Goal: Task Accomplishment & Management: Manage account settings

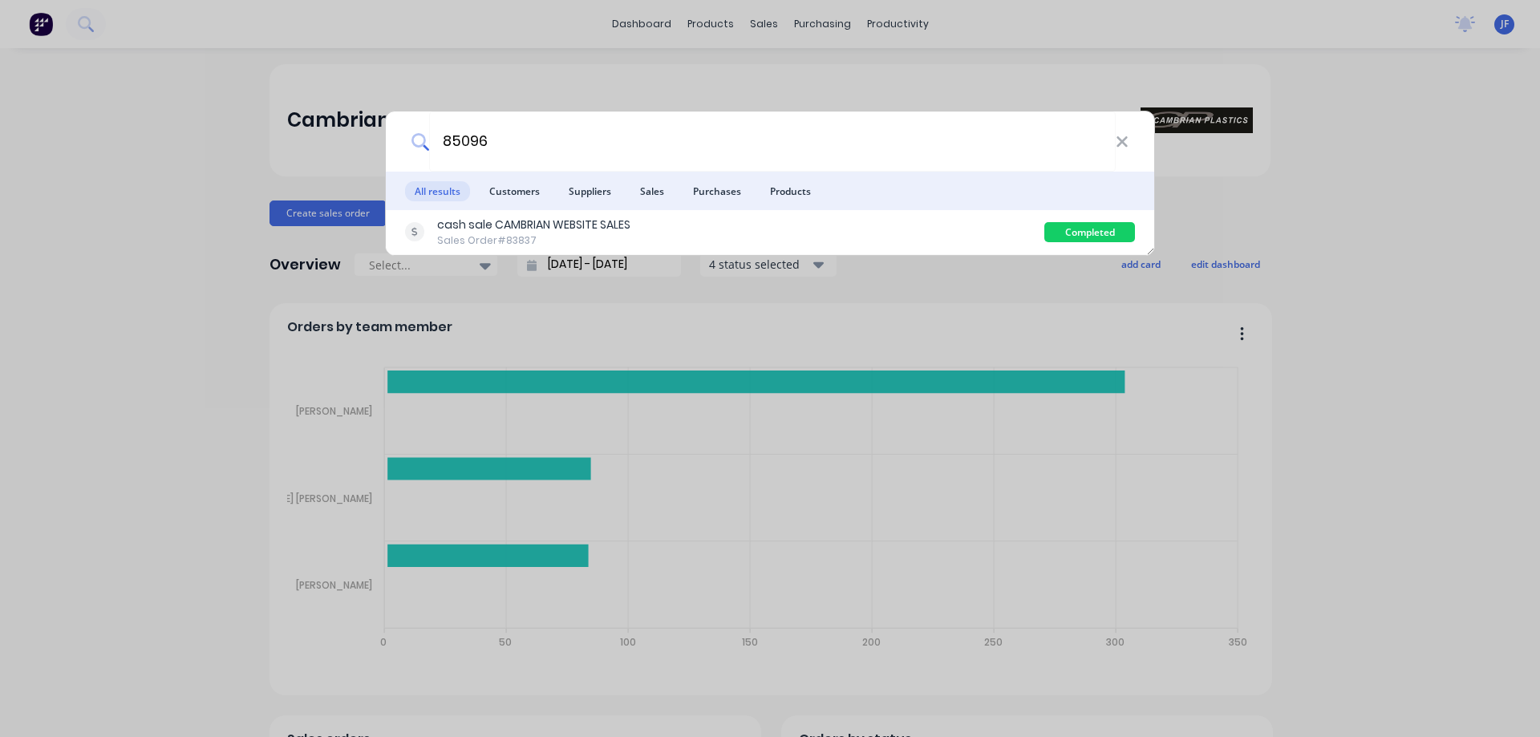
type input "85096"
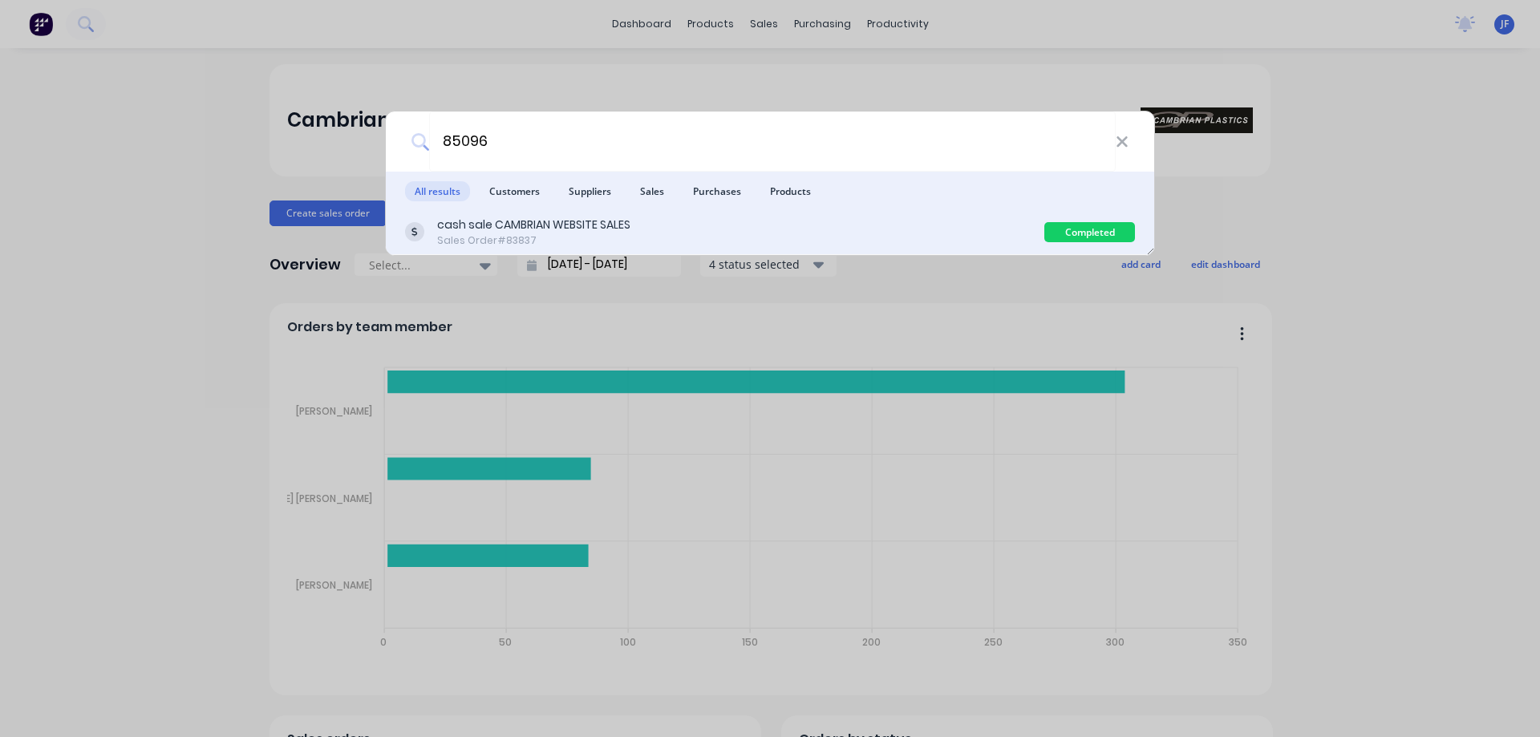
drag, startPoint x: 626, startPoint y: 199, endPoint x: 628, endPoint y: 213, distance: 14.6
click at [628, 212] on div "All results Customers Suppliers Sales Purchases Products cash sale CAMBRIAN WEB…" at bounding box center [770, 213] width 768 height 83
click at [629, 215] on div "cash sale CAMBRIAN WEBSITE SALES Sales Order #83837 Completed" at bounding box center [770, 232] width 768 height 45
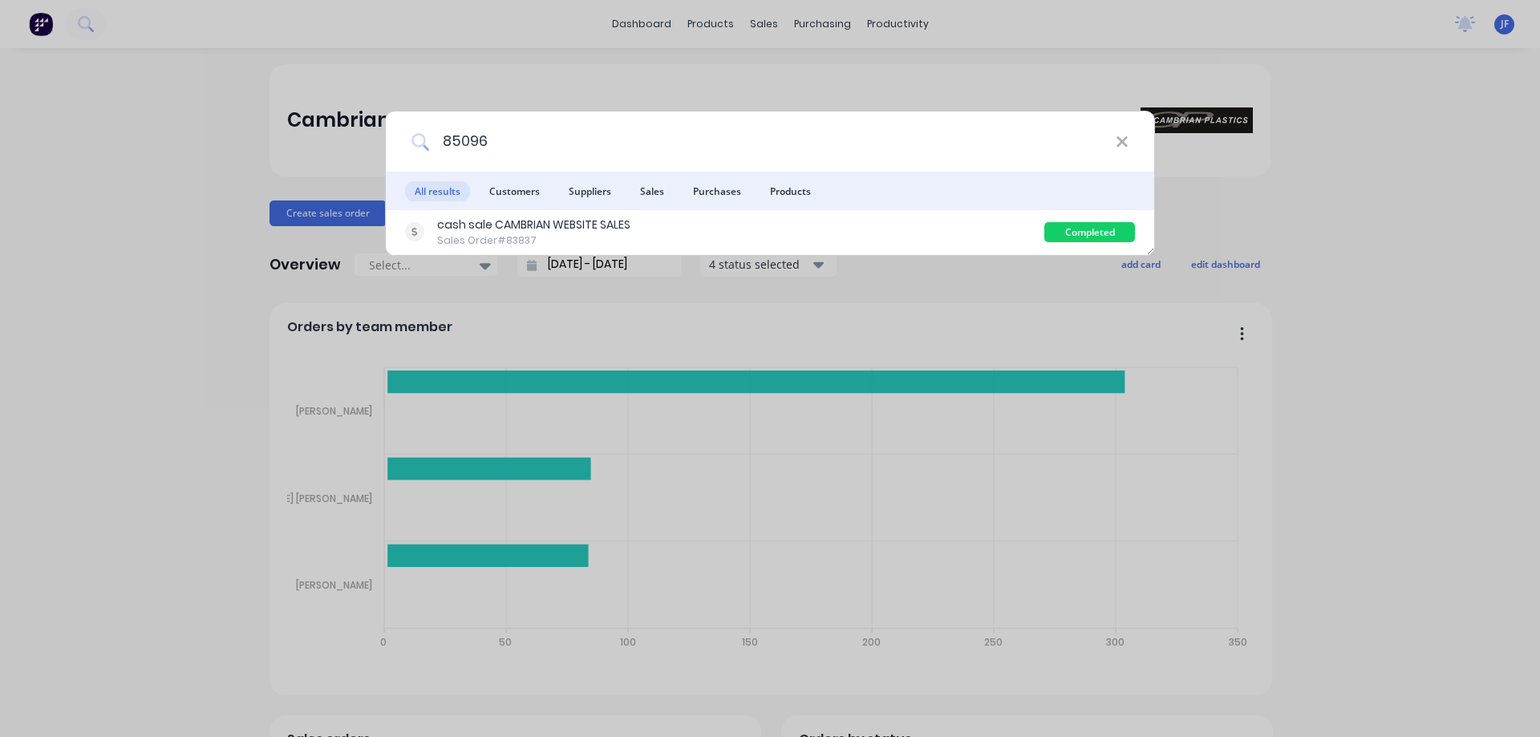
click at [932, 160] on input "85096" at bounding box center [772, 141] width 687 height 60
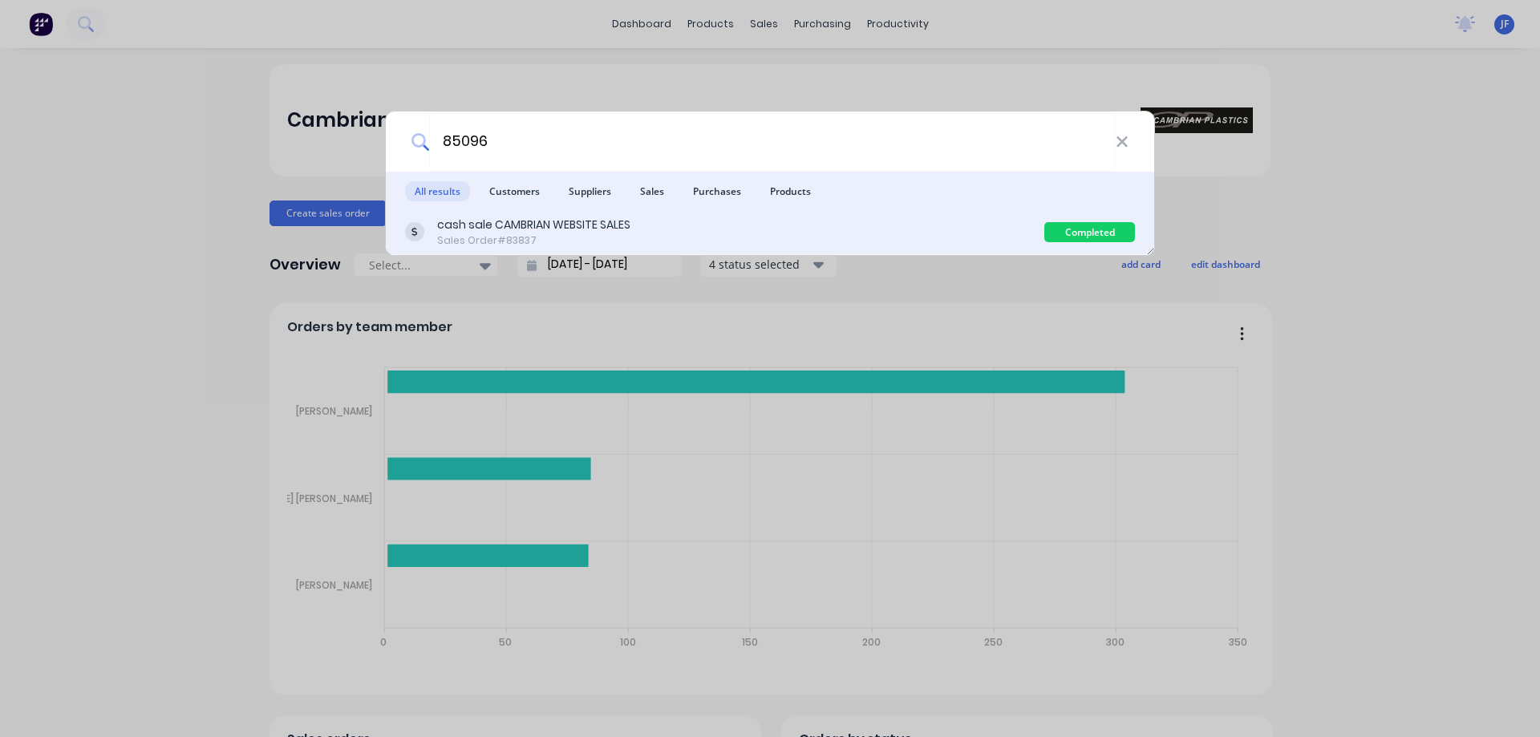
click at [918, 228] on div "cash sale CAMBRIAN WEBSITE SALES Sales Order #83837" at bounding box center [724, 232] width 639 height 31
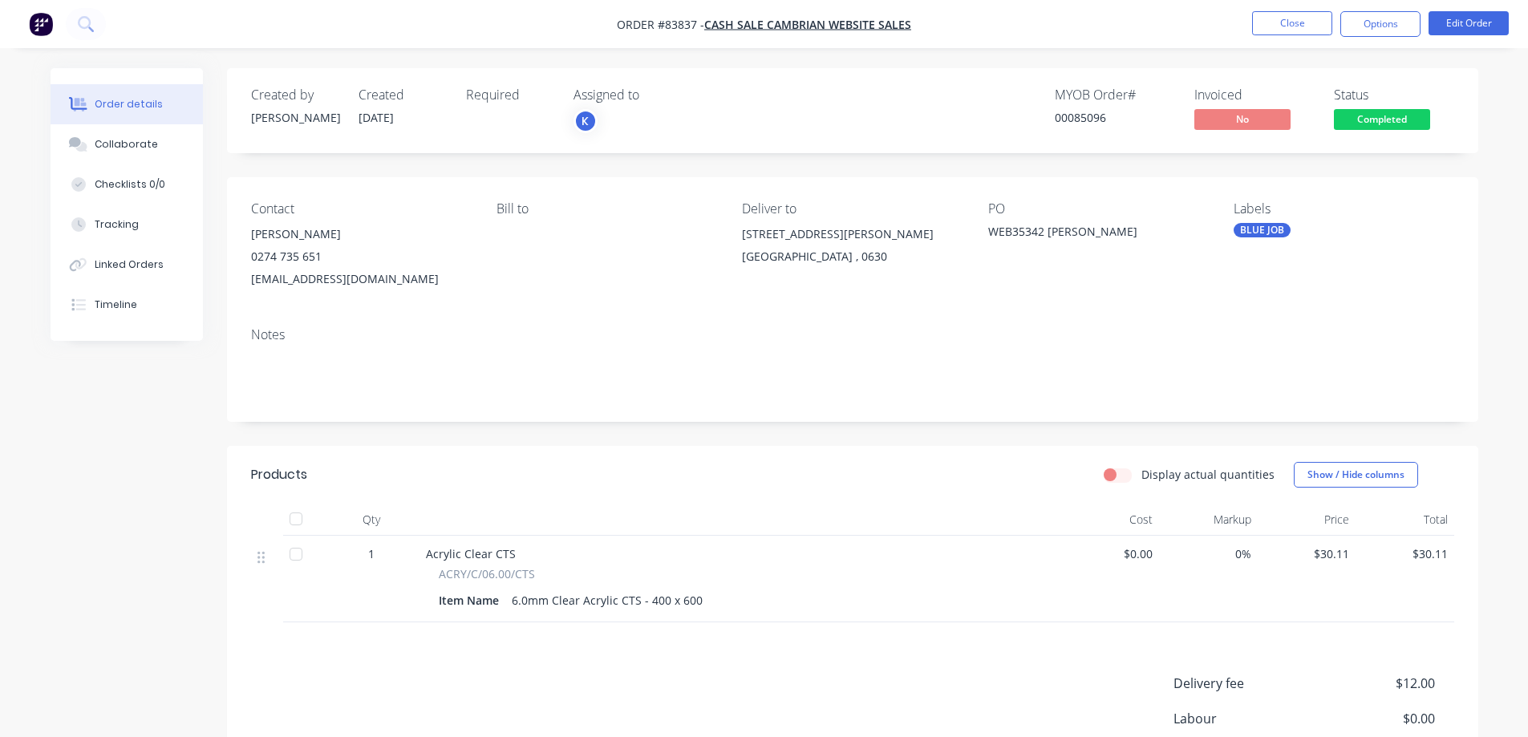
click at [1403, 116] on span "Completed" at bounding box center [1382, 119] width 96 height 20
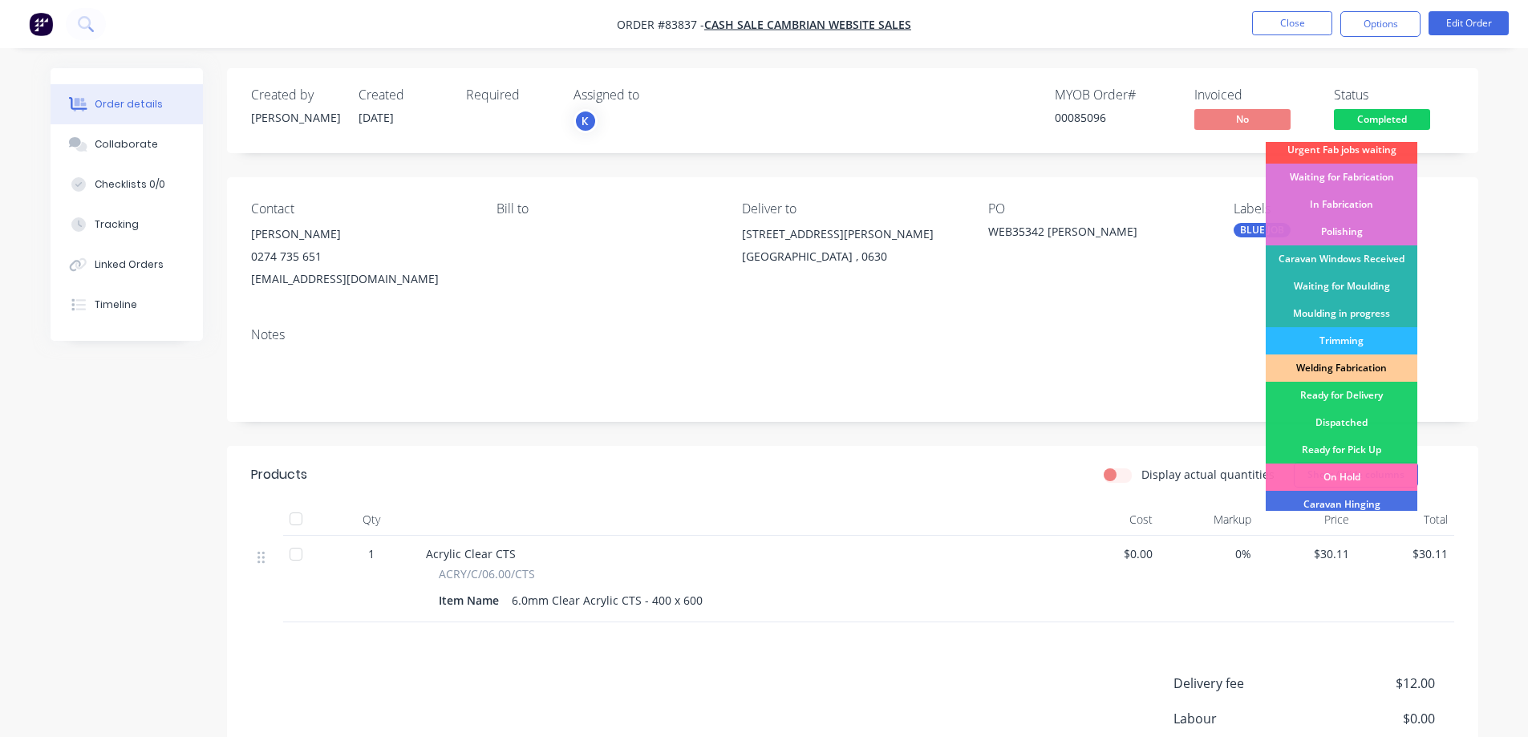
scroll to position [313, 0]
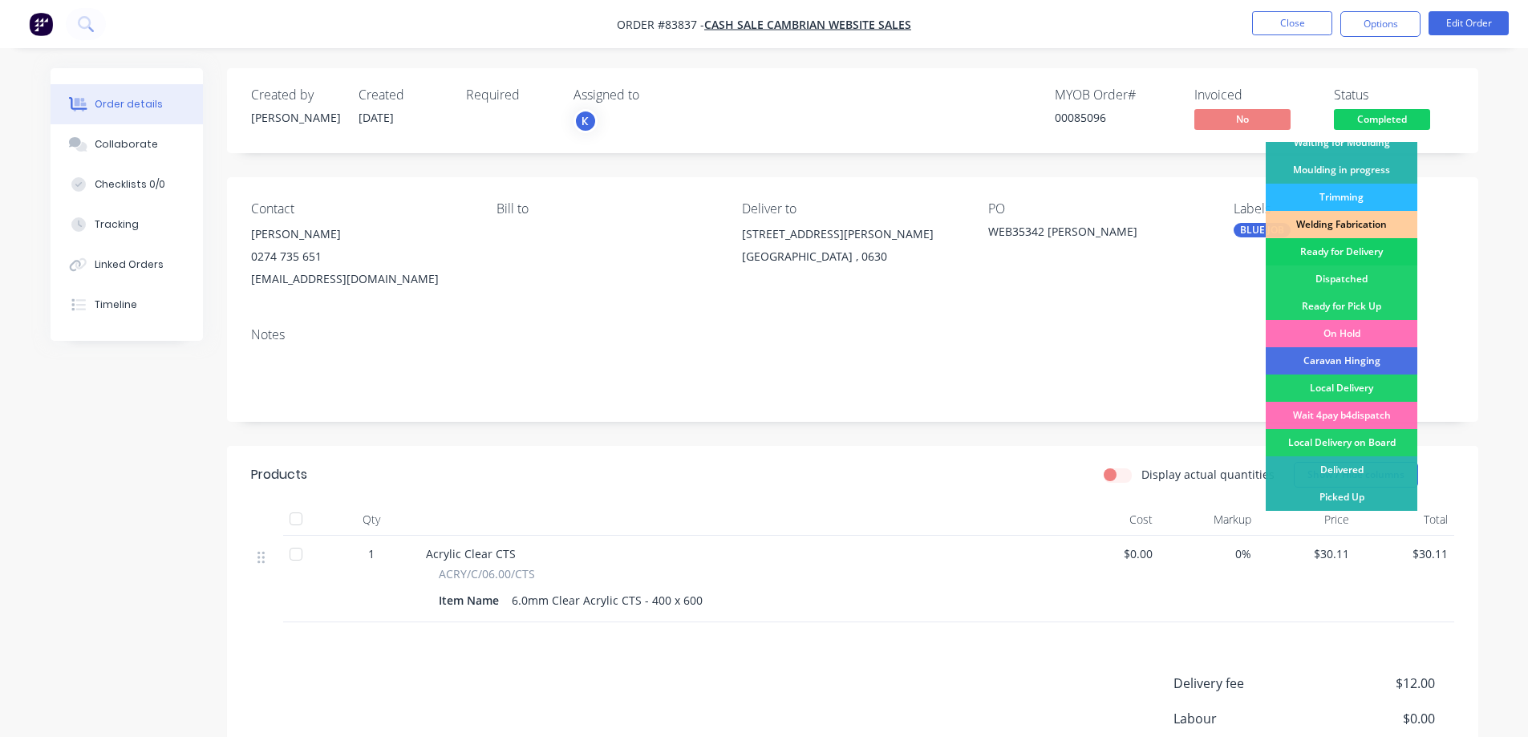
click at [1339, 254] on div "Ready for Delivery" at bounding box center [1342, 251] width 152 height 27
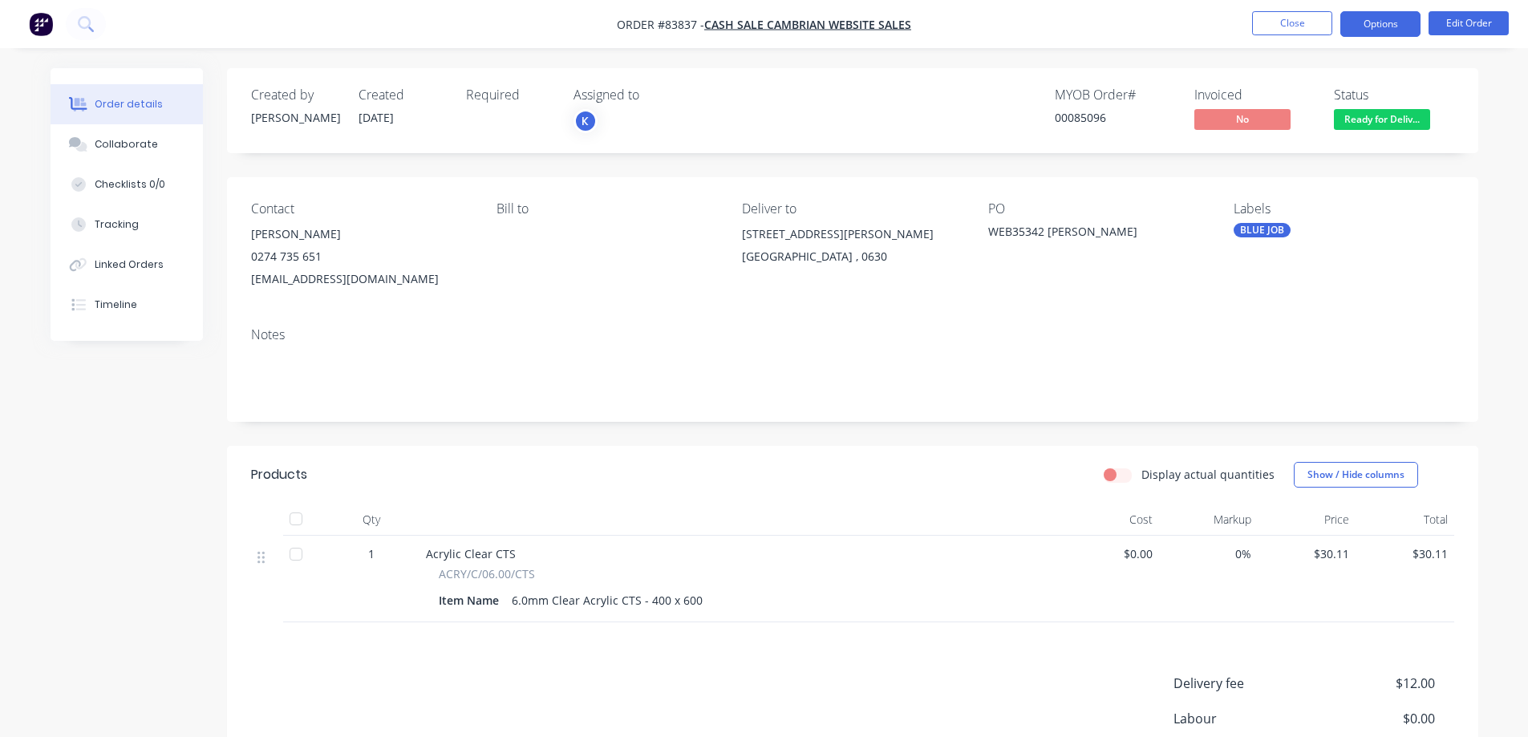
click at [1368, 24] on button "Options" at bounding box center [1380, 24] width 80 height 26
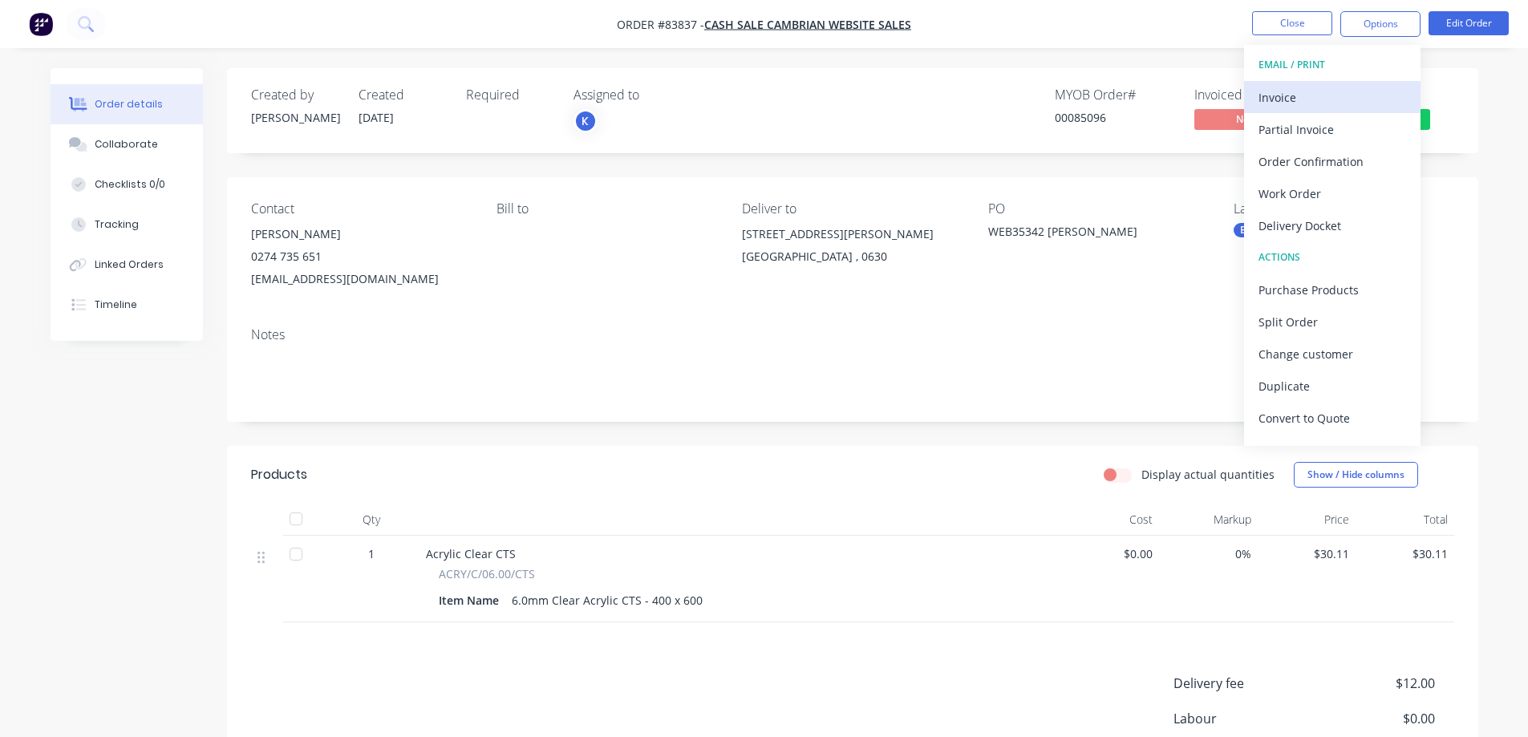
click at [1333, 98] on div "Invoice" at bounding box center [1332, 97] width 148 height 23
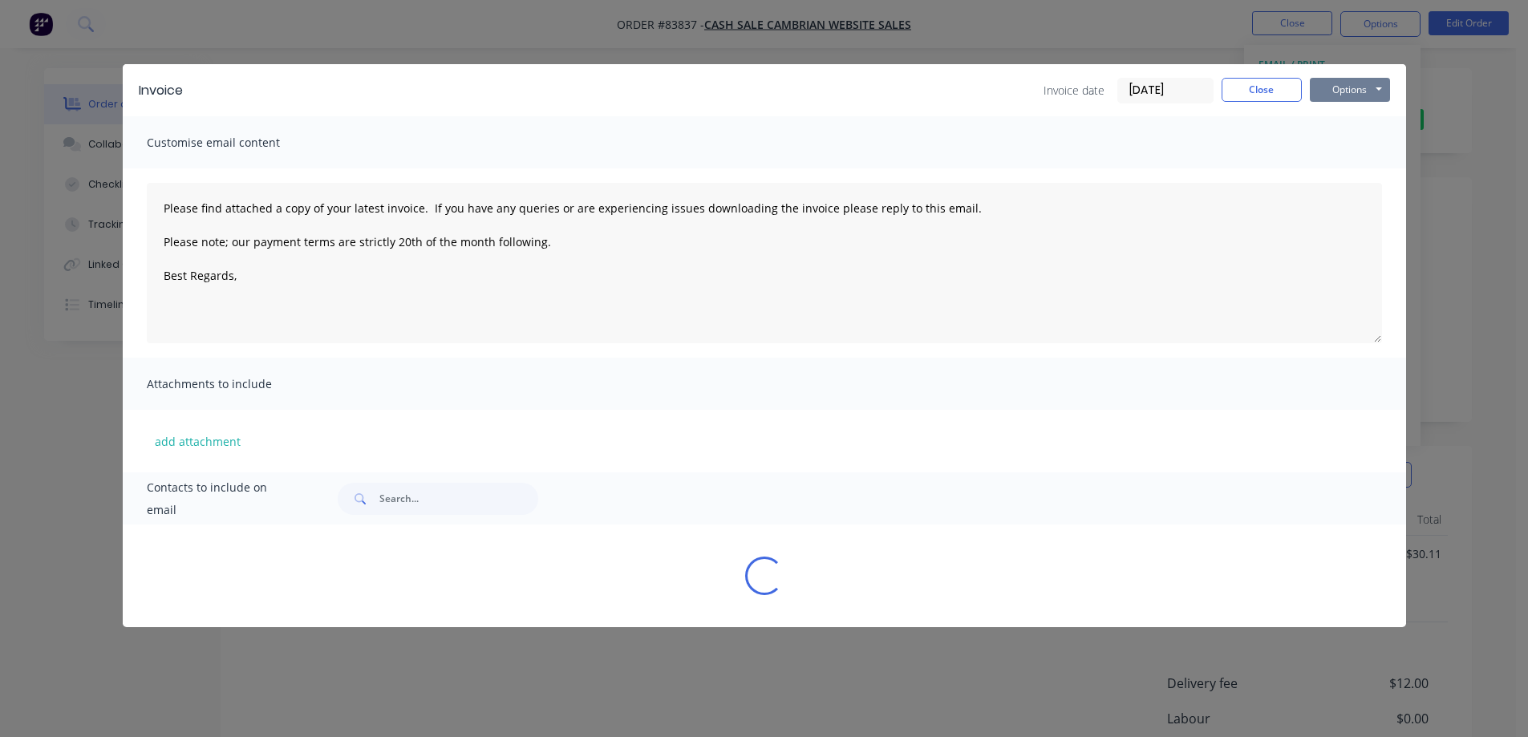
click at [1335, 96] on button "Options" at bounding box center [1350, 90] width 80 height 24
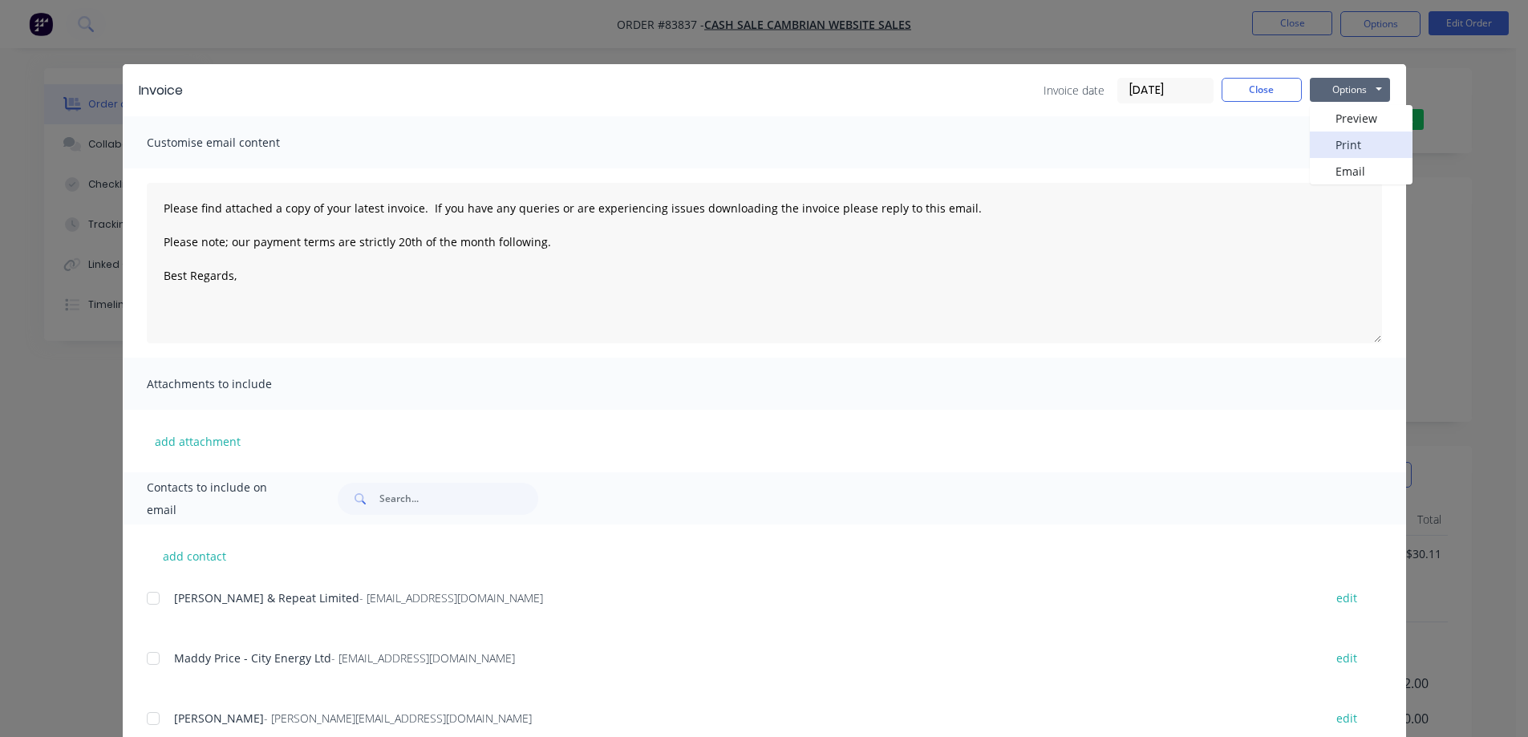
click at [1340, 136] on button "Print" at bounding box center [1361, 145] width 103 height 26
click at [172, 54] on div "Invoice Invoice date 14/08/25 Close Options Preview Print Email Customise email…" at bounding box center [764, 368] width 1528 height 737
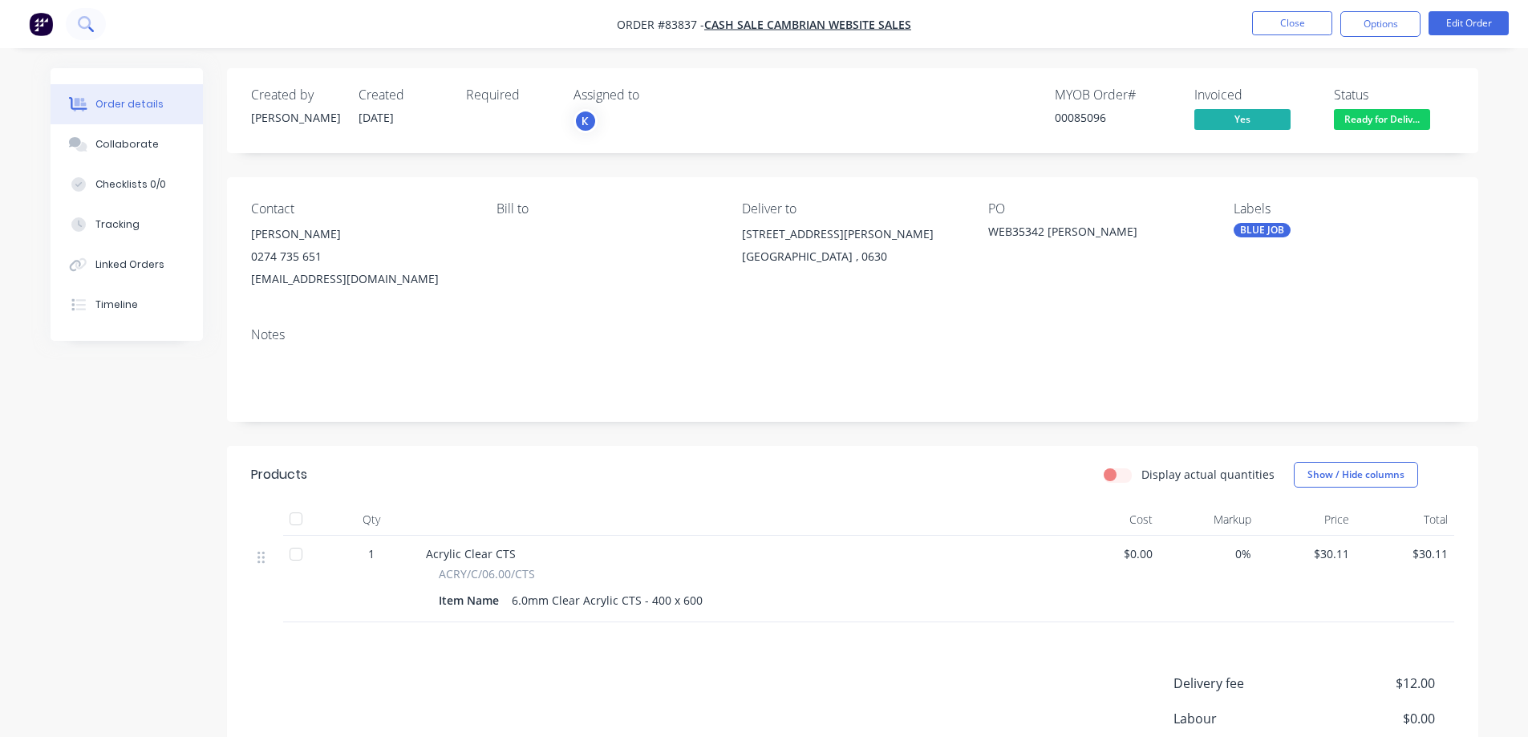
click at [92, 17] on button at bounding box center [86, 24] width 40 height 32
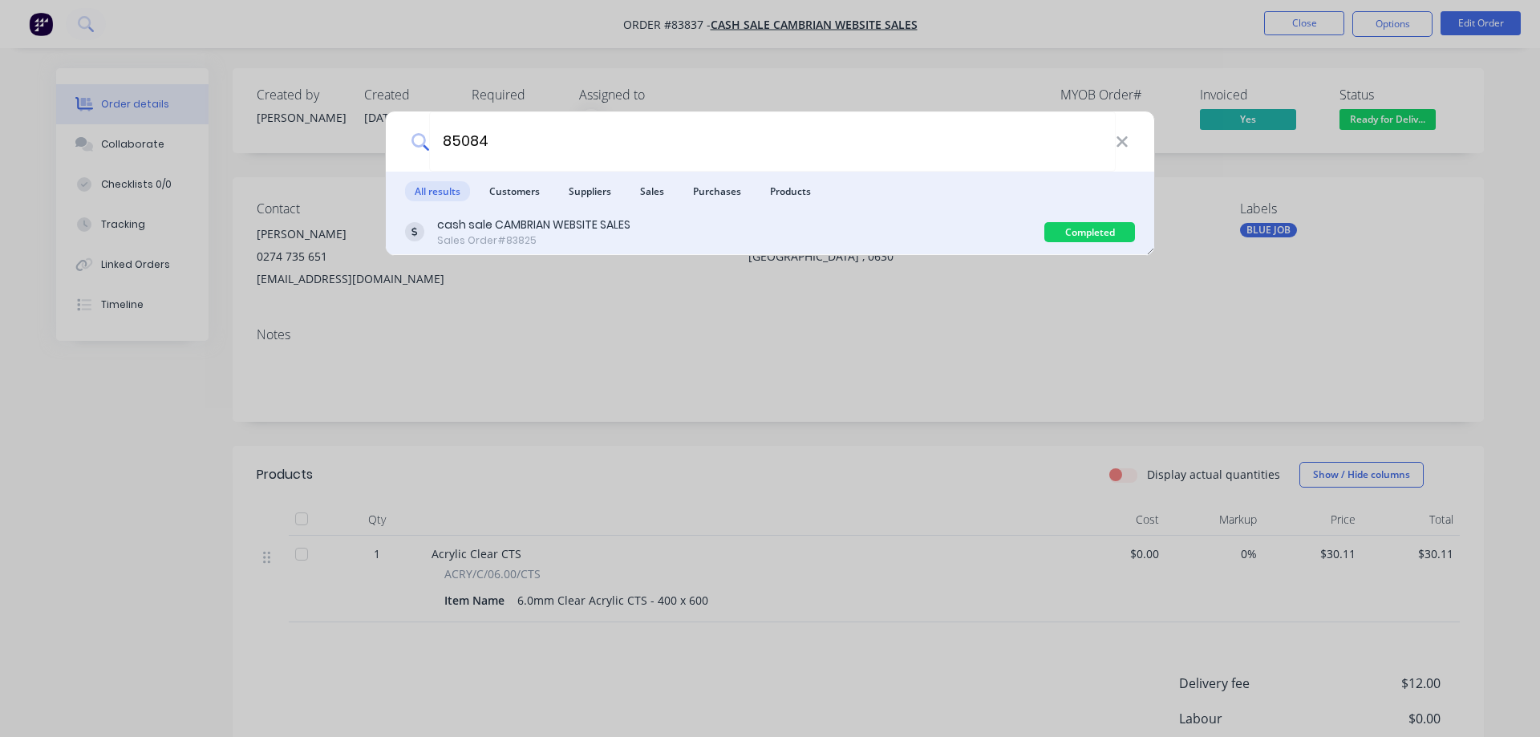
type input "85084"
click at [434, 242] on div "cash sale CAMBRIAN WEBSITE SALES Sales Order #83825" at bounding box center [724, 232] width 639 height 31
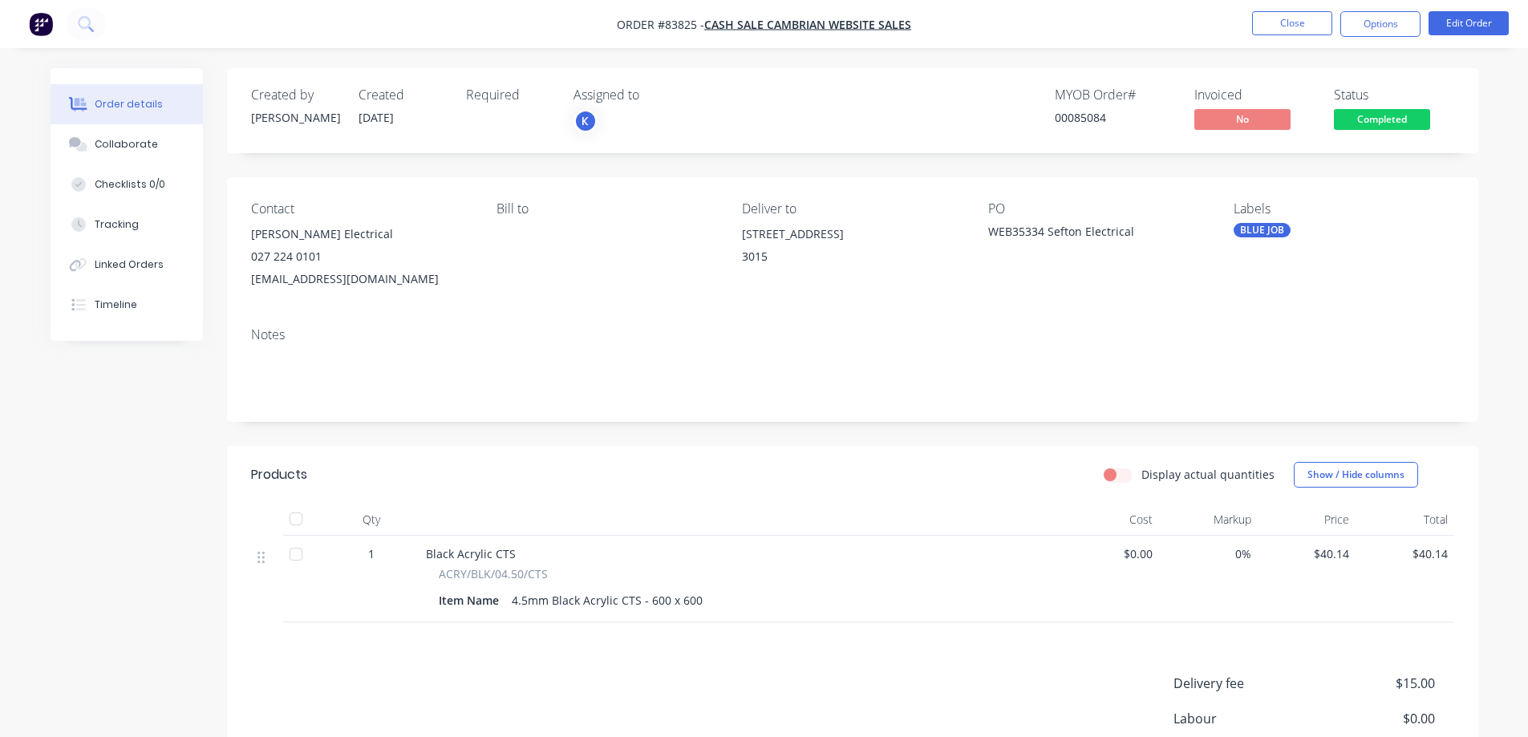
click at [1371, 118] on span "Completed" at bounding box center [1382, 119] width 96 height 20
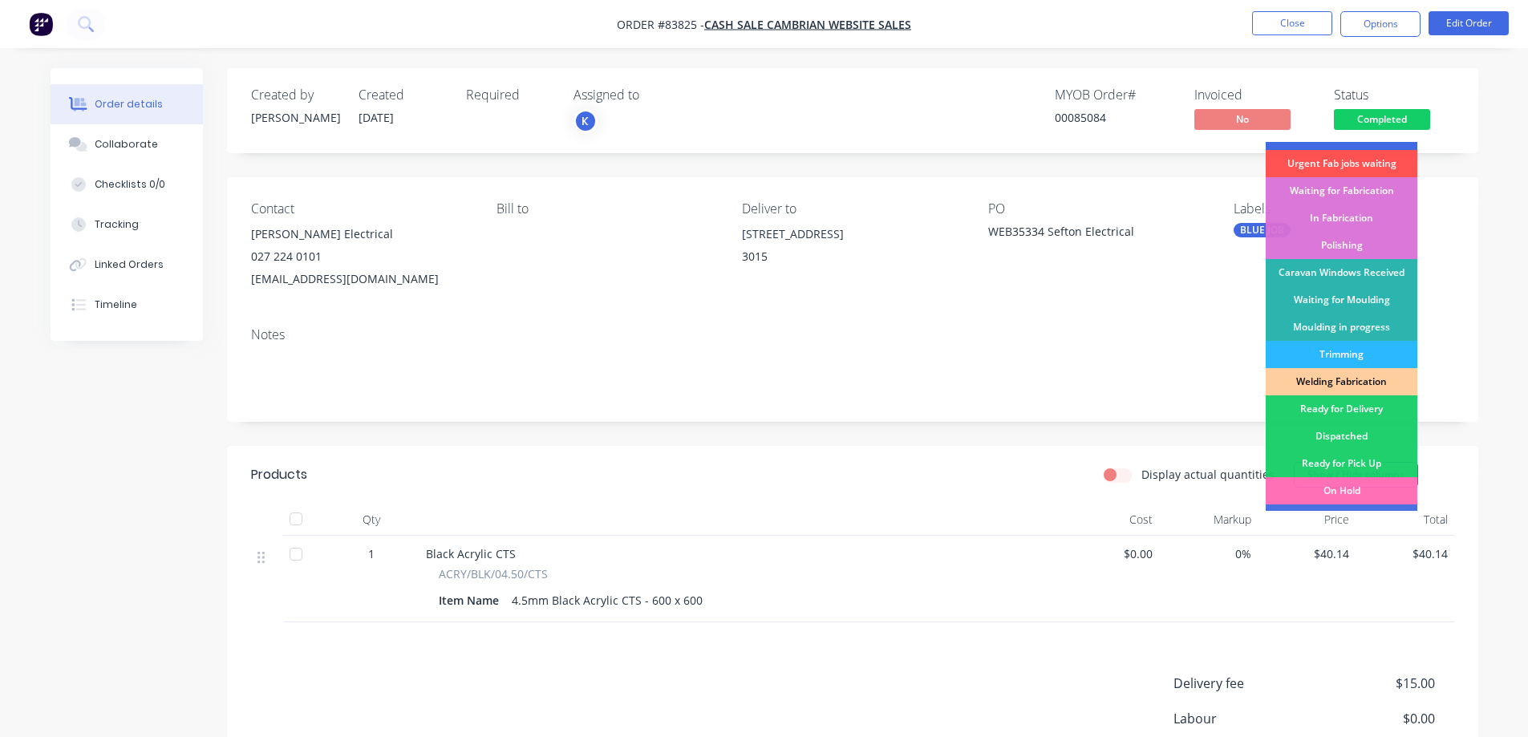
scroll to position [313, 0]
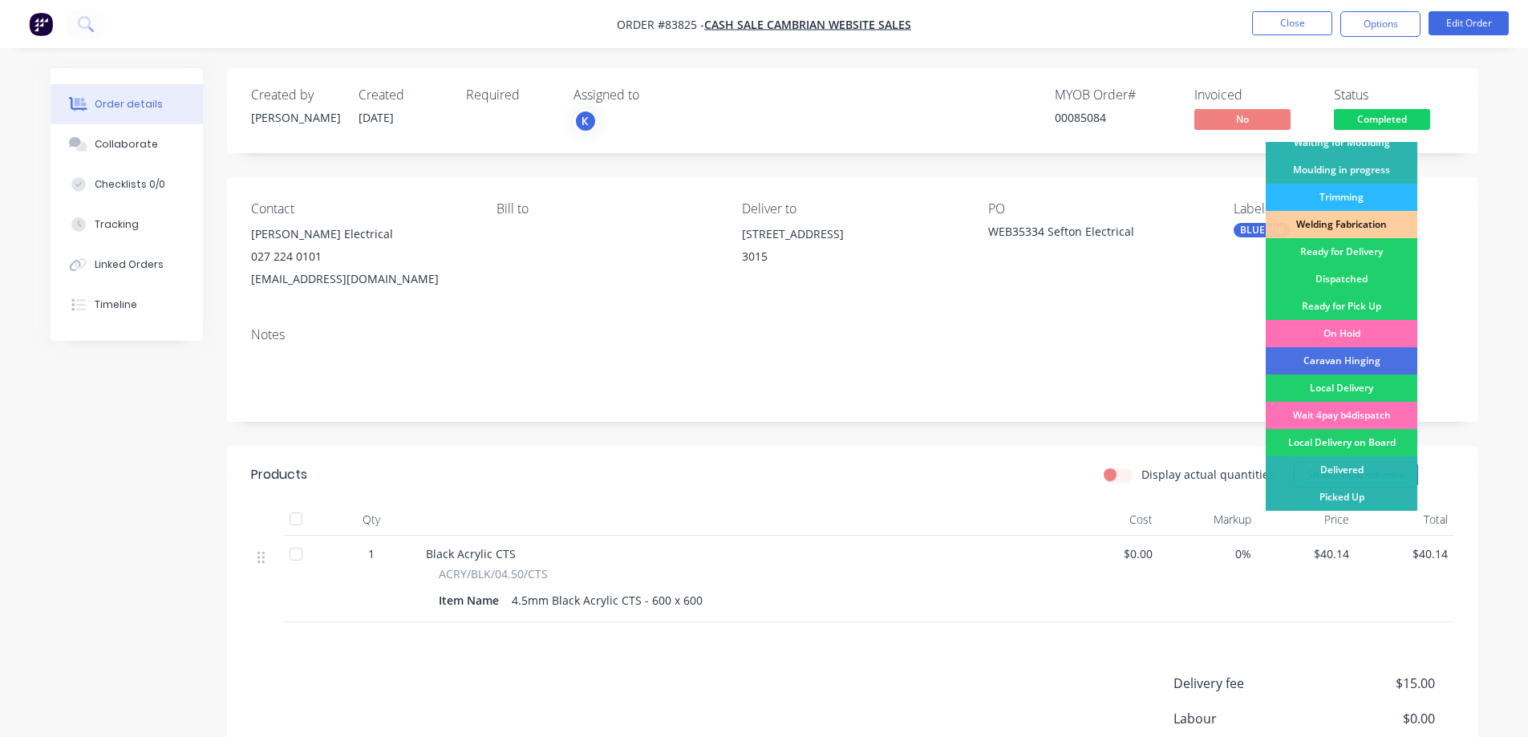
click at [1363, 245] on div "Ready for Delivery" at bounding box center [1342, 251] width 152 height 27
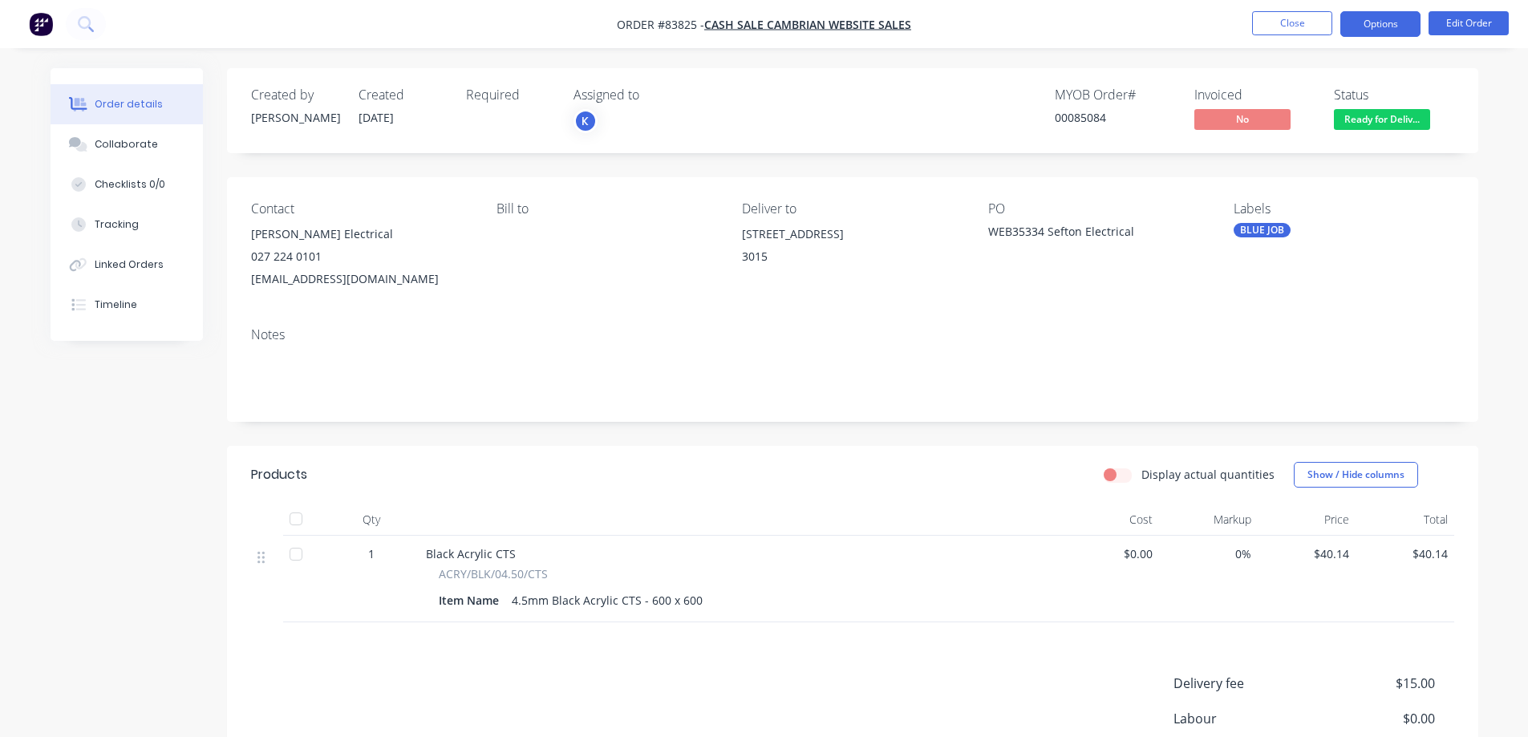
drag, startPoint x: 1397, startPoint y: 22, endPoint x: 1387, endPoint y: 38, distance: 19.1
click at [1396, 22] on button "Options" at bounding box center [1380, 24] width 80 height 26
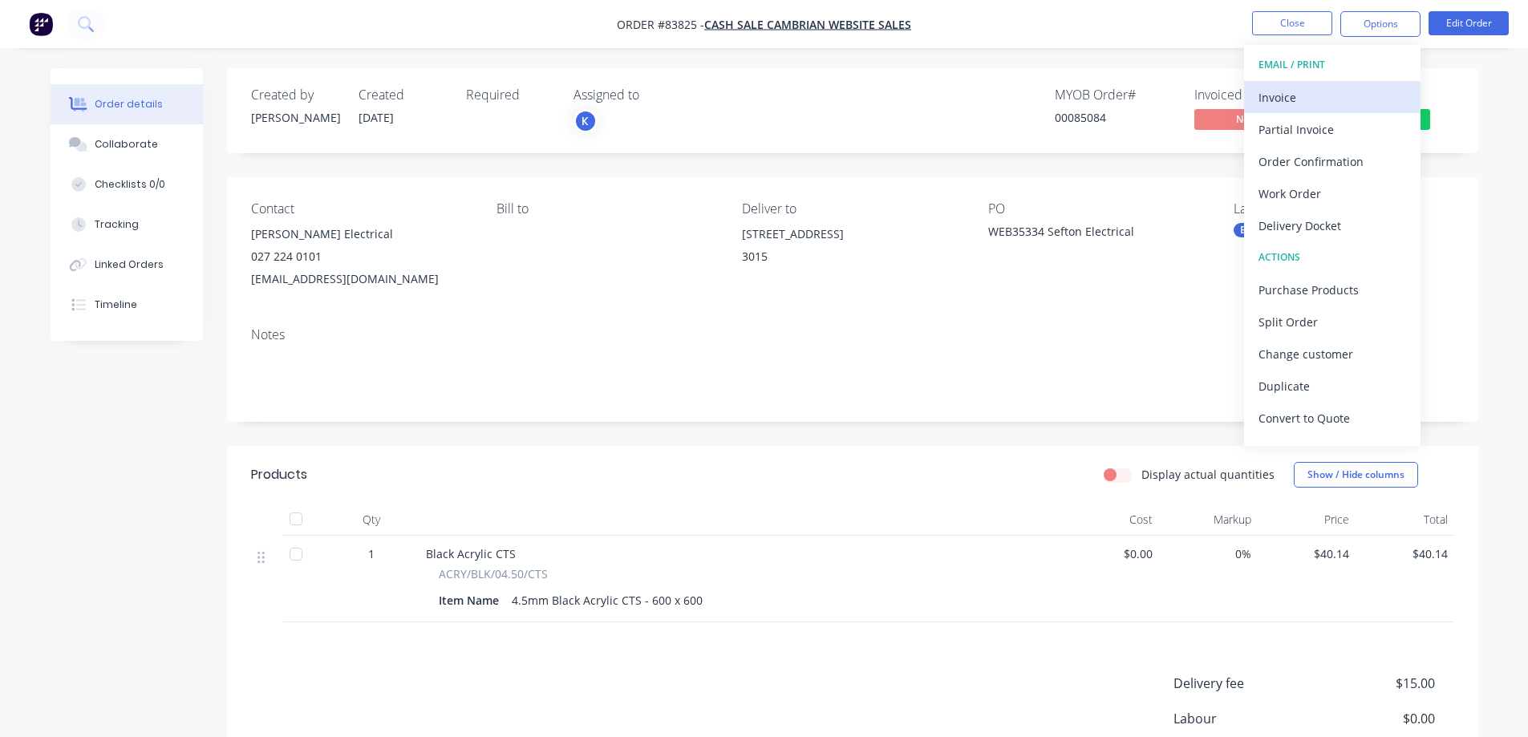
click at [1350, 99] on div "Invoice" at bounding box center [1332, 97] width 148 height 23
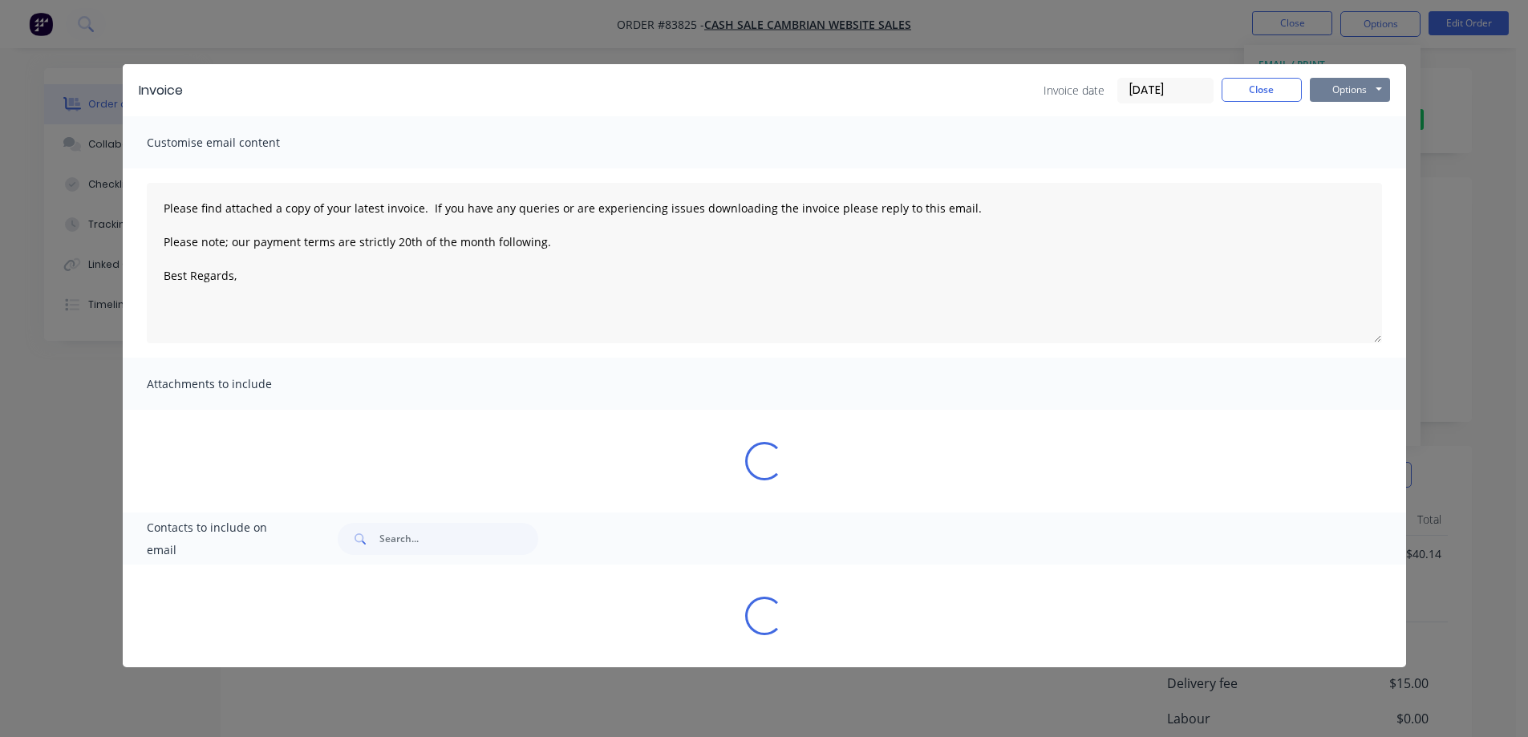
click at [1366, 84] on button "Options" at bounding box center [1350, 90] width 80 height 24
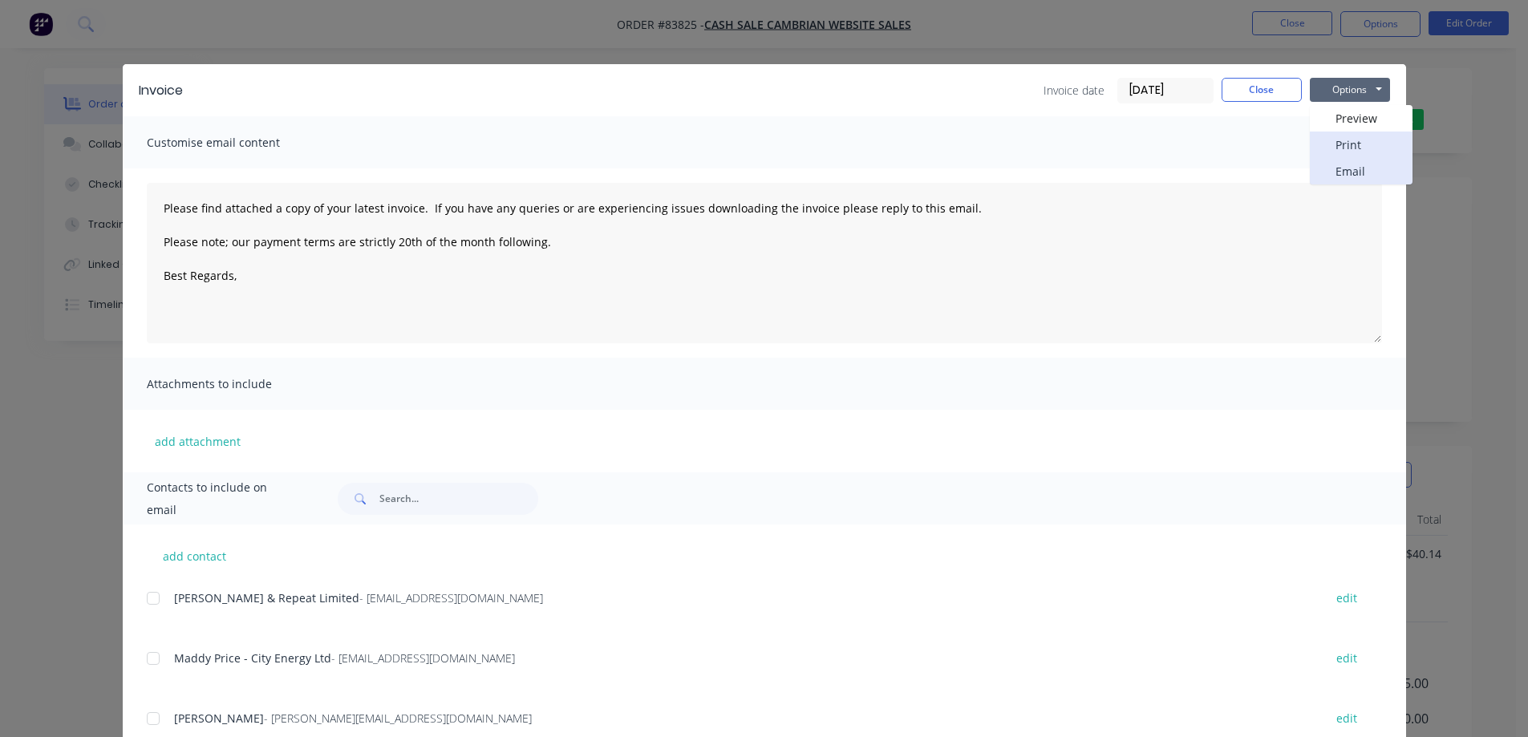
drag, startPoint x: 1354, startPoint y: 158, endPoint x: 1354, endPoint y: 149, distance: 8.8
click at [1354, 149] on div "Preview Print Email" at bounding box center [1361, 144] width 103 height 79
click at [1354, 149] on button "Print" at bounding box center [1361, 145] width 103 height 26
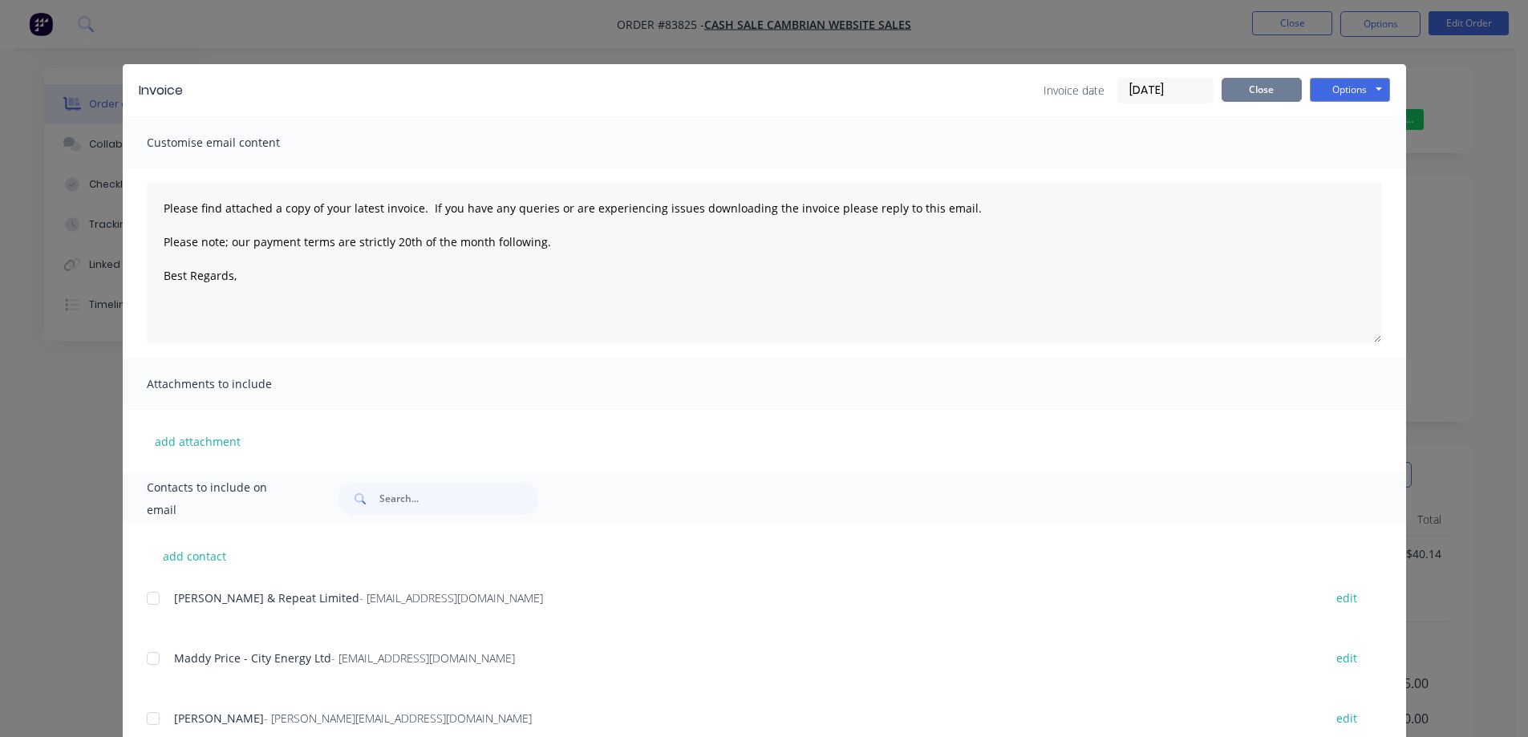
click at [1273, 81] on button "Close" at bounding box center [1262, 90] width 80 height 24
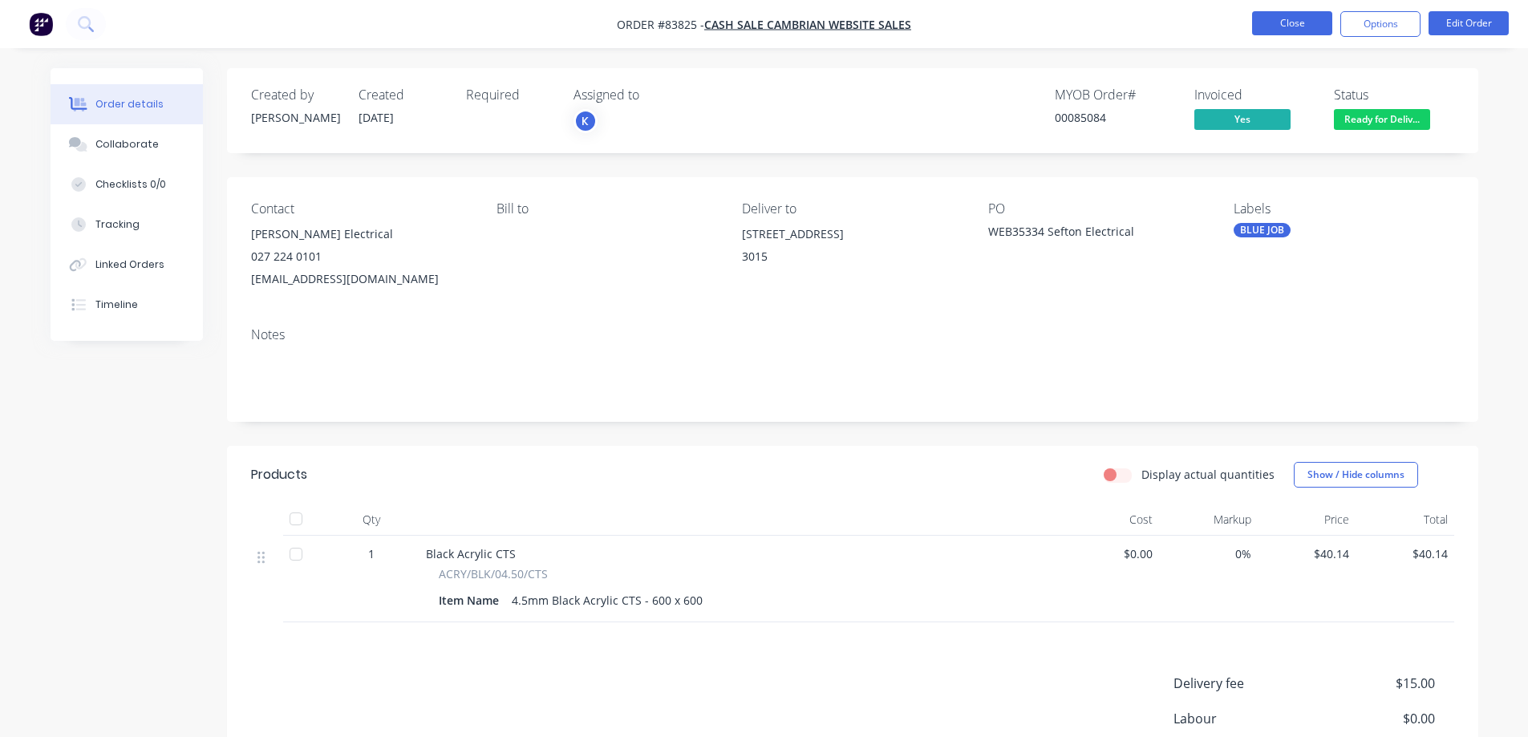
click at [1291, 14] on button "Close" at bounding box center [1292, 23] width 80 height 24
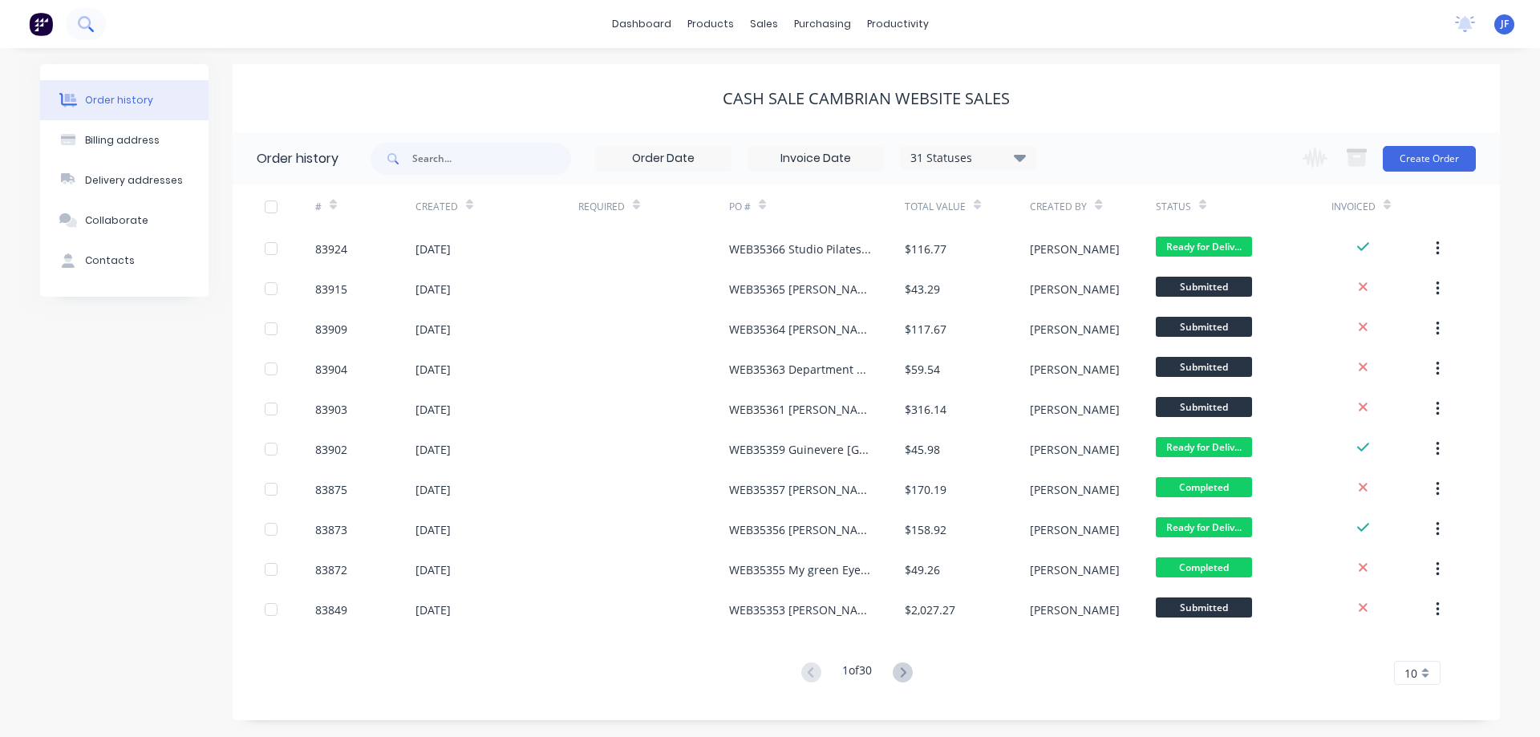
click at [67, 22] on button at bounding box center [86, 24] width 40 height 32
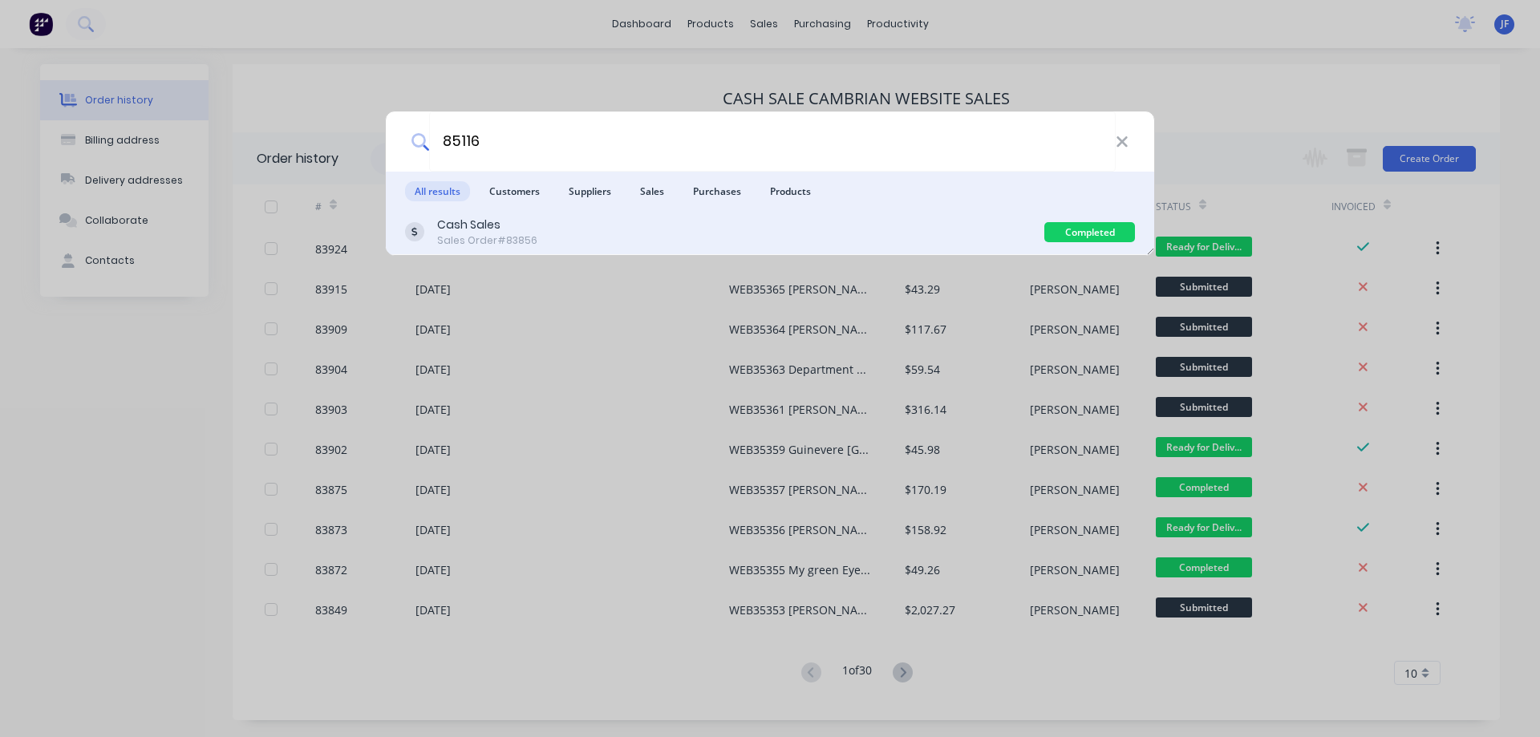
type input "85116"
click at [923, 217] on div "Cash Sales Sales Order #83856" at bounding box center [724, 232] width 639 height 31
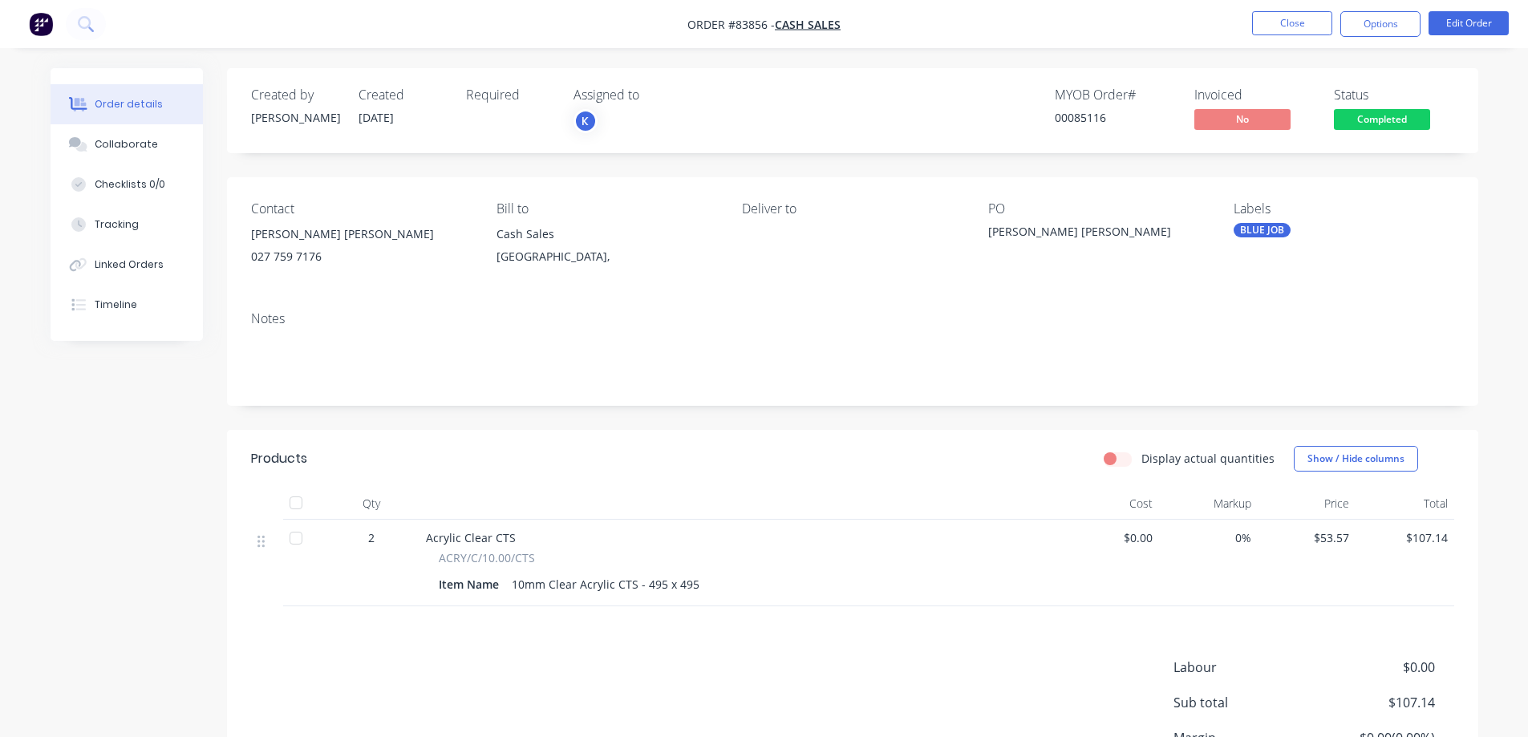
click at [1465, 35] on li "Edit Order" at bounding box center [1468, 24] width 80 height 26
click at [1443, 31] on button "Edit Order" at bounding box center [1468, 23] width 80 height 24
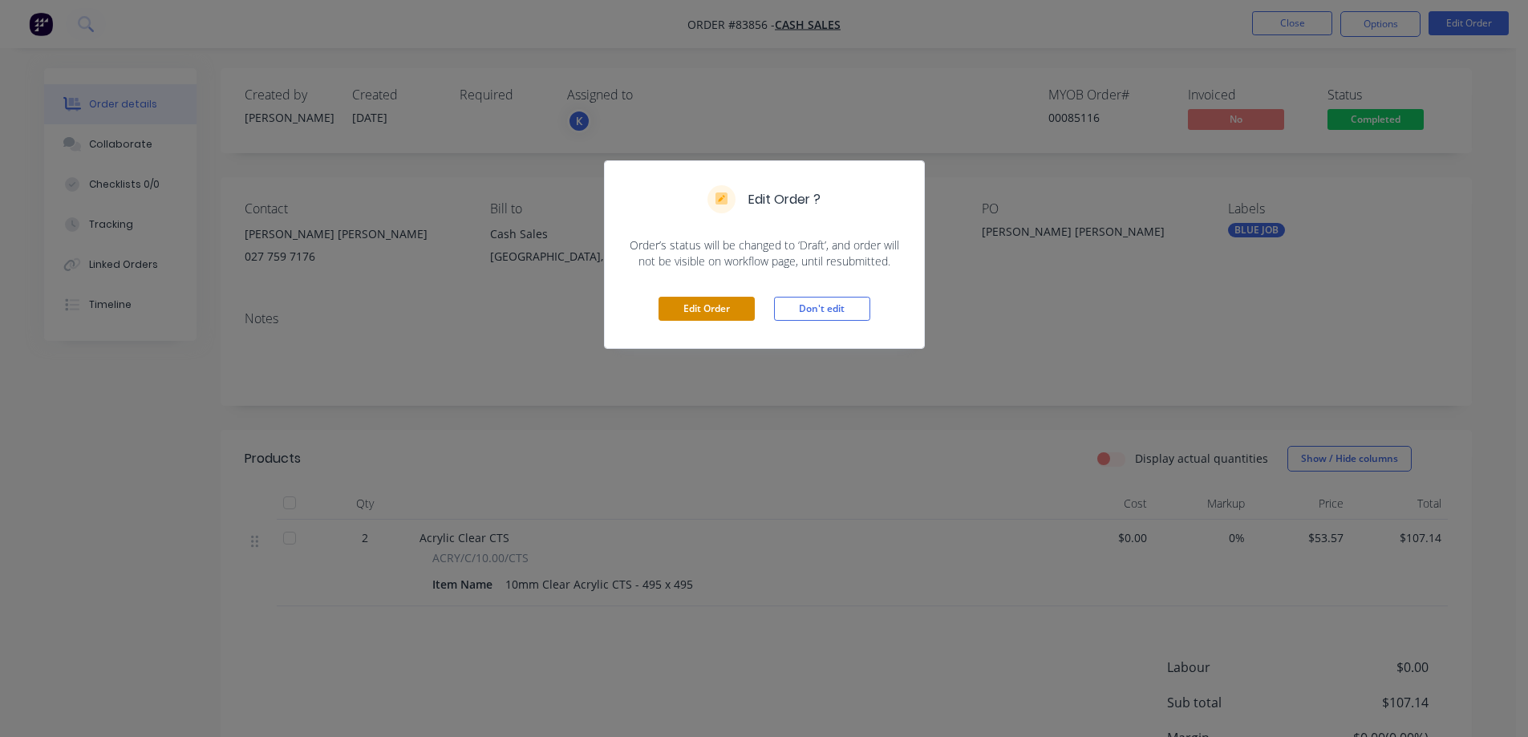
click at [683, 310] on button "Edit Order" at bounding box center [706, 309] width 96 height 24
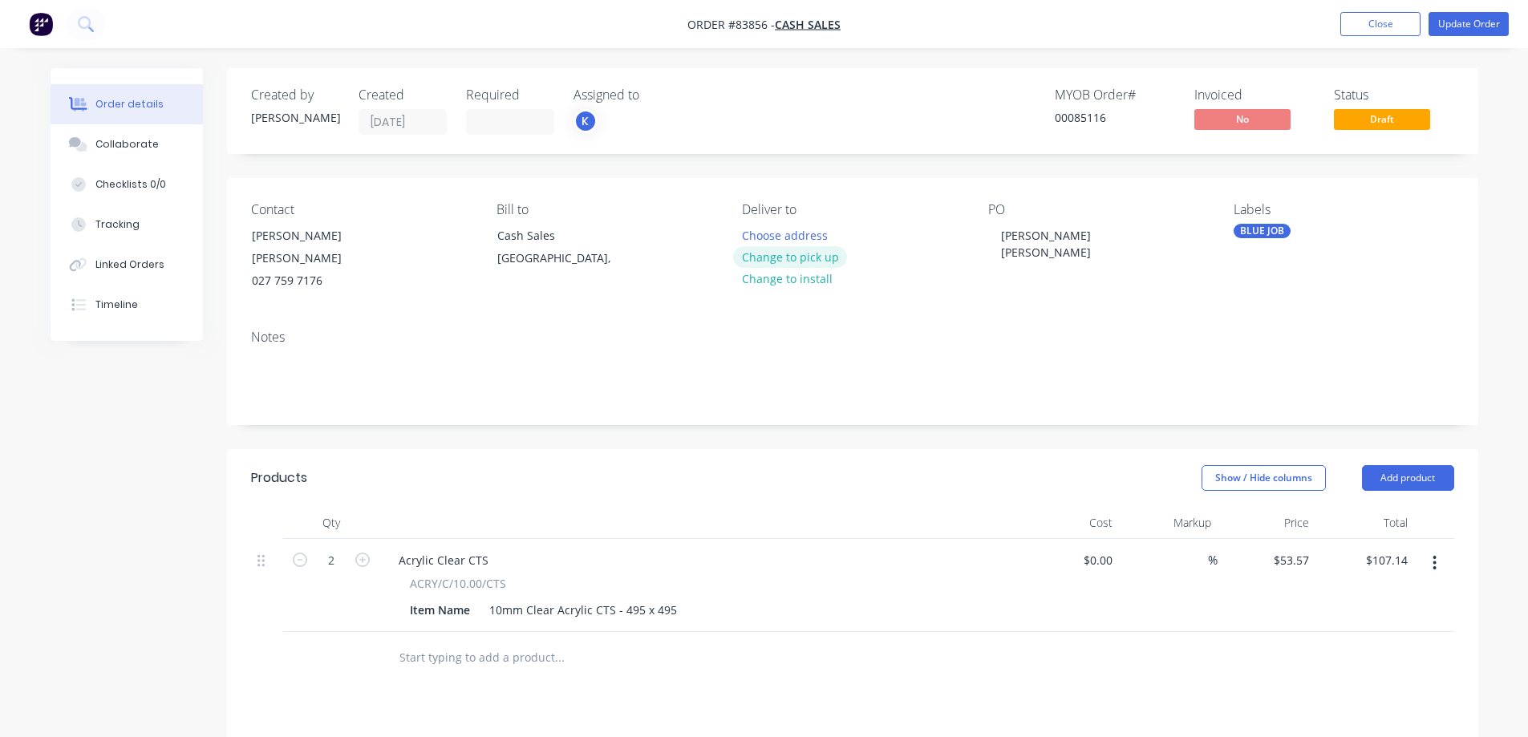
click at [808, 249] on button "Change to pick up" at bounding box center [790, 257] width 114 height 22
click at [1455, 22] on button "Update Order" at bounding box center [1468, 24] width 80 height 24
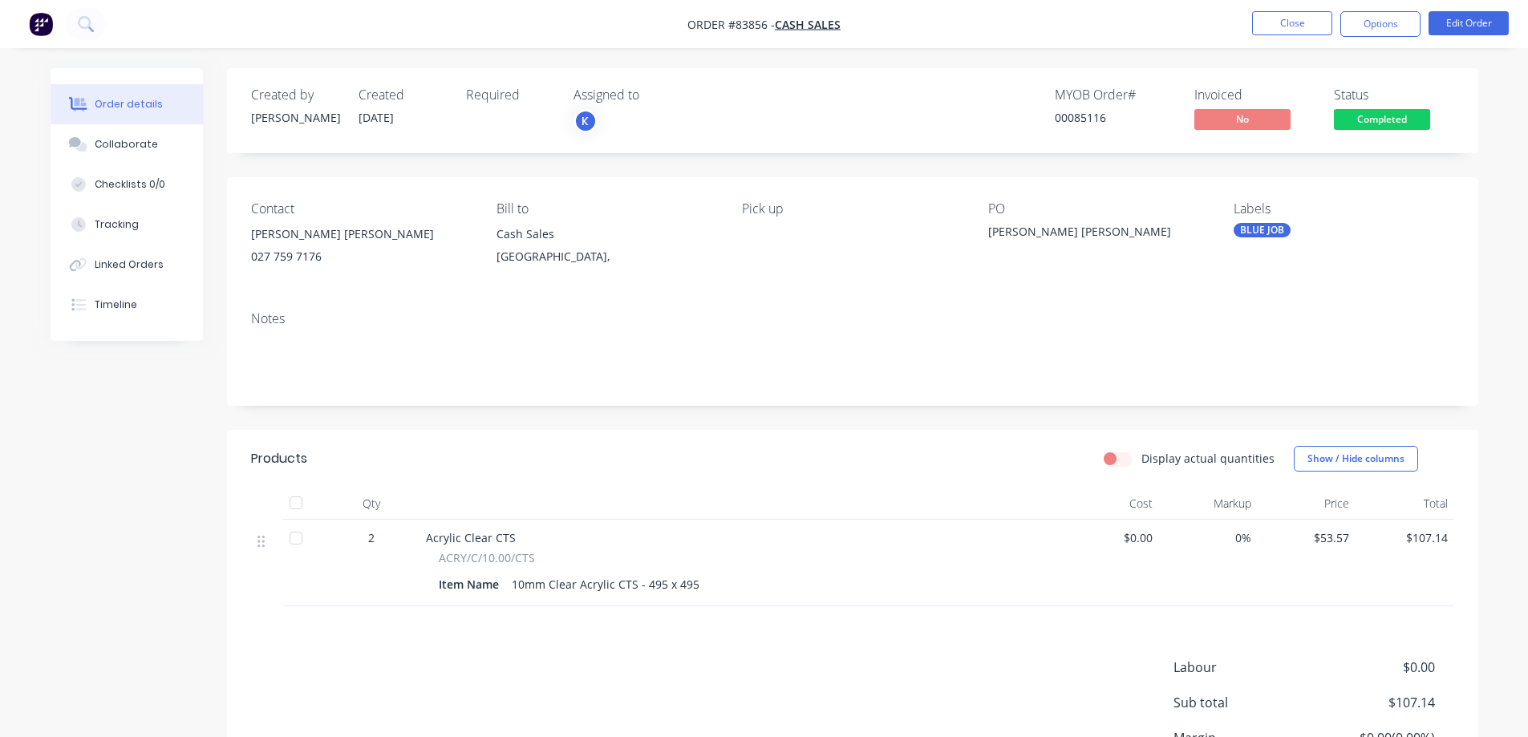
click at [1370, 120] on span "Completed" at bounding box center [1382, 119] width 96 height 20
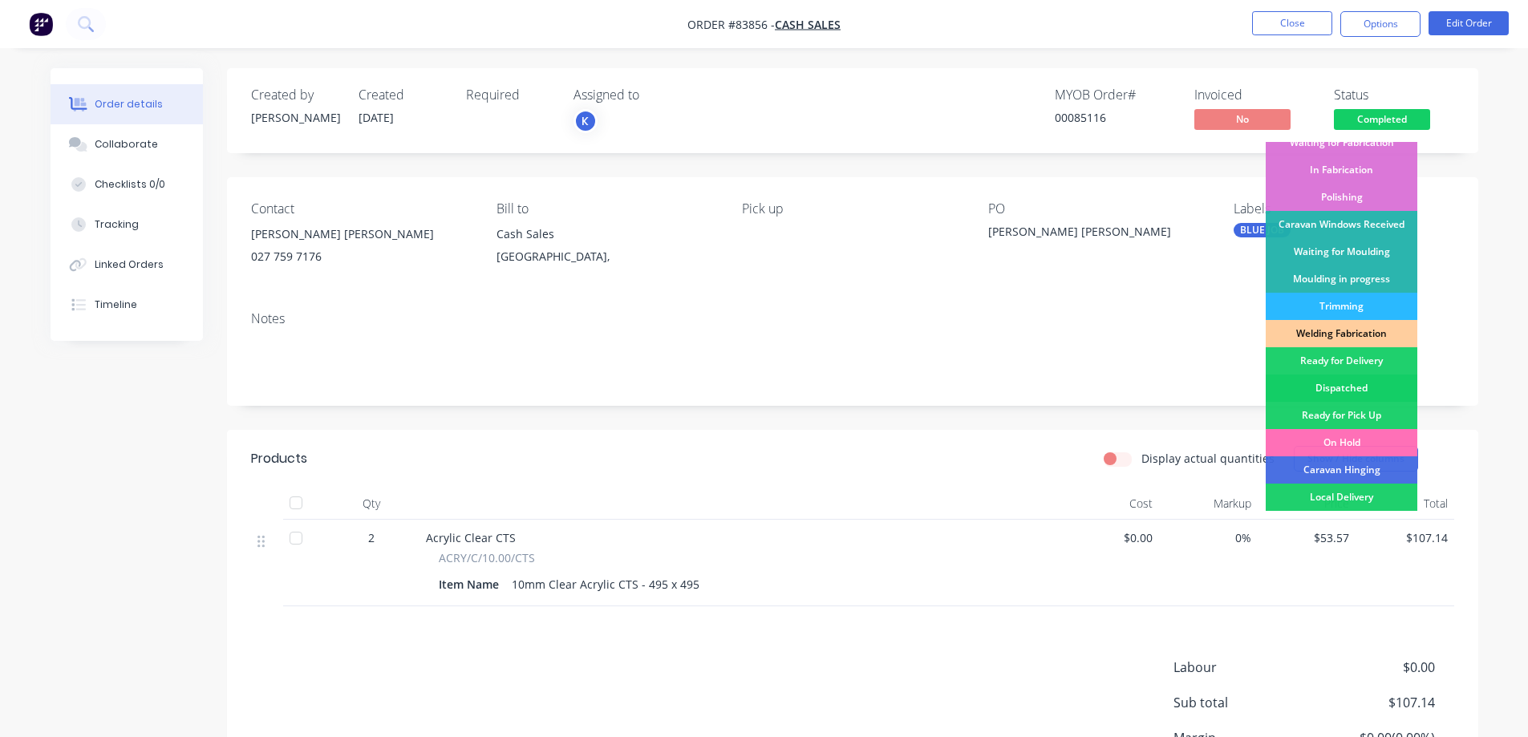
scroll to position [313, 0]
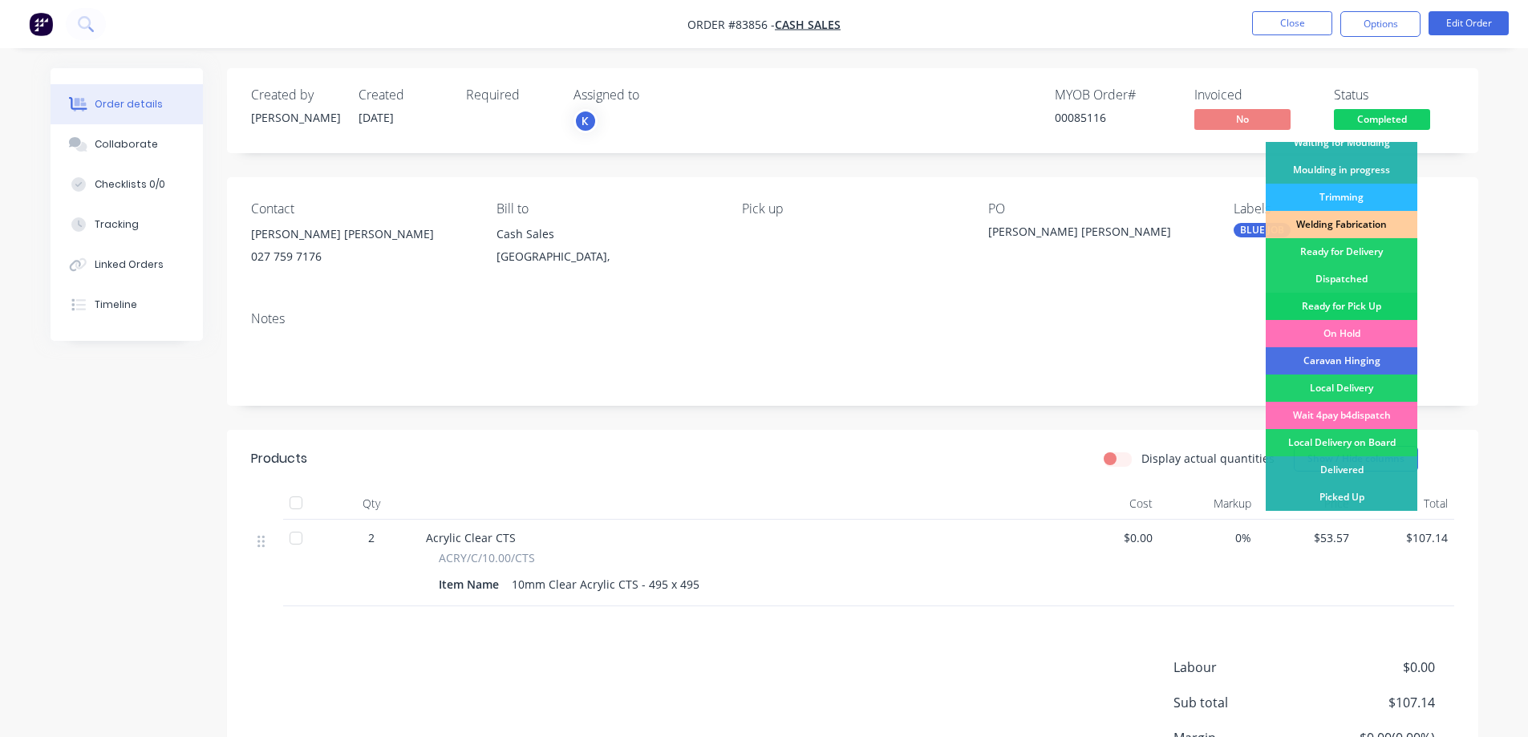
click at [1367, 302] on div "Ready for Pick Up" at bounding box center [1342, 306] width 152 height 27
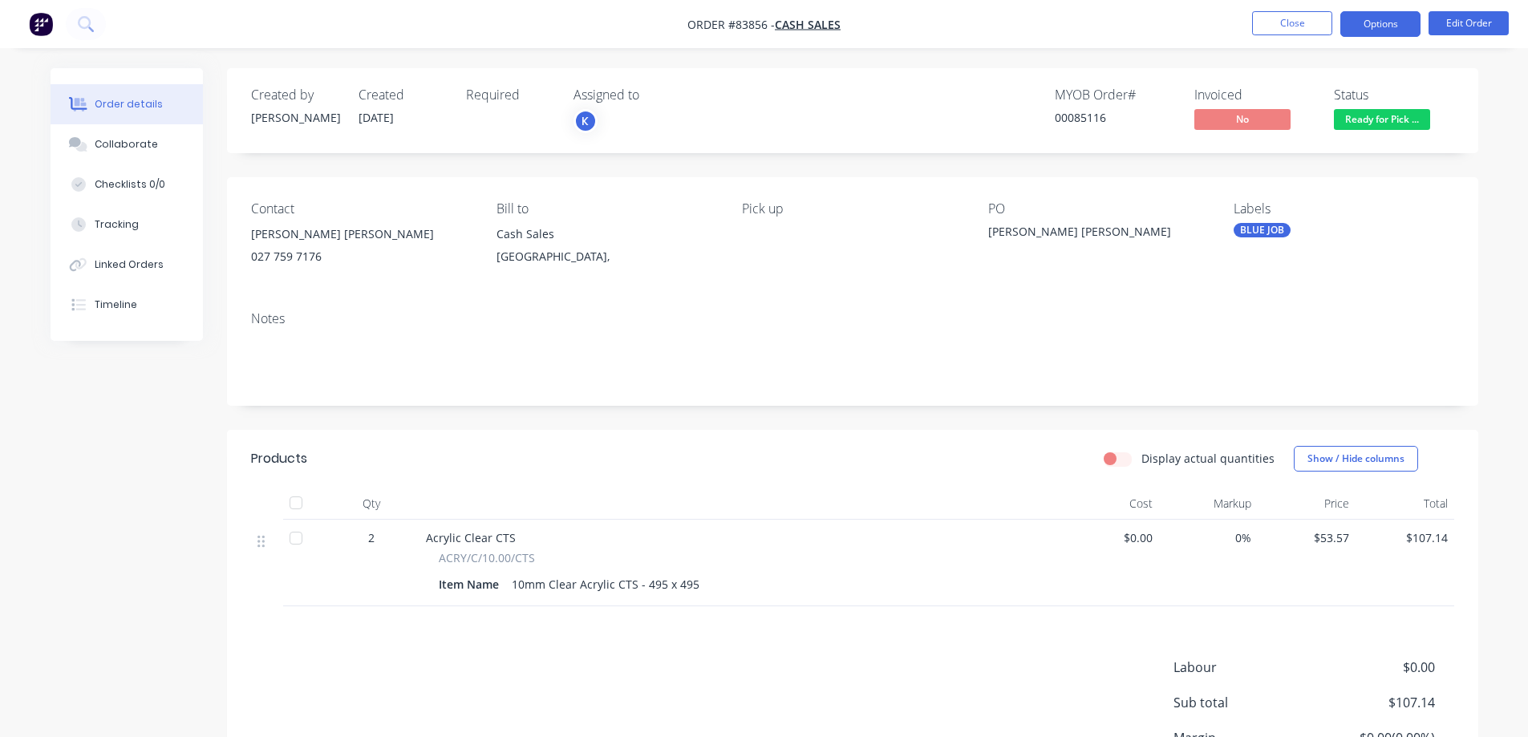
click at [1369, 31] on button "Options" at bounding box center [1380, 24] width 80 height 26
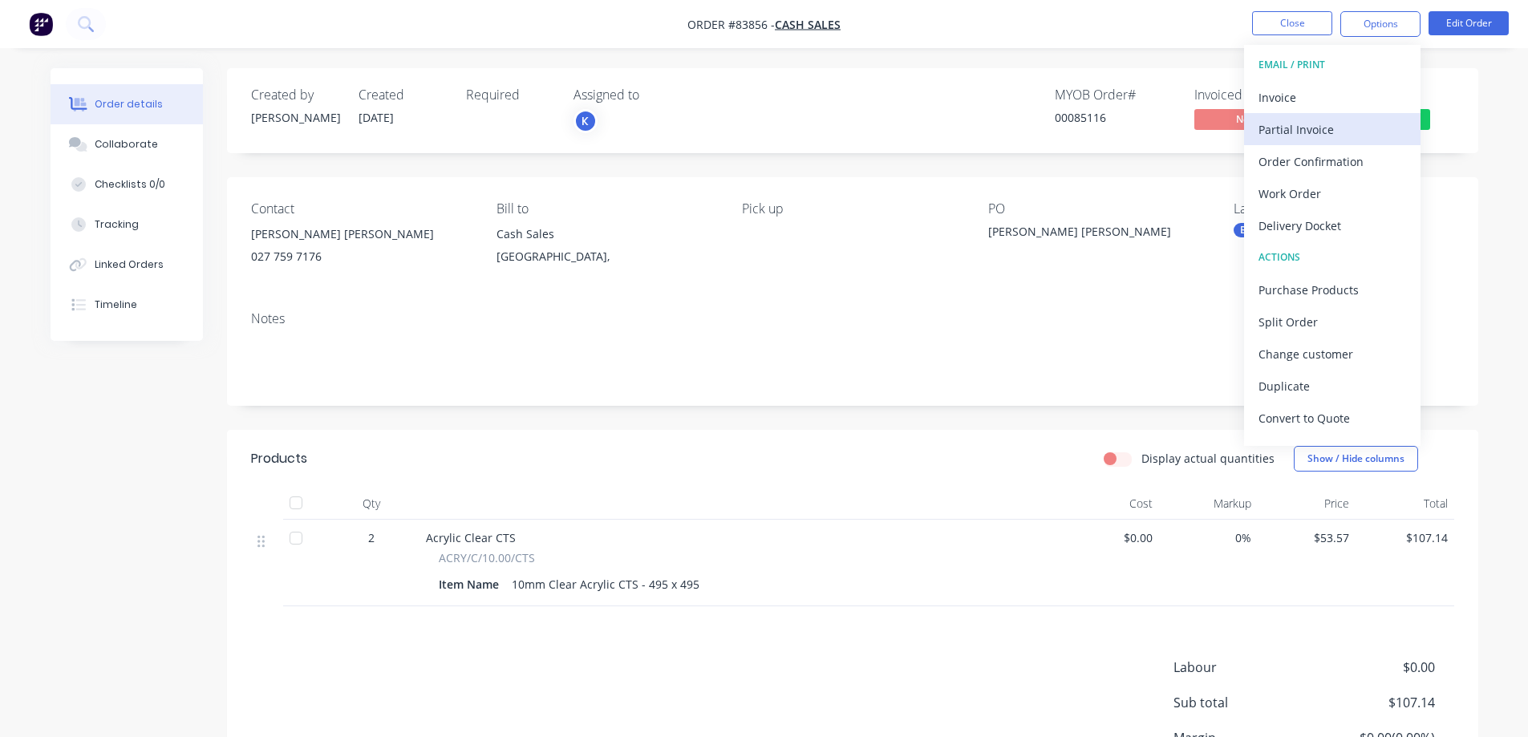
click at [1314, 114] on button "Partial Invoice" at bounding box center [1332, 129] width 176 height 32
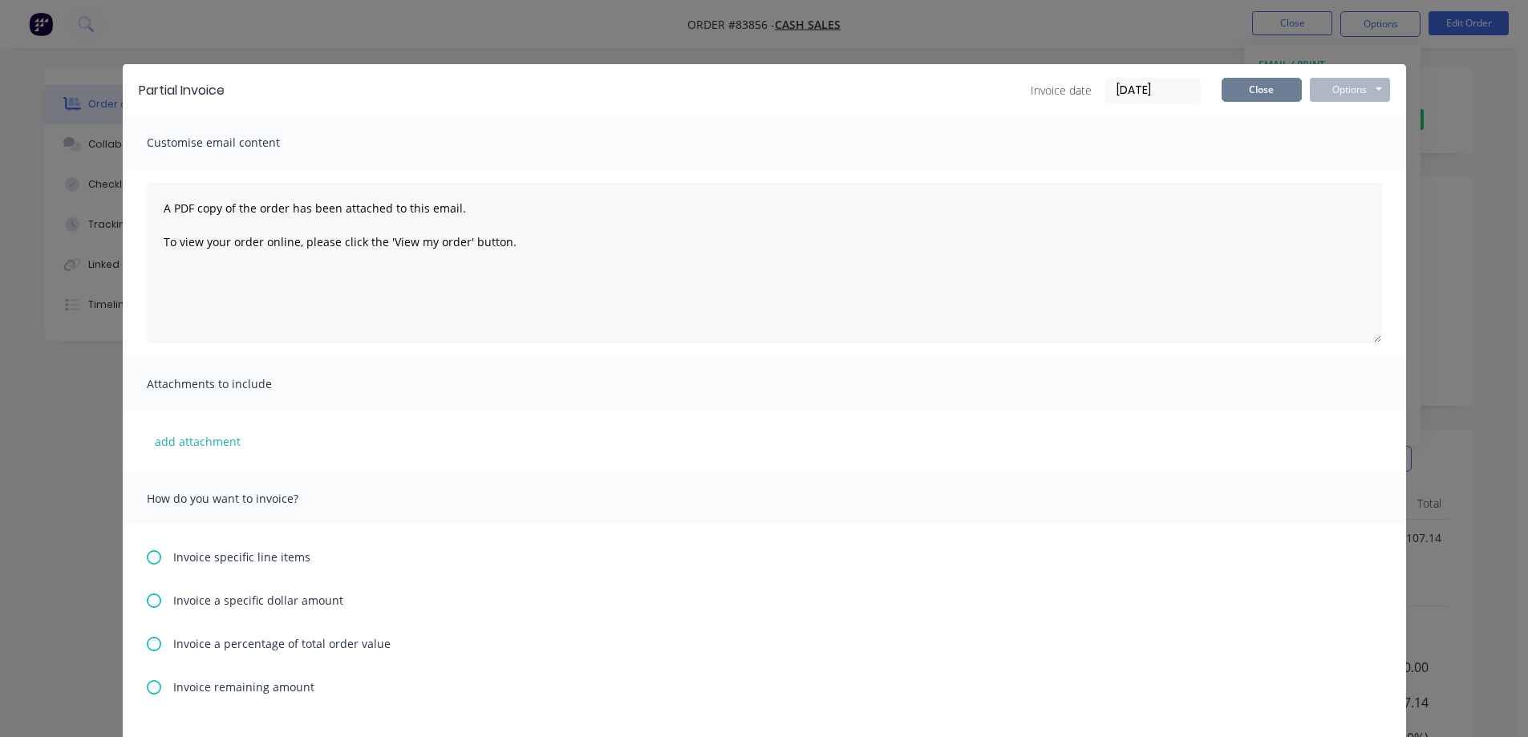
click at [1284, 89] on button "Close" at bounding box center [1262, 90] width 80 height 24
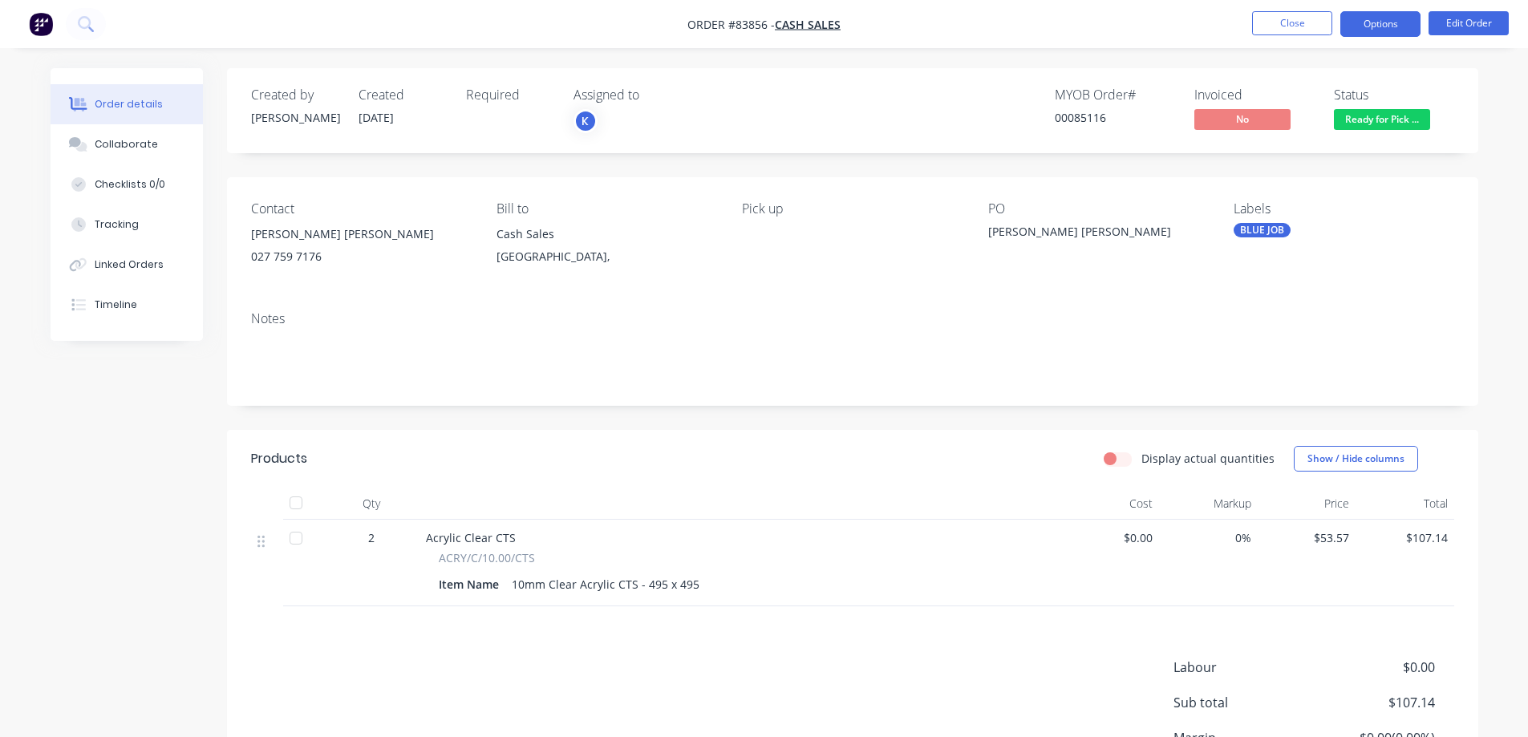
click at [1369, 23] on button "Options" at bounding box center [1380, 24] width 80 height 26
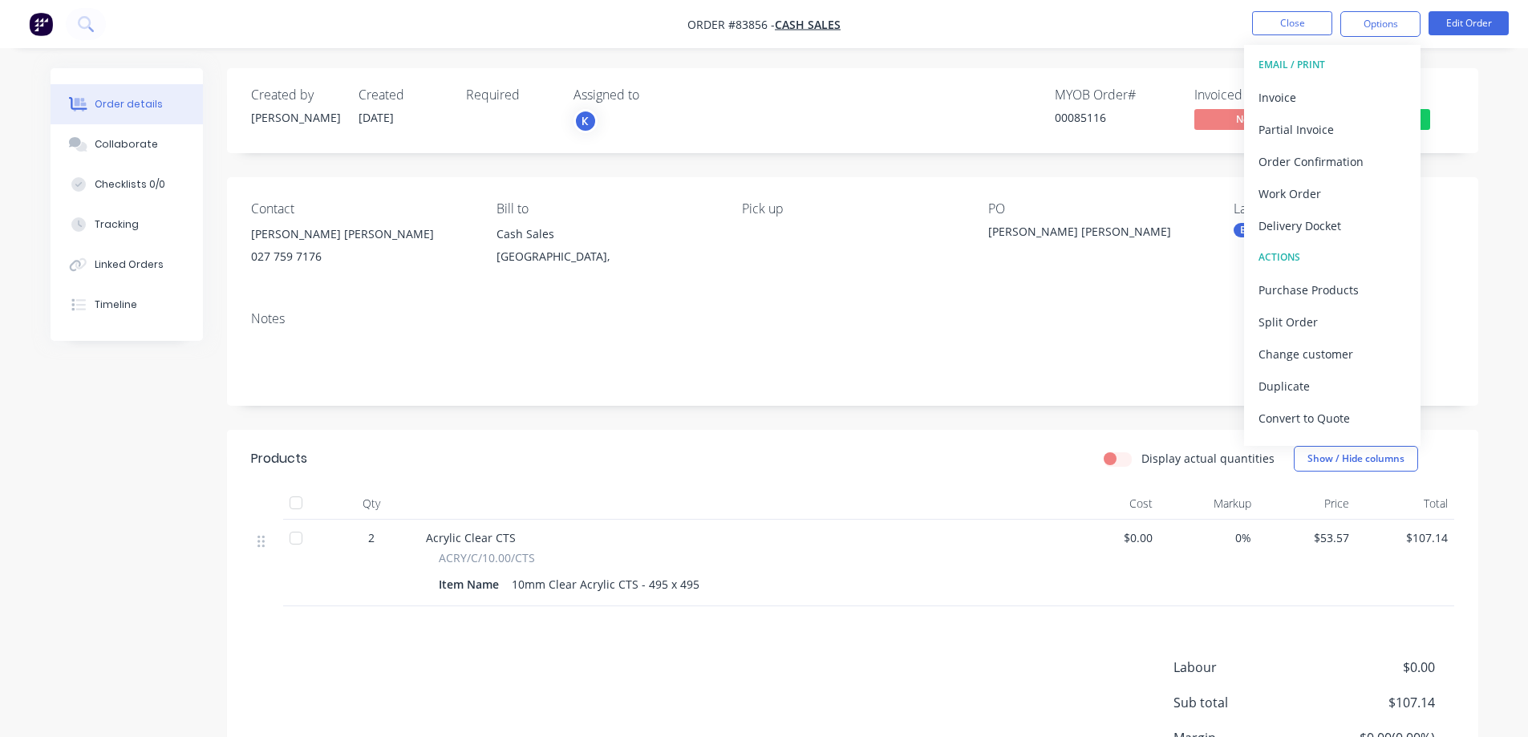
click at [1305, 102] on div "Invoice" at bounding box center [1332, 97] width 148 height 23
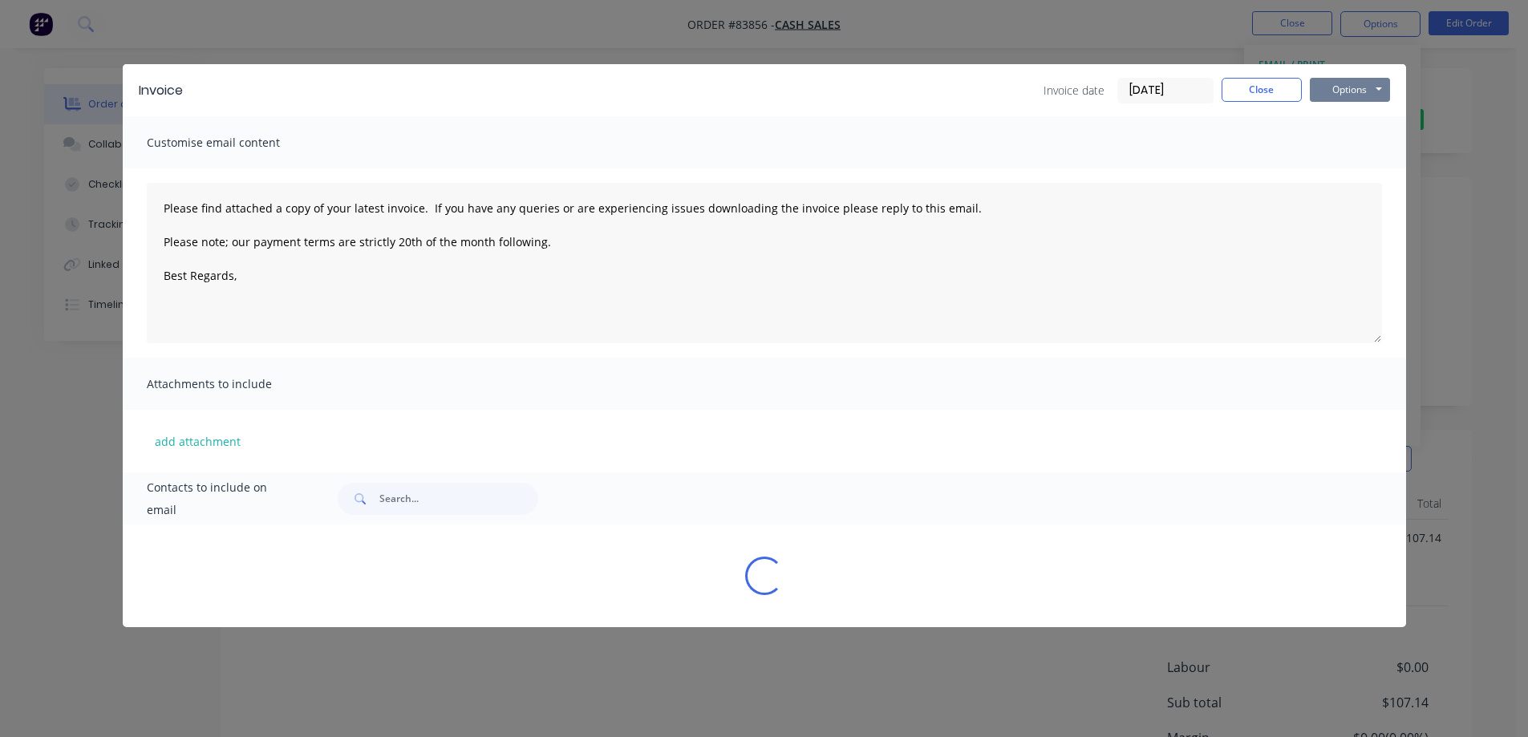
click at [1346, 90] on button "Options" at bounding box center [1350, 90] width 80 height 24
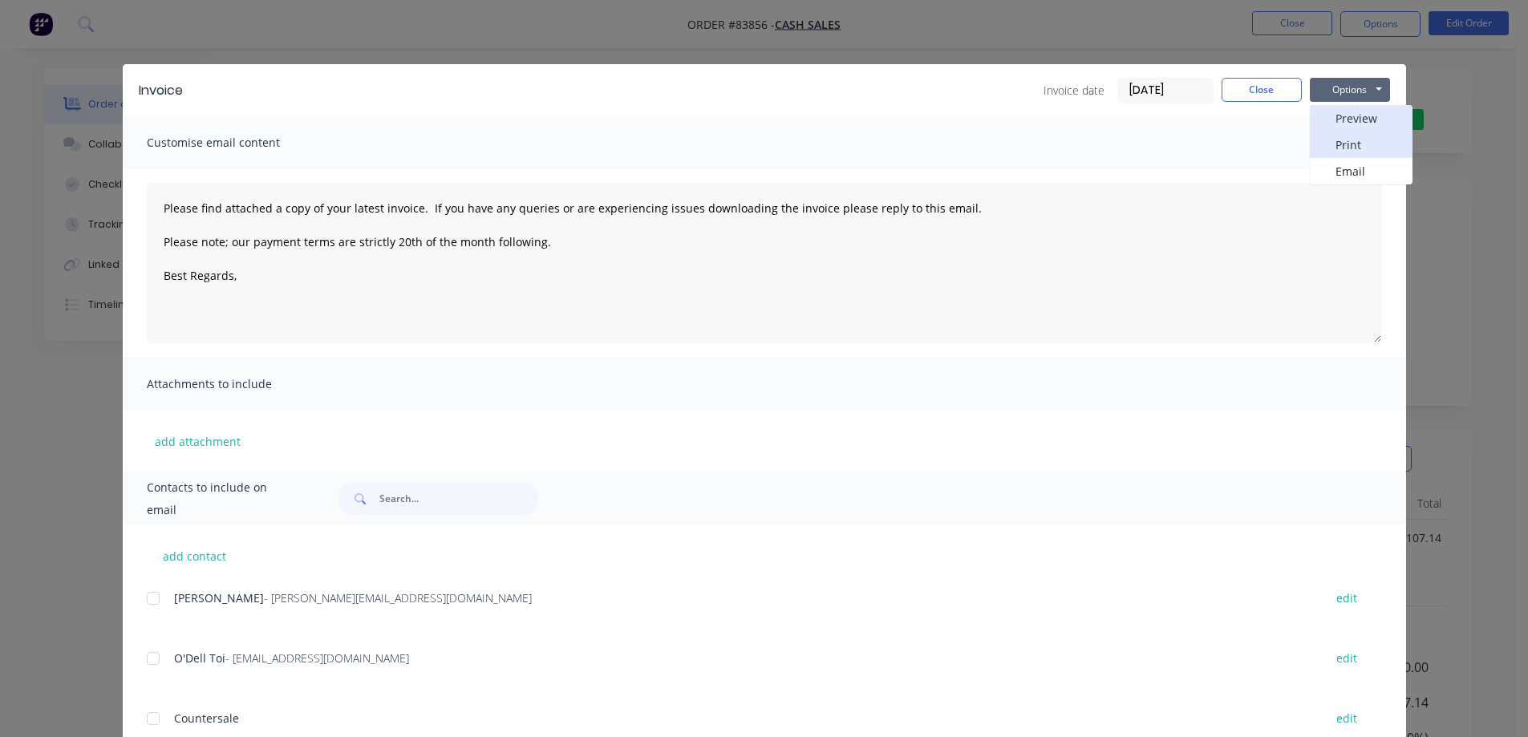
drag, startPoint x: 1347, startPoint y: 122, endPoint x: 1347, endPoint y: 139, distance: 16.9
click at [1347, 139] on div "Preview Print Email" at bounding box center [1361, 144] width 103 height 79
click at [1347, 139] on button "Print" at bounding box center [1361, 145] width 103 height 26
click at [126, 42] on div "Invoice Invoice date 14/08/25 Close Options Preview Print Email Customise email…" at bounding box center [764, 368] width 1528 height 737
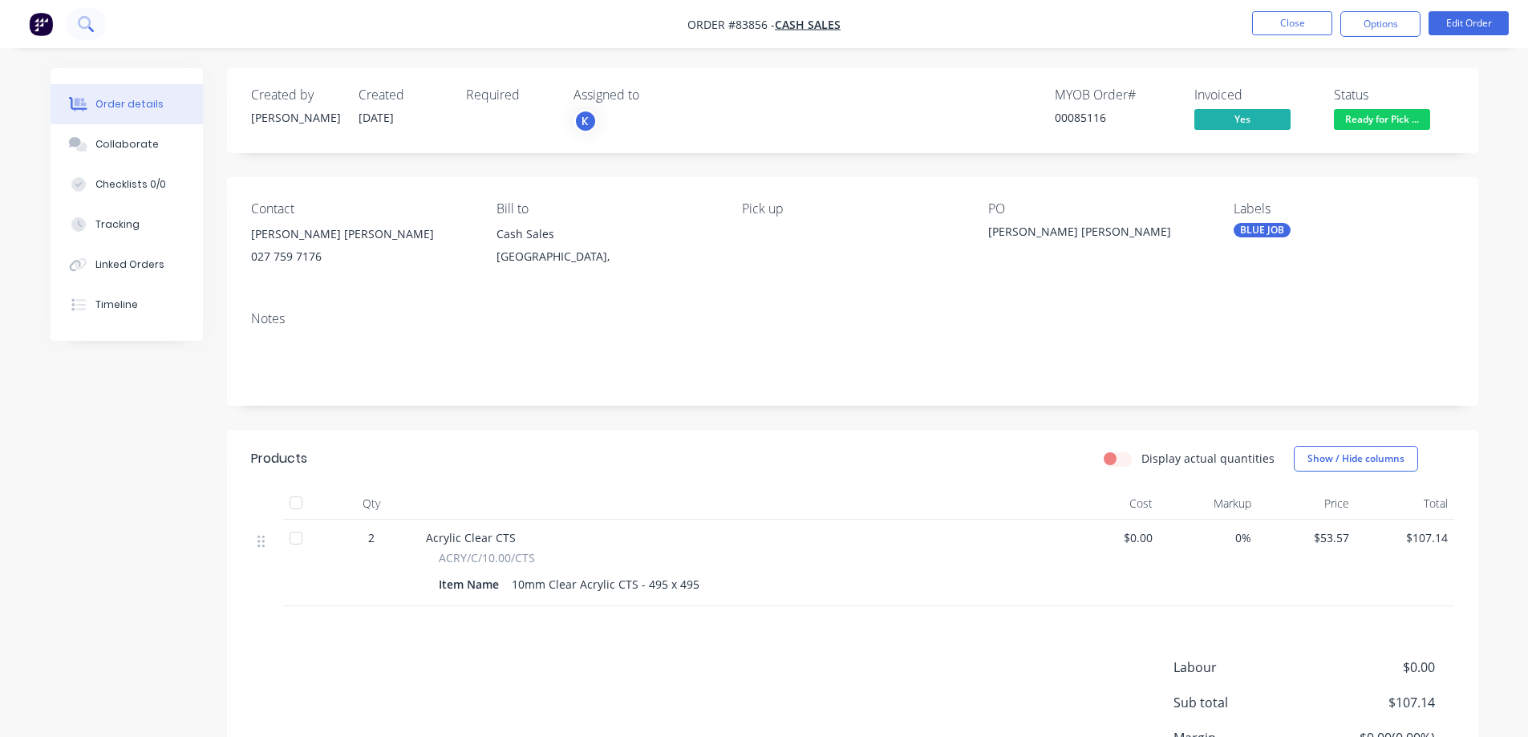
click at [79, 29] on icon at bounding box center [85, 23] width 15 height 15
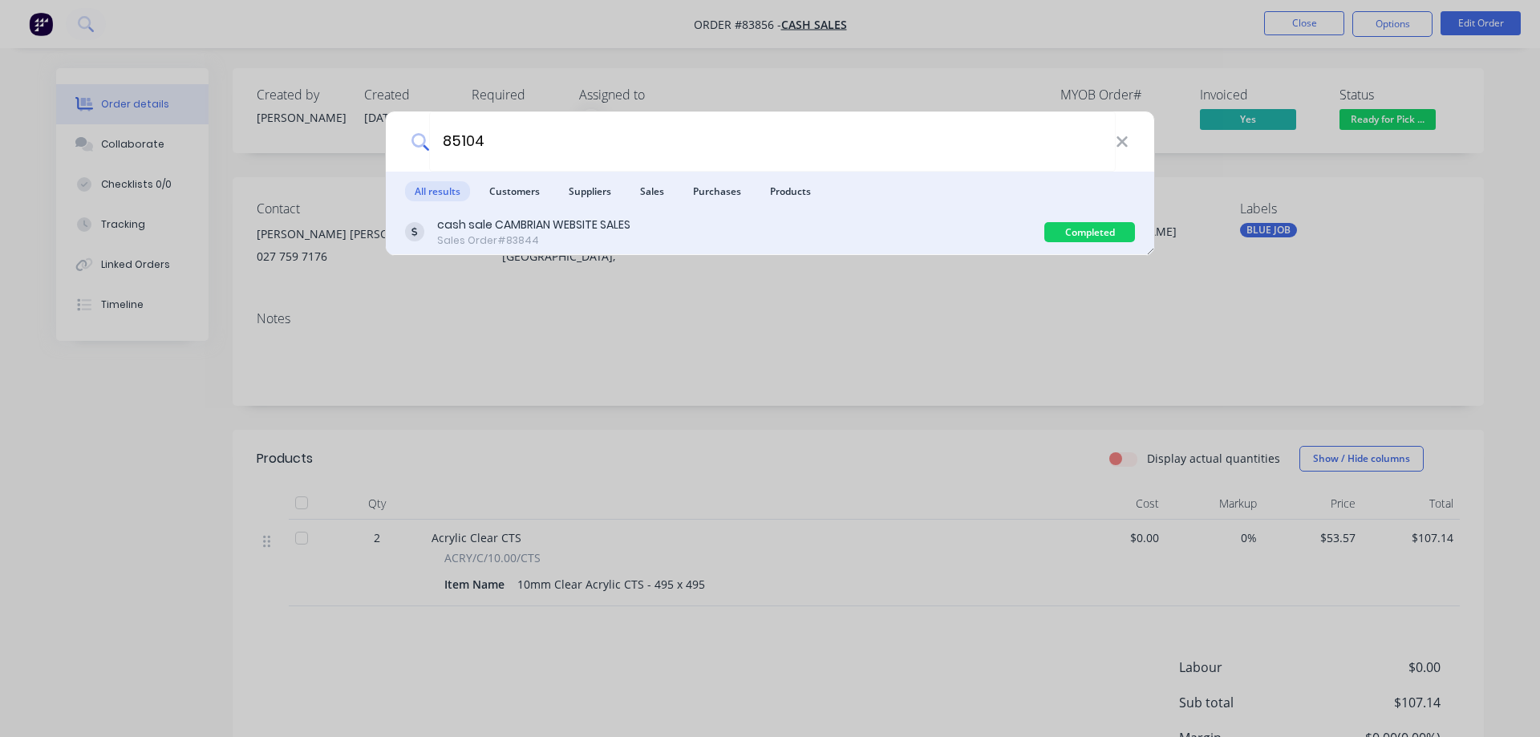
type input "85104"
click at [727, 243] on div "cash sale CAMBRIAN WEBSITE SALES Sales Order #83844" at bounding box center [724, 232] width 639 height 31
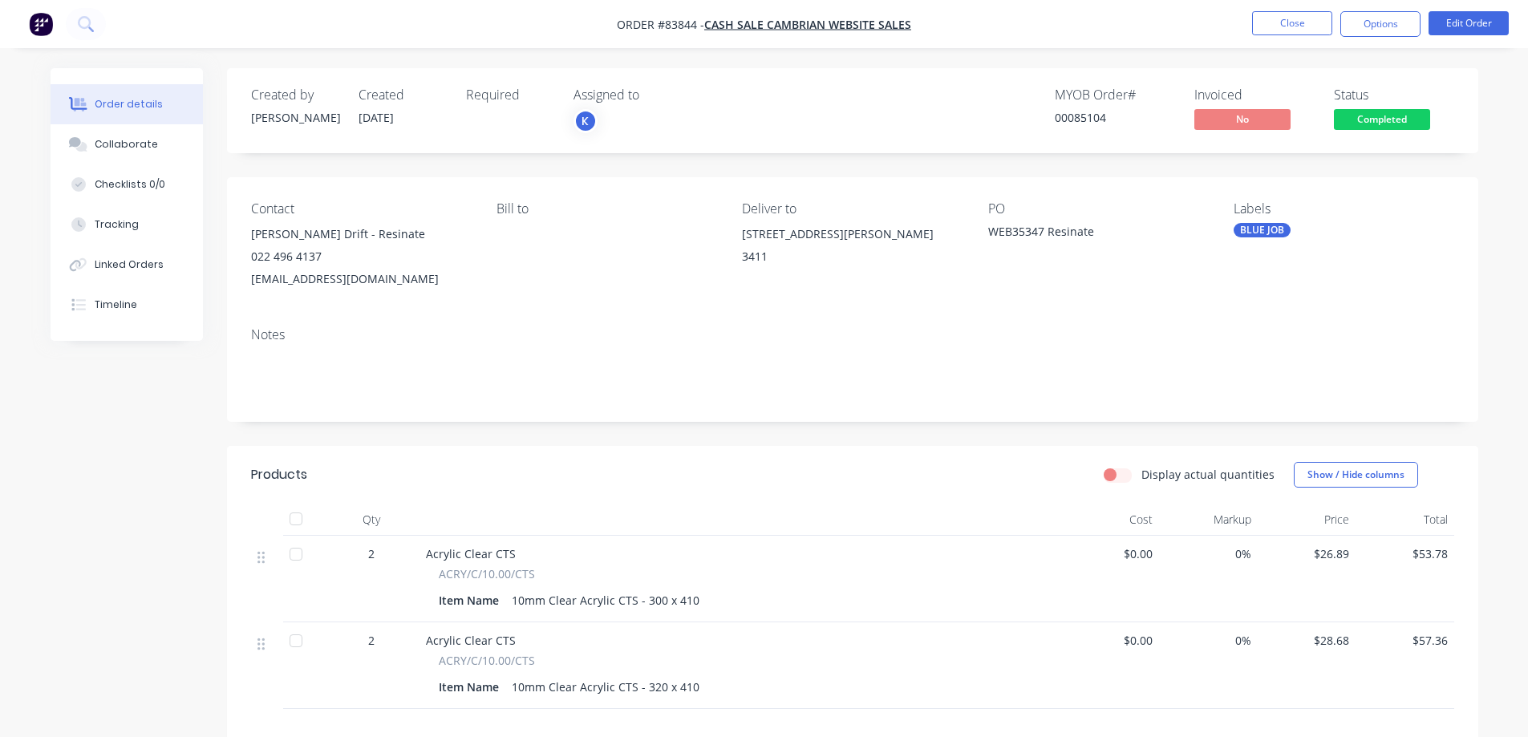
click at [1377, 120] on span "Completed" at bounding box center [1382, 119] width 96 height 20
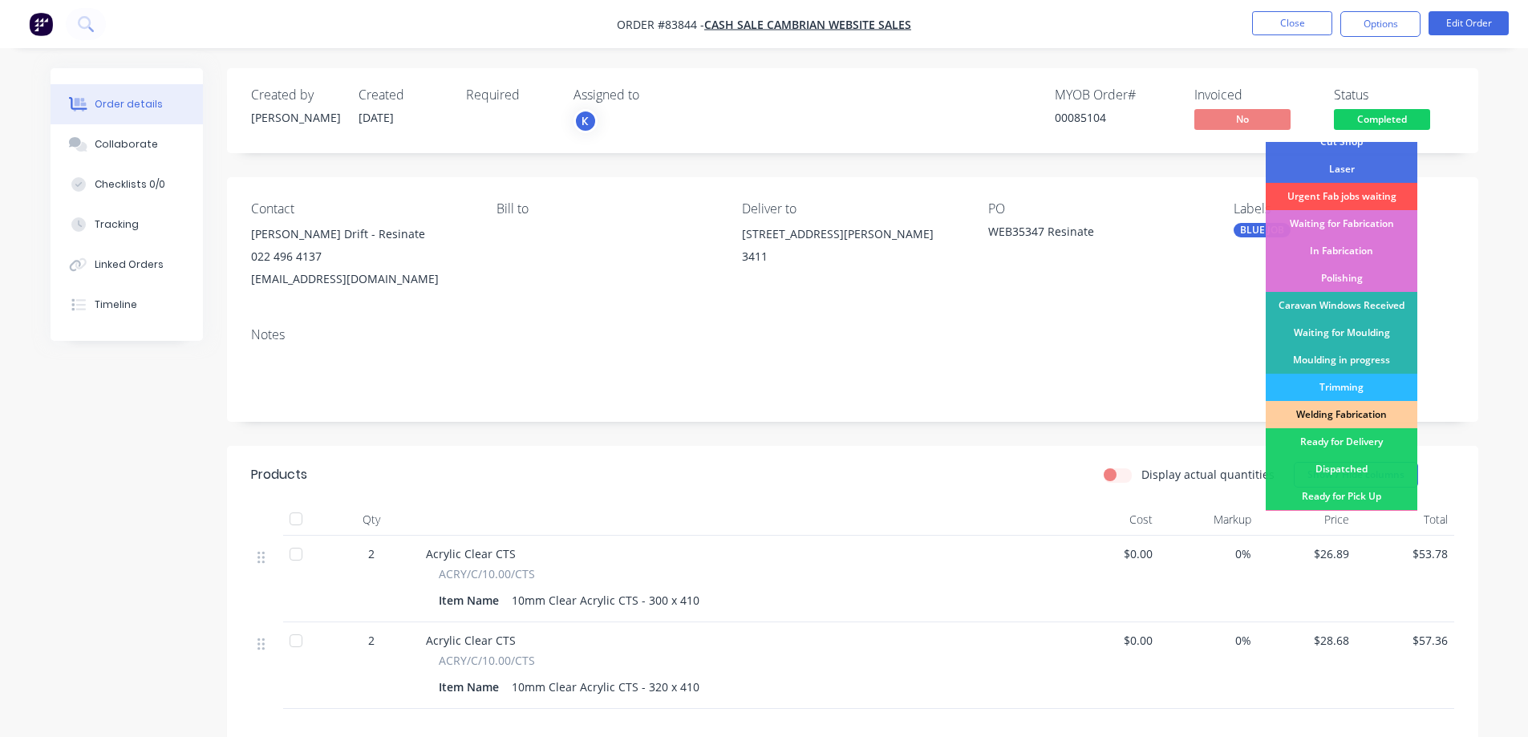
scroll to position [160, 0]
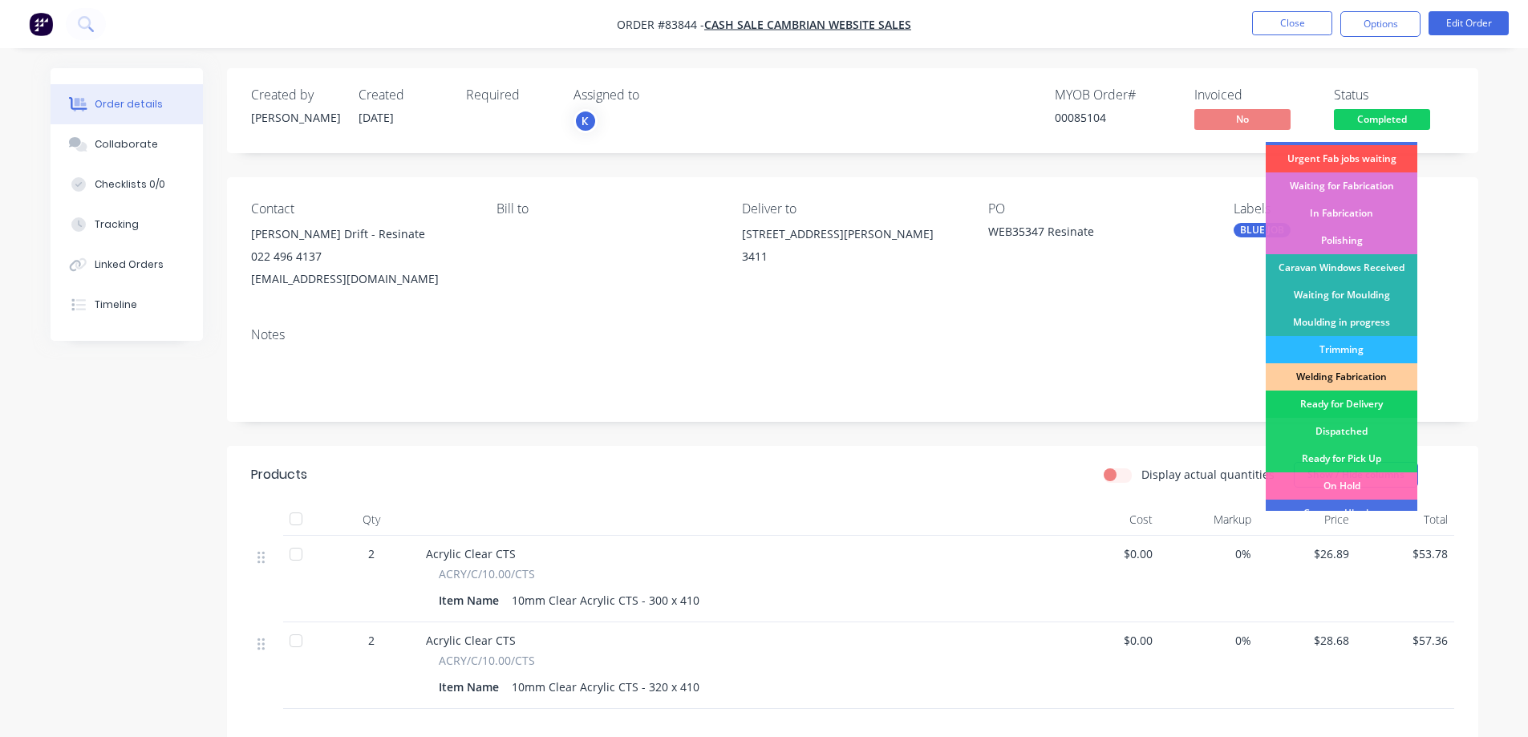
click at [1359, 411] on div "Ready for Delivery" at bounding box center [1342, 404] width 152 height 27
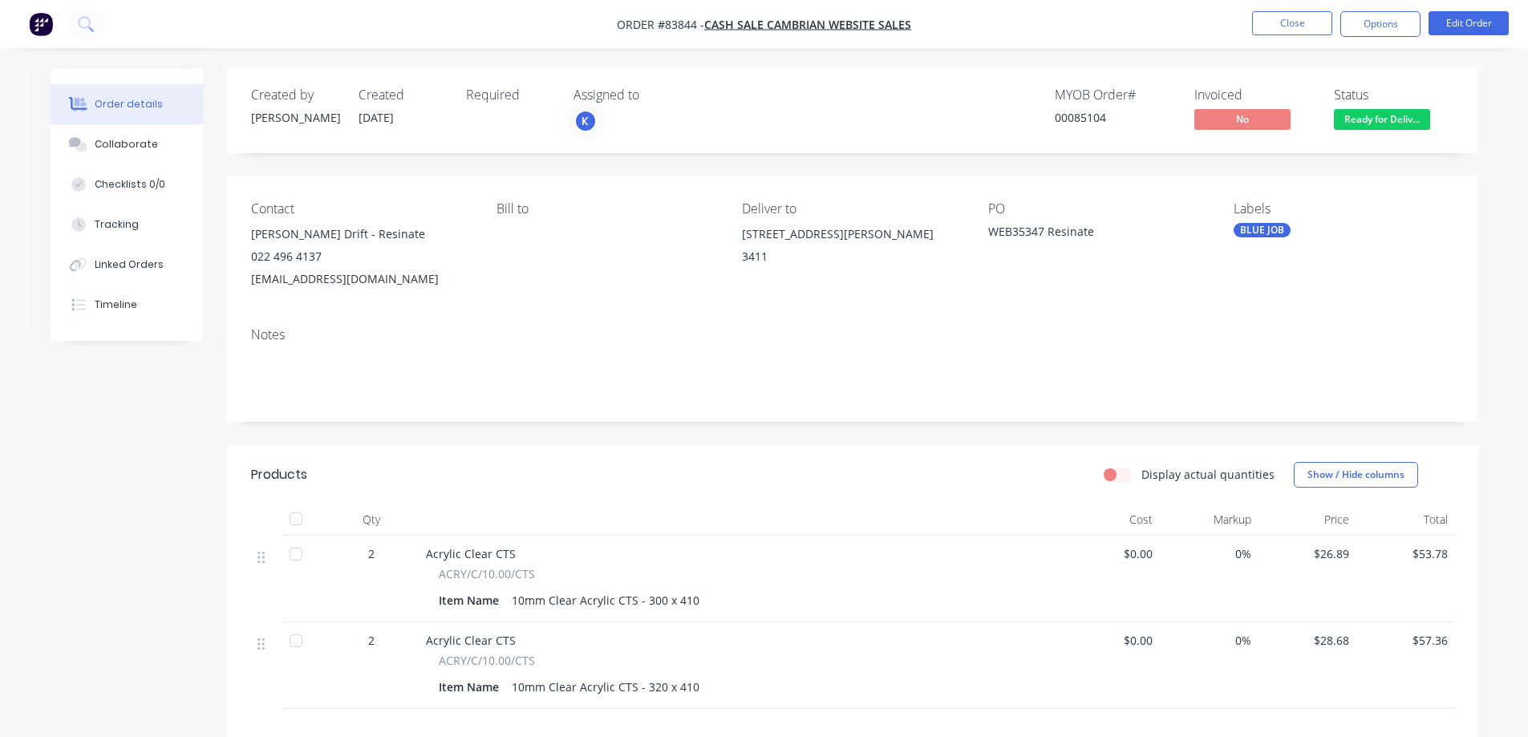
click at [1391, 5] on nav "Order #83844 - cash sale CAMBRIAN WEBSITE SALES Close Options Edit Order" at bounding box center [764, 24] width 1528 height 48
click at [1391, 18] on button "Options" at bounding box center [1380, 24] width 80 height 26
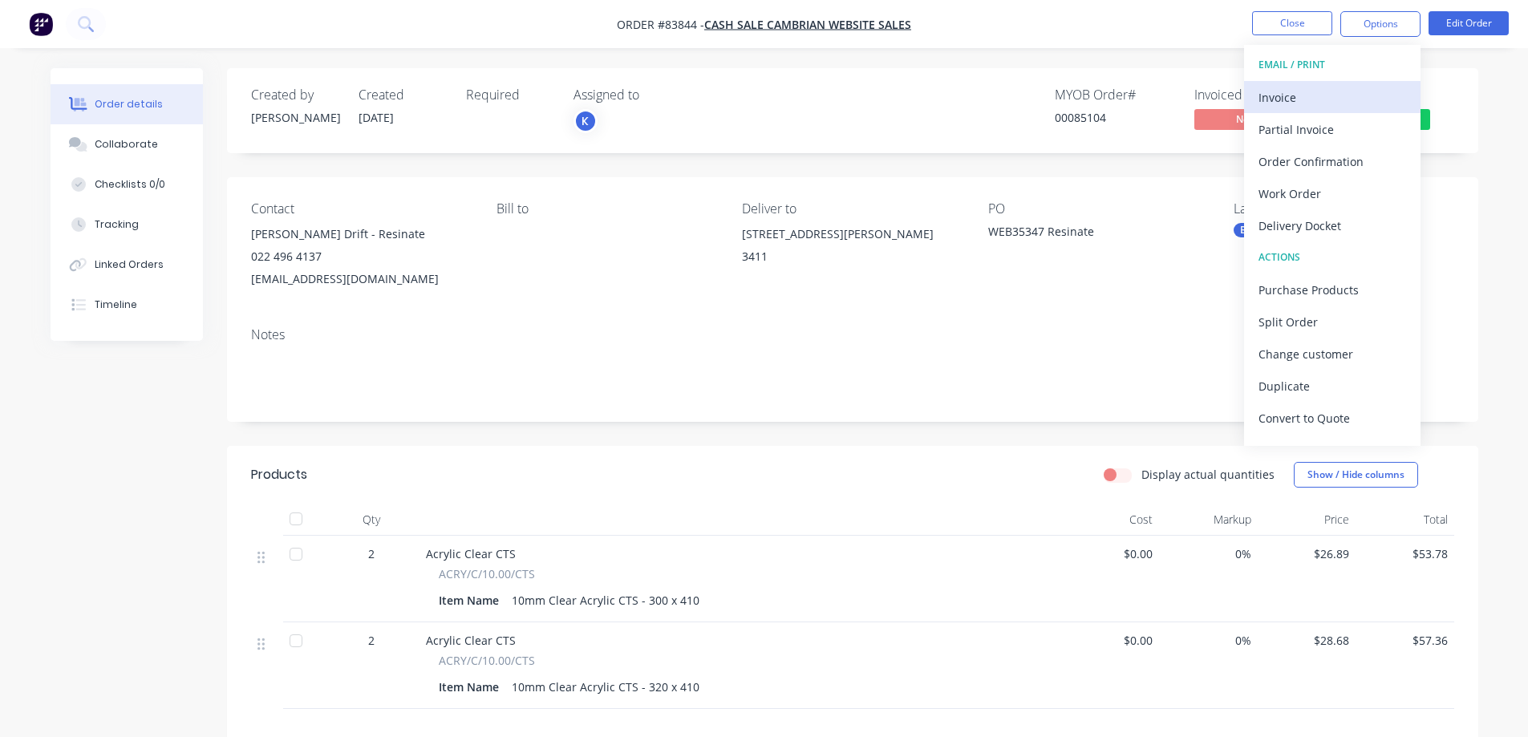
click at [1341, 93] on div "Invoice" at bounding box center [1332, 97] width 148 height 23
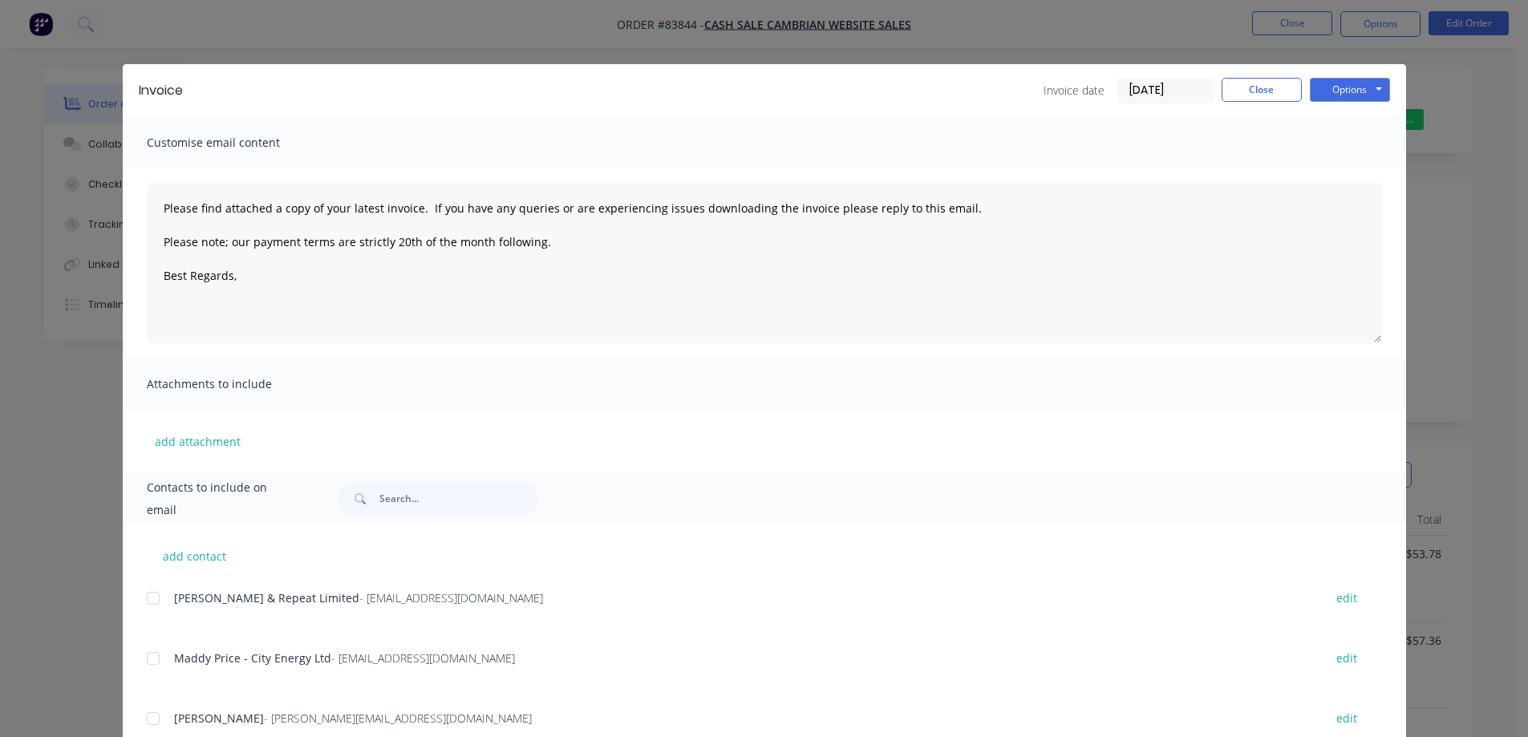
click at [1359, 88] on button "Options" at bounding box center [1350, 90] width 80 height 24
click at [1356, 151] on button "Print" at bounding box center [1361, 145] width 103 height 26
drag, startPoint x: 1273, startPoint y: 81, endPoint x: 1282, endPoint y: 47, distance: 34.8
click at [1273, 82] on button "Close" at bounding box center [1262, 90] width 80 height 24
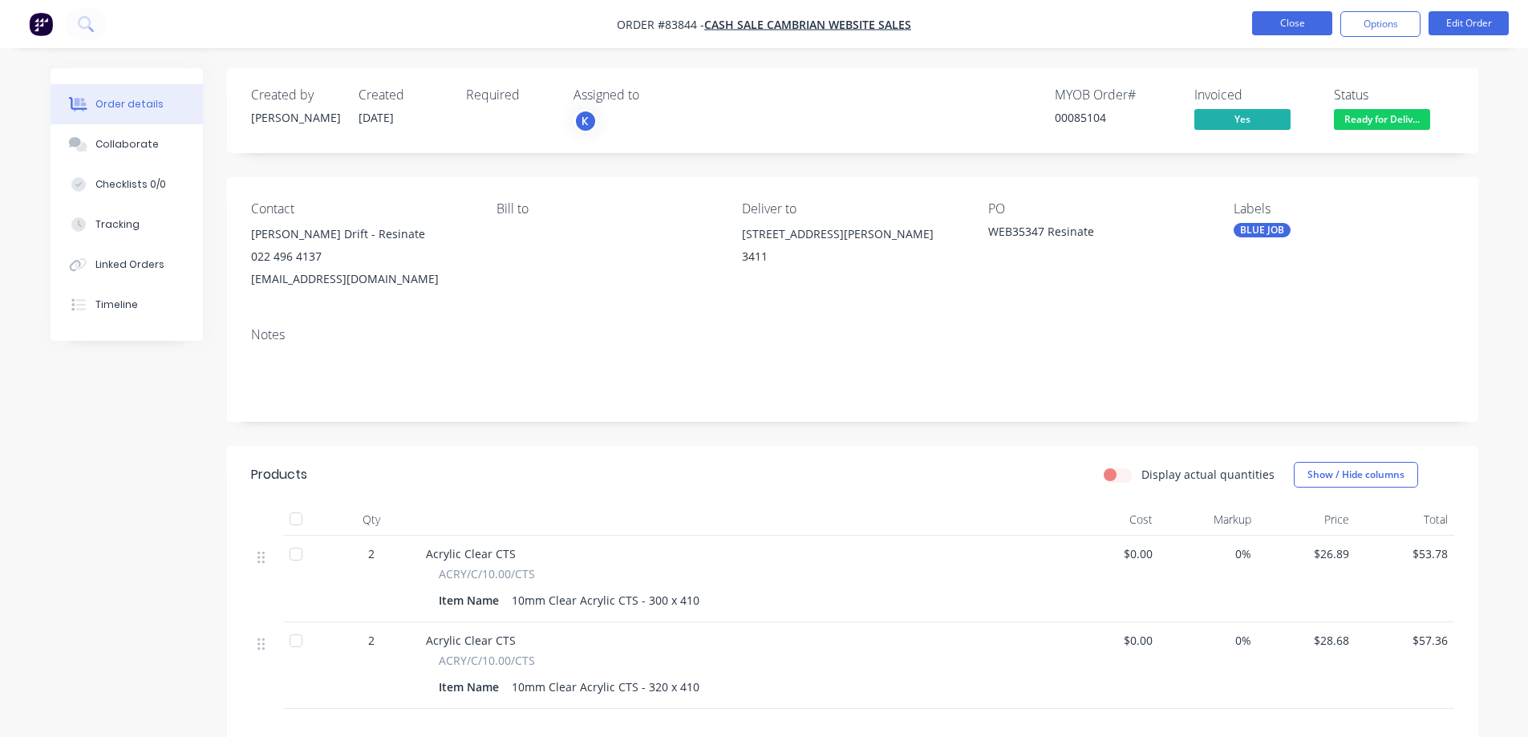
click at [1289, 26] on button "Close" at bounding box center [1292, 23] width 80 height 24
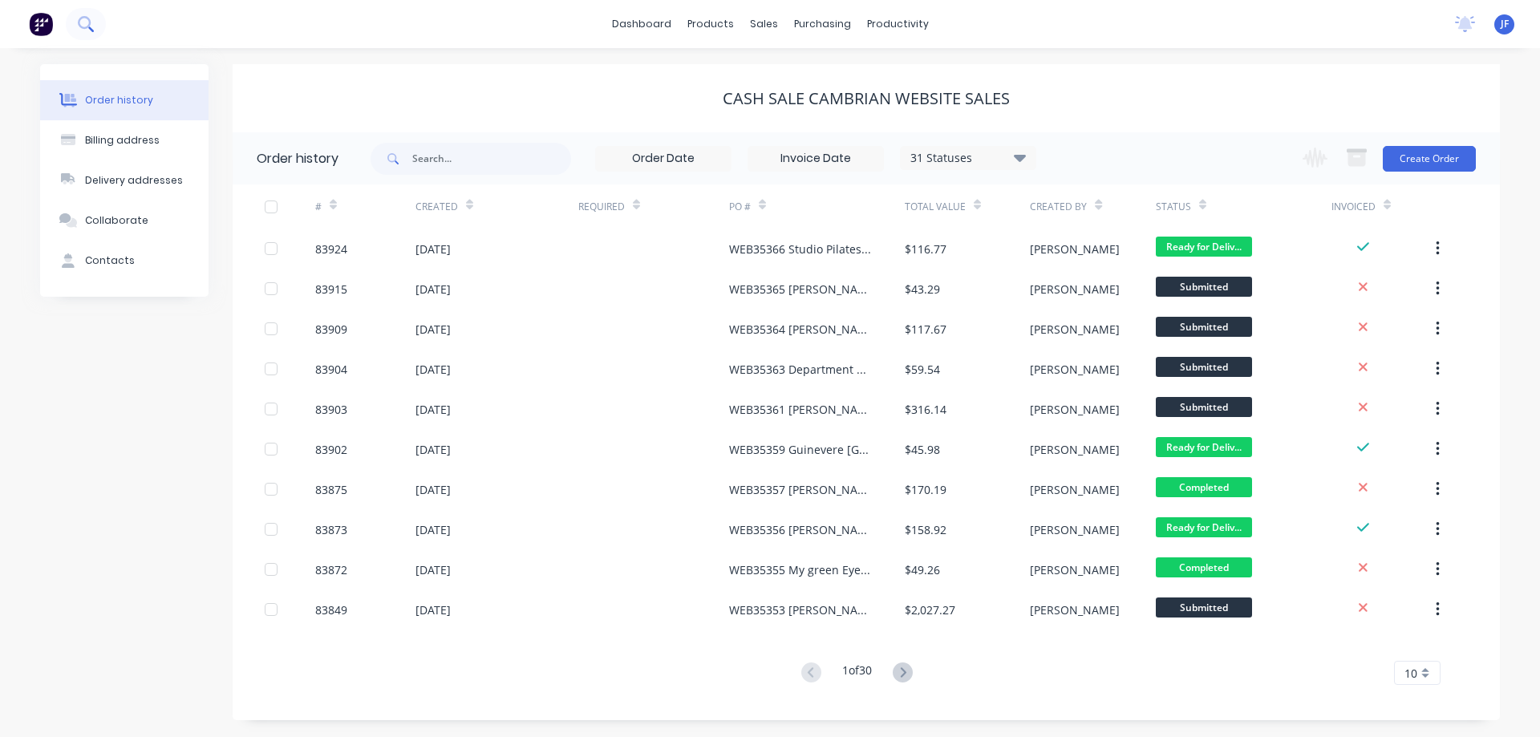
click at [93, 28] on icon at bounding box center [85, 23] width 15 height 15
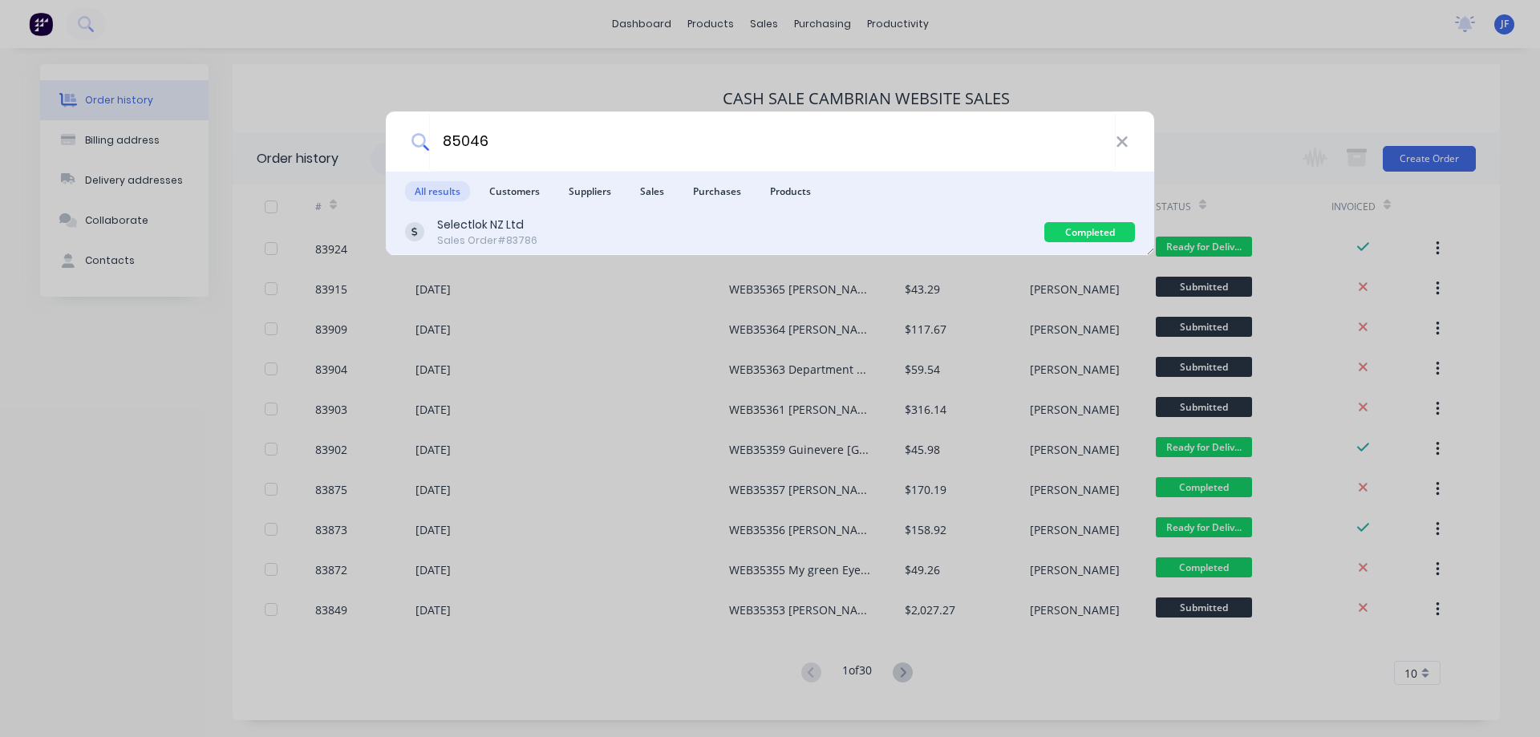
type input "85046"
click at [995, 237] on div "Selectlok NZ Ltd Sales Order #83786" at bounding box center [724, 232] width 639 height 31
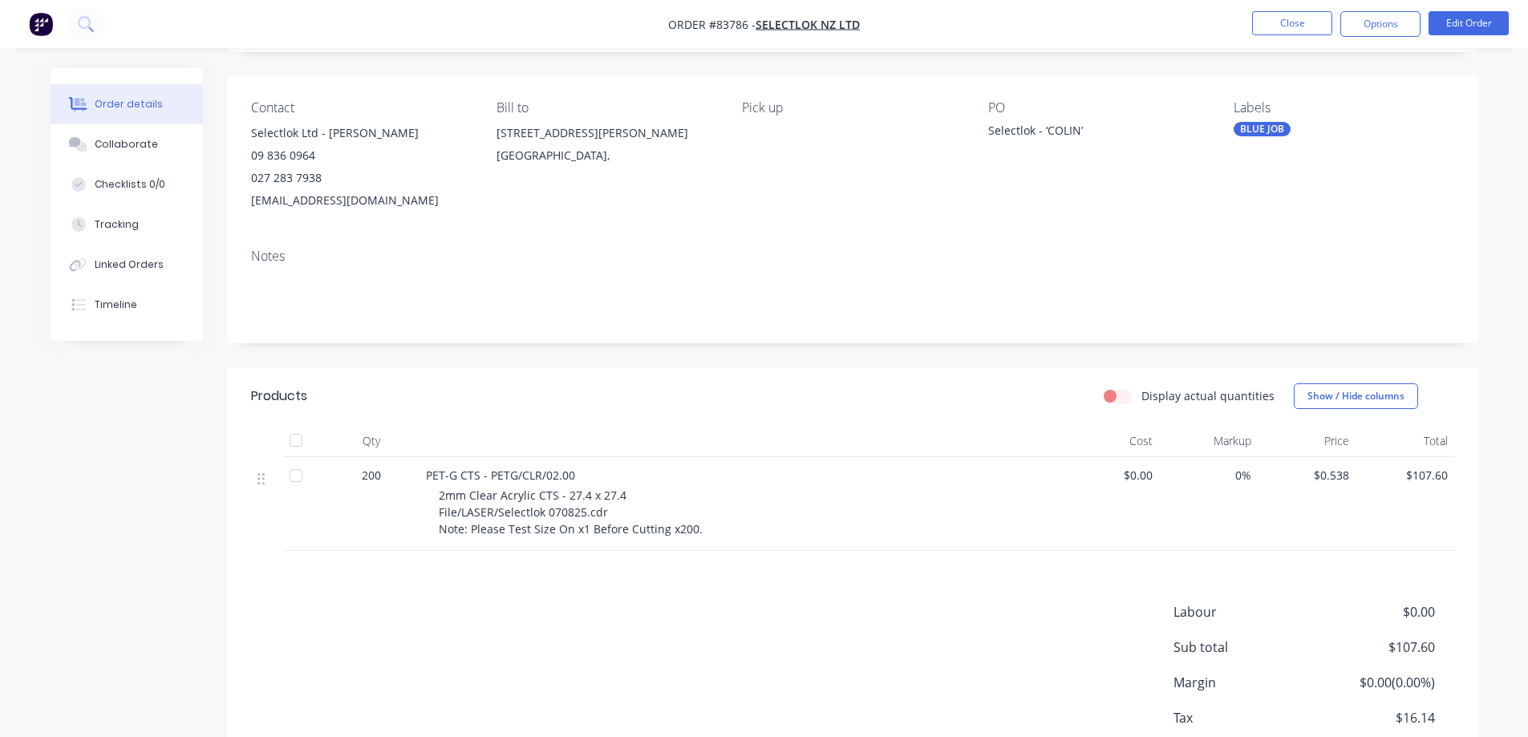
scroll to position [40, 0]
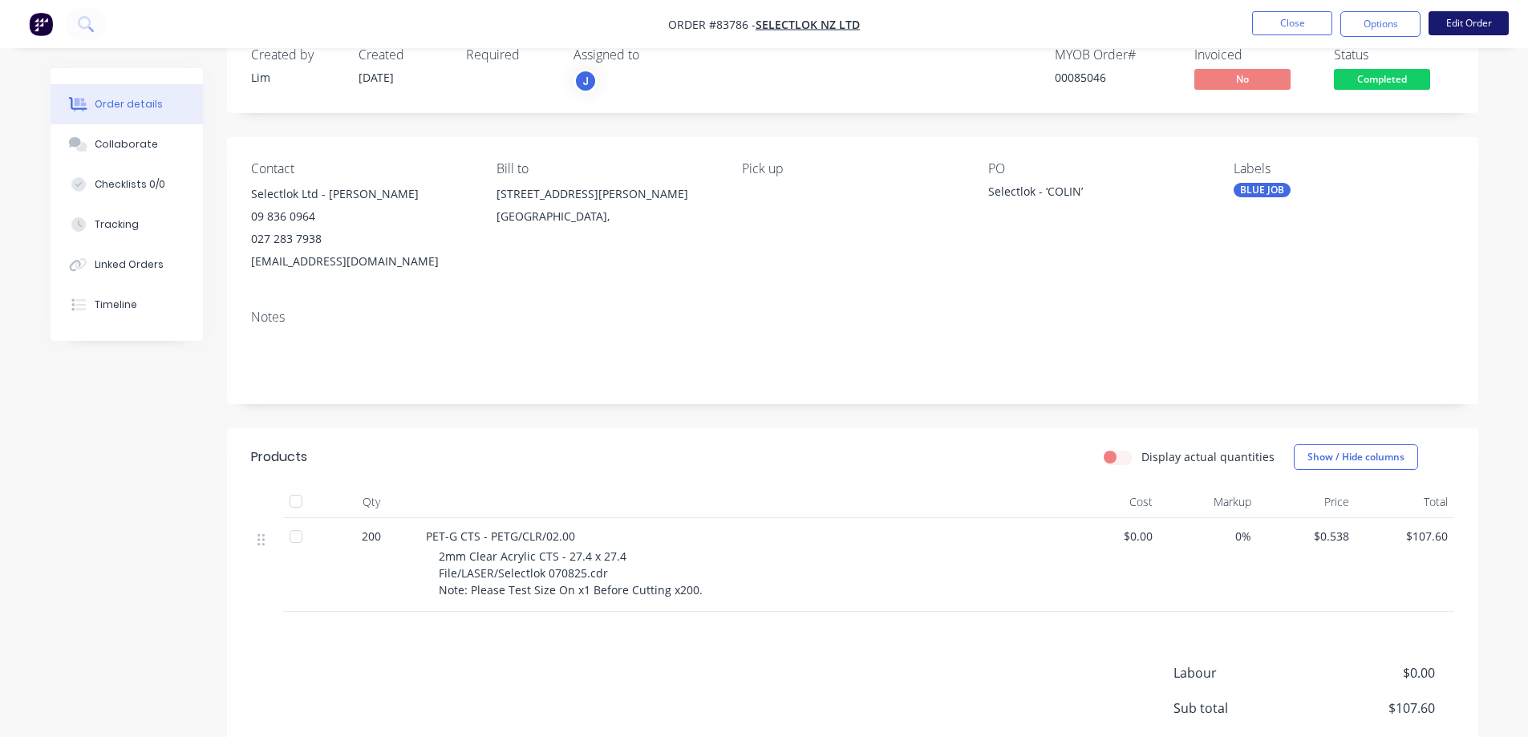
click at [1498, 22] on button "Edit Order" at bounding box center [1468, 23] width 80 height 24
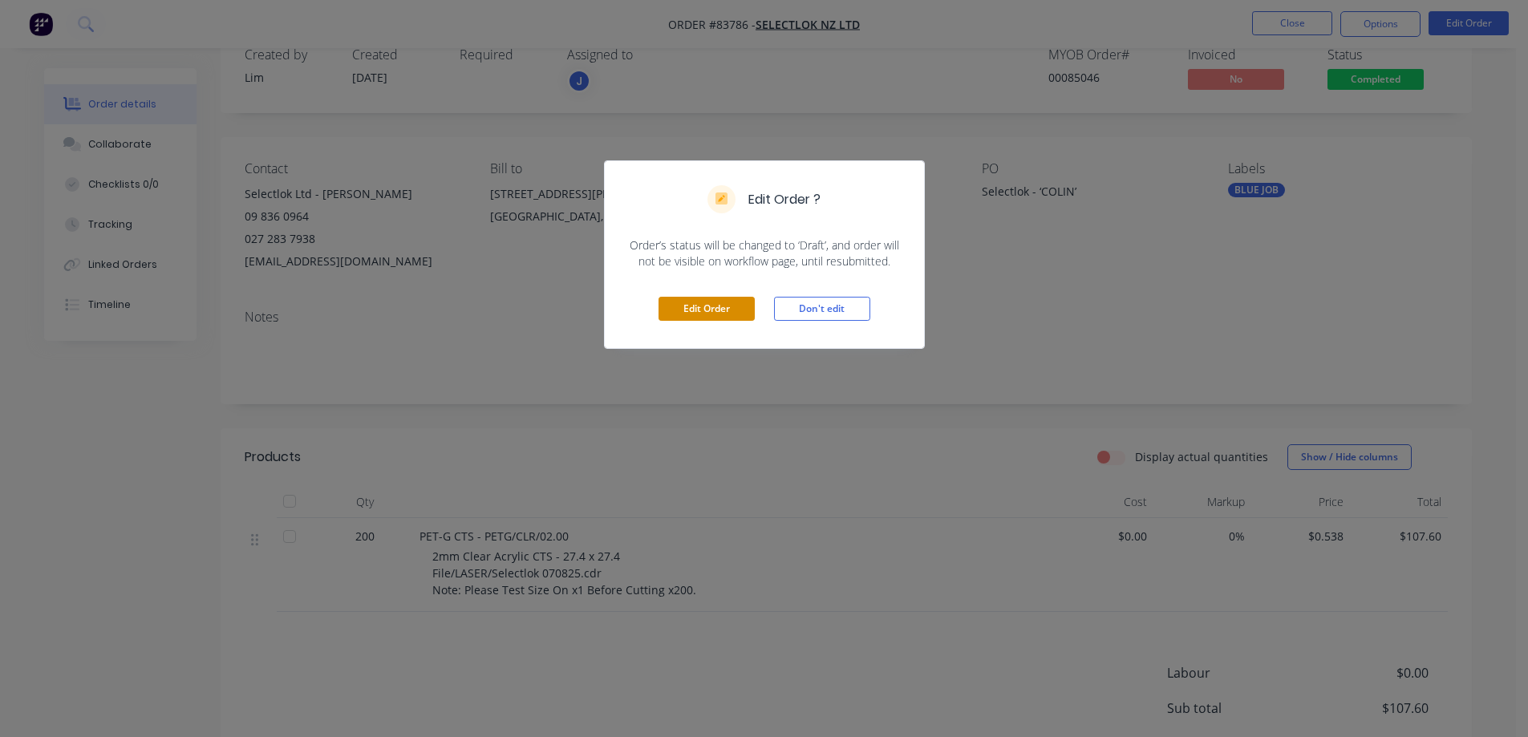
click at [691, 310] on button "Edit Order" at bounding box center [706, 309] width 96 height 24
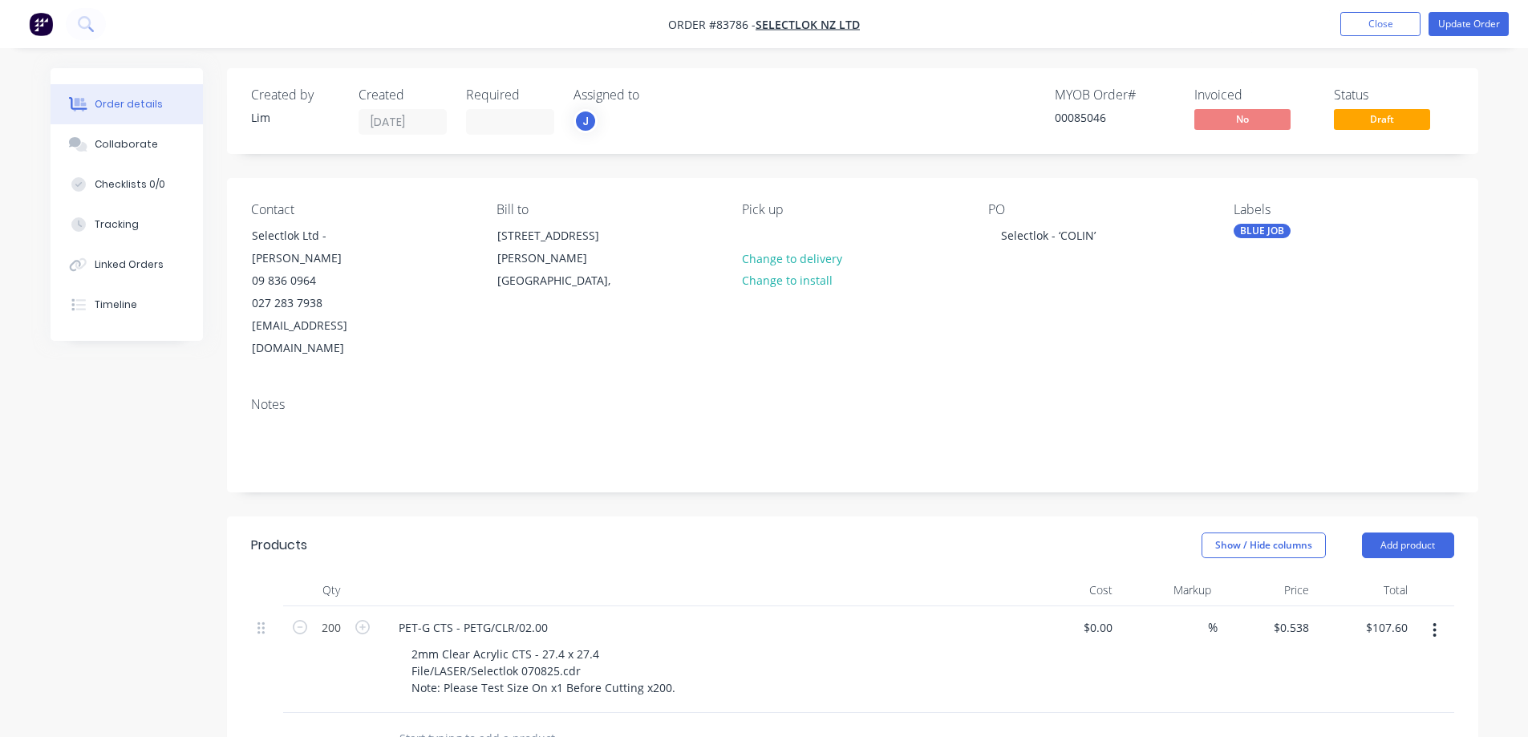
click at [448, 723] on input "text" at bounding box center [559, 739] width 321 height 32
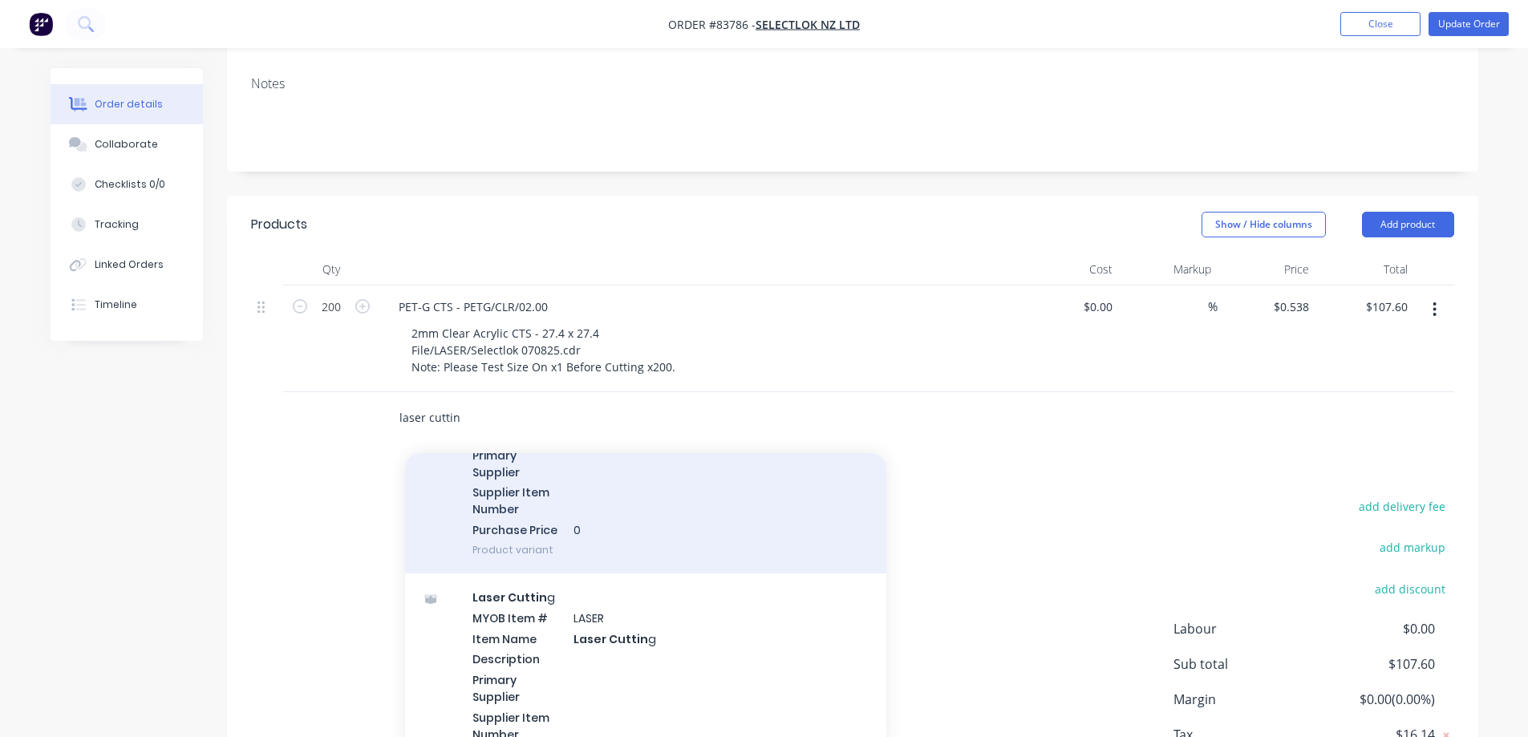
scroll to position [481, 0]
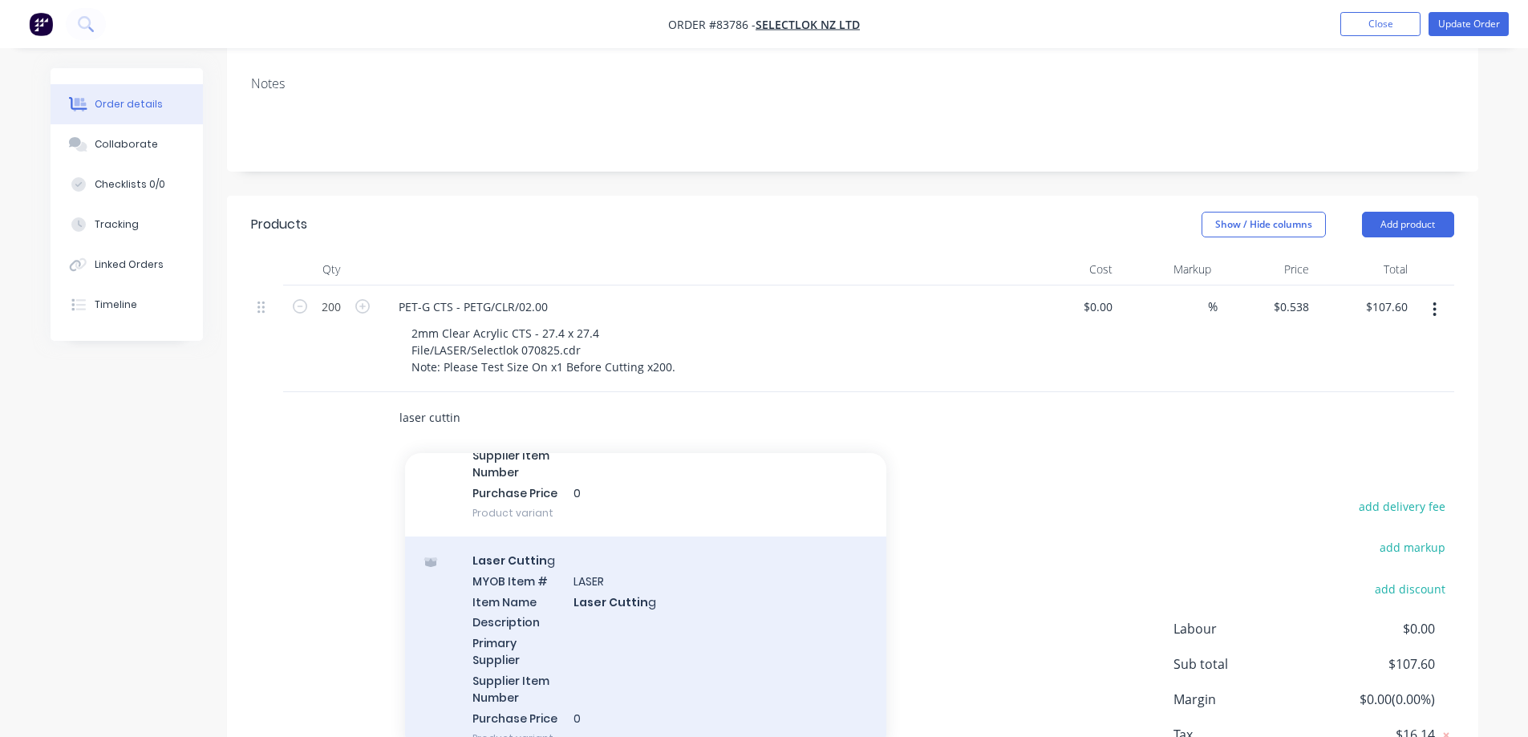
type input "laser cuttin"
click at [631, 548] on div "Laser Cuttin g MYOB Item # LASER Item Name Laser Cuttin g Description Primary S…" at bounding box center [645, 649] width 481 height 225
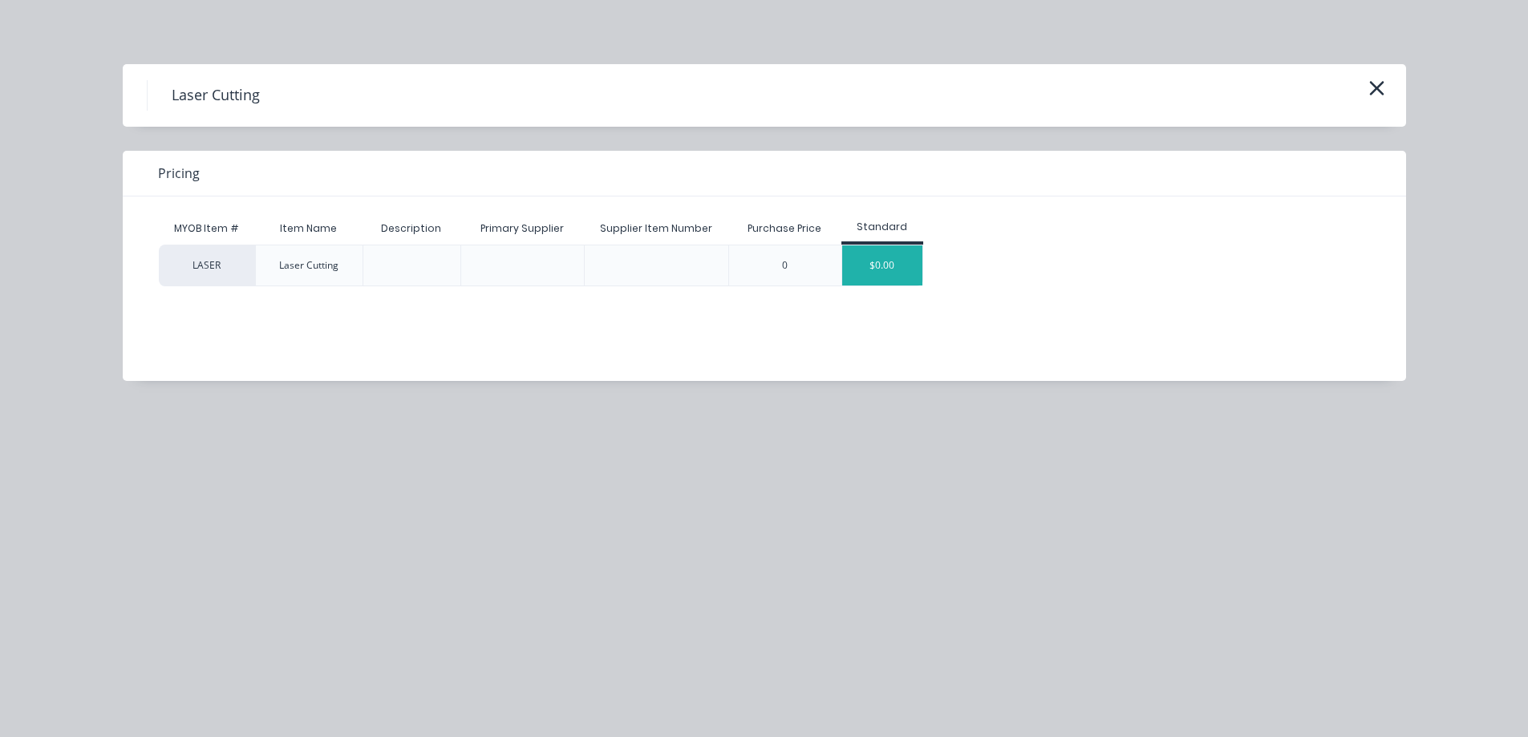
click at [884, 266] on div "$0.00" at bounding box center [882, 265] width 80 height 40
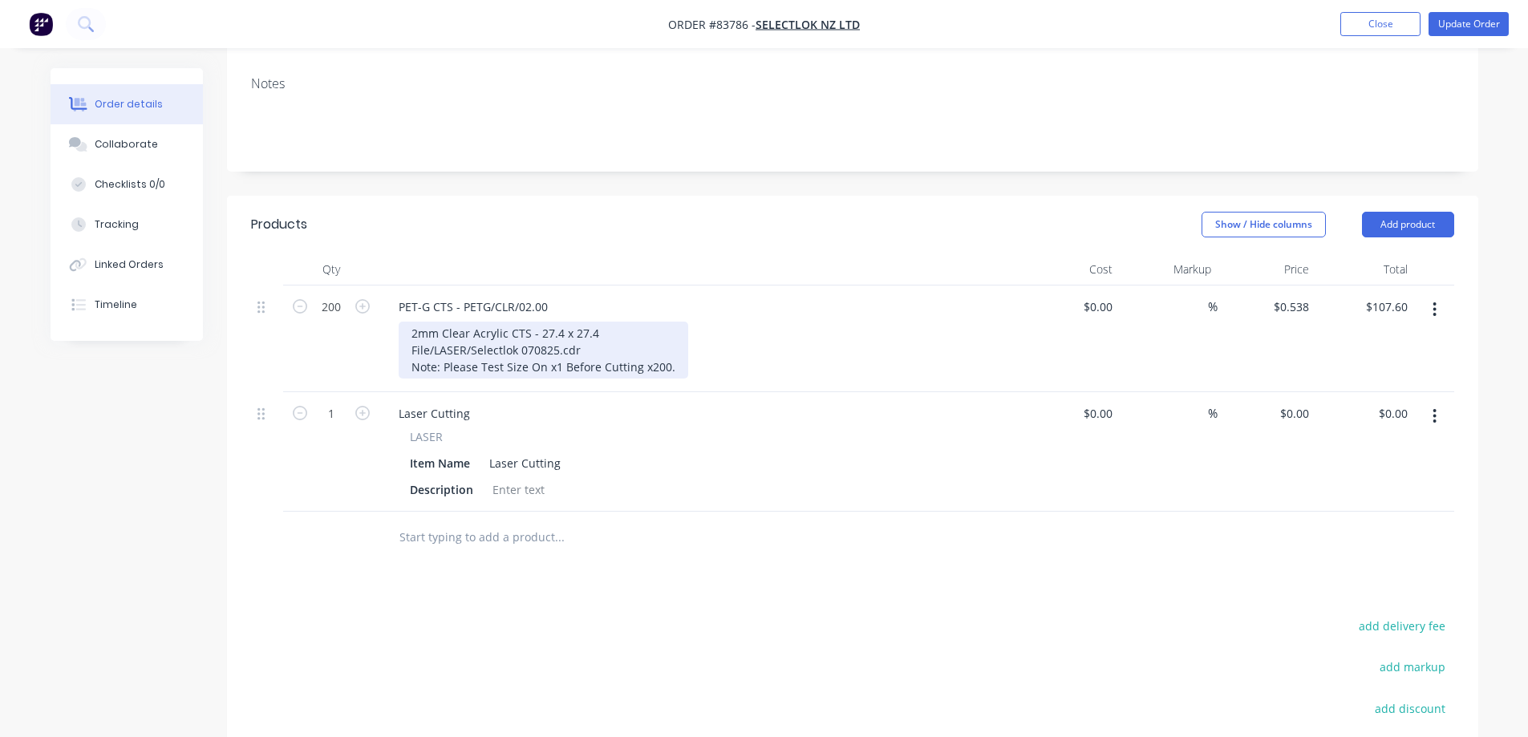
click at [469, 322] on div "2mm Clear Acrylic CTS - 27.4 x 27.4 File/LASER/Selectlok 070825.cdr Note: Pleas…" at bounding box center [544, 350] width 290 height 57
copy div "2mm Clear Acrylic CTS - 27.4 x 27.4 File/LASER/Selectlok 070825.cdr Note: Pleas…"
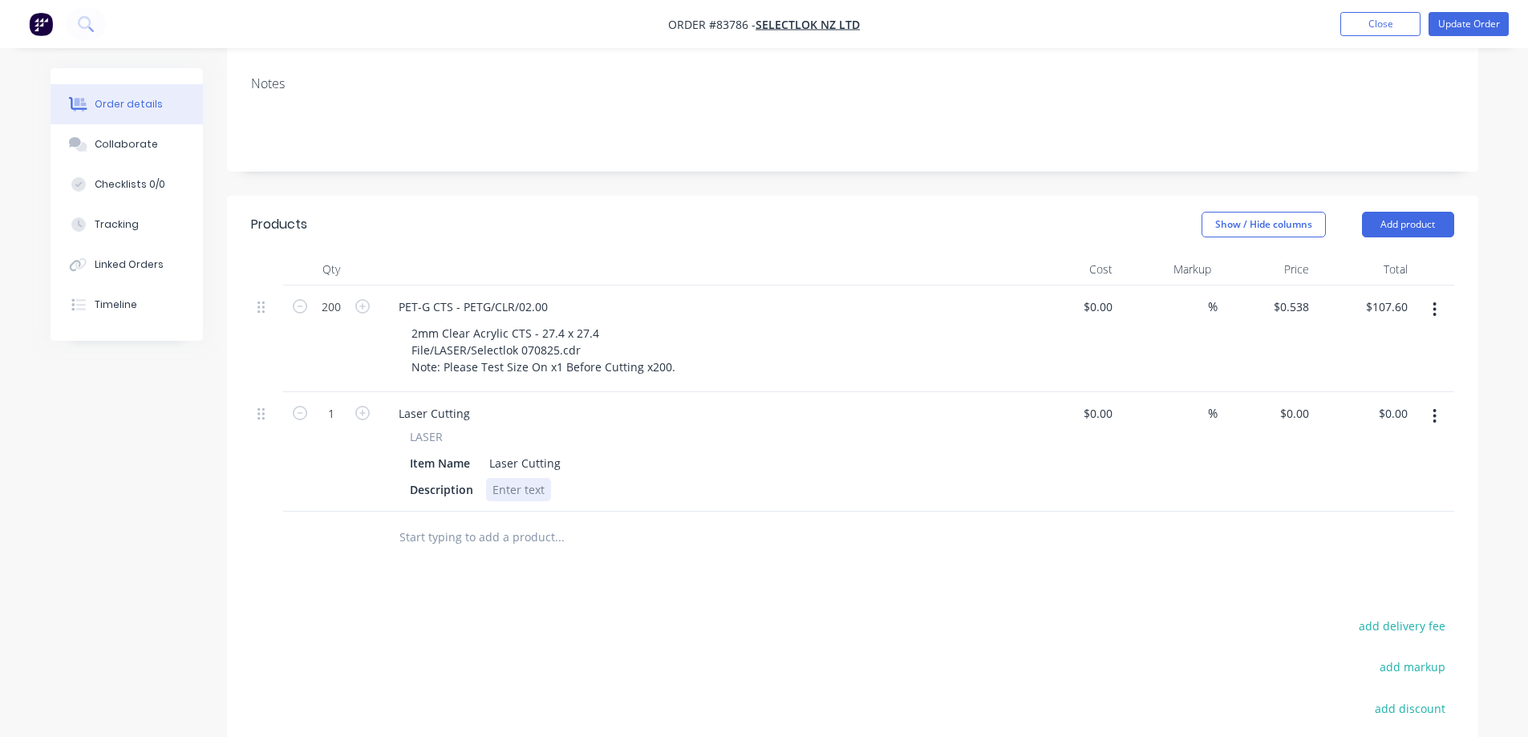
click at [538, 478] on div at bounding box center [518, 489] width 65 height 23
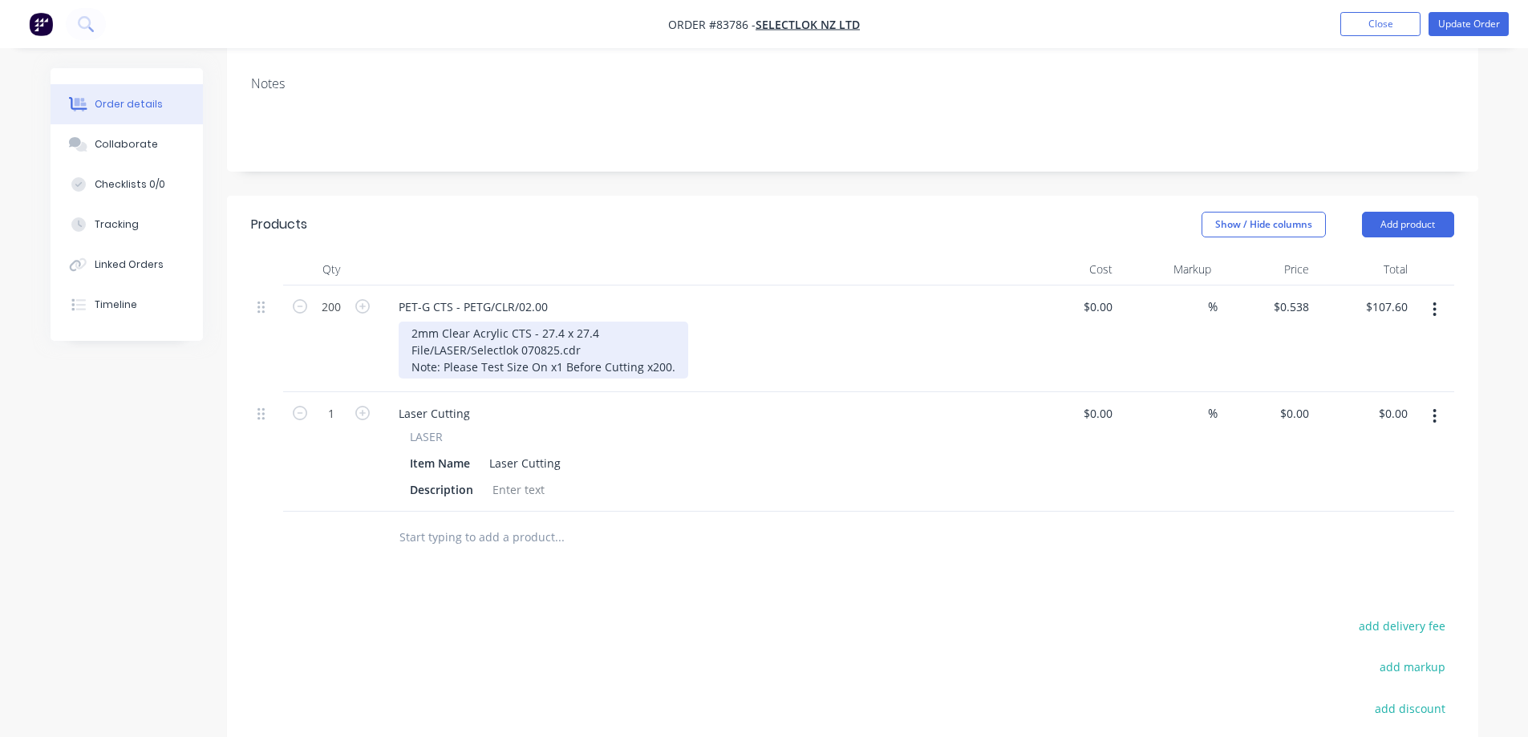
click at [495, 322] on div "2mm Clear Acrylic CTS - 27.4 x 27.4 File/LASER/Selectlok 070825.cdr Note: Pleas…" at bounding box center [544, 350] width 290 height 57
copy div "2mm Clear Acrylic CTS - 27.4 x 27.4 File/LASER/Selectlok 070825.cdr Note: Pleas…"
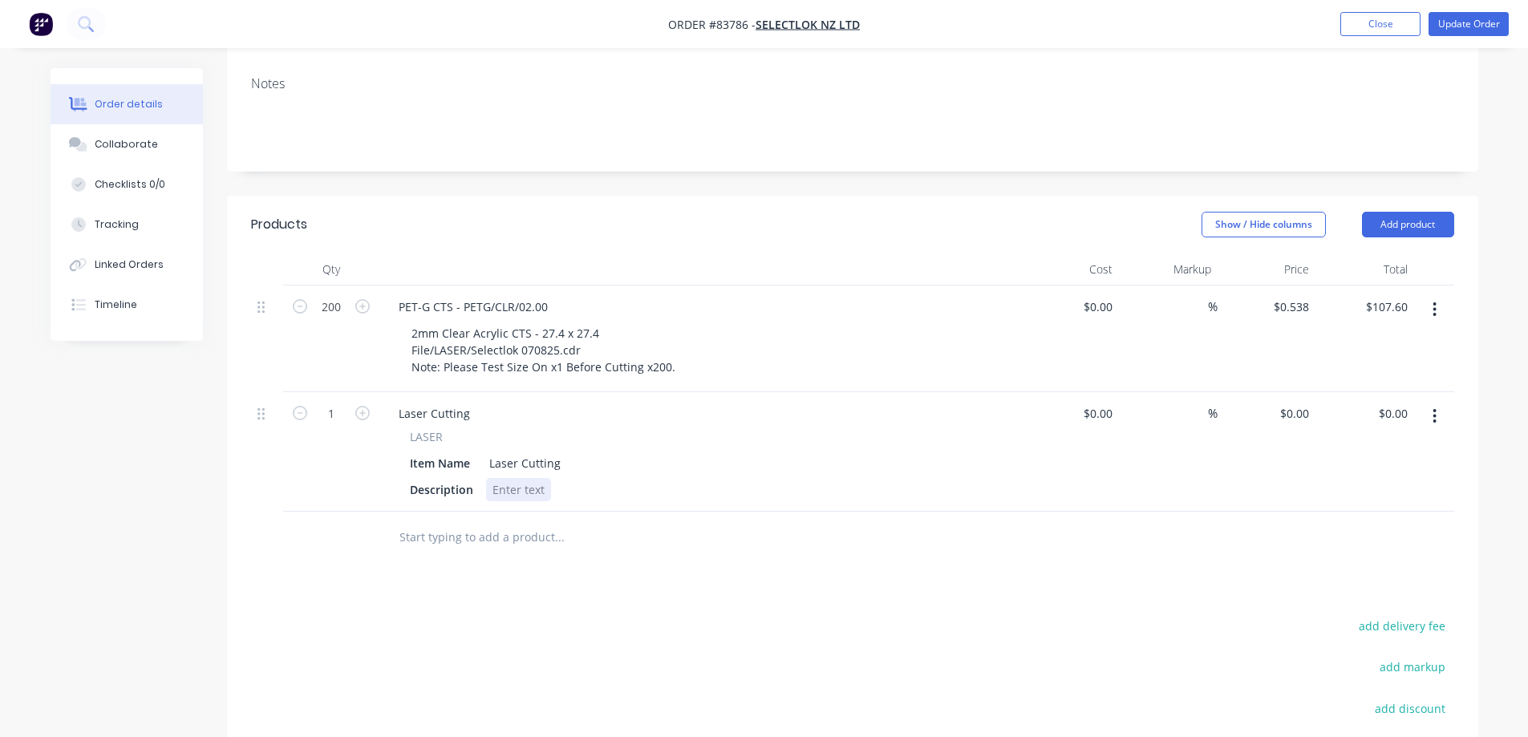
click at [512, 478] on div at bounding box center [518, 489] width 65 height 23
paste div
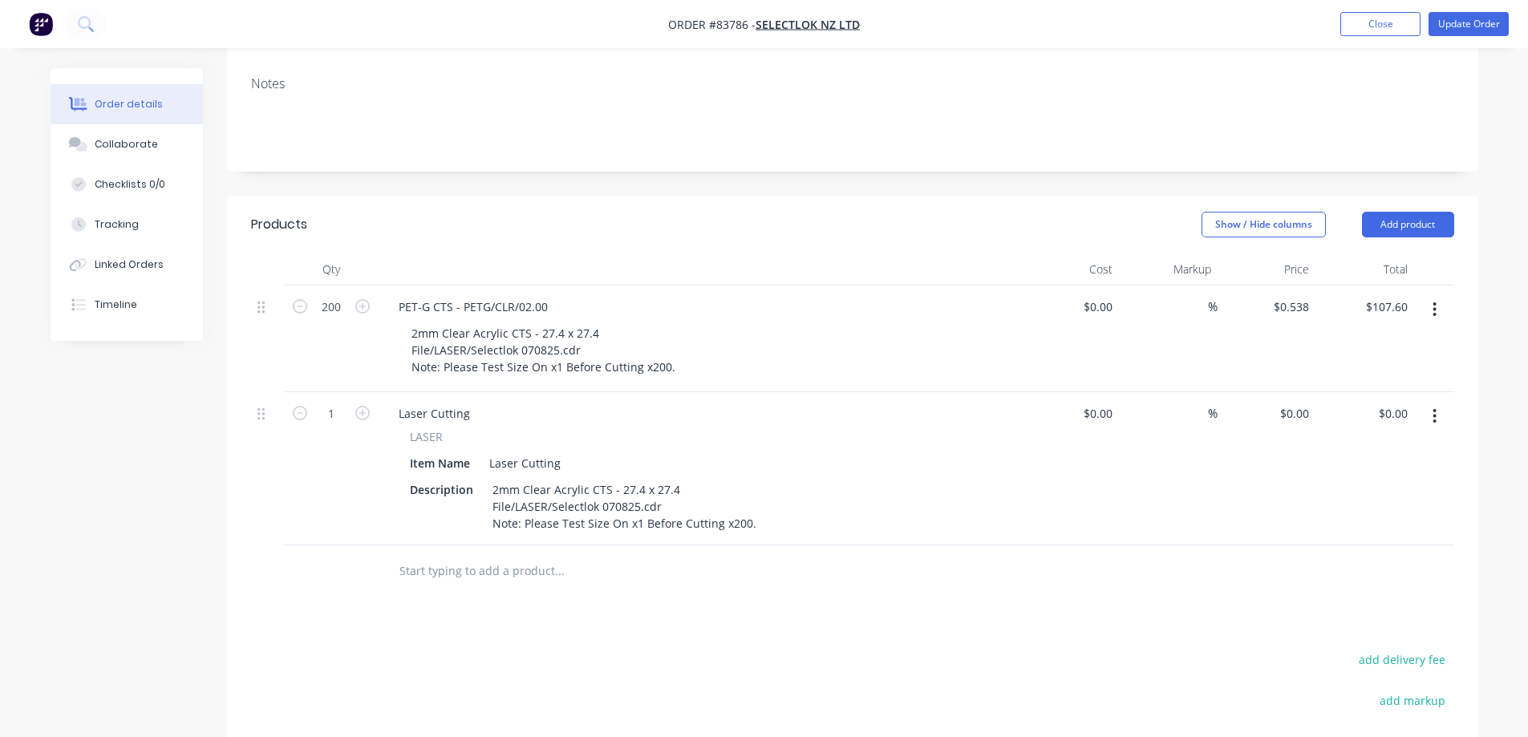
click at [581, 569] on div "Products Show / Hide columns Add product Qty Cost Markup Price Total 200 PET-G …" at bounding box center [852, 589] width 1251 height 787
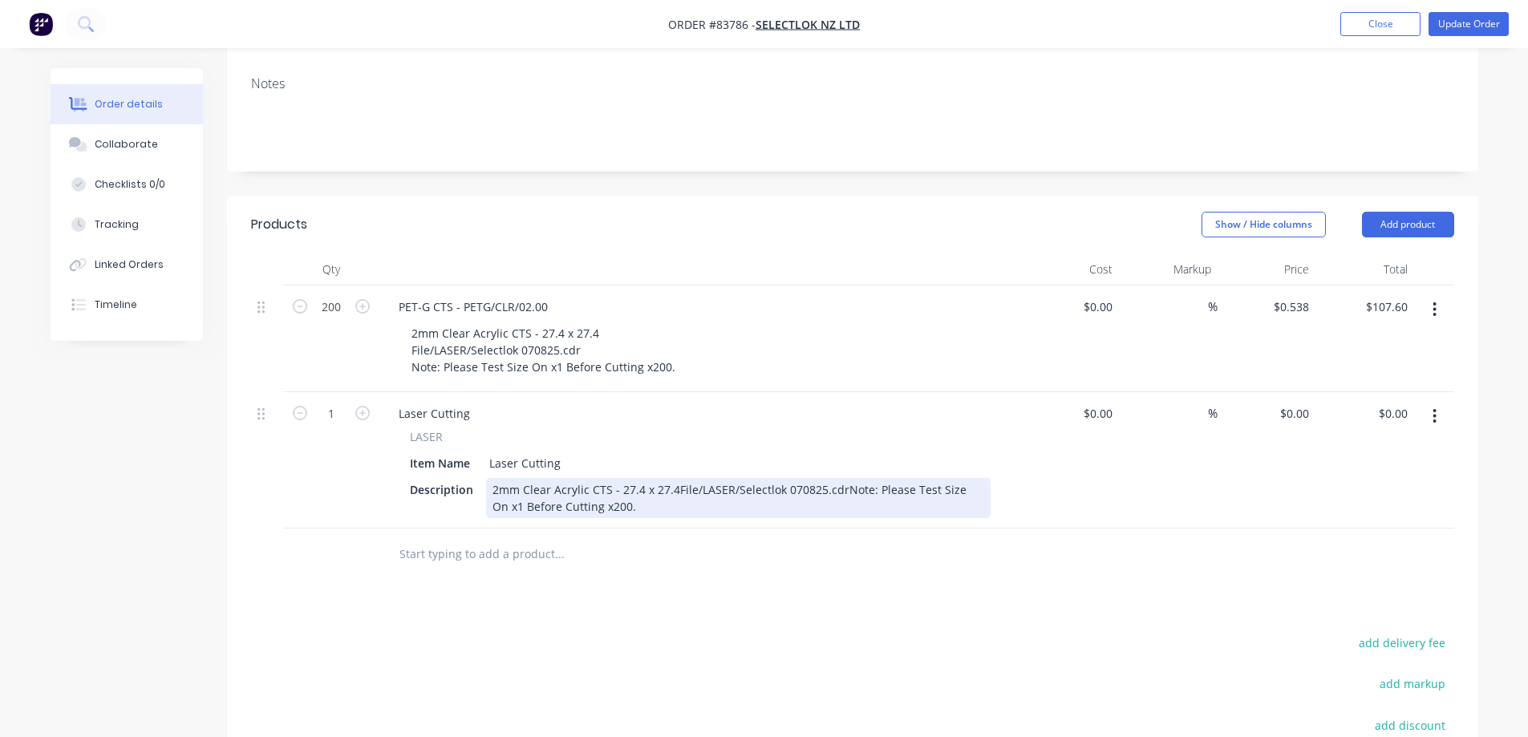
click at [676, 478] on div "2mm Clear Acrylic CTS - 27.4 x 27.4File/LASER/Selectlok 070825.cdrNote: Please …" at bounding box center [738, 498] width 504 height 40
click at [658, 478] on div "2mm Clear Acrylic CTS - 27.4 x 27.4 File/LASER/Selectlok 070825.cdrNote: Please…" at bounding box center [709, 498] width 446 height 40
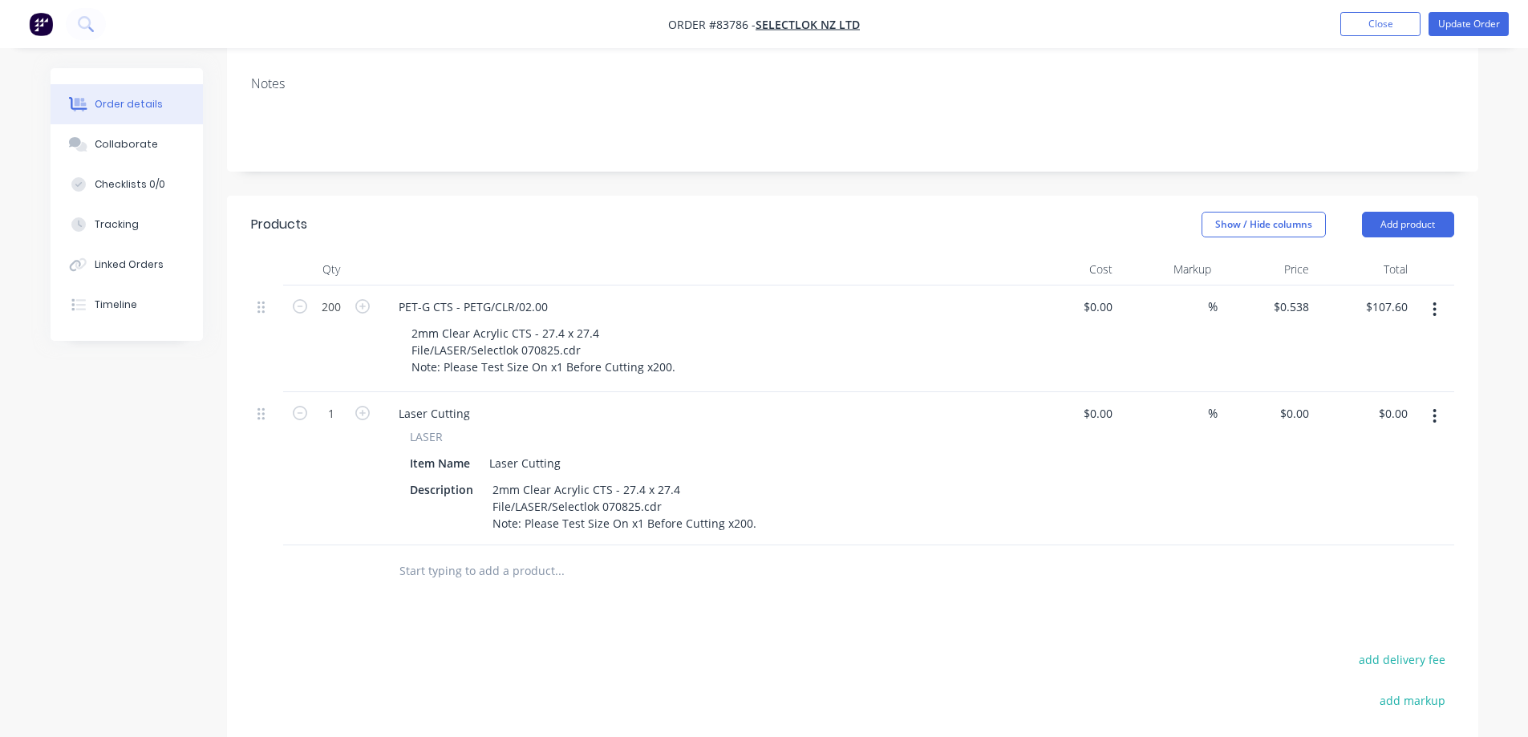
click at [717, 597] on div "Products Show / Hide columns Add product Qty Cost Markup Price Total 200 PET-G …" at bounding box center [852, 589] width 1251 height 787
click at [341, 319] on input "1" at bounding box center [331, 307] width 42 height 24
type input "200"
type input "0.538"
click at [1295, 295] on input "0.538" at bounding box center [1293, 306] width 43 height 23
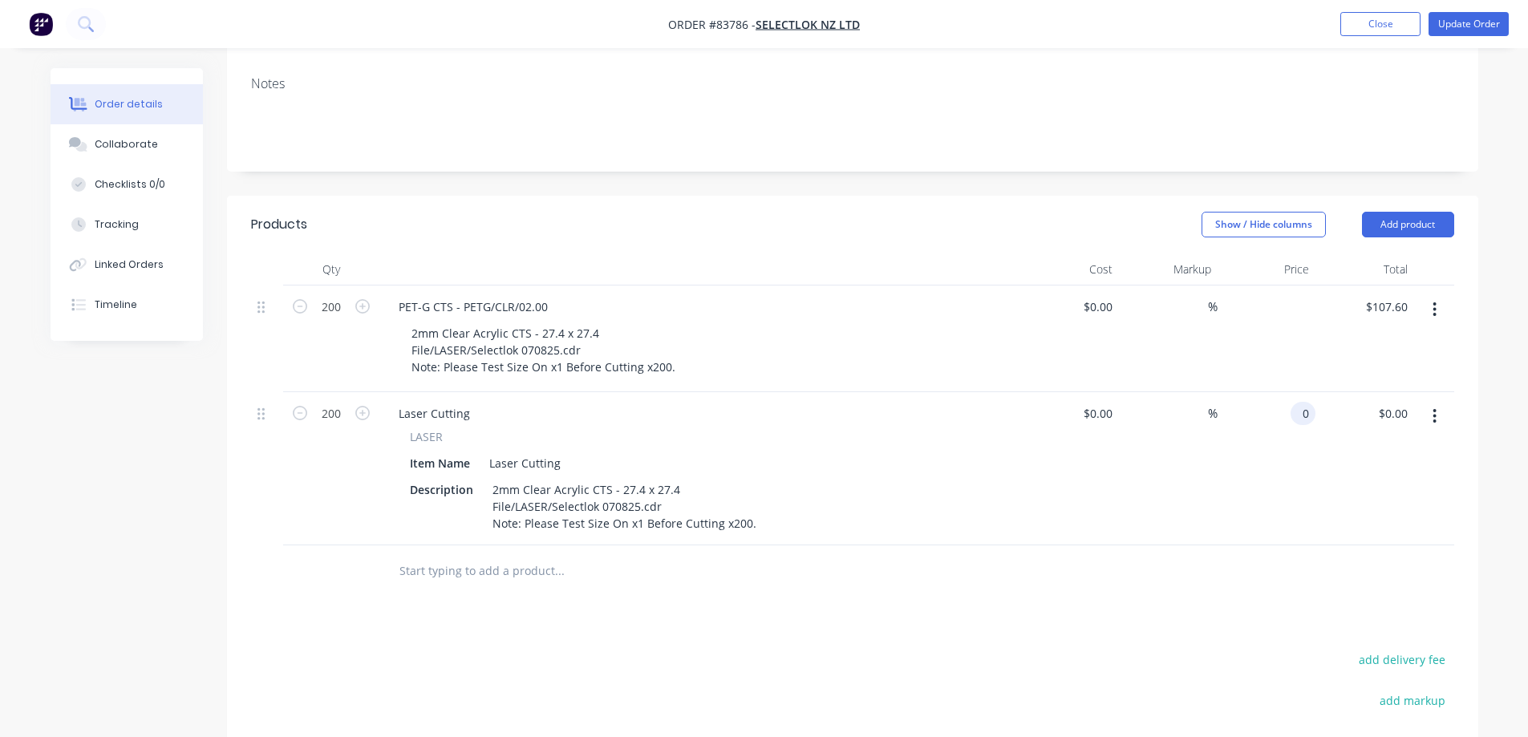
type input "$0.00"
click at [1294, 402] on div "0 0" at bounding box center [1303, 413] width 25 height 23
drag, startPoint x: 1294, startPoint y: 374, endPoint x: 1308, endPoint y: 366, distance: 16.5
click at [1308, 402] on input "0" at bounding box center [1306, 413] width 18 height 23
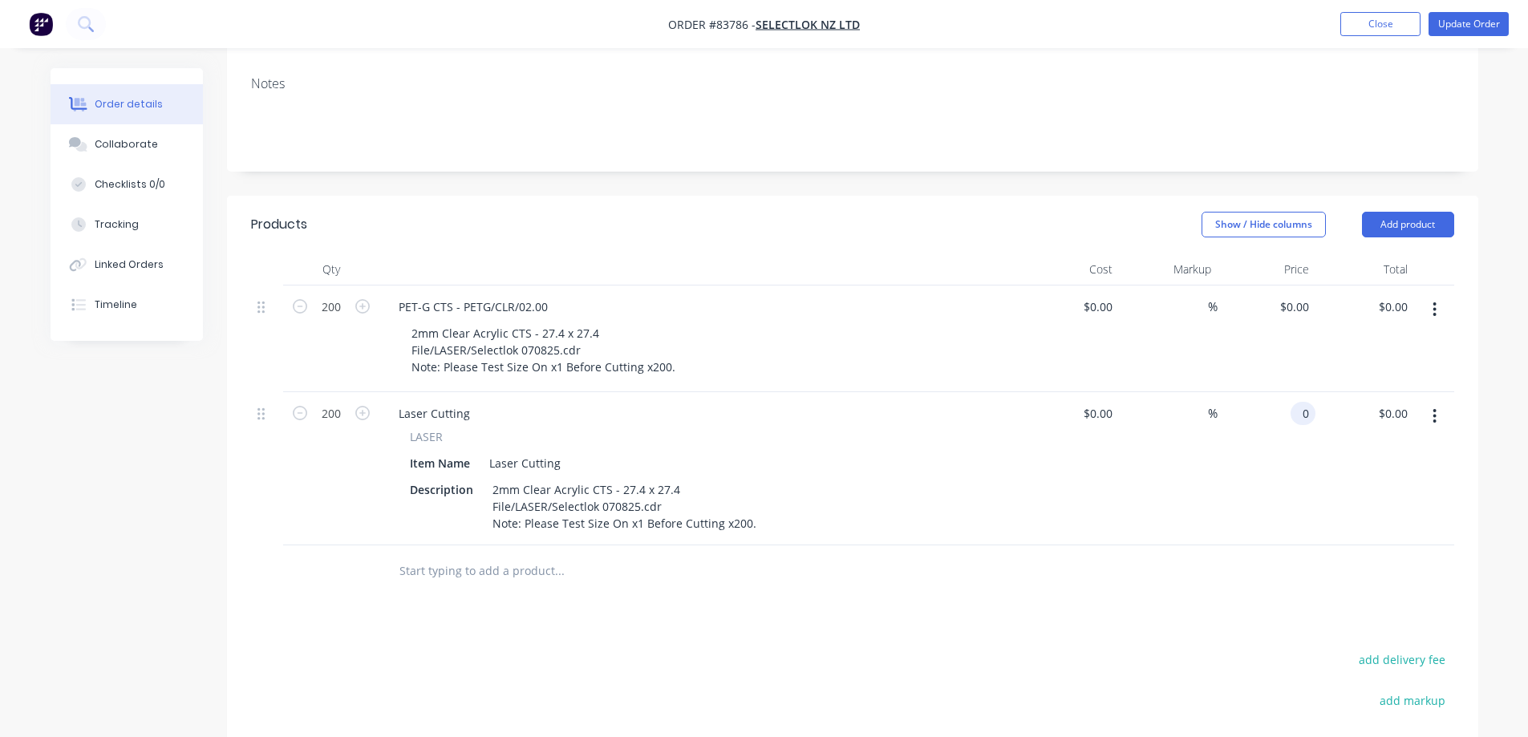
paste input ".538"
type input "$0.538"
type input "$107.60"
click at [1272, 403] on div "$0.538 0.538" at bounding box center [1267, 468] width 99 height 153
click at [1441, 295] on button "button" at bounding box center [1435, 309] width 38 height 29
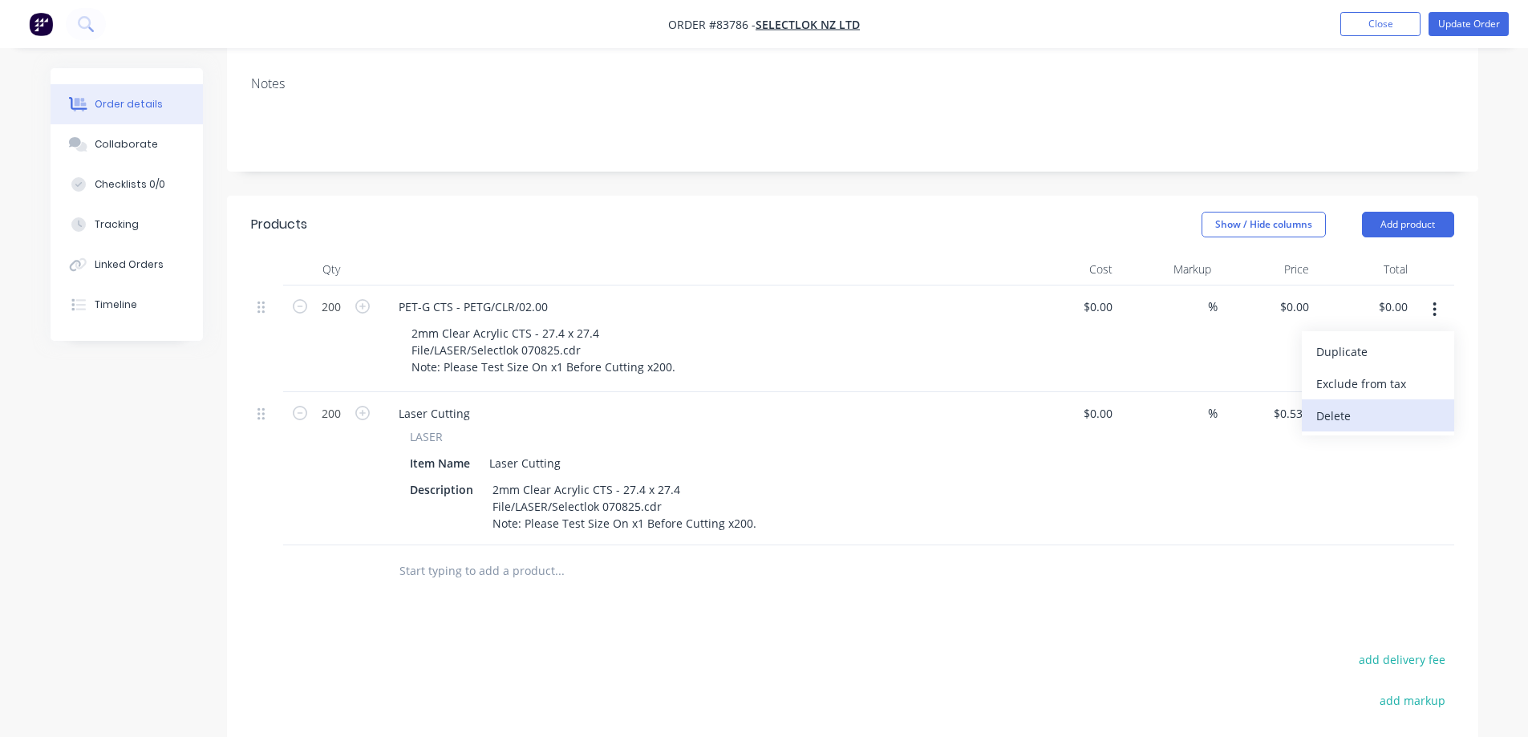
click at [1337, 404] on div "Delete" at bounding box center [1378, 415] width 124 height 23
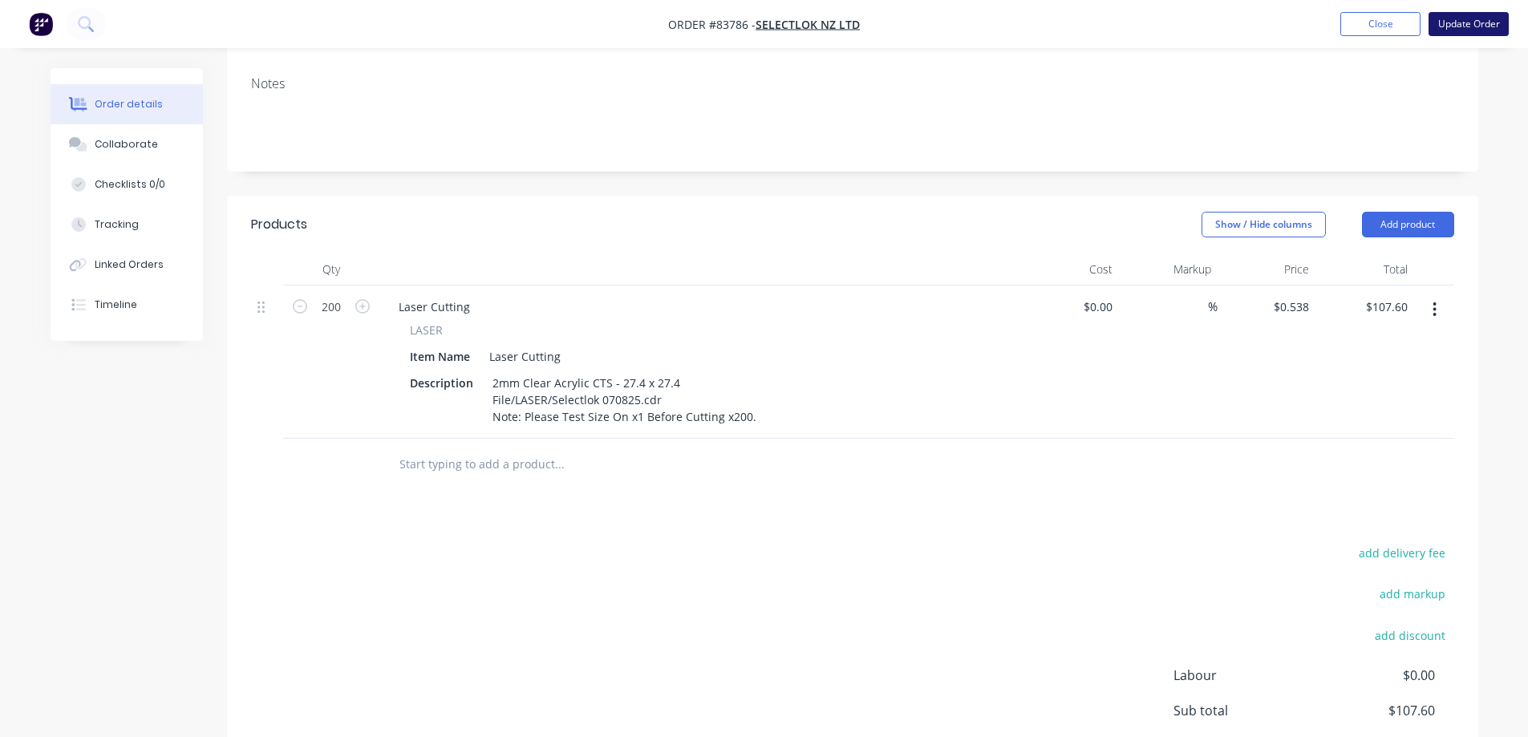
click at [1456, 23] on button "Update Order" at bounding box center [1468, 24] width 80 height 24
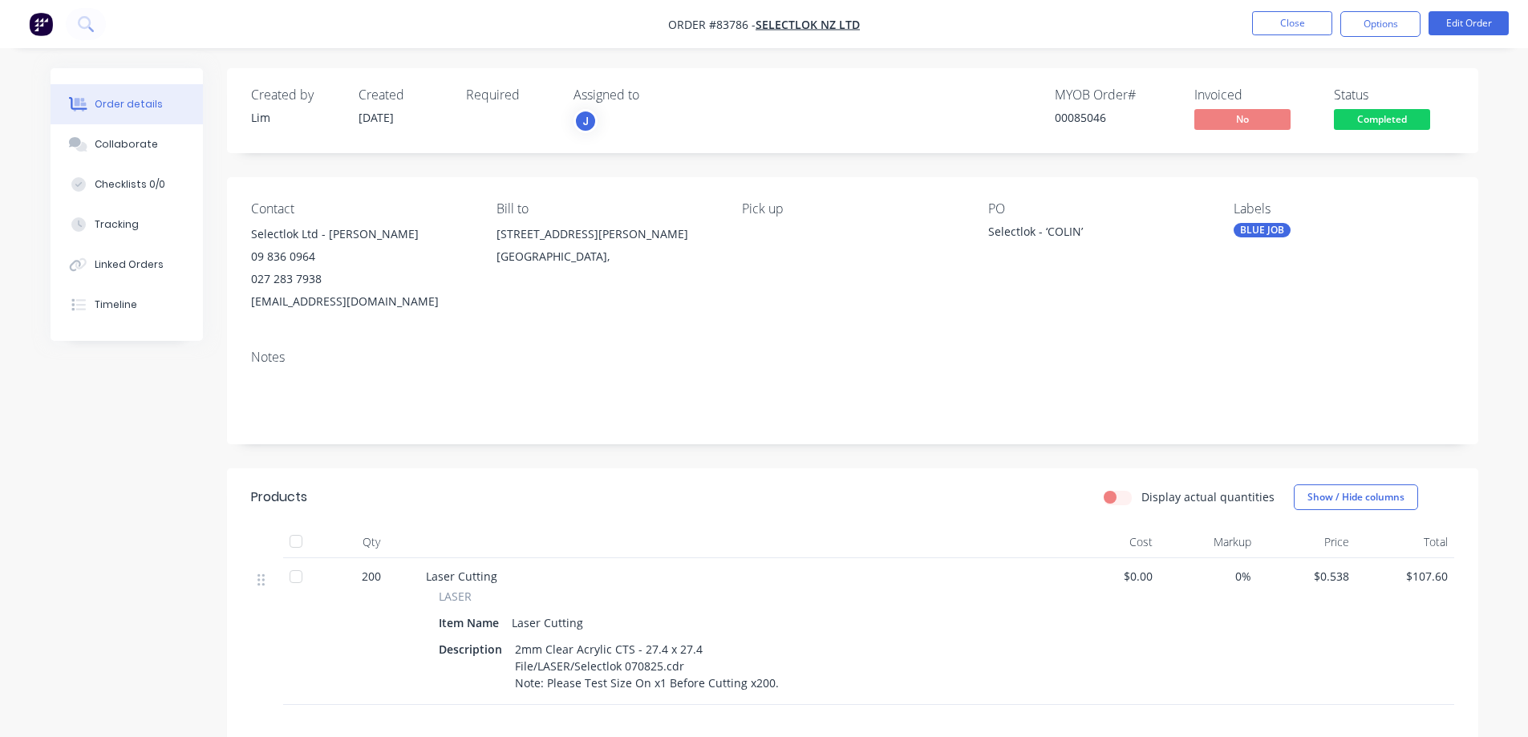
click at [1385, 113] on span "Completed" at bounding box center [1382, 119] width 96 height 20
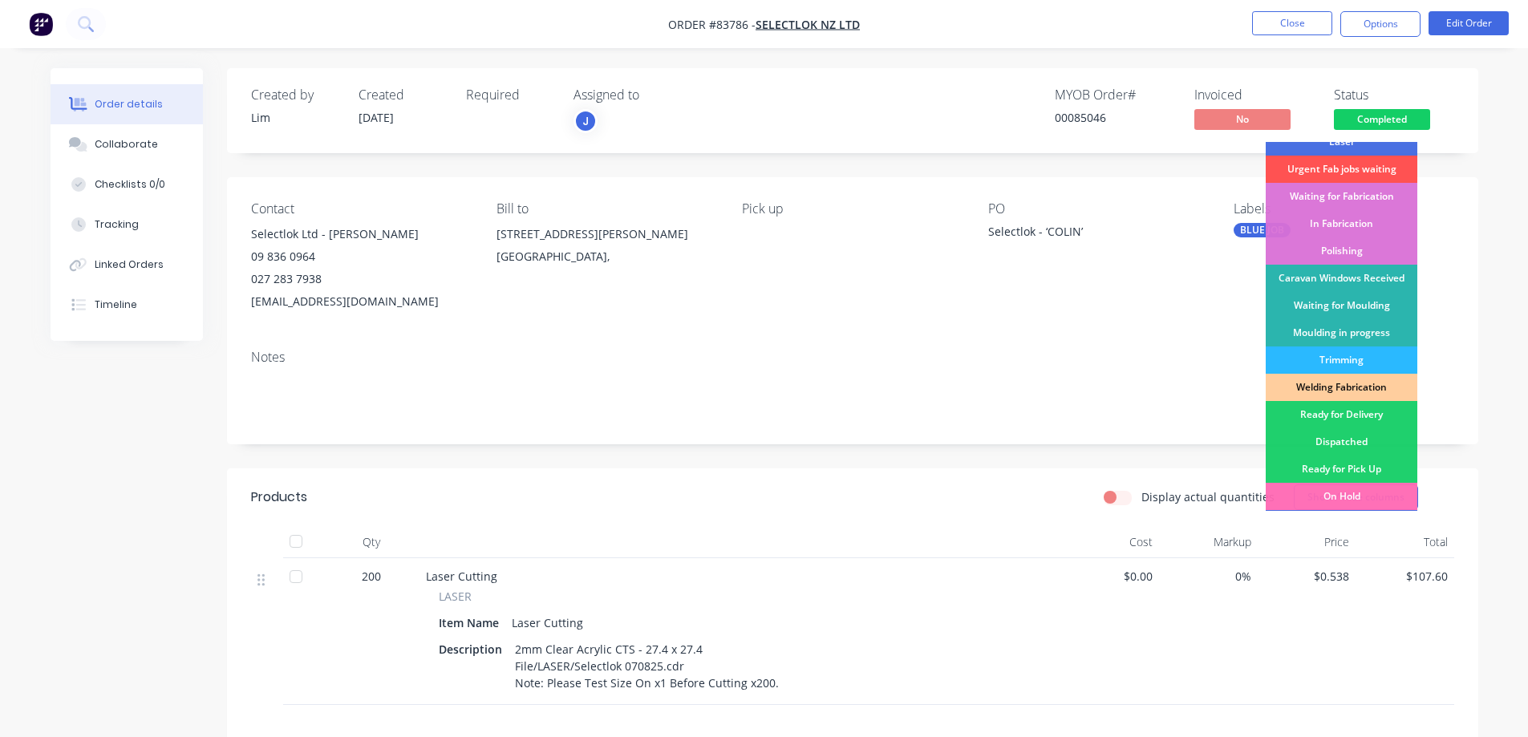
scroll to position [313, 0]
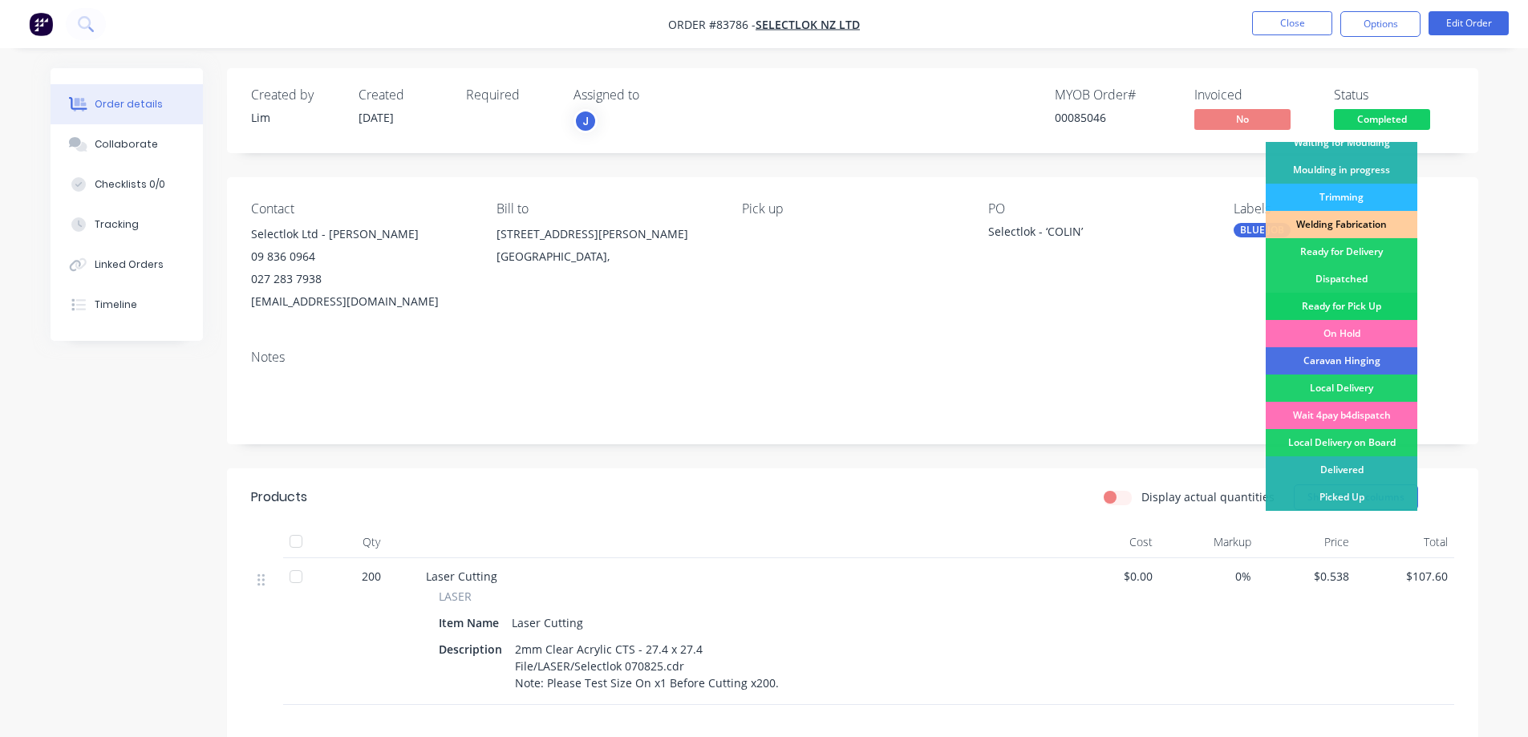
click at [1364, 310] on div "Ready for Pick Up" at bounding box center [1342, 306] width 152 height 27
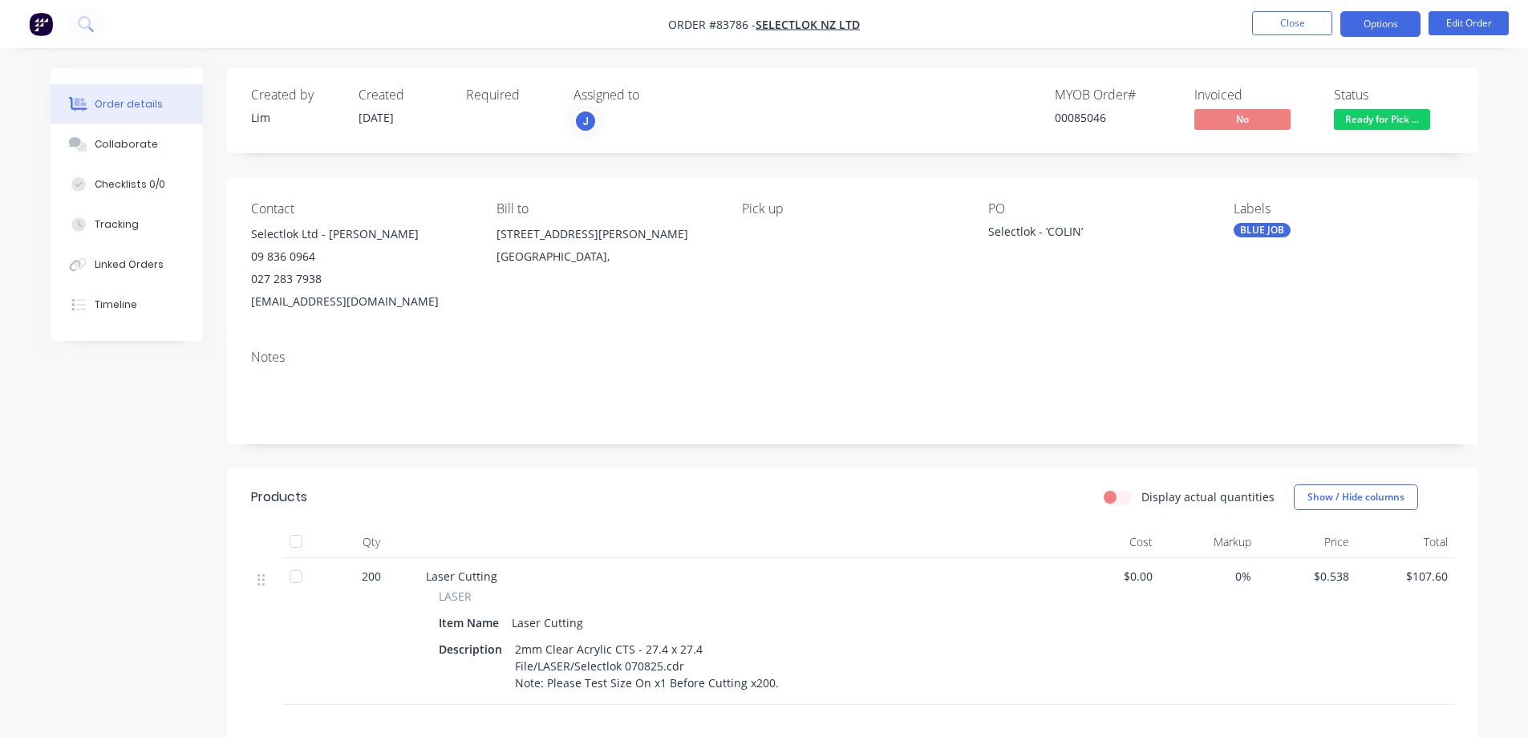
click at [1391, 30] on button "Options" at bounding box center [1380, 24] width 80 height 26
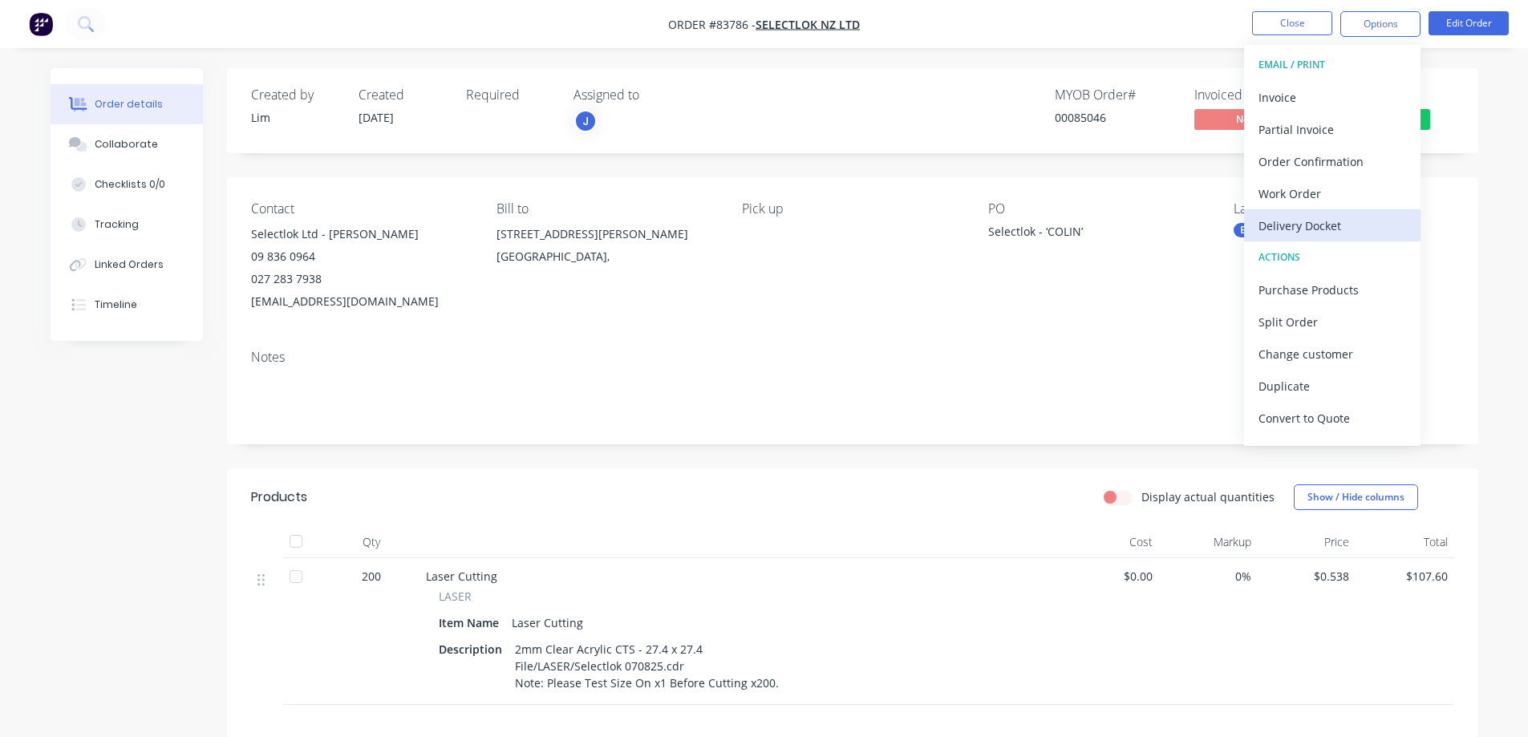
drag, startPoint x: 1338, startPoint y: 91, endPoint x: 1325, endPoint y: 222, distance: 132.2
click at [1325, 222] on div "EMAIL / PRINT Invoice Partial Invoice Order Confirmation Work Order Delivery Do…" at bounding box center [1332, 245] width 176 height 401
click at [1325, 222] on div "Delivery Docket" at bounding box center [1332, 225] width 148 height 23
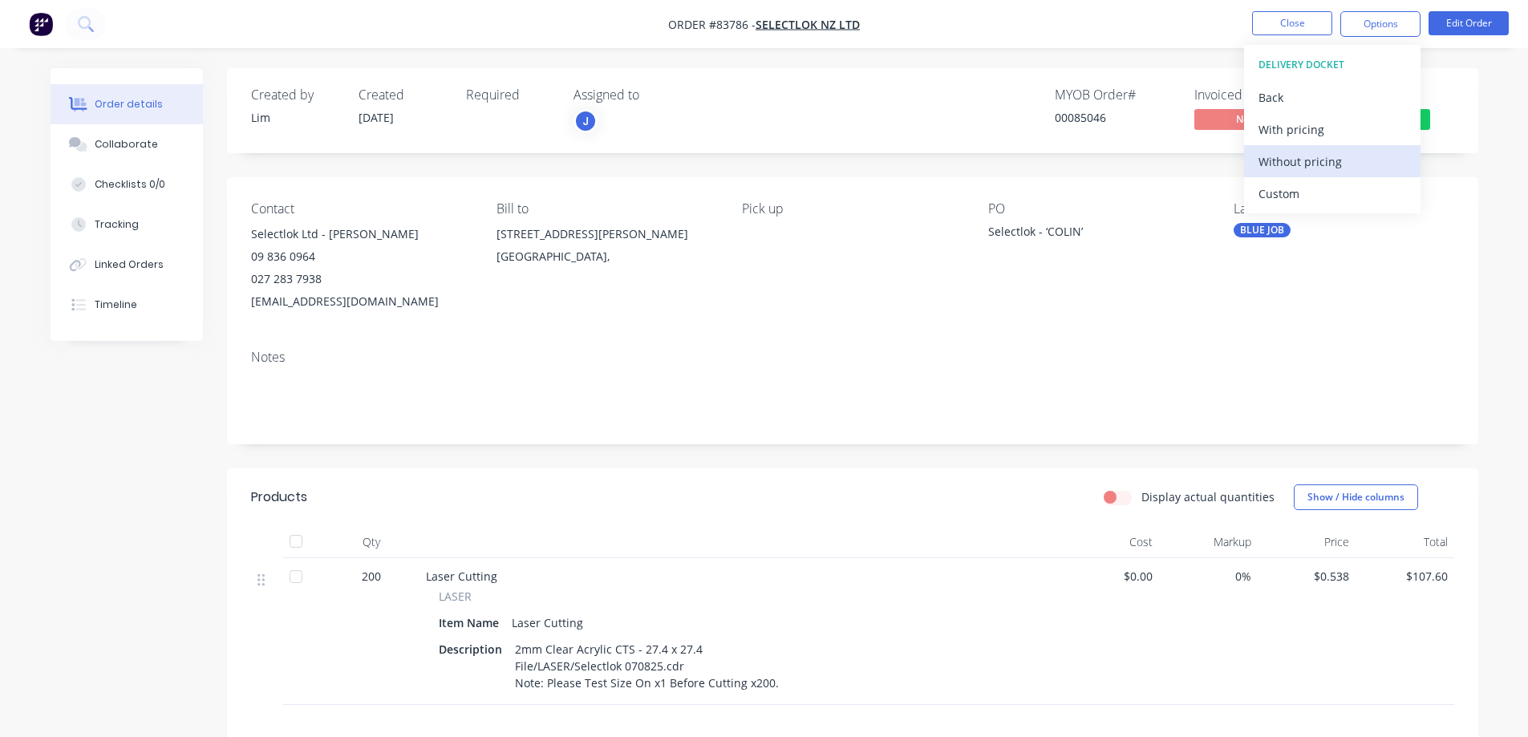
click at [1325, 164] on div "Without pricing" at bounding box center [1332, 161] width 148 height 23
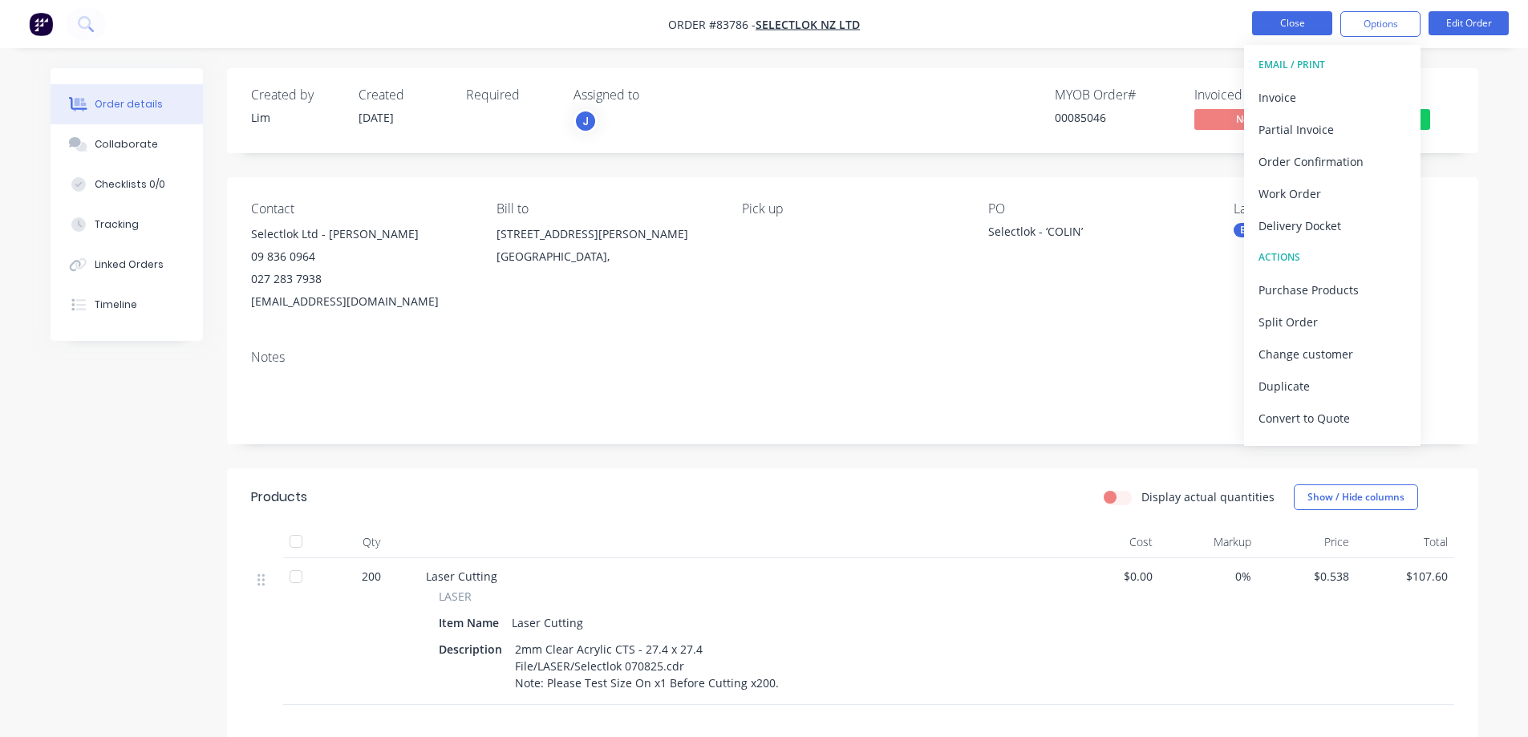
click at [1270, 31] on button "Close" at bounding box center [1292, 23] width 80 height 24
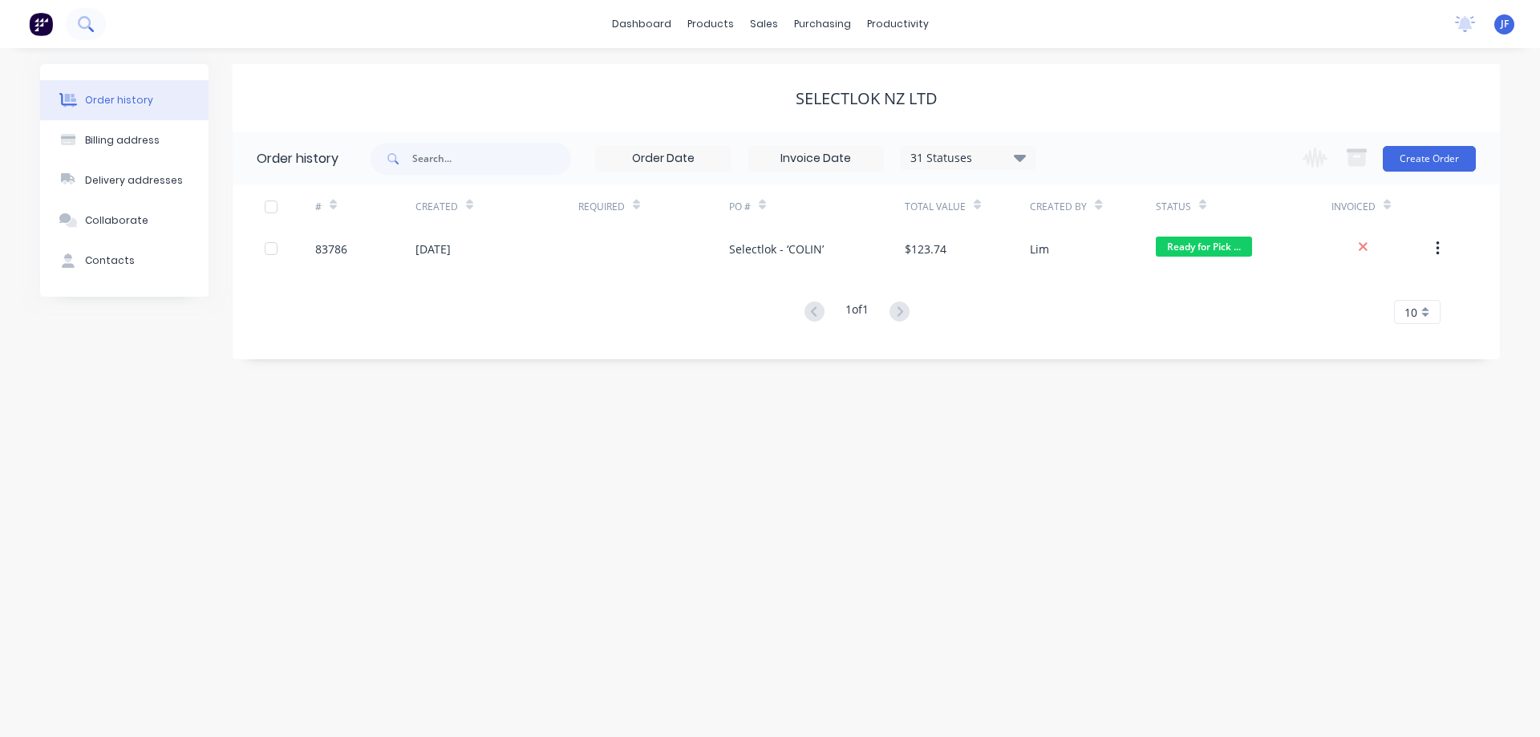
click at [95, 22] on button at bounding box center [86, 24] width 40 height 32
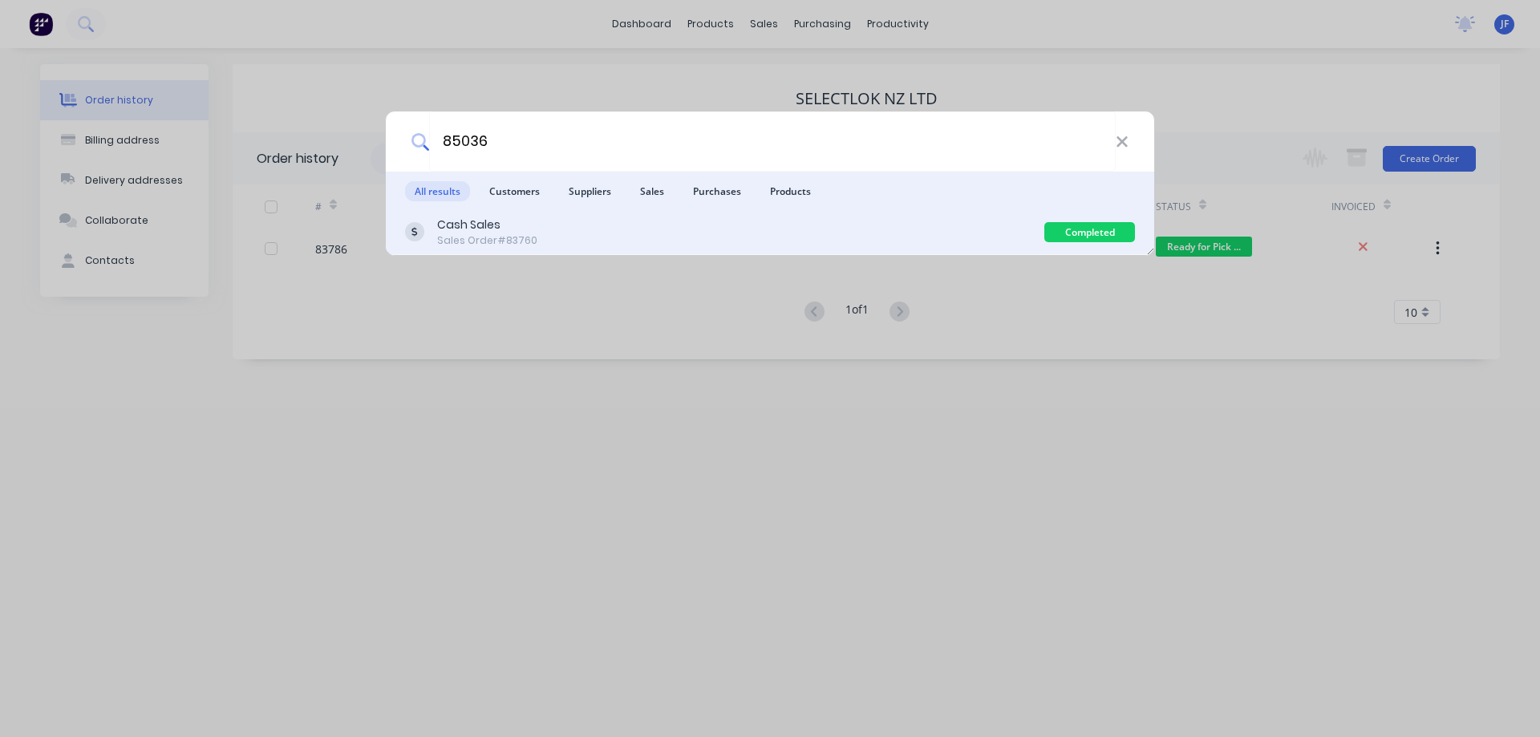
type input "85036"
click at [725, 233] on div "Cash Sales Sales Order #83760" at bounding box center [724, 232] width 639 height 31
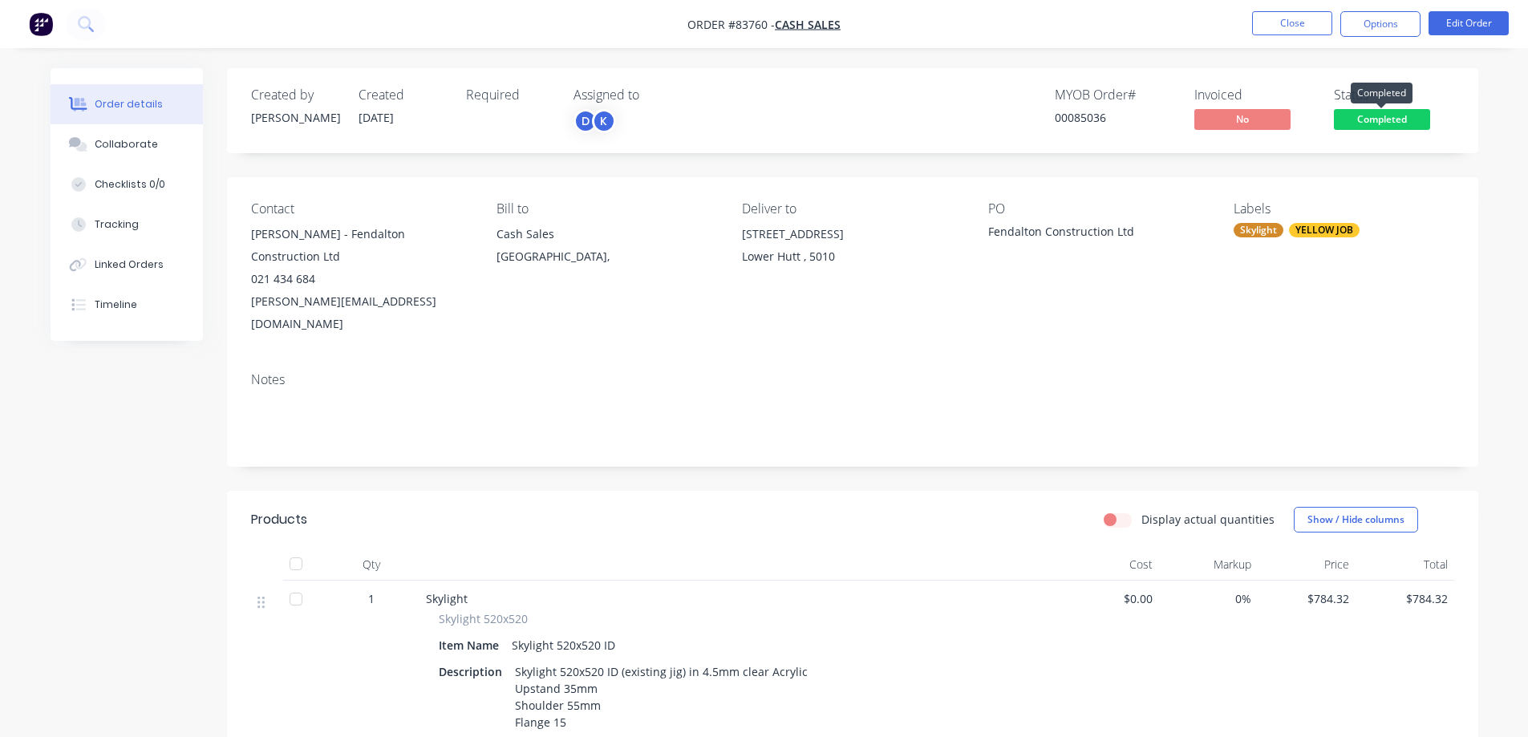
click at [1402, 125] on span "Completed" at bounding box center [1382, 119] width 96 height 20
click at [762, 149] on div "Created by Jess Created 07/08/25 Required Assigned to D K MYOB Order # 00085036…" at bounding box center [852, 110] width 1251 height 85
click at [1354, 120] on span "Completed" at bounding box center [1382, 119] width 96 height 20
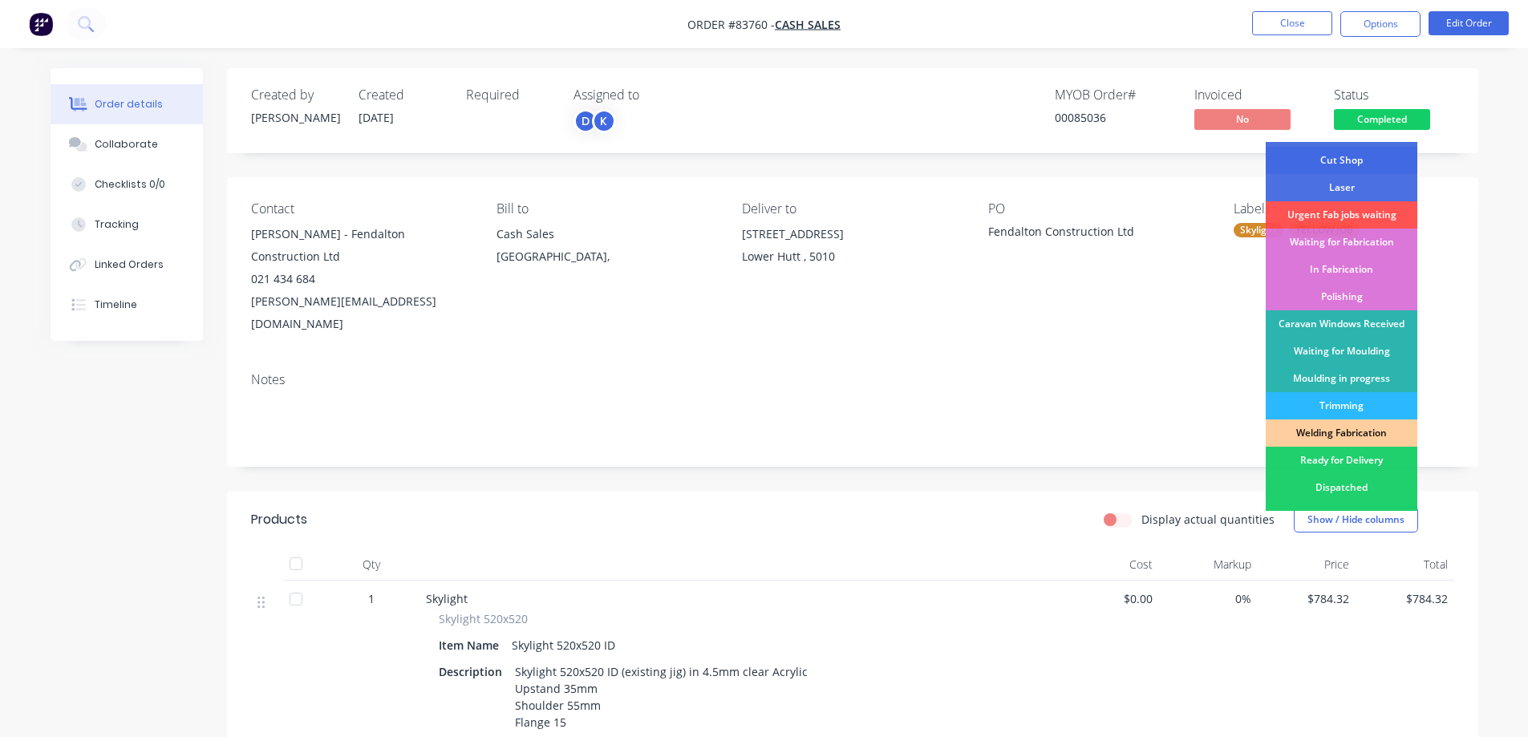
scroll to position [160, 0]
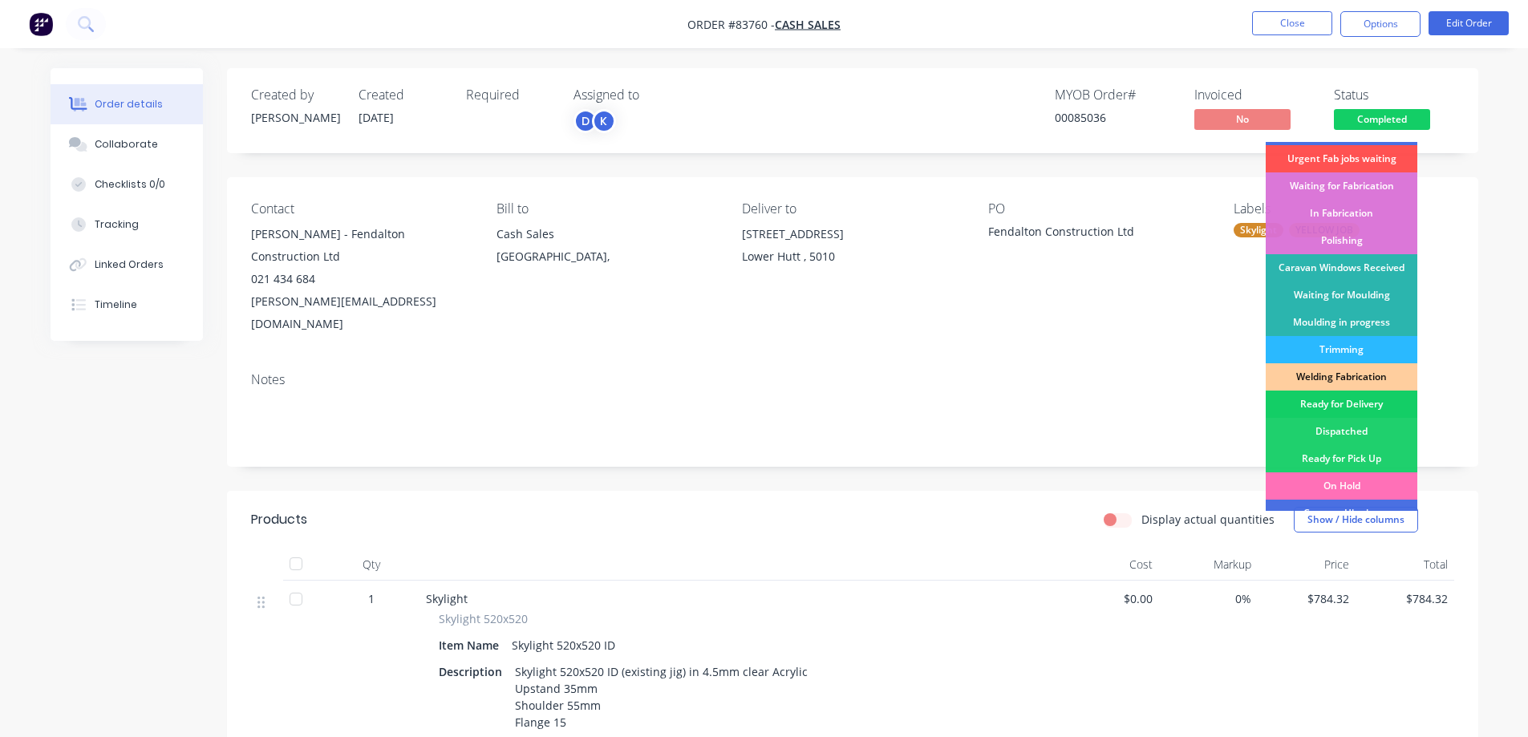
click at [1376, 405] on div "Ready for Delivery" at bounding box center [1342, 404] width 152 height 27
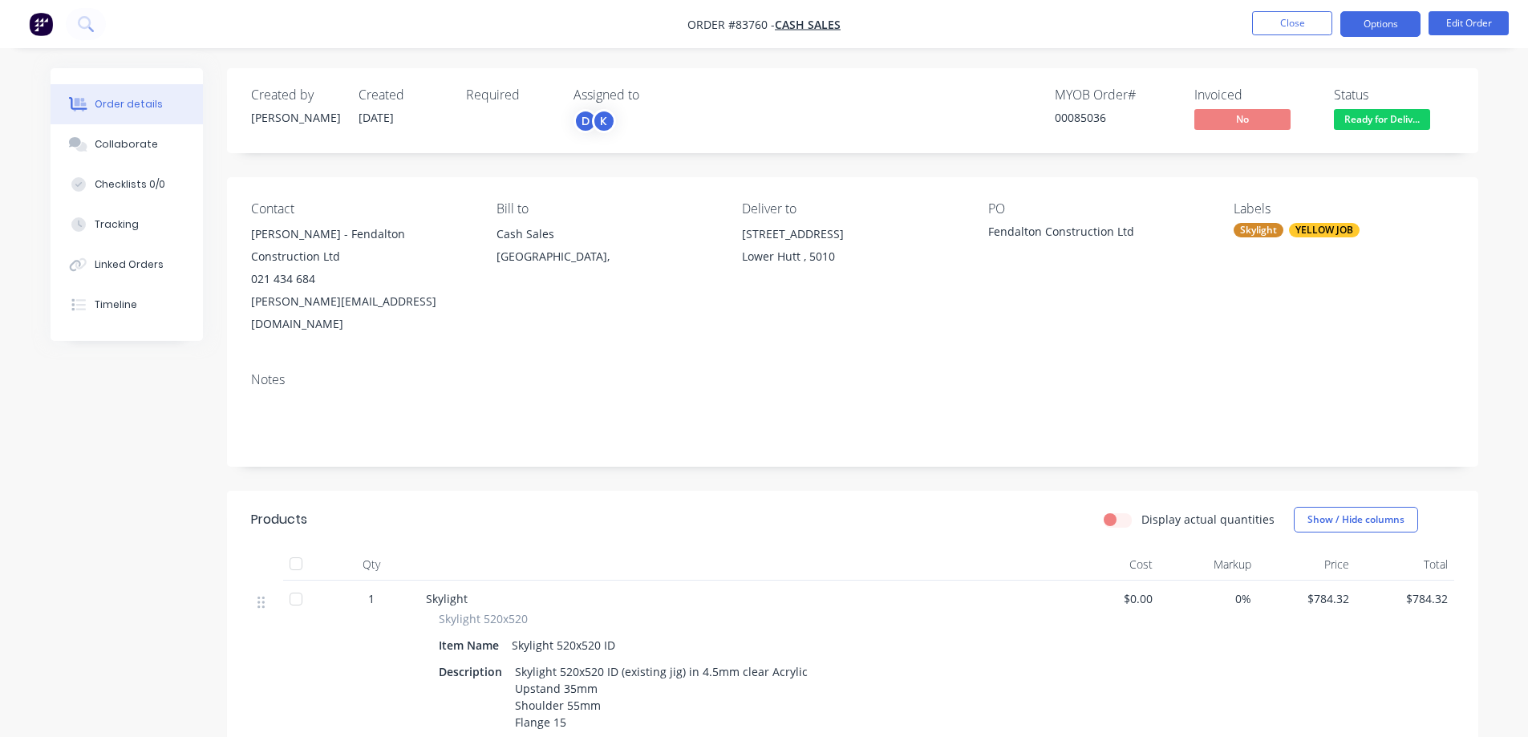
click at [1369, 11] on button "Options" at bounding box center [1380, 24] width 80 height 26
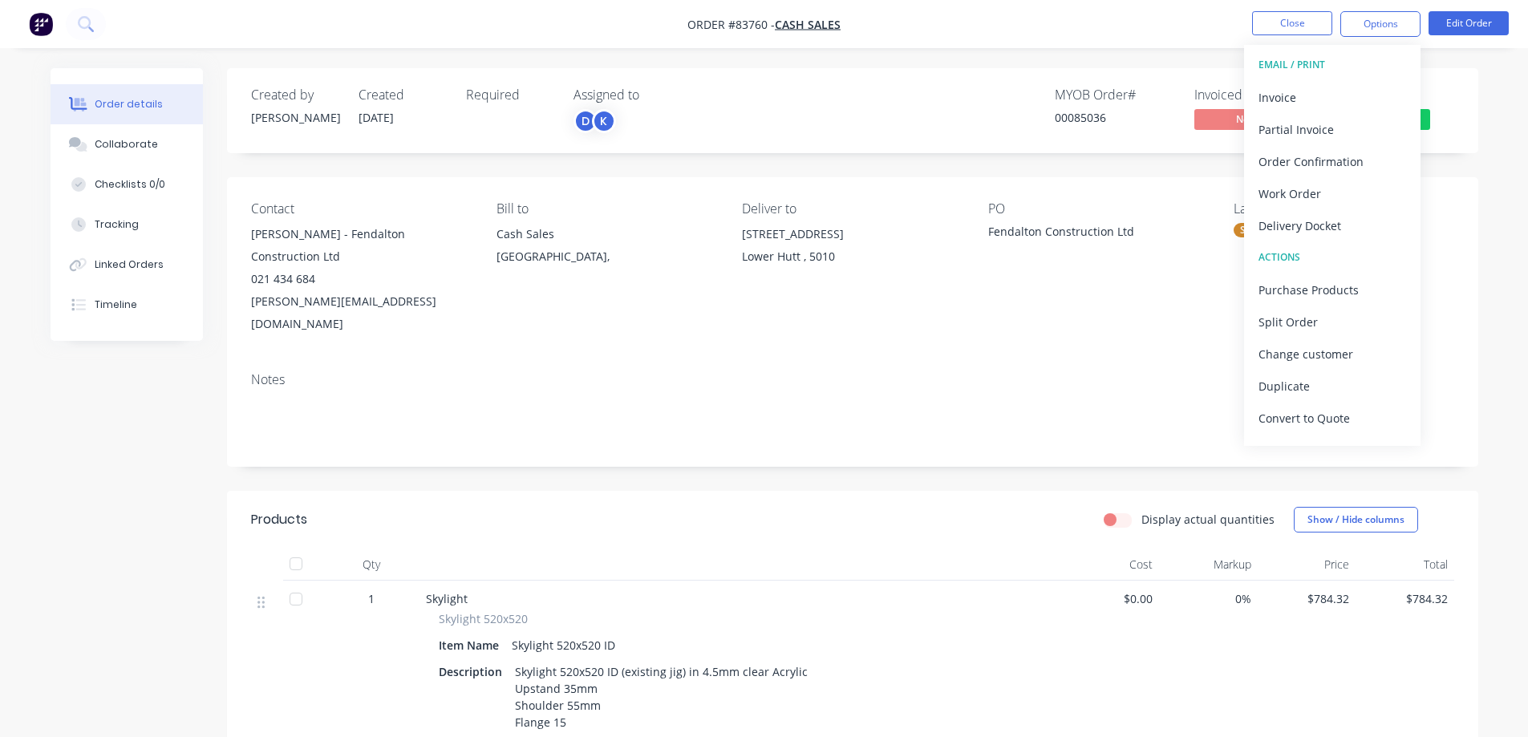
click at [1340, 79] on button "EMAIL / PRINT" at bounding box center [1332, 65] width 176 height 32
click at [1345, 89] on div "Invoice" at bounding box center [1332, 97] width 148 height 23
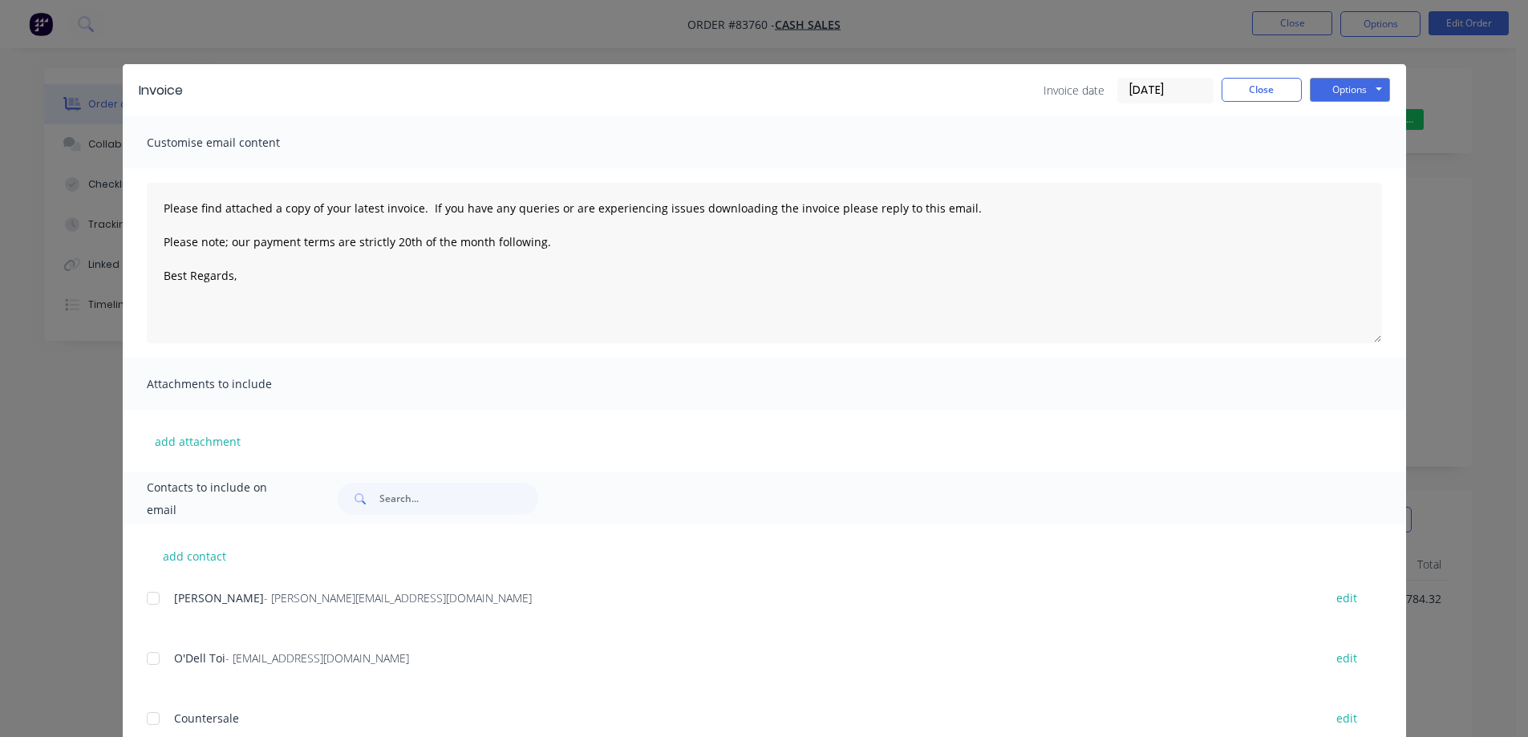
click at [1350, 90] on button "Options" at bounding box center [1350, 90] width 80 height 24
click at [1357, 145] on button "Print" at bounding box center [1361, 145] width 103 height 26
click at [264, 49] on div "Invoice Invoice date 14/08/25 Close Options Preview Print Email Customise email…" at bounding box center [764, 368] width 1528 height 737
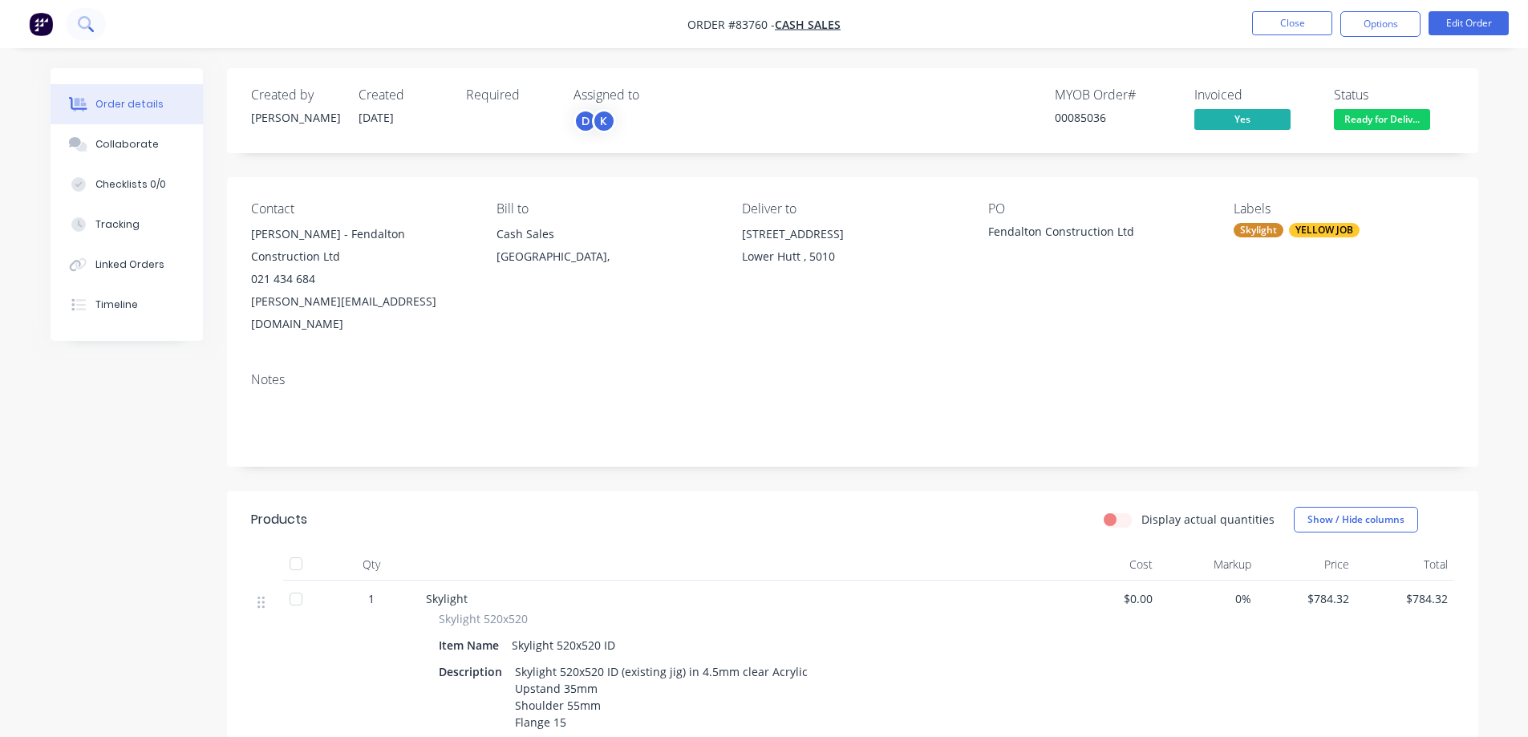
click at [87, 16] on icon at bounding box center [85, 23] width 15 height 15
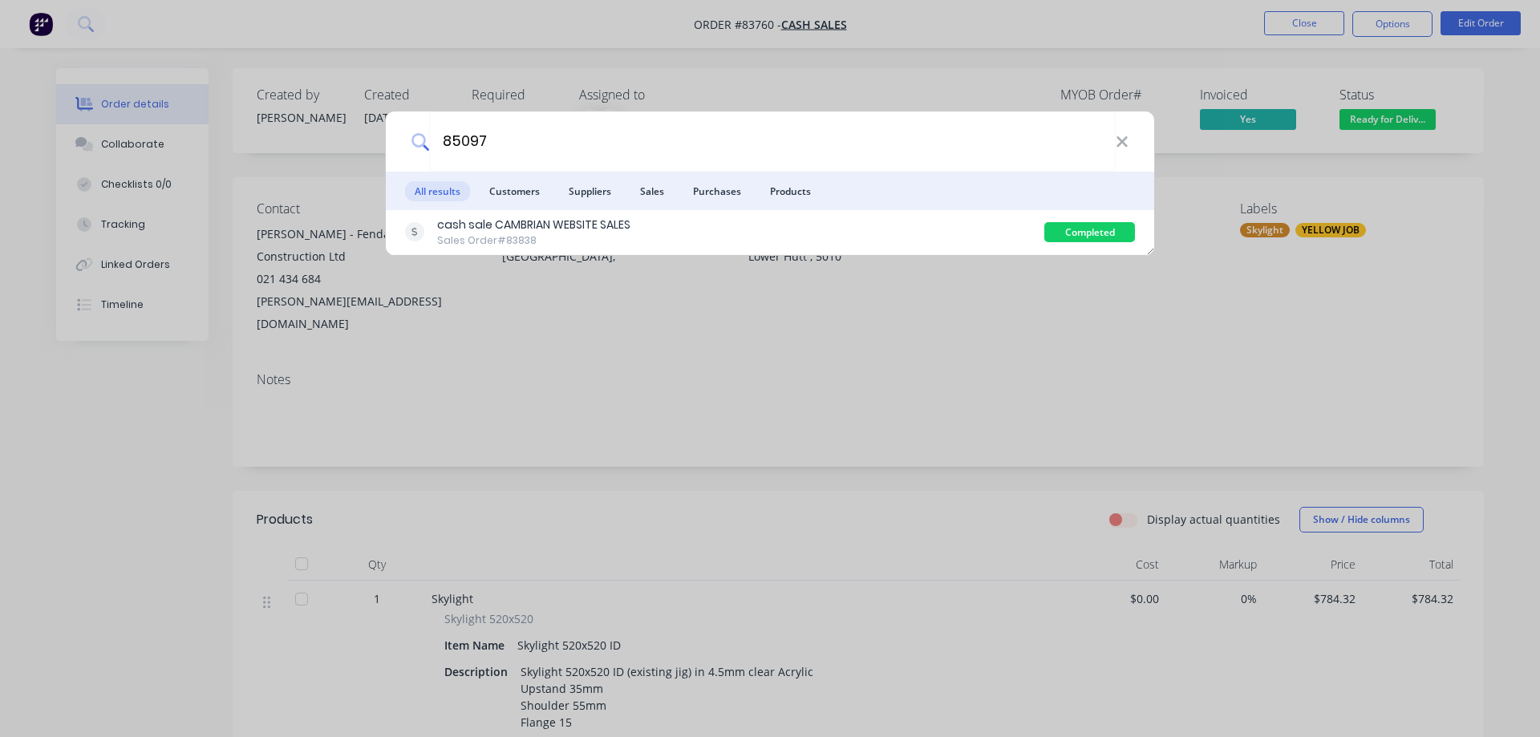
type input "85097"
click at [607, 231] on div "cash sale CAMBRIAN WEBSITE SALES" at bounding box center [533, 225] width 193 height 17
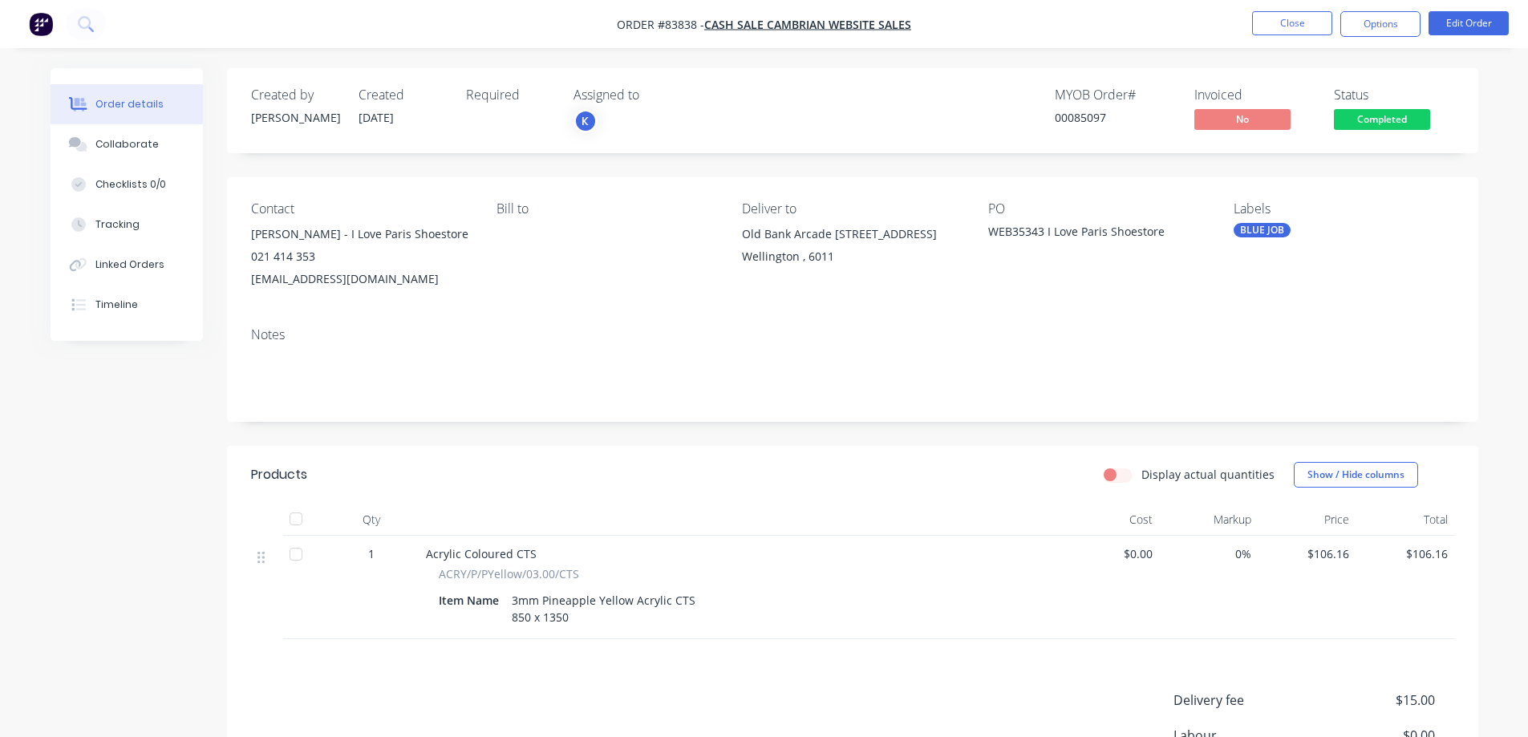
click at [1400, 114] on span "Completed" at bounding box center [1382, 119] width 96 height 20
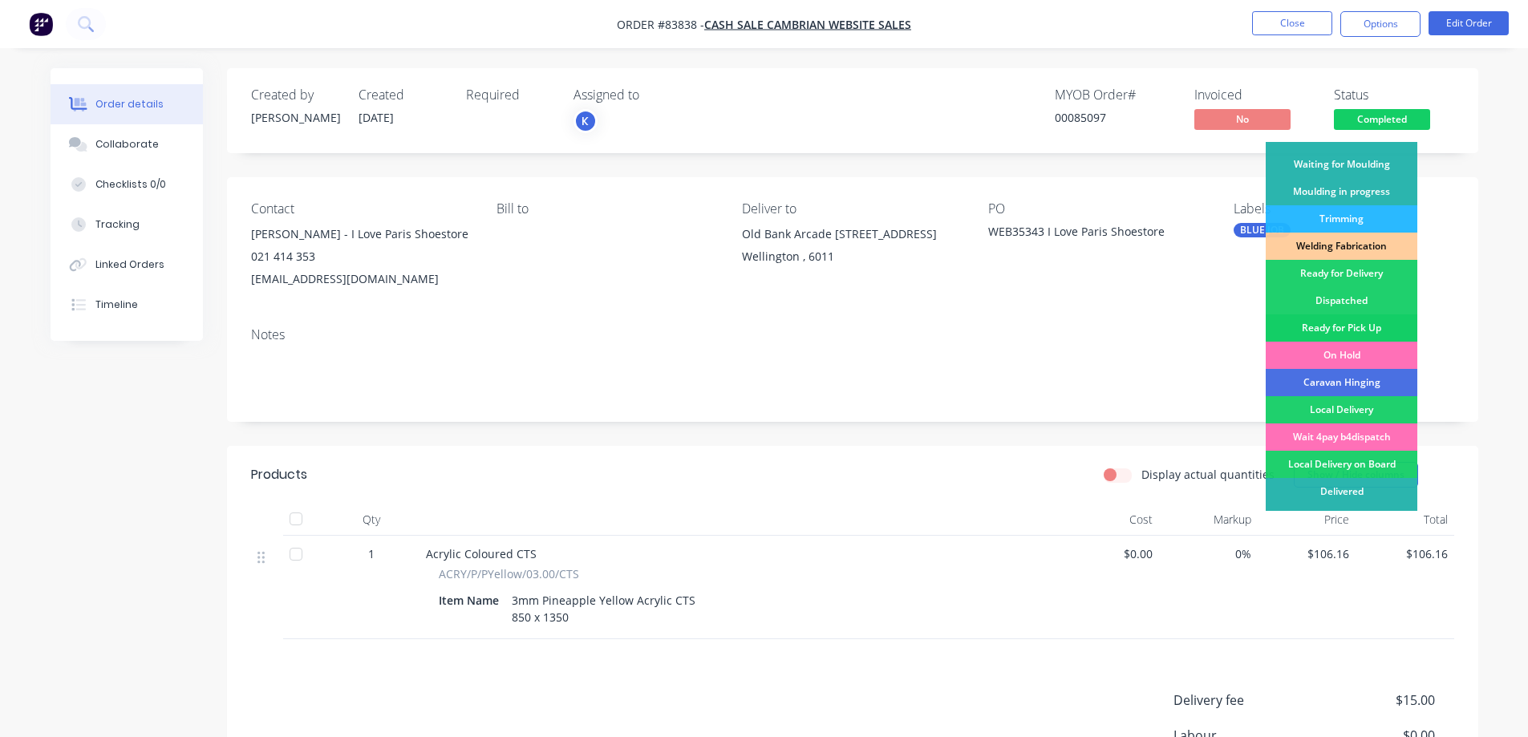
scroll to position [313, 0]
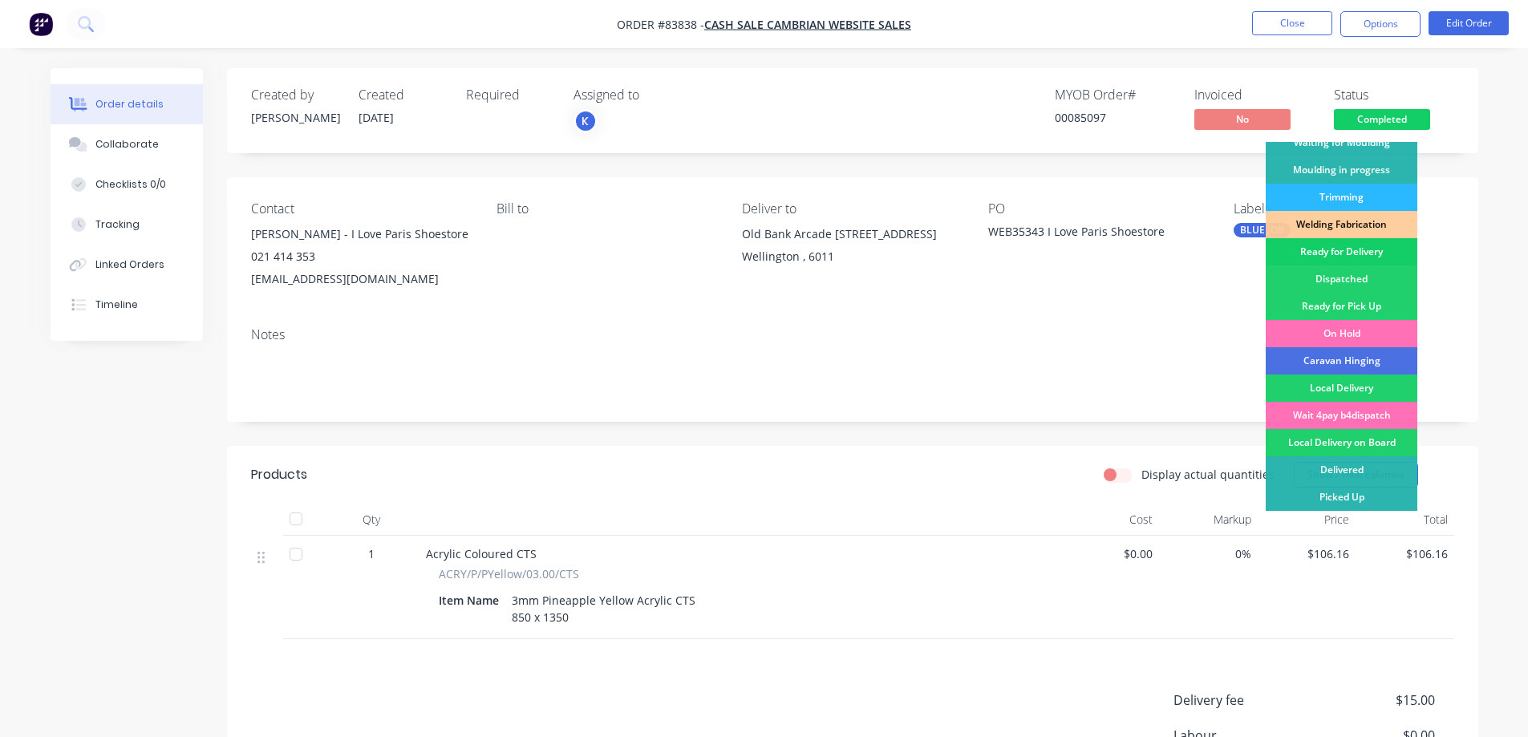
click at [1355, 242] on div "Ready for Delivery" at bounding box center [1342, 251] width 152 height 27
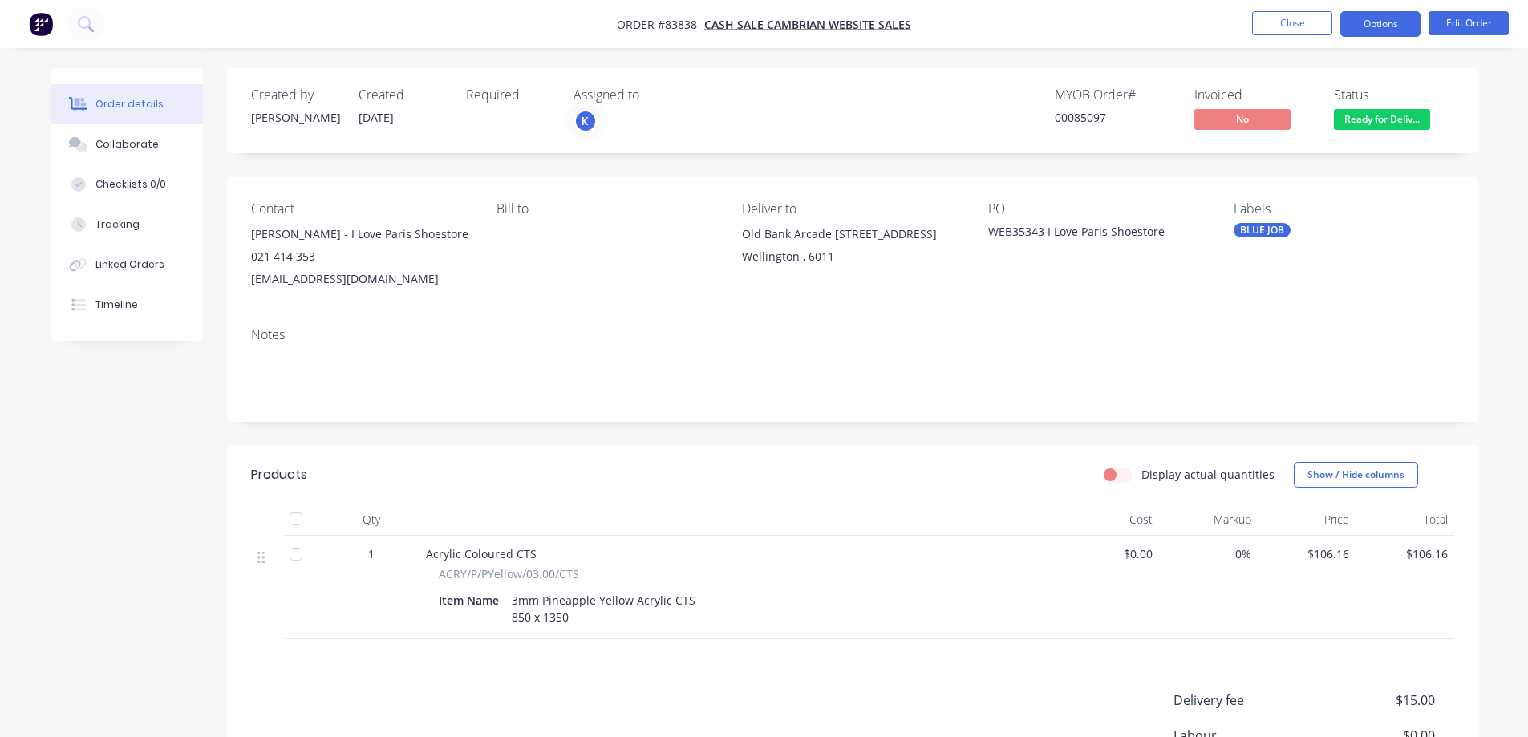
click at [1372, 24] on button "Options" at bounding box center [1380, 24] width 80 height 26
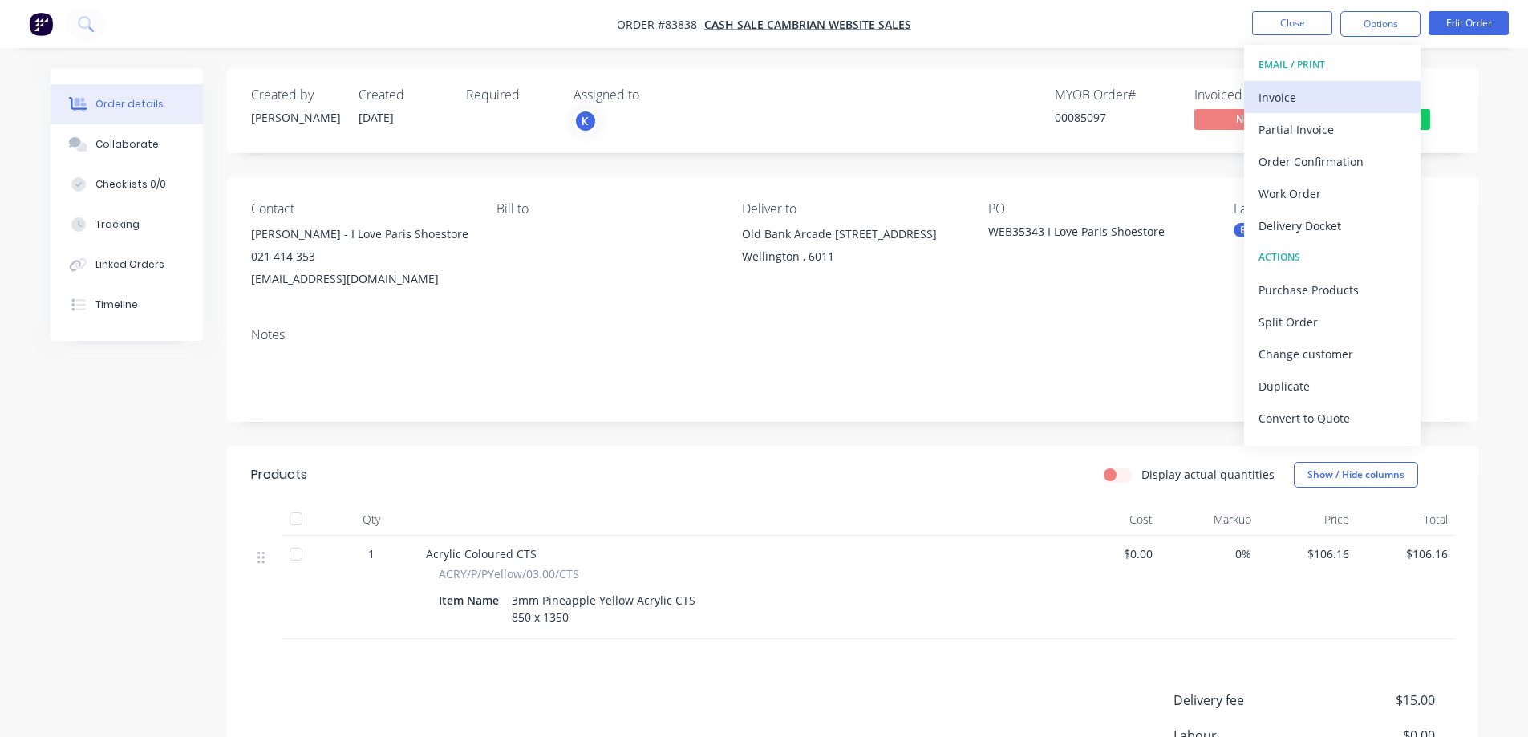
click at [1331, 86] on div "Invoice" at bounding box center [1332, 97] width 148 height 23
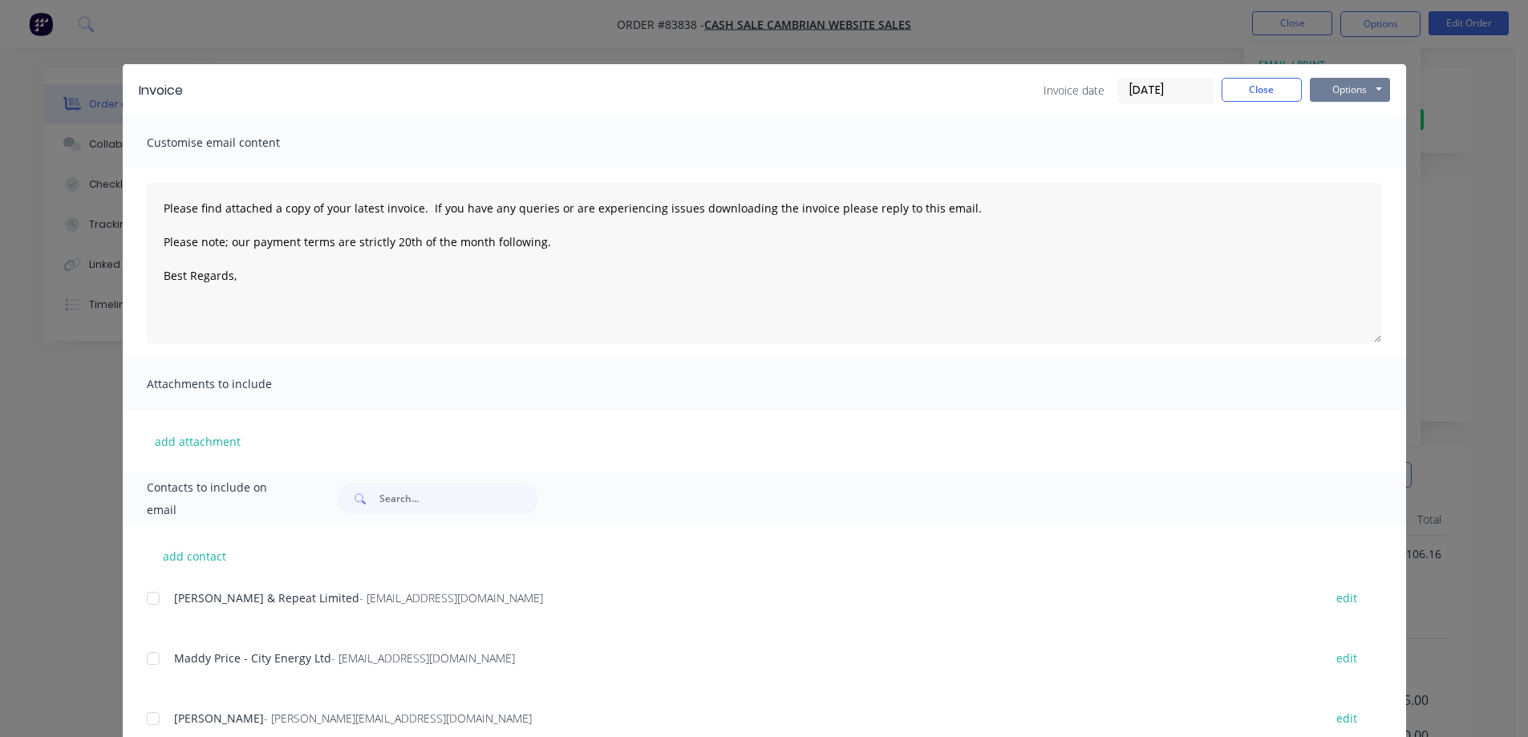
click at [1340, 86] on button "Options" at bounding box center [1350, 90] width 80 height 24
click at [1350, 148] on button "Print" at bounding box center [1361, 145] width 103 height 26
click at [96, 34] on div "Invoice Invoice date 14/08/25 Close Options Preview Print Email Customise email…" at bounding box center [764, 368] width 1528 height 737
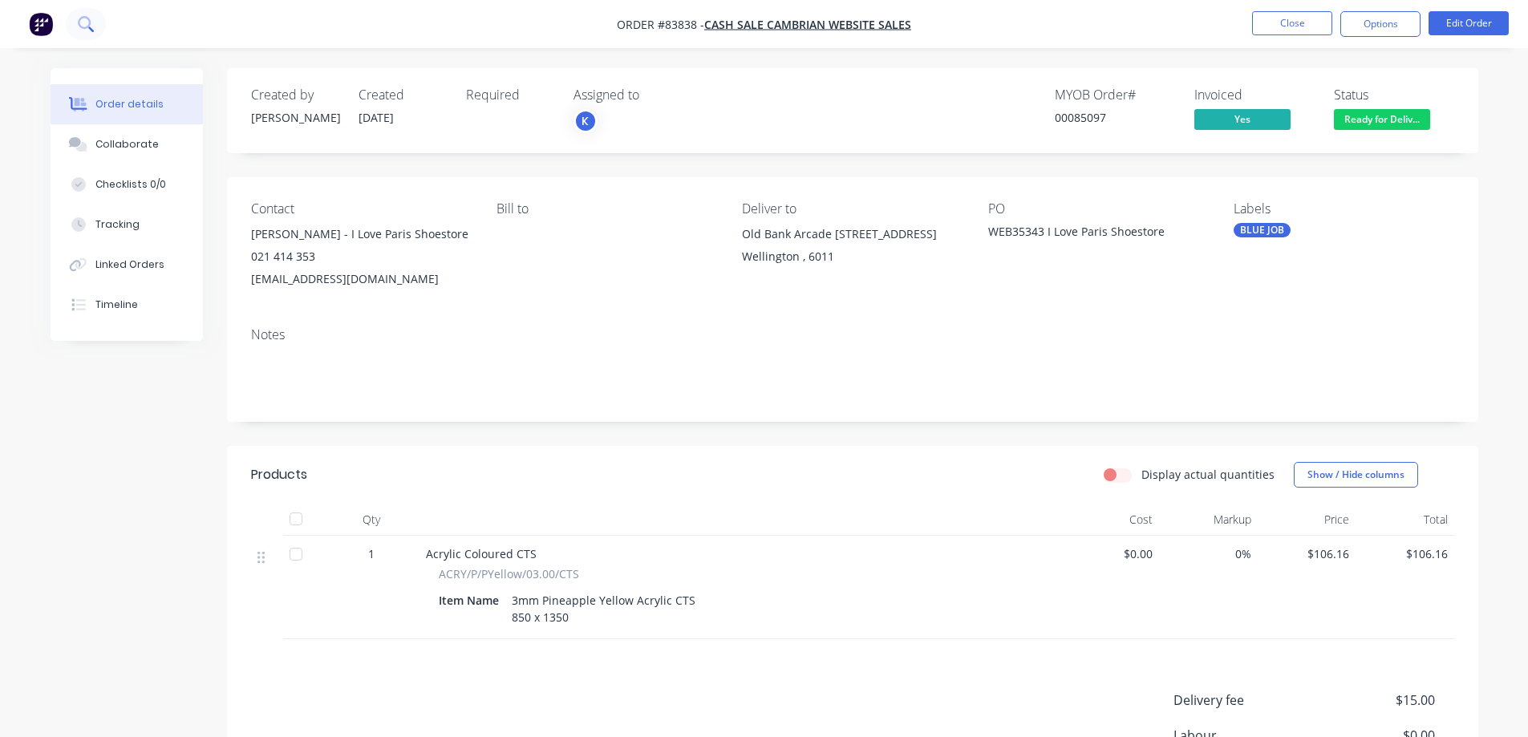
click at [81, 27] on icon at bounding box center [84, 22] width 13 height 13
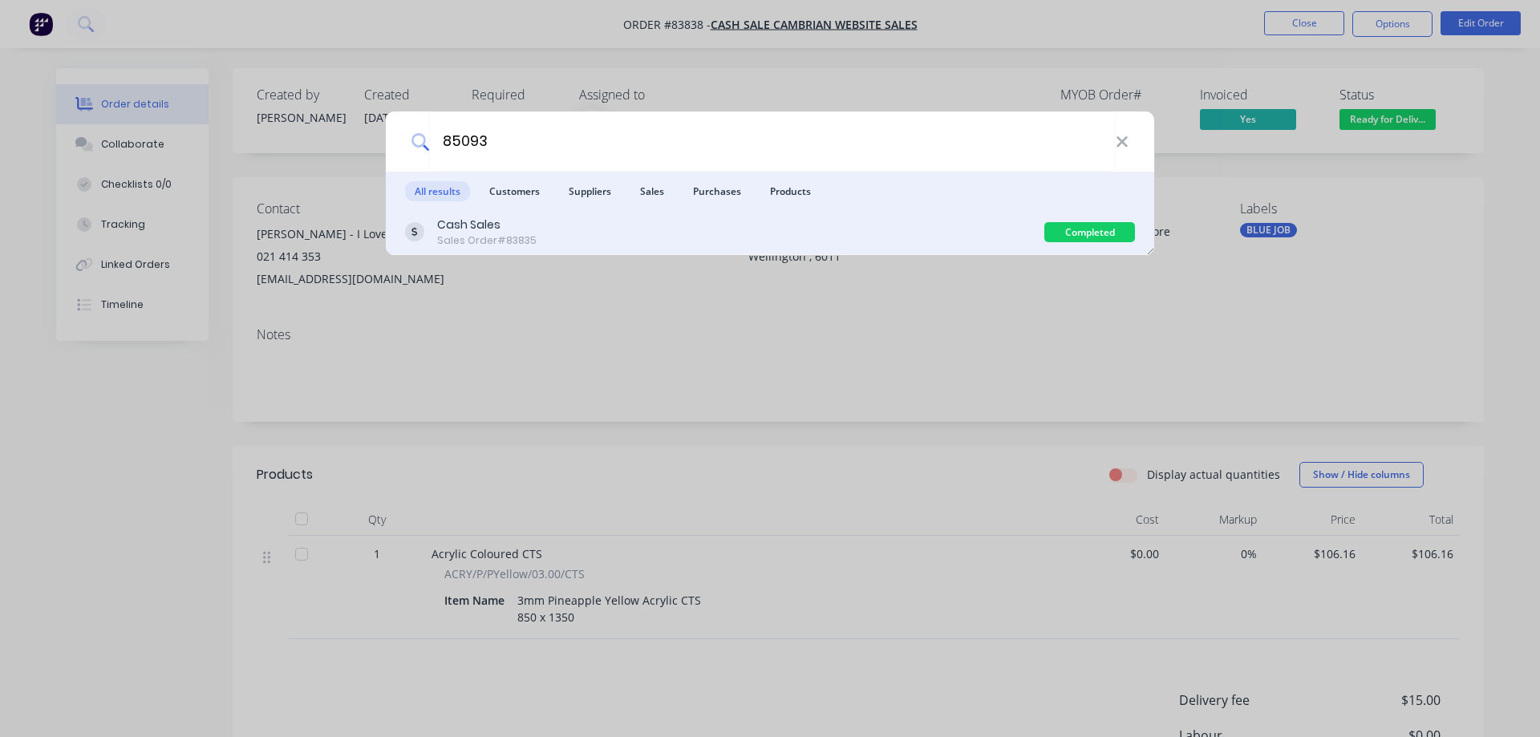
type input "85093"
click at [699, 234] on div "Cash Sales Sales Order #83835" at bounding box center [724, 232] width 639 height 31
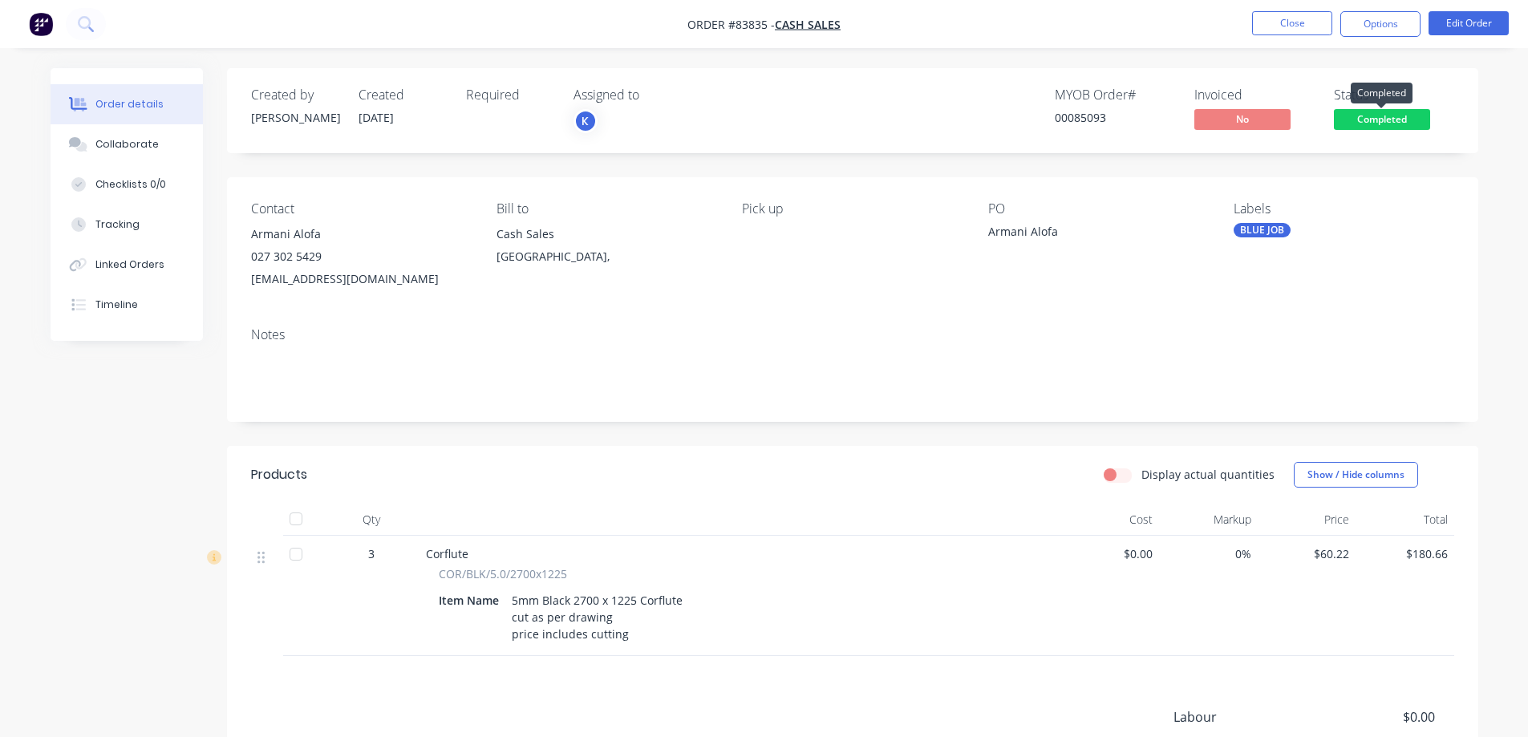
click at [1386, 109] on span "Completed" at bounding box center [1382, 119] width 96 height 20
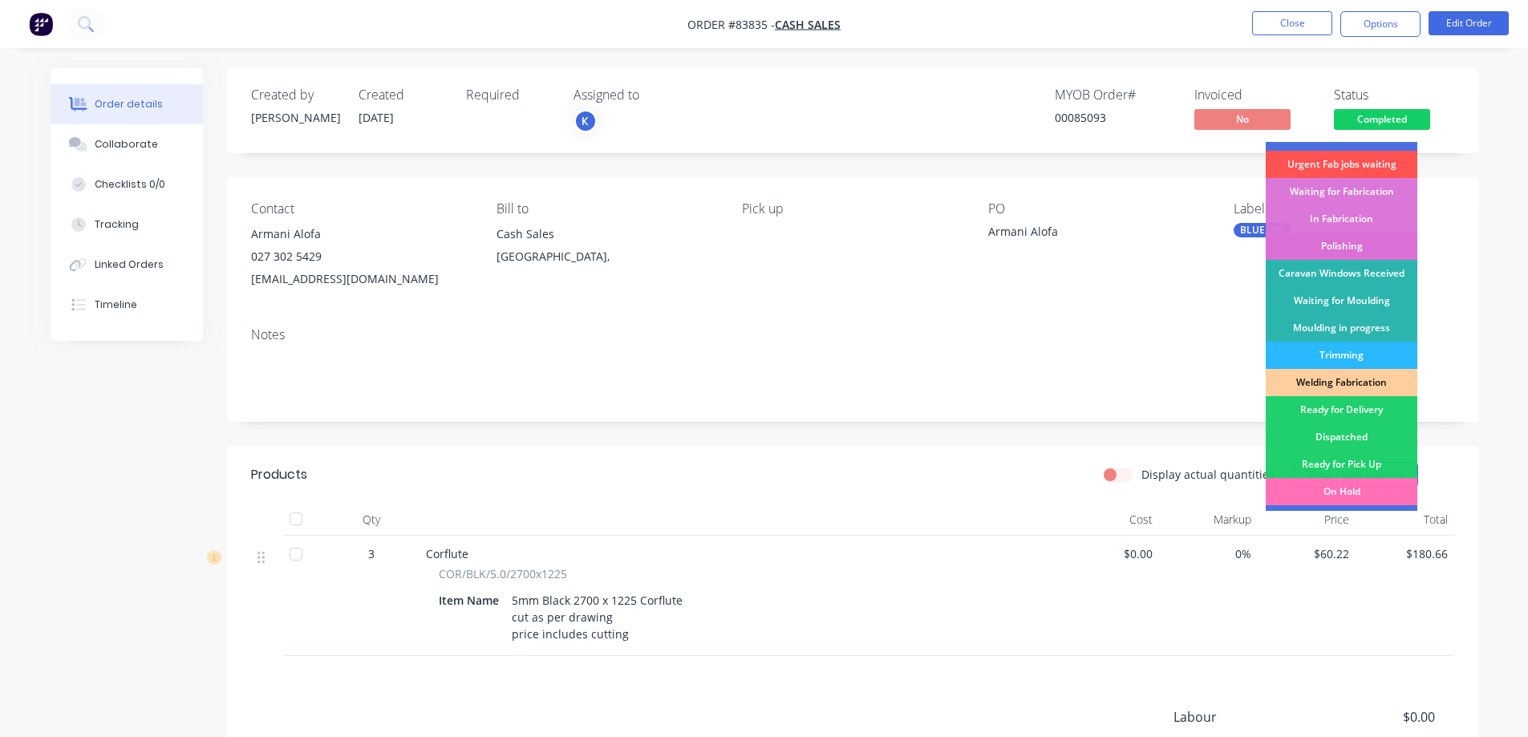
scroll to position [313, 0]
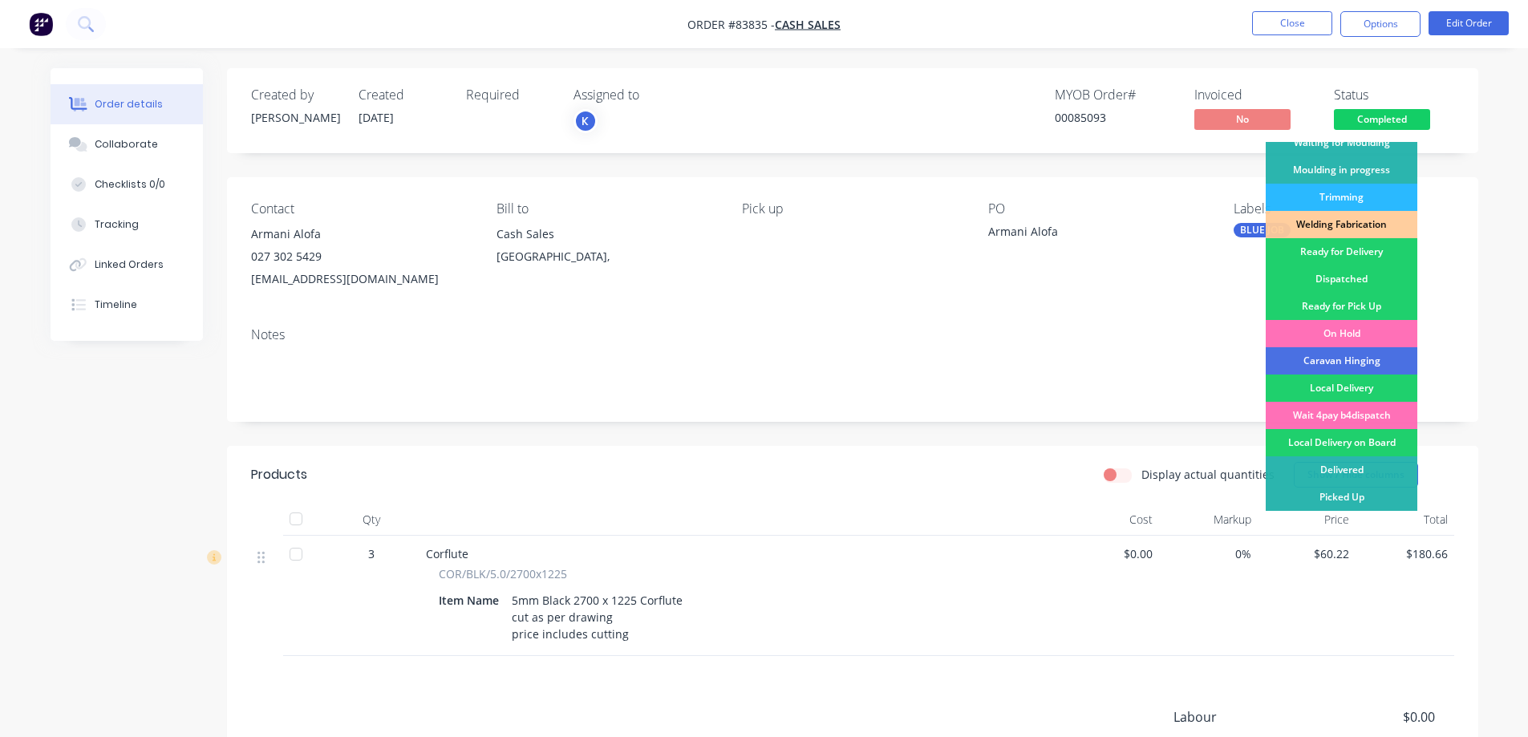
click at [1368, 303] on div "Ready for Pick Up" at bounding box center [1342, 306] width 152 height 27
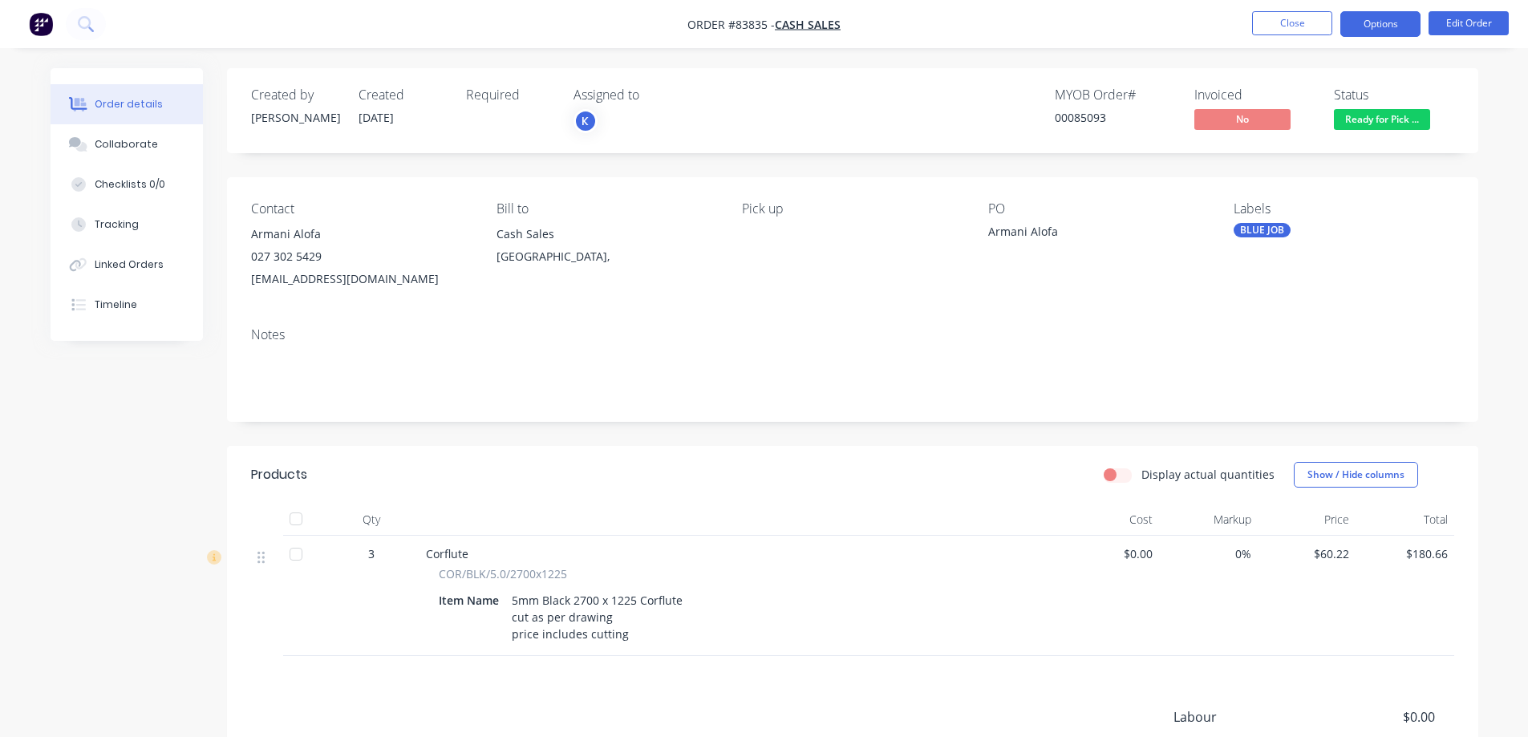
click at [1385, 25] on button "Options" at bounding box center [1380, 24] width 80 height 26
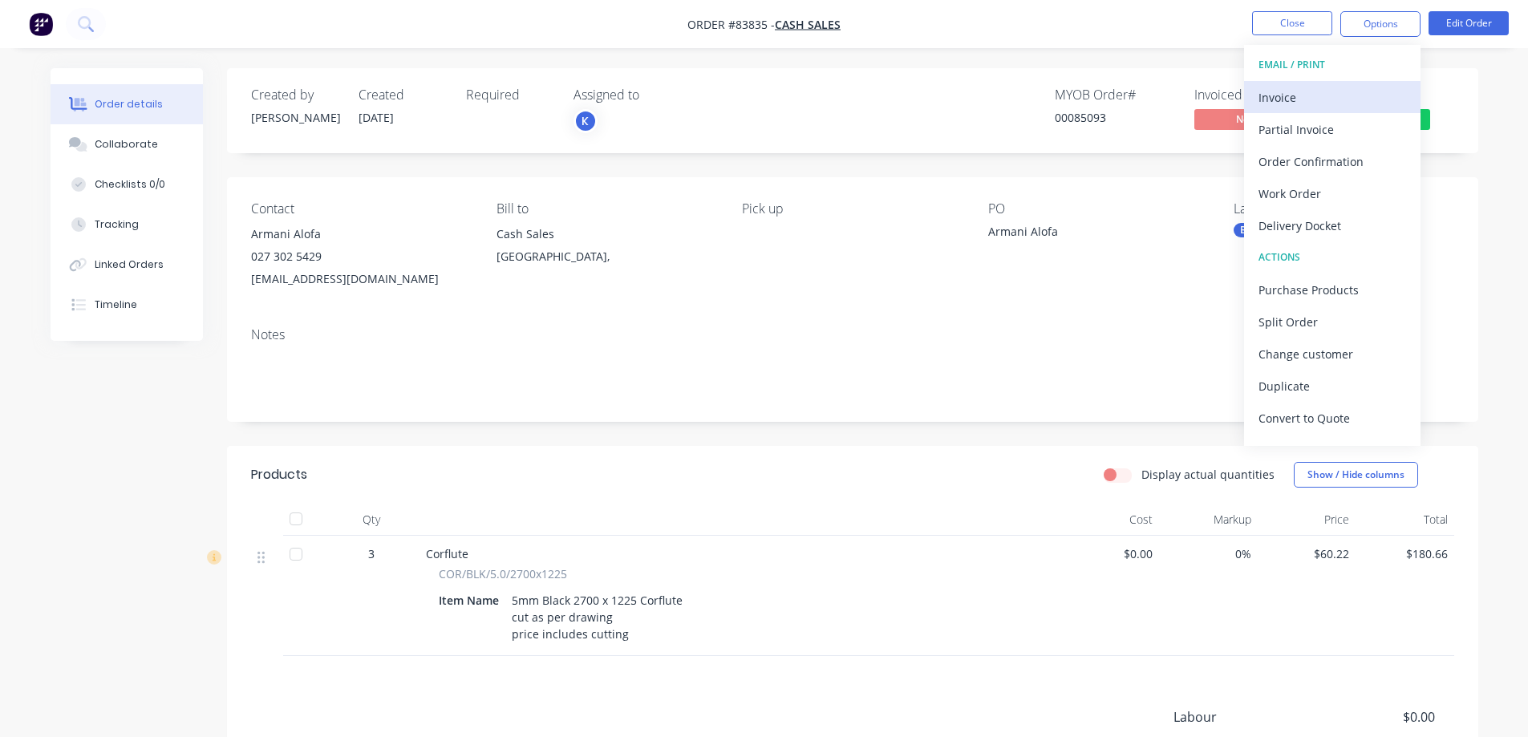
click at [1339, 87] on div "Invoice" at bounding box center [1332, 97] width 148 height 23
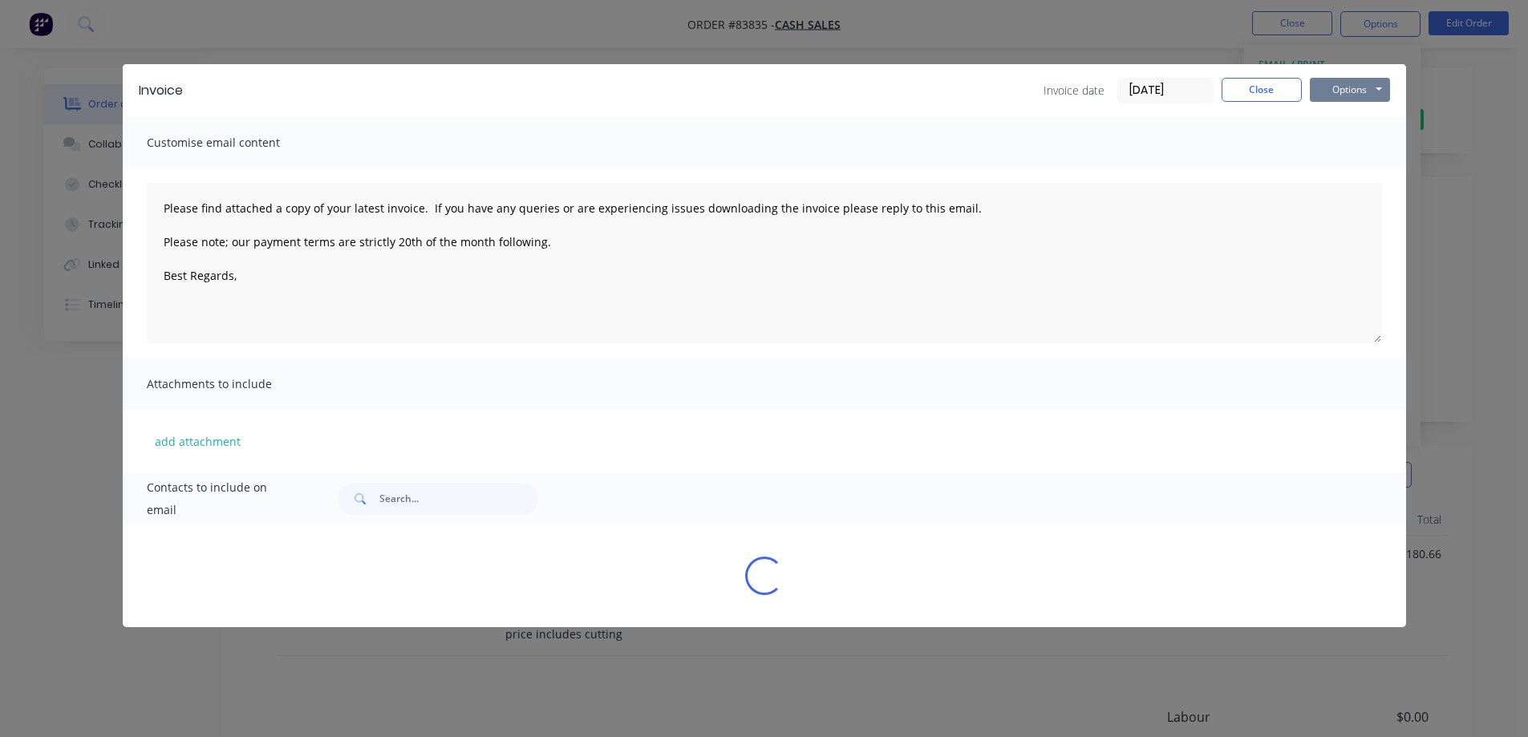
click at [1344, 84] on button "Options" at bounding box center [1350, 90] width 80 height 24
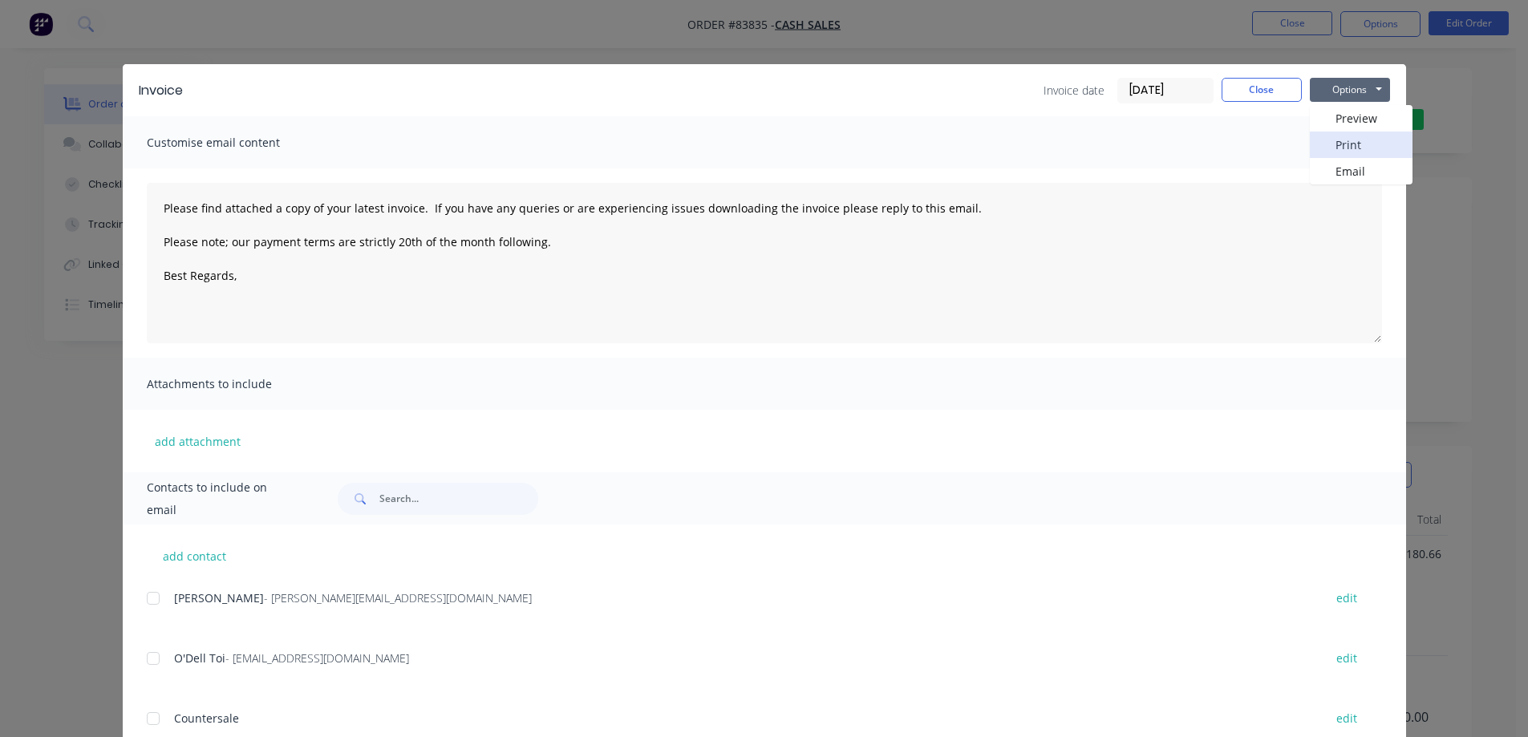
click at [1353, 142] on button "Print" at bounding box center [1361, 145] width 103 height 26
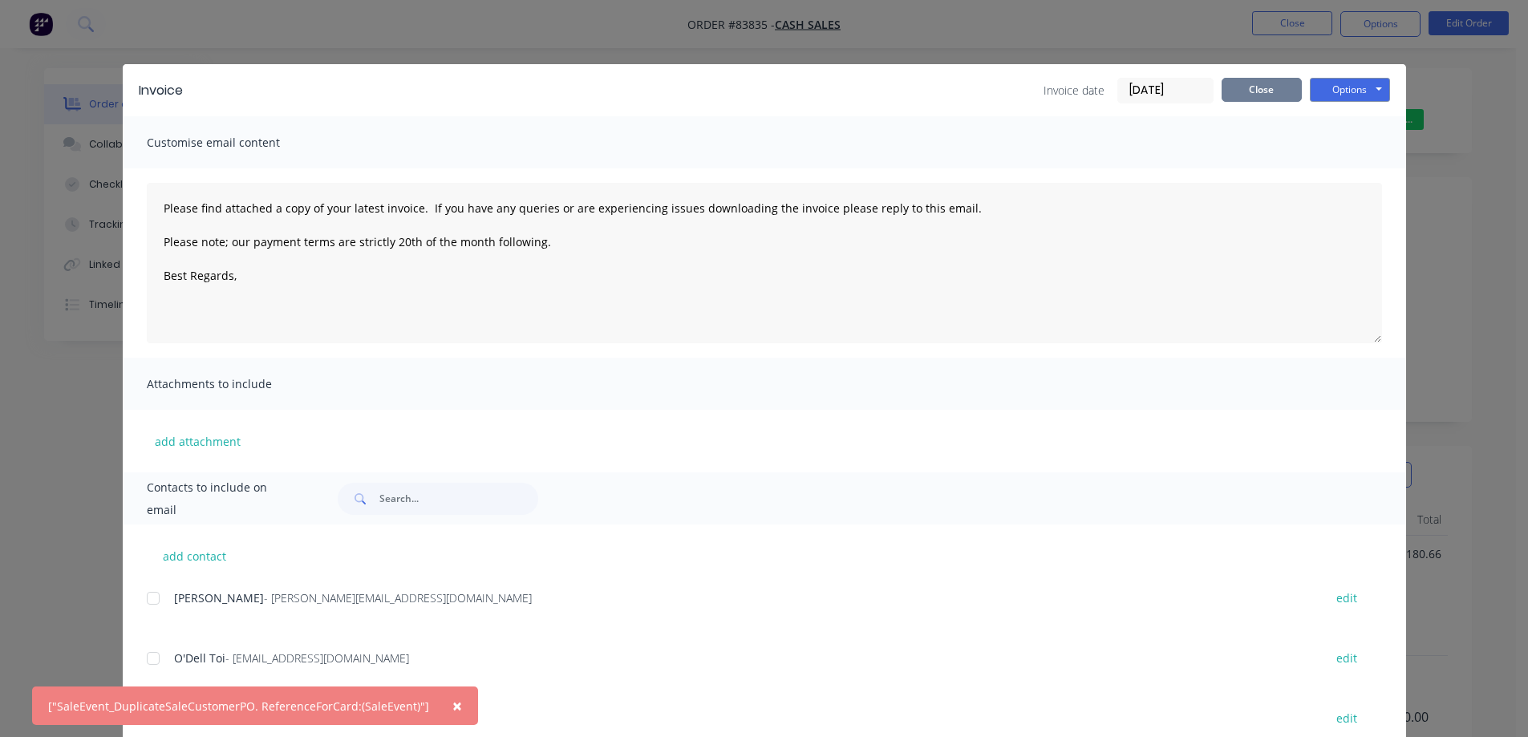
click at [1249, 94] on button "Close" at bounding box center [1262, 90] width 80 height 24
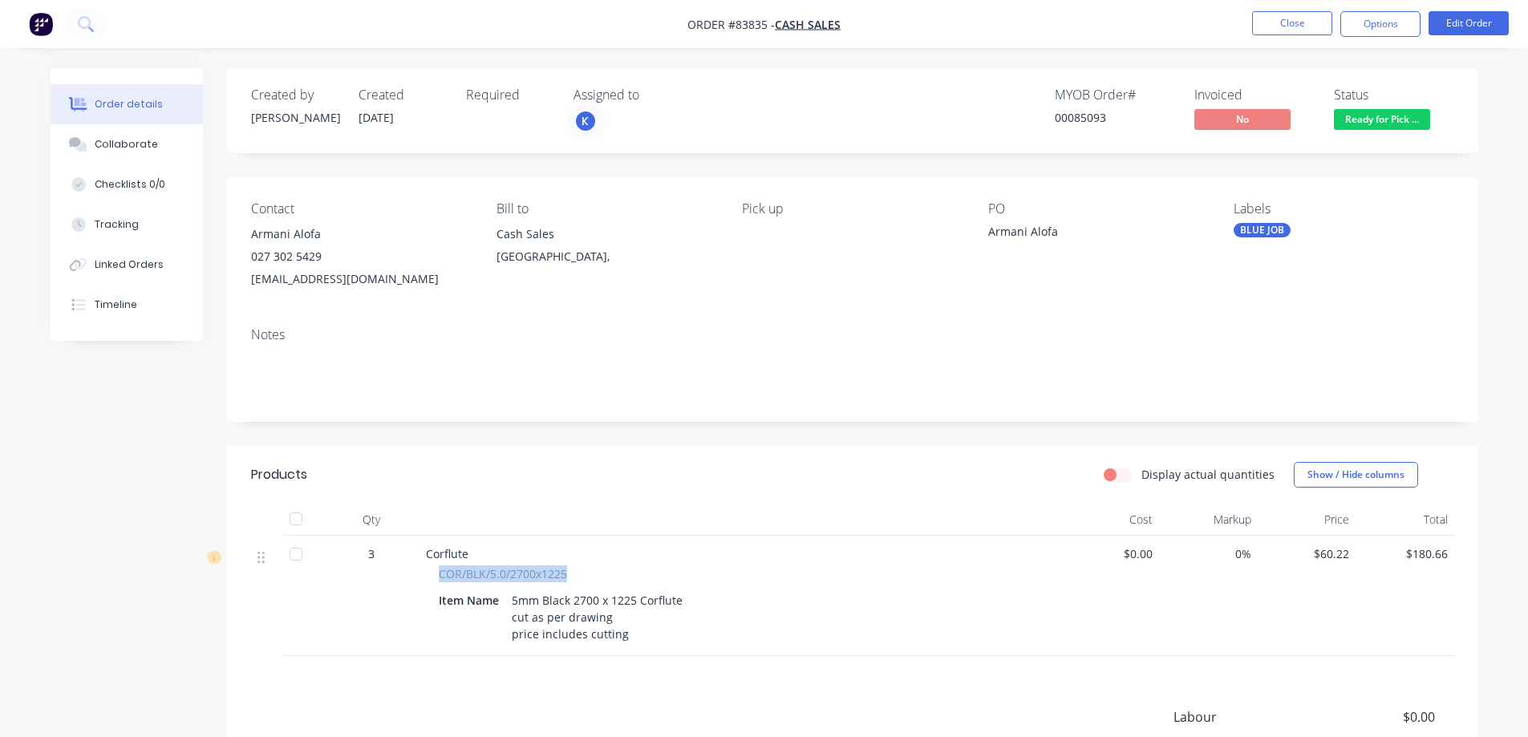
drag, startPoint x: 438, startPoint y: 573, endPoint x: 639, endPoint y: 573, distance: 201.3
click at [638, 573] on div "COR/BLK/5.0/2700x1225" at bounding box center [740, 573] width 603 height 17
copy span "COR/BLK/5.0/2700x1225"
click at [1375, 34] on button "Options" at bounding box center [1380, 24] width 80 height 26
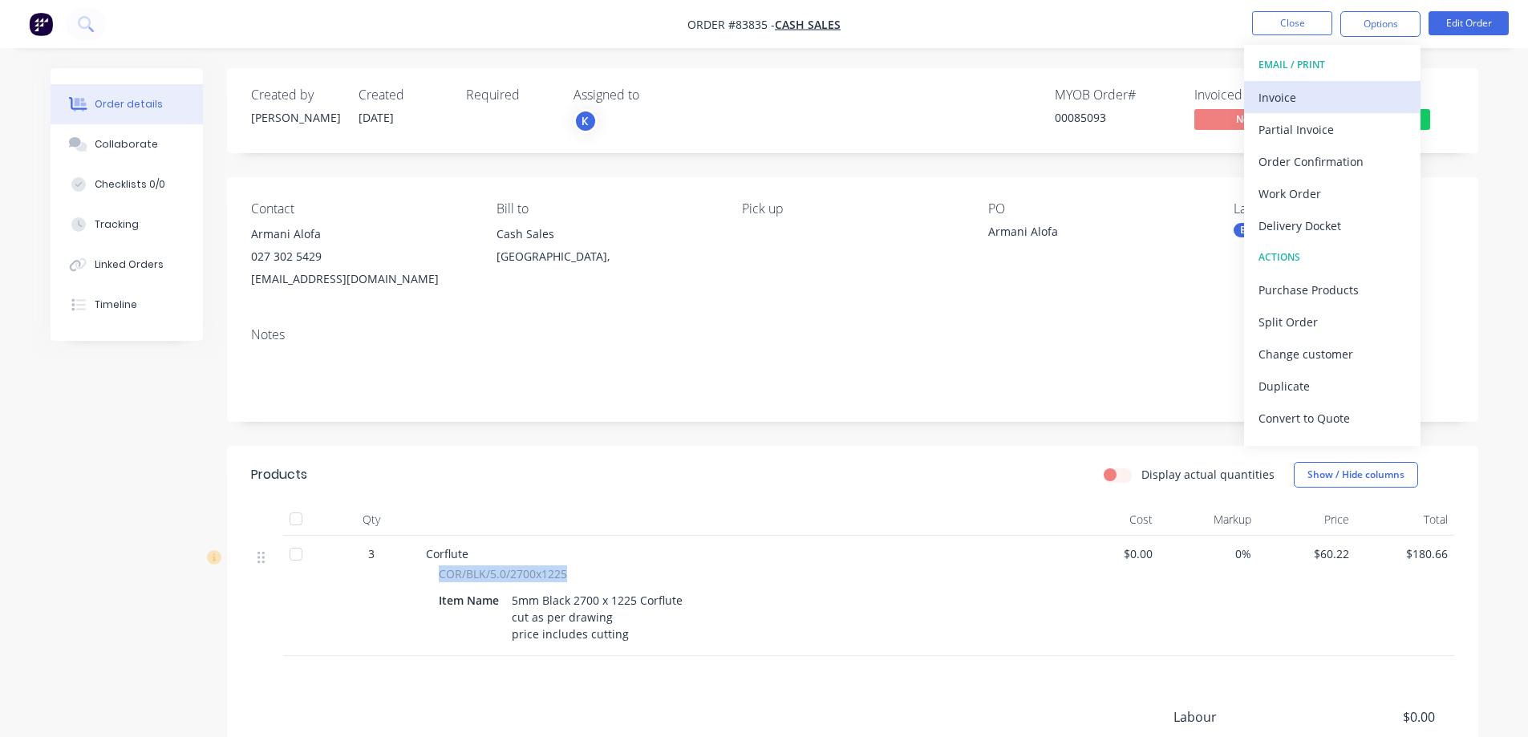
click at [1316, 86] on div "Invoice" at bounding box center [1332, 97] width 148 height 23
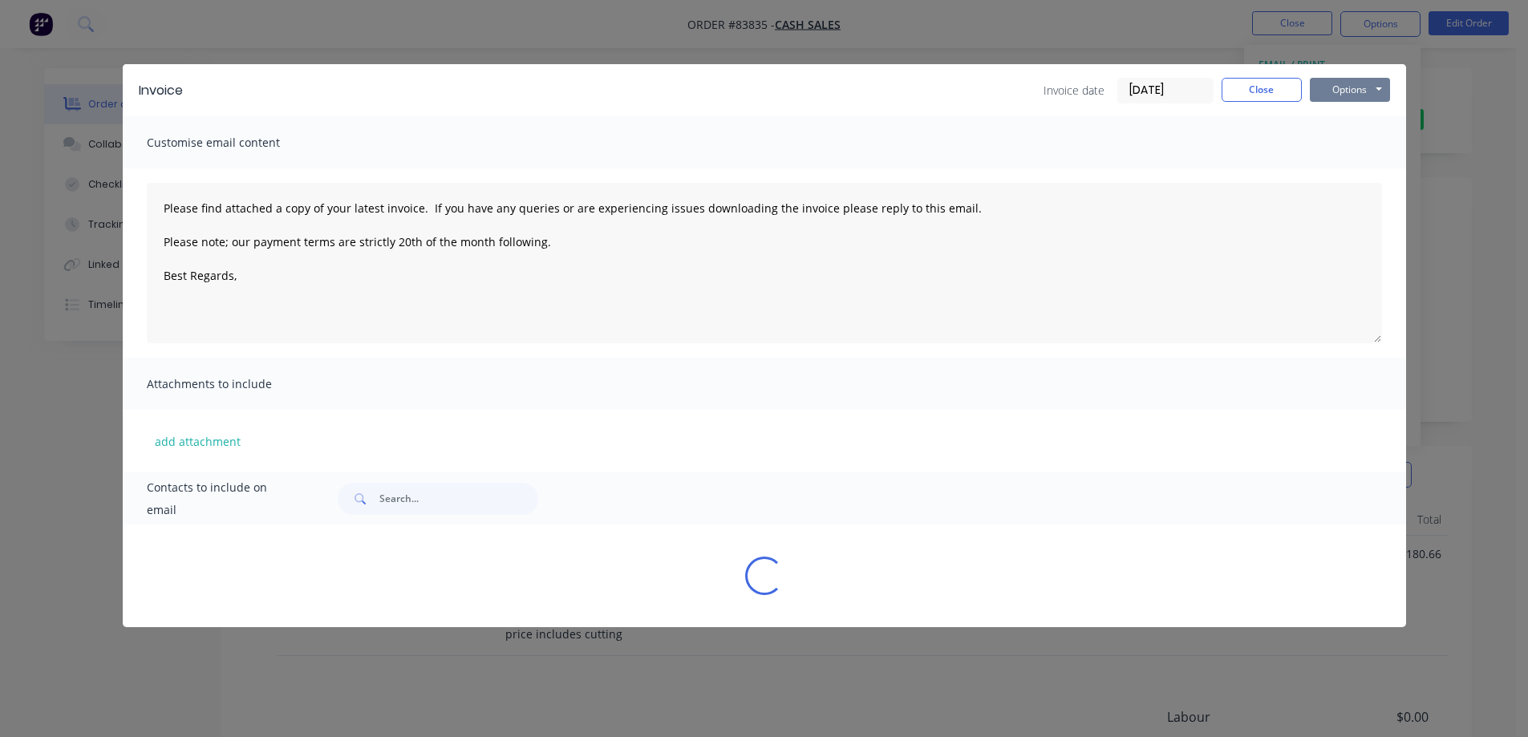
click at [1355, 87] on button "Options" at bounding box center [1350, 90] width 80 height 24
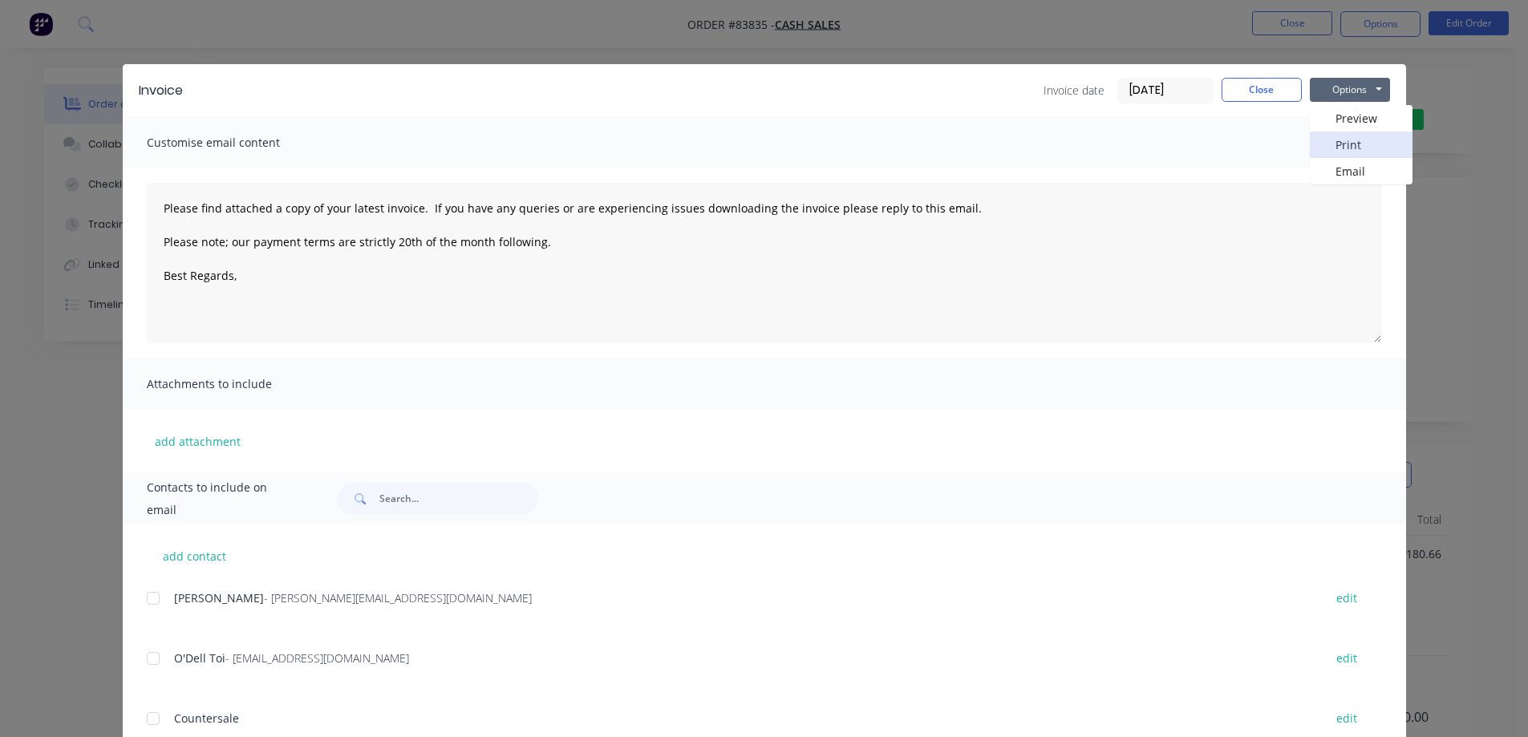
click at [1356, 141] on button "Print" at bounding box center [1361, 145] width 103 height 26
click at [1249, 83] on button "Close" at bounding box center [1262, 90] width 80 height 24
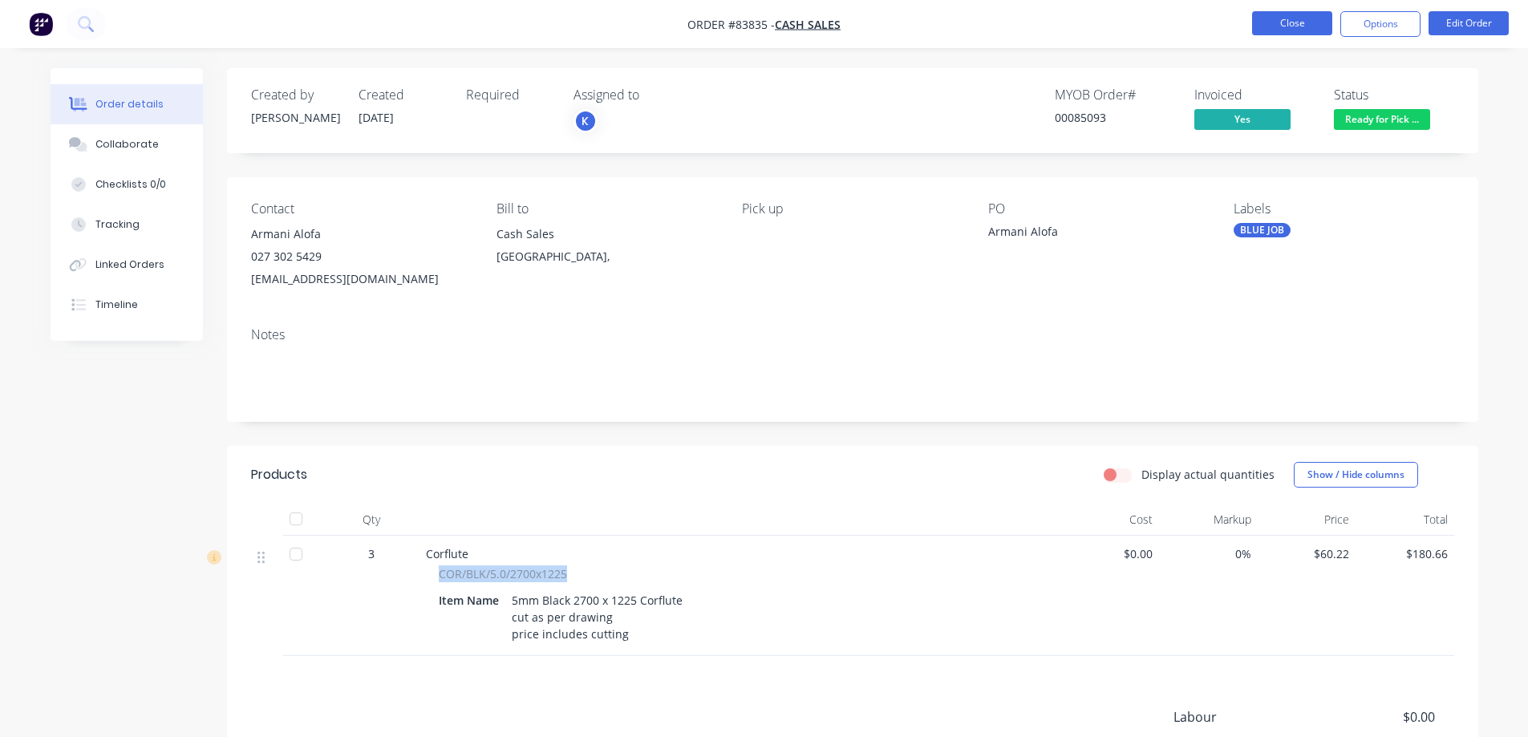
click at [1268, 26] on button "Close" at bounding box center [1292, 23] width 80 height 24
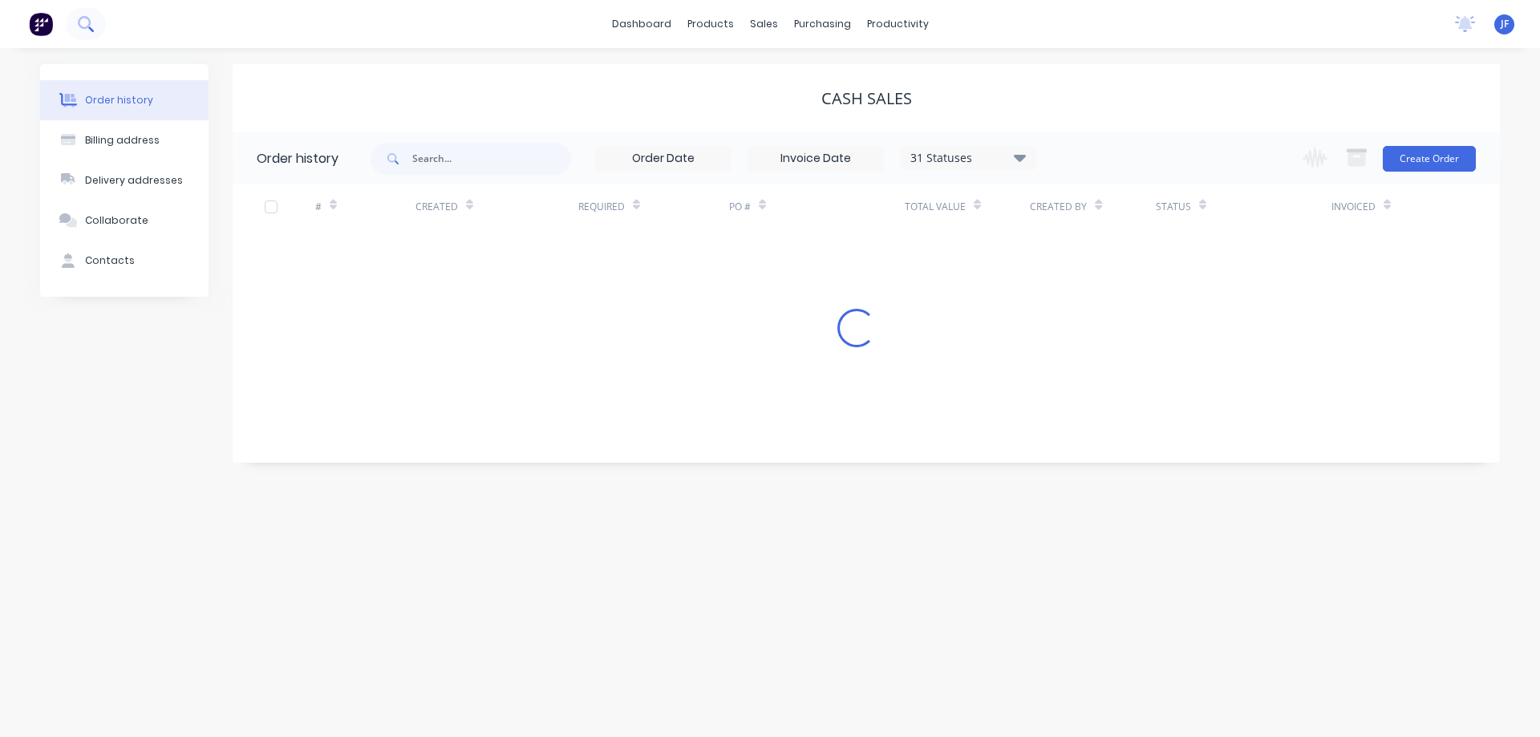
click at [79, 34] on button at bounding box center [86, 24] width 40 height 32
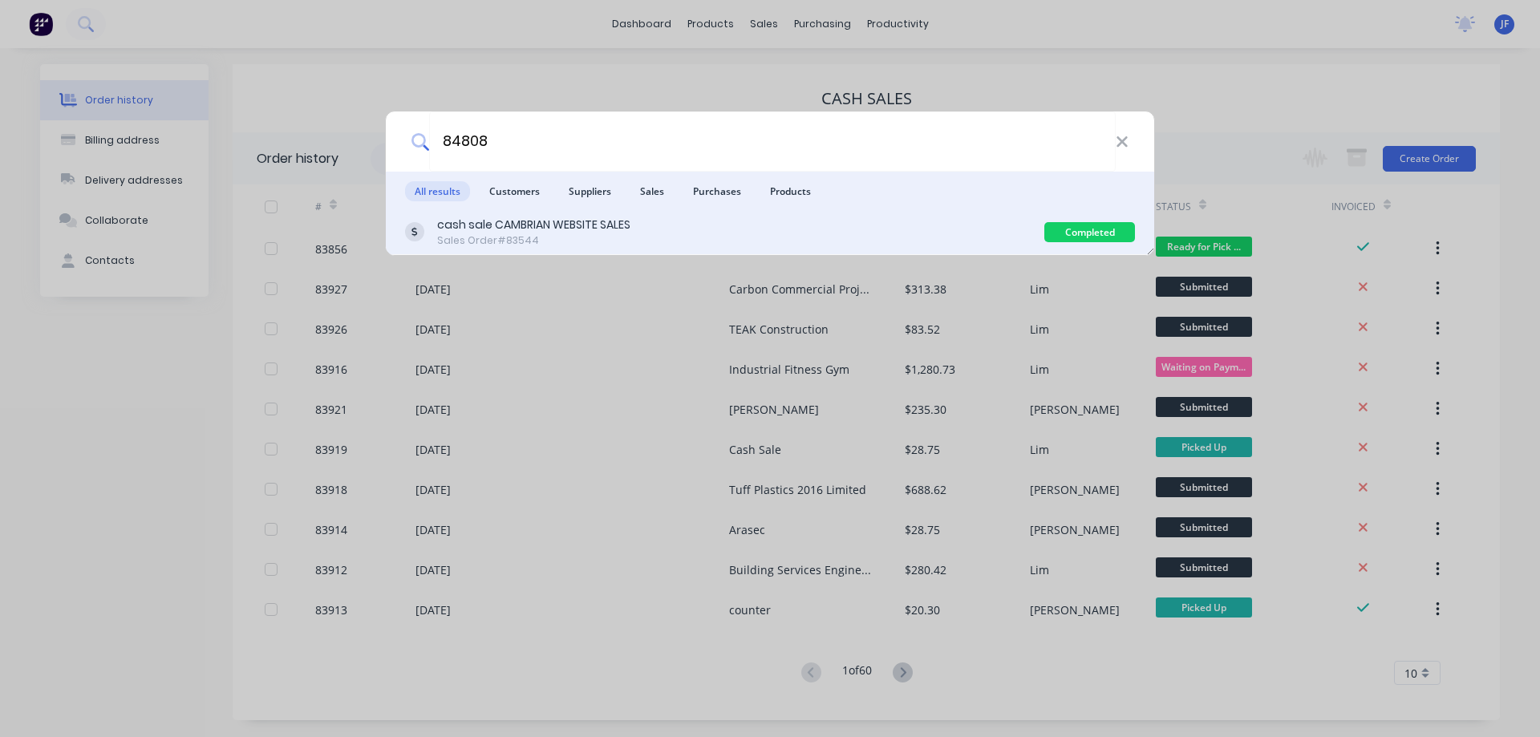
type input "84808"
click at [655, 230] on div "cash sale CAMBRIAN WEBSITE SALES Sales Order #83544" at bounding box center [724, 232] width 639 height 31
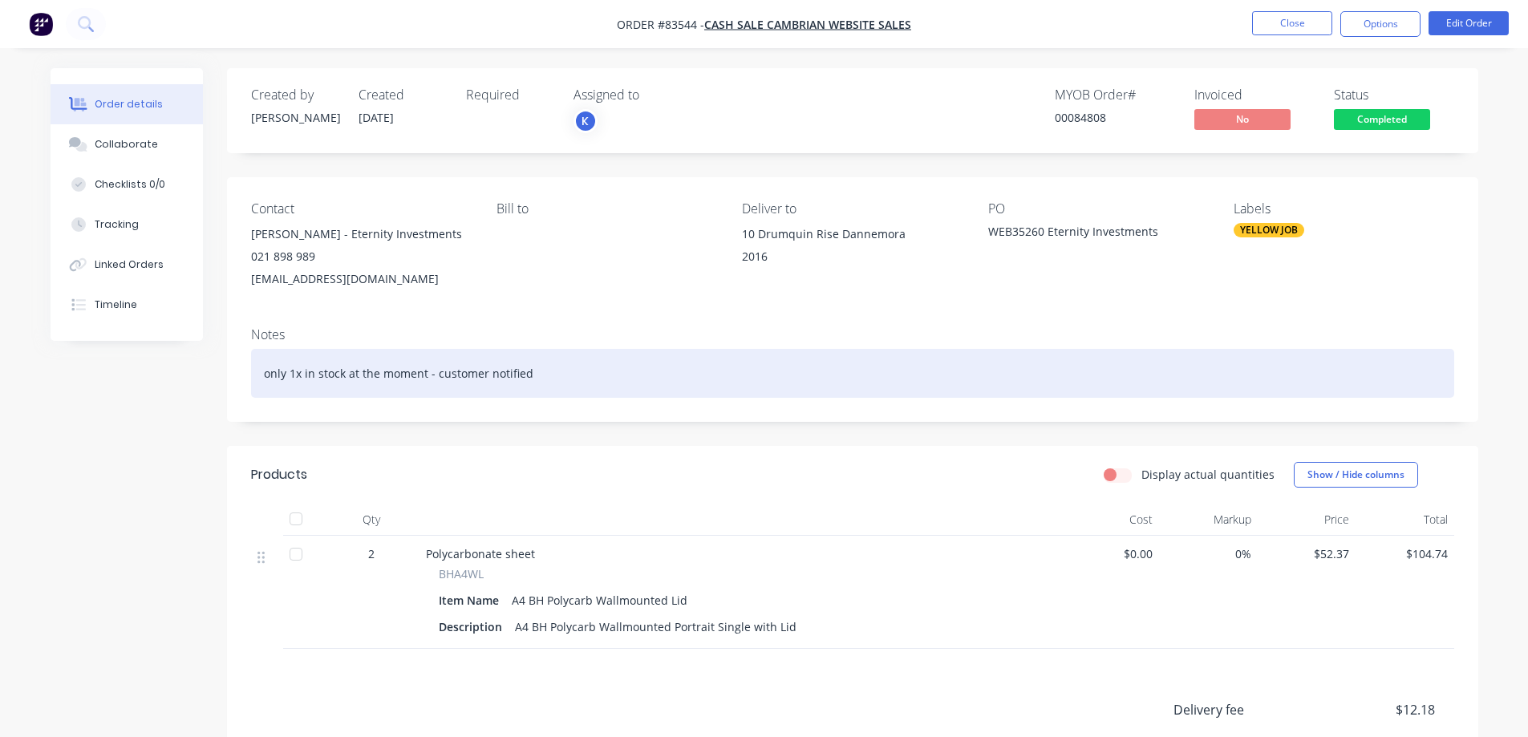
click at [529, 374] on div "only 1x in stock at the moment - customer notified" at bounding box center [852, 373] width 1203 height 49
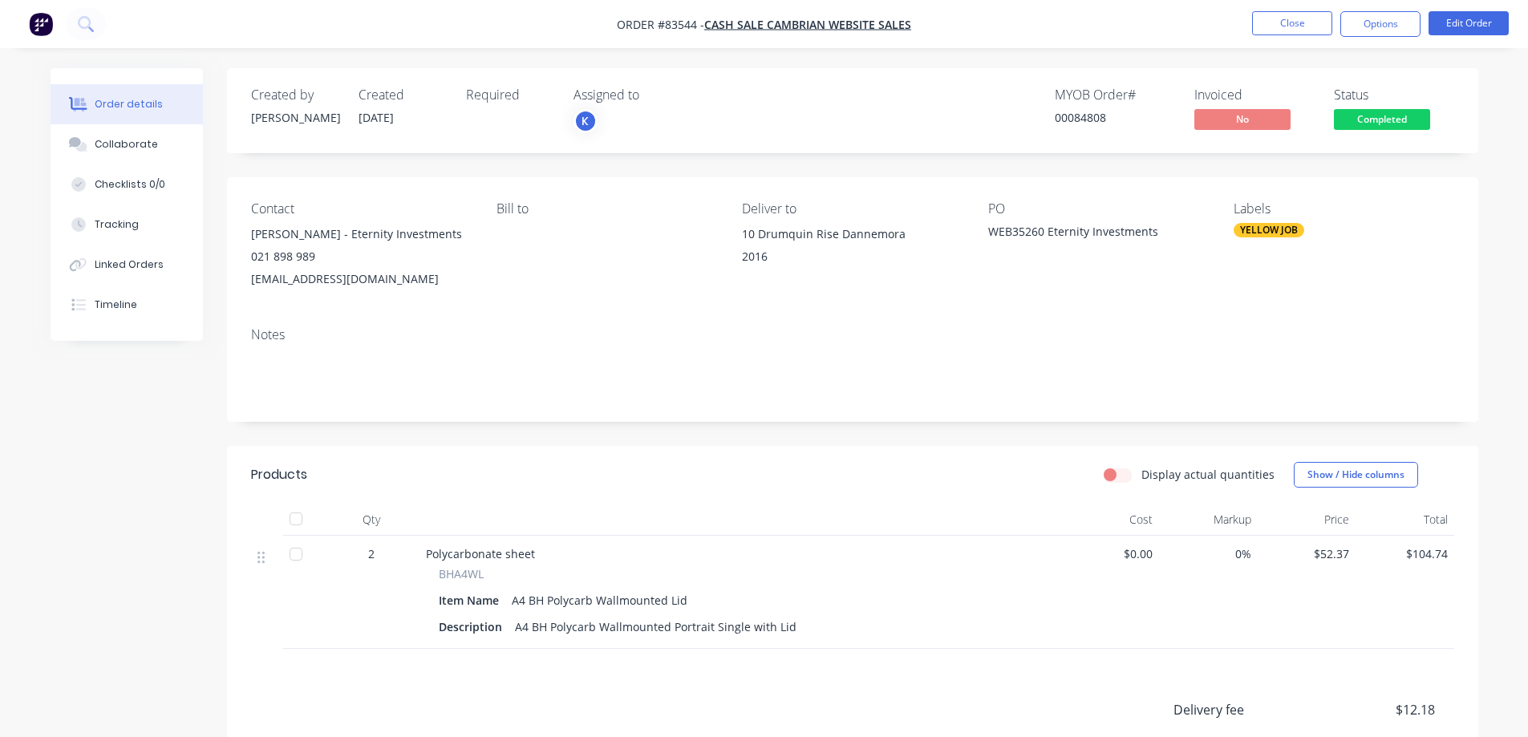
click at [588, 448] on header "Products Display actual quantities Show / Hide columns" at bounding box center [852, 475] width 1251 height 58
click at [460, 575] on span "BHA4WL" at bounding box center [461, 573] width 45 height 17
copy span "BHA4WL"
click at [1370, 22] on button "Options" at bounding box center [1380, 24] width 80 height 26
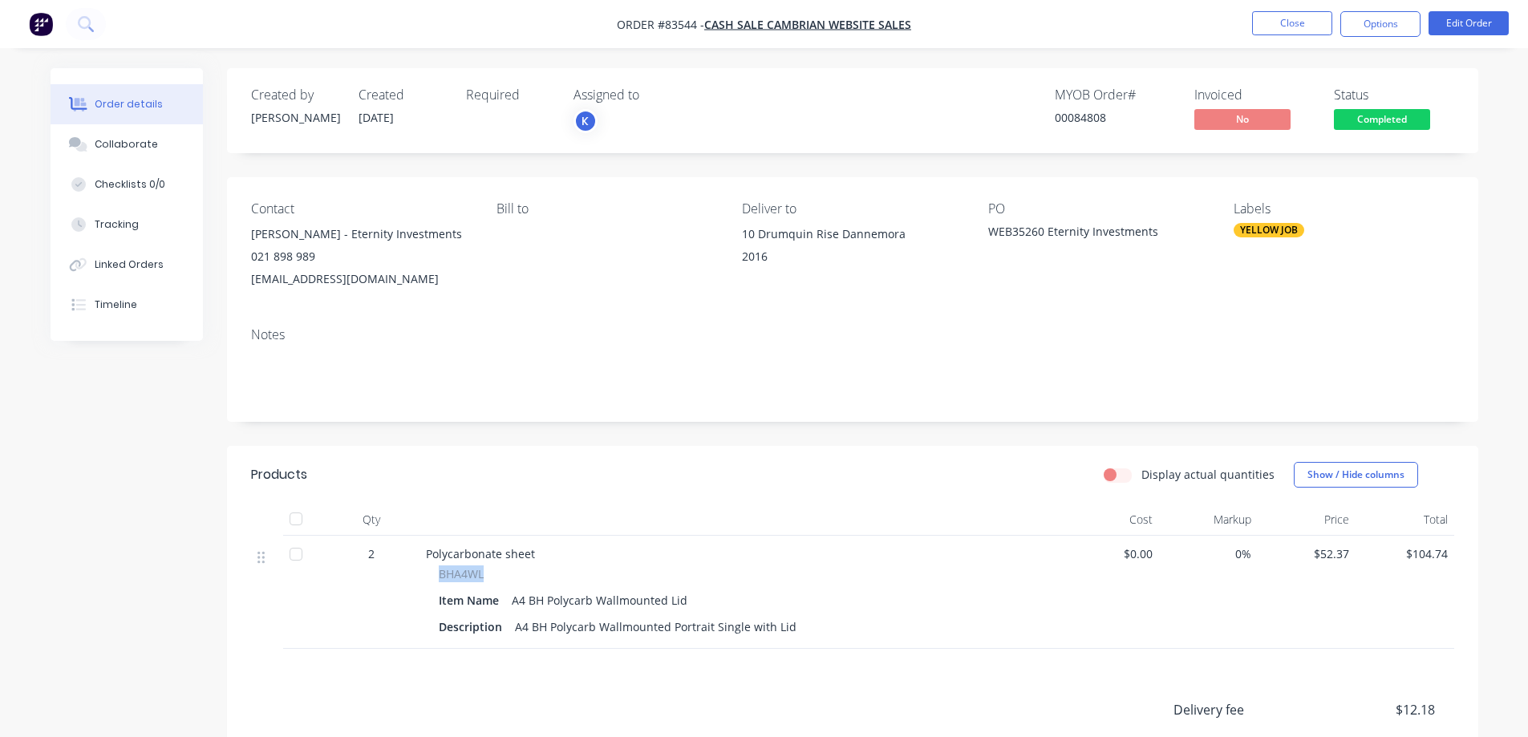
click at [1430, 116] on div "Status Completed" at bounding box center [1394, 110] width 120 height 47
click at [1399, 118] on span "Completed" at bounding box center [1382, 119] width 96 height 20
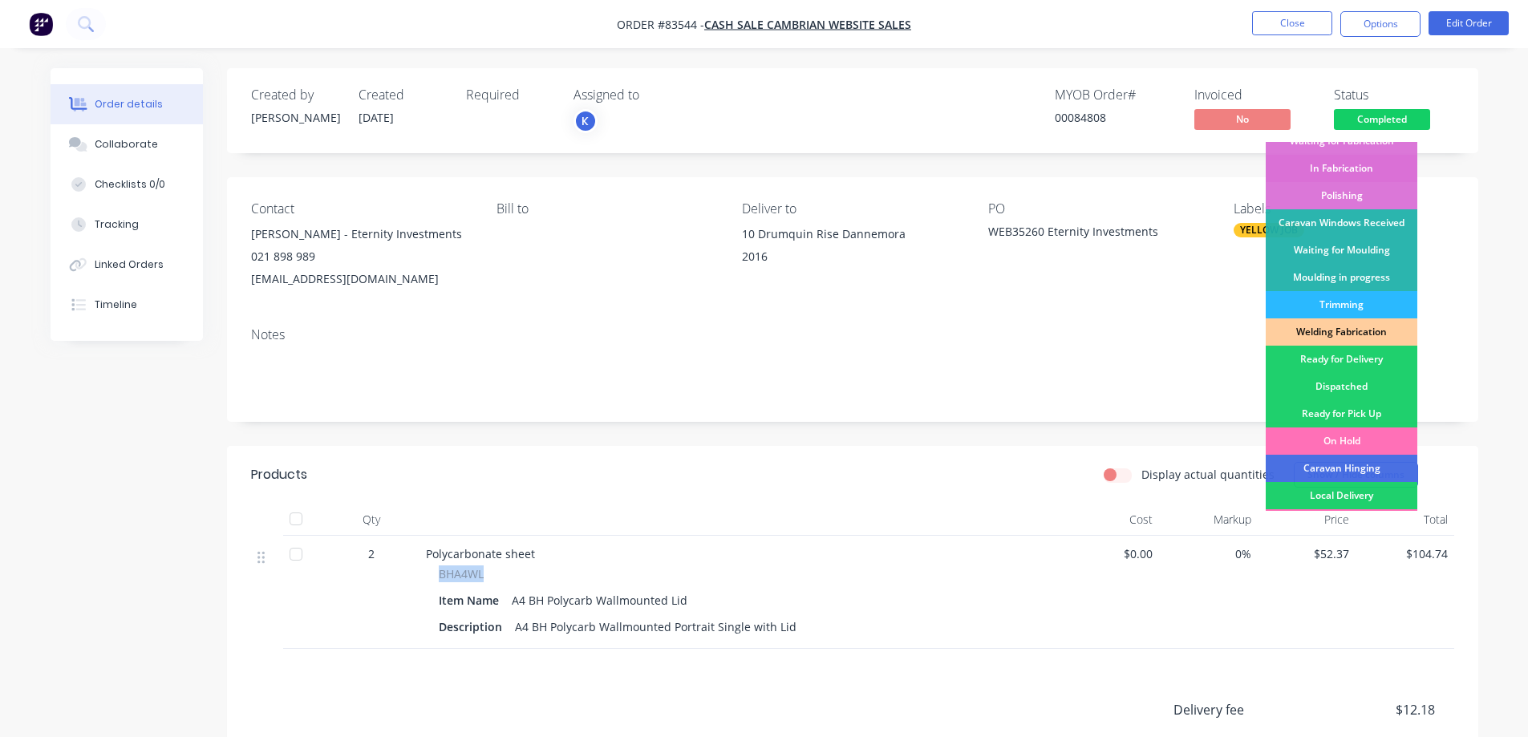
scroll to position [313, 0]
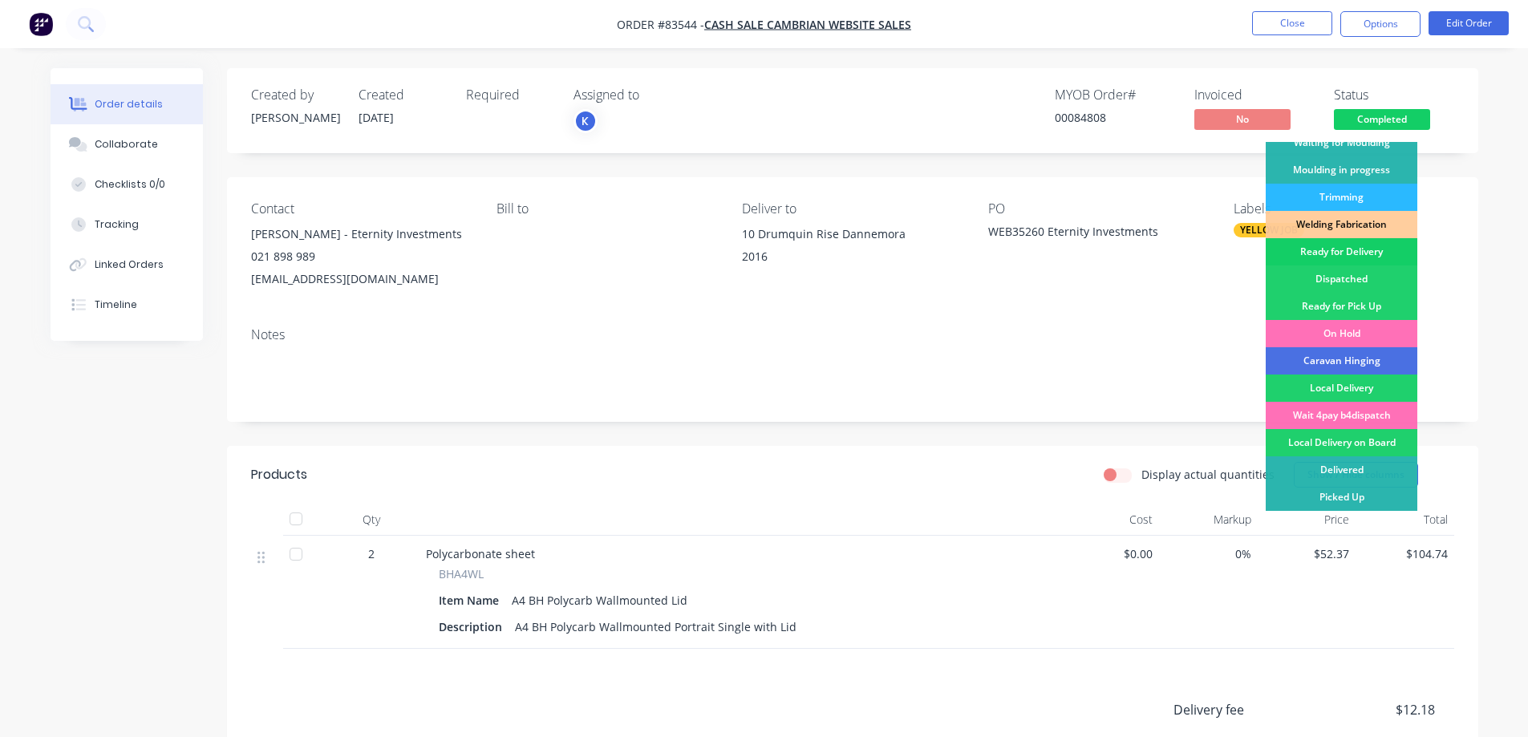
click at [1369, 257] on div "Ready for Delivery" at bounding box center [1342, 251] width 152 height 27
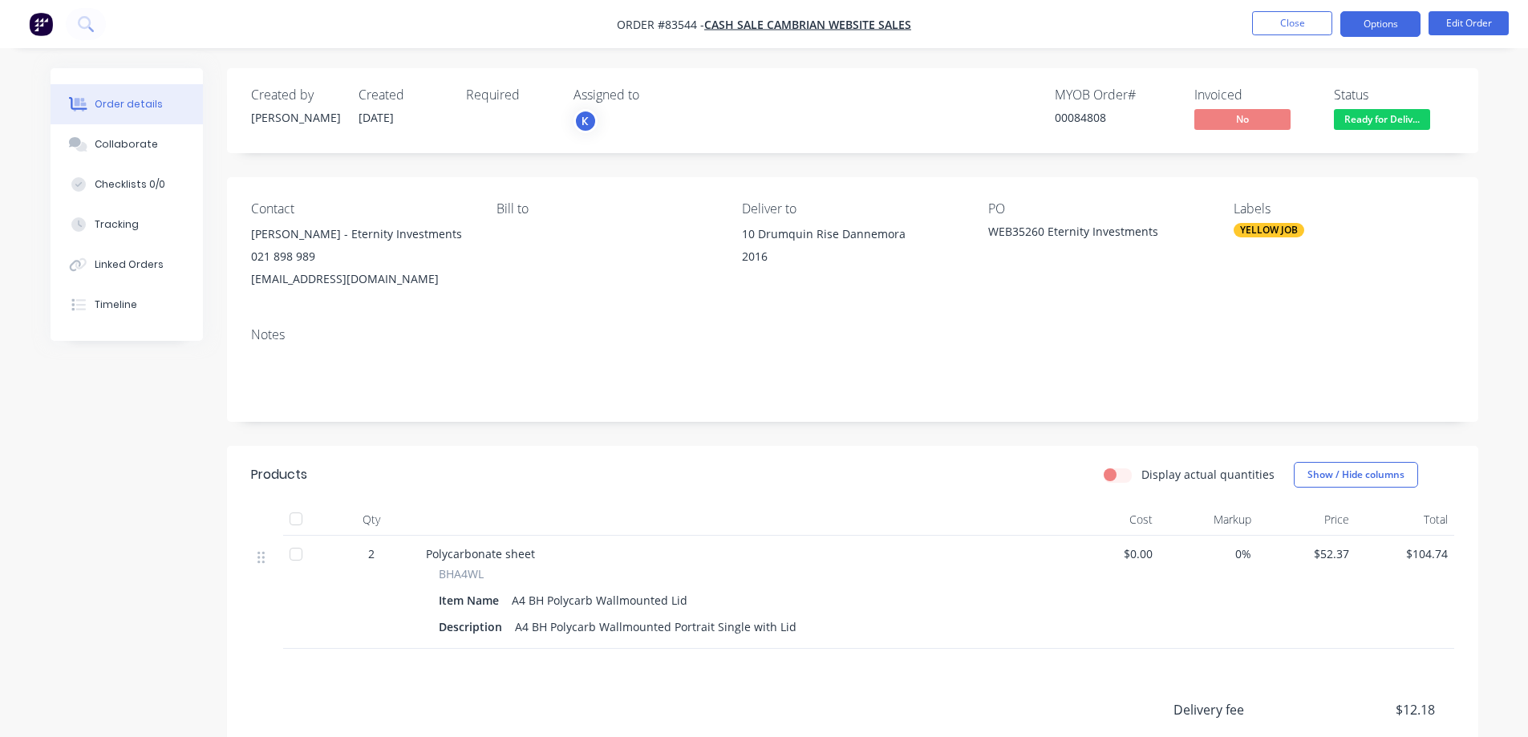
click at [1381, 23] on button "Options" at bounding box center [1380, 24] width 80 height 26
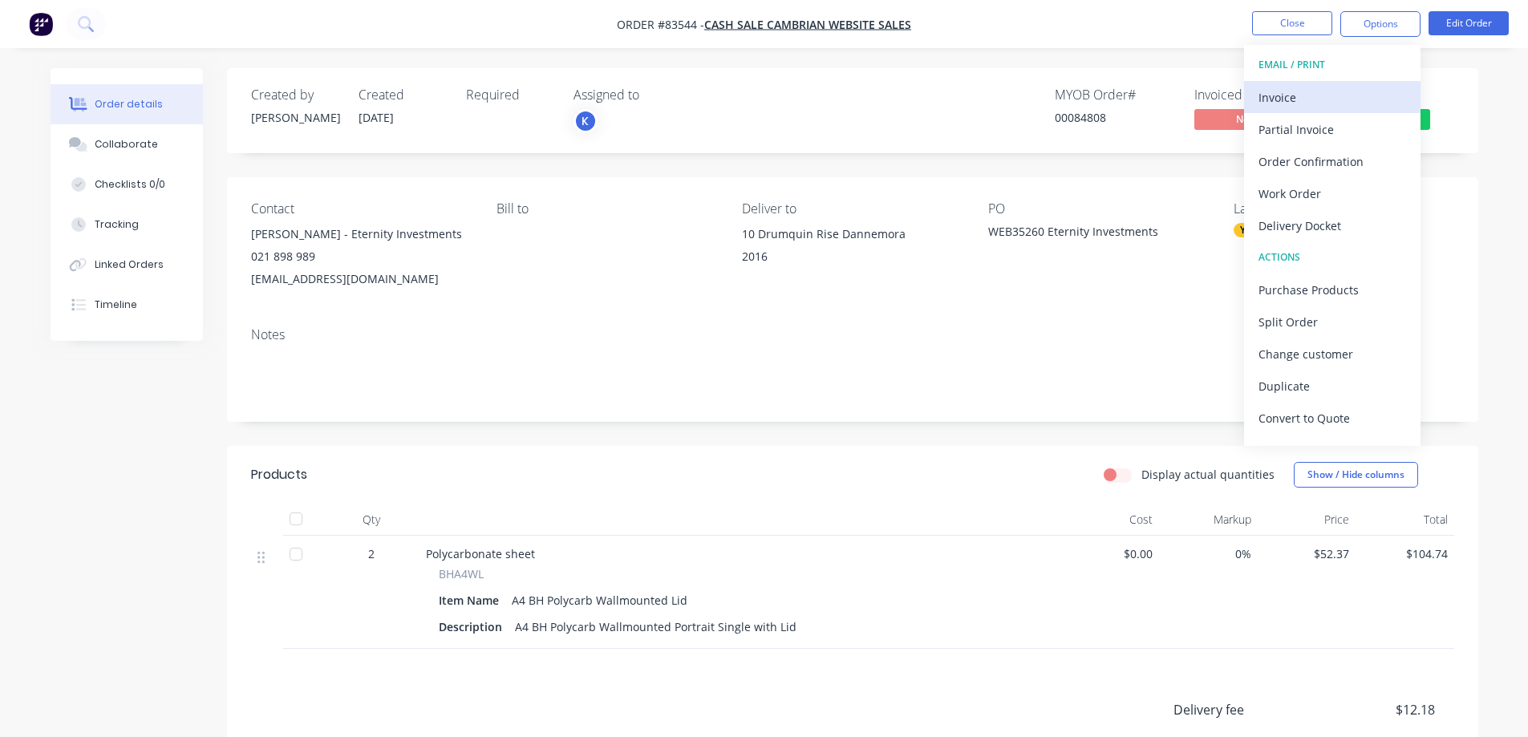
click at [1323, 92] on div "Invoice" at bounding box center [1332, 97] width 148 height 23
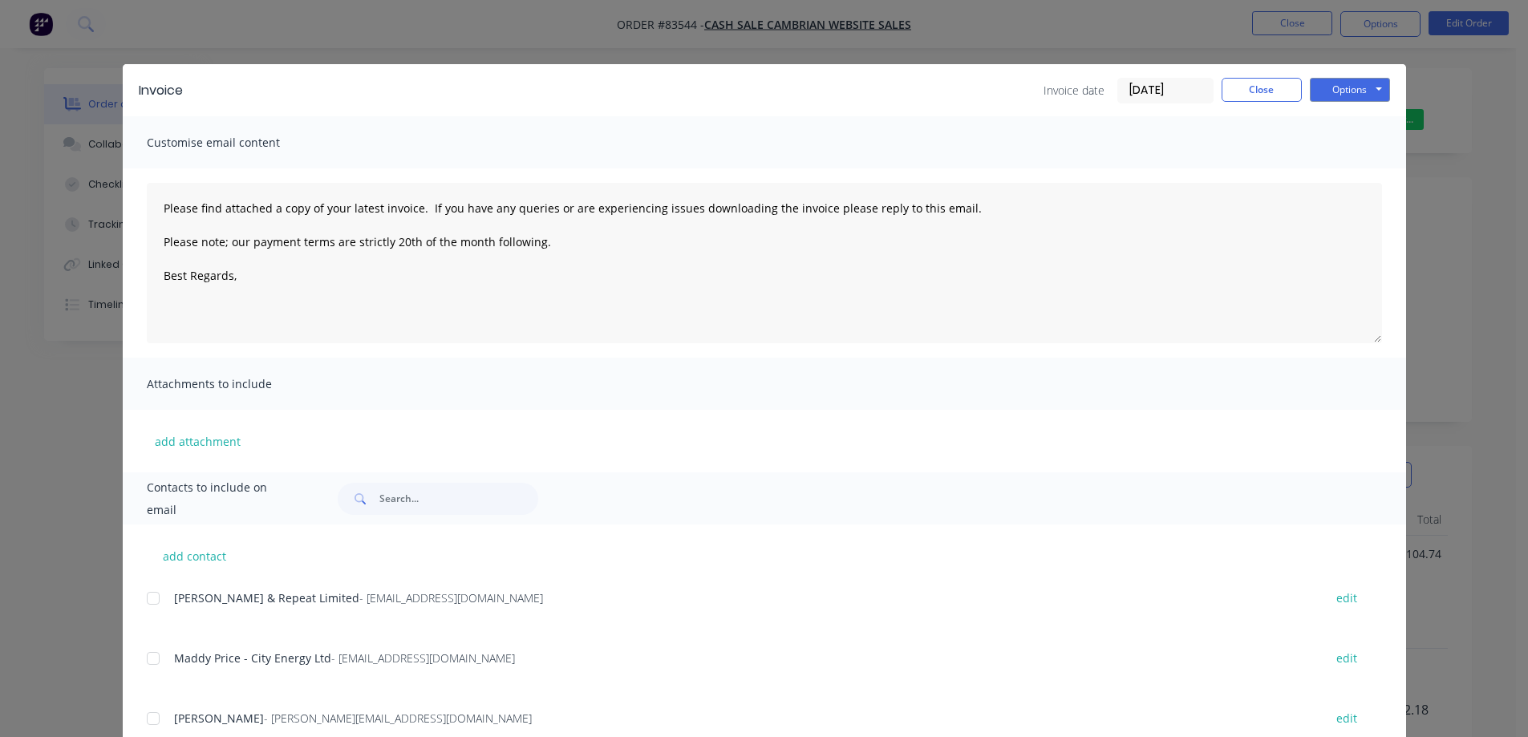
click at [1354, 86] on button "Options" at bounding box center [1350, 90] width 80 height 24
click at [1351, 148] on button "Print" at bounding box center [1361, 145] width 103 height 26
click at [1239, 75] on div "Invoice Invoice date 14/08/25 Close Options Preview Print Email" at bounding box center [764, 90] width 1283 height 52
drag, startPoint x: 1260, startPoint y: 75, endPoint x: 1265, endPoint y: 85, distance: 11.5
click at [1262, 84] on div "Invoice Invoice date 14/08/25 Close Options Preview Print Email" at bounding box center [764, 90] width 1283 height 52
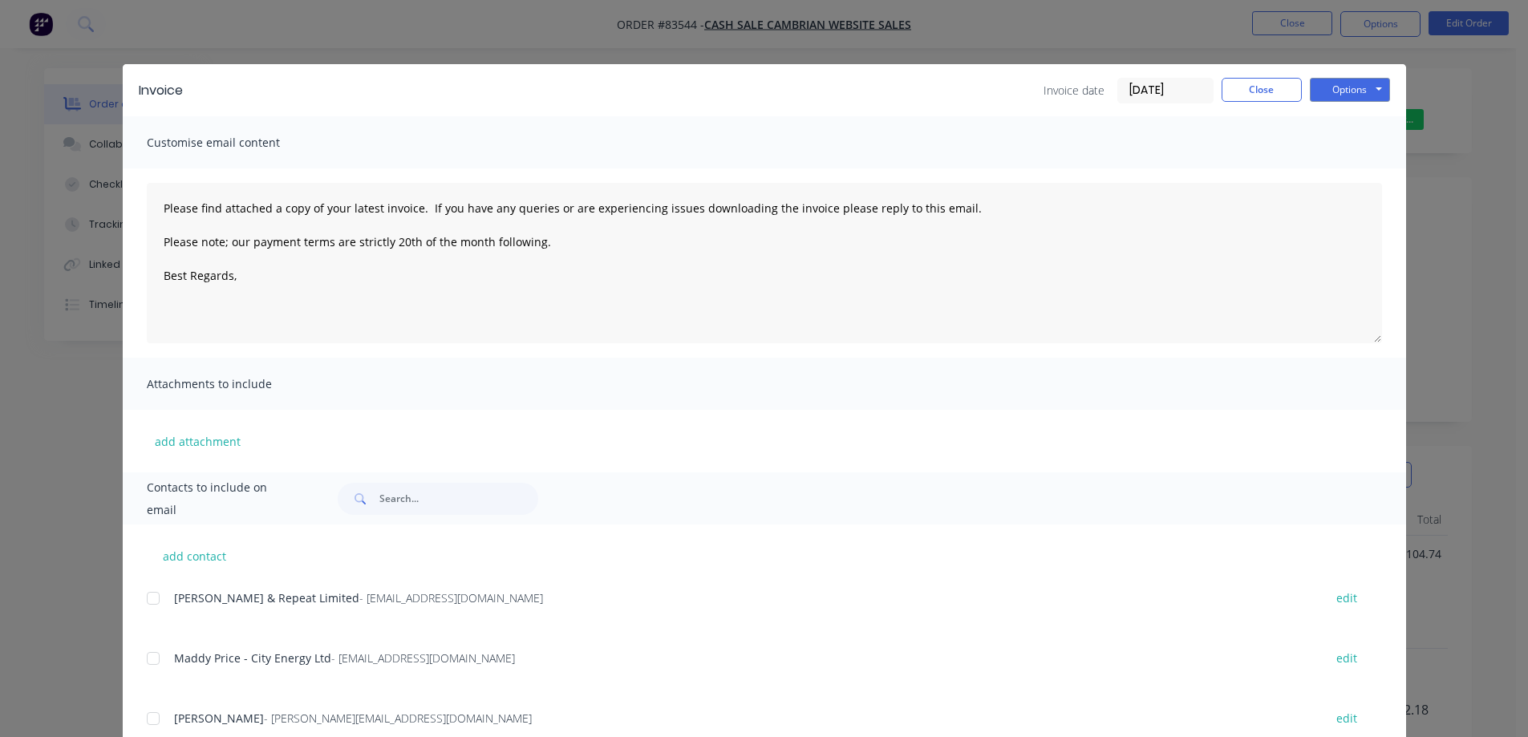
click at [1280, 71] on div "Invoice Invoice date 14/08/25 Close Options Preview Print Email" at bounding box center [764, 90] width 1283 height 52
click at [1287, 15] on div "Invoice Invoice date 14/08/25 Close Options Preview Print Email Customise email…" at bounding box center [764, 368] width 1528 height 737
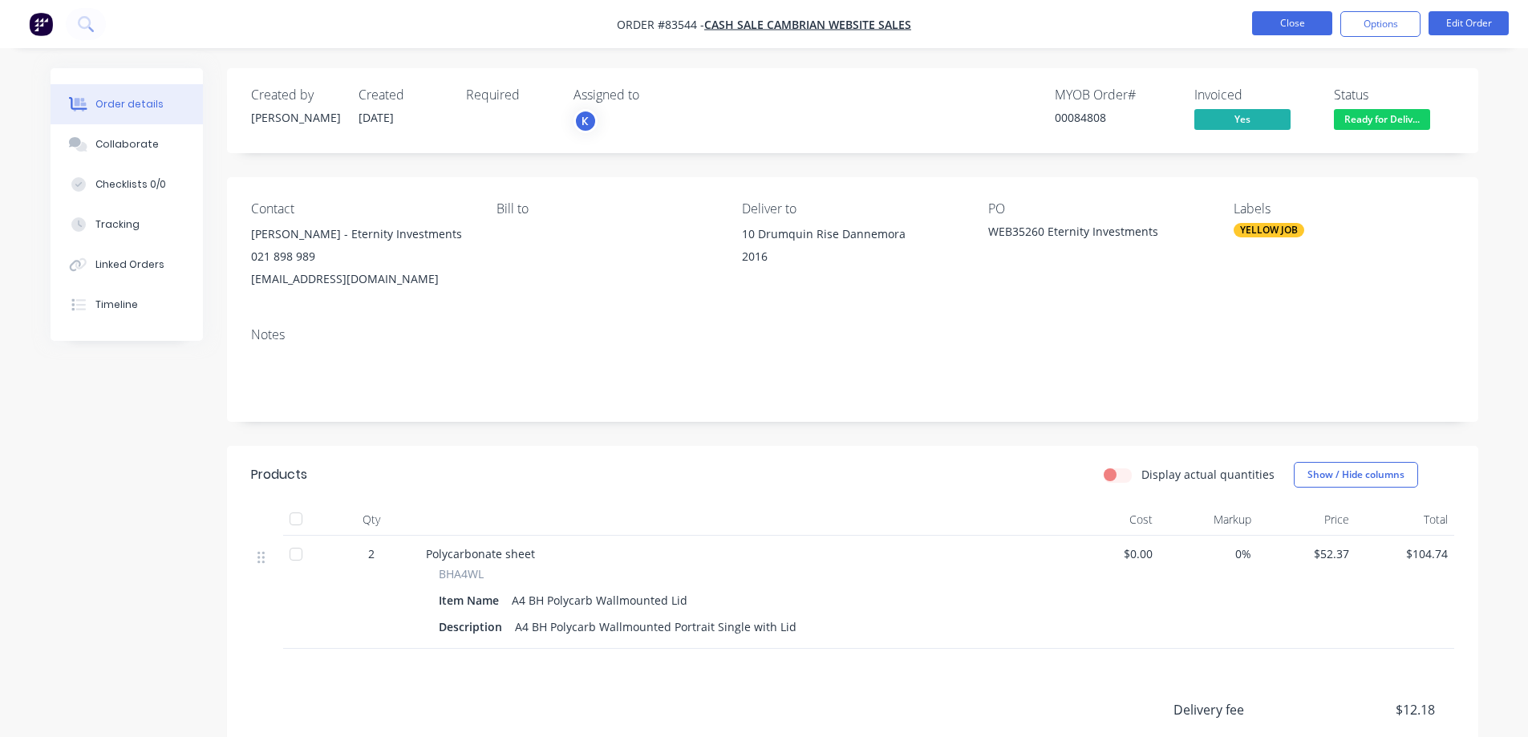
click at [1274, 21] on button "Close" at bounding box center [1292, 23] width 80 height 24
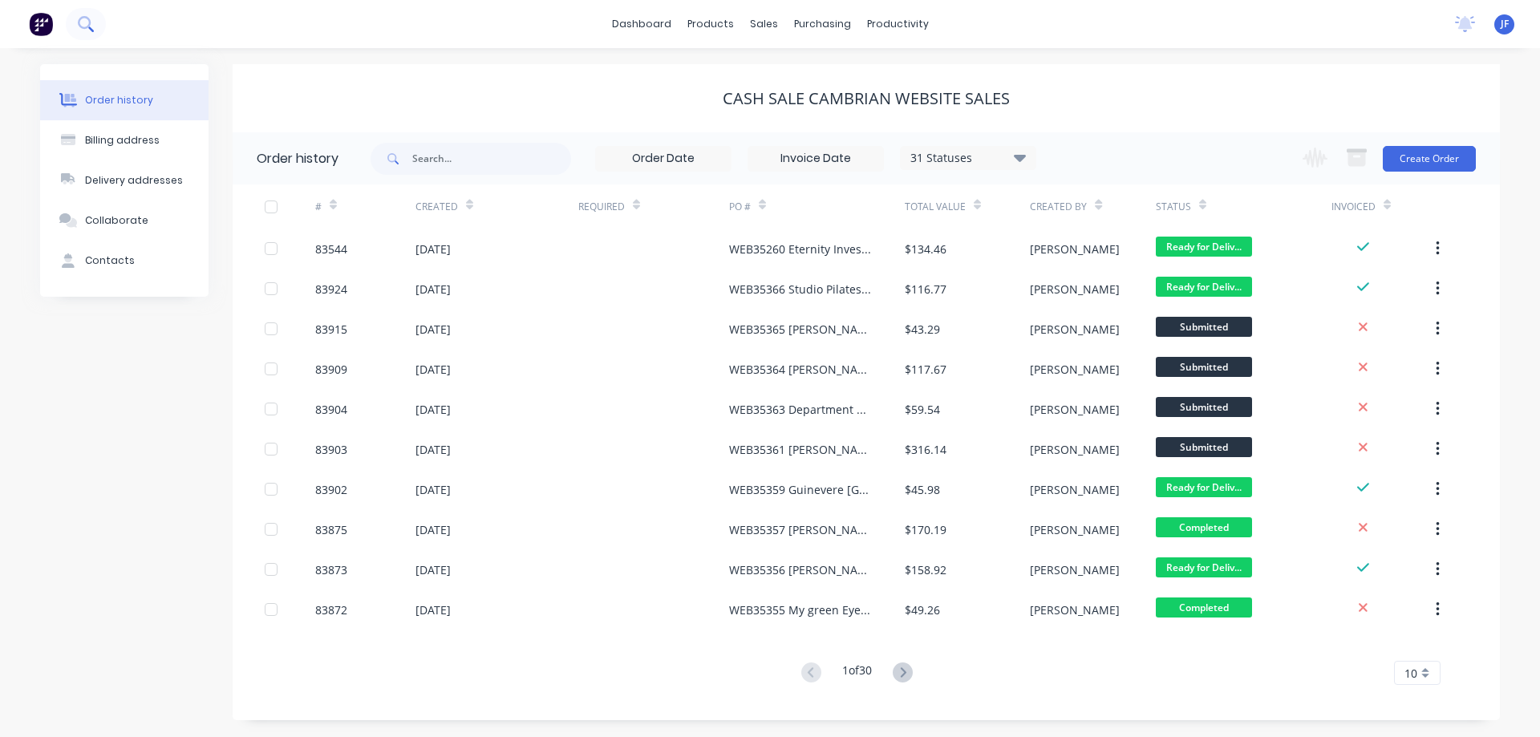
click at [75, 23] on button at bounding box center [86, 24] width 40 height 32
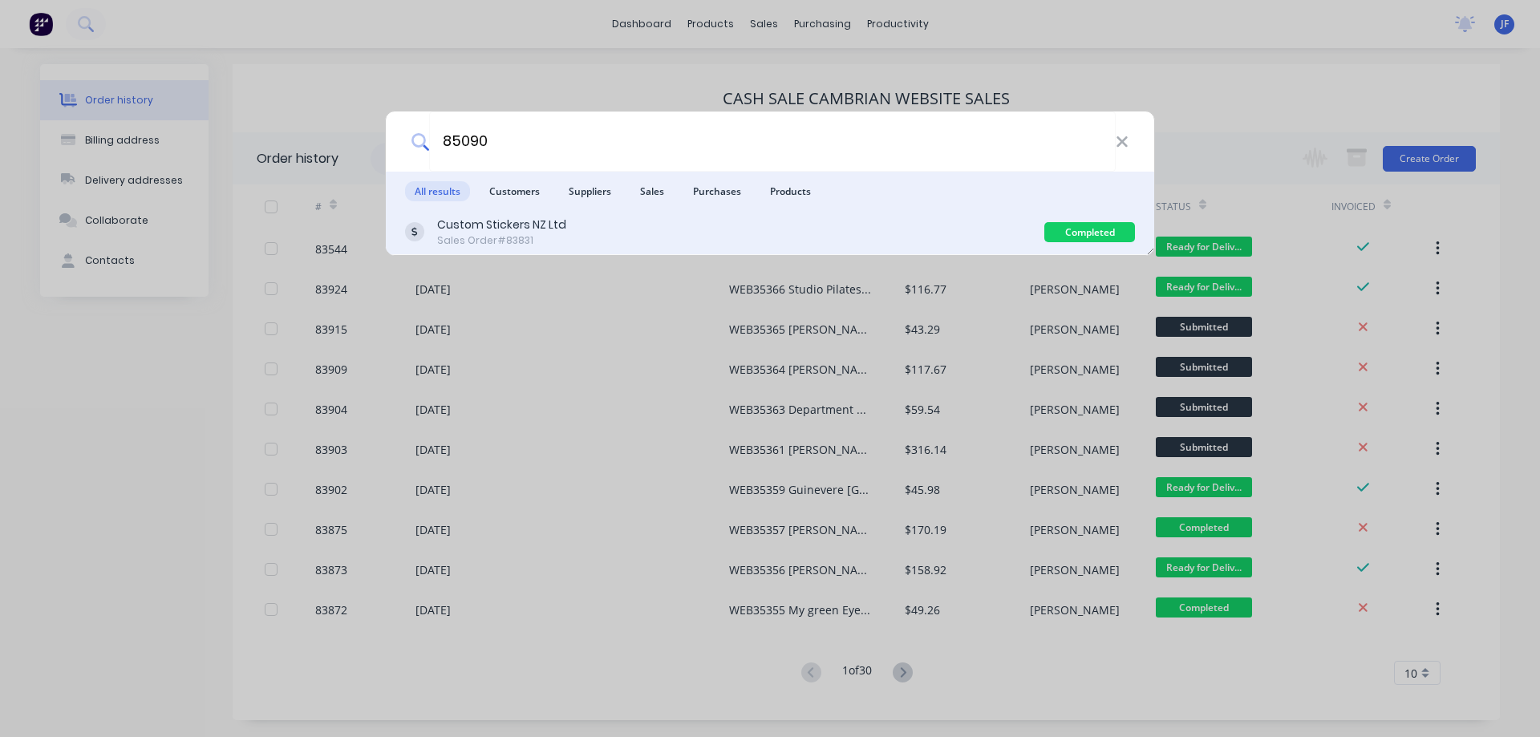
type input "85090"
click at [783, 241] on div "Custom Stickers NZ Ltd Sales Order #83831" at bounding box center [724, 232] width 639 height 31
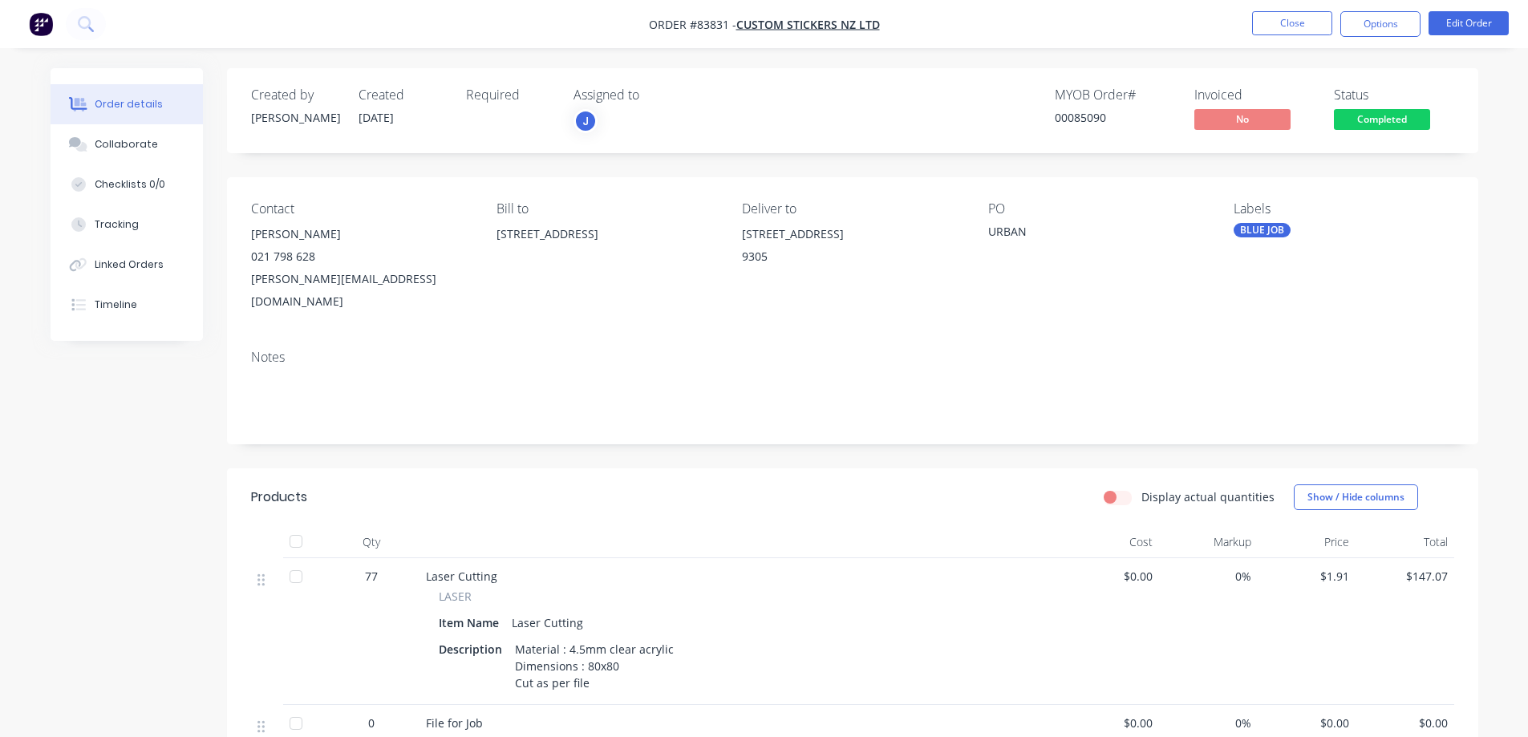
click at [1410, 111] on span "Completed" at bounding box center [1382, 119] width 96 height 20
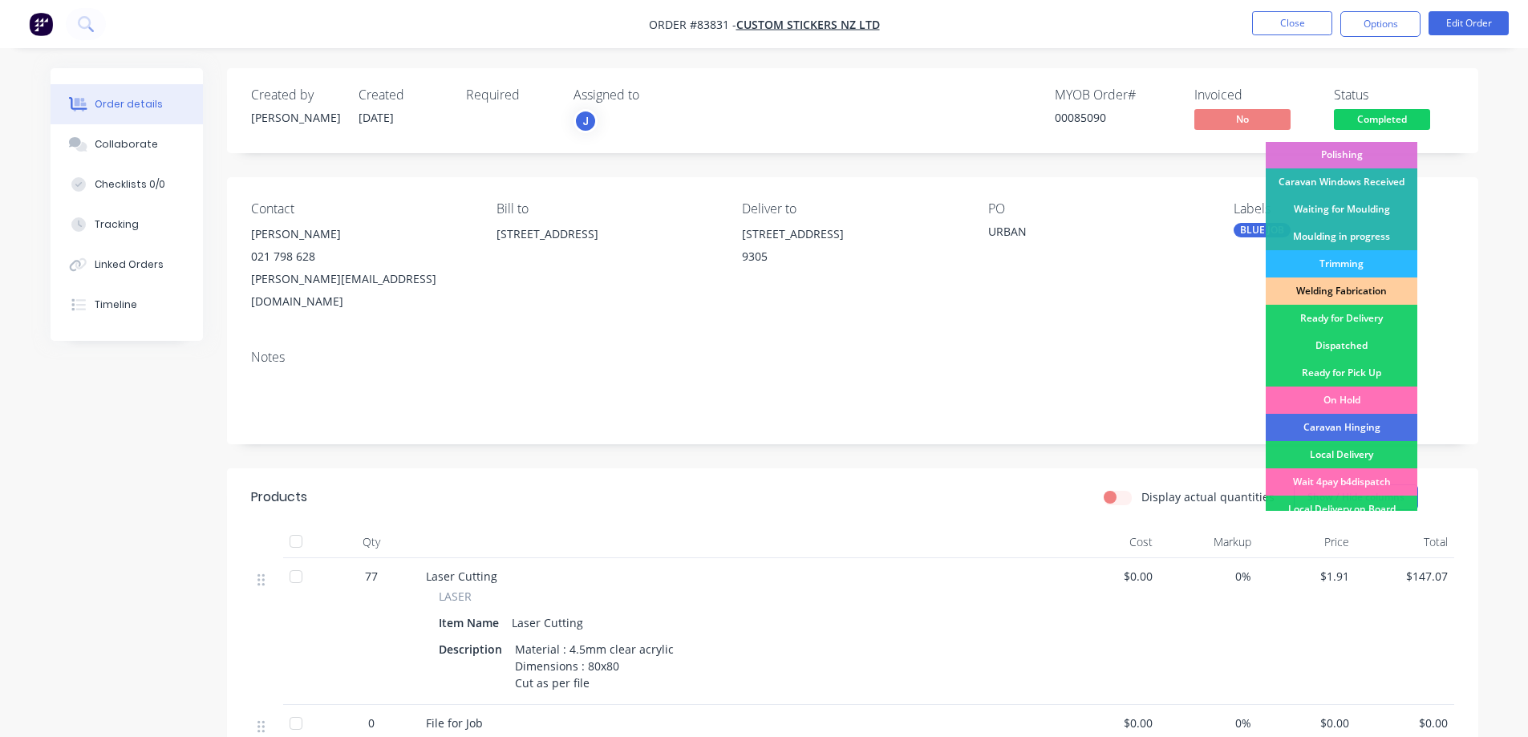
scroll to position [313, 0]
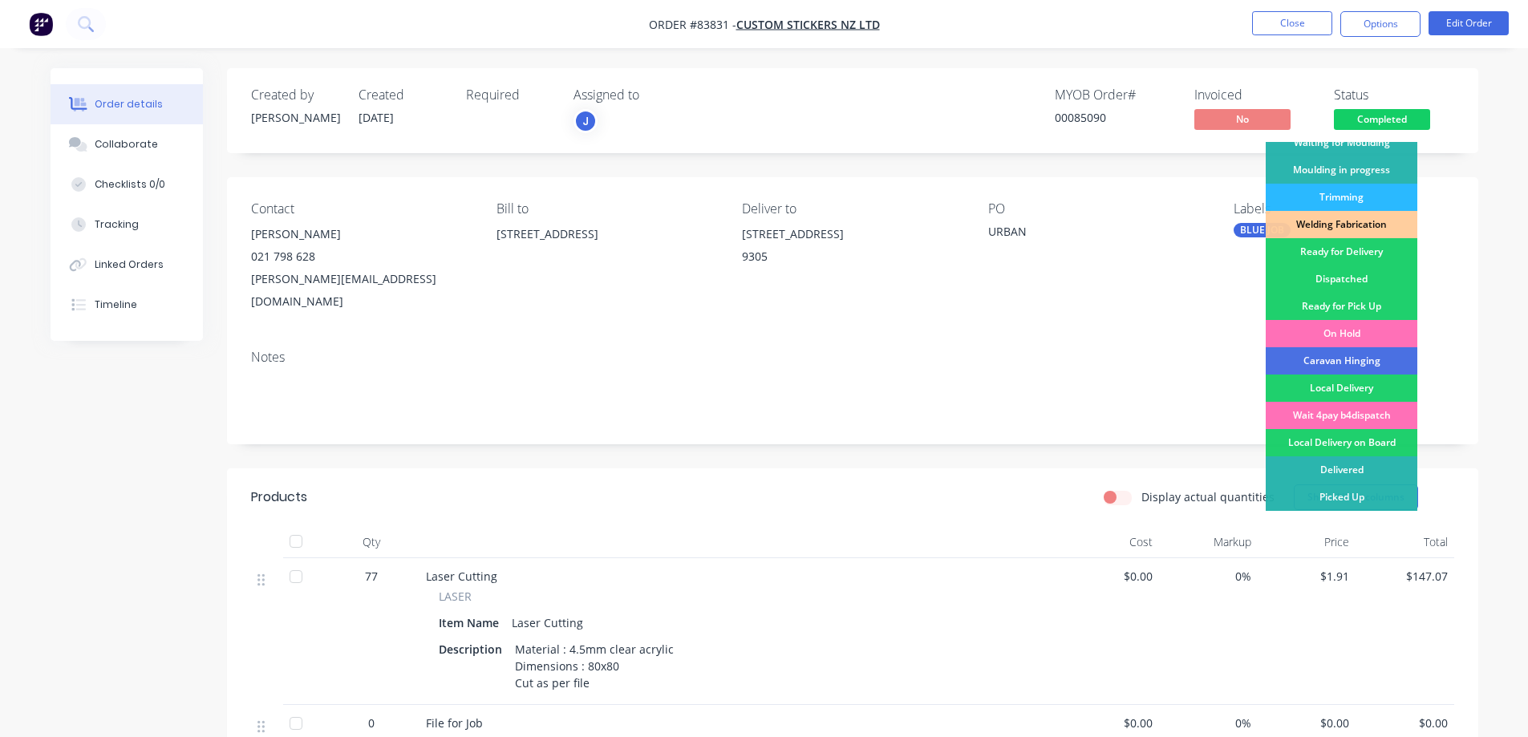
click at [1039, 172] on div "Created by Jess Created 12/08/25 Required Assigned to J MYOB Order # 00085090 I…" at bounding box center [852, 648] width 1251 height 1160
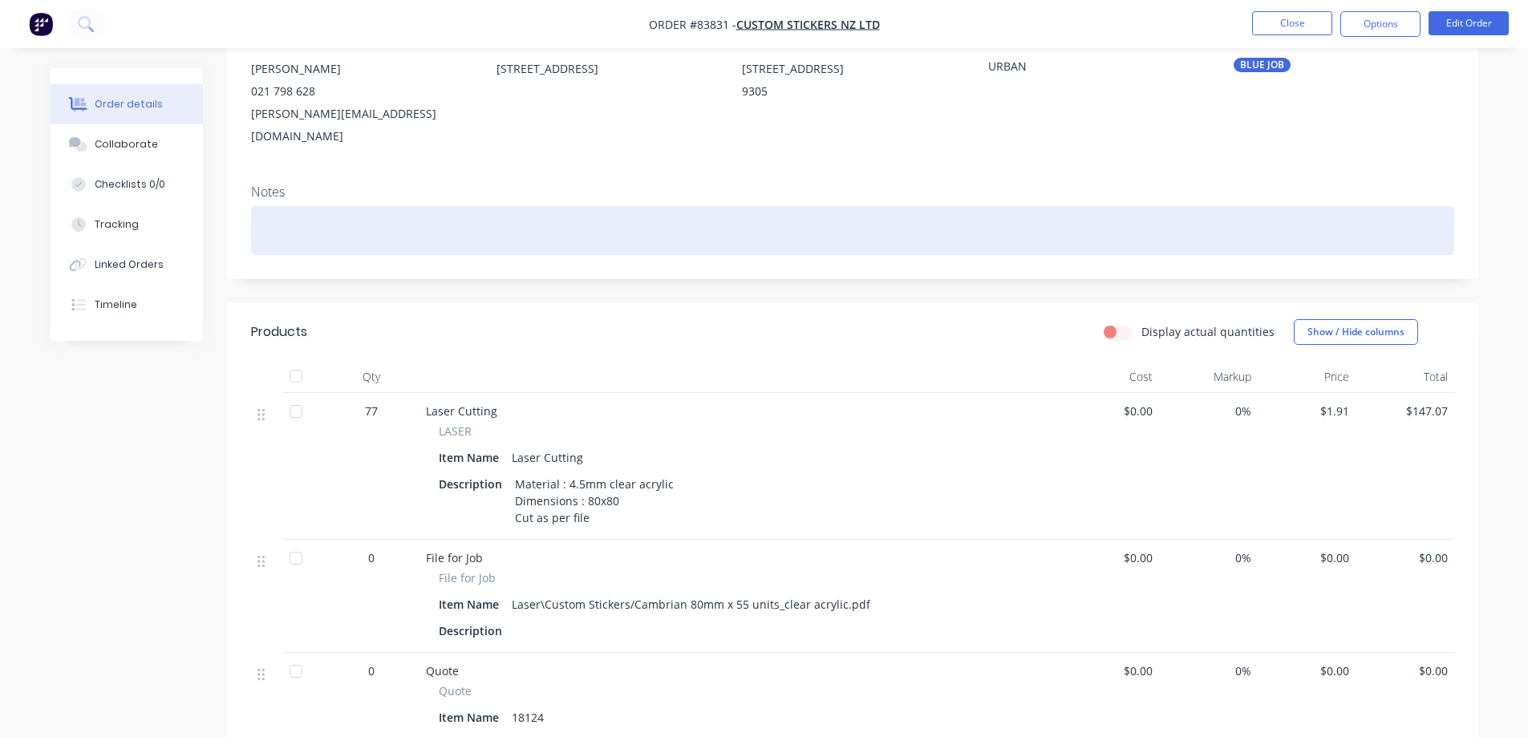
scroll to position [11, 0]
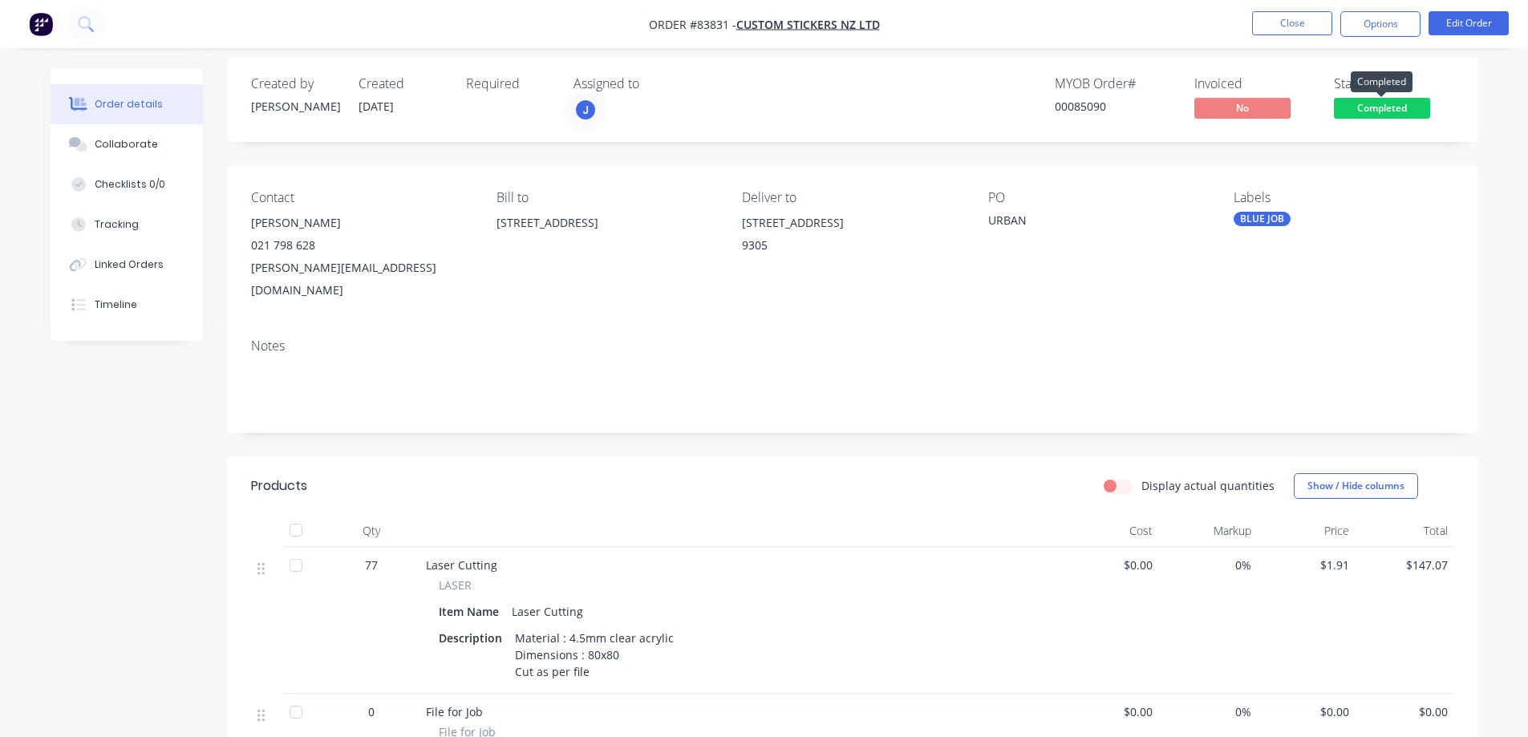
click at [1389, 103] on span "Completed" at bounding box center [1382, 108] width 96 height 20
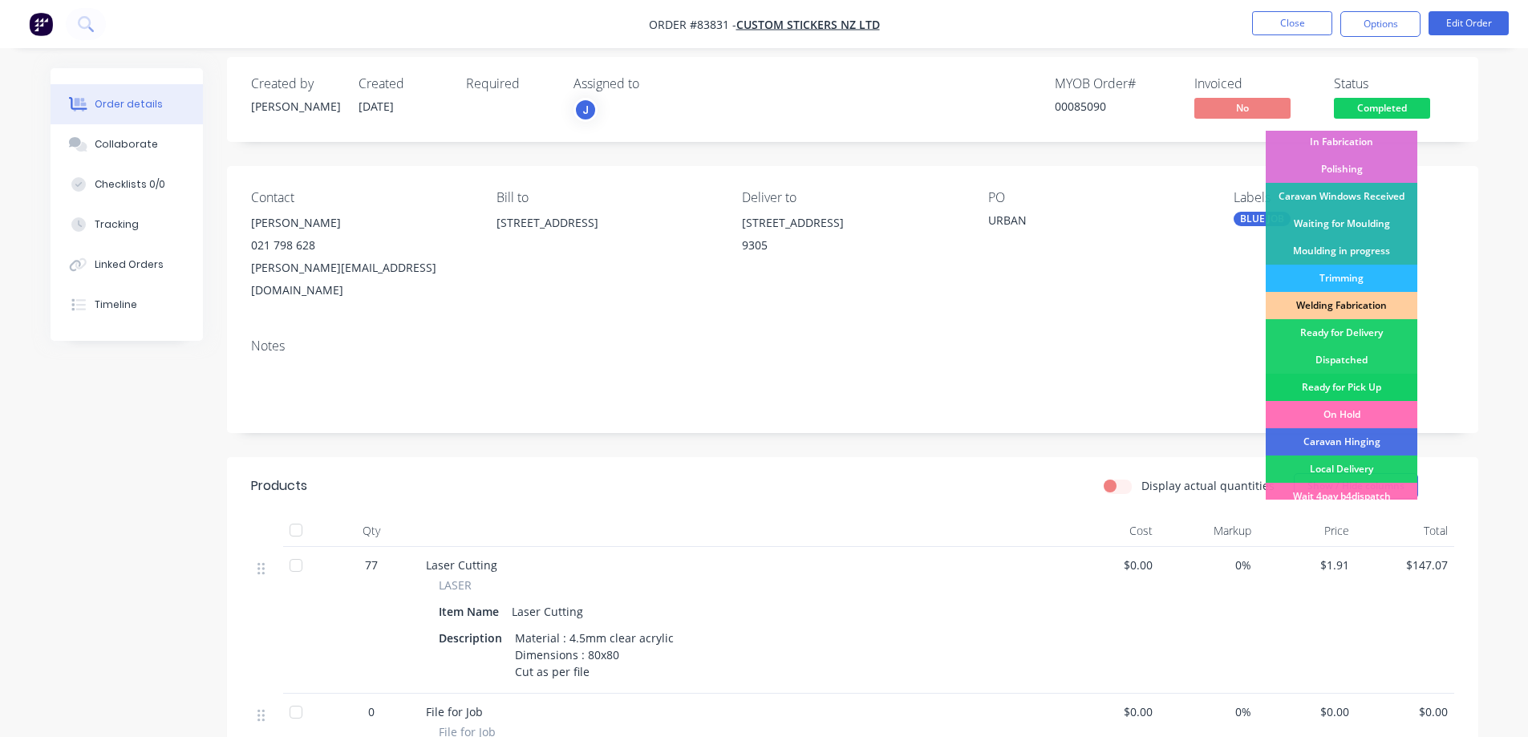
scroll to position [313, 0]
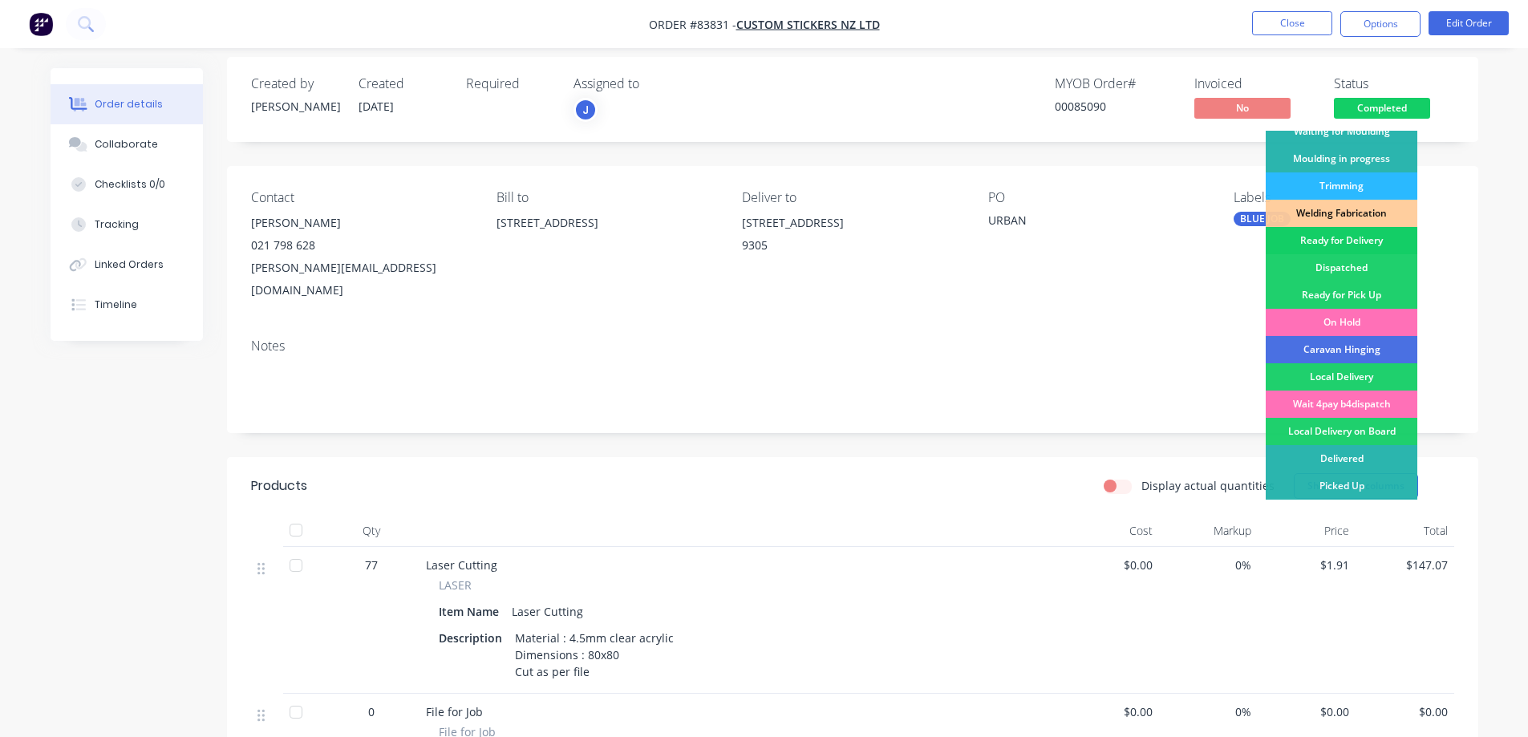
click at [1360, 237] on div "Ready for Delivery" at bounding box center [1342, 240] width 152 height 27
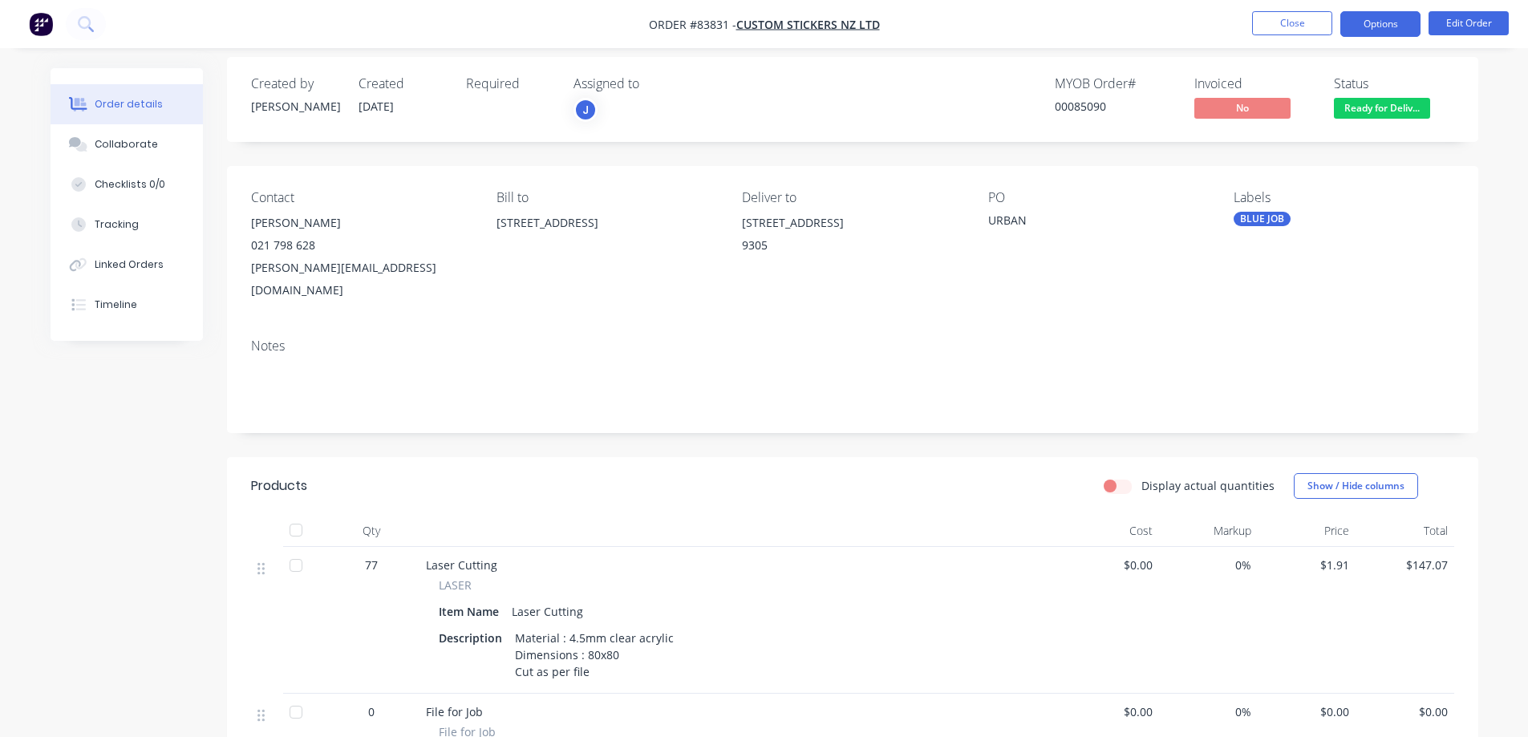
click at [1357, 30] on button "Options" at bounding box center [1380, 24] width 80 height 26
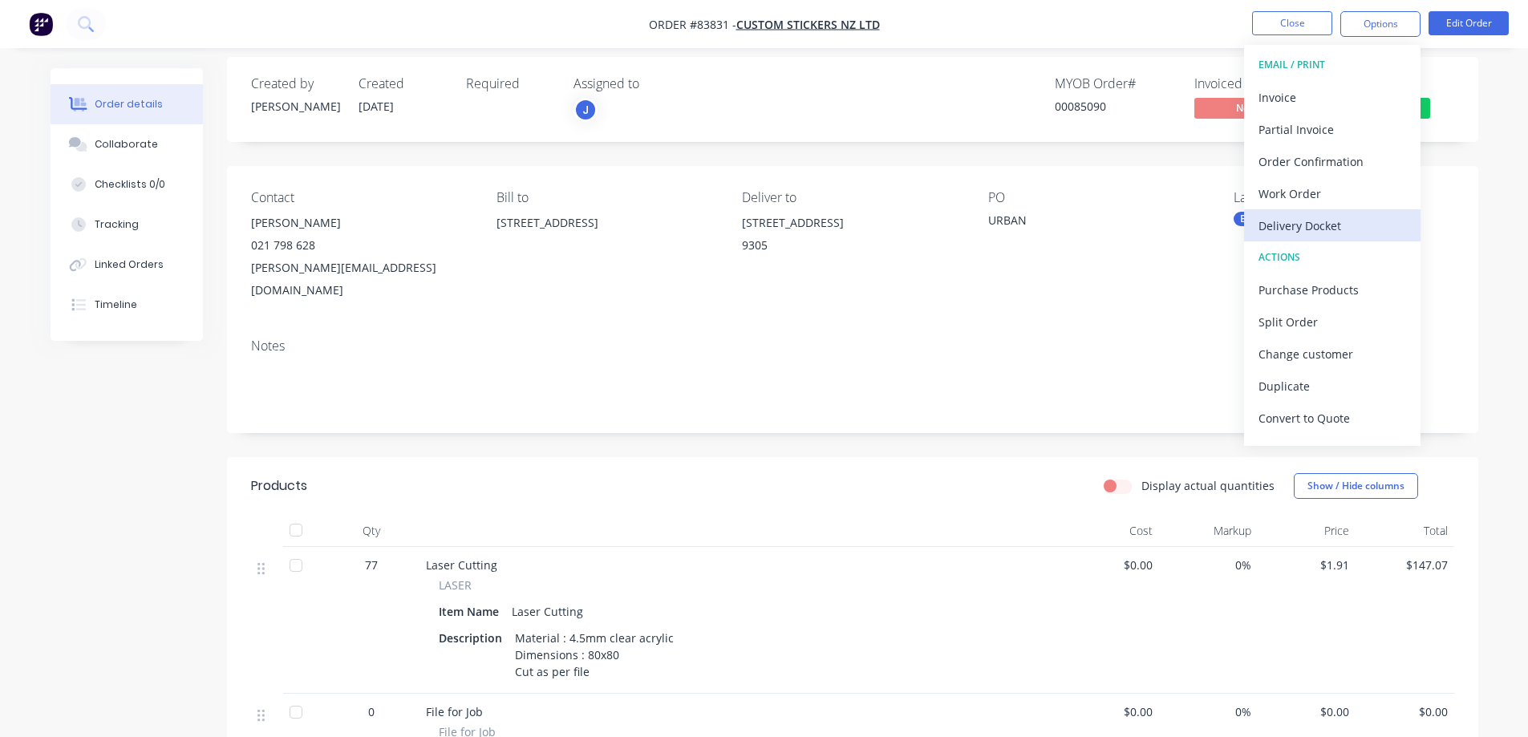
click at [1309, 234] on div "Delivery Docket" at bounding box center [1332, 225] width 148 height 23
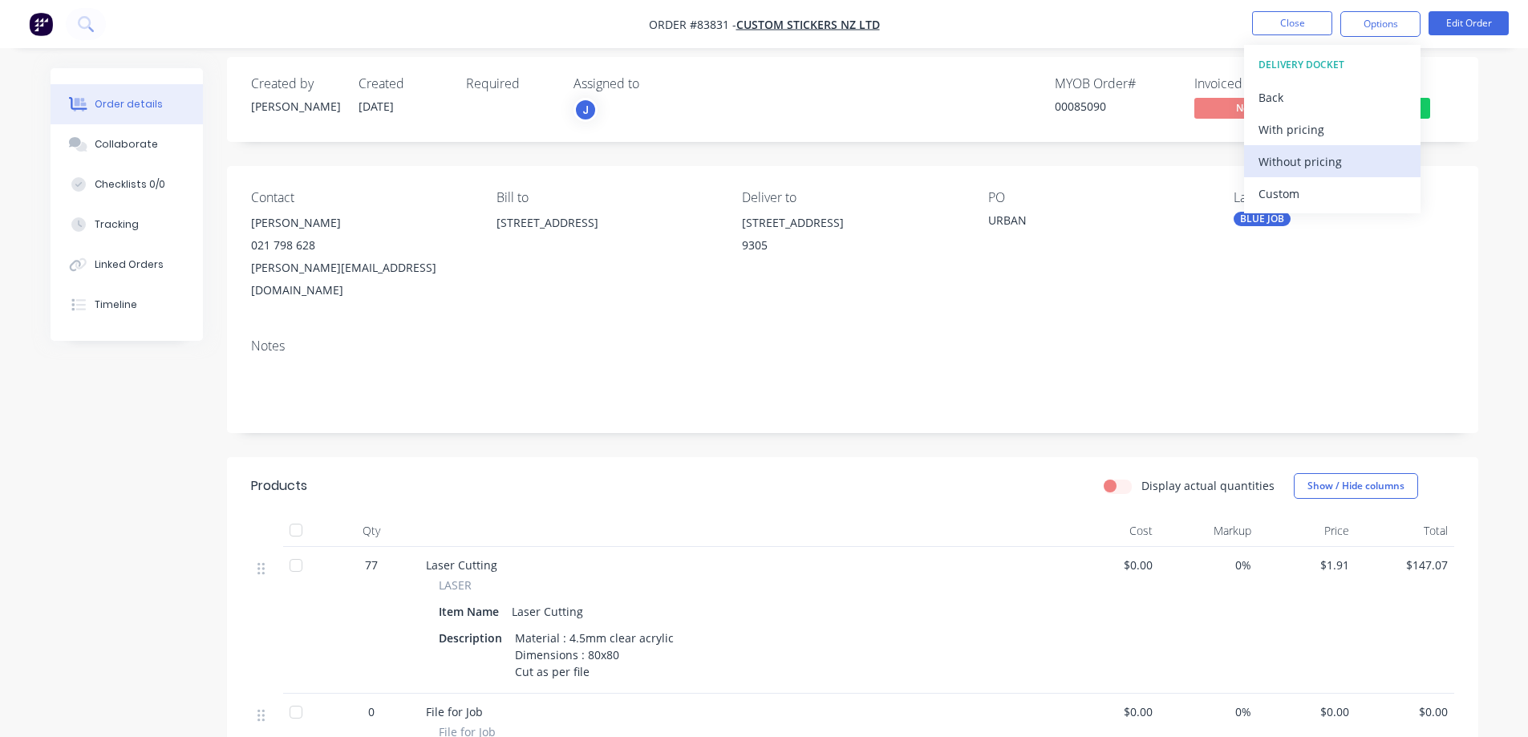
click at [1311, 168] on div "Without pricing" at bounding box center [1332, 161] width 148 height 23
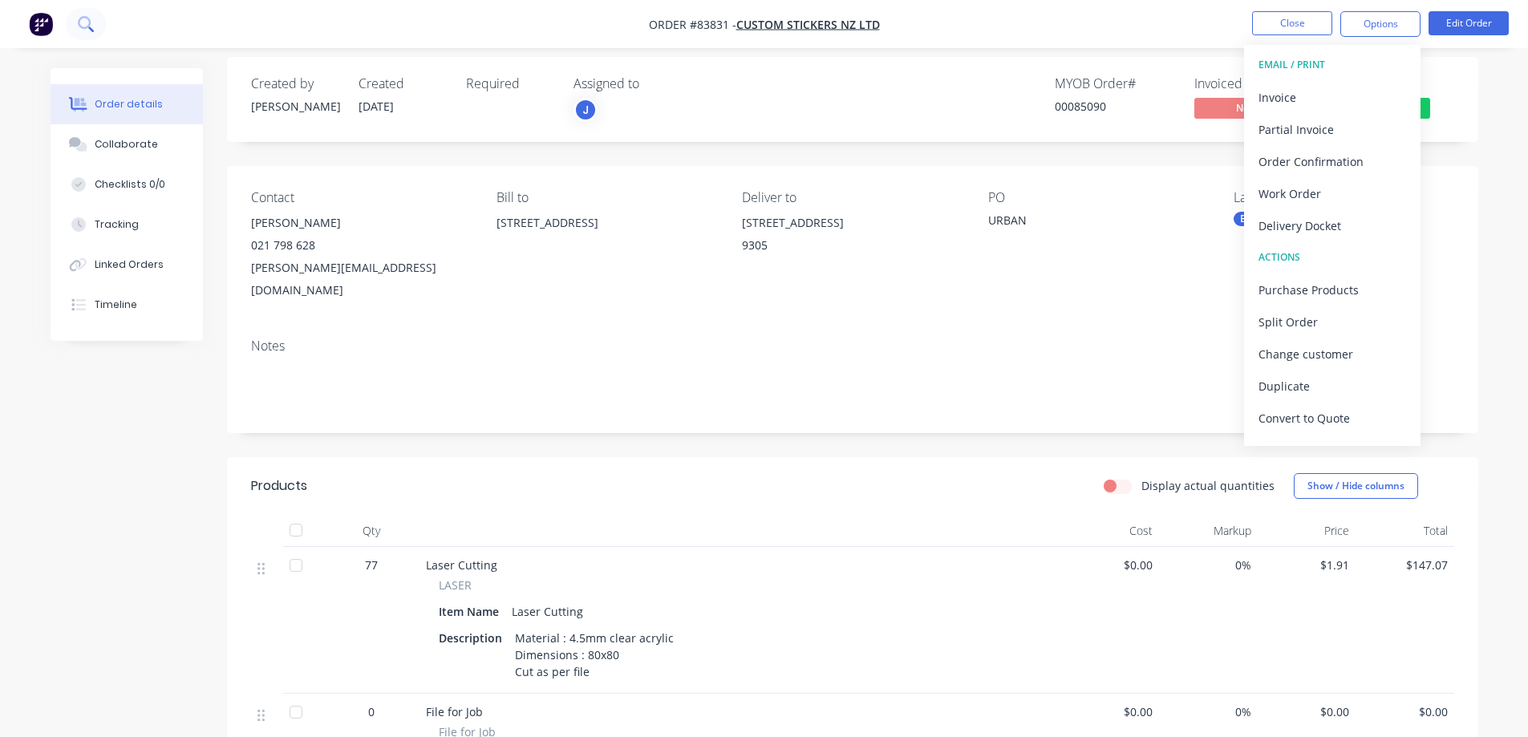
click at [89, 27] on icon at bounding box center [91, 29] width 6 height 6
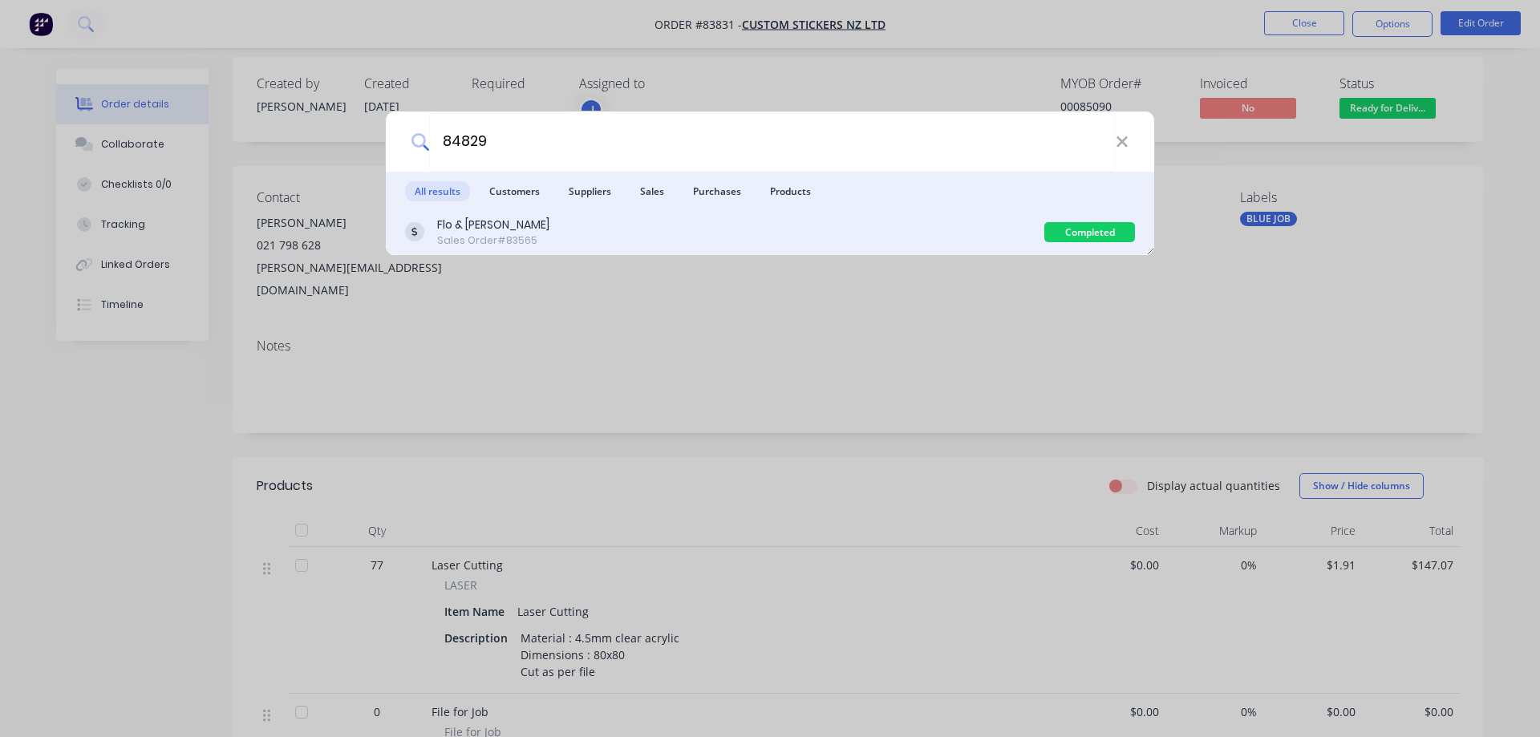
type input "84829"
click at [716, 225] on div "Flo & Frankie Sales Order #83565" at bounding box center [724, 232] width 639 height 31
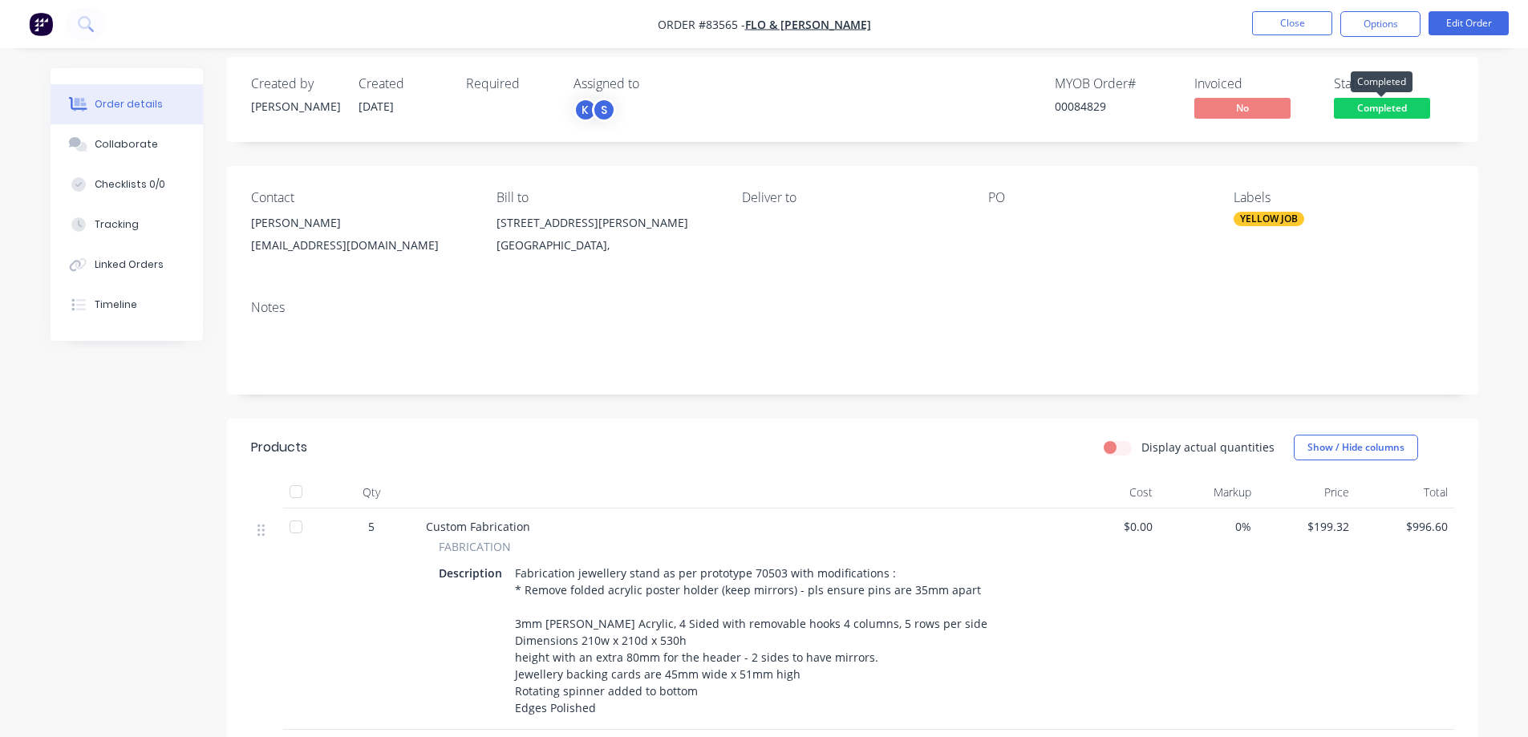
click at [1384, 99] on span "Completed" at bounding box center [1382, 108] width 96 height 20
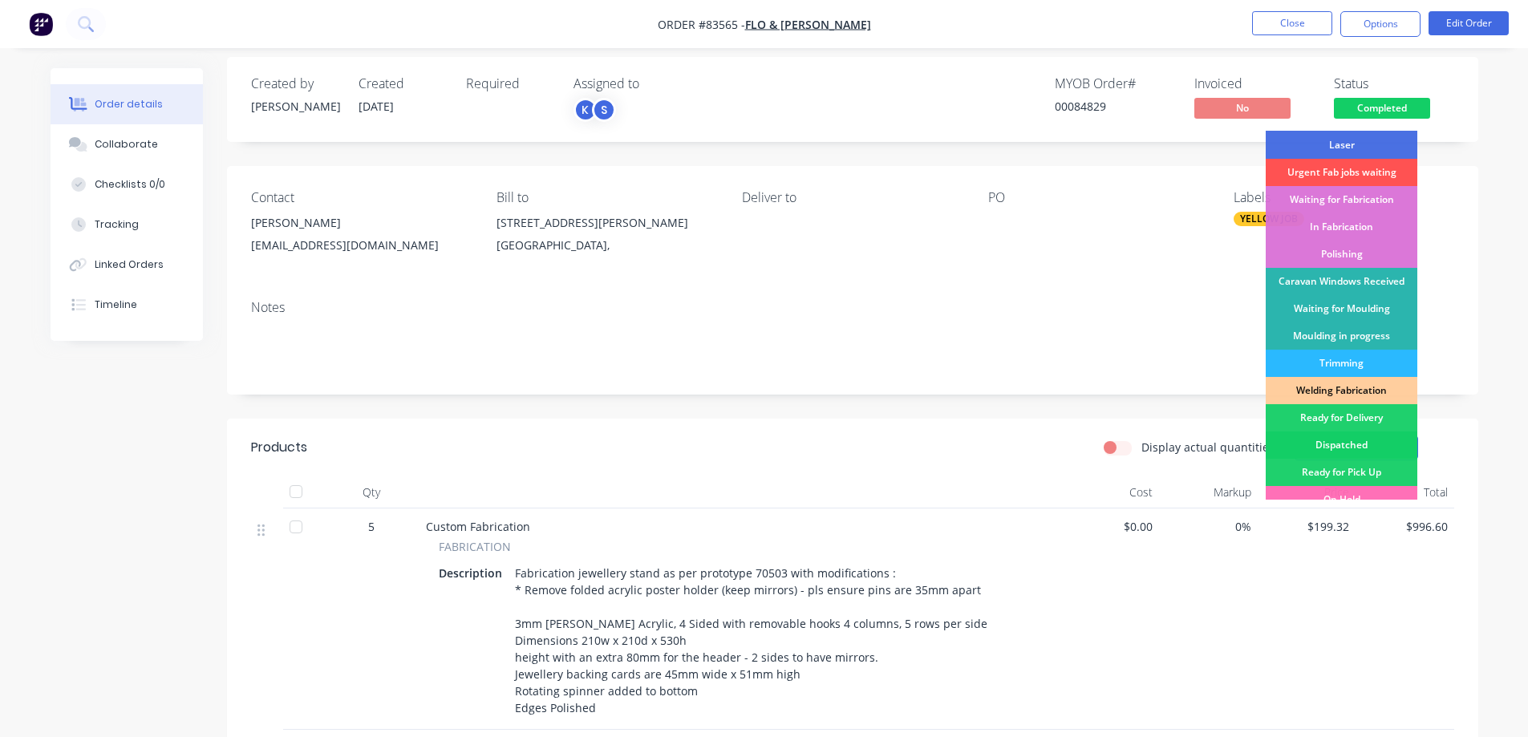
scroll to position [313, 0]
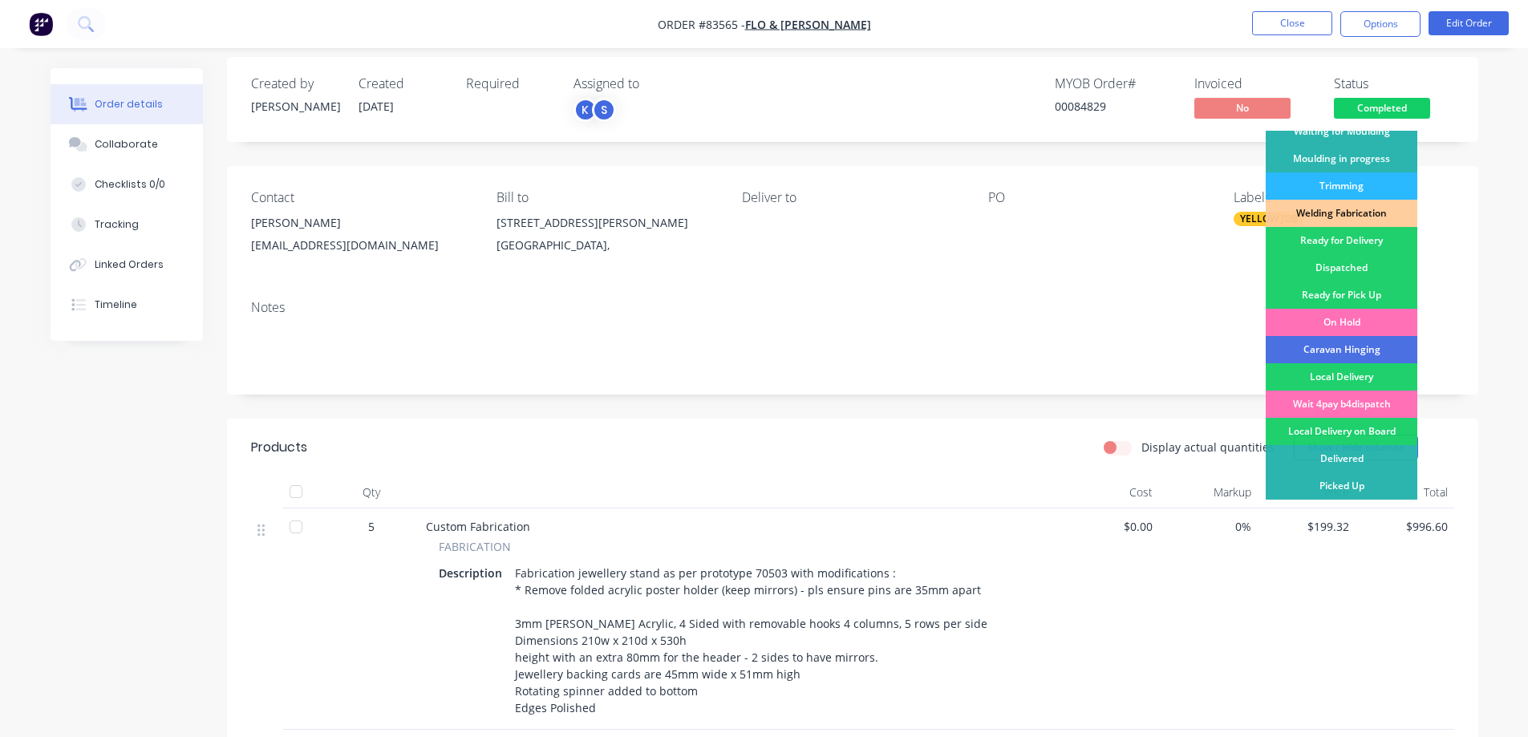
drag, startPoint x: 1359, startPoint y: 244, endPoint x: 1376, endPoint y: 188, distance: 57.6
click at [1359, 243] on div "Ready for Delivery" at bounding box center [1342, 240] width 152 height 27
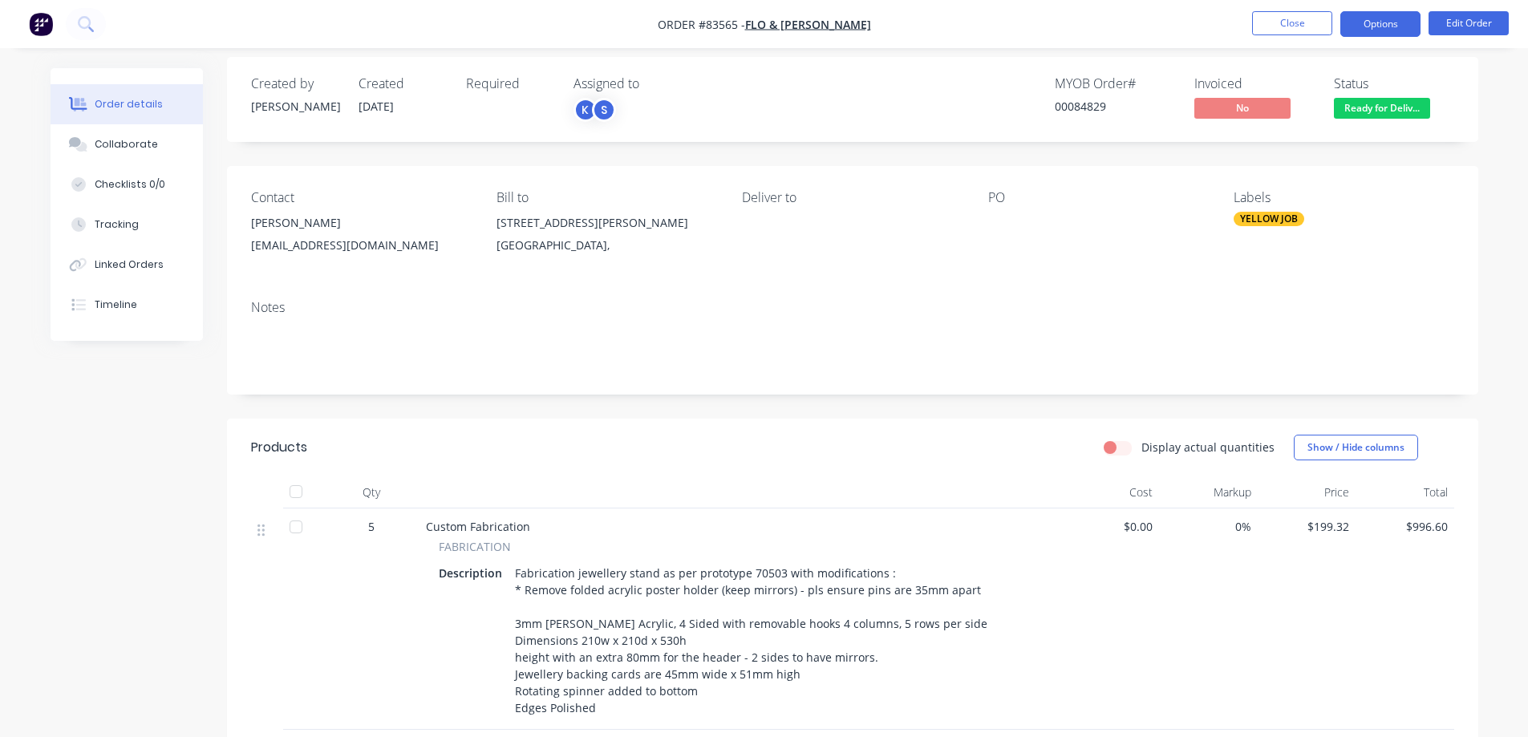
click at [1398, 25] on button "Options" at bounding box center [1380, 24] width 80 height 26
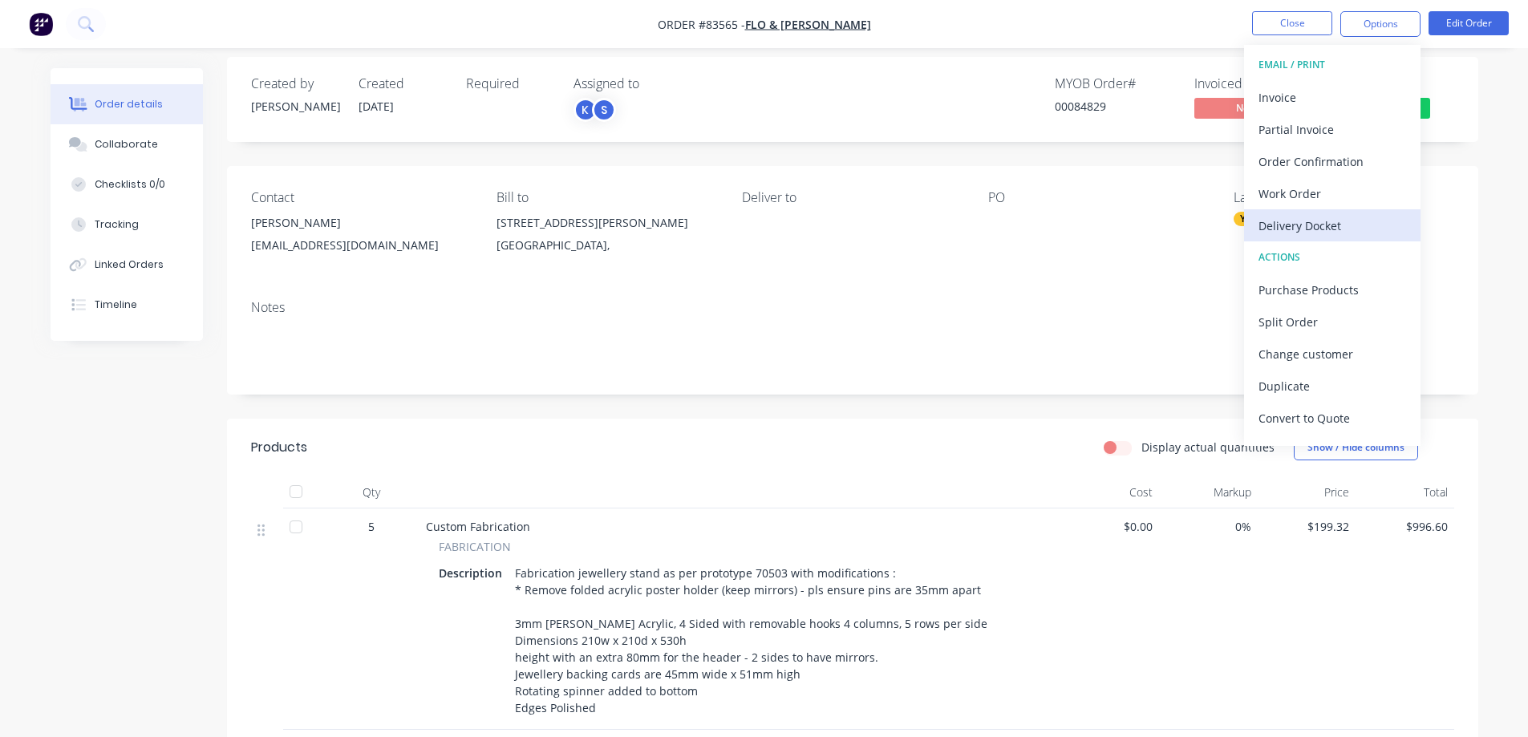
click at [1313, 229] on div "Delivery Docket" at bounding box center [1332, 225] width 148 height 23
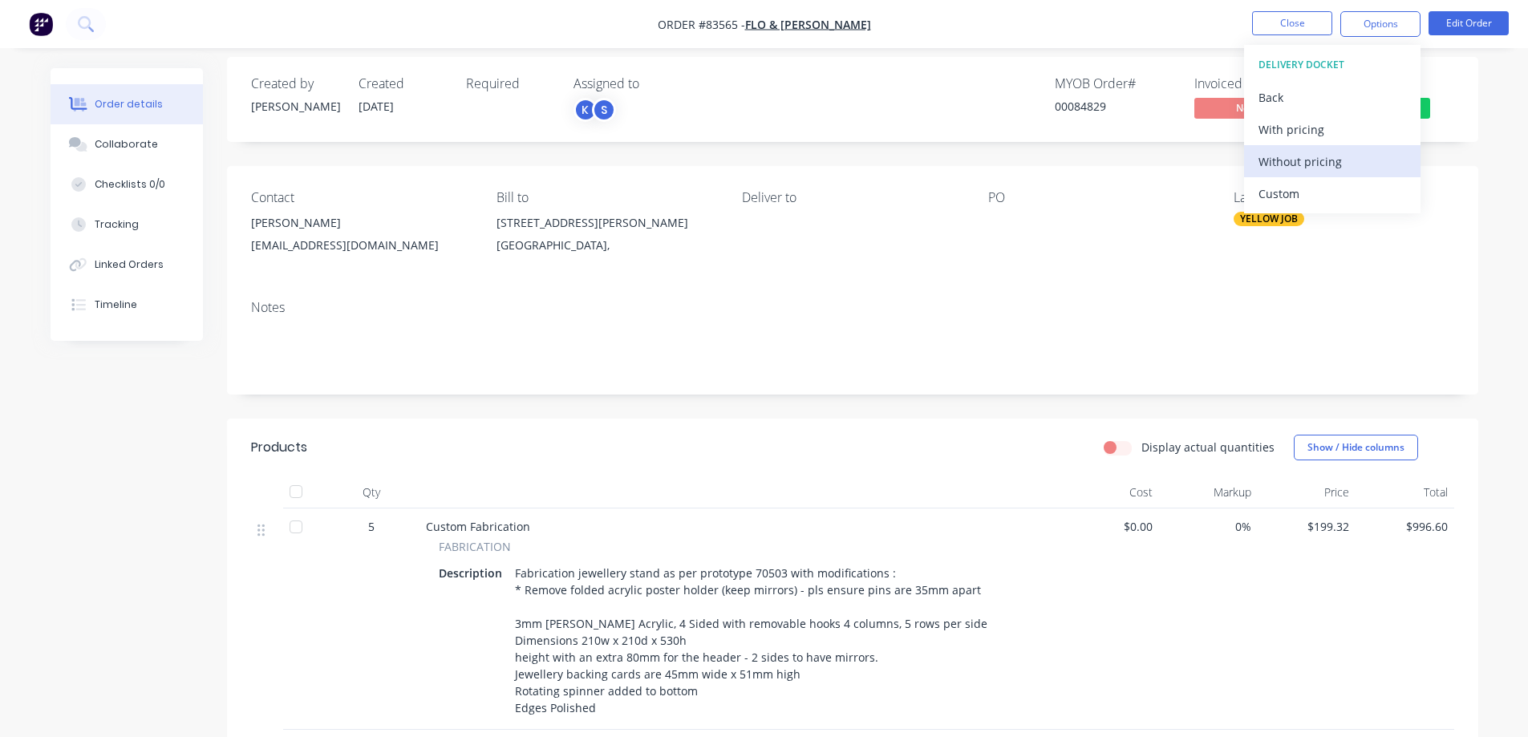
click at [1327, 168] on div "Without pricing" at bounding box center [1332, 161] width 148 height 23
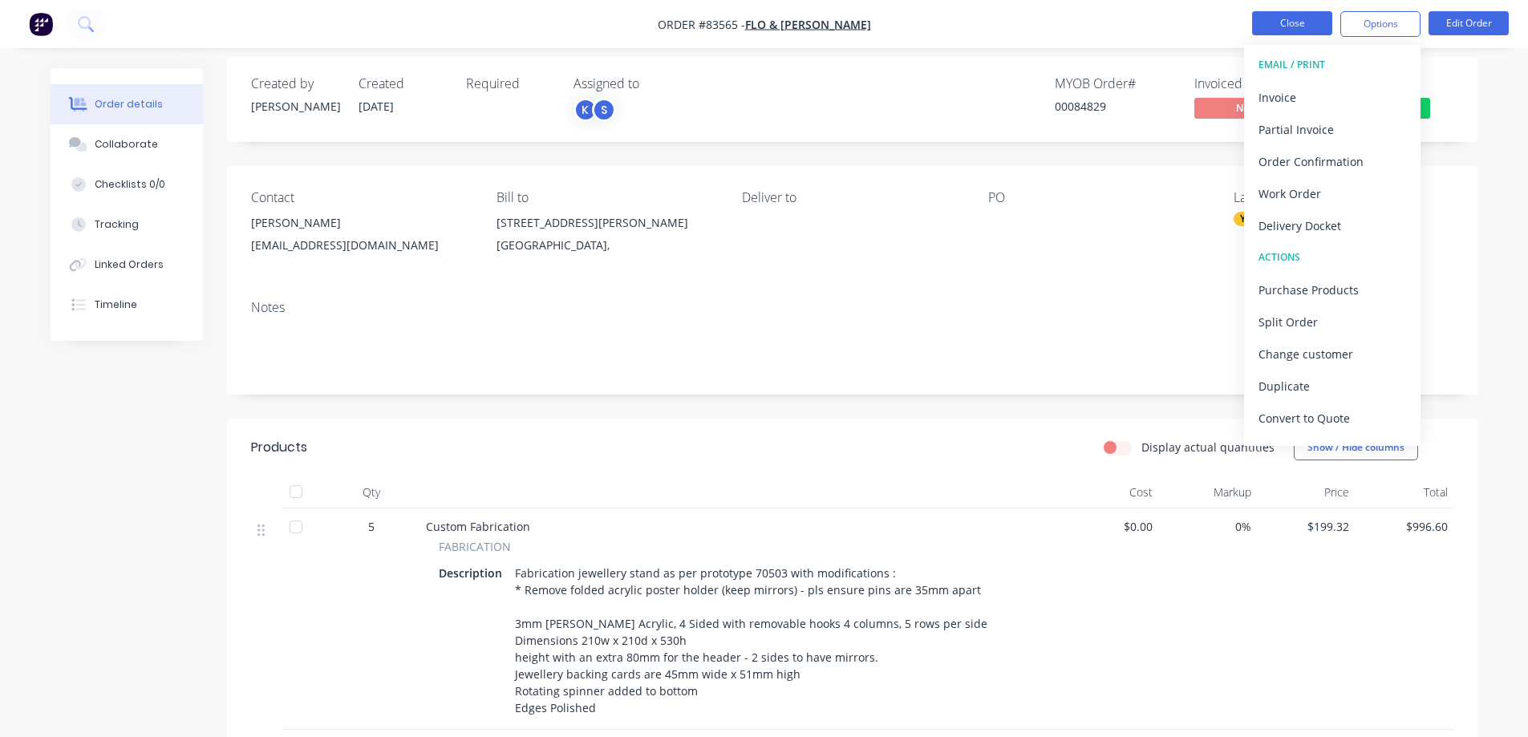
click at [1280, 26] on button "Close" at bounding box center [1292, 23] width 80 height 24
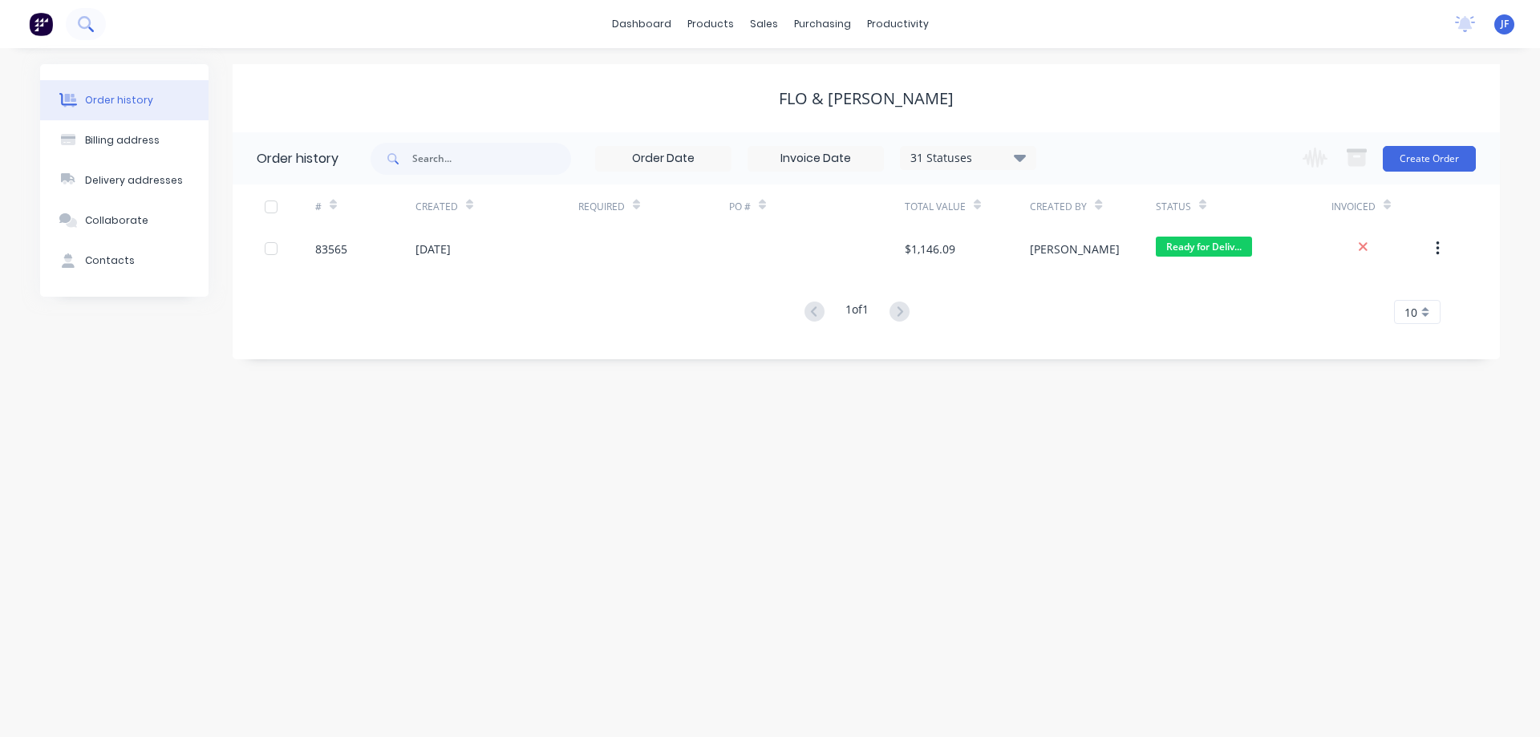
click at [89, 18] on icon at bounding box center [84, 22] width 13 height 13
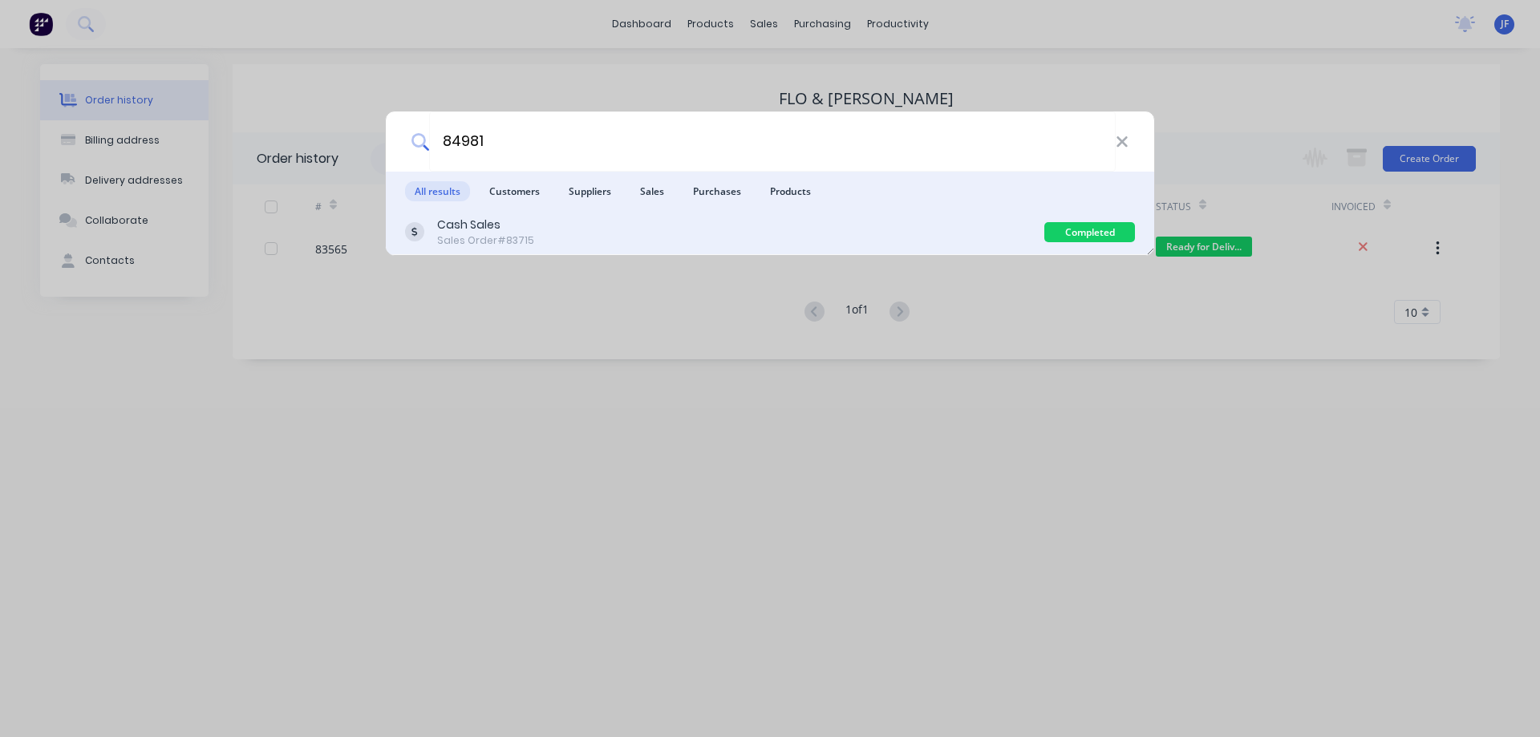
type input "84981"
click at [530, 244] on div "Cash Sales Sales Order #83715" at bounding box center [724, 232] width 639 height 31
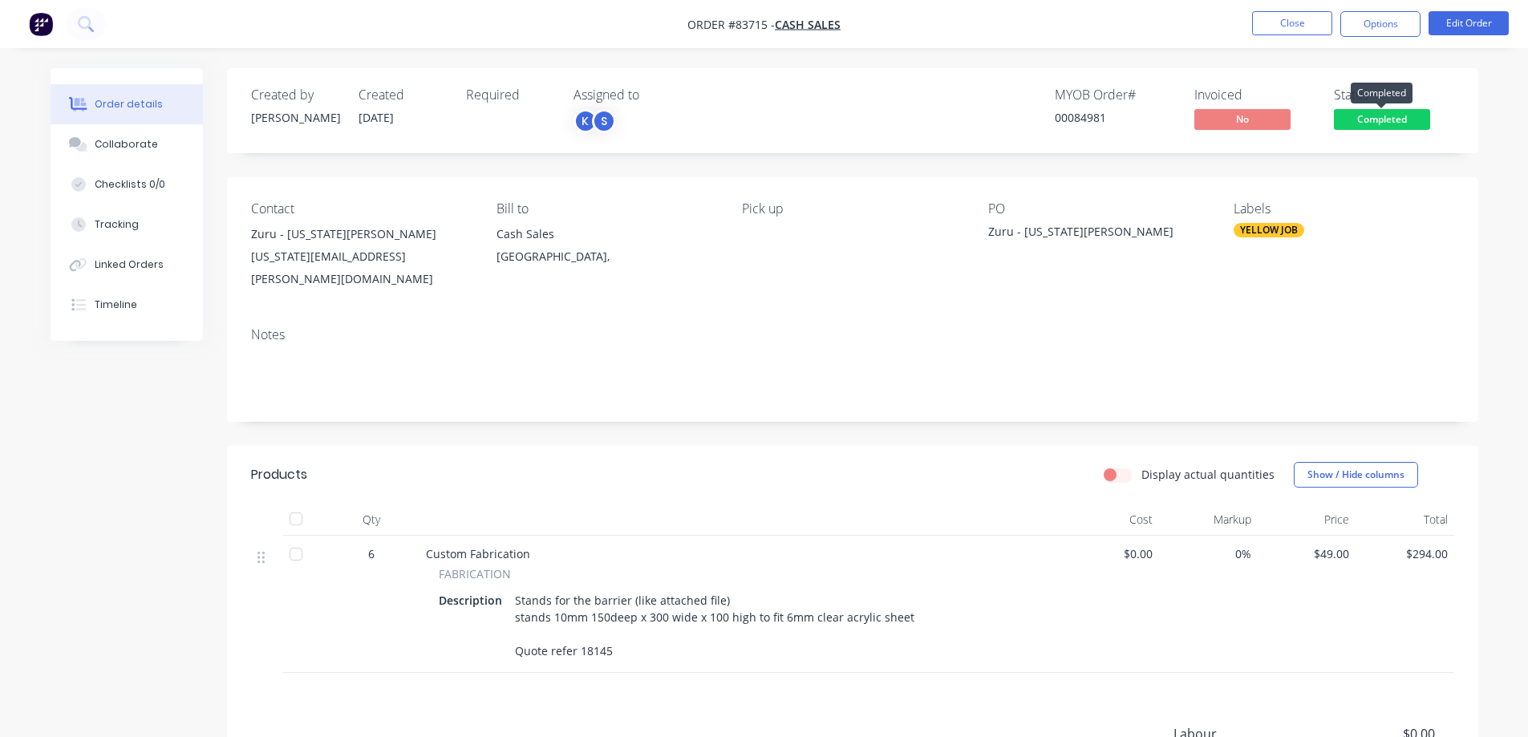
click at [1372, 124] on span "Completed" at bounding box center [1382, 119] width 96 height 20
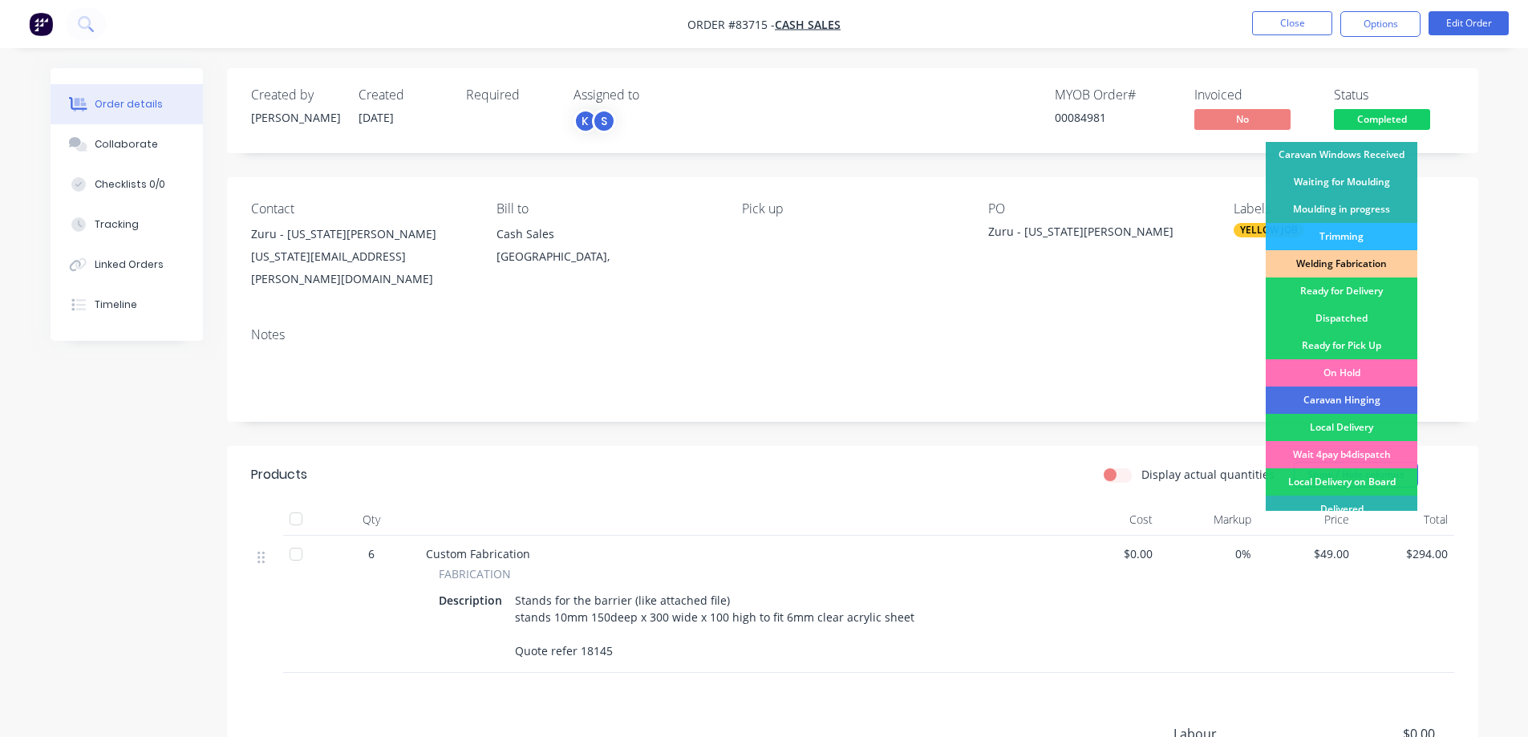
scroll to position [313, 0]
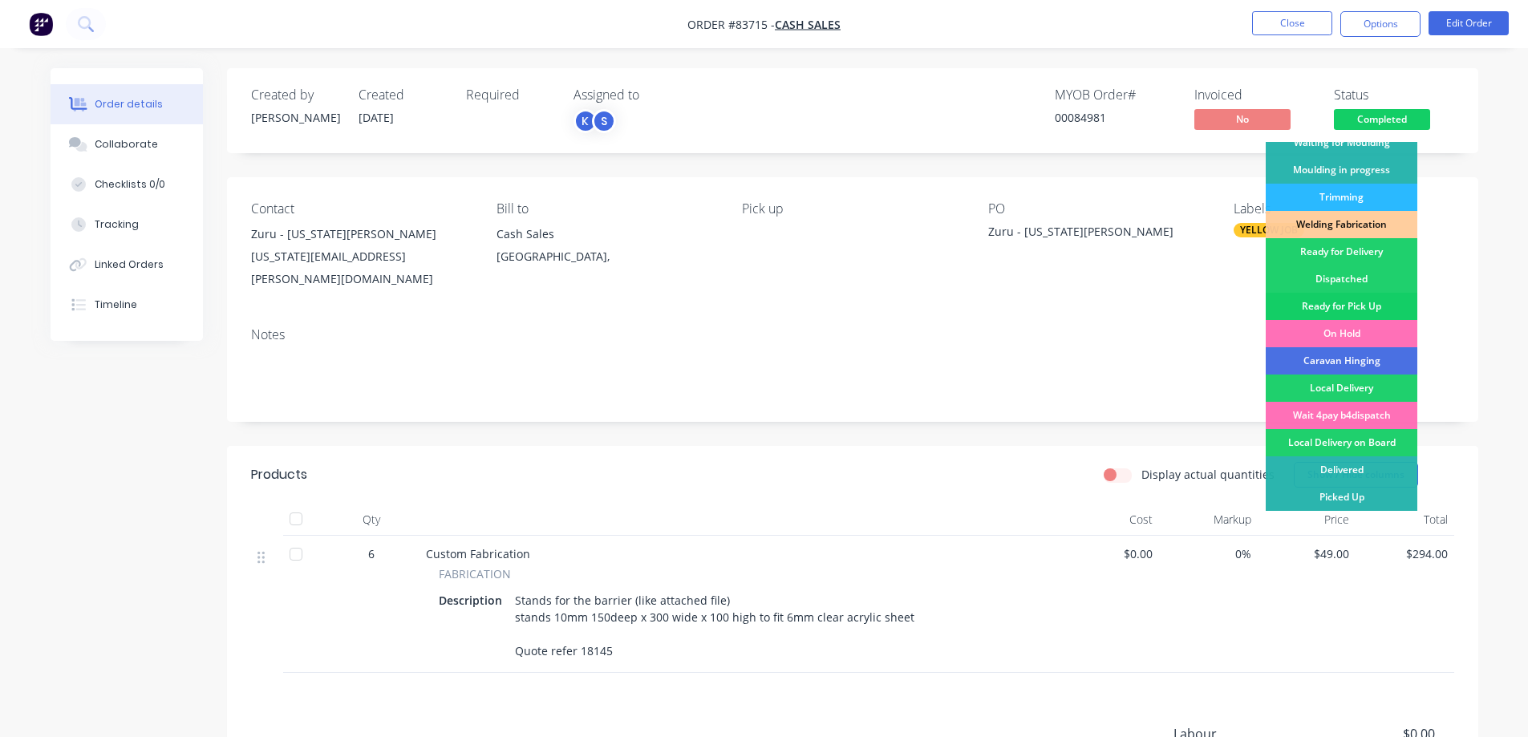
click at [1362, 305] on div "Ready for Pick Up" at bounding box center [1342, 306] width 152 height 27
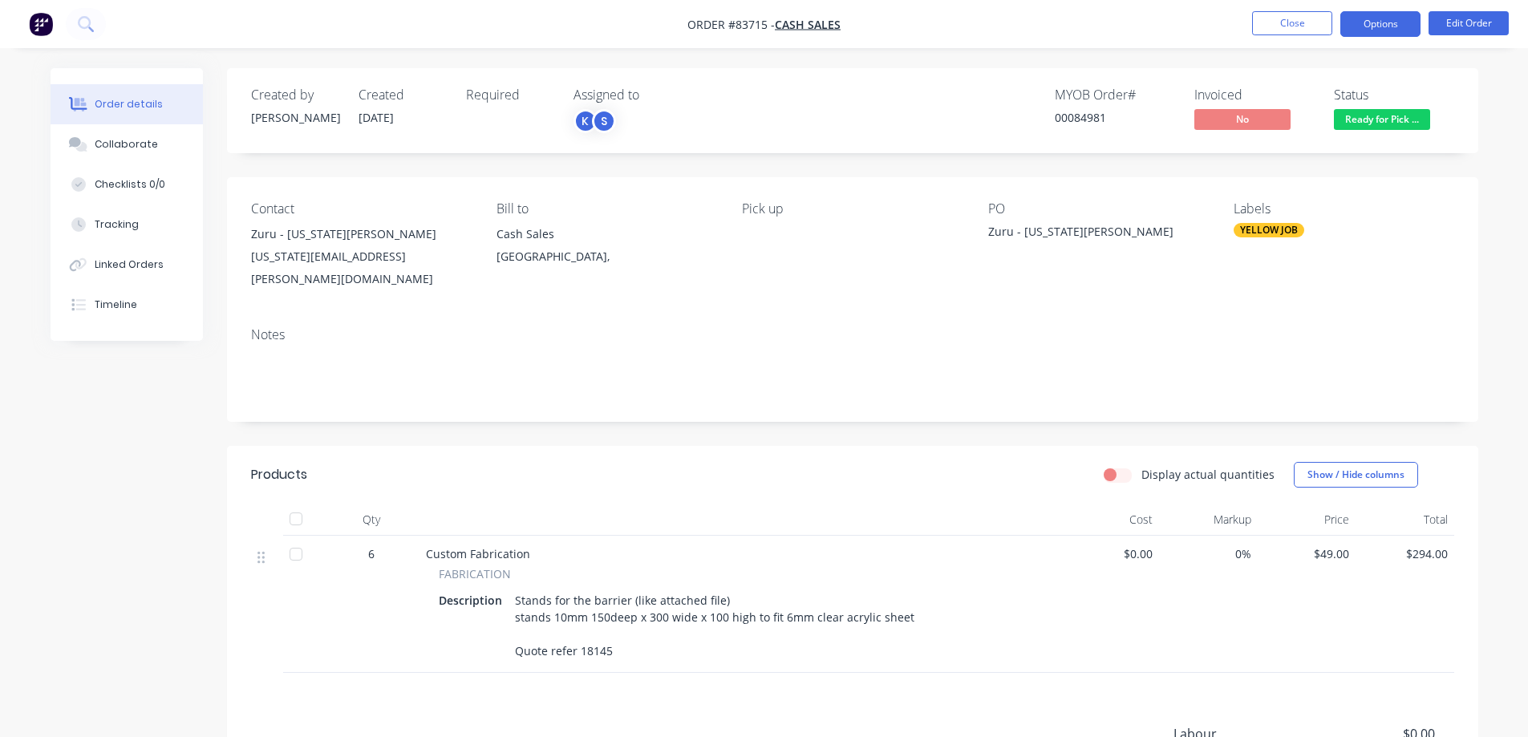
click at [1384, 18] on button "Options" at bounding box center [1380, 24] width 80 height 26
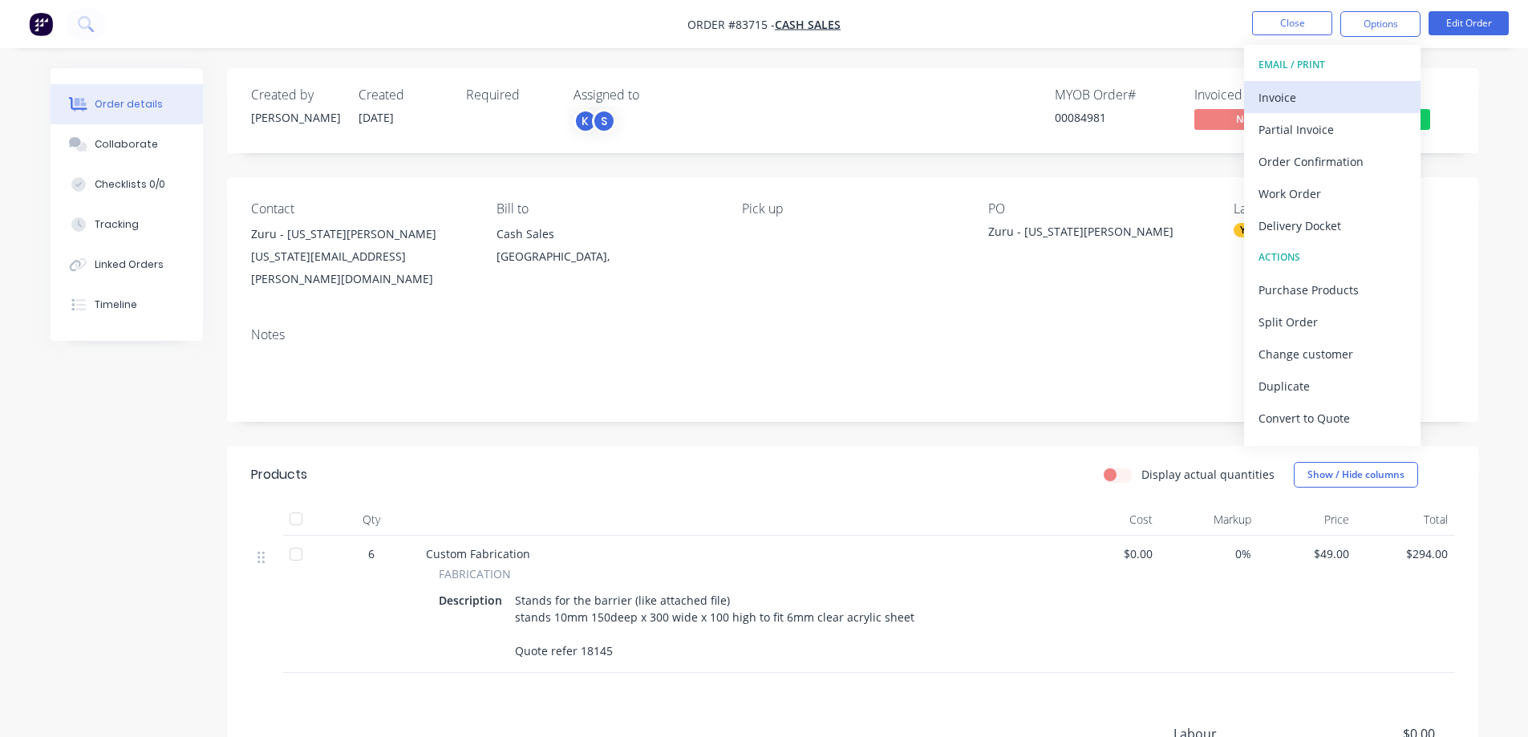
click at [1317, 91] on div "Invoice" at bounding box center [1332, 97] width 148 height 23
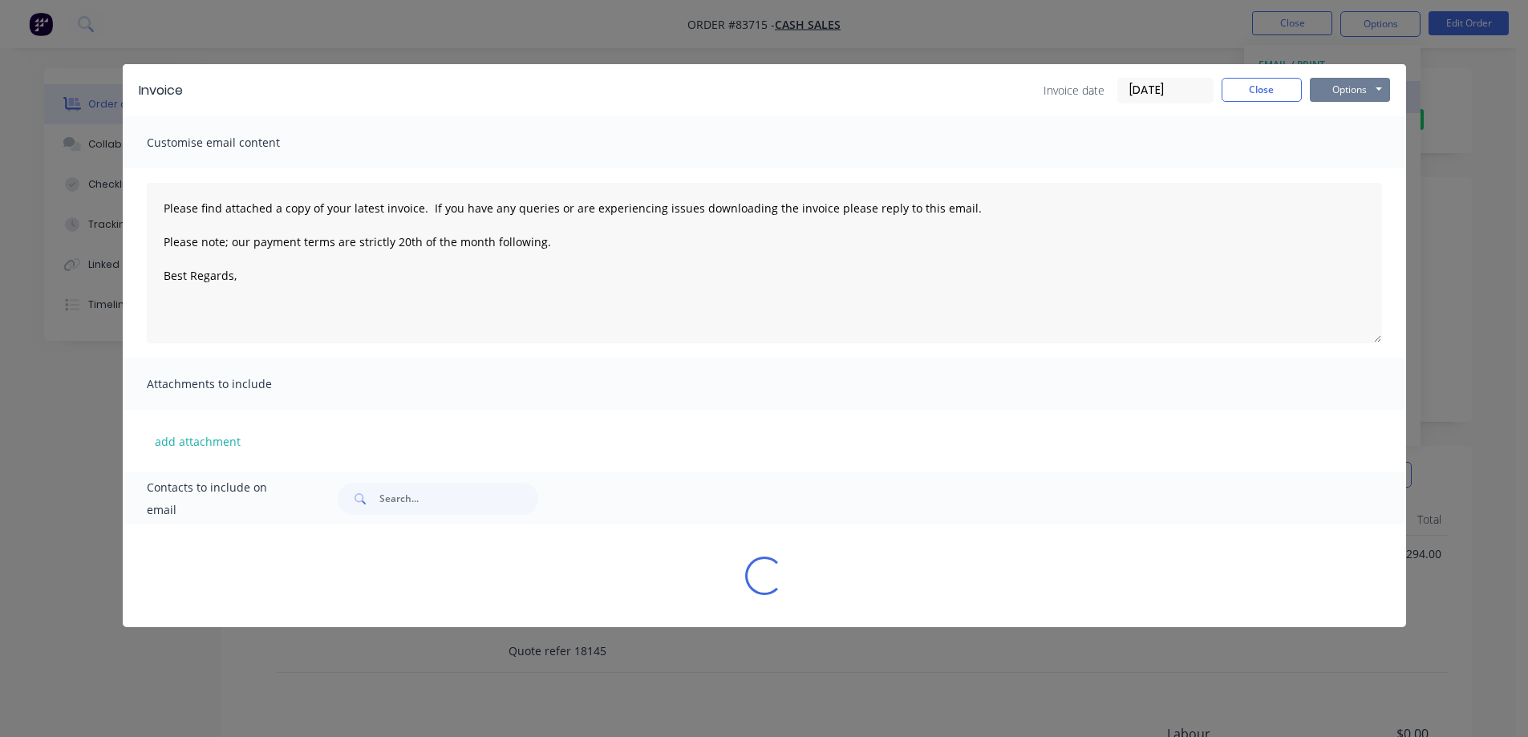
click at [1336, 91] on button "Options" at bounding box center [1350, 90] width 80 height 24
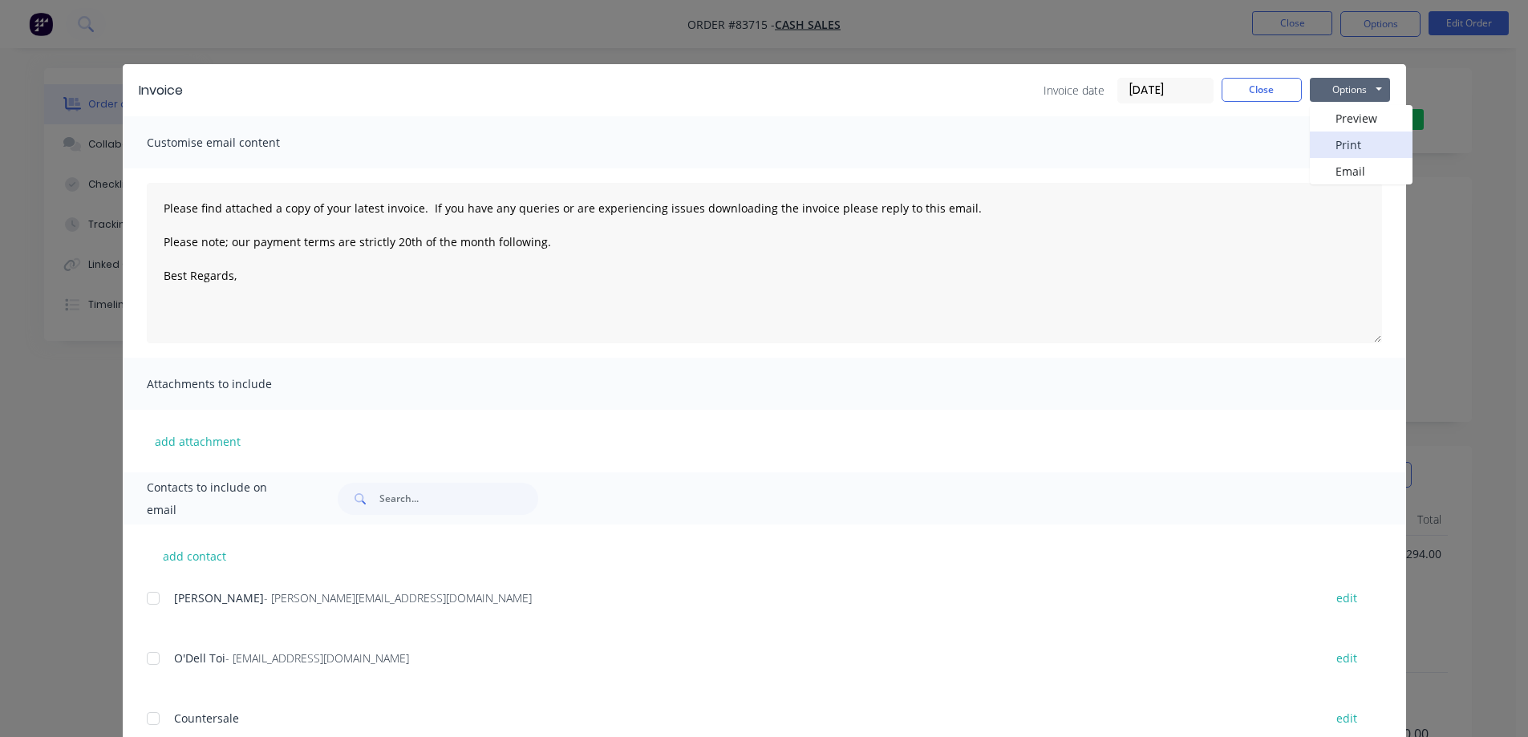
click at [1340, 149] on button "Print" at bounding box center [1361, 145] width 103 height 26
click at [1248, 89] on button "Close" at bounding box center [1262, 90] width 80 height 24
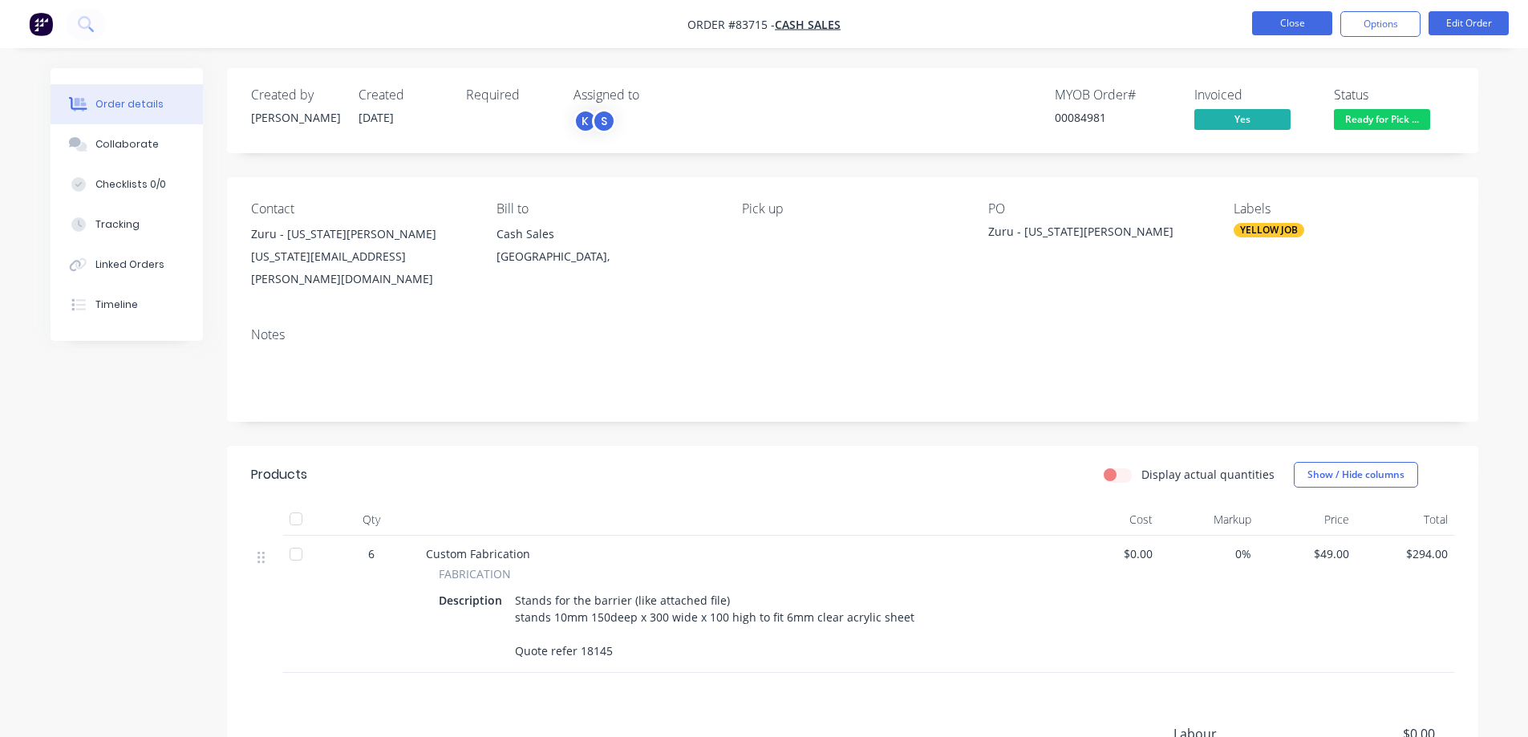
click at [1287, 30] on button "Close" at bounding box center [1292, 23] width 80 height 24
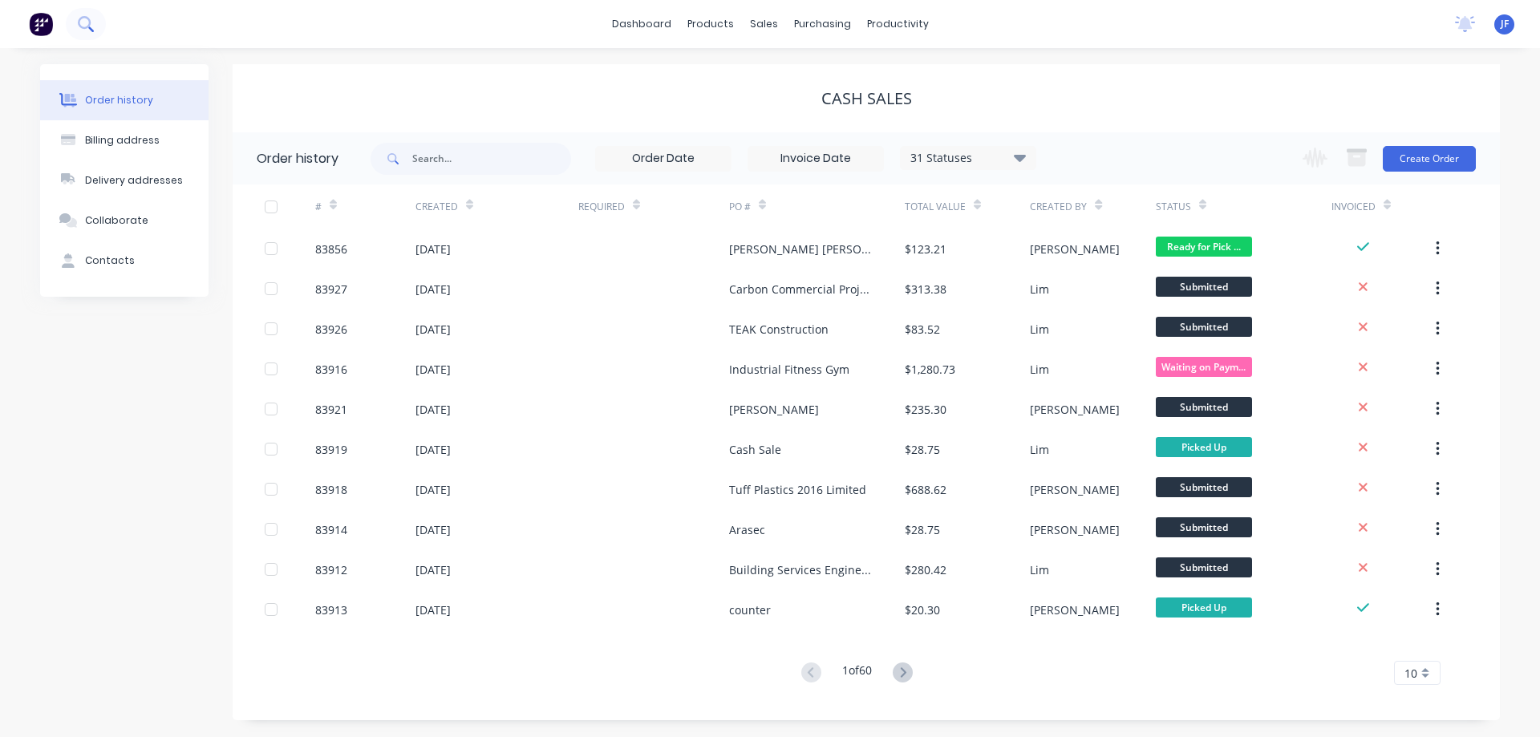
drag, startPoint x: 63, startPoint y: 12, endPoint x: 78, endPoint y: 24, distance: 18.8
click at [77, 23] on div at bounding box center [53, 24] width 106 height 32
click at [82, 27] on icon at bounding box center [84, 22] width 13 height 13
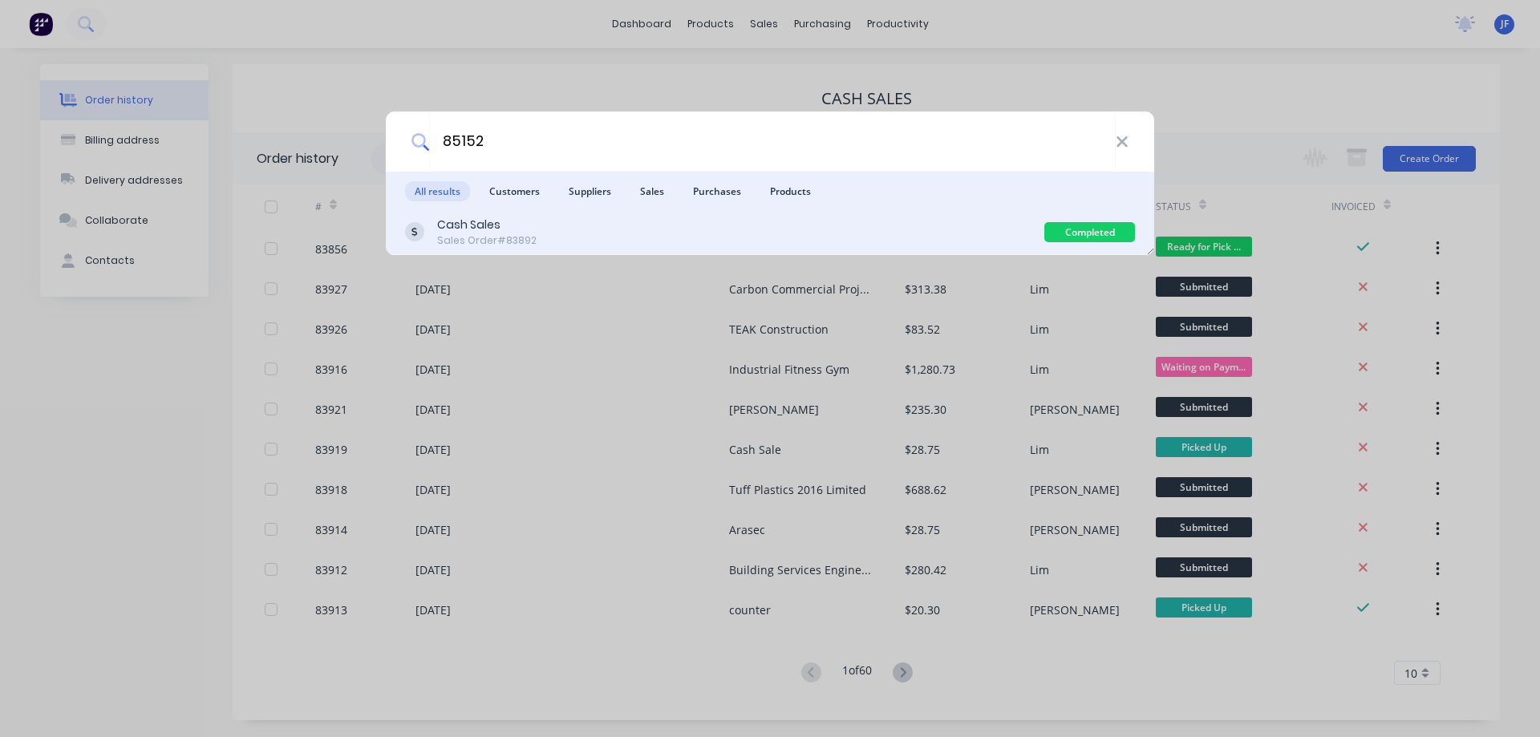
type input "85152"
click at [635, 245] on div "Cash Sales Sales Order #83892" at bounding box center [724, 232] width 639 height 31
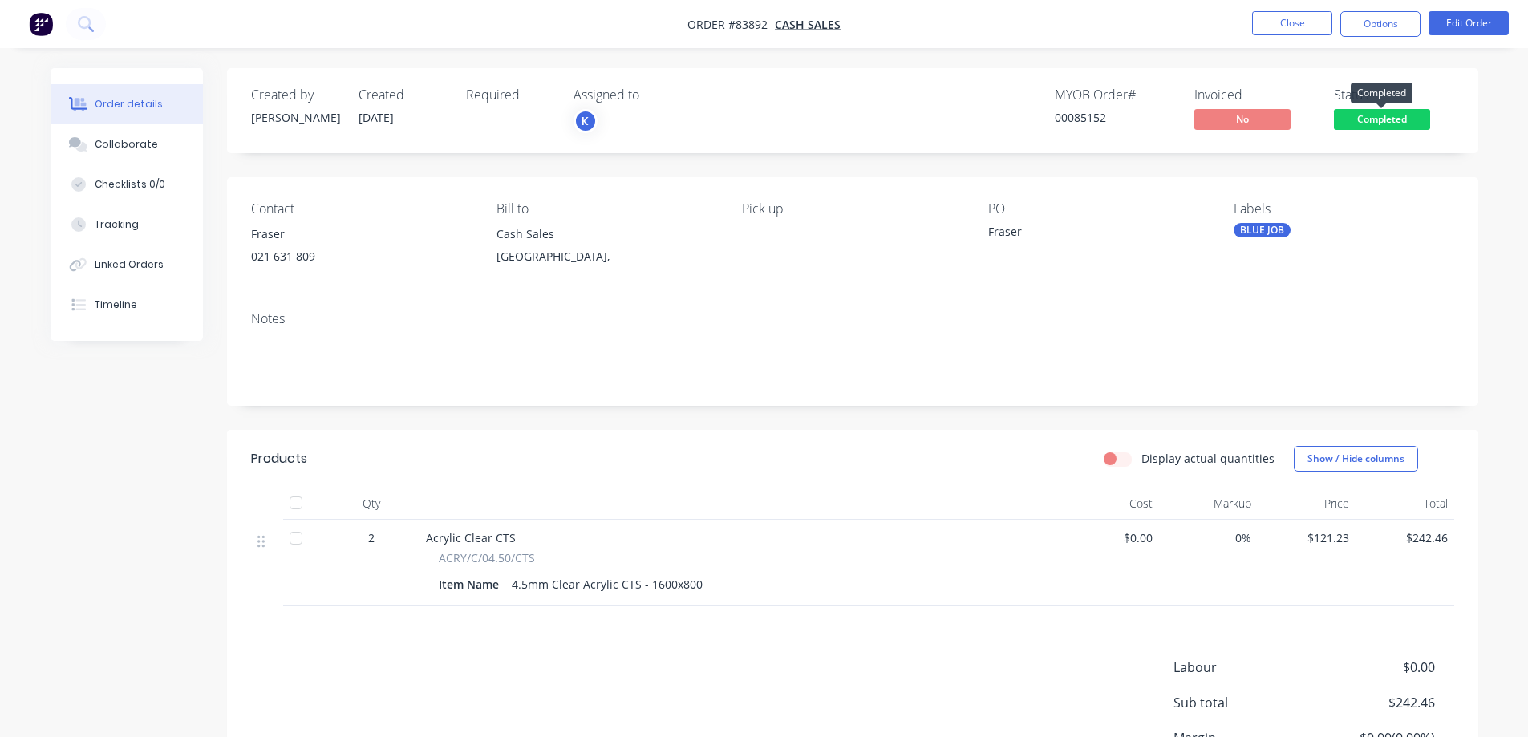
click at [1350, 117] on span "Completed" at bounding box center [1382, 119] width 96 height 20
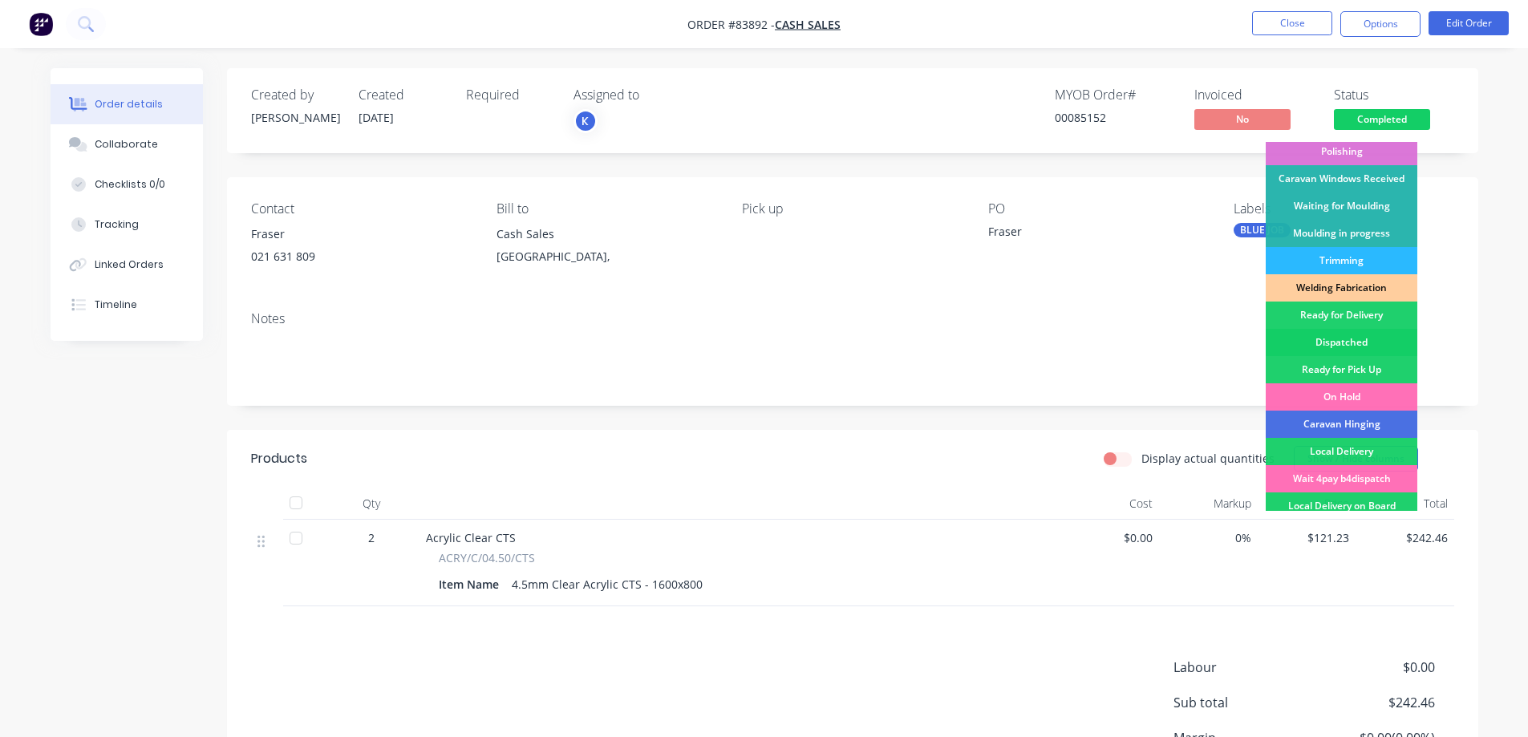
scroll to position [313, 0]
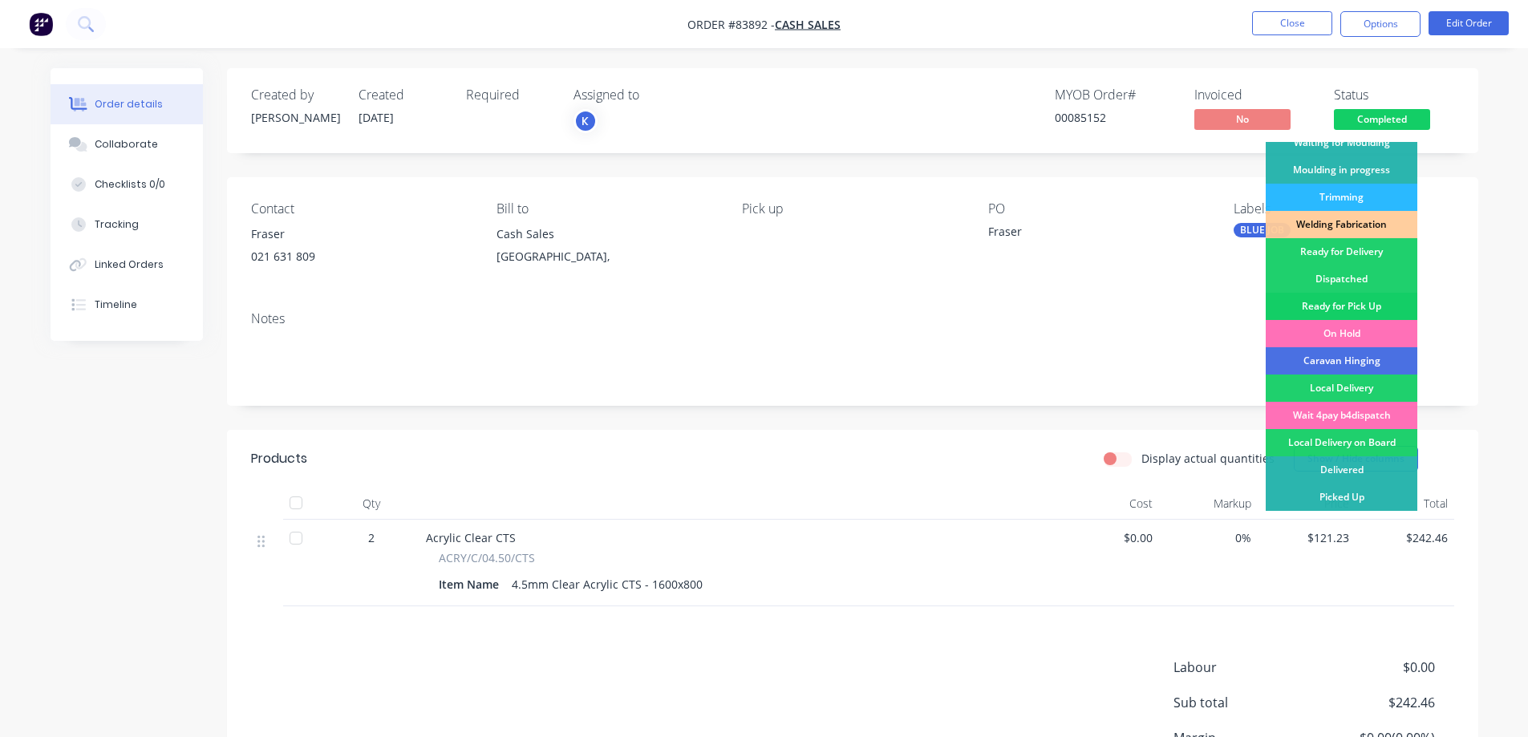
click at [1346, 305] on div "Ready for Pick Up" at bounding box center [1342, 306] width 152 height 27
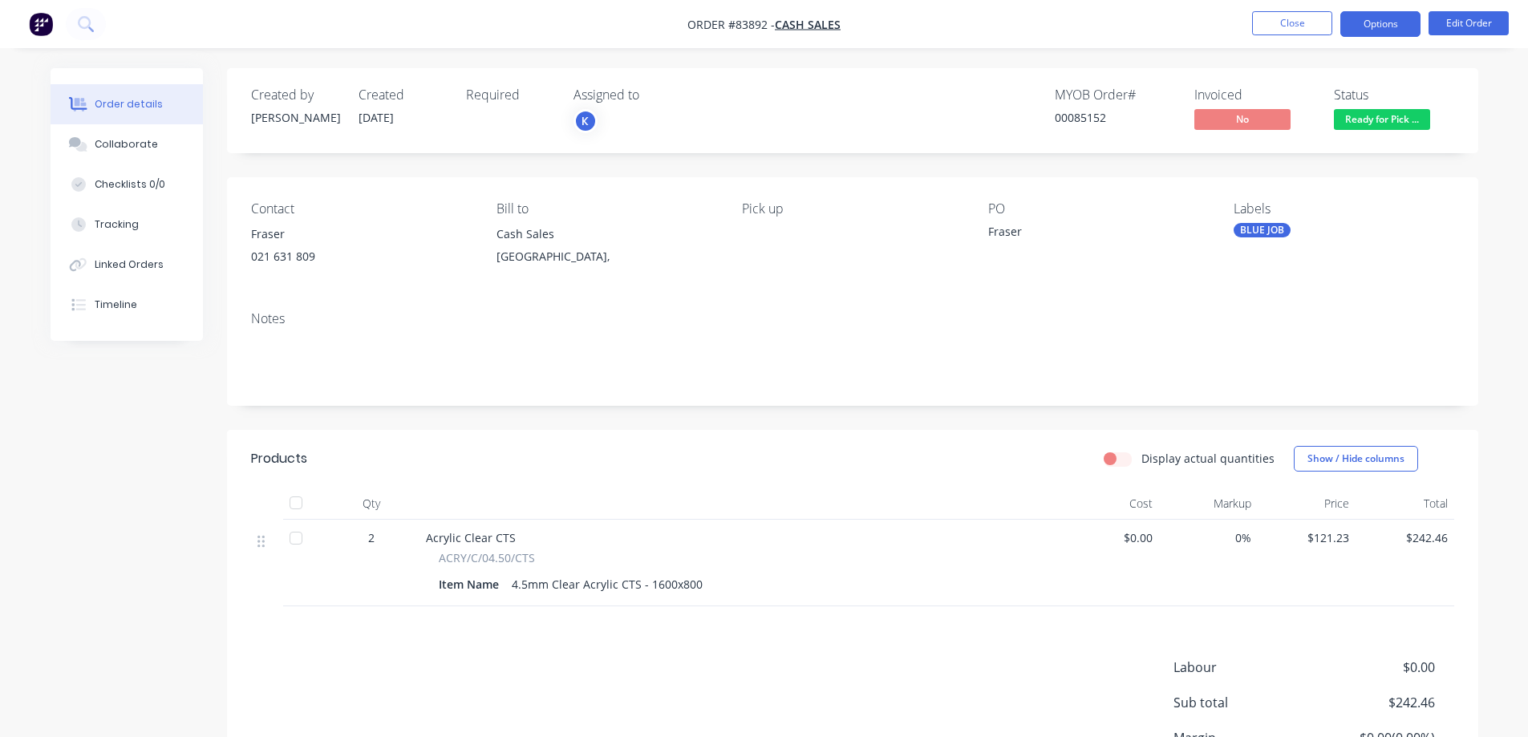
click at [1372, 18] on button "Options" at bounding box center [1380, 24] width 80 height 26
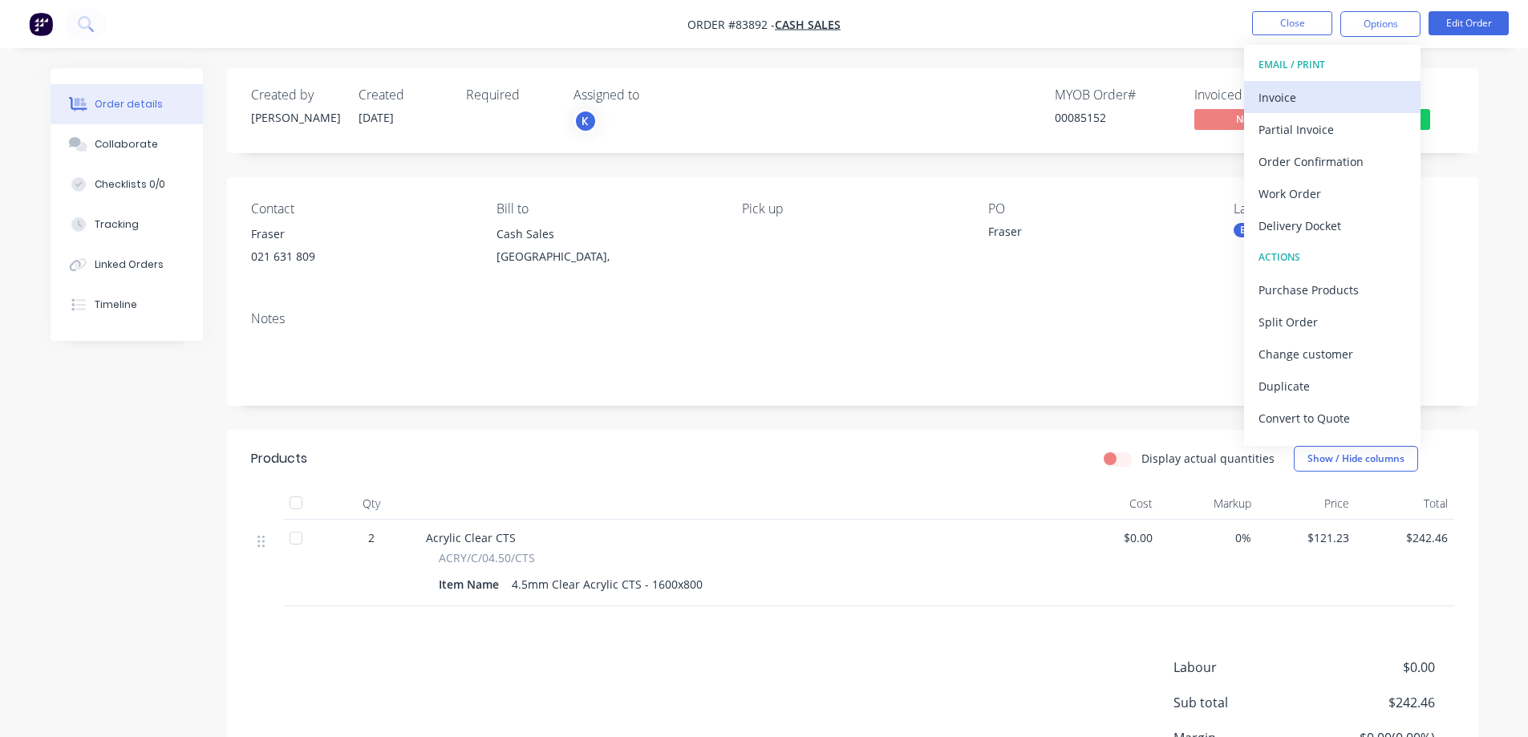
click at [1314, 95] on div "Invoice" at bounding box center [1332, 97] width 148 height 23
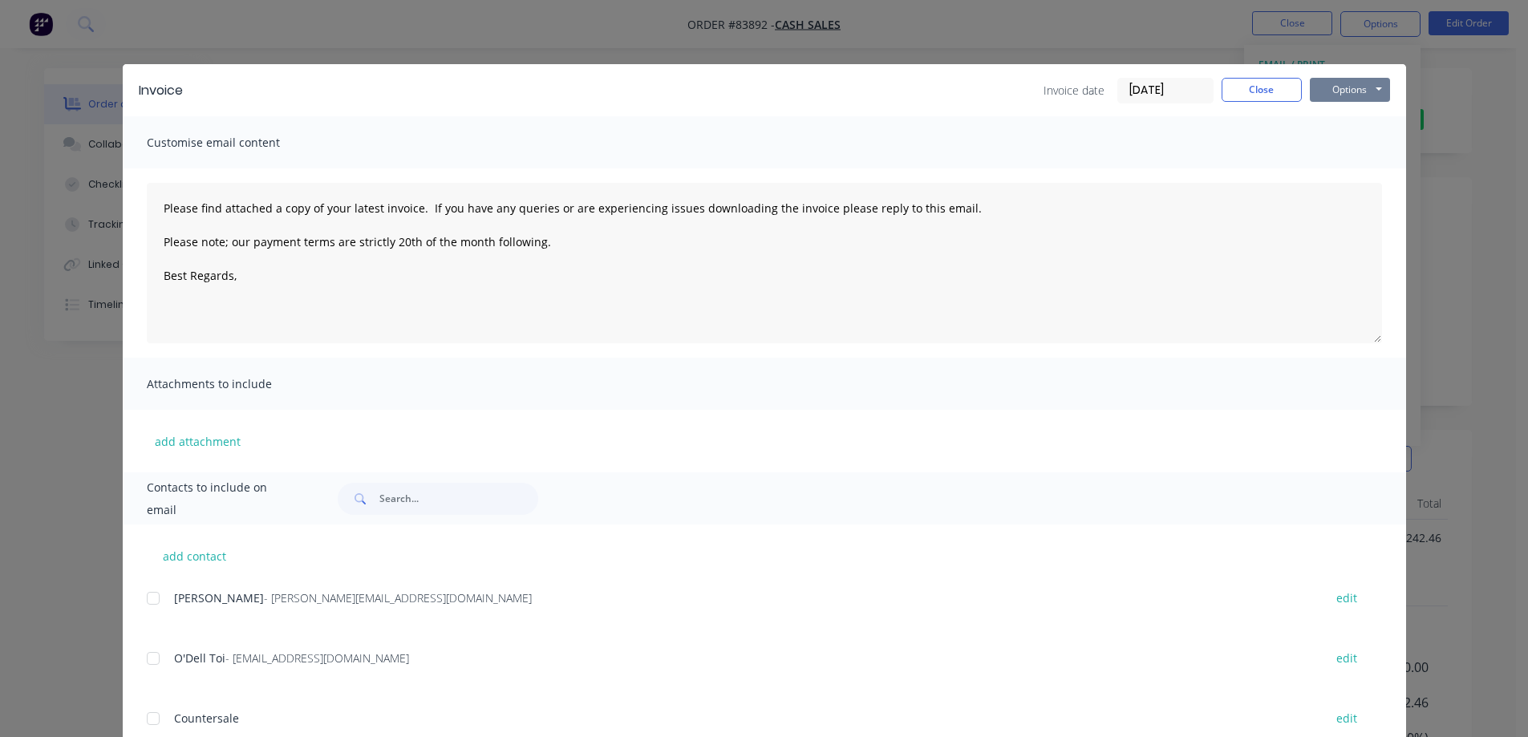
drag, startPoint x: 1314, startPoint y: 95, endPoint x: 1351, endPoint y: 99, distance: 37.2
click at [1349, 83] on button "Options" at bounding box center [1350, 90] width 80 height 24
click at [1353, 151] on button "Print" at bounding box center [1361, 145] width 103 height 26
click at [1235, 95] on button "Close" at bounding box center [1262, 90] width 80 height 24
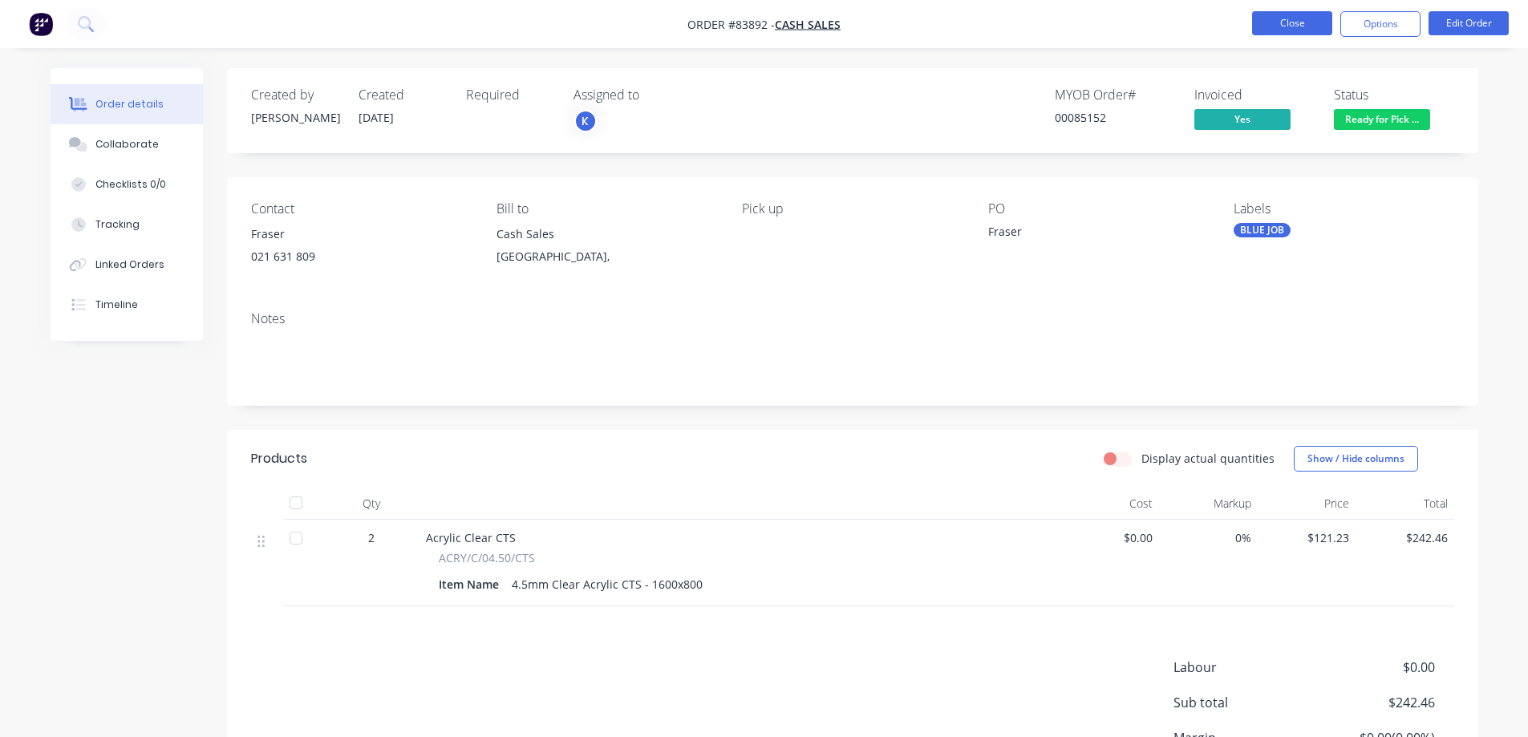
click at [1292, 29] on button "Close" at bounding box center [1292, 23] width 80 height 24
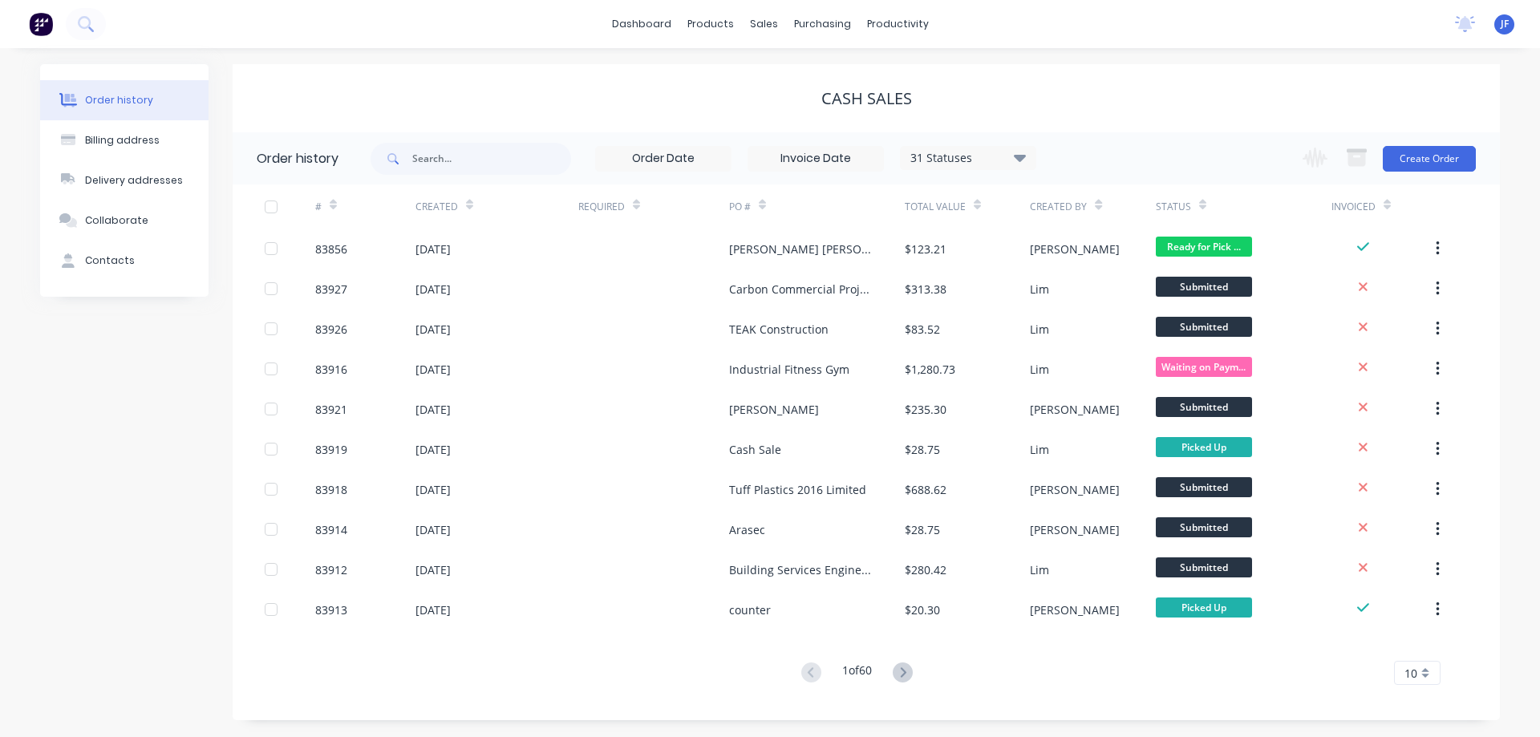
click at [59, 26] on div at bounding box center [53, 24] width 106 height 32
click at [88, 27] on icon at bounding box center [84, 22] width 13 height 13
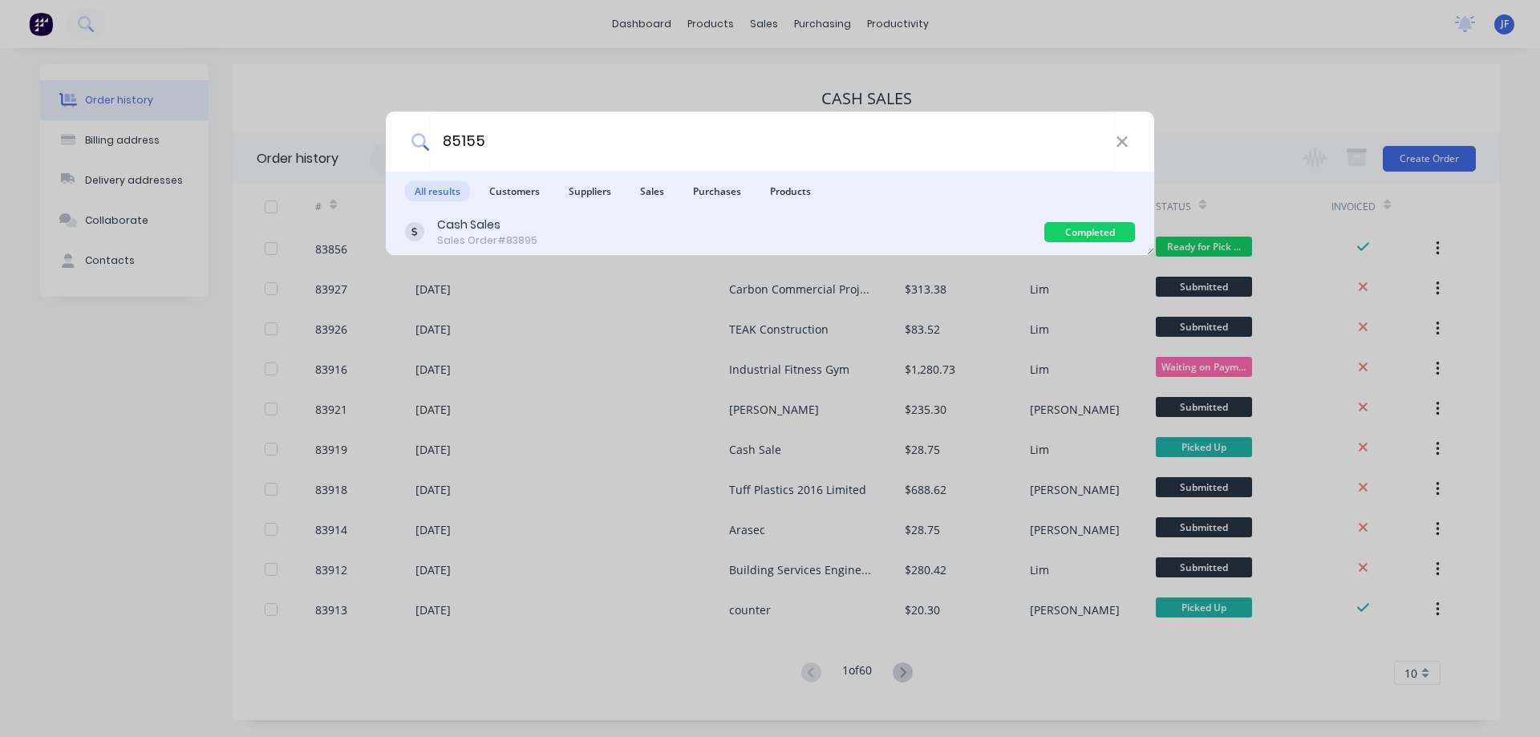
type input "85155"
click at [780, 246] on div "Cash Sales Sales Order #83895" at bounding box center [724, 232] width 639 height 31
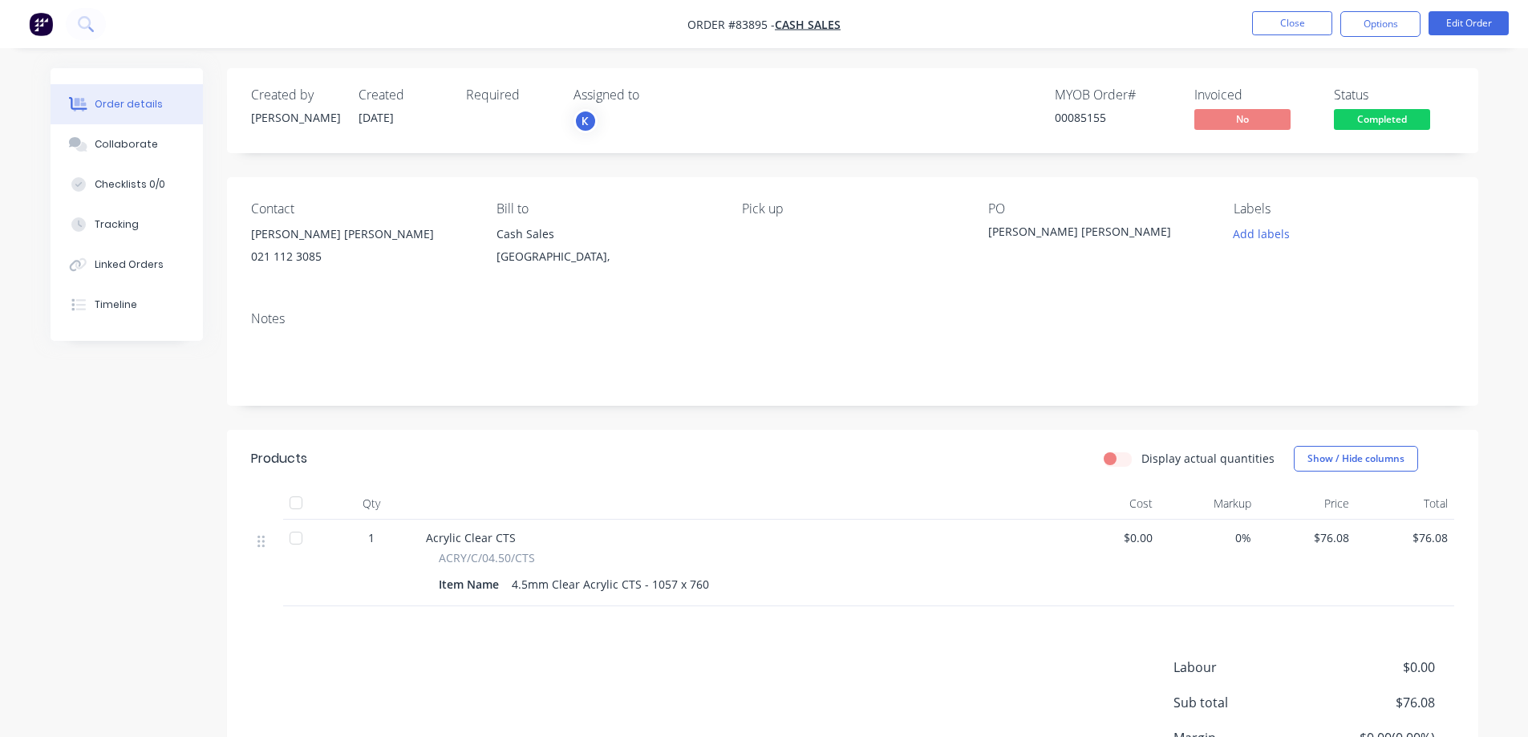
click at [1367, 123] on span "Completed" at bounding box center [1382, 119] width 96 height 20
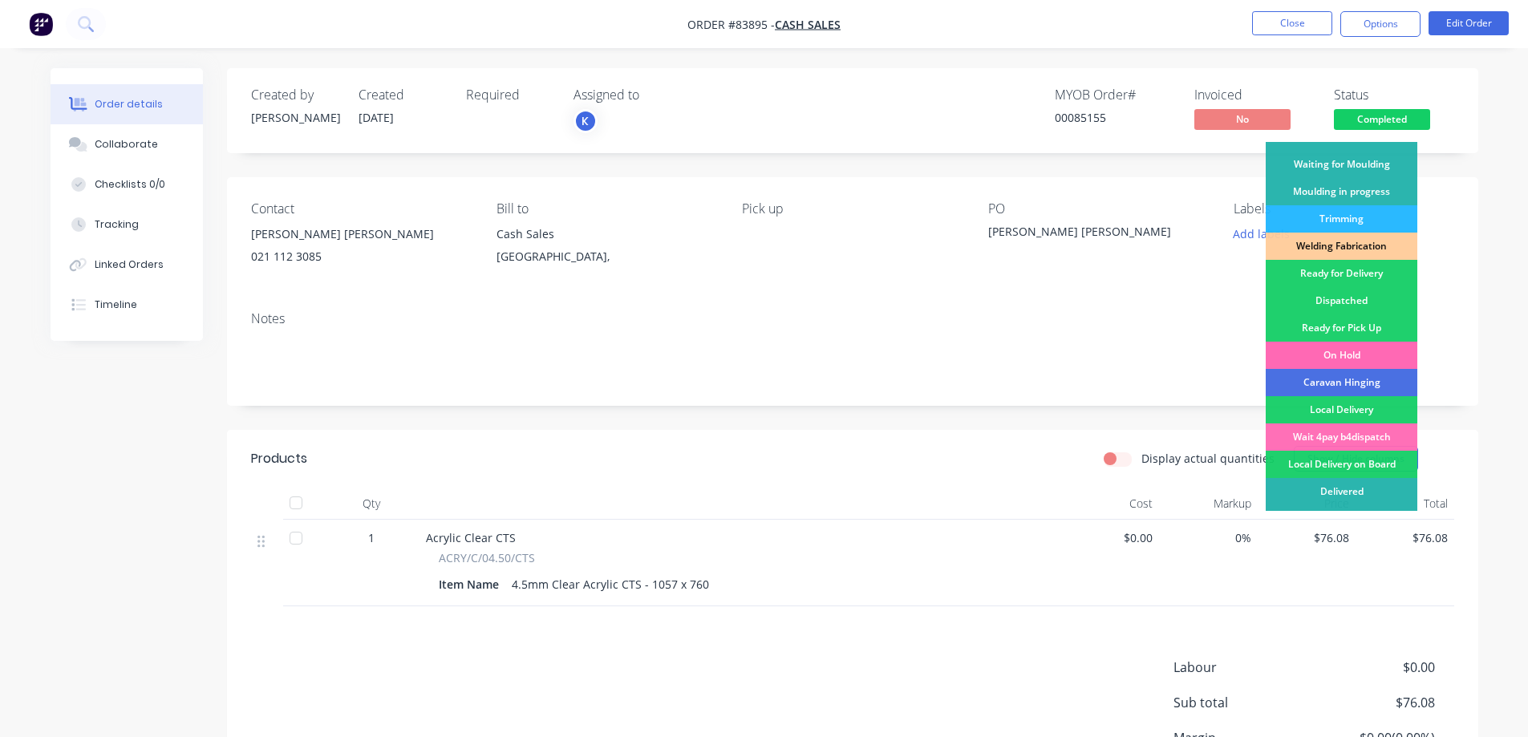
scroll to position [313, 0]
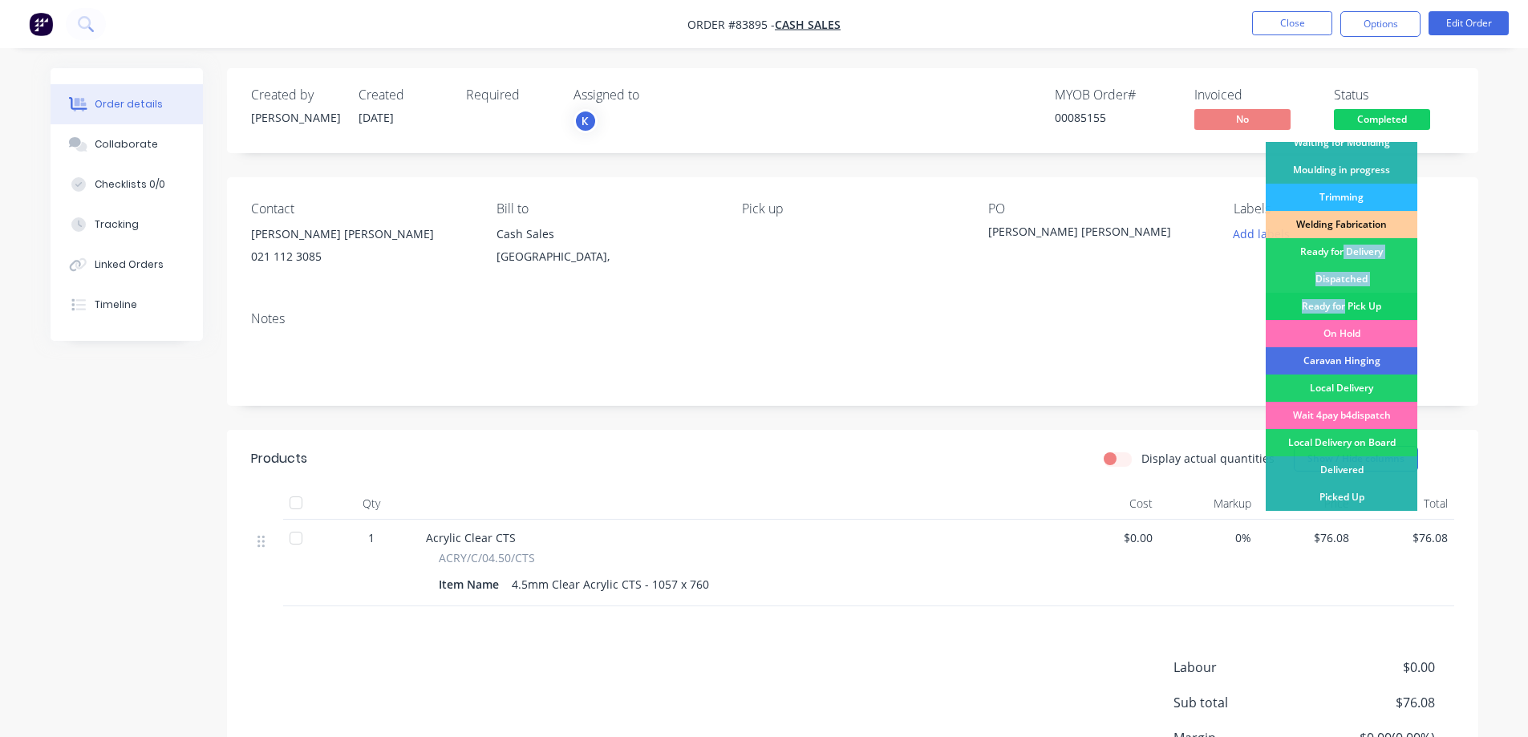
drag, startPoint x: 1343, startPoint y: 244, endPoint x: 1345, endPoint y: 310, distance: 66.6
click at [1345, 310] on div "Submitted Waiting on Supplier Waiting on Payment CNC Cut Shop Laser Urgent Fab …" at bounding box center [1342, 326] width 152 height 369
click at [1345, 310] on div "Ready for Pick Up" at bounding box center [1342, 306] width 152 height 27
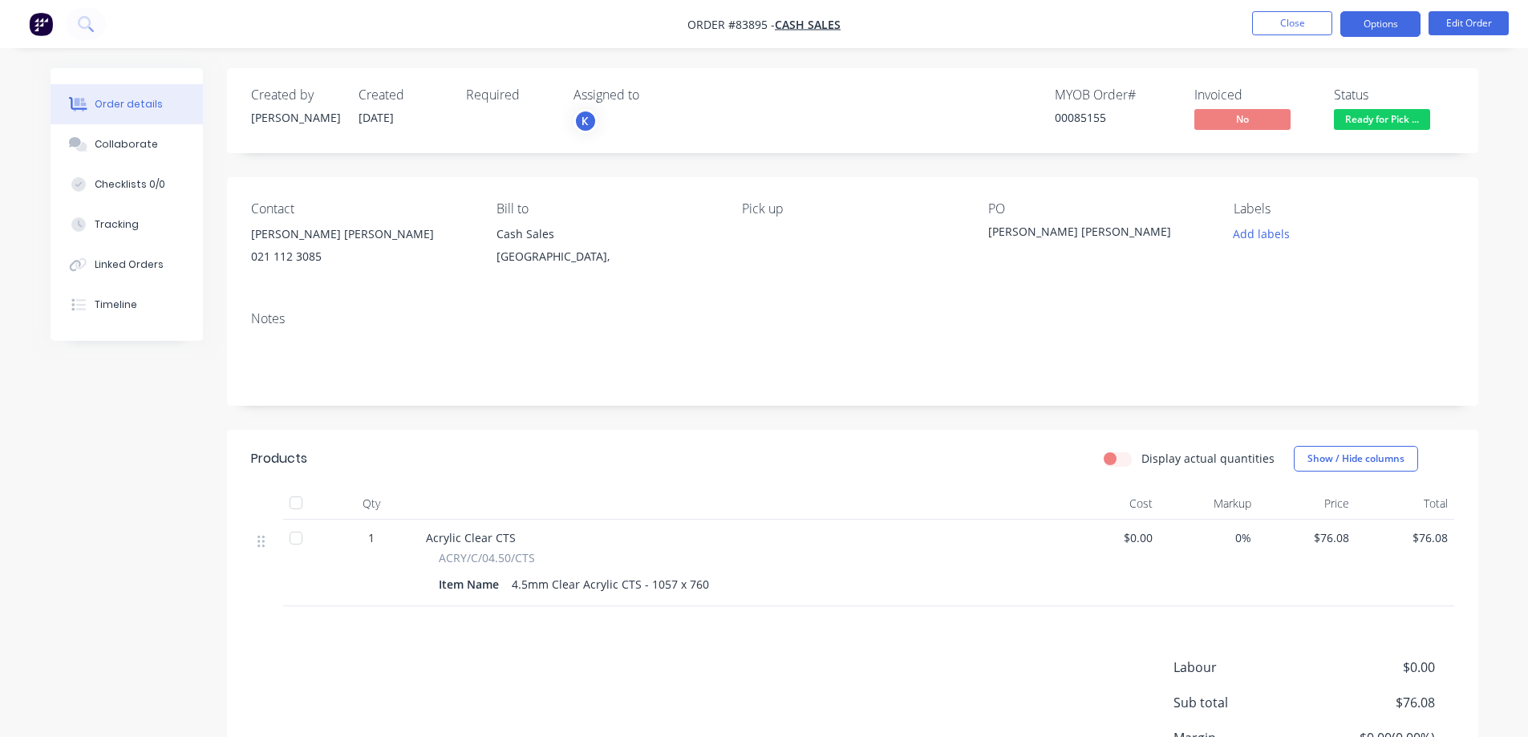
click at [1394, 31] on button "Options" at bounding box center [1380, 24] width 80 height 26
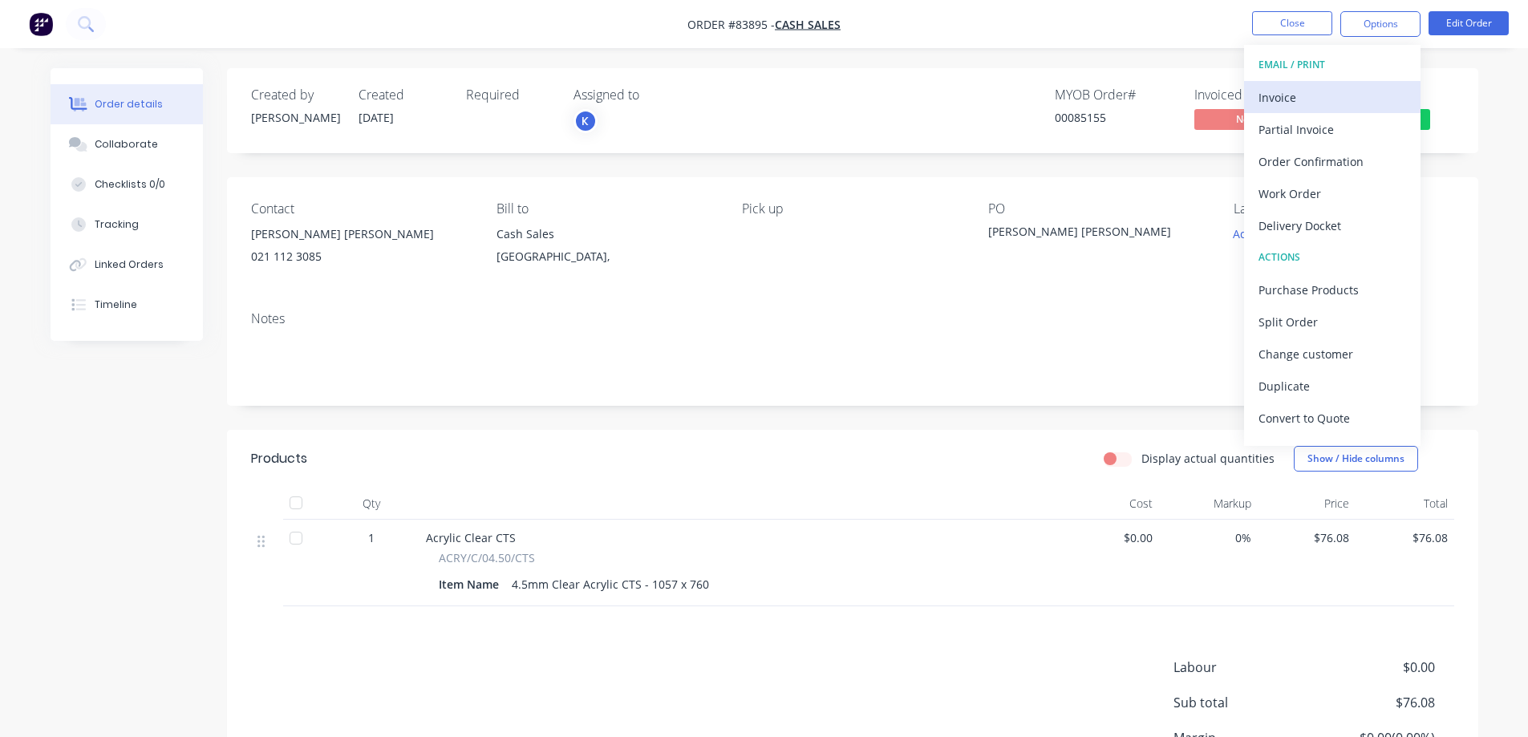
click at [1326, 92] on div "Invoice" at bounding box center [1332, 97] width 148 height 23
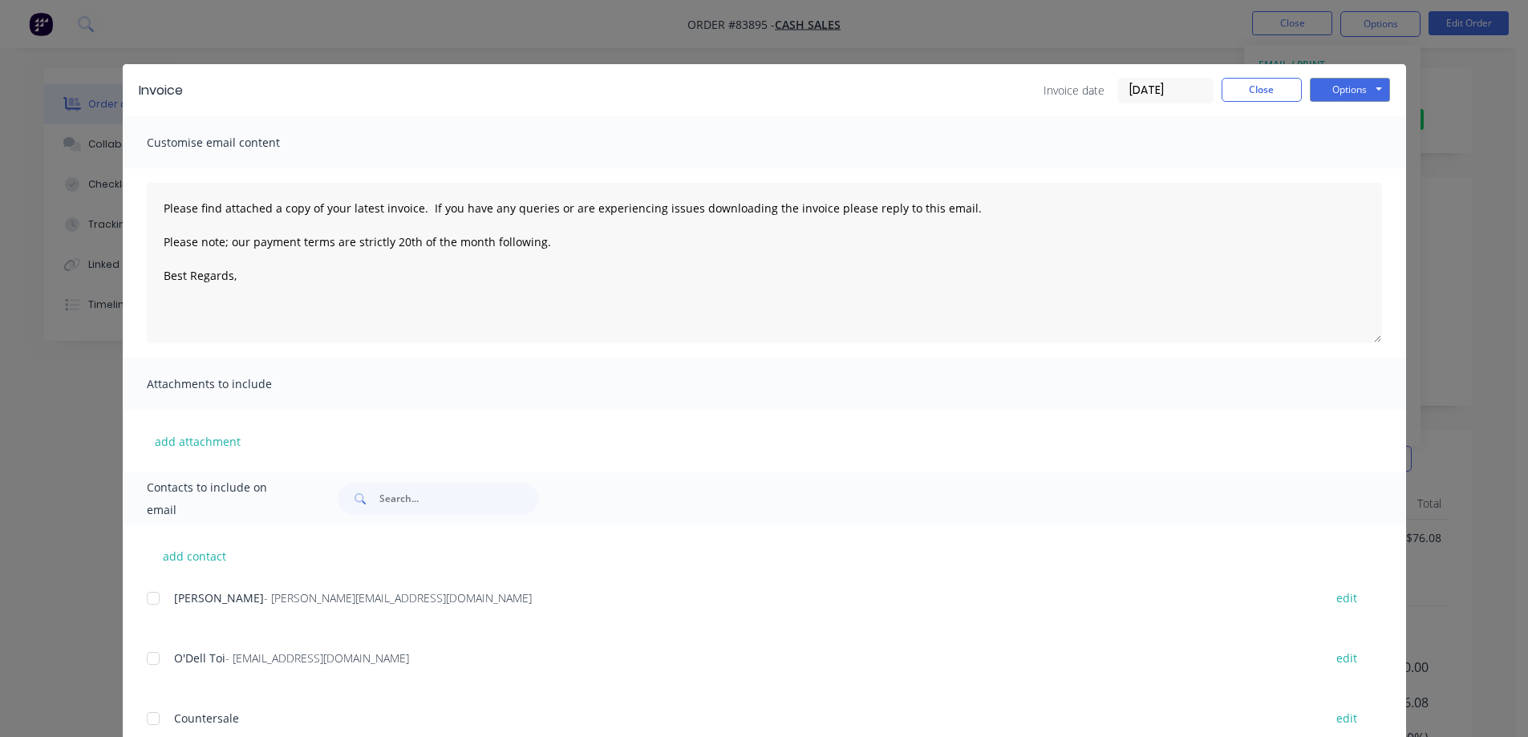
click at [1370, 111] on div "Invoice Invoice date 14/08/25 Close Options Preview Print Email" at bounding box center [764, 90] width 1283 height 52
click at [1367, 100] on button "Options" at bounding box center [1350, 90] width 80 height 24
click at [1345, 150] on button "Print" at bounding box center [1361, 145] width 103 height 26
click at [1280, 103] on div "Invoice Invoice date 14/08/25 Close Options Preview Print Email" at bounding box center [764, 90] width 1283 height 52
click at [1274, 97] on button "Close" at bounding box center [1262, 90] width 80 height 24
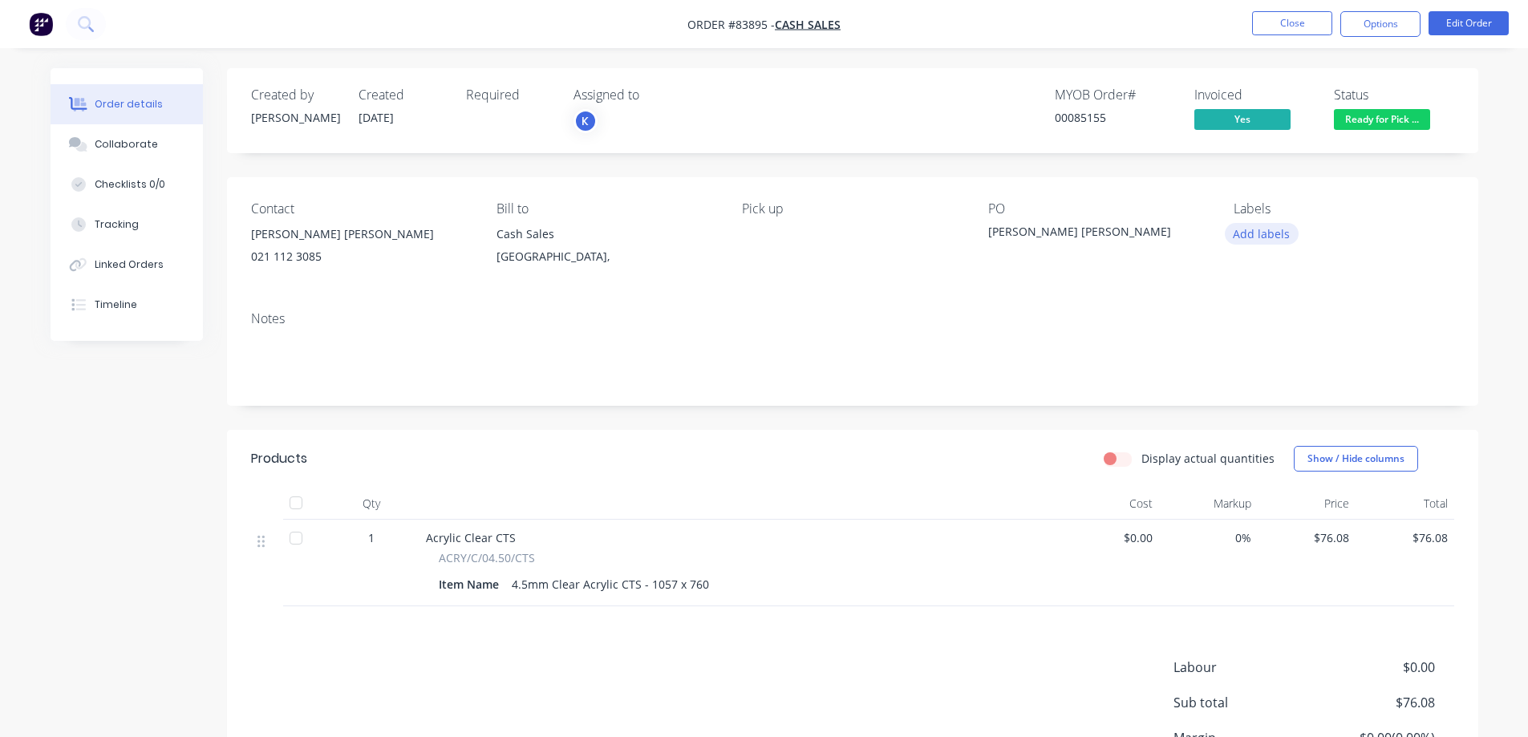
click at [1242, 239] on button "Add labels" at bounding box center [1262, 234] width 74 height 22
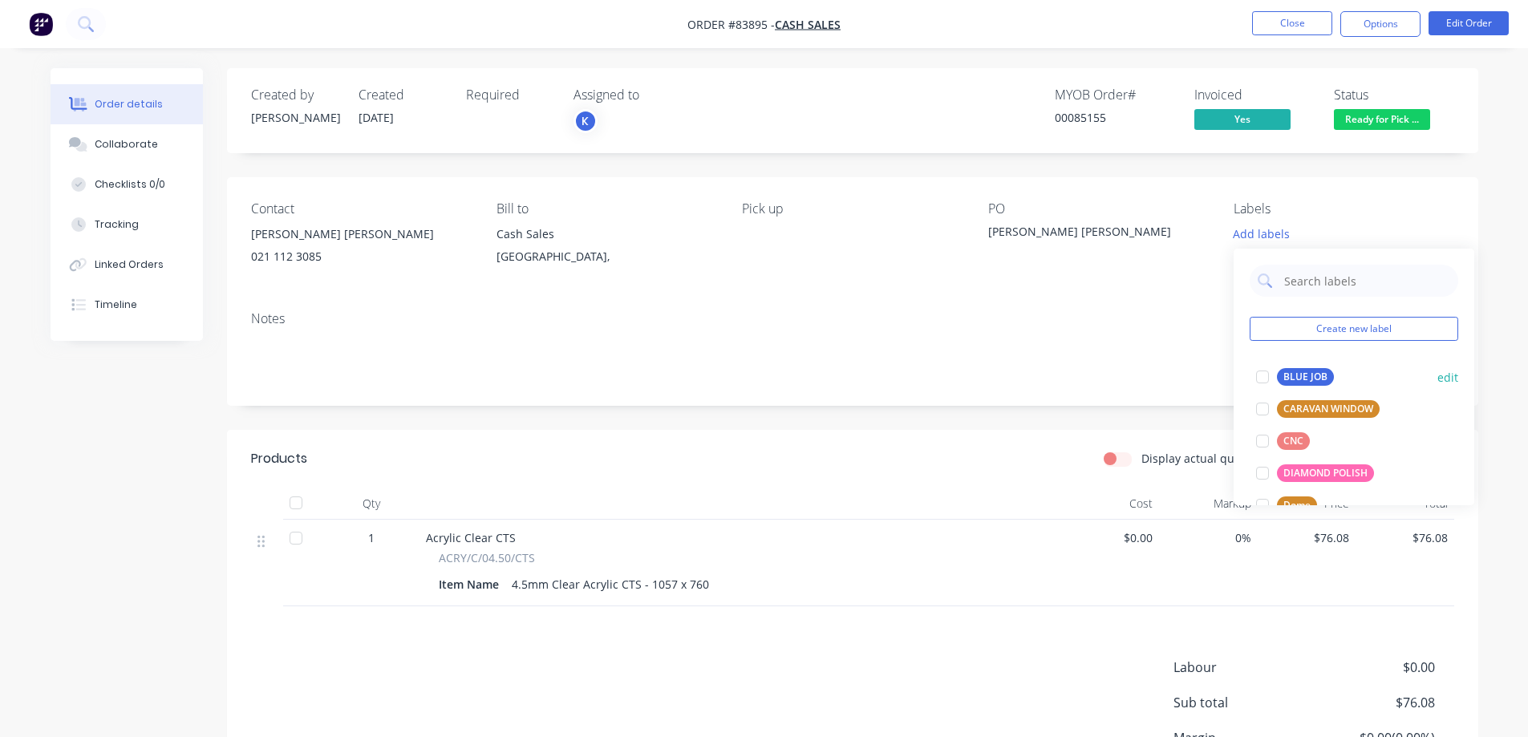
click at [1280, 372] on button "BLUE JOB" at bounding box center [1295, 377] width 91 height 22
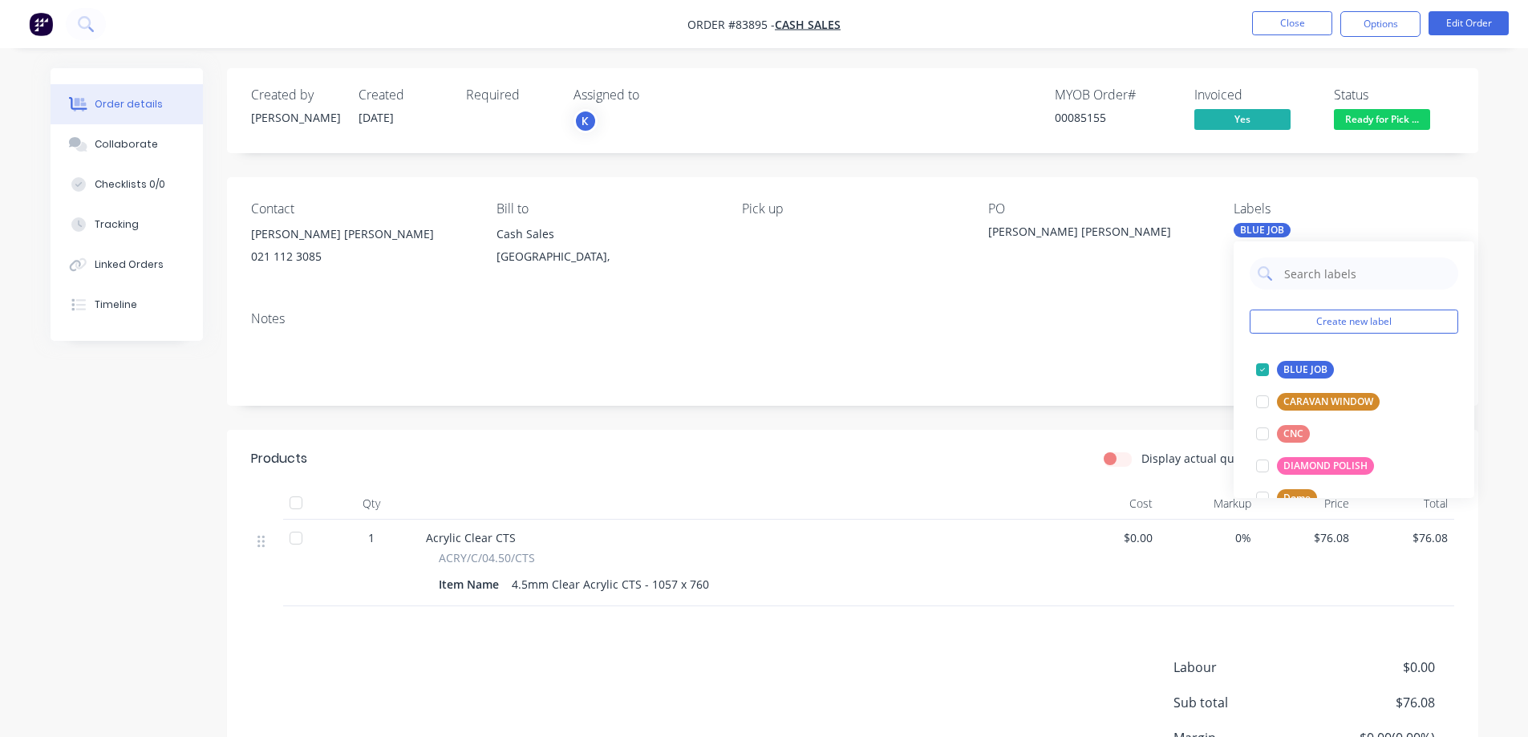
drag, startPoint x: 1183, startPoint y: 208, endPoint x: 1234, endPoint y: 137, distance: 86.8
click at [1183, 207] on div "PO" at bounding box center [1098, 208] width 220 height 15
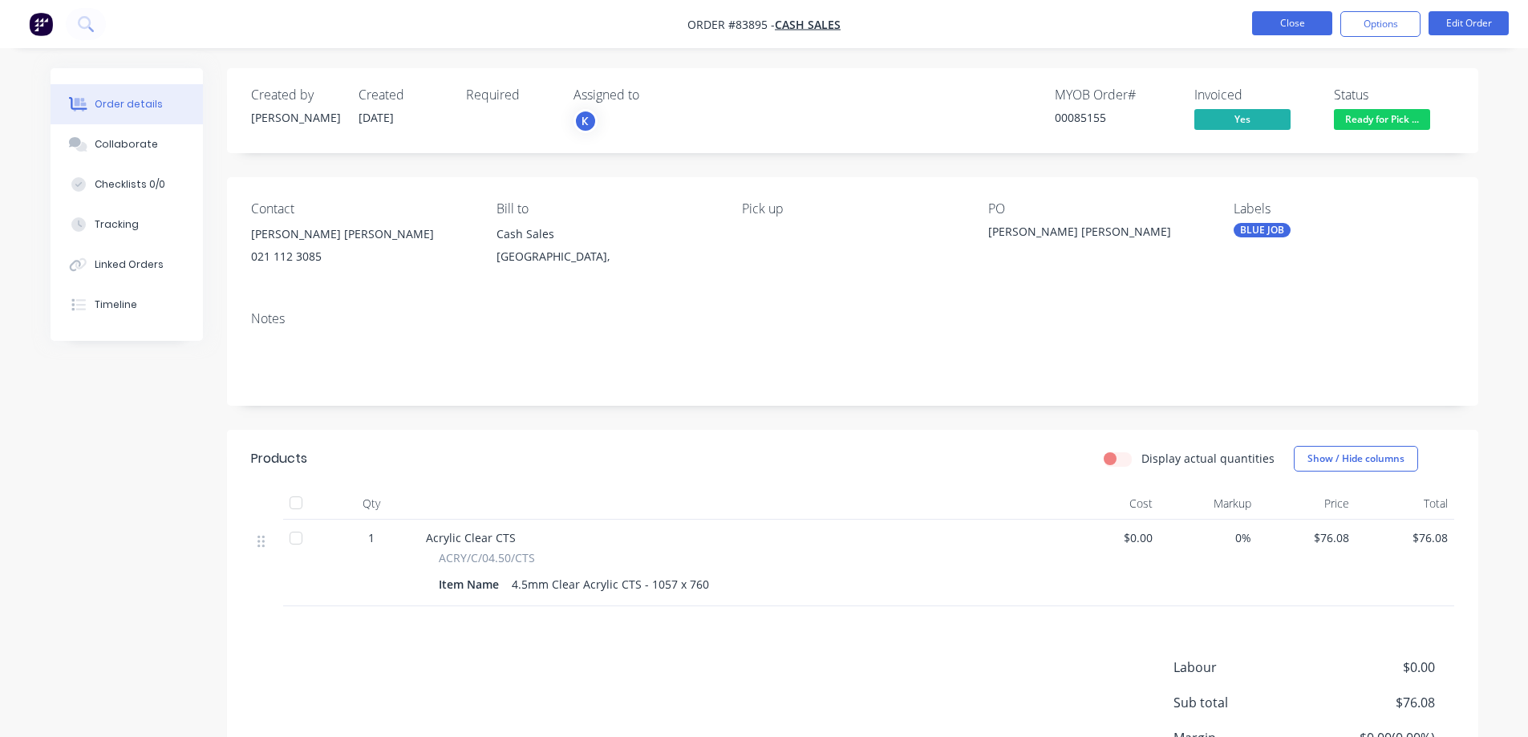
click at [1286, 29] on button "Close" at bounding box center [1292, 23] width 80 height 24
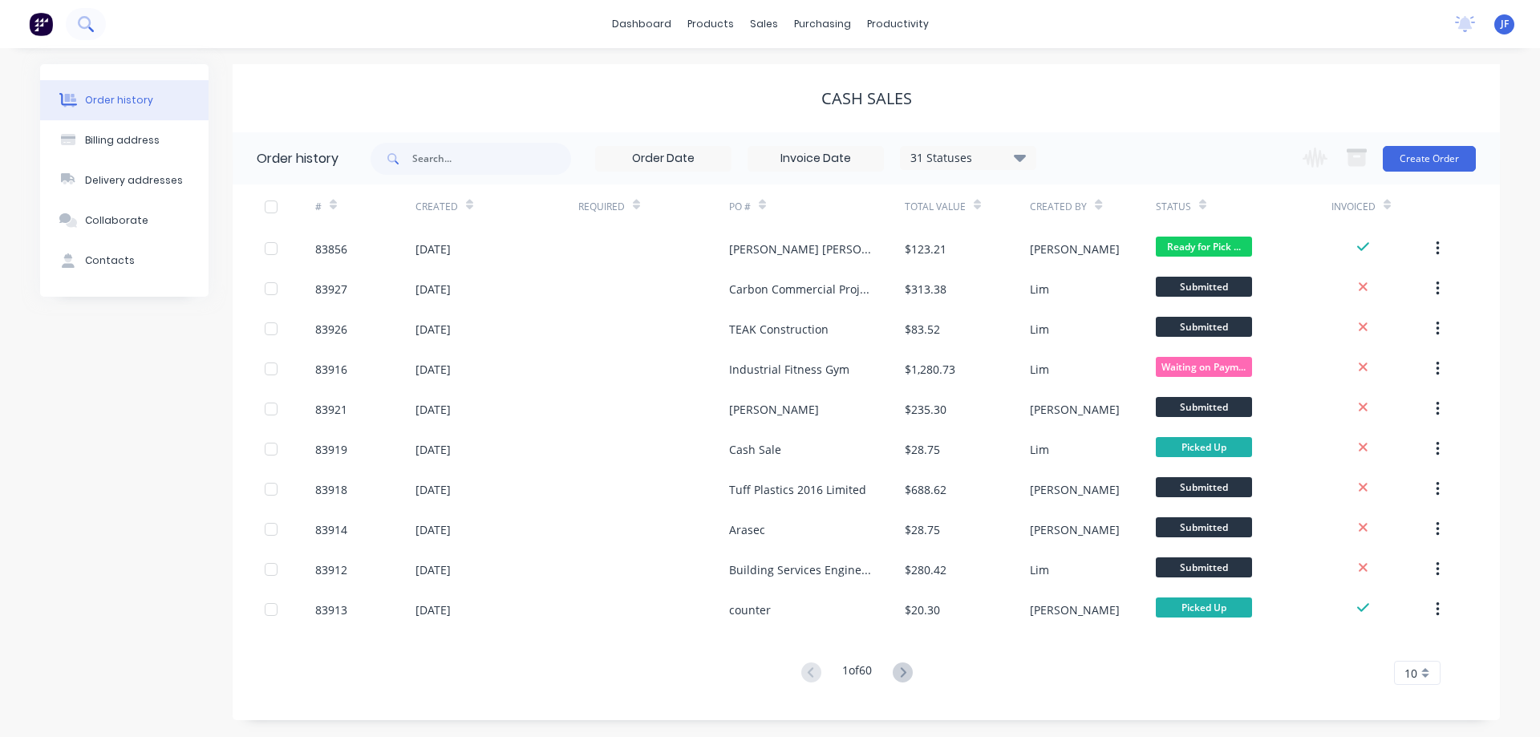
click at [95, 17] on button at bounding box center [86, 24] width 40 height 32
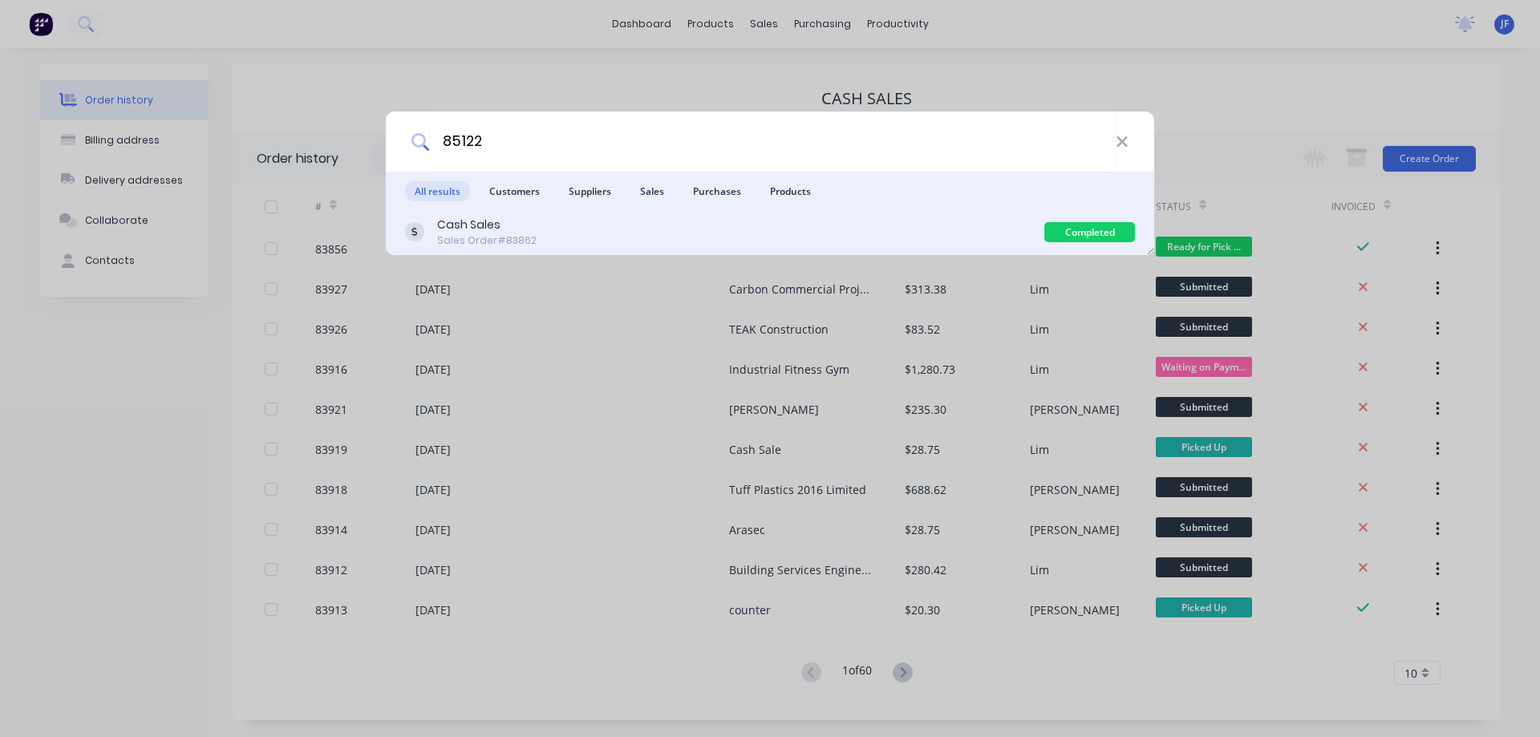
type input "85122"
click at [913, 222] on div "Cash Sales Sales Order #83862" at bounding box center [724, 232] width 639 height 31
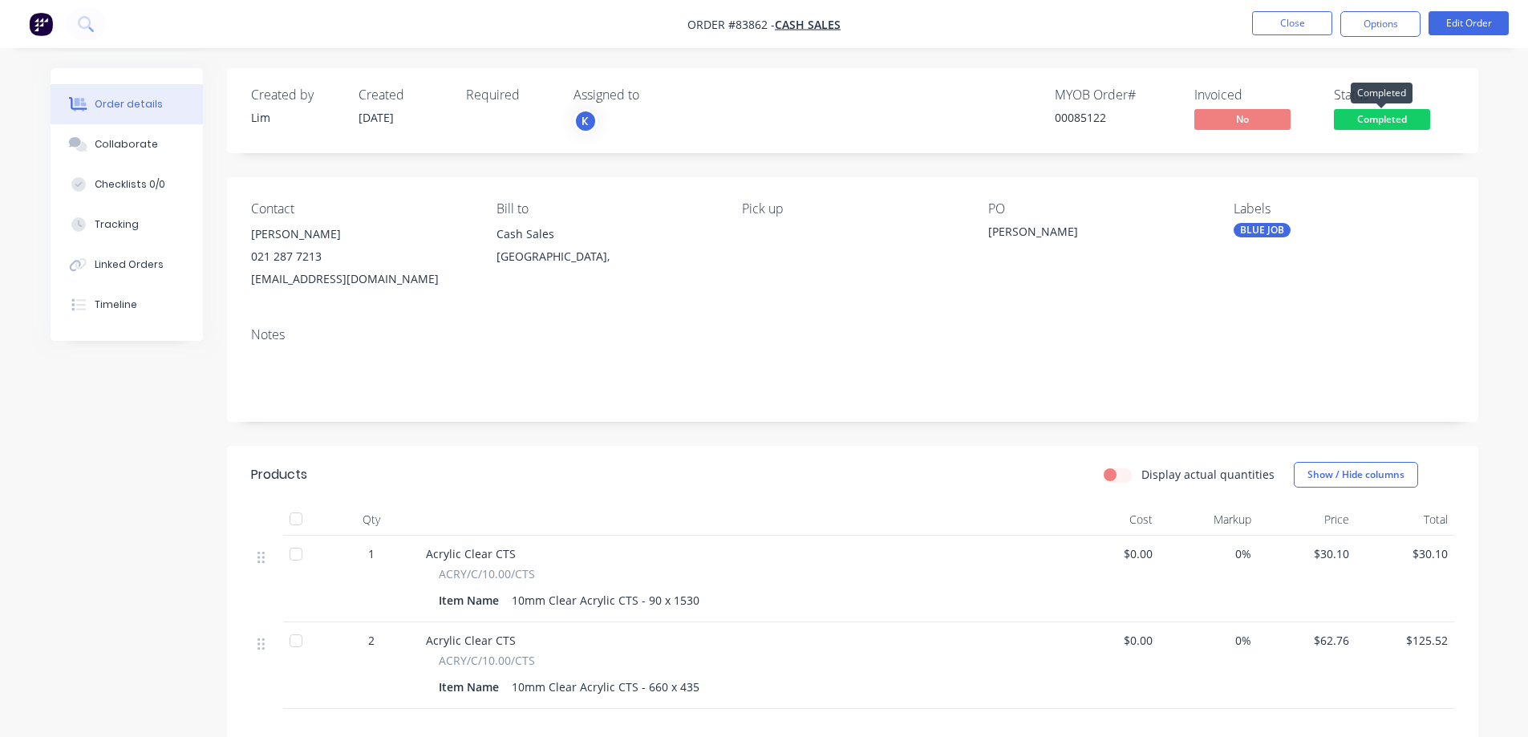
click at [1384, 115] on span "Completed" at bounding box center [1382, 119] width 96 height 20
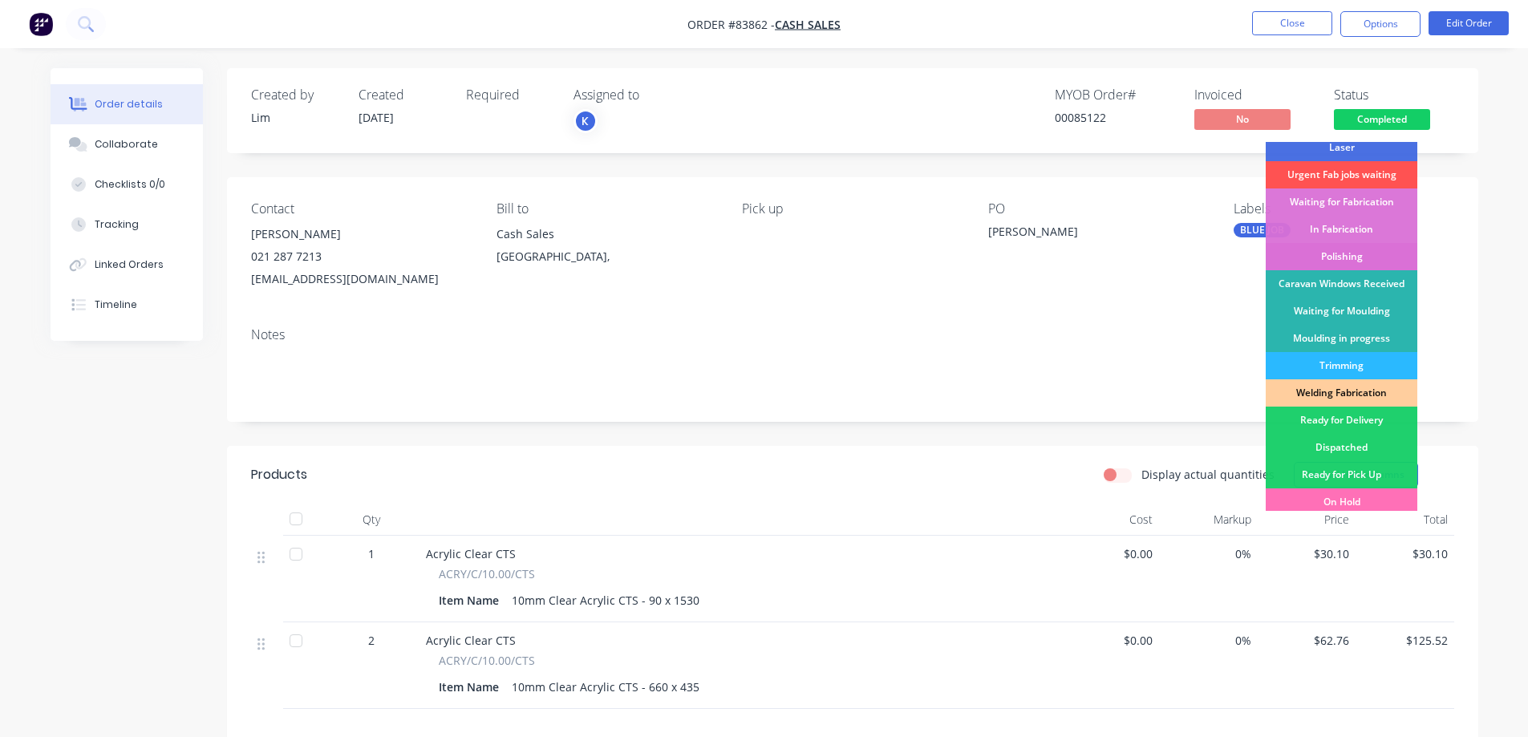
scroll to position [313, 0]
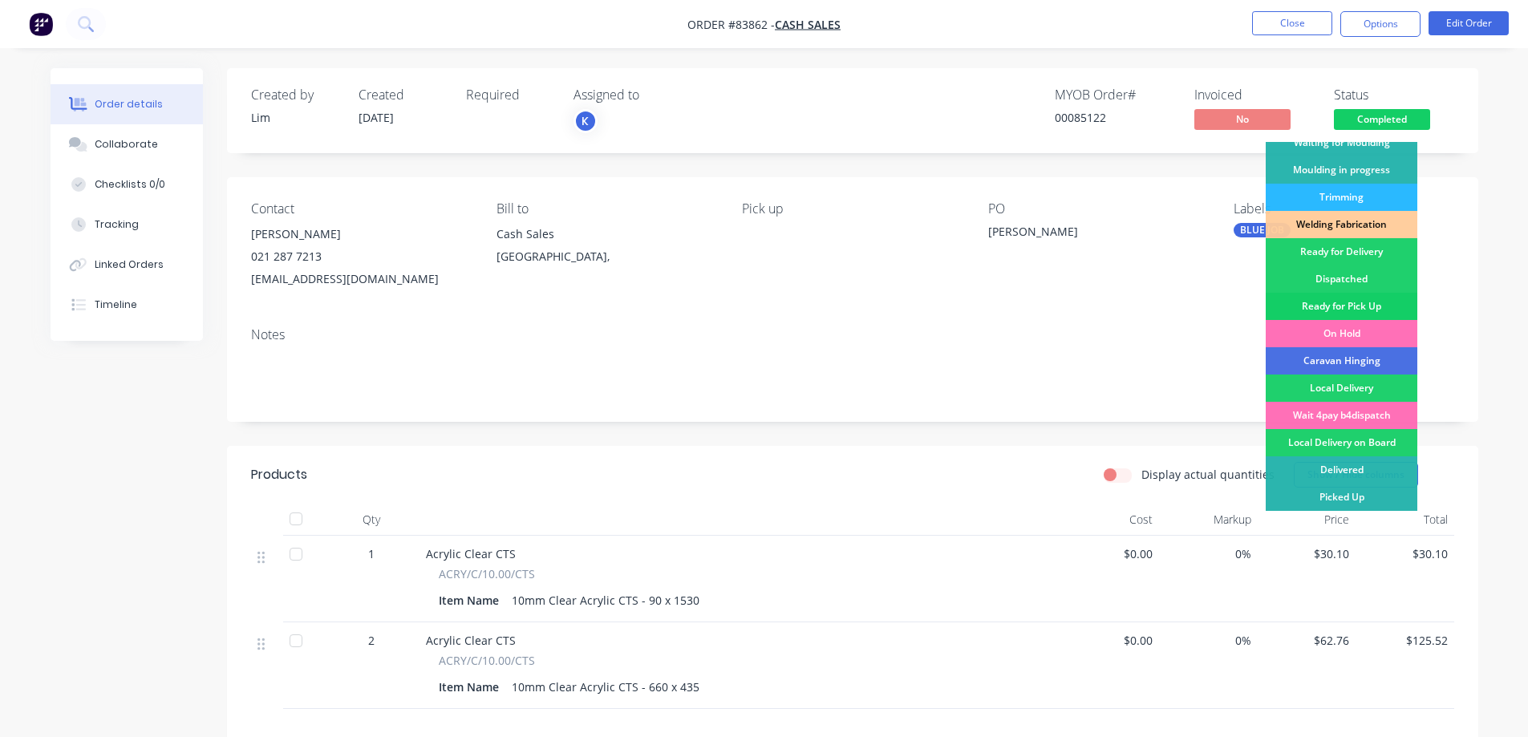
click at [1366, 301] on div "Ready for Pick Up" at bounding box center [1342, 306] width 152 height 27
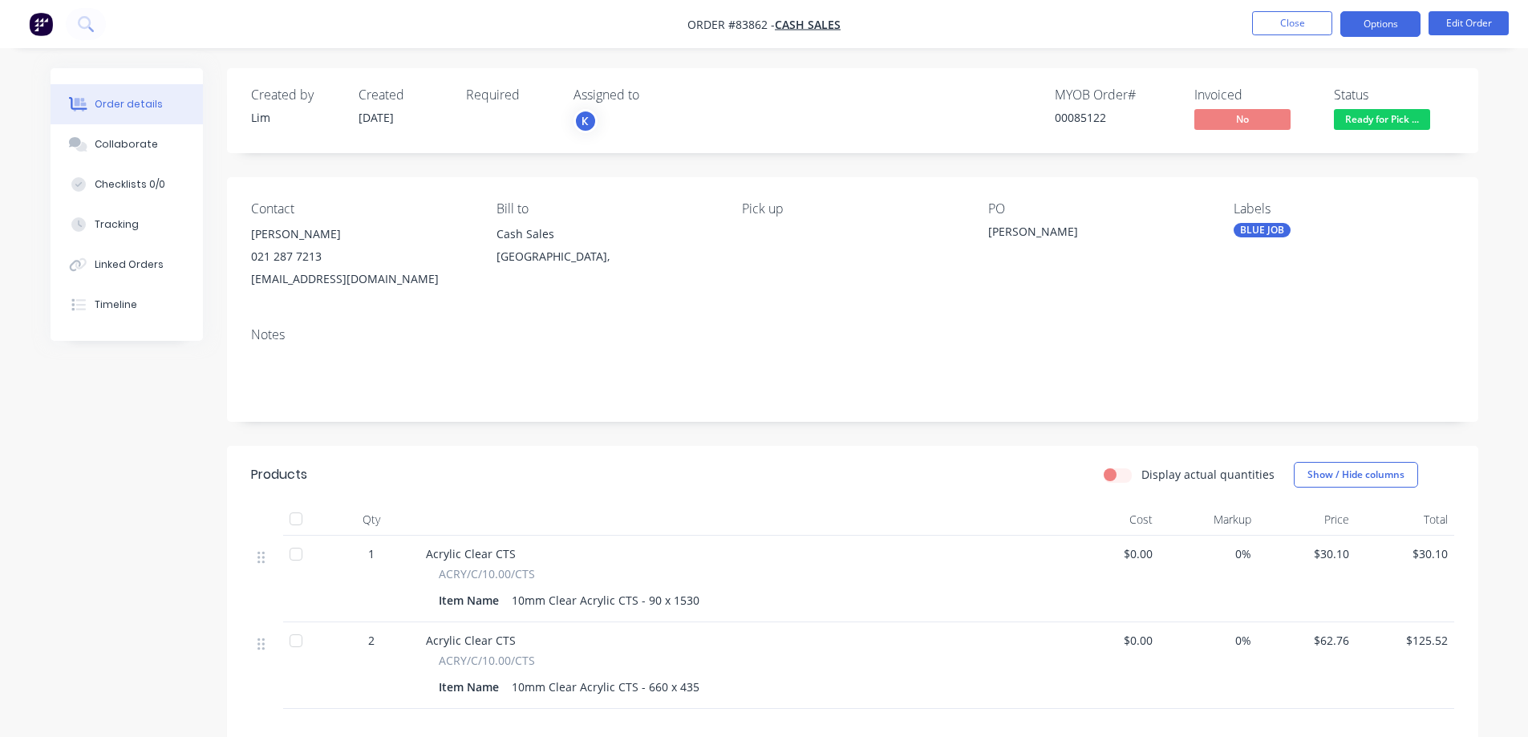
click at [1377, 29] on button "Options" at bounding box center [1380, 24] width 80 height 26
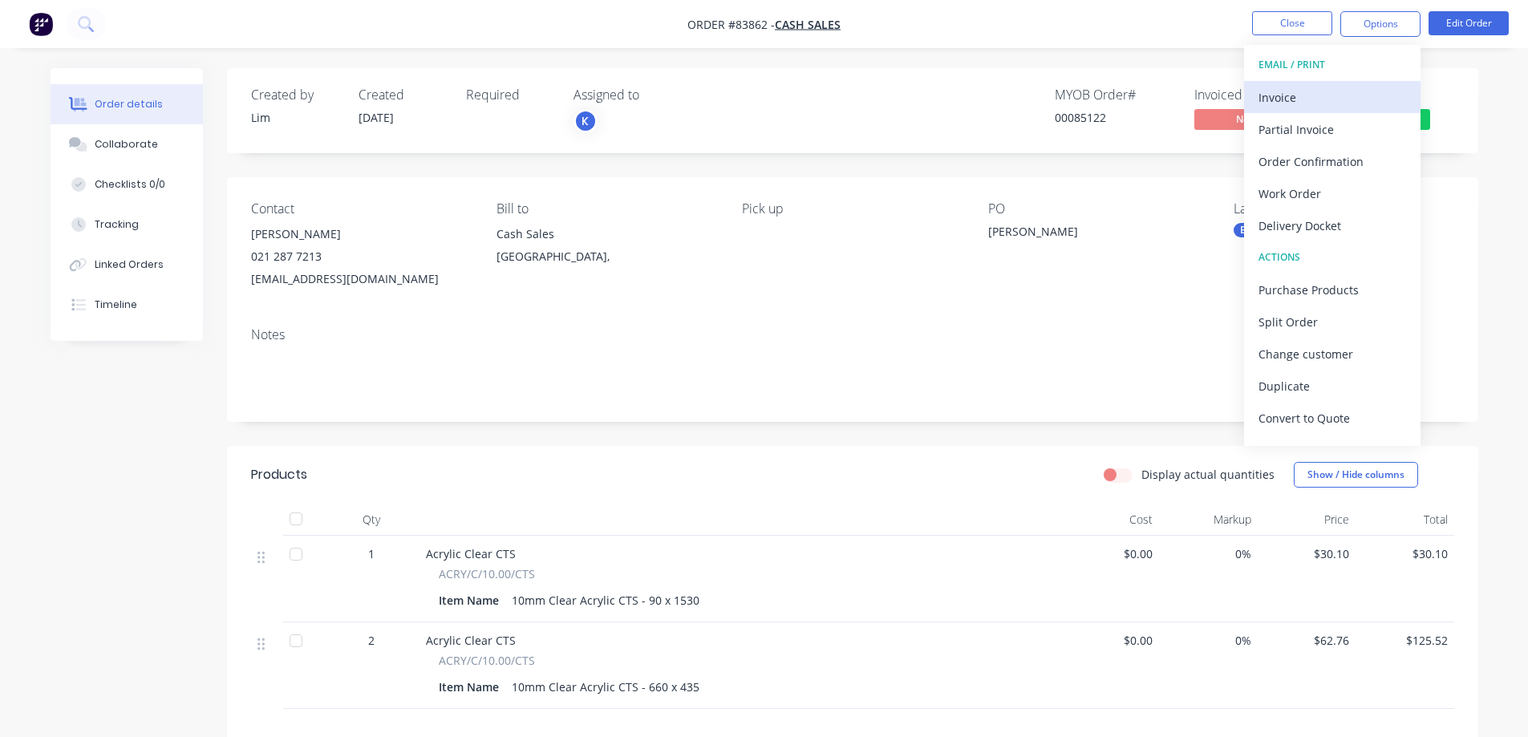
click at [1331, 94] on div "Invoice" at bounding box center [1332, 97] width 148 height 23
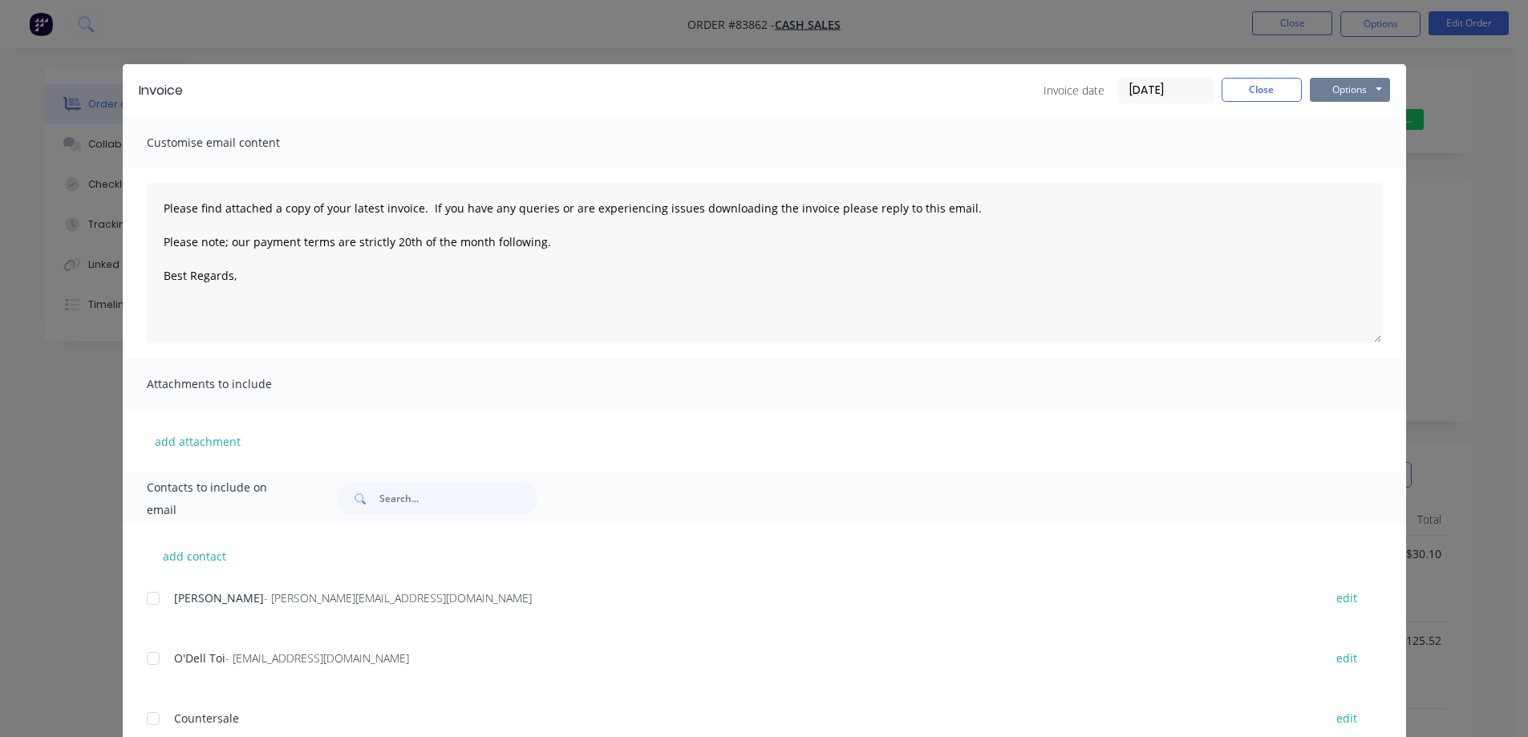
click at [1346, 87] on button "Options" at bounding box center [1350, 90] width 80 height 24
click at [1350, 143] on button "Print" at bounding box center [1361, 145] width 103 height 26
click at [1254, 75] on div "Invoice Invoice date 14/08/25 Close Options Preview Print Email" at bounding box center [764, 90] width 1283 height 52
click at [1273, 95] on button "Close" at bounding box center [1262, 90] width 80 height 24
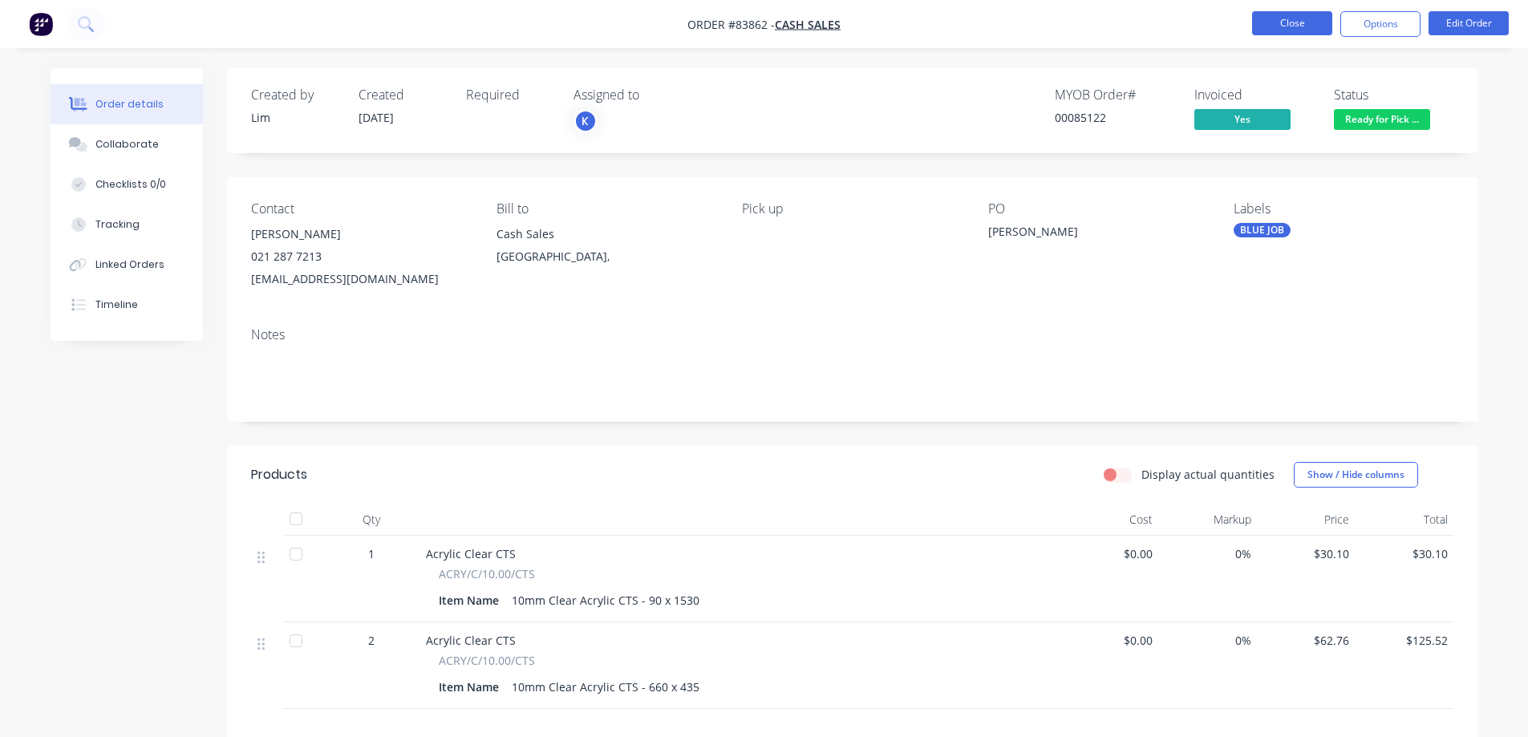
click at [1278, 25] on button "Close" at bounding box center [1292, 23] width 80 height 24
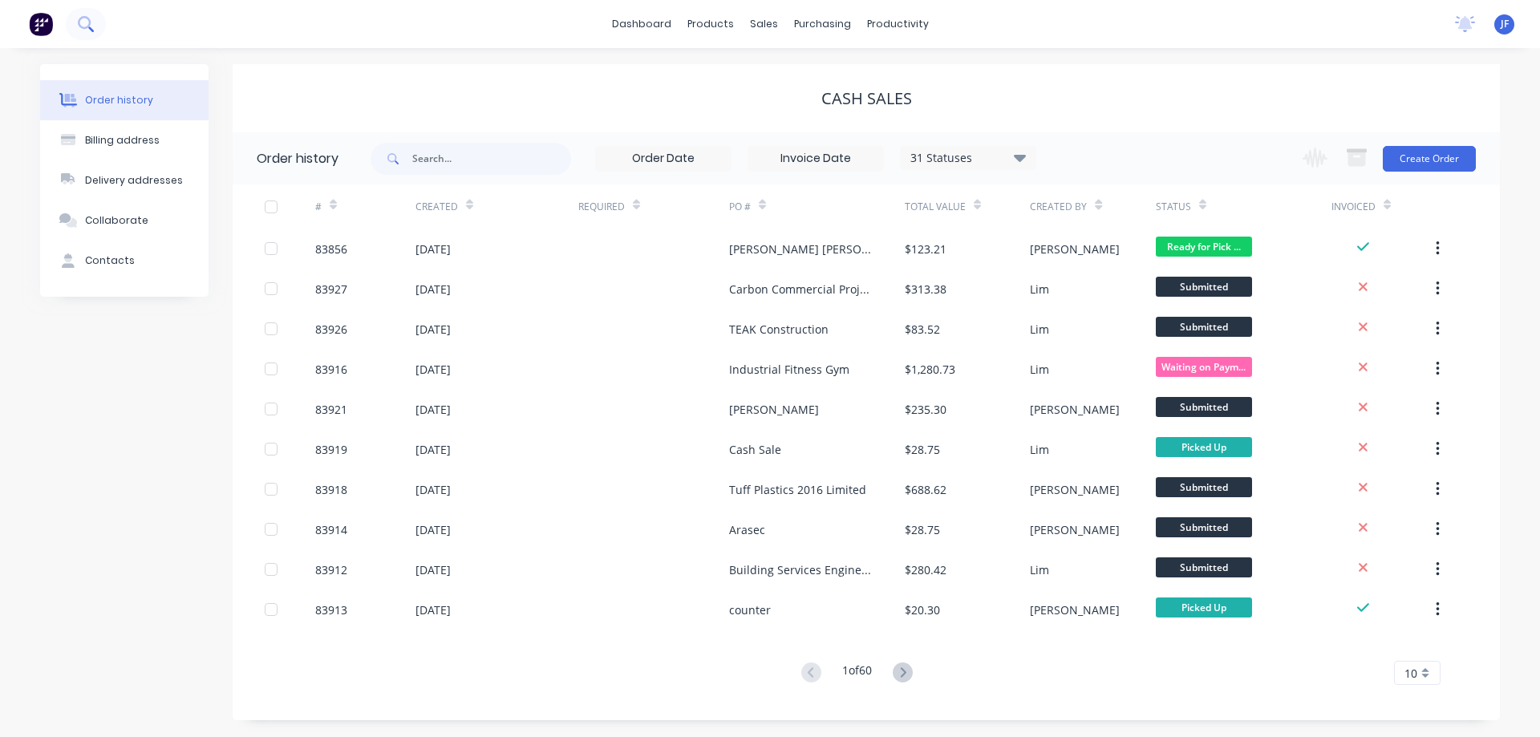
click at [100, 39] on div at bounding box center [53, 24] width 106 height 32
click at [88, 26] on icon at bounding box center [84, 22] width 13 height 13
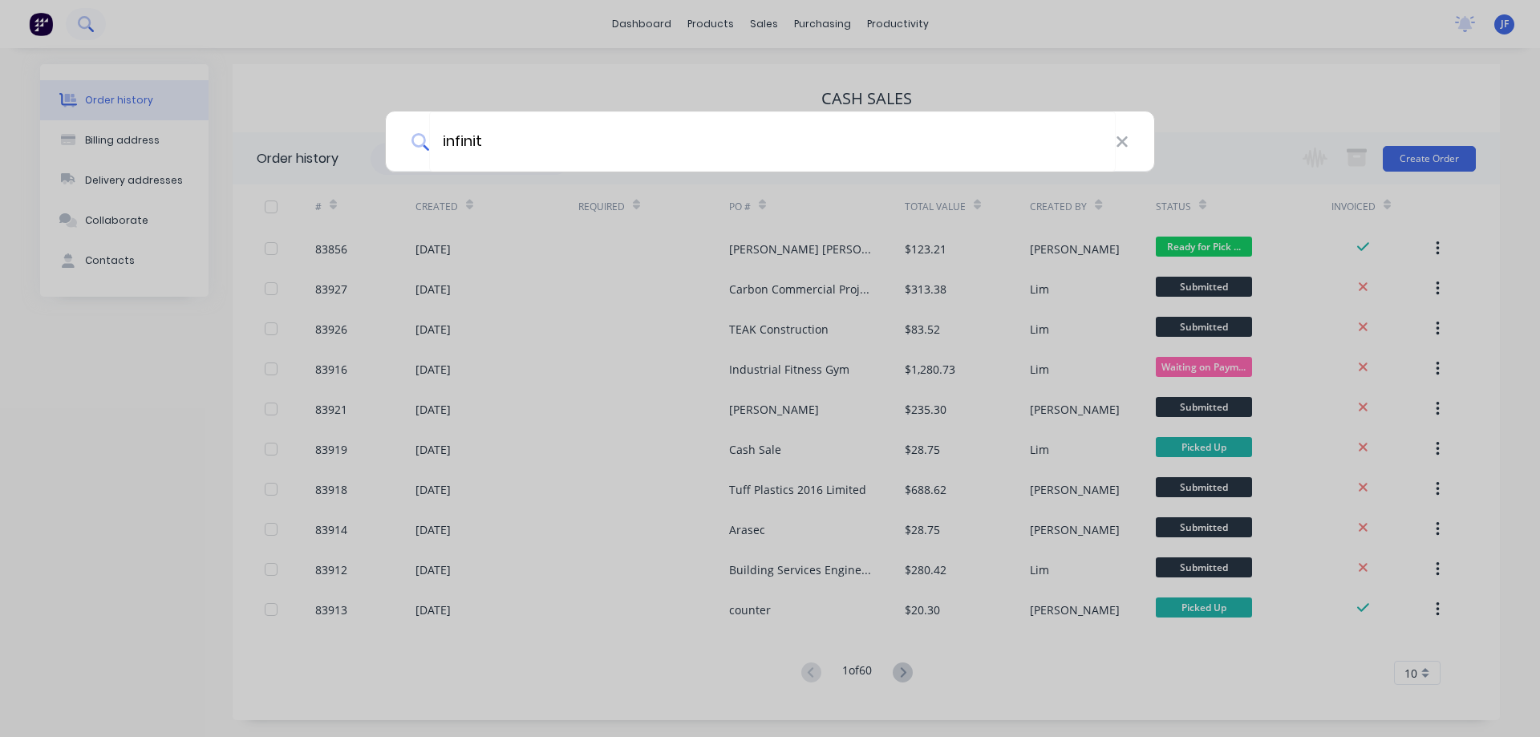
type input "infinity"
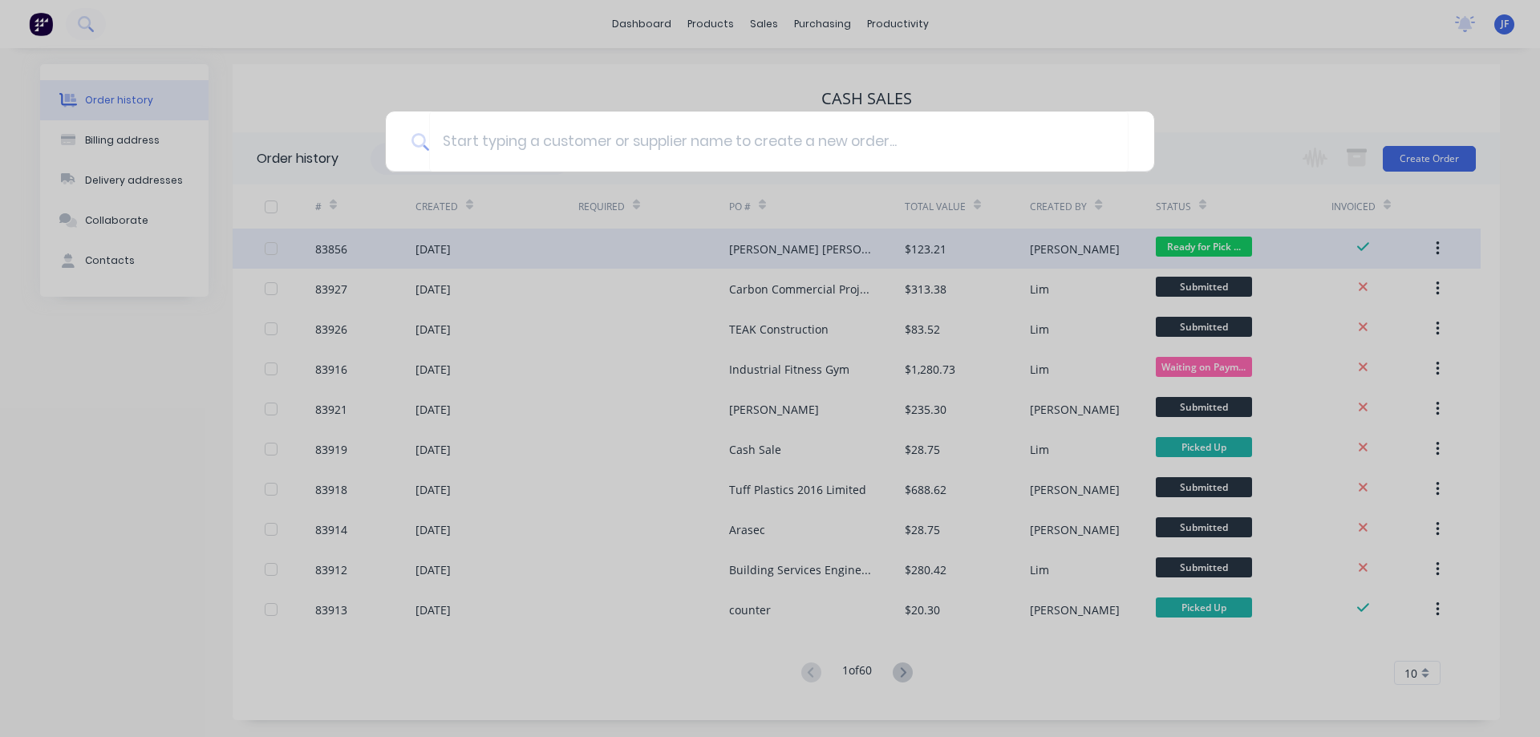
click at [339, 257] on div at bounding box center [770, 368] width 1540 height 737
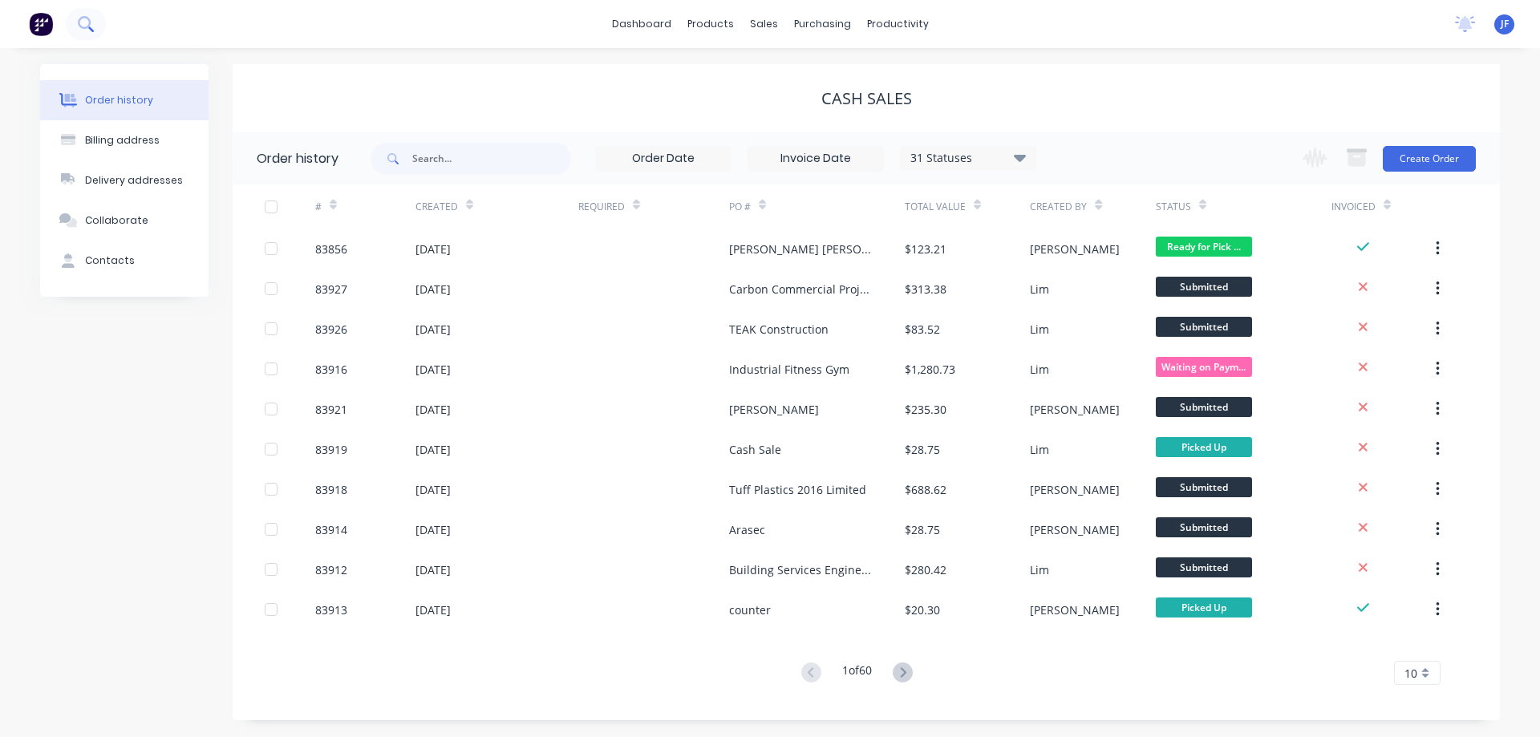
click at [84, 26] on icon at bounding box center [85, 23] width 15 height 15
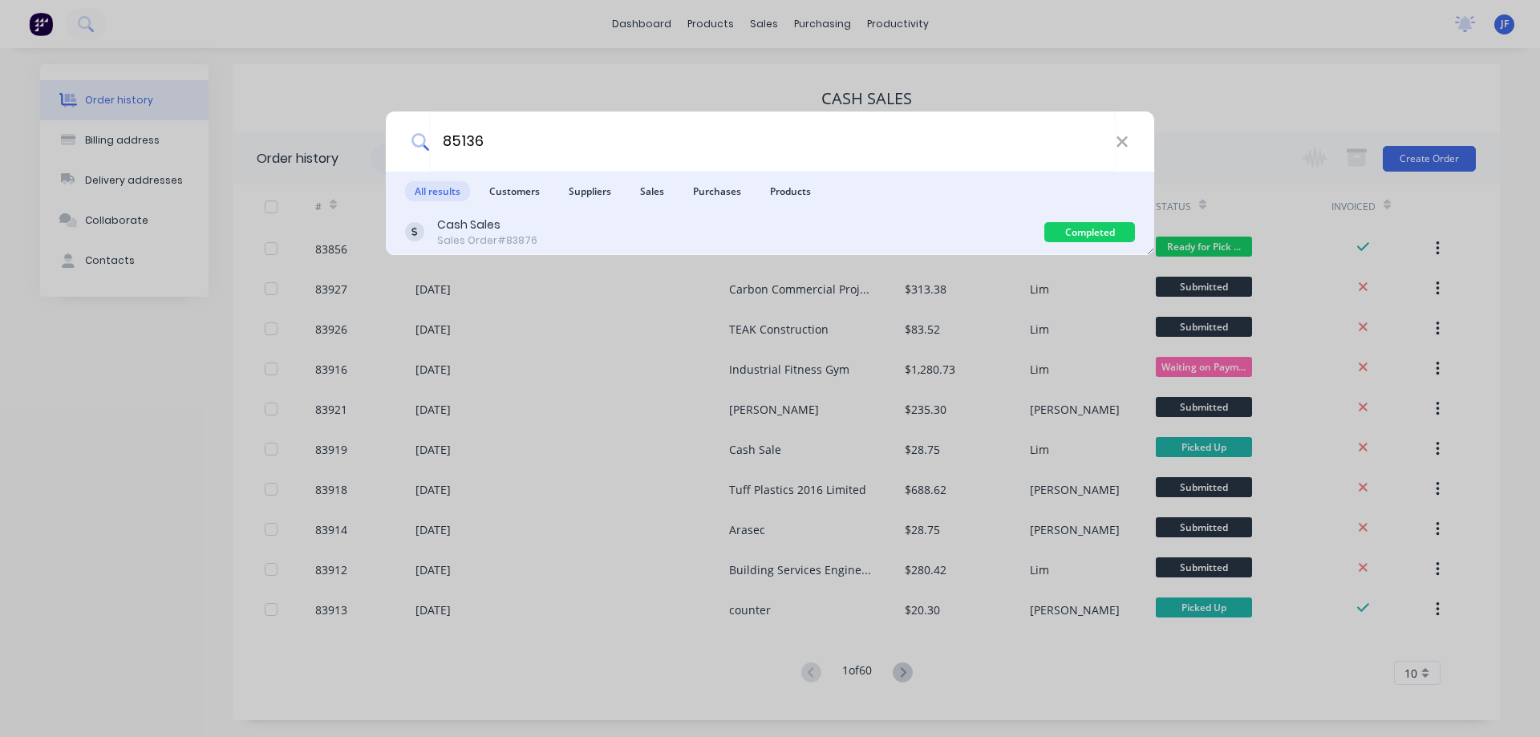
type input "85136"
click at [827, 221] on div "Cash Sales Sales Order #83876" at bounding box center [724, 232] width 639 height 31
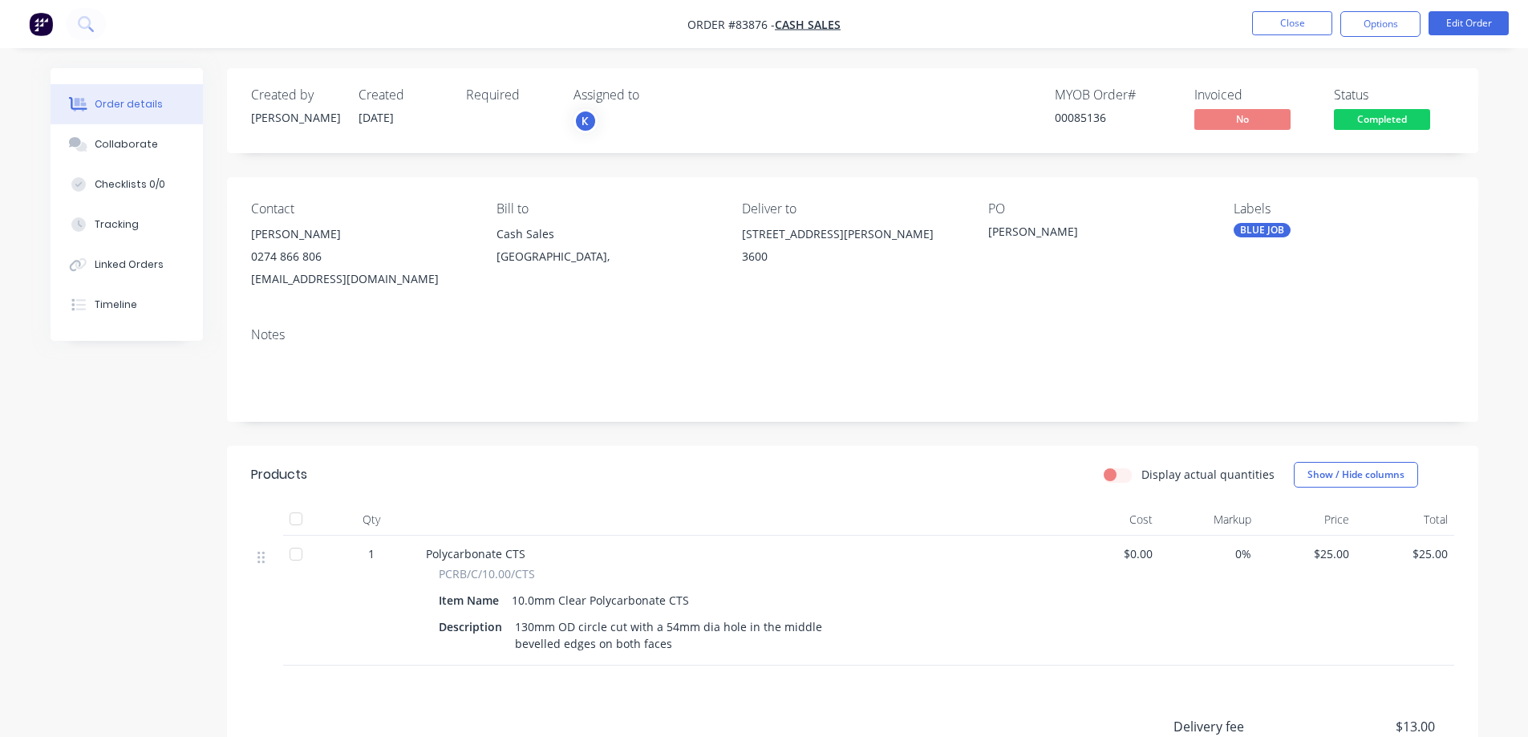
click at [1407, 118] on span "Completed" at bounding box center [1382, 119] width 96 height 20
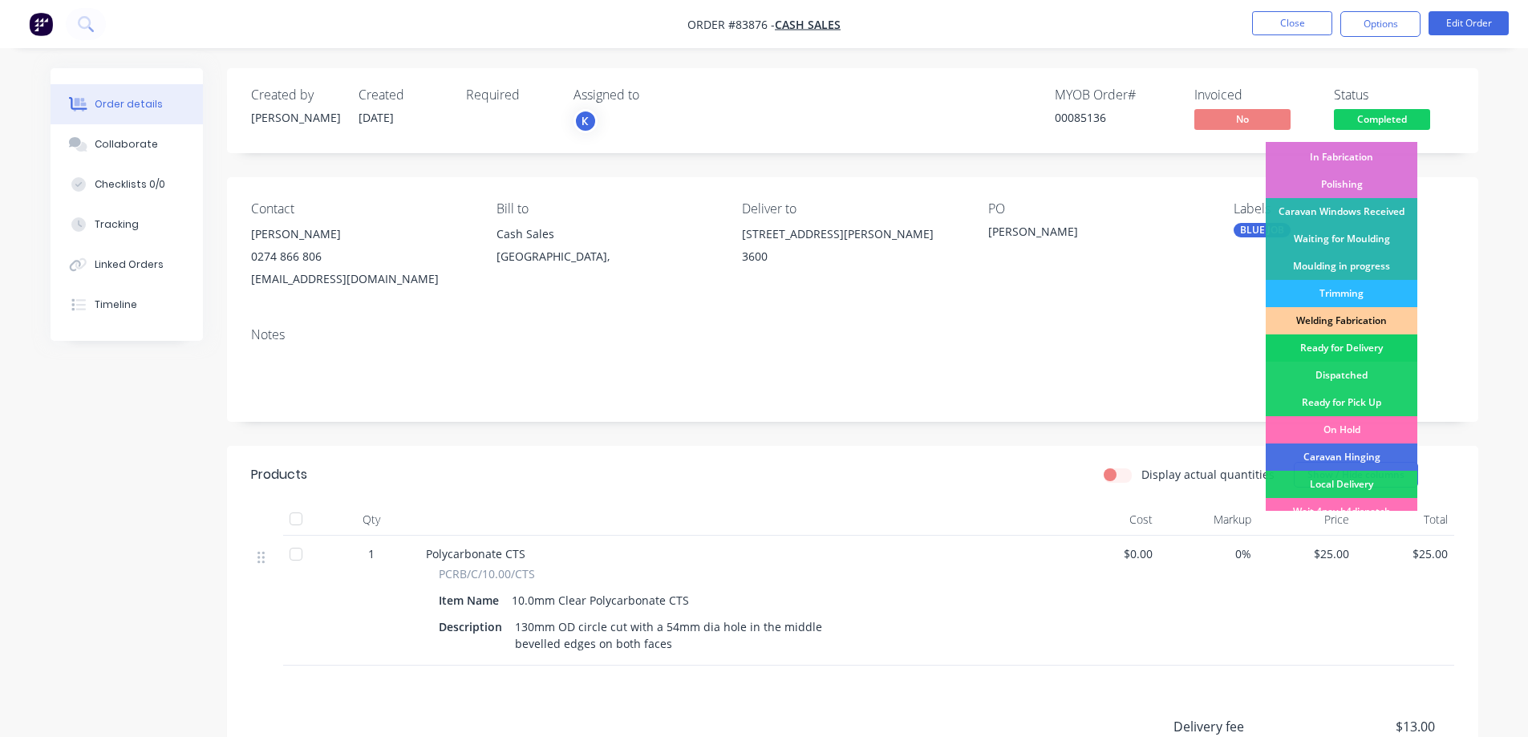
scroll to position [313, 0]
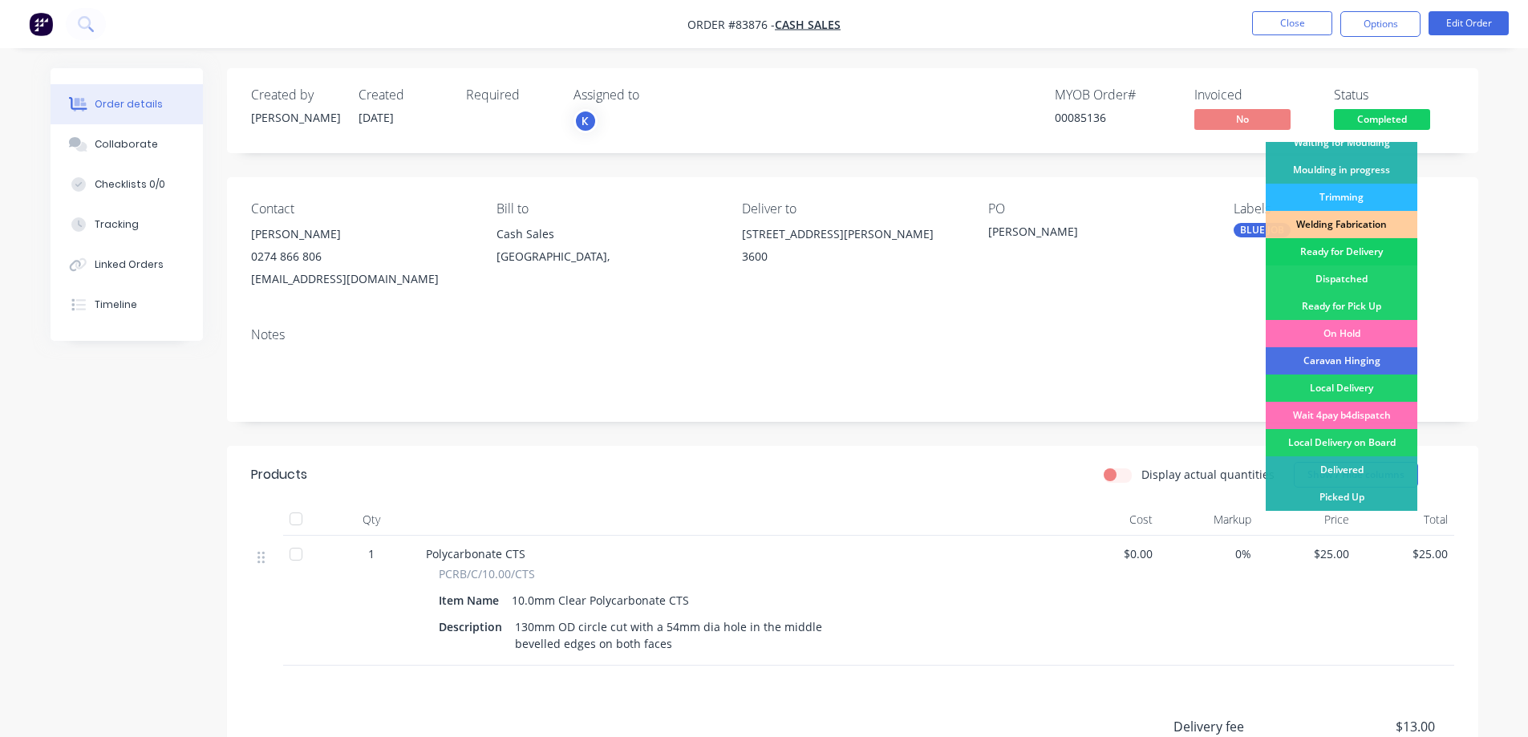
click at [1346, 252] on div "Ready for Delivery" at bounding box center [1342, 251] width 152 height 27
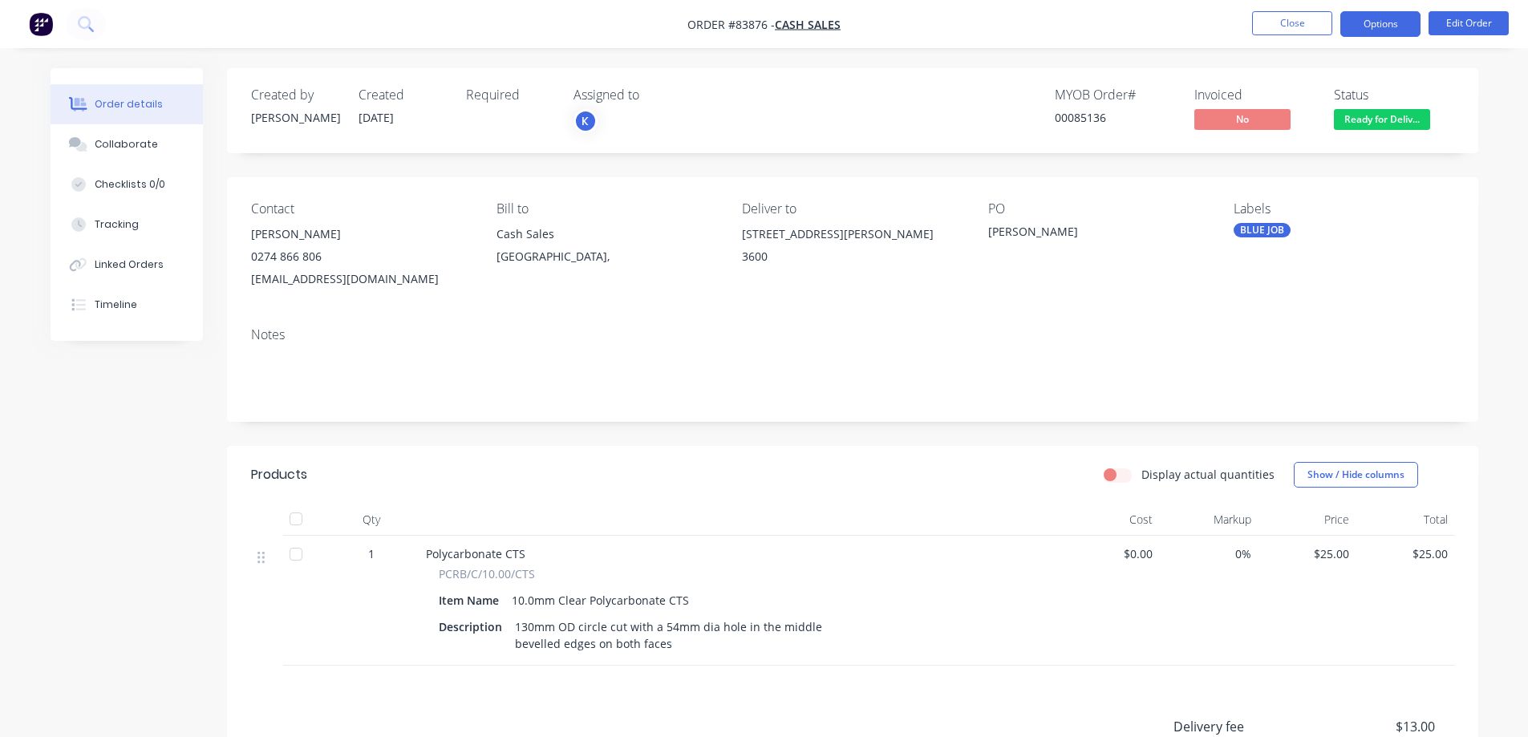
click at [1404, 30] on button "Options" at bounding box center [1380, 24] width 80 height 26
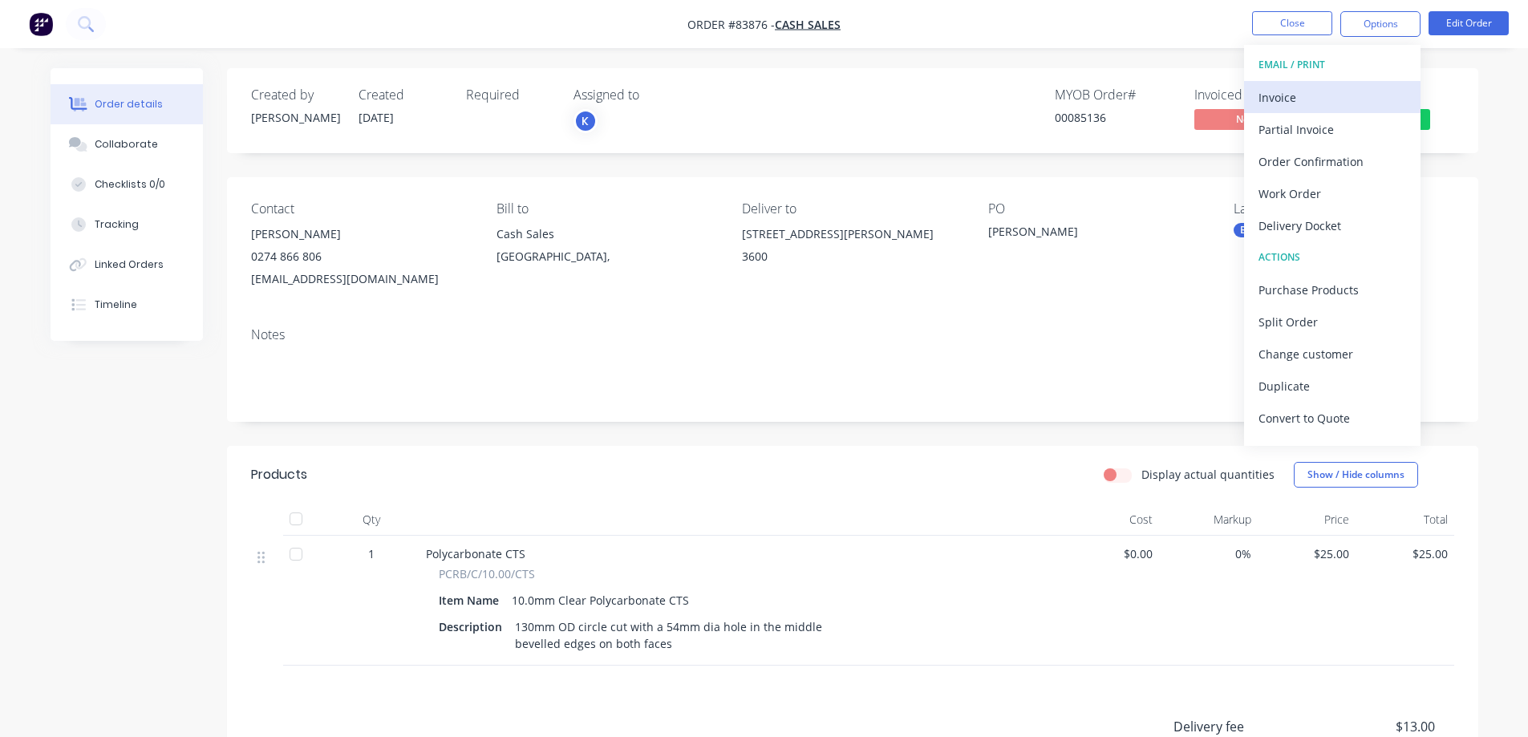
click at [1295, 98] on div "Invoice" at bounding box center [1332, 97] width 148 height 23
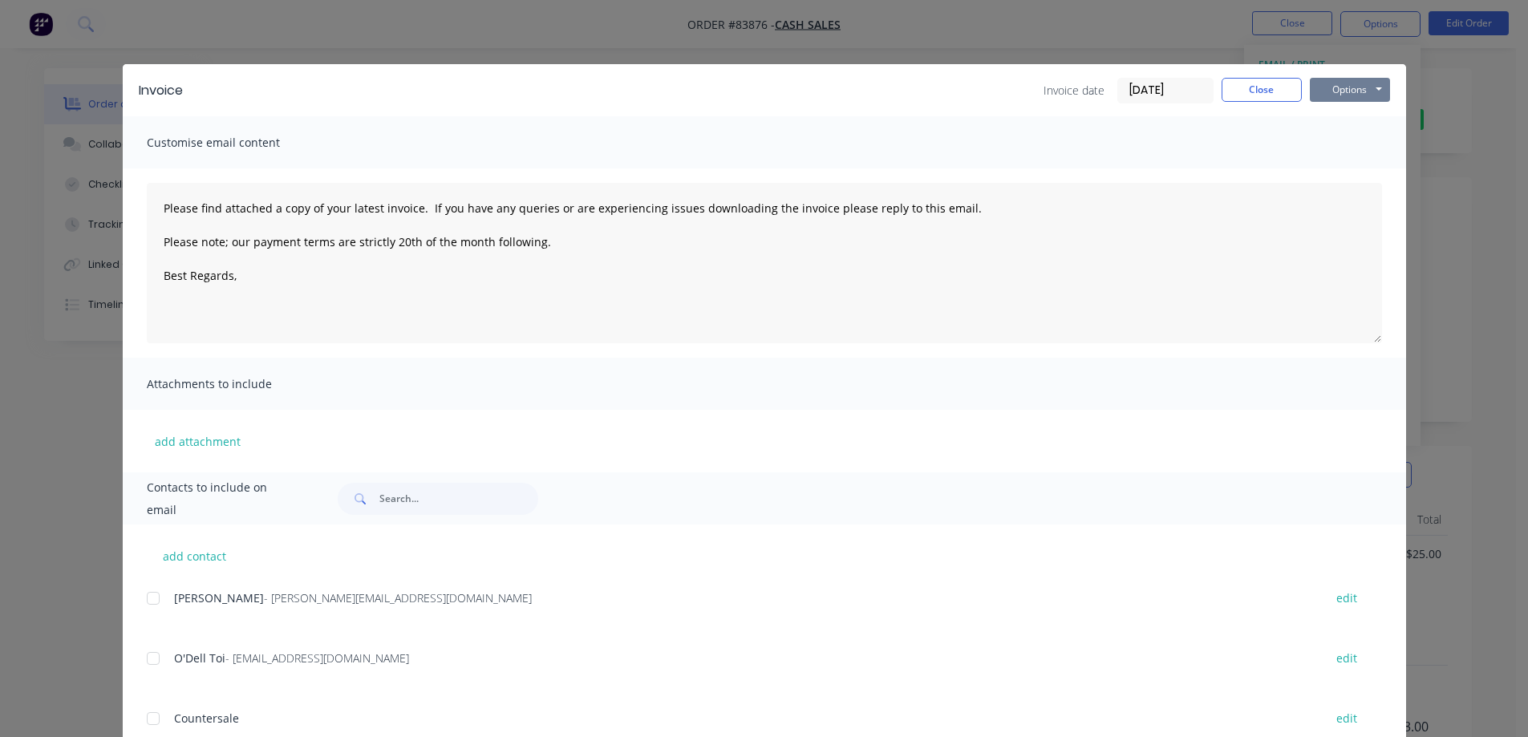
click at [1352, 87] on button "Options" at bounding box center [1350, 90] width 80 height 24
click at [1352, 139] on button "Print" at bounding box center [1361, 145] width 103 height 26
click at [1239, 83] on button "Close" at bounding box center [1262, 90] width 80 height 24
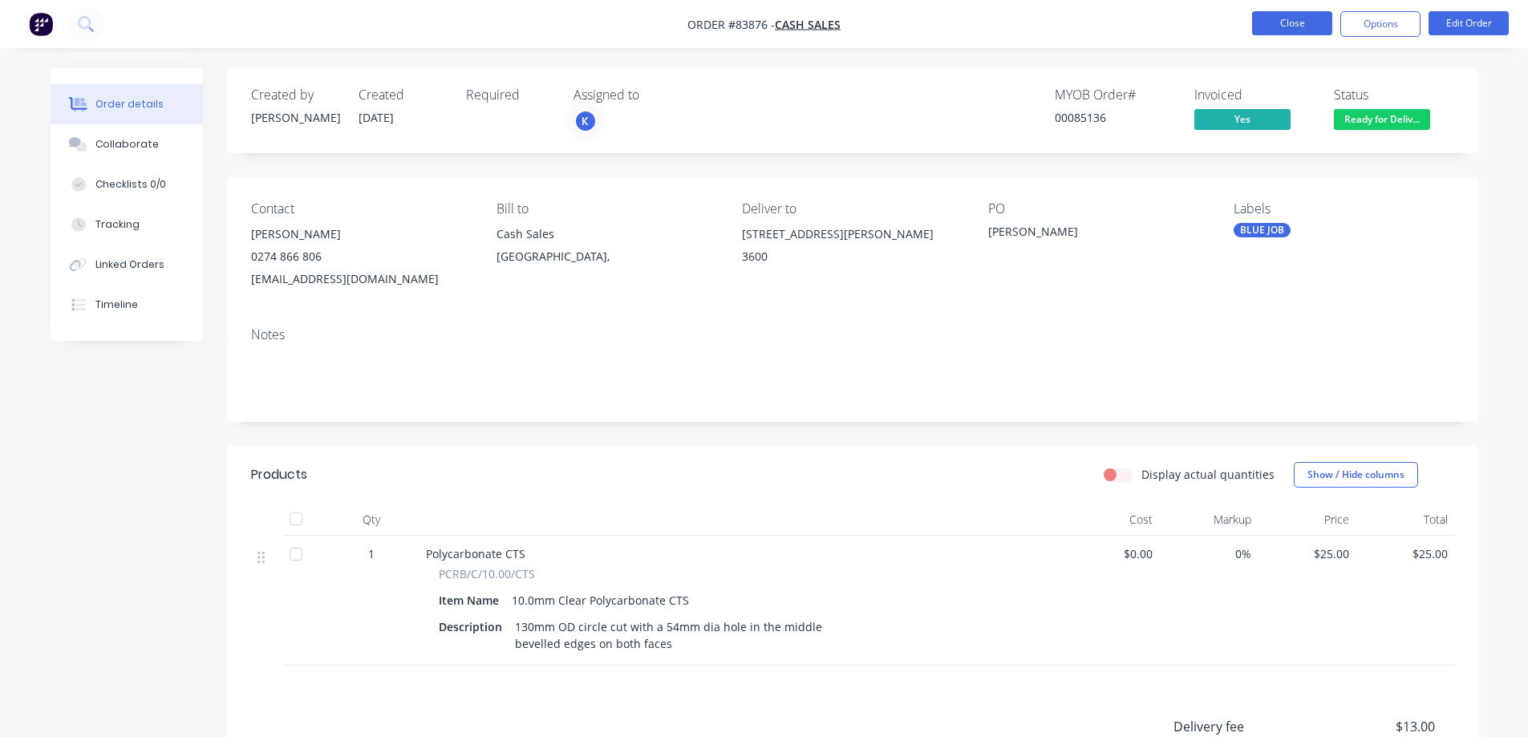
click at [1274, 21] on button "Close" at bounding box center [1292, 23] width 80 height 24
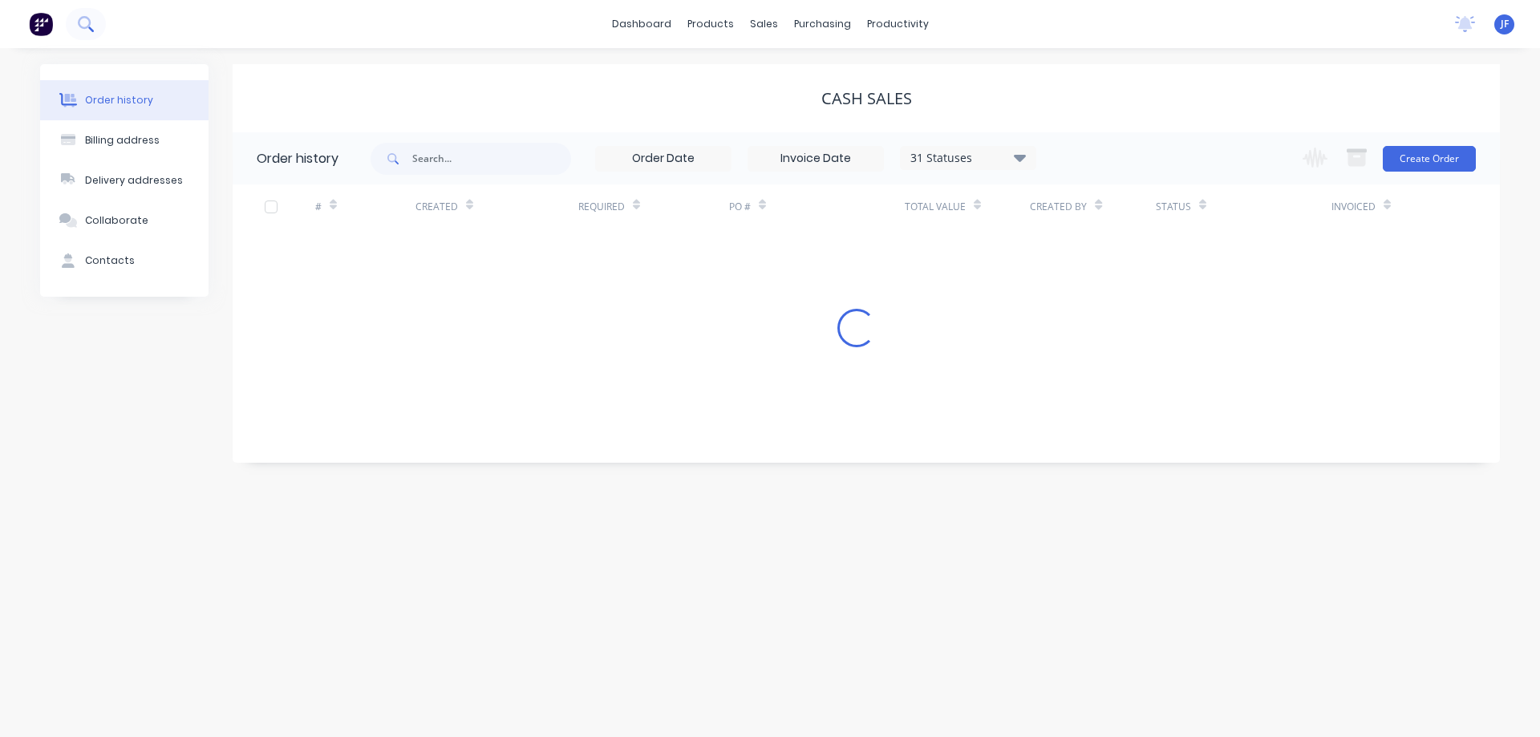
click at [82, 22] on icon at bounding box center [85, 23] width 15 height 15
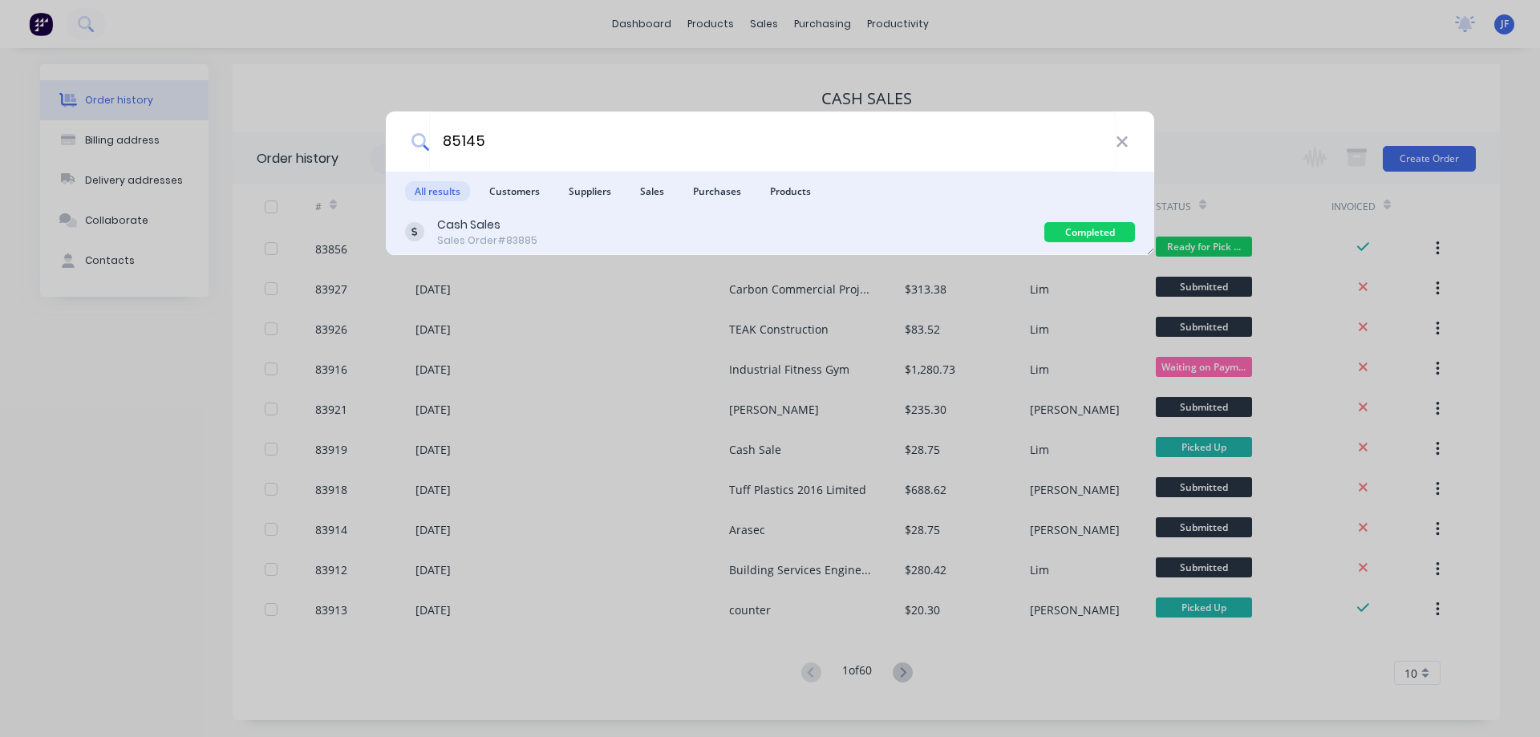
type input "85145"
click at [659, 222] on div "Cash Sales Sales Order #83885" at bounding box center [724, 232] width 639 height 31
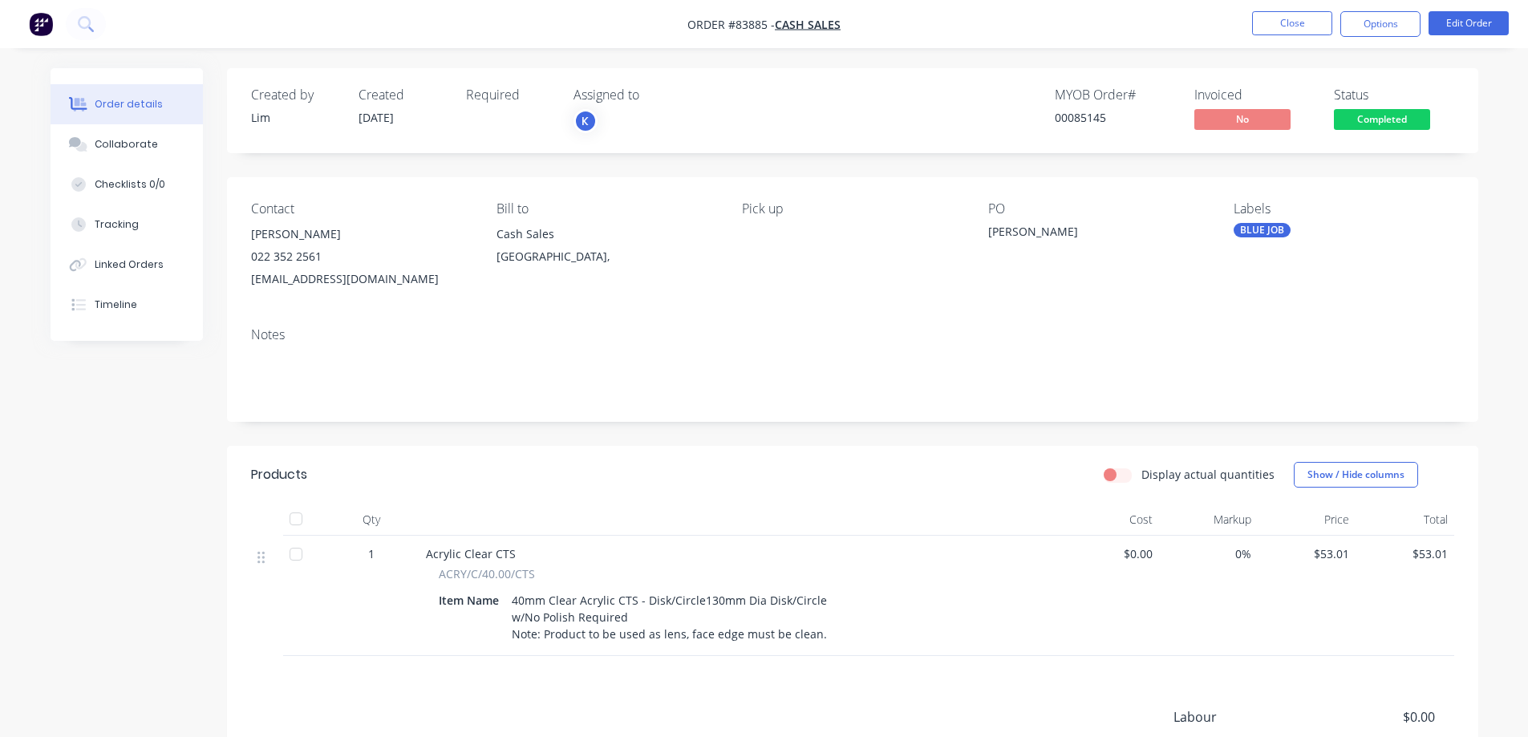
click at [1368, 124] on span "Completed" at bounding box center [1382, 119] width 96 height 20
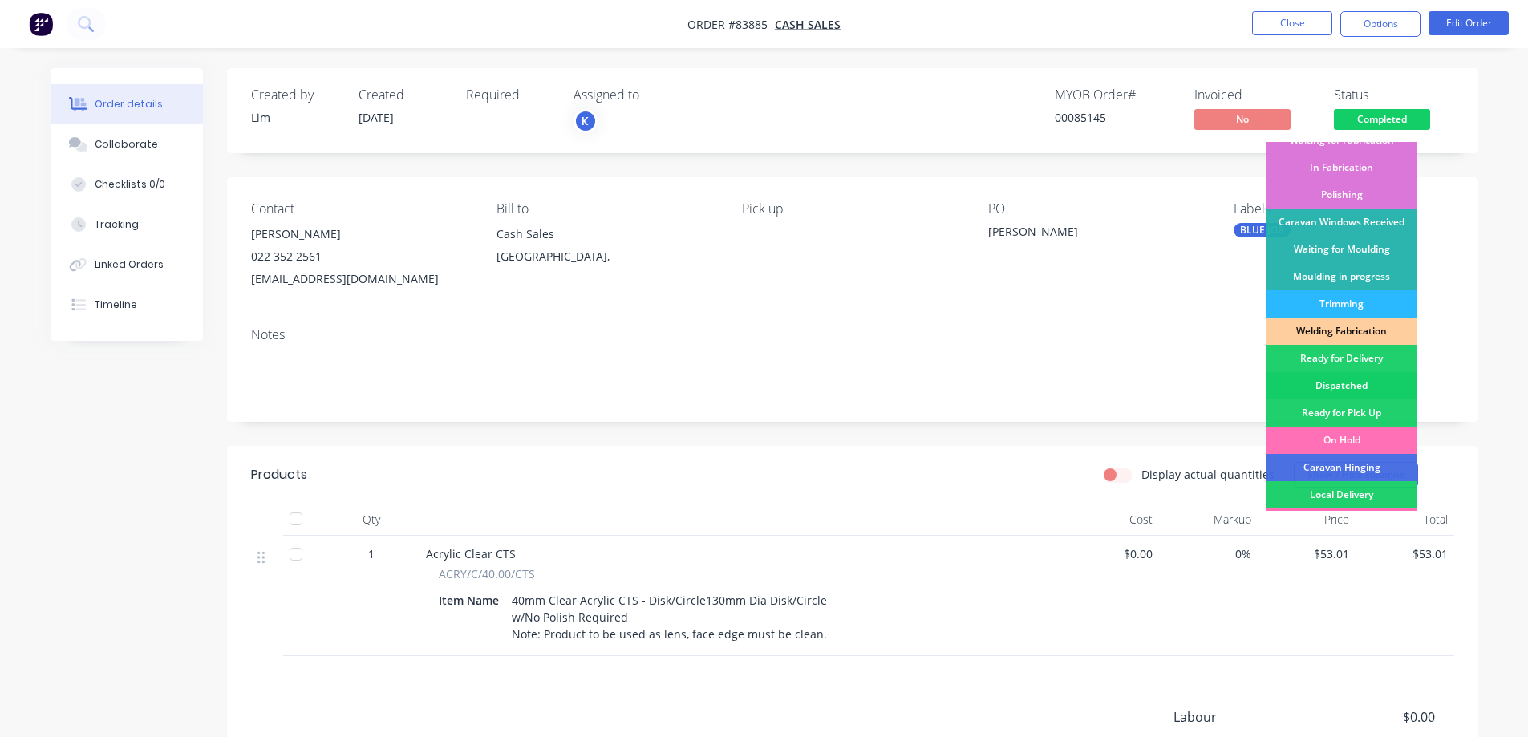
scroll to position [313, 0]
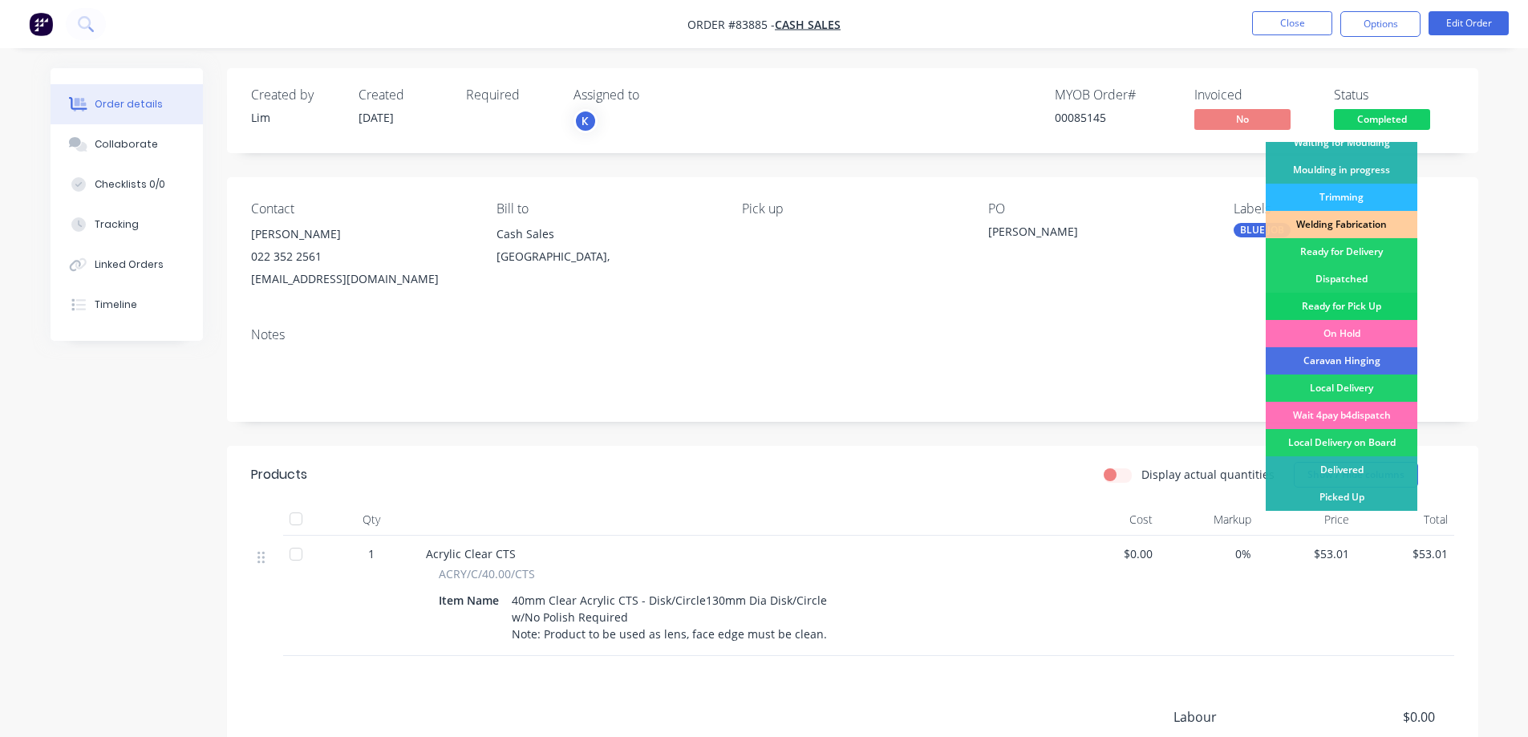
click at [1362, 305] on div "Ready for Pick Up" at bounding box center [1342, 306] width 152 height 27
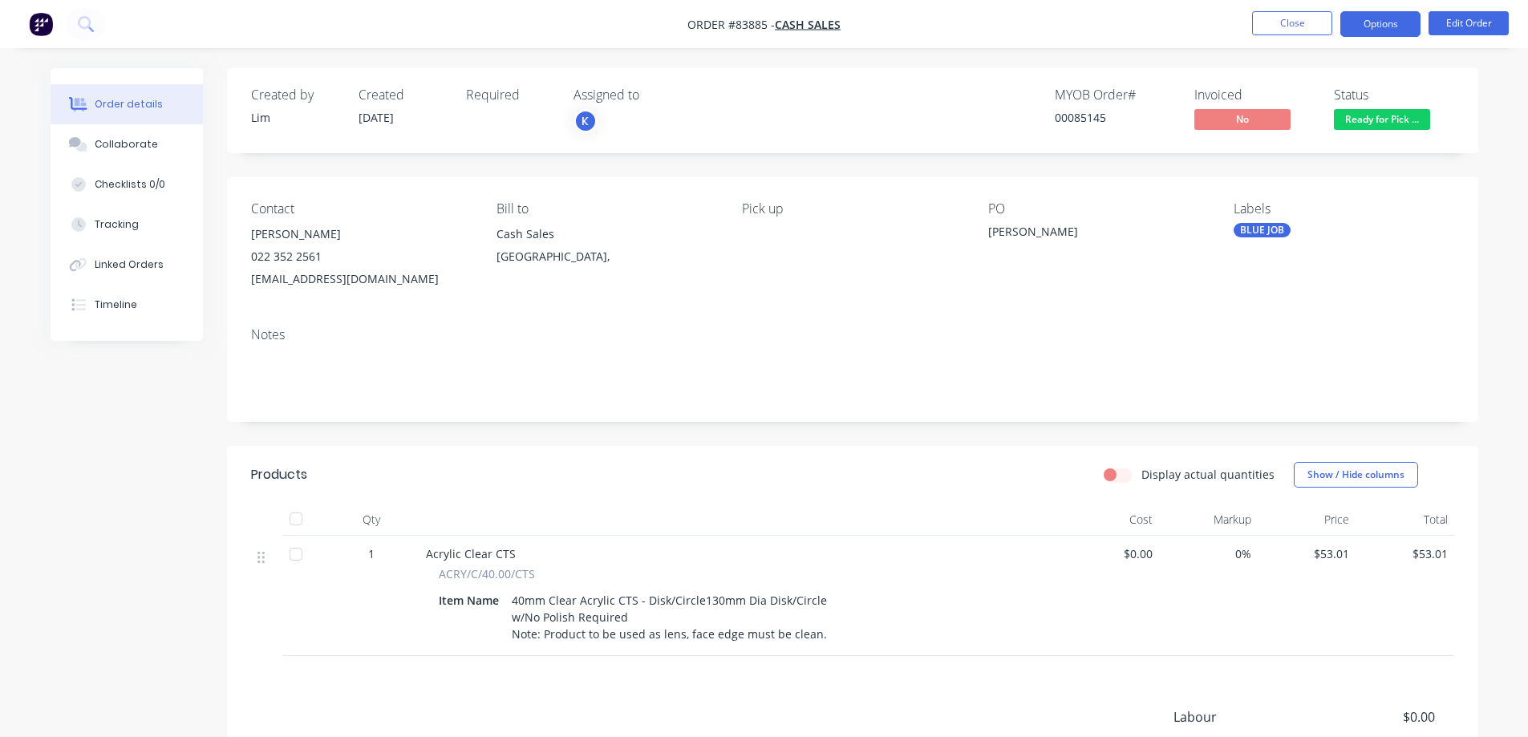
click at [1397, 28] on button "Options" at bounding box center [1380, 24] width 80 height 26
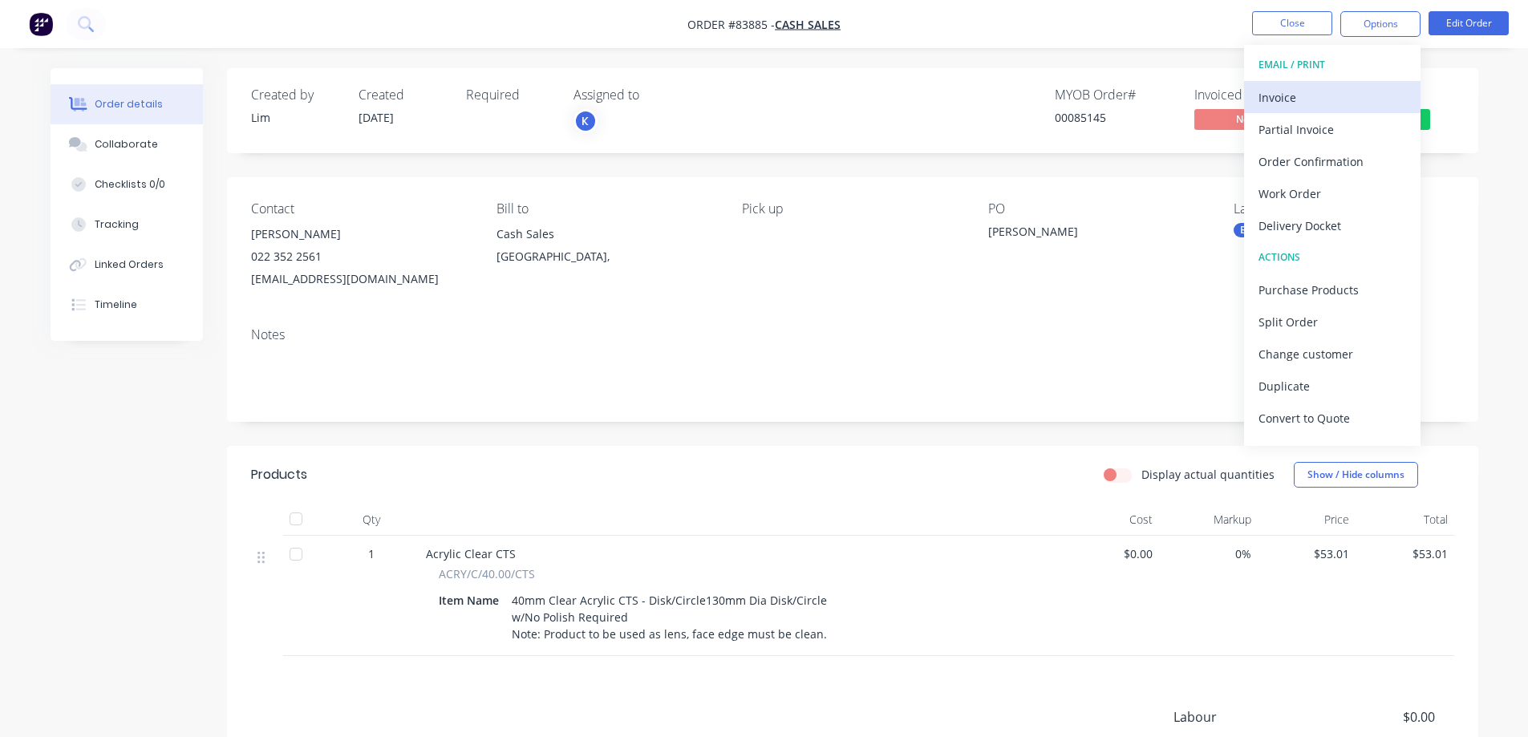
click at [1364, 84] on button "Invoice" at bounding box center [1332, 97] width 176 height 32
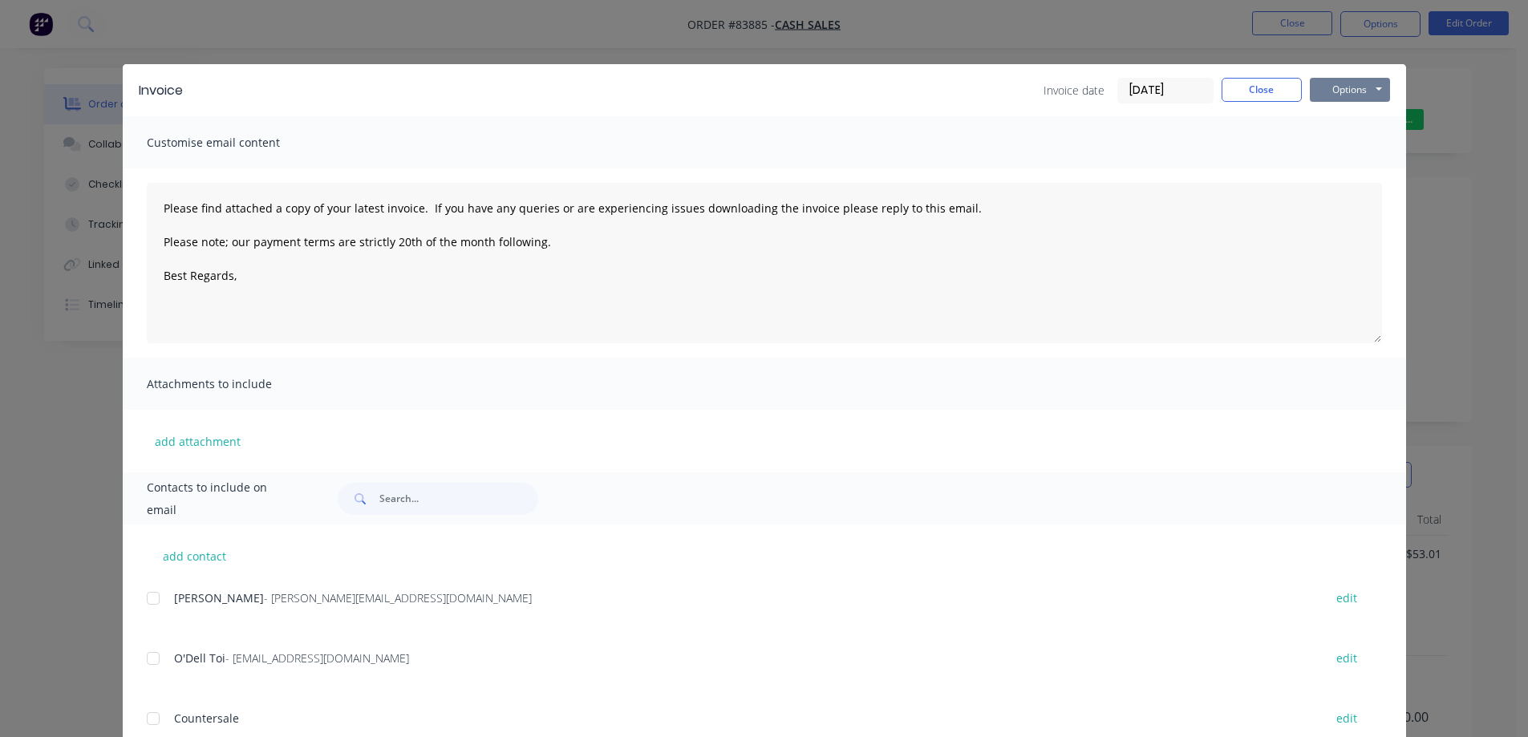
click at [1333, 79] on button "Options" at bounding box center [1350, 90] width 80 height 24
click at [1336, 138] on button "Print" at bounding box center [1361, 145] width 103 height 26
click at [1229, 84] on button "Close" at bounding box center [1262, 90] width 80 height 24
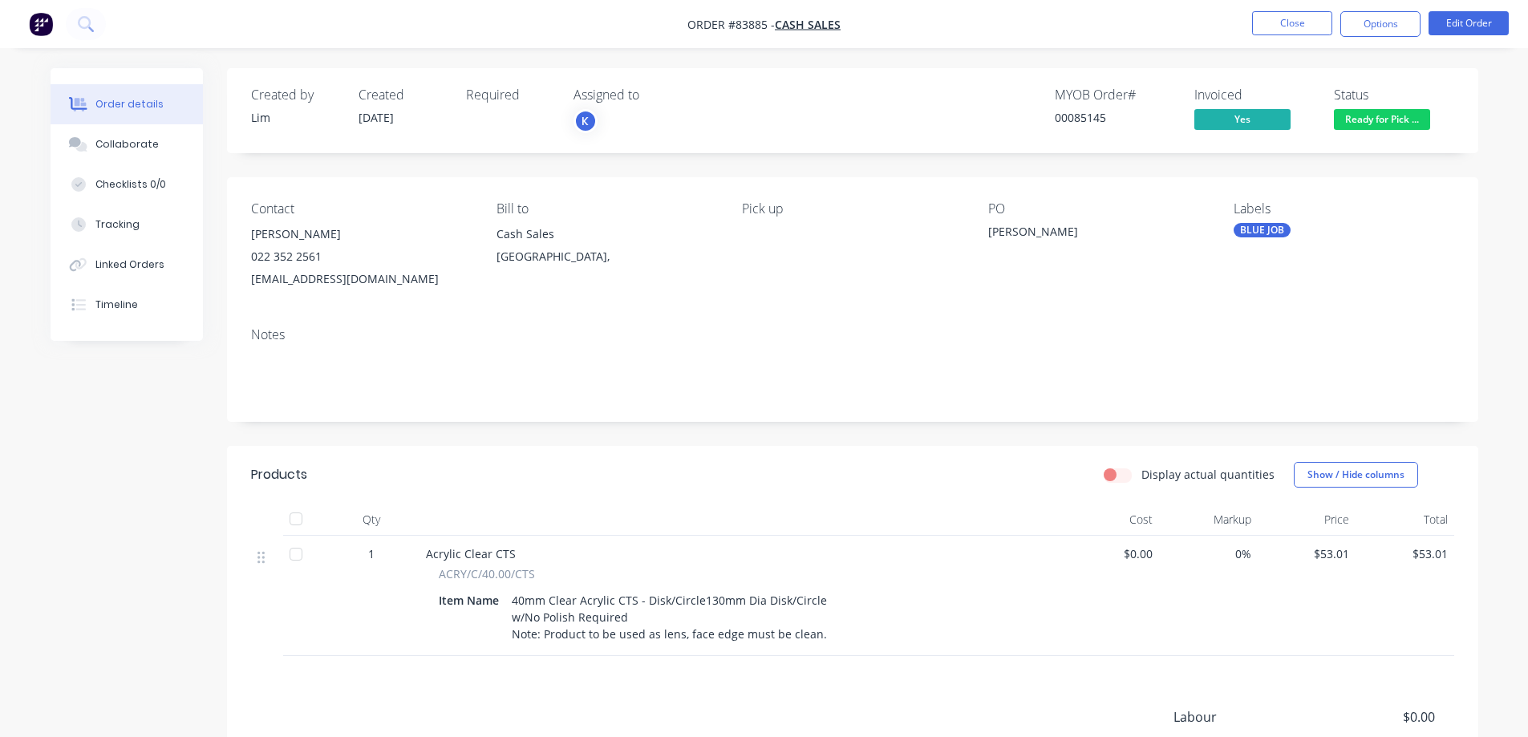
click at [1262, 37] on nav "Order #83885 - Cash Sales Close Options Edit Order" at bounding box center [764, 24] width 1528 height 48
click at [92, 24] on icon at bounding box center [85, 23] width 15 height 15
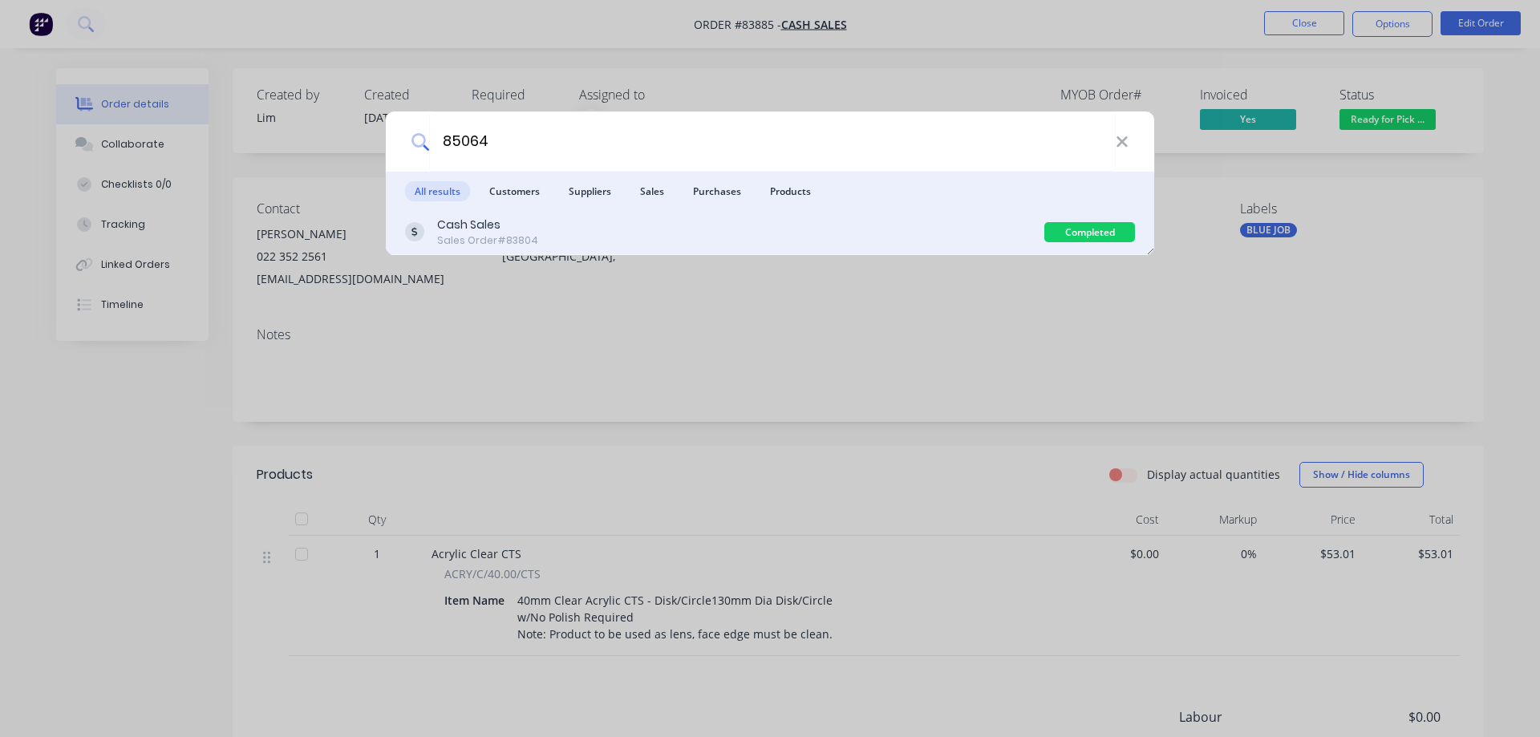
type input "85064"
click at [1007, 246] on div "Cash Sales Sales Order #83804" at bounding box center [724, 232] width 639 height 31
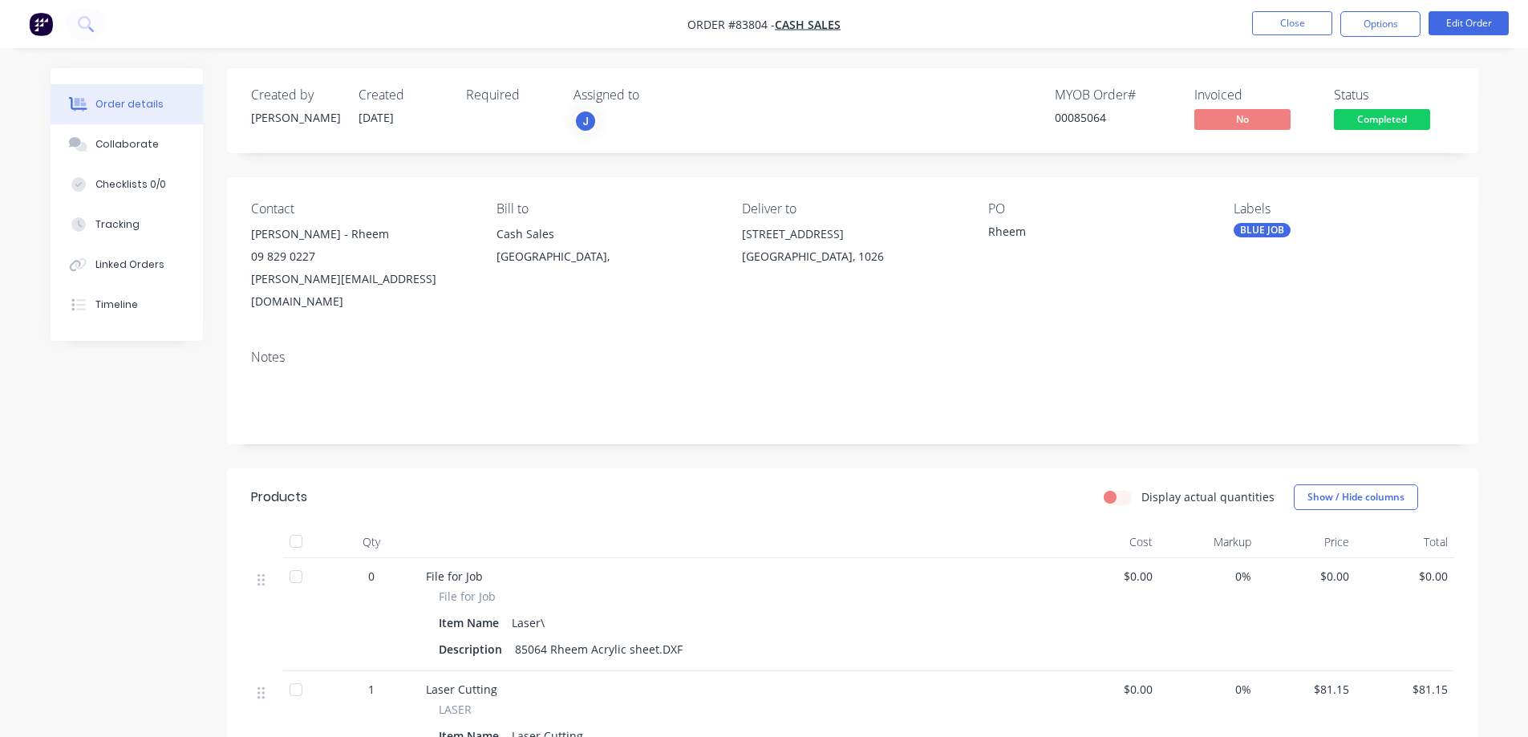
click at [1362, 122] on span "Completed" at bounding box center [1382, 119] width 96 height 20
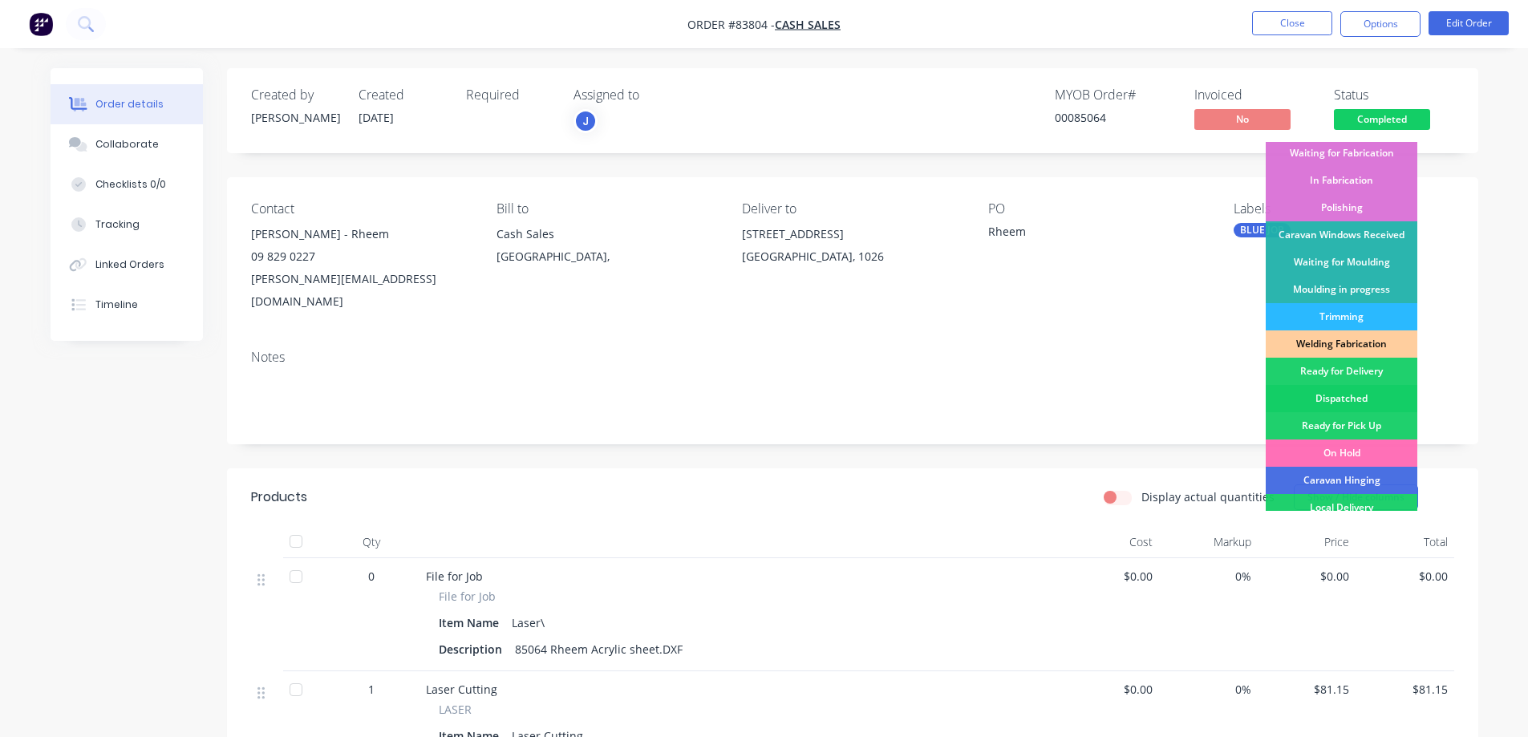
scroll to position [313, 0]
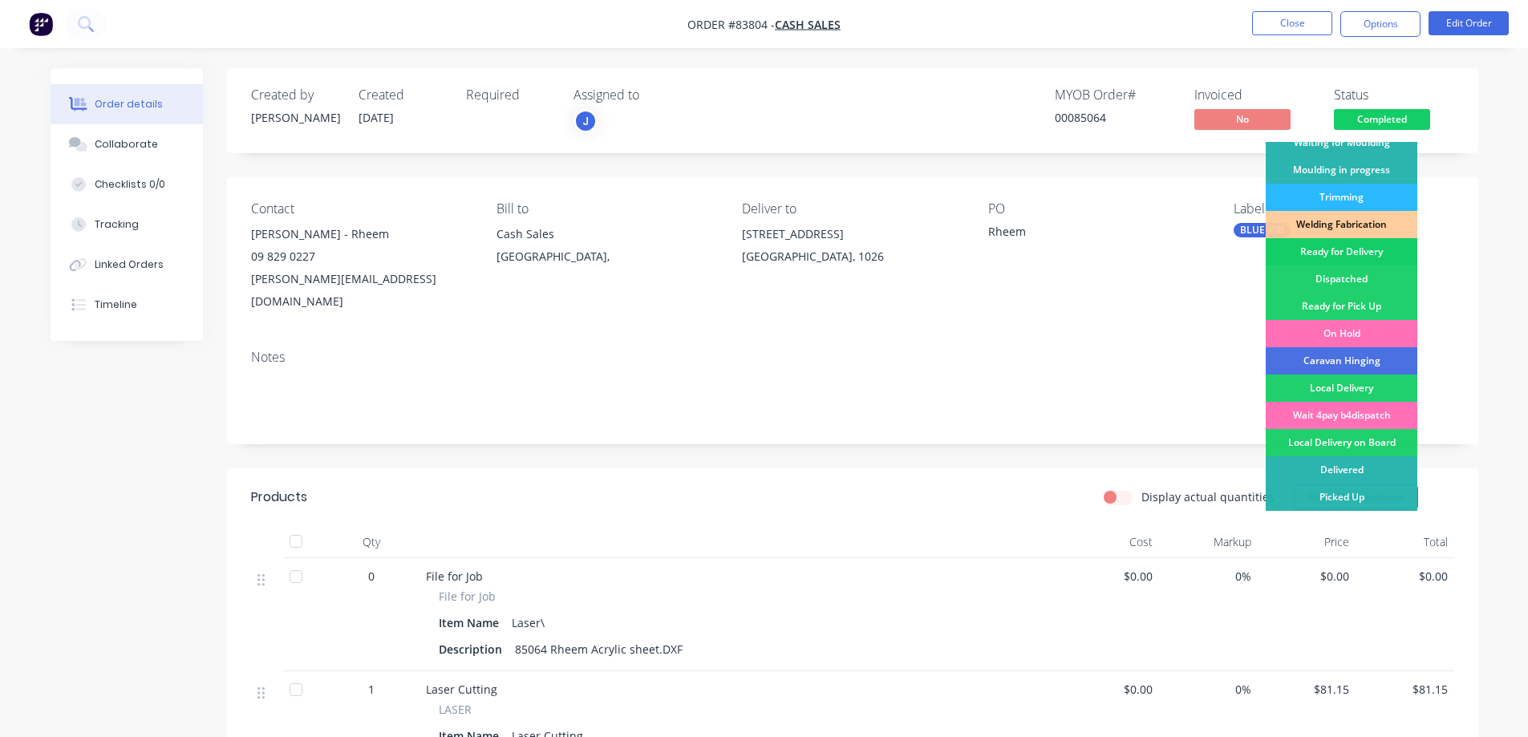
click at [1328, 253] on div "Ready for Delivery" at bounding box center [1342, 251] width 152 height 27
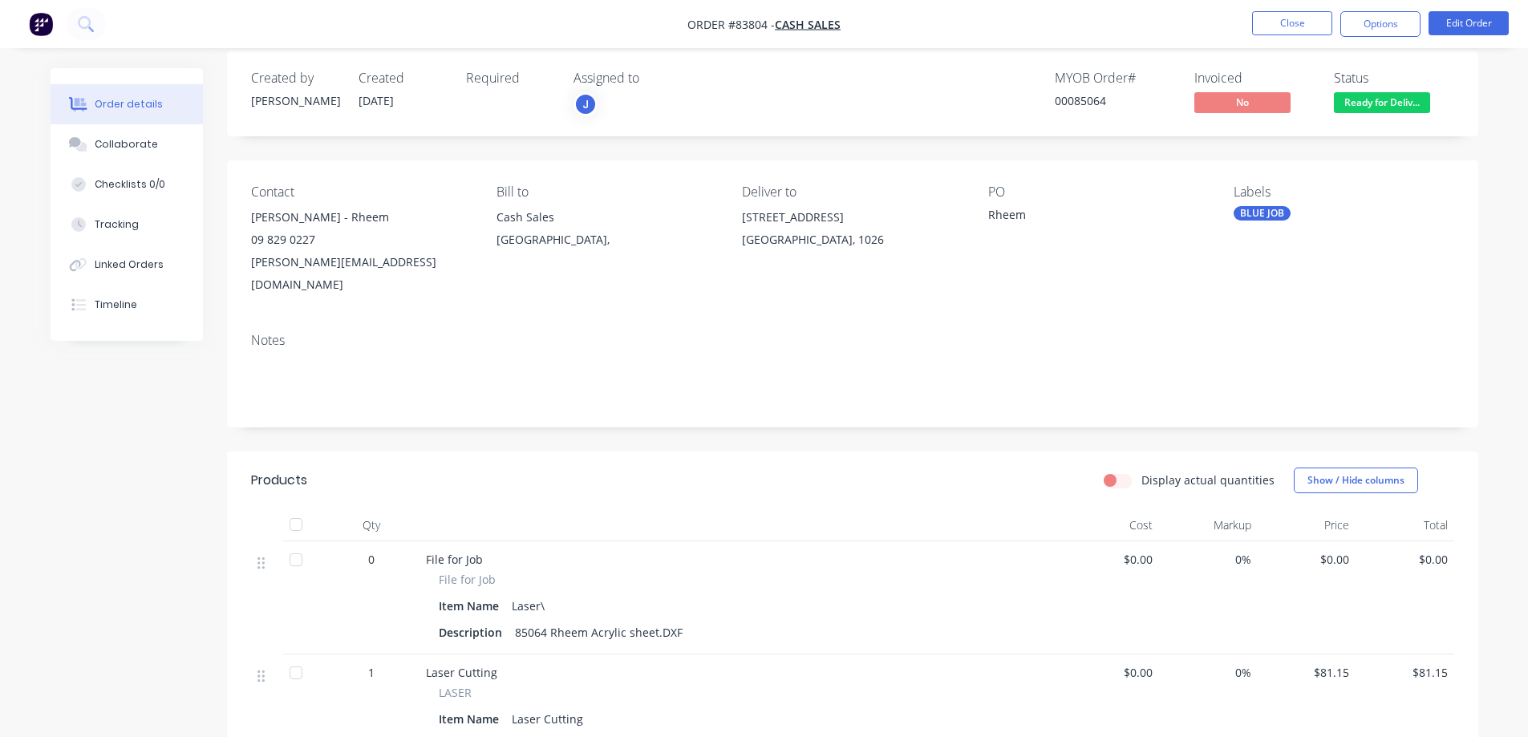
scroll to position [0, 0]
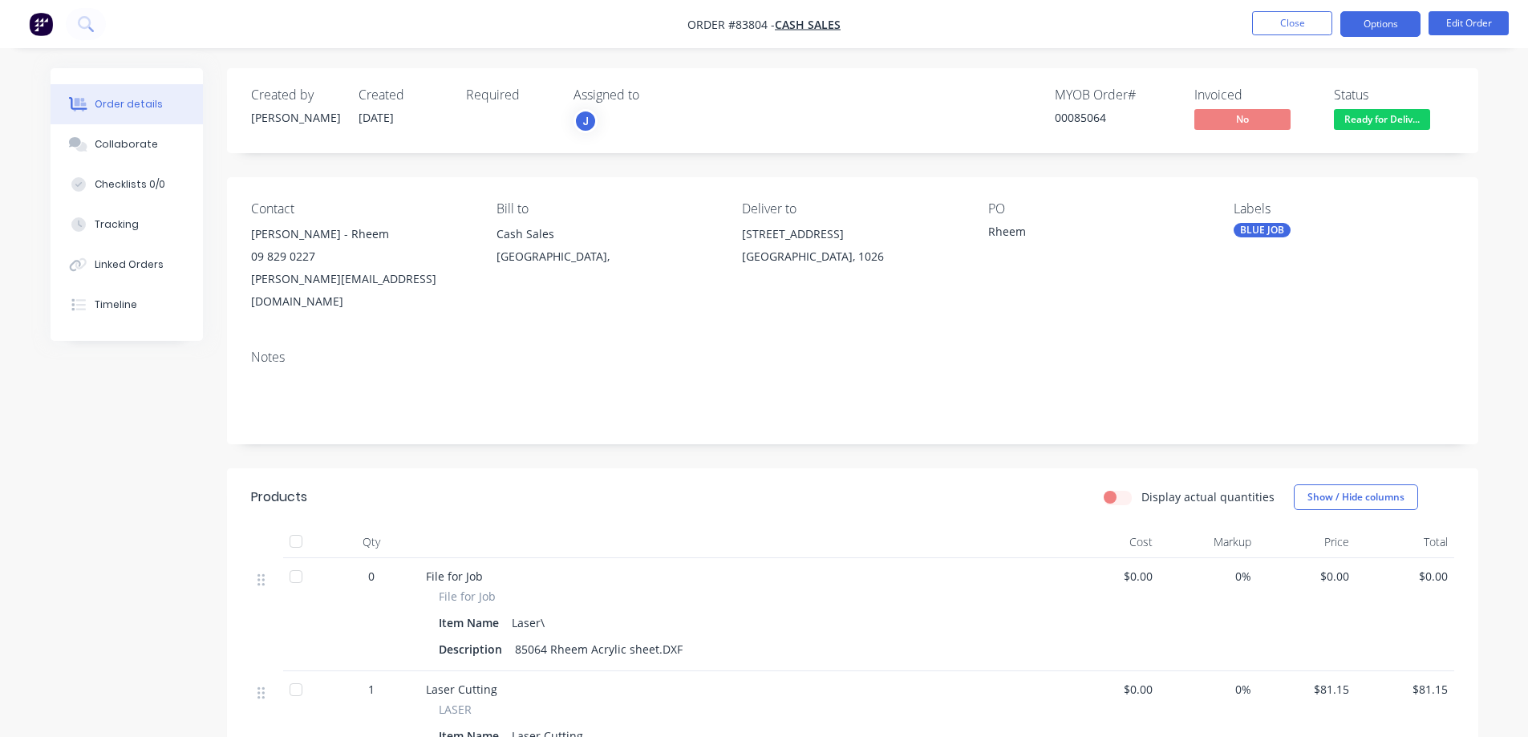
click at [1381, 18] on button "Options" at bounding box center [1380, 24] width 80 height 26
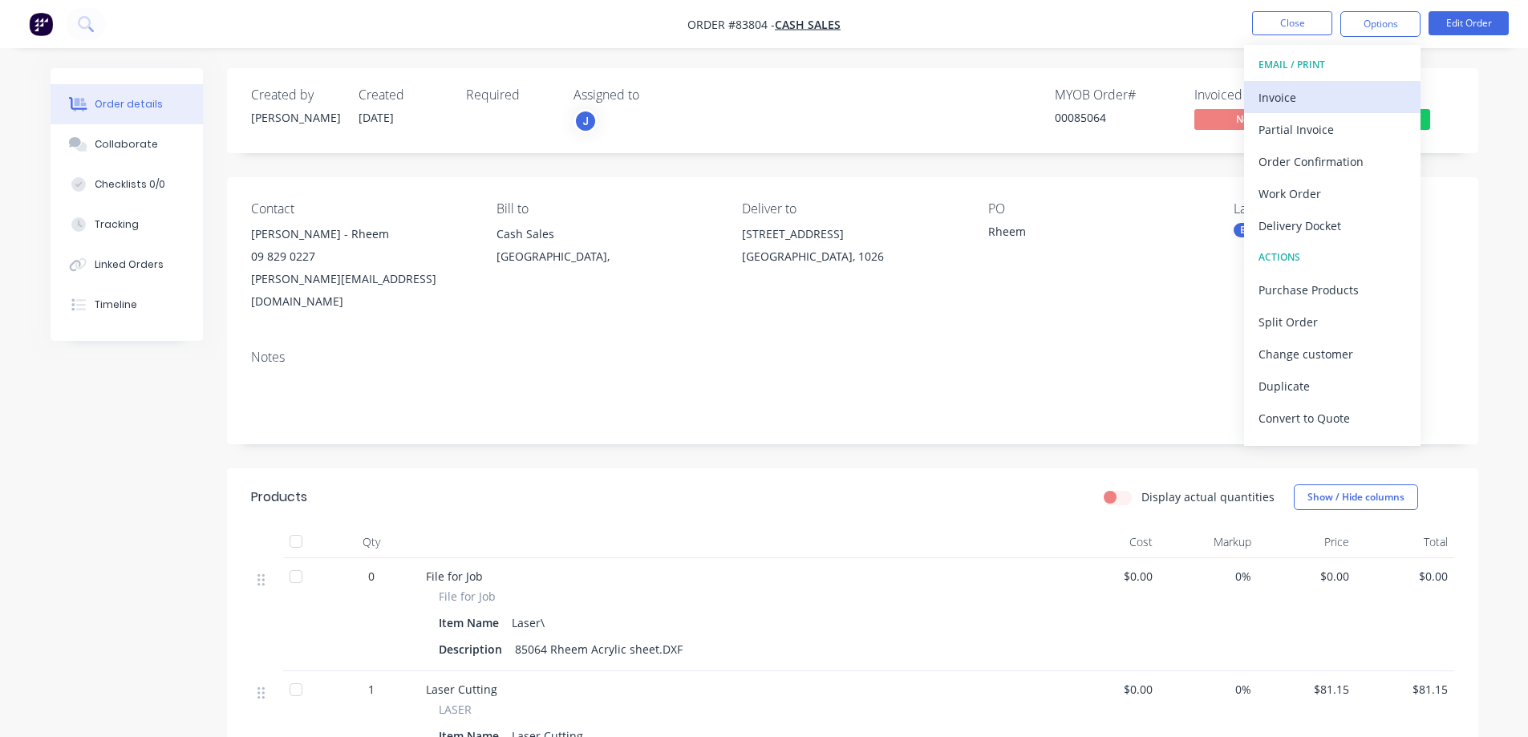
click at [1295, 94] on div "Invoice" at bounding box center [1332, 97] width 148 height 23
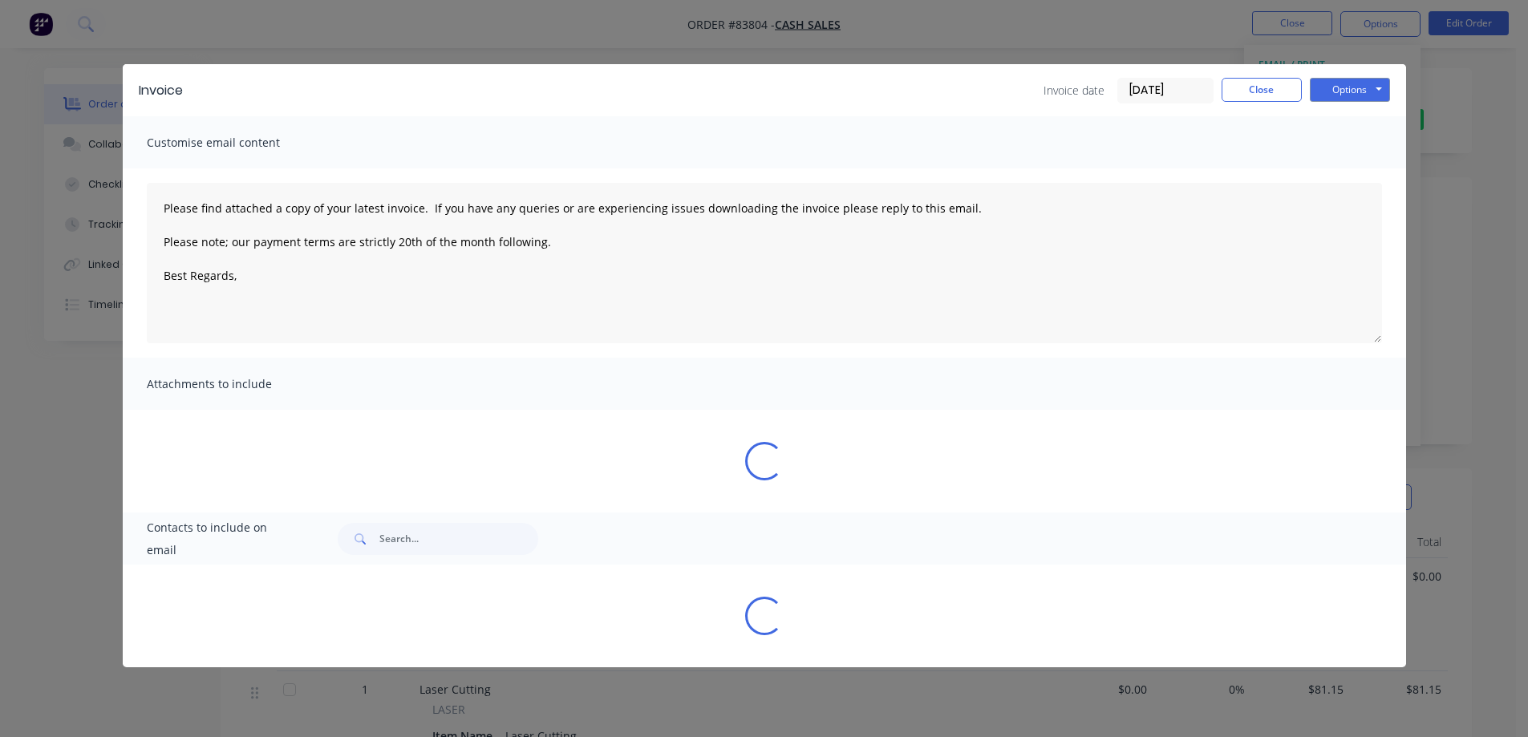
click at [1384, 69] on div "Invoice Invoice date 14/08/25 Close Options Preview Print Email" at bounding box center [764, 90] width 1283 height 52
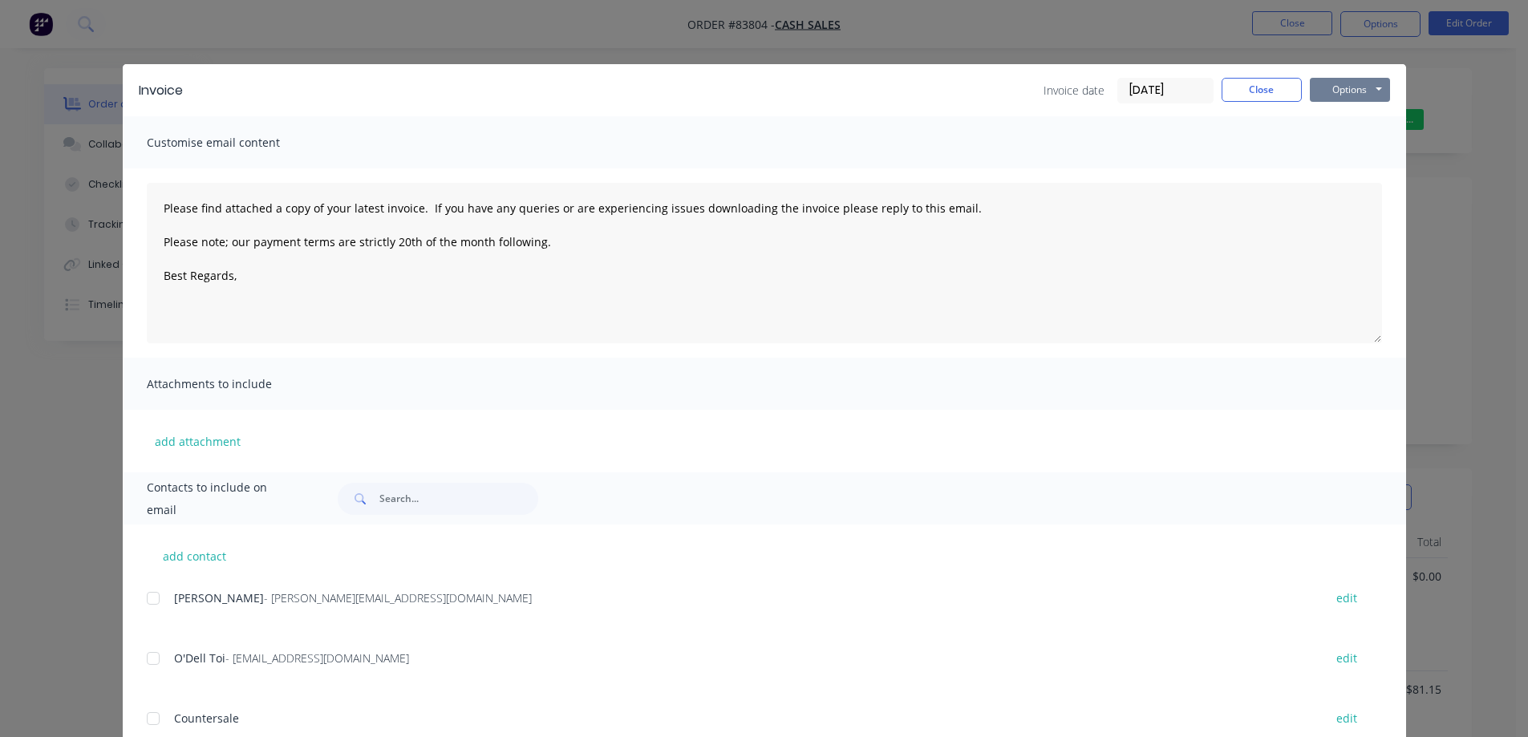
click at [1370, 92] on button "Options" at bounding box center [1350, 90] width 80 height 24
click at [1350, 146] on button "Print" at bounding box center [1361, 145] width 103 height 26
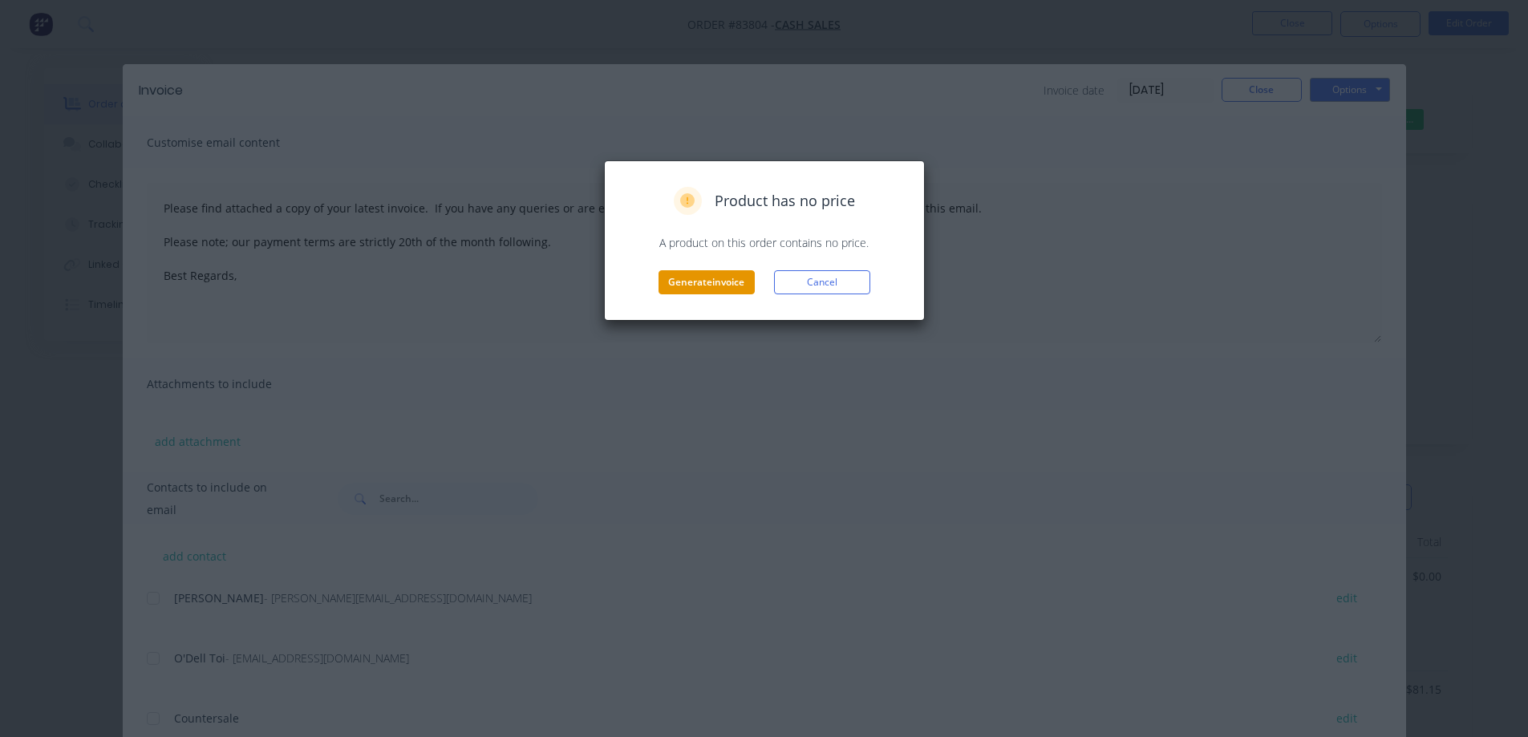
click at [697, 284] on button "Generate invoice" at bounding box center [706, 282] width 96 height 24
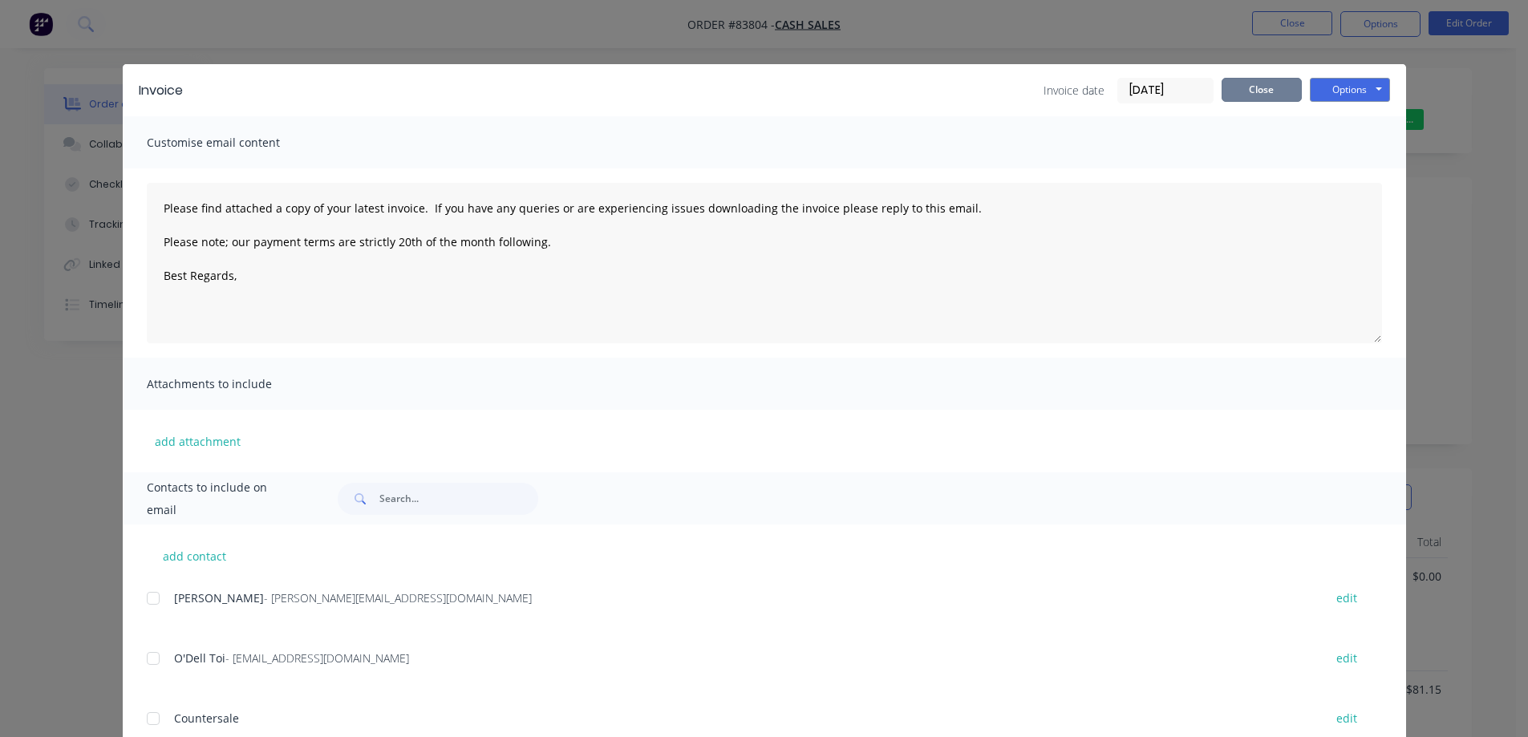
click at [1269, 87] on button "Close" at bounding box center [1262, 90] width 80 height 24
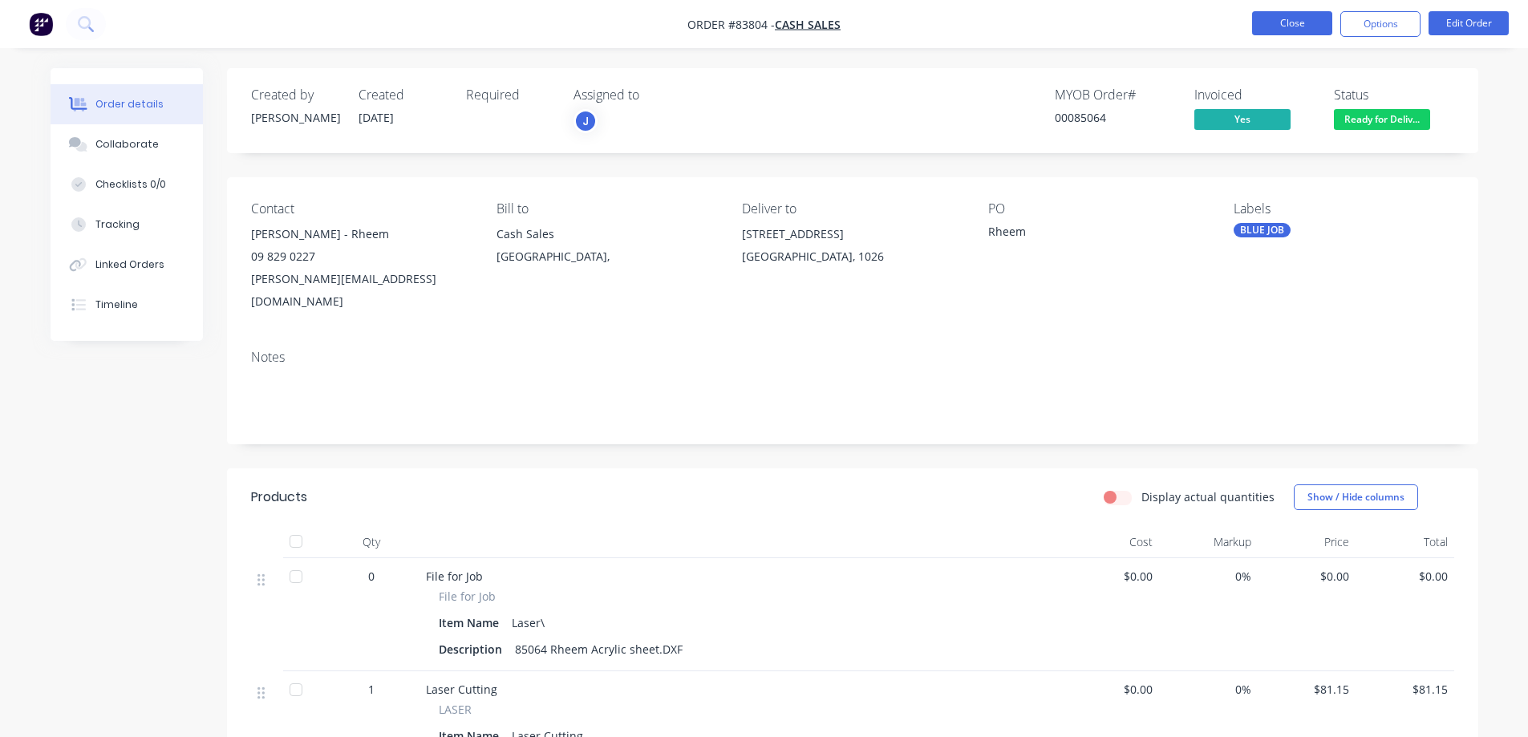
click at [1283, 26] on button "Close" at bounding box center [1292, 23] width 80 height 24
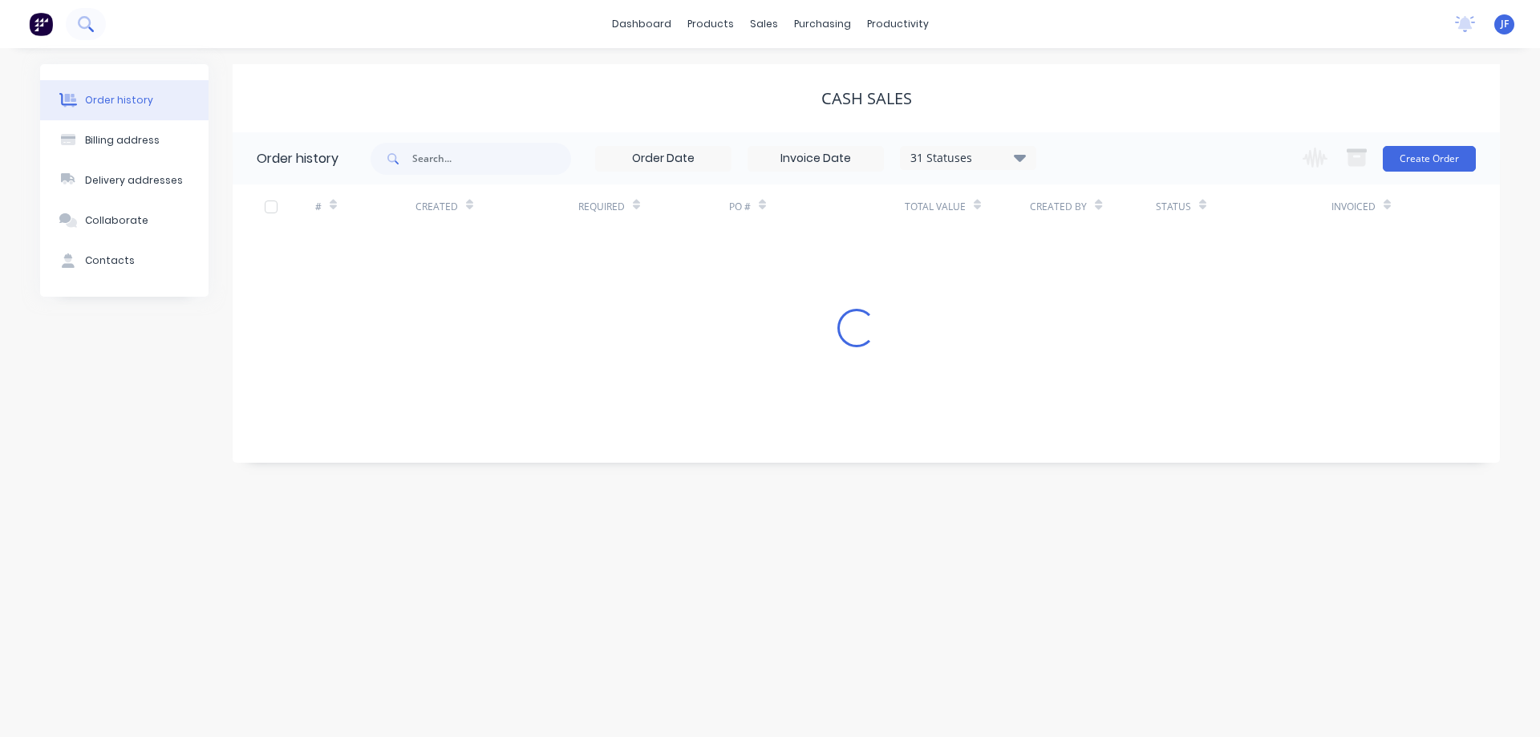
click at [90, 25] on icon at bounding box center [84, 22] width 13 height 13
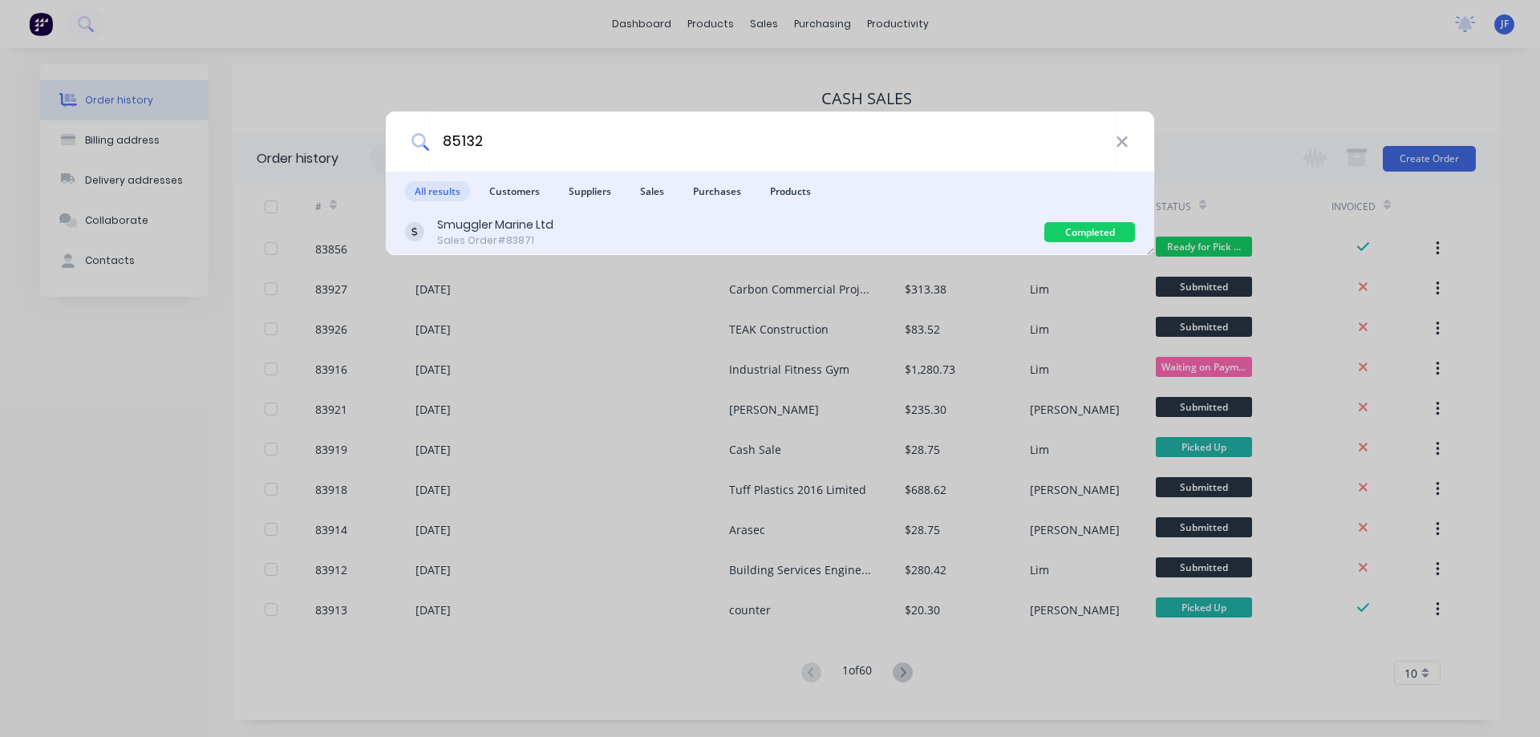
type input "85132"
click at [557, 238] on div "Smuggler Marine Ltd Sales Order #83871" at bounding box center [724, 232] width 639 height 31
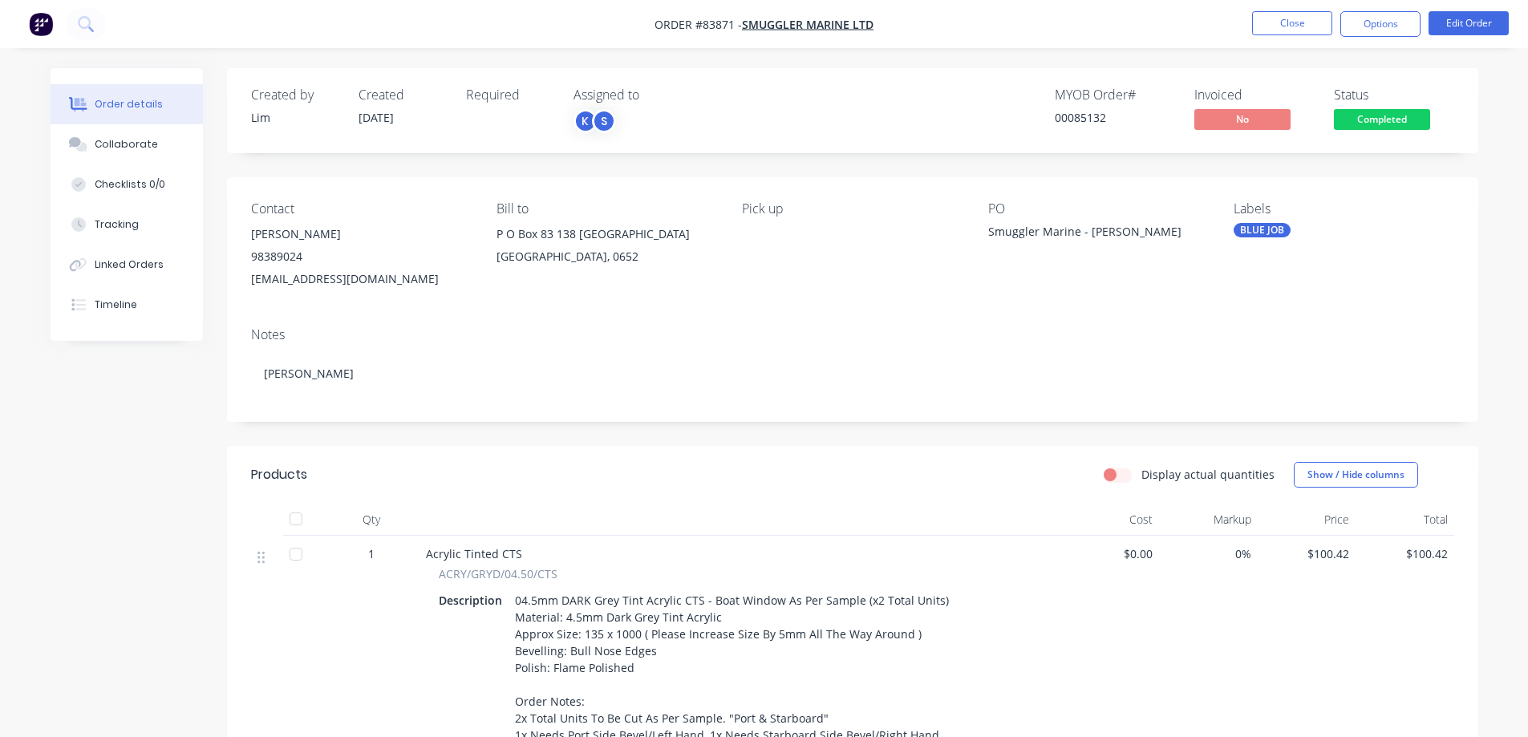
click at [1388, 120] on span "Completed" at bounding box center [1382, 119] width 96 height 20
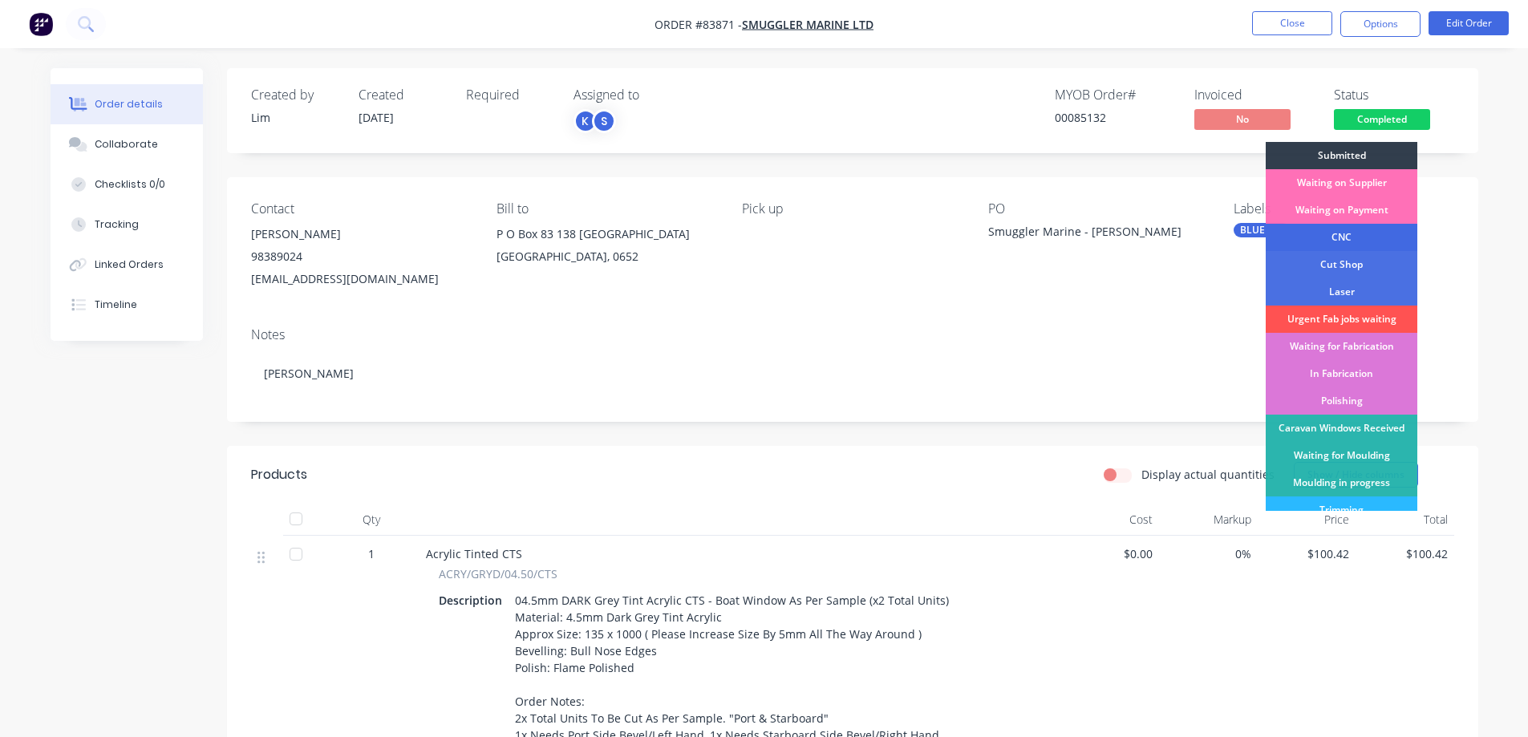
scroll to position [313, 0]
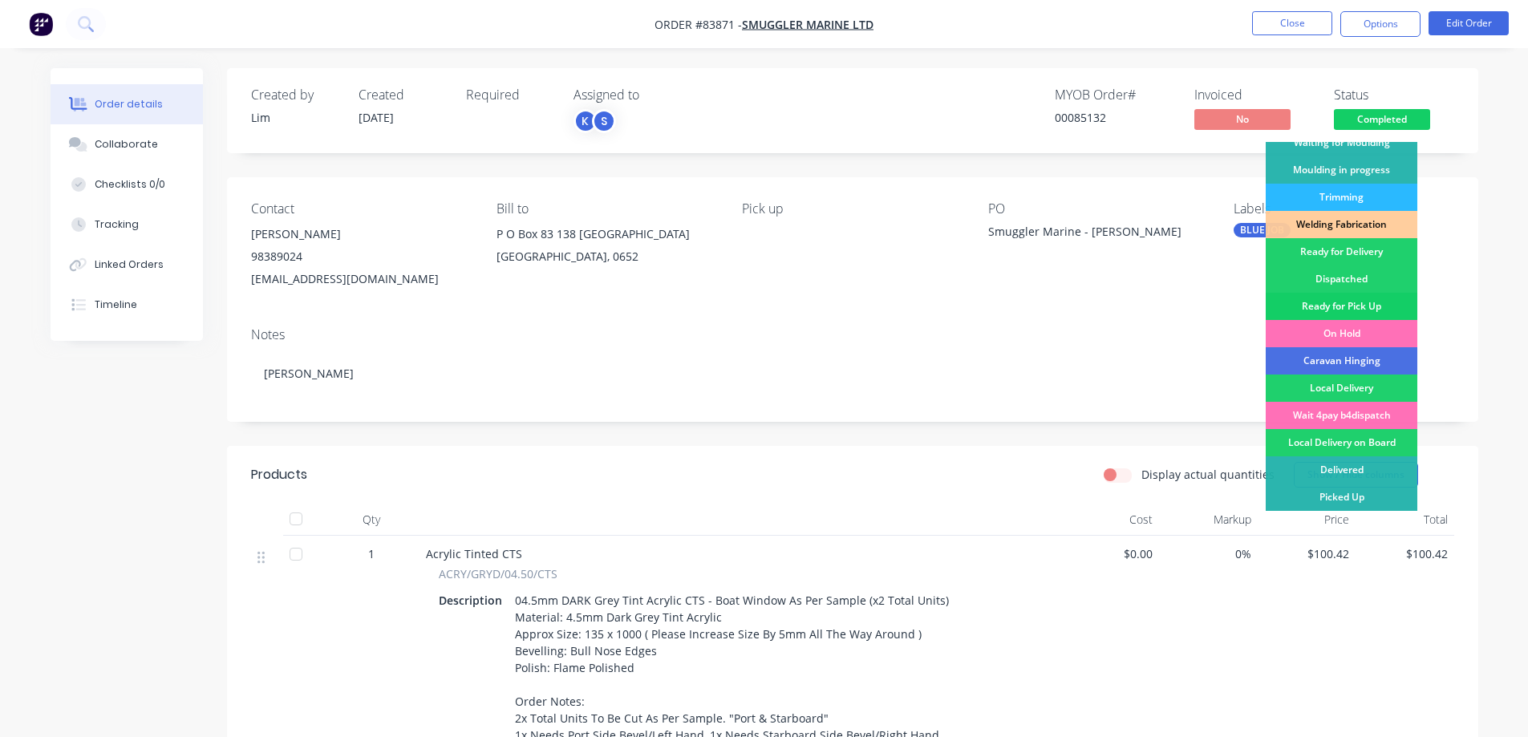
click at [1380, 314] on div "Ready for Pick Up" at bounding box center [1342, 306] width 152 height 27
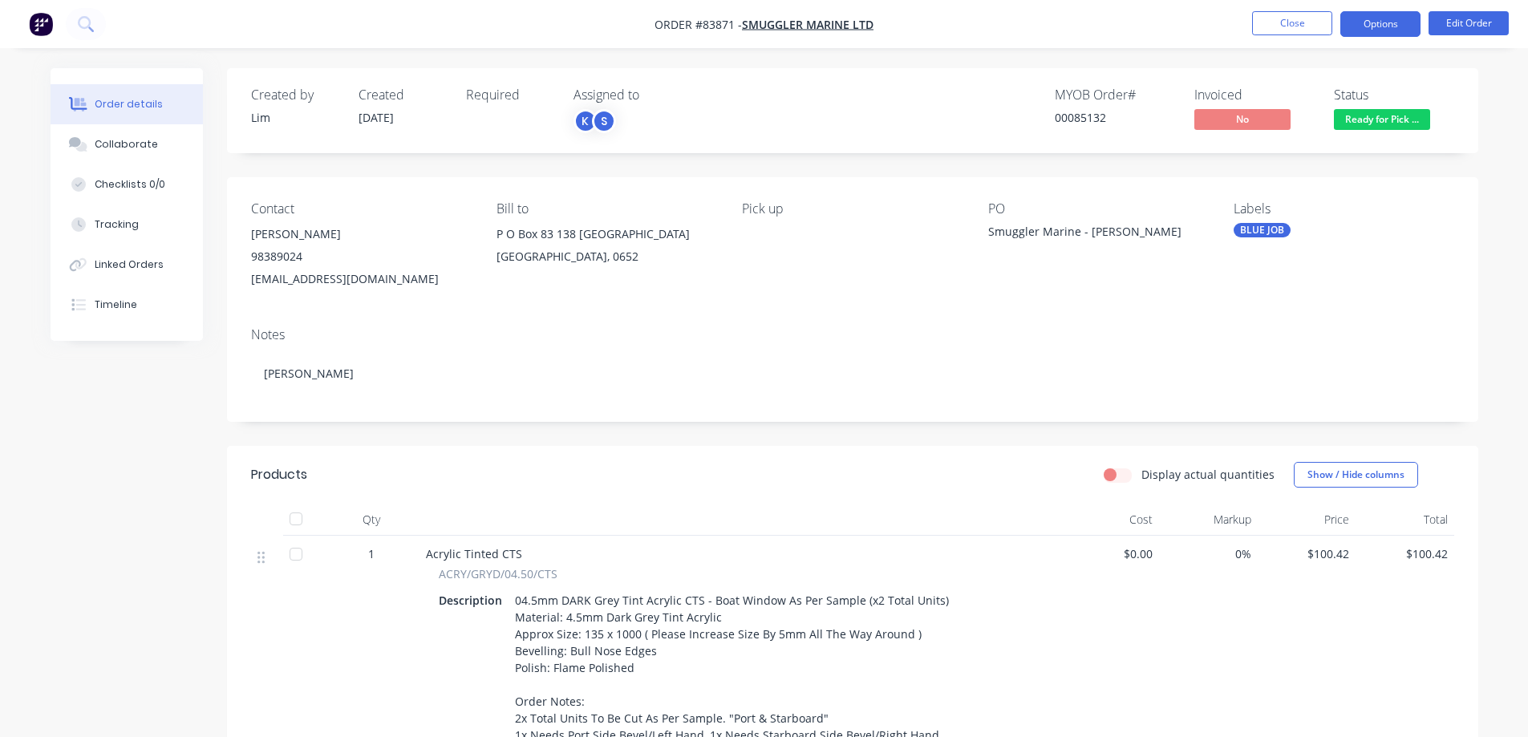
click at [1384, 31] on button "Options" at bounding box center [1380, 24] width 80 height 26
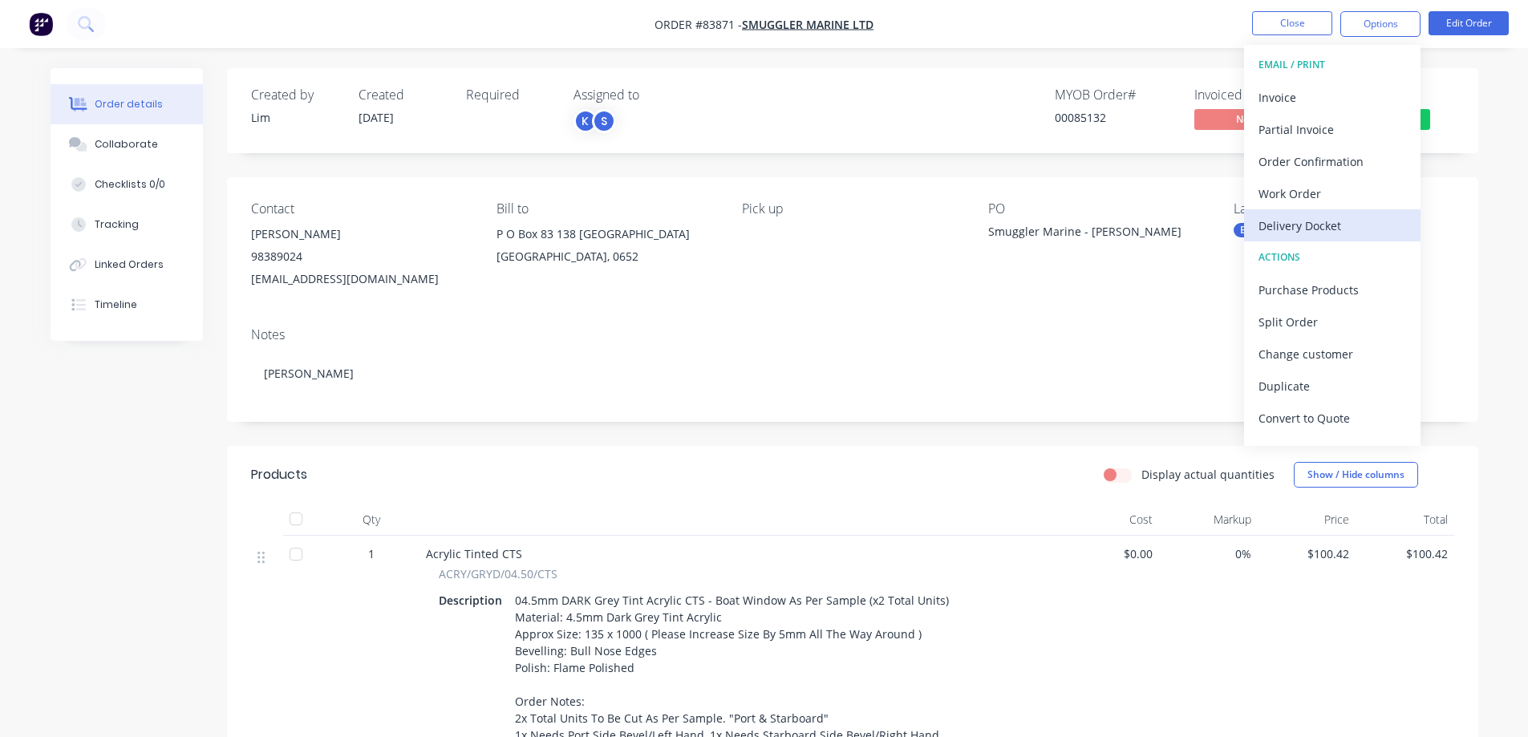
click at [1323, 228] on div "Delivery Docket" at bounding box center [1332, 225] width 148 height 23
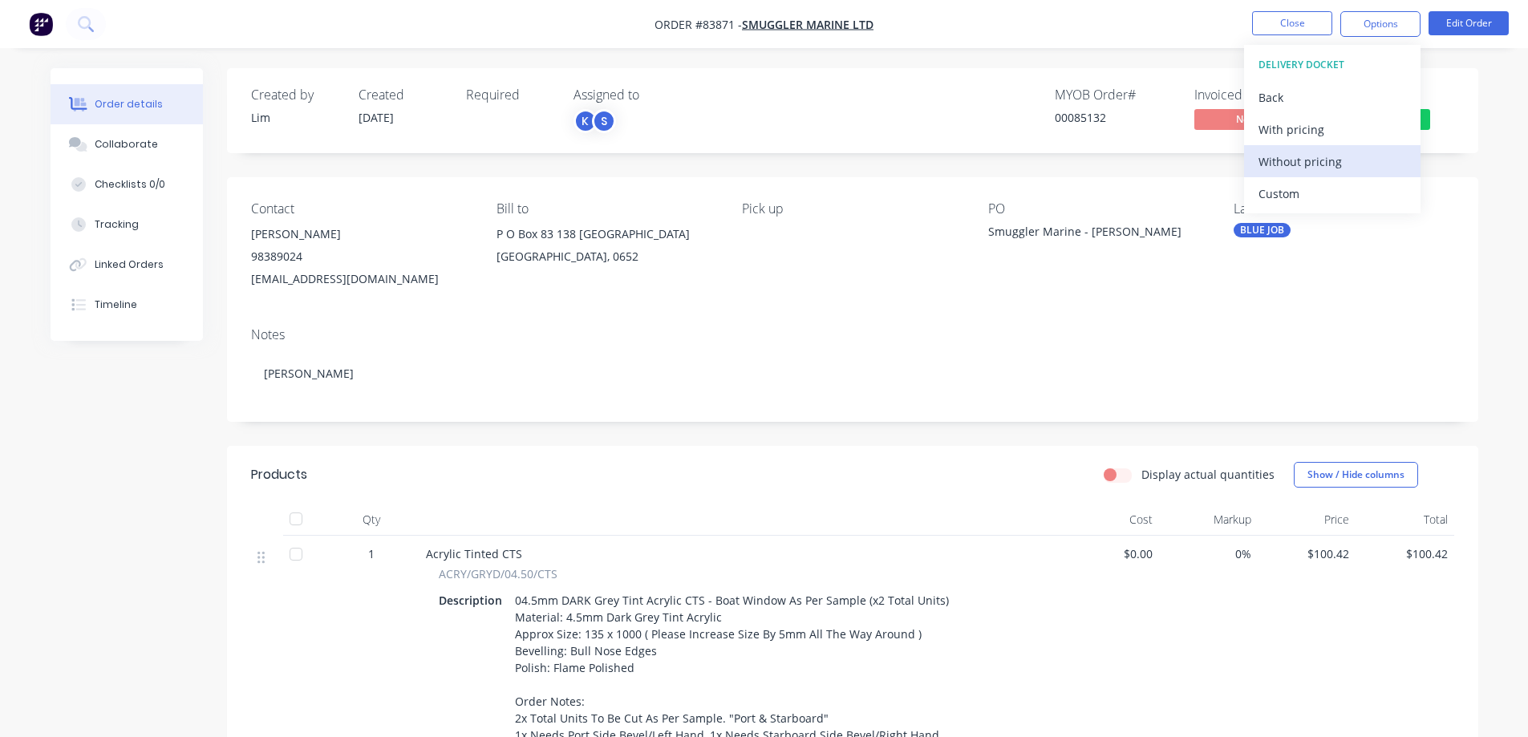
click at [1326, 165] on div "Without pricing" at bounding box center [1332, 161] width 148 height 23
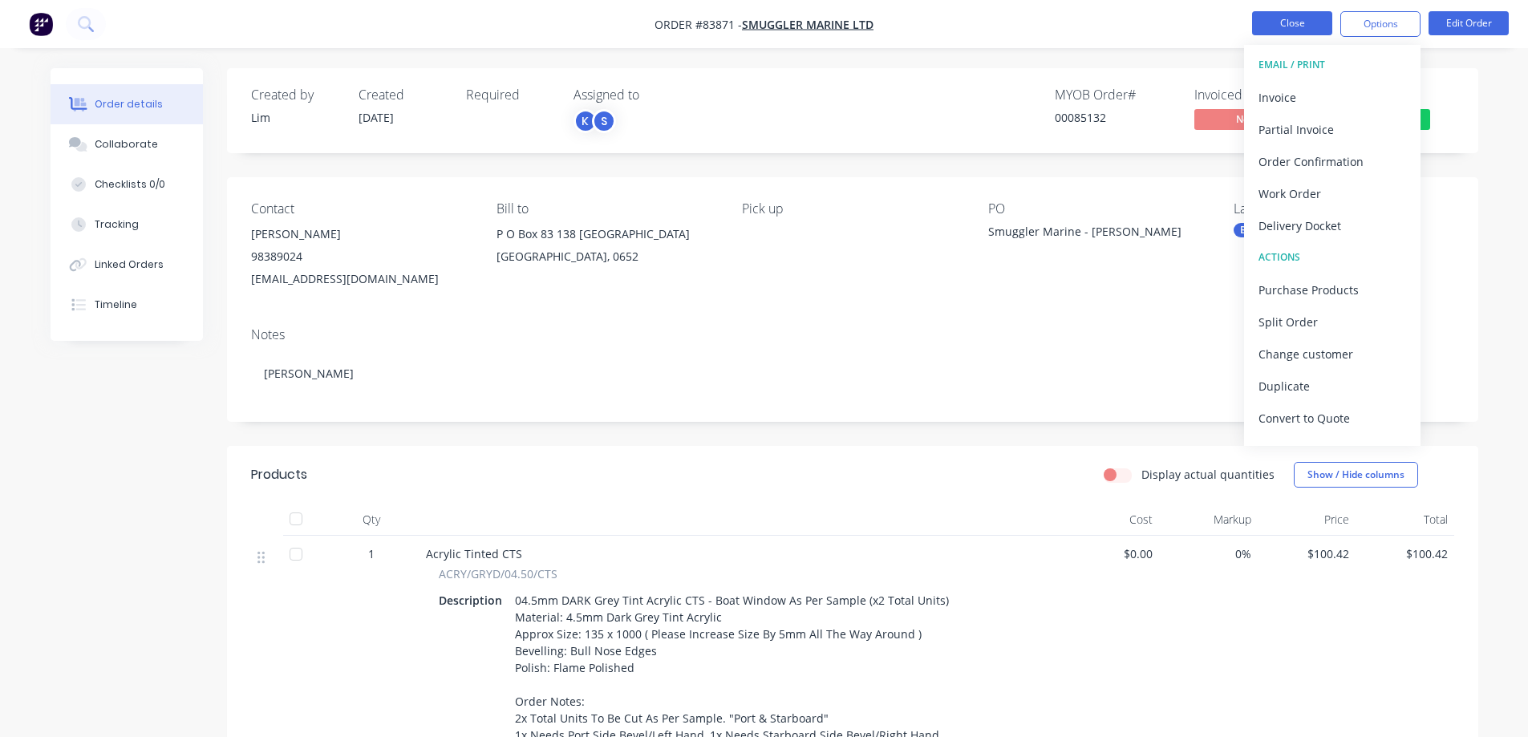
click at [1307, 28] on button "Close" at bounding box center [1292, 23] width 80 height 24
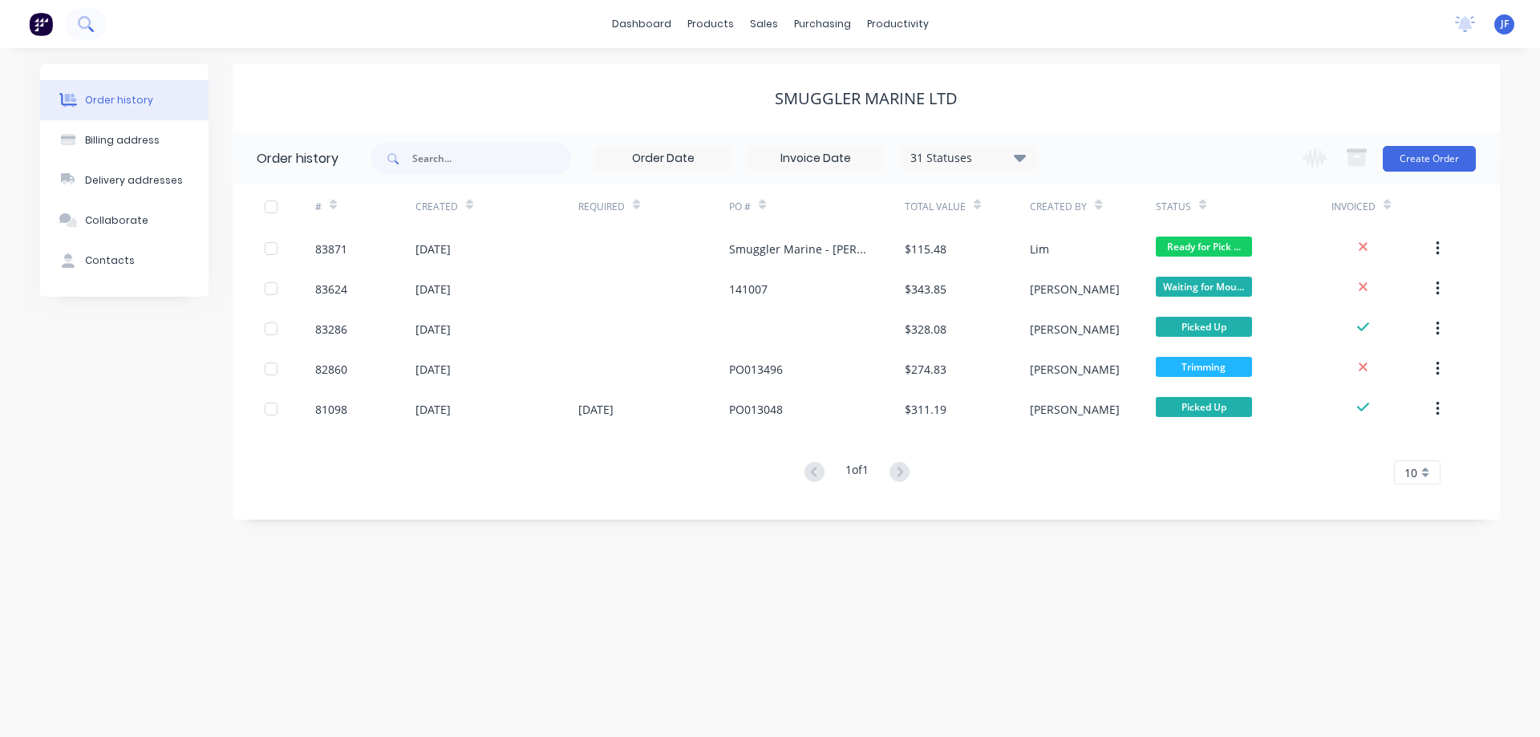
click at [74, 26] on button at bounding box center [86, 24] width 40 height 32
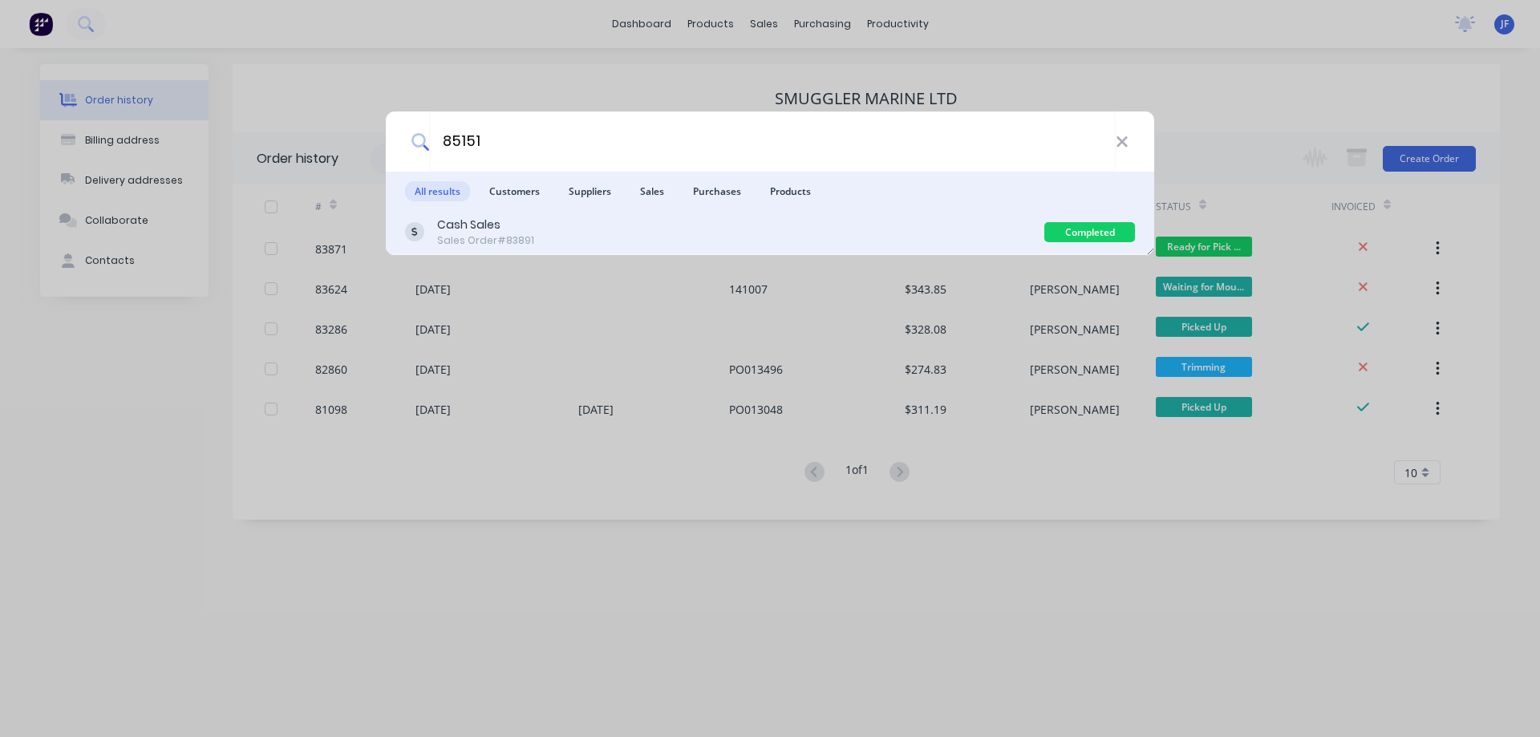
type input "85151"
click at [822, 222] on div "Cash Sales Sales Order #83891" at bounding box center [724, 232] width 639 height 31
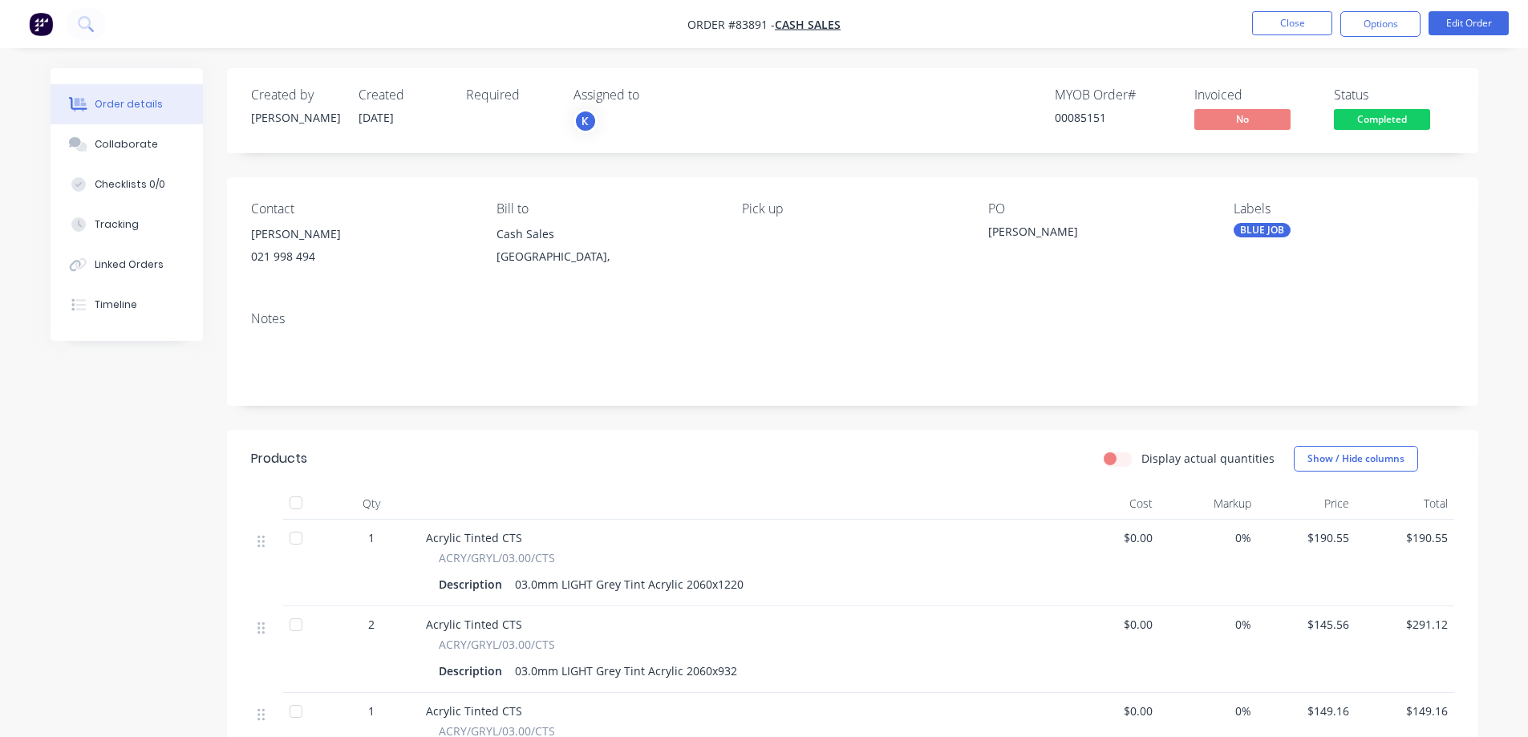
drag, startPoint x: 1362, startPoint y: 120, endPoint x: 1363, endPoint y: 137, distance: 17.7
click at [1363, 120] on span "Completed" at bounding box center [1382, 119] width 96 height 20
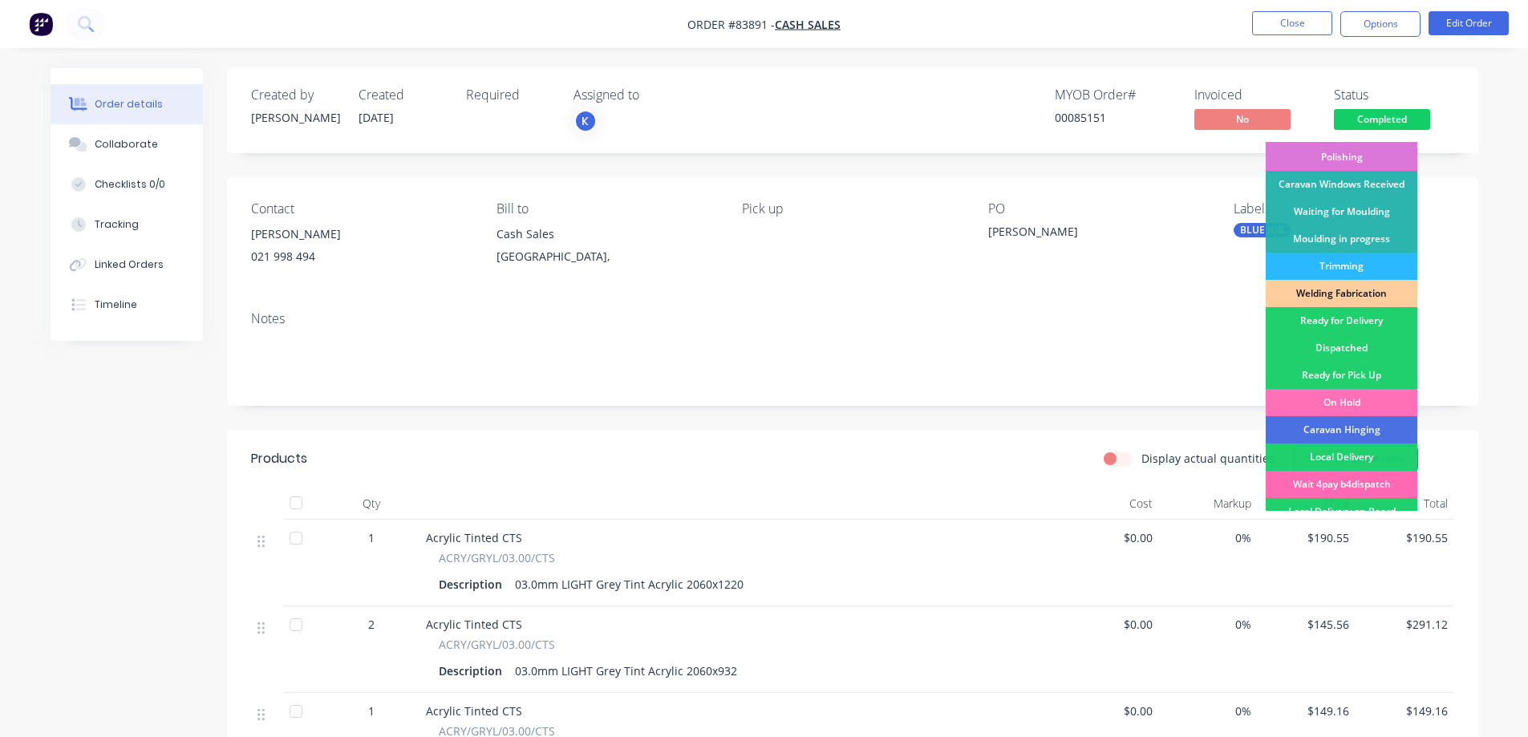
scroll to position [313, 0]
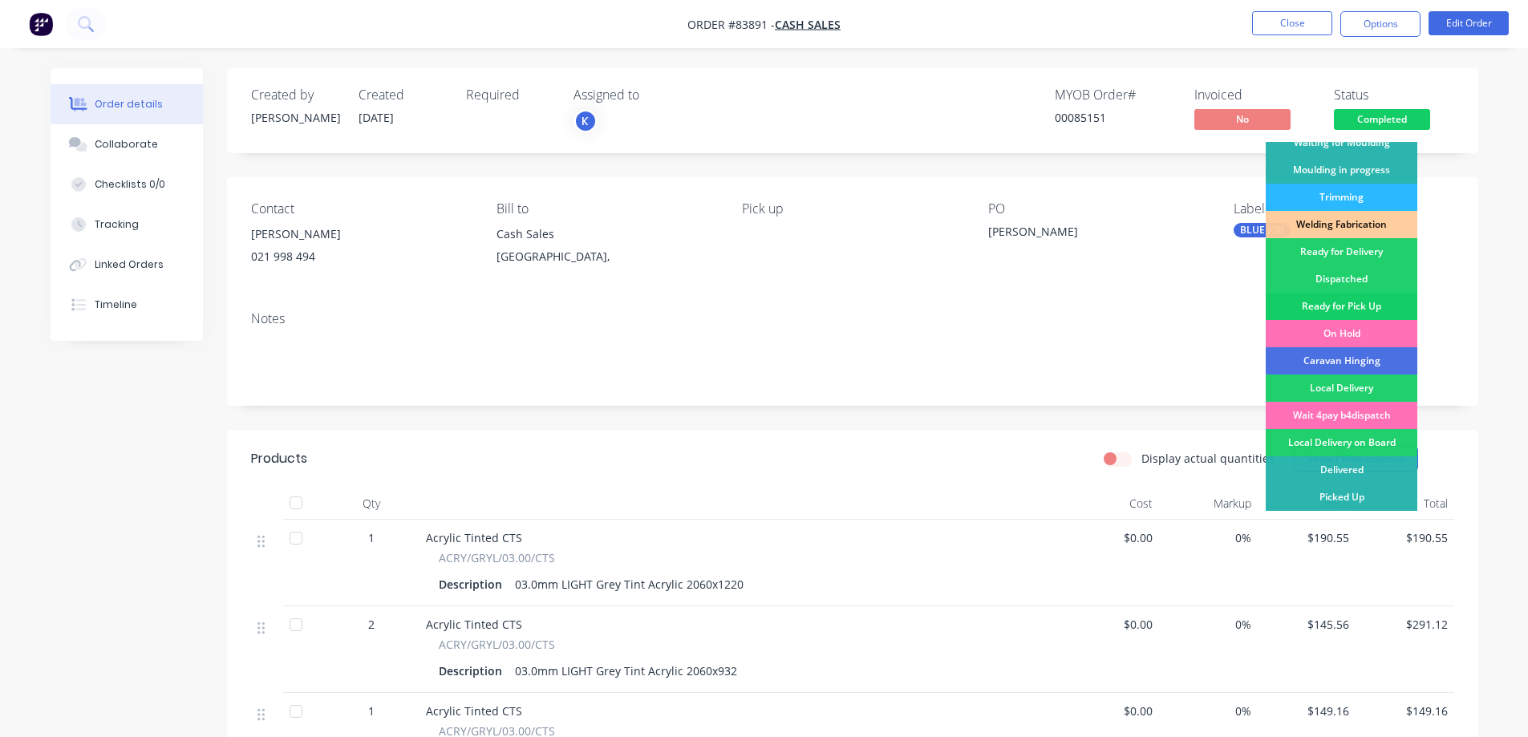
click at [1363, 303] on div "Ready for Pick Up" at bounding box center [1342, 306] width 152 height 27
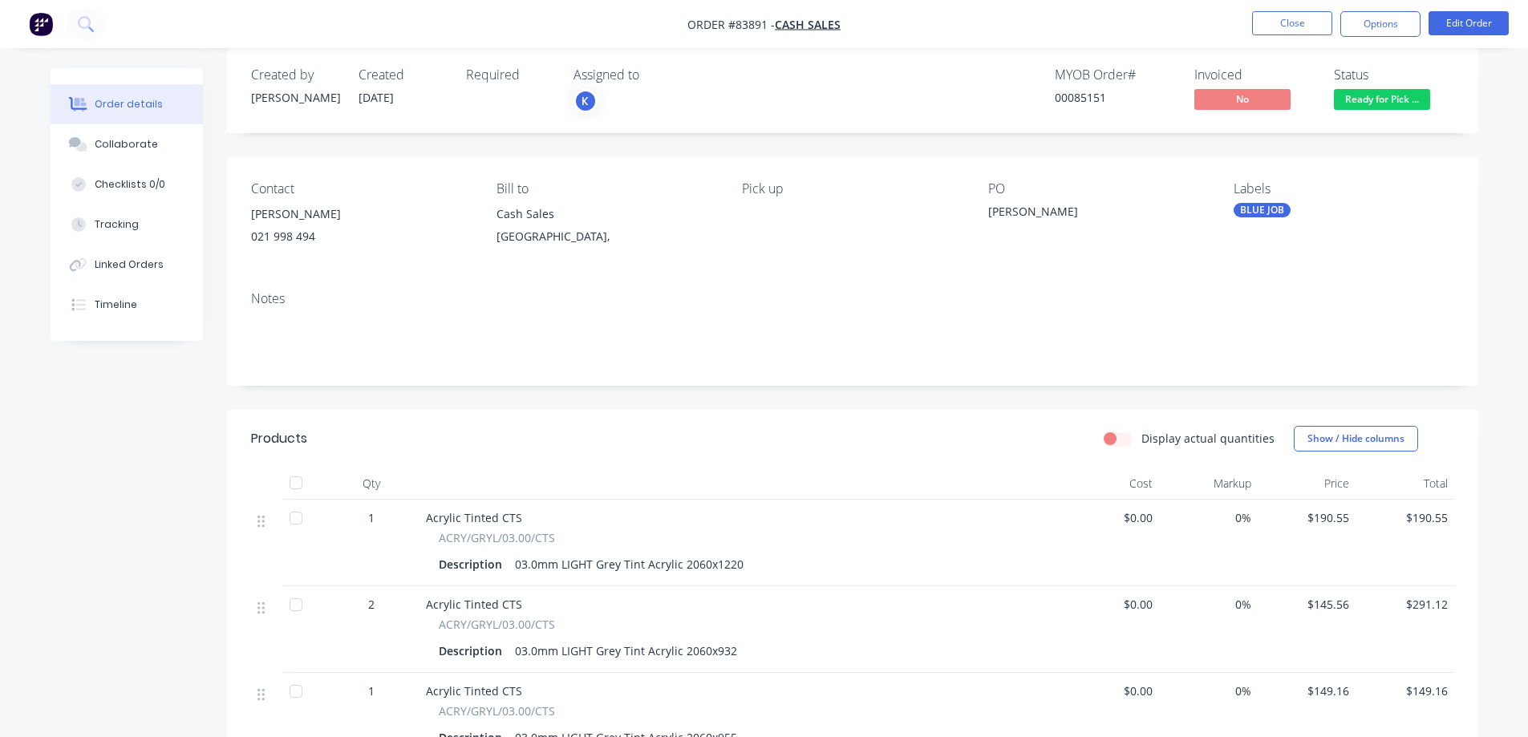
scroll to position [0, 0]
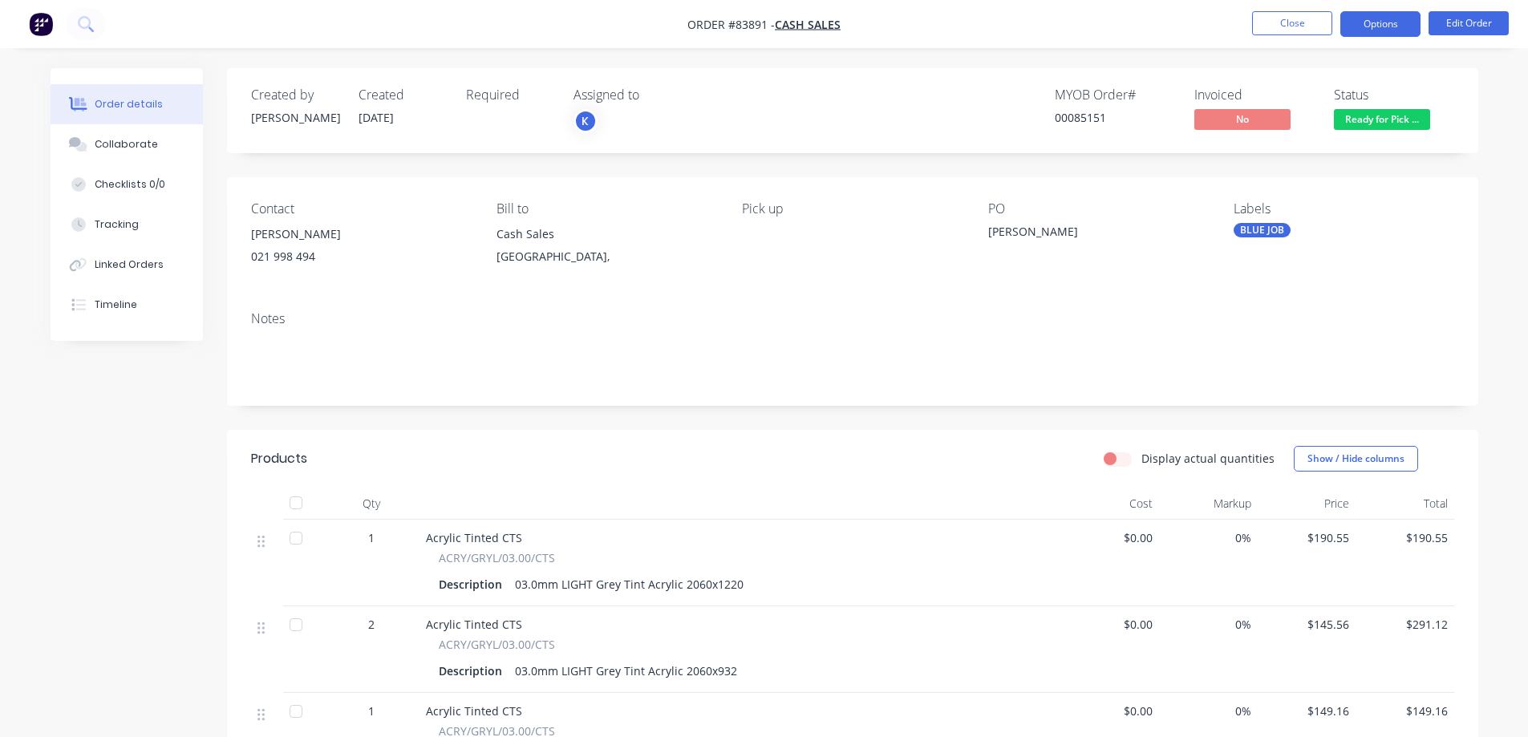
click at [1372, 13] on button "Options" at bounding box center [1380, 24] width 80 height 26
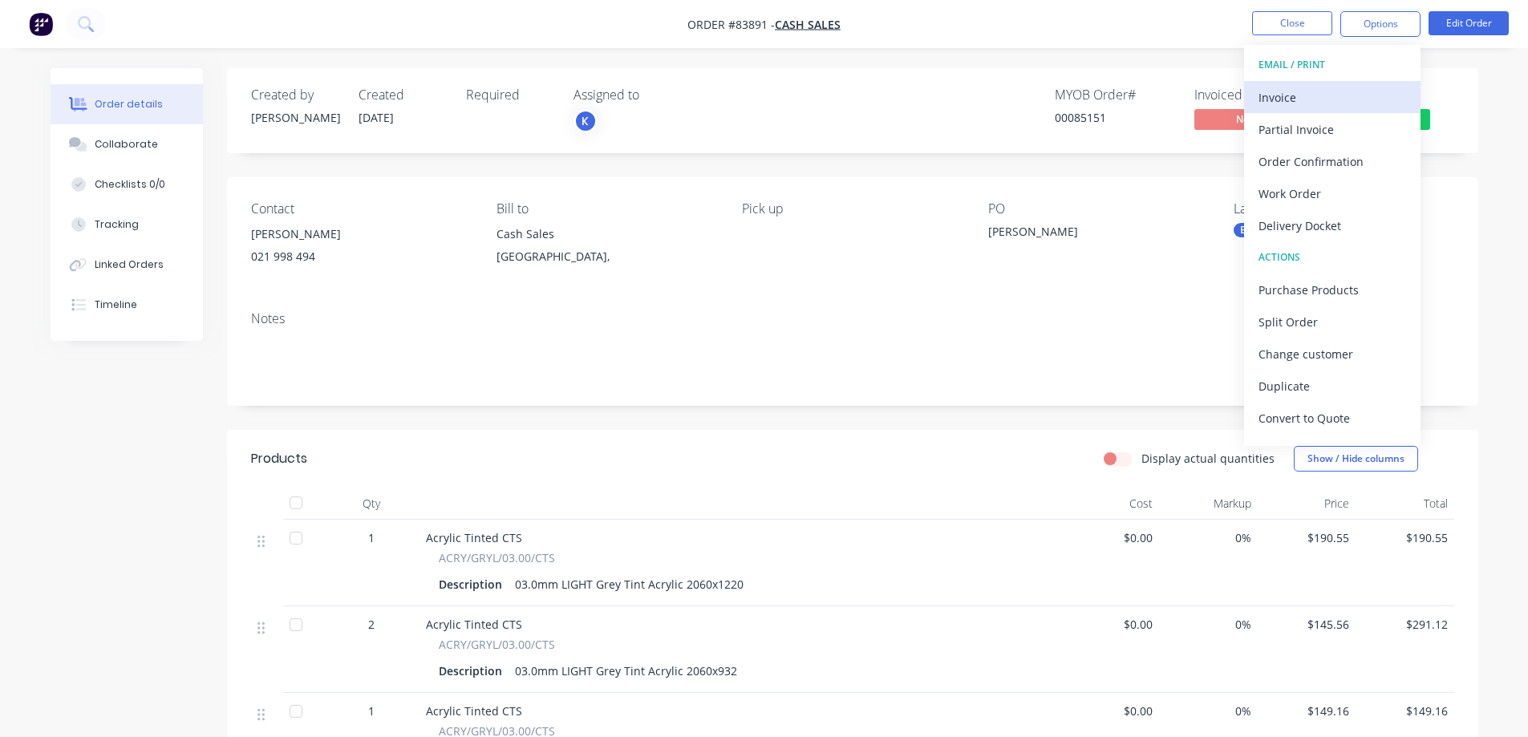
click at [1327, 91] on div "Invoice" at bounding box center [1332, 97] width 148 height 23
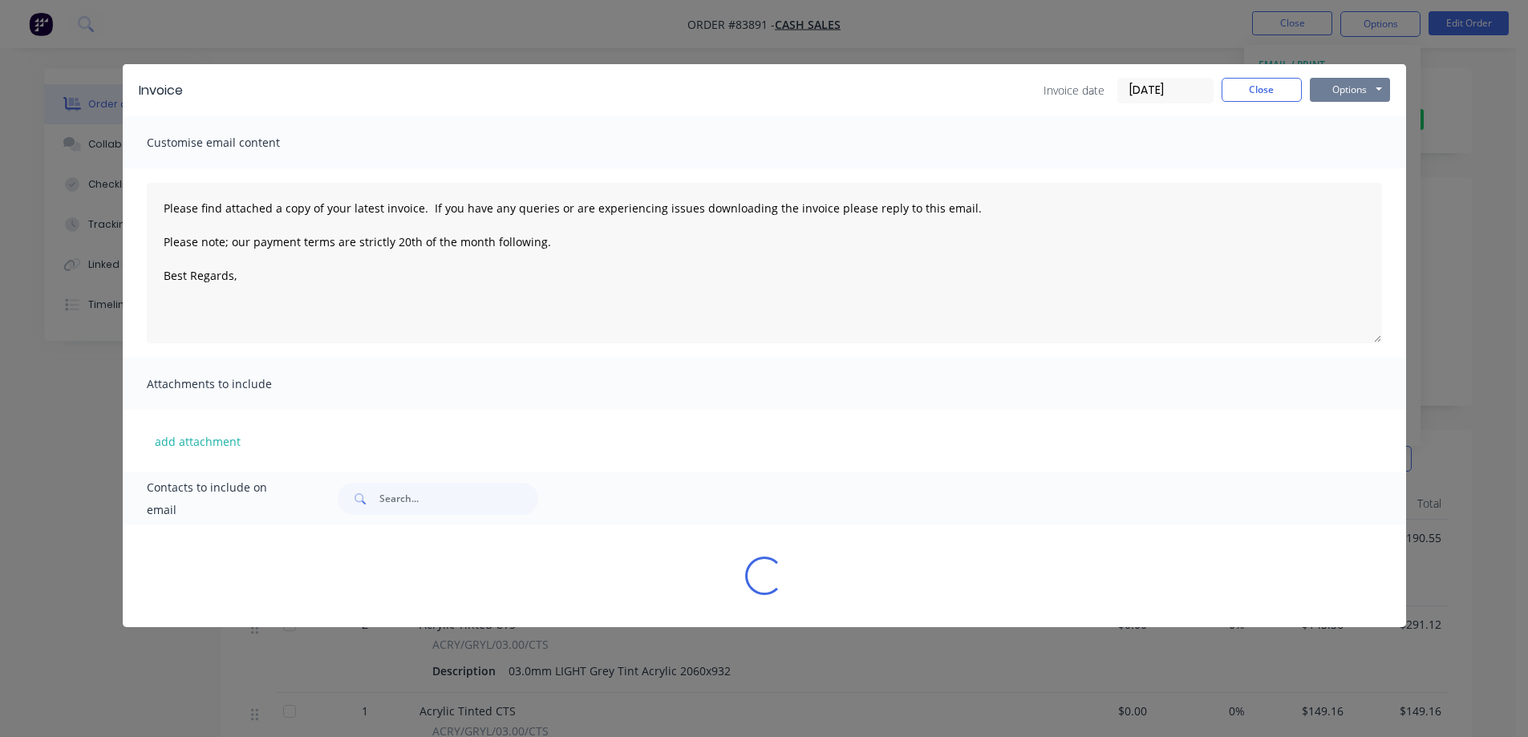
click at [1350, 87] on button "Options" at bounding box center [1350, 90] width 80 height 24
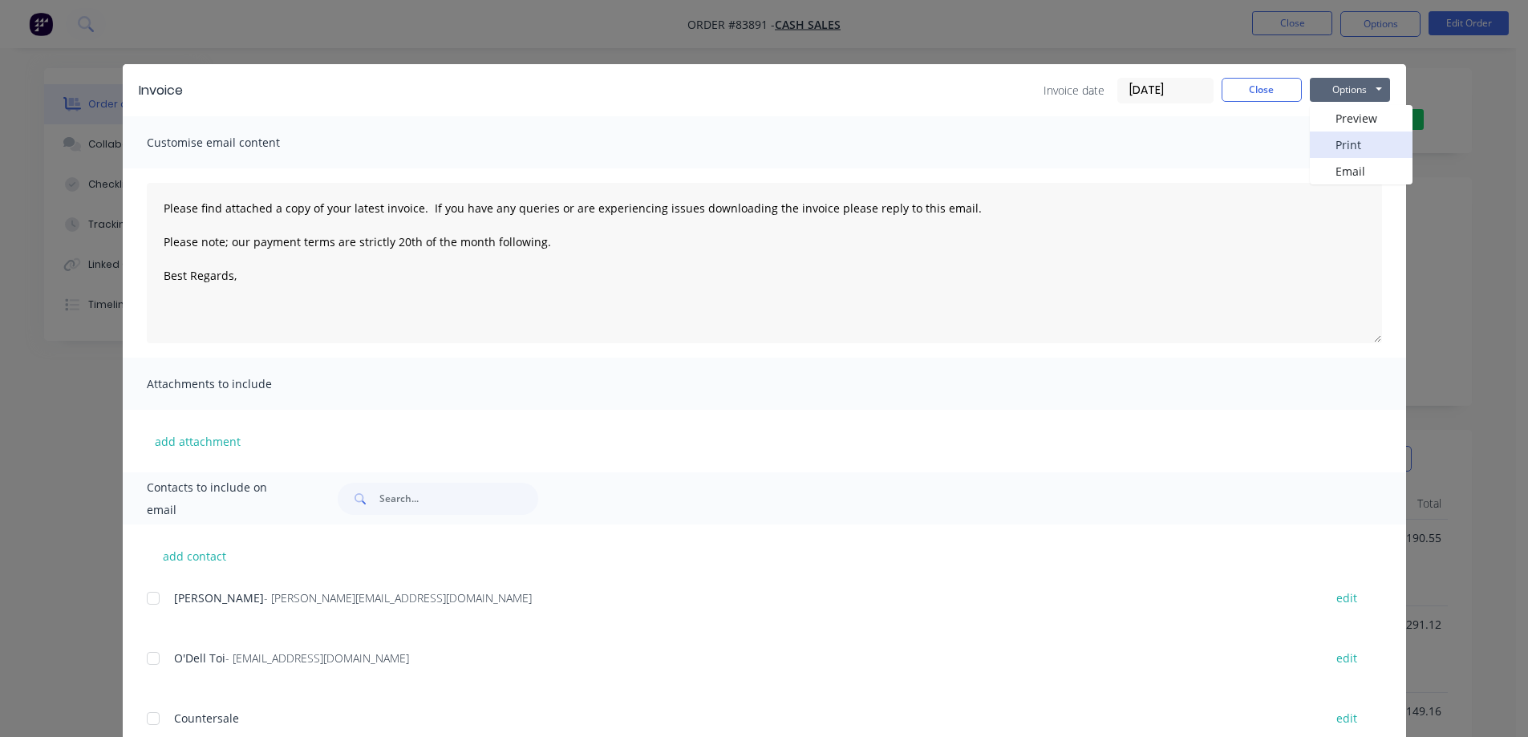
click at [1350, 143] on button "Print" at bounding box center [1361, 145] width 103 height 26
click at [1253, 87] on button "Close" at bounding box center [1262, 90] width 80 height 24
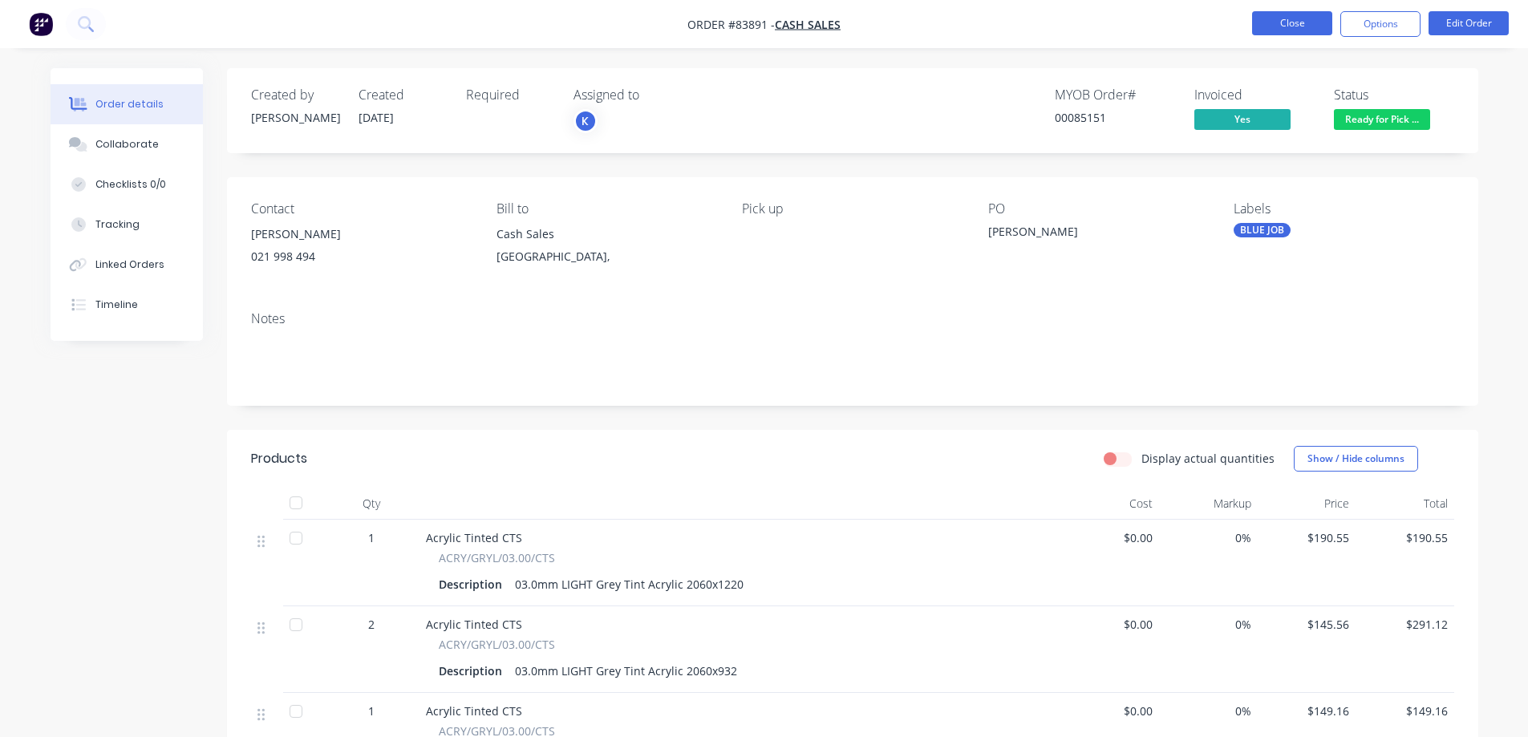
click at [1285, 14] on button "Close" at bounding box center [1292, 23] width 80 height 24
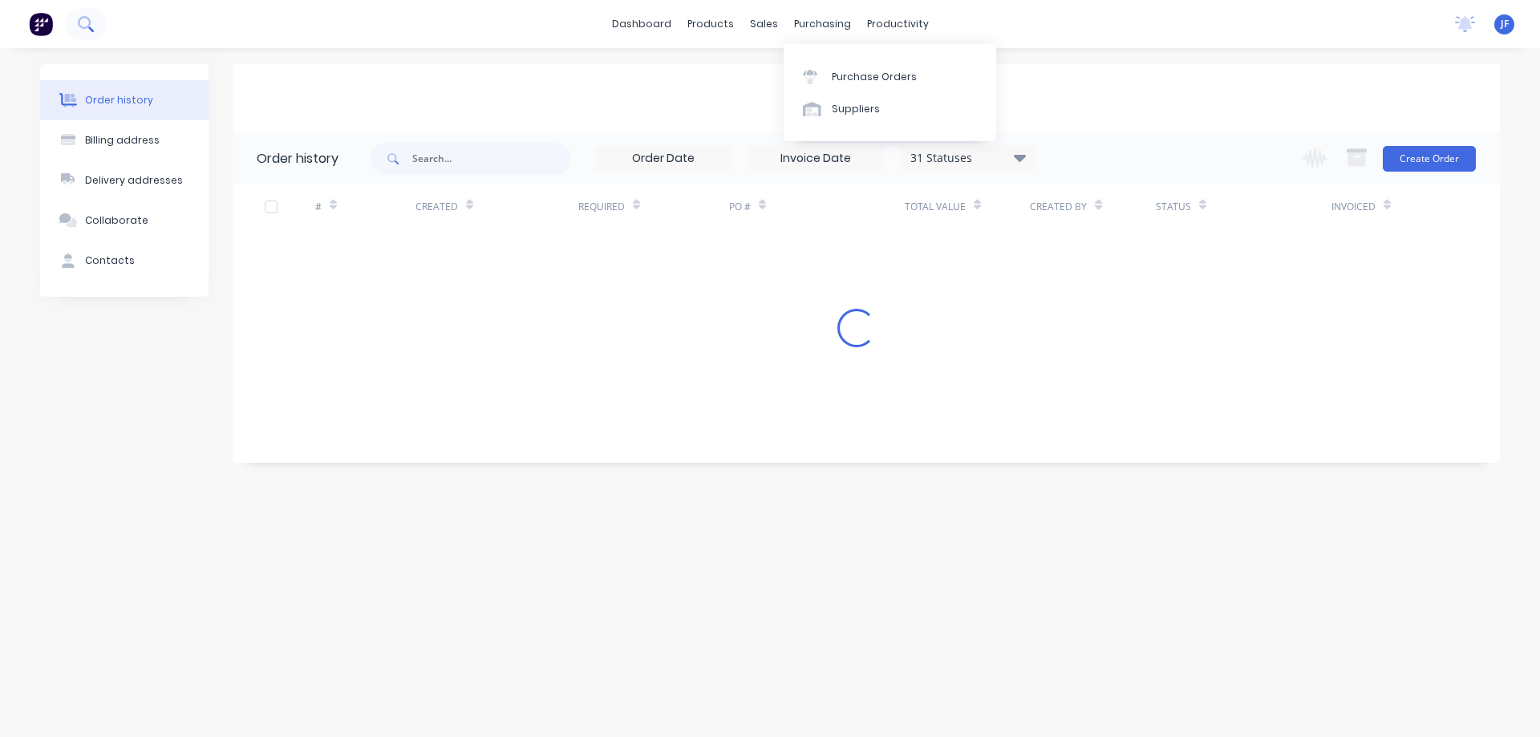
click at [72, 26] on button at bounding box center [86, 24] width 40 height 32
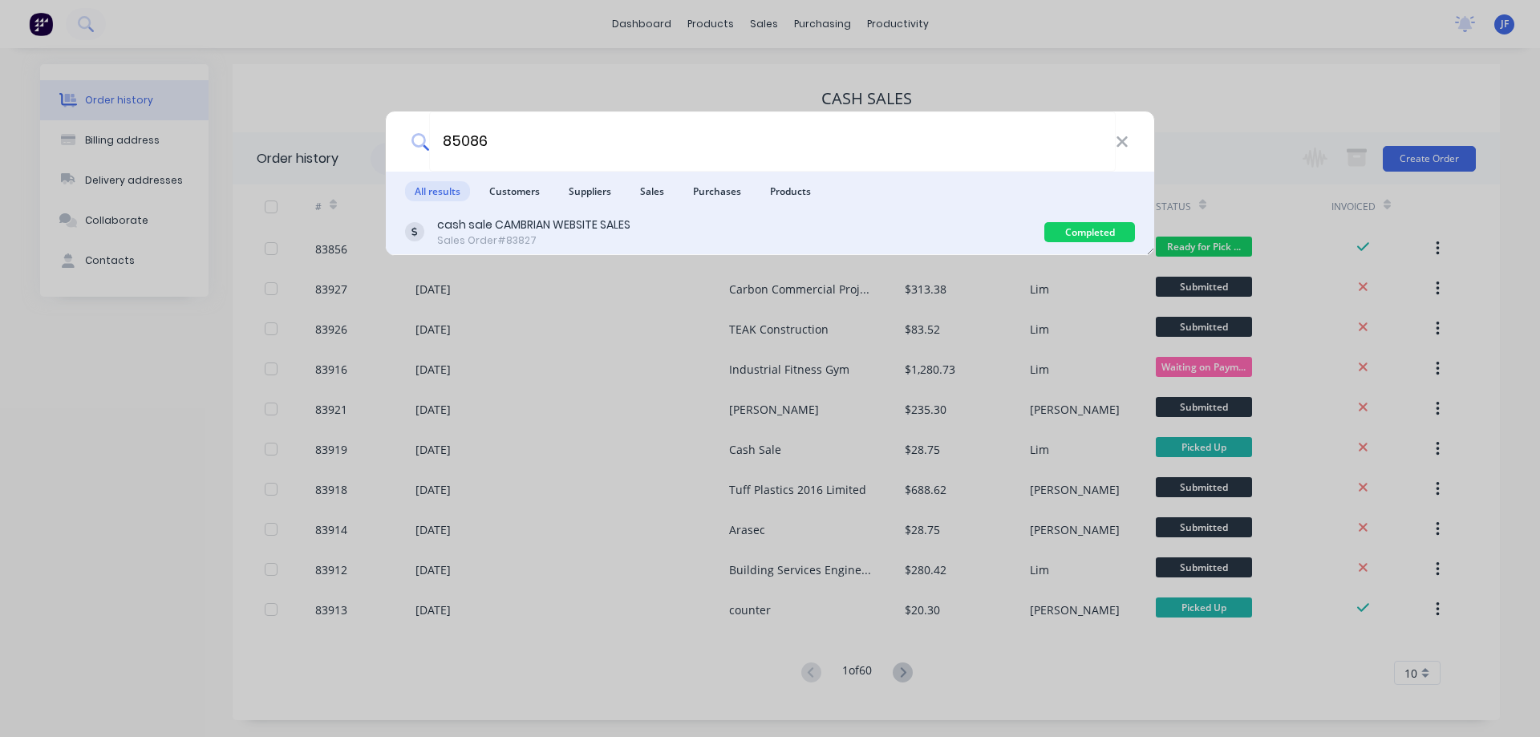
type input "85086"
click at [662, 221] on div "cash sale CAMBRIAN WEBSITE SALES Sales Order #83827" at bounding box center [724, 232] width 639 height 31
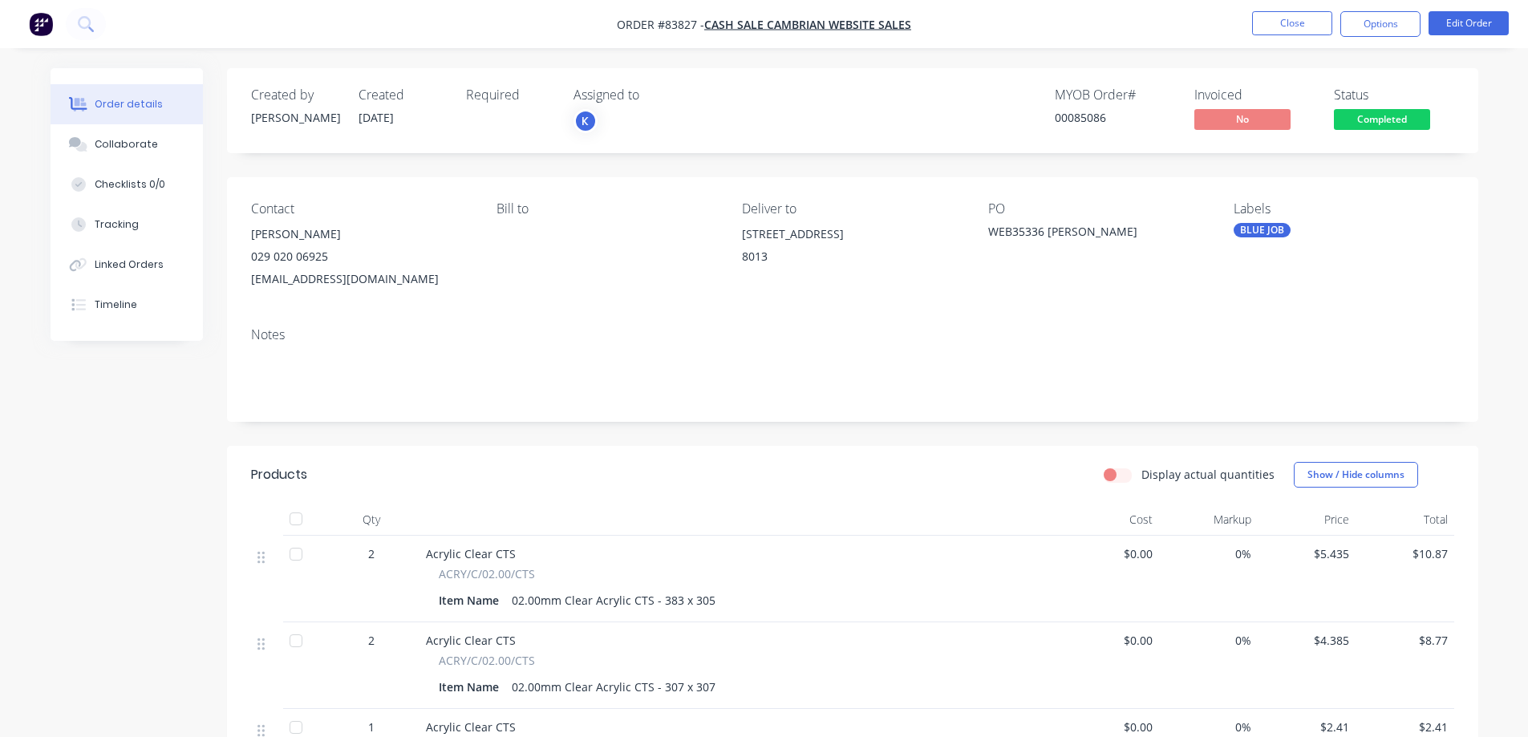
click at [1376, 113] on span "Completed" at bounding box center [1382, 119] width 96 height 20
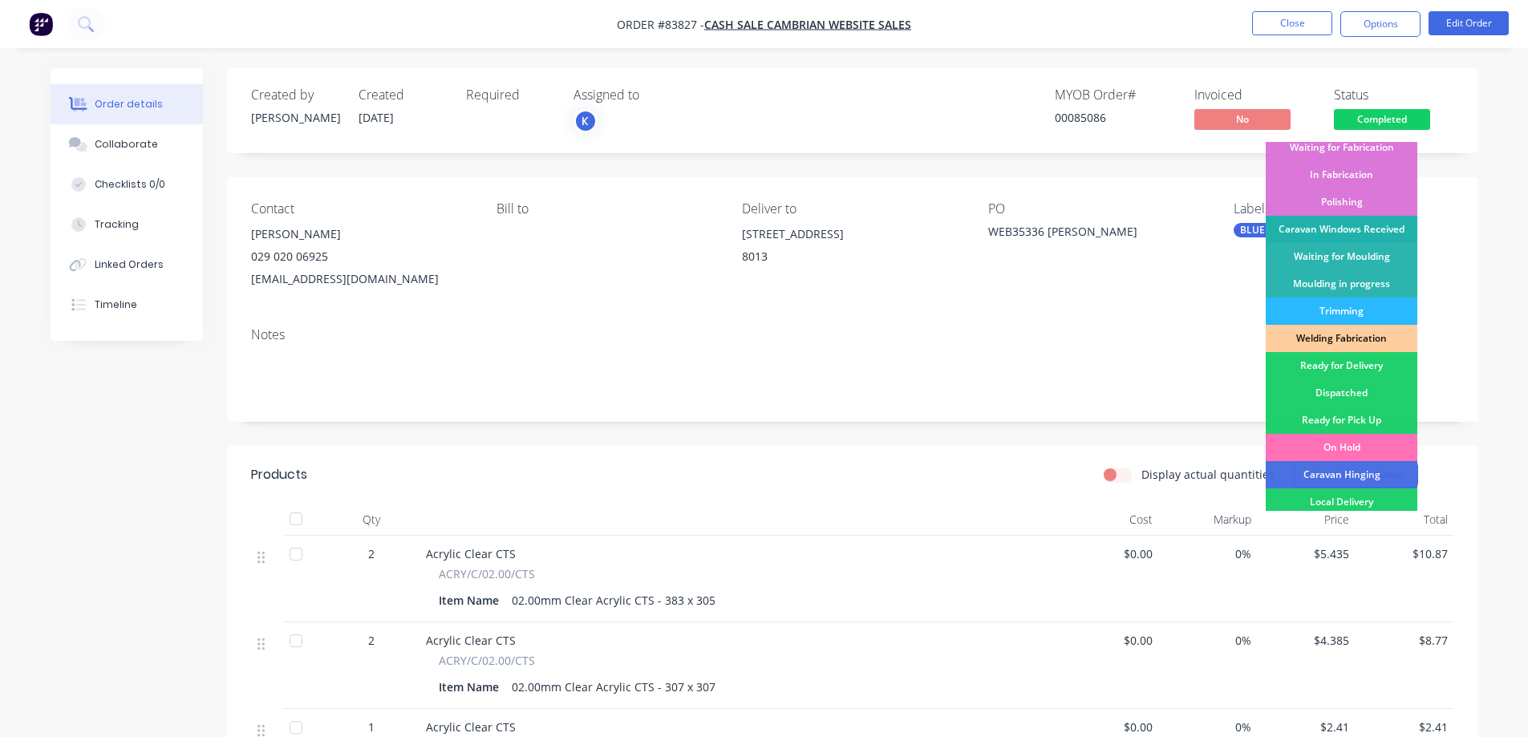
scroll to position [313, 0]
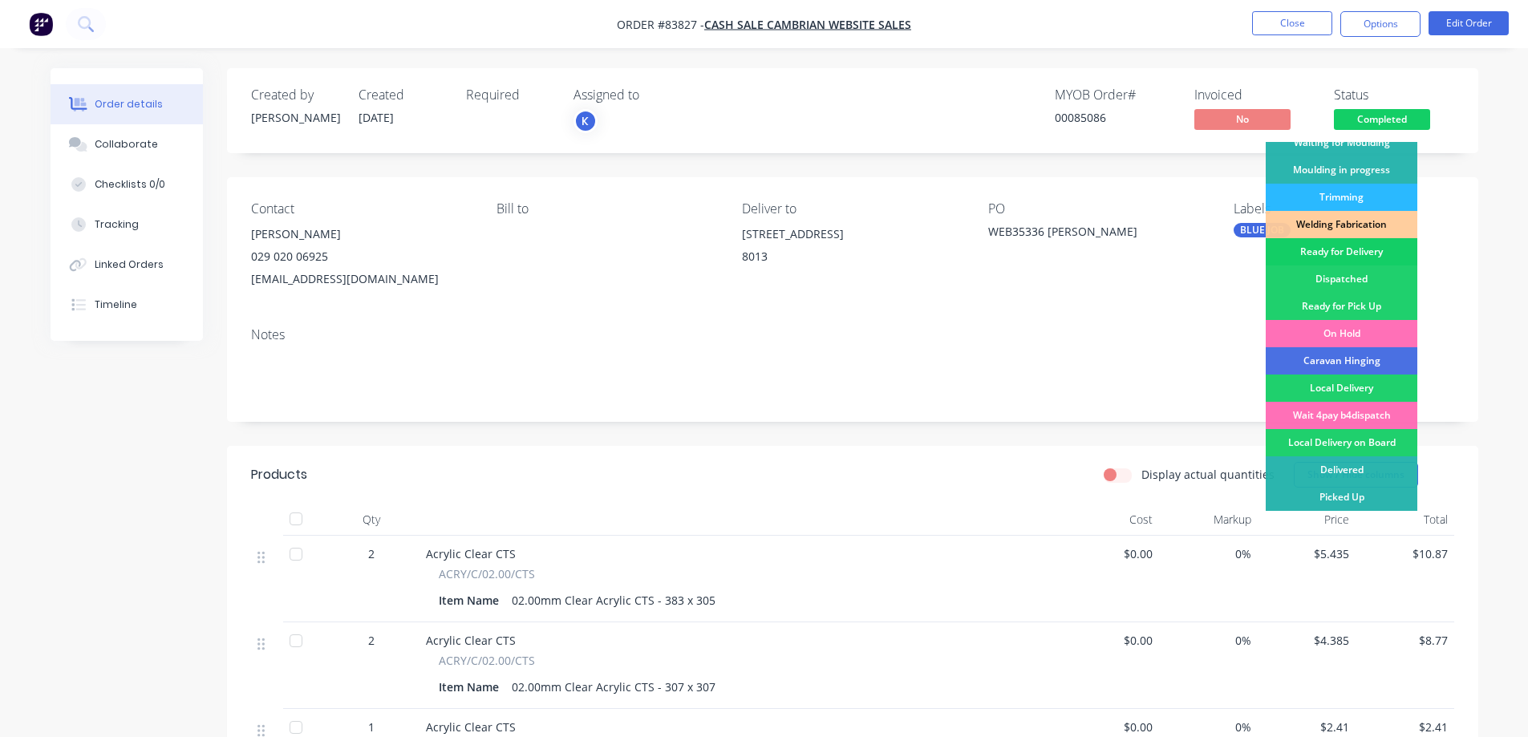
click at [1351, 255] on div "Ready for Delivery" at bounding box center [1342, 251] width 152 height 27
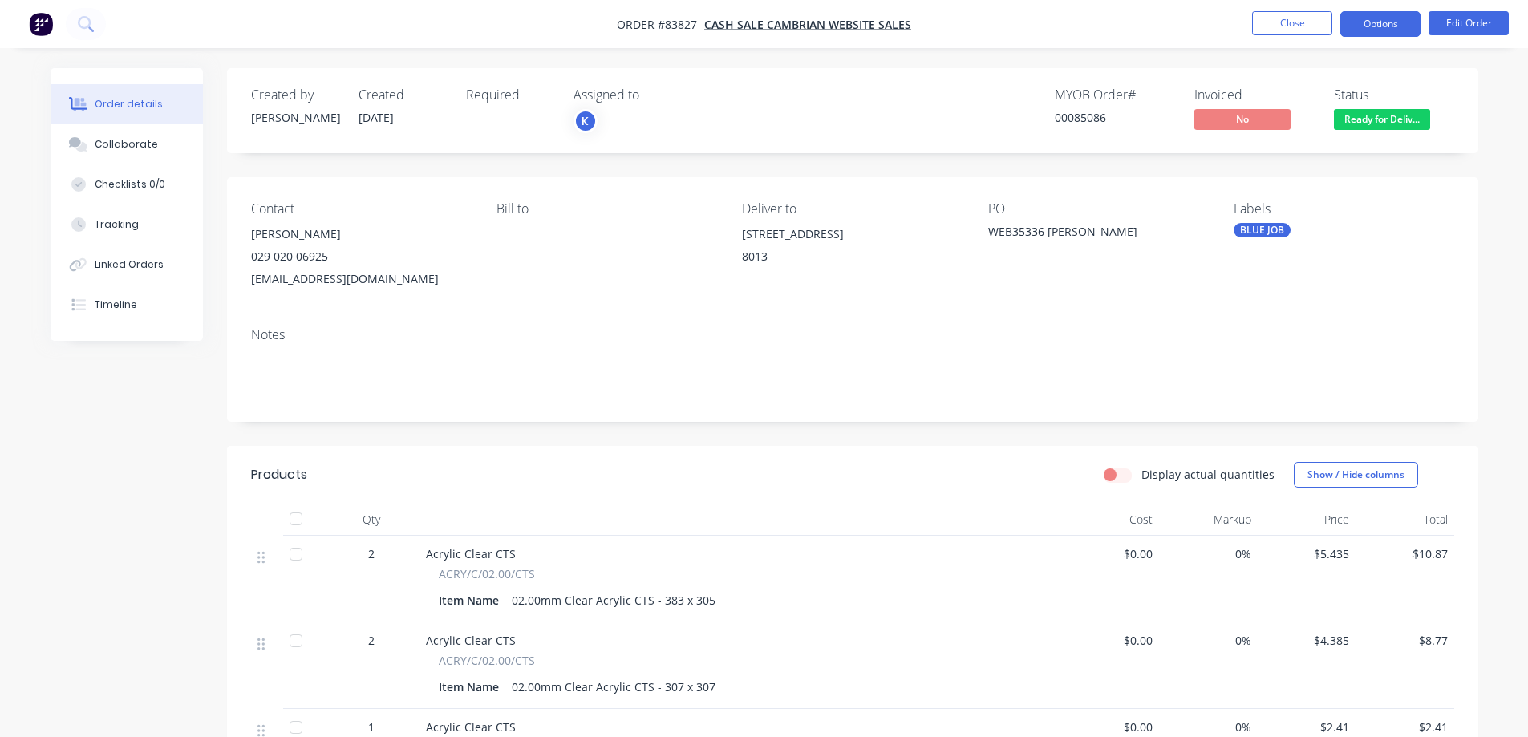
click at [1386, 25] on button "Options" at bounding box center [1380, 24] width 80 height 26
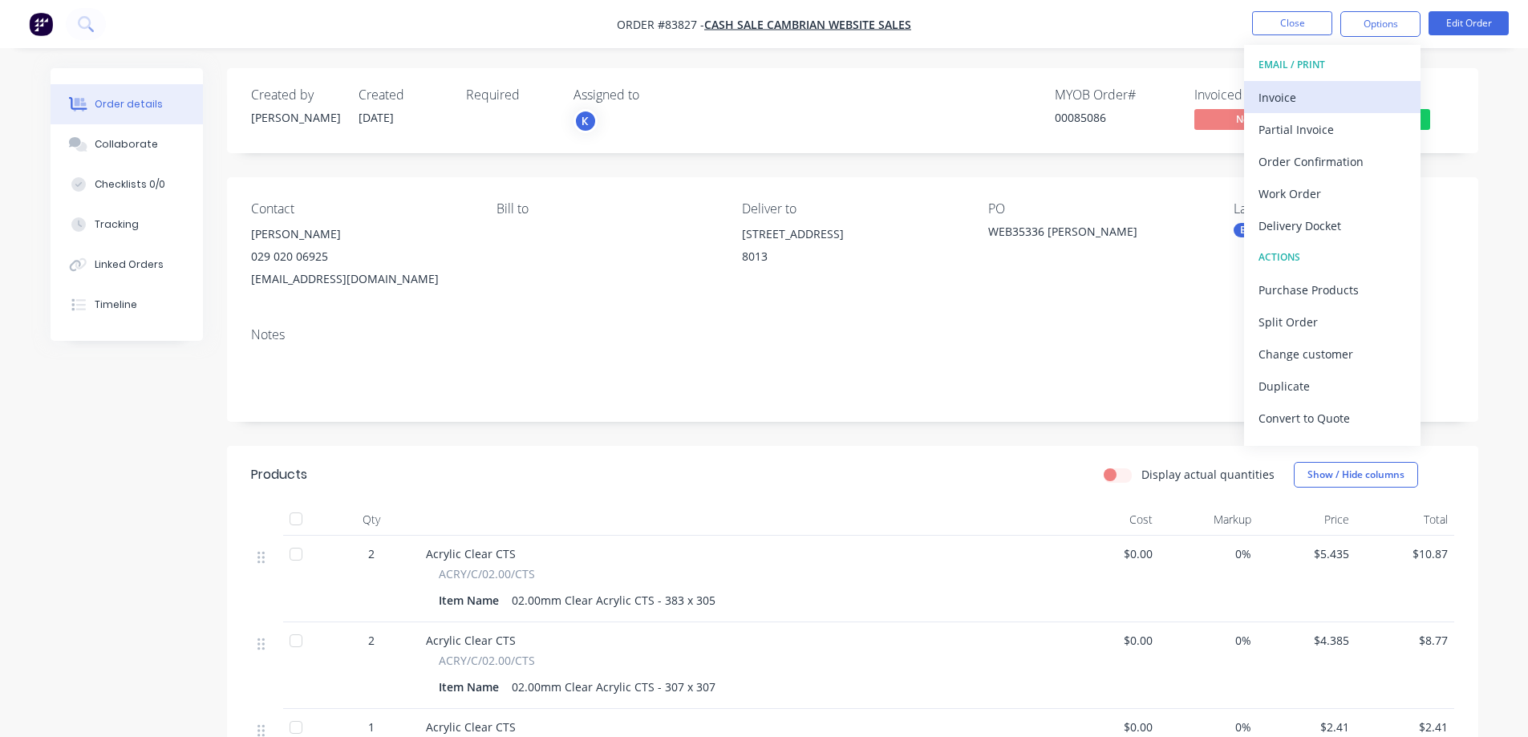
click at [1332, 110] on button "Invoice" at bounding box center [1332, 97] width 176 height 32
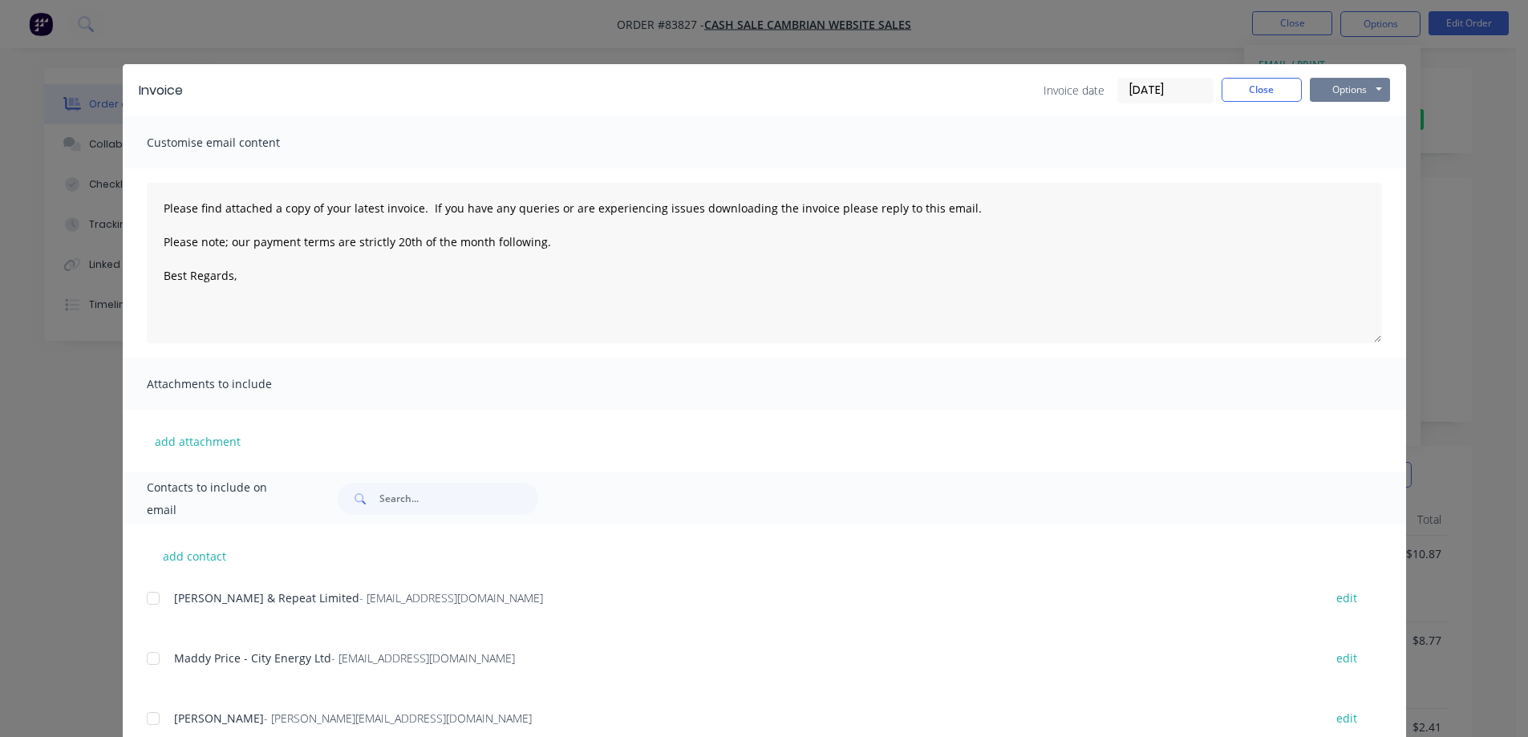
click at [1334, 91] on button "Options" at bounding box center [1350, 90] width 80 height 24
click at [1340, 148] on button "Print" at bounding box center [1361, 145] width 103 height 26
click at [1275, 89] on button "Close" at bounding box center [1262, 90] width 80 height 24
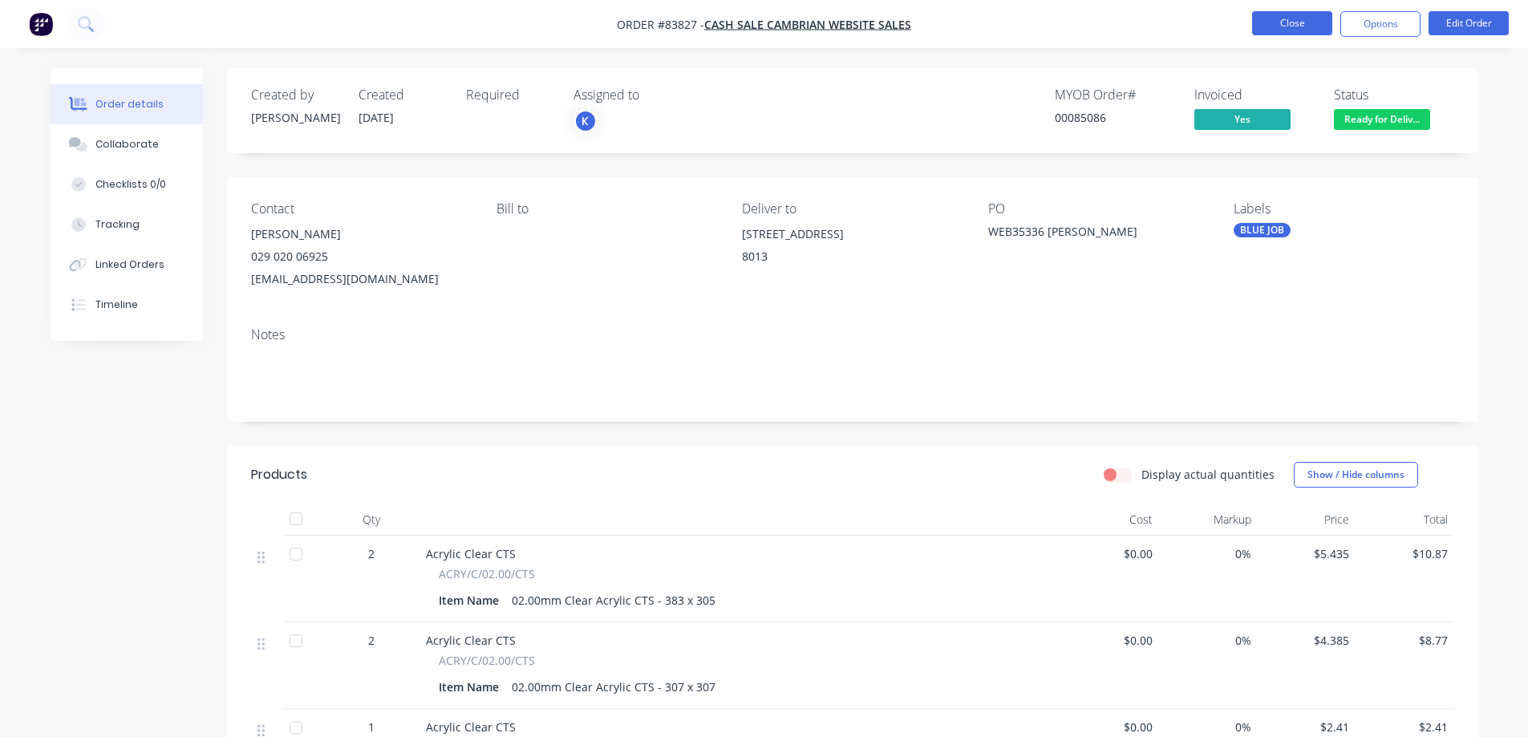
click at [1279, 32] on button "Close" at bounding box center [1292, 23] width 80 height 24
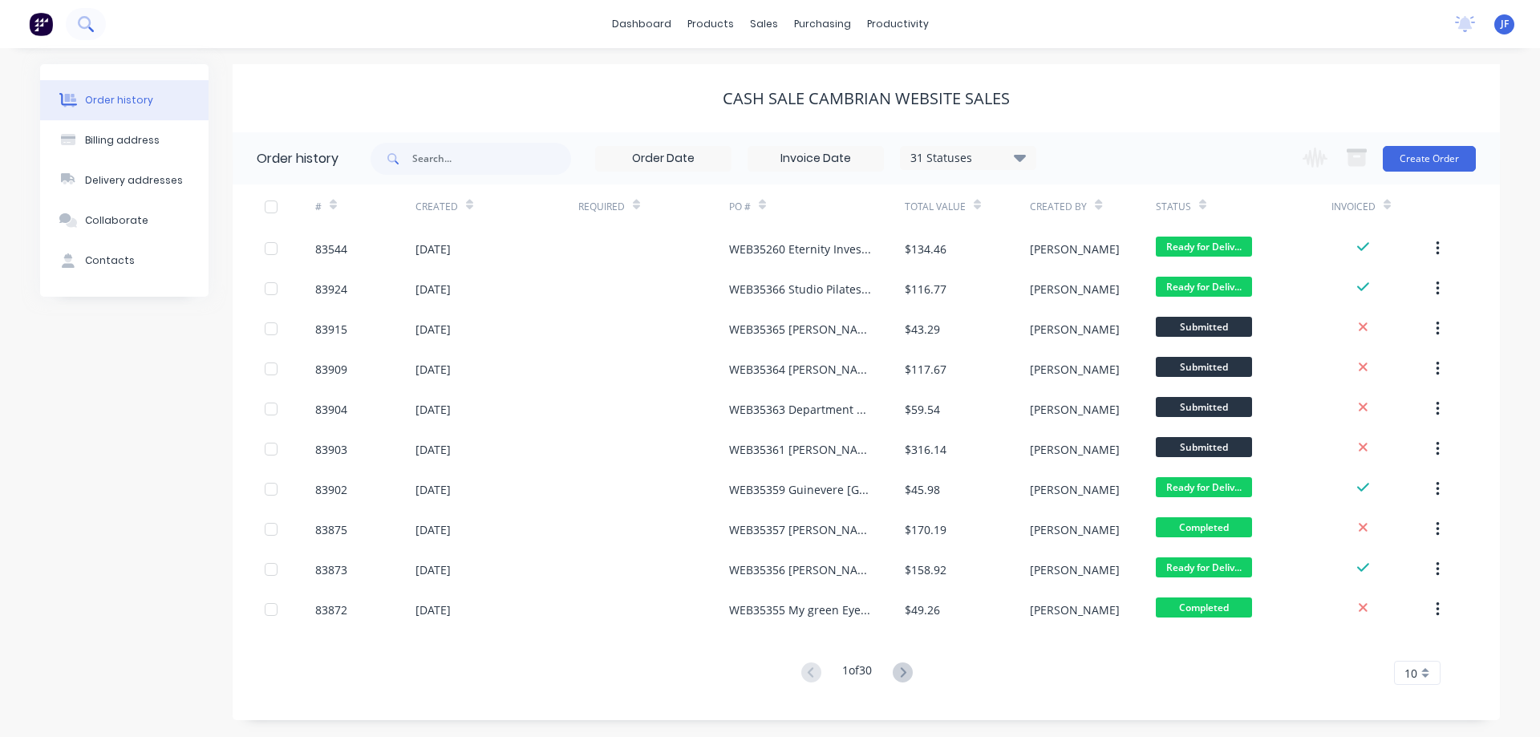
click at [86, 29] on icon at bounding box center [85, 23] width 15 height 15
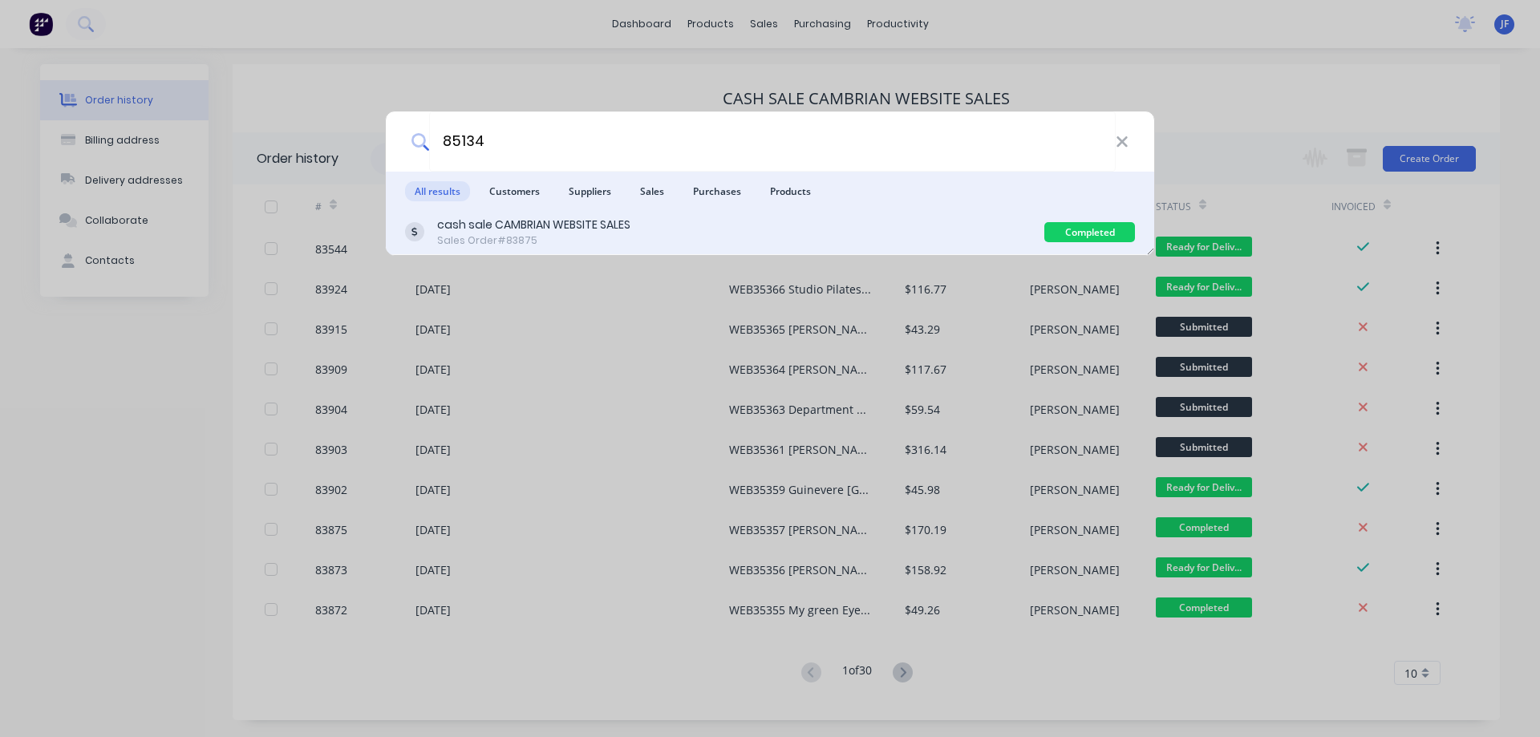
type input "85134"
click at [534, 237] on div "Sales Order #83875" at bounding box center [533, 240] width 193 height 14
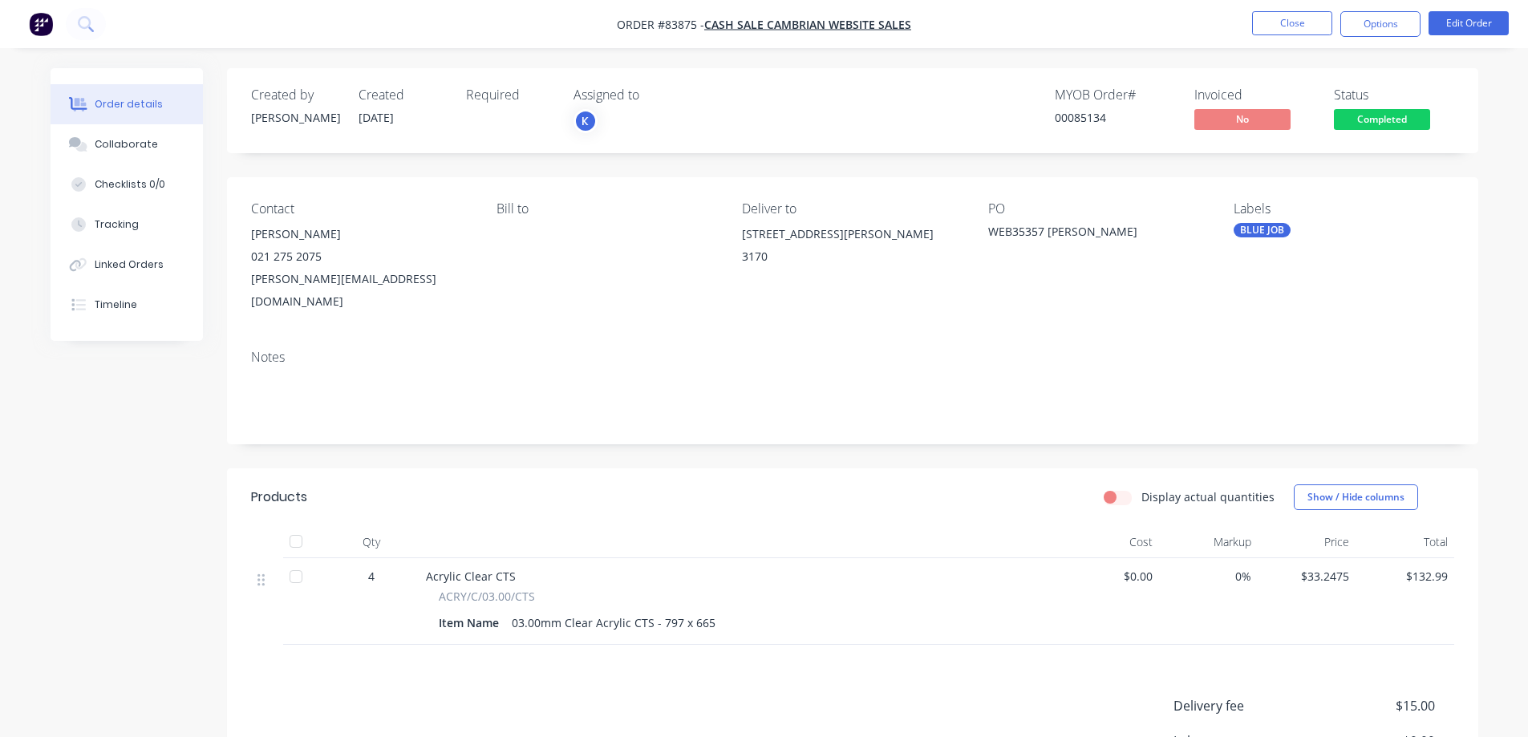
click at [1369, 119] on span "Completed" at bounding box center [1382, 119] width 96 height 20
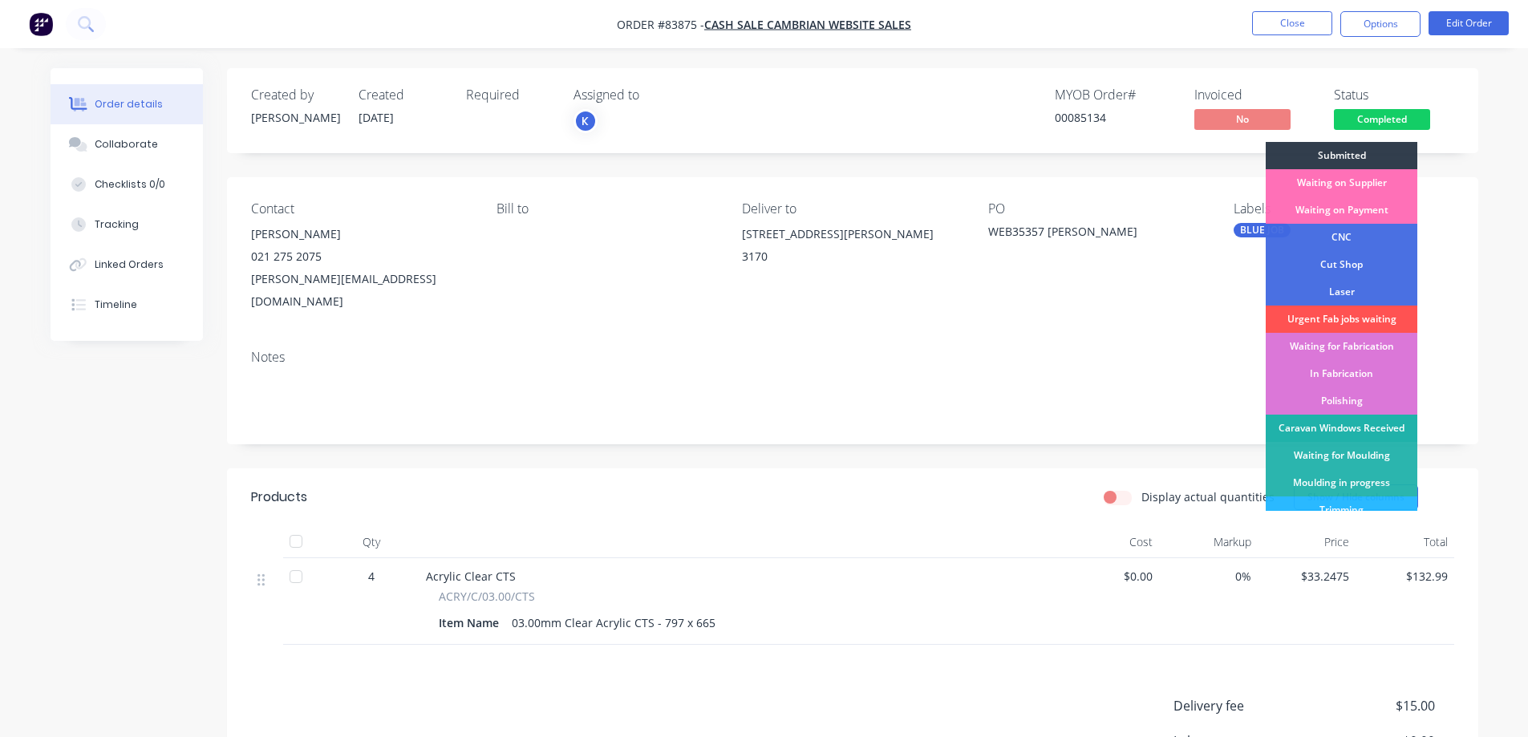
scroll to position [160, 0]
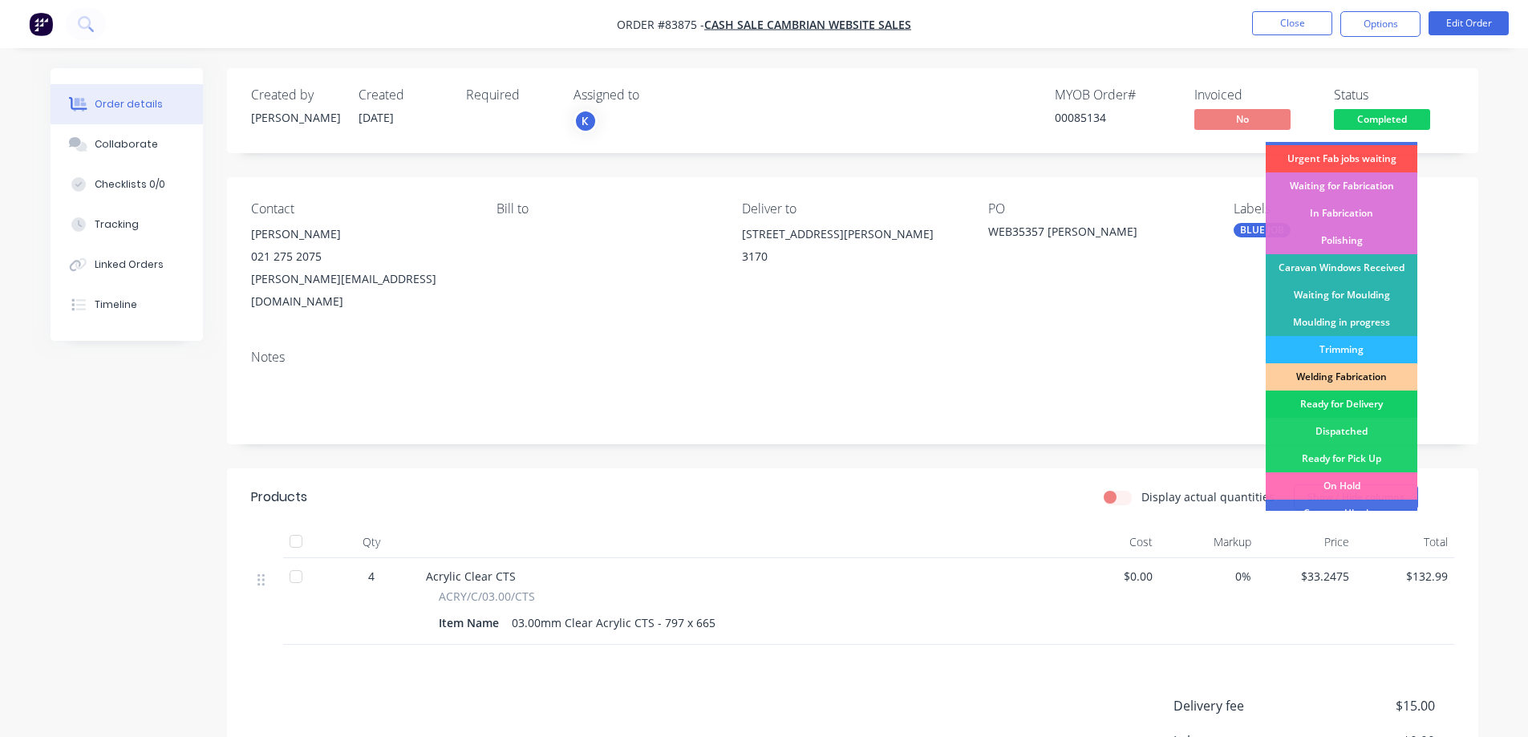
click at [1340, 409] on div "Ready for Delivery" at bounding box center [1342, 404] width 152 height 27
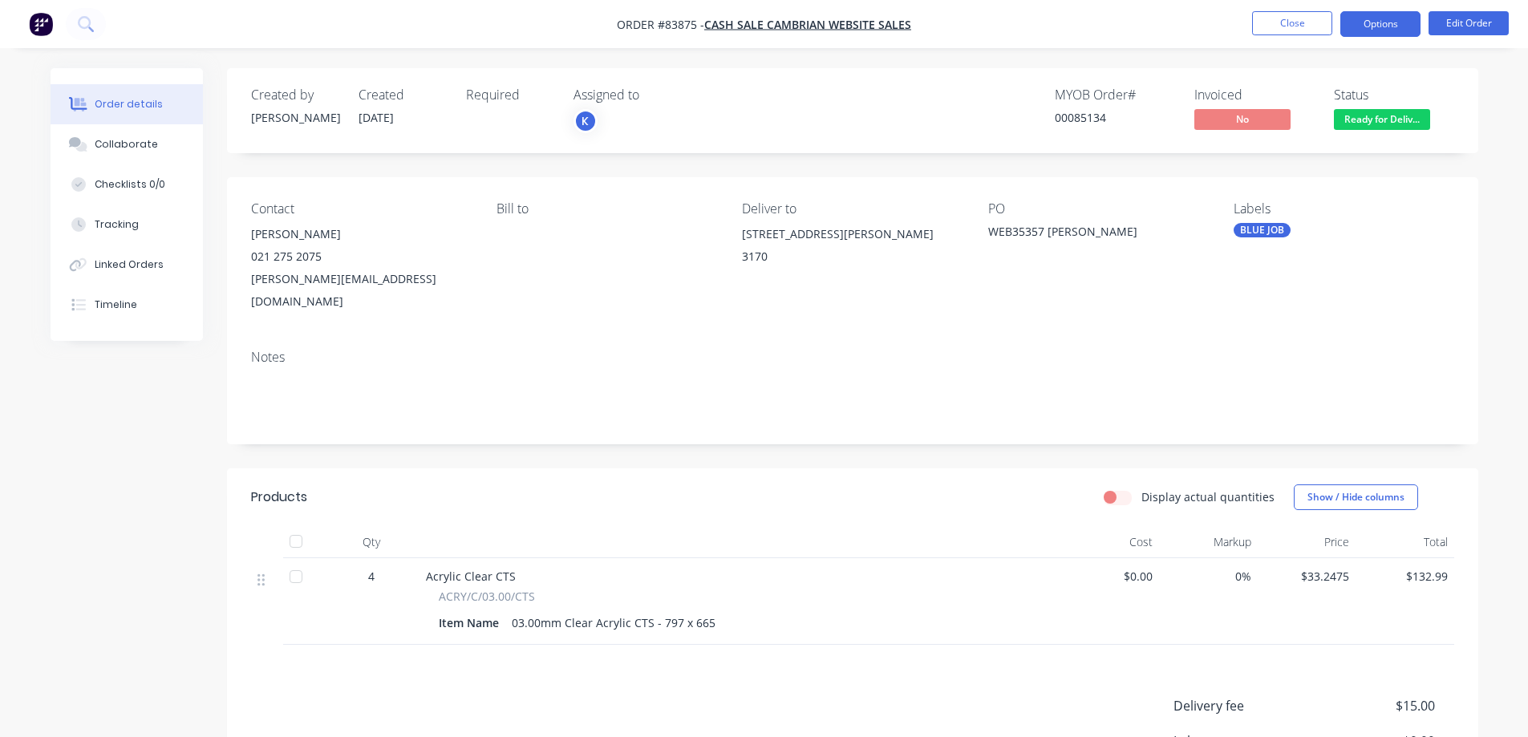
click at [1395, 14] on button "Options" at bounding box center [1380, 24] width 80 height 26
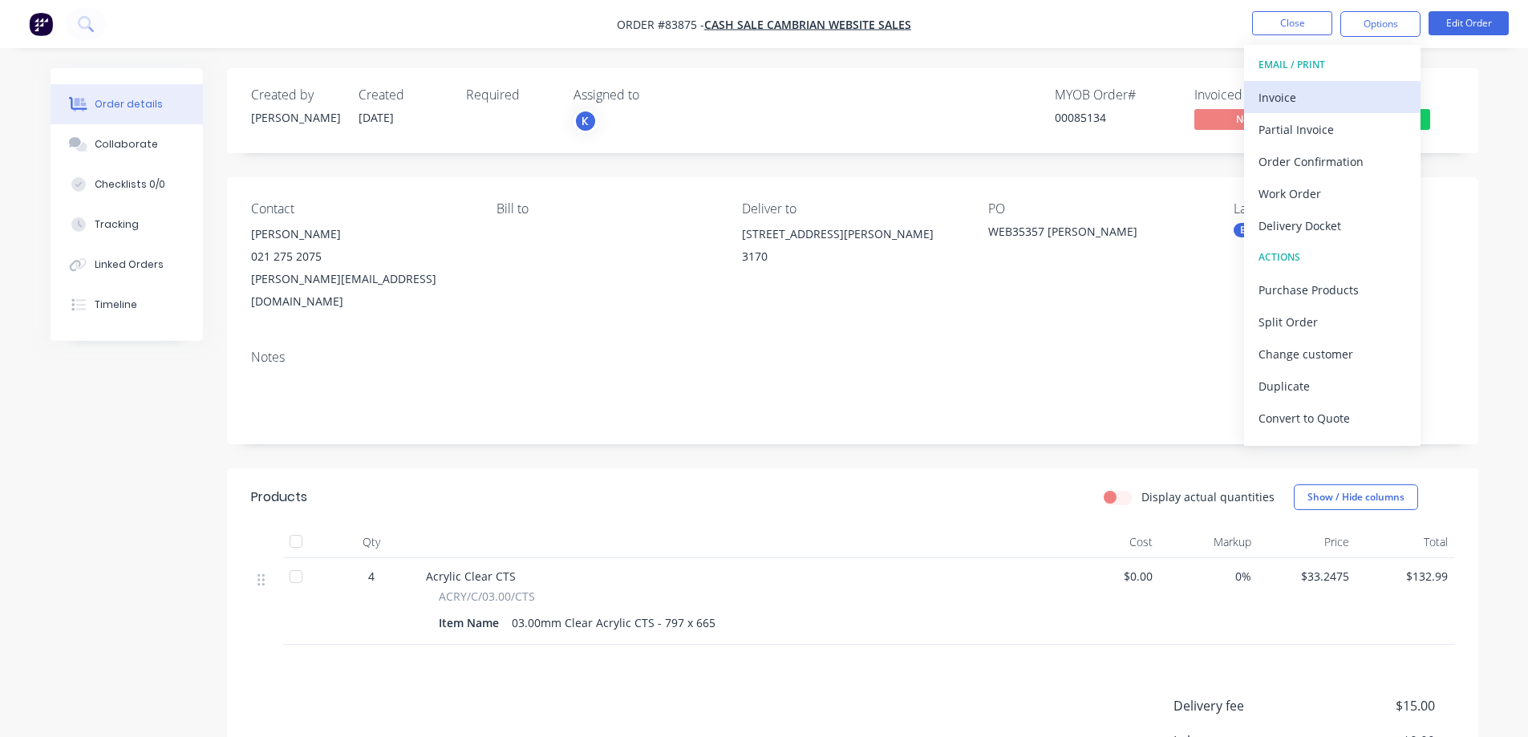
click at [1343, 91] on div "Invoice" at bounding box center [1332, 97] width 148 height 23
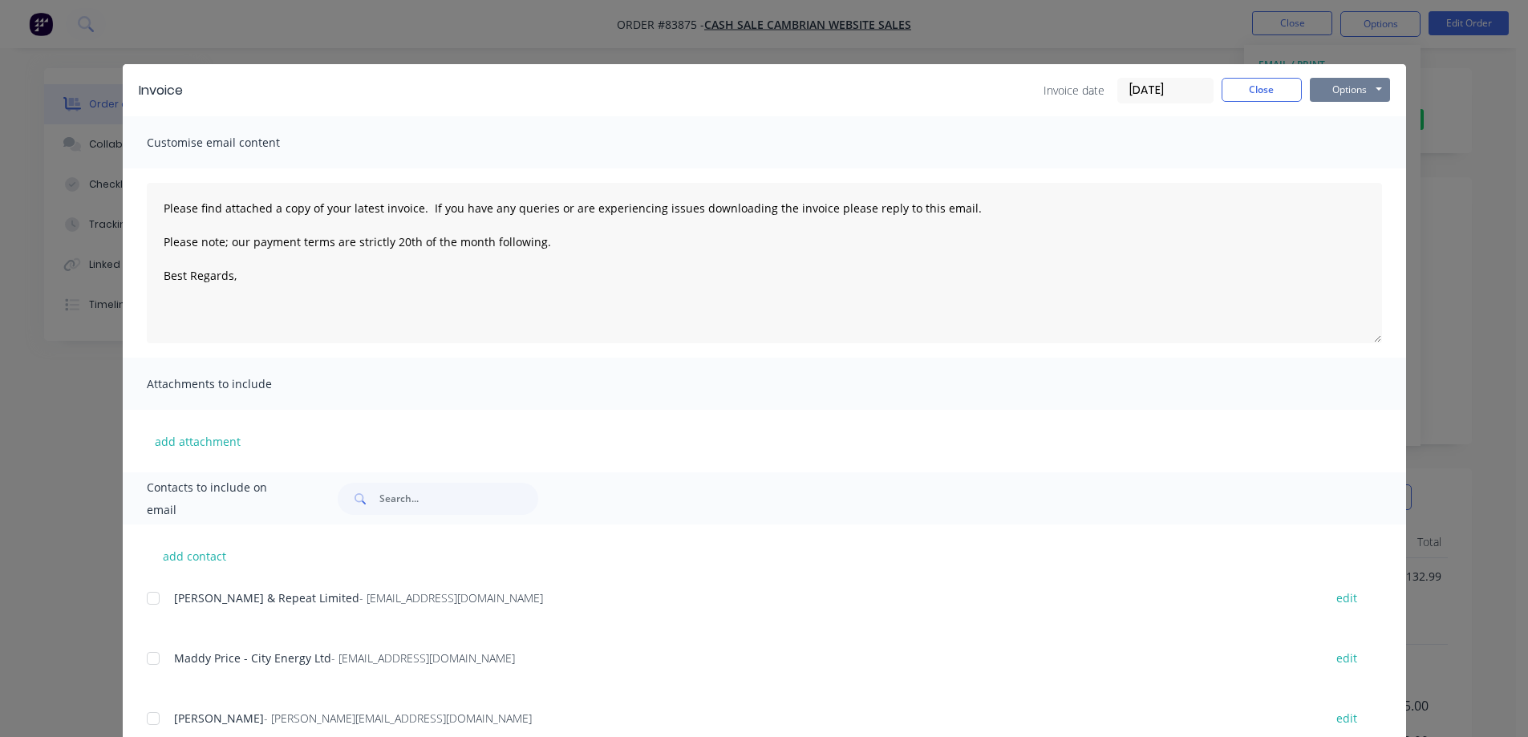
click at [1360, 95] on button "Options" at bounding box center [1350, 90] width 80 height 24
click at [1360, 153] on button "Print" at bounding box center [1361, 145] width 103 height 26
click at [1255, 91] on button "Close" at bounding box center [1262, 90] width 80 height 24
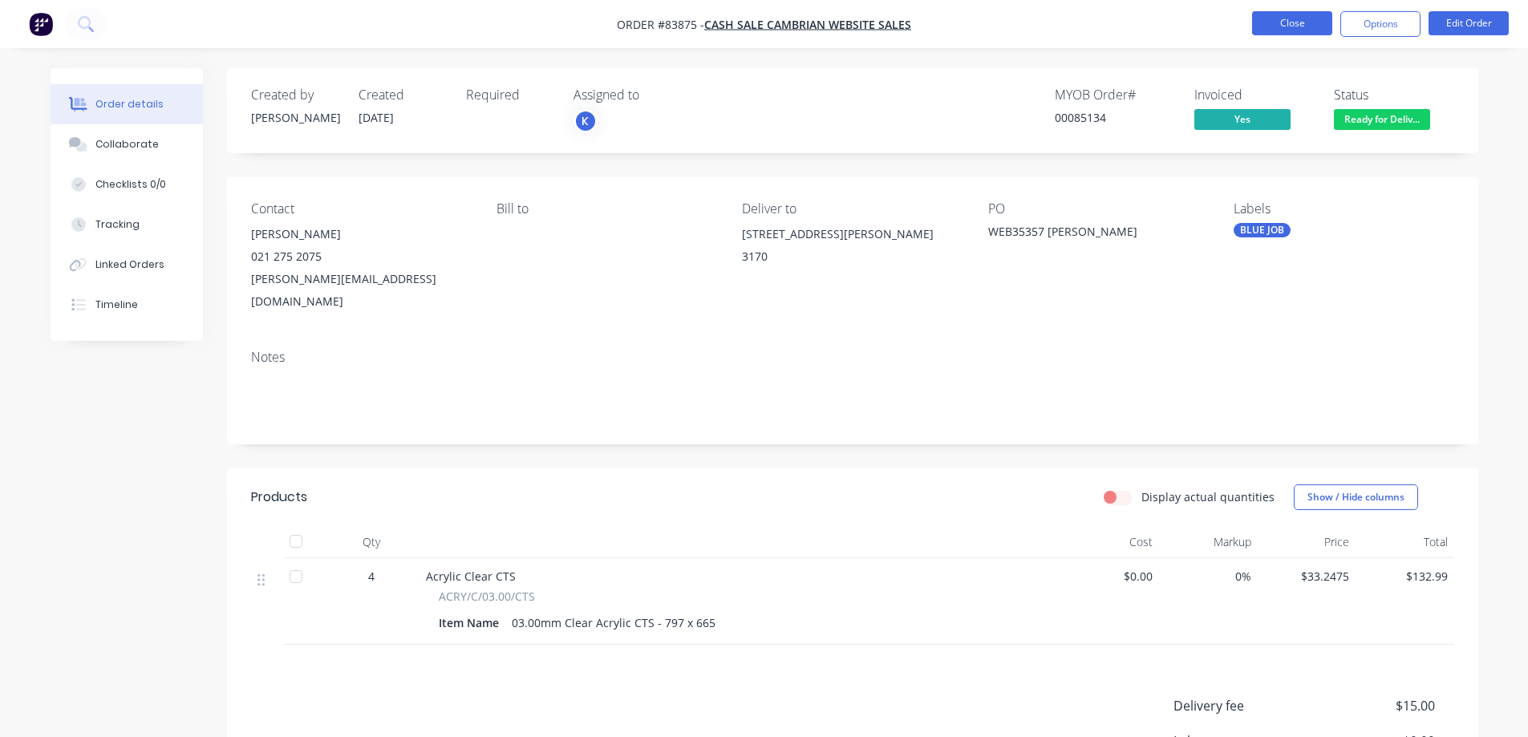
click at [1286, 22] on button "Close" at bounding box center [1292, 23] width 80 height 24
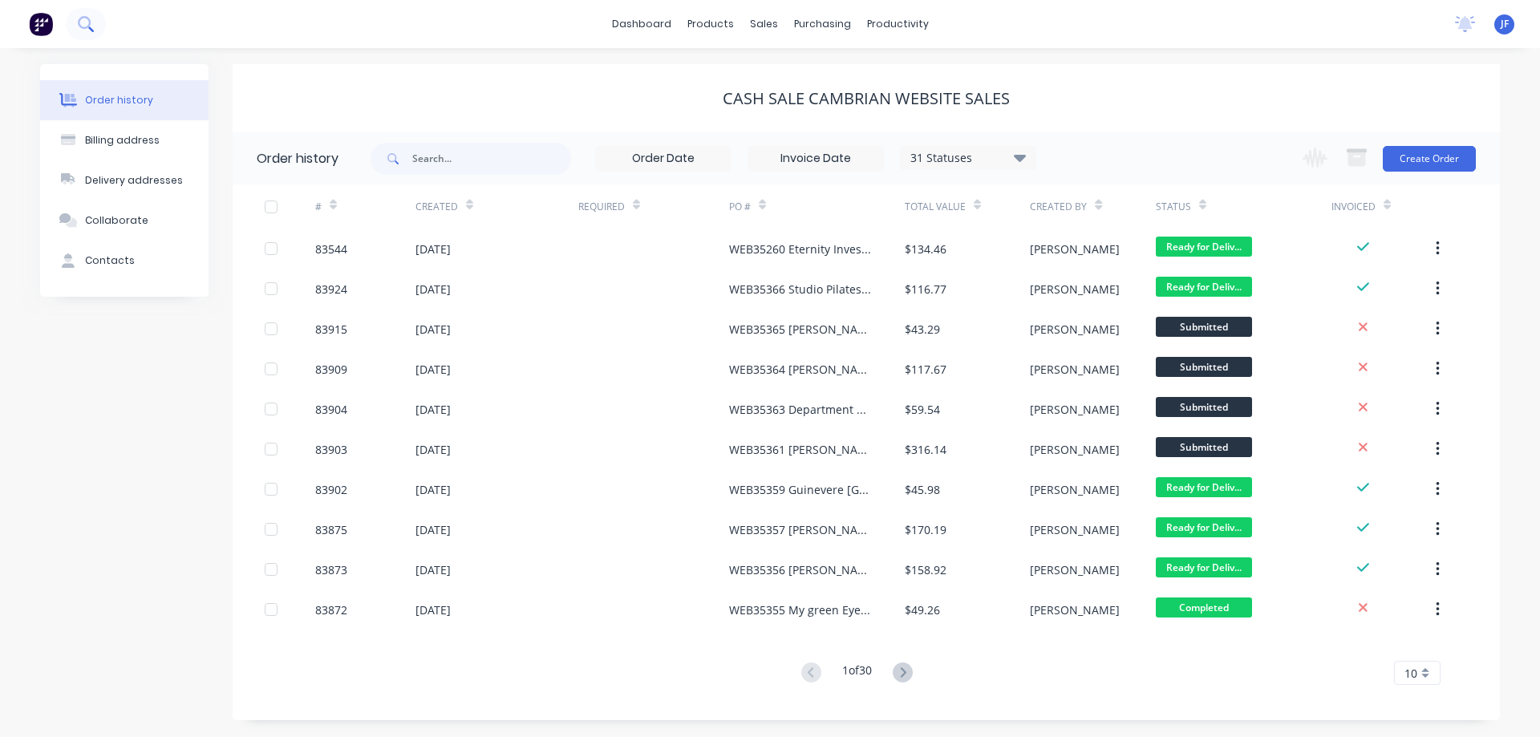
click at [82, 28] on icon at bounding box center [84, 22] width 13 height 13
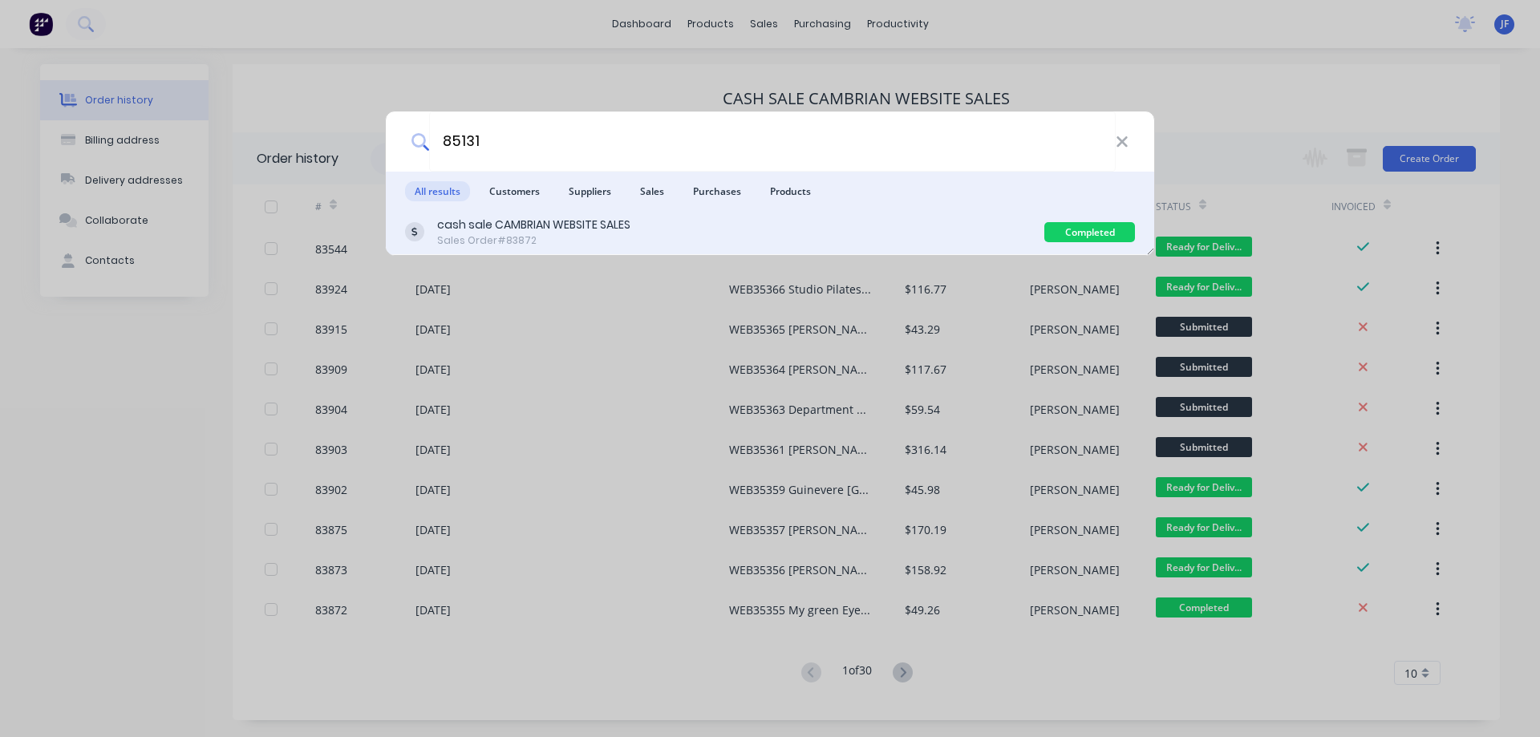
type input "85131"
click at [873, 229] on div "cash sale CAMBRIAN WEBSITE SALES Sales Order #83872" at bounding box center [724, 232] width 639 height 31
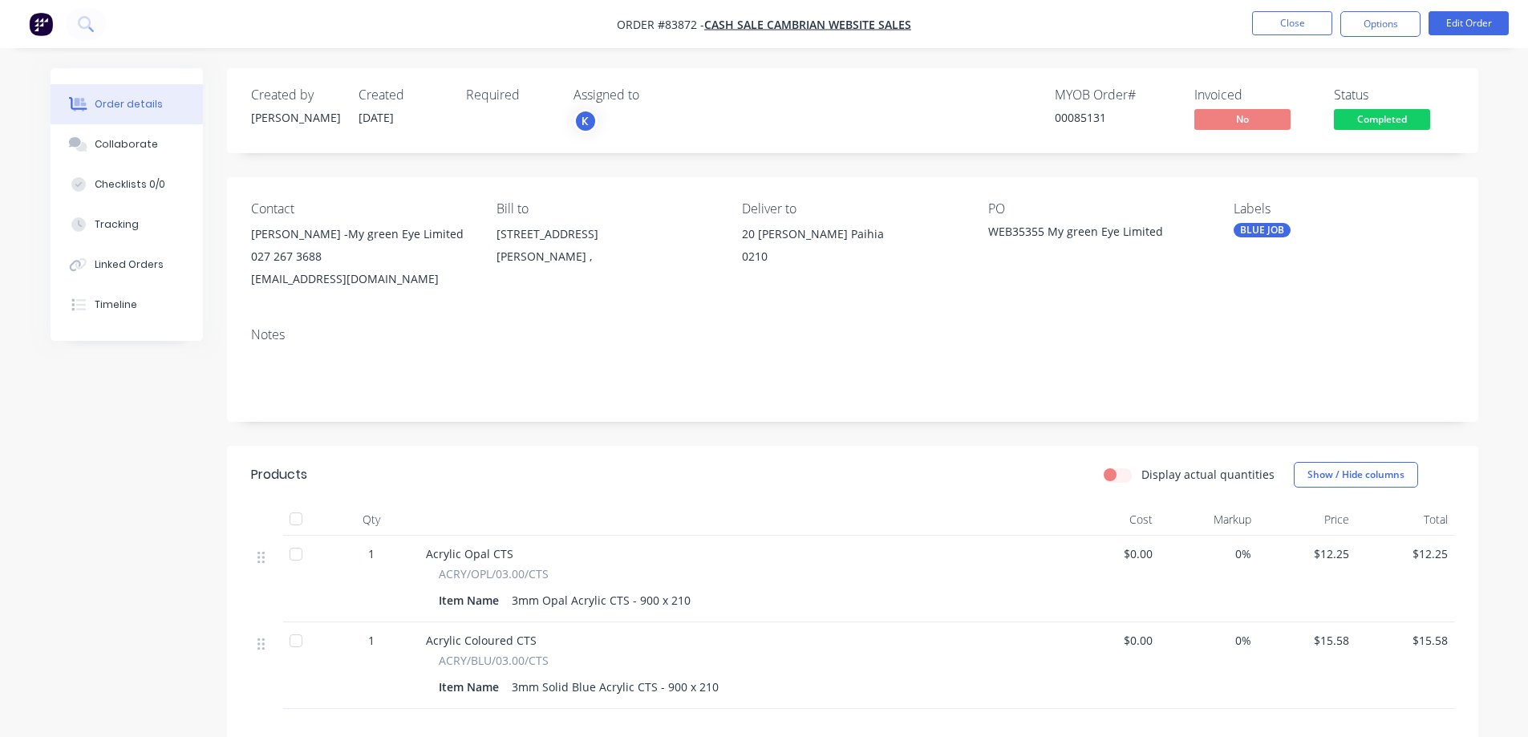
click at [1354, 115] on span "Completed" at bounding box center [1382, 119] width 96 height 20
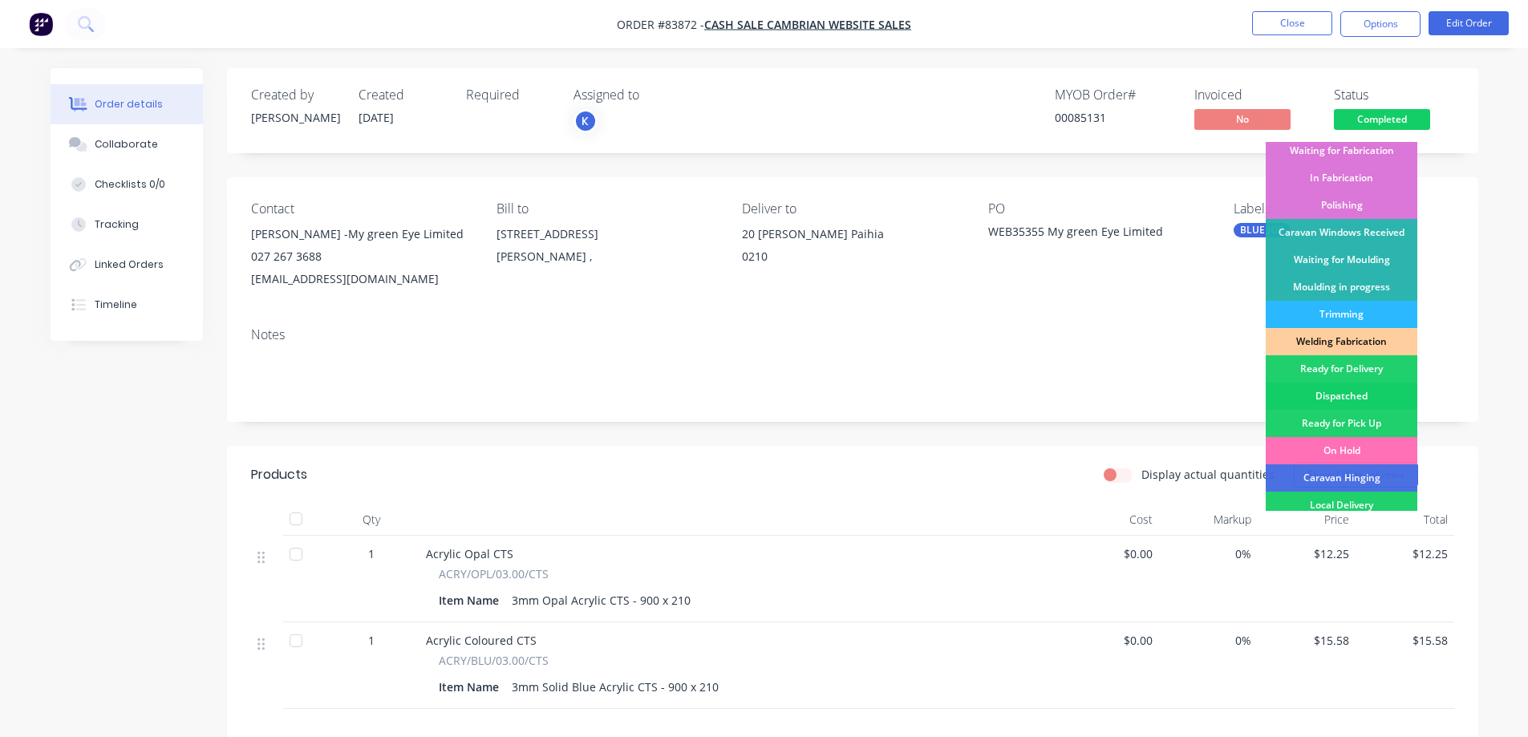
scroll to position [313, 0]
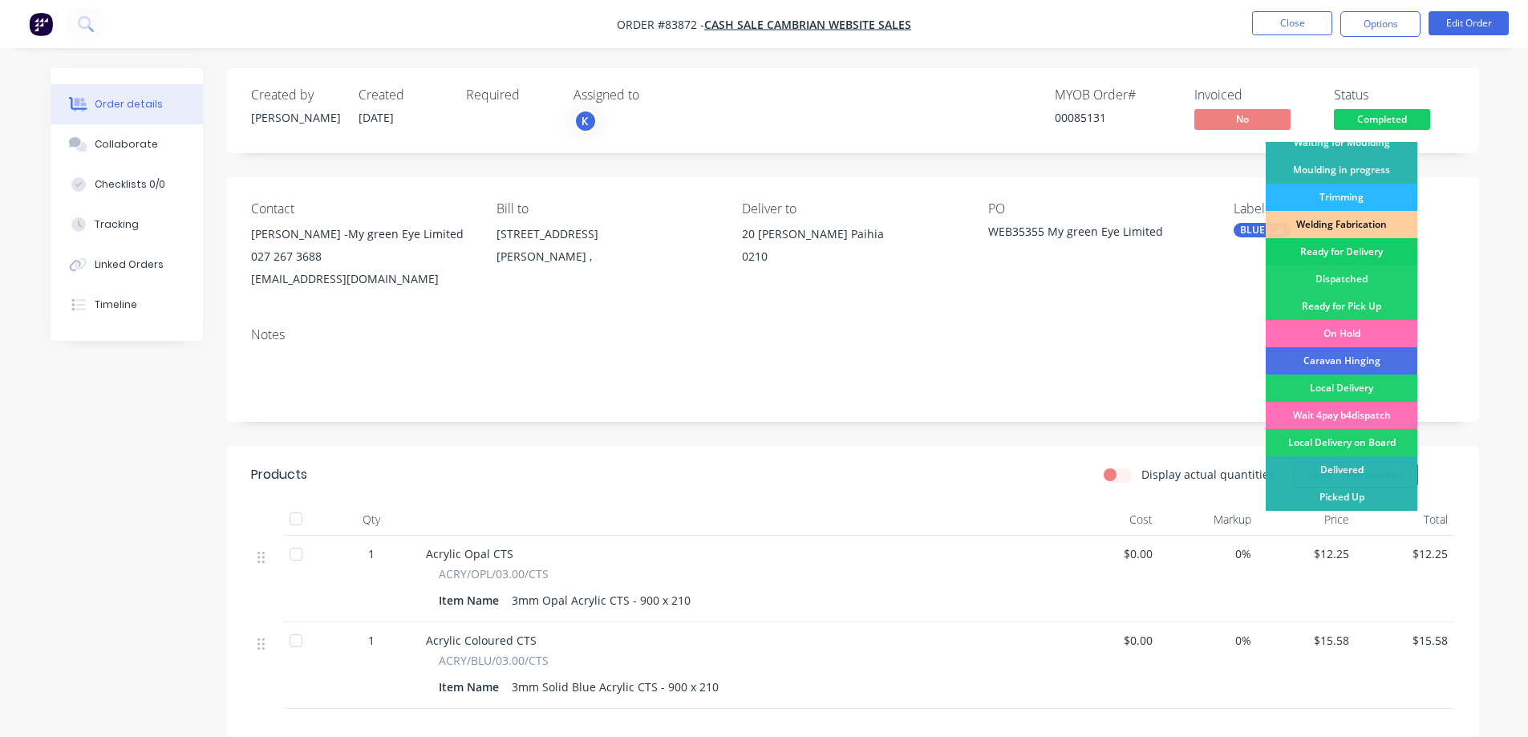
click at [1366, 253] on div "Ready for Delivery" at bounding box center [1342, 251] width 152 height 27
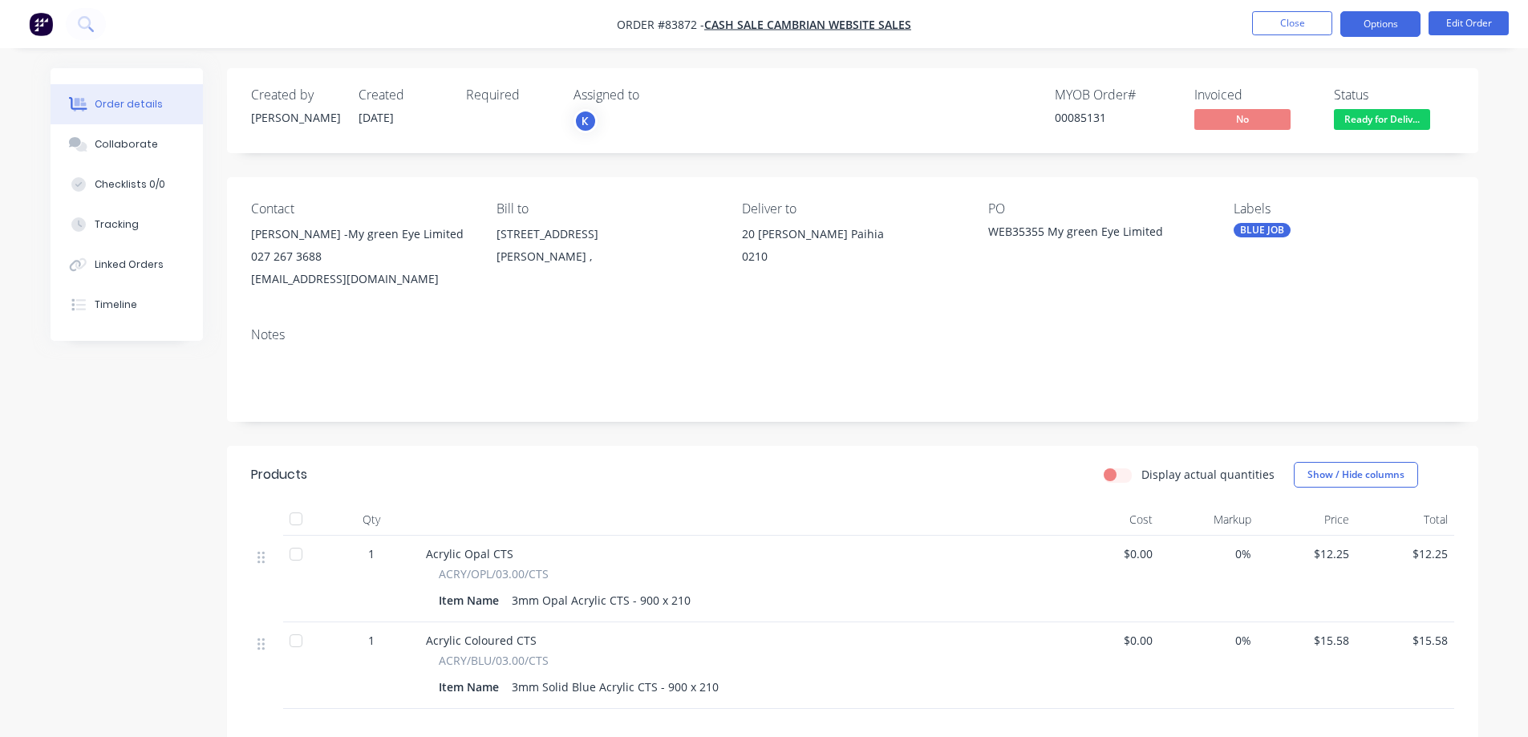
drag, startPoint x: 1394, startPoint y: 22, endPoint x: 1388, endPoint y: 28, distance: 8.5
click at [1393, 22] on button "Options" at bounding box center [1380, 24] width 80 height 26
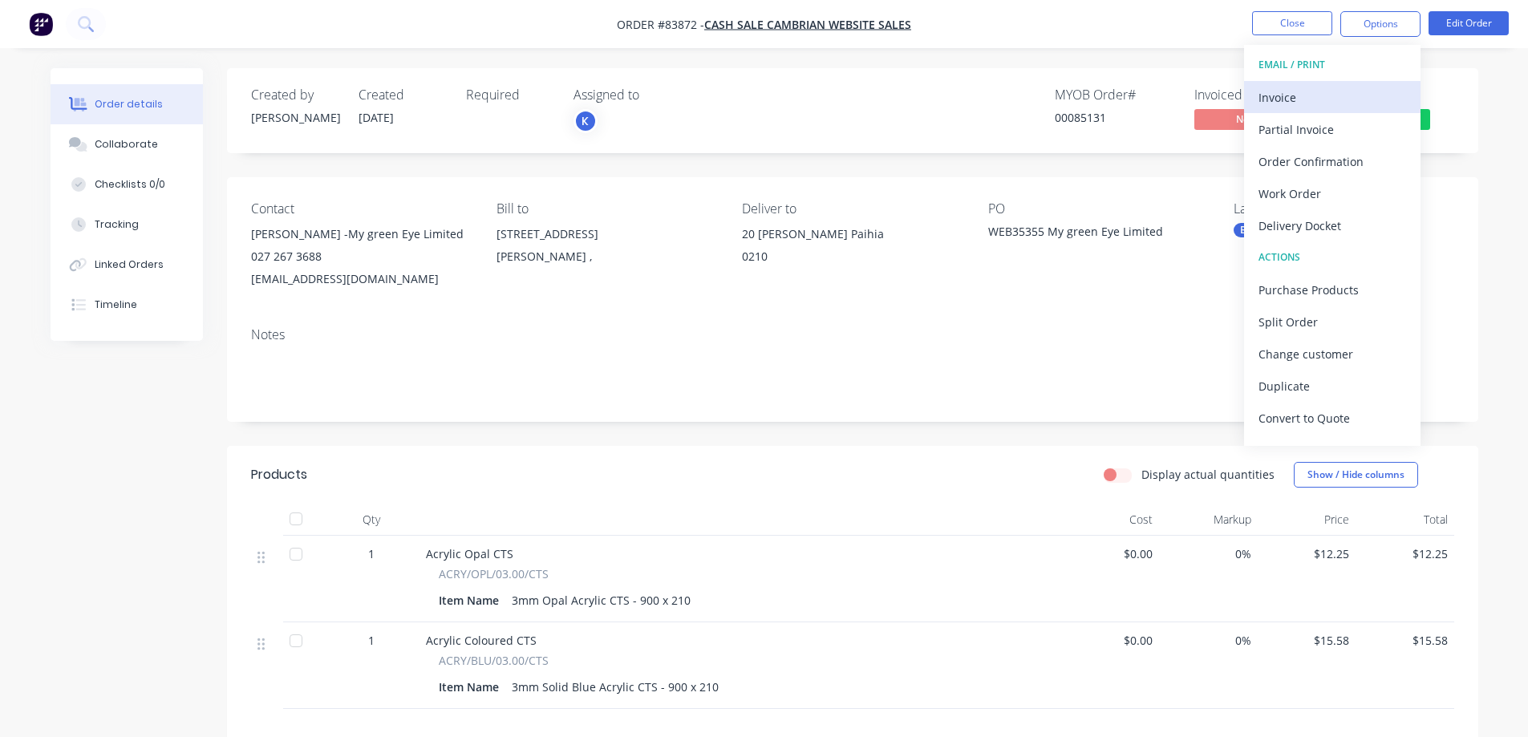
click at [1326, 82] on button "Invoice" at bounding box center [1332, 97] width 176 height 32
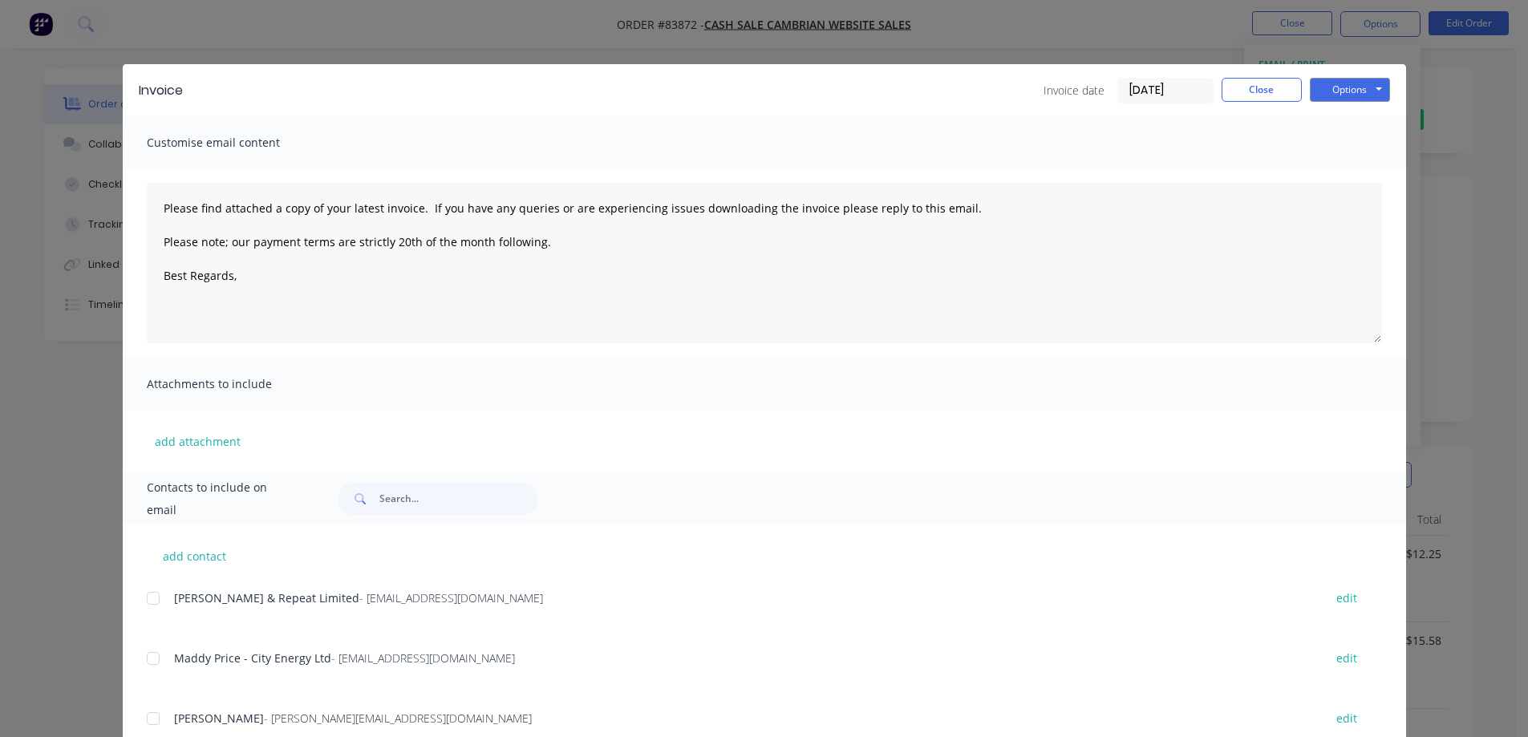
click at [1365, 75] on div "Invoice Invoice date 14/08/25 Close Options Preview Print Email" at bounding box center [764, 90] width 1283 height 52
click at [1363, 96] on button "Options" at bounding box center [1350, 90] width 80 height 24
click at [1355, 141] on button "Print" at bounding box center [1361, 145] width 103 height 26
drag, startPoint x: 1217, startPoint y: 94, endPoint x: 1237, endPoint y: 96, distance: 20.2
click at [1222, 96] on button "Close" at bounding box center [1262, 90] width 80 height 24
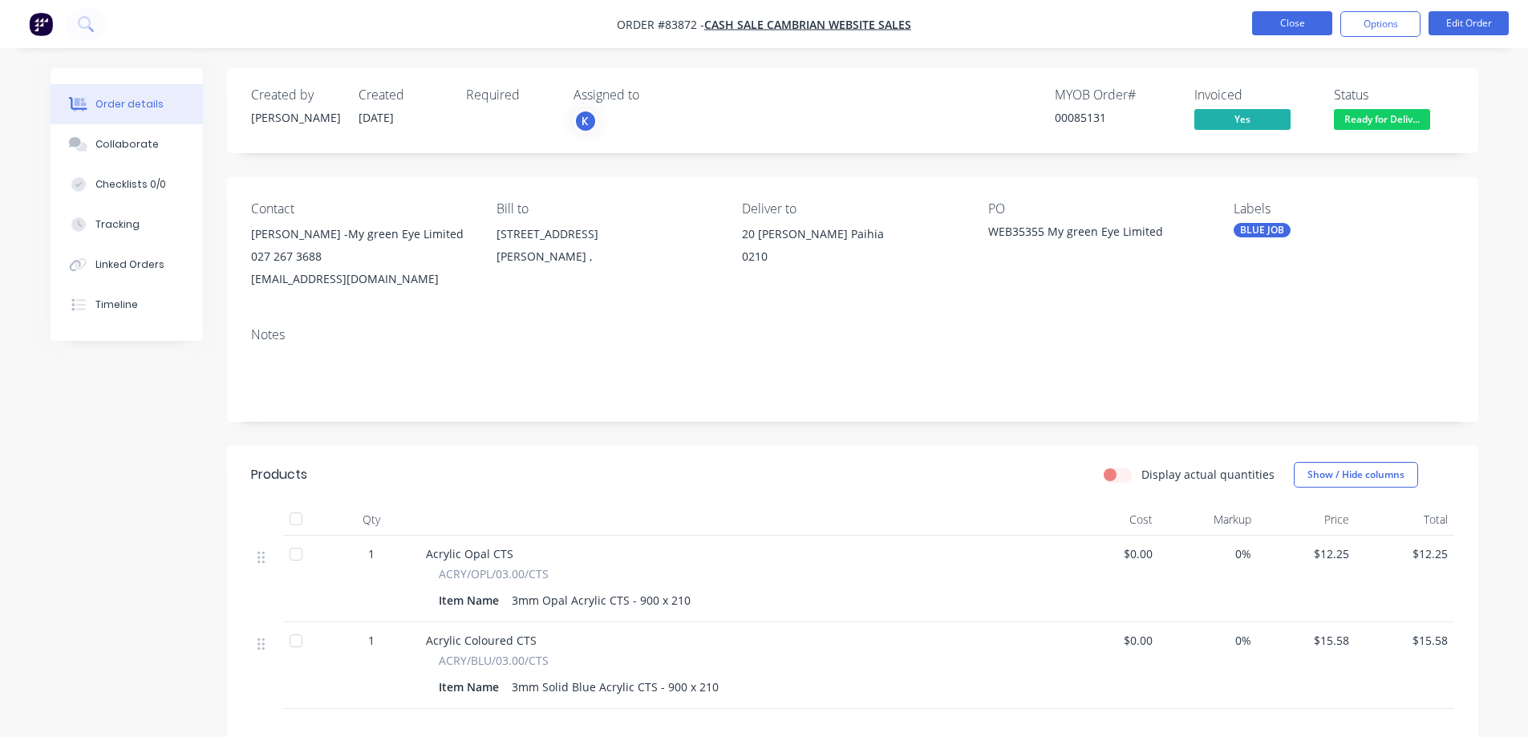
click at [1266, 28] on button "Close" at bounding box center [1292, 23] width 80 height 24
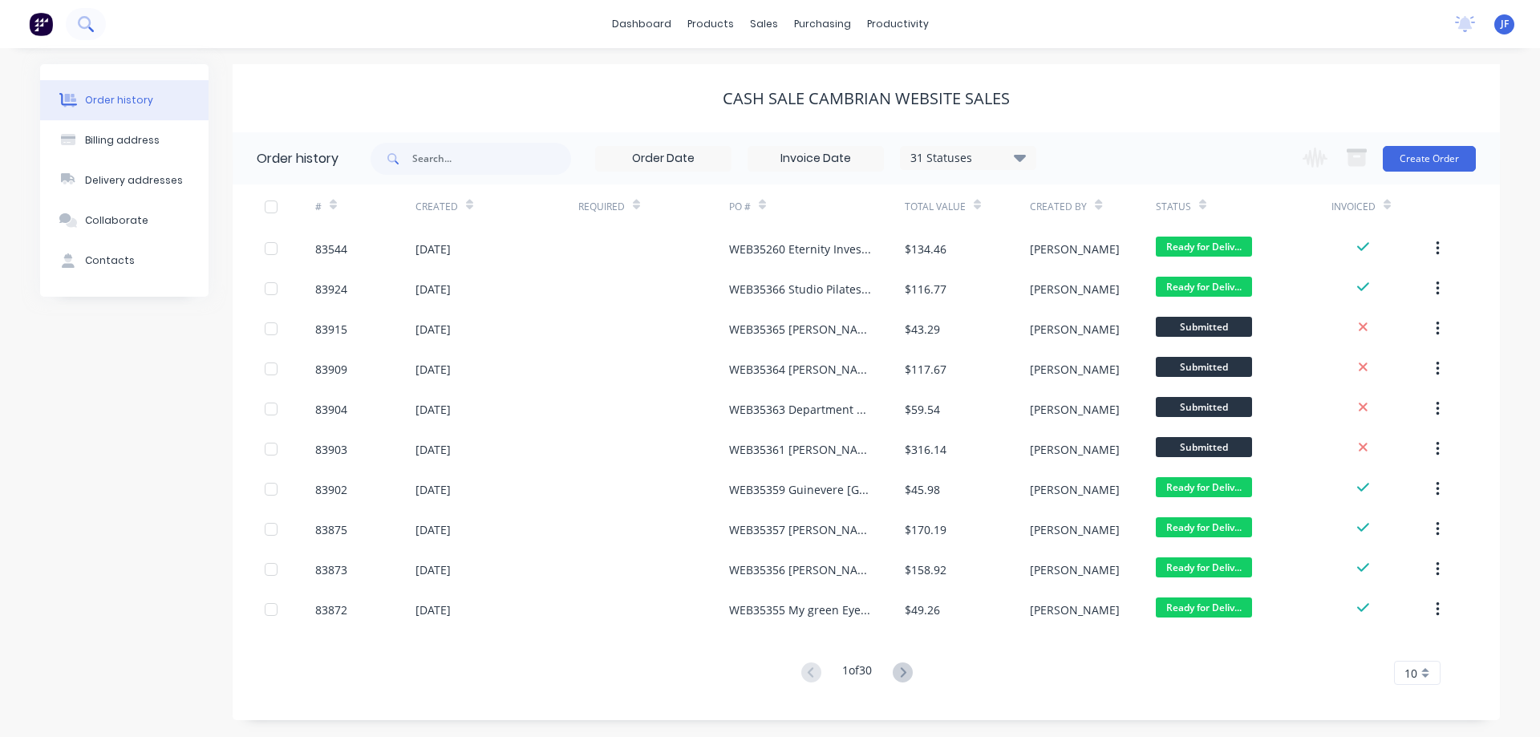
click at [104, 23] on button at bounding box center [86, 24] width 40 height 32
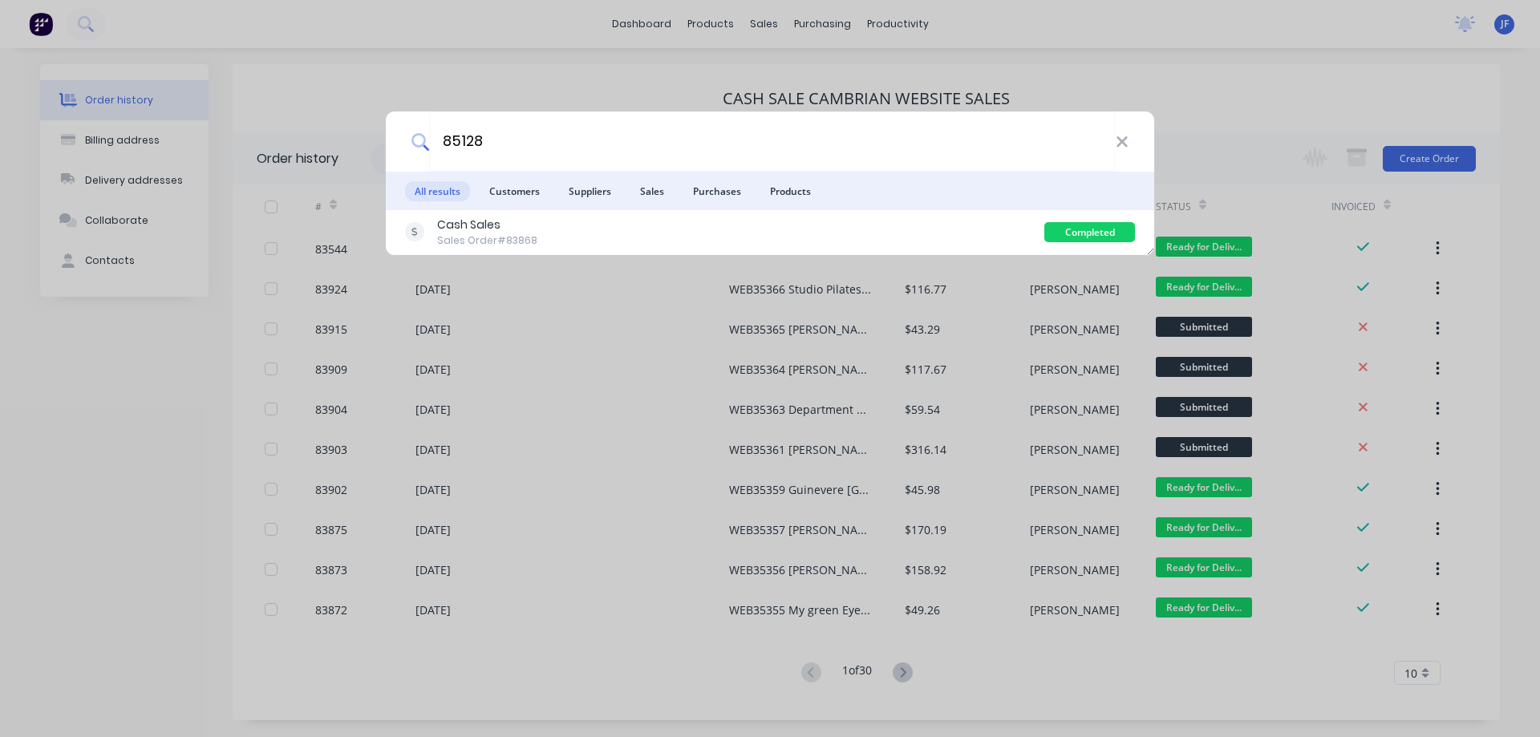
type input "85128"
click at [564, 209] on li "Suppliers" at bounding box center [590, 191] width 62 height 38
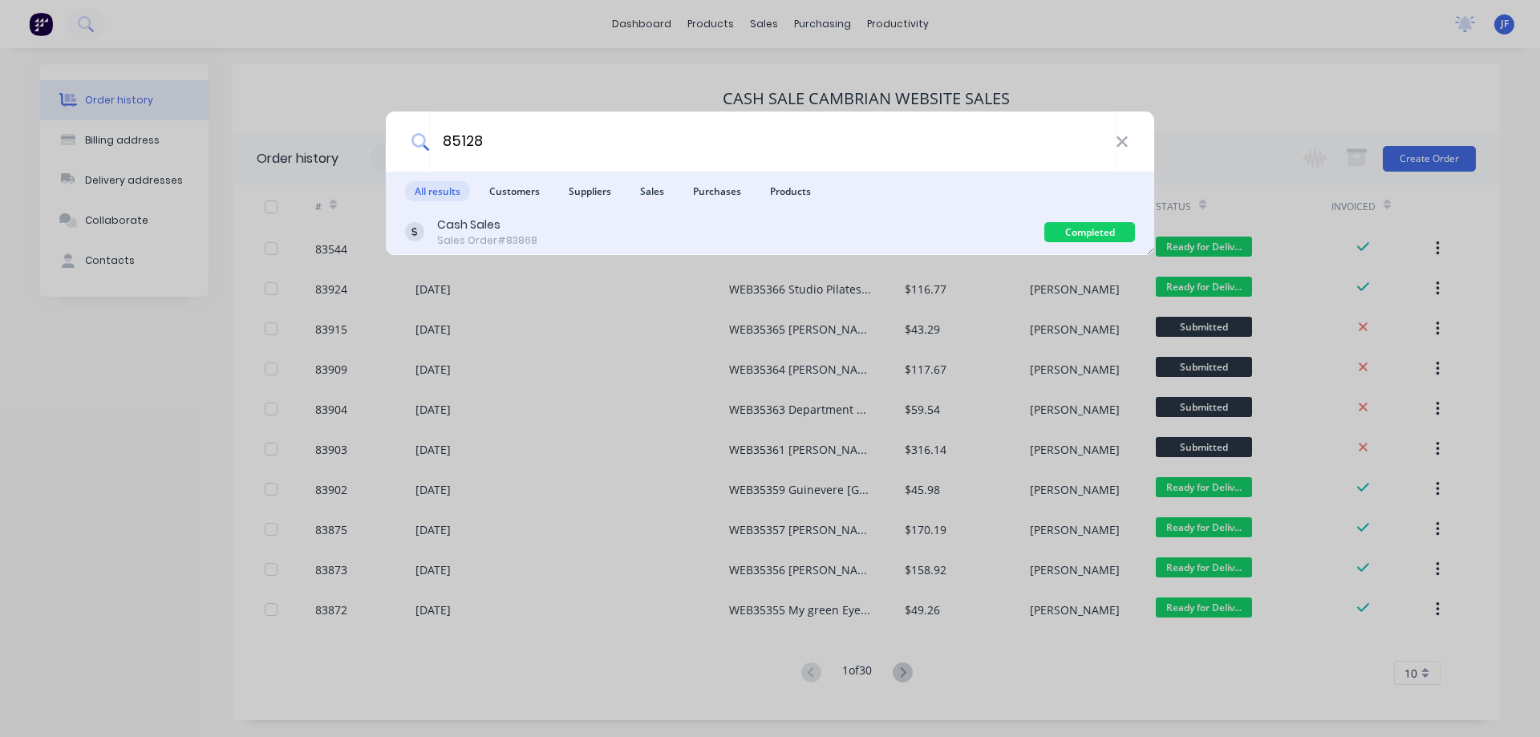
click at [998, 243] on div "Cash Sales Sales Order #83868" at bounding box center [724, 232] width 639 height 31
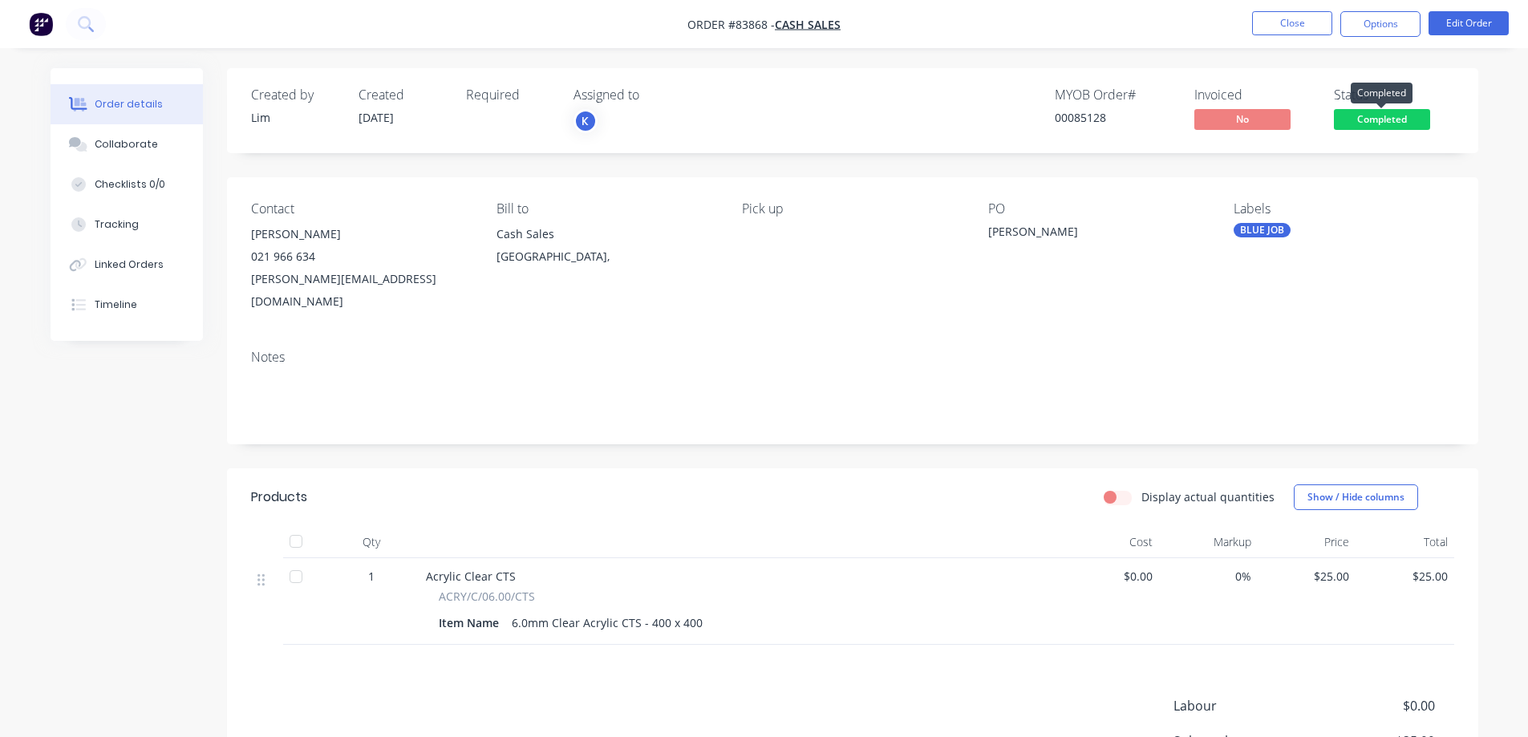
click at [1356, 119] on span "Completed" at bounding box center [1382, 119] width 96 height 20
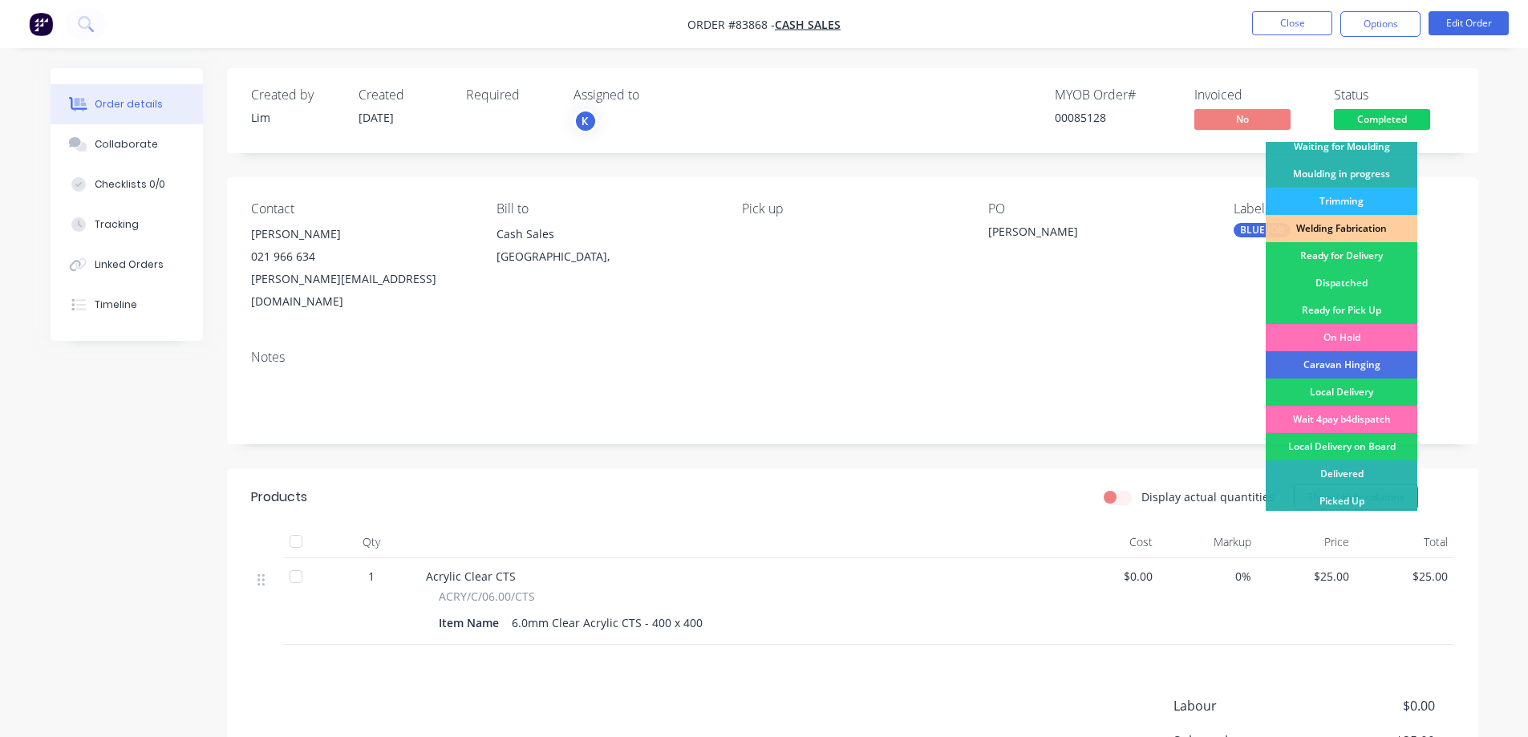
scroll to position [313, 0]
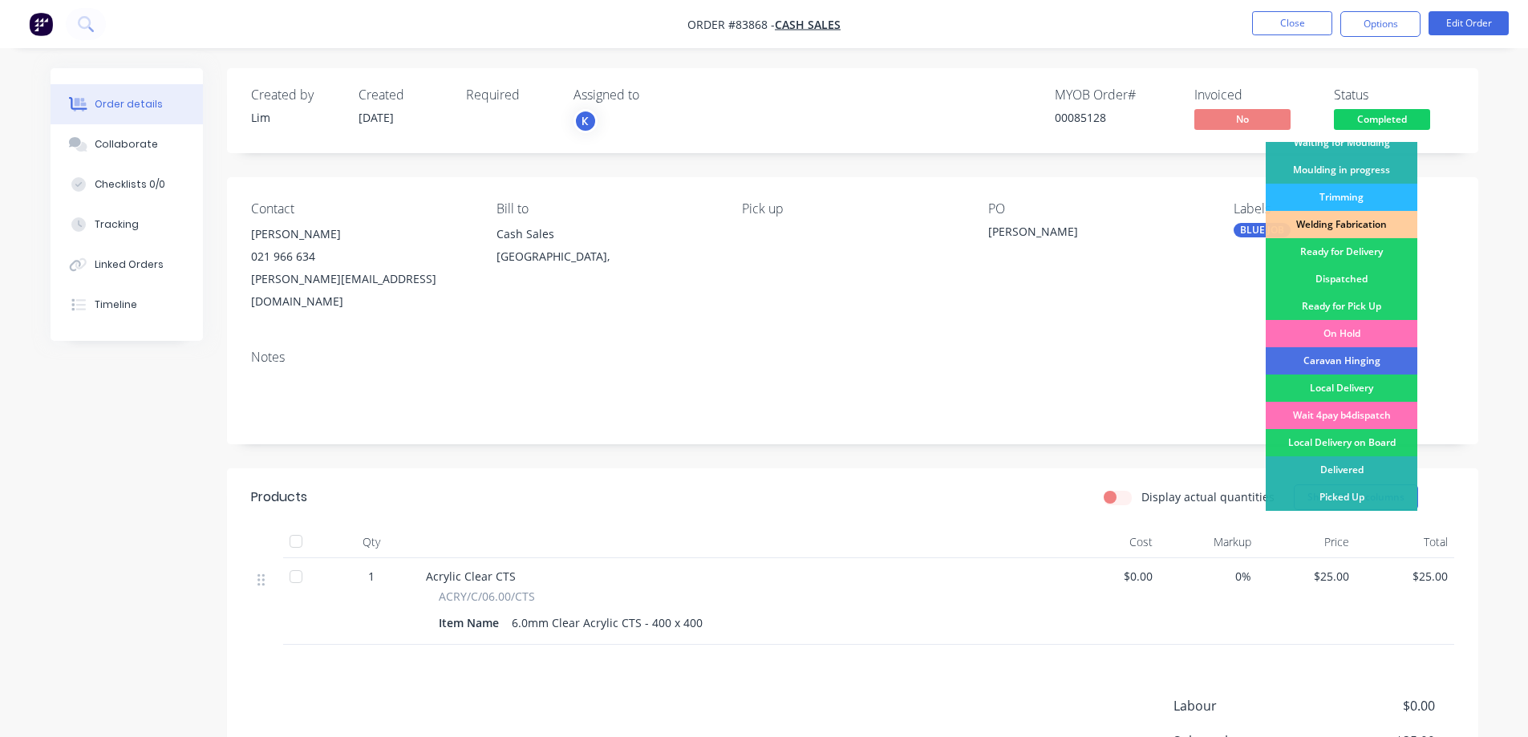
click at [1373, 300] on div "Ready for Pick Up" at bounding box center [1342, 306] width 152 height 27
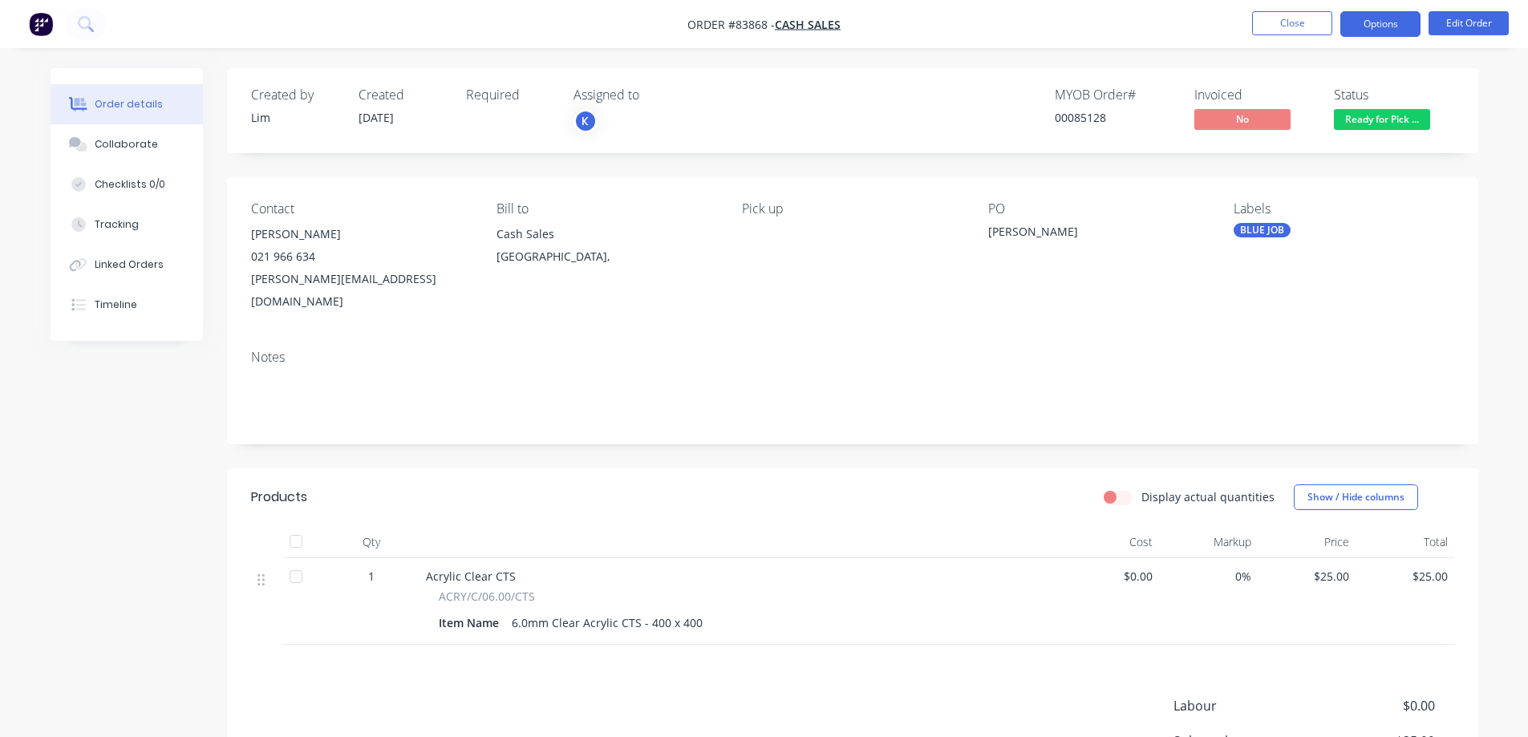
click at [1372, 27] on button "Options" at bounding box center [1380, 24] width 80 height 26
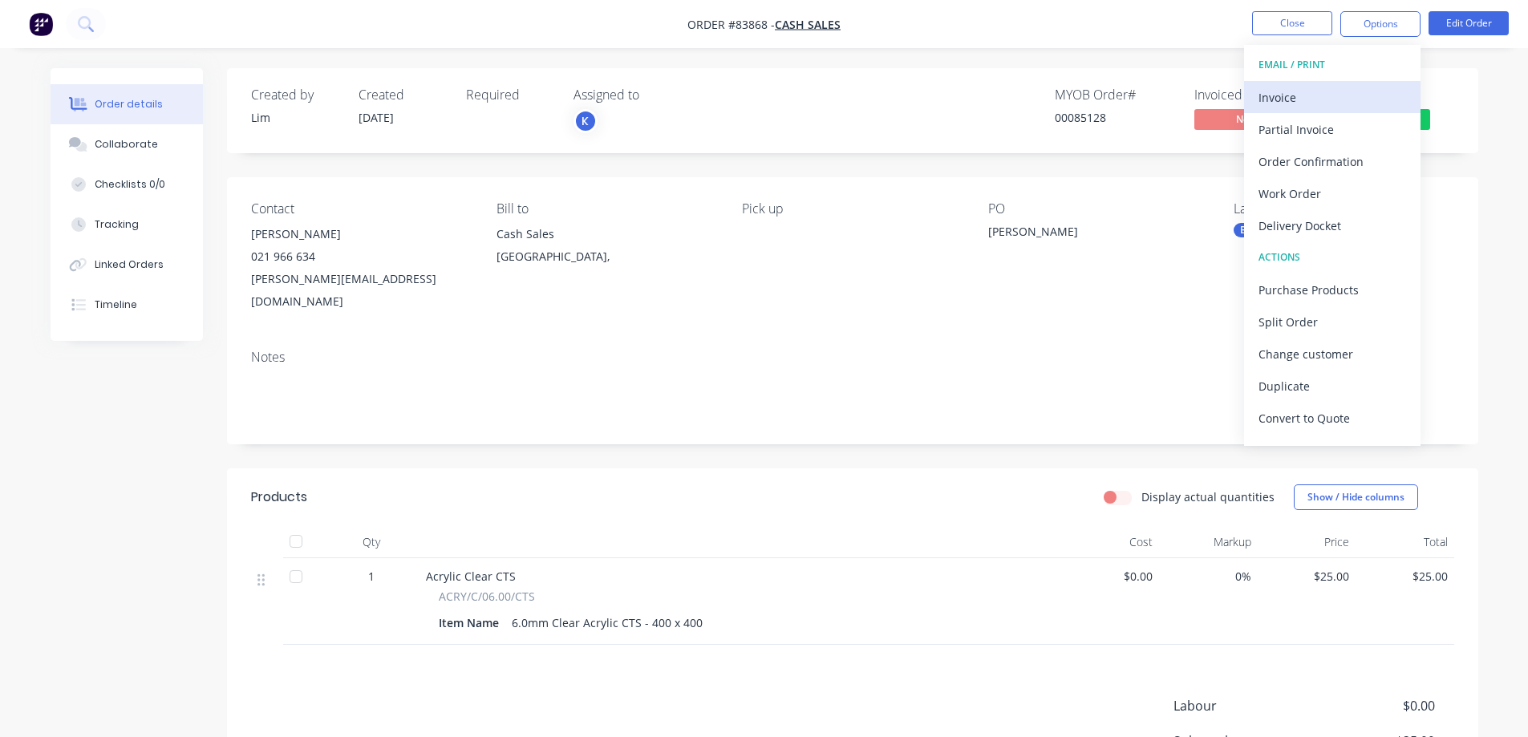
click at [1305, 91] on div "Invoice" at bounding box center [1332, 97] width 148 height 23
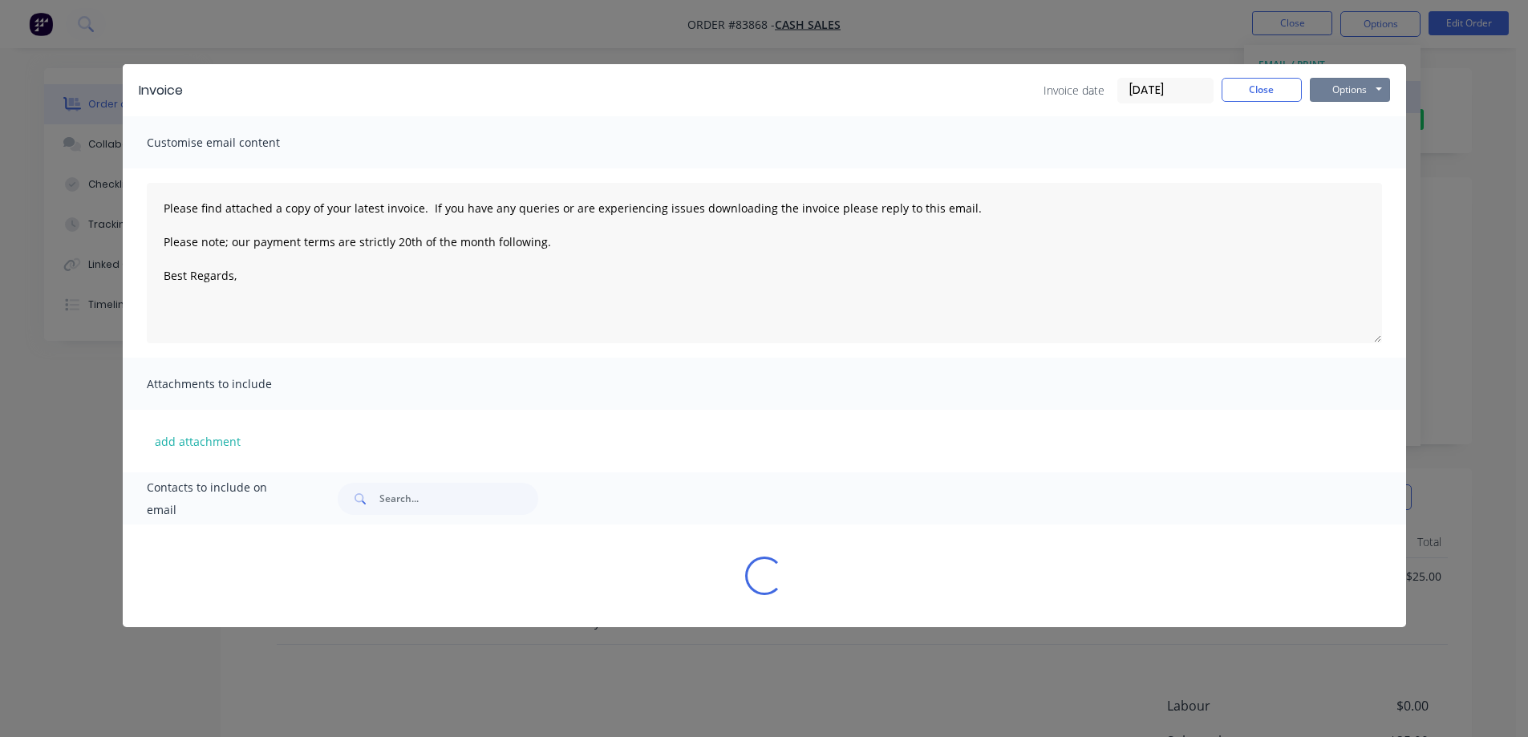
click at [1346, 88] on button "Options" at bounding box center [1350, 90] width 80 height 24
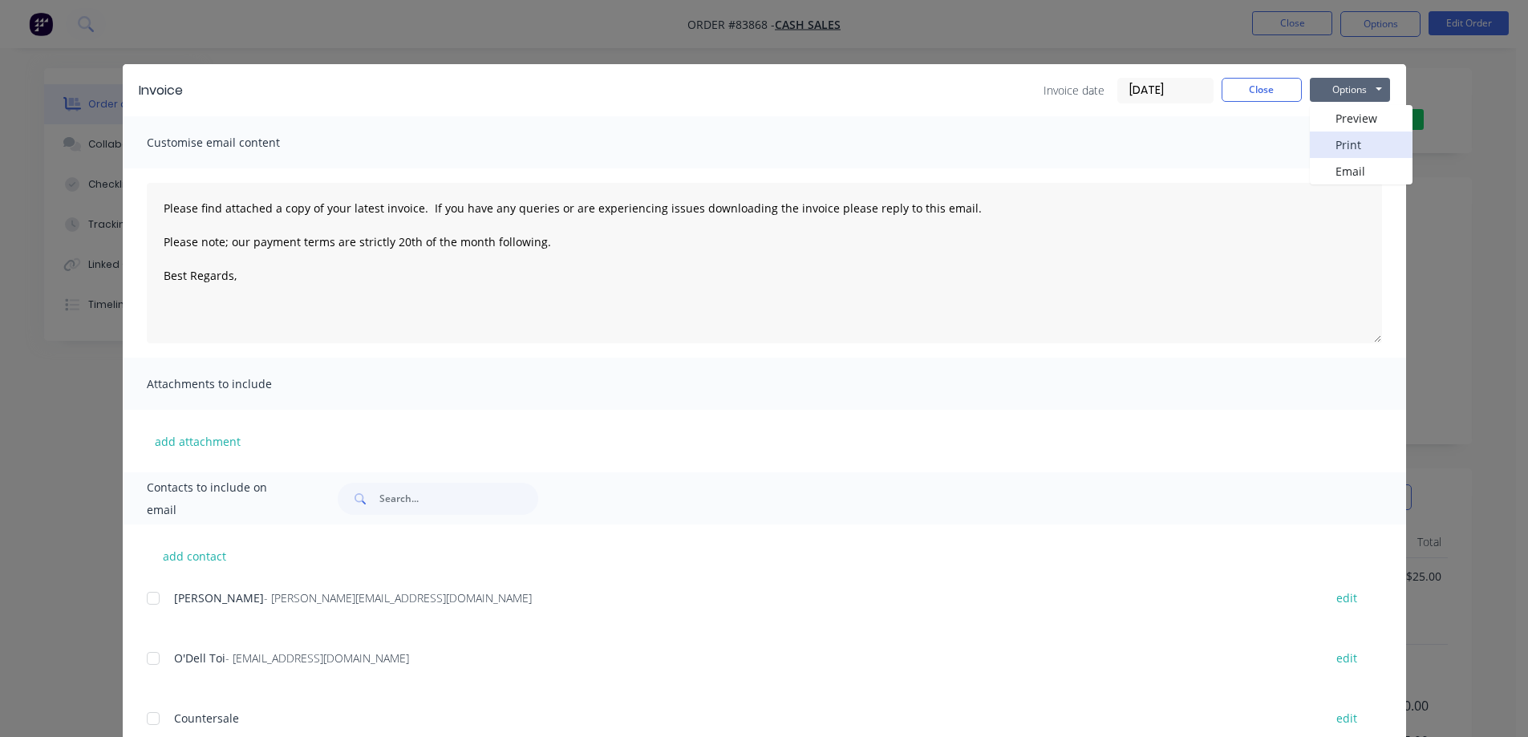
click at [1352, 147] on button "Print" at bounding box center [1361, 145] width 103 height 26
drag, startPoint x: 1250, startPoint y: 95, endPoint x: 1261, endPoint y: 71, distance: 26.6
click at [1250, 95] on button "Close" at bounding box center [1262, 90] width 80 height 24
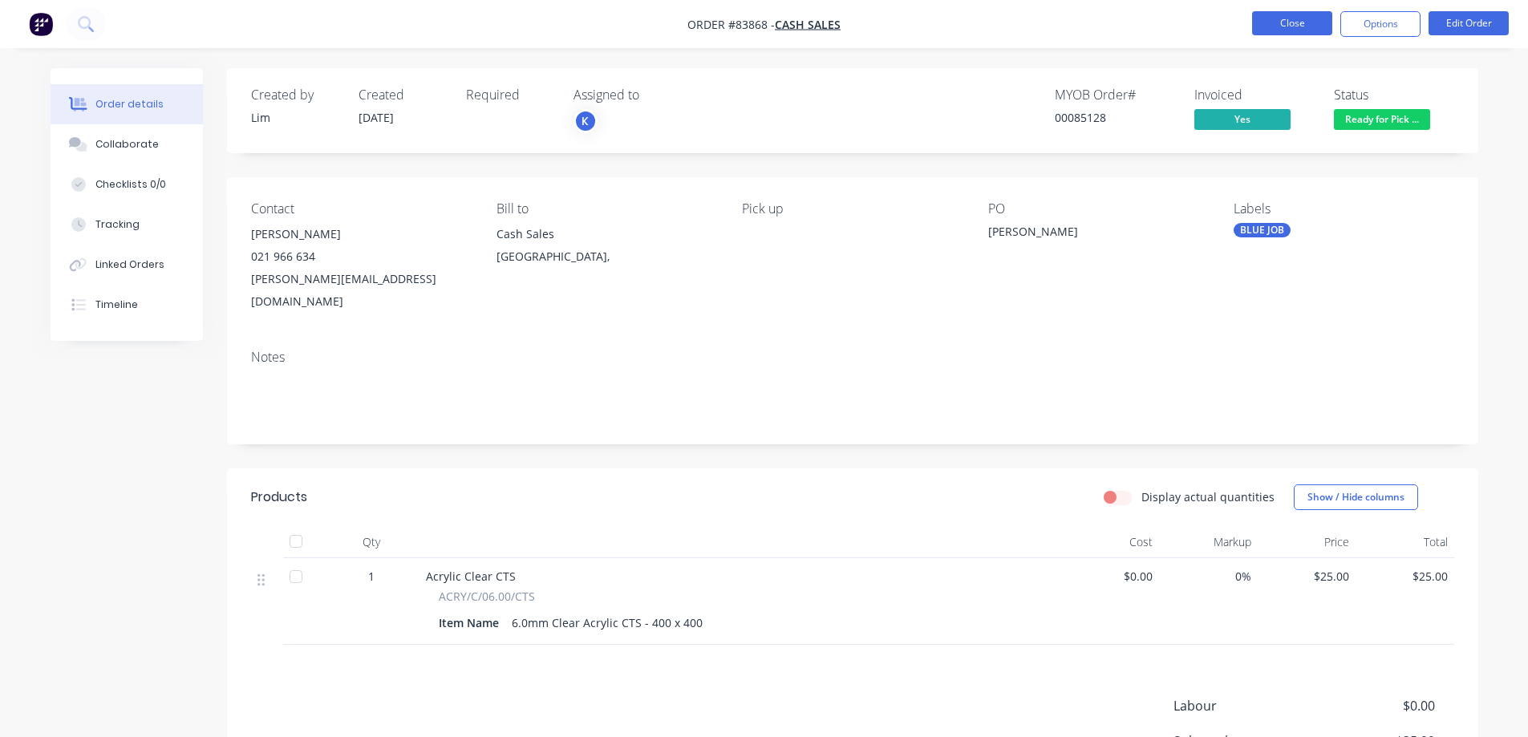
click at [1278, 23] on button "Close" at bounding box center [1292, 23] width 80 height 24
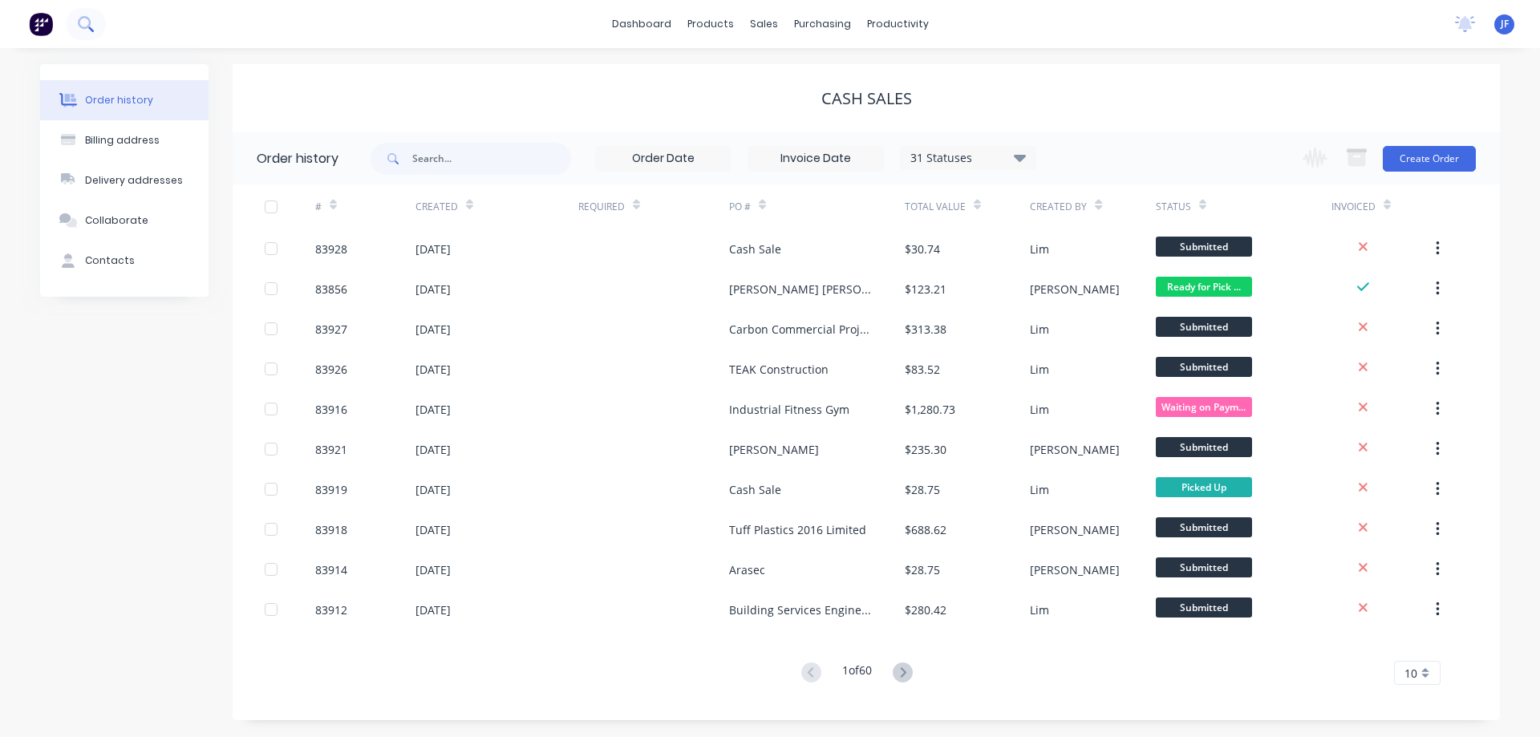
click at [102, 14] on button at bounding box center [86, 24] width 40 height 32
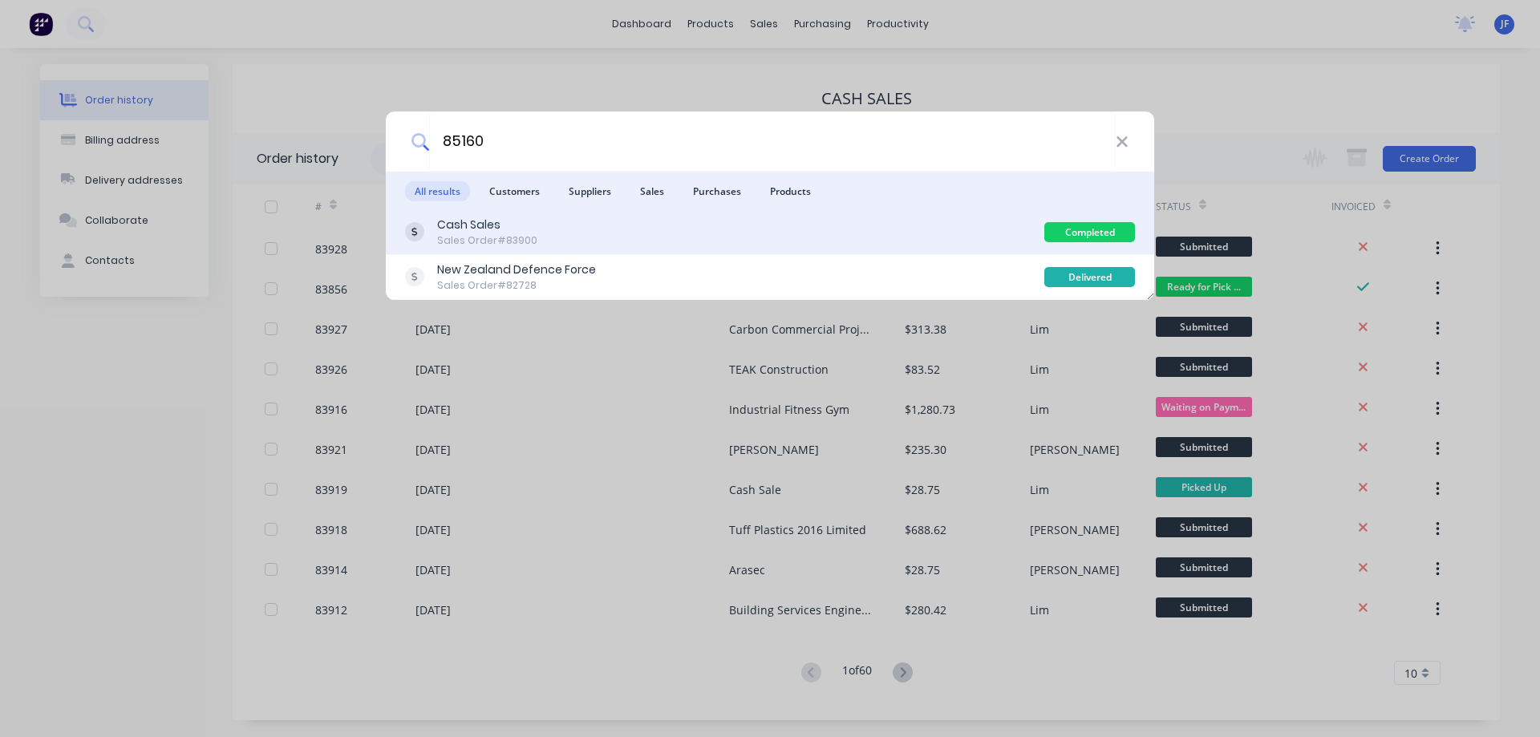
type input "85160"
click at [627, 237] on div "Cash Sales Sales Order #83900" at bounding box center [724, 232] width 639 height 31
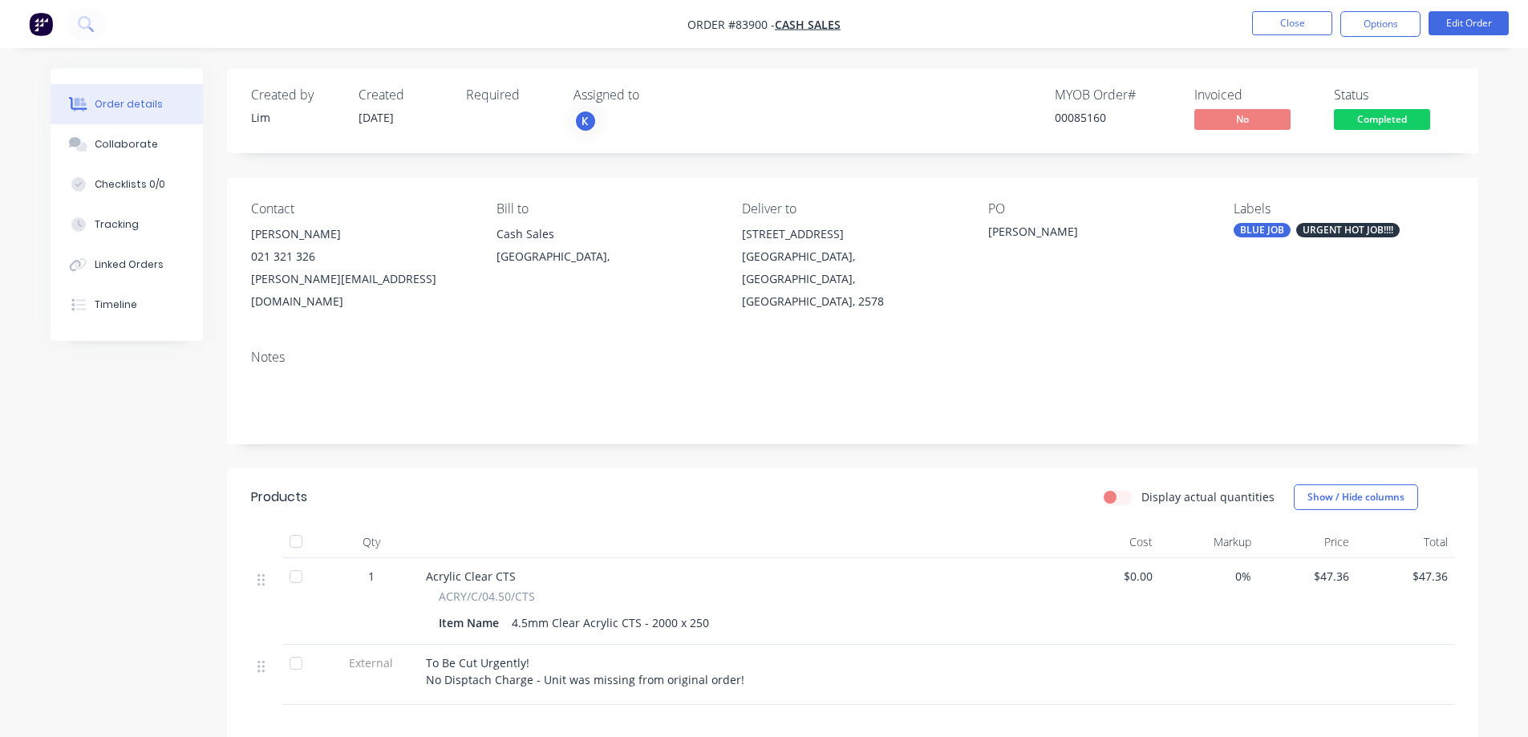
click at [1372, 119] on span "Completed" at bounding box center [1382, 119] width 96 height 20
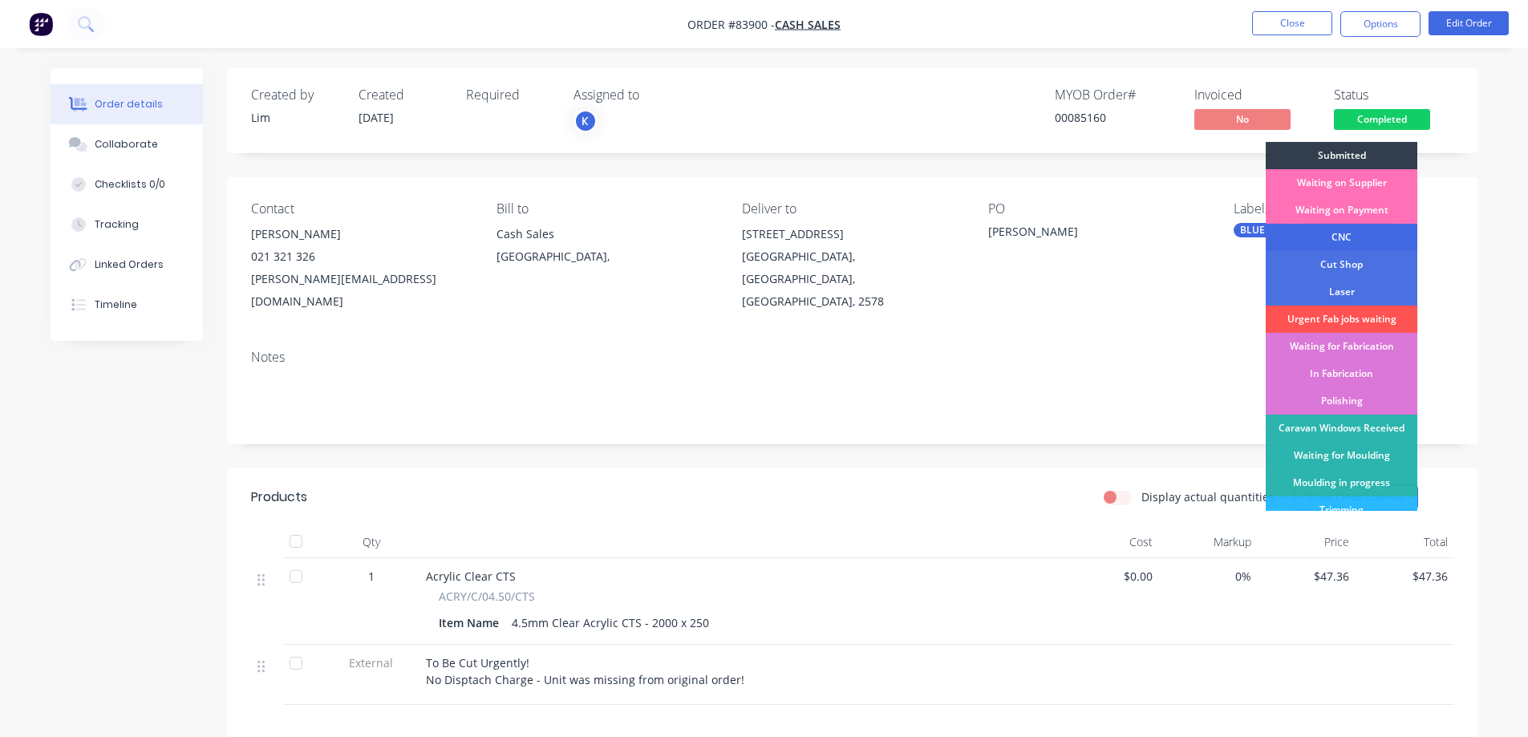
scroll to position [313, 0]
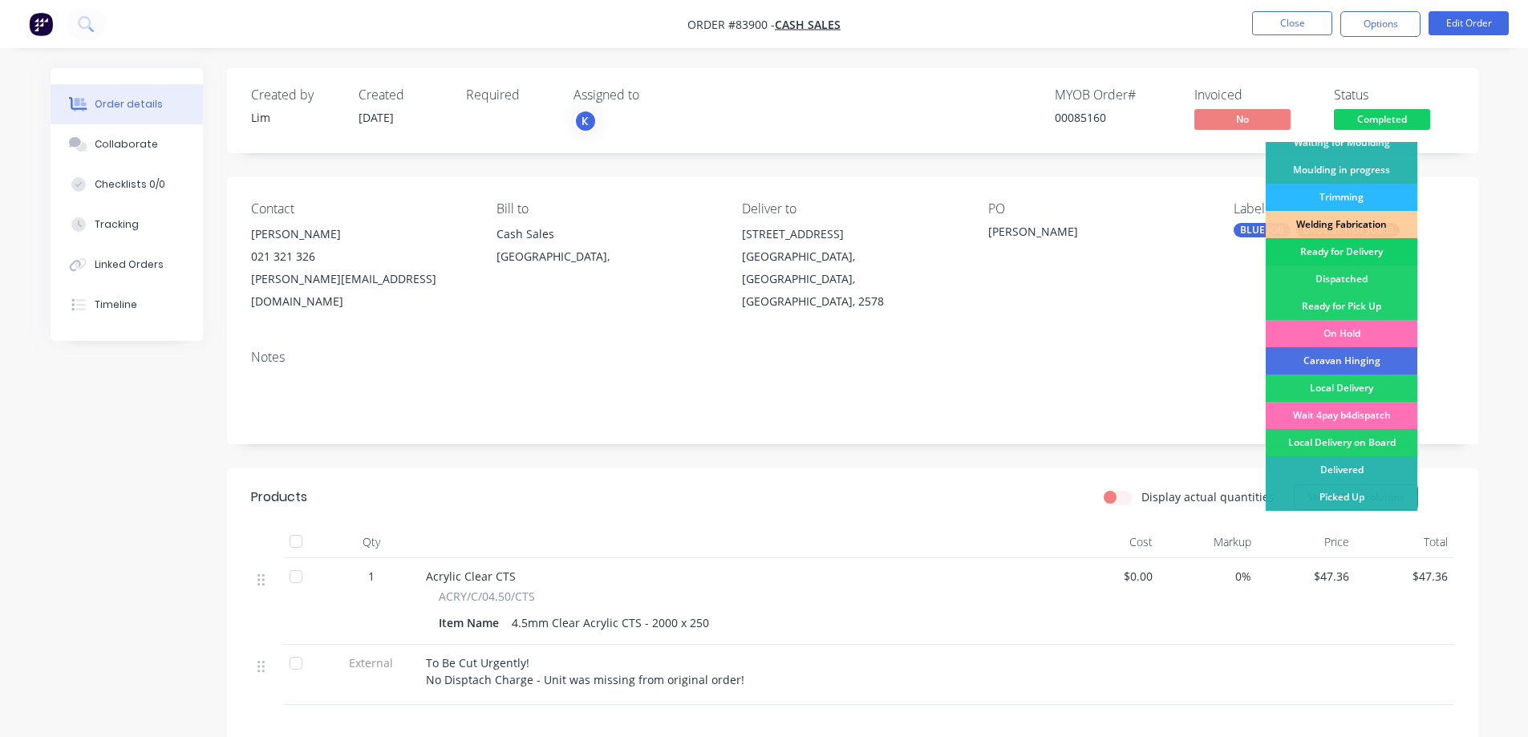
drag, startPoint x: 1365, startPoint y: 256, endPoint x: 1394, endPoint y: 130, distance: 129.2
click at [1366, 252] on div "Ready for Delivery" at bounding box center [1342, 251] width 152 height 27
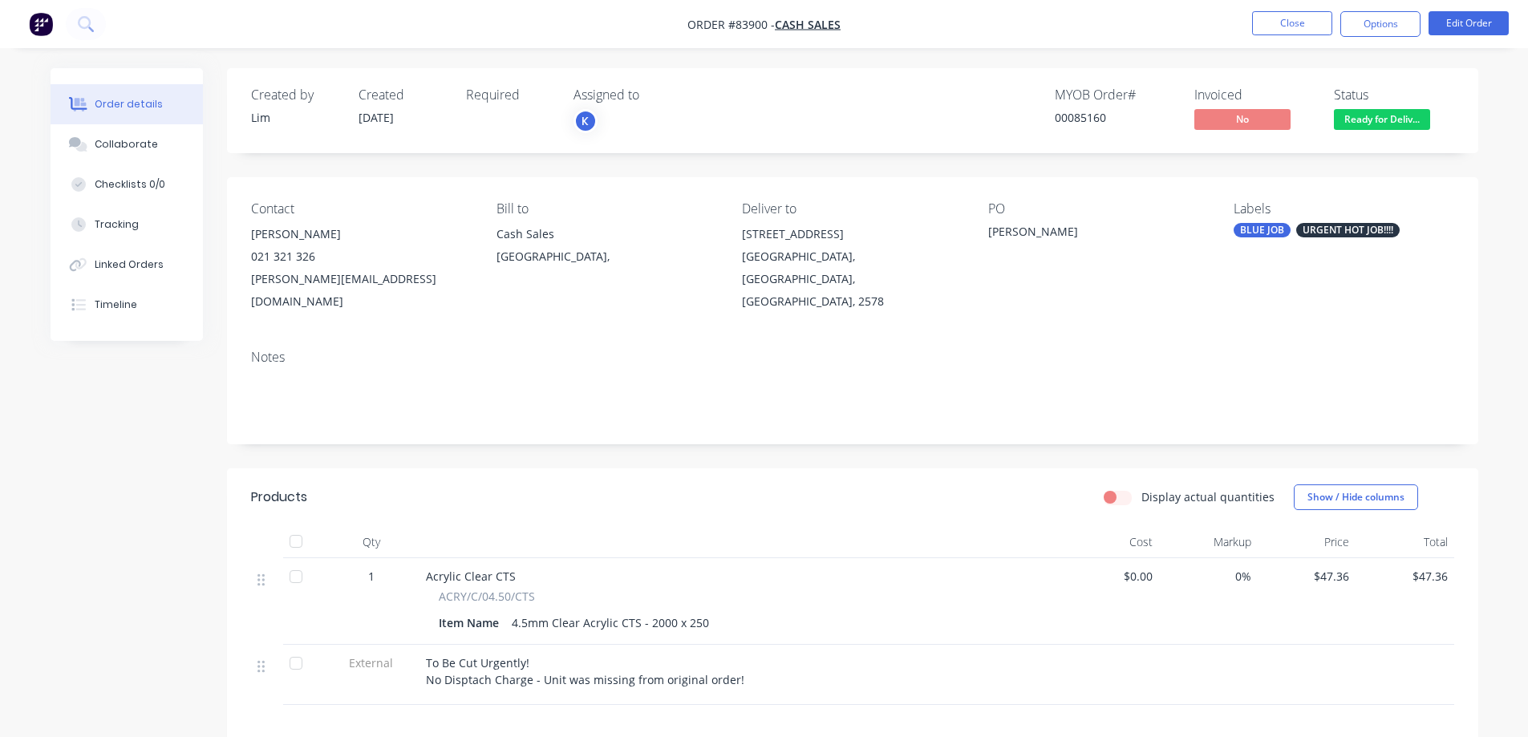
click at [1392, 37] on nav "Order #83900 - Cash Sales Close Options Edit Order" at bounding box center [764, 24] width 1528 height 48
click at [1386, 30] on button "Options" at bounding box center [1380, 24] width 80 height 26
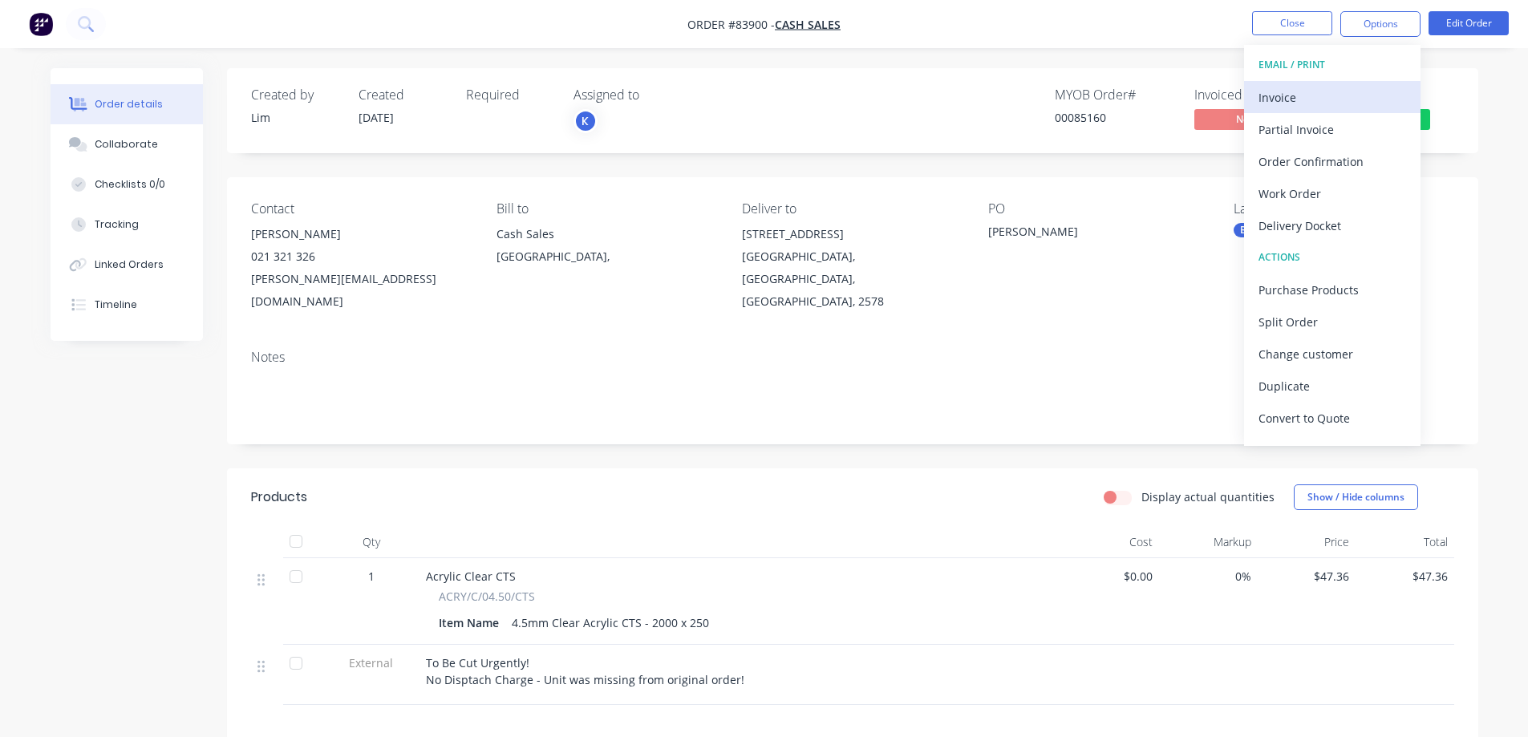
click at [1326, 98] on div "Invoice" at bounding box center [1332, 97] width 148 height 23
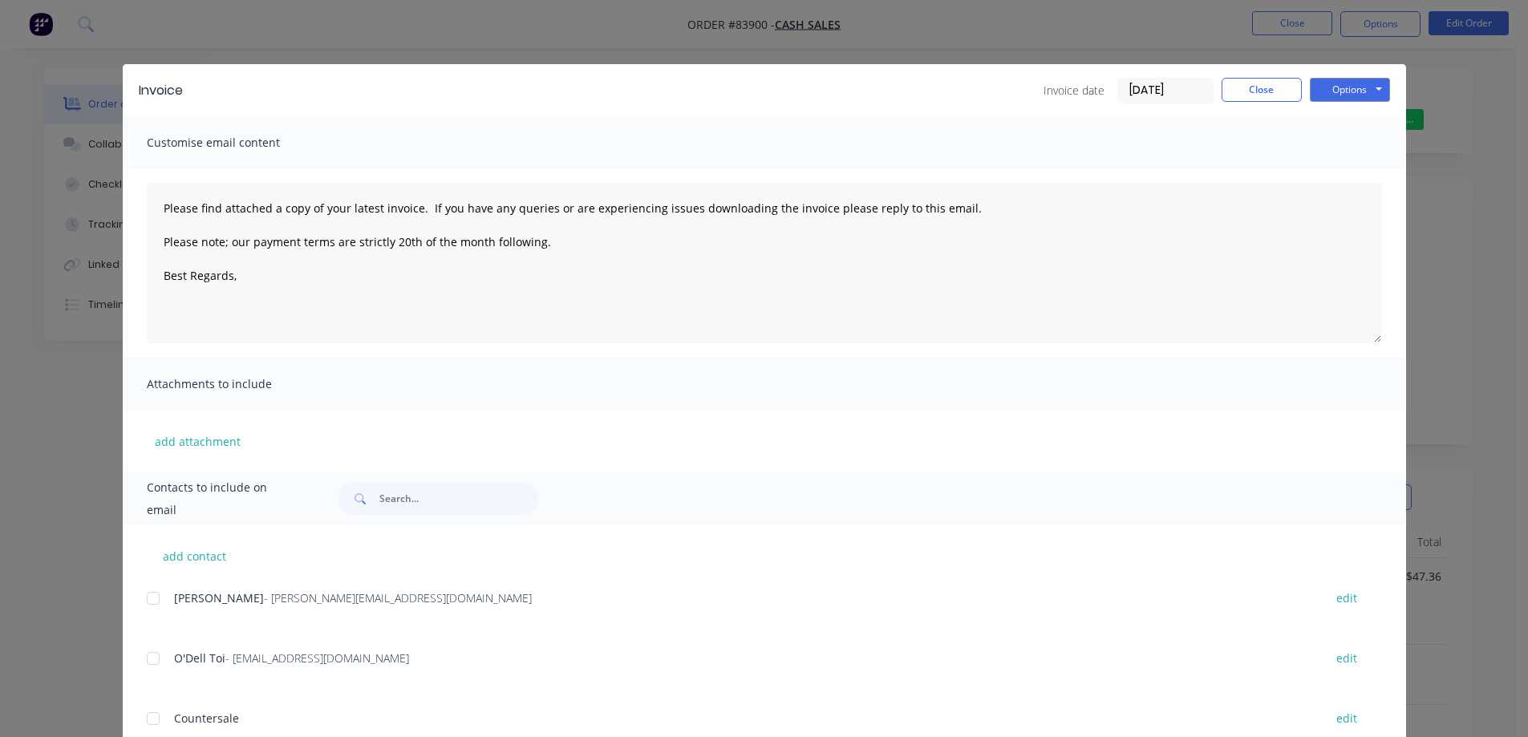
click at [1350, 91] on button "Options" at bounding box center [1350, 90] width 80 height 24
click at [1355, 141] on button "Print" at bounding box center [1361, 145] width 103 height 26
click at [1249, 83] on button "Close" at bounding box center [1262, 90] width 80 height 24
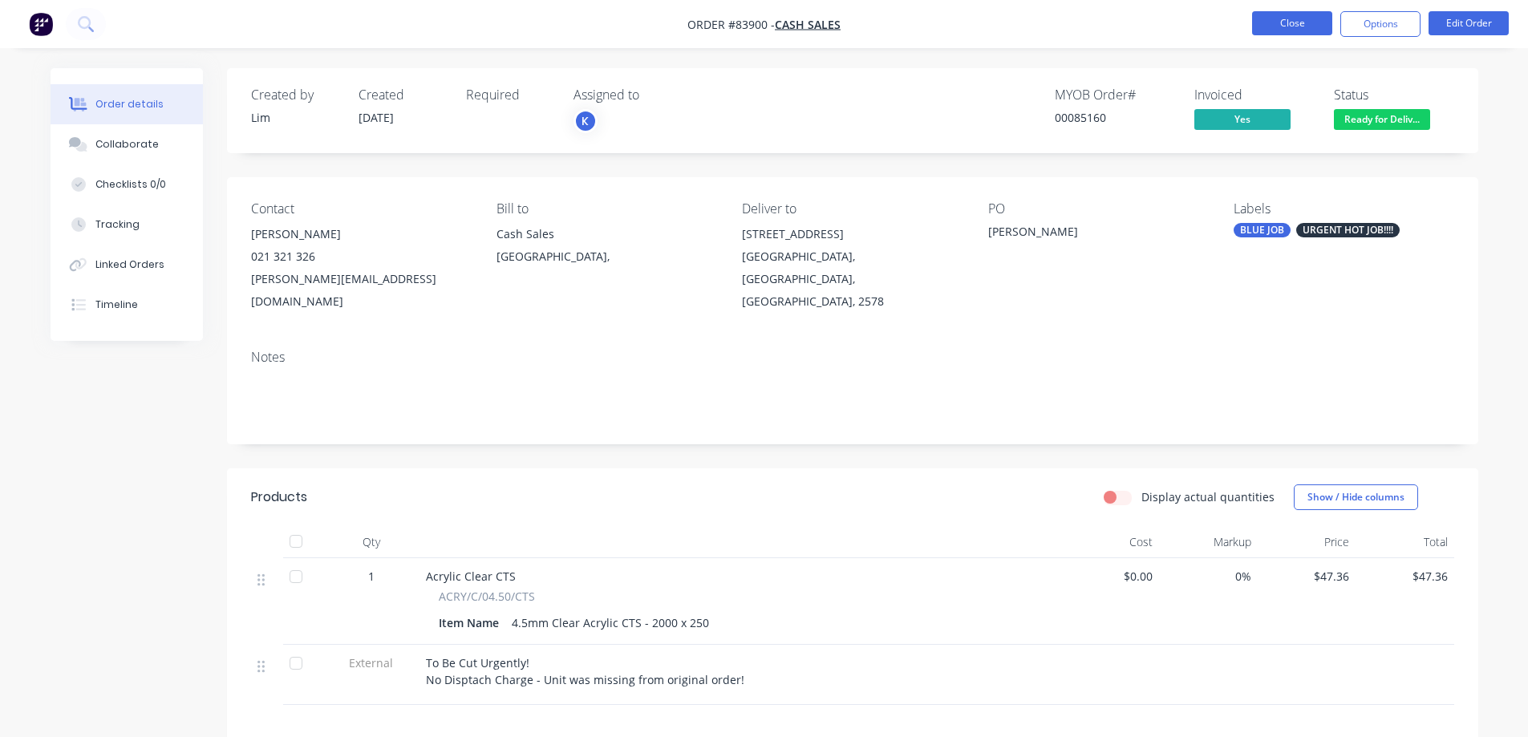
click at [1278, 29] on button "Close" at bounding box center [1292, 23] width 80 height 24
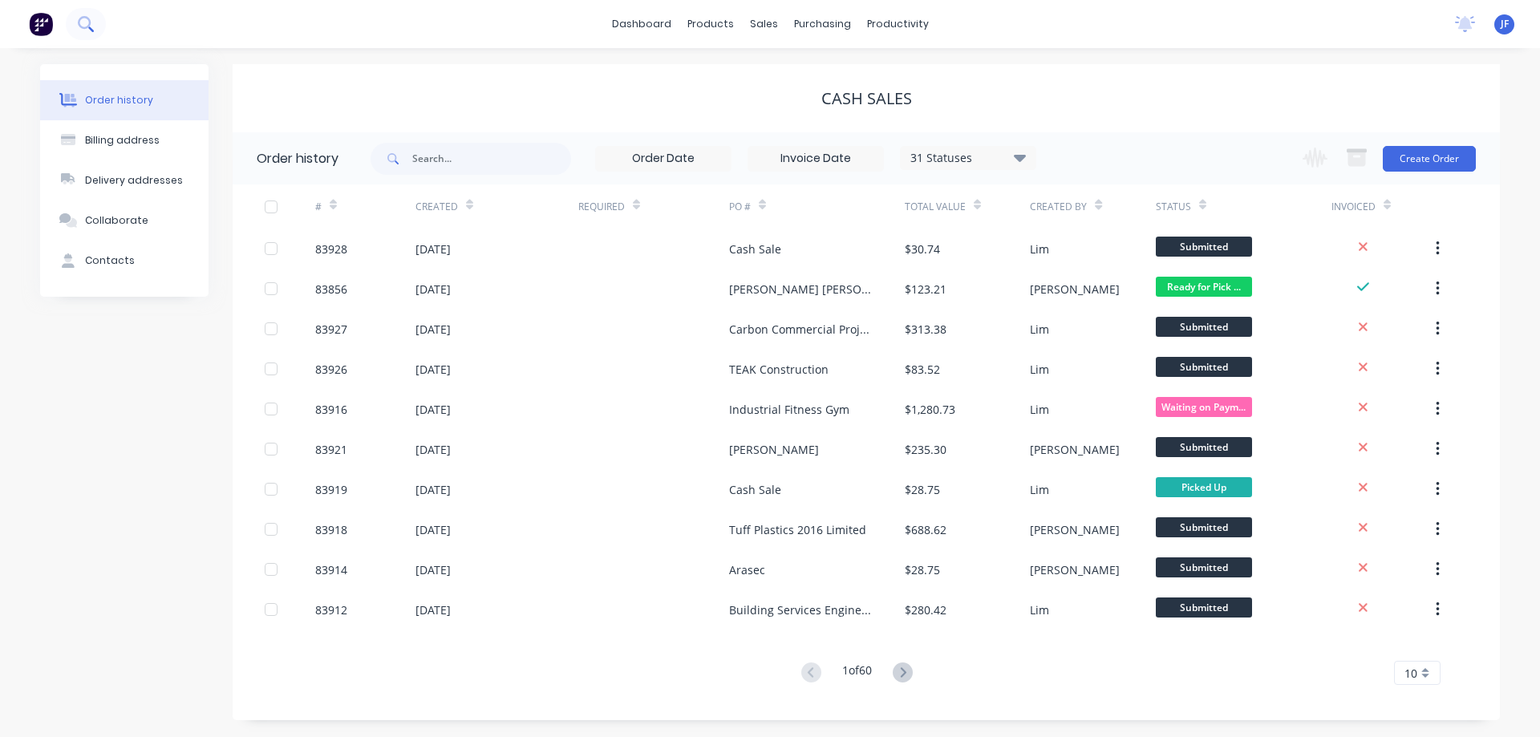
click at [81, 30] on icon at bounding box center [85, 23] width 15 height 15
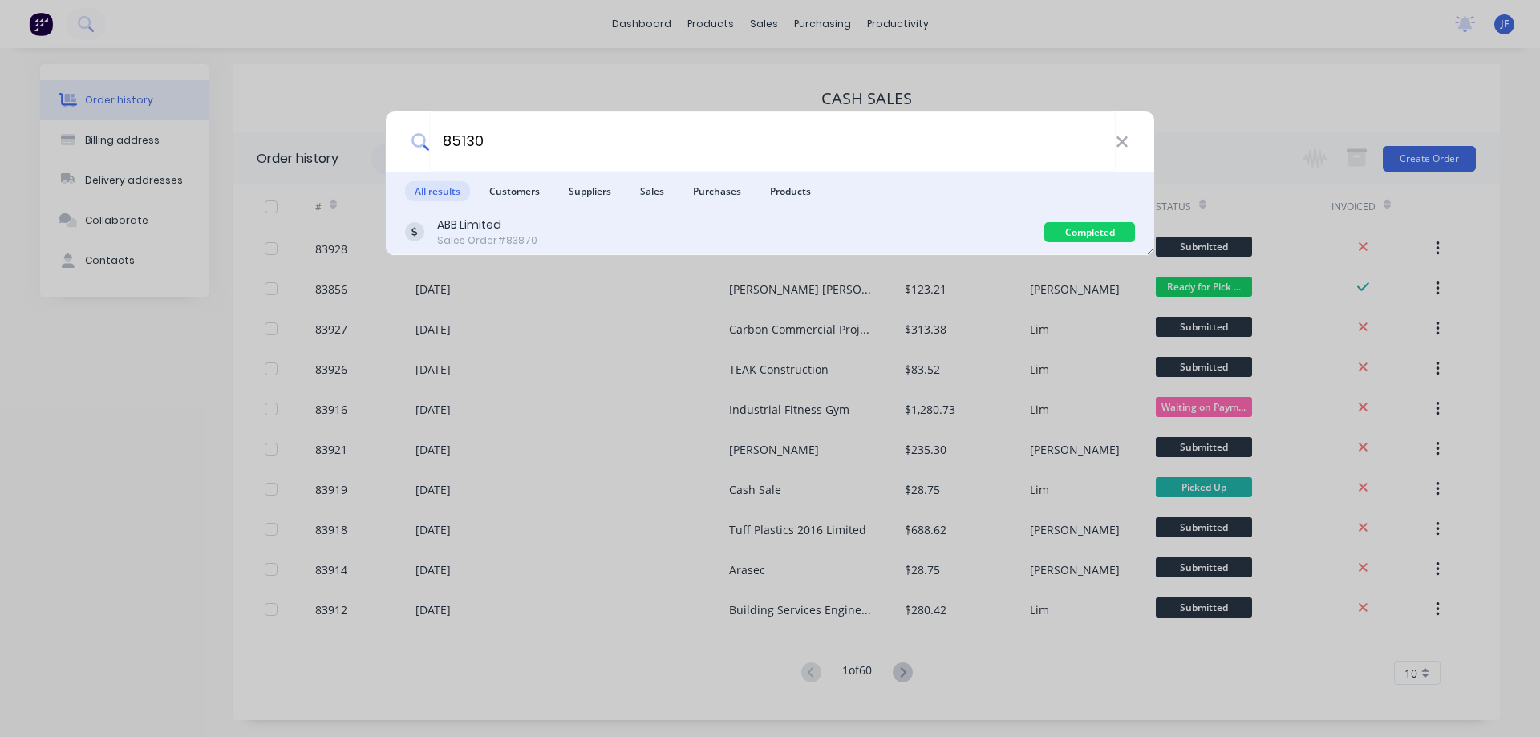
type input "85130"
click at [490, 224] on div "ABB Limited" at bounding box center [487, 225] width 100 height 17
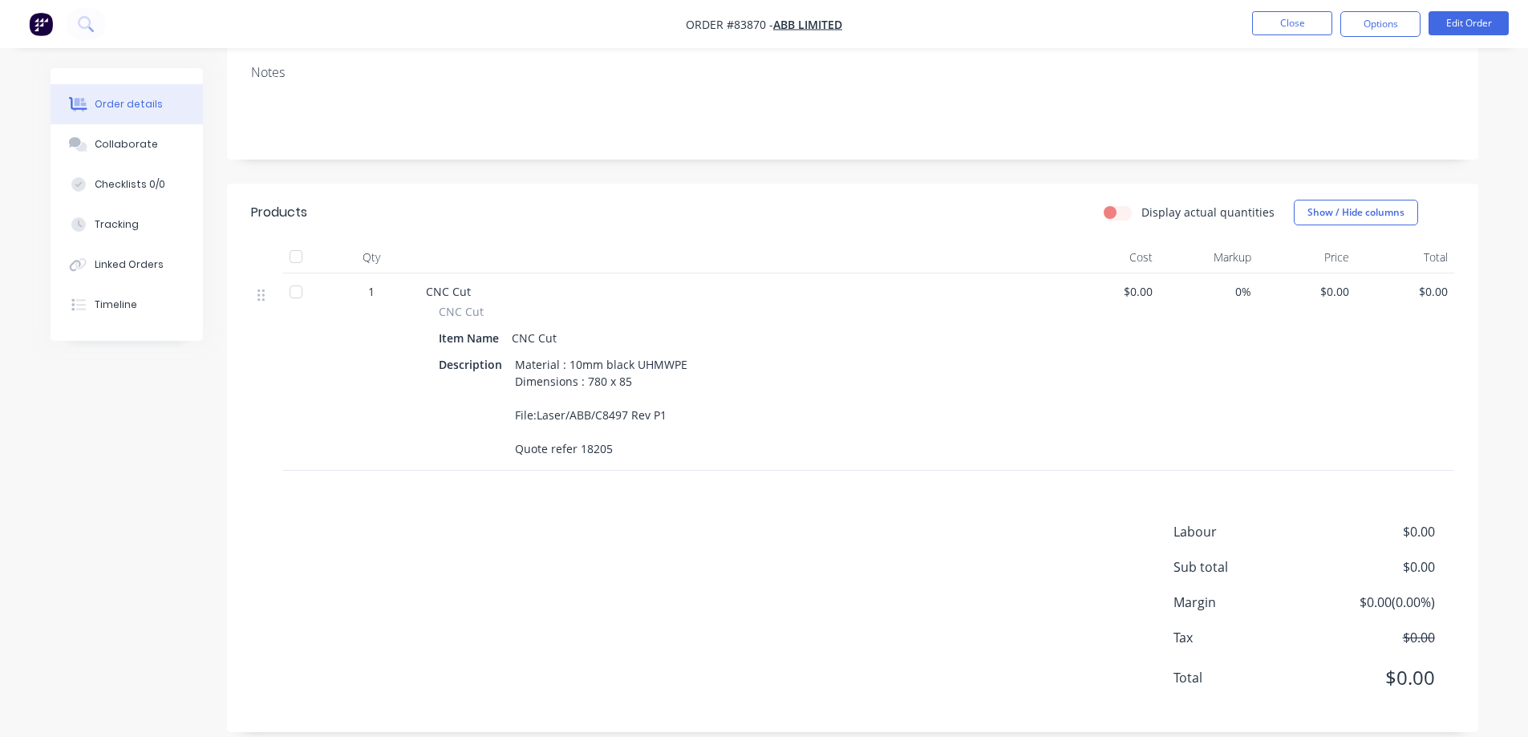
scroll to position [265, 0]
click at [1379, 27] on button "Options" at bounding box center [1380, 24] width 80 height 26
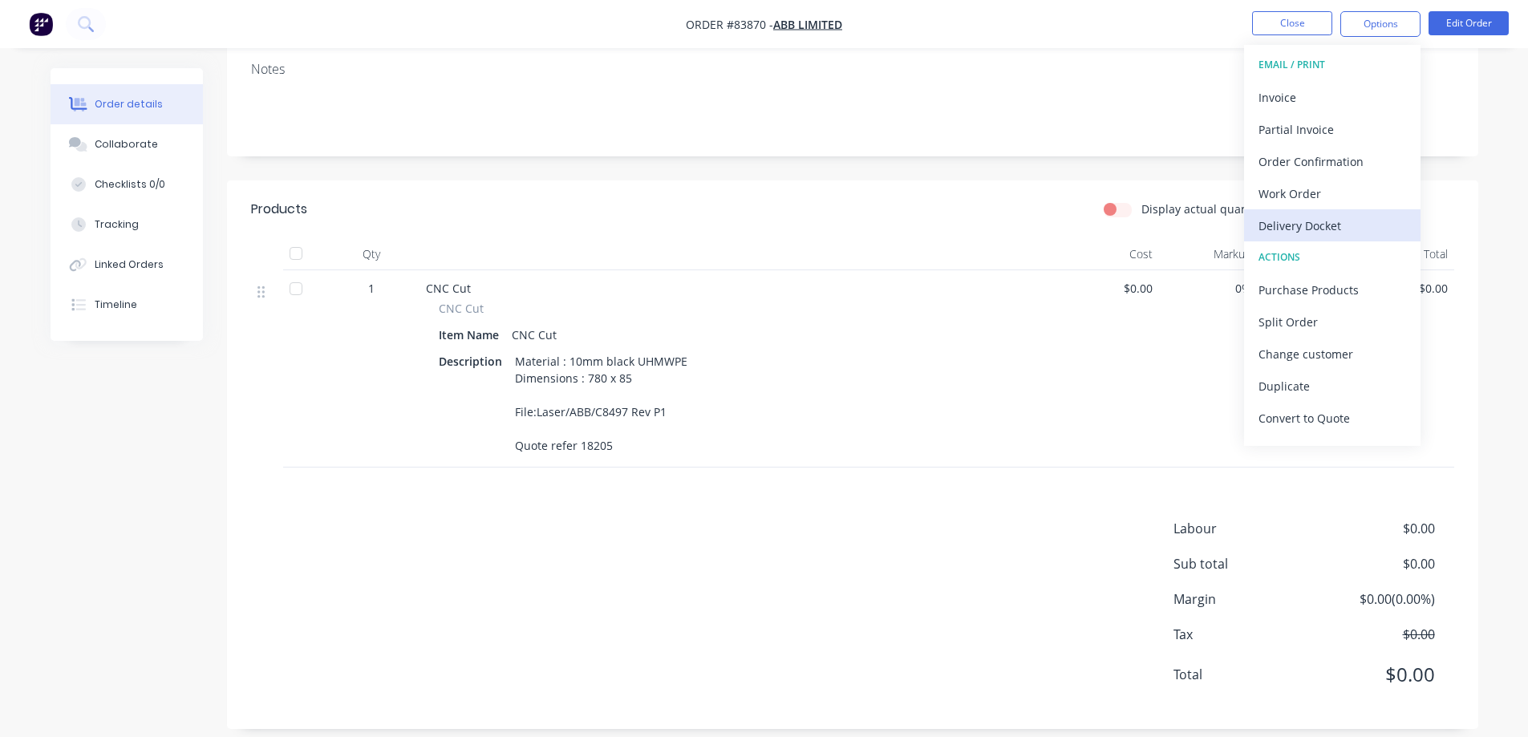
click at [1314, 223] on div "Delivery Docket" at bounding box center [1332, 225] width 148 height 23
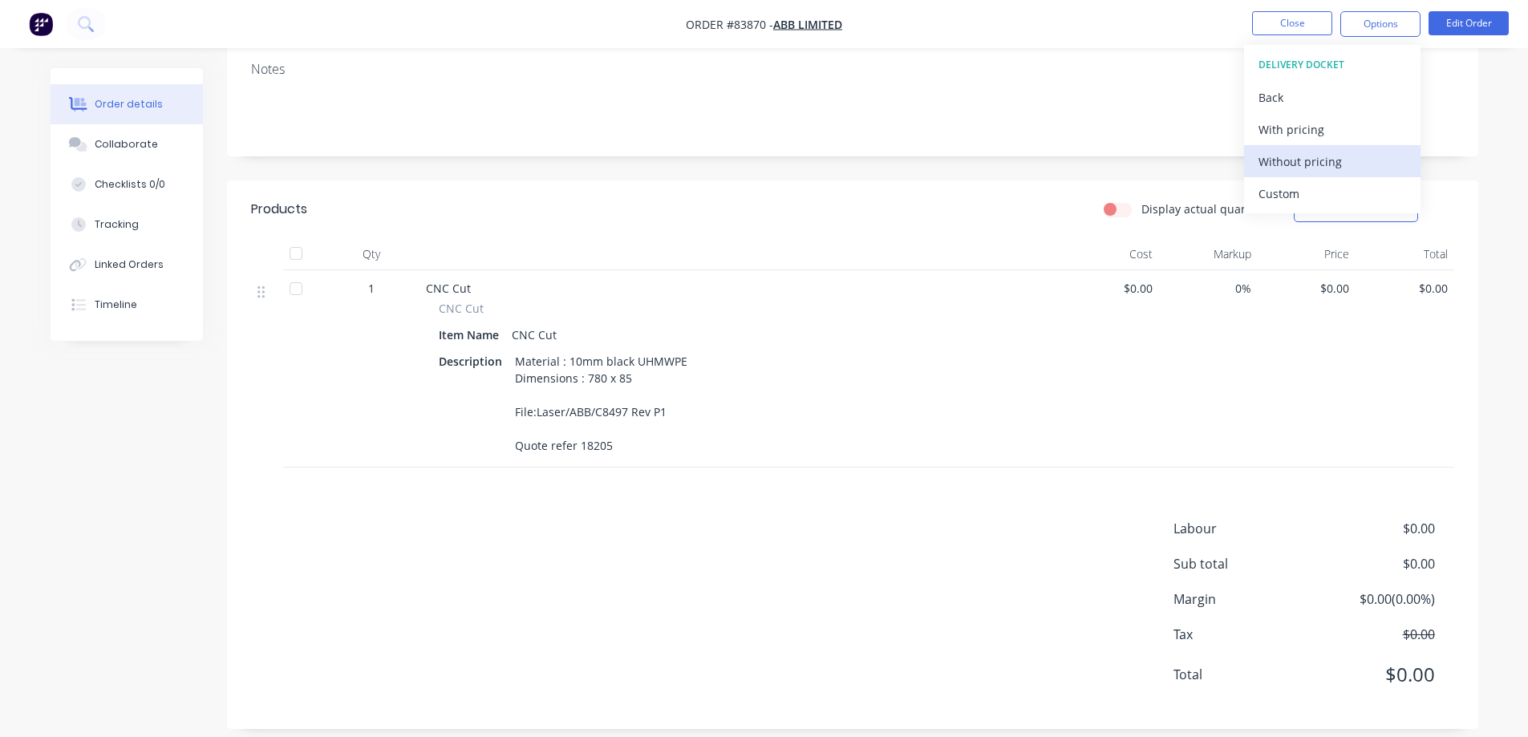
click at [1317, 173] on button "Without pricing" at bounding box center [1332, 161] width 176 height 32
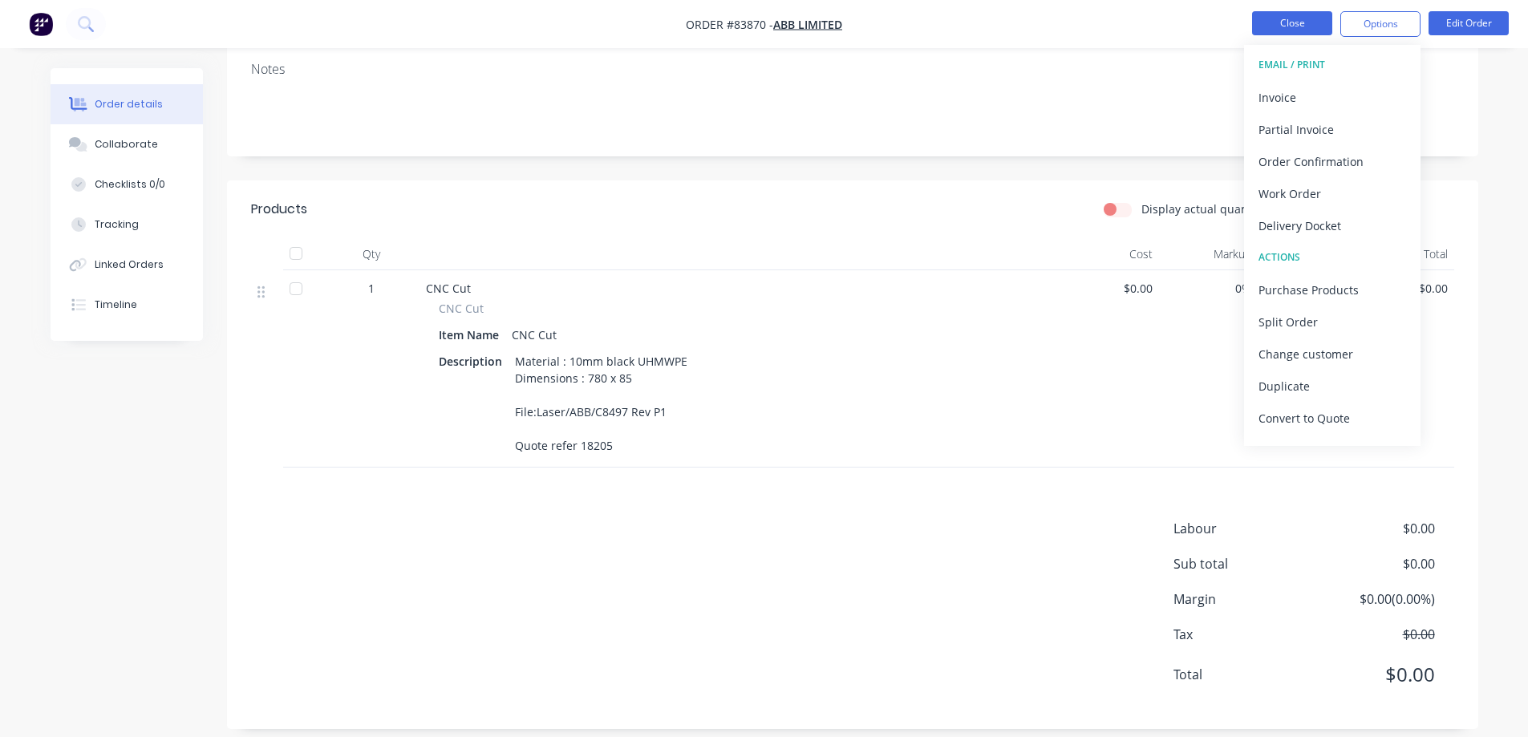
click at [1286, 26] on button "Close" at bounding box center [1292, 23] width 80 height 24
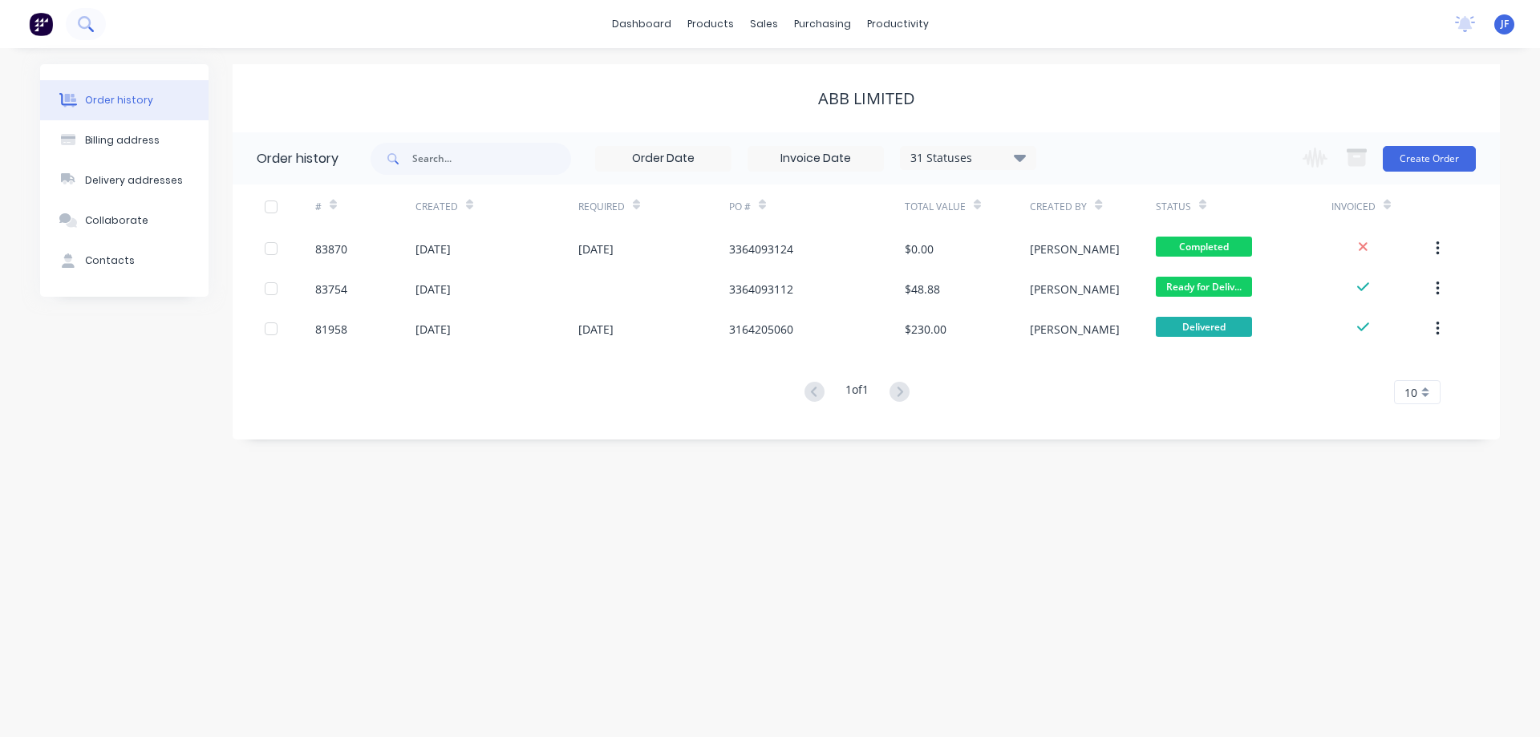
click at [86, 22] on icon at bounding box center [85, 23] width 15 height 15
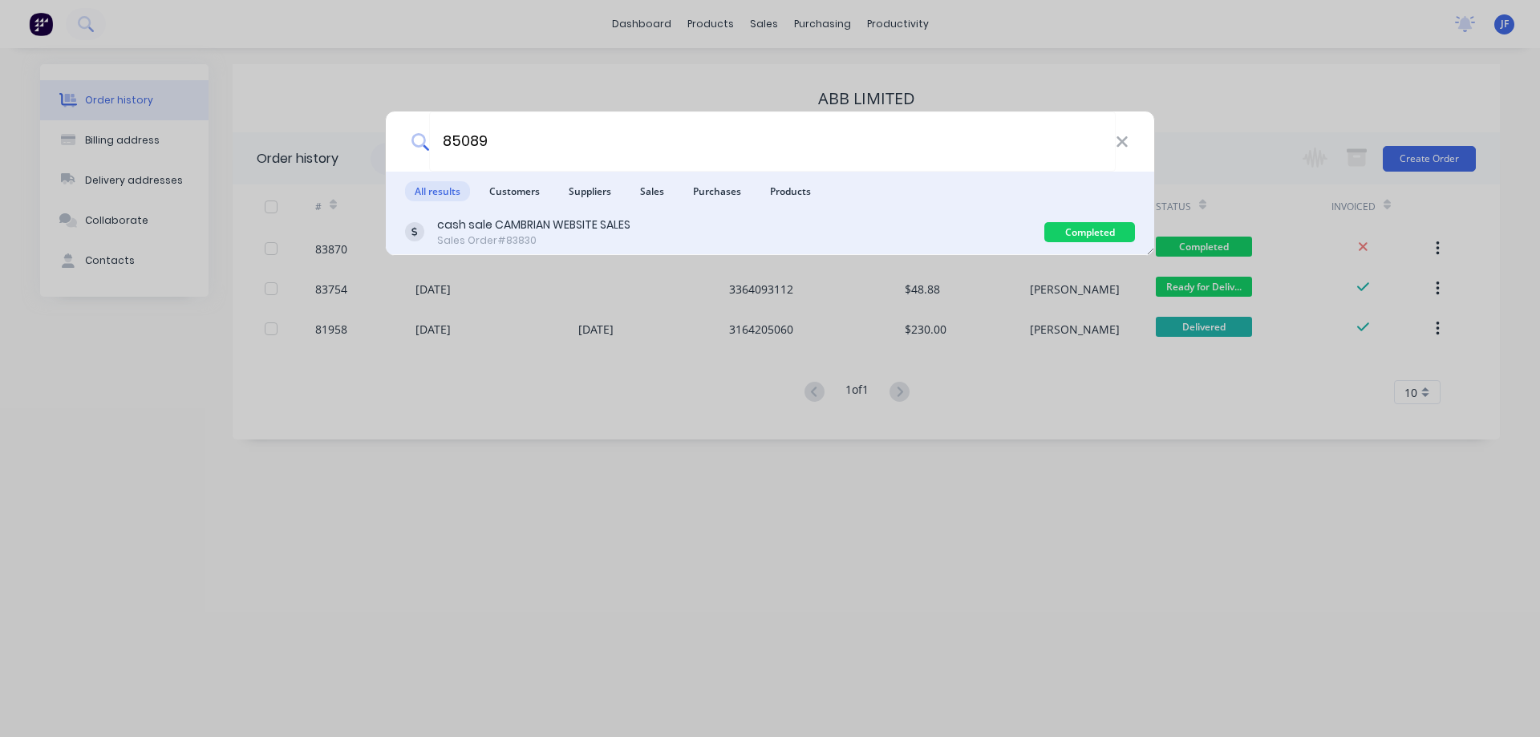
type input "85089"
click at [845, 253] on div "cash sale CAMBRIAN WEBSITE SALES Sales Order #83830 Completed" at bounding box center [770, 232] width 768 height 45
click at [829, 233] on div "cash sale CAMBRIAN WEBSITE SALES Sales Order #83830" at bounding box center [724, 232] width 639 height 31
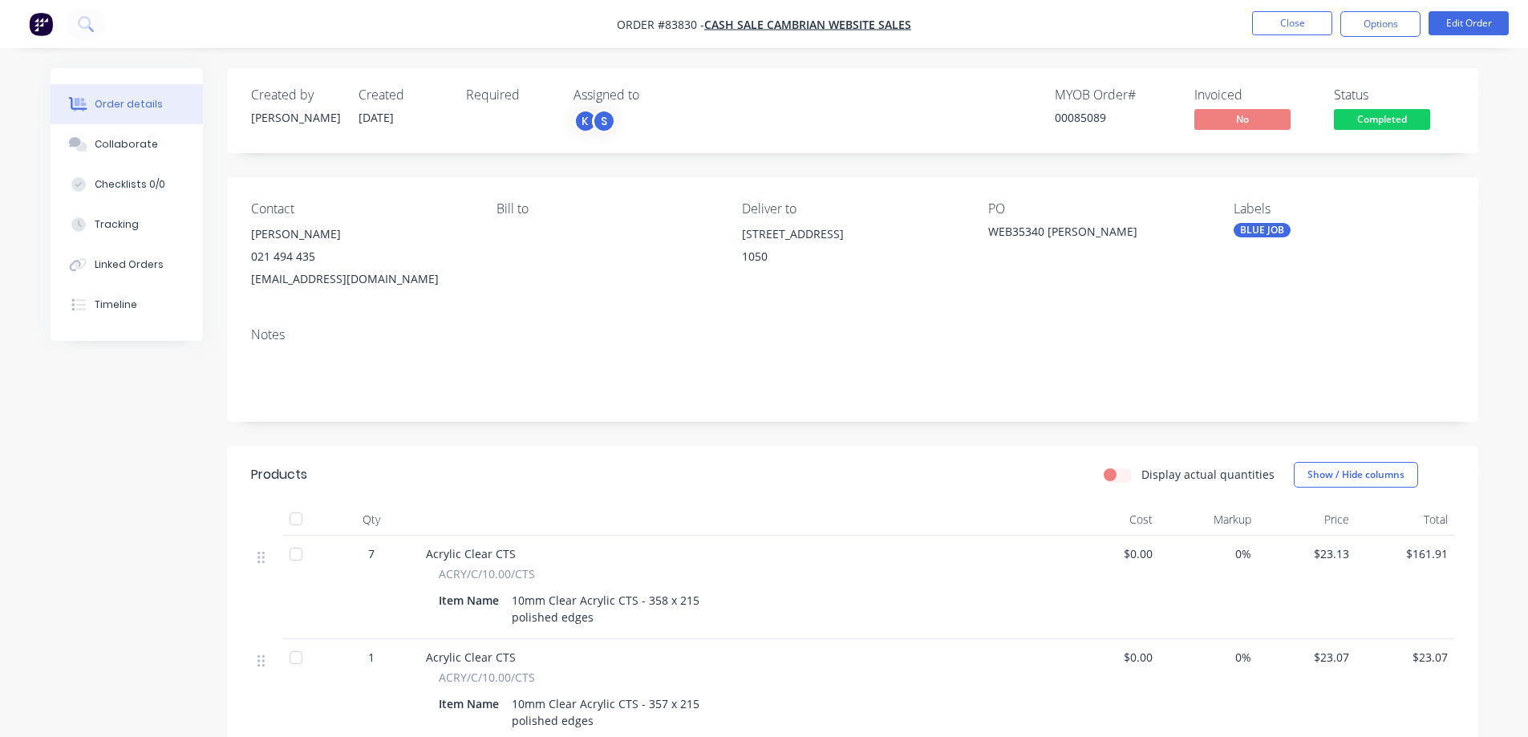
click at [1356, 120] on span "Completed" at bounding box center [1382, 119] width 96 height 20
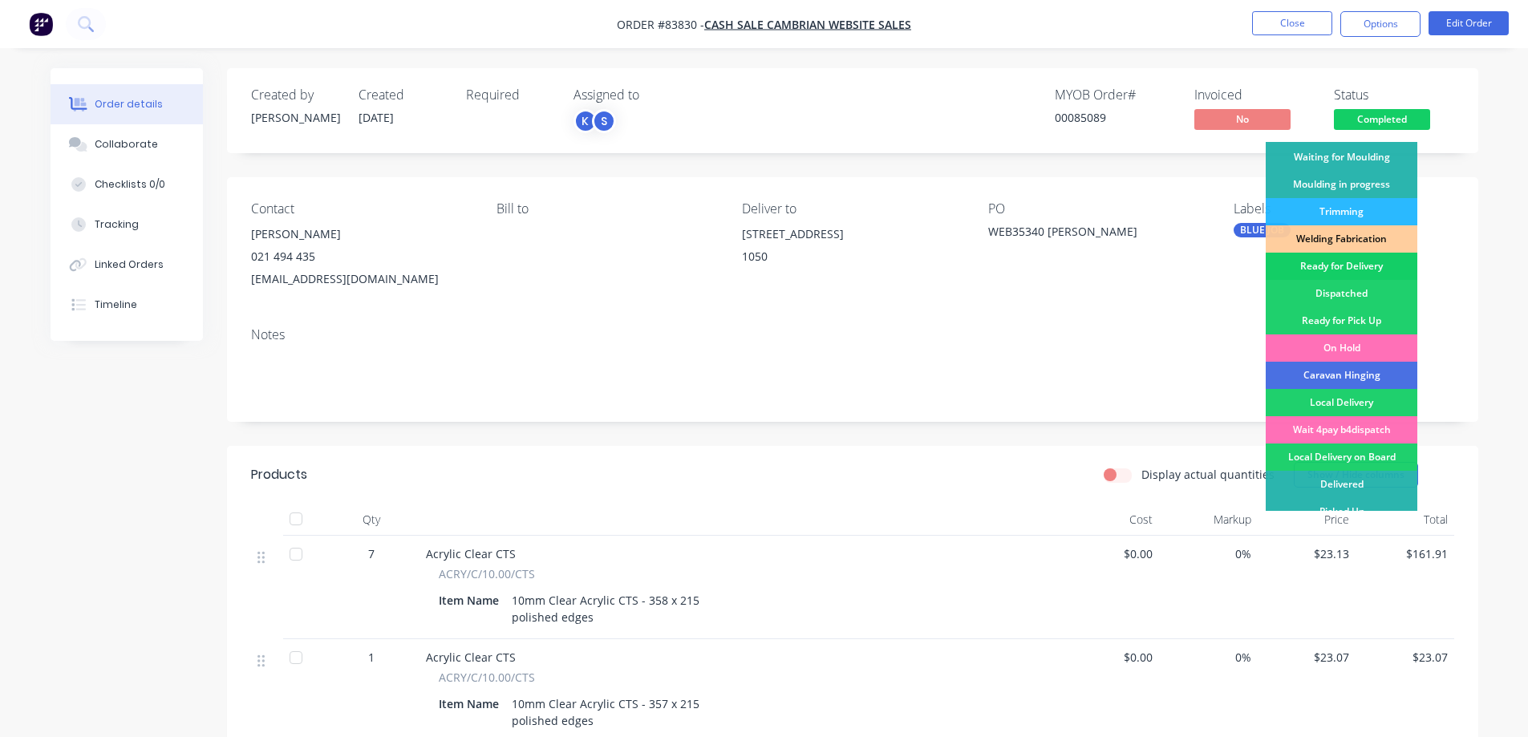
scroll to position [313, 0]
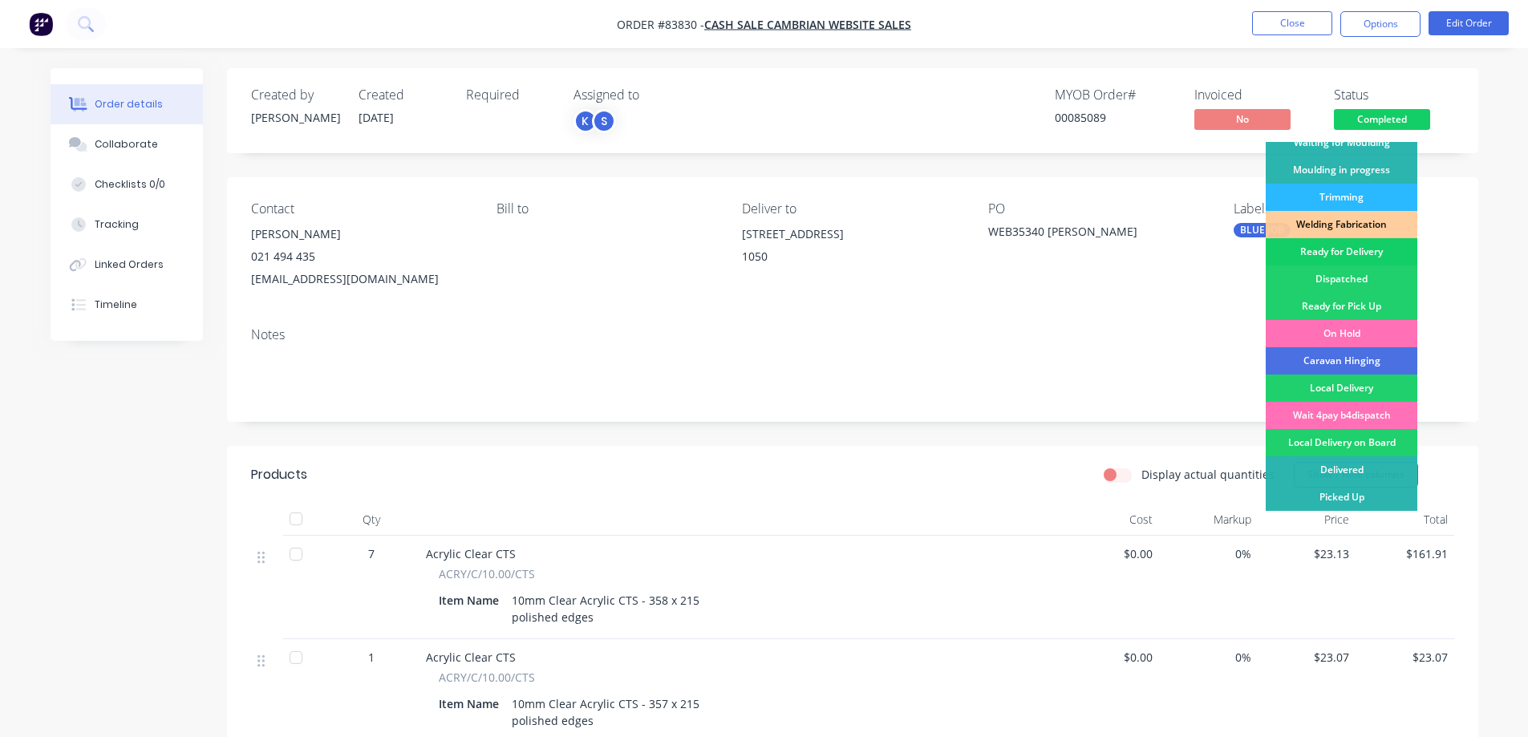
click at [1361, 249] on div "Ready for Delivery" at bounding box center [1342, 251] width 152 height 27
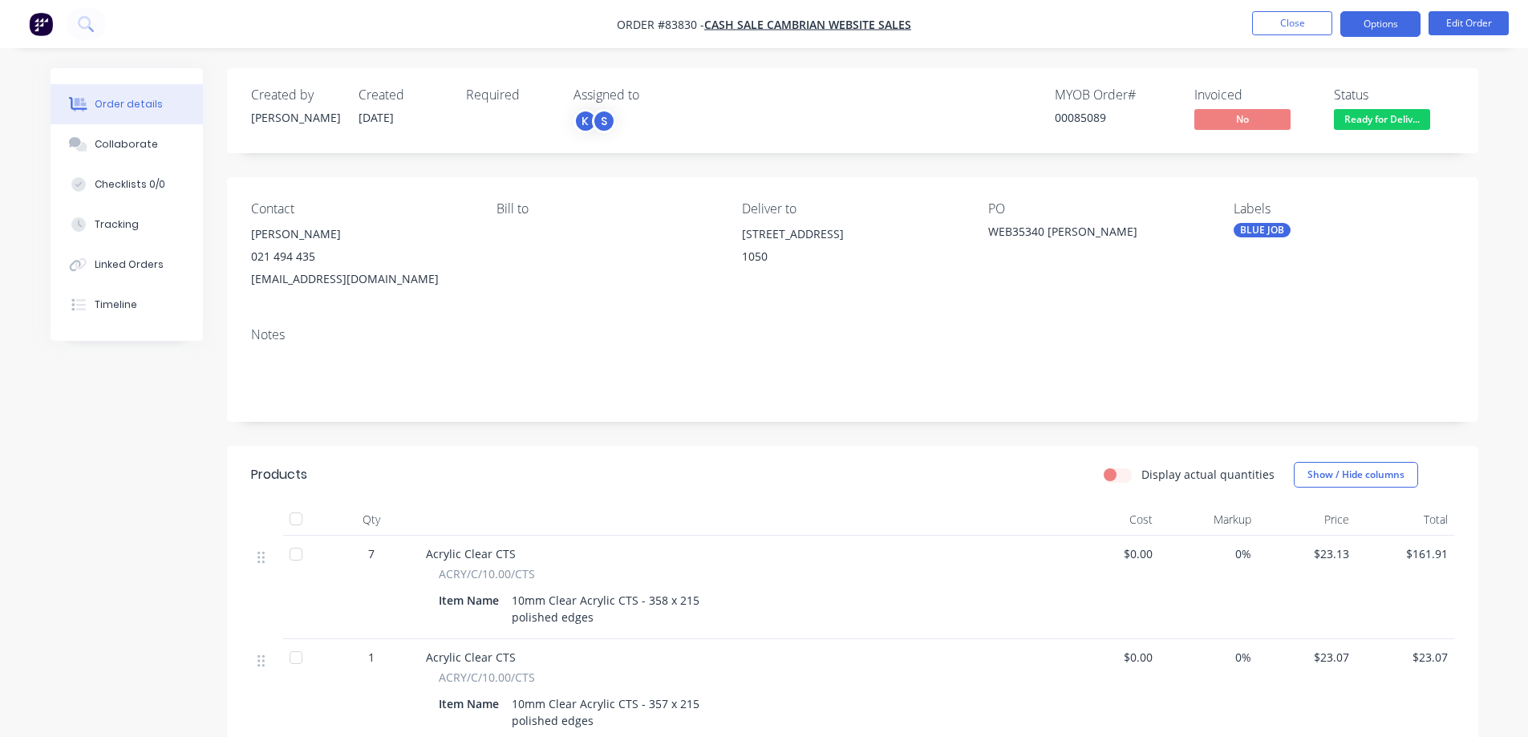
click at [1370, 20] on button "Options" at bounding box center [1380, 24] width 80 height 26
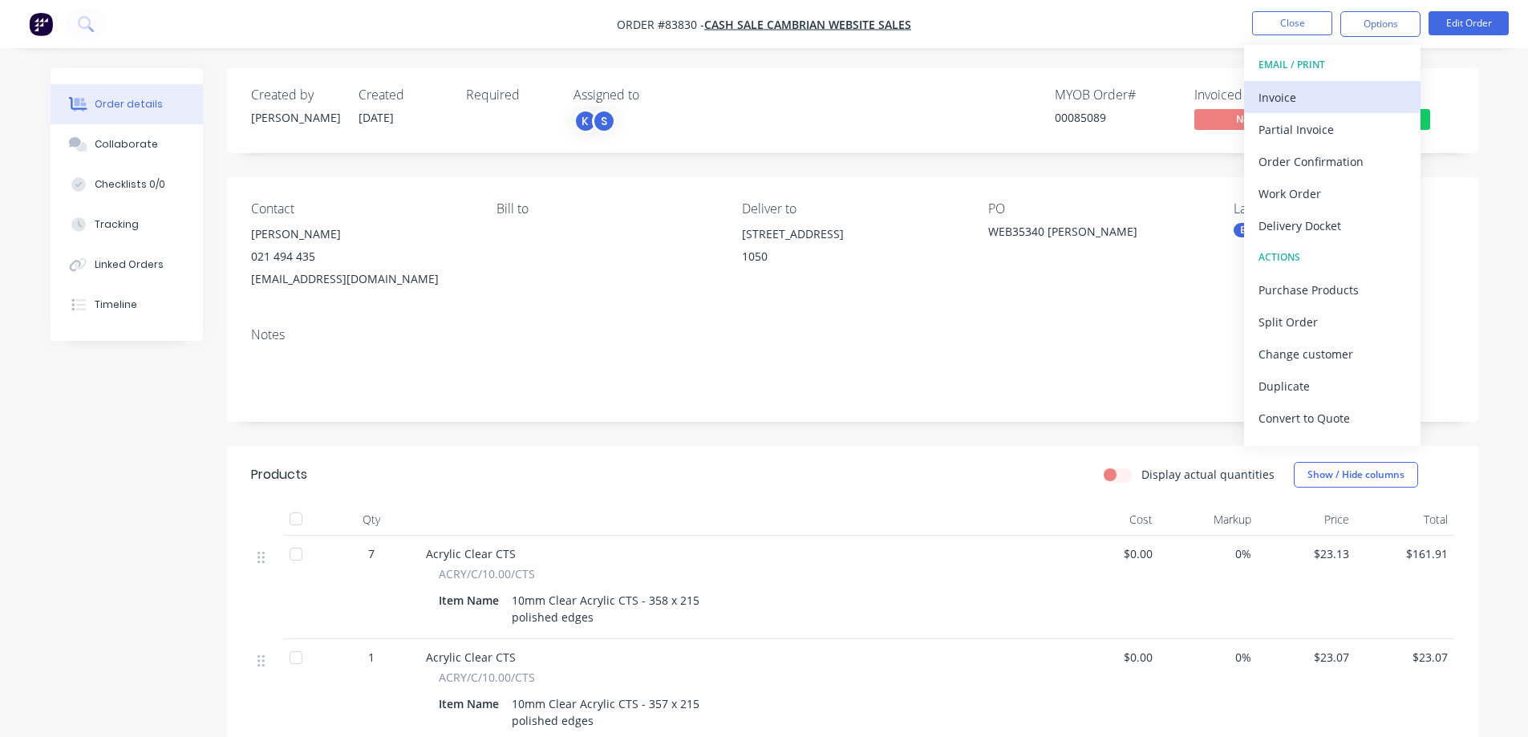
click at [1344, 96] on div "Invoice" at bounding box center [1332, 97] width 148 height 23
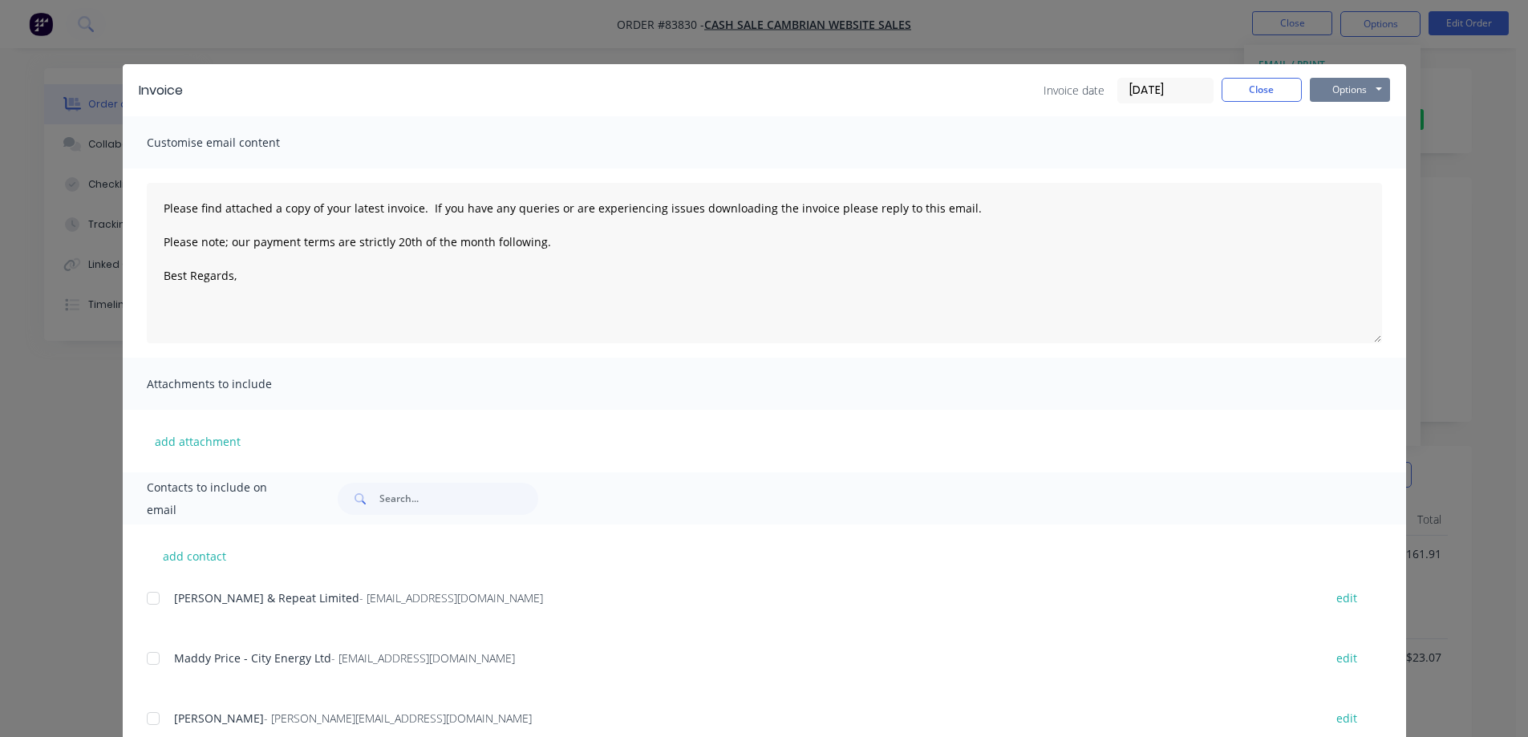
click at [1353, 83] on button "Options" at bounding box center [1350, 90] width 80 height 24
click at [1352, 143] on button "Print" at bounding box center [1361, 145] width 103 height 26
click at [1251, 86] on button "Close" at bounding box center [1262, 90] width 80 height 24
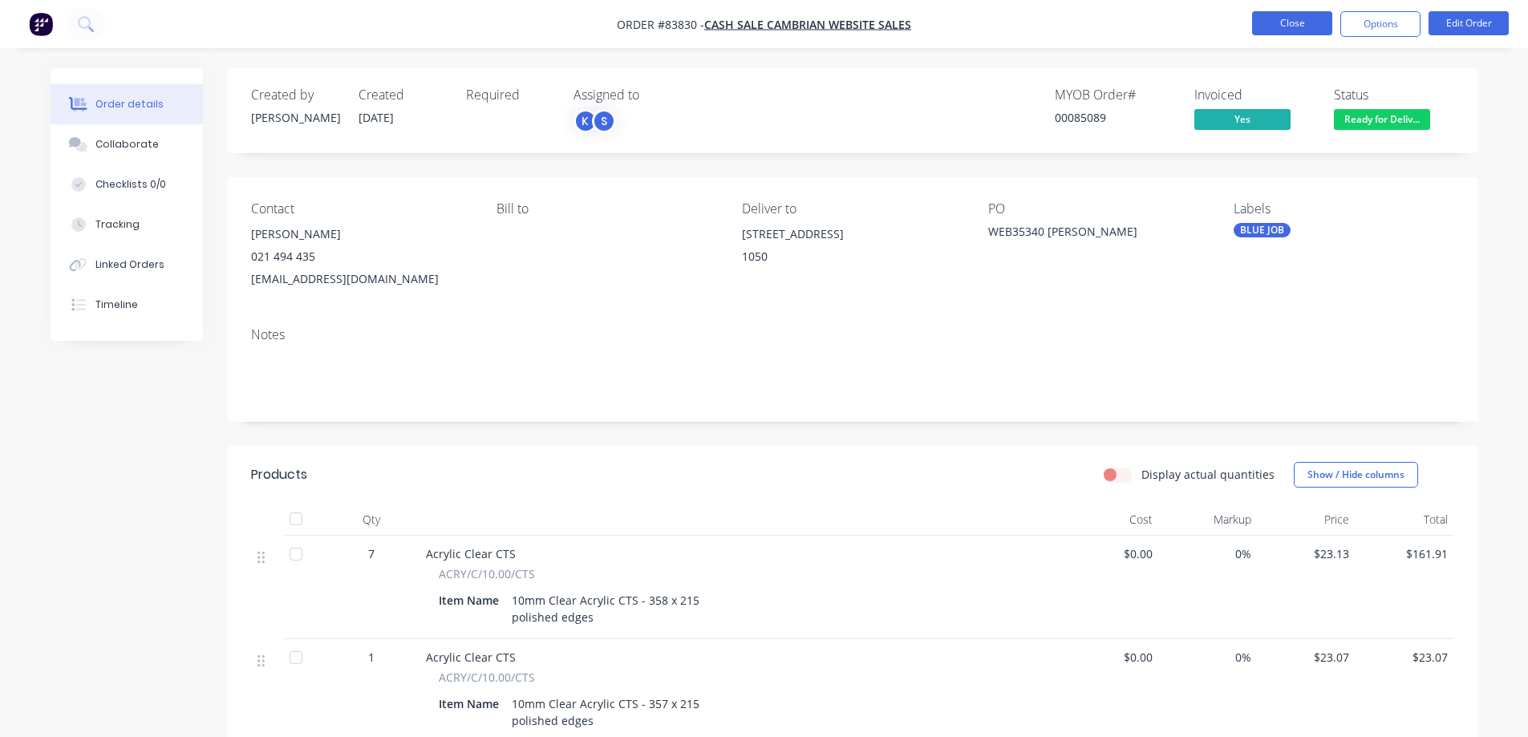
click at [1278, 30] on button "Close" at bounding box center [1292, 23] width 80 height 24
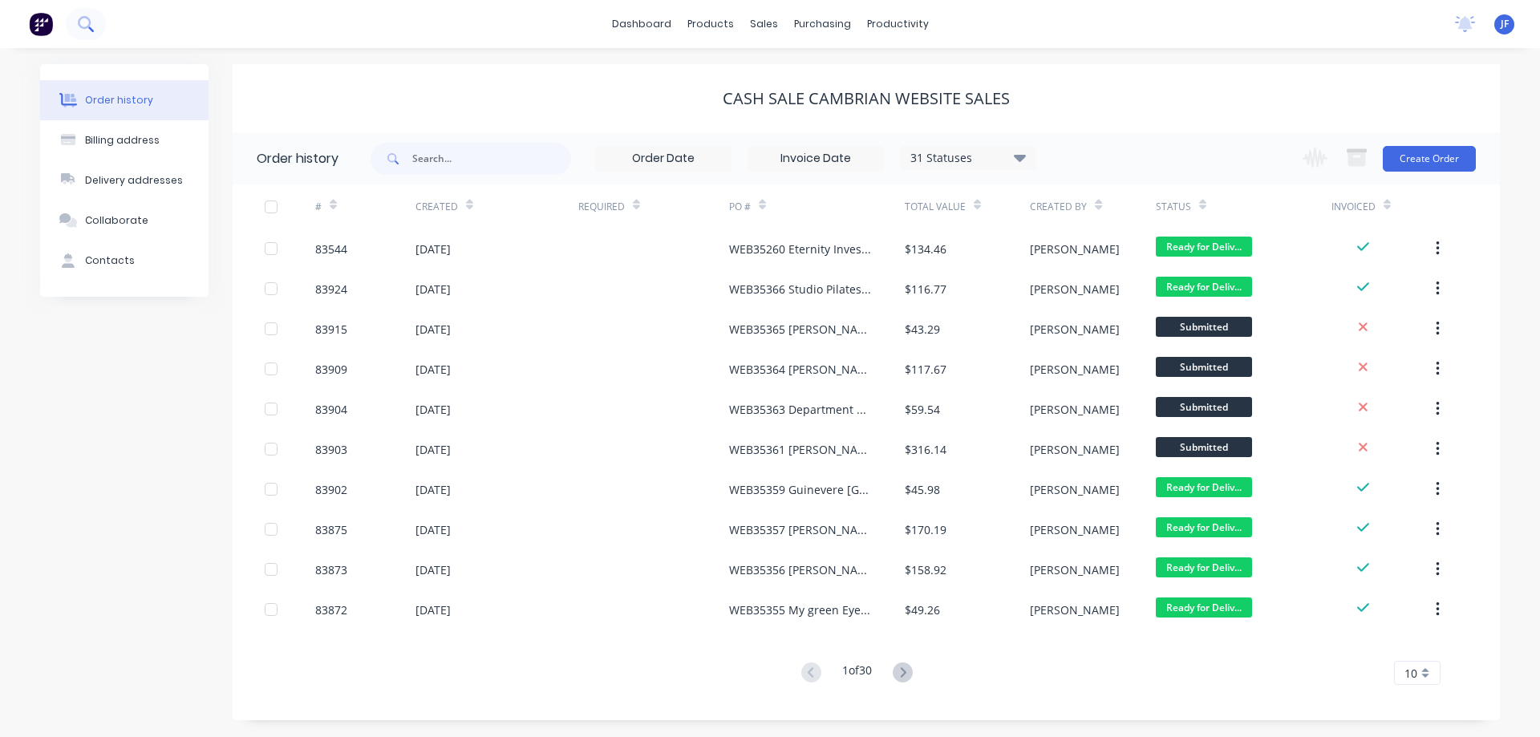
click at [78, 18] on icon at bounding box center [85, 23] width 15 height 15
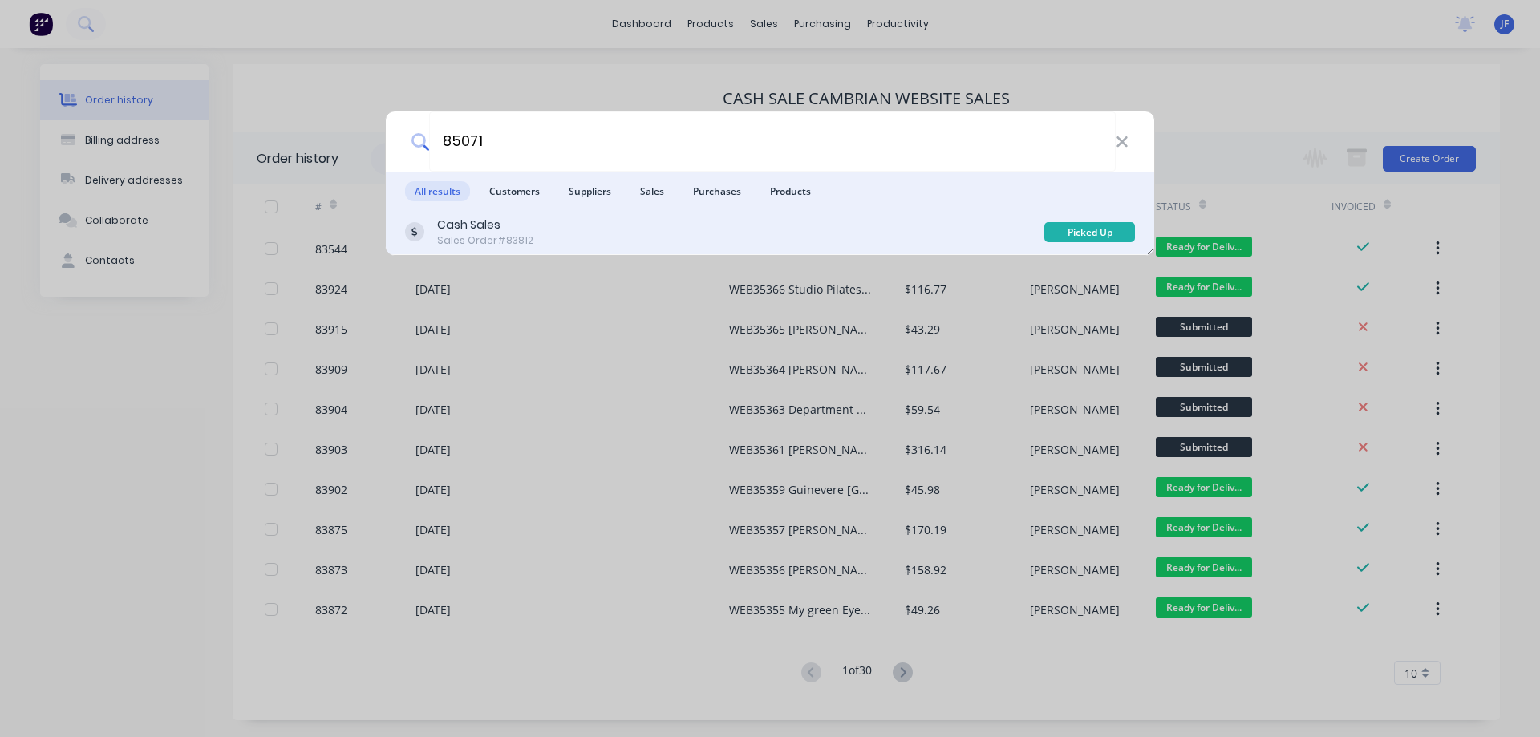
type input "85071"
click at [727, 241] on div "Cash Sales Sales Order #83812" at bounding box center [724, 232] width 639 height 31
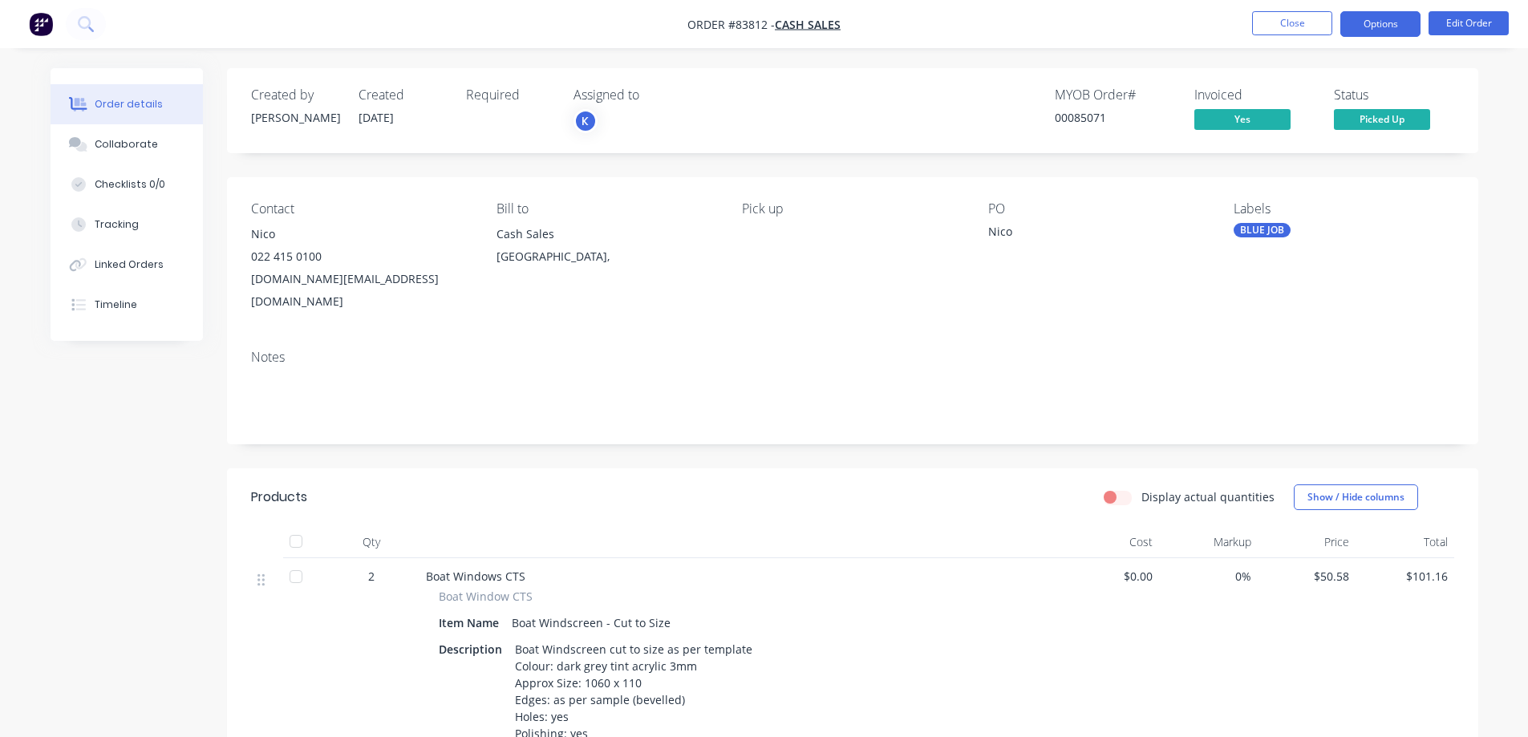
click at [1364, 26] on button "Options" at bounding box center [1380, 24] width 80 height 26
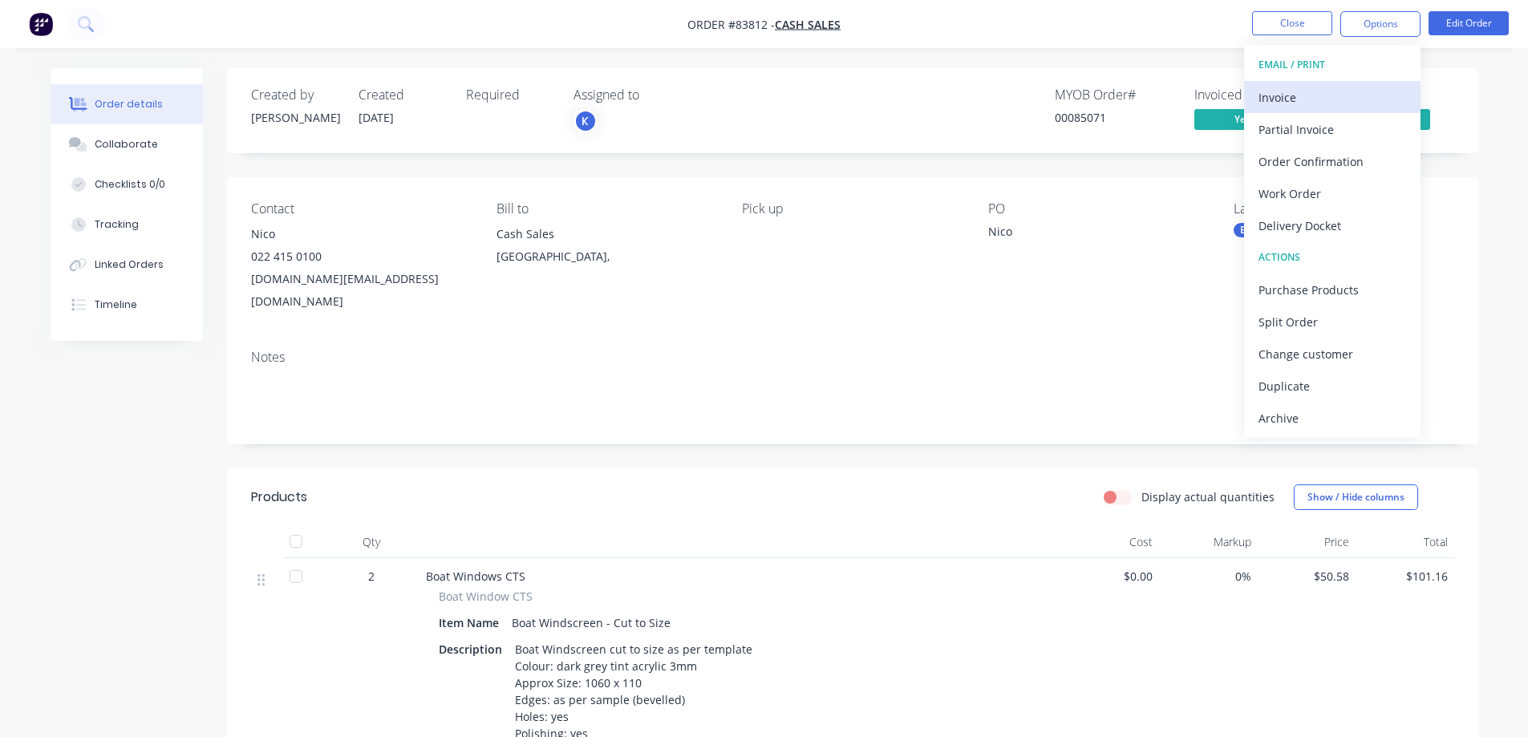
click at [1358, 97] on div "Invoice" at bounding box center [1332, 97] width 148 height 23
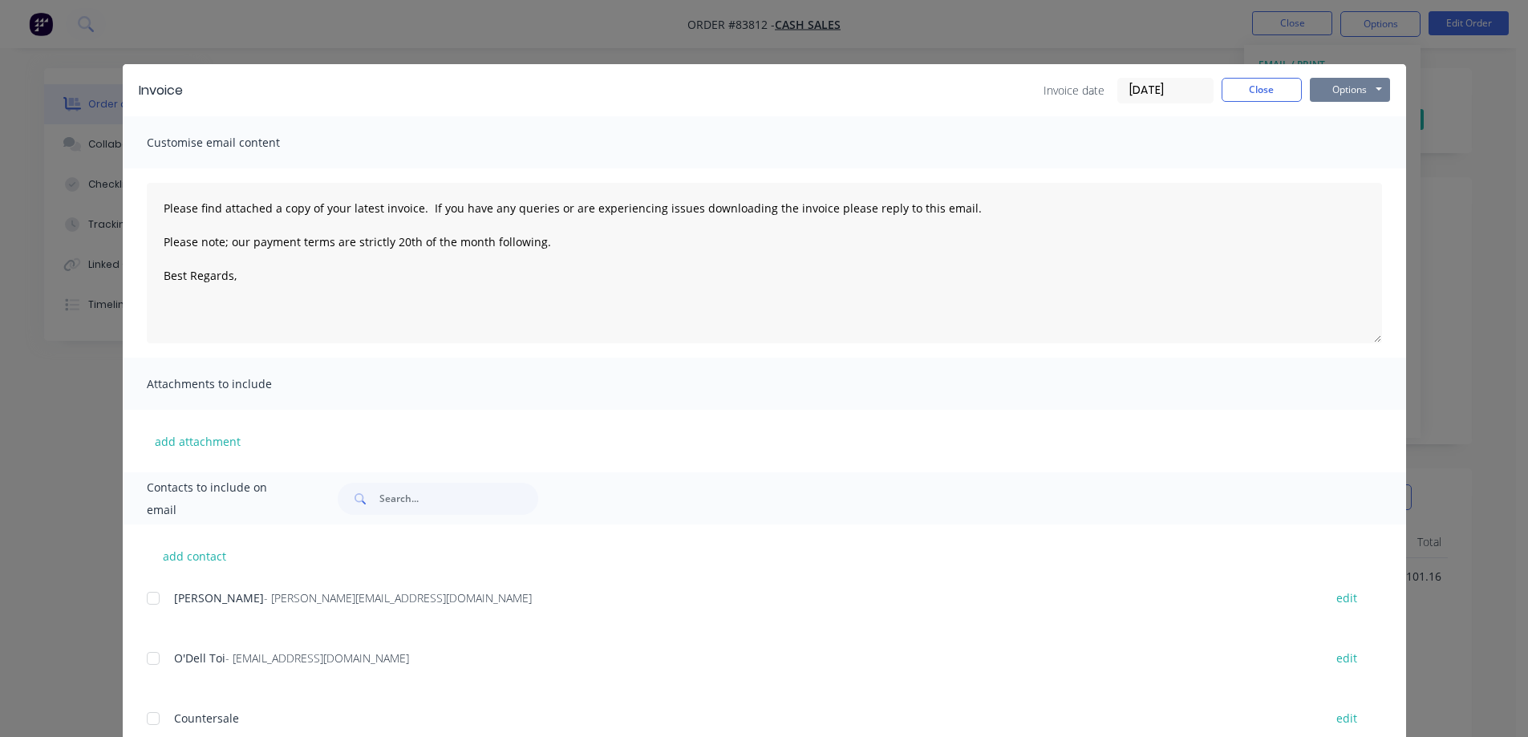
click at [1361, 90] on button "Options" at bounding box center [1350, 90] width 80 height 24
click at [1278, 102] on div "Invoice date 12/08/25 Close Options Preview Print Email" at bounding box center [1216, 91] width 346 height 26
click at [1259, 81] on button "Close" at bounding box center [1262, 90] width 80 height 24
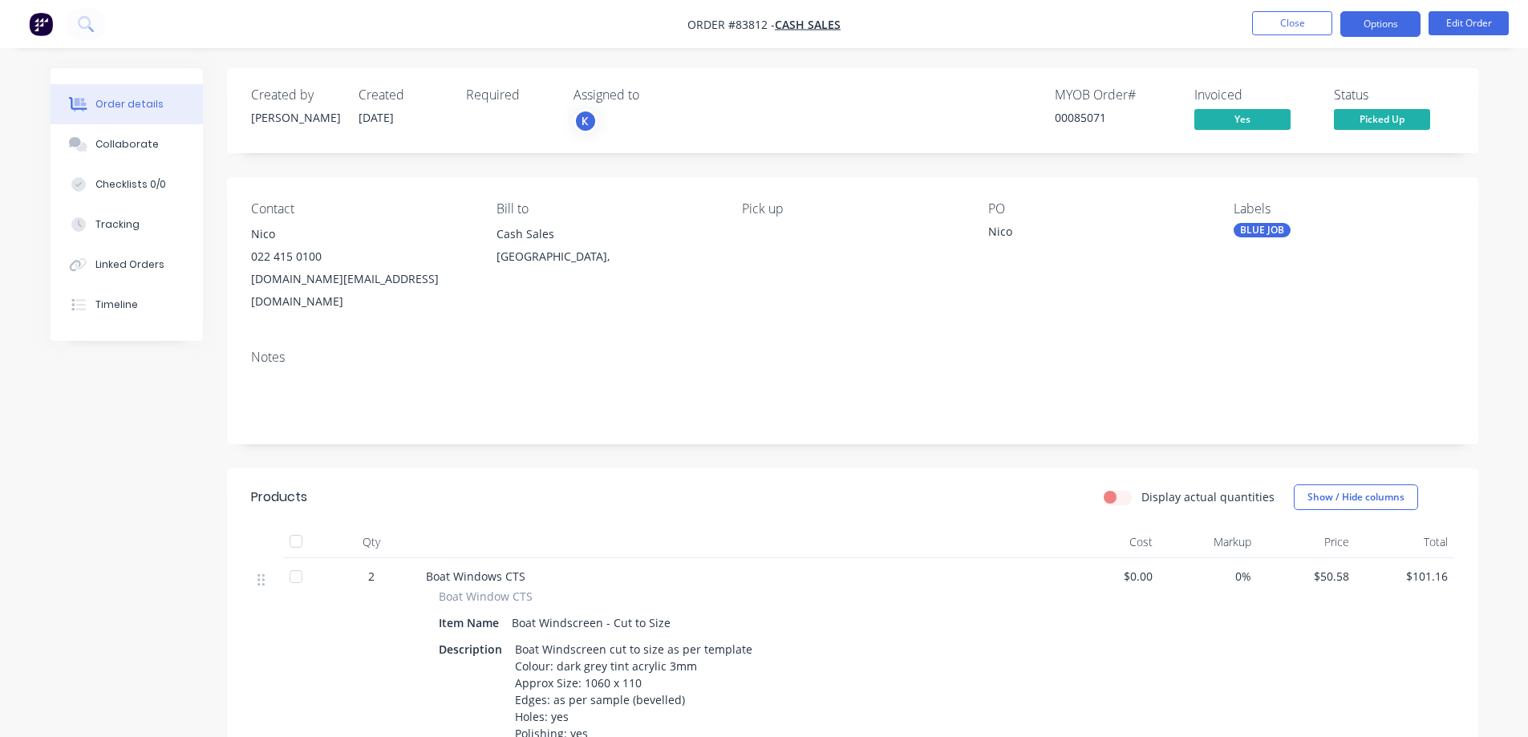
click at [1363, 29] on button "Options" at bounding box center [1380, 24] width 80 height 26
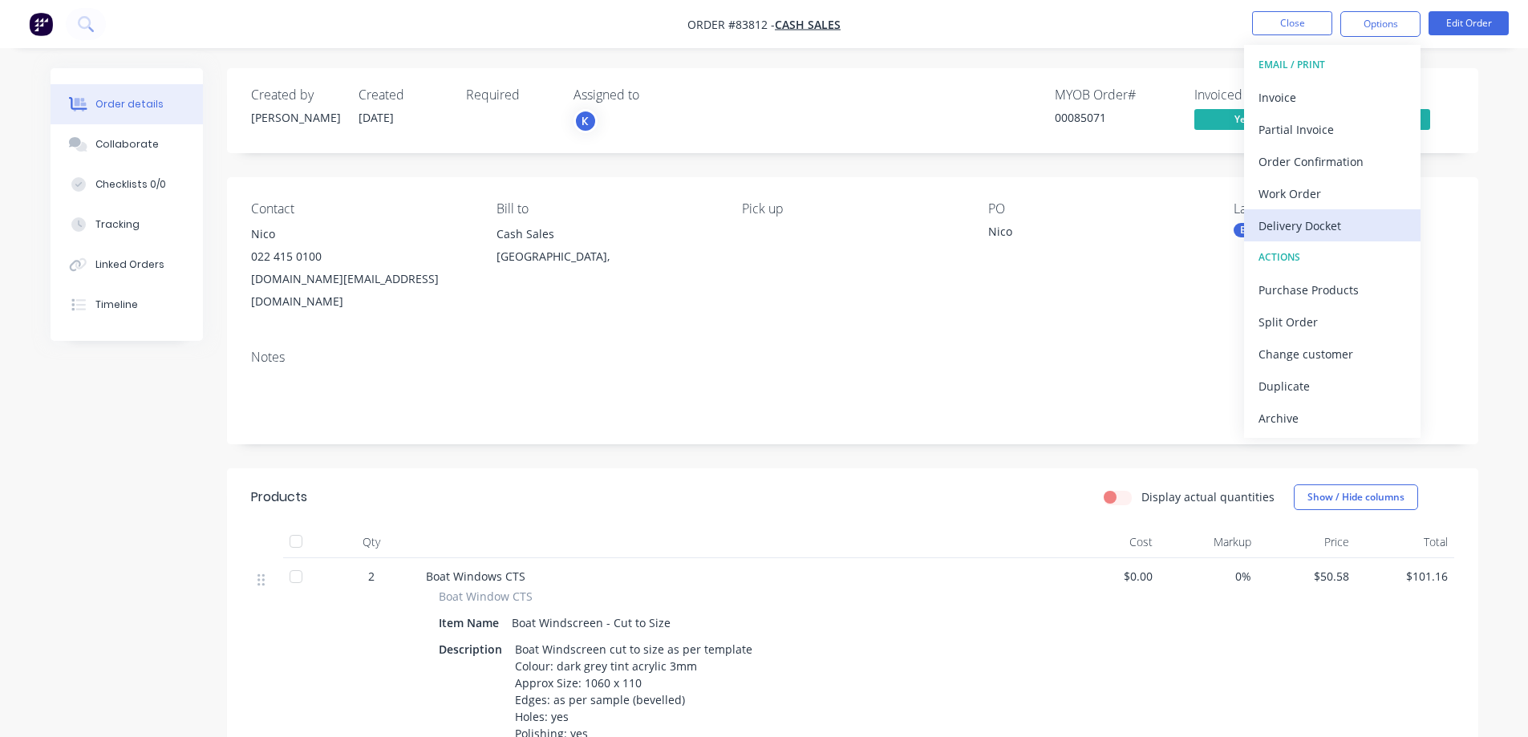
click at [1325, 217] on div "Delivery Docket" at bounding box center [1332, 225] width 148 height 23
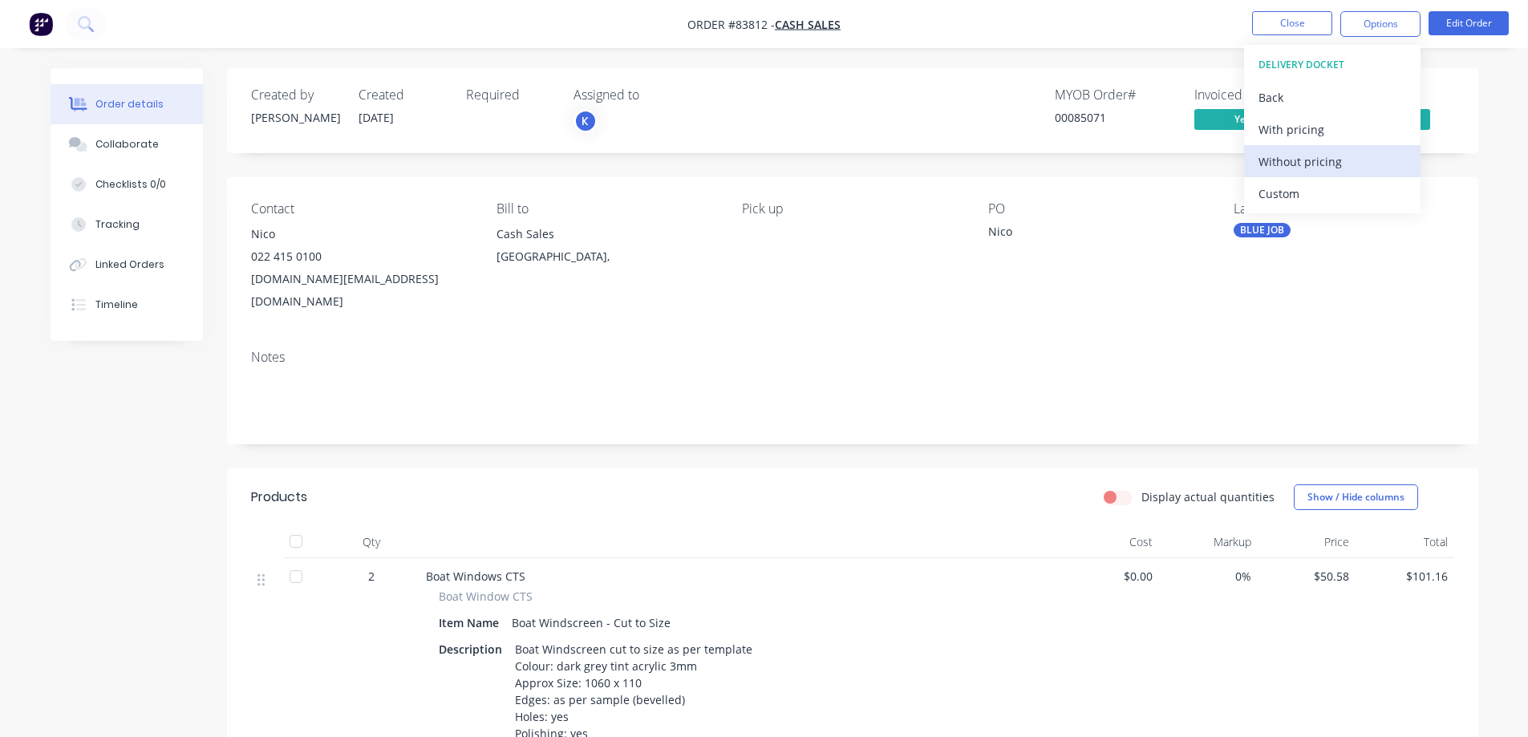
click at [1307, 168] on div "Without pricing" at bounding box center [1332, 161] width 148 height 23
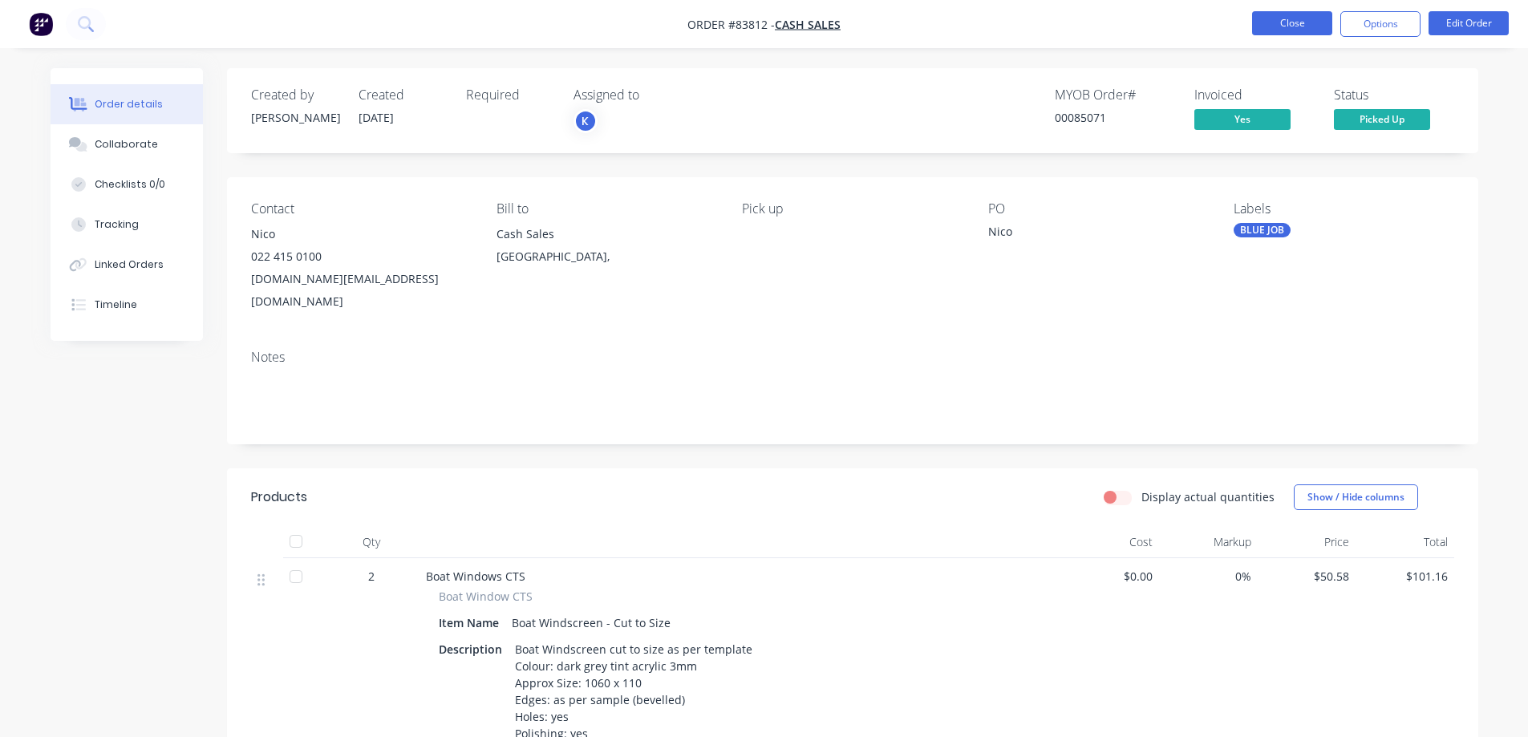
click at [1271, 29] on button "Close" at bounding box center [1292, 23] width 80 height 24
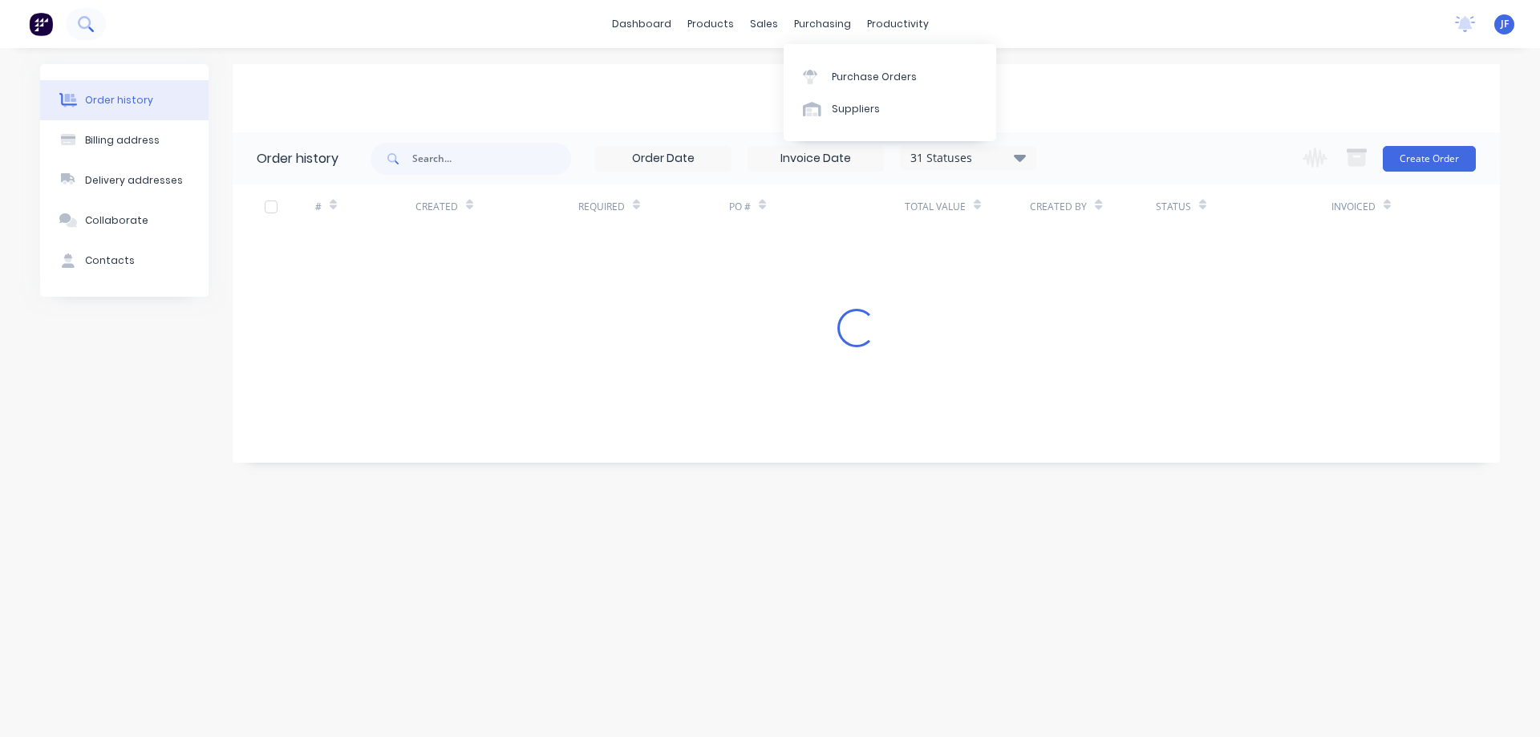
click at [77, 27] on button at bounding box center [86, 24] width 40 height 32
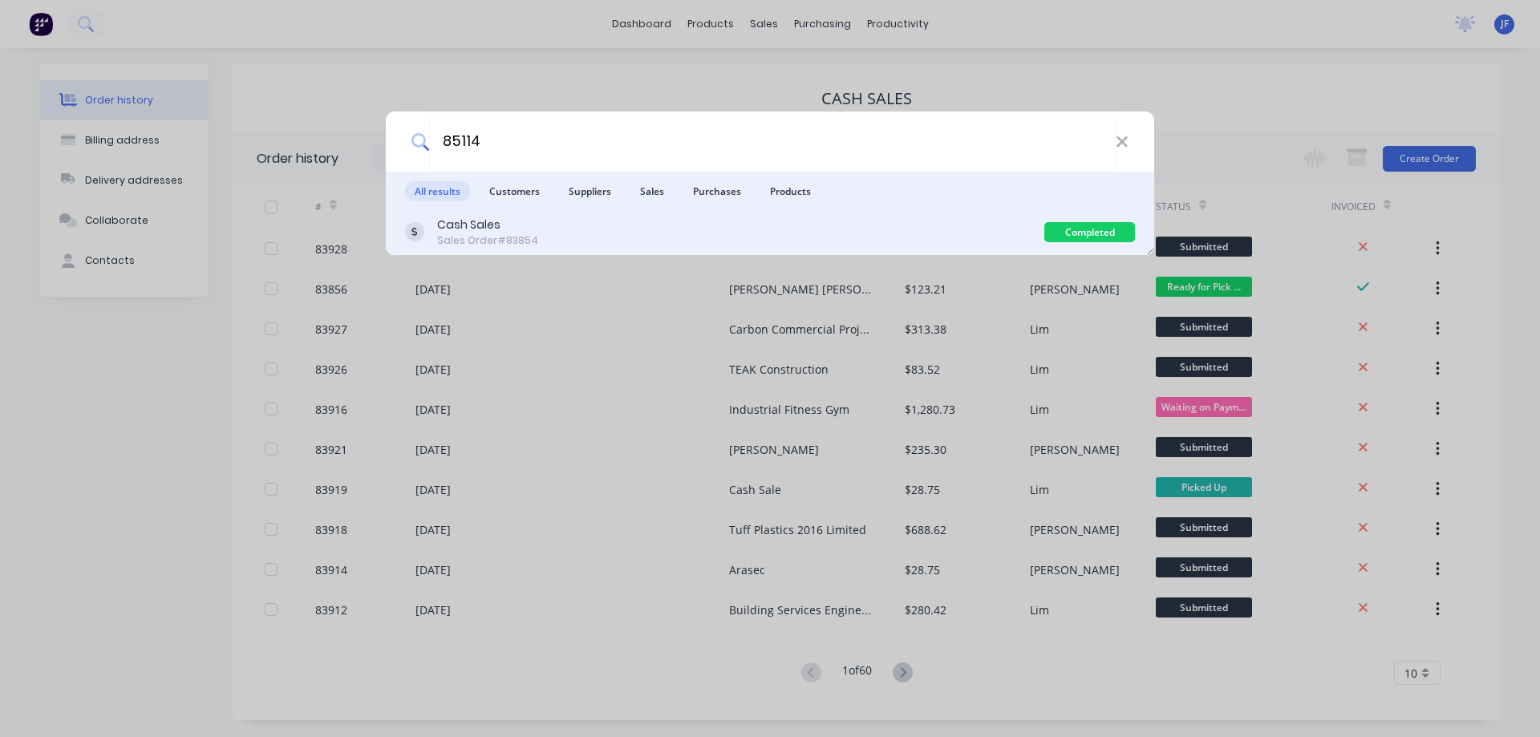
type input "85114"
click at [445, 239] on div "Sales Order #83854" at bounding box center [487, 240] width 101 height 14
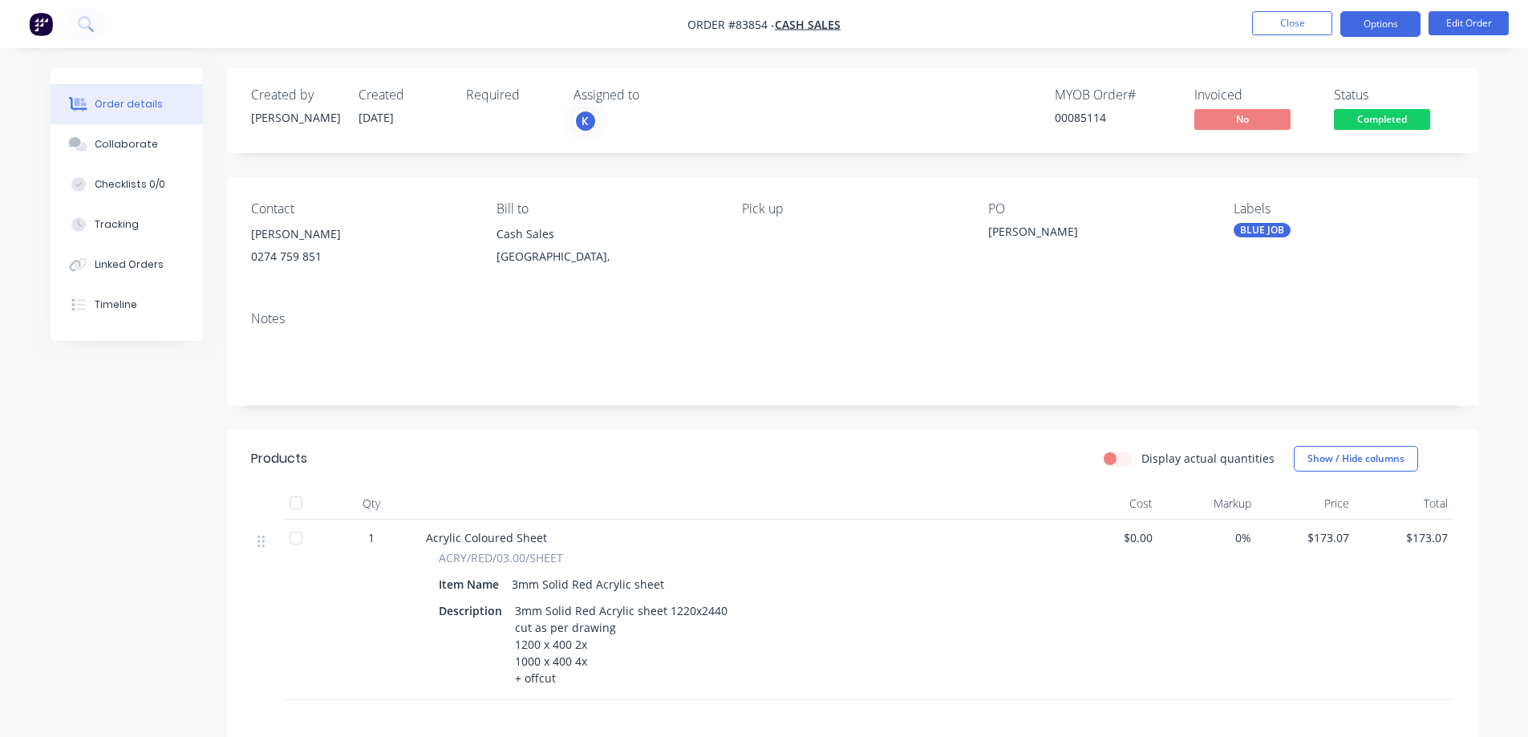
click at [1365, 27] on button "Options" at bounding box center [1380, 24] width 80 height 26
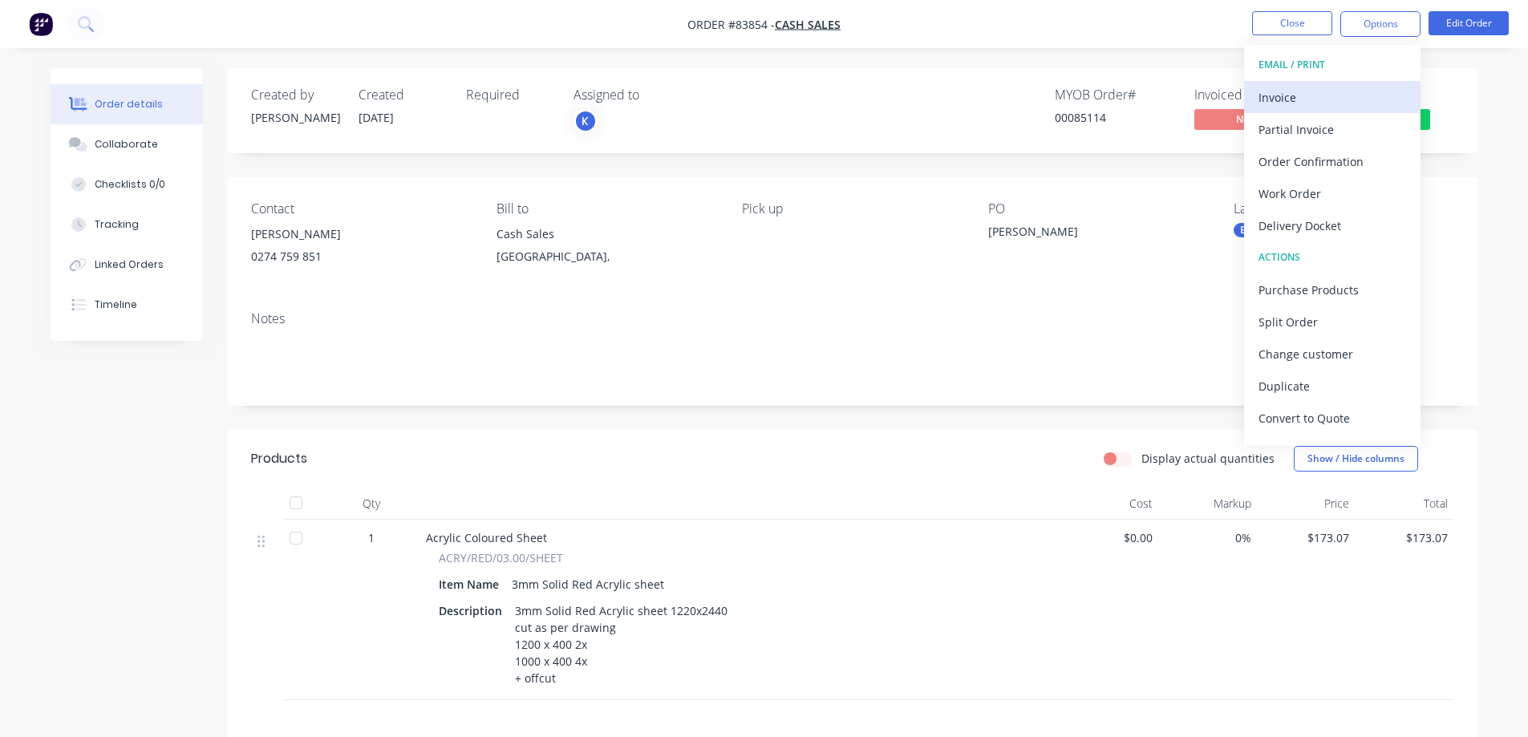
click at [1333, 95] on div "Invoice" at bounding box center [1332, 97] width 148 height 23
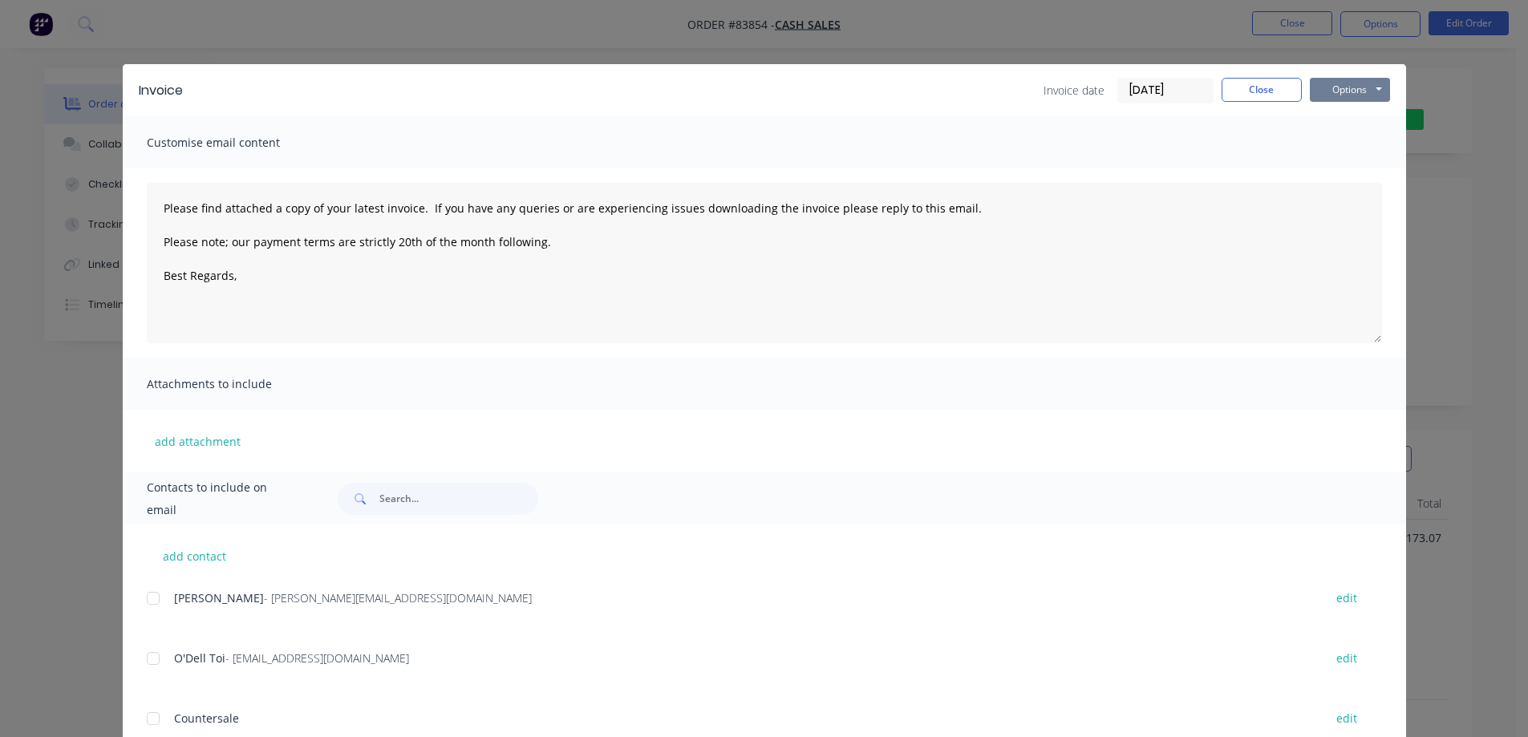
click at [1353, 82] on button "Options" at bounding box center [1350, 90] width 80 height 24
click at [1355, 141] on button "Print" at bounding box center [1361, 145] width 103 height 26
click at [1261, 84] on button "Close" at bounding box center [1262, 90] width 80 height 24
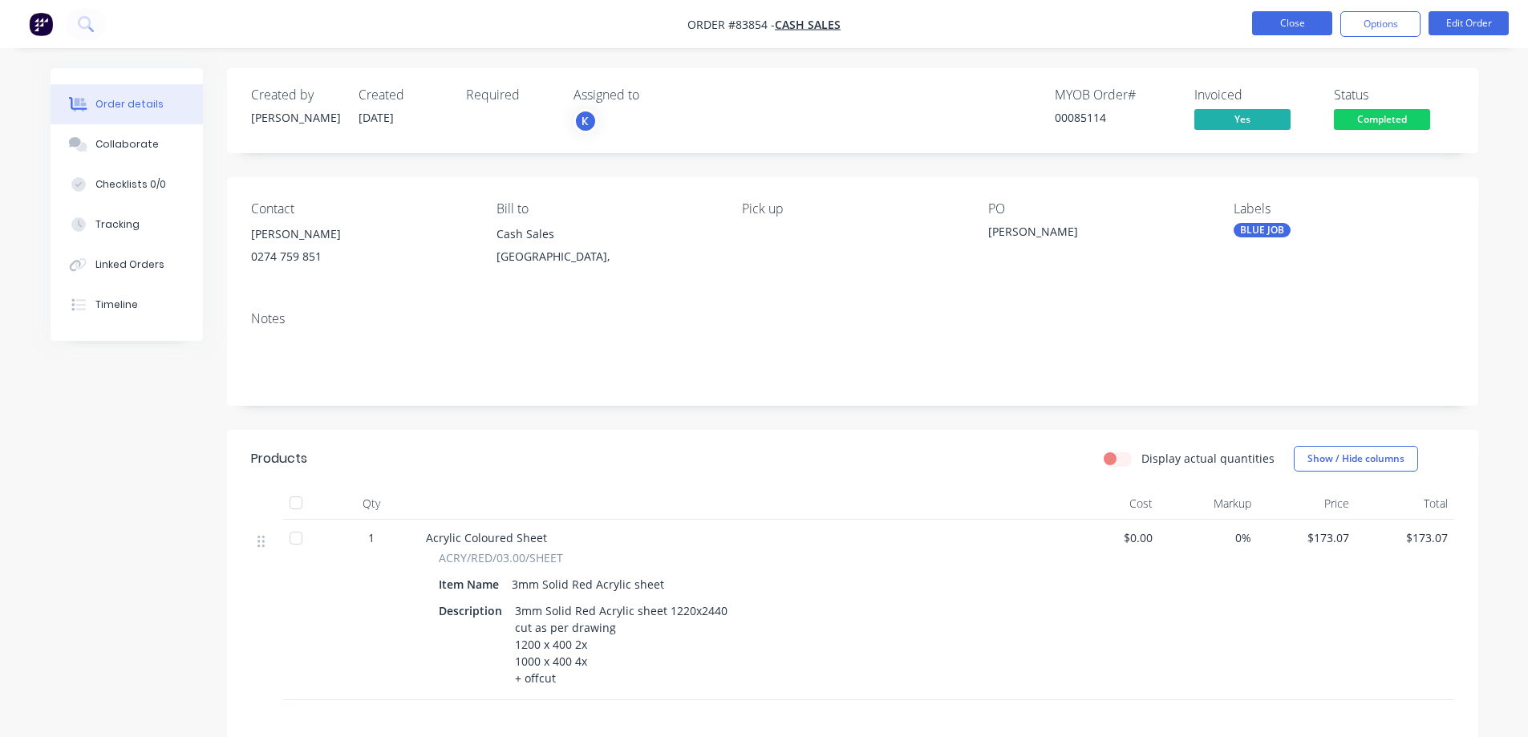
click at [1281, 28] on button "Close" at bounding box center [1292, 23] width 80 height 24
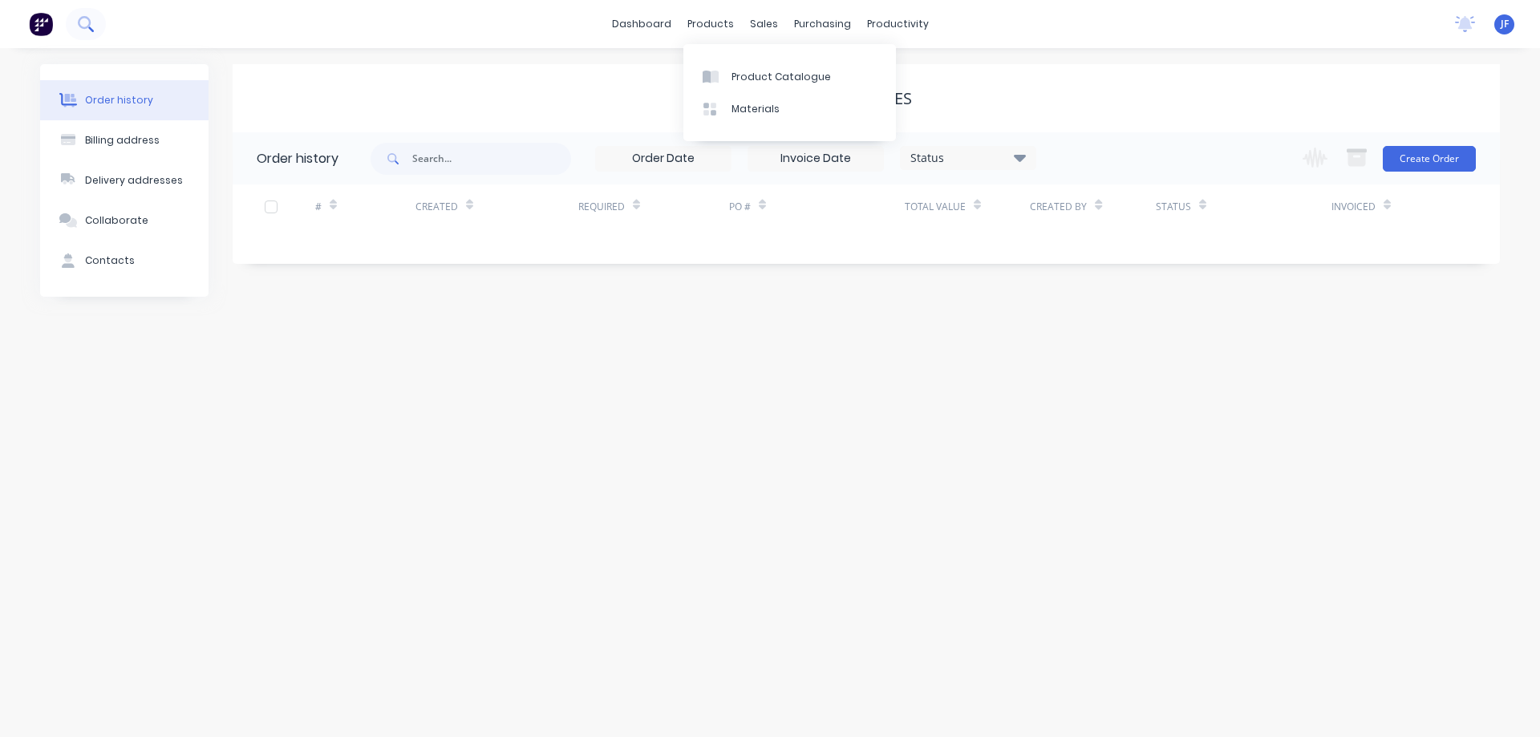
click at [87, 22] on icon at bounding box center [85, 23] width 15 height 15
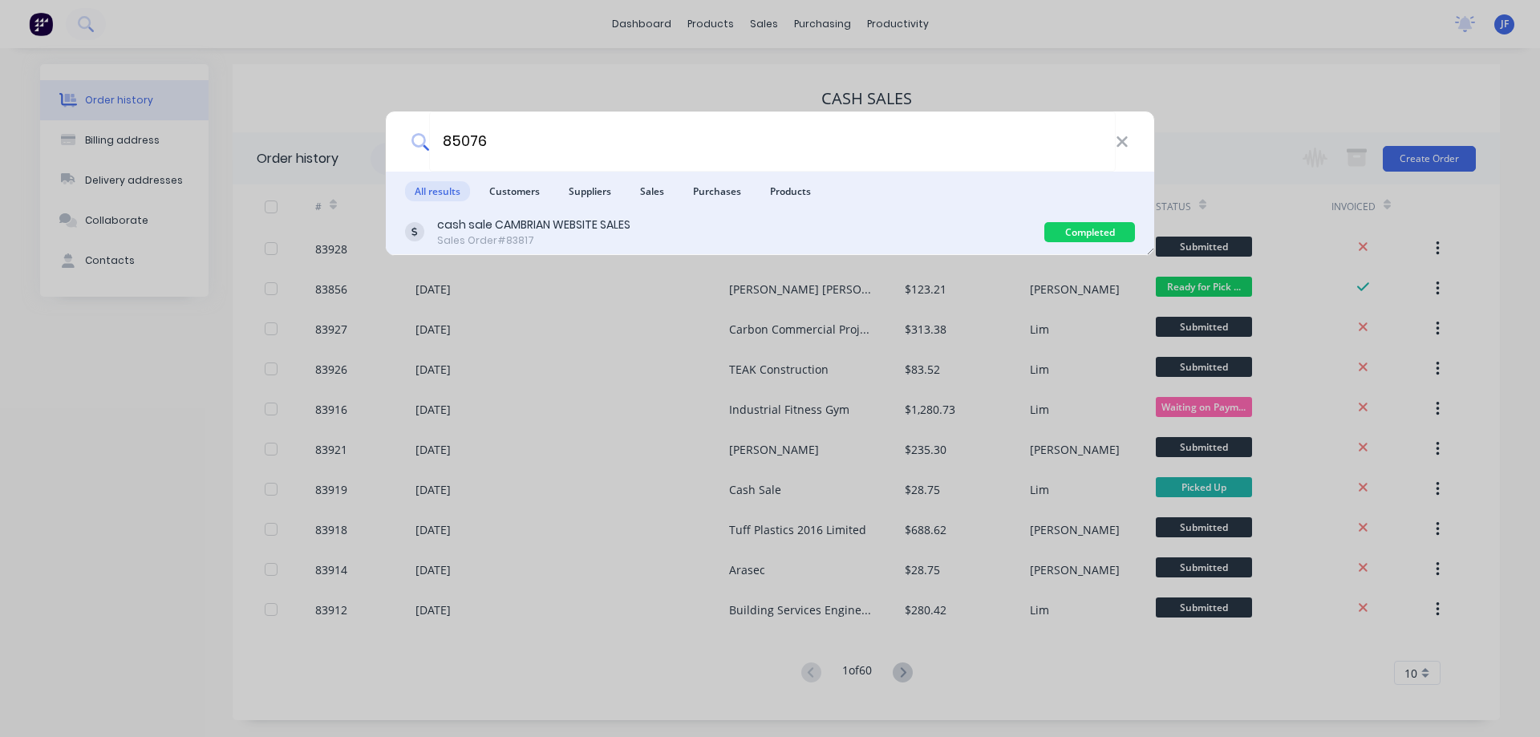
type input "85076"
click at [612, 229] on div "cash sale CAMBRIAN WEBSITE SALES" at bounding box center [533, 225] width 193 height 17
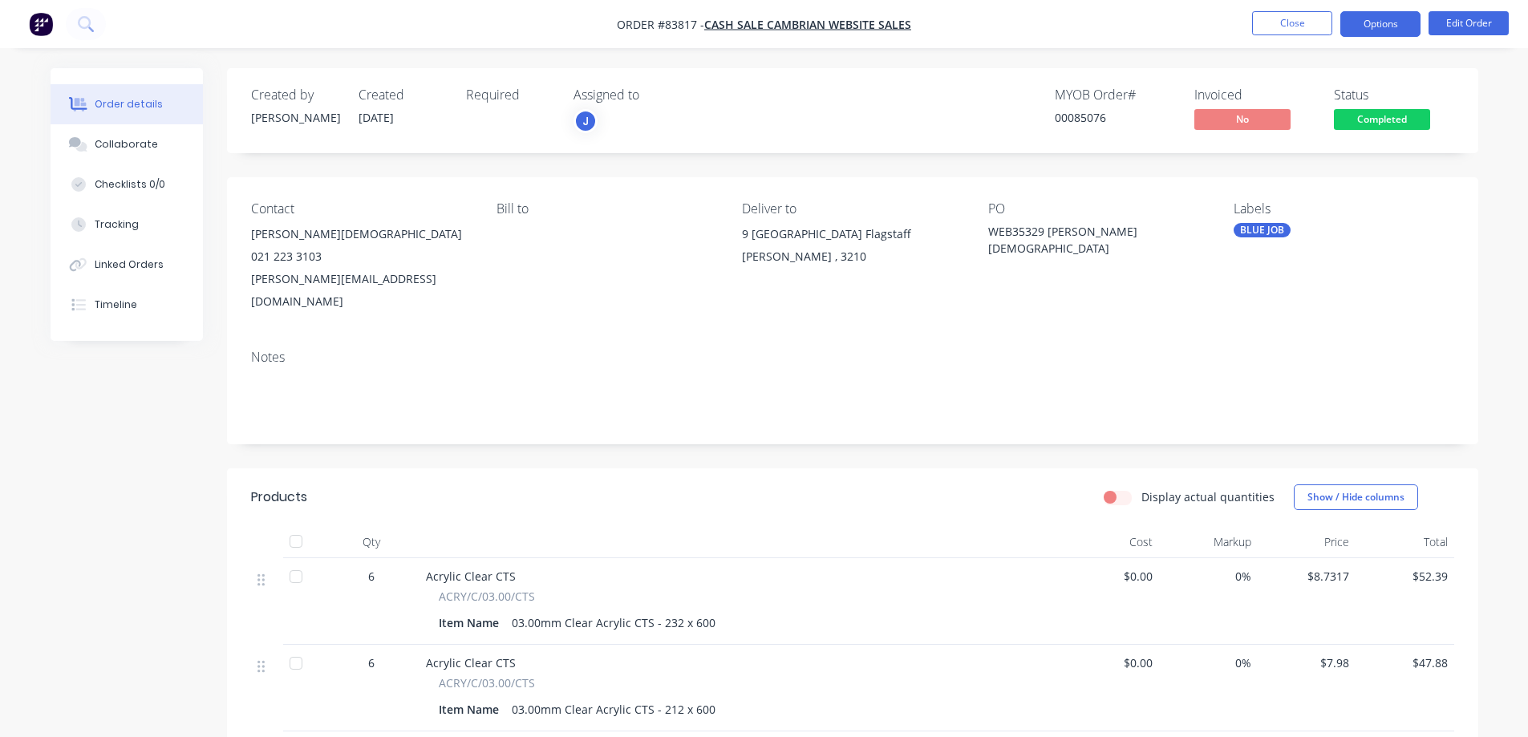
click at [1395, 21] on button "Options" at bounding box center [1380, 24] width 80 height 26
drag, startPoint x: 1517, startPoint y: 62, endPoint x: 1509, endPoint y: 79, distance: 19.4
click at [1515, 68] on div "Order details Collaborate Checklists 0/0 Tracking Linked Orders Timeline Order …" at bounding box center [764, 613] width 1528 height 1226
click at [1360, 124] on span "Completed" at bounding box center [1382, 119] width 96 height 20
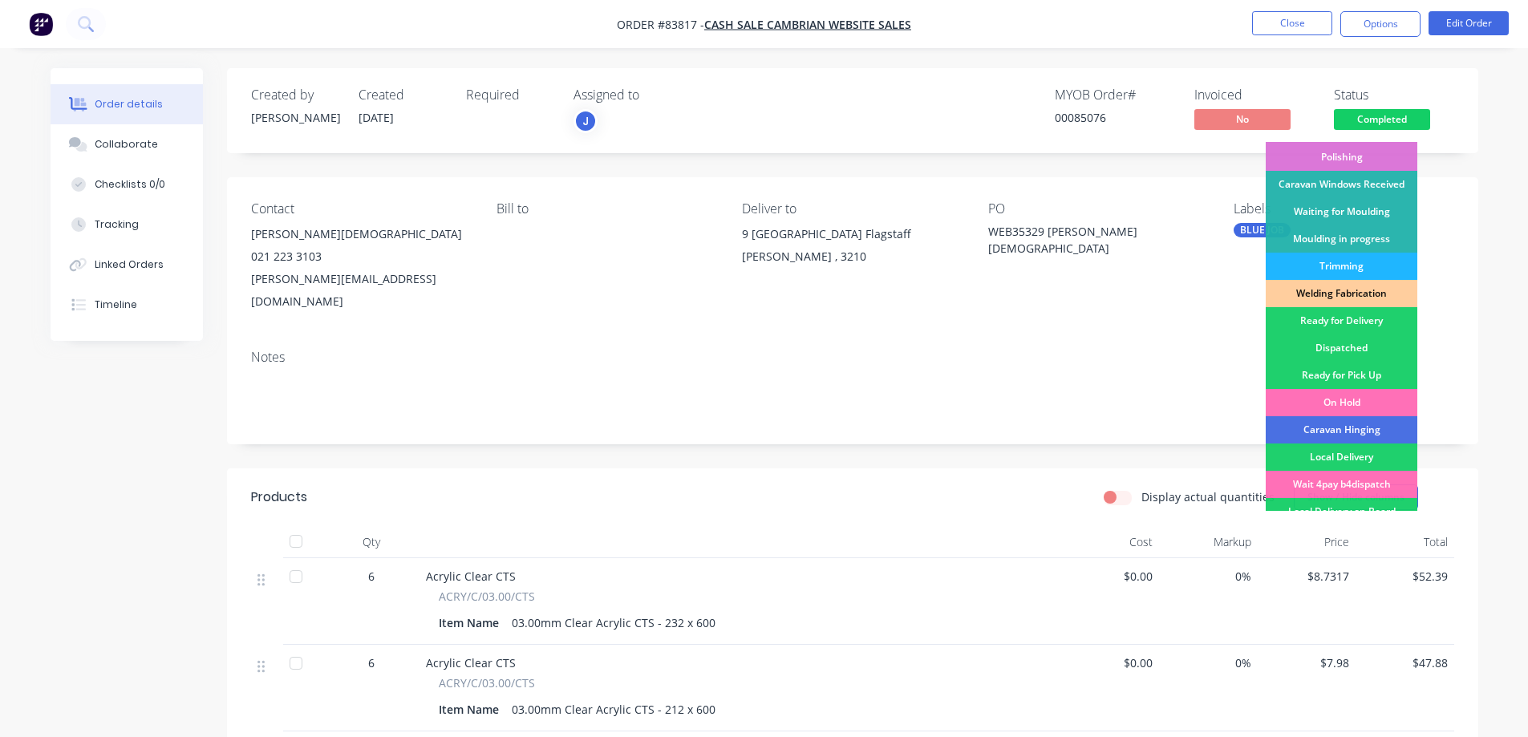
scroll to position [313, 0]
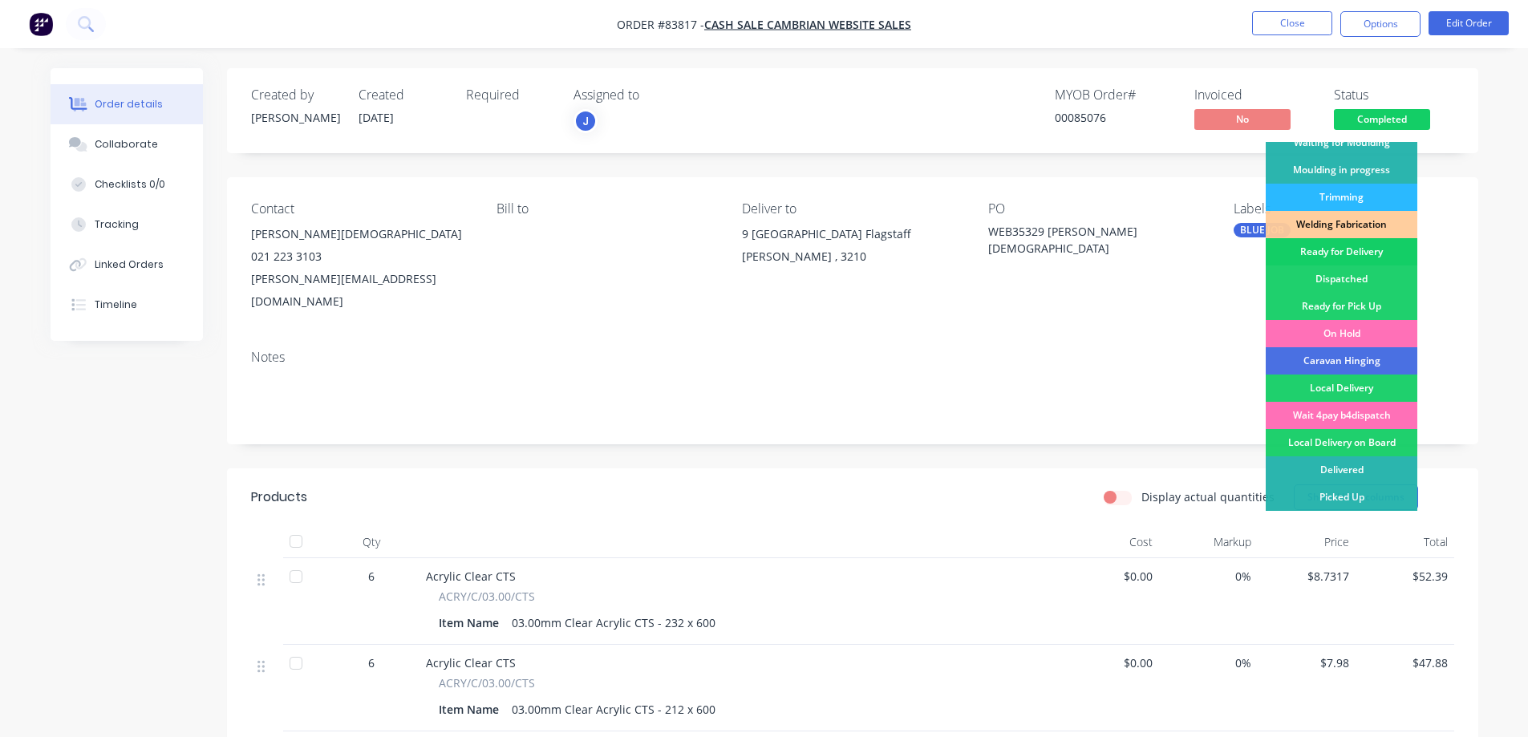
click at [1340, 254] on div "Ready for Delivery" at bounding box center [1342, 251] width 152 height 27
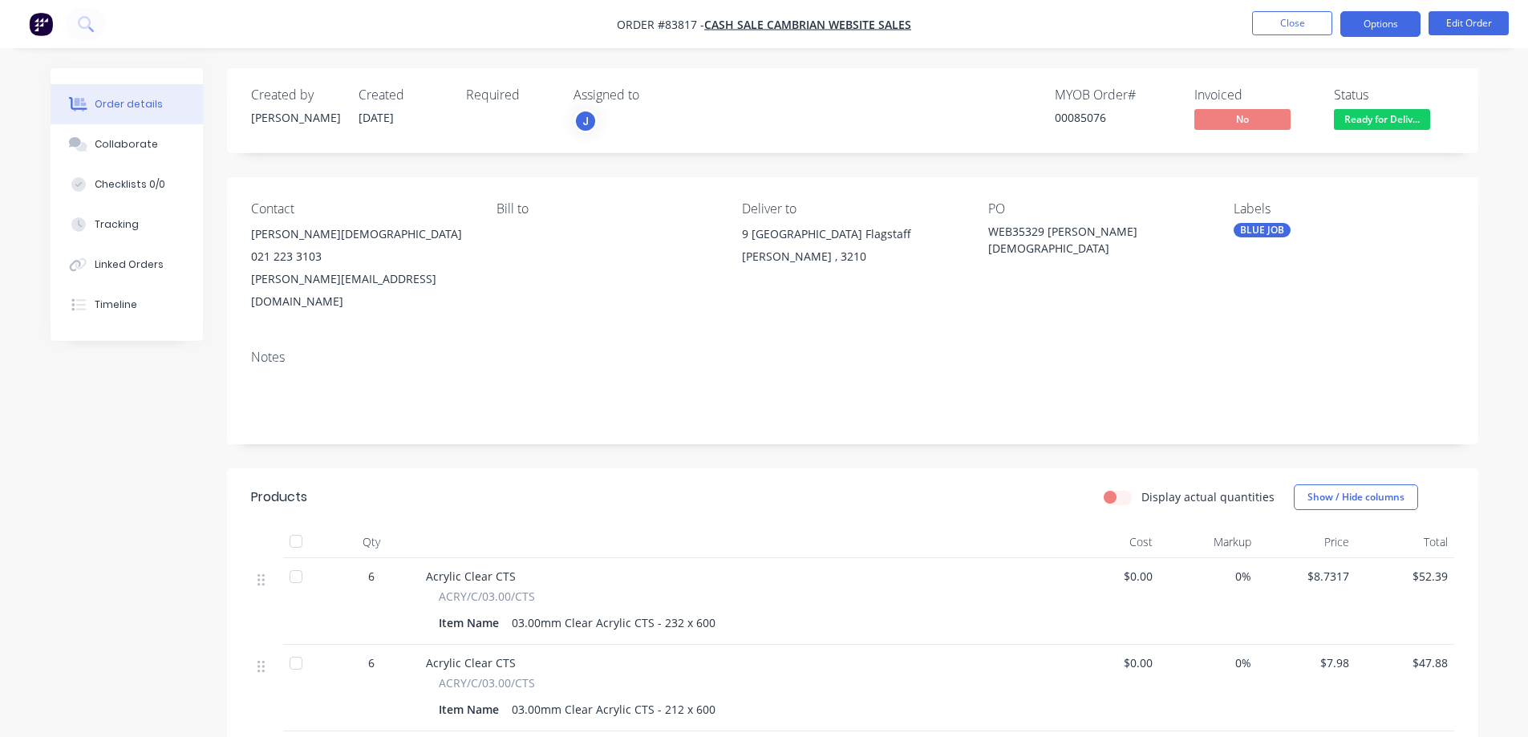
click at [1358, 34] on button "Options" at bounding box center [1380, 24] width 80 height 26
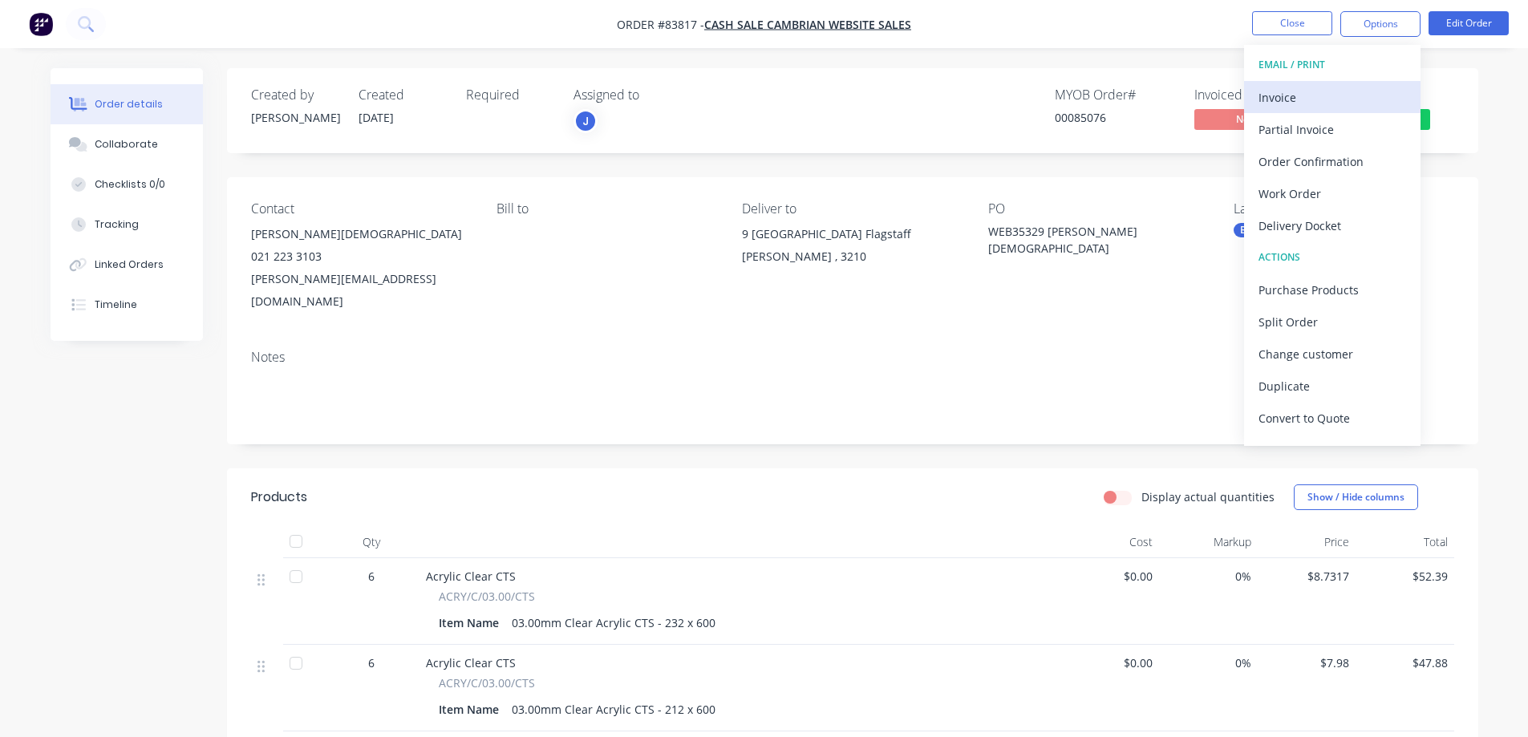
click at [1328, 100] on div "Invoice" at bounding box center [1332, 97] width 148 height 23
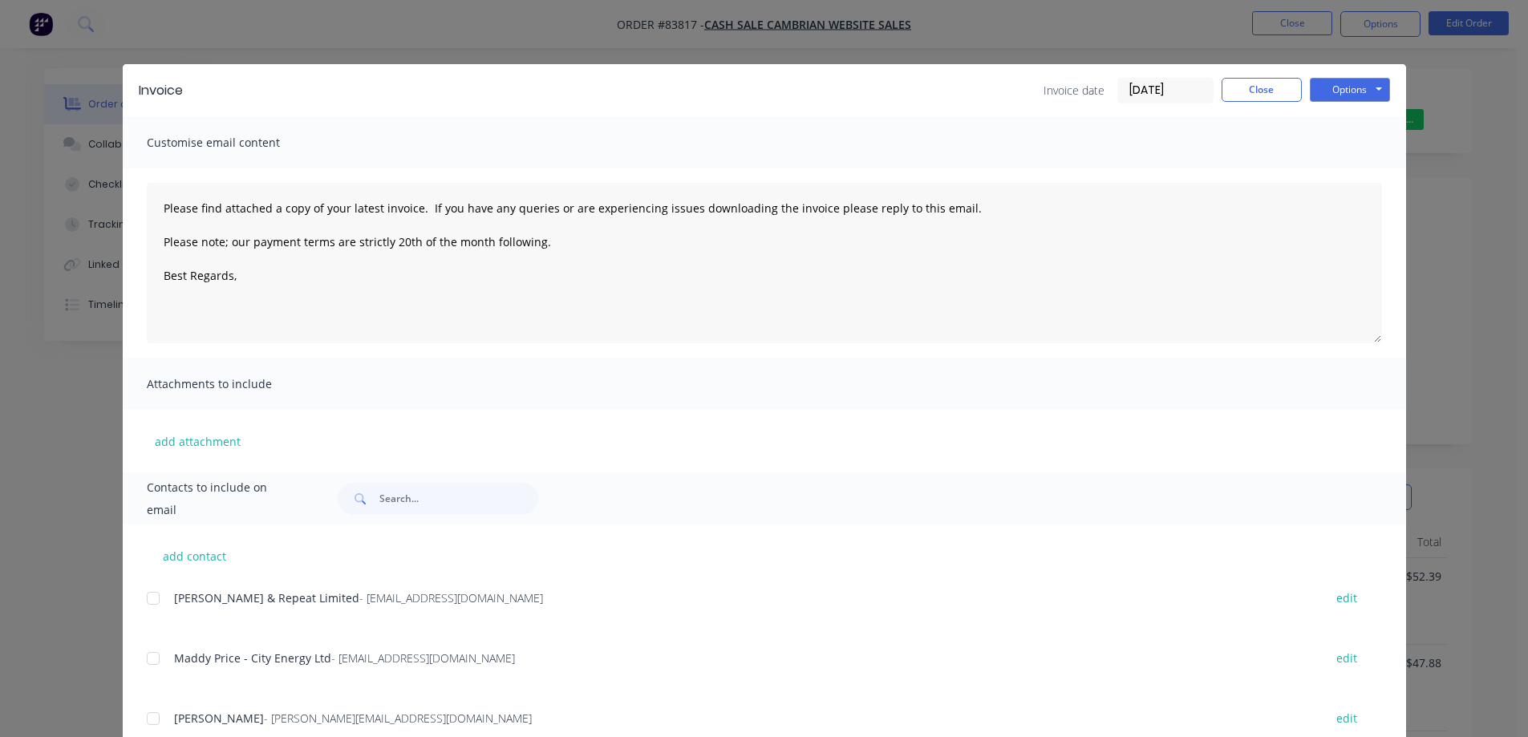
click at [1346, 95] on button "Options" at bounding box center [1350, 90] width 80 height 24
click at [1352, 138] on button "Print" at bounding box center [1361, 145] width 103 height 26
drag, startPoint x: 138, startPoint y: 47, endPoint x: 119, endPoint y: 38, distance: 21.2
click at [137, 47] on div "Invoice Invoice date 14/08/25 Close Options Preview Print Email Customise email…" at bounding box center [764, 368] width 1528 height 737
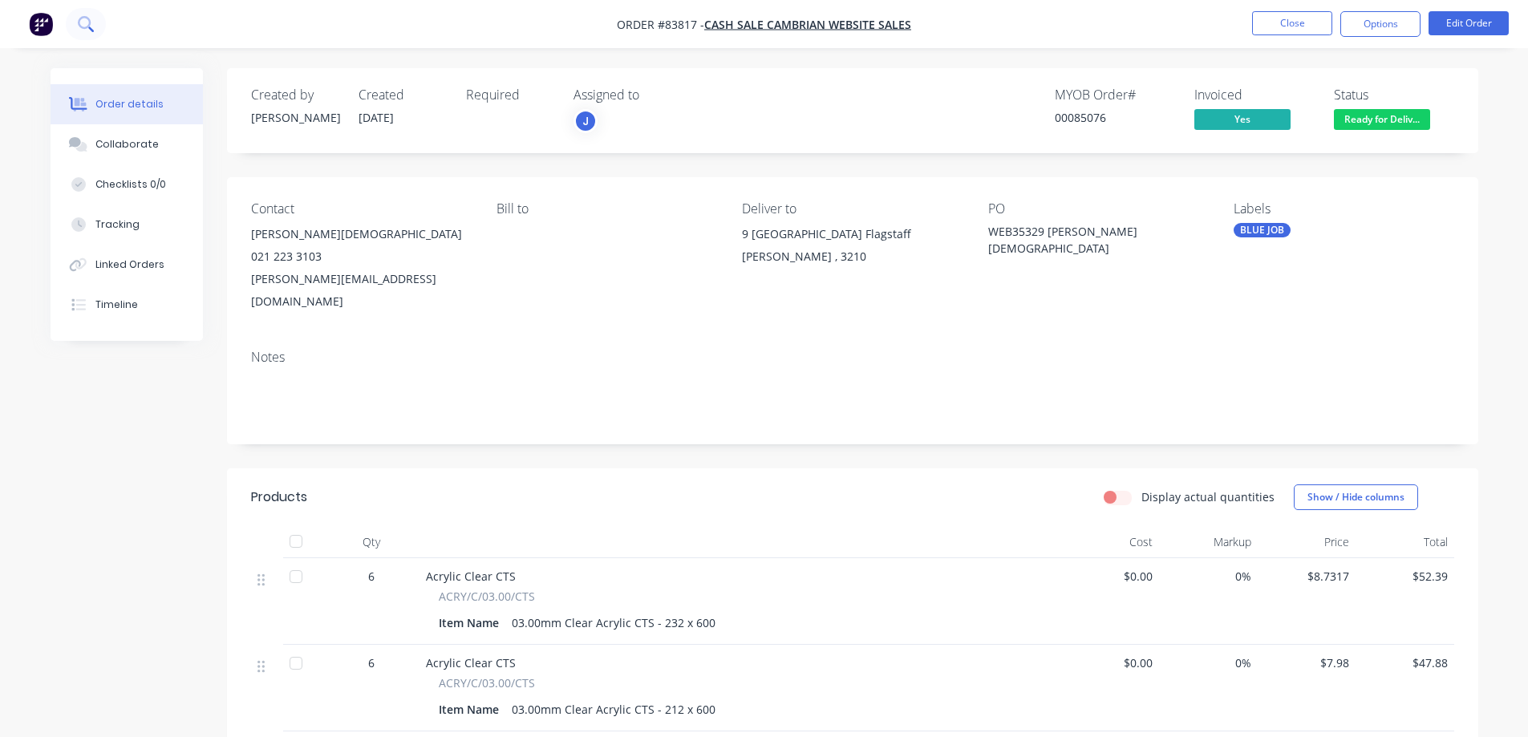
click at [76, 22] on button at bounding box center [86, 24] width 40 height 32
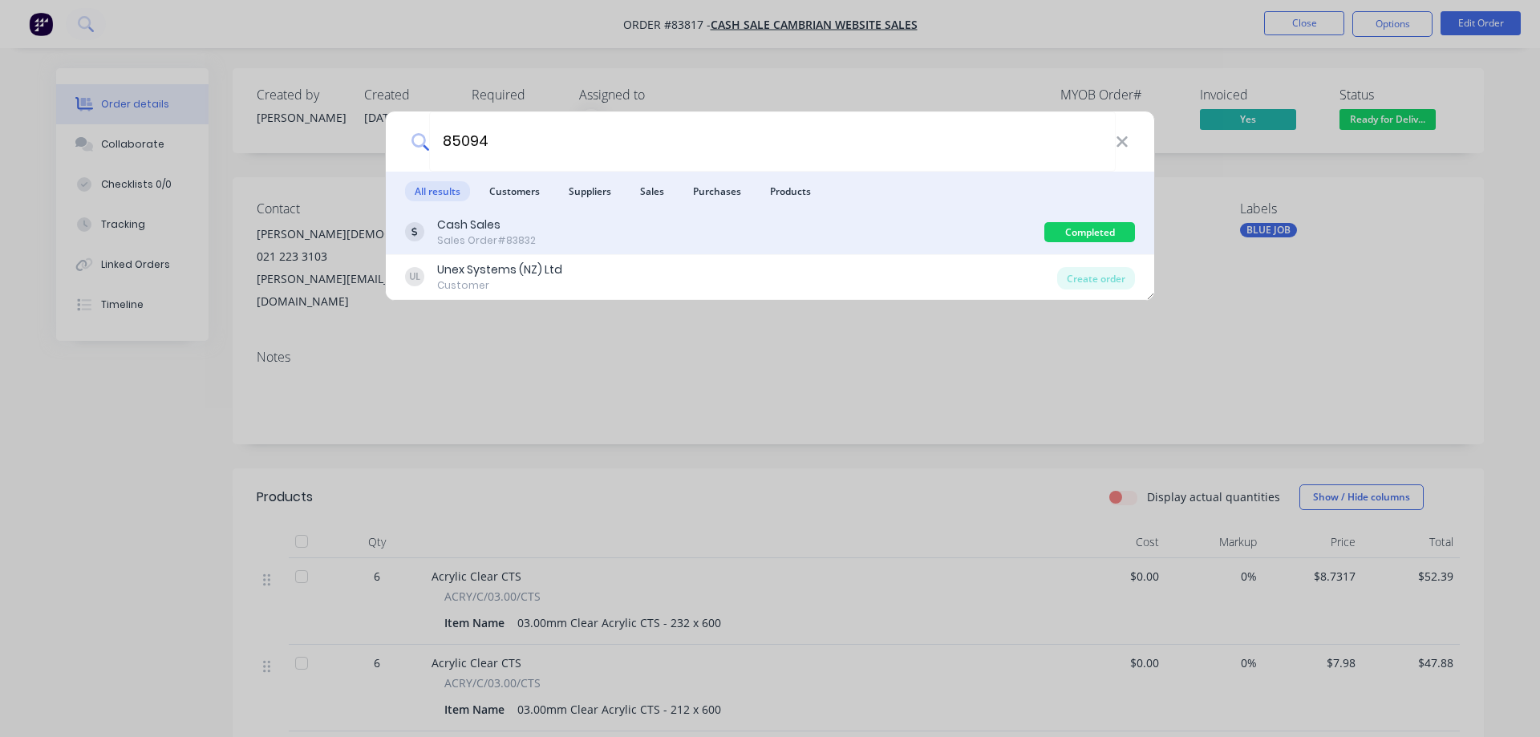
type input "85094"
click at [513, 245] on div "Sales Order #83832" at bounding box center [486, 240] width 99 height 14
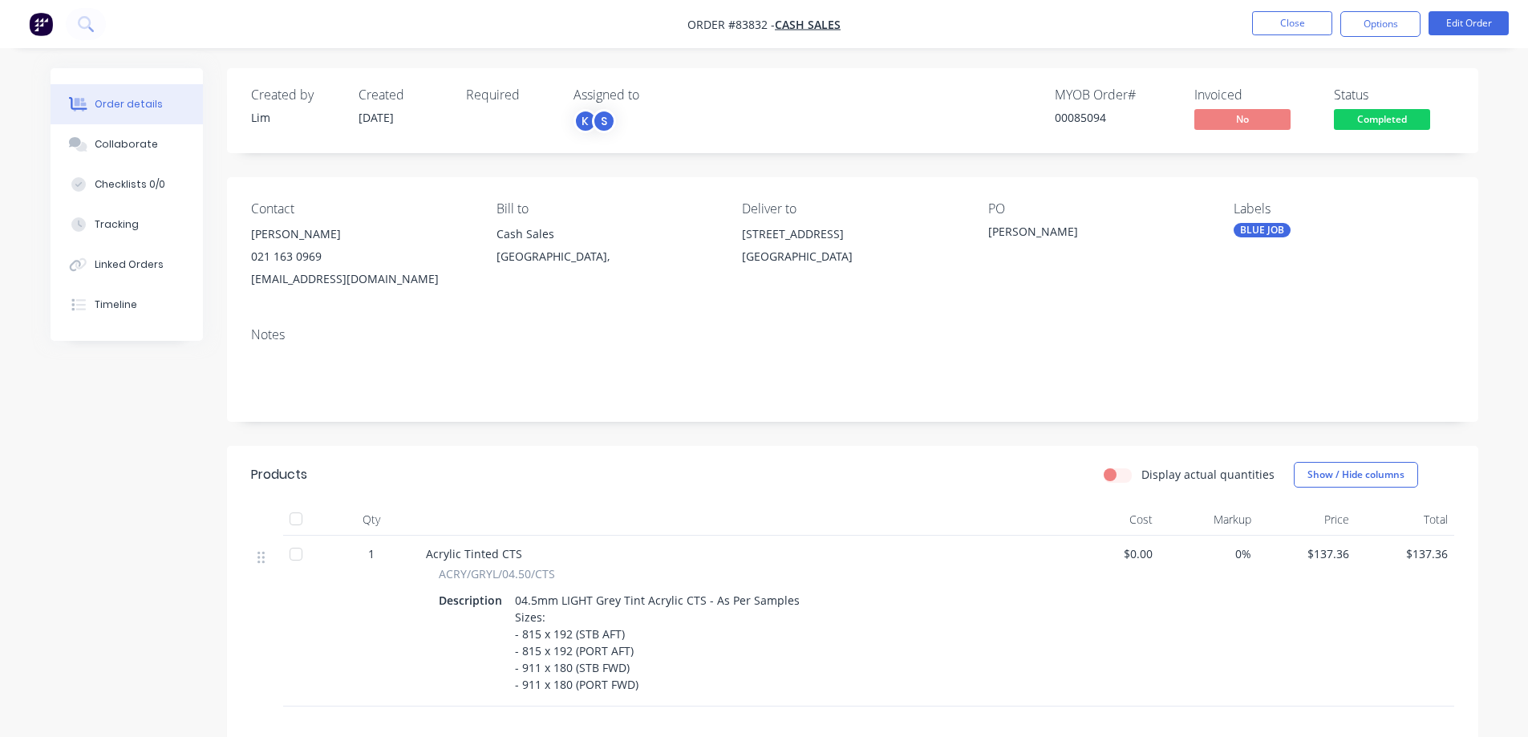
click at [1420, 117] on span "Completed" at bounding box center [1382, 119] width 96 height 20
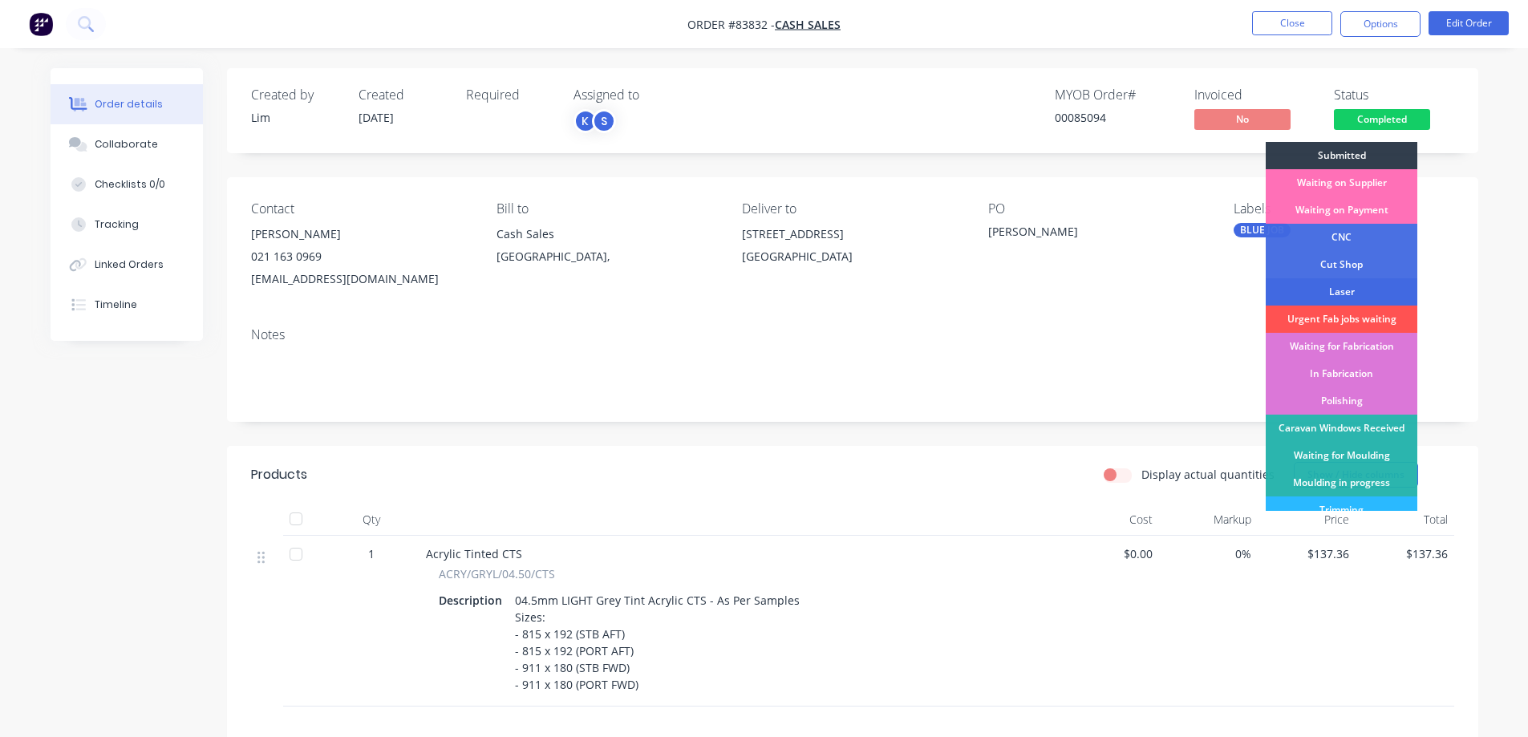
scroll to position [313, 0]
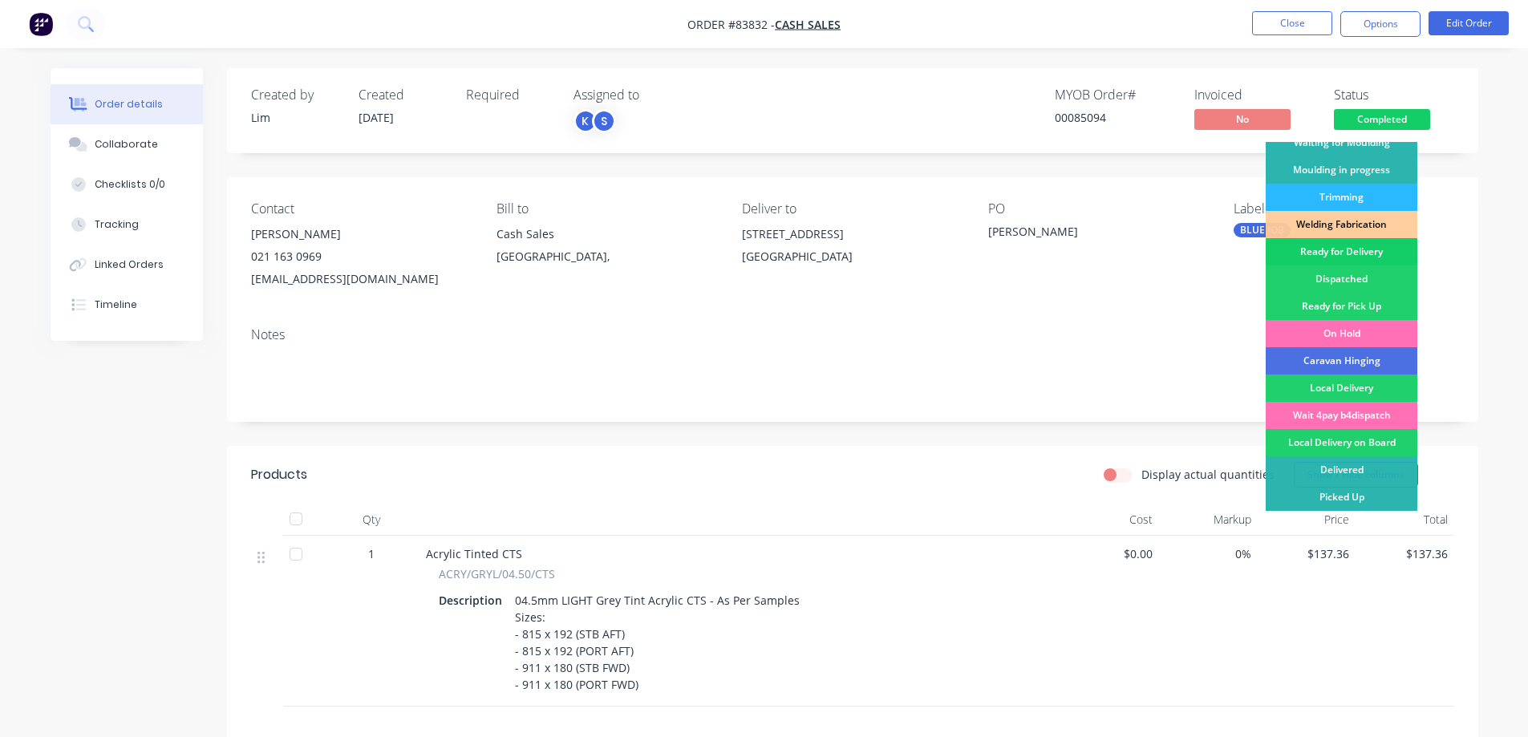
click at [1362, 257] on div "Ready for Delivery" at bounding box center [1342, 251] width 152 height 27
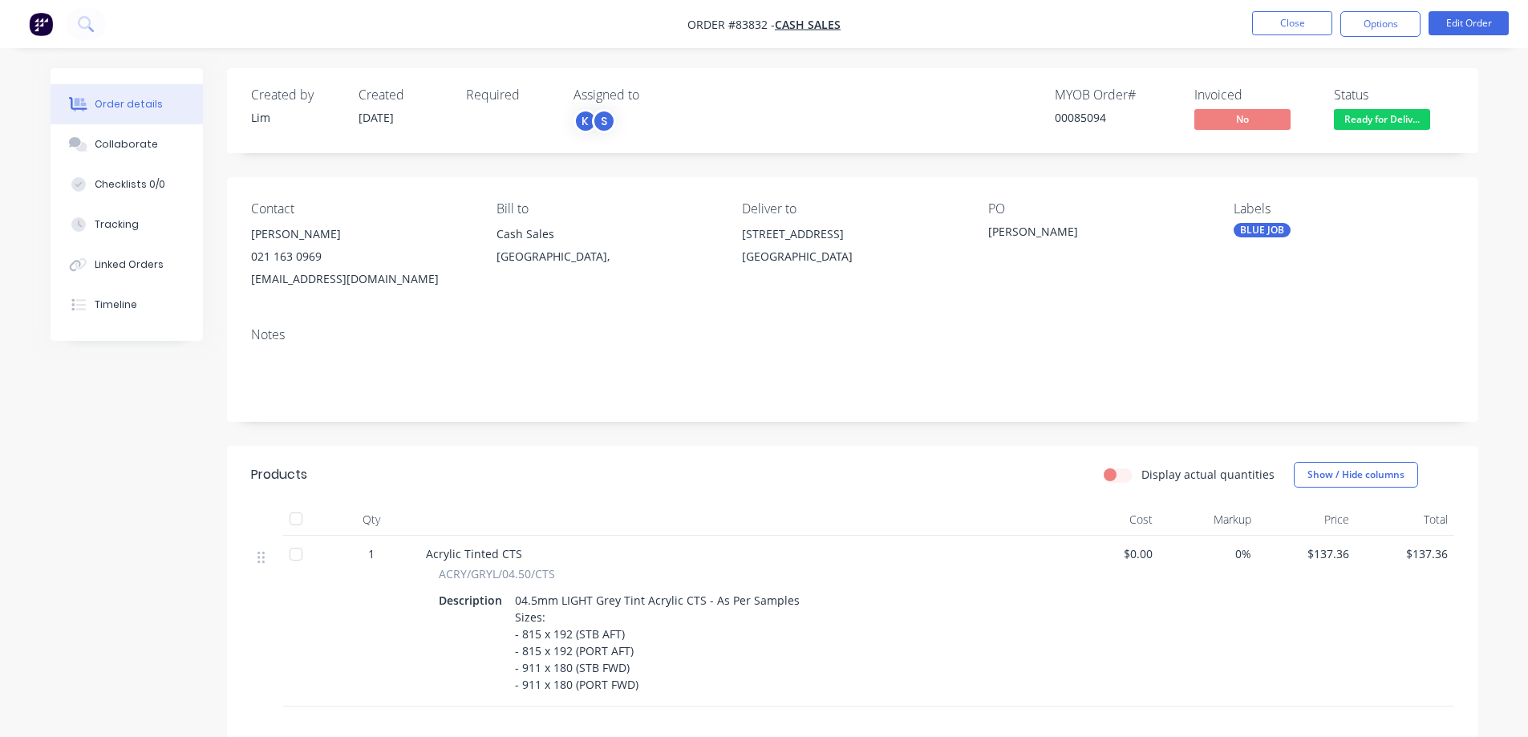
drag, startPoint x: 1354, startPoint y: 24, endPoint x: 1349, endPoint y: 43, distance: 19.8
click at [1355, 24] on button "Options" at bounding box center [1380, 24] width 80 height 26
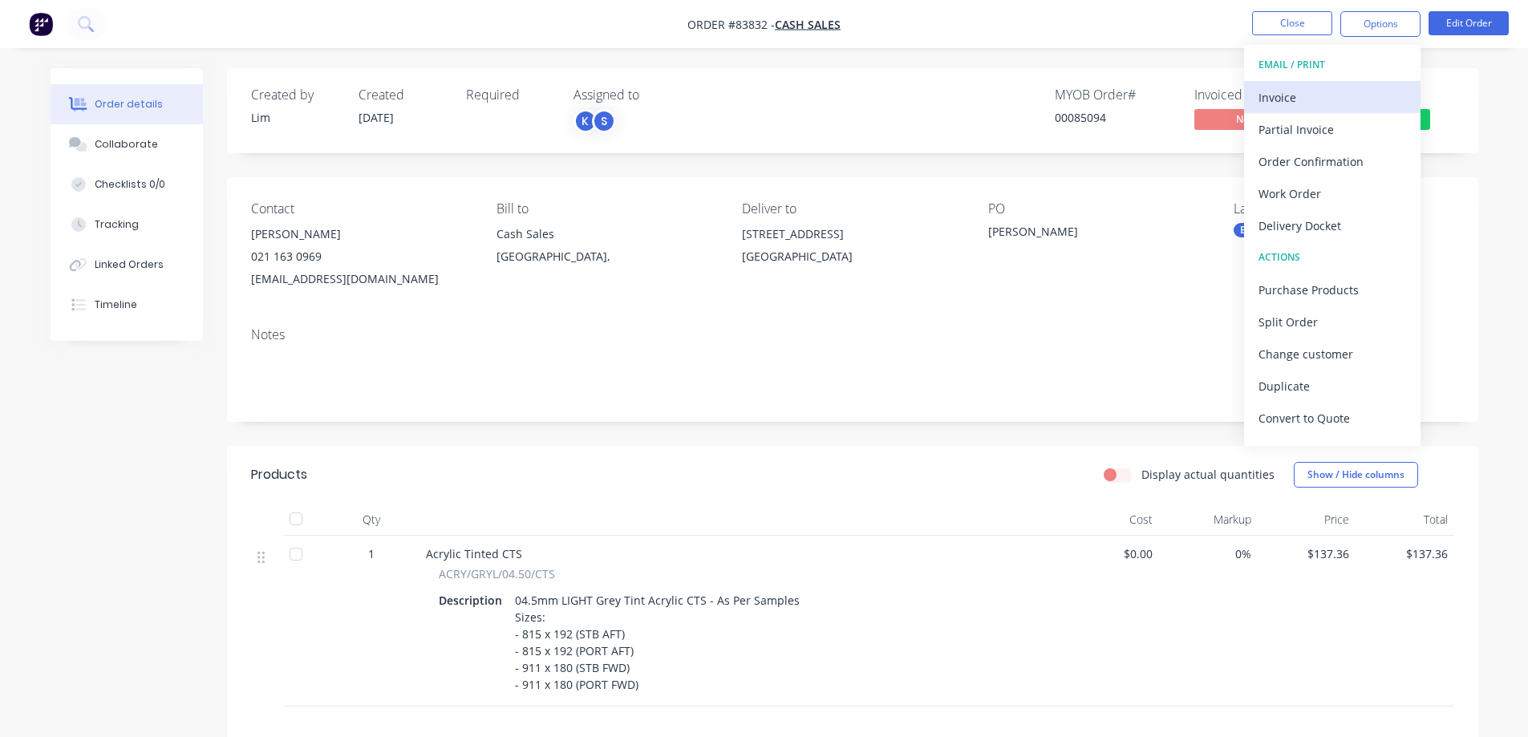
click at [1328, 100] on div "Invoice" at bounding box center [1332, 97] width 148 height 23
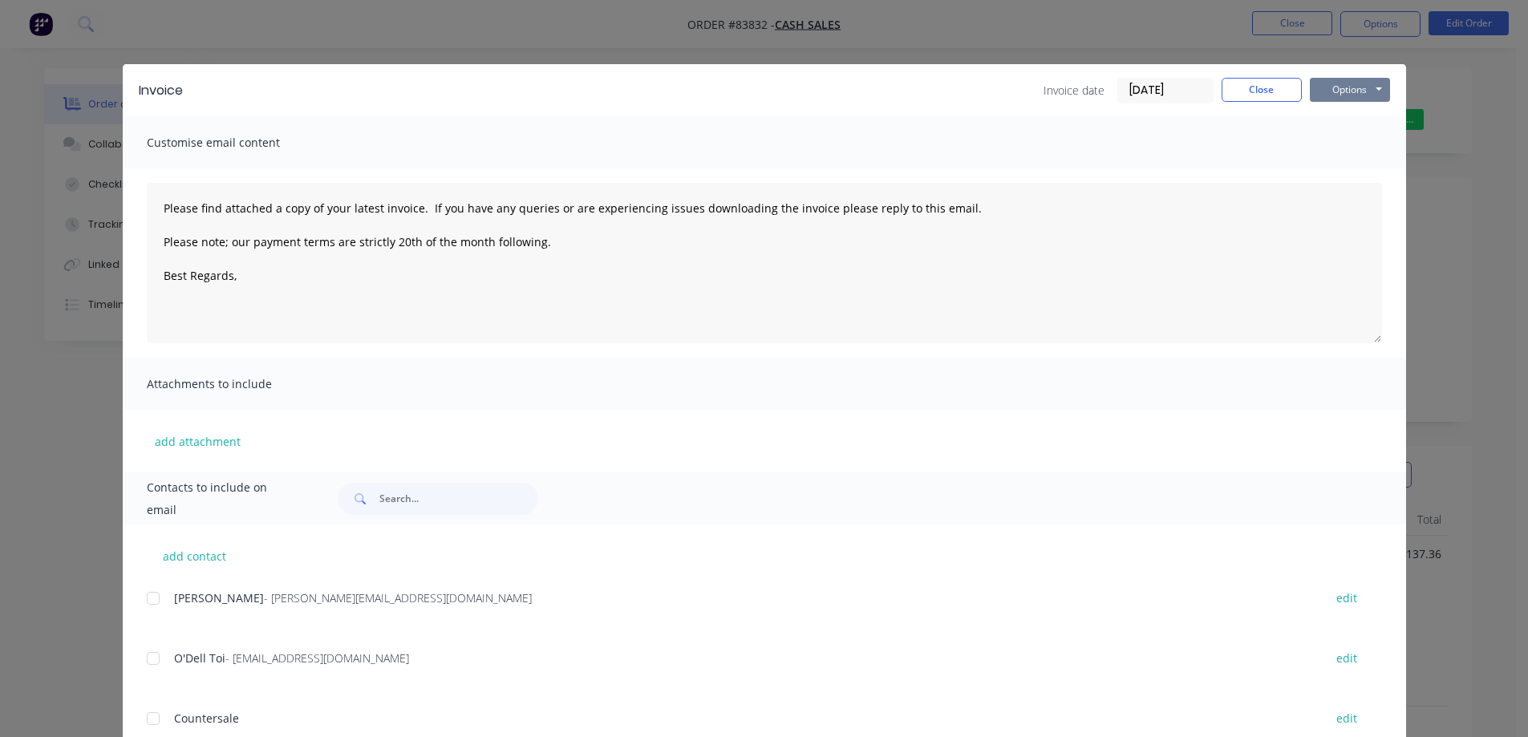
click at [1347, 94] on button "Options" at bounding box center [1350, 90] width 80 height 24
click at [1353, 148] on button "Print" at bounding box center [1361, 145] width 103 height 26
click at [285, 52] on div "Invoice Invoice date 14/08/25 Close Options Preview Print Email Customise email…" at bounding box center [764, 368] width 1528 height 737
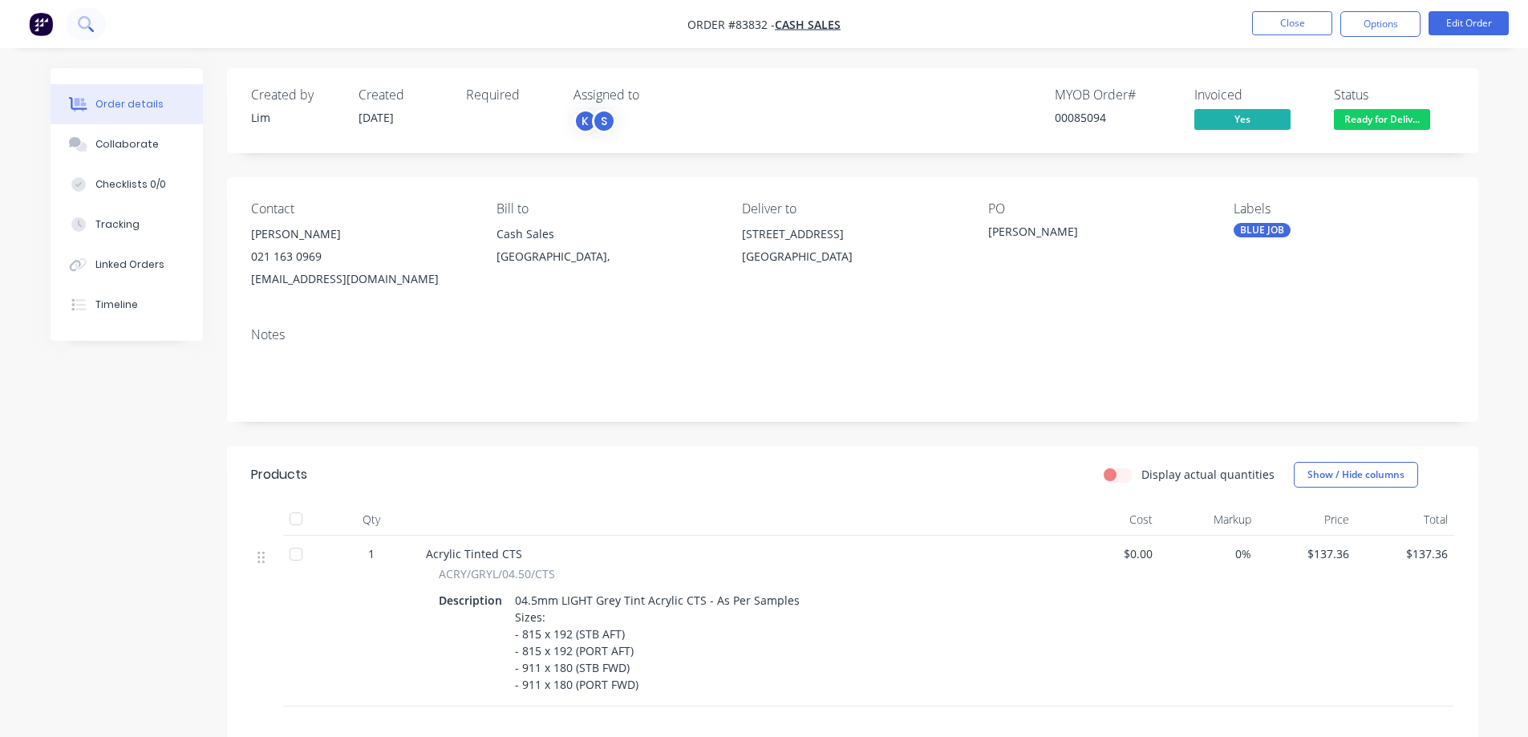
click at [99, 22] on button at bounding box center [86, 24] width 40 height 32
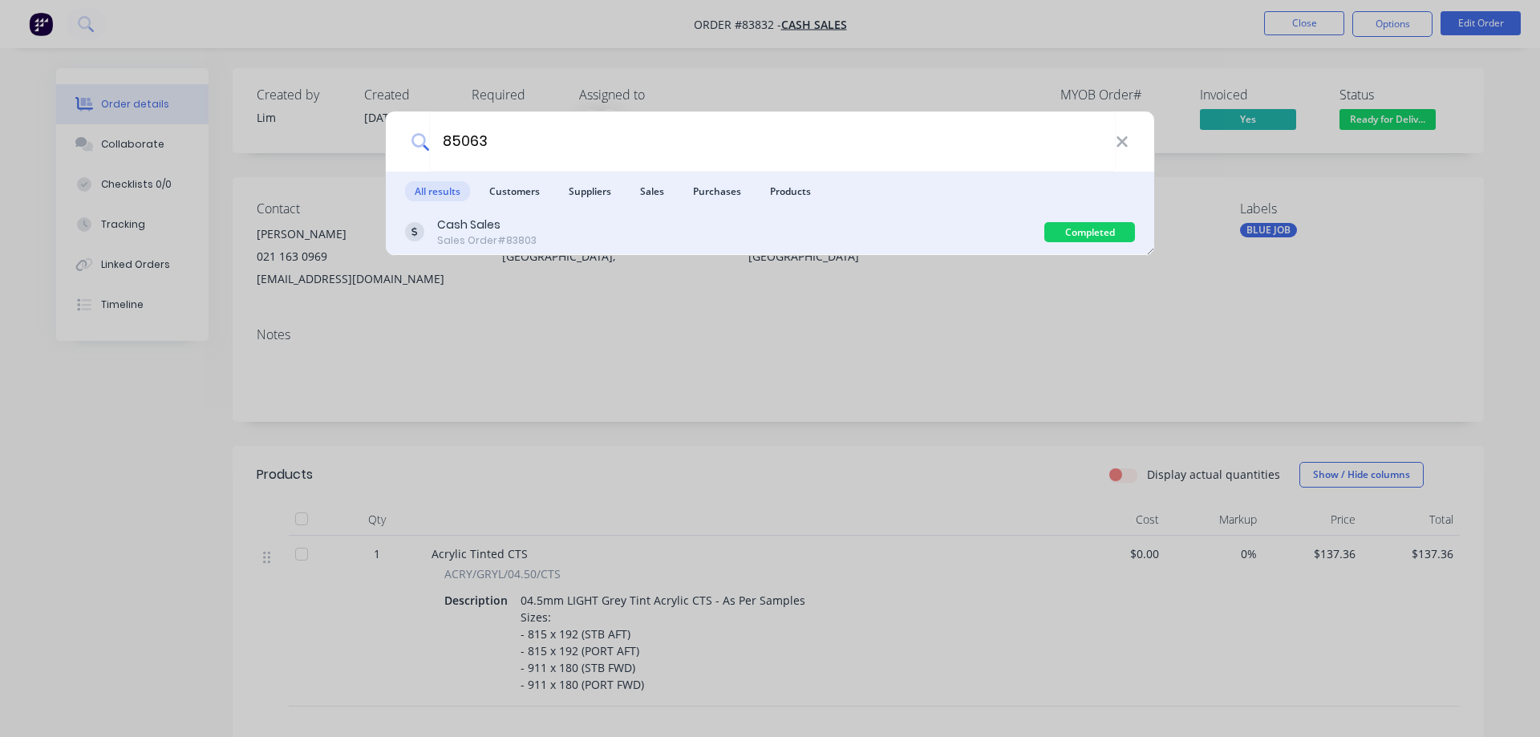
type input "85063"
click at [772, 234] on div "Cash Sales Sales Order #83803" at bounding box center [724, 232] width 639 height 31
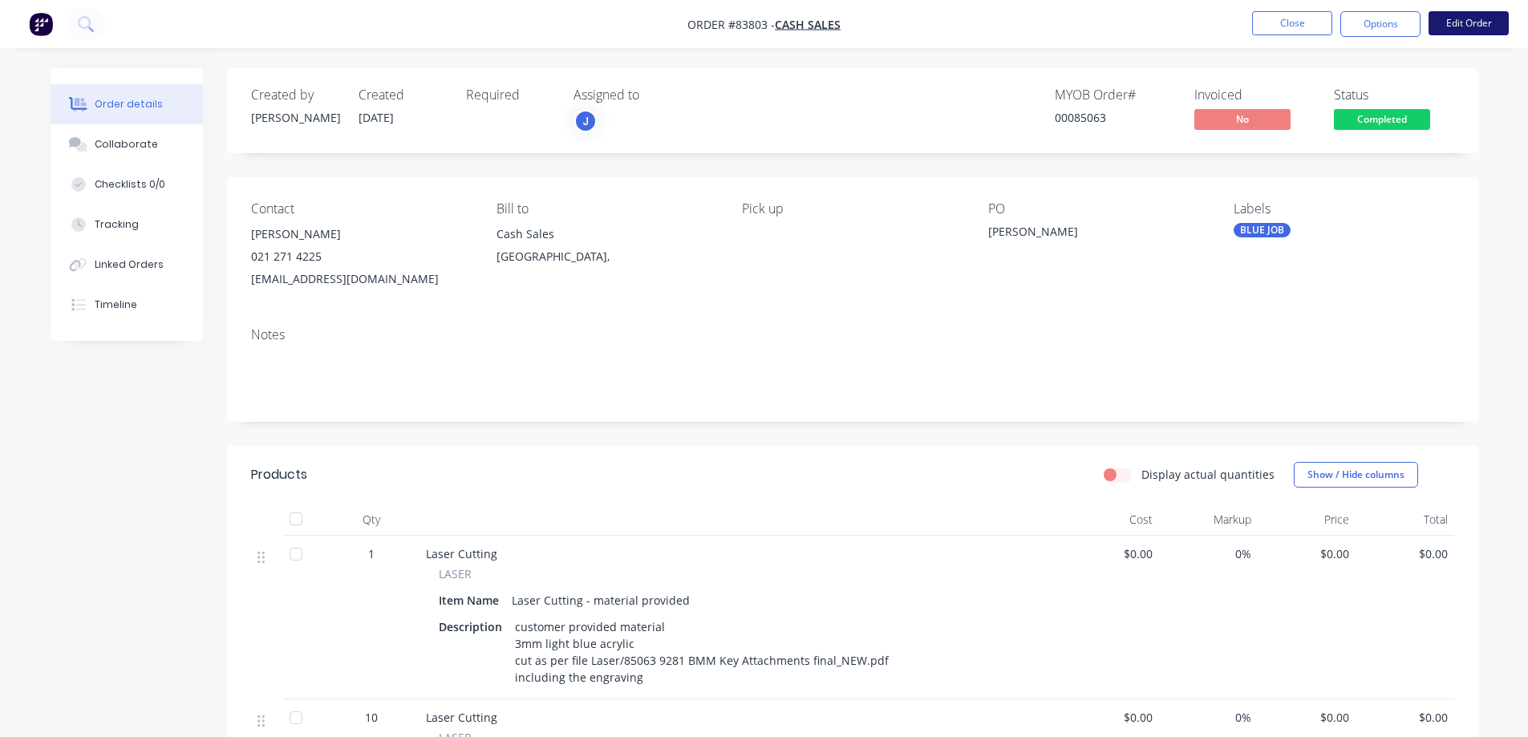
click at [1461, 21] on button "Edit Order" at bounding box center [1468, 23] width 80 height 24
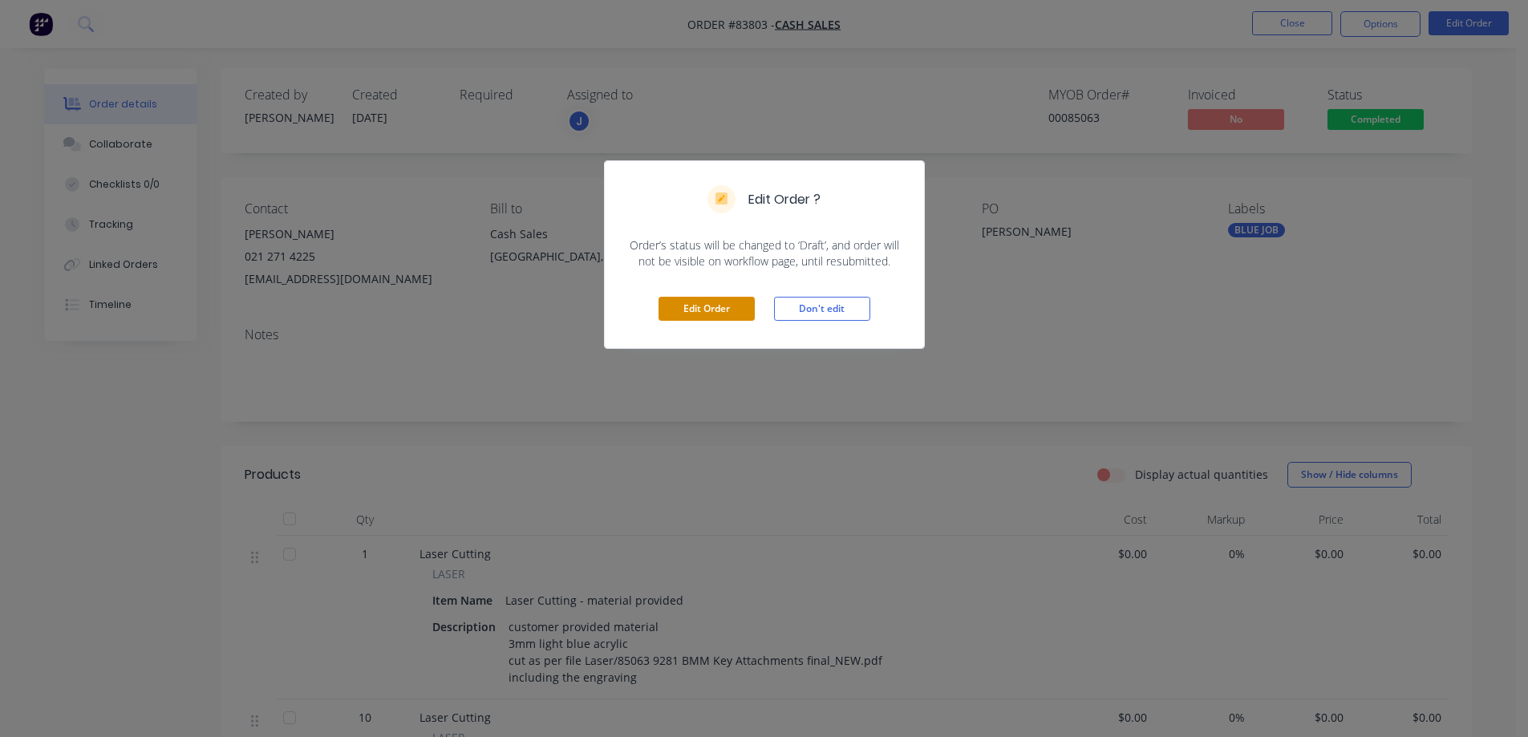
click at [707, 311] on button "Edit Order" at bounding box center [706, 309] width 96 height 24
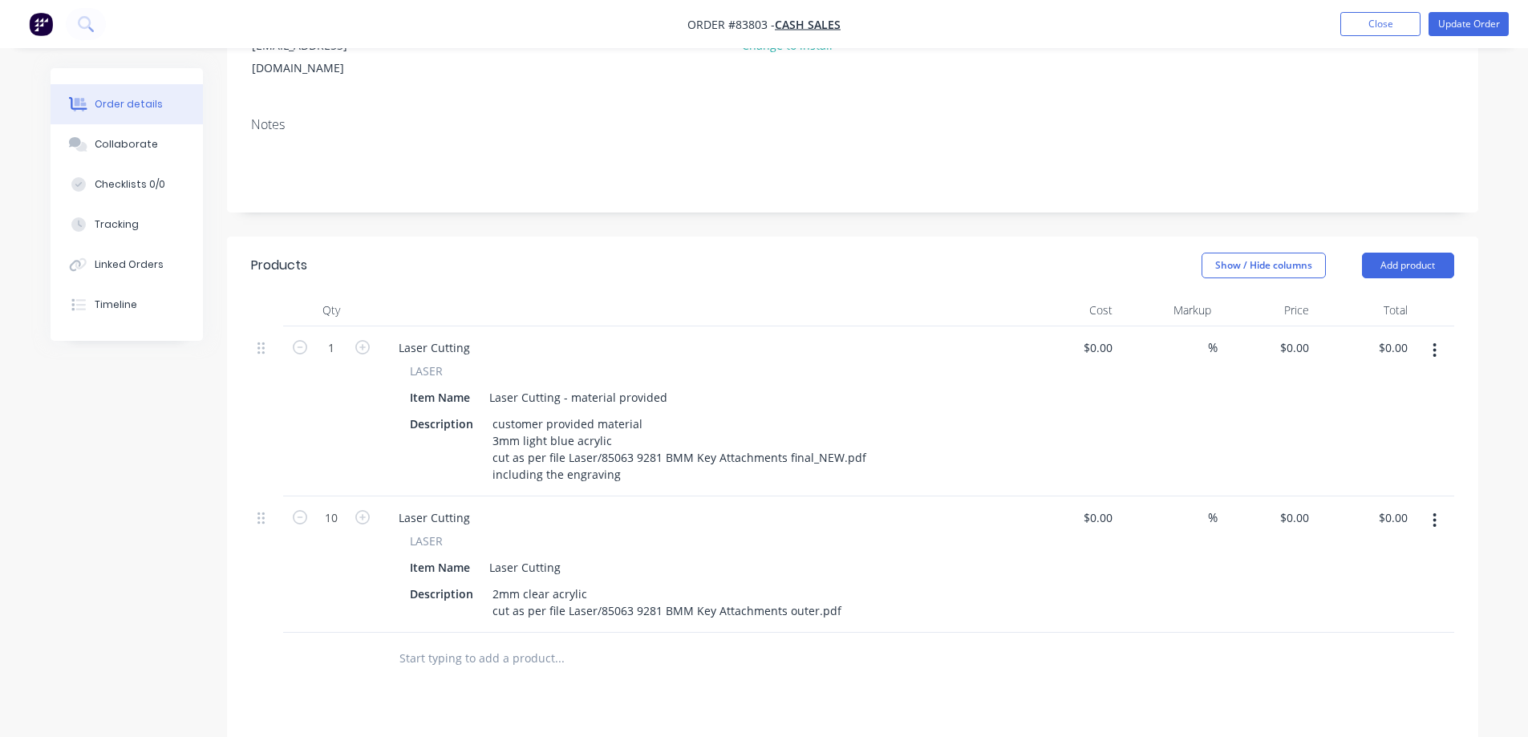
scroll to position [321, 0]
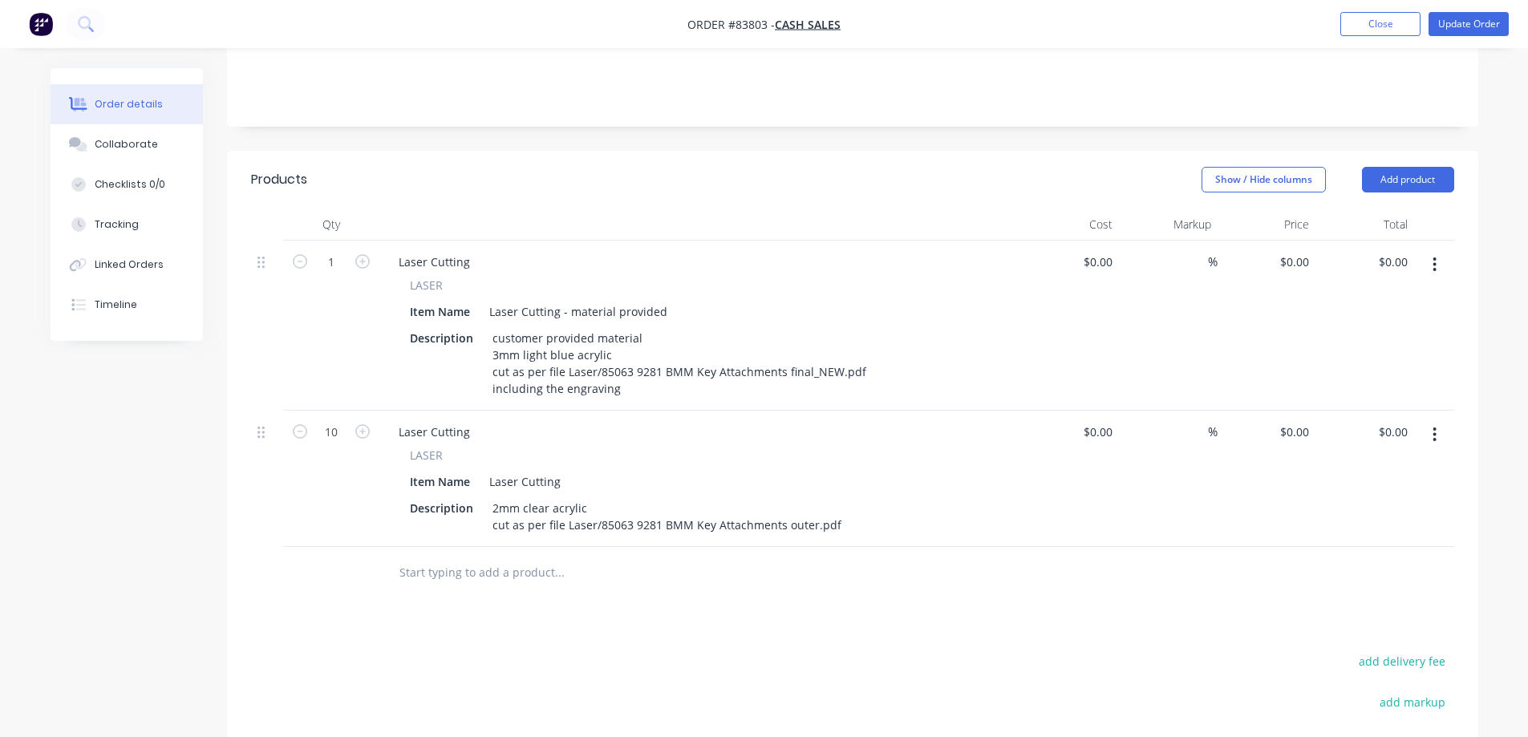
click at [1244, 547] on div at bounding box center [852, 573] width 1203 height 52
click at [1388, 28] on button "Close" at bounding box center [1380, 24] width 80 height 24
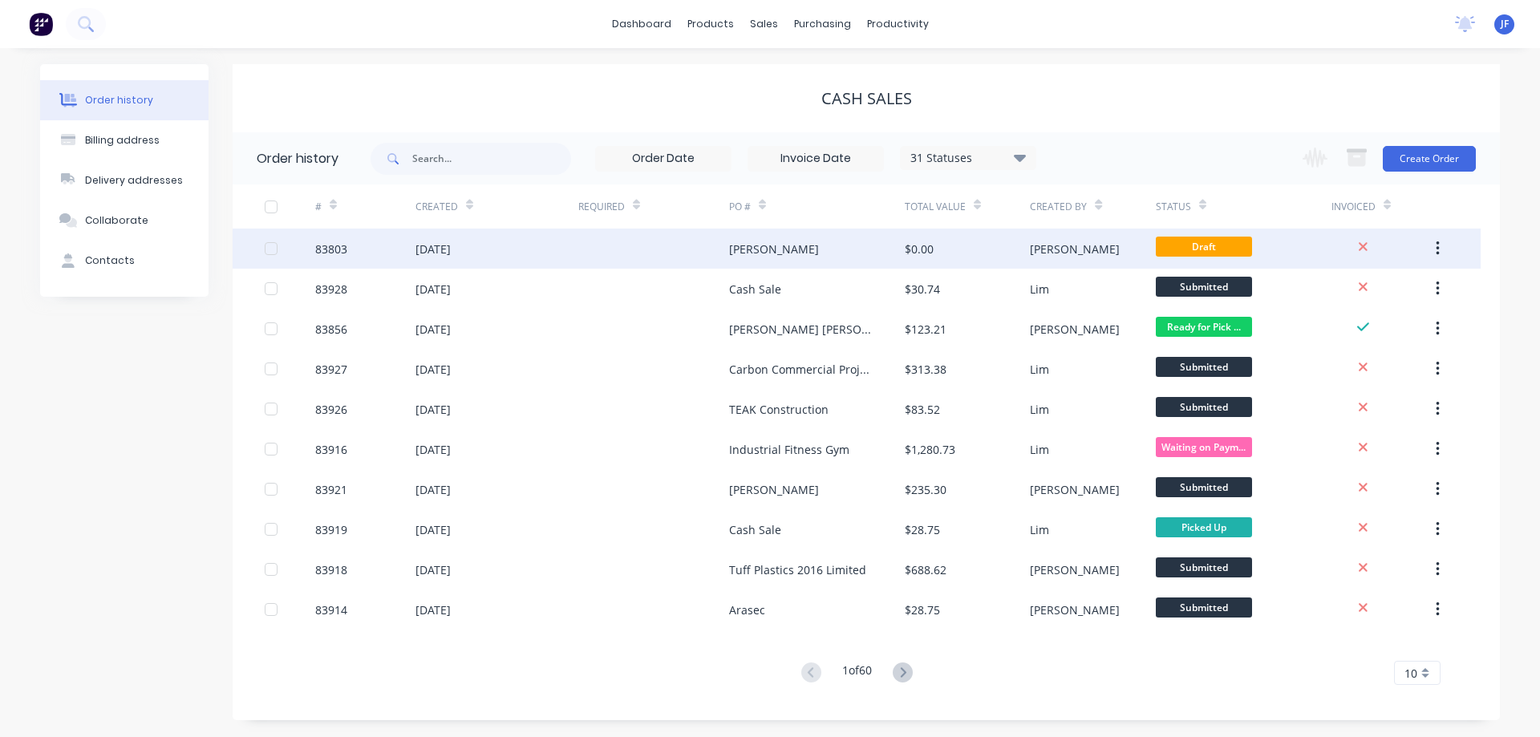
click at [702, 253] on div at bounding box center [653, 249] width 151 height 40
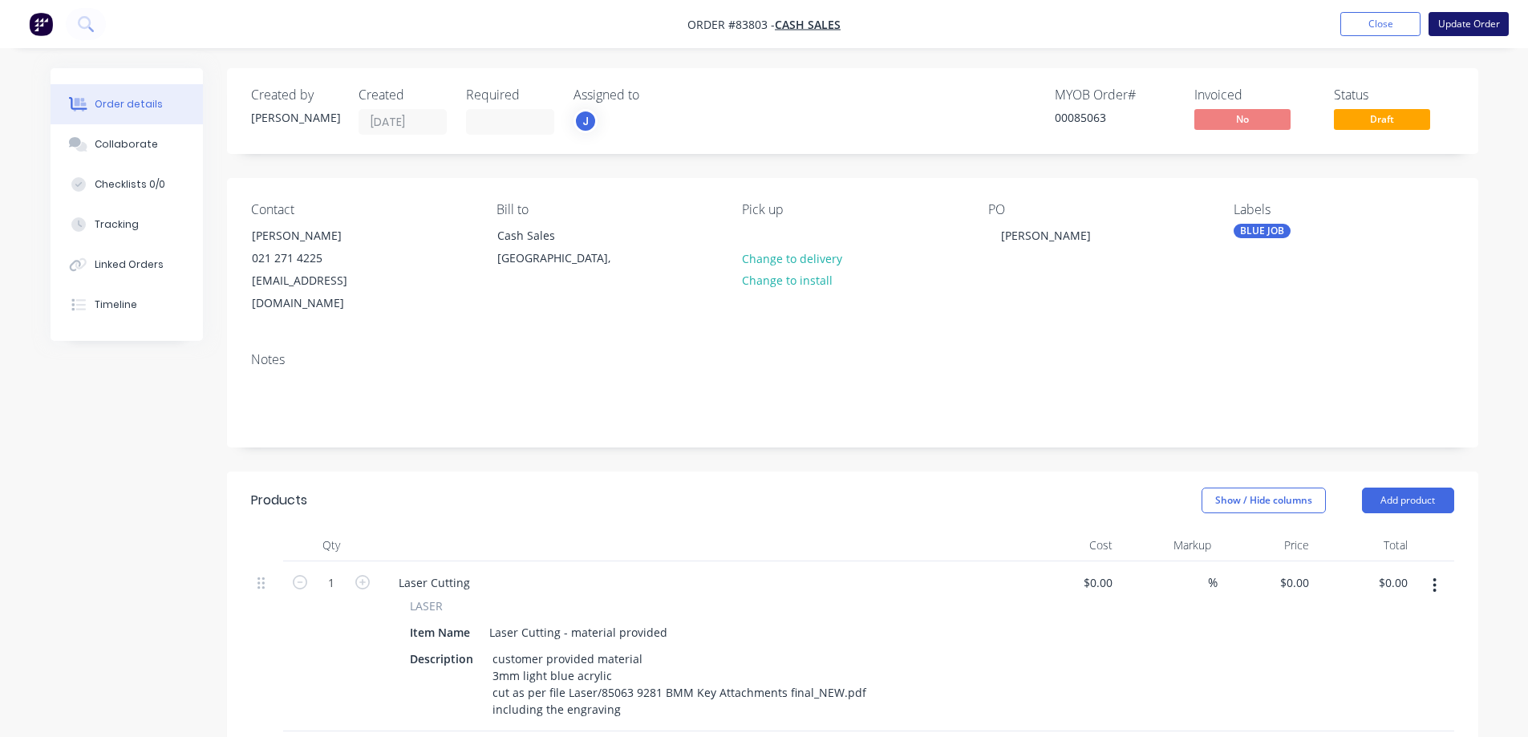
click at [1468, 16] on button "Update Order" at bounding box center [1468, 24] width 80 height 24
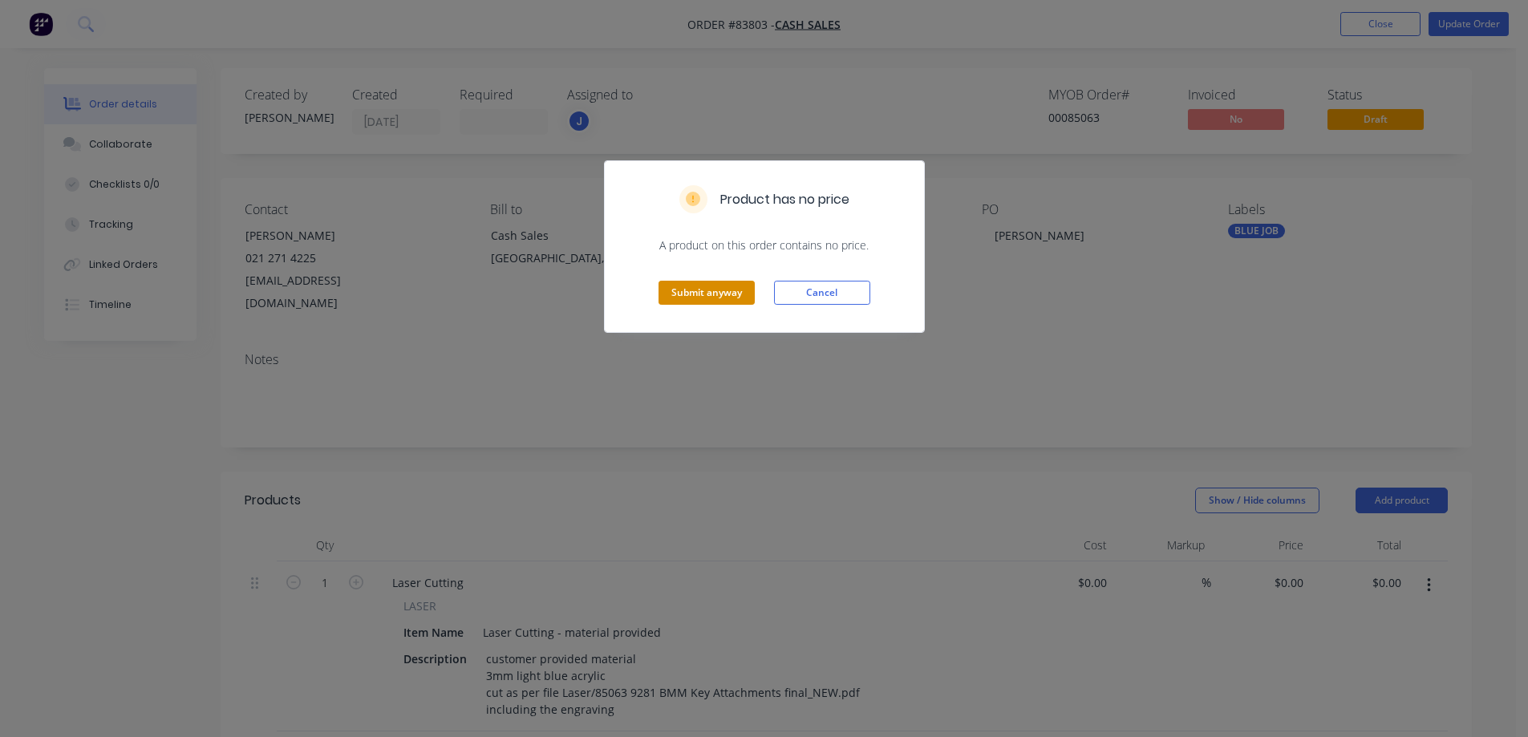
click at [730, 286] on button "Submit anyway" at bounding box center [706, 293] width 96 height 24
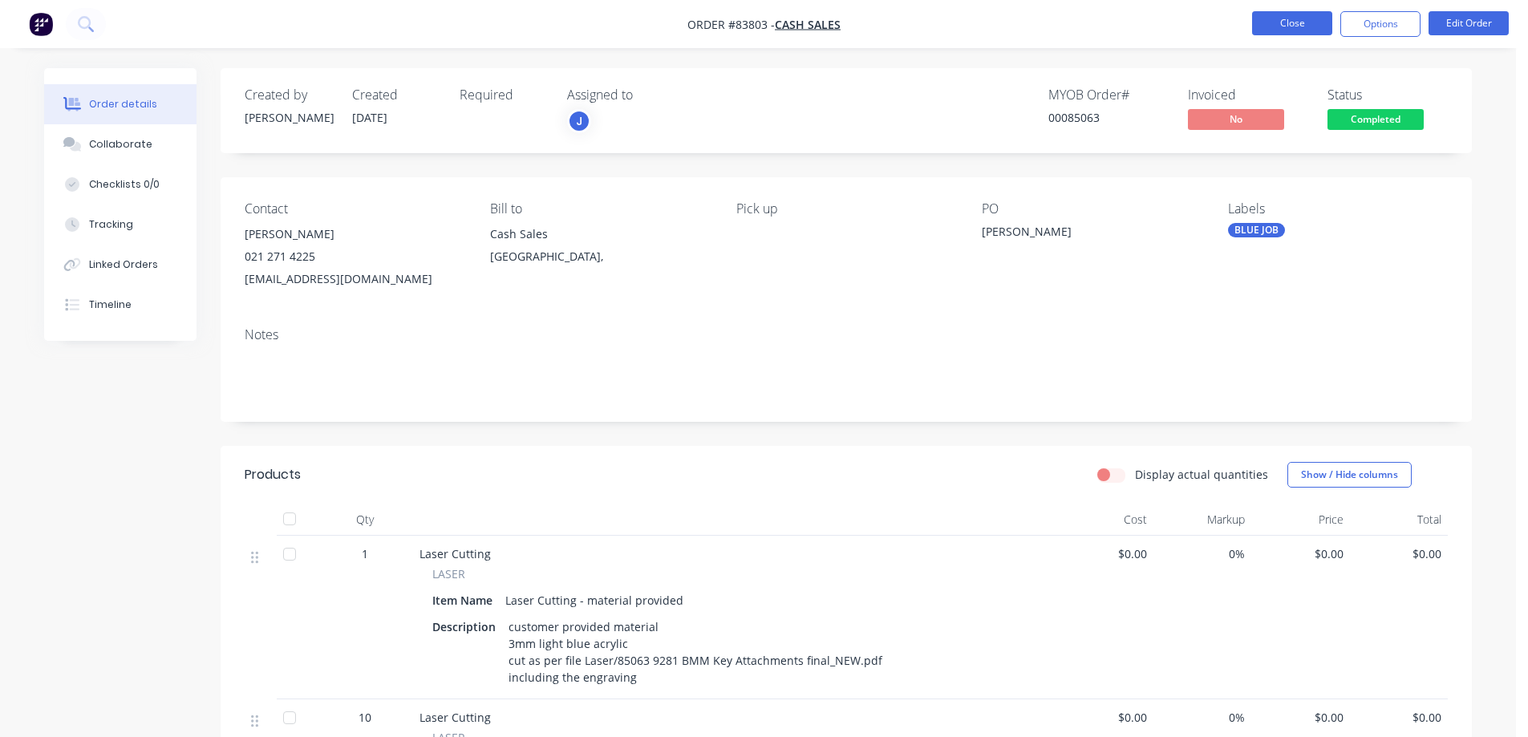
click at [1292, 27] on button "Close" at bounding box center [1292, 23] width 80 height 24
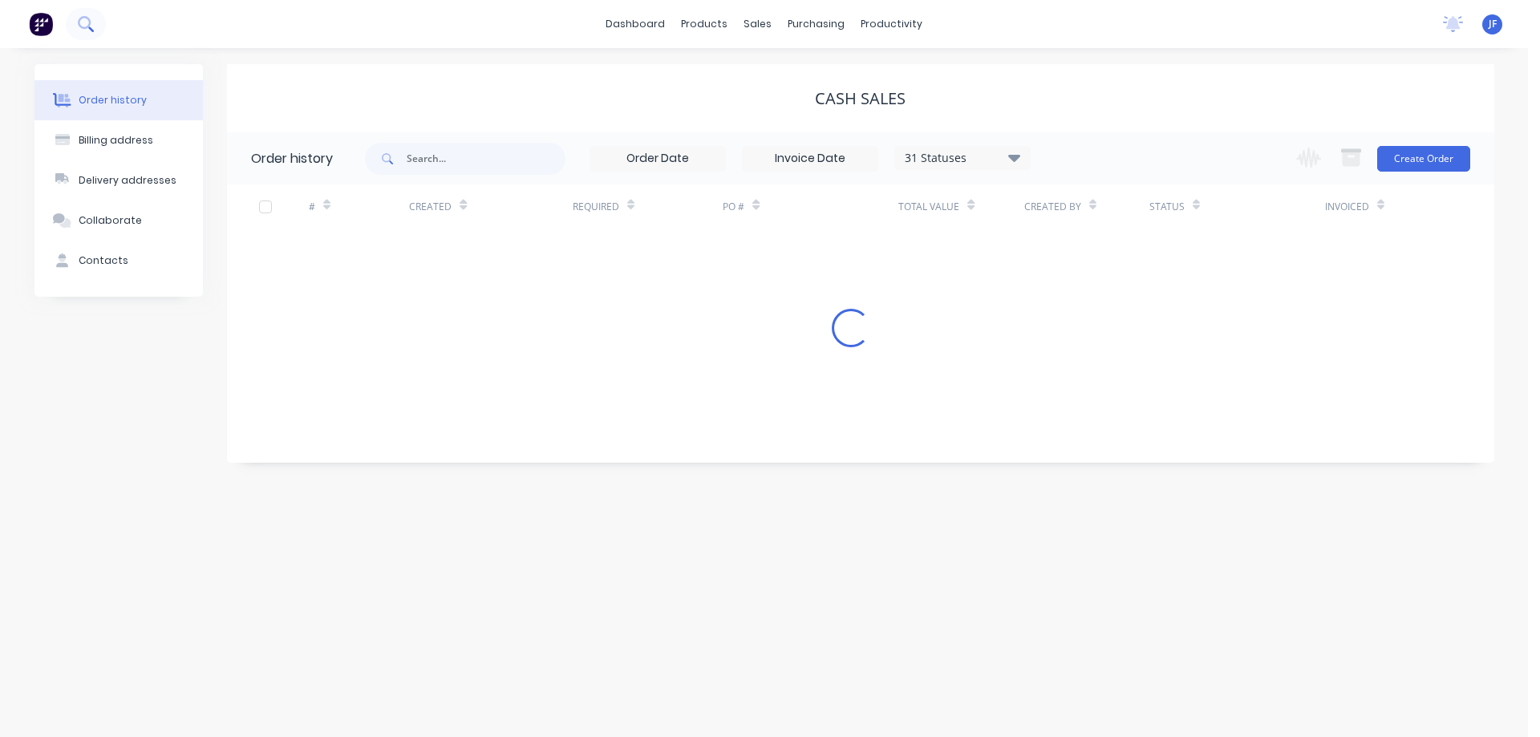
click at [99, 27] on button at bounding box center [86, 24] width 40 height 32
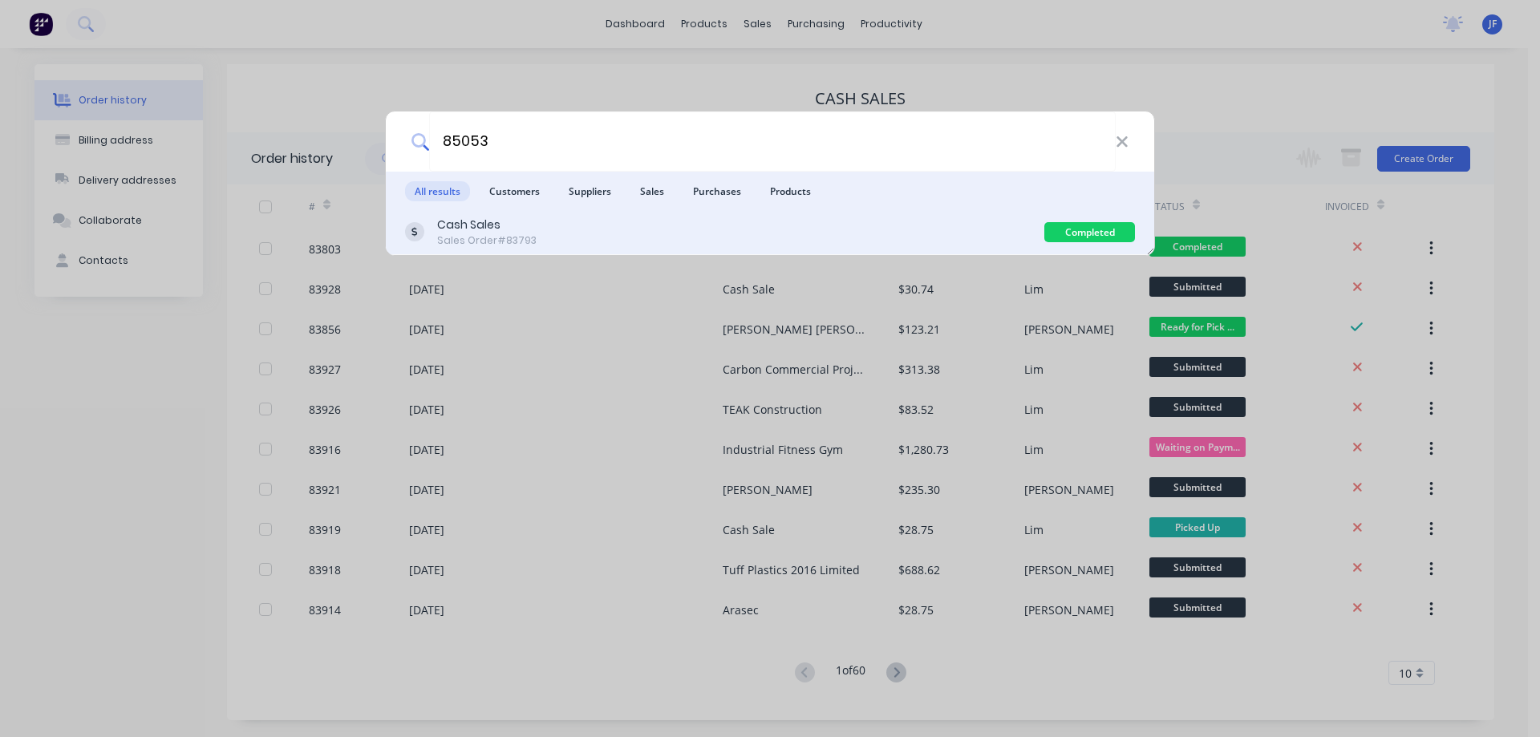
type input "85053"
click at [561, 243] on div "Cash Sales Sales Order #83793" at bounding box center [724, 232] width 639 height 31
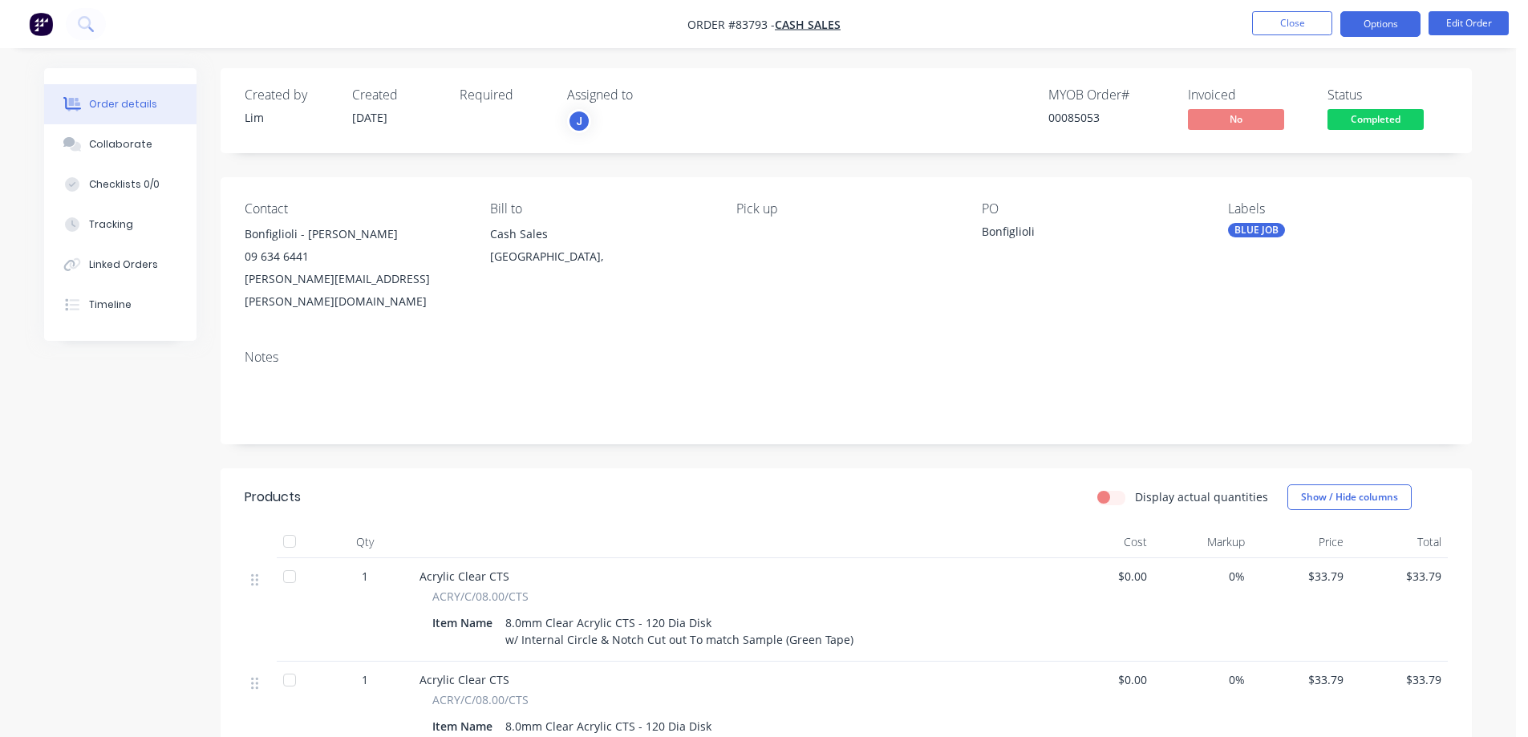
click at [1379, 34] on button "Options" at bounding box center [1380, 24] width 80 height 26
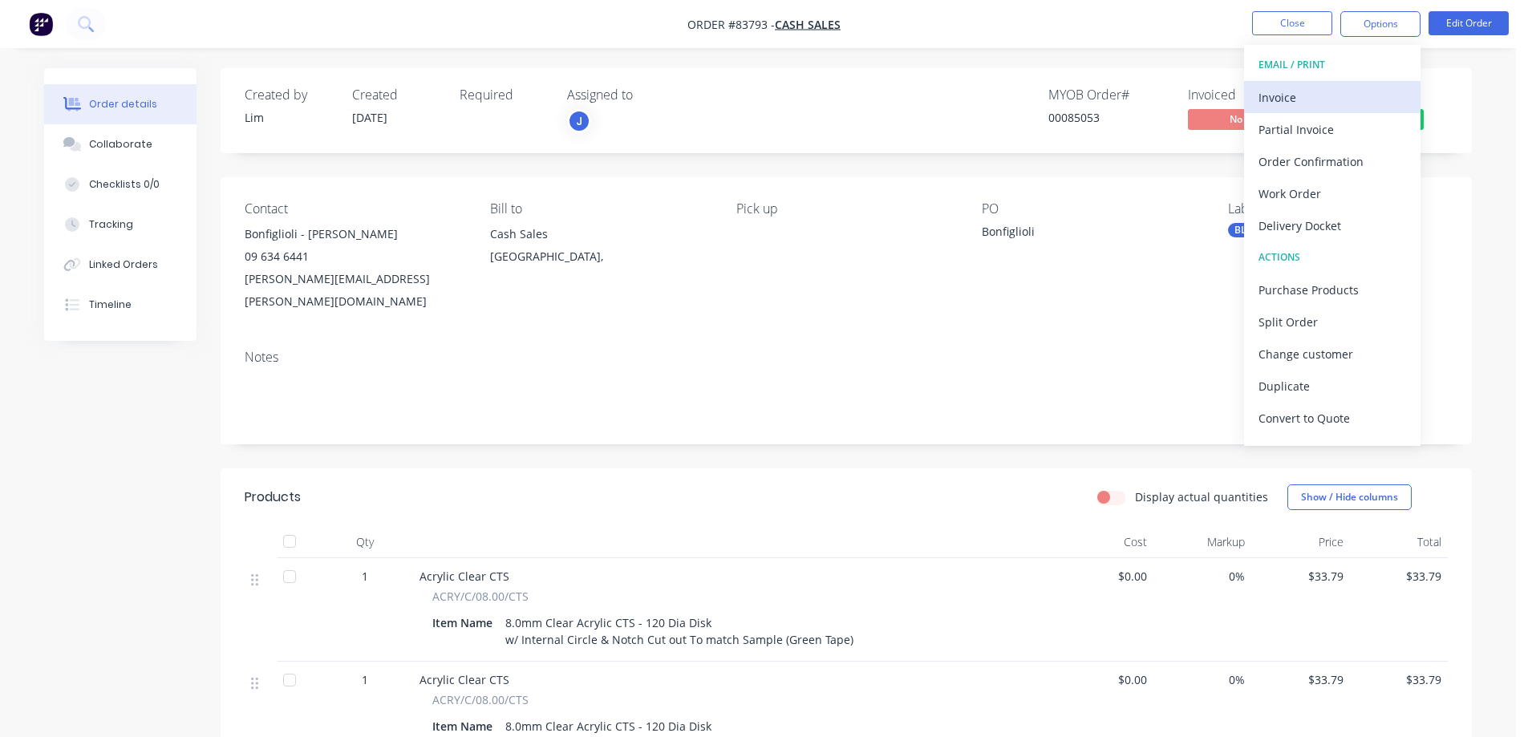
click at [1291, 98] on div "Invoice" at bounding box center [1332, 97] width 148 height 23
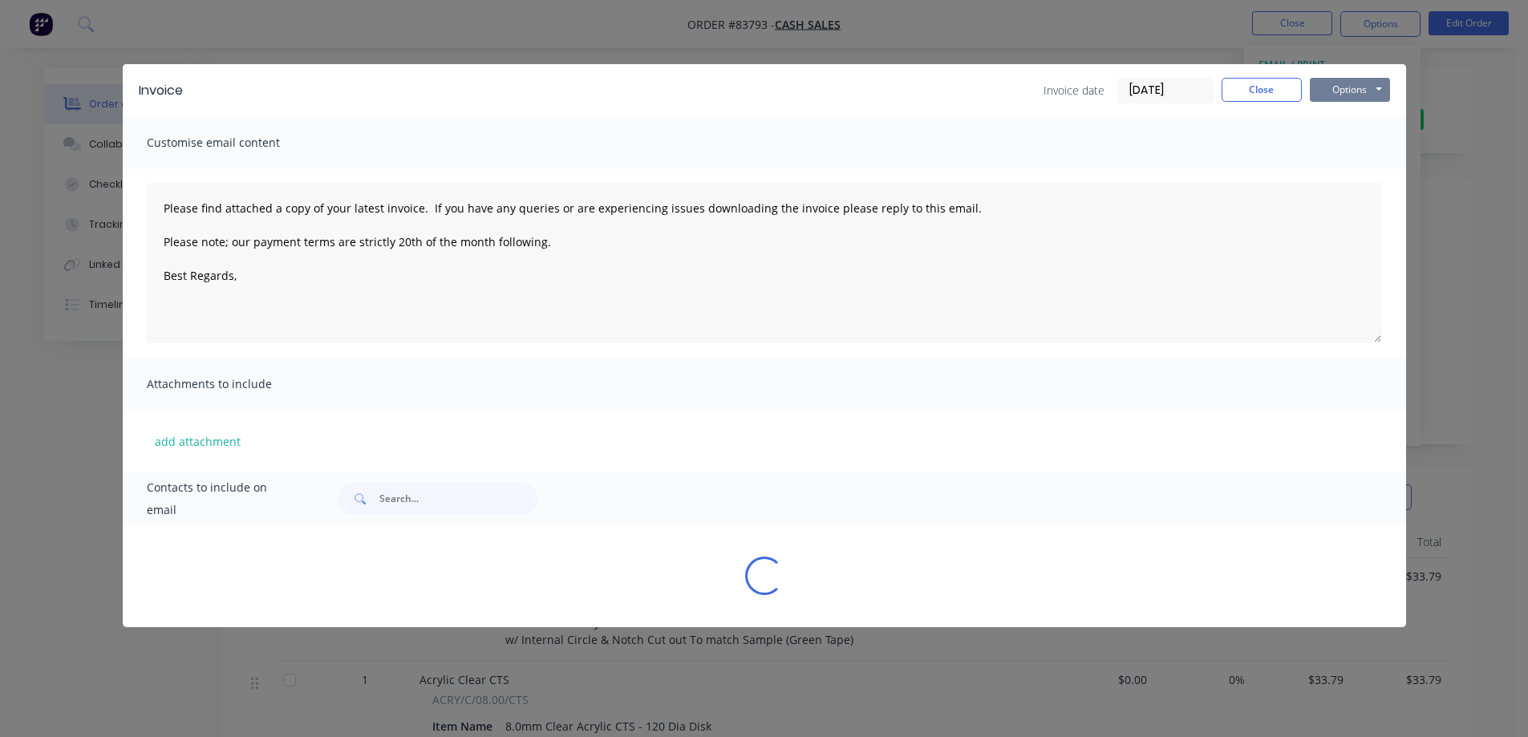
click at [1351, 89] on button "Options" at bounding box center [1350, 90] width 80 height 24
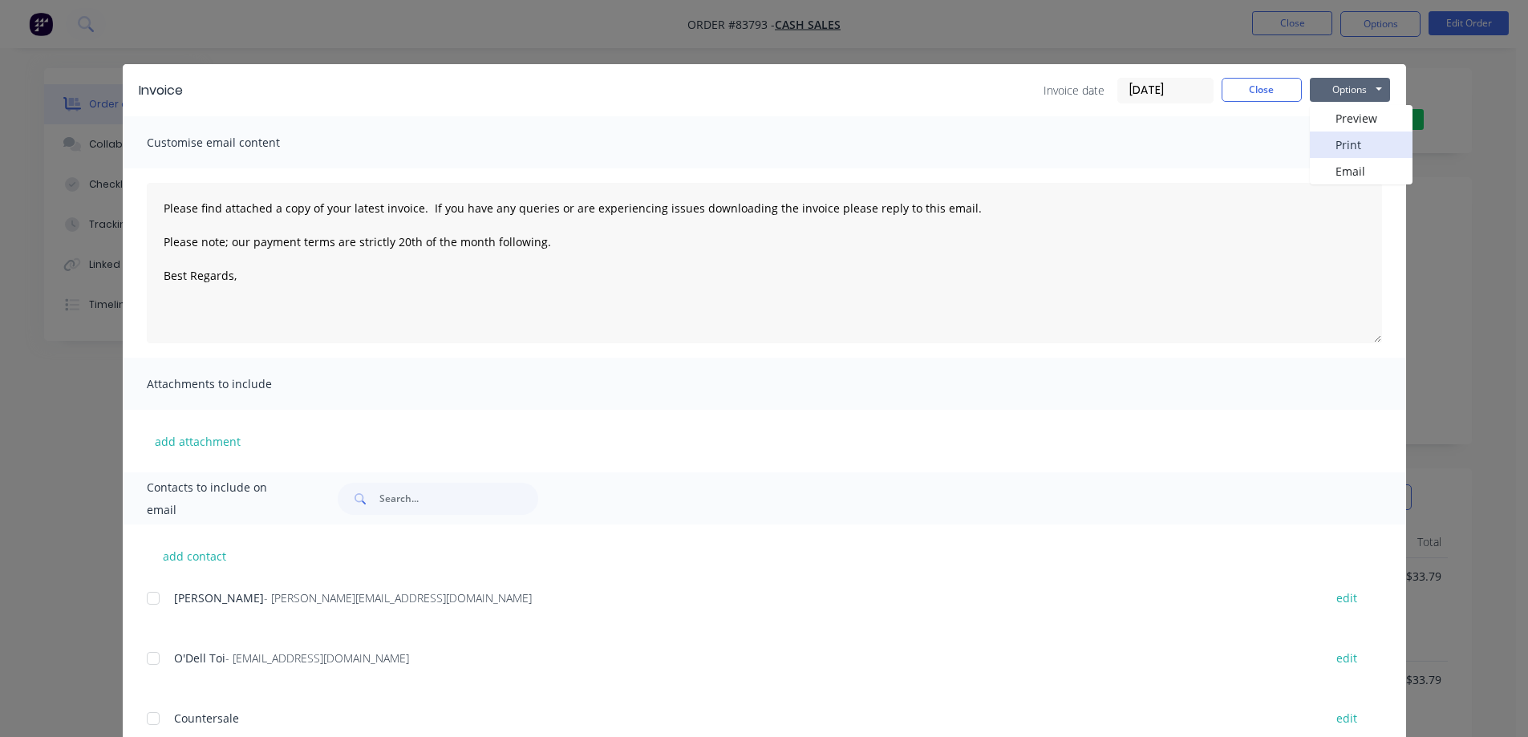
click at [1354, 140] on button "Print" at bounding box center [1361, 145] width 103 height 26
click at [282, 42] on div "Invoice Invoice date 14/08/25 Close Options Preview Print Email Customise email…" at bounding box center [764, 368] width 1528 height 737
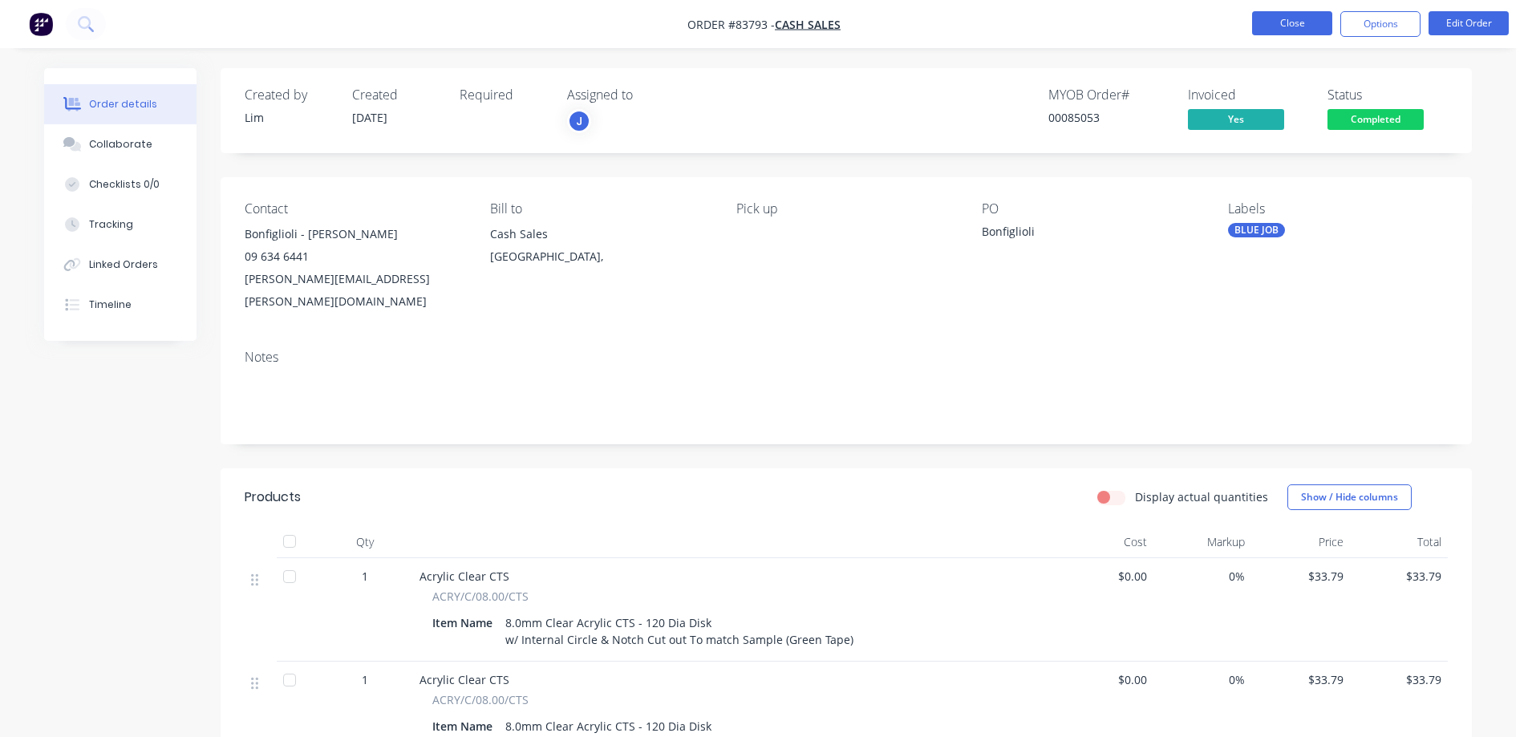
click at [1274, 24] on button "Close" at bounding box center [1292, 23] width 80 height 24
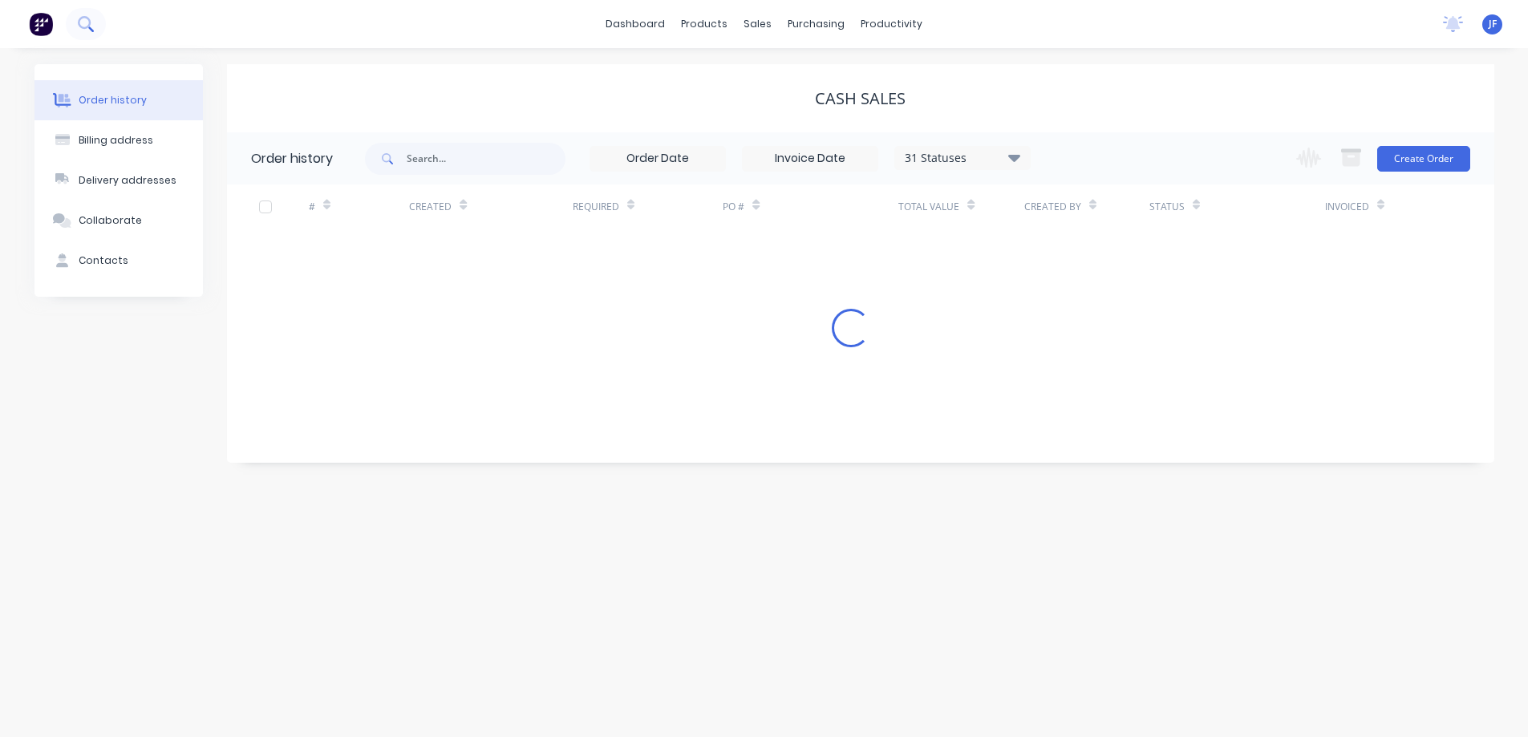
click at [82, 27] on icon at bounding box center [84, 22] width 13 height 13
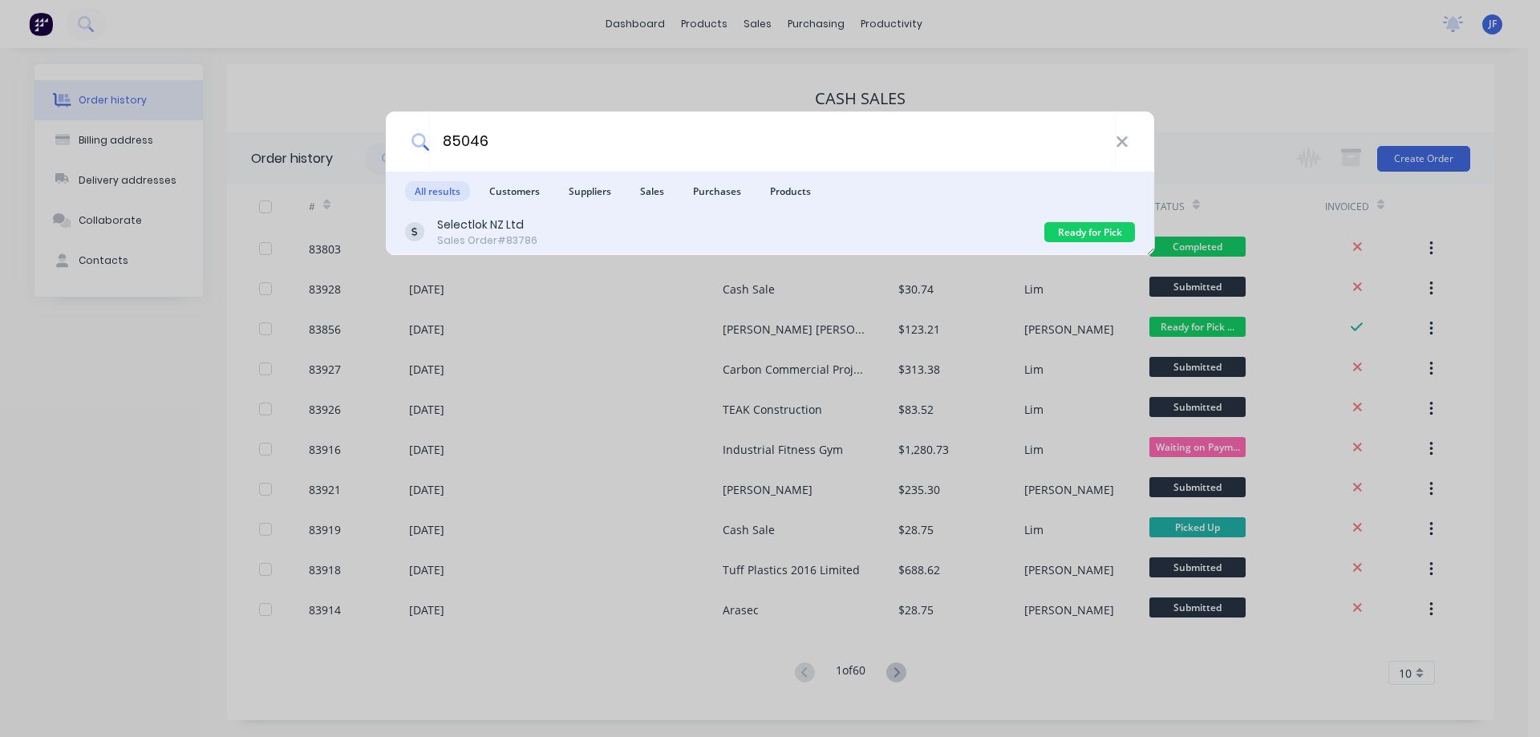
type input "85046"
click at [841, 233] on div "Selectlok NZ Ltd Sales Order #83786" at bounding box center [724, 232] width 639 height 31
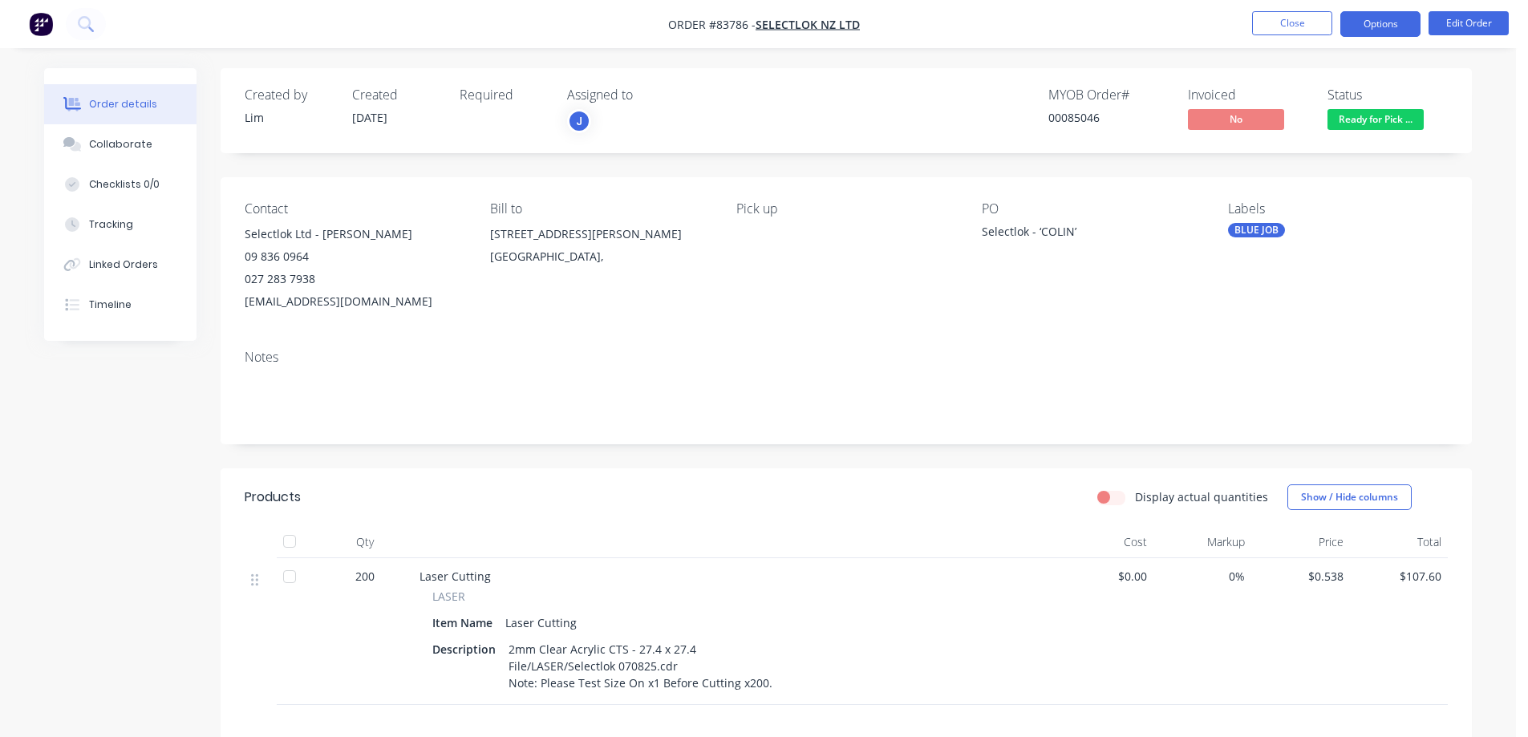
click at [1383, 33] on button "Options" at bounding box center [1380, 24] width 80 height 26
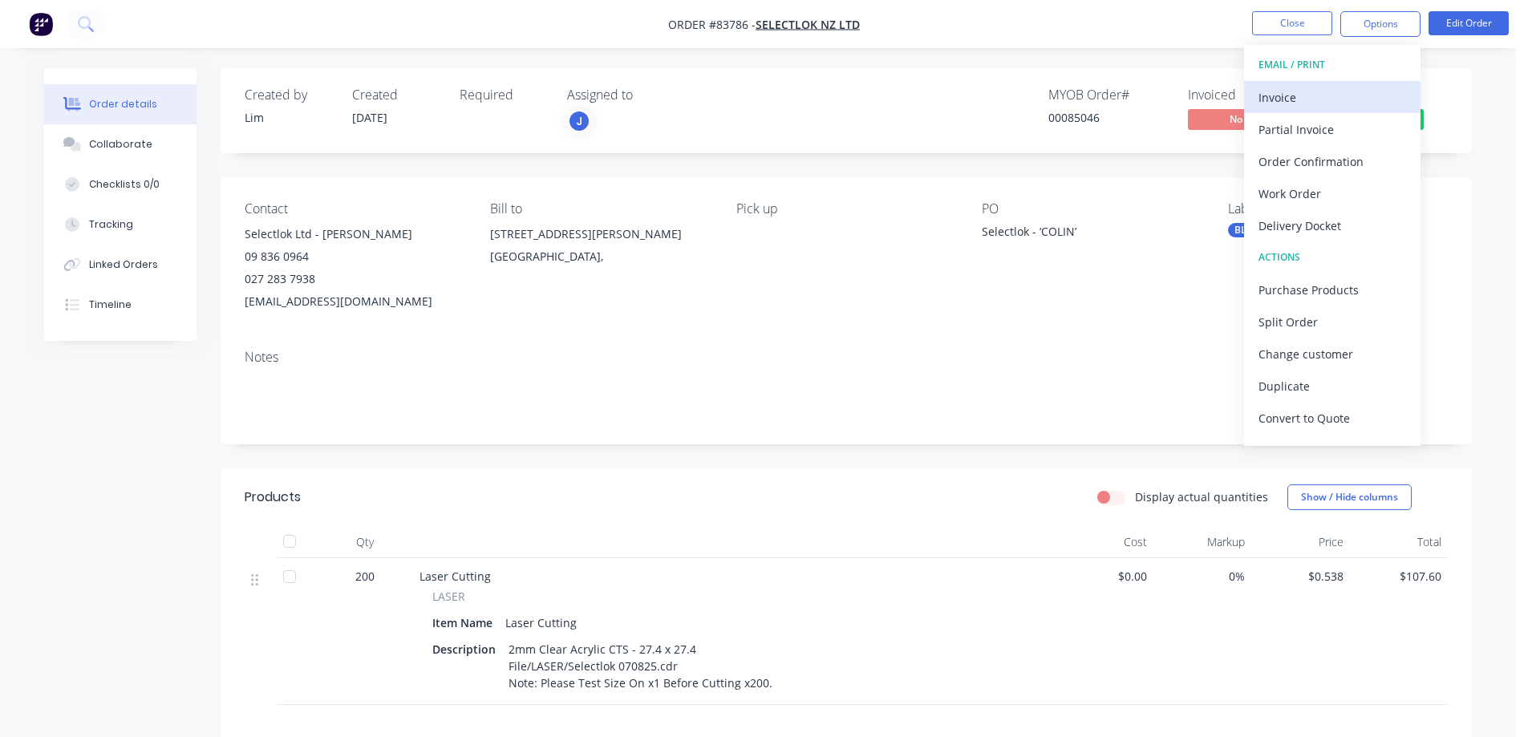
click at [1371, 88] on div "Invoice" at bounding box center [1332, 97] width 148 height 23
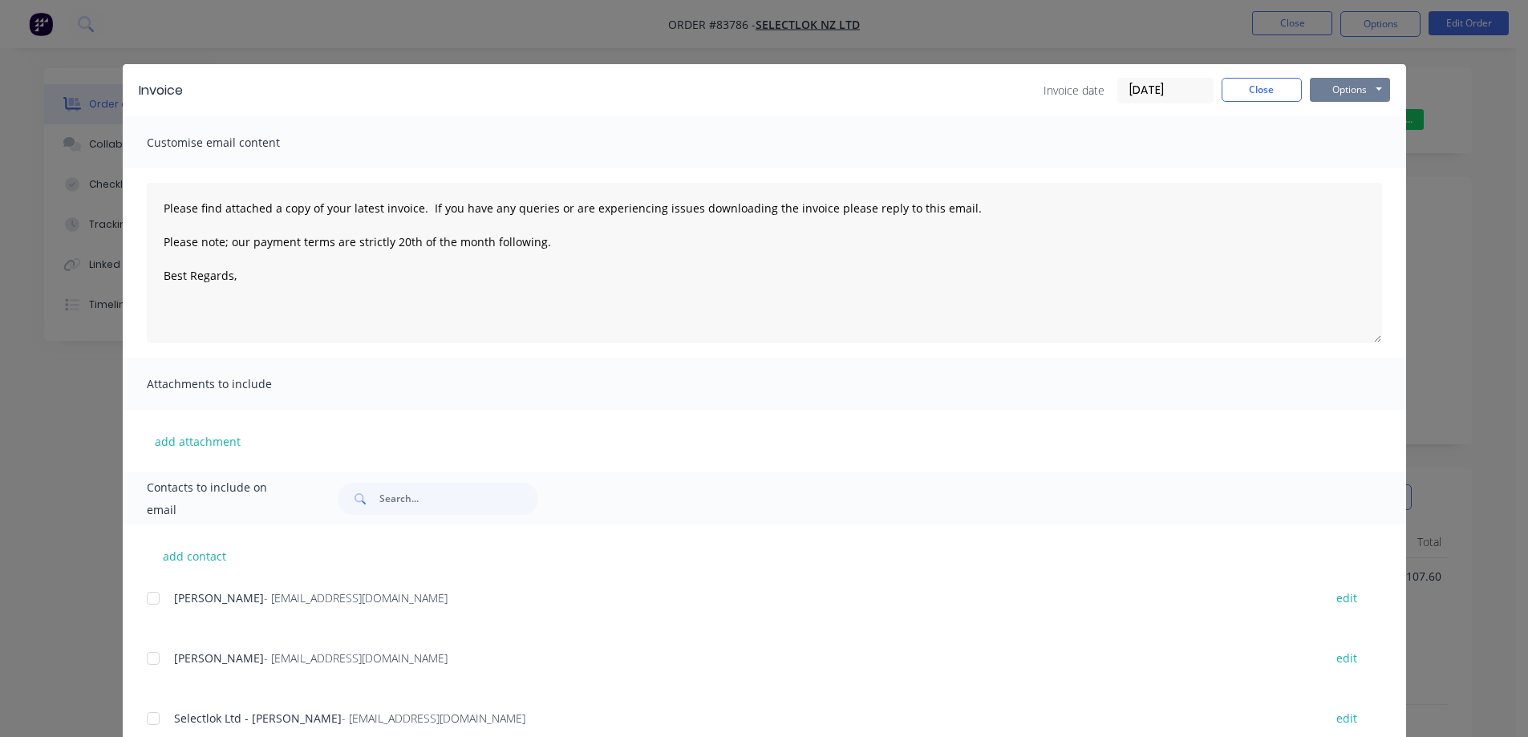
click at [1335, 87] on button "Options" at bounding box center [1350, 90] width 80 height 24
click at [1241, 79] on button "Close" at bounding box center [1262, 90] width 80 height 24
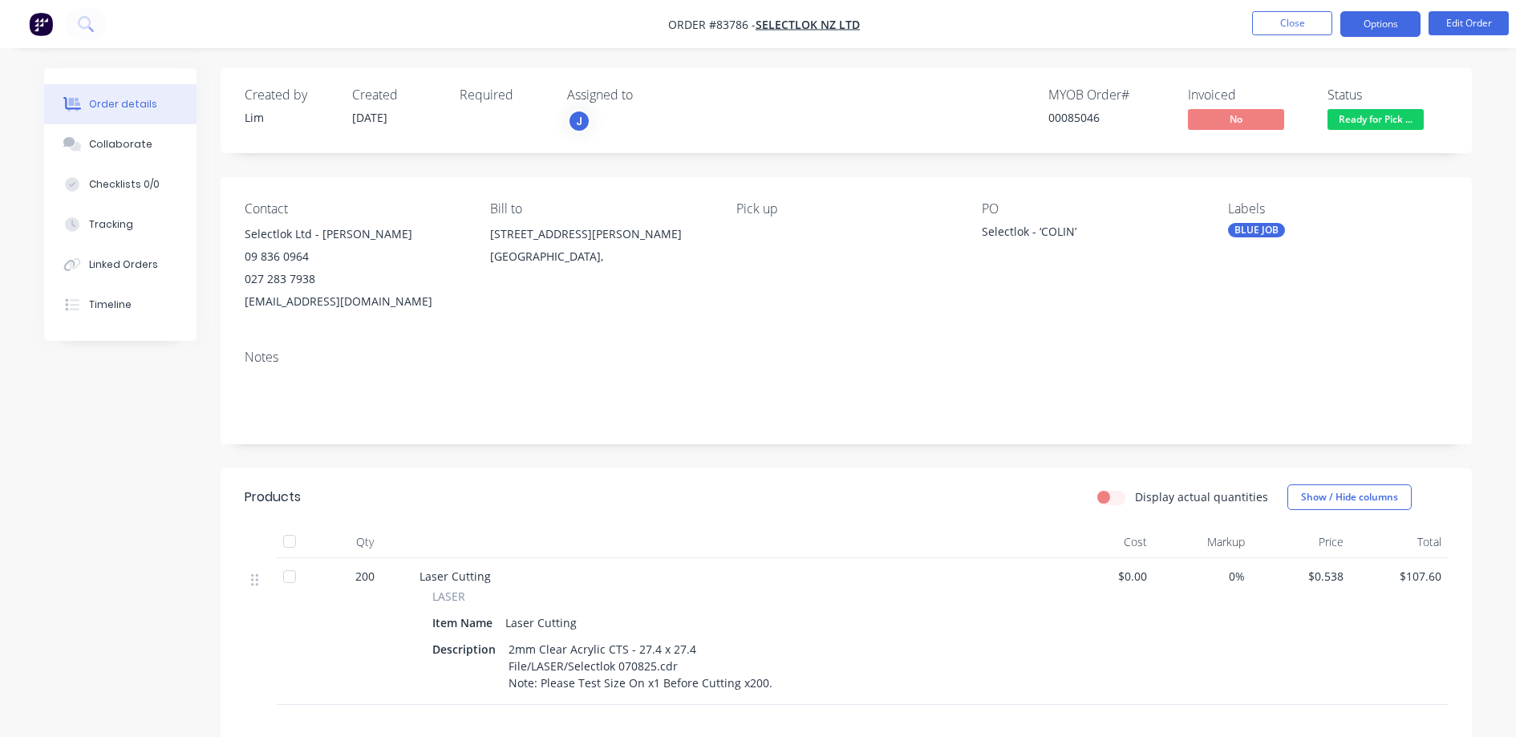
click at [1356, 27] on button "Options" at bounding box center [1380, 24] width 80 height 26
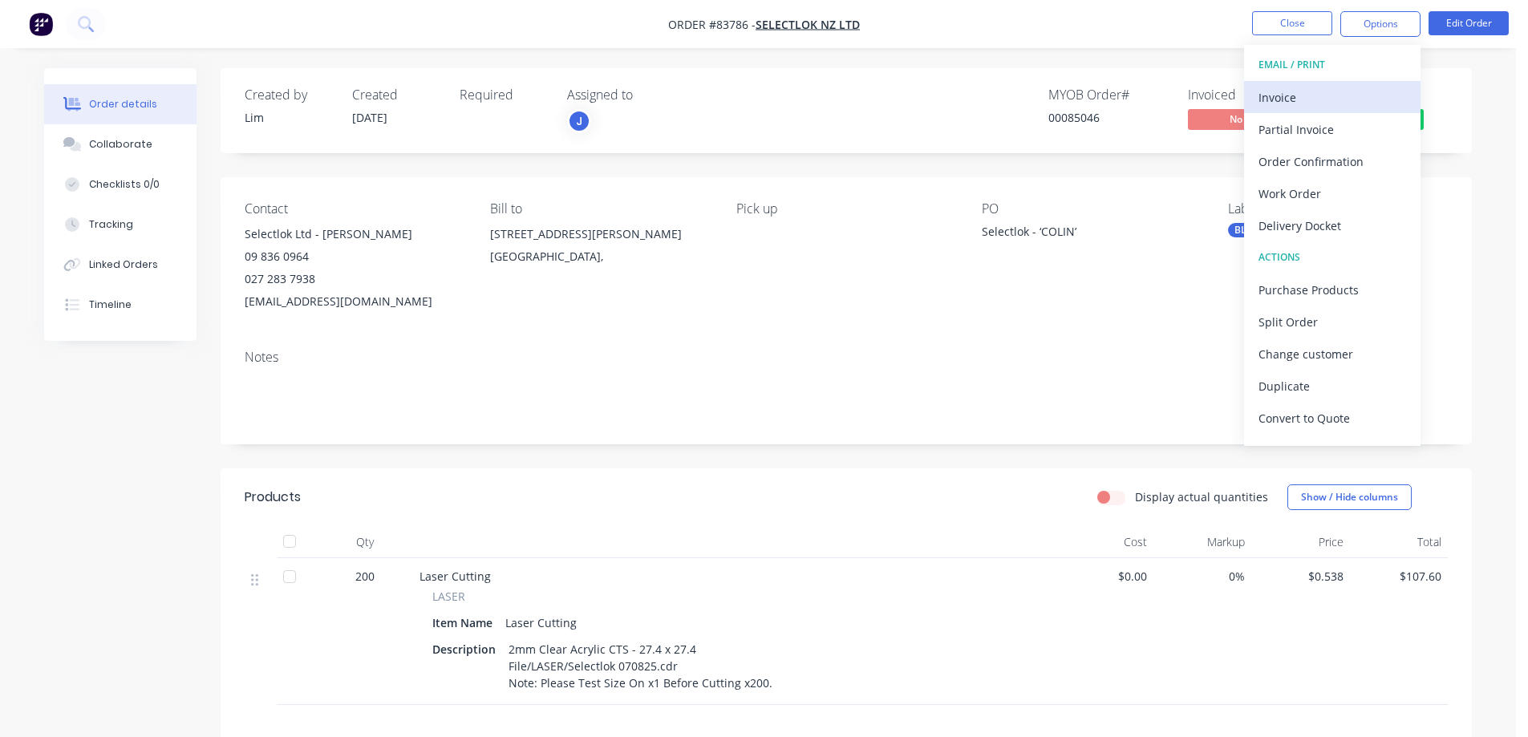
click at [1299, 97] on div "Invoice" at bounding box center [1332, 97] width 148 height 23
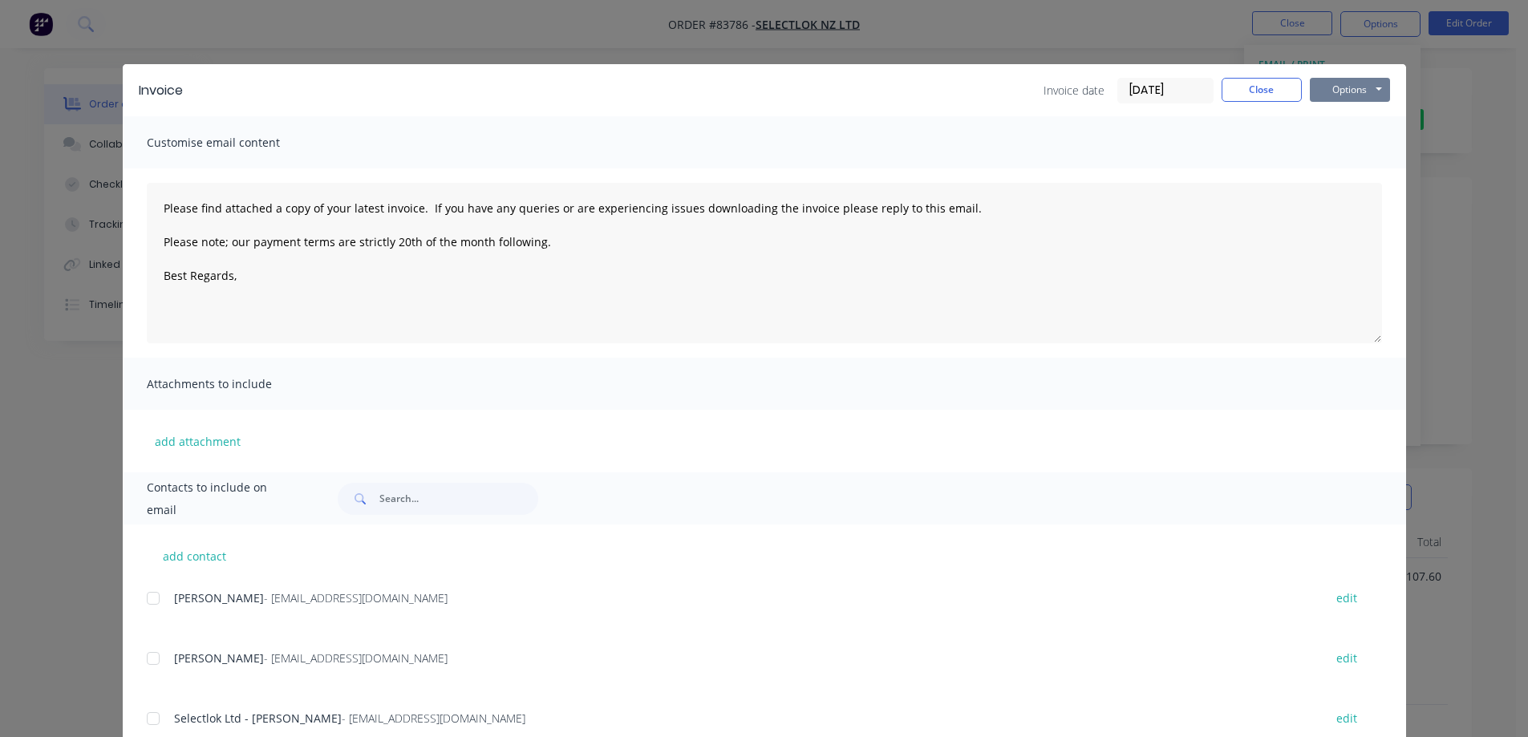
click at [1366, 84] on button "Options" at bounding box center [1350, 90] width 80 height 24
click at [1358, 142] on button "Print" at bounding box center [1361, 145] width 103 height 26
click at [1266, 87] on button "Close" at bounding box center [1262, 90] width 80 height 24
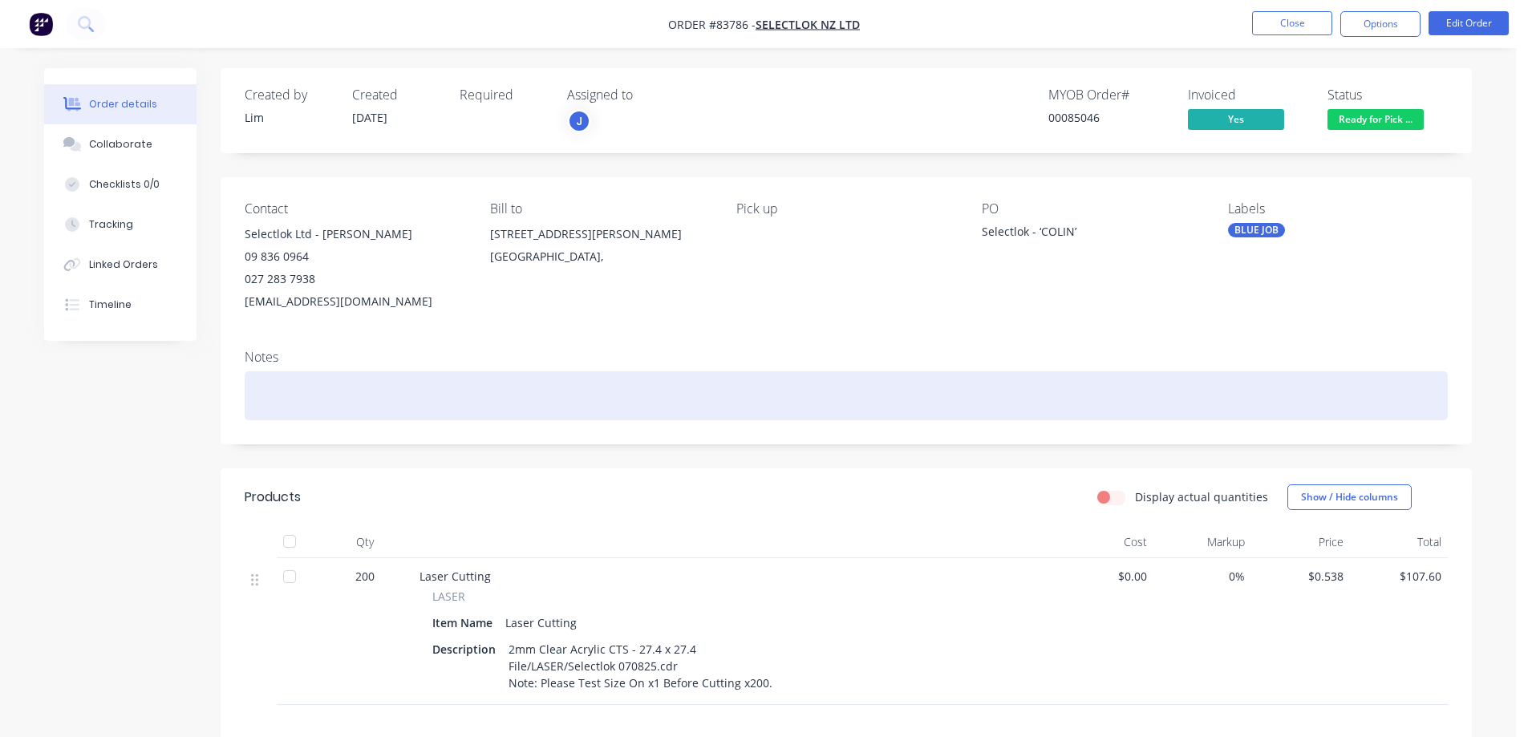
click at [490, 419] on div at bounding box center [846, 395] width 1203 height 49
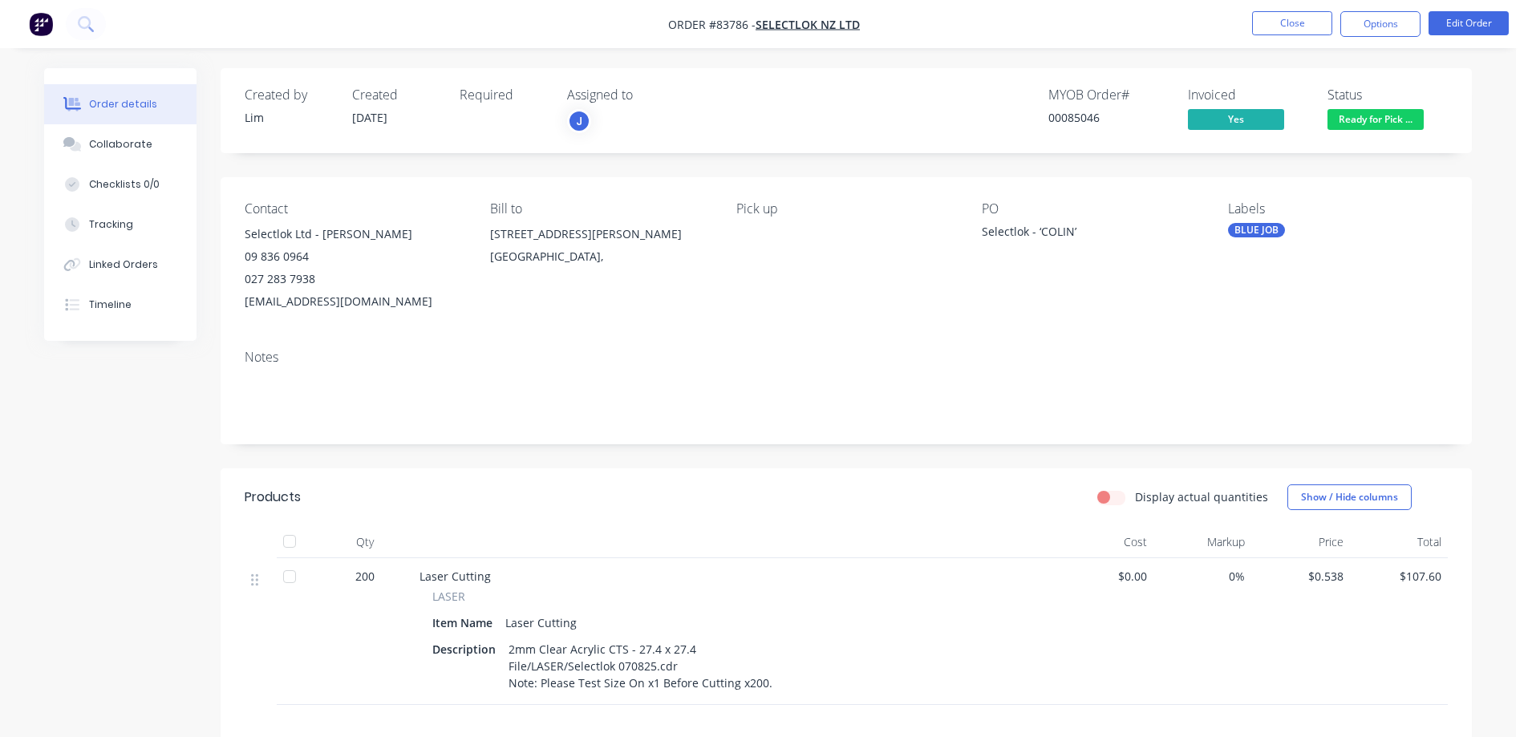
click at [1146, 151] on div "Created by Lim Created 08/08/25 Required Assigned to J MYOB Order # 00085046 In…" at bounding box center [846, 110] width 1251 height 85
click at [1274, 18] on button "Close" at bounding box center [1292, 23] width 80 height 24
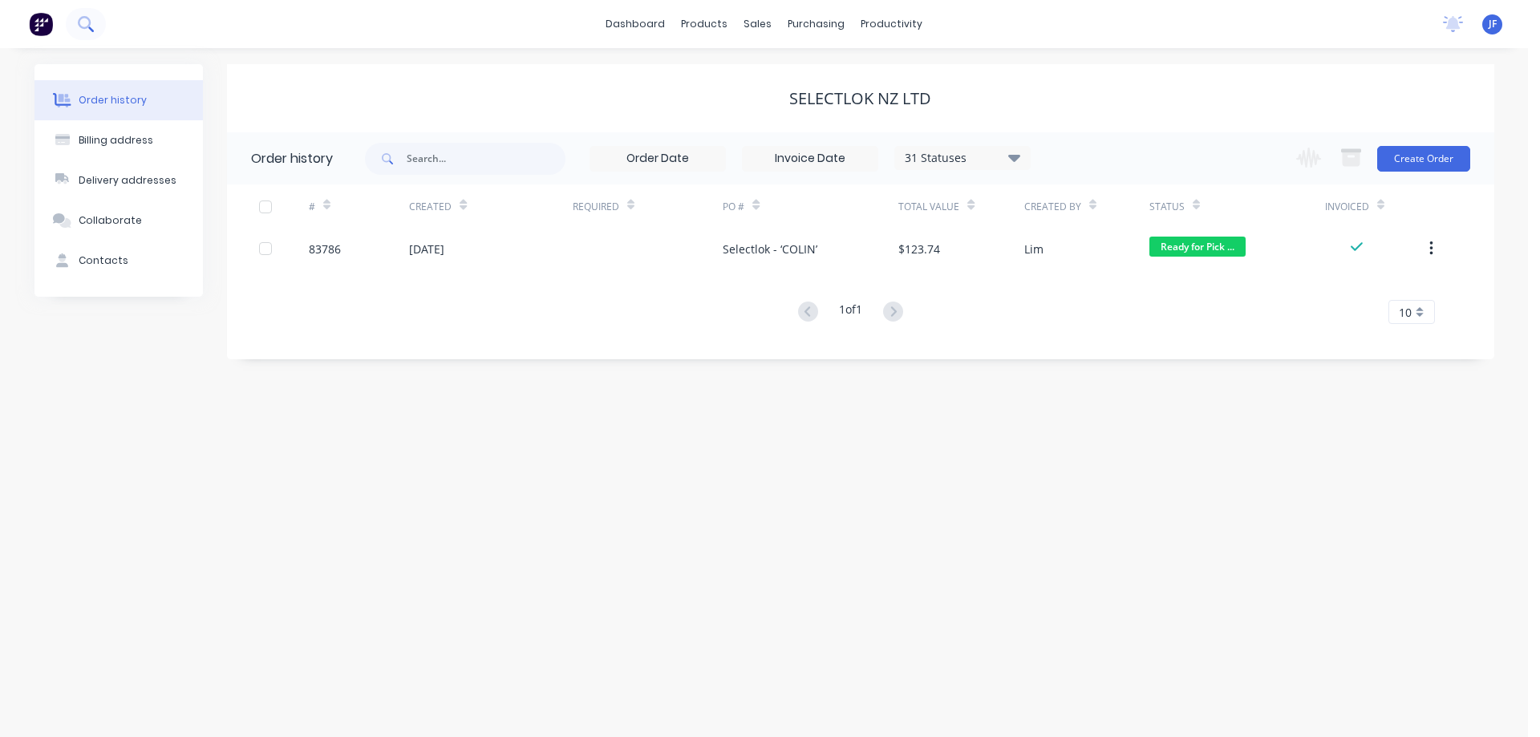
click at [97, 30] on button at bounding box center [86, 24] width 40 height 32
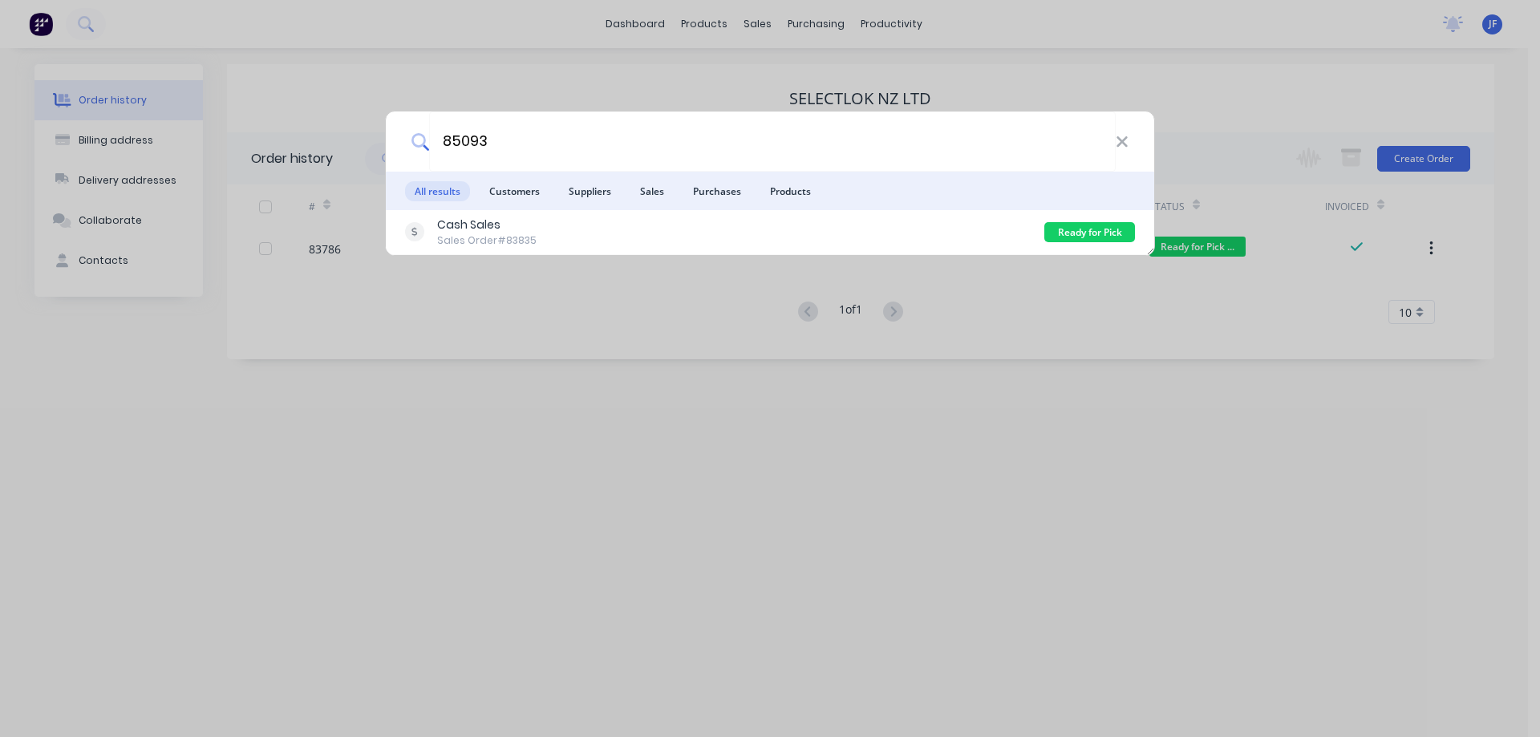
type input "85093"
drag, startPoint x: 169, startPoint y: 20, endPoint x: 56, endPoint y: 20, distance: 113.1
click at [166, 20] on div "85093 All results Customers Suppliers Sales Purchases Products Cash Sales Sales…" at bounding box center [770, 368] width 1540 height 737
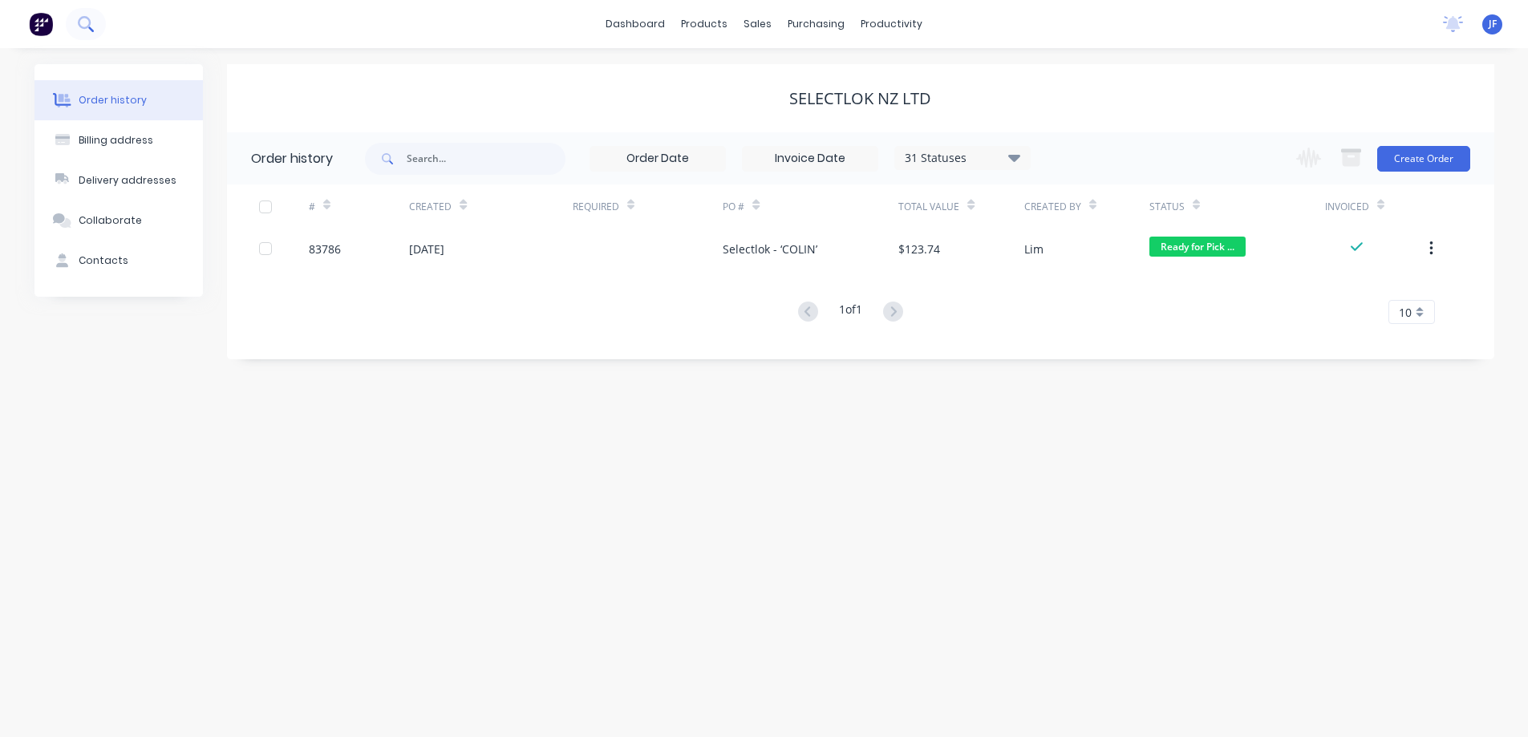
click at [86, 25] on icon at bounding box center [85, 23] width 15 height 15
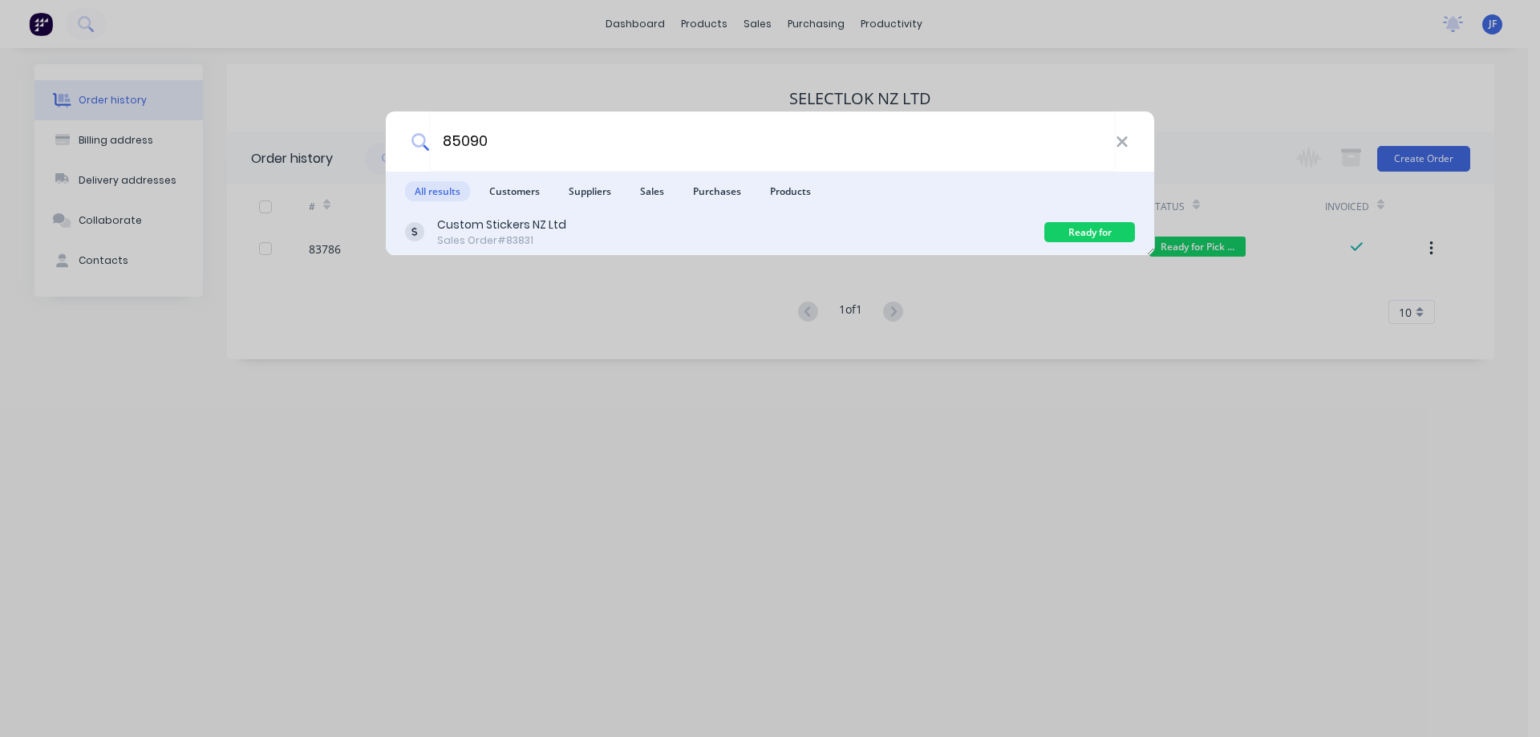
type input "85090"
click at [805, 241] on div "Custom Stickers NZ Ltd Sales Order #83831" at bounding box center [724, 232] width 639 height 31
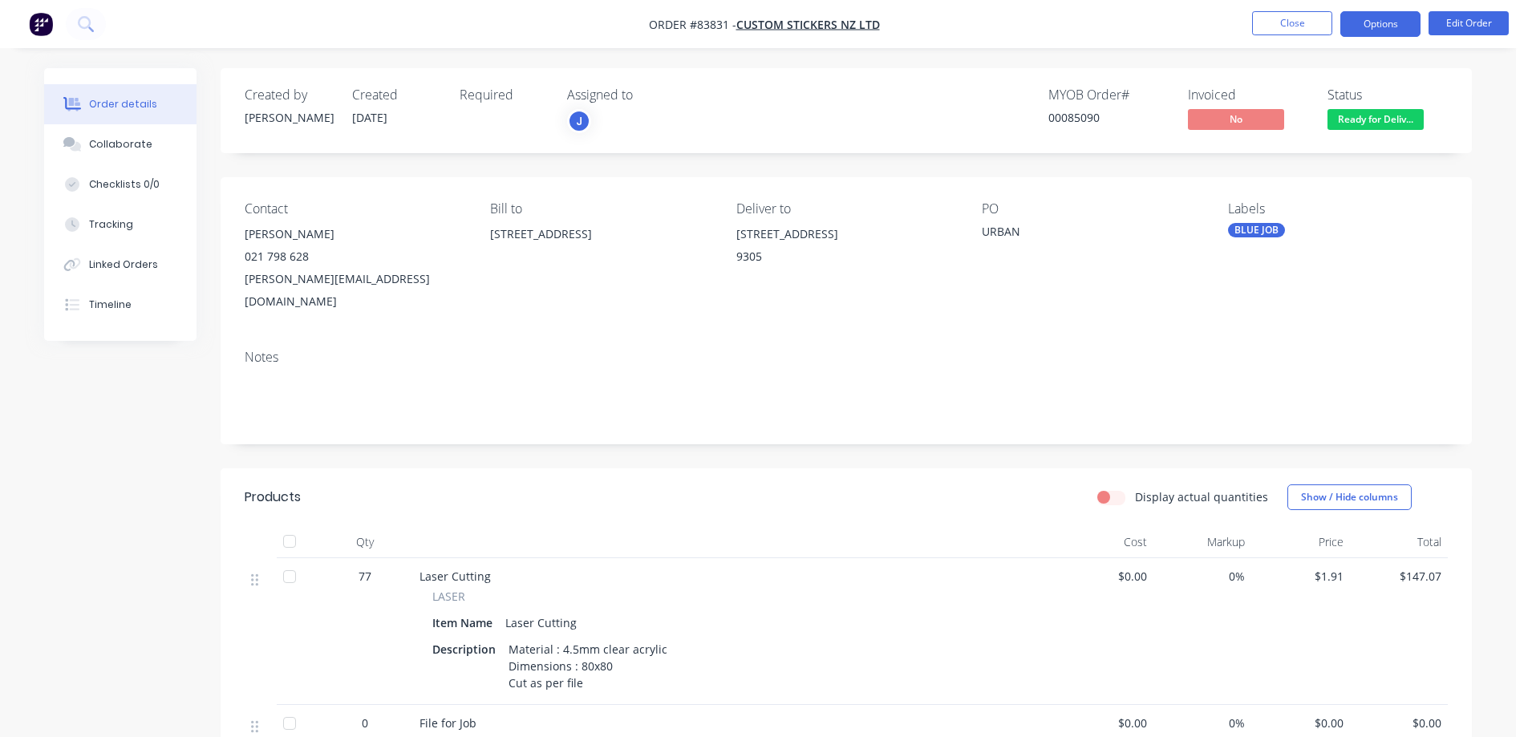
click at [1367, 33] on button "Options" at bounding box center [1380, 24] width 80 height 26
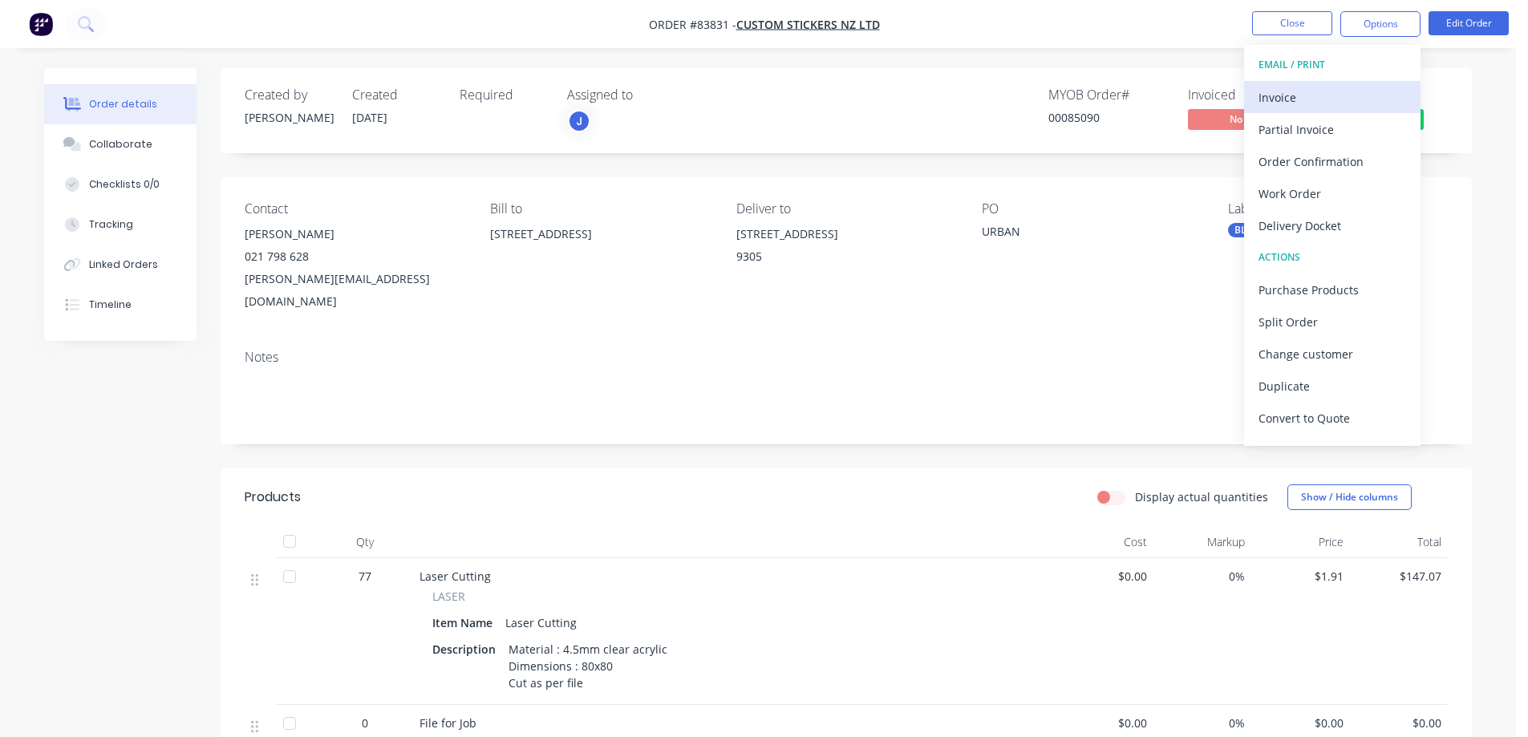
click at [1345, 84] on button "Invoice" at bounding box center [1332, 97] width 176 height 32
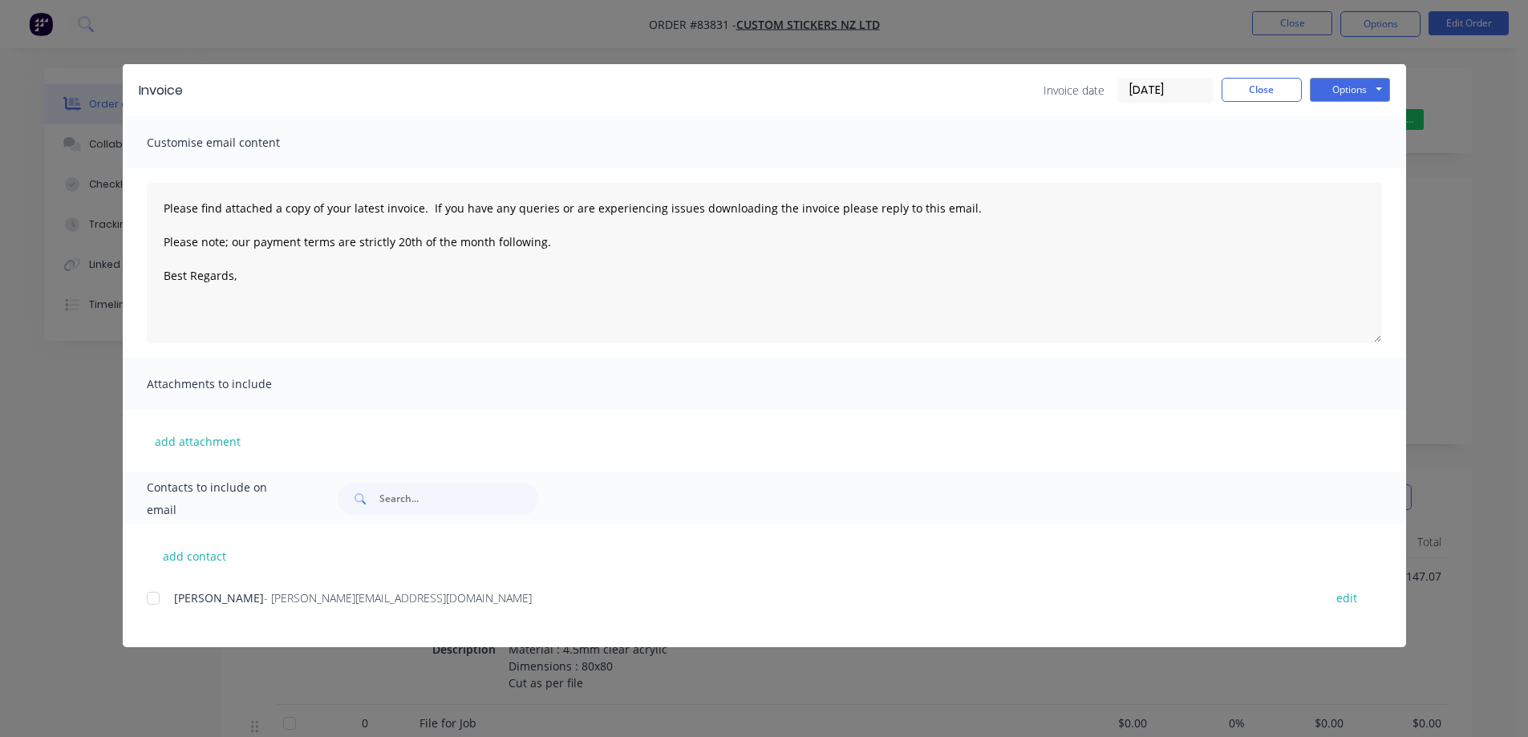
click at [155, 597] on div at bounding box center [153, 598] width 32 height 32
click at [1376, 81] on button "Options" at bounding box center [1350, 90] width 80 height 24
click at [1351, 163] on button "Email" at bounding box center [1361, 171] width 103 height 26
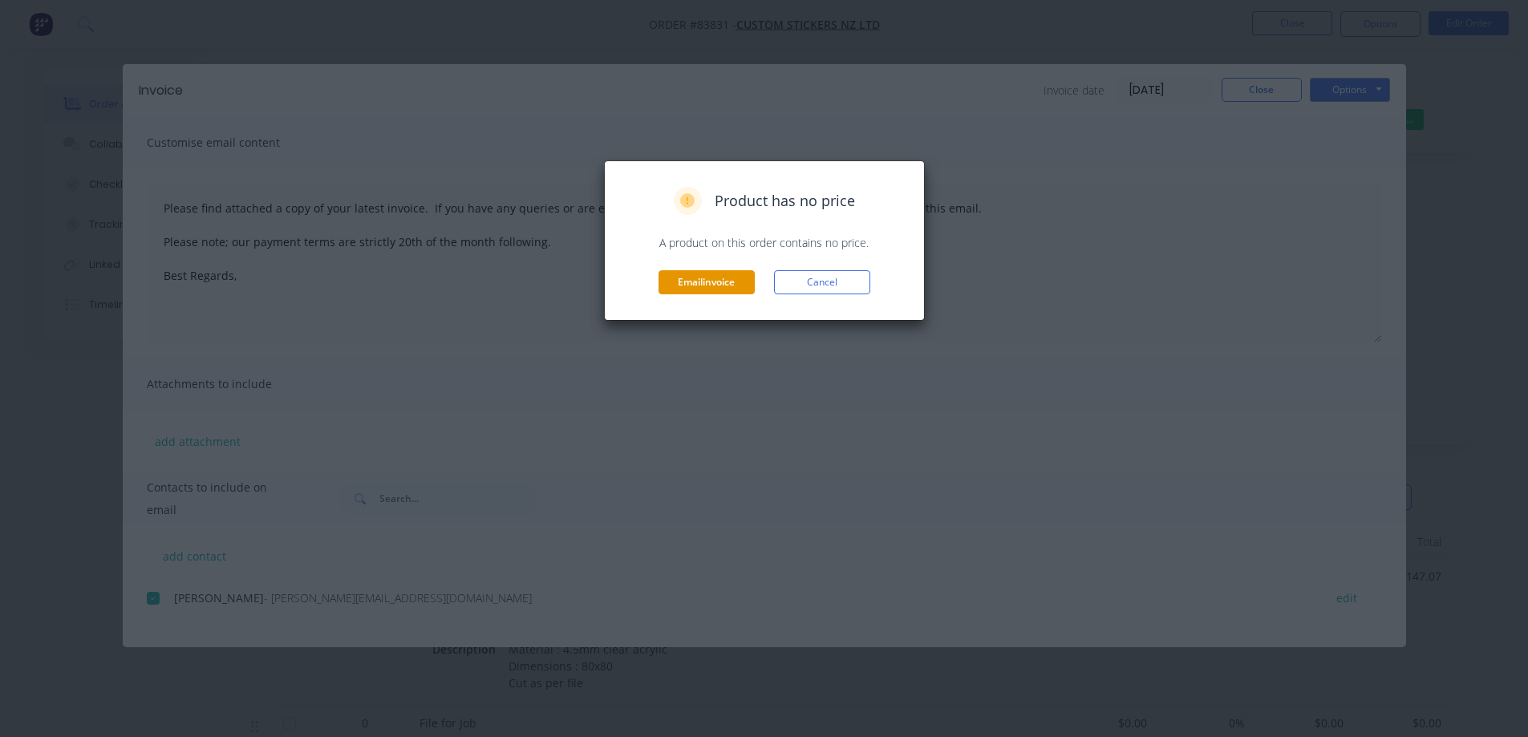
click at [704, 284] on button "Email invoice" at bounding box center [706, 282] width 96 height 24
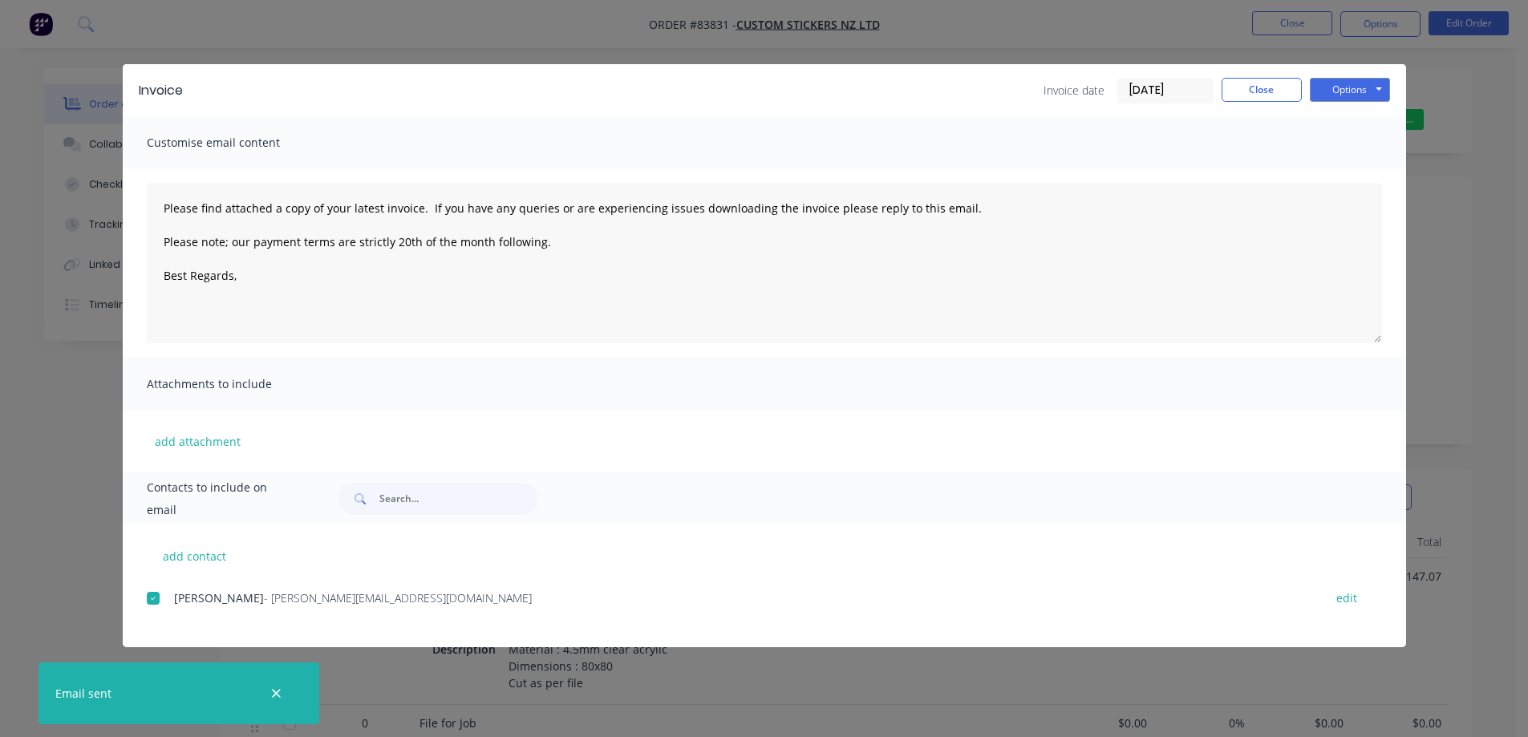
click at [70, 41] on div "Invoice Invoice date 14/08/25 Close Options Preview Print Email Customise email…" at bounding box center [764, 368] width 1528 height 737
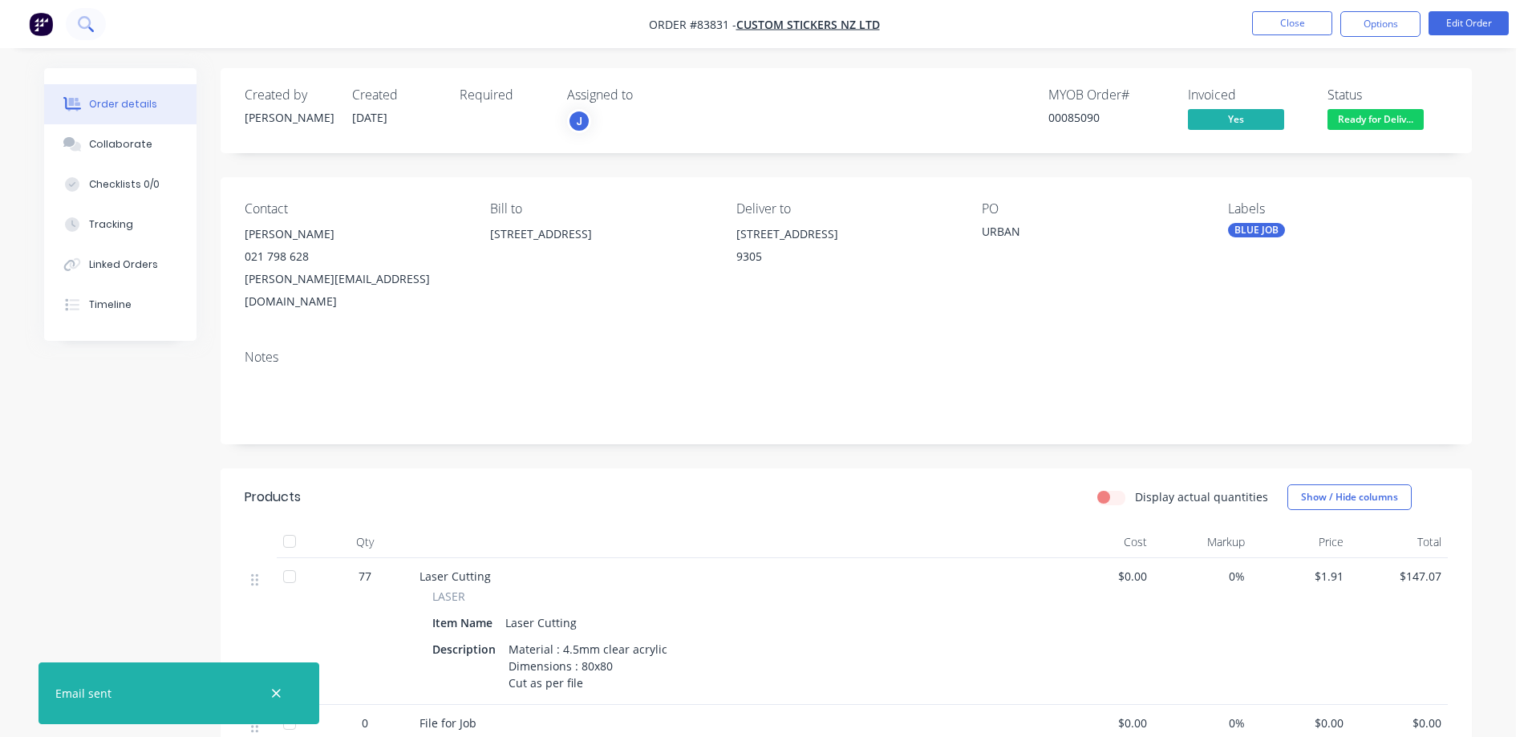
click at [91, 16] on icon at bounding box center [85, 23] width 15 height 15
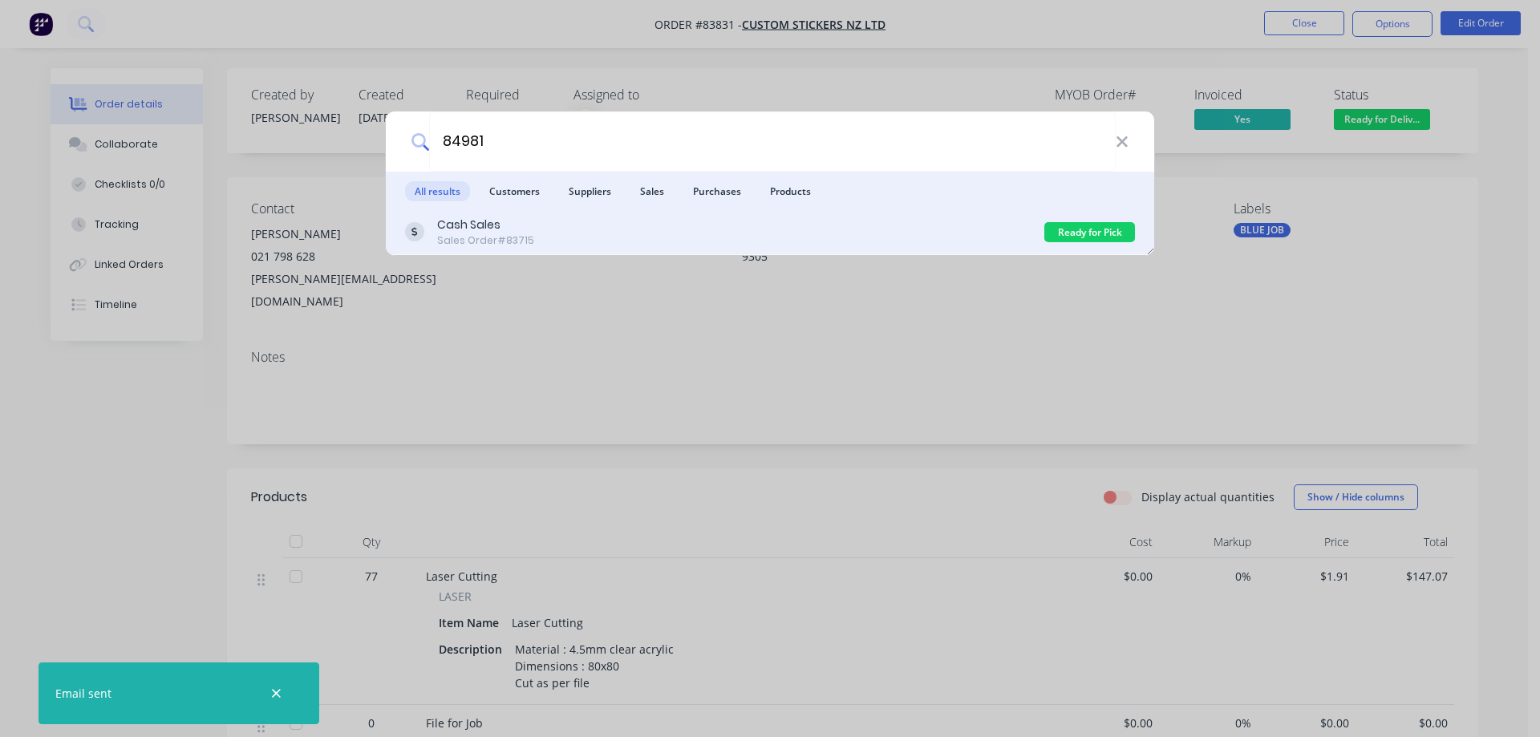
type input "84981"
click at [719, 237] on div "Cash Sales Sales Order #83715" at bounding box center [724, 232] width 639 height 31
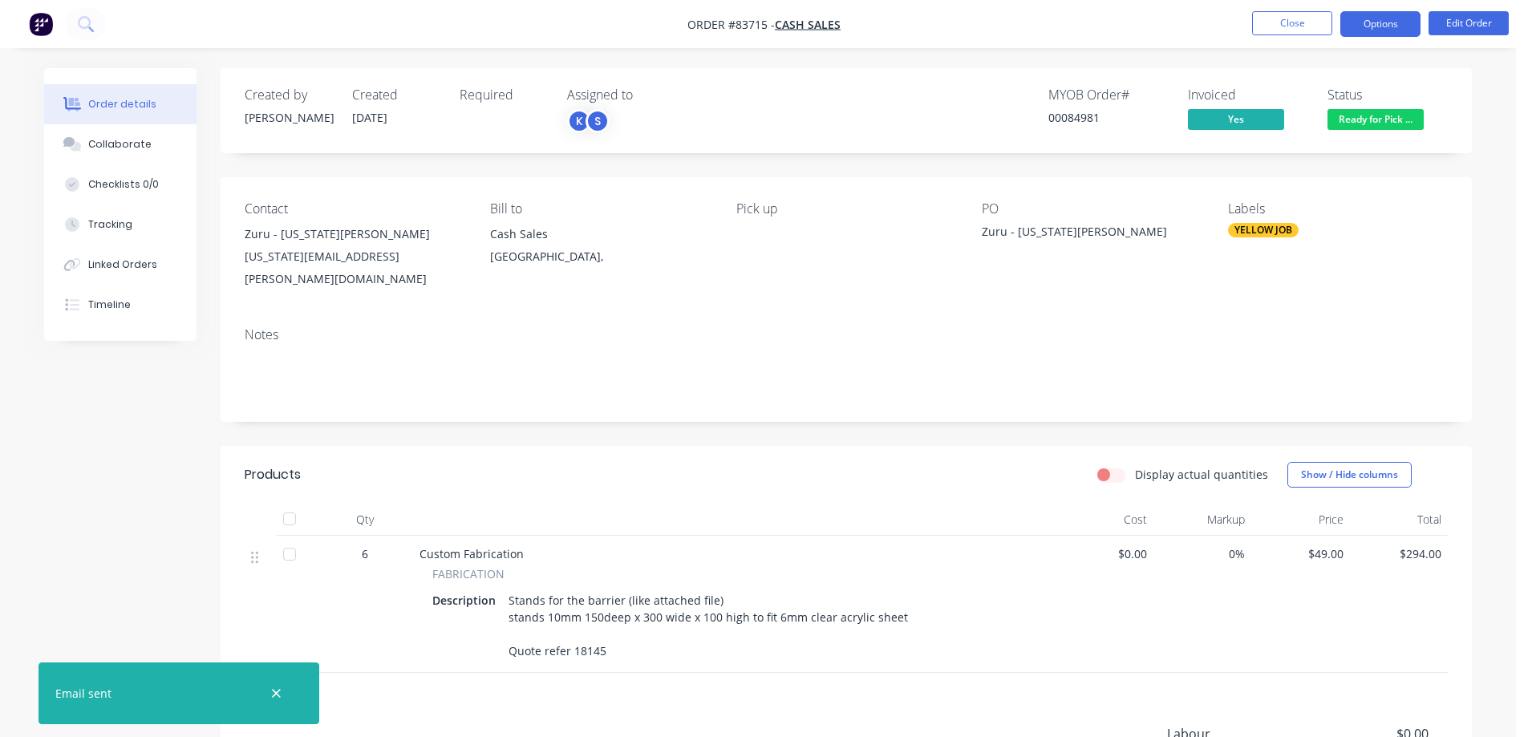
click at [1376, 27] on button "Options" at bounding box center [1380, 24] width 80 height 26
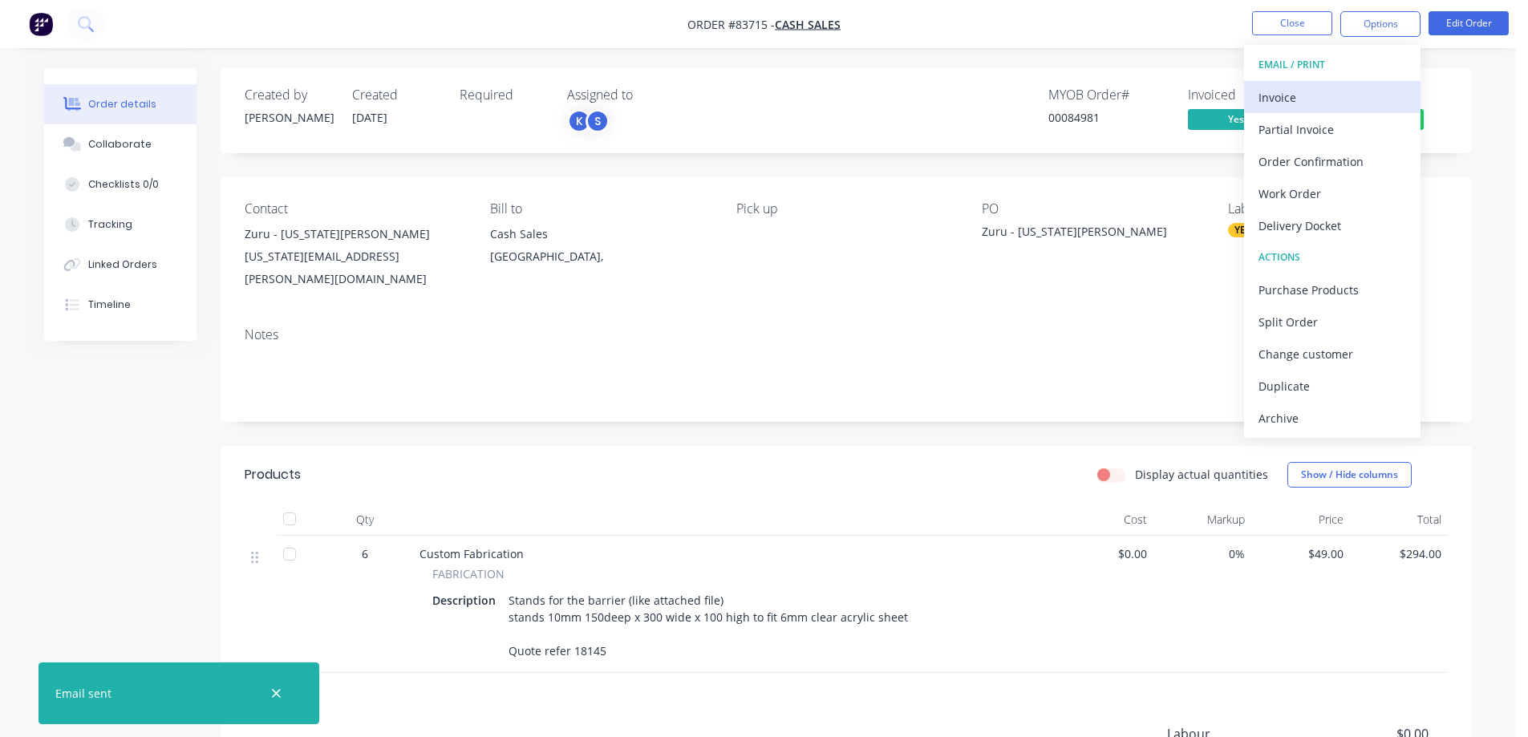
click at [1374, 84] on button "Invoice" at bounding box center [1332, 97] width 176 height 32
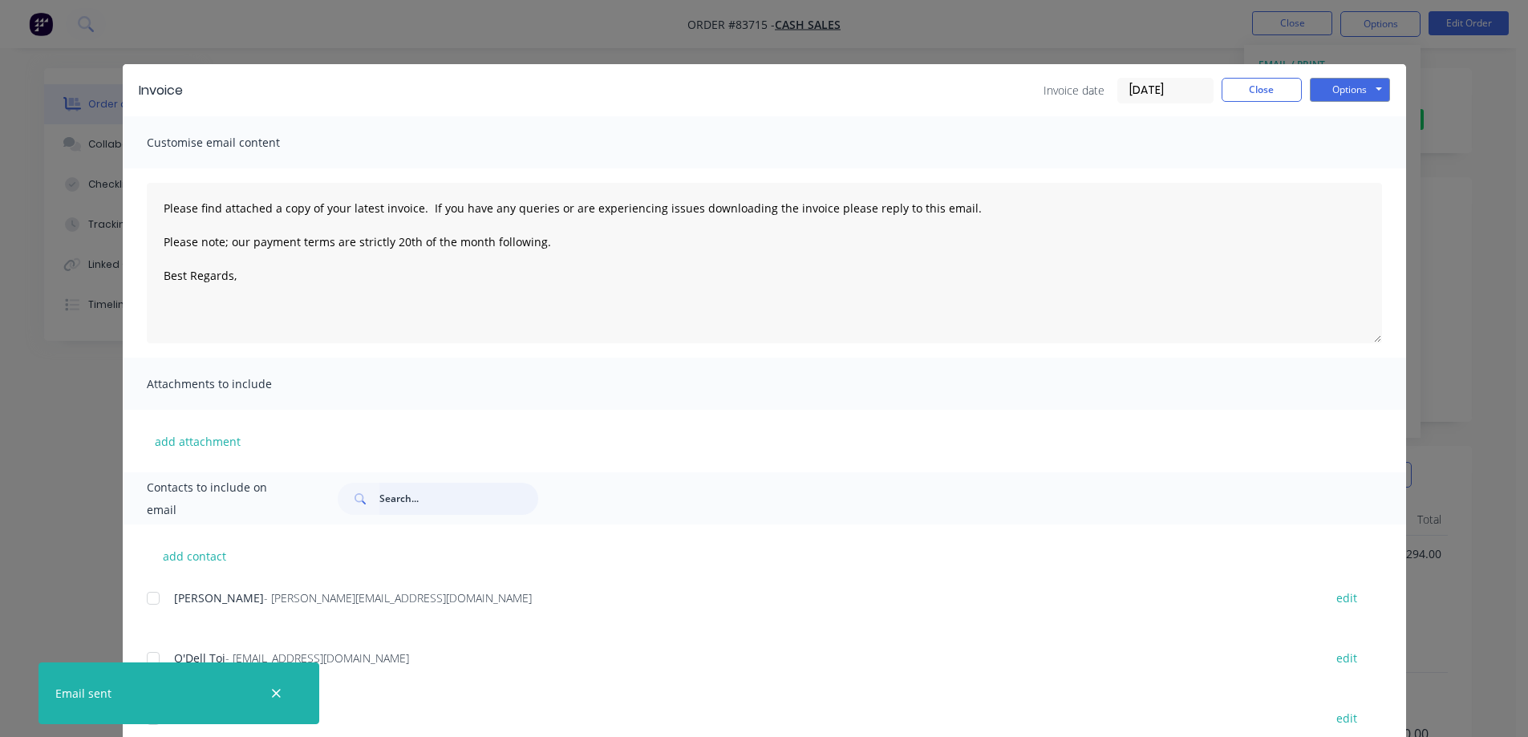
click at [469, 508] on input "text" at bounding box center [458, 499] width 159 height 32
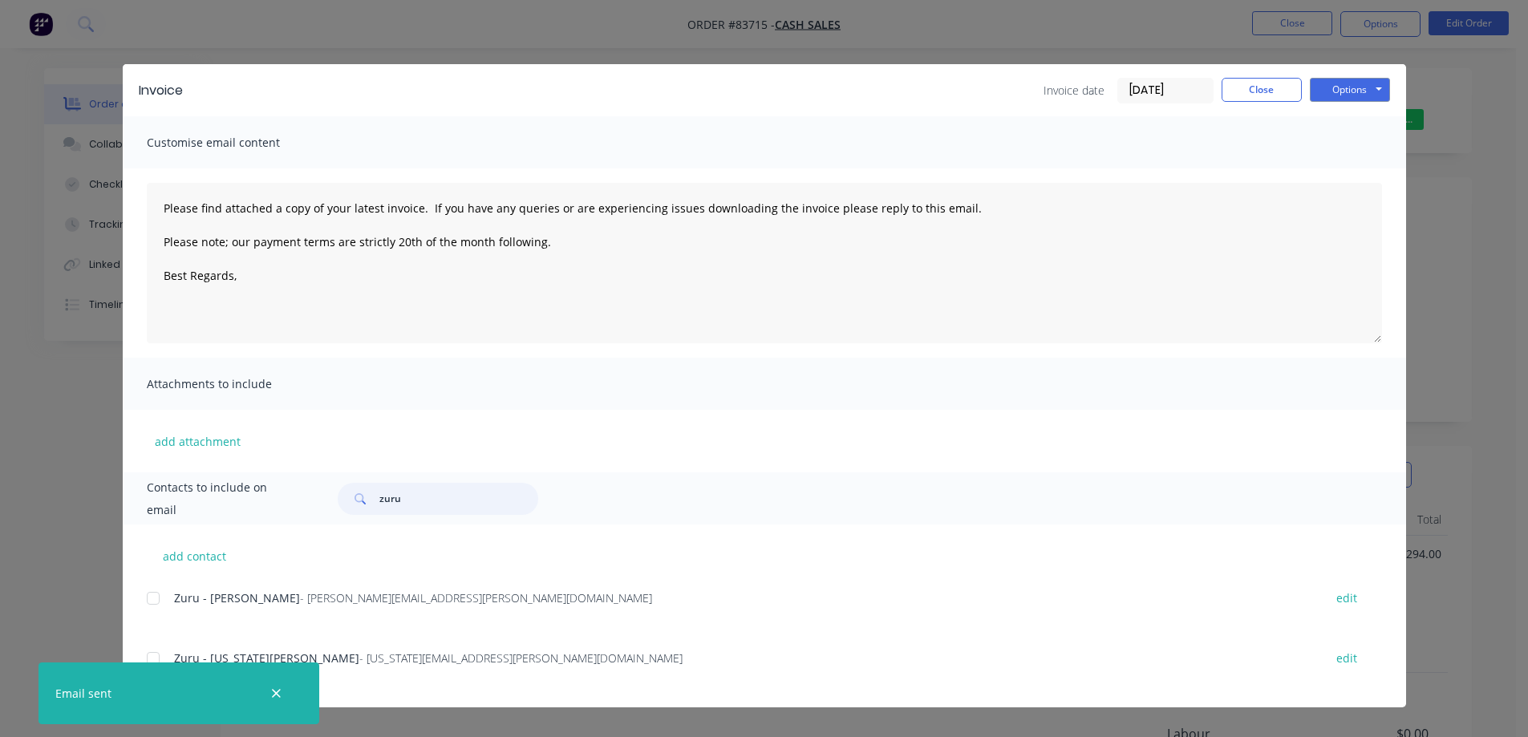
type input "zuru"
click at [266, 699] on div at bounding box center [276, 693] width 52 height 38
drag, startPoint x: 282, startPoint y: 683, endPoint x: 274, endPoint y: 697, distance: 15.8
click at [283, 684] on div at bounding box center [276, 693] width 52 height 38
drag, startPoint x: 276, startPoint y: 699, endPoint x: 287, endPoint y: 699, distance: 11.3
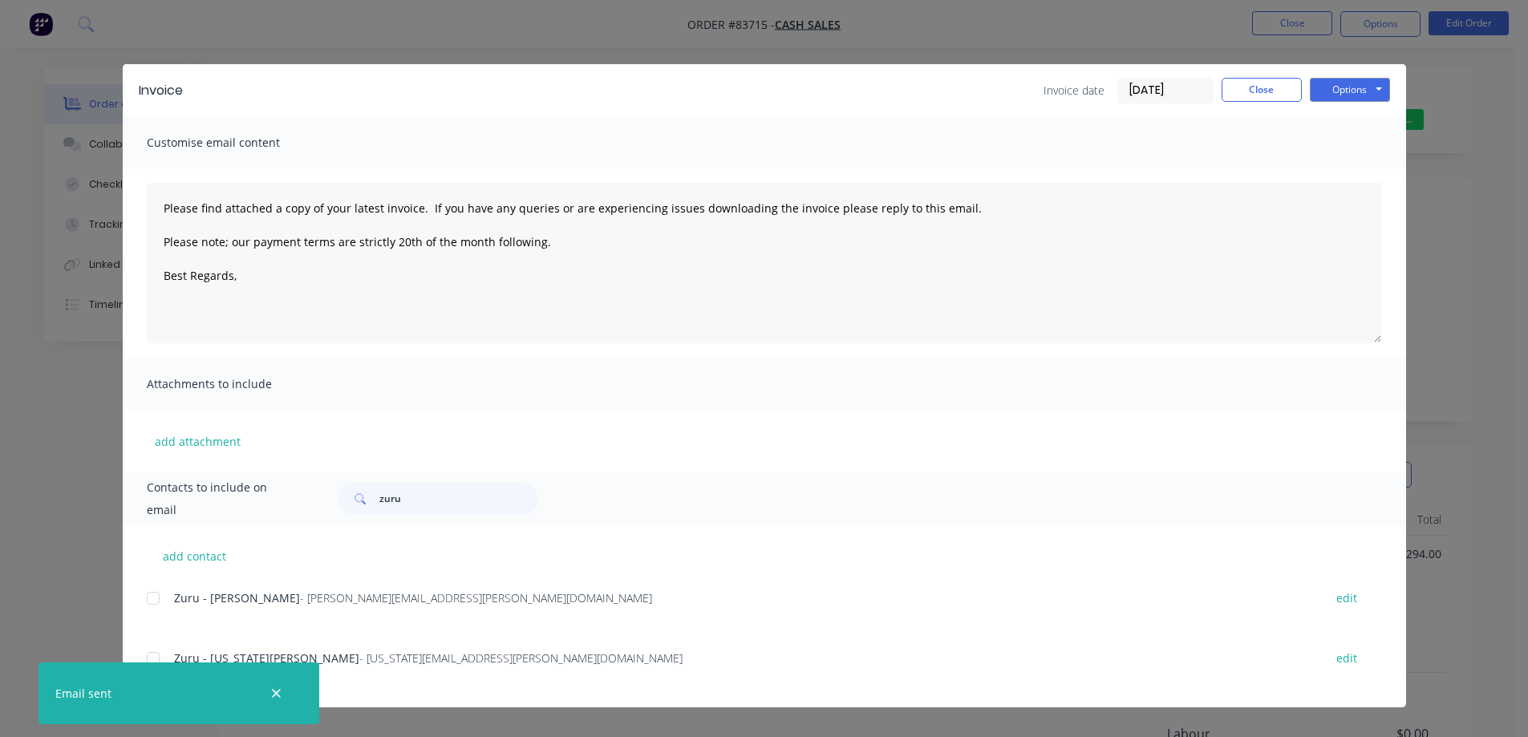
click at [278, 699] on icon "button" at bounding box center [276, 694] width 10 height 14
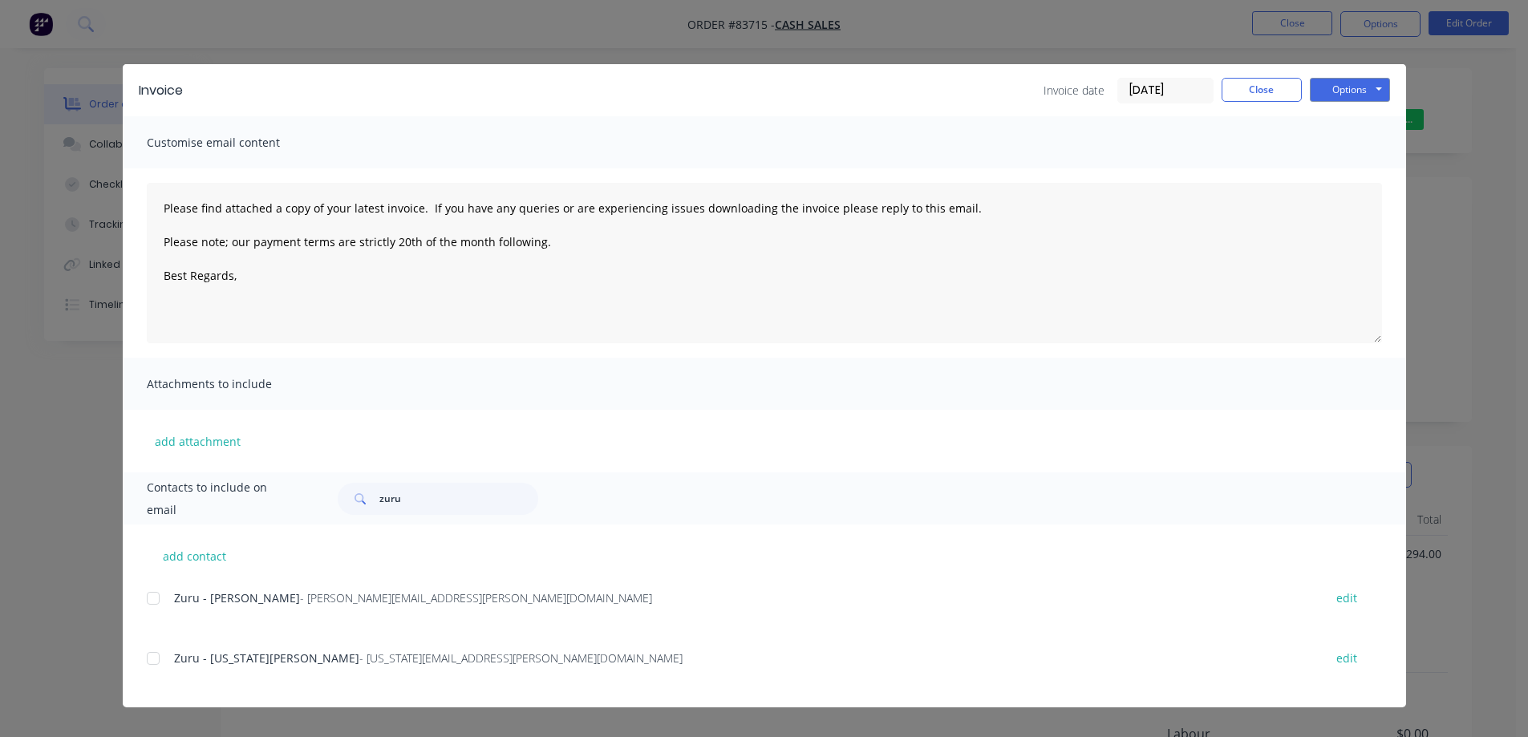
click at [152, 656] on div at bounding box center [153, 658] width 32 height 32
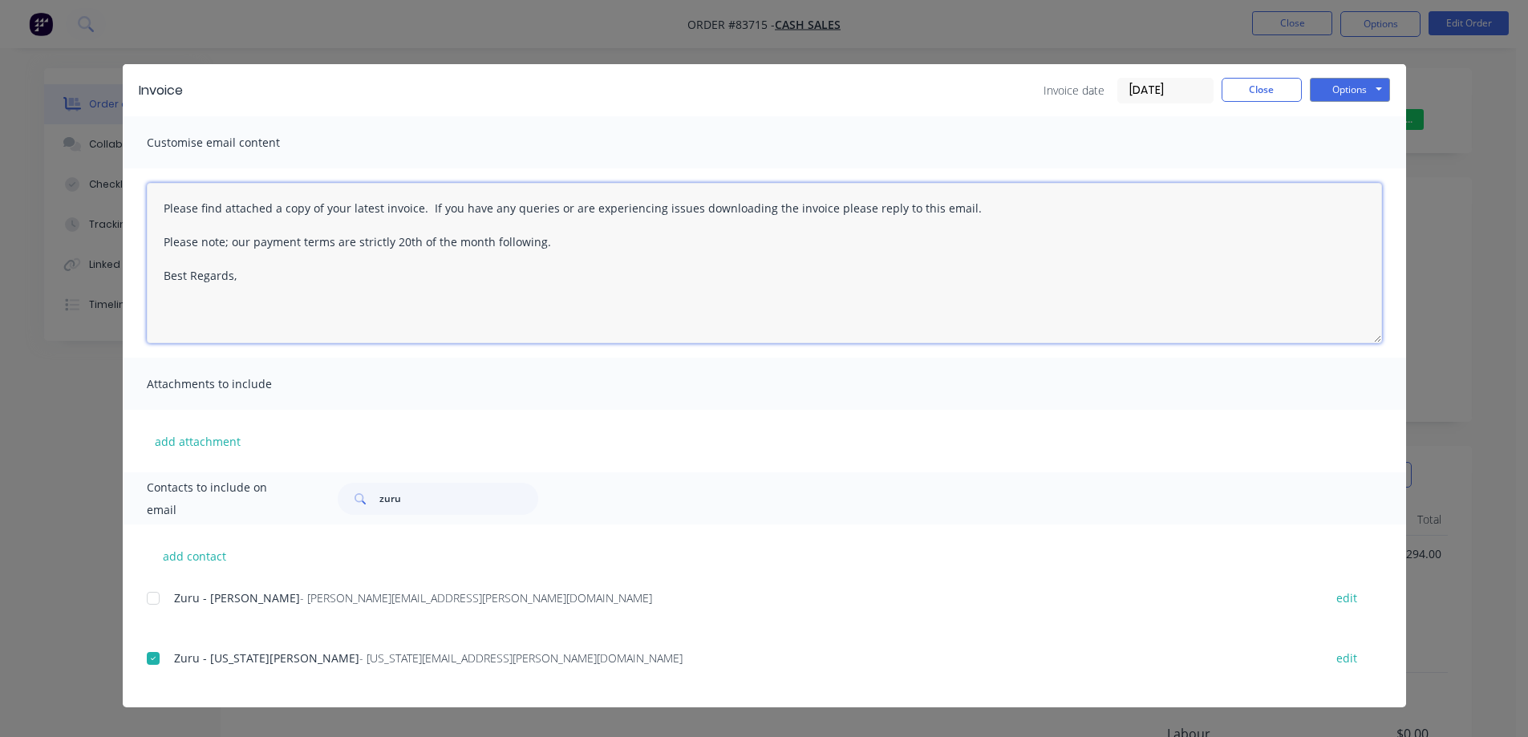
drag, startPoint x: 420, startPoint y: 222, endPoint x: 39, endPoint y: 180, distance: 383.3
click at [41, 180] on div "Invoice Invoice date 14/08/25 Close Options Preview Print Email Customise email…" at bounding box center [764, 368] width 1528 height 737
paste textarea "Hi, your order is now ready for collection"
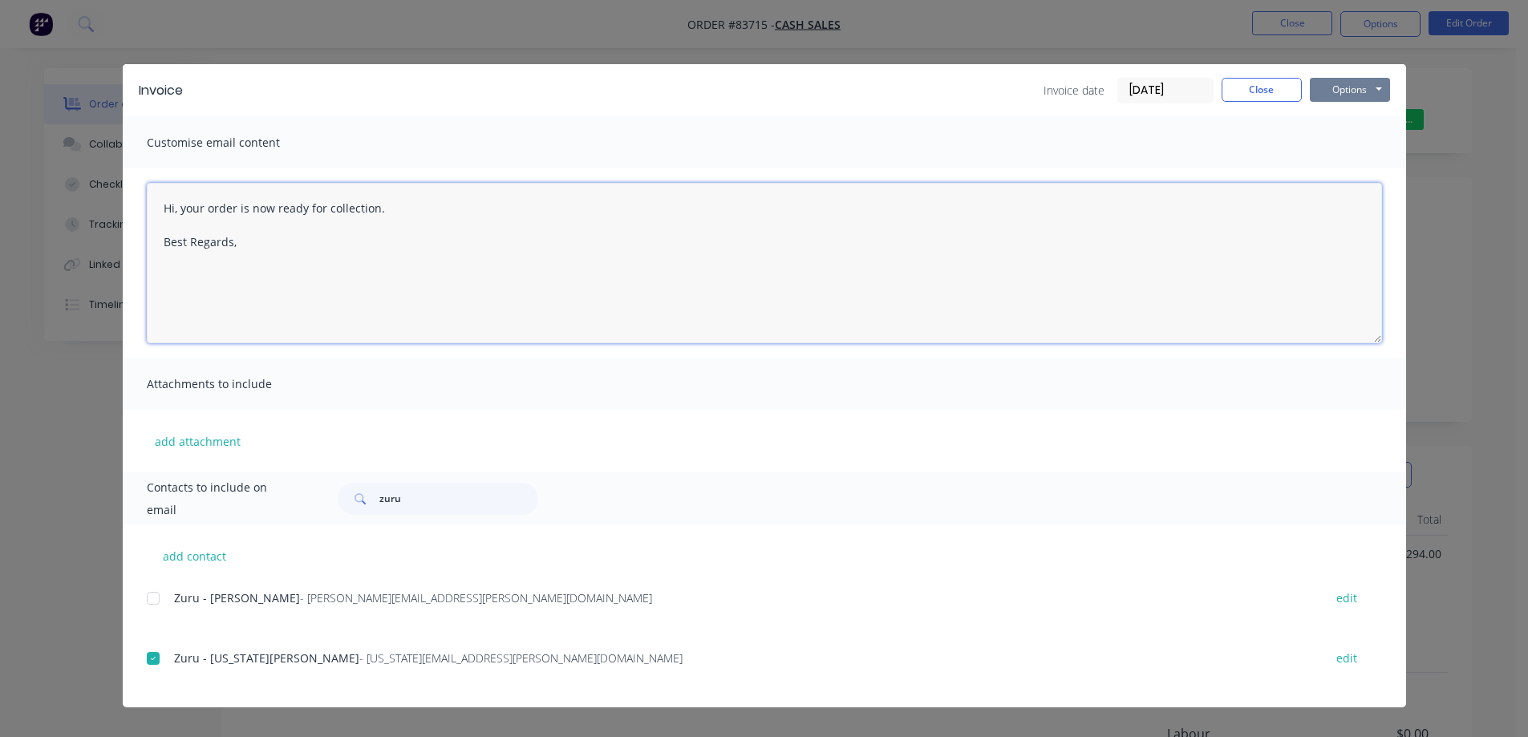
type textarea "Hi, your order is now ready for collection. Best Regards,"
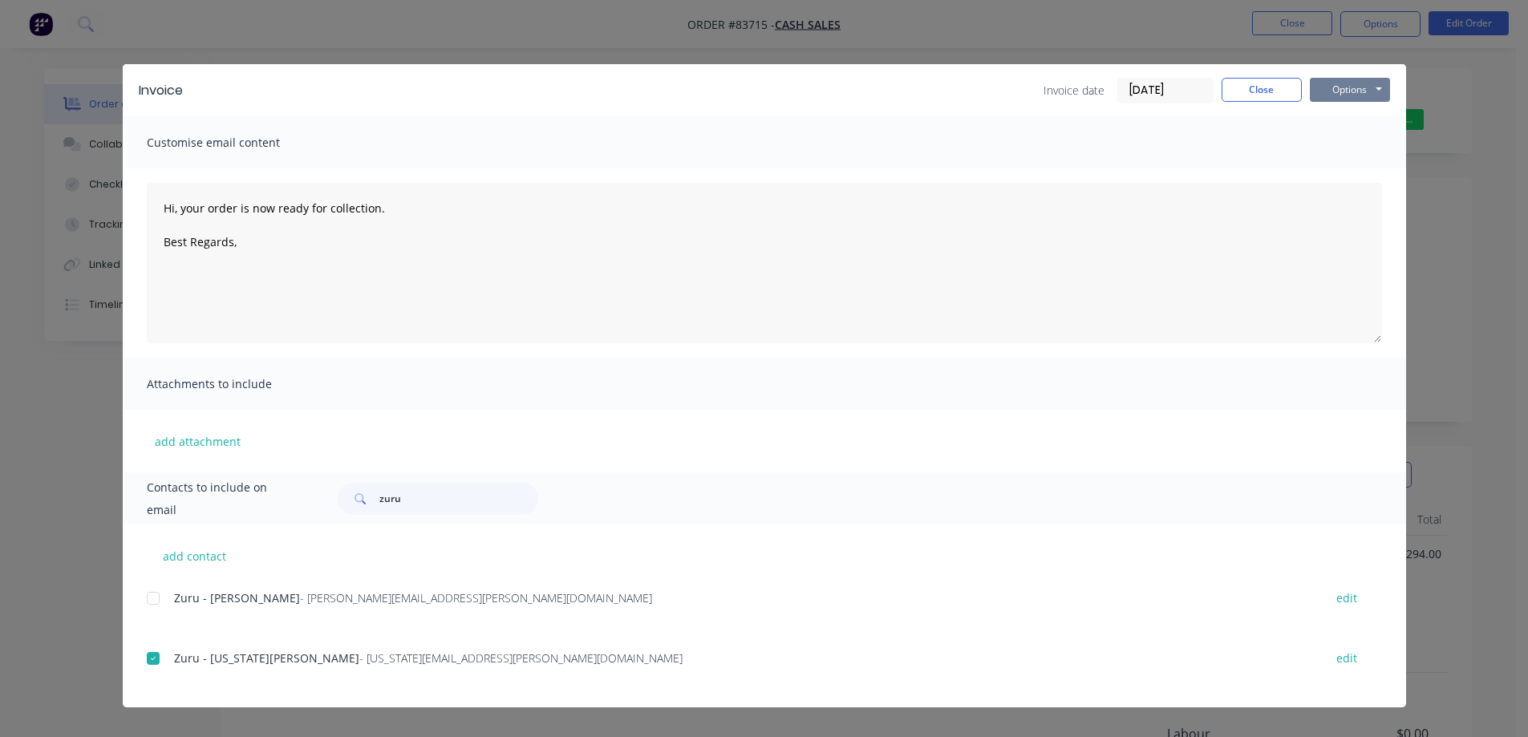
click at [1343, 82] on button "Options" at bounding box center [1350, 90] width 80 height 24
click at [1355, 163] on button "Email" at bounding box center [1361, 171] width 103 height 26
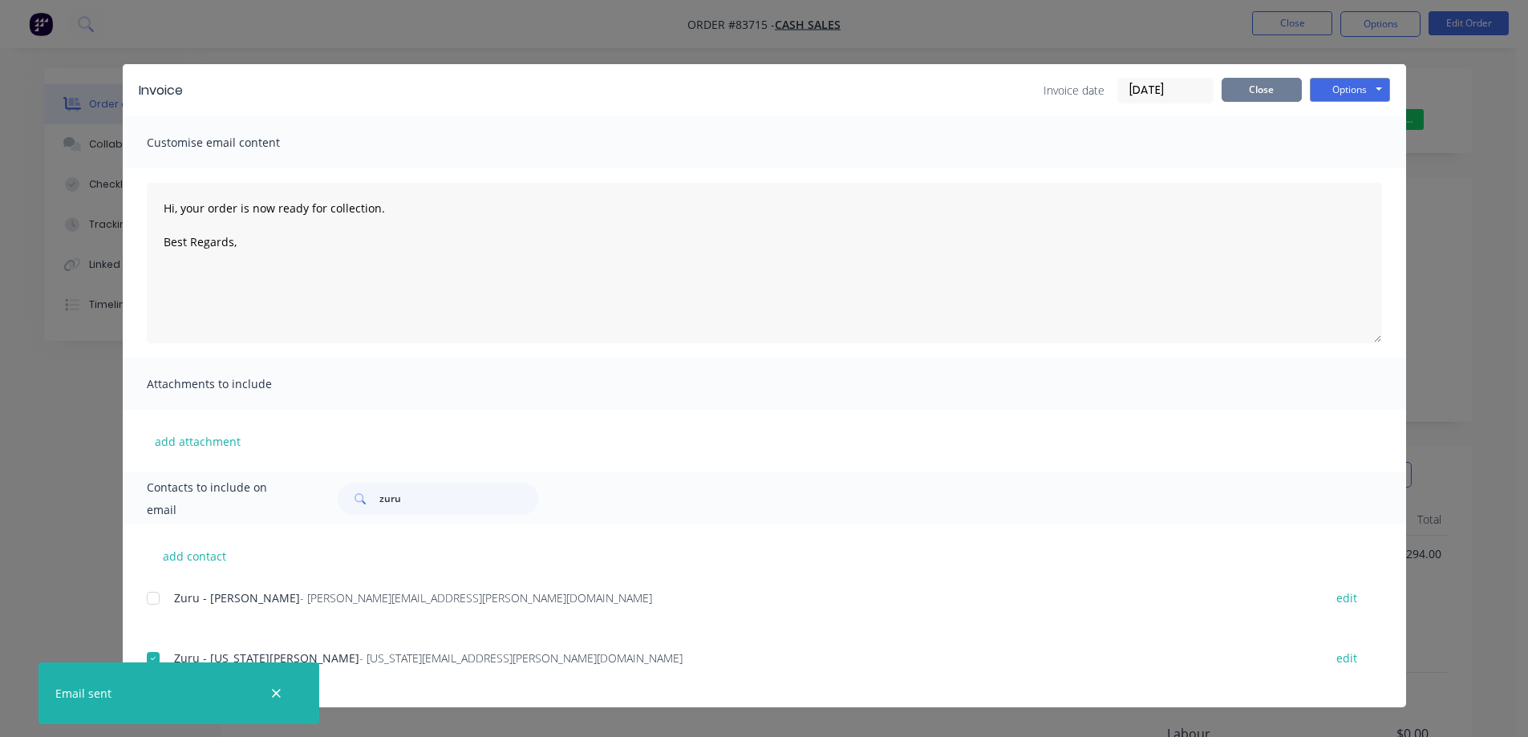
click at [1288, 94] on button "Close" at bounding box center [1262, 90] width 80 height 24
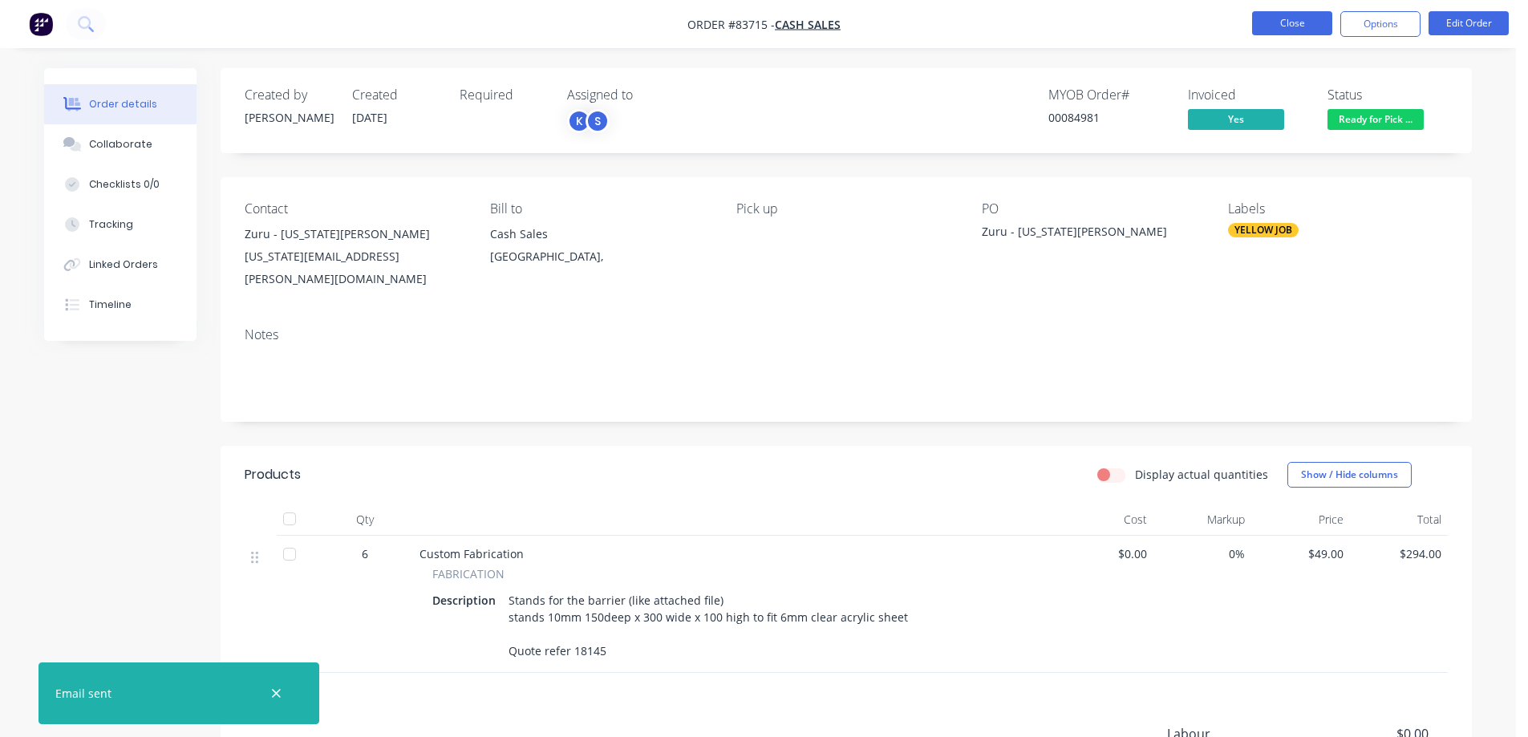
click at [1279, 33] on button "Close" at bounding box center [1292, 23] width 80 height 24
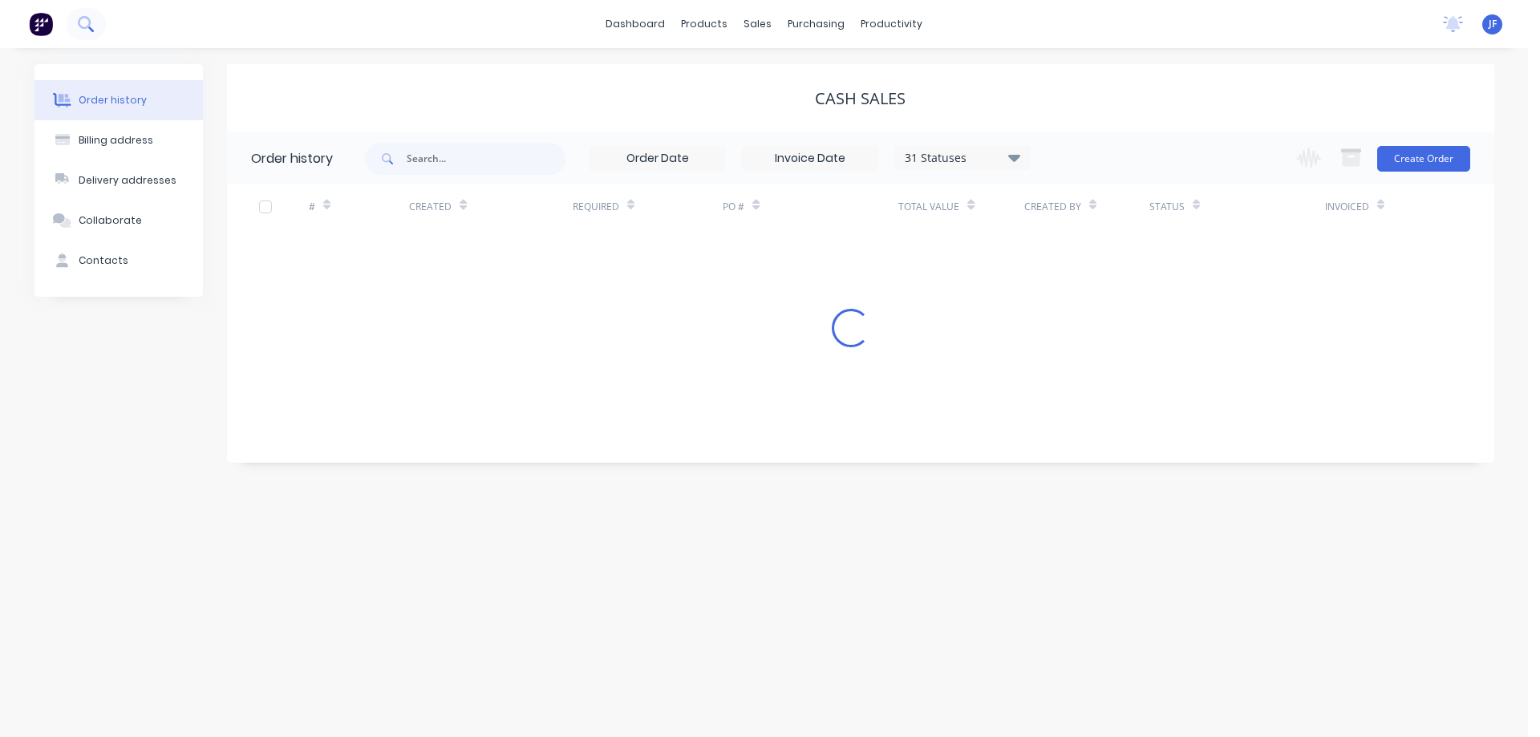
click at [91, 19] on icon at bounding box center [85, 23] width 15 height 15
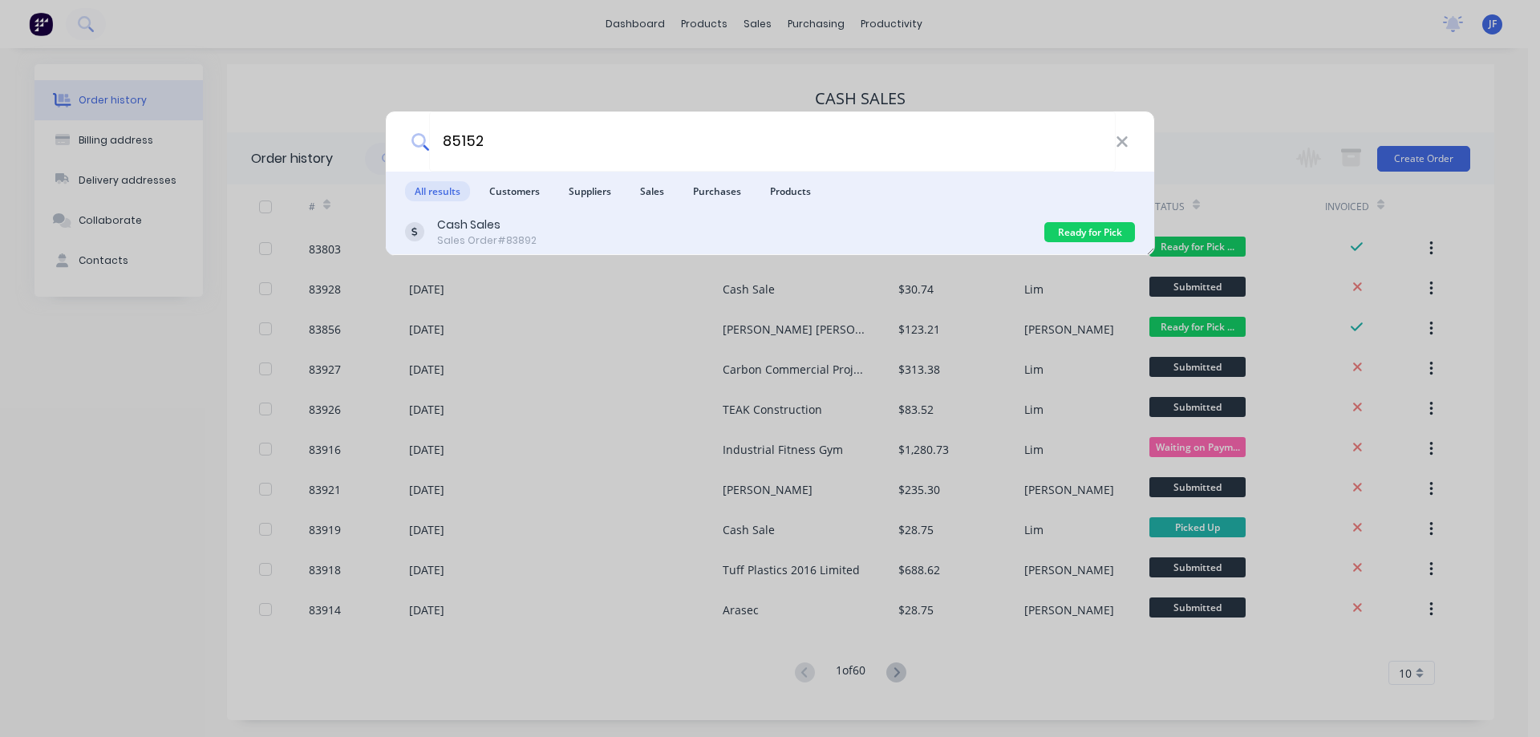
type input "85152"
click at [753, 237] on div "Cash Sales Sales Order #83892" at bounding box center [724, 232] width 639 height 31
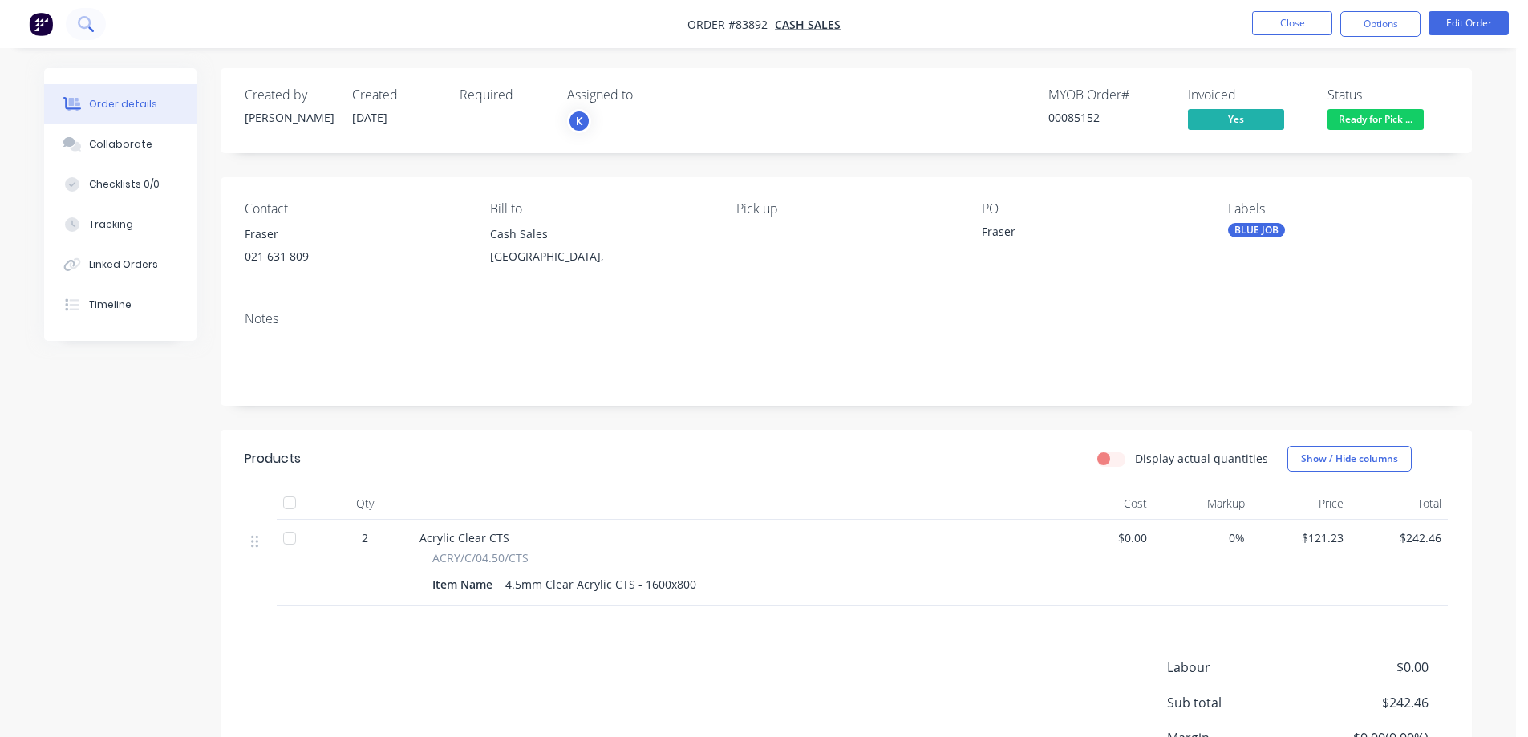
click at [87, 11] on button at bounding box center [86, 24] width 40 height 32
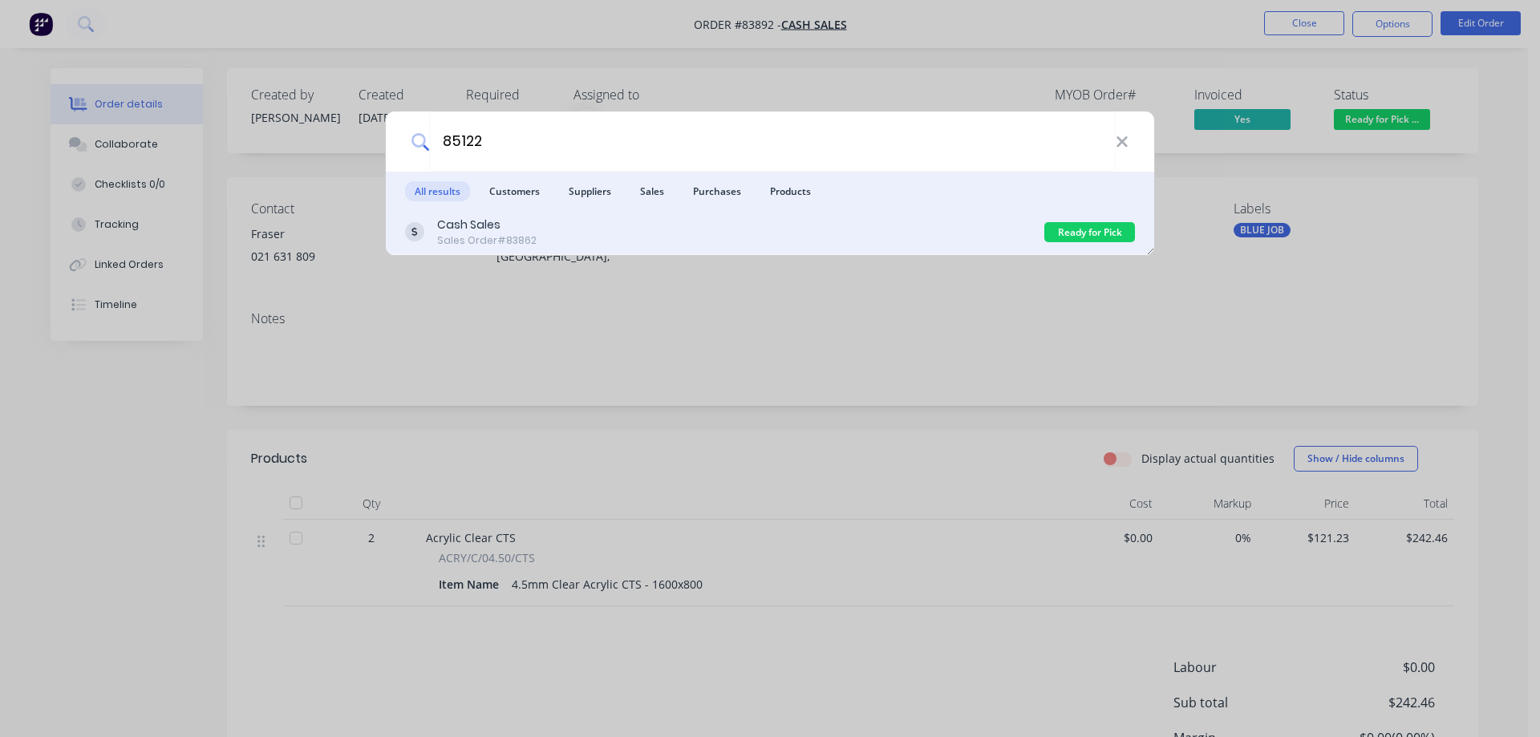
type input "85122"
click at [902, 237] on div "Cash Sales Sales Order #83862" at bounding box center [724, 232] width 639 height 31
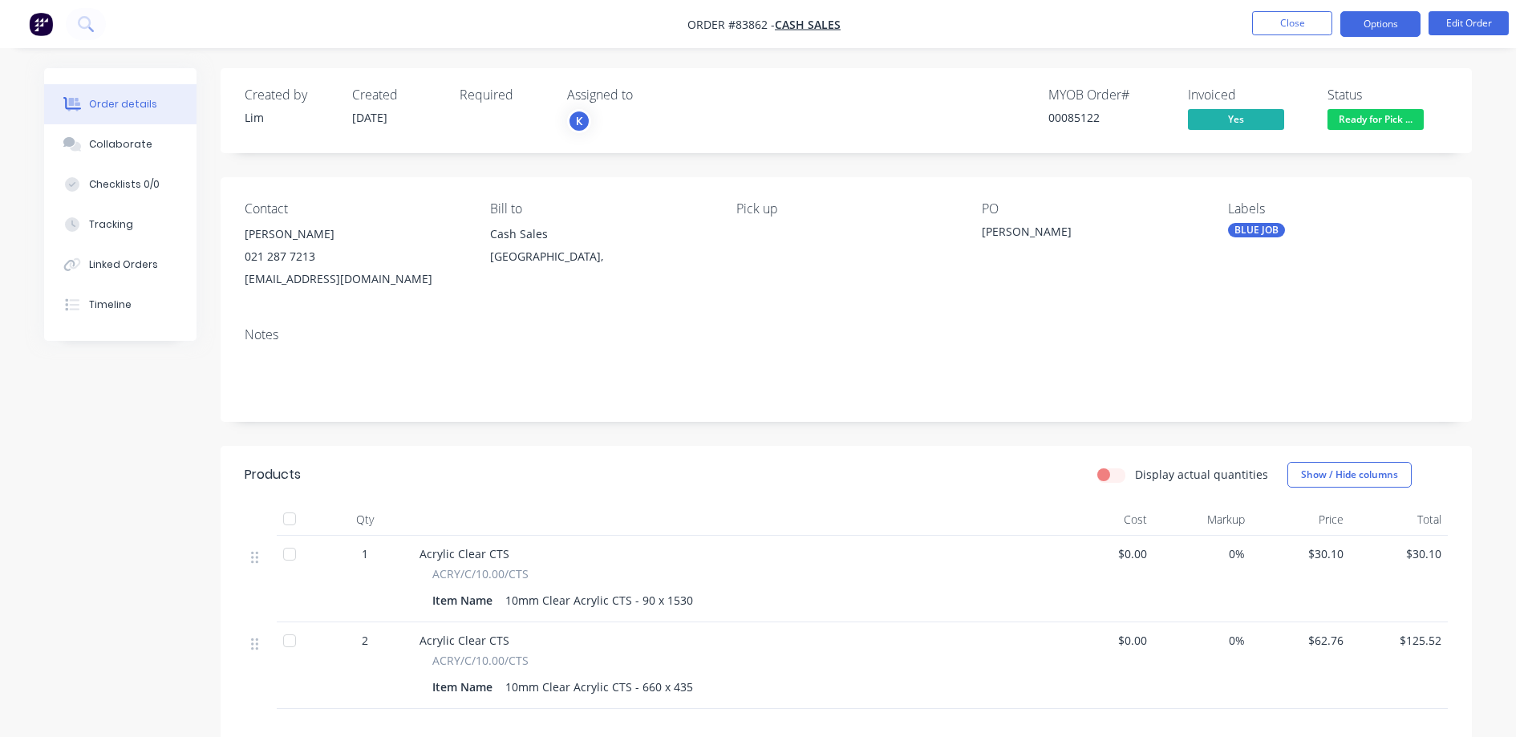
click at [1398, 18] on button "Options" at bounding box center [1380, 24] width 80 height 26
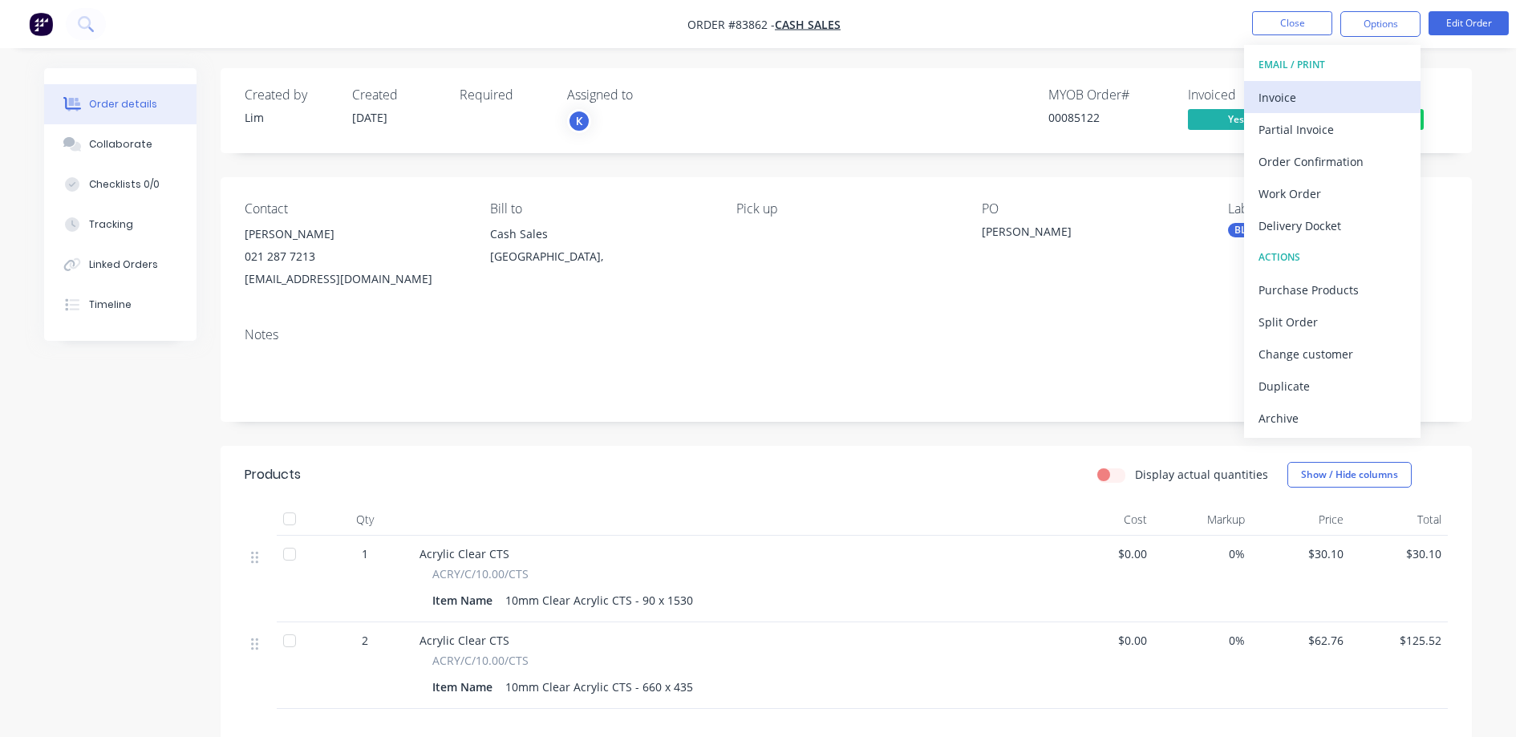
click at [1358, 95] on div "Invoice" at bounding box center [1332, 97] width 148 height 23
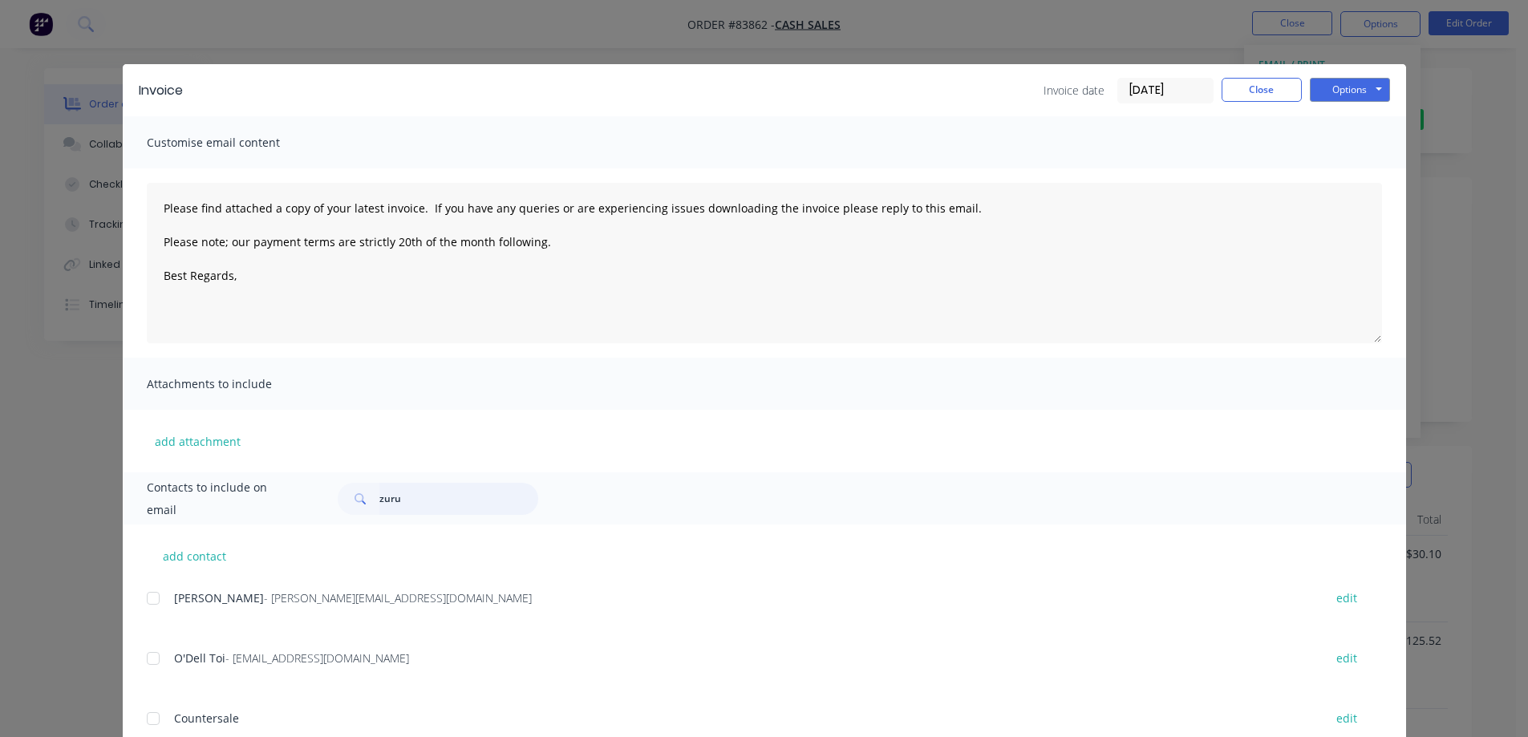
click at [431, 495] on input "zuru" at bounding box center [458, 499] width 159 height 32
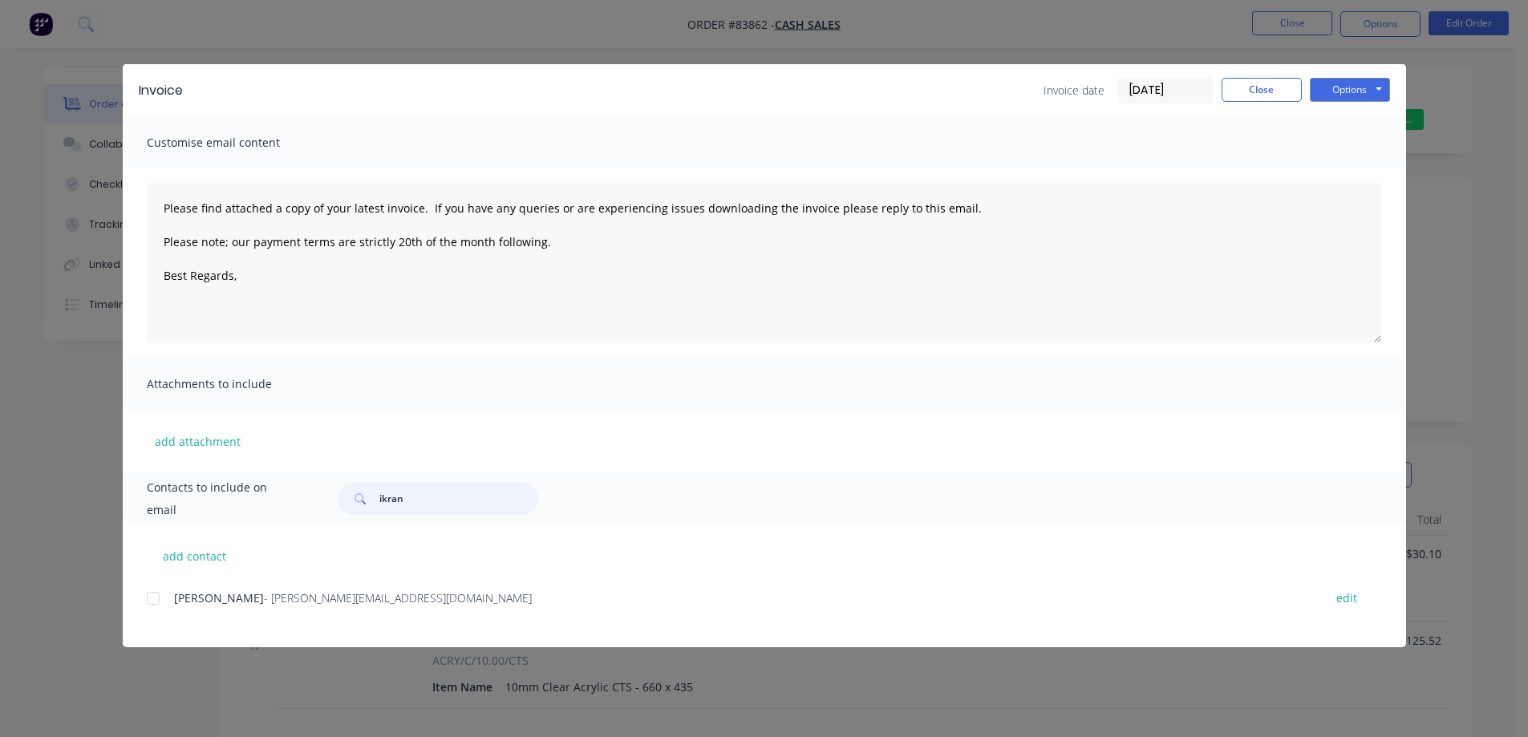
click at [152, 607] on div at bounding box center [153, 598] width 32 height 32
drag, startPoint x: 437, startPoint y: 511, endPoint x: 240, endPoint y: 512, distance: 197.3
click at [241, 512] on div "Contacts to include on email ikran" at bounding box center [764, 498] width 1283 height 52
click at [161, 599] on div at bounding box center [153, 598] width 32 height 32
type input "ikram"
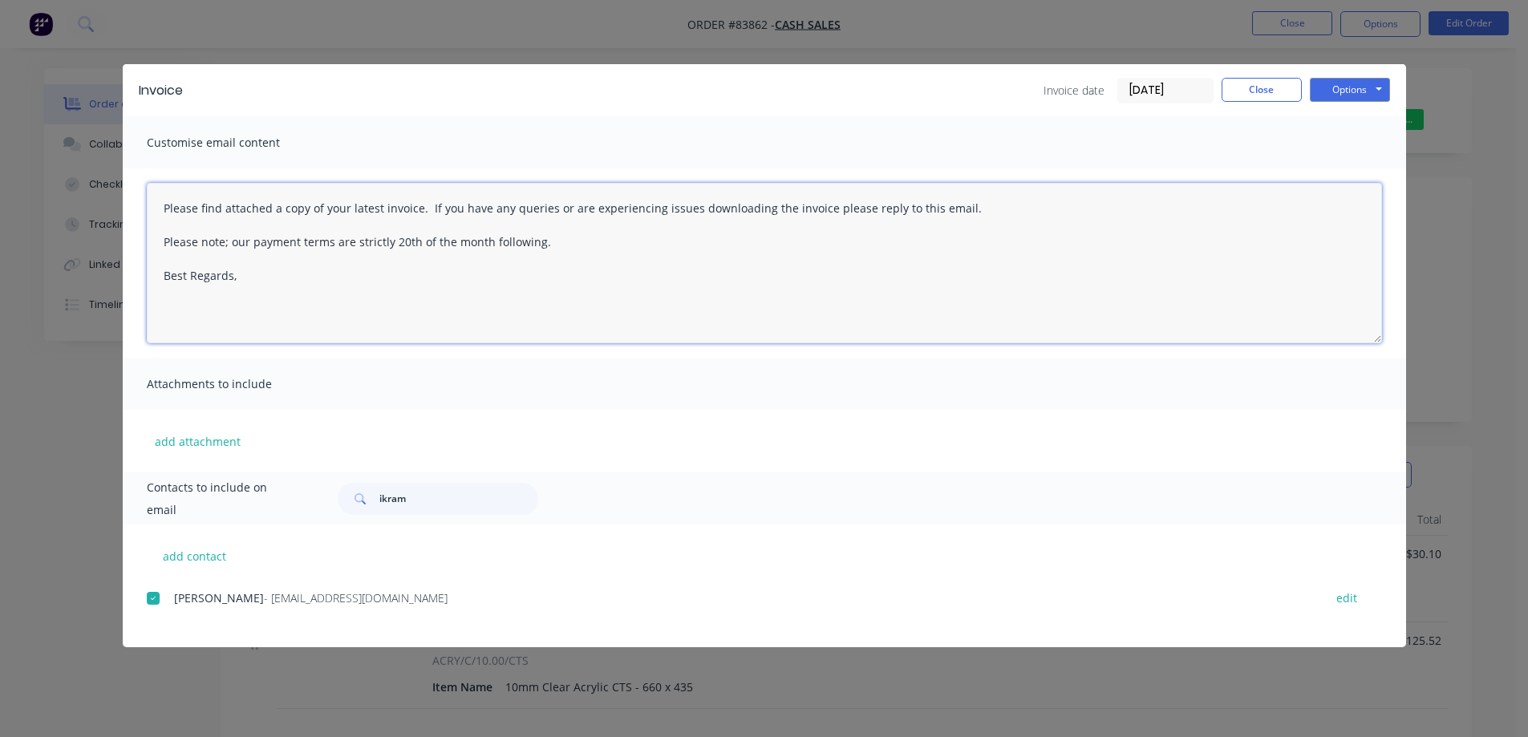
drag, startPoint x: 567, startPoint y: 255, endPoint x: 9, endPoint y: 185, distance: 562.6
click at [9, 185] on div "Invoice Invoice date 14/08/25 Close Options Preview Print Email Customise email…" at bounding box center [764, 368] width 1528 height 737
paste textarea "Hi, your order is now ready for collection."
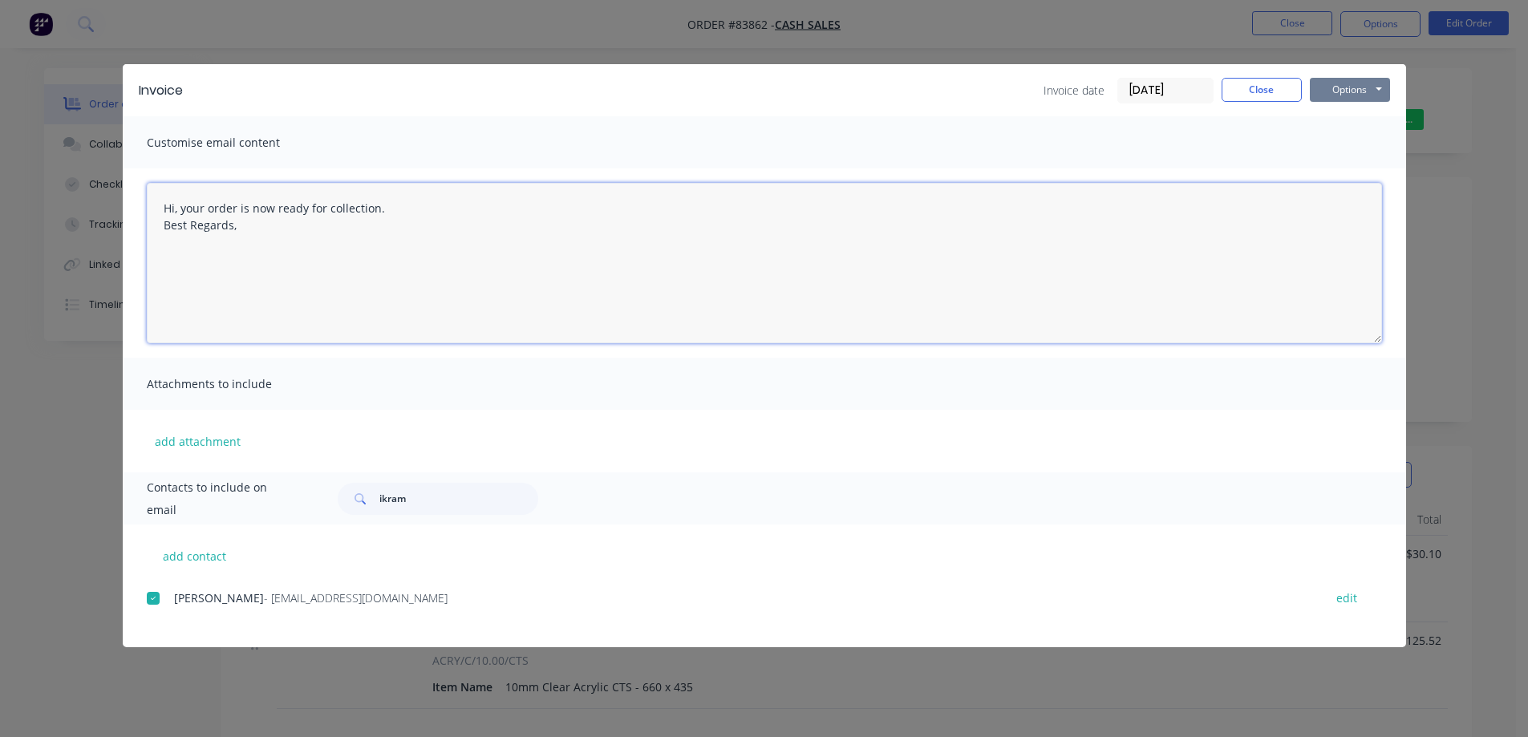
type textarea "Hi, your order is now ready for collection. Best Regards,"
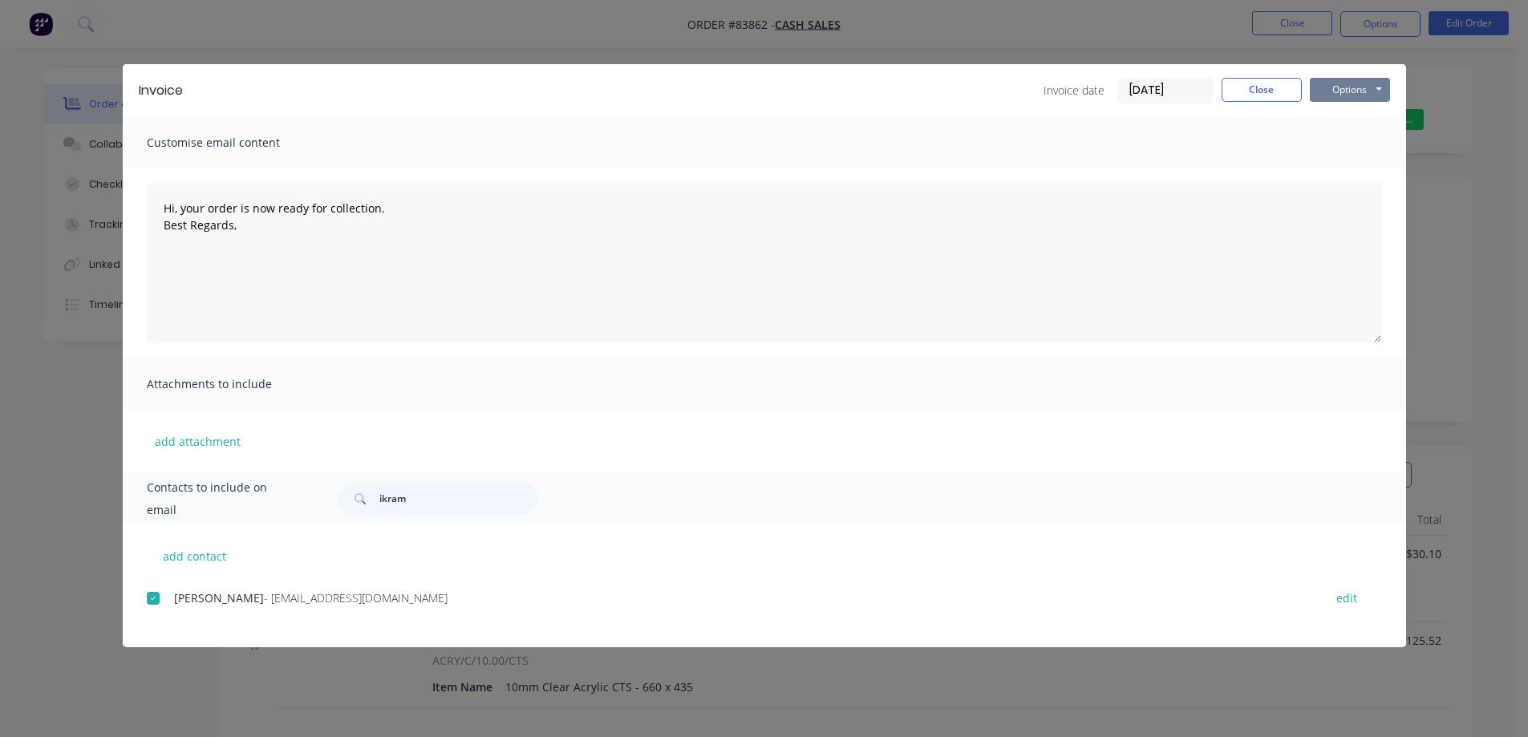
click at [1343, 86] on button "Options" at bounding box center [1350, 90] width 80 height 24
click at [1343, 167] on button "Email" at bounding box center [1361, 171] width 103 height 26
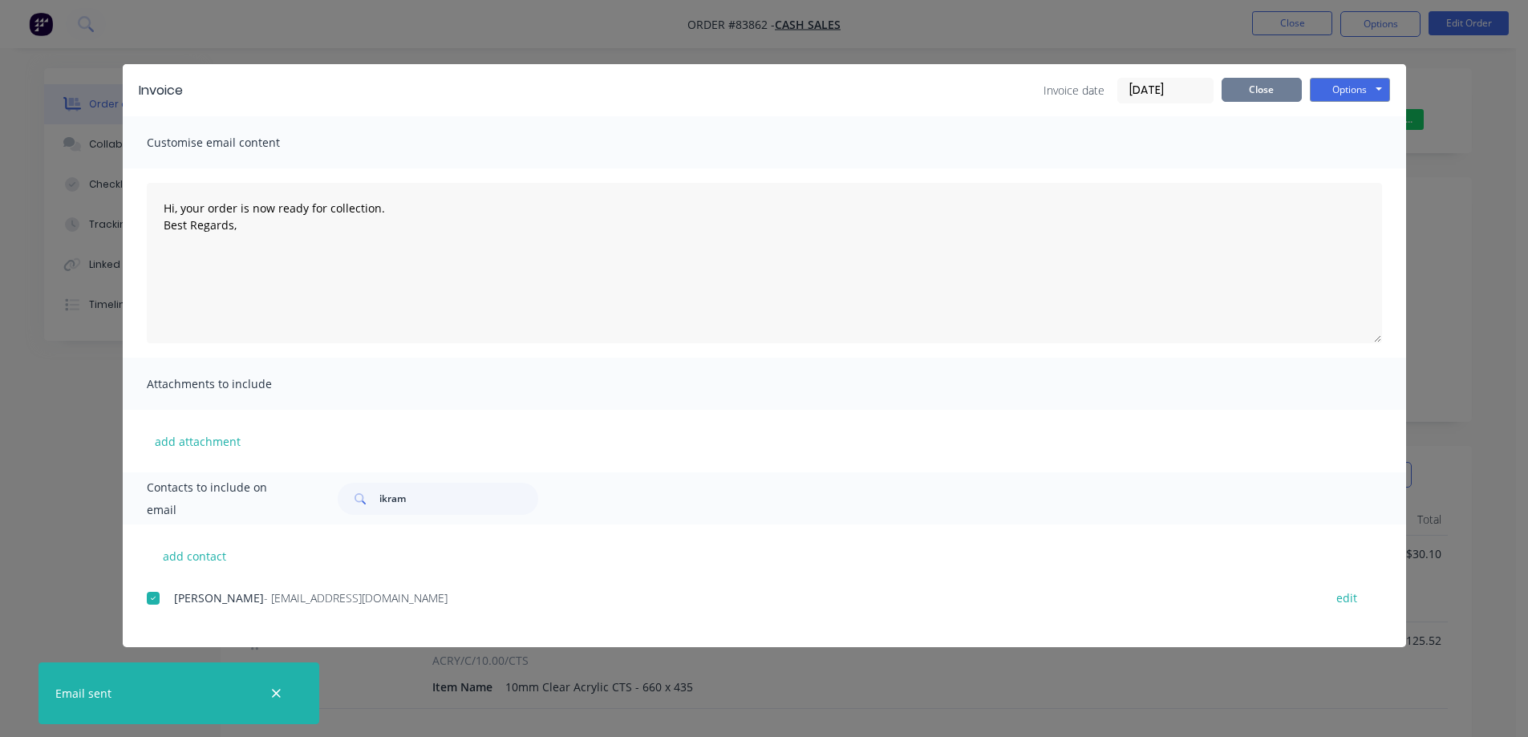
click at [1284, 81] on button "Close" at bounding box center [1262, 90] width 80 height 24
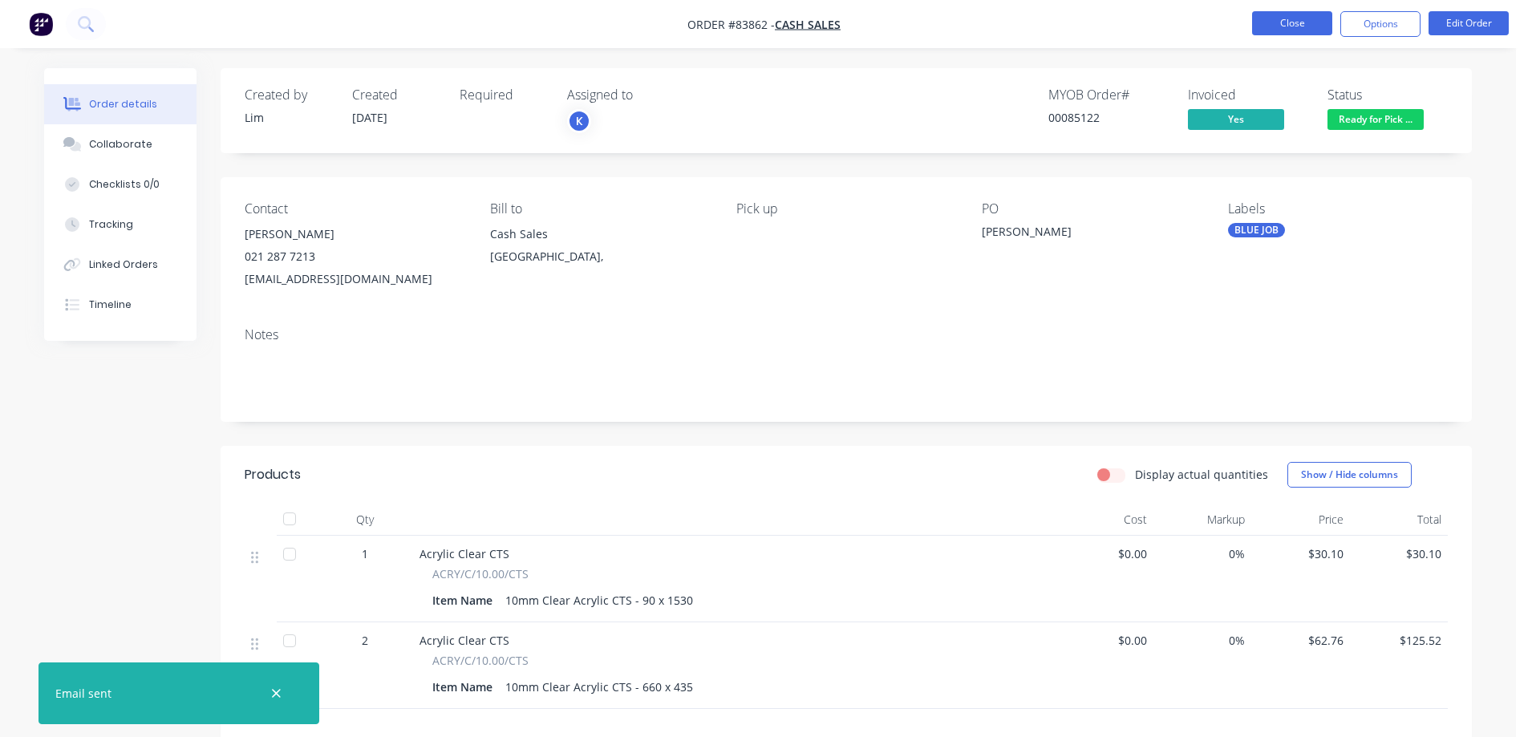
click at [1301, 18] on button "Close" at bounding box center [1292, 23] width 80 height 24
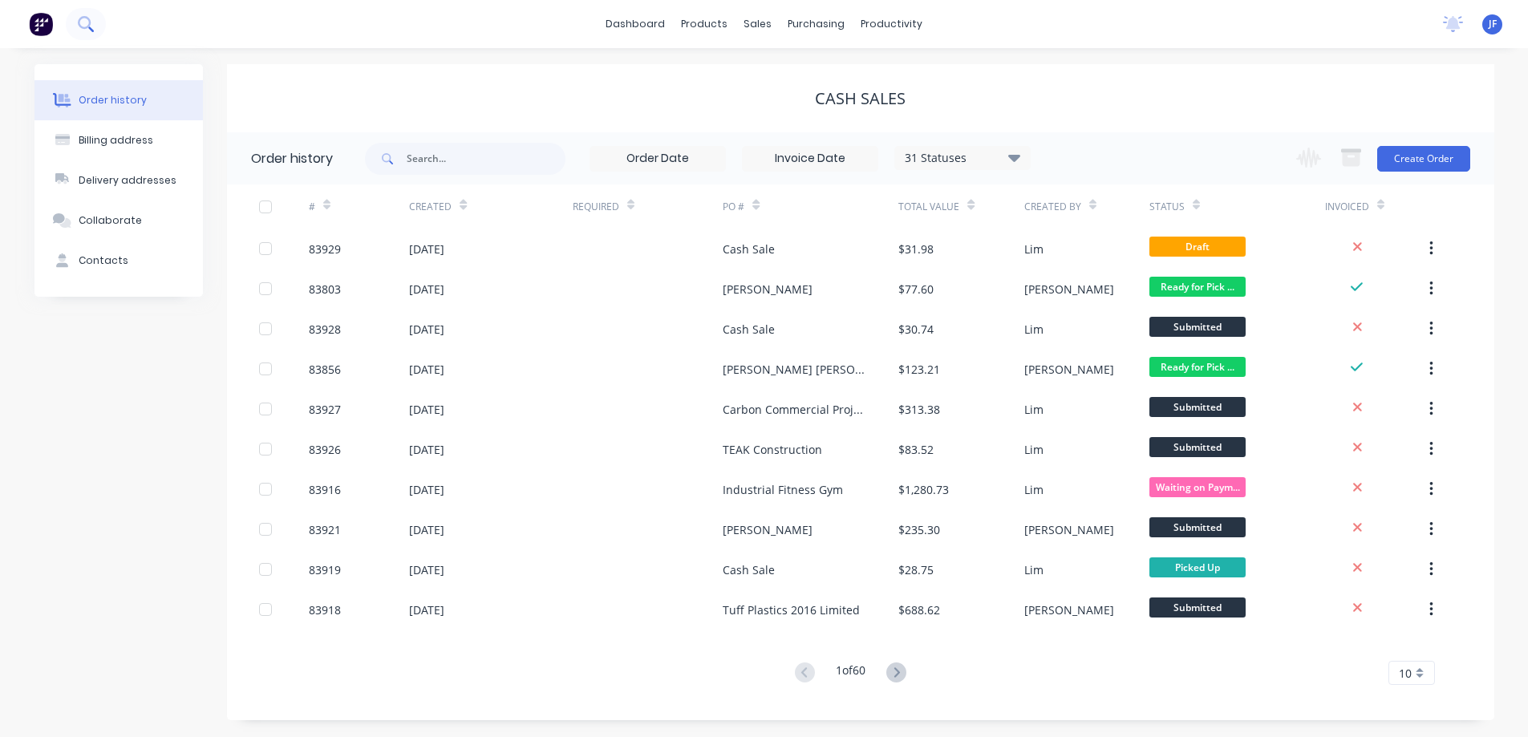
click at [67, 32] on button at bounding box center [86, 24] width 40 height 32
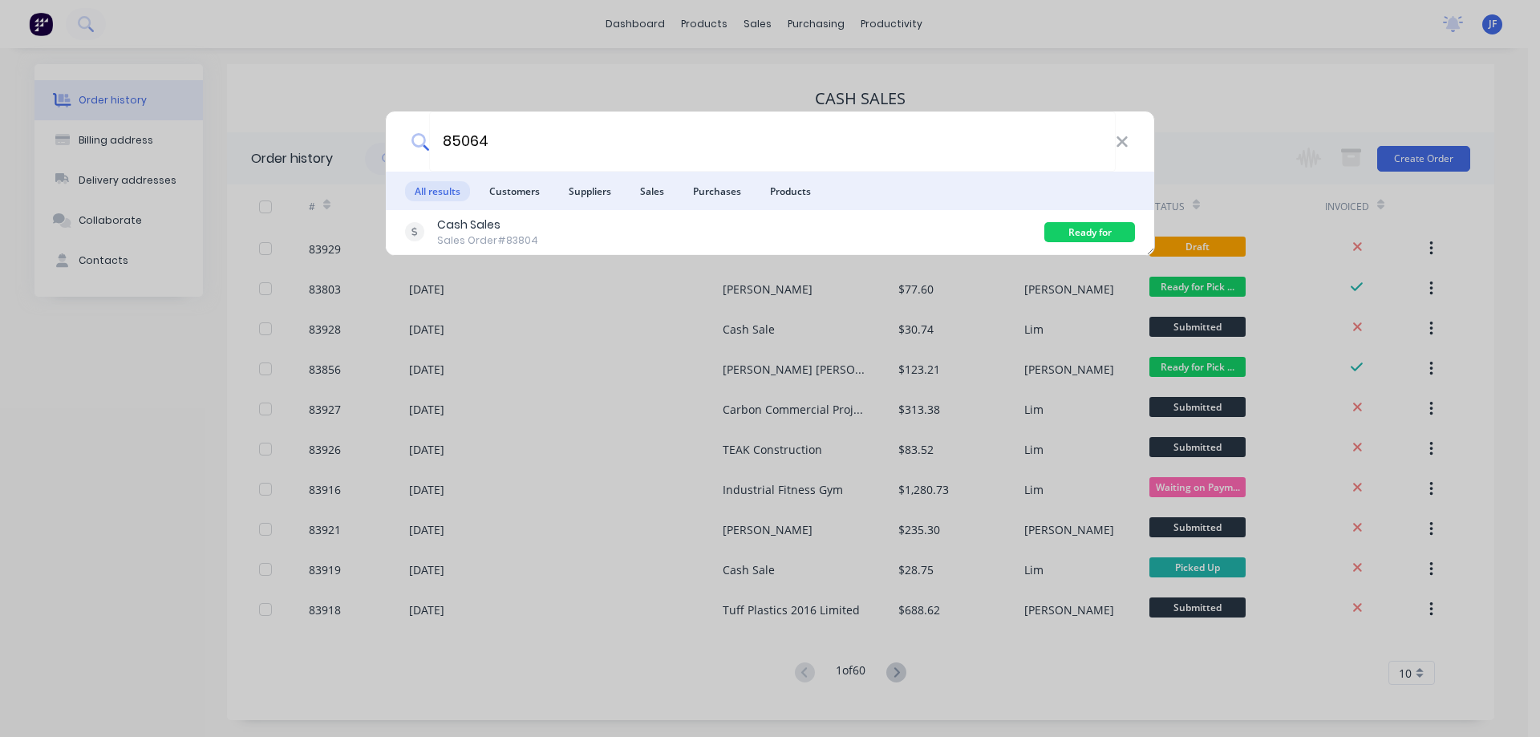
type input "85064"
click at [642, 234] on div "Cash Sales Sales Order #83804" at bounding box center [724, 232] width 639 height 31
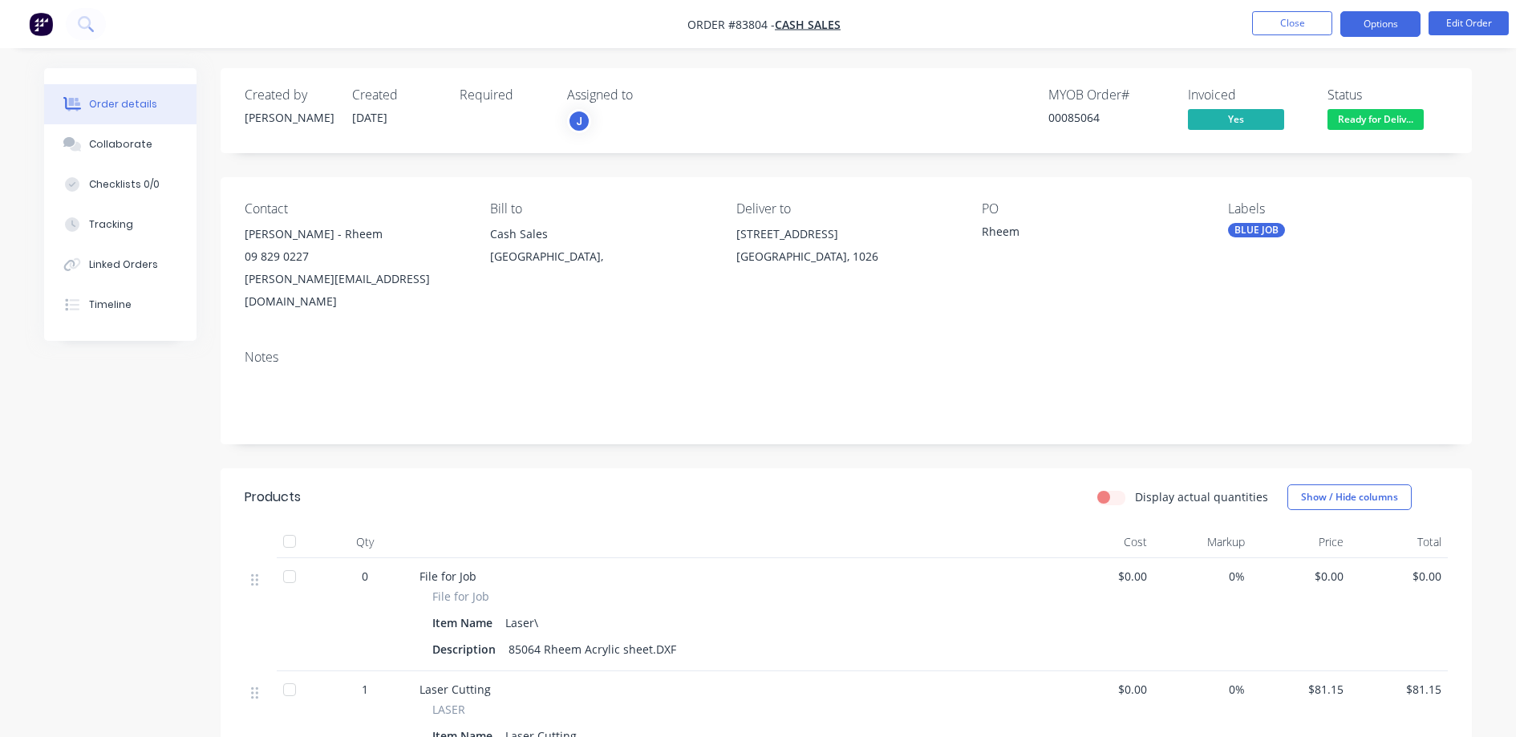
click at [1403, 21] on button "Options" at bounding box center [1380, 24] width 80 height 26
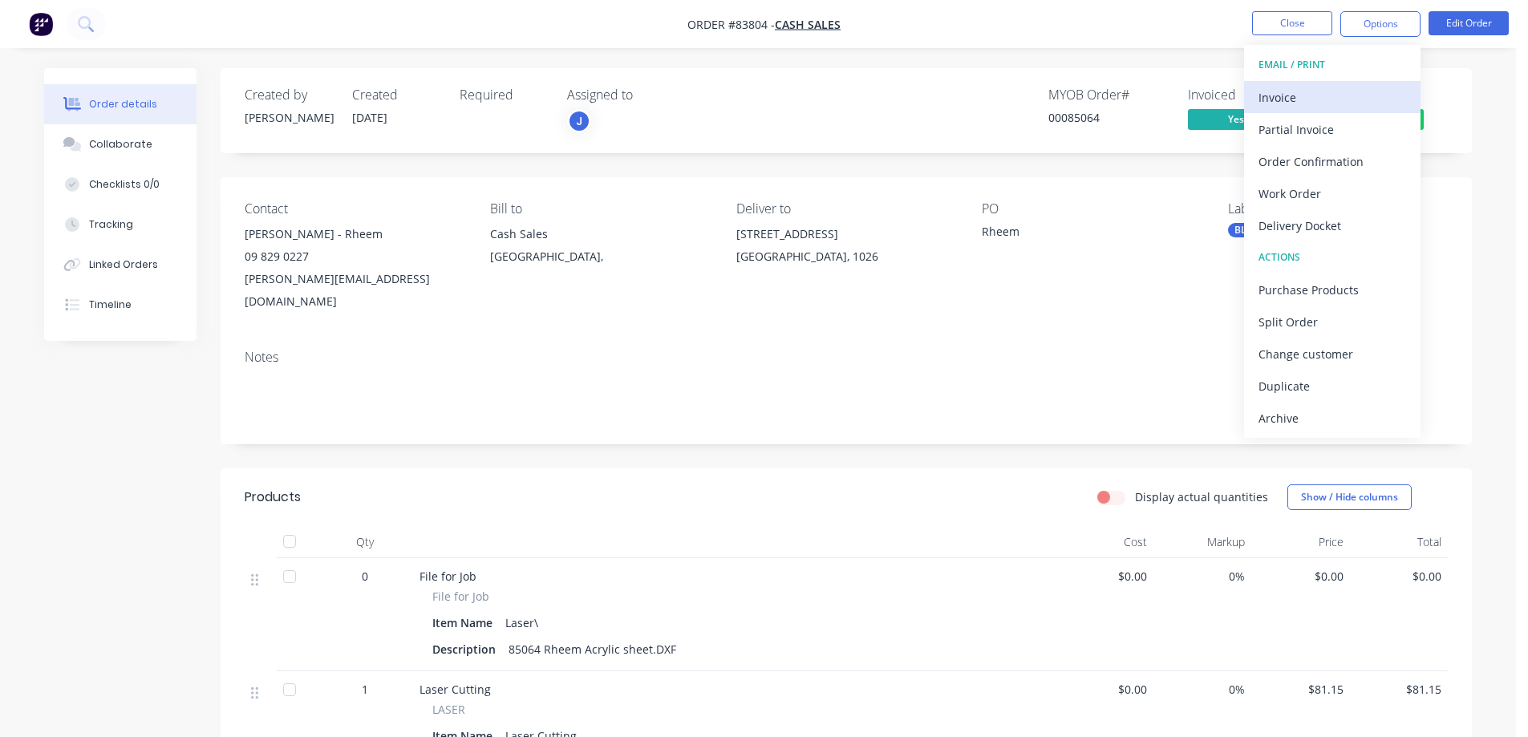
click at [1357, 87] on button "Invoice" at bounding box center [1332, 97] width 176 height 32
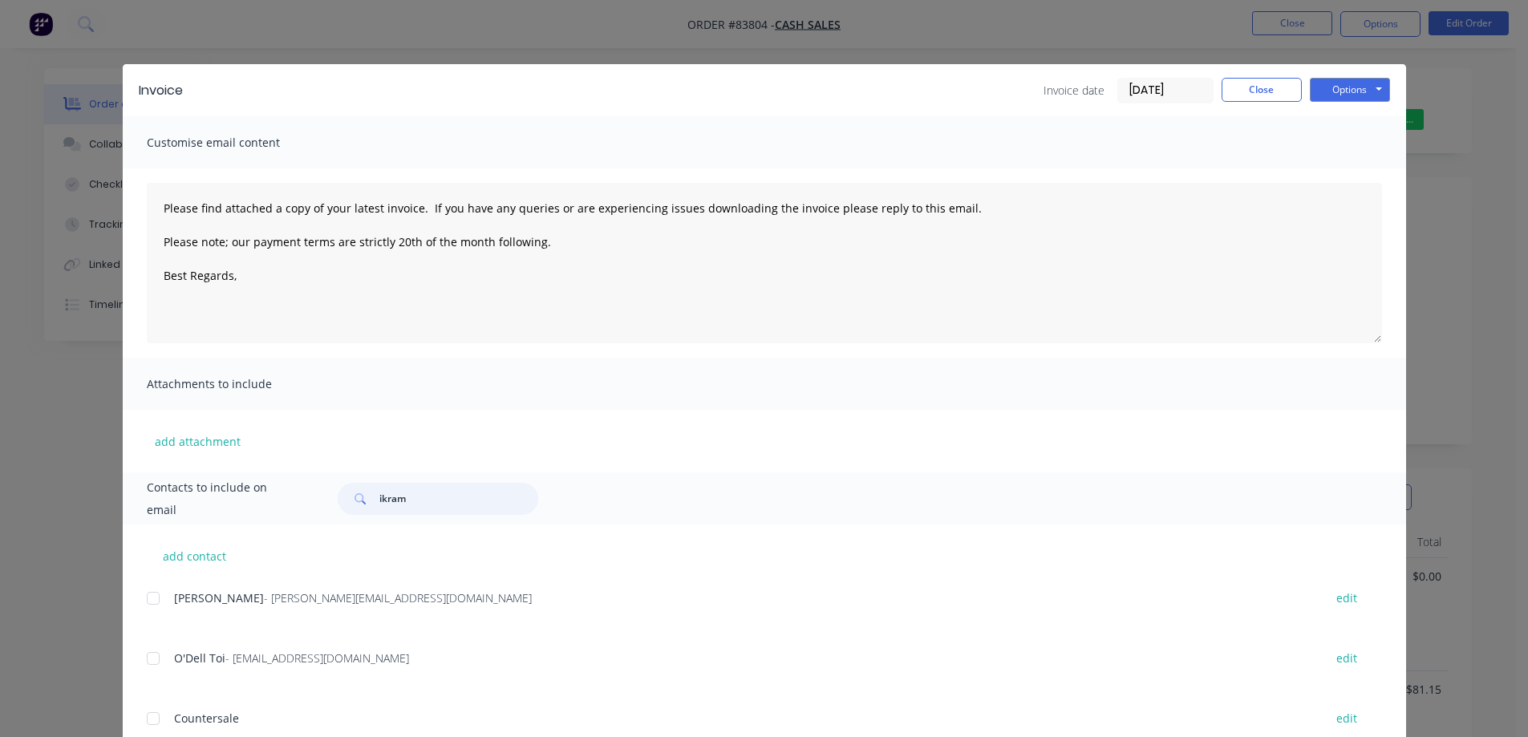
click at [388, 500] on input "ikram" at bounding box center [458, 499] width 159 height 32
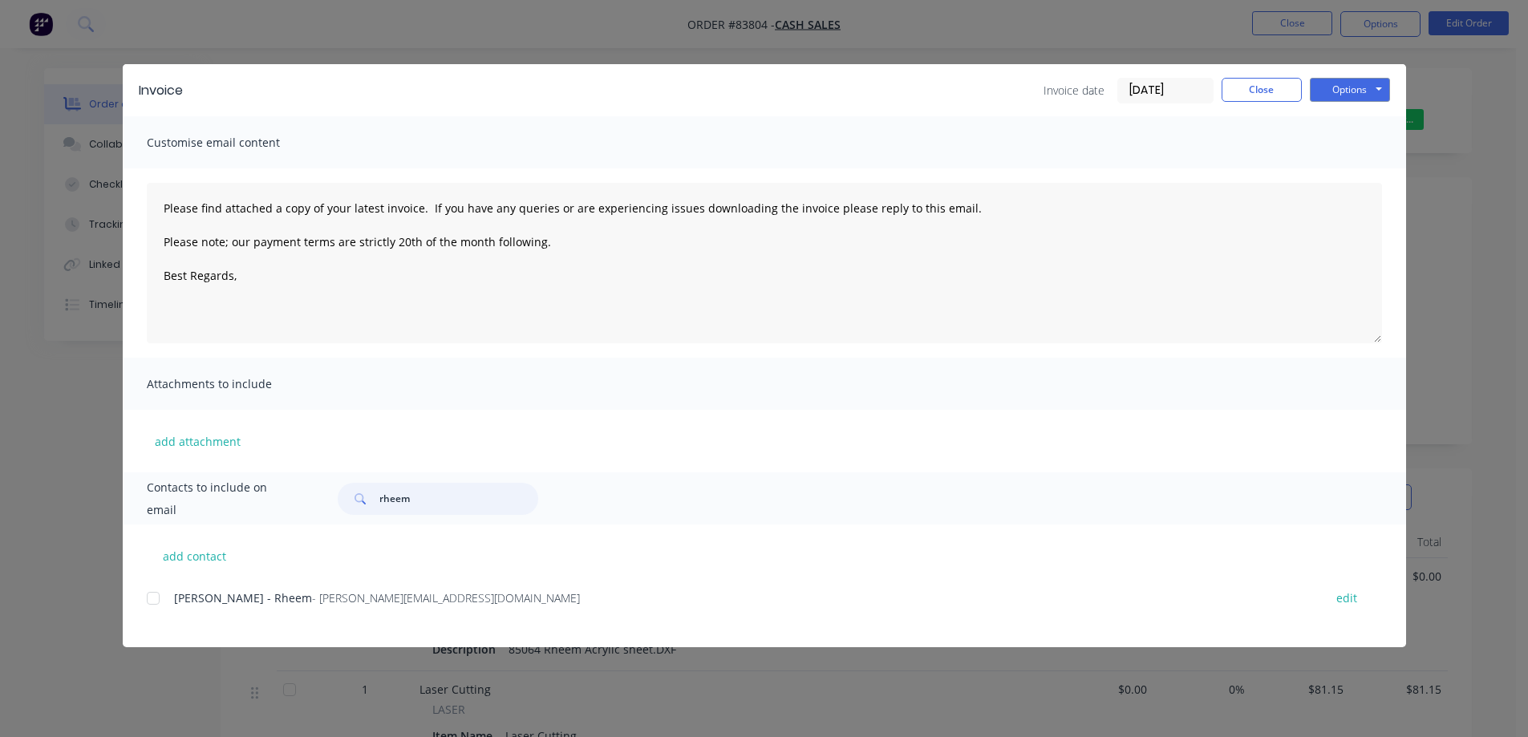
click at [149, 603] on div at bounding box center [153, 598] width 32 height 32
type input "rheem"
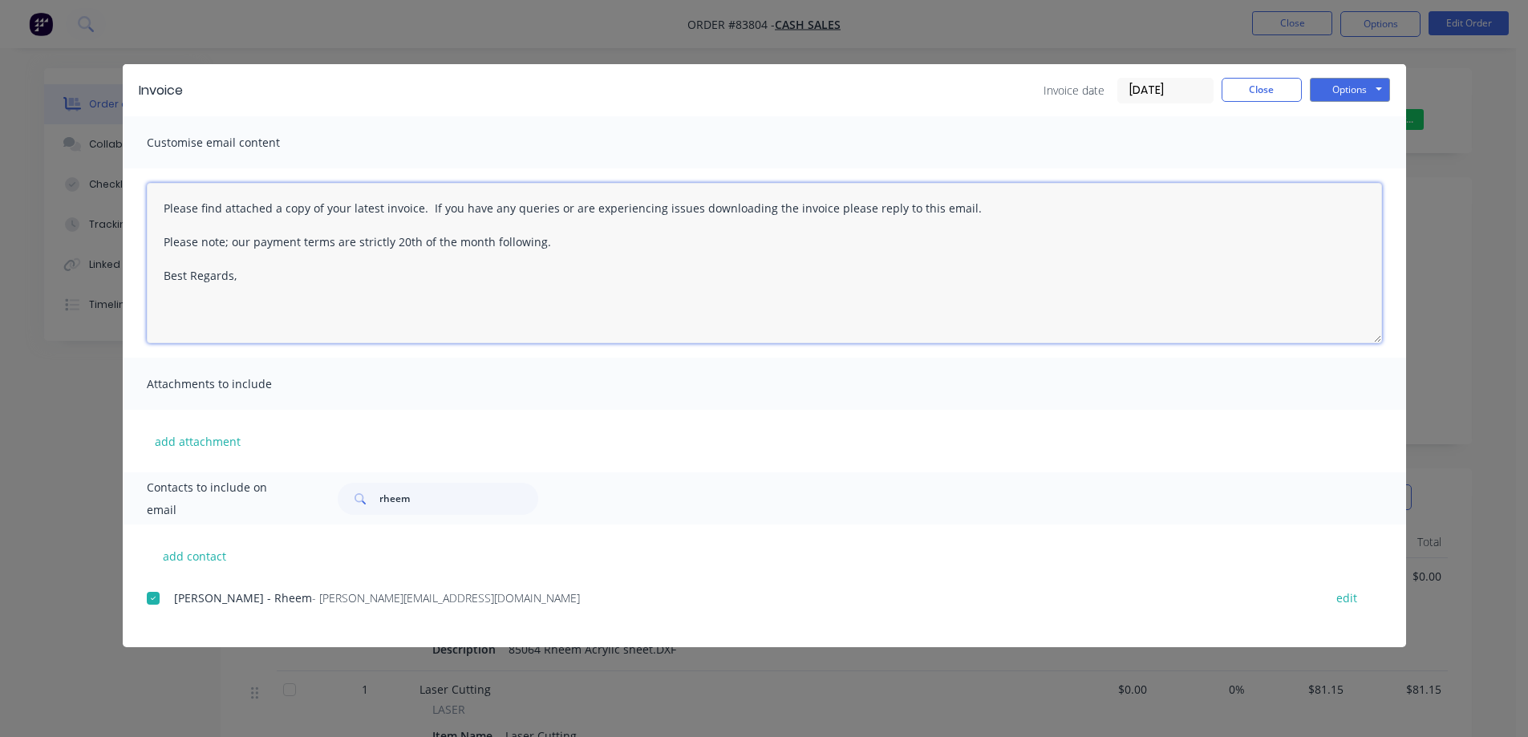
drag, startPoint x: 426, startPoint y: 228, endPoint x: 183, endPoint y: 175, distance: 248.7
click at [7, 151] on div "Invoice Invoice date 14/08/25 Close Options Preview Print Email Customise email…" at bounding box center [764, 368] width 1528 height 737
paste textarea "Thank you for your order. Your order is ready, and will be dispatched upon rece…"
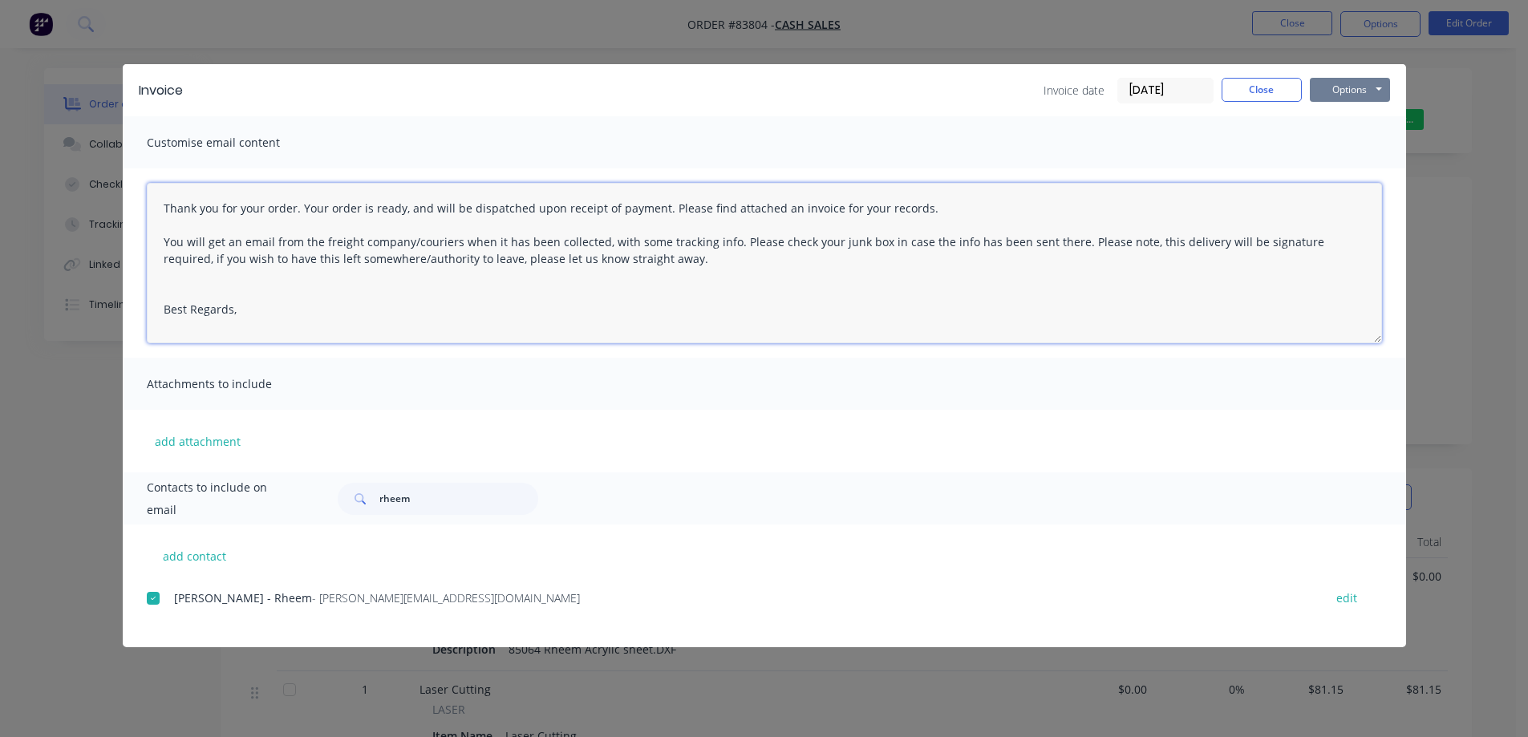
type textarea "Thank you for your order. Your order is ready, and will be dispatched upon rece…"
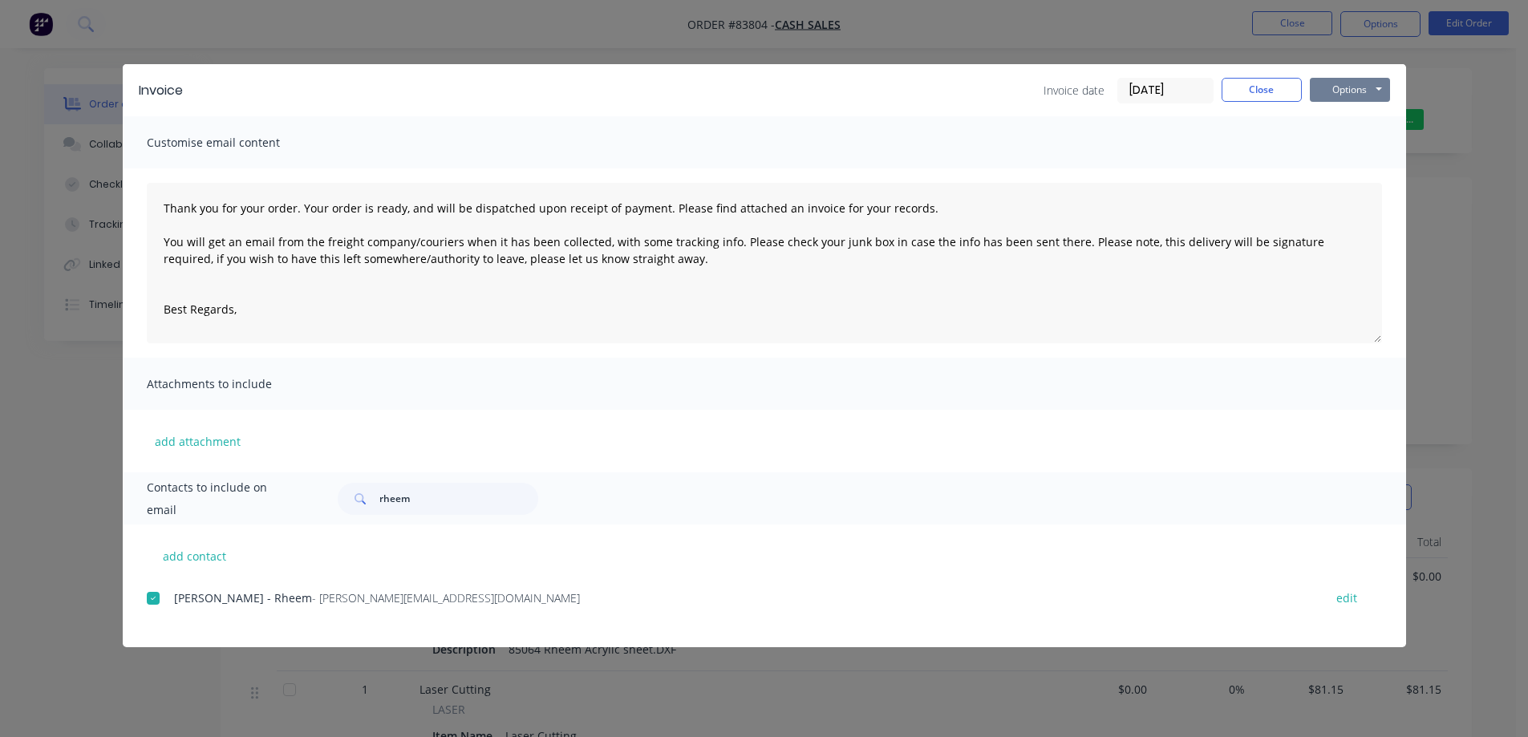
click at [1358, 83] on button "Options" at bounding box center [1350, 90] width 80 height 24
click at [1348, 171] on button "Email" at bounding box center [1361, 171] width 103 height 26
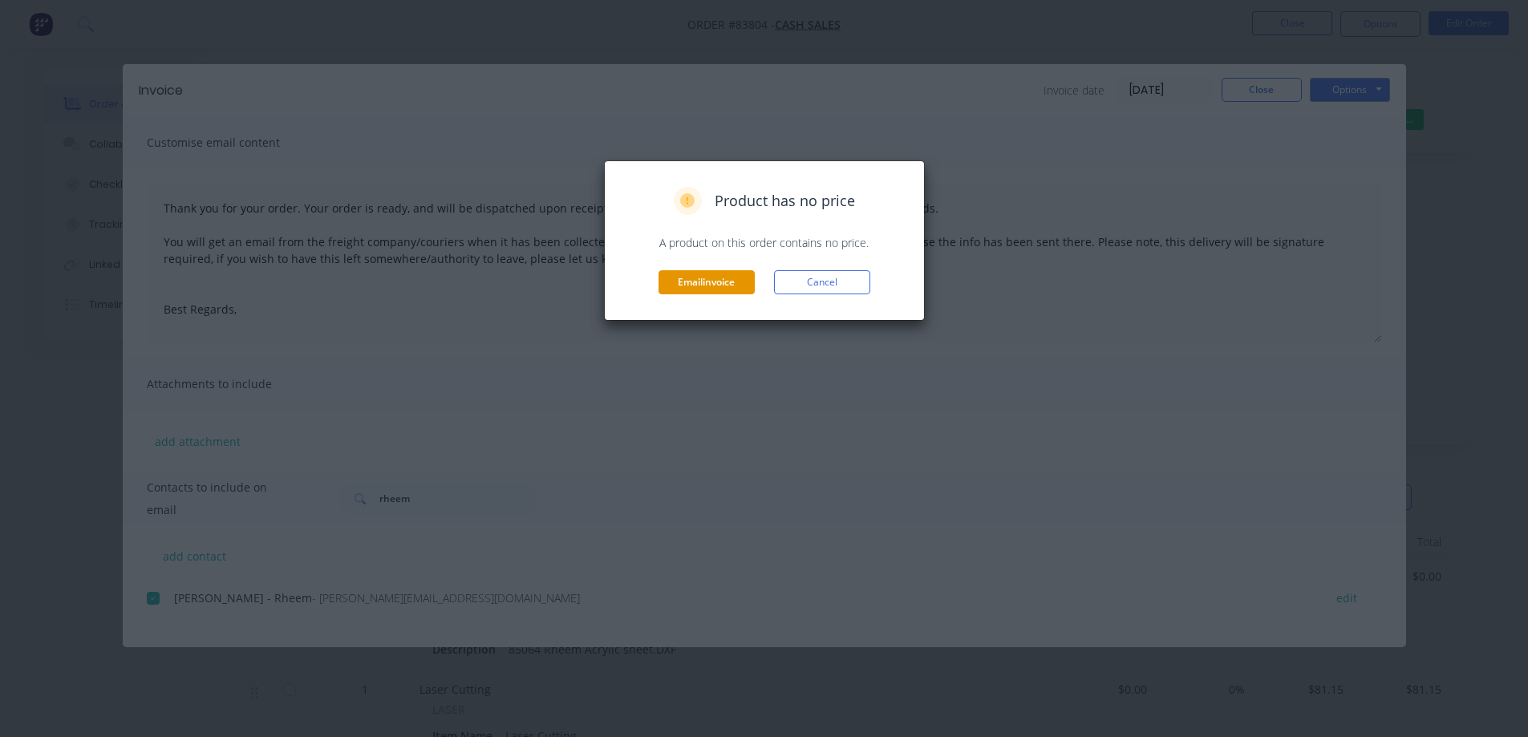
click at [707, 283] on button "Email invoice" at bounding box center [706, 282] width 96 height 24
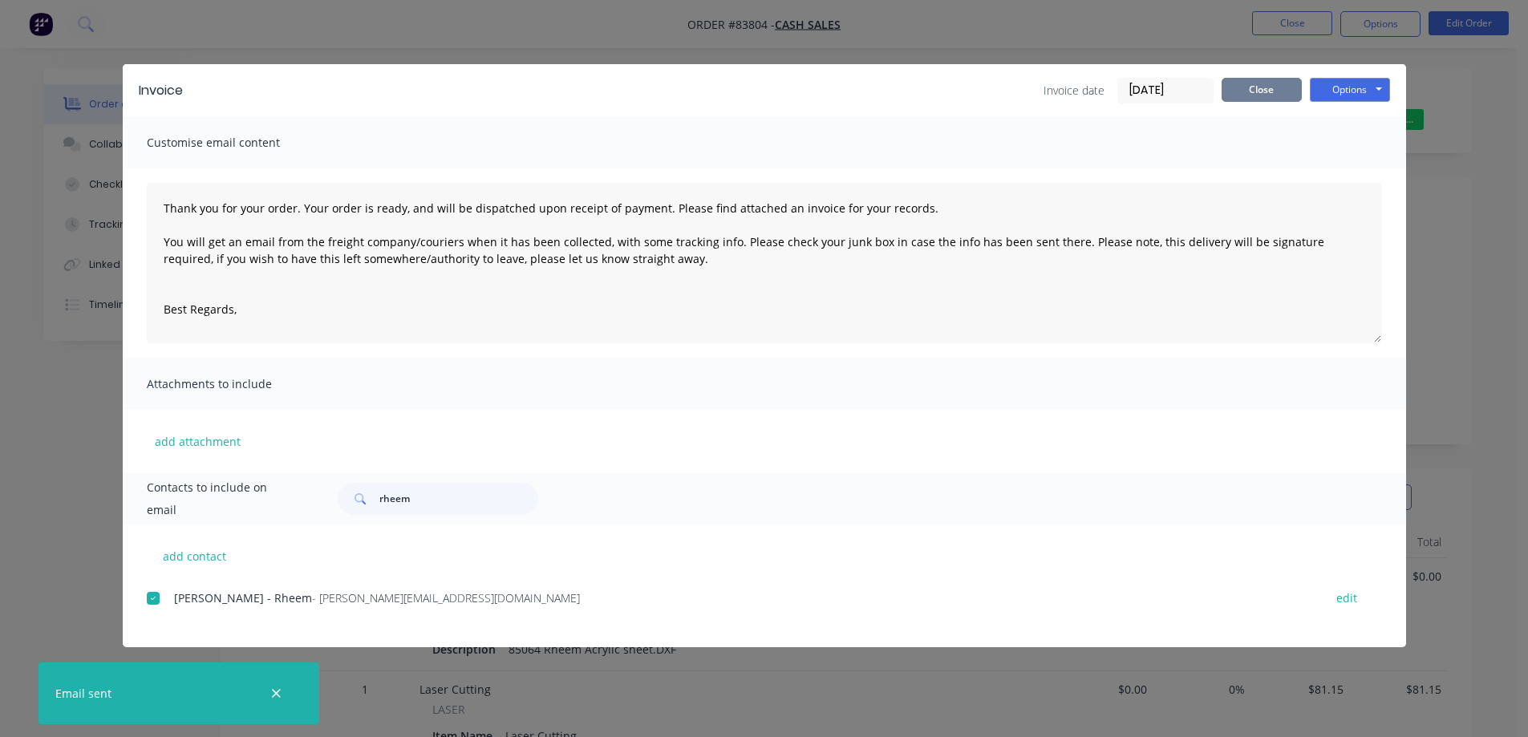
click at [1284, 94] on button "Close" at bounding box center [1262, 90] width 80 height 24
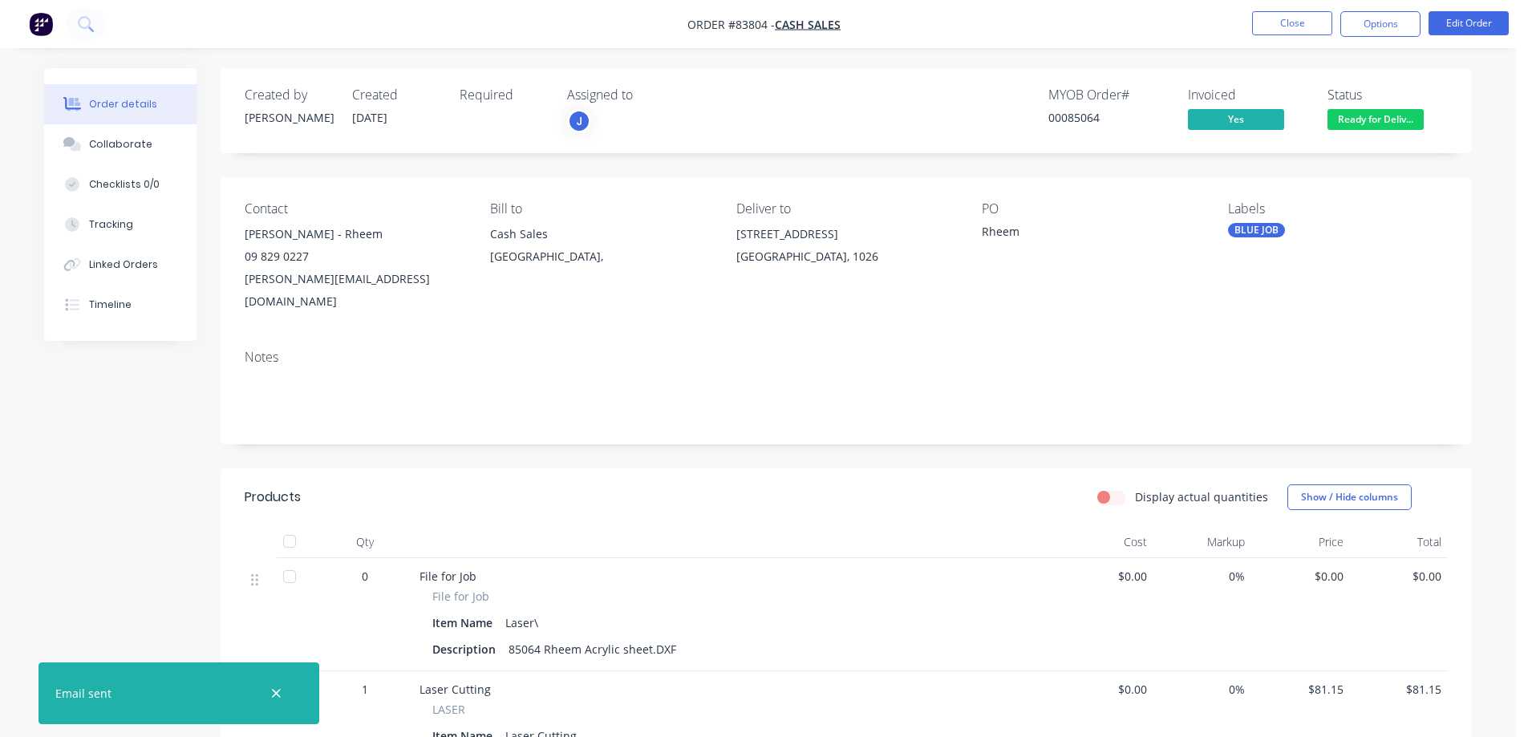
click at [1383, 126] on span "Ready for Deliv..." at bounding box center [1375, 119] width 96 height 20
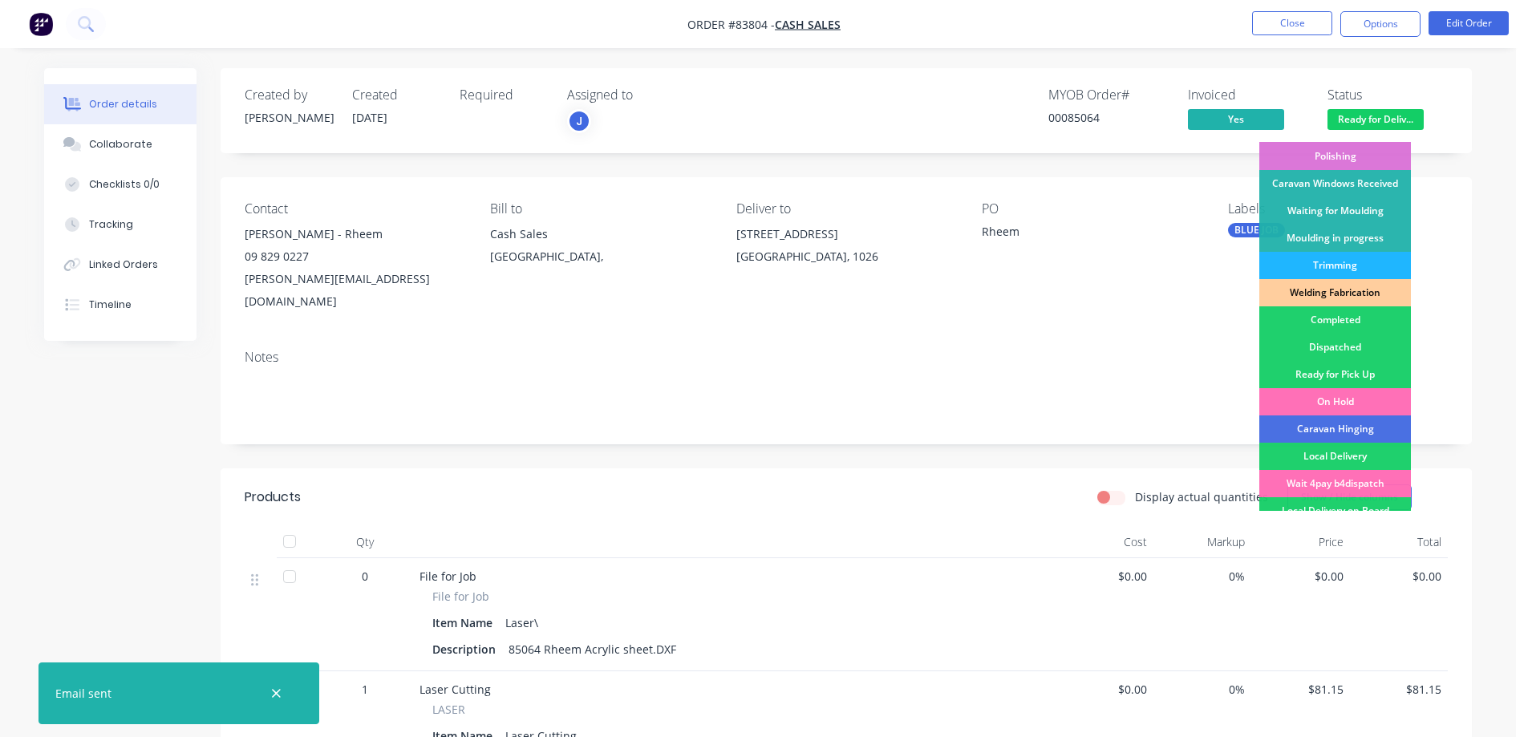
scroll to position [313, 0]
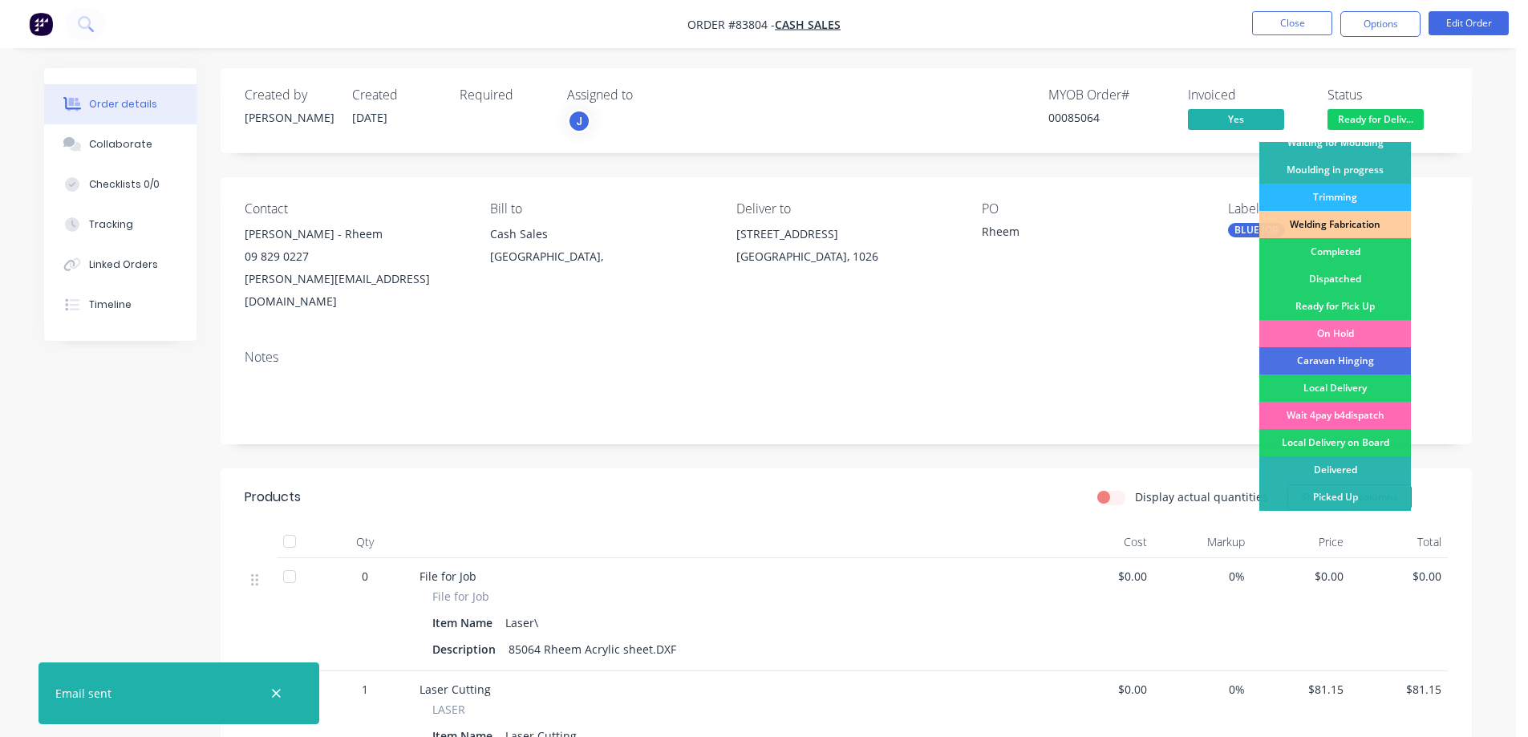
click at [1343, 415] on div "Wait 4pay b4dispatch" at bounding box center [1335, 415] width 152 height 27
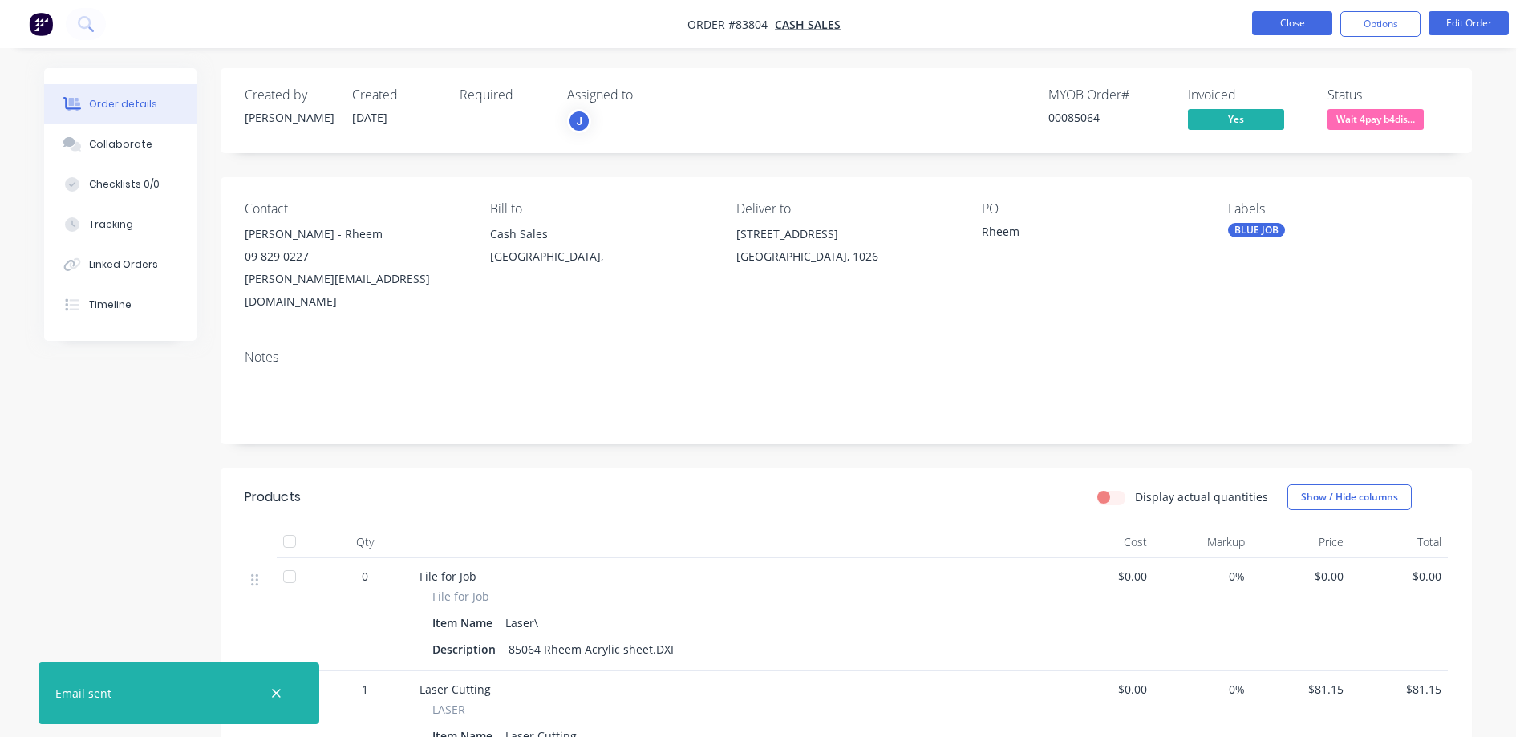
click at [1291, 23] on button "Close" at bounding box center [1292, 23] width 80 height 24
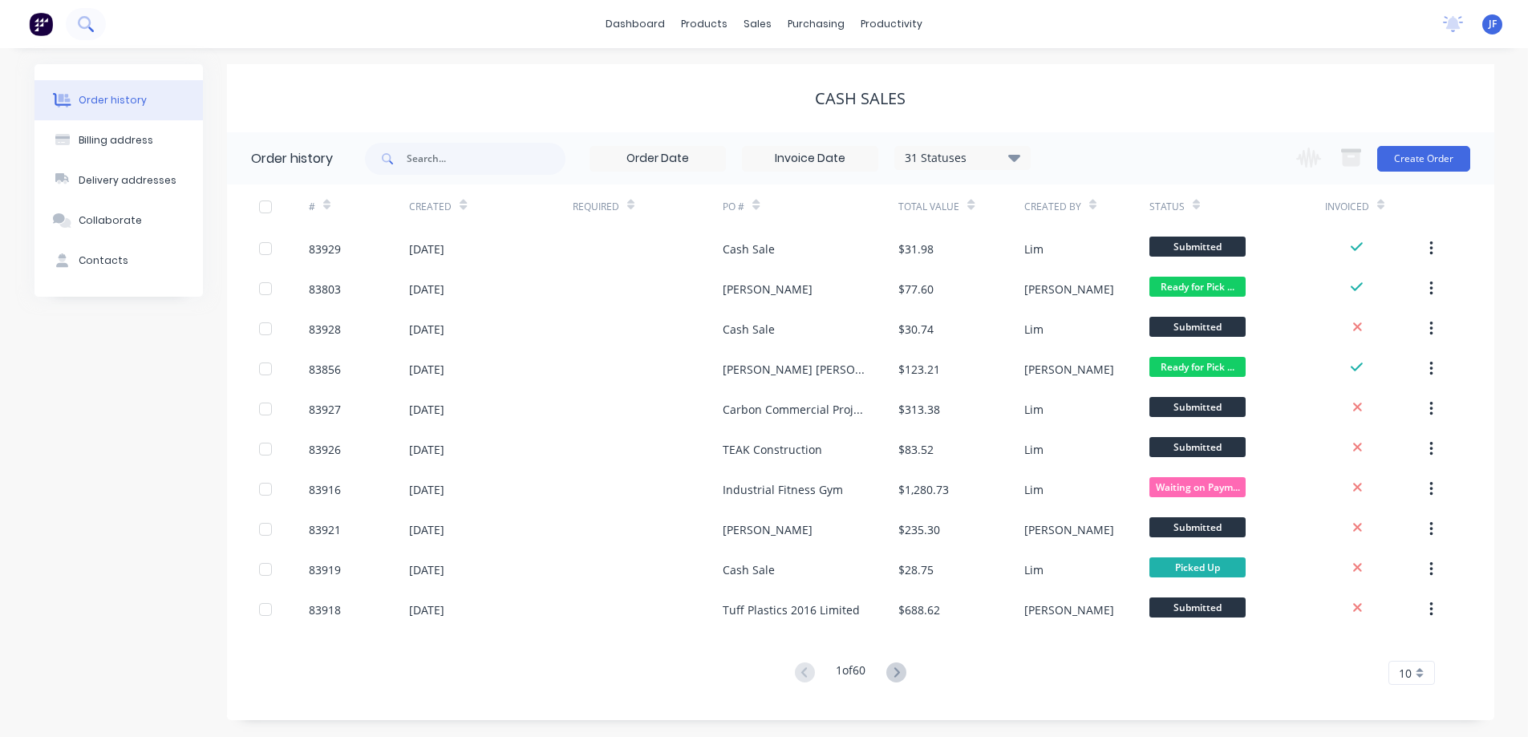
click at [88, 27] on icon at bounding box center [84, 22] width 13 height 13
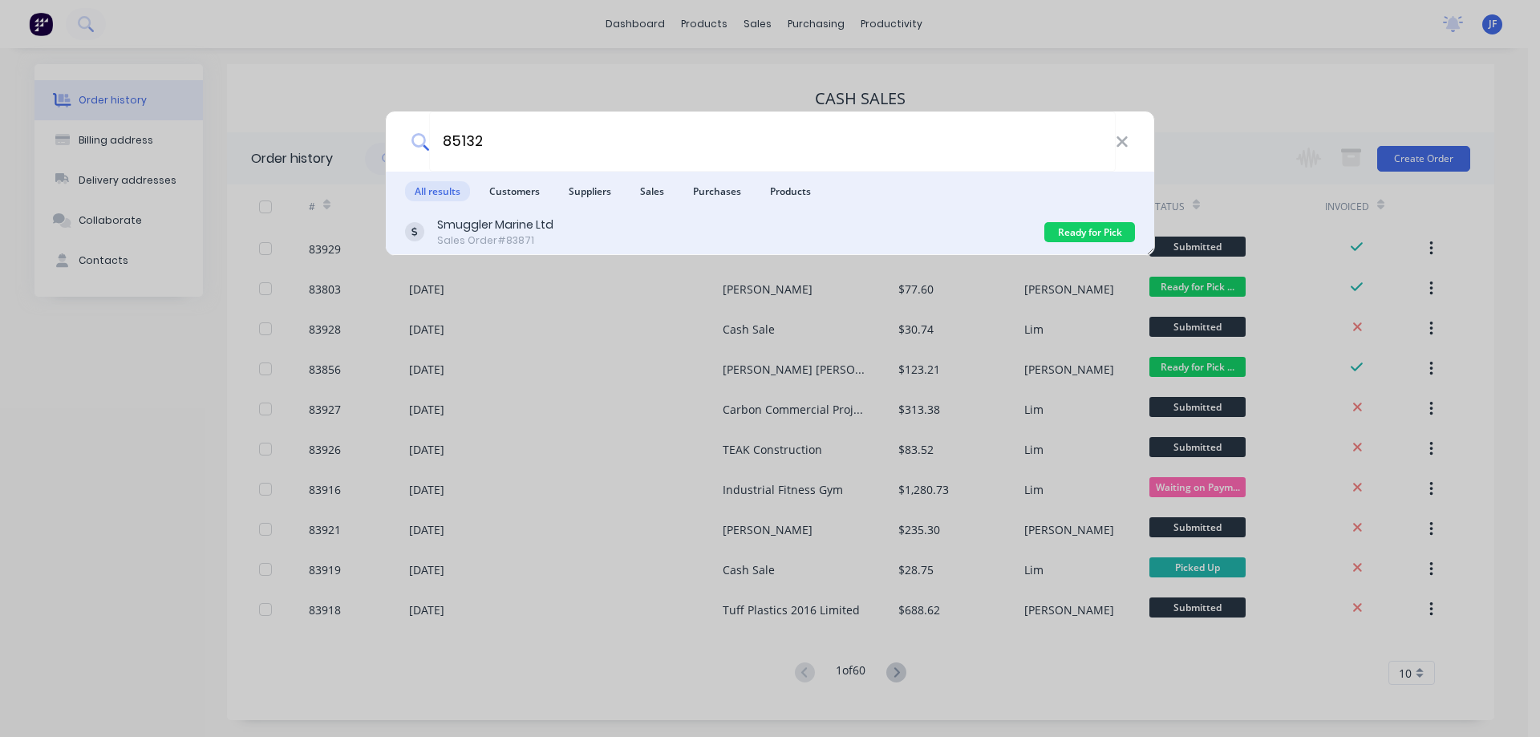
type input "85132"
click at [747, 219] on div "Smuggler Marine Ltd Sales Order #83871" at bounding box center [724, 232] width 639 height 31
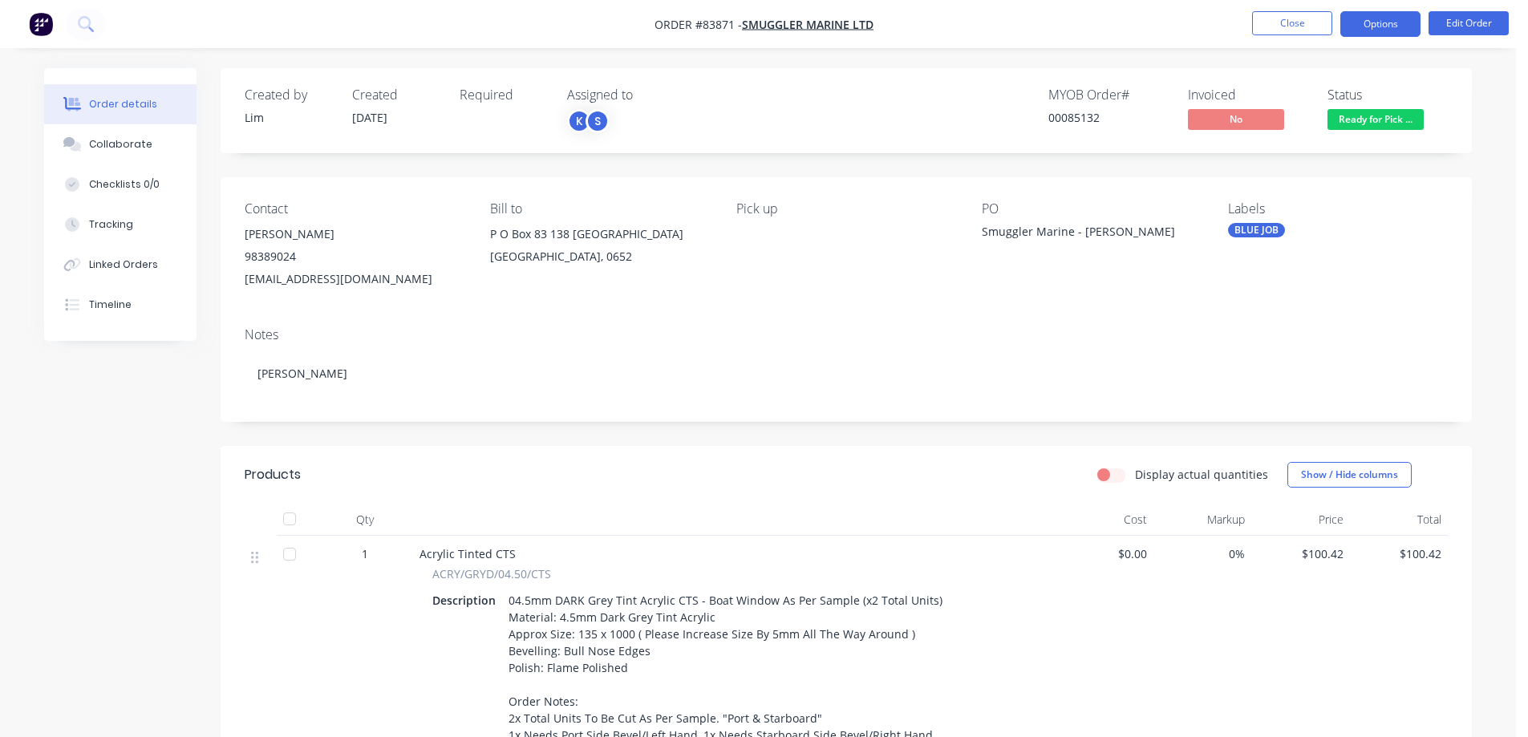
click at [1392, 22] on button "Options" at bounding box center [1380, 24] width 80 height 26
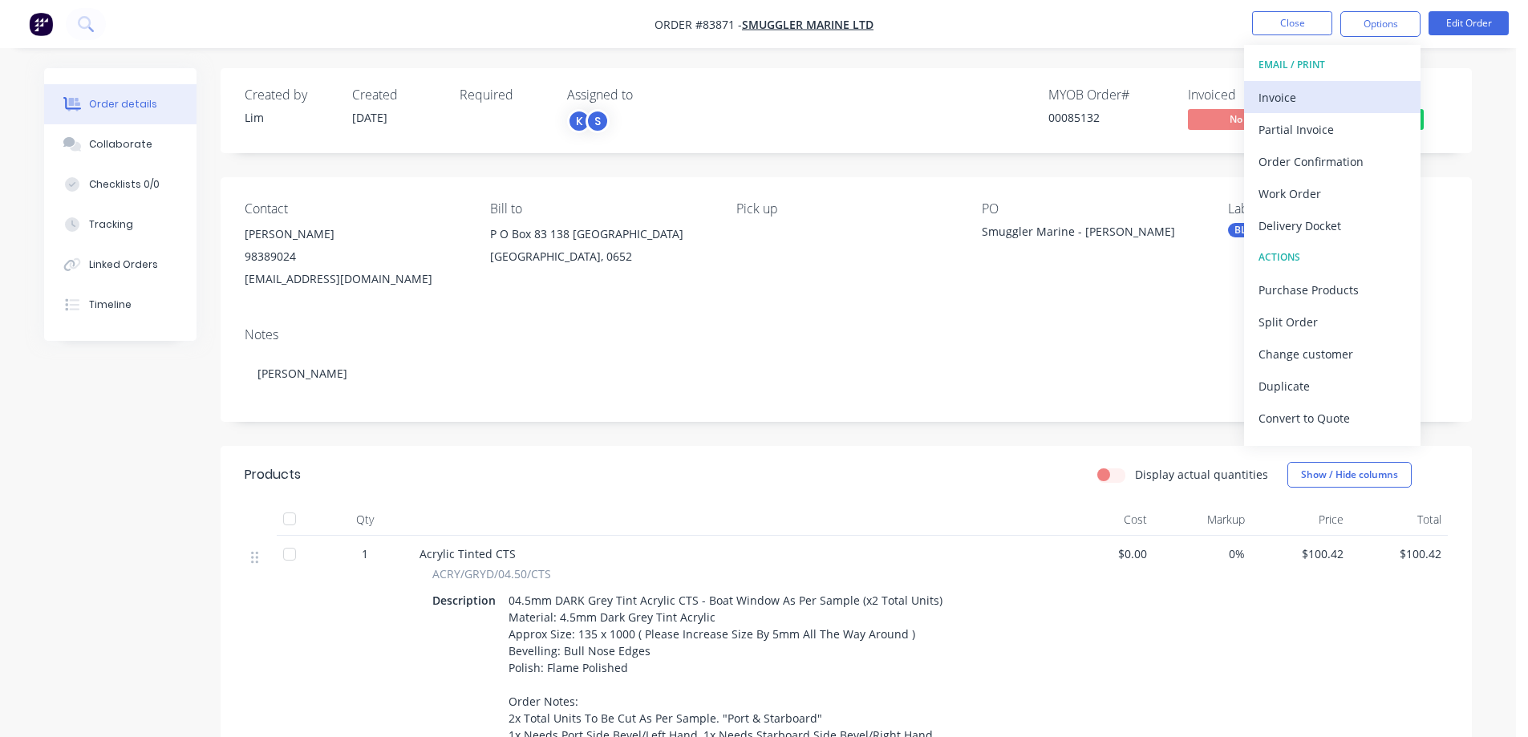
click at [1343, 100] on div "Invoice" at bounding box center [1332, 97] width 148 height 23
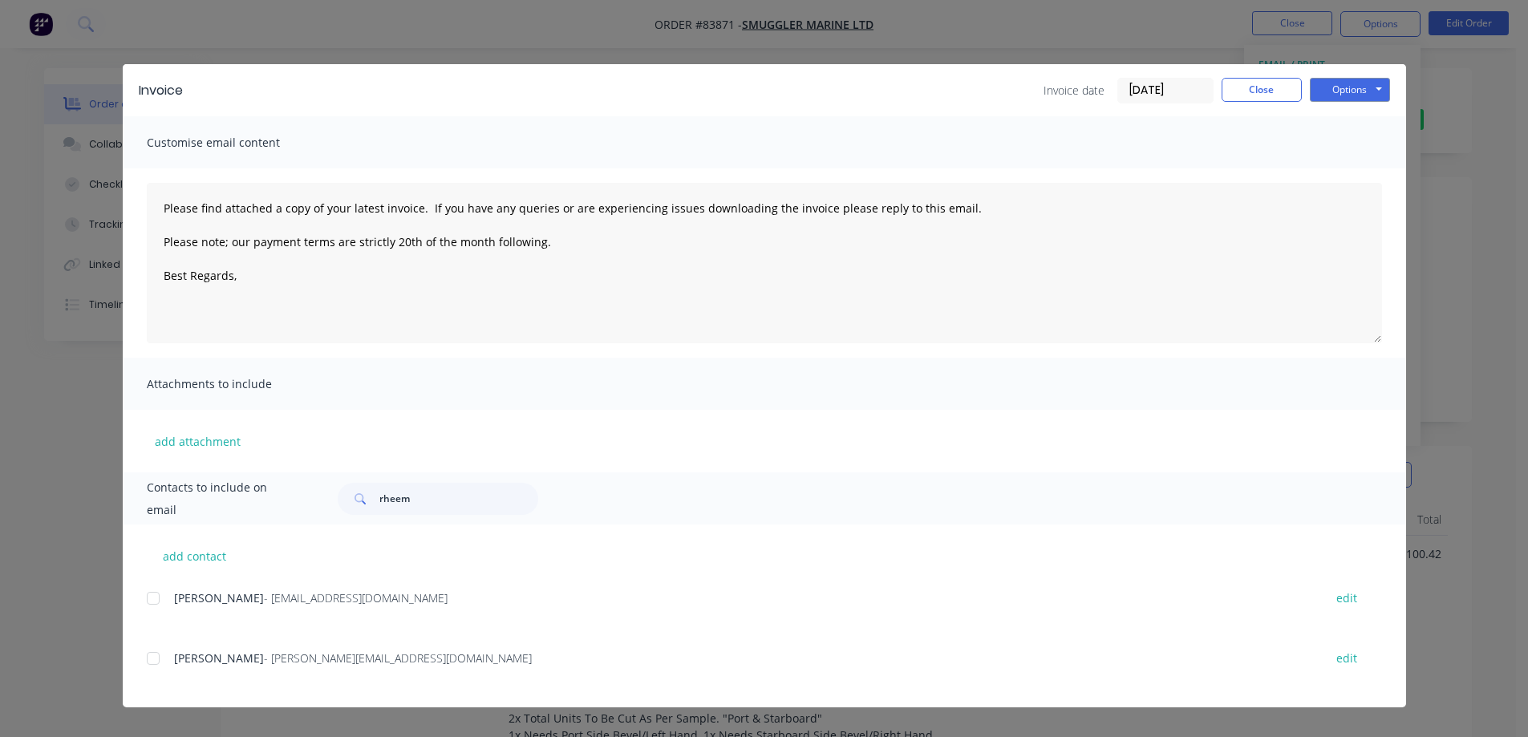
click at [159, 602] on div at bounding box center [153, 598] width 32 height 32
click at [1331, 91] on button "Options" at bounding box center [1350, 90] width 80 height 24
click at [1347, 166] on button "Email" at bounding box center [1361, 171] width 103 height 26
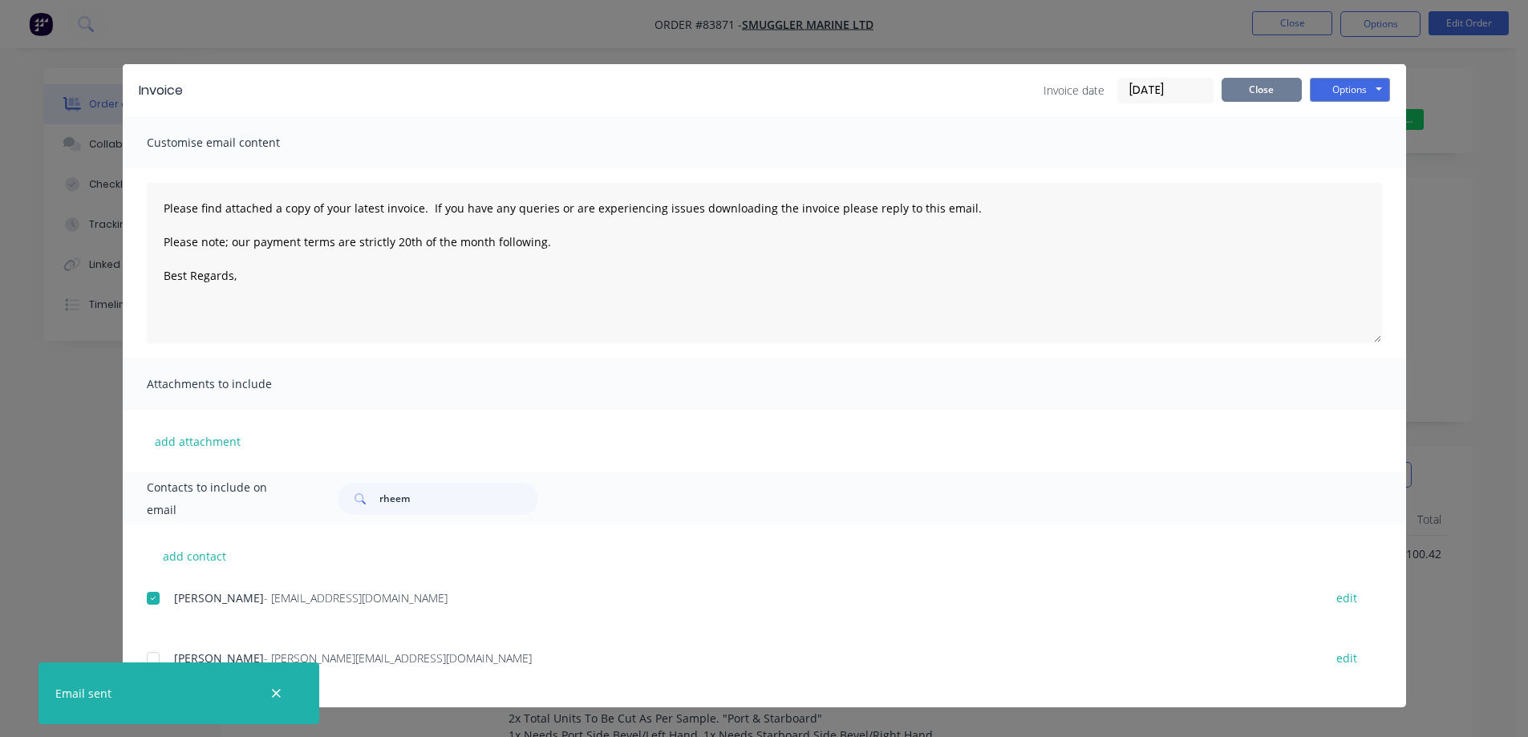
click at [1263, 91] on button "Close" at bounding box center [1262, 90] width 80 height 24
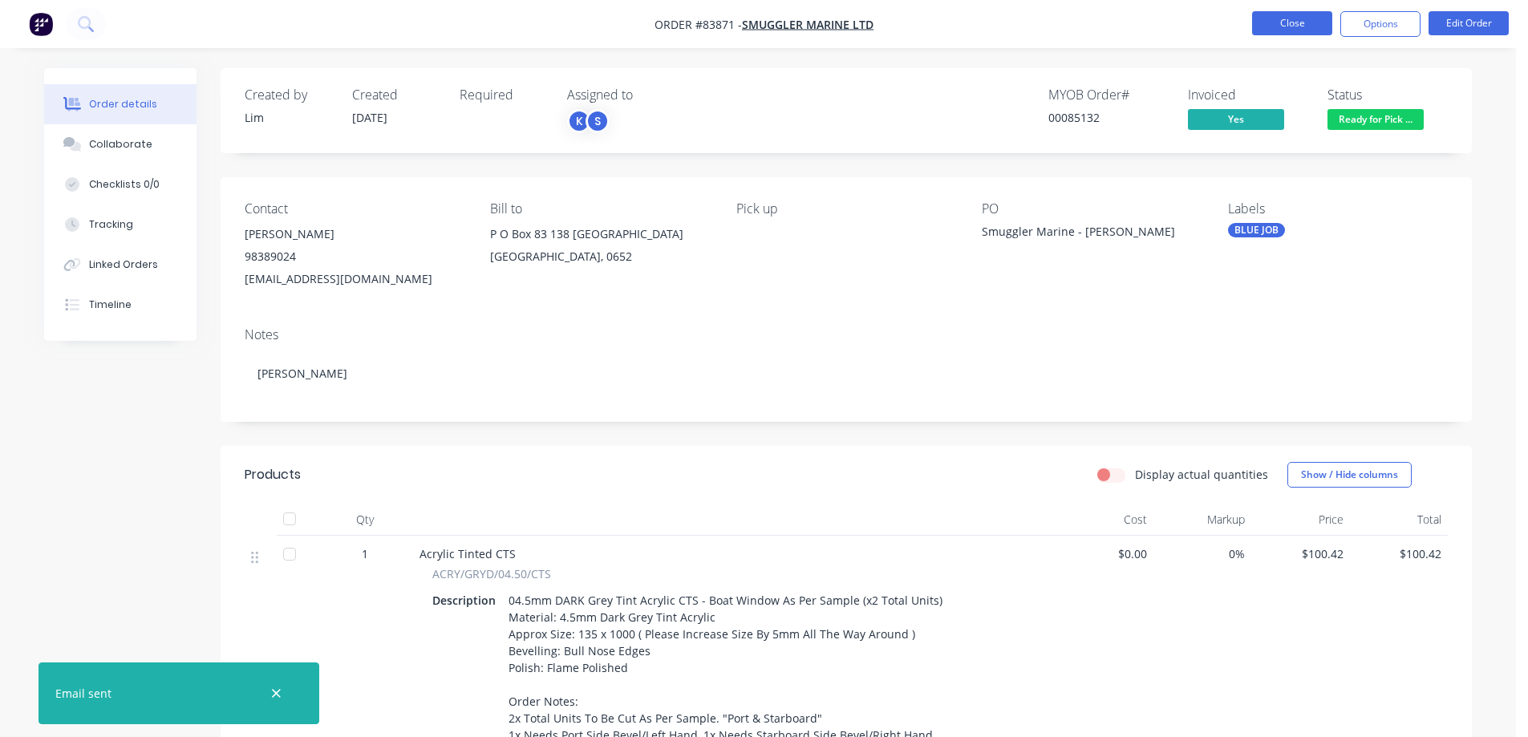
click at [1289, 31] on button "Close" at bounding box center [1292, 23] width 80 height 24
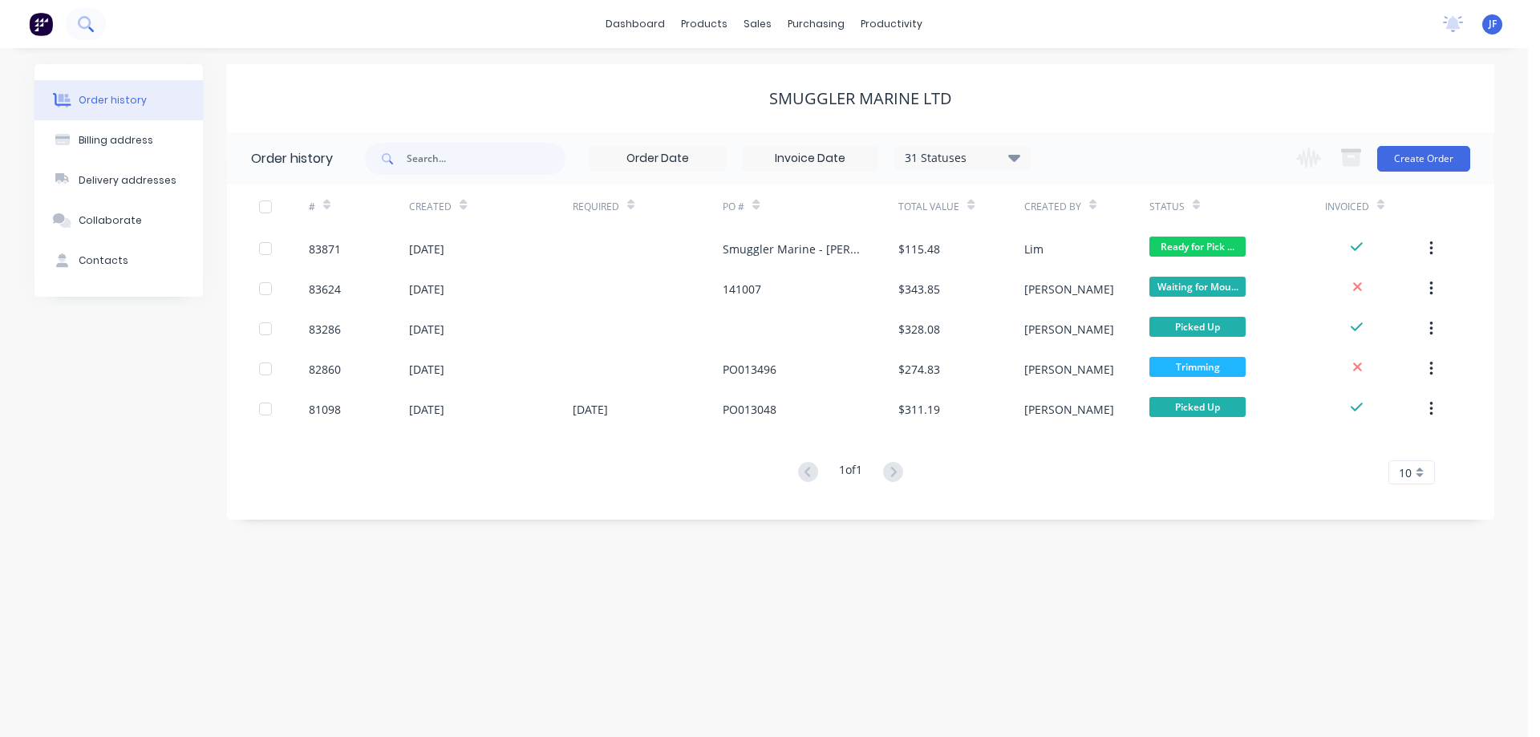
click at [83, 34] on button at bounding box center [86, 24] width 40 height 32
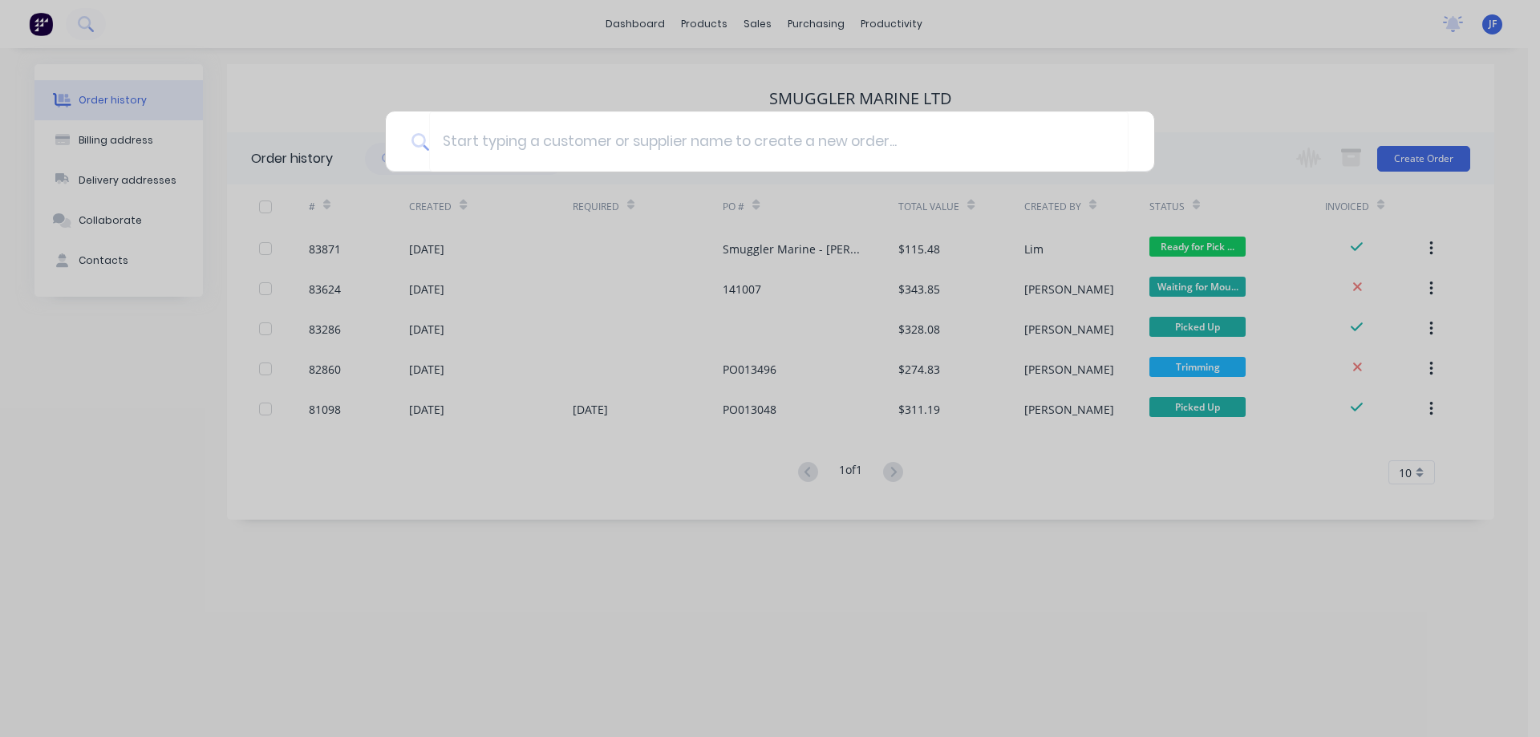
click at [1205, 556] on div at bounding box center [770, 368] width 1540 height 737
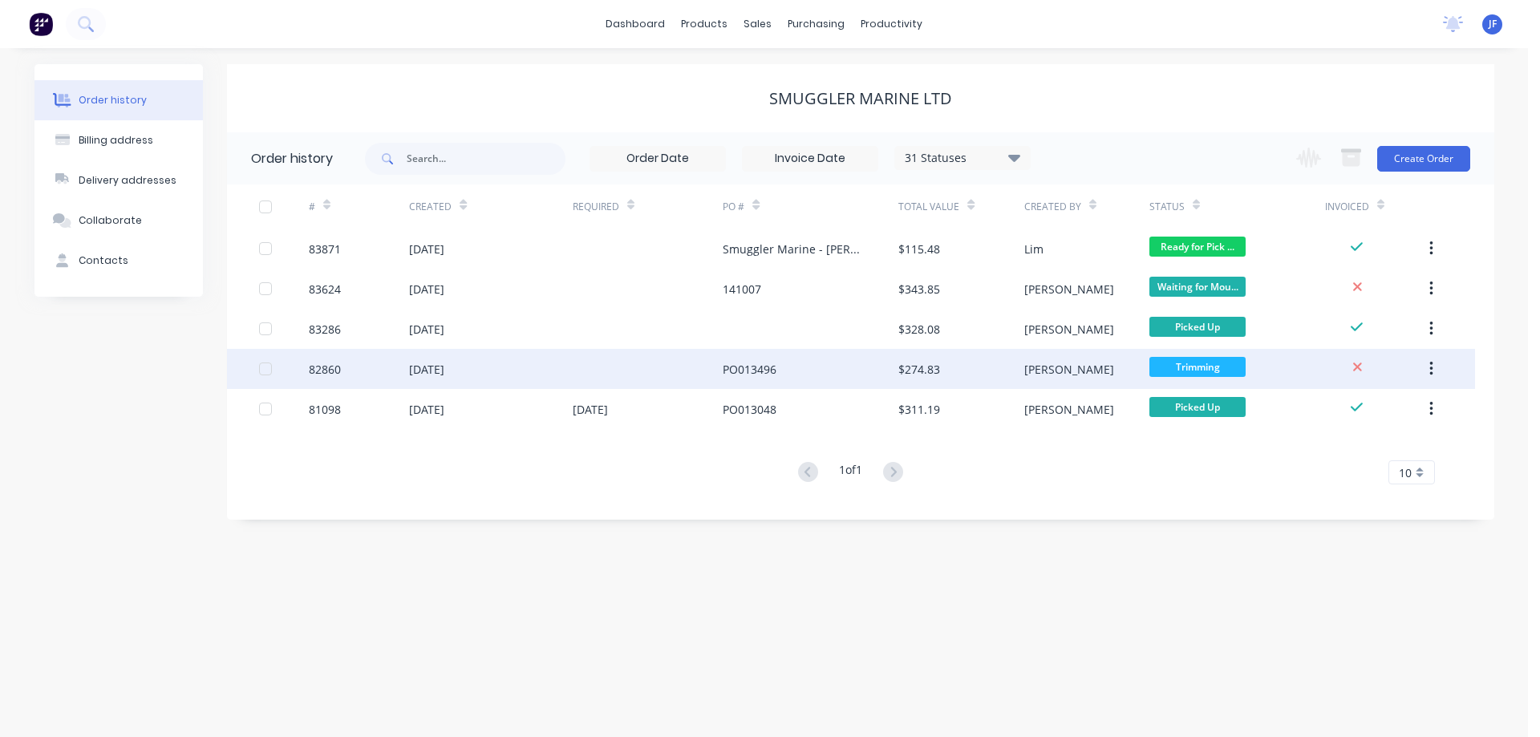
click at [736, 375] on div "PO013496" at bounding box center [750, 369] width 54 height 17
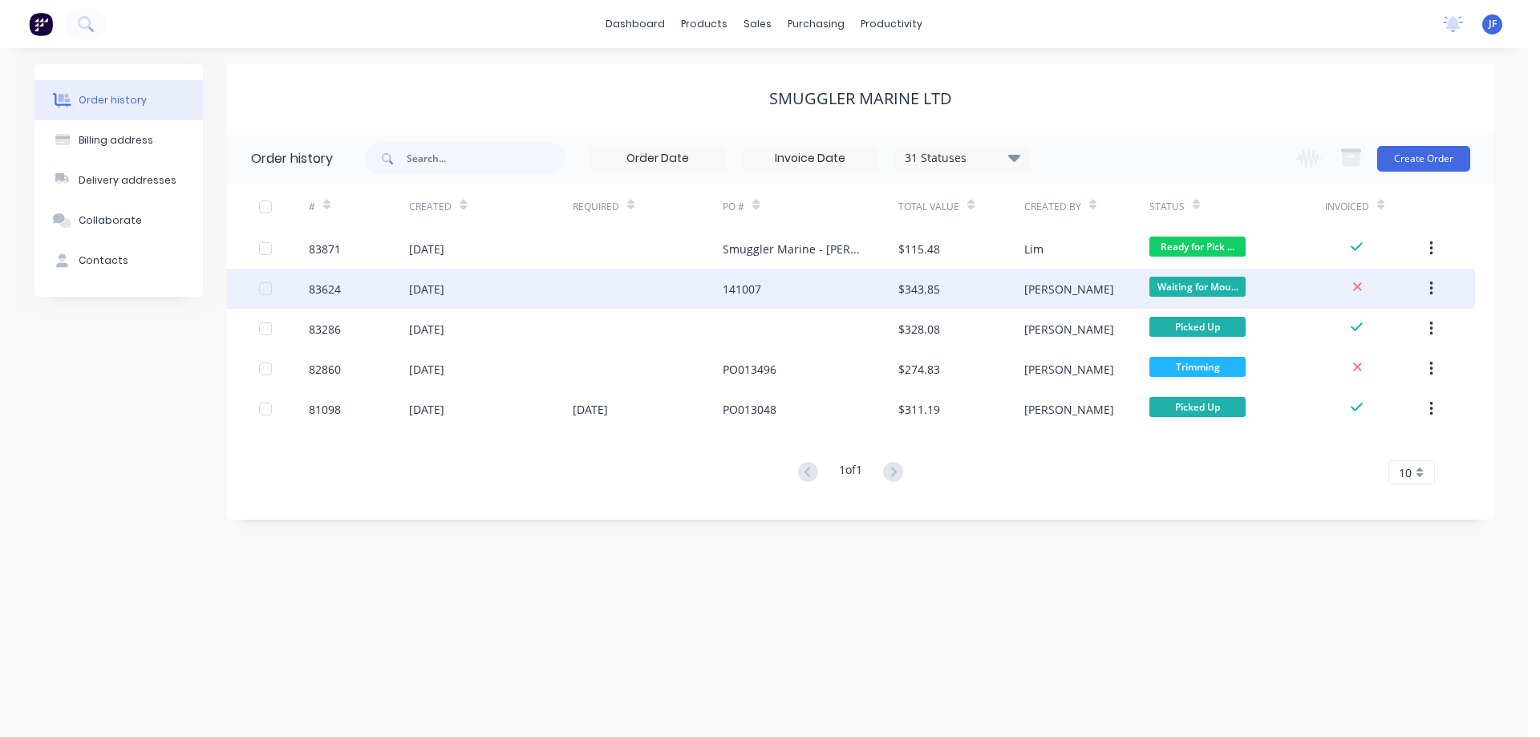
click at [1053, 286] on div "[PERSON_NAME]" at bounding box center [1086, 289] width 125 height 40
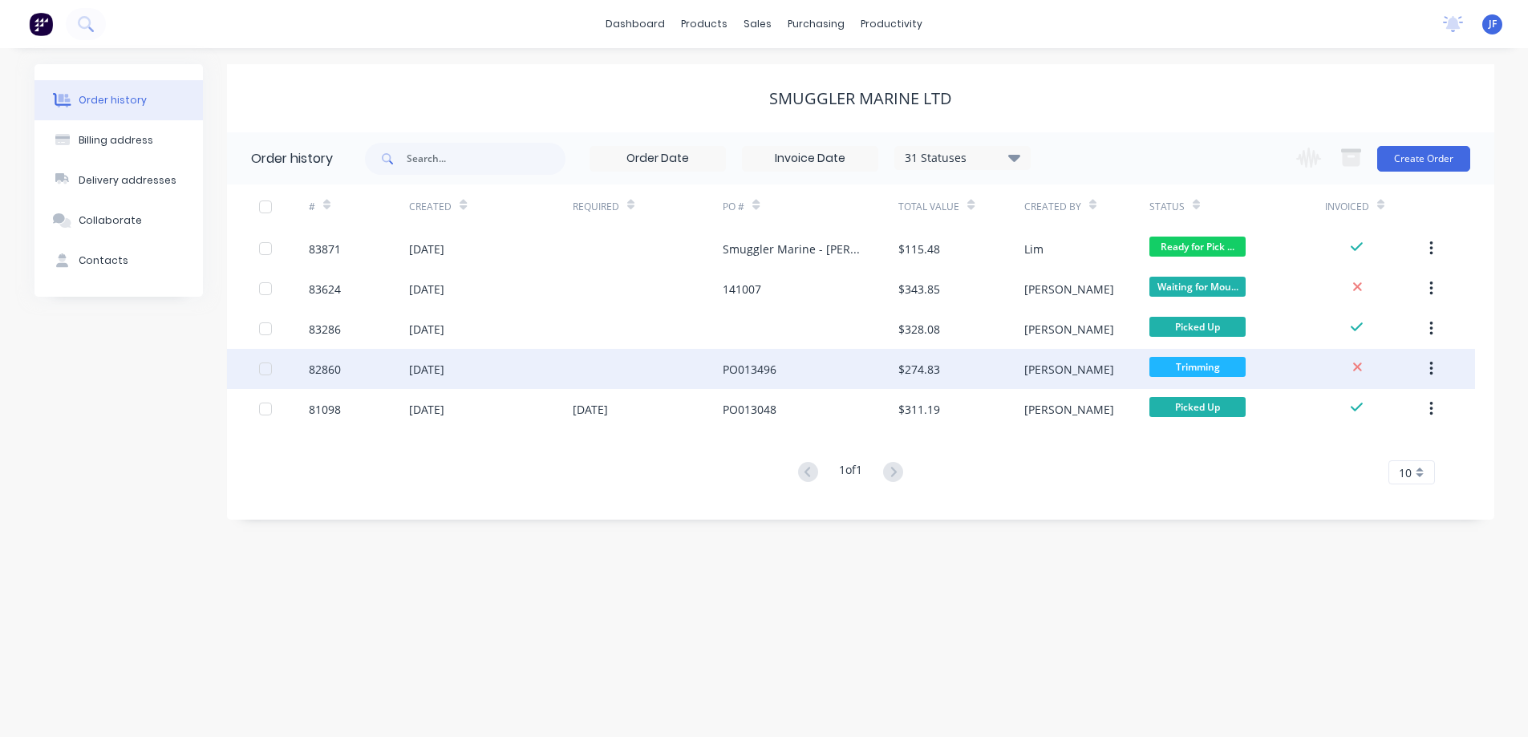
click at [776, 369] on div "PO013496" at bounding box center [750, 369] width 54 height 17
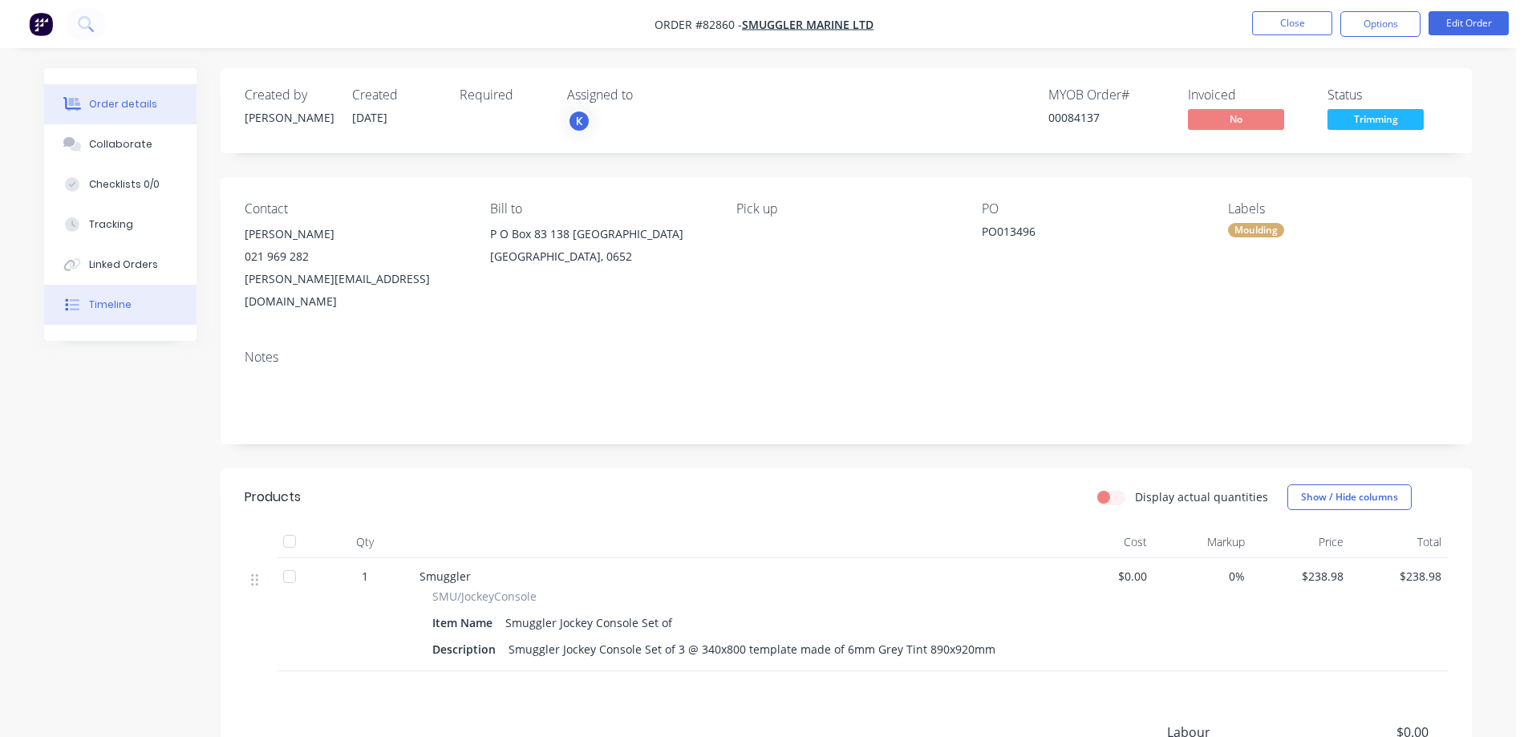
click at [115, 312] on button "Timeline" at bounding box center [120, 305] width 152 height 40
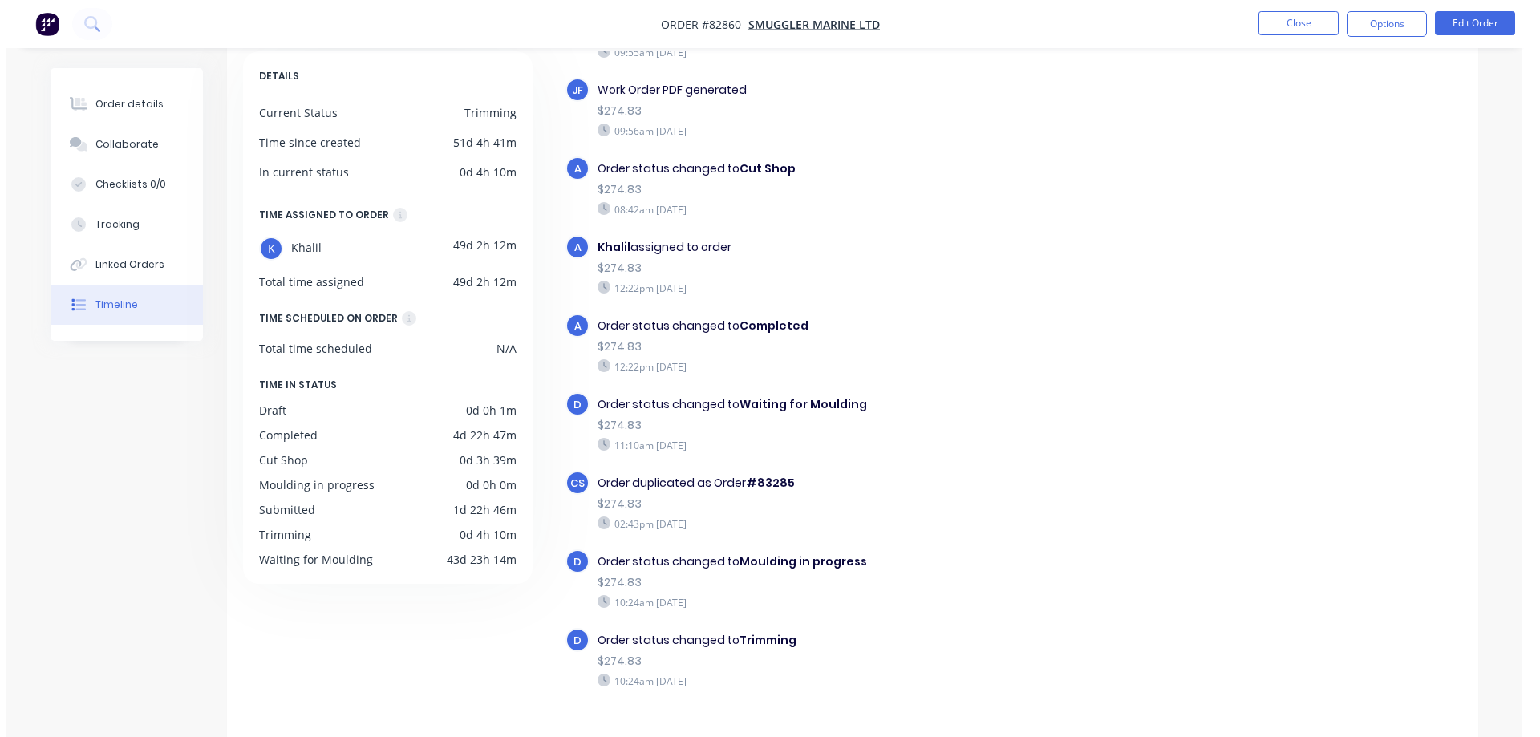
scroll to position [124, 0]
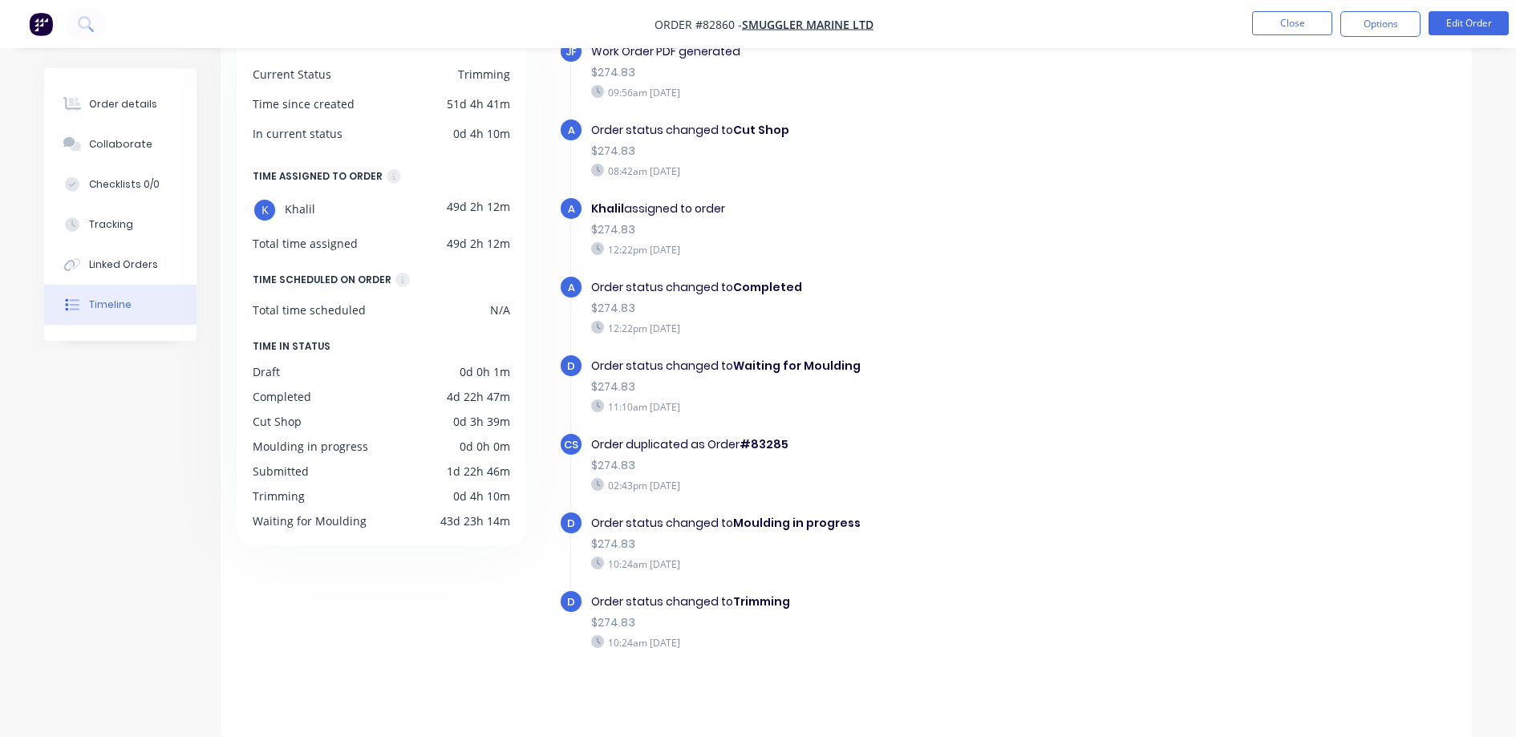
click at [129, 75] on div "Order details Collaborate Checklists 0/0 Tracking Linked Orders Timeline" at bounding box center [120, 204] width 152 height 273
click at [135, 96] on button "Order details" at bounding box center [120, 104] width 152 height 40
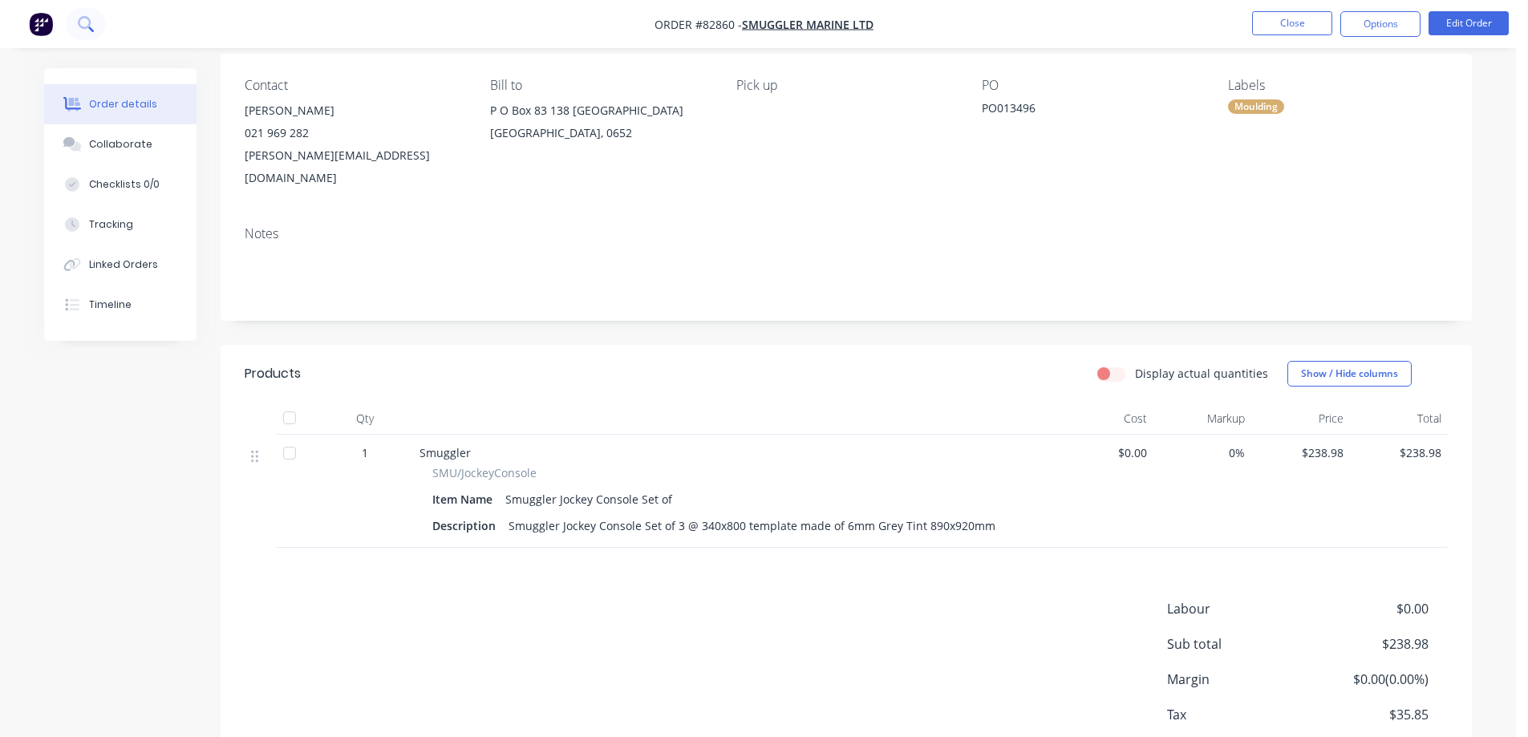
click at [99, 24] on button at bounding box center [86, 24] width 40 height 32
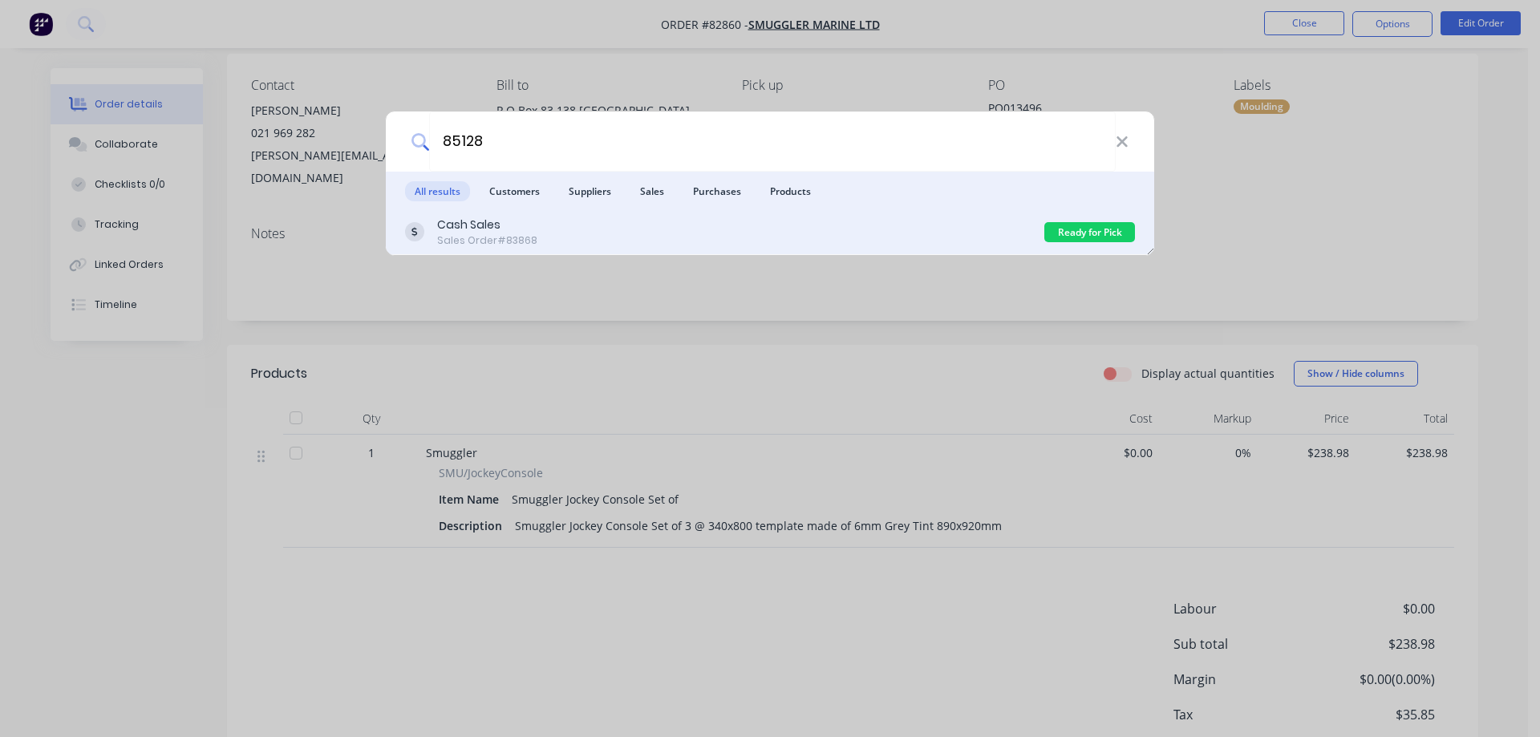
type input "85128"
click at [749, 237] on div "Cash Sales Sales Order #83868" at bounding box center [724, 232] width 639 height 31
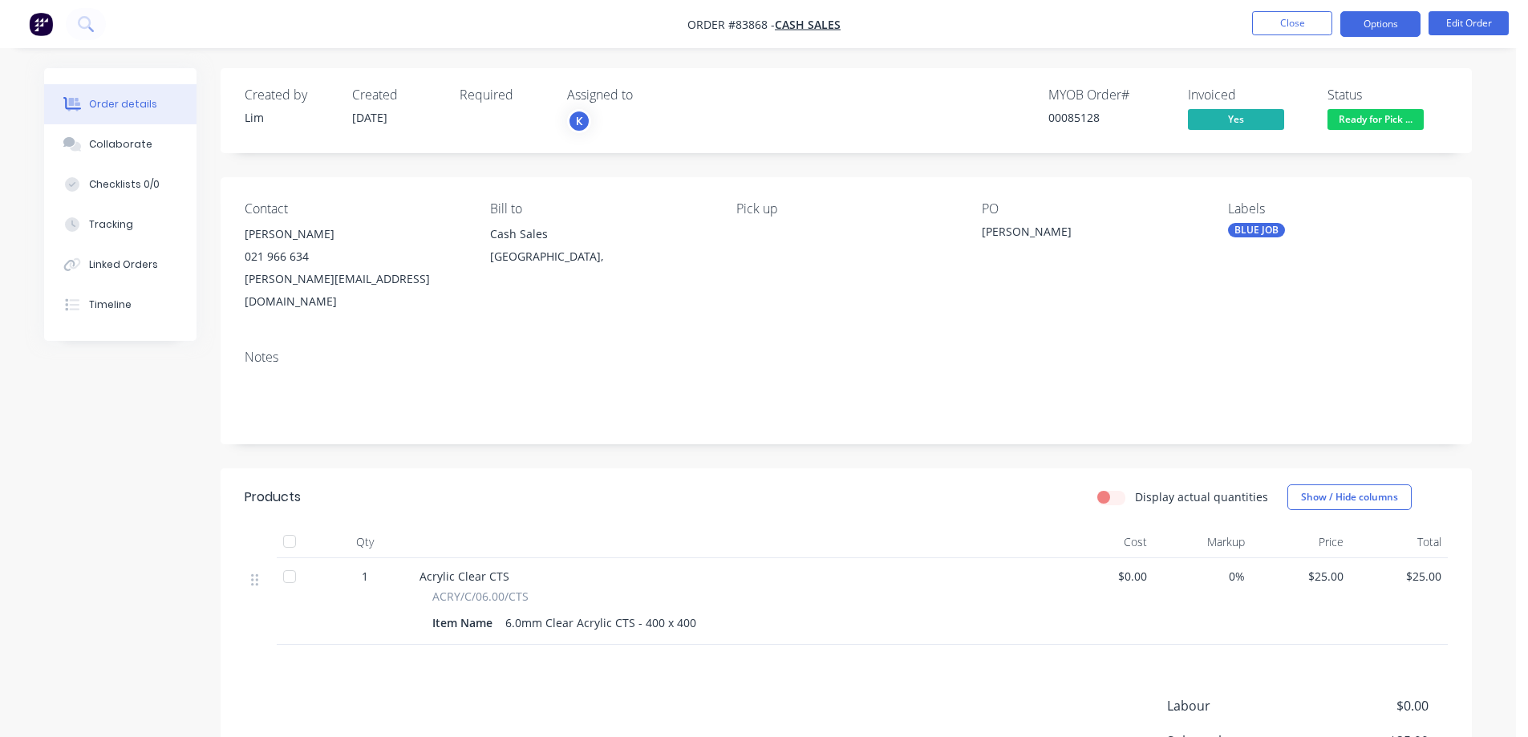
click at [1355, 24] on button "Options" at bounding box center [1380, 24] width 80 height 26
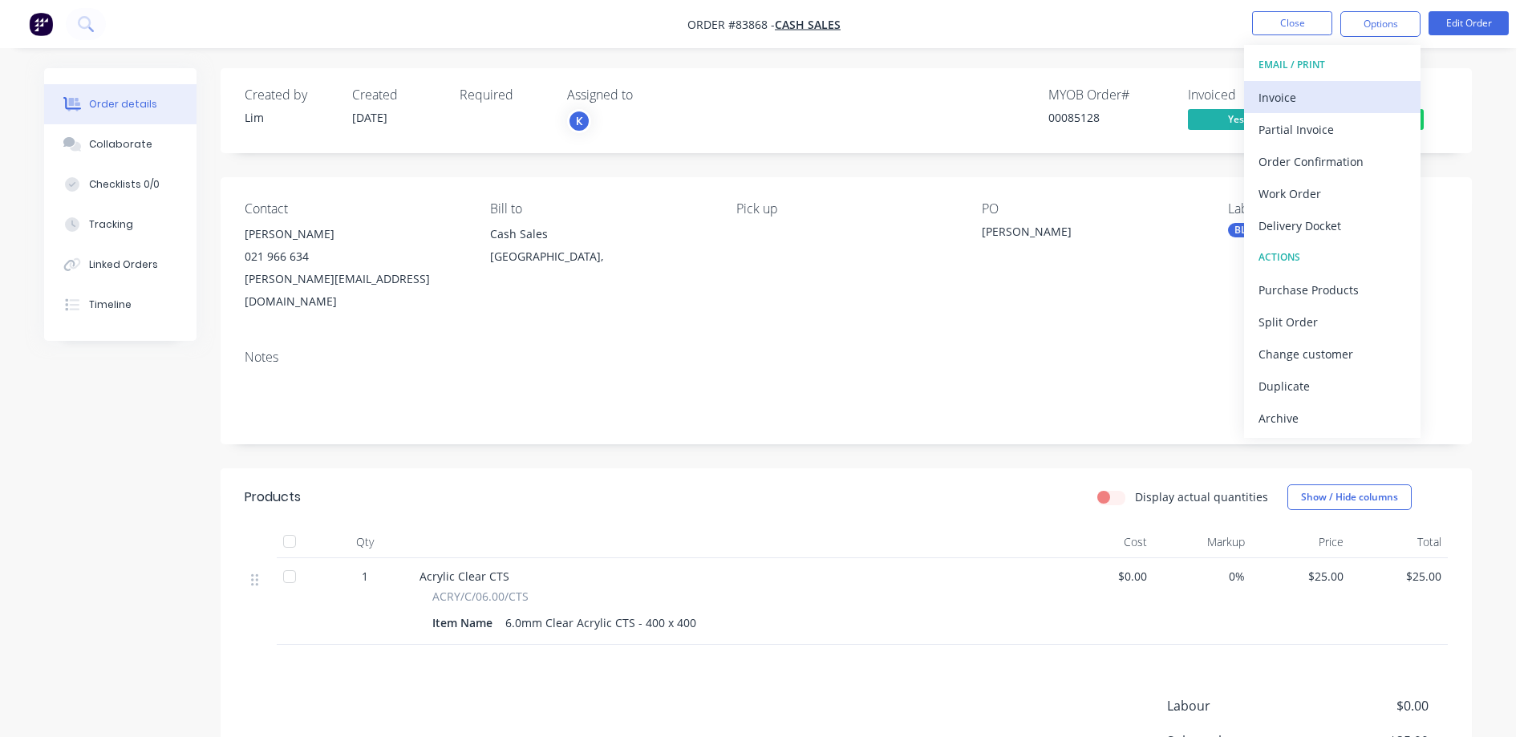
click at [1329, 94] on div "Invoice" at bounding box center [1332, 97] width 148 height 23
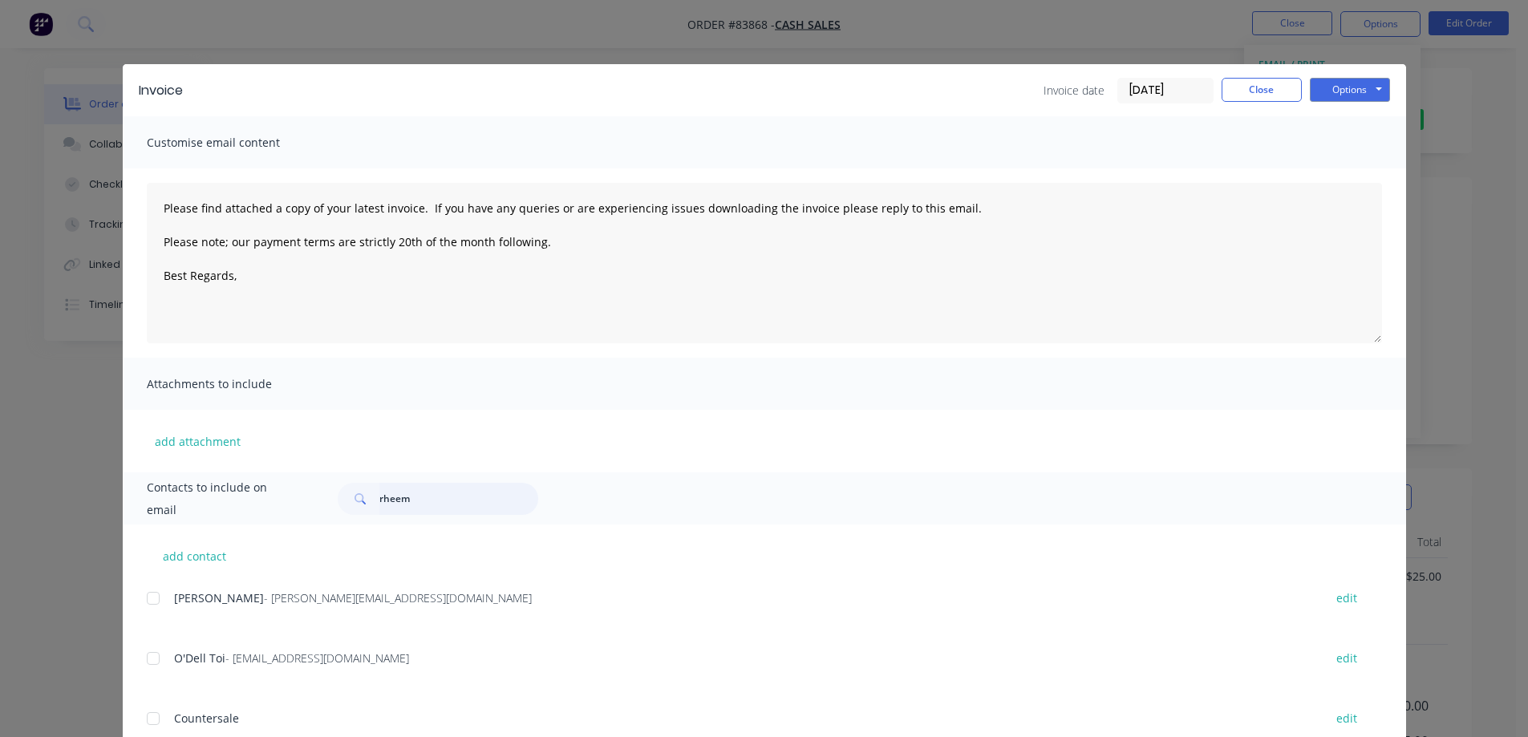
click at [437, 502] on input "rheem" at bounding box center [458, 499] width 159 height 32
type input "mitc"
click at [1250, 101] on button "Close" at bounding box center [1262, 90] width 80 height 24
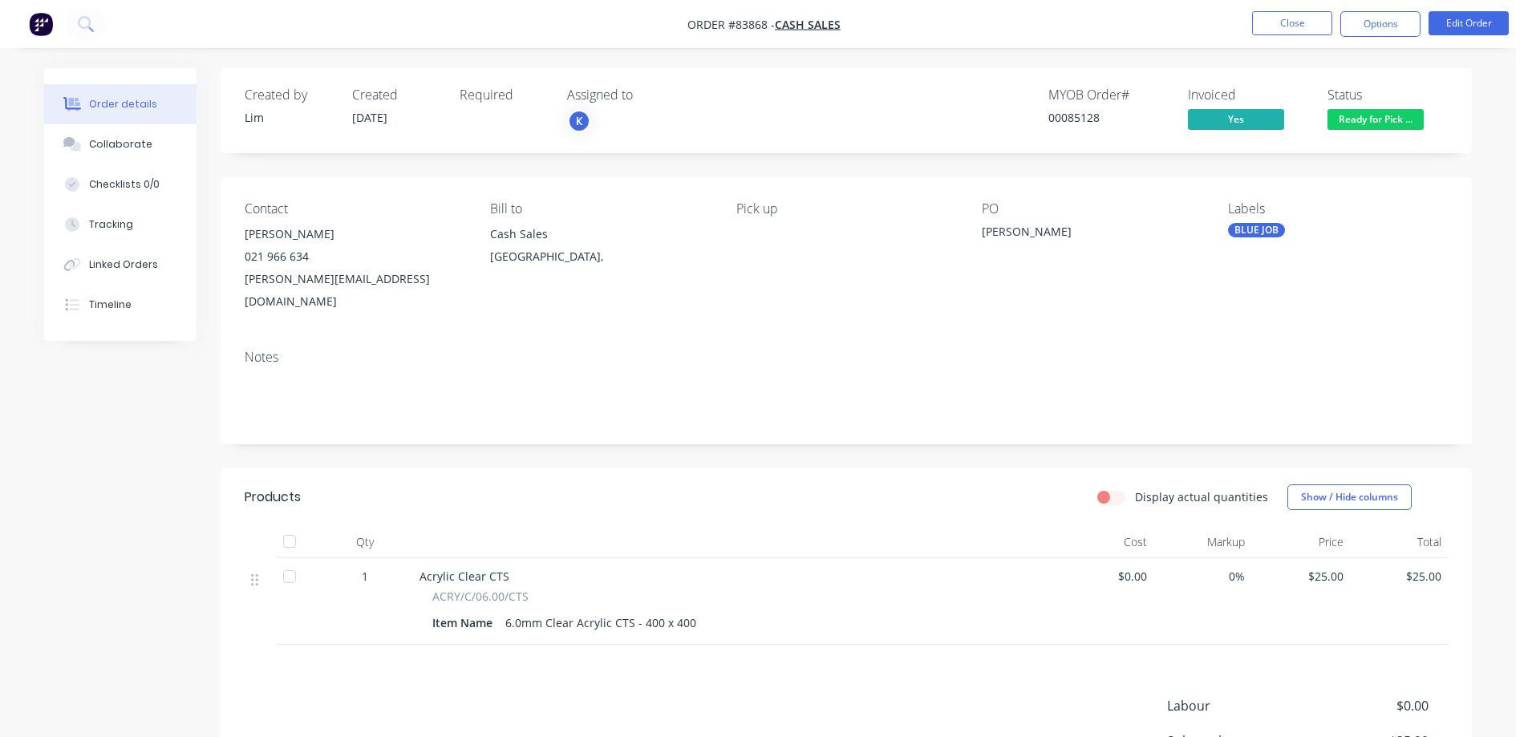
click at [306, 270] on div "Mitchell@g4.nz" at bounding box center [355, 290] width 220 height 45
click at [331, 185] on div "Contact Mitchell 021 966 634 Mitchell@g4.nz Bill to Cash Sales Auckland, Pick u…" at bounding box center [846, 257] width 1251 height 160
drag, startPoint x: 245, startPoint y: 228, endPoint x: 314, endPoint y: 229, distance: 69.0
click at [314, 229] on div "Mitchell" at bounding box center [355, 234] width 220 height 22
copy div "Mitchell"
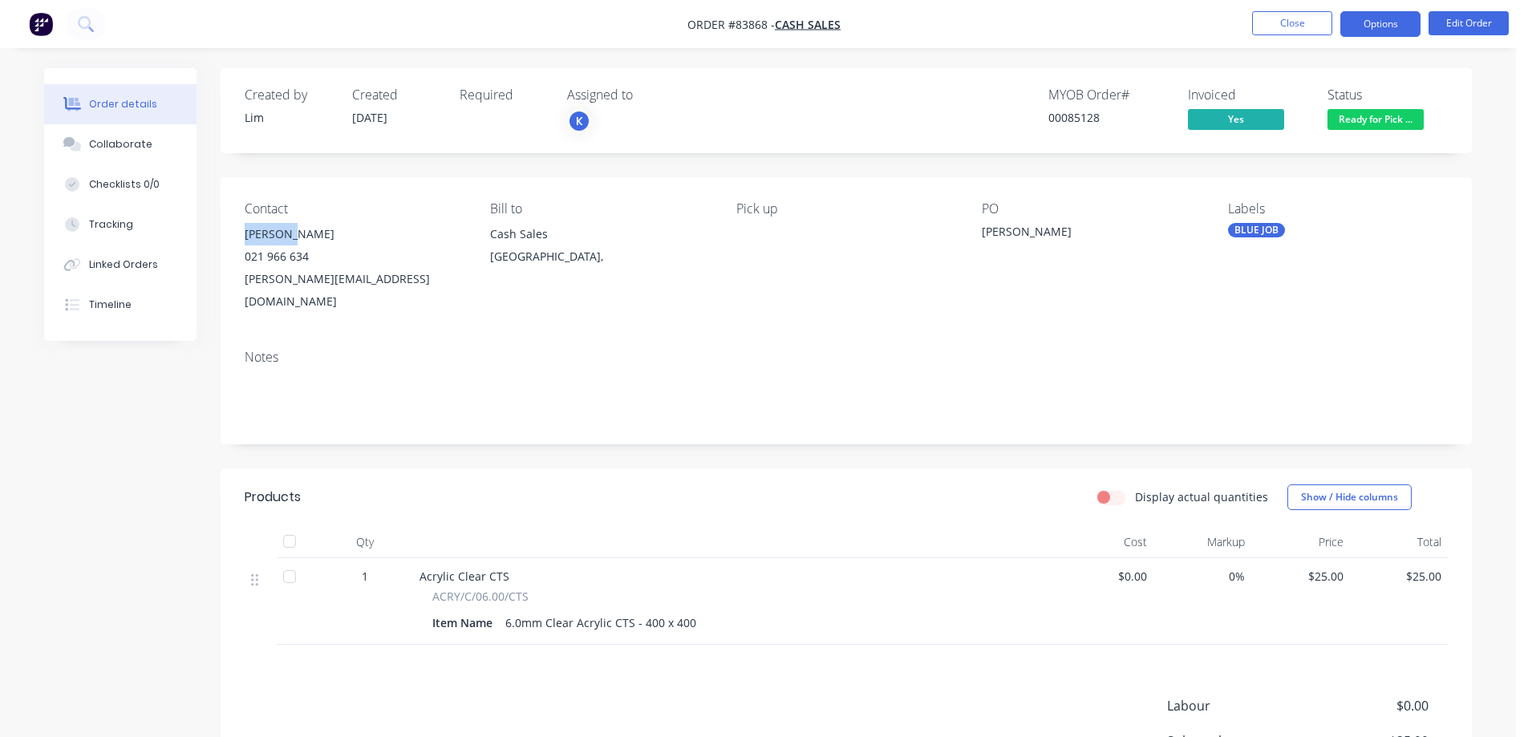
click at [1401, 29] on button "Options" at bounding box center [1380, 24] width 80 height 26
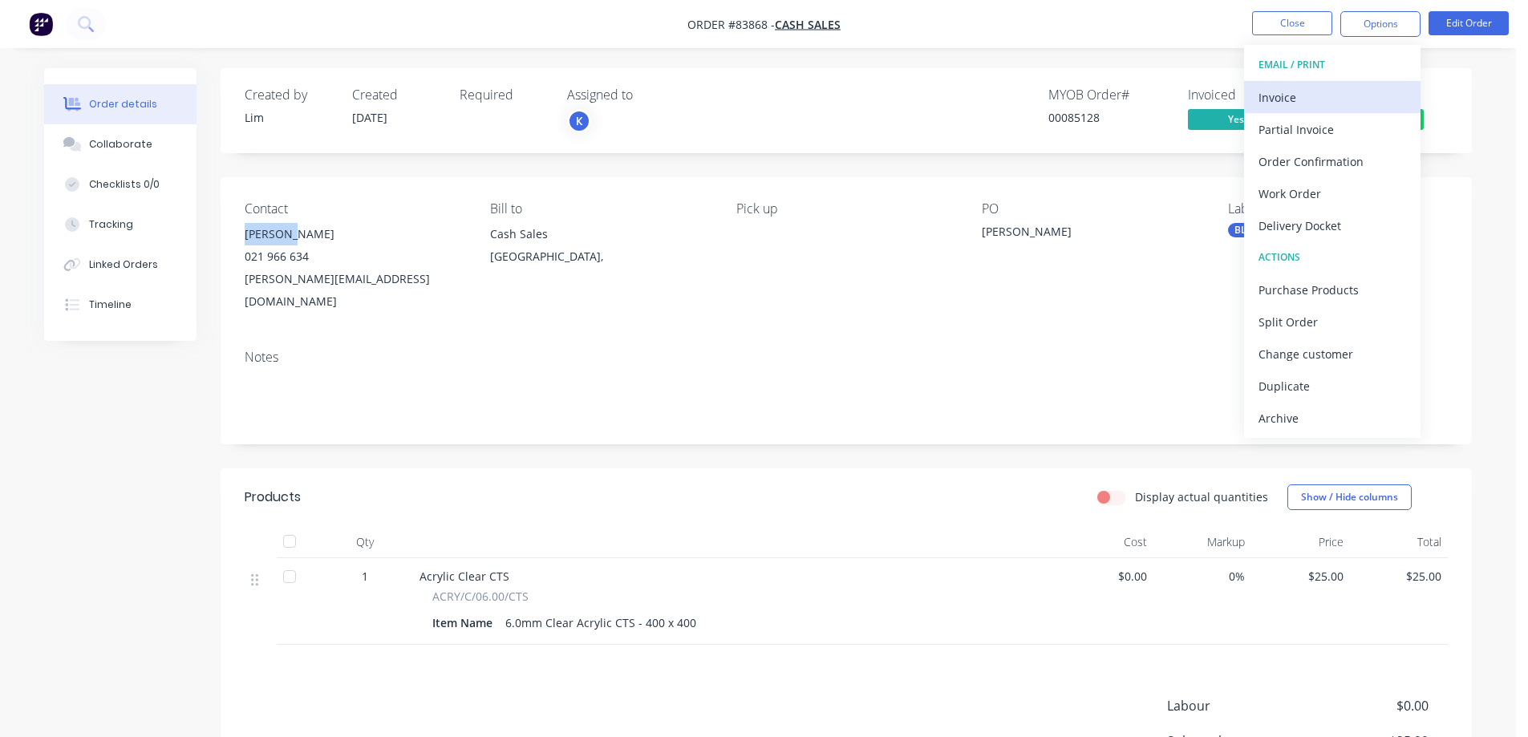
click at [1395, 90] on div "Invoice" at bounding box center [1332, 97] width 148 height 23
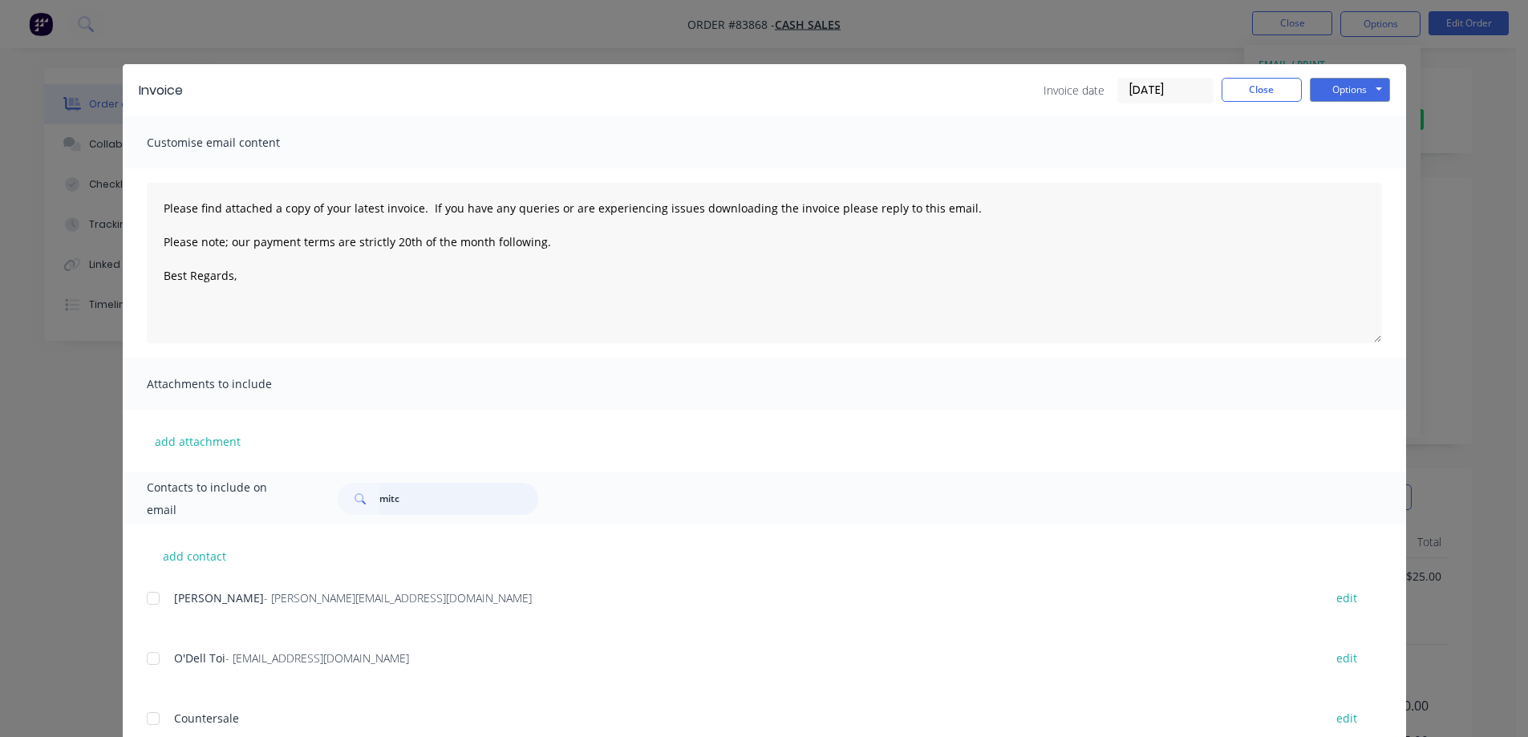
click at [414, 497] on input "mitc" at bounding box center [458, 499] width 159 height 32
drag, startPoint x: 156, startPoint y: 599, endPoint x: 205, endPoint y: 555, distance: 65.3
click at [156, 601] on div at bounding box center [153, 598] width 32 height 32
type input "mitch"
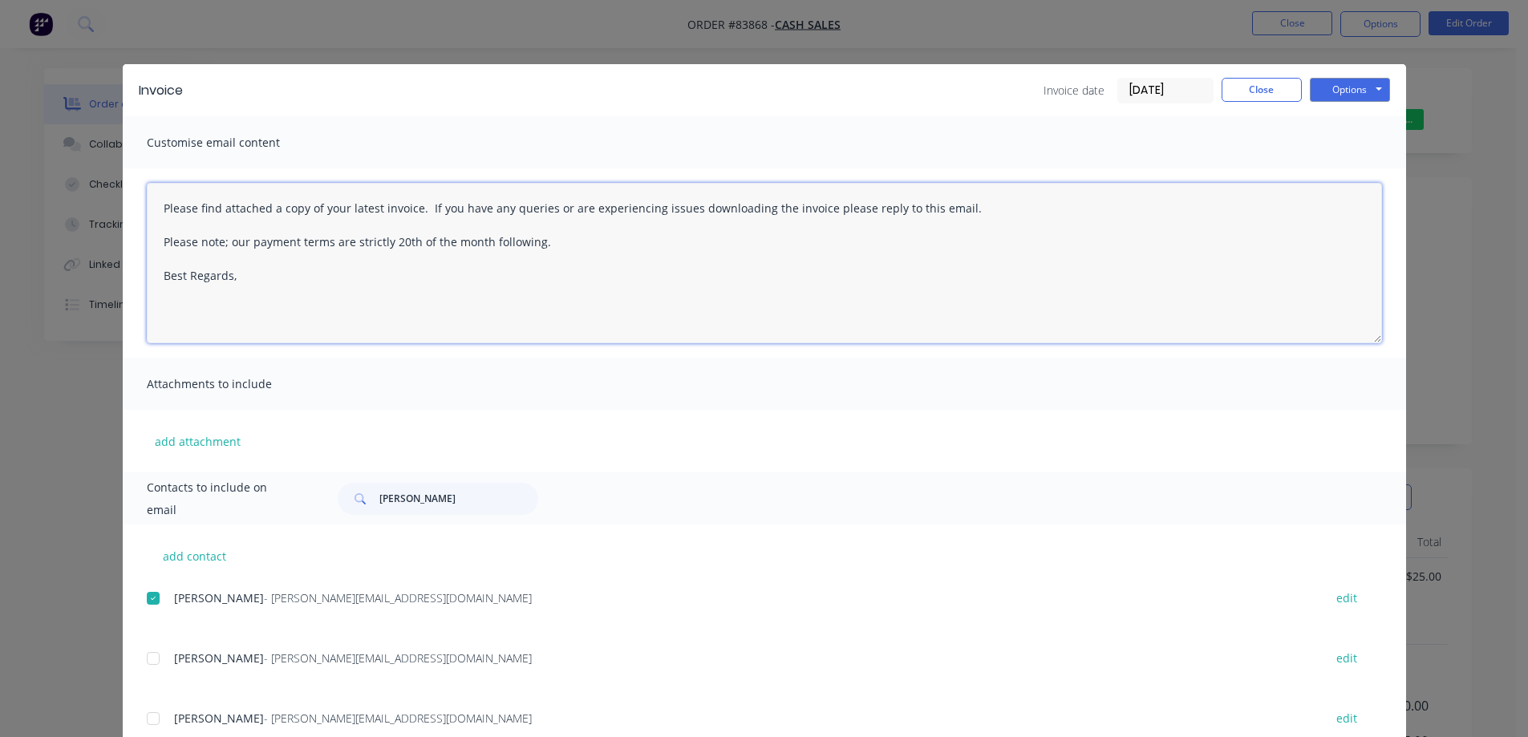
drag, startPoint x: 513, startPoint y: 241, endPoint x: 345, endPoint y: 160, distance: 187.2
click at [0, 120] on html "Order #83868 - Cash Sales Close Options Edit Order Order details Collaborate Ch…" at bounding box center [764, 465] width 1528 height 930
paste textarea "Hi, your order is now ready for collection"
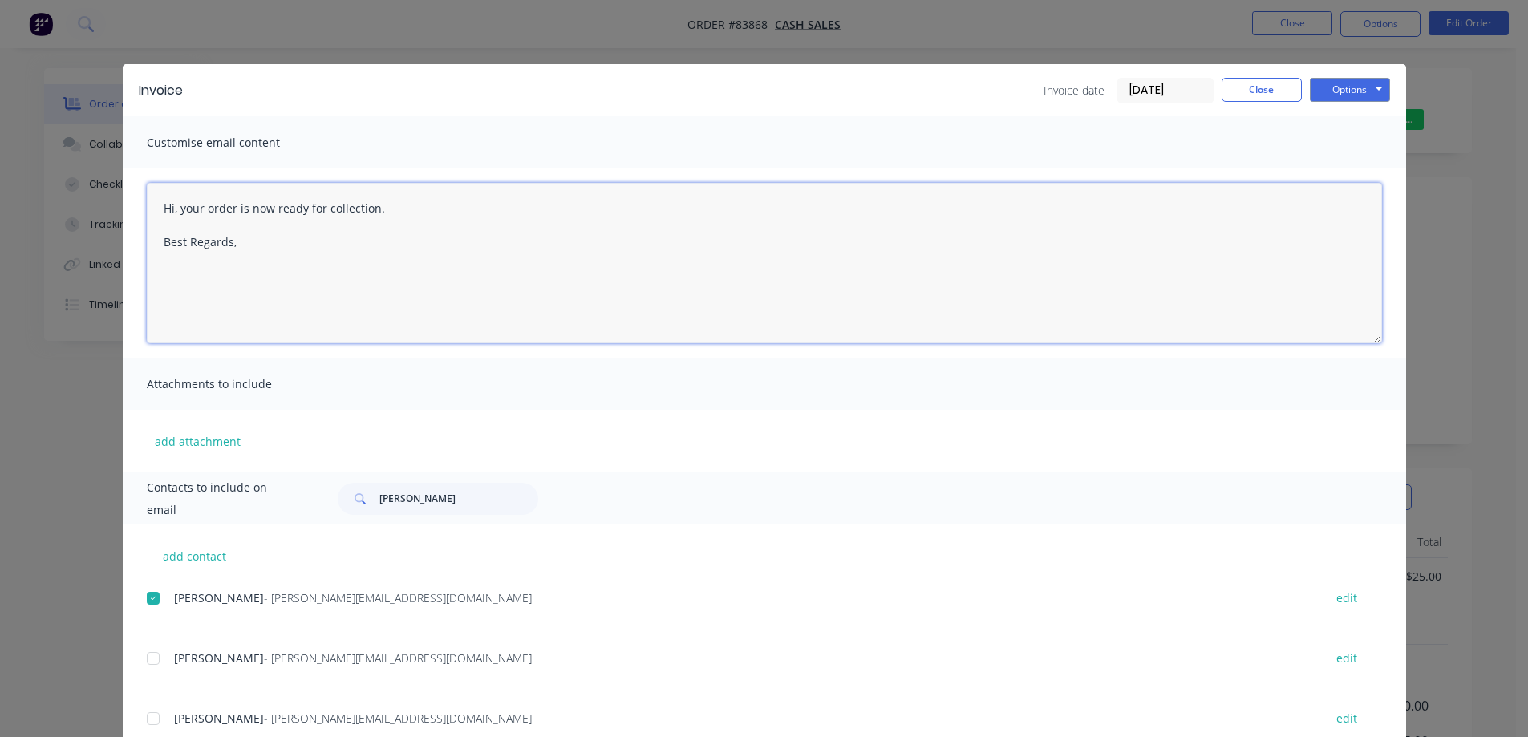
type textarea "Hi, your order is now ready for collection. Best Regards,"
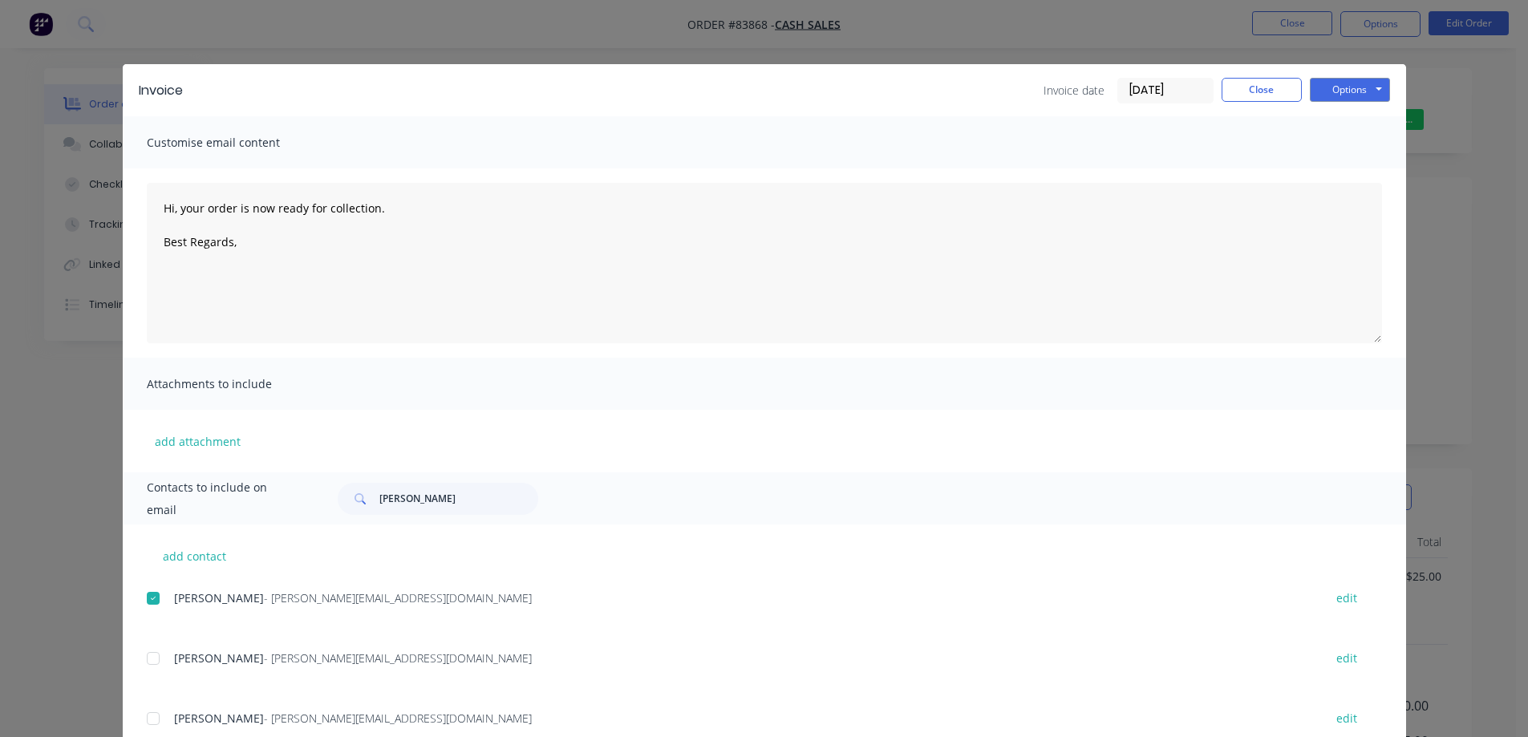
click at [1354, 76] on div "Invoice Invoice date 14/08/25 Close Options Preview Print Email" at bounding box center [764, 90] width 1283 height 52
click at [1355, 98] on button "Options" at bounding box center [1350, 90] width 80 height 24
click at [1348, 168] on button "Email" at bounding box center [1361, 171] width 103 height 26
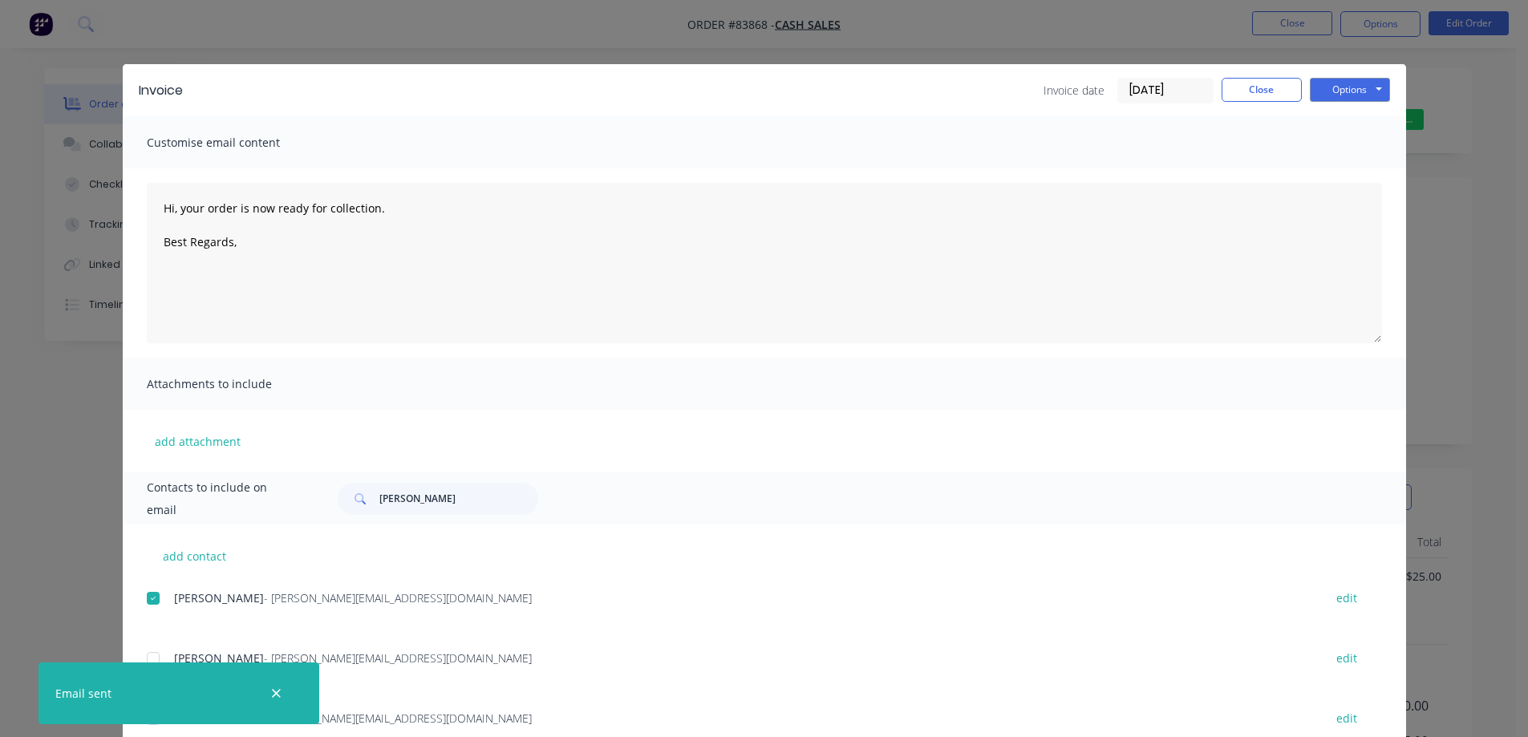
drag, startPoint x: 1269, startPoint y: 103, endPoint x: 1285, endPoint y: 30, distance: 74.7
click at [1270, 103] on div "Invoice date 14/08/25 Close Options Preview Print Email" at bounding box center [1216, 91] width 346 height 26
click at [1283, 87] on button "Close" at bounding box center [1262, 90] width 80 height 24
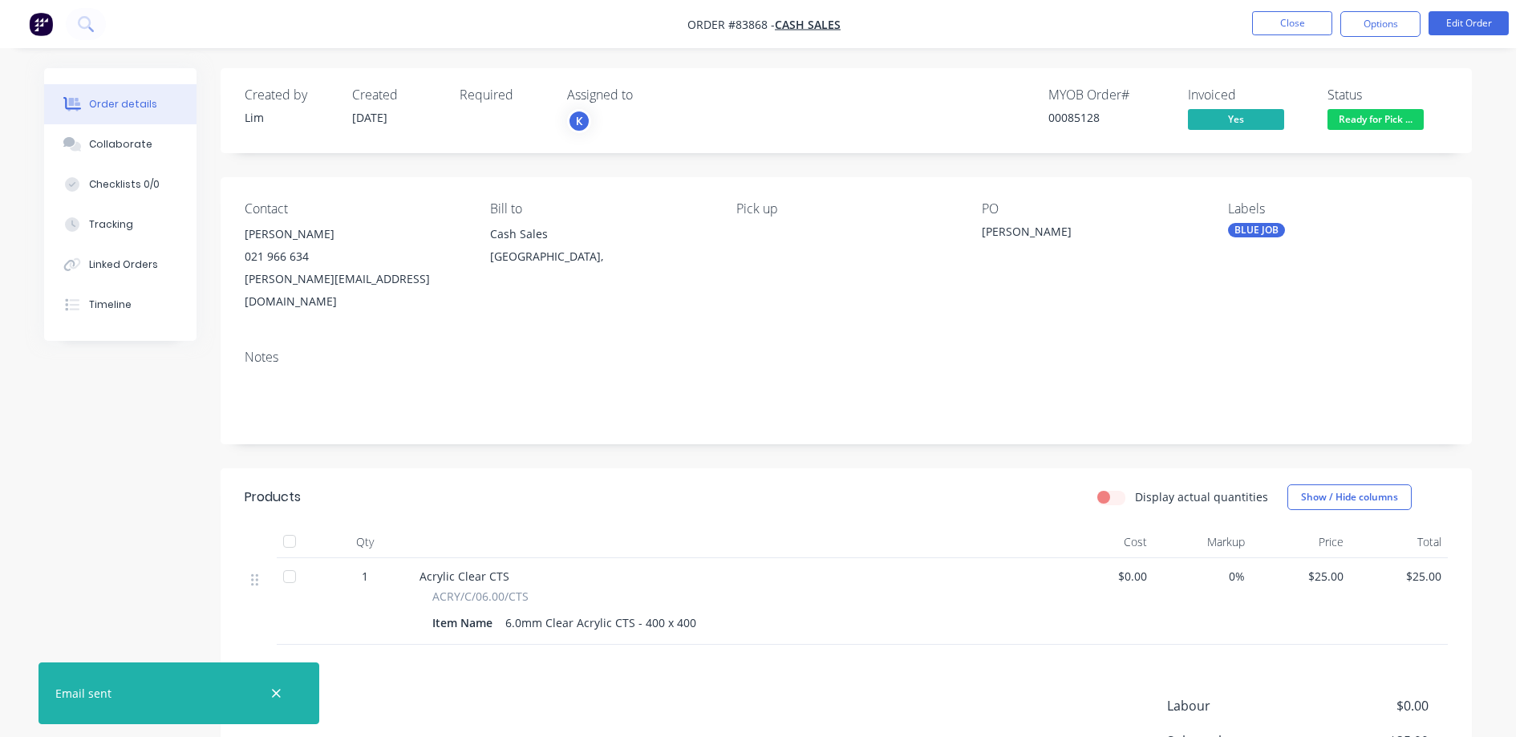
click at [1293, 10] on nav "Order #83868 - Cash Sales Close Options Edit Order" at bounding box center [764, 24] width 1528 height 48
click at [95, 18] on button at bounding box center [86, 24] width 40 height 32
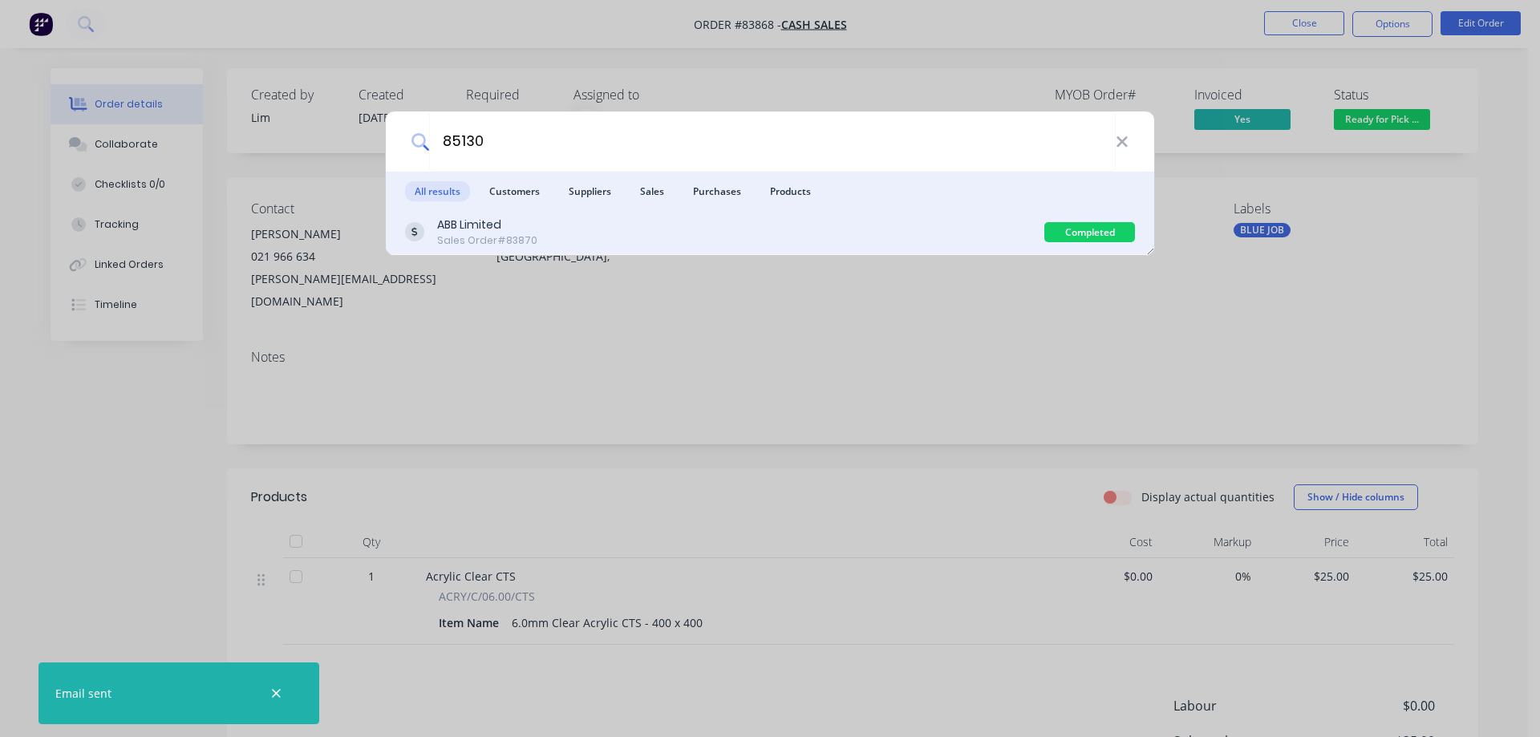
type input "85130"
click at [650, 225] on div "ABB Limited Sales Order #83870" at bounding box center [724, 232] width 639 height 31
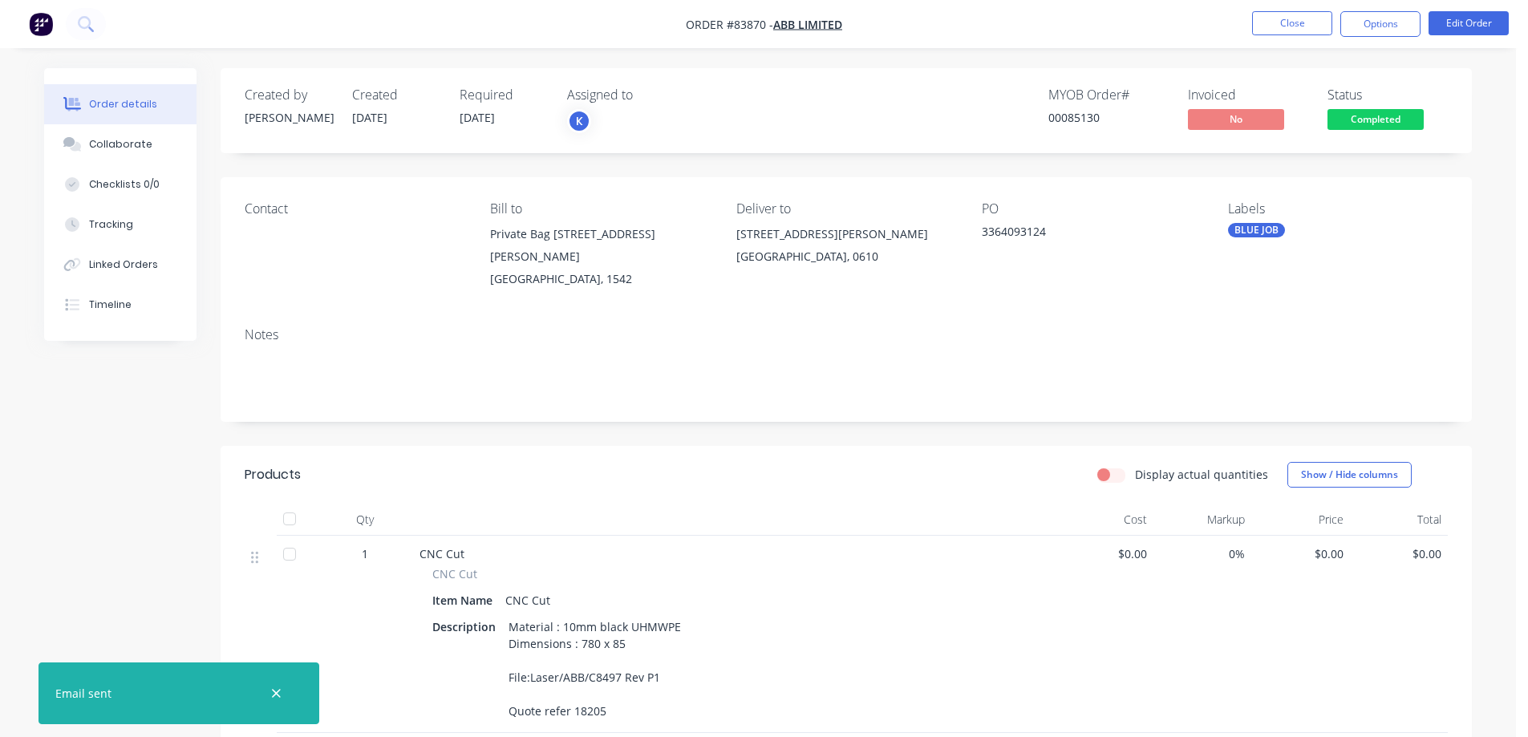
click at [1402, 128] on span "Completed" at bounding box center [1375, 119] width 96 height 20
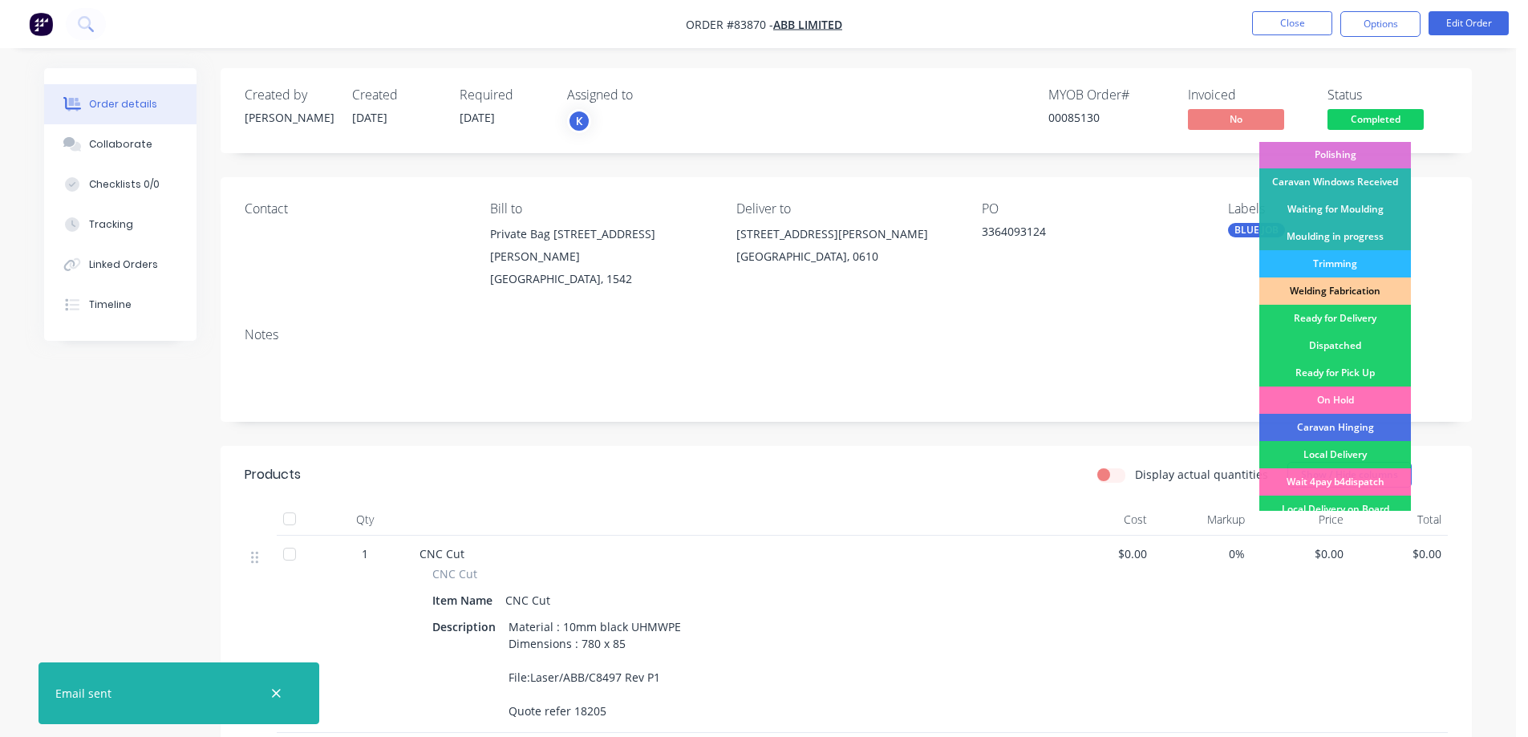
scroll to position [313, 0]
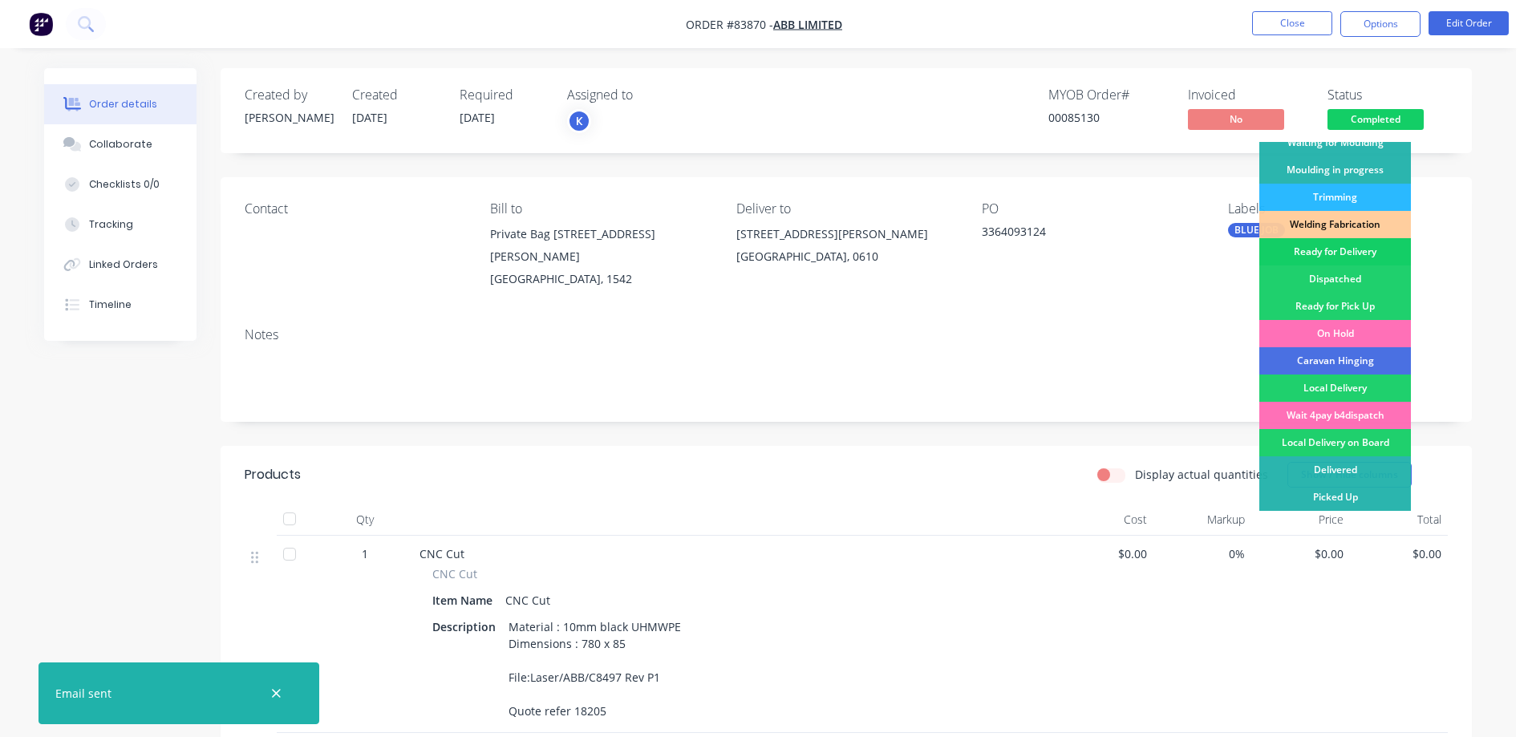
drag, startPoint x: 1362, startPoint y: 253, endPoint x: 1331, endPoint y: 111, distance: 146.2
click at [1362, 250] on div "Ready for Delivery" at bounding box center [1335, 251] width 152 height 27
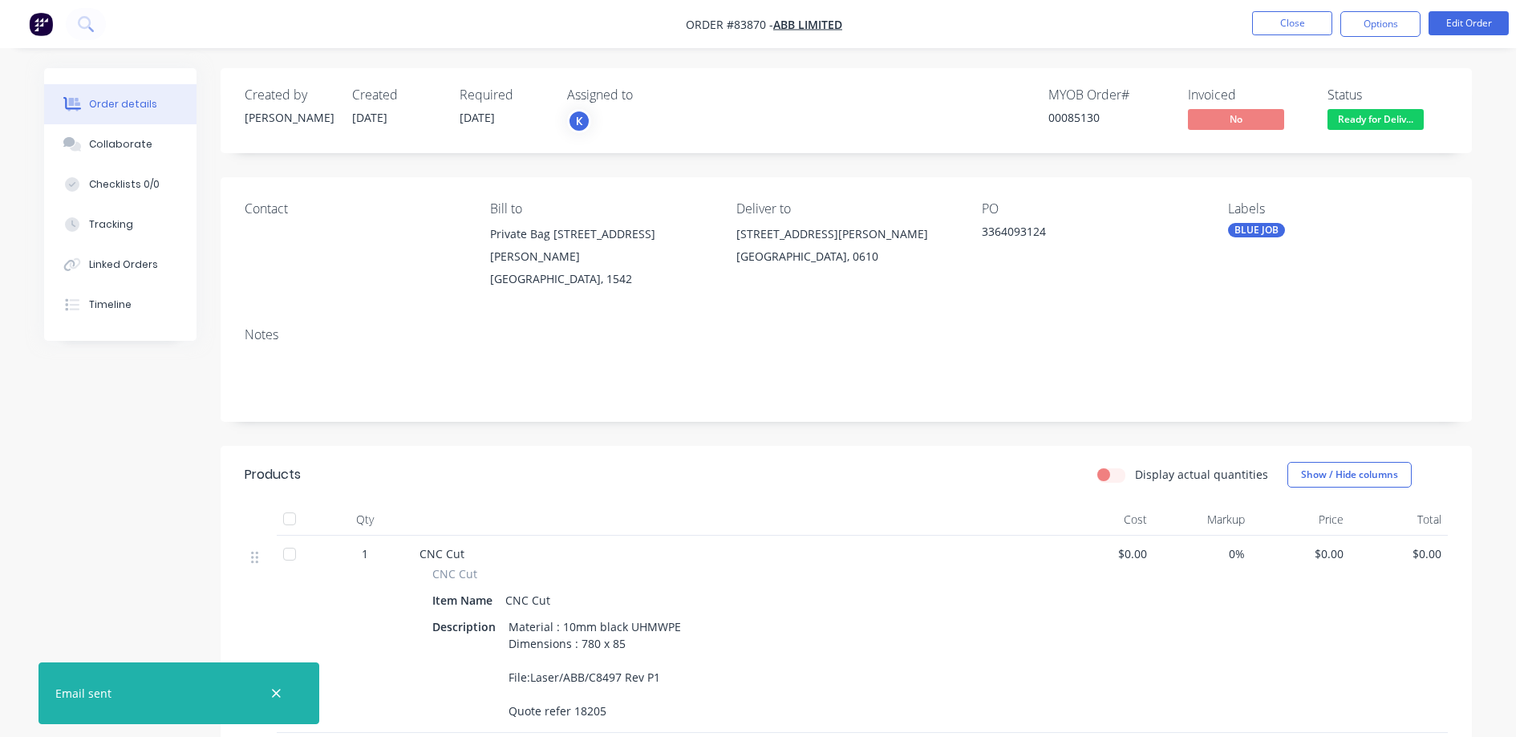
click at [1306, 76] on div "Created by Chantal Created 13/08/25 Required 13/08/25 Assigned to K MYOB Order …" at bounding box center [846, 110] width 1251 height 85
click at [1299, 26] on button "Close" at bounding box center [1292, 23] width 80 height 24
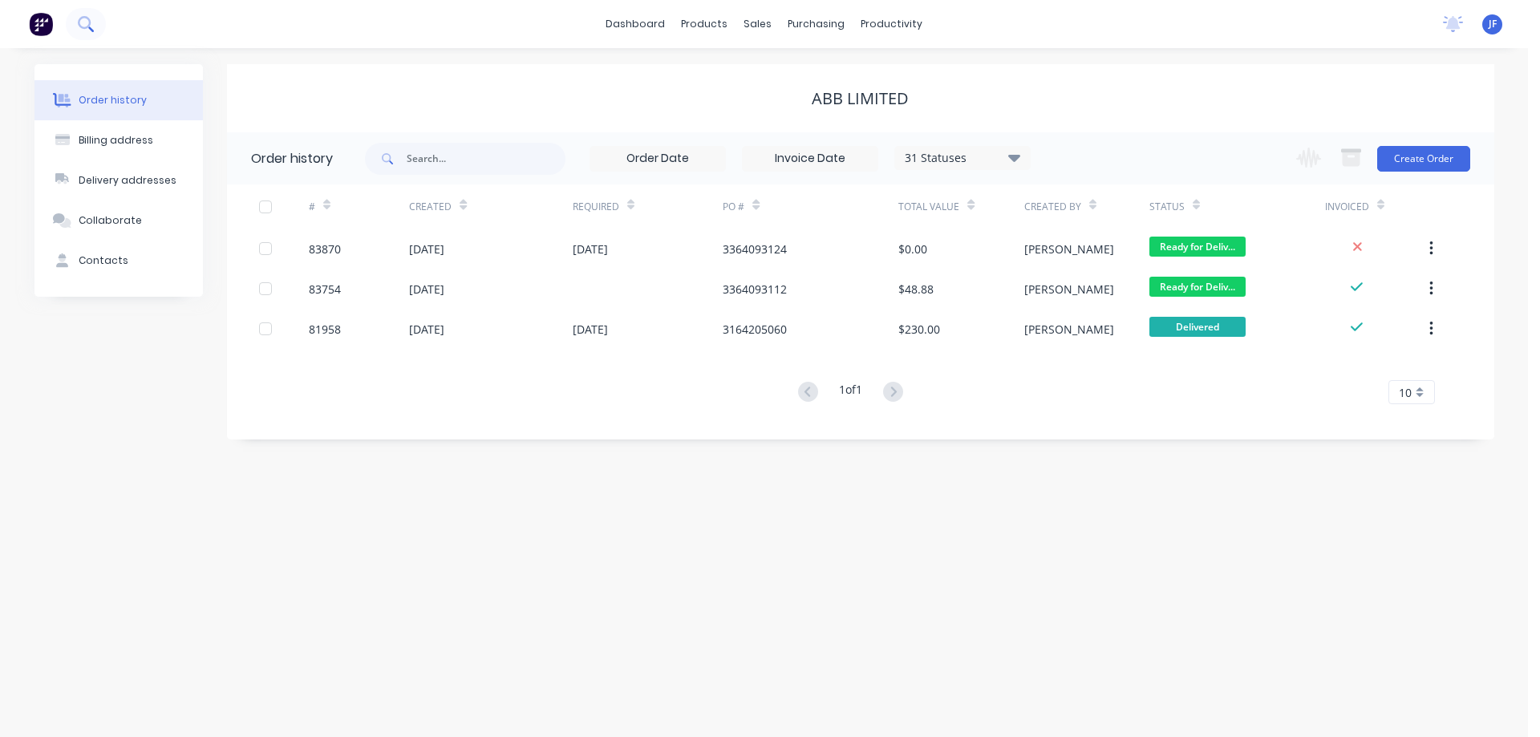
click at [84, 25] on icon at bounding box center [85, 23] width 15 height 15
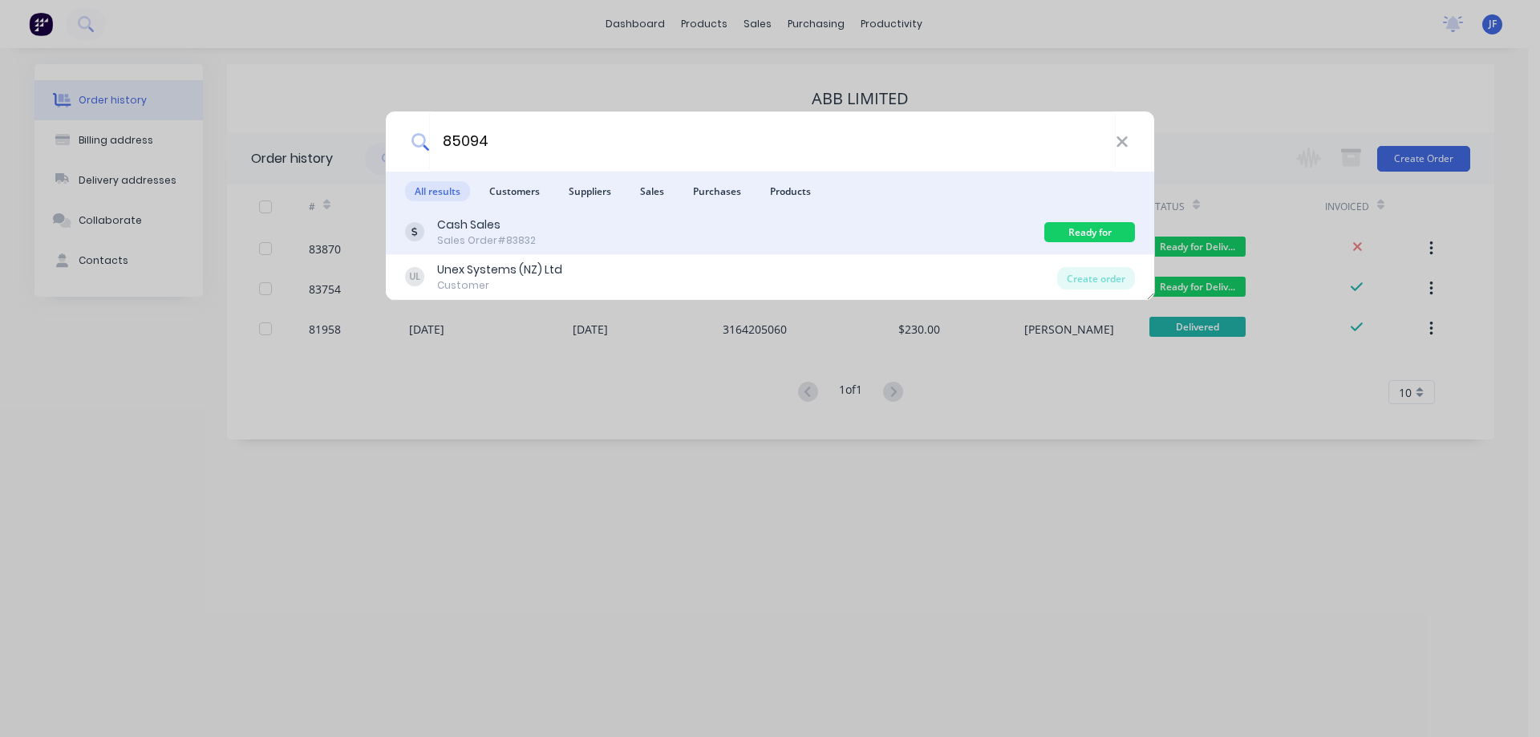
type input "85094"
click at [709, 245] on div "Cash Sales Sales Order #83832" at bounding box center [724, 232] width 639 height 31
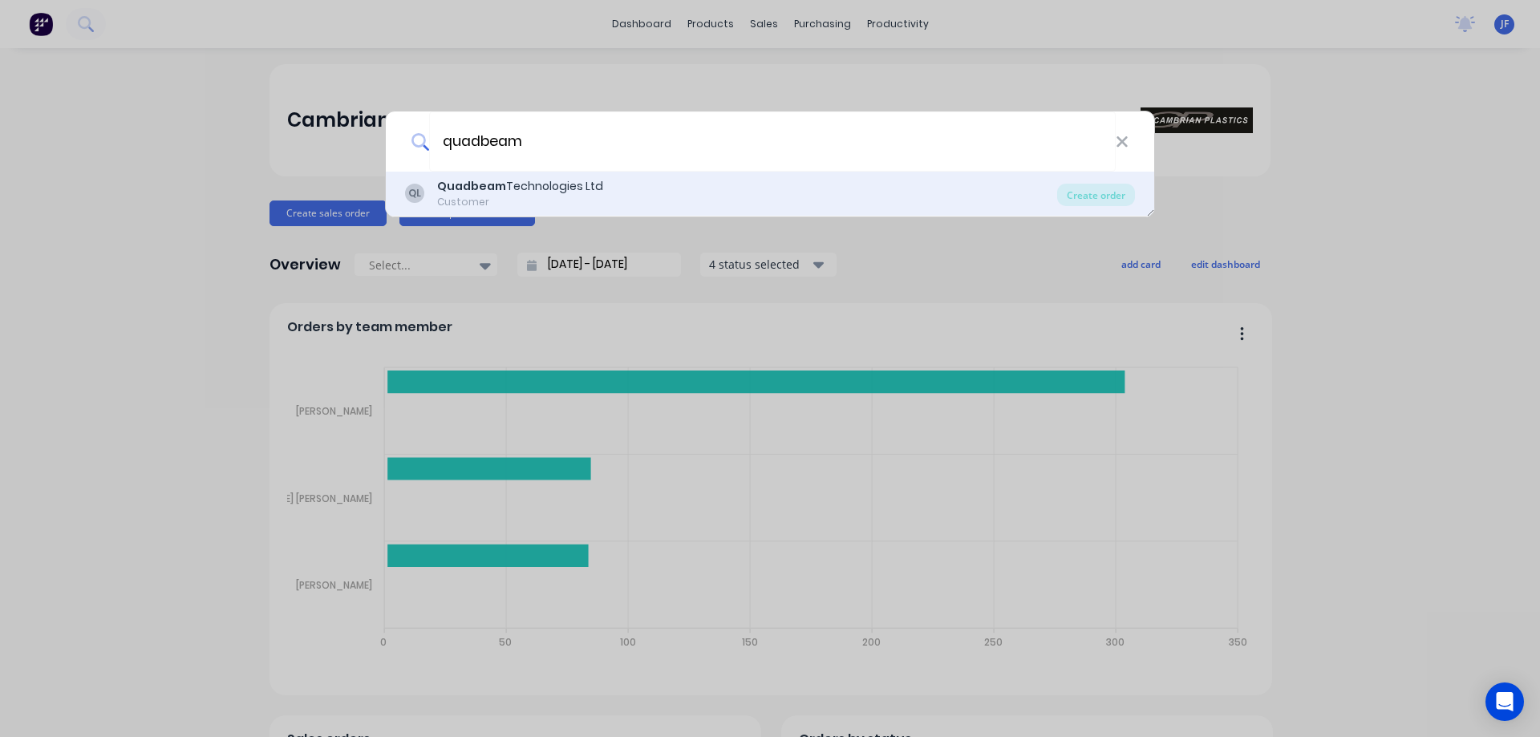
type input "quadbeam"
click at [475, 188] on b "Quadbeam" at bounding box center [471, 186] width 69 height 16
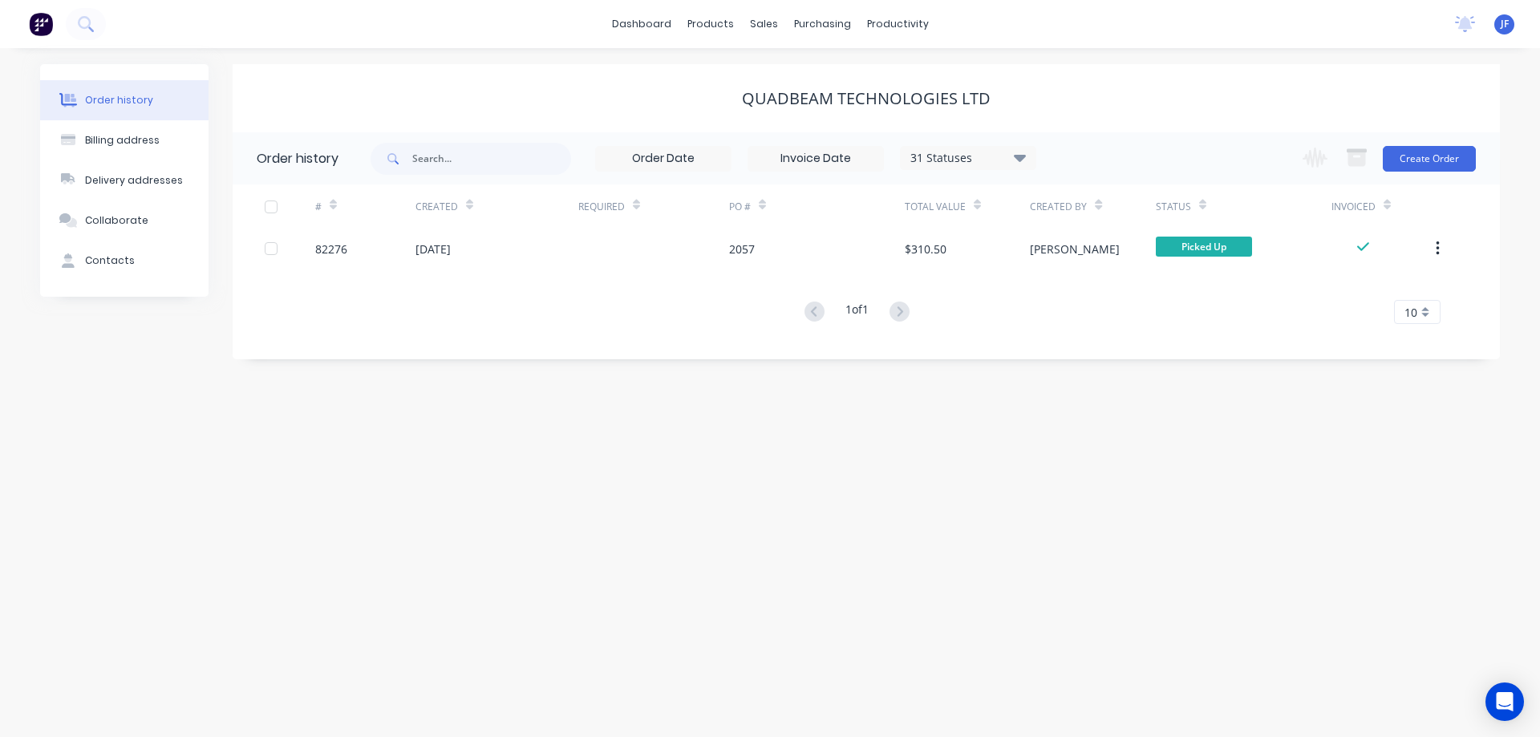
click at [1437, 144] on div "Change order status Submitted Waiting on Supplier Waiting on Payment CNC Cut Sh…" at bounding box center [1384, 158] width 183 height 52
click at [1445, 157] on button "Create Order" at bounding box center [1429, 159] width 93 height 26
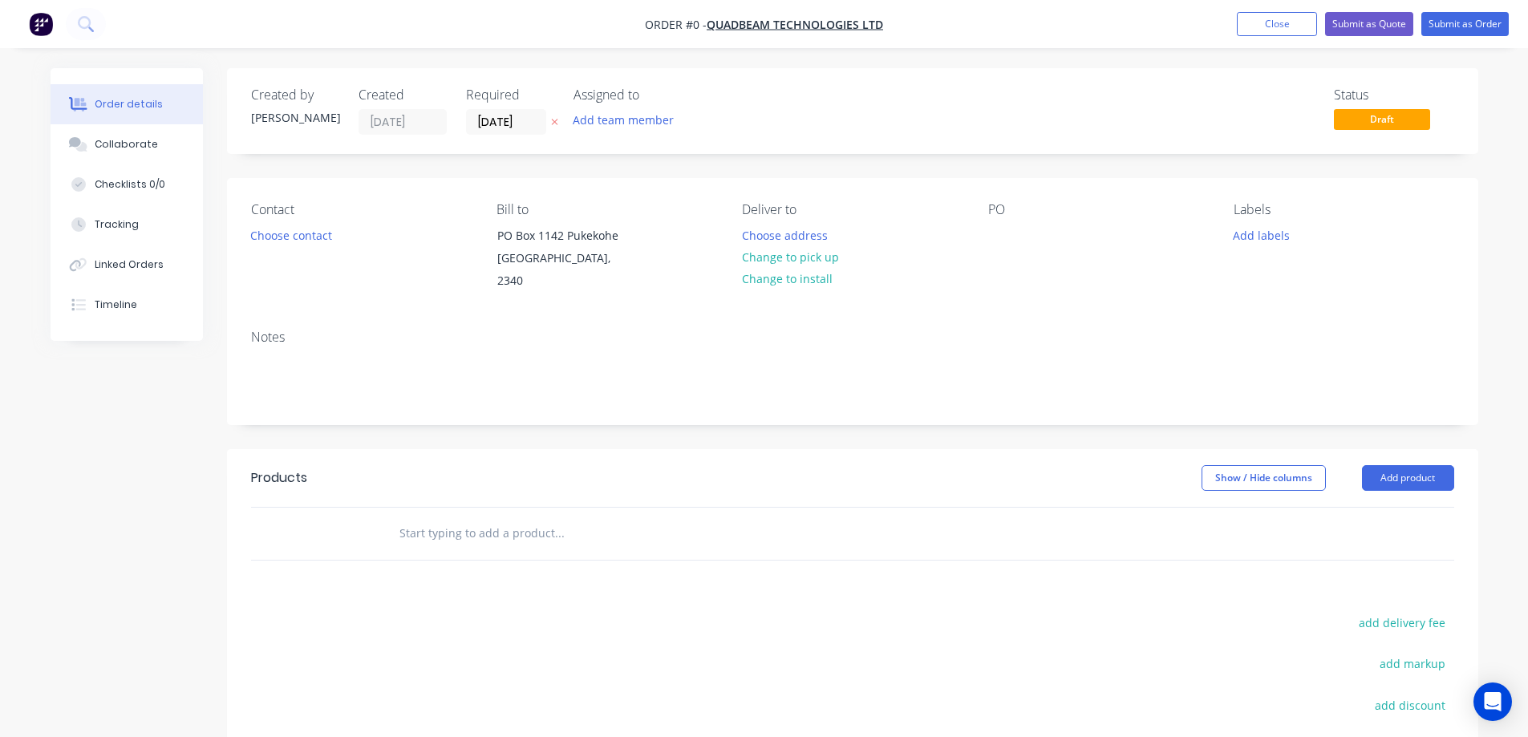
click at [552, 120] on icon at bounding box center [554, 122] width 7 height 10
click at [273, 239] on button "Choose contact" at bounding box center [290, 235] width 99 height 22
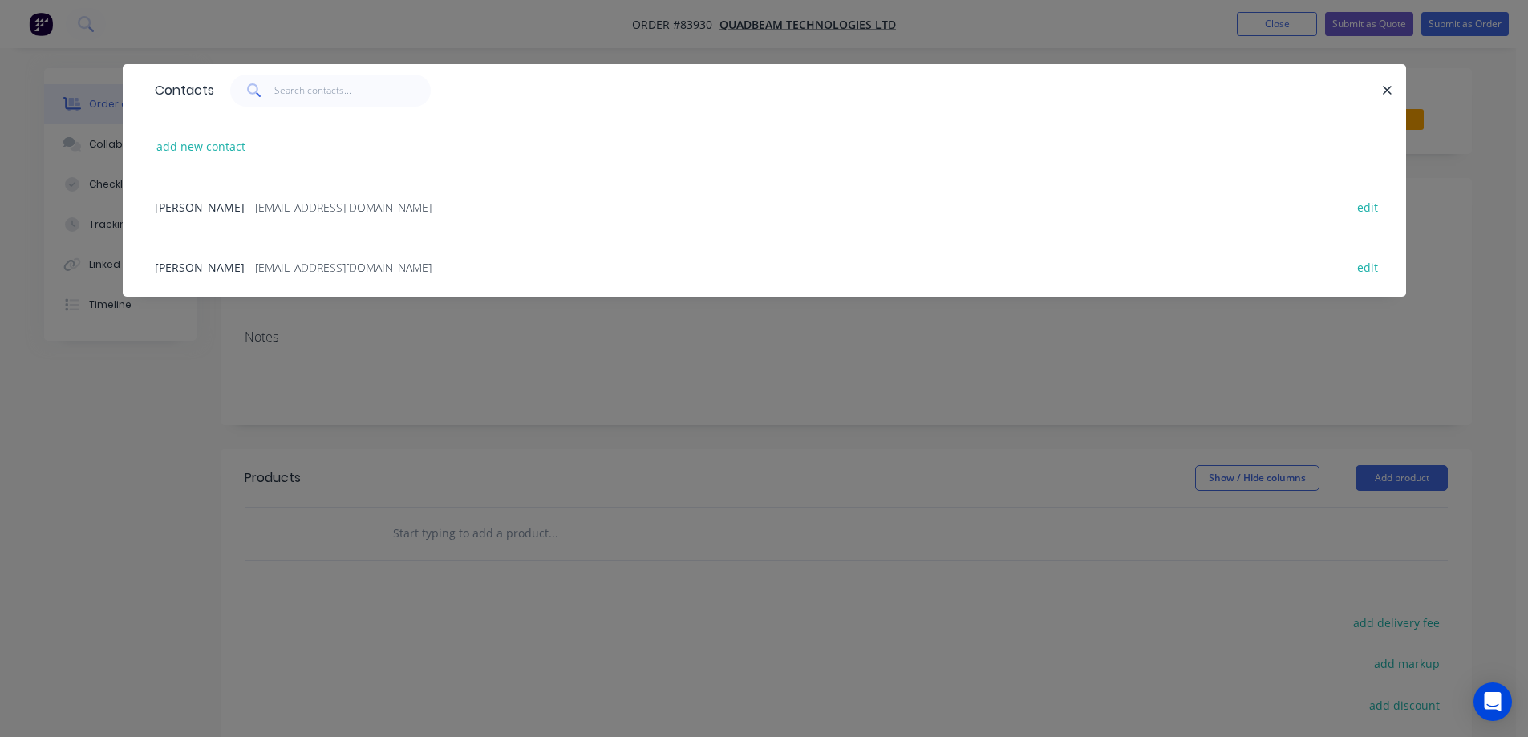
click at [248, 209] on span "- [EMAIL_ADDRESS][DOMAIN_NAME] -" at bounding box center [343, 207] width 191 height 15
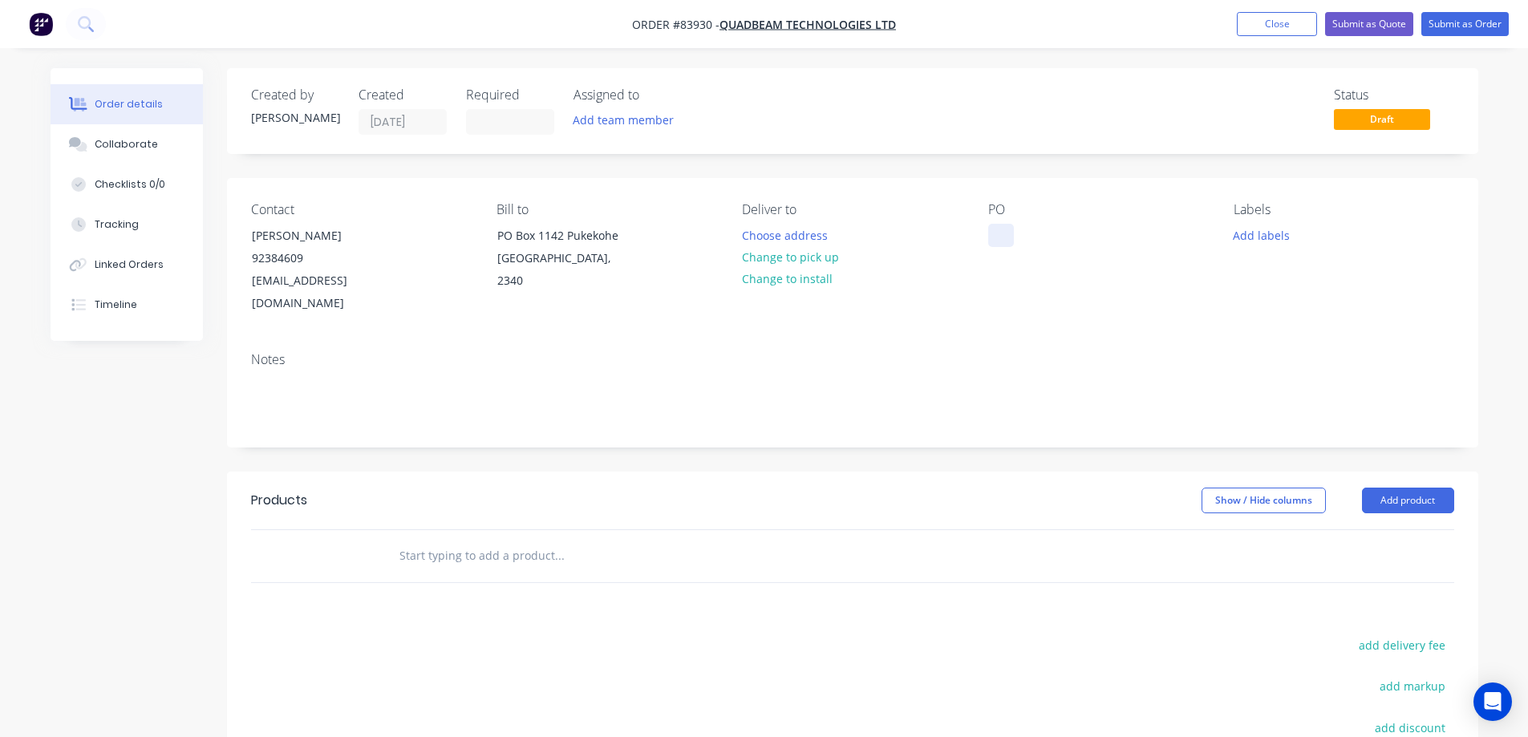
click at [1002, 233] on div at bounding box center [1001, 235] width 26 height 23
click at [805, 252] on button "Change to pick up" at bounding box center [790, 257] width 114 height 22
click at [816, 251] on button "Change to delivery" at bounding box center [791, 258] width 117 height 22
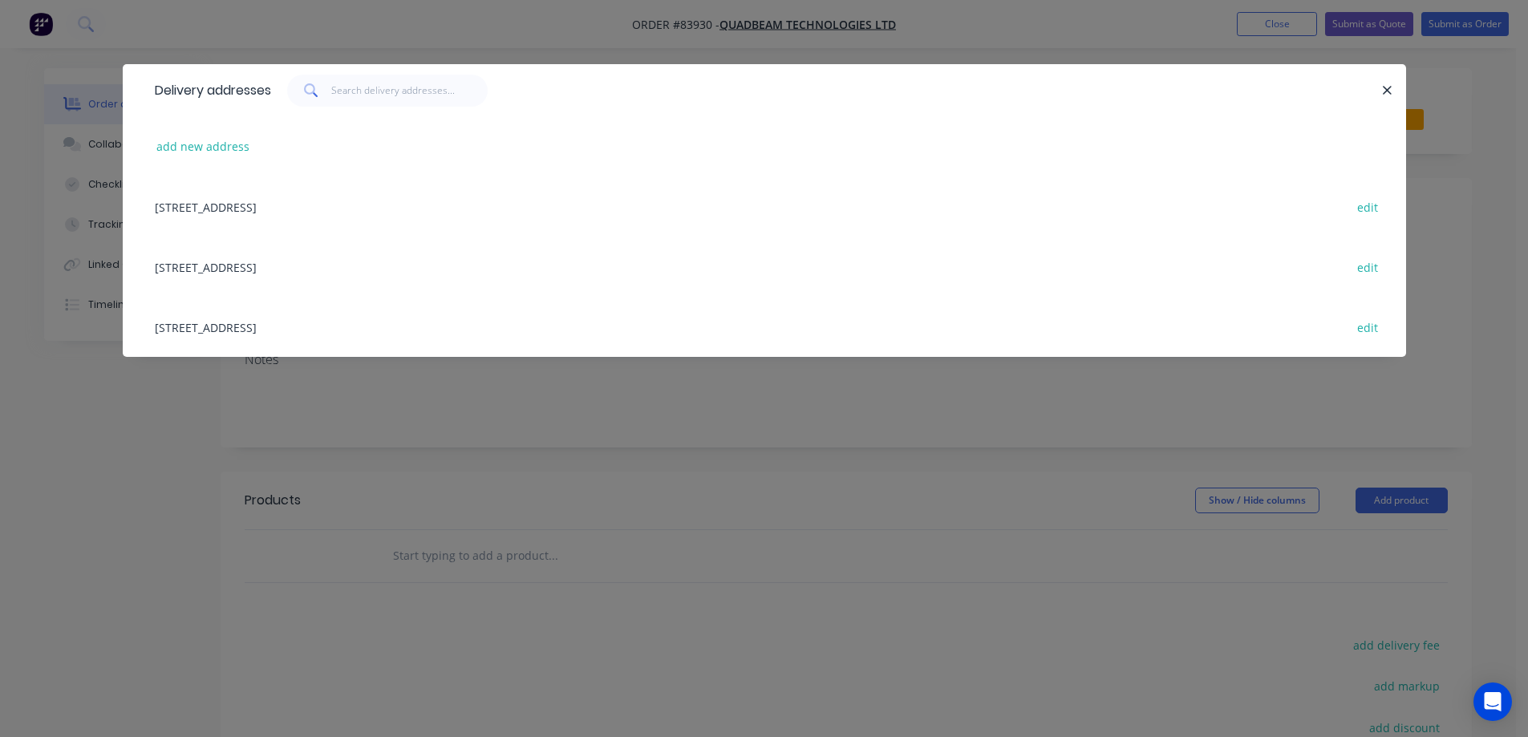
click at [1378, 96] on div at bounding box center [1380, 91] width 4 height 32
click at [1387, 87] on icon "button" at bounding box center [1387, 90] width 10 height 14
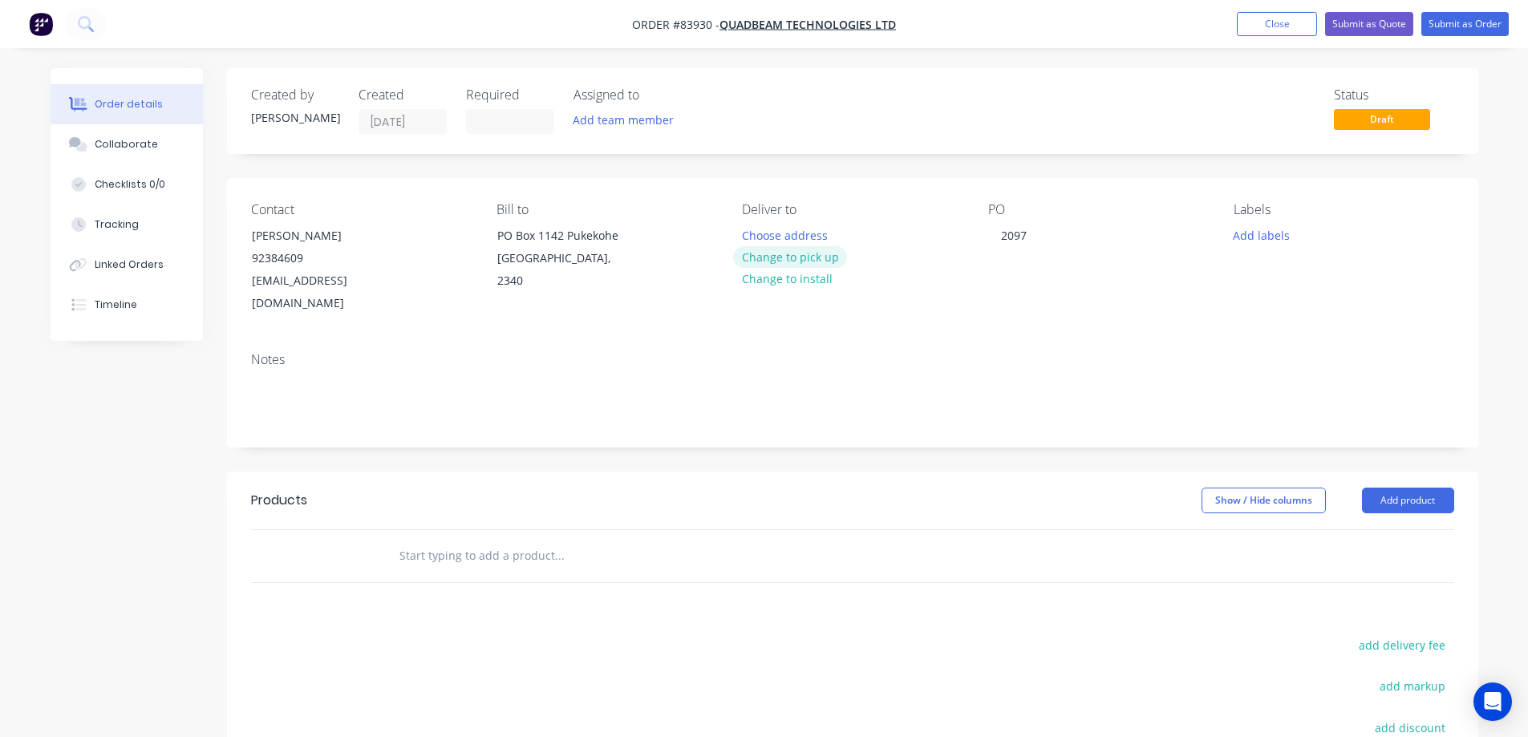
click at [776, 260] on button "Change to pick up" at bounding box center [790, 257] width 114 height 22
click at [555, 545] on input "text" at bounding box center [559, 556] width 321 height 32
drag, startPoint x: 564, startPoint y: 598, endPoint x: 600, endPoint y: 439, distance: 162.9
click at [600, 439] on div "Created by [PERSON_NAME] Created [DATE] Required Assigned to Add team member St…" at bounding box center [852, 518] width 1251 height 900
click at [467, 540] on input "quadbeam" at bounding box center [559, 556] width 321 height 32
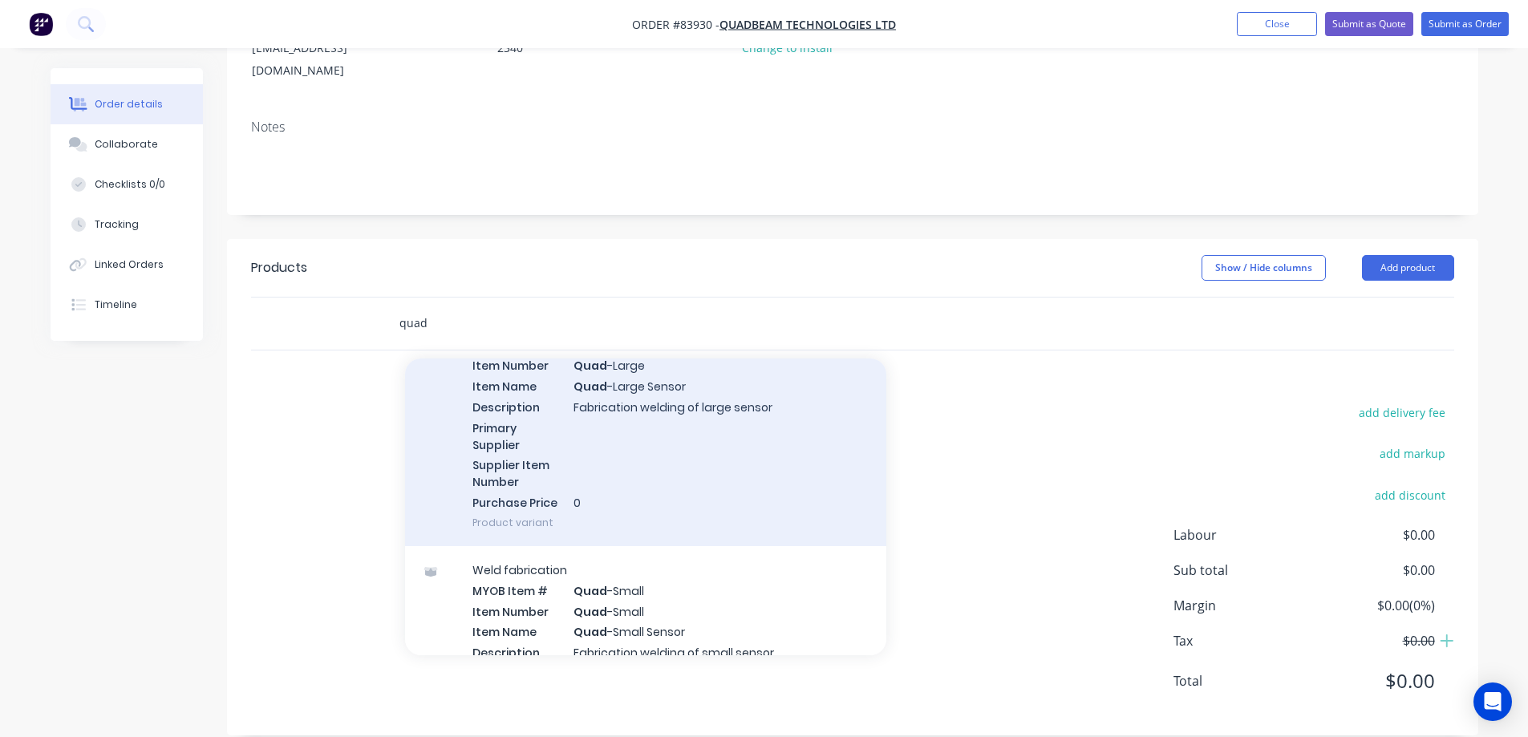
scroll to position [160, 0]
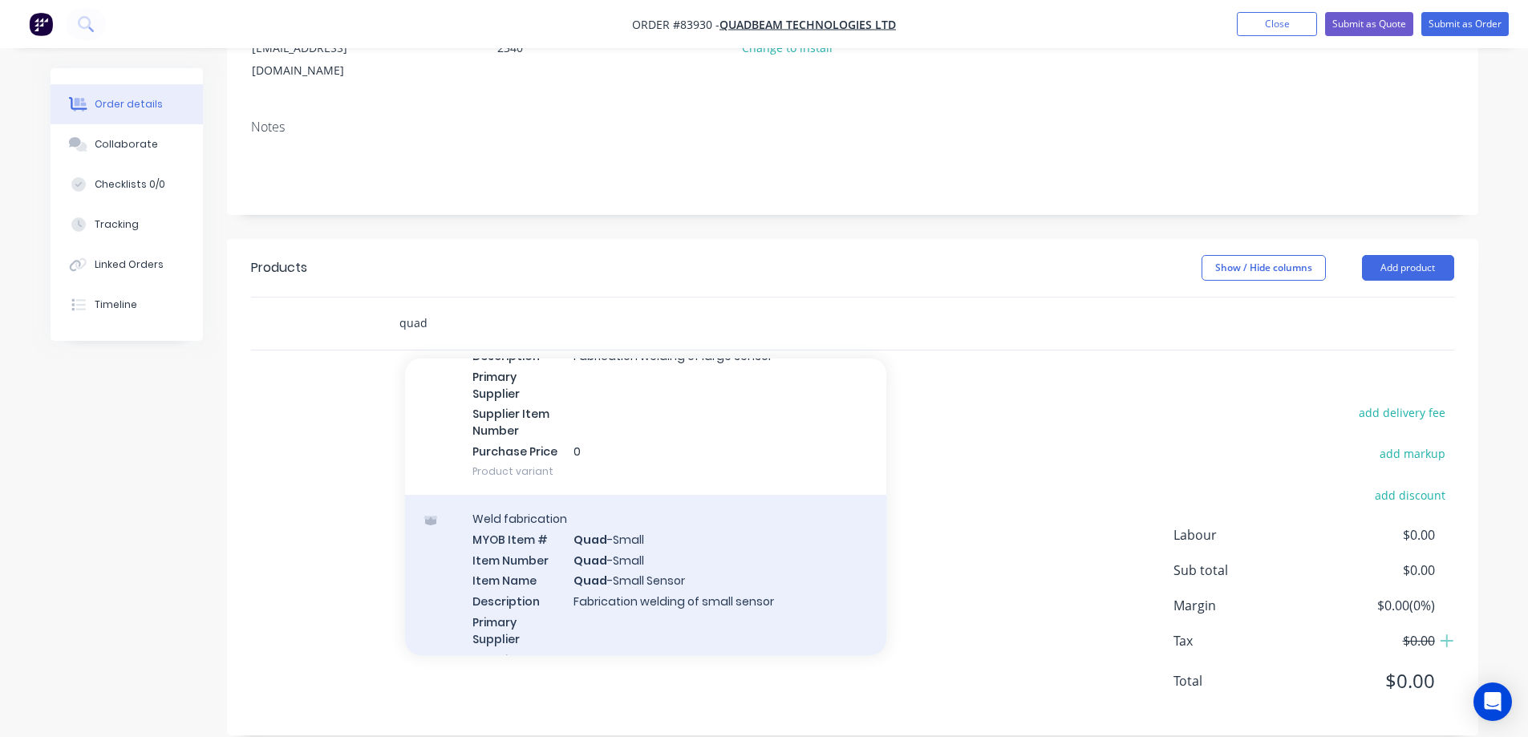
type input "quad"
click at [564, 540] on div "Weld fabrication MYOB Item # Quad -Small Item Number Quad -Small Item Name Quad…" at bounding box center [645, 617] width 481 height 245
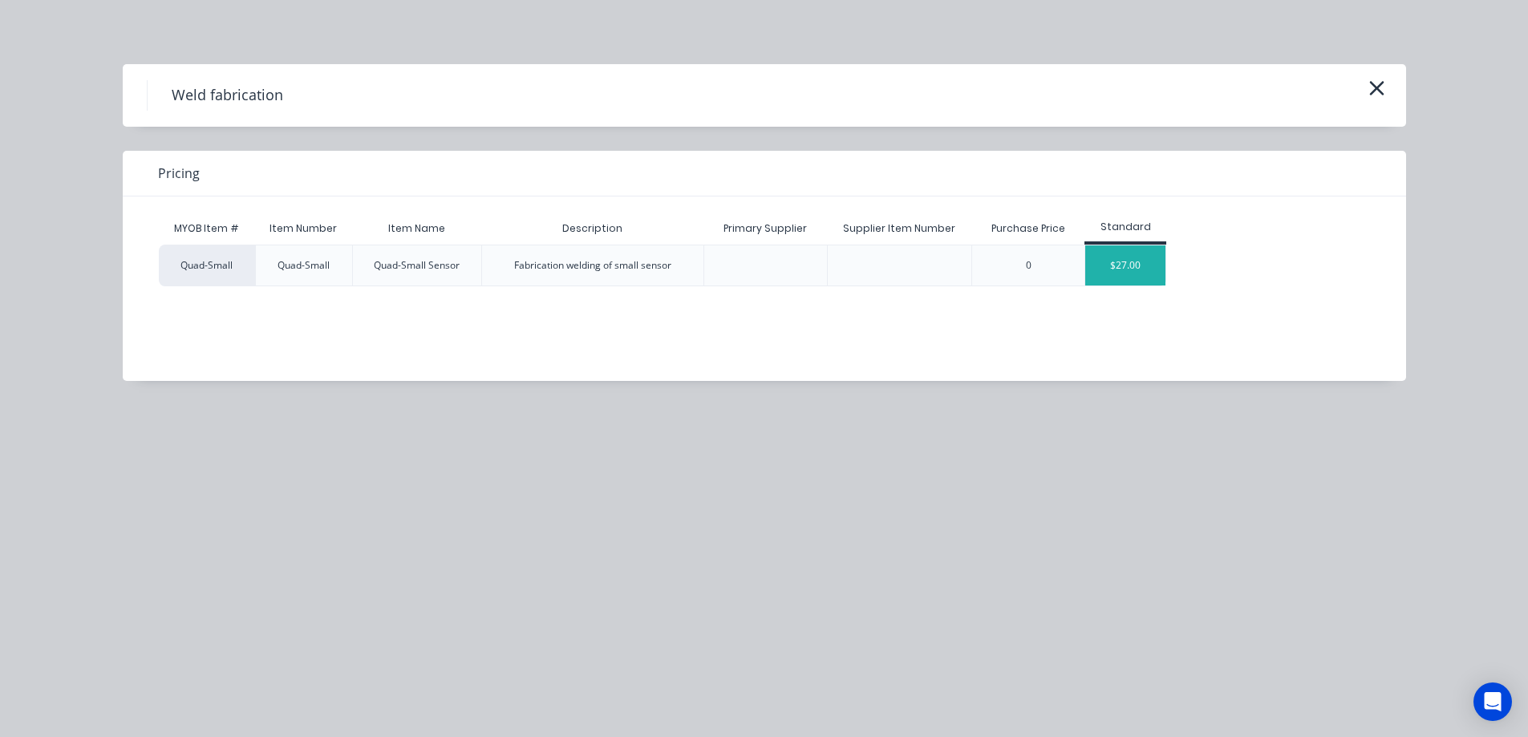
click at [1085, 266] on div "$27.00" at bounding box center [1125, 265] width 80 height 40
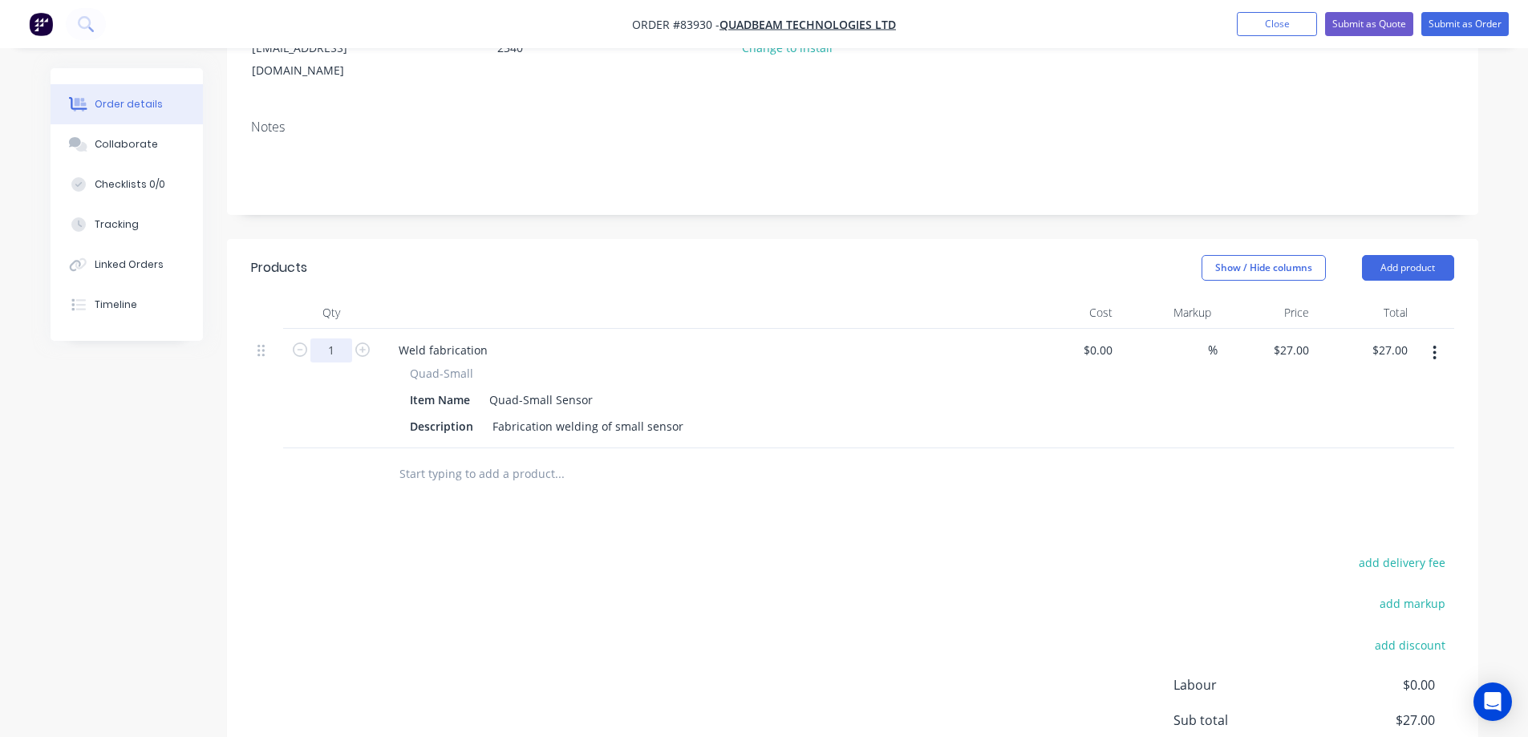
click at [325, 338] on input "1" at bounding box center [331, 350] width 42 height 24
type input "10"
type input "$270.00"
drag, startPoint x: 646, startPoint y: 450, endPoint x: 655, endPoint y: 446, distance: 10.4
click at [646, 458] on input "text" at bounding box center [559, 474] width 321 height 32
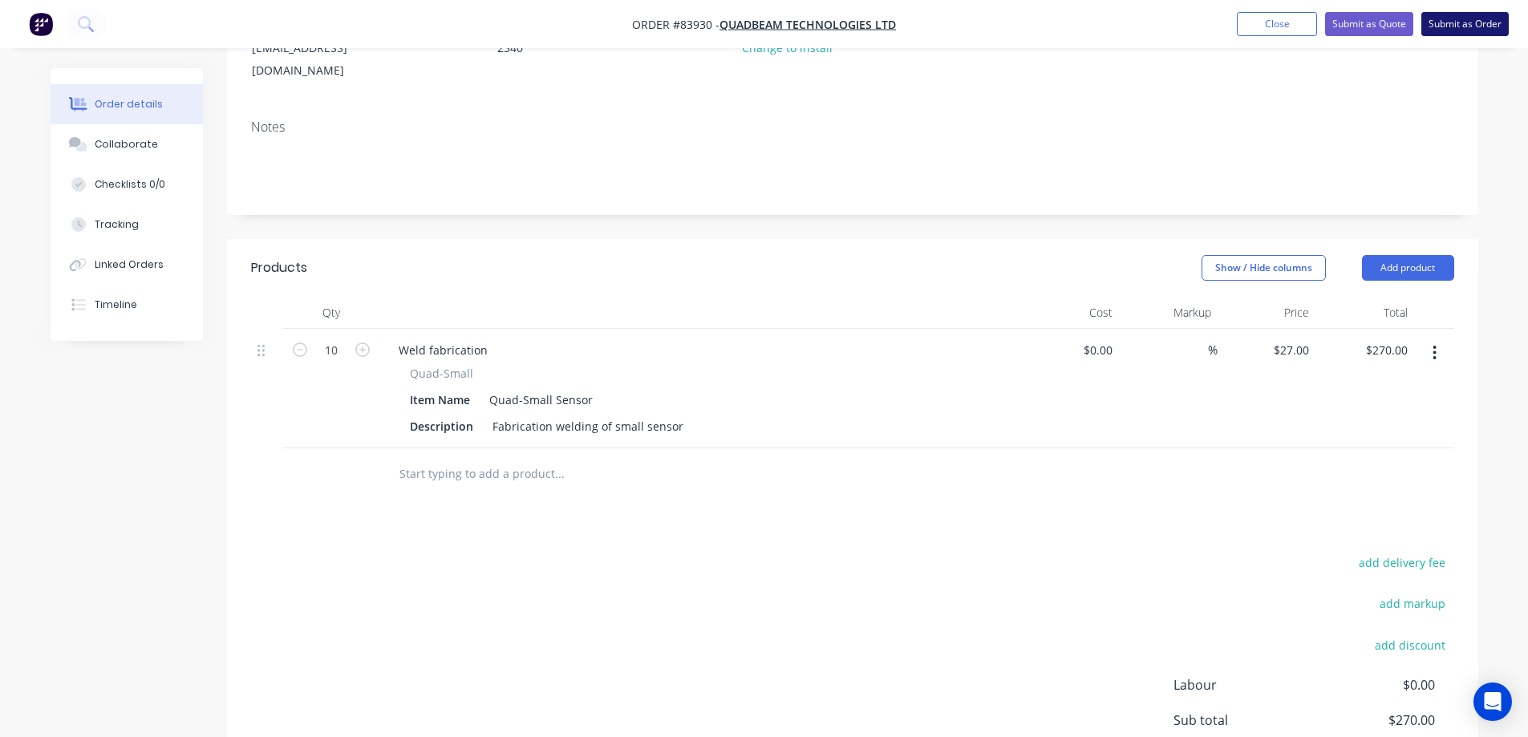
click at [1450, 26] on button "Submit as Order" at bounding box center [1464, 24] width 87 height 24
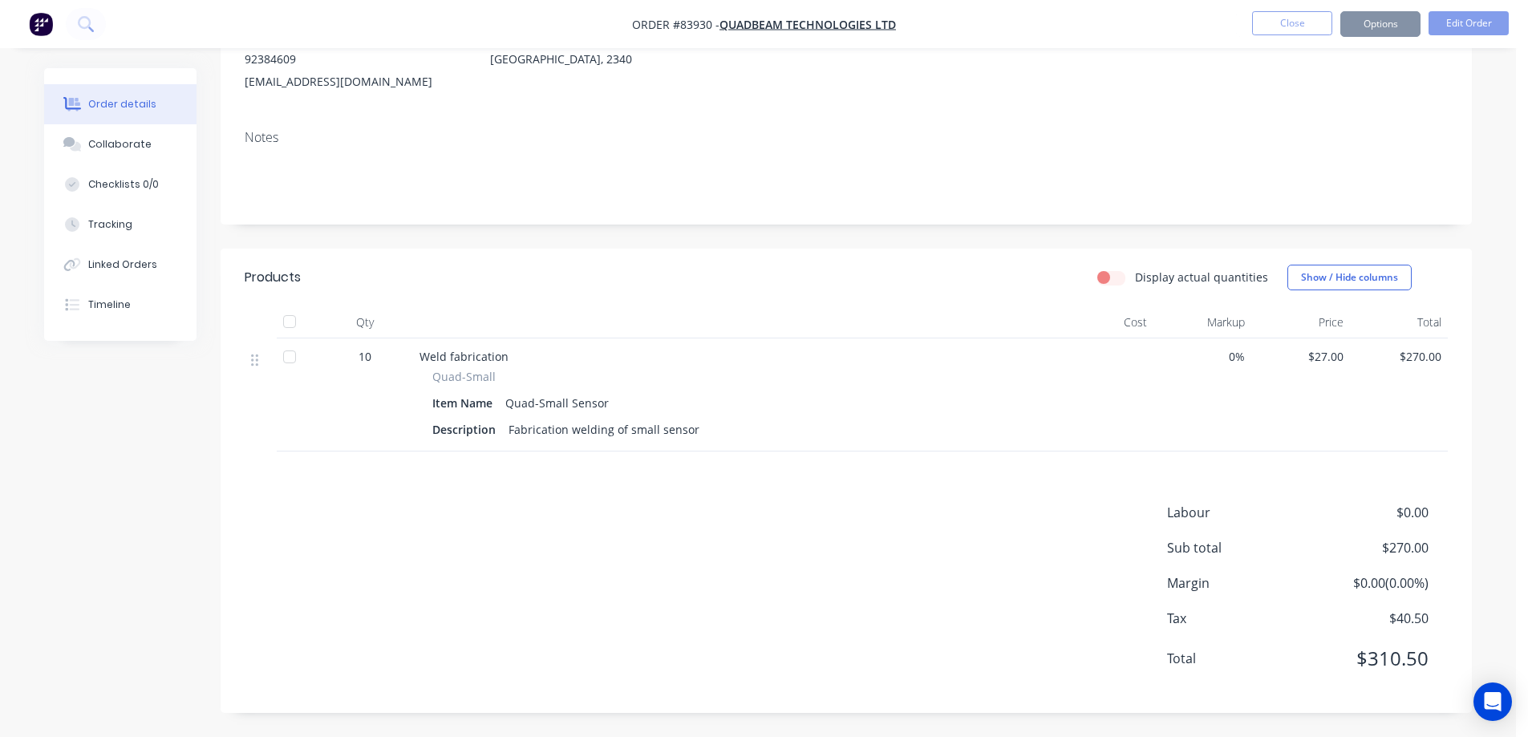
scroll to position [0, 0]
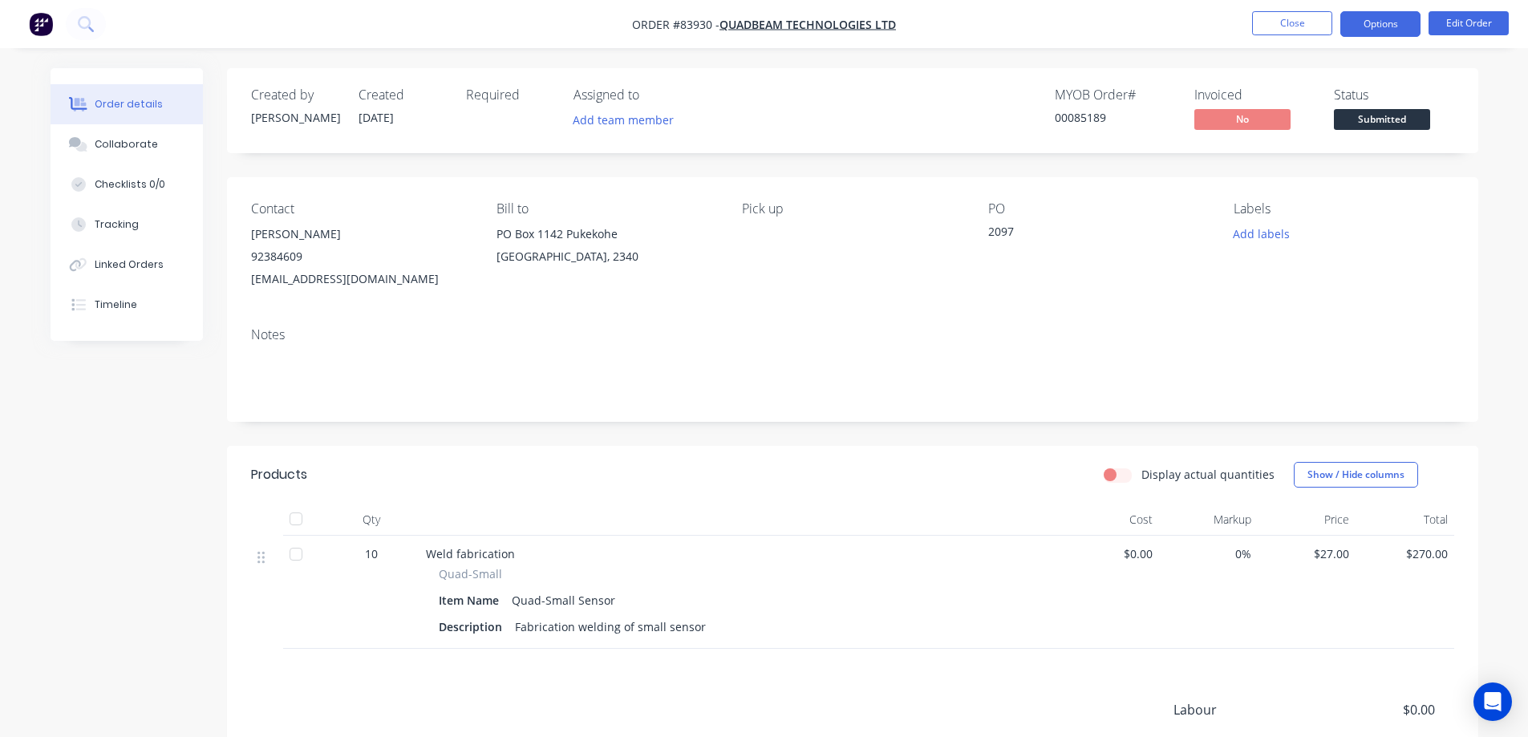
click at [1412, 29] on button "Options" at bounding box center [1380, 24] width 80 height 26
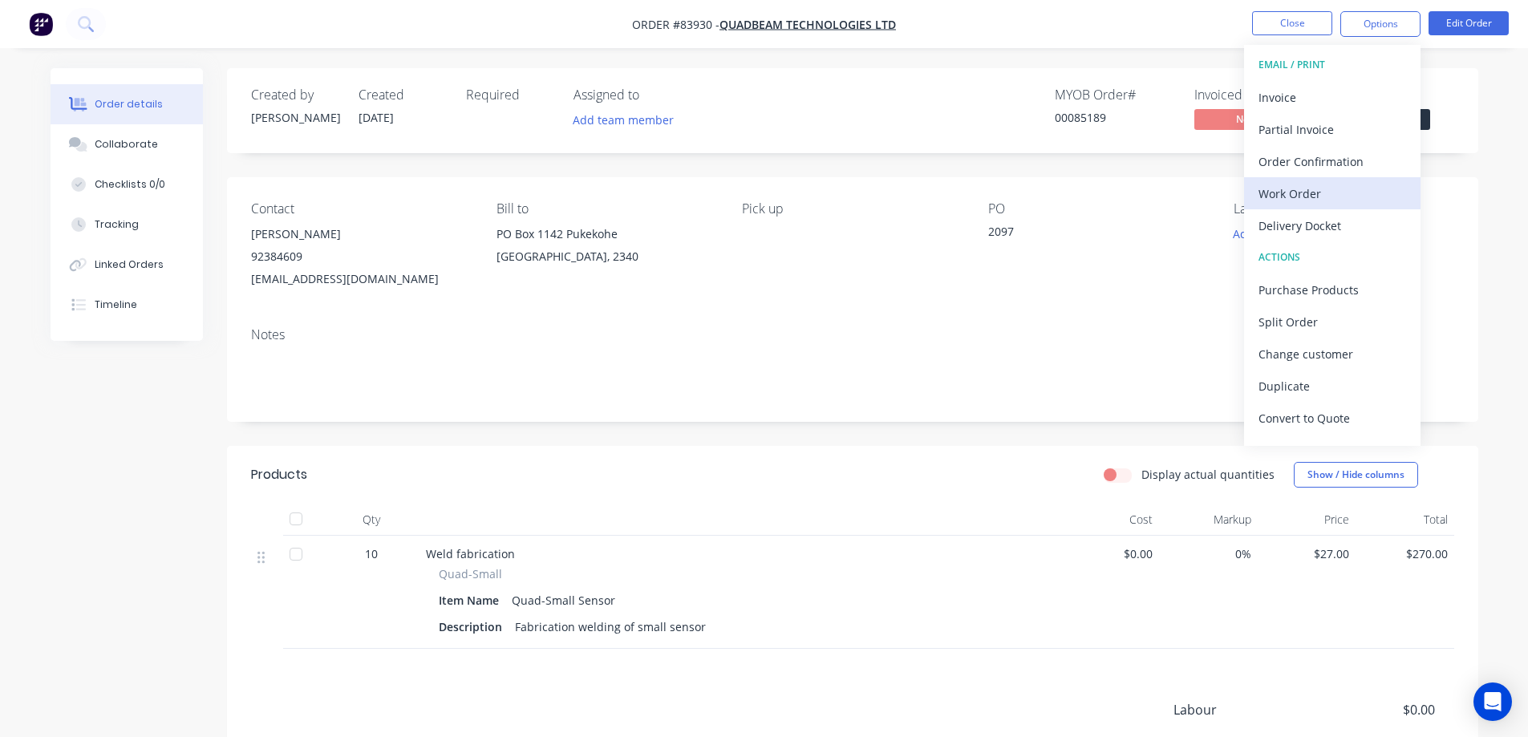
click at [1328, 193] on div "Work Order" at bounding box center [1332, 193] width 148 height 23
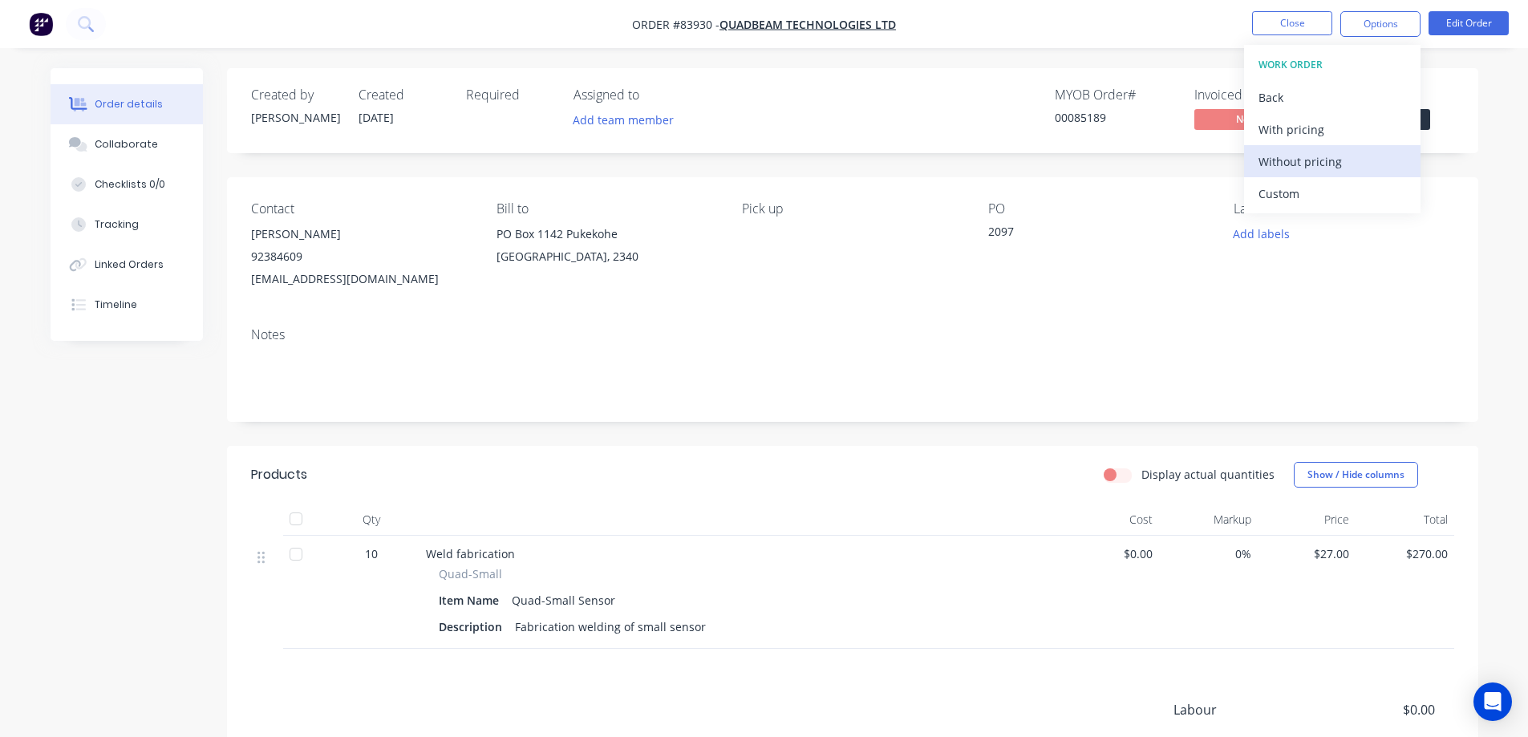
click at [1331, 167] on div "Without pricing" at bounding box center [1332, 161] width 148 height 23
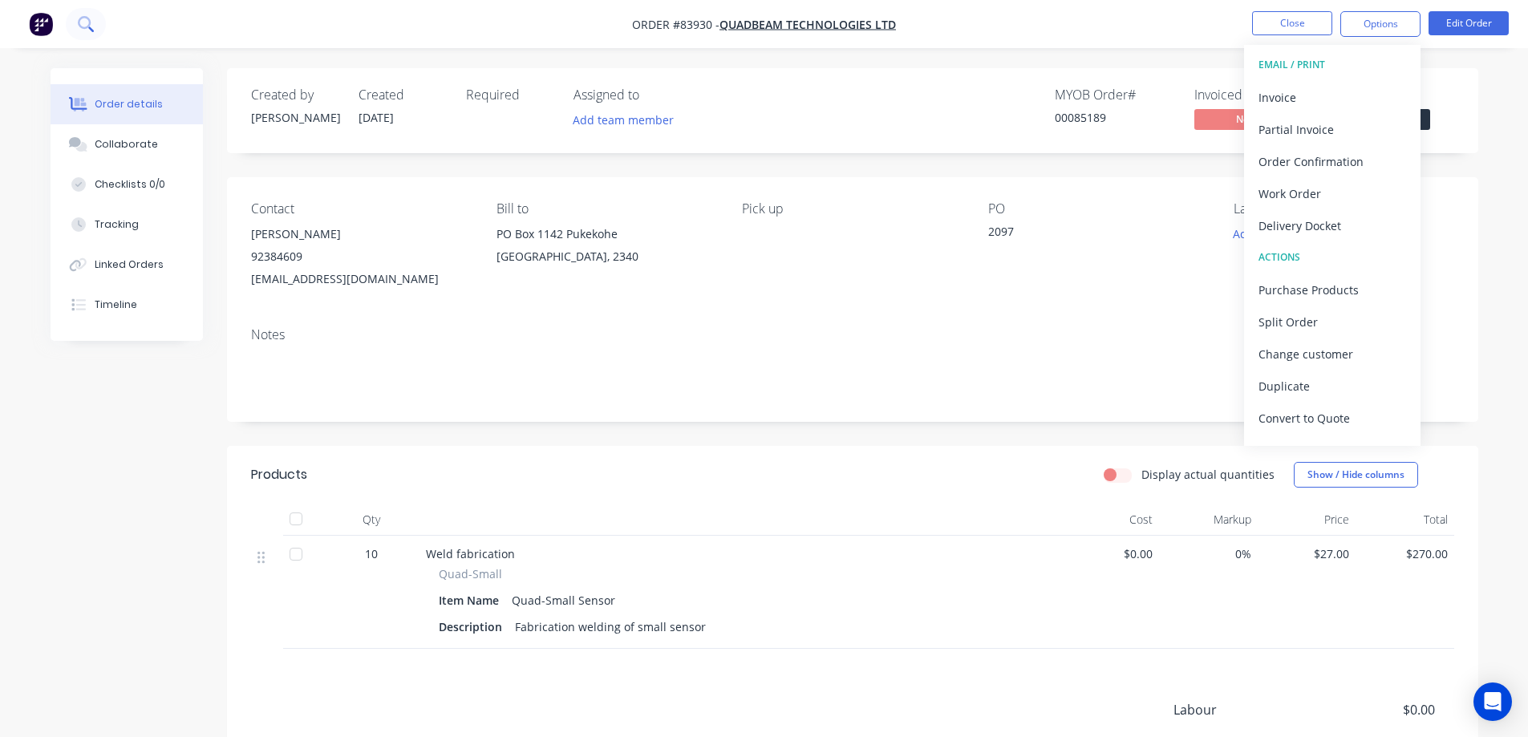
click at [95, 28] on button at bounding box center [86, 24] width 40 height 32
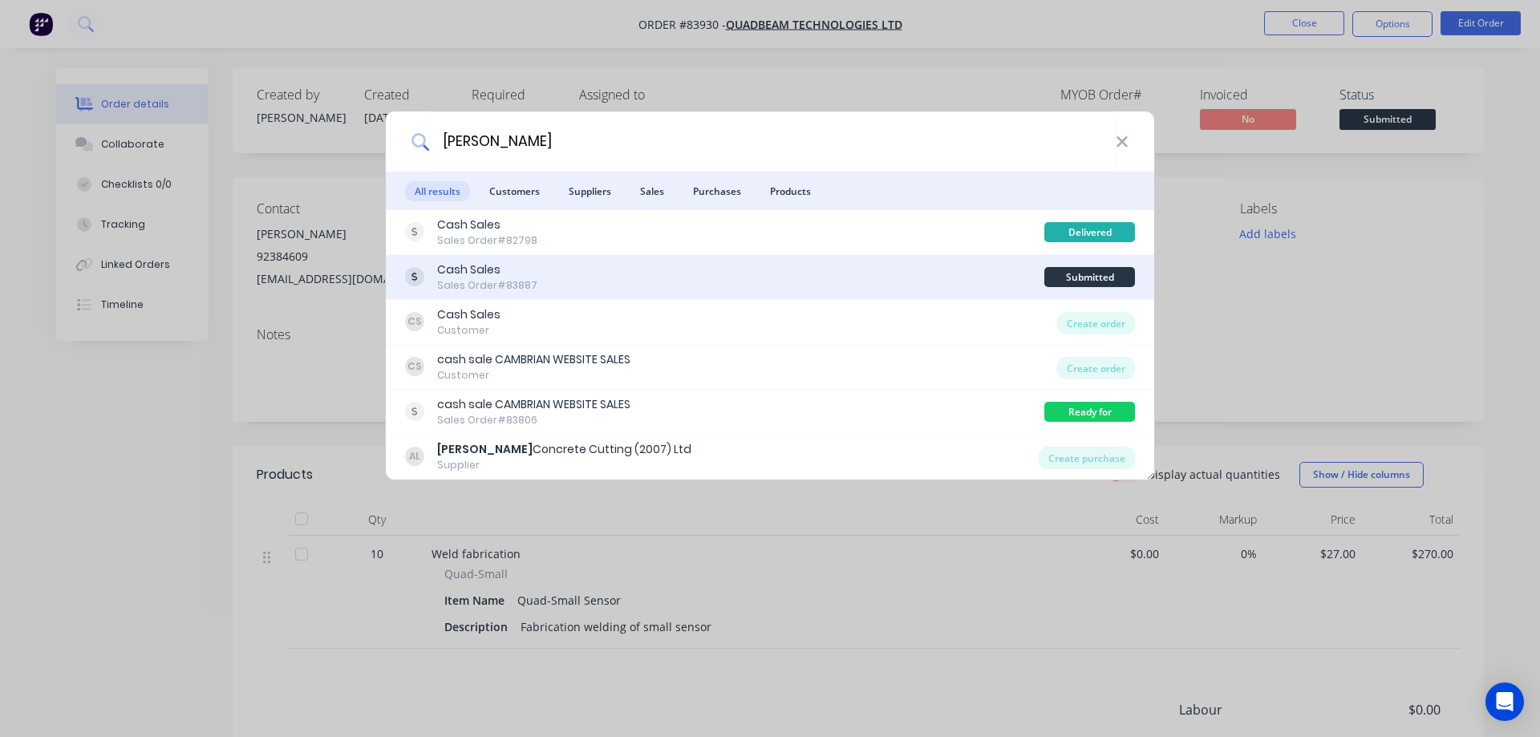
type input "[PERSON_NAME]"
click at [767, 269] on div "Cash Sales Sales Order #83887" at bounding box center [724, 276] width 639 height 31
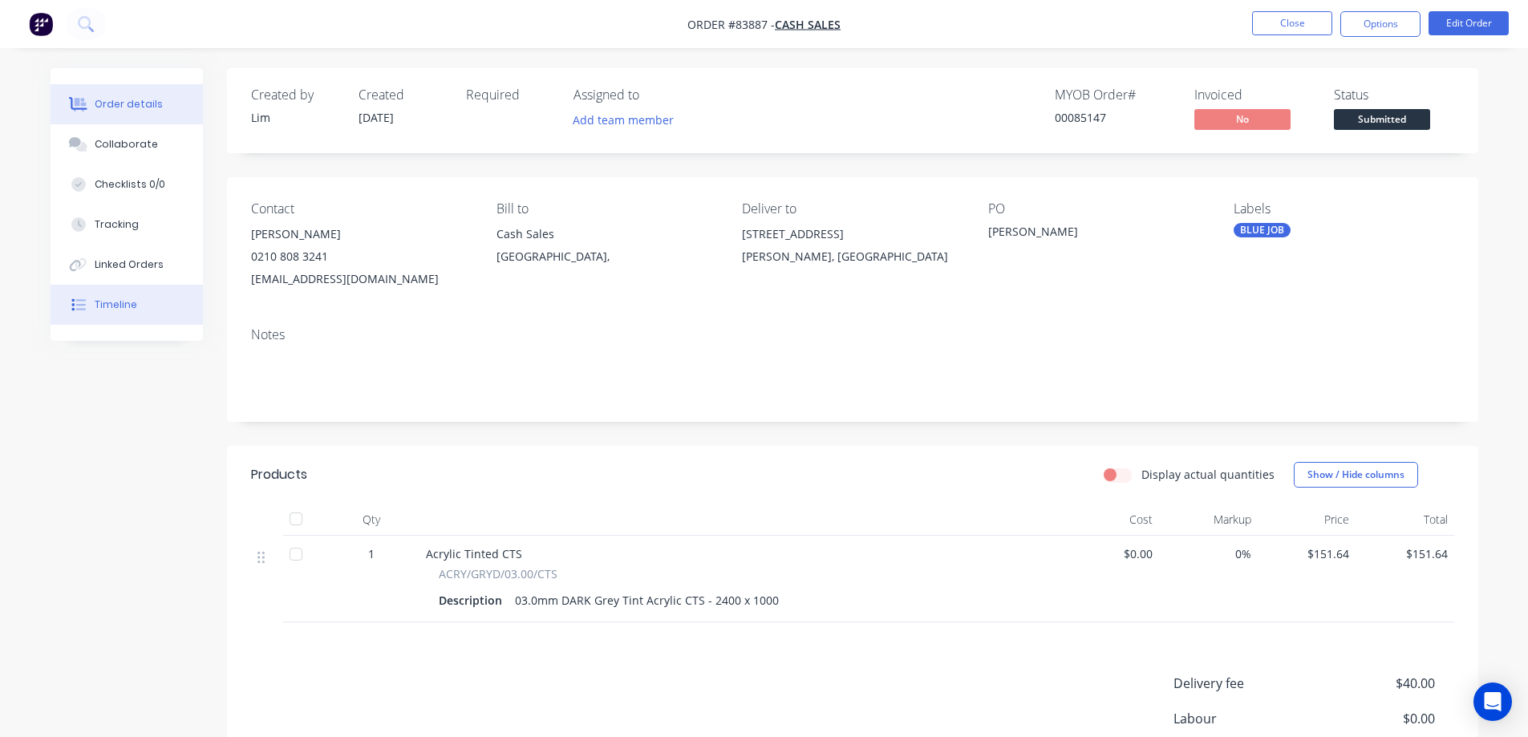
click at [176, 318] on button "Timeline" at bounding box center [127, 305] width 152 height 40
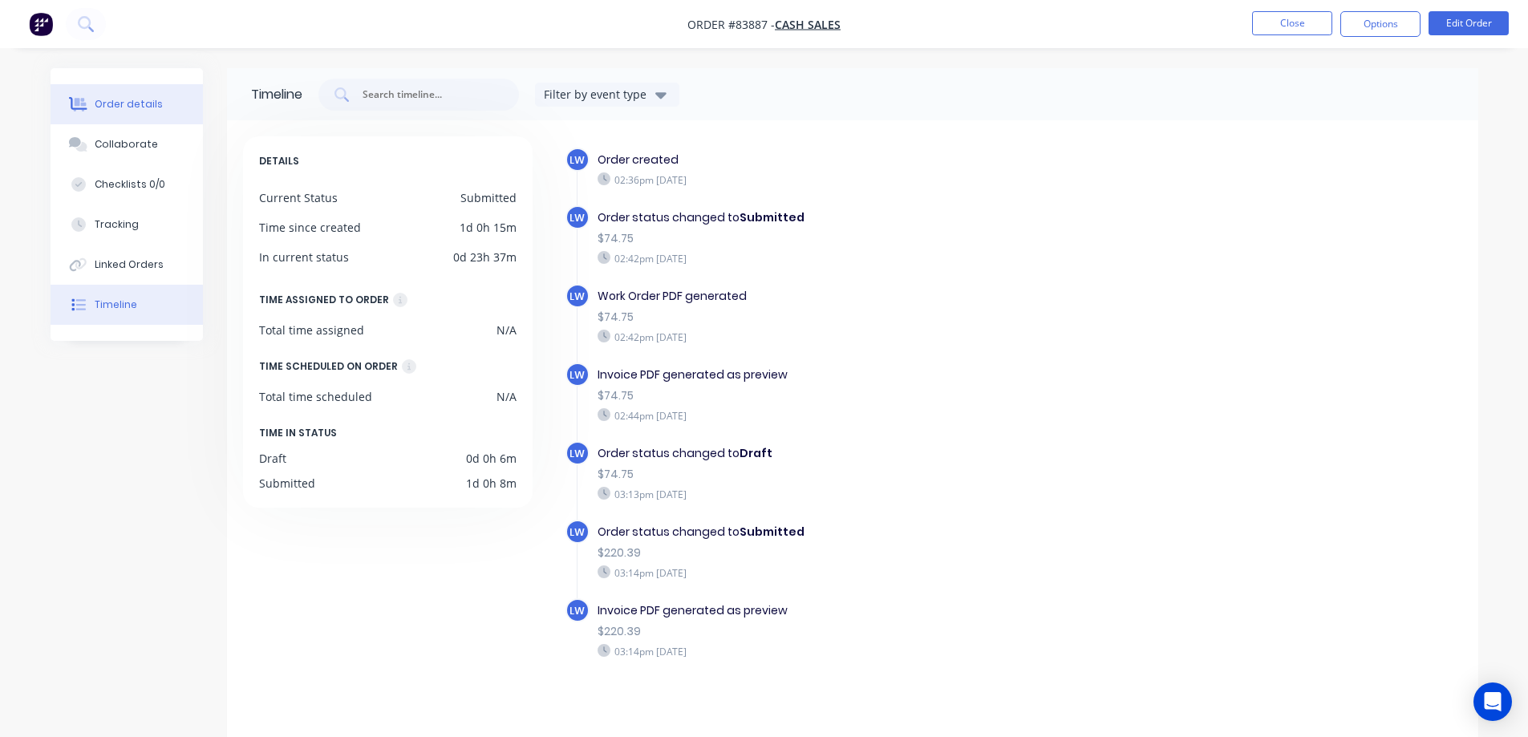
click at [166, 110] on button "Order details" at bounding box center [127, 104] width 152 height 40
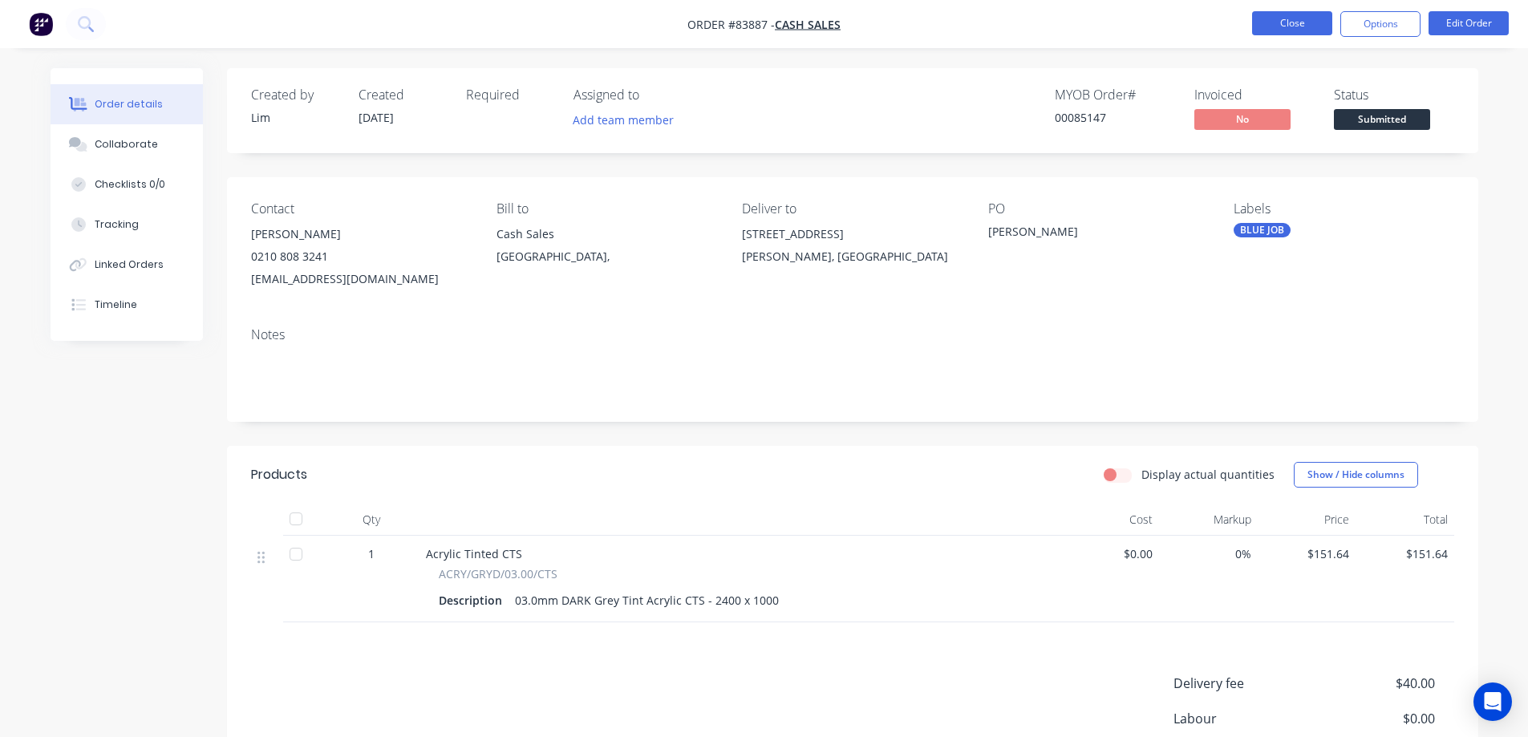
click at [1274, 18] on button "Close" at bounding box center [1292, 23] width 80 height 24
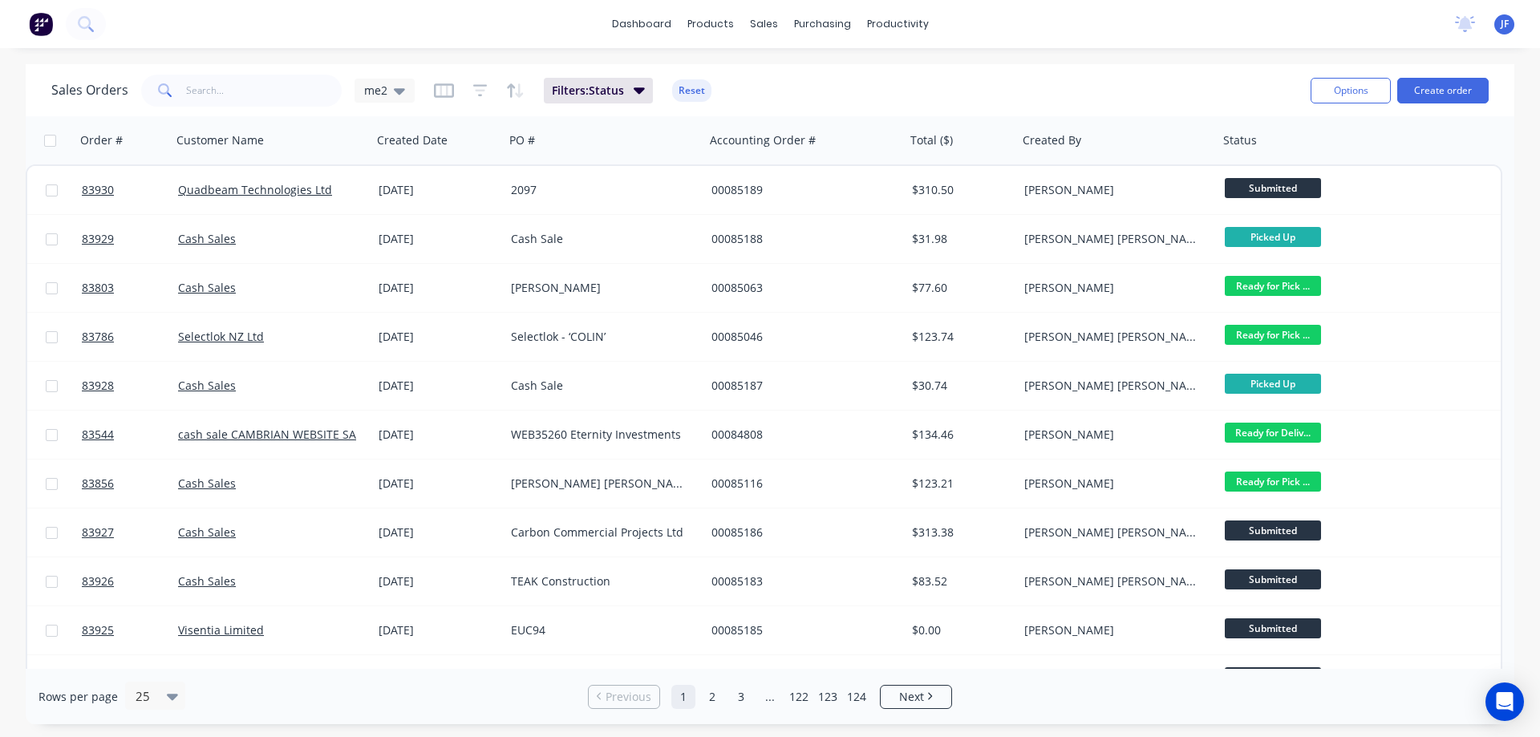
click at [1052, 93] on div "Sales Orders me2 Filters: Status Reset" at bounding box center [674, 90] width 1246 height 39
click at [244, 79] on input "text" at bounding box center [264, 91] width 156 height 32
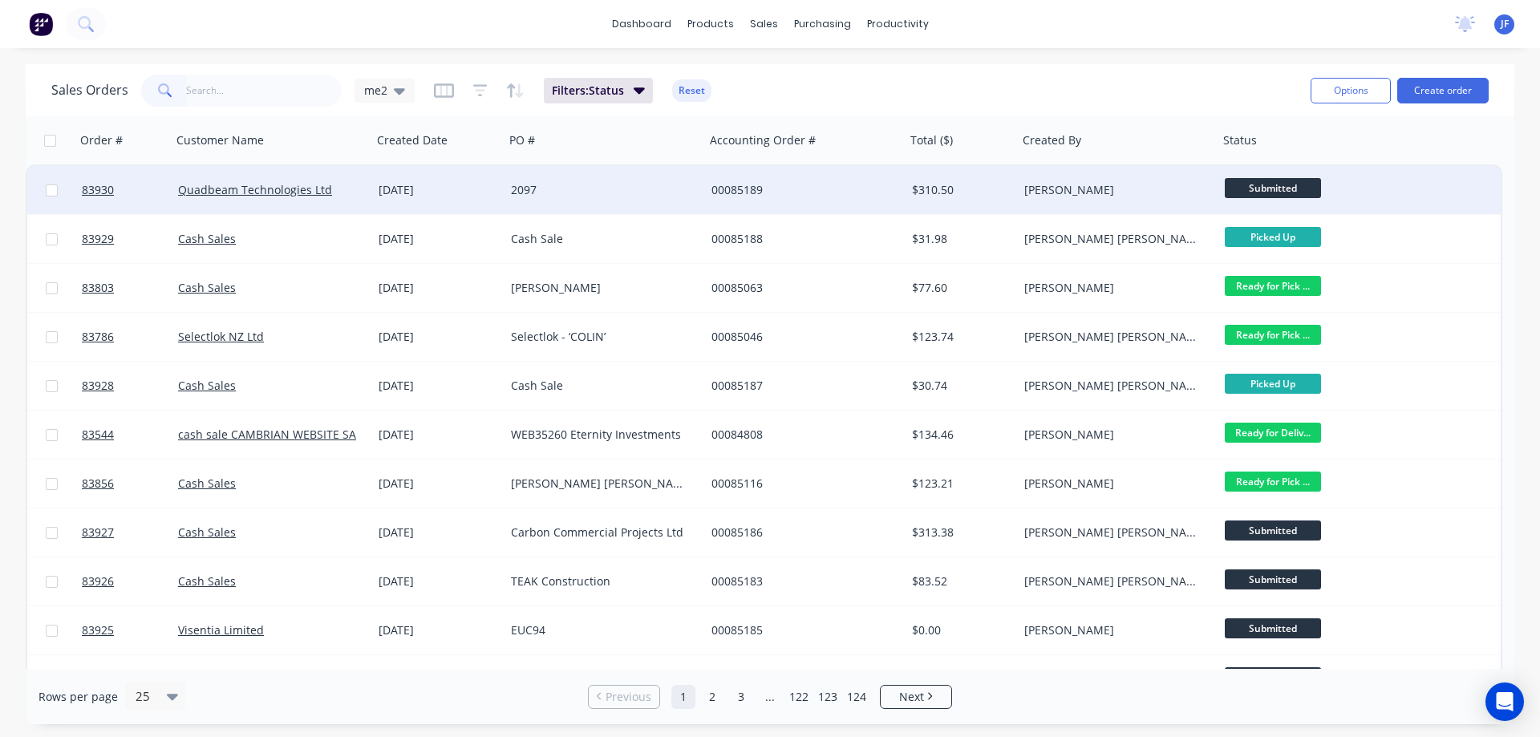
click at [369, 193] on div "Quadbeam Technologies Ltd" at bounding box center [272, 190] width 201 height 48
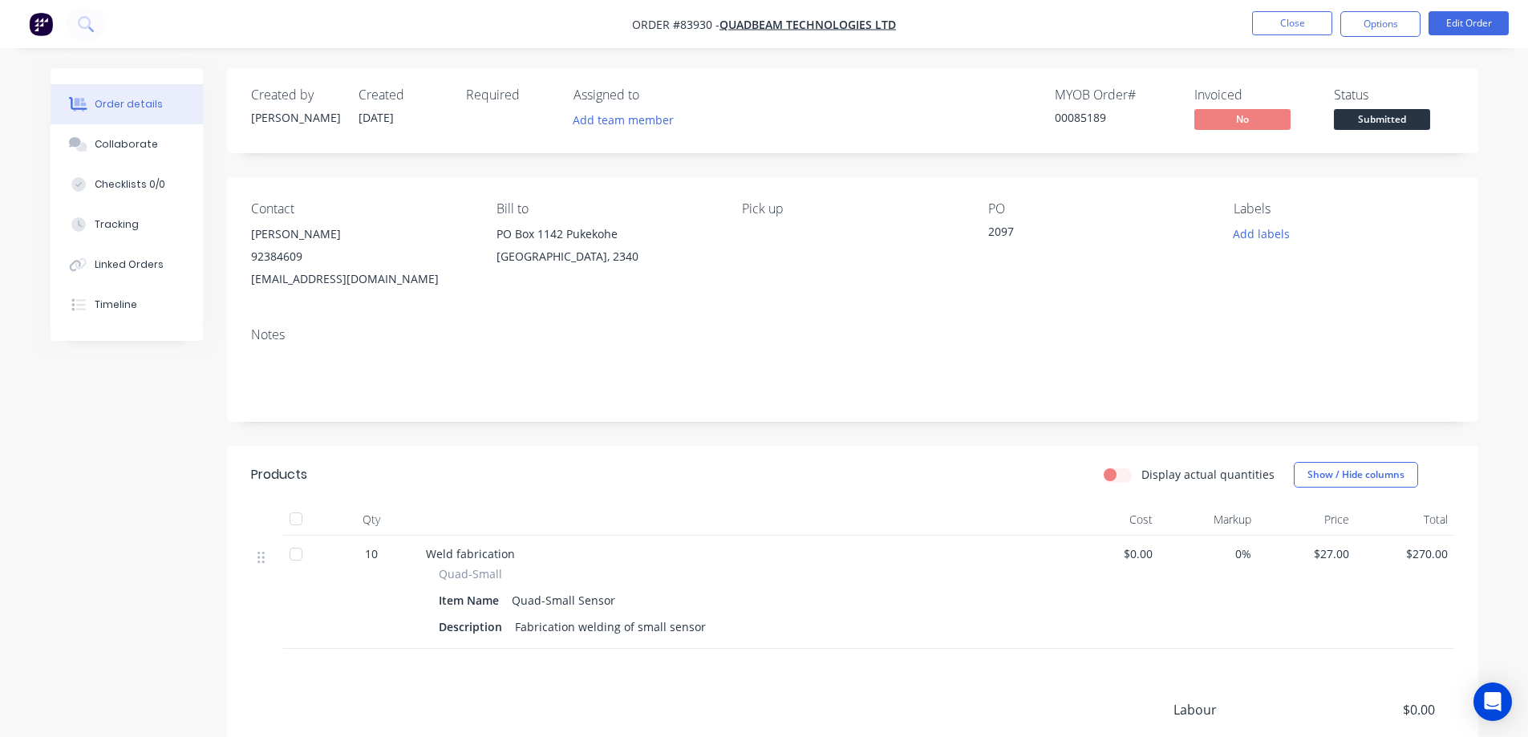
click at [49, 14] on img "button" at bounding box center [41, 24] width 24 height 24
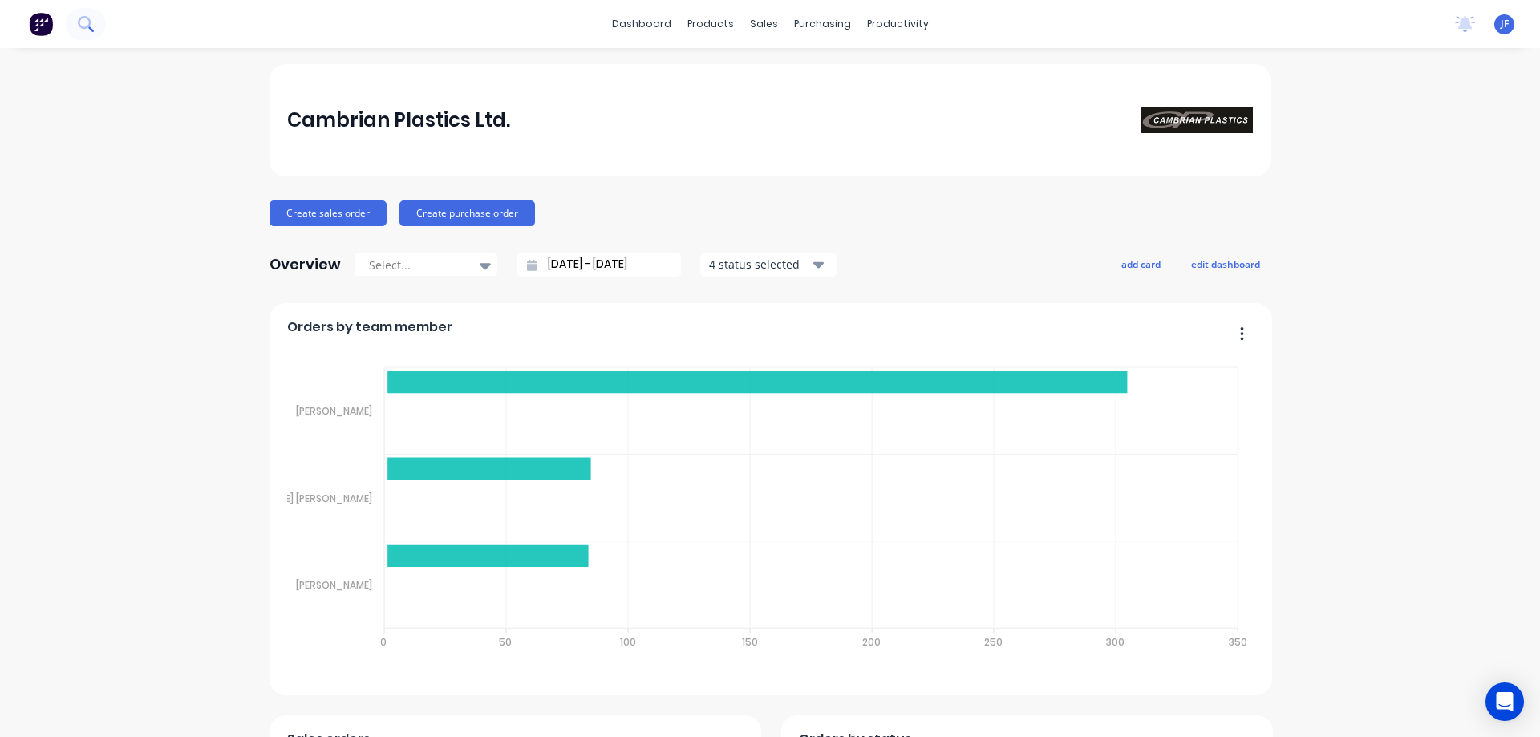
click at [85, 17] on icon at bounding box center [84, 22] width 13 height 13
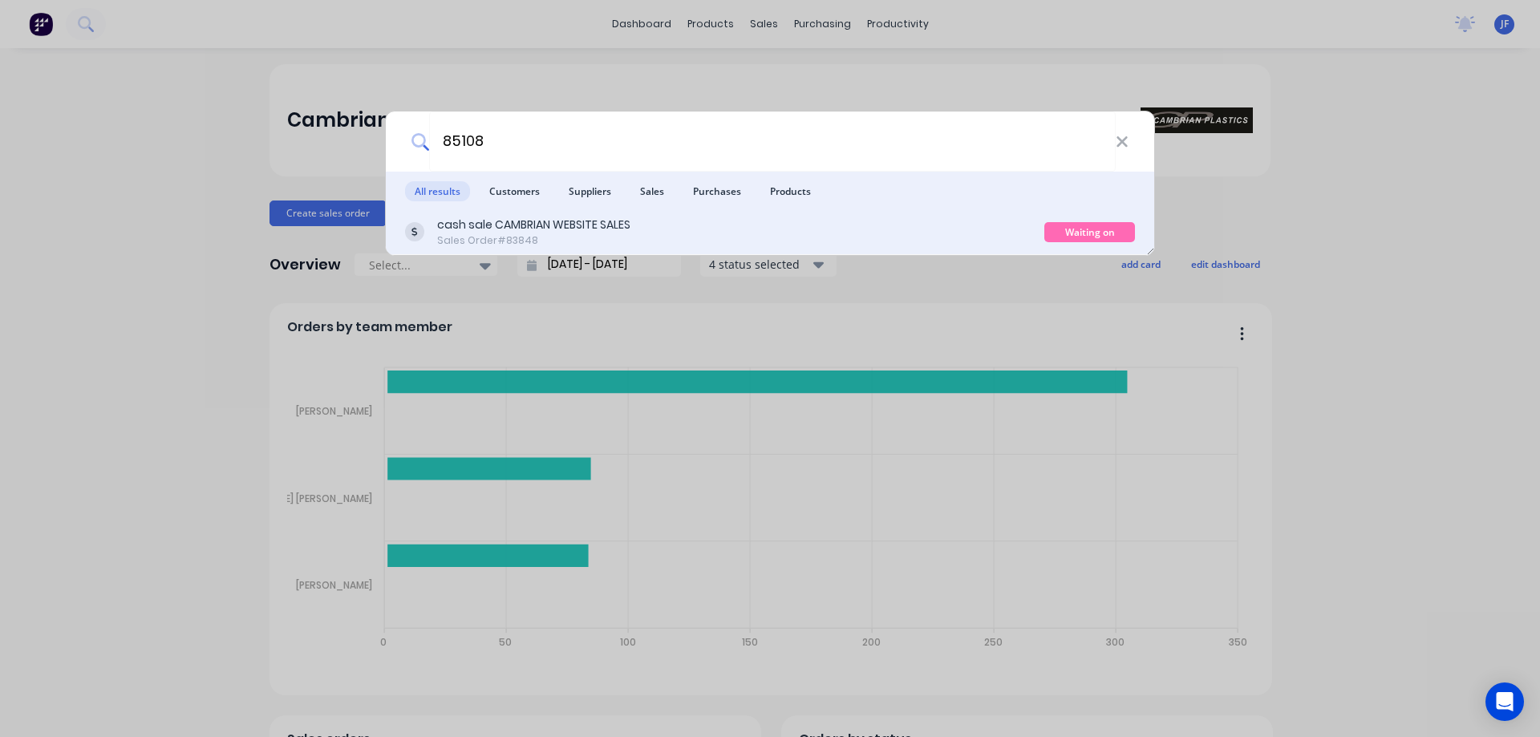
type input "85108"
click at [587, 249] on div "cash sale CAMBRIAN WEBSITE SALES Sales Order #83848 Waiting on Supplier" at bounding box center [770, 232] width 768 height 45
click at [978, 227] on div "cash sale CAMBRIAN WEBSITE SALES Sales Order #83848" at bounding box center [724, 232] width 639 height 31
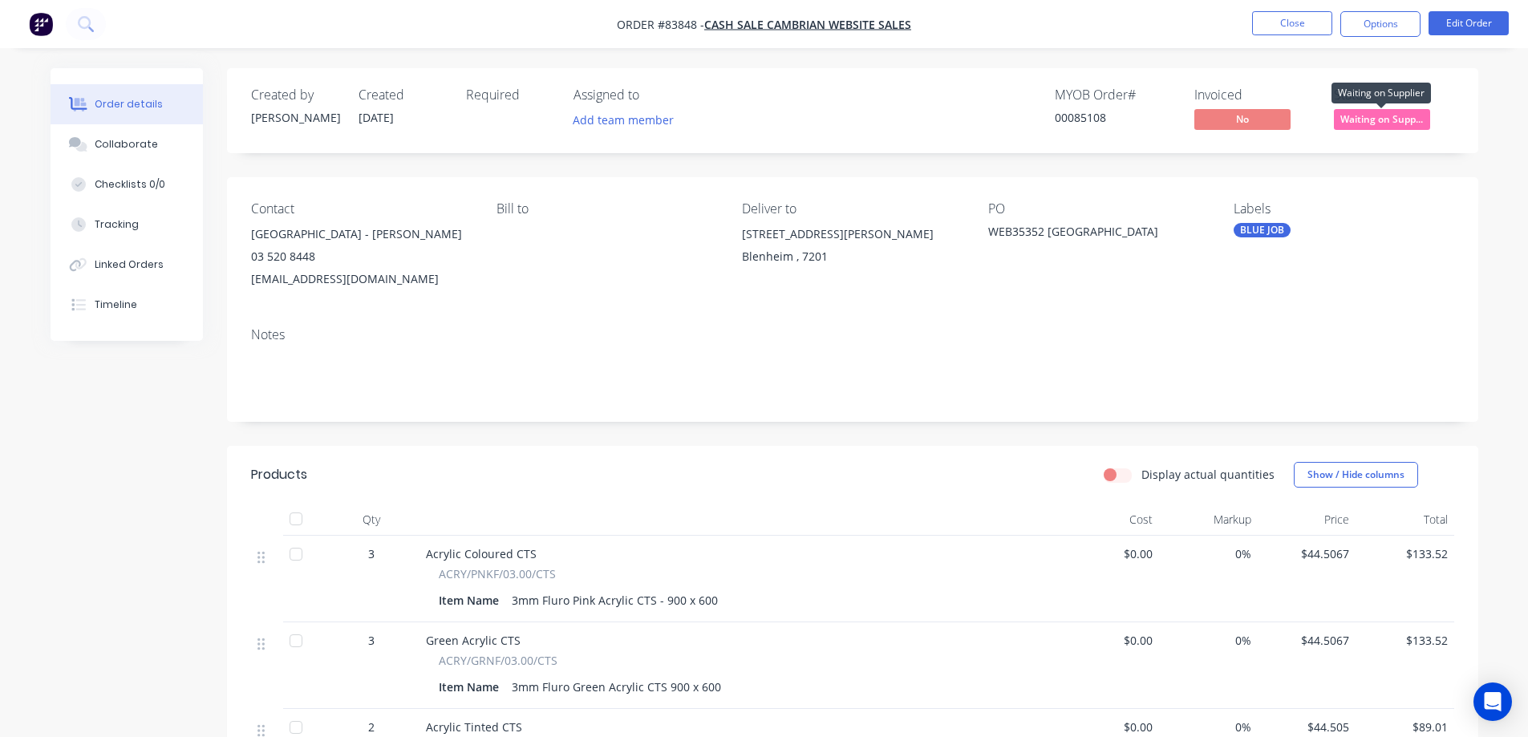
click at [1401, 116] on span "Waiting on Supp..." at bounding box center [1382, 119] width 96 height 20
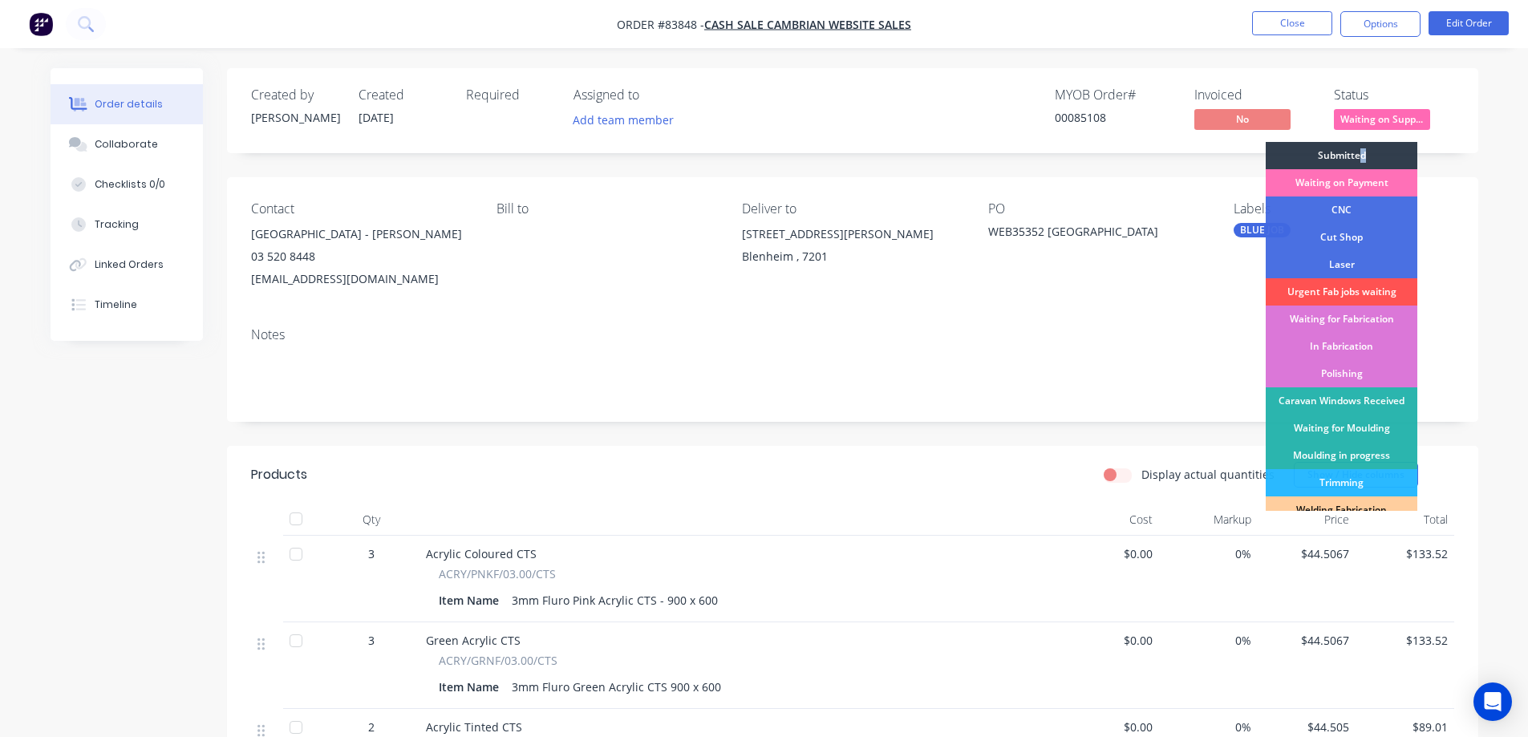
click at [1363, 160] on div "Submitted" at bounding box center [1342, 155] width 152 height 27
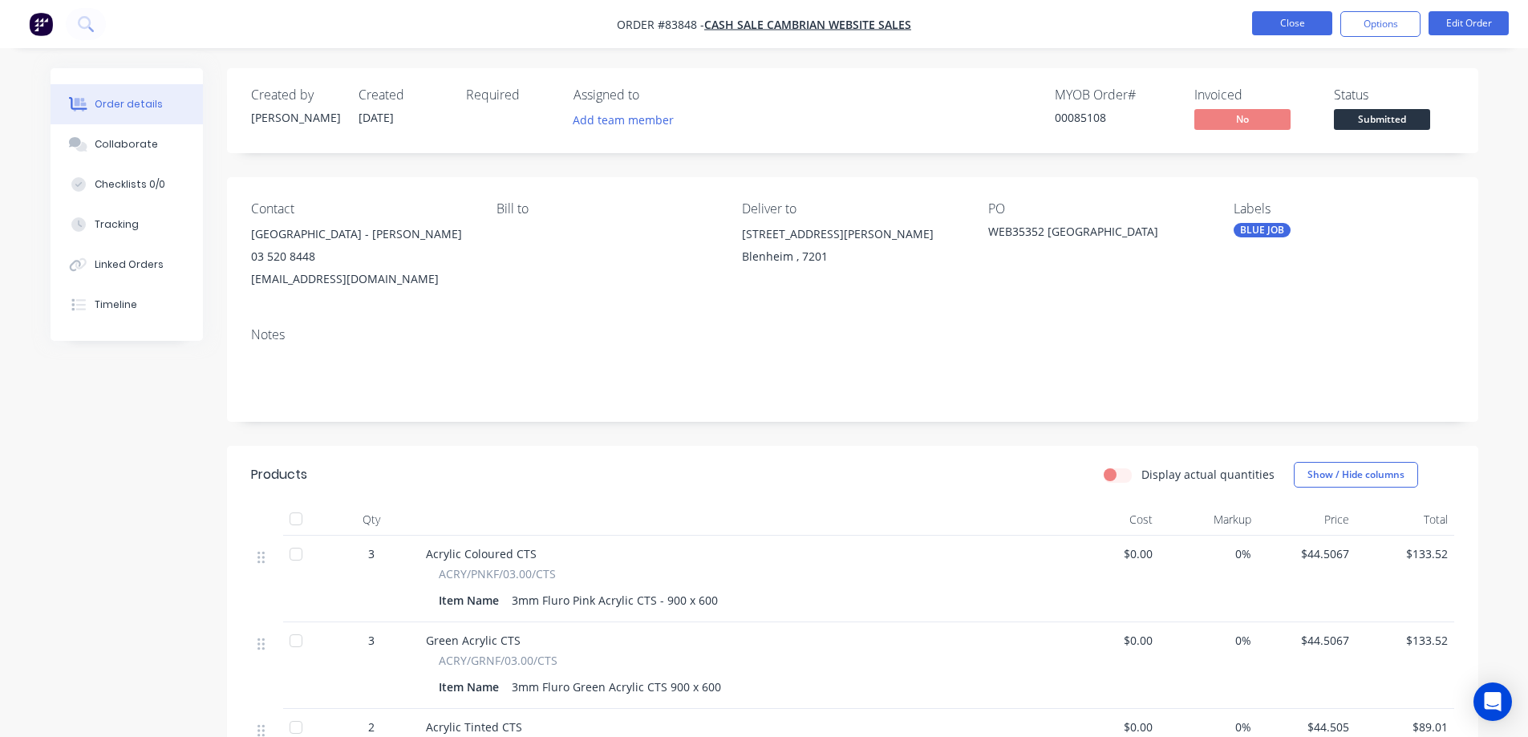
click at [1294, 29] on button "Close" at bounding box center [1292, 23] width 80 height 24
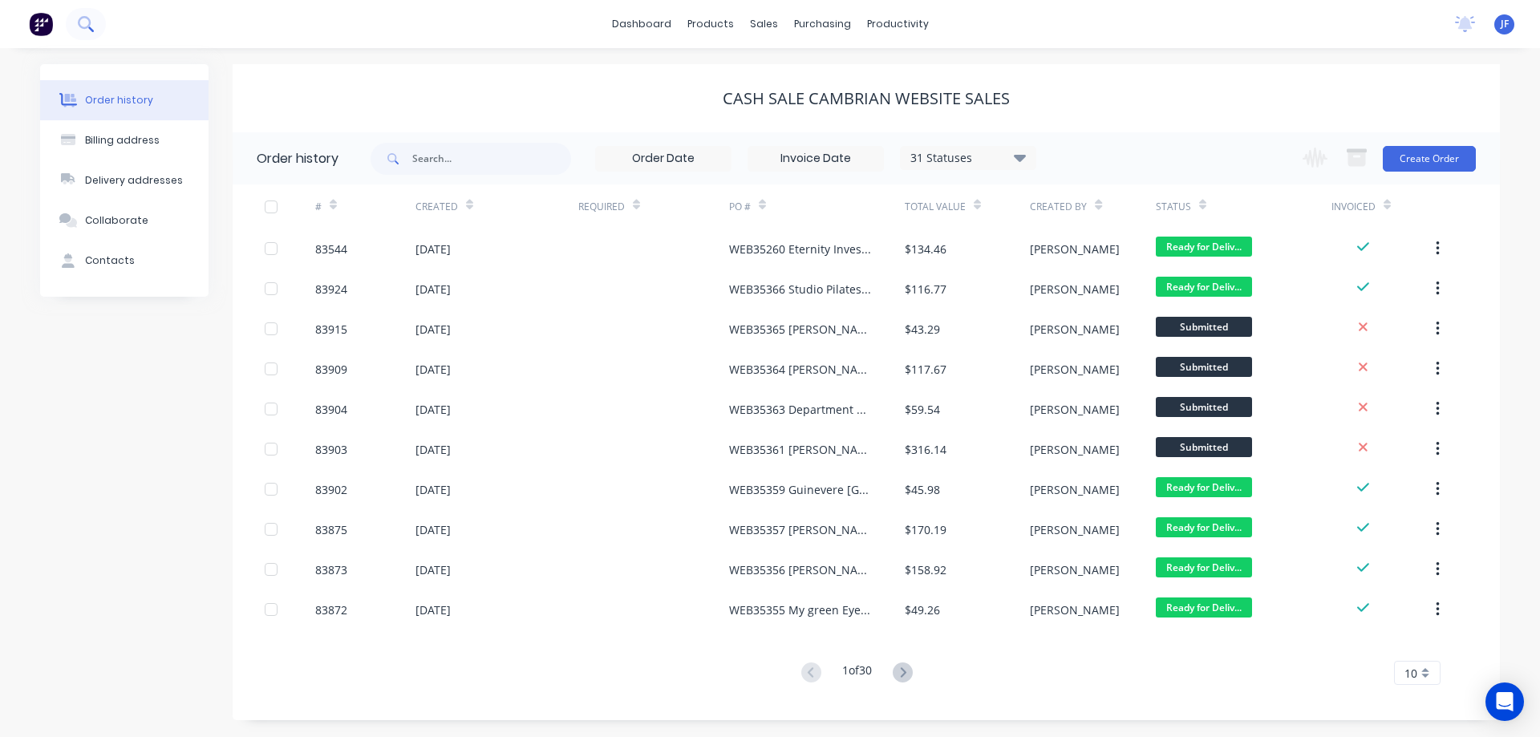
click at [91, 23] on icon at bounding box center [85, 23] width 15 height 15
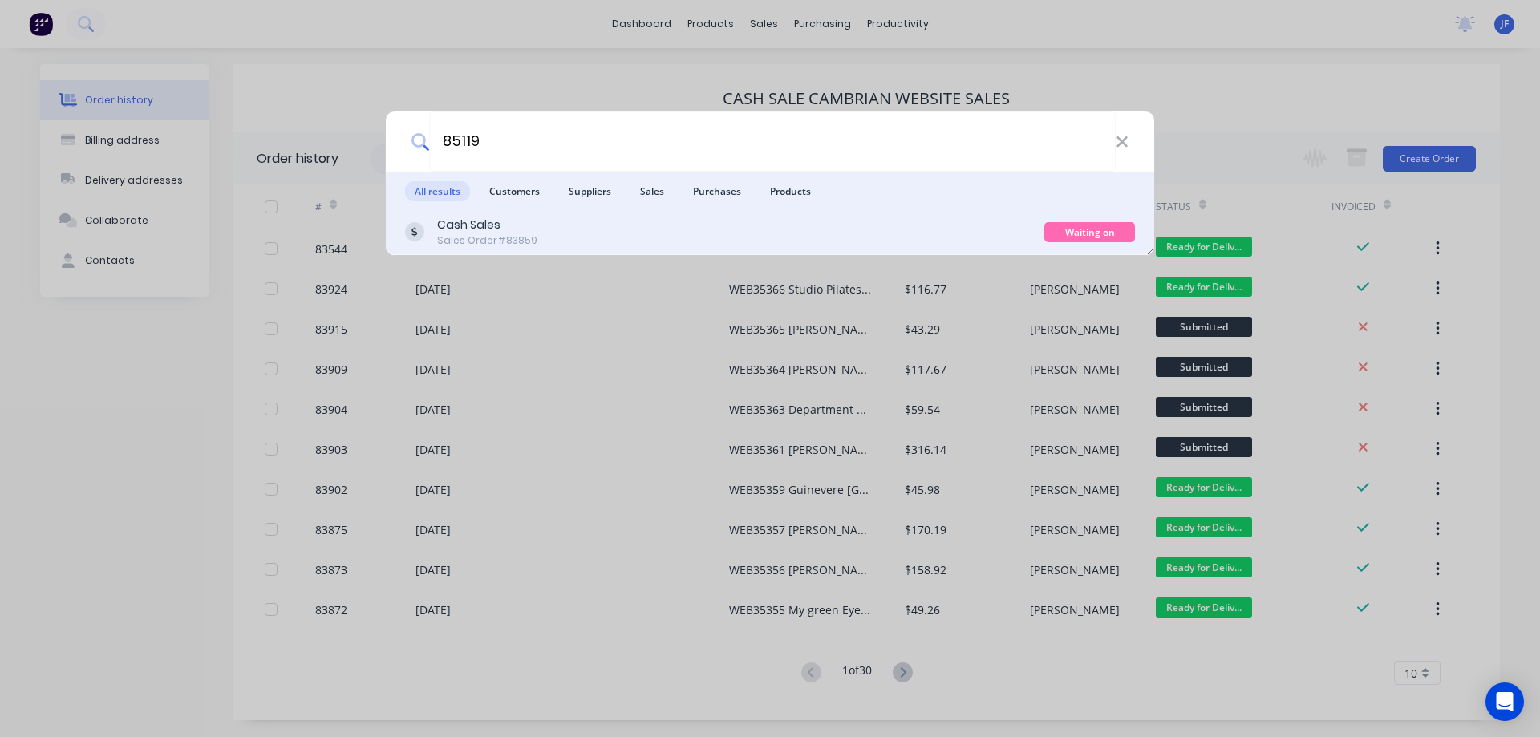
type input "85119"
click at [946, 241] on div "Cash Sales Sales Order #83859" at bounding box center [724, 232] width 639 height 31
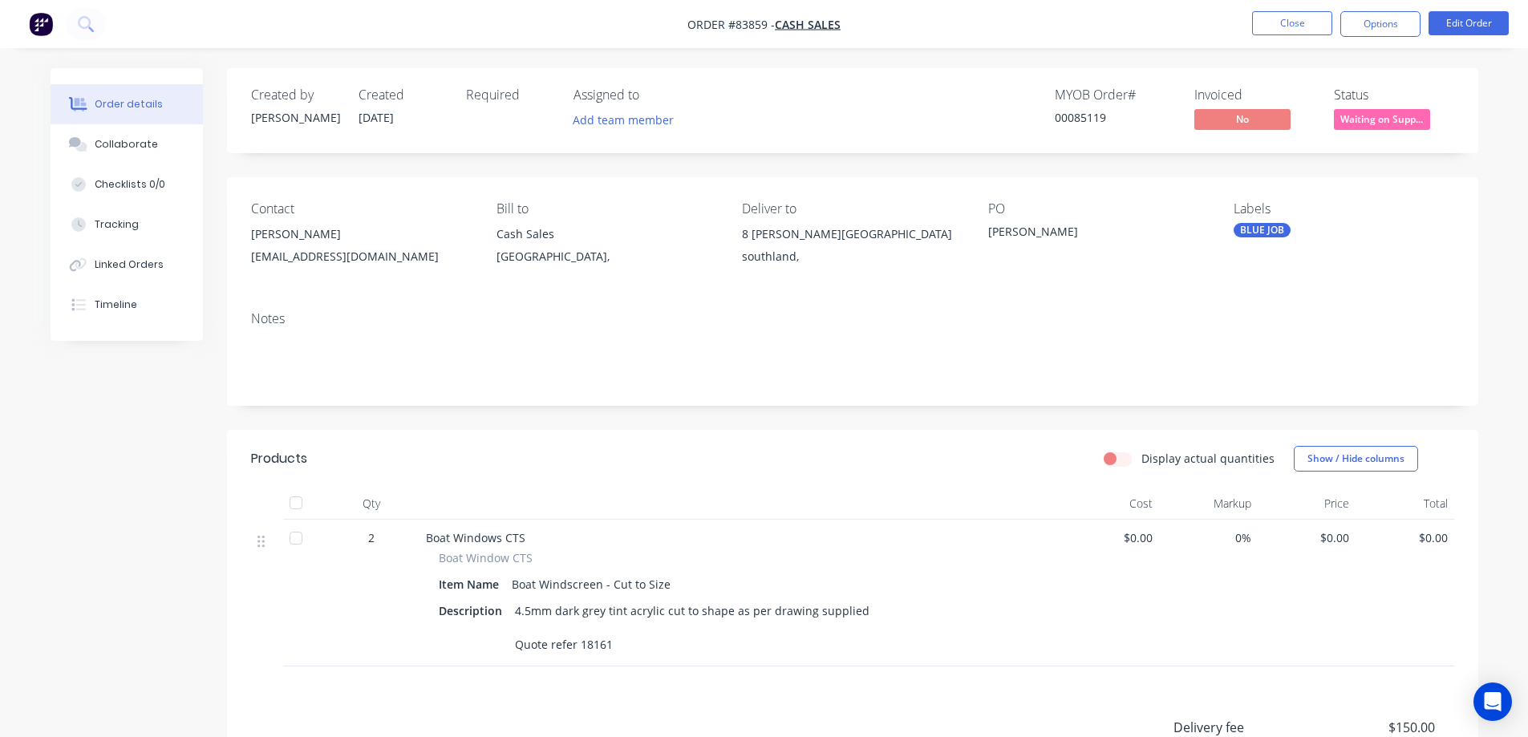
click at [1342, 123] on span "Waiting on Supp..." at bounding box center [1382, 119] width 96 height 20
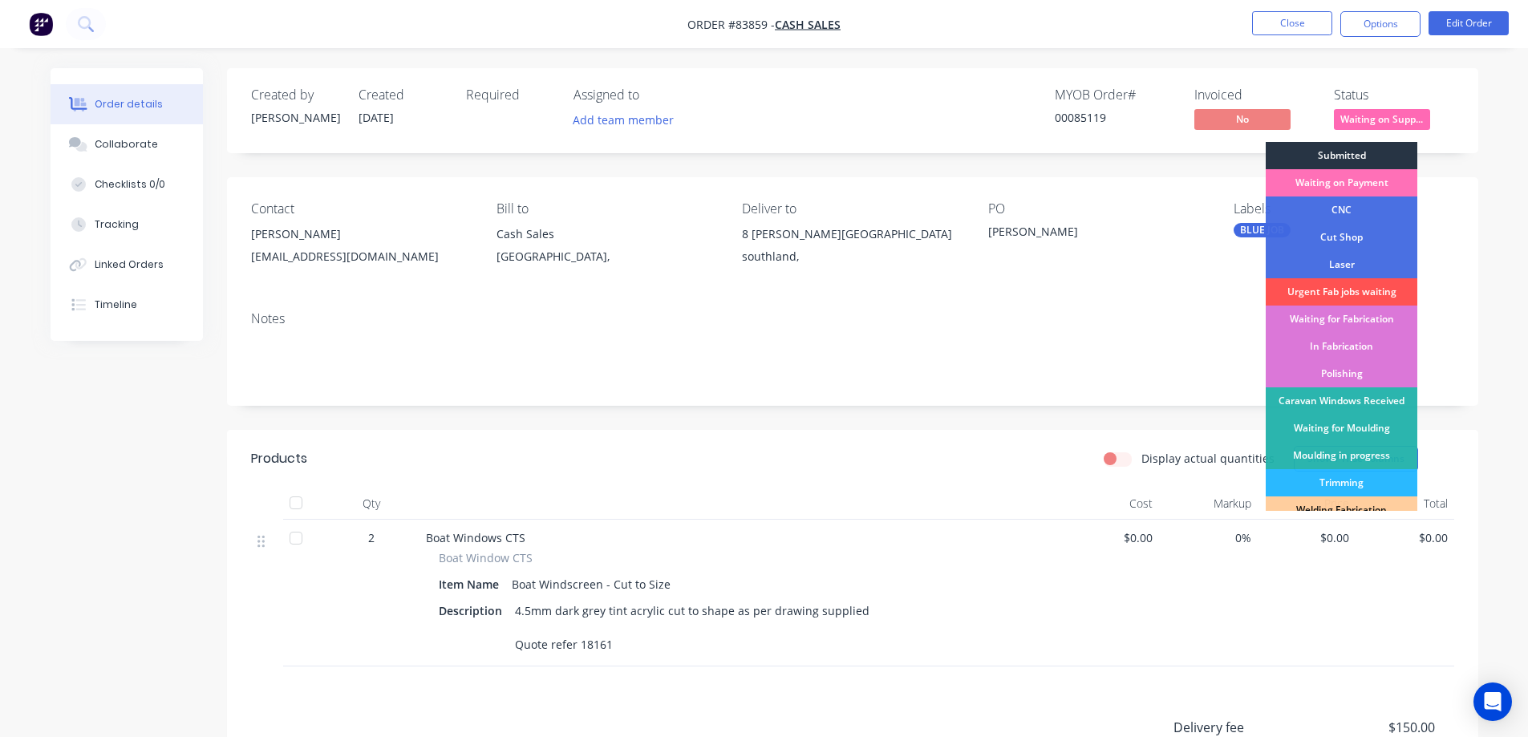
click at [1350, 159] on div "Submitted" at bounding box center [1342, 155] width 152 height 27
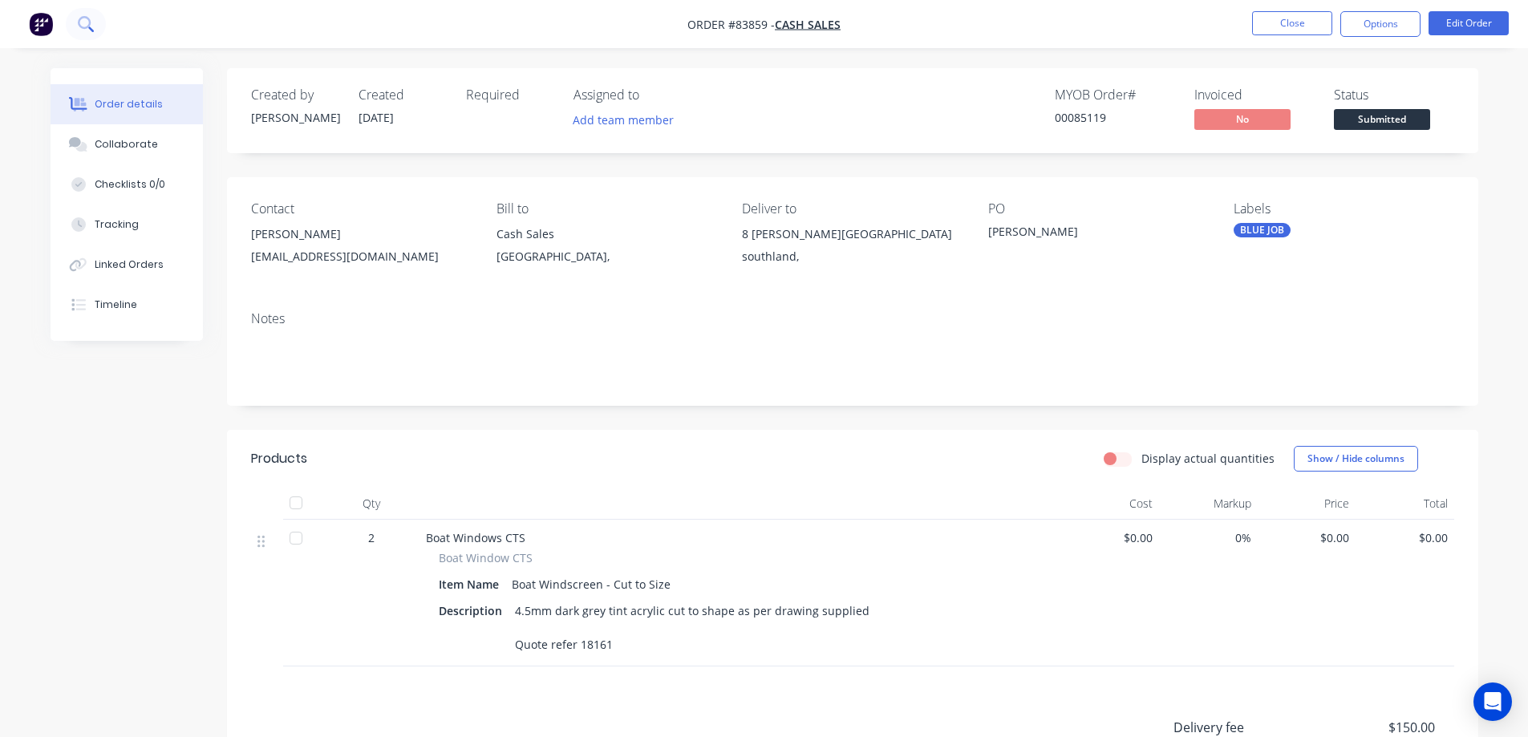
click at [66, 21] on button at bounding box center [86, 24] width 40 height 32
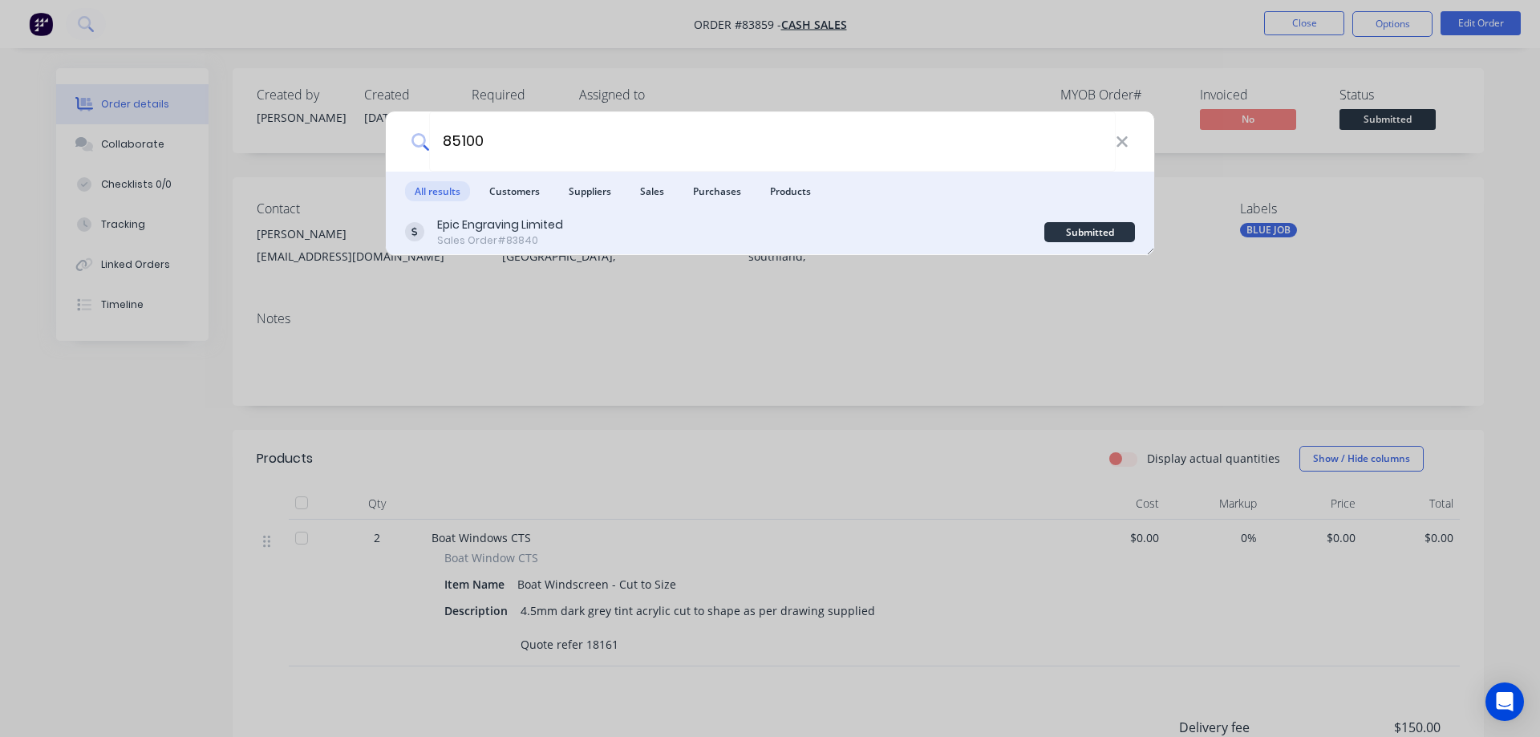
type input "85100"
click at [811, 229] on div "Epic Engraving Limited Sales Order #83840" at bounding box center [724, 232] width 639 height 31
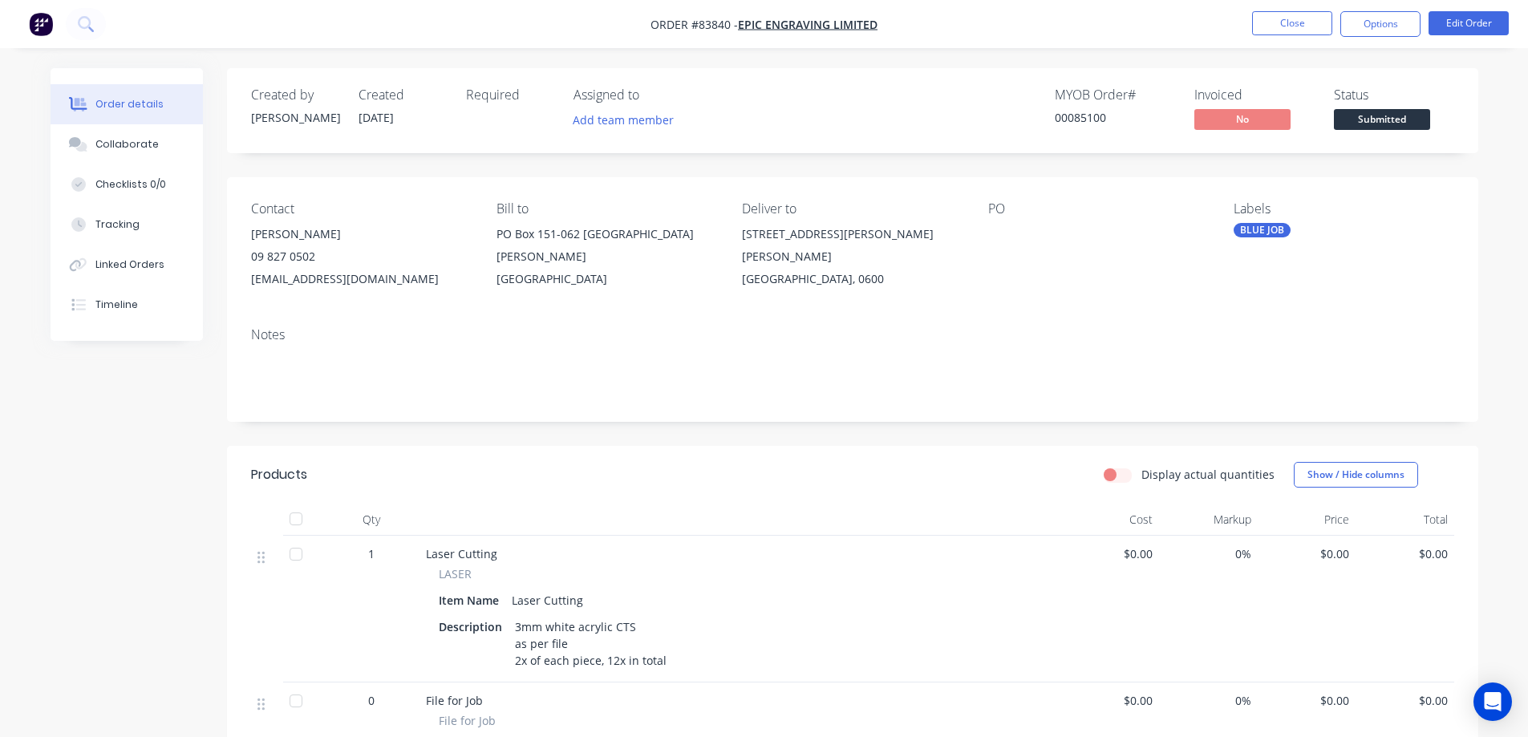
click at [1359, 126] on span "Submitted" at bounding box center [1382, 119] width 96 height 20
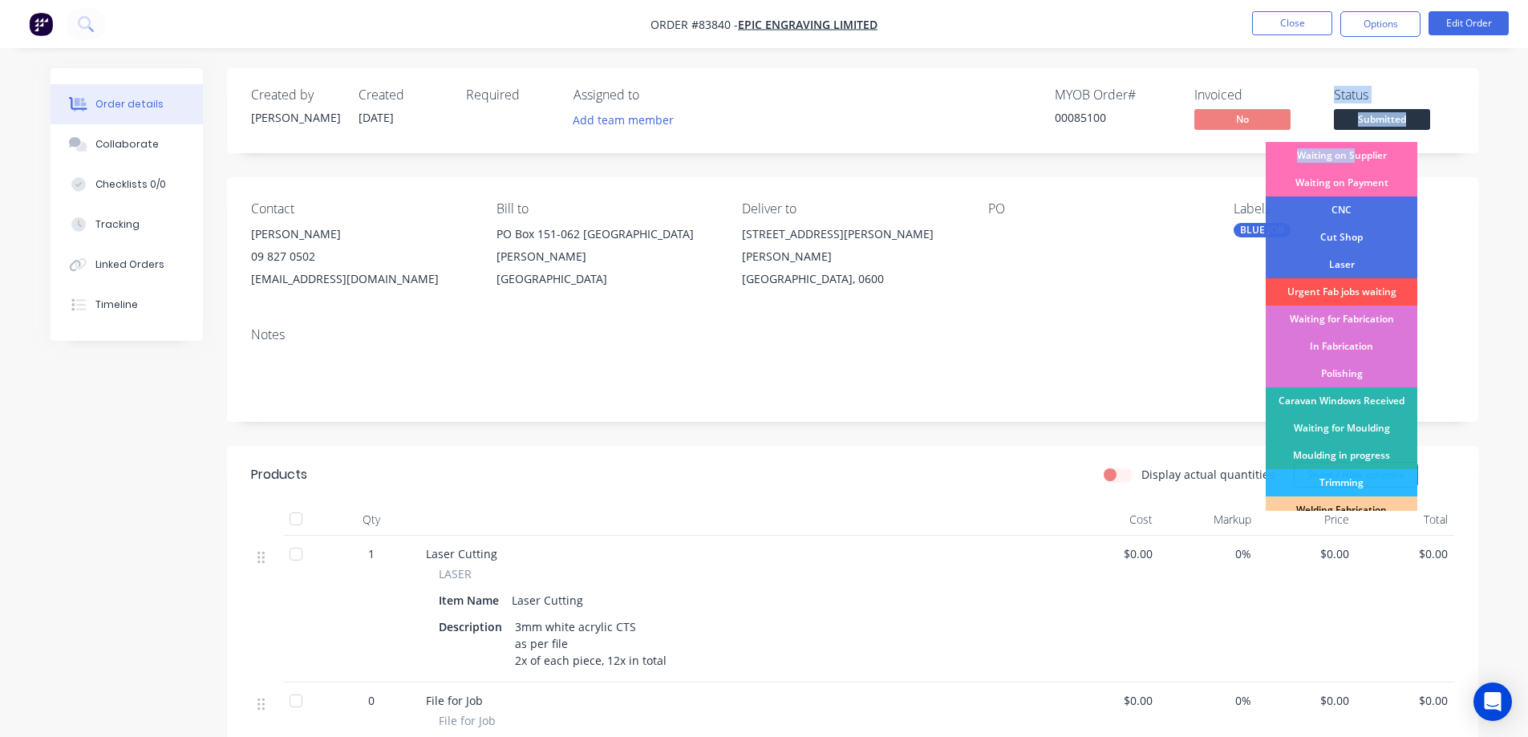
drag, startPoint x: 1356, startPoint y: 155, endPoint x: 1330, endPoint y: 78, distance: 81.4
click at [1330, 78] on div "Created by [PERSON_NAME] Created [DATE] Required Assigned to Add team member MY…" at bounding box center [852, 110] width 1251 height 85
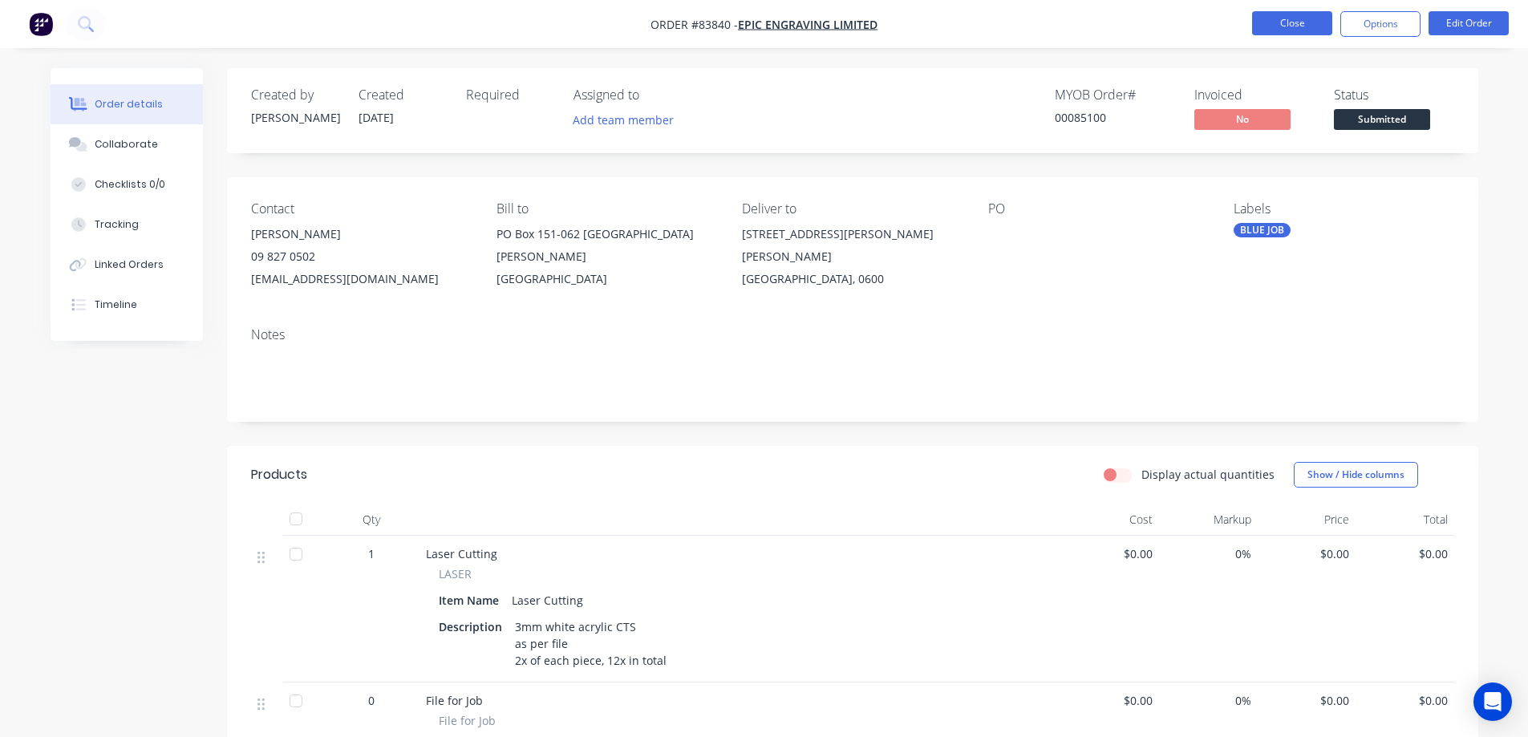
drag, startPoint x: 1290, startPoint y: 24, endPoint x: 1278, endPoint y: 26, distance: 11.5
click at [1278, 26] on button "Close" at bounding box center [1292, 23] width 80 height 24
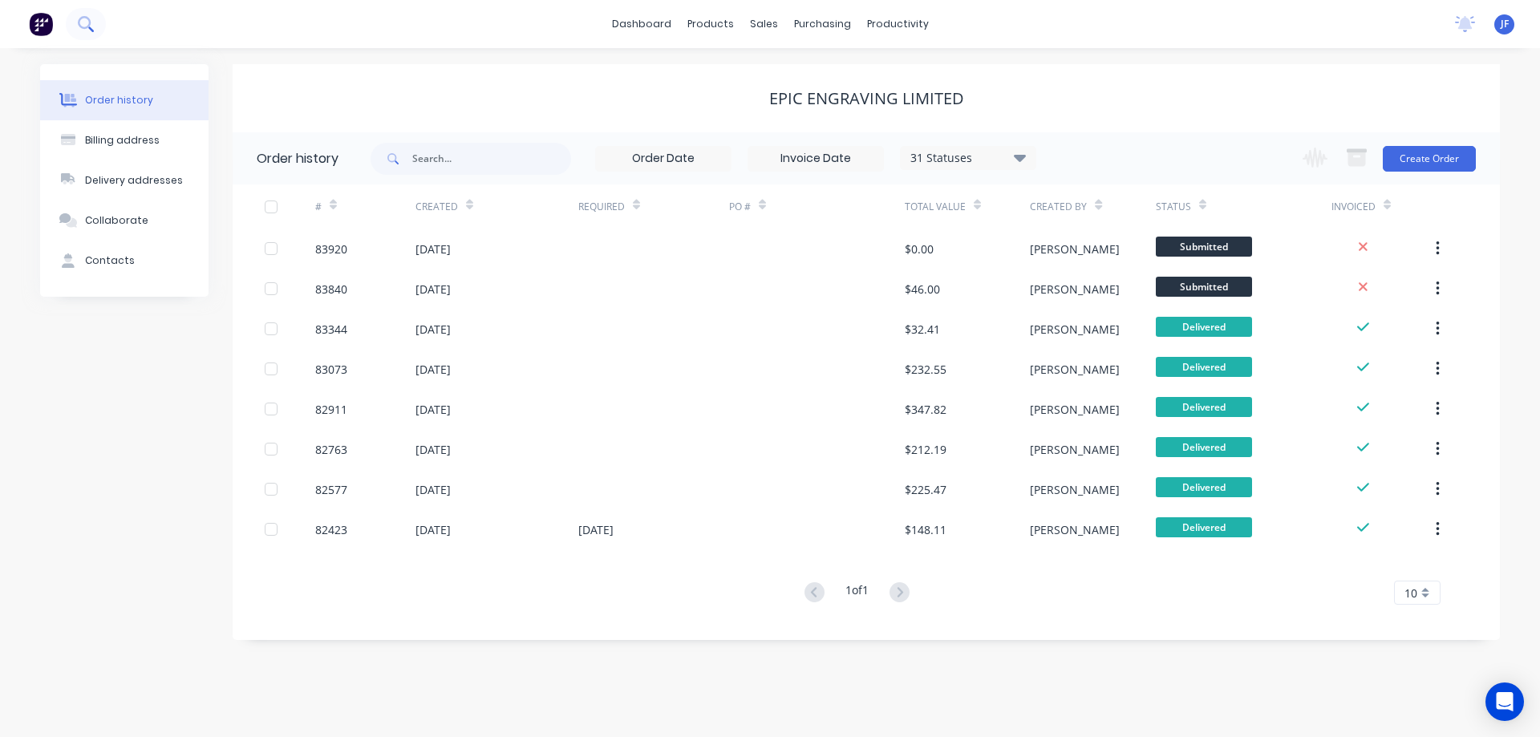
click at [89, 23] on icon at bounding box center [84, 22] width 13 height 13
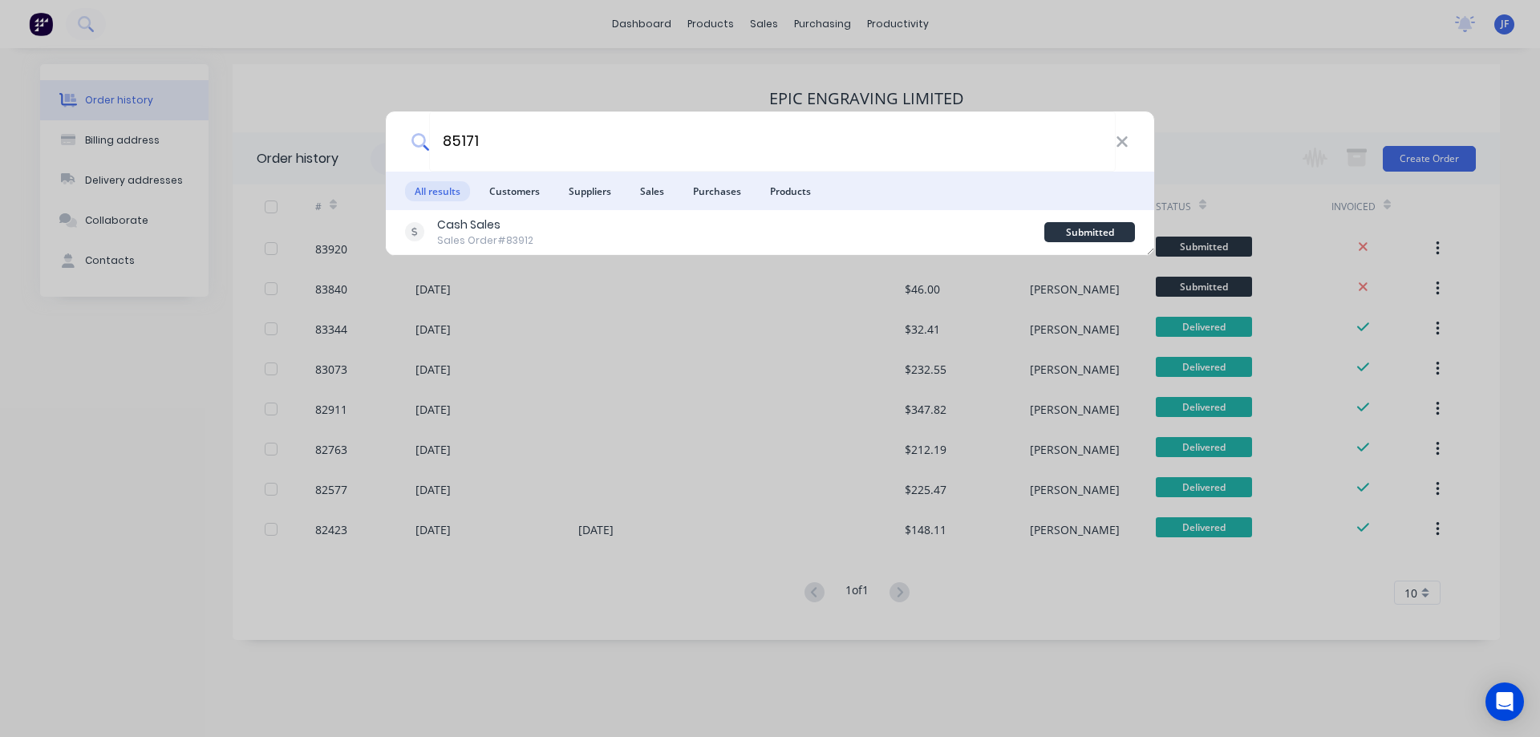
type input "85171"
click at [742, 95] on div "85171 All results Customers Suppliers Sales Purchases Products Cash Sales Sales…" at bounding box center [770, 368] width 1540 height 737
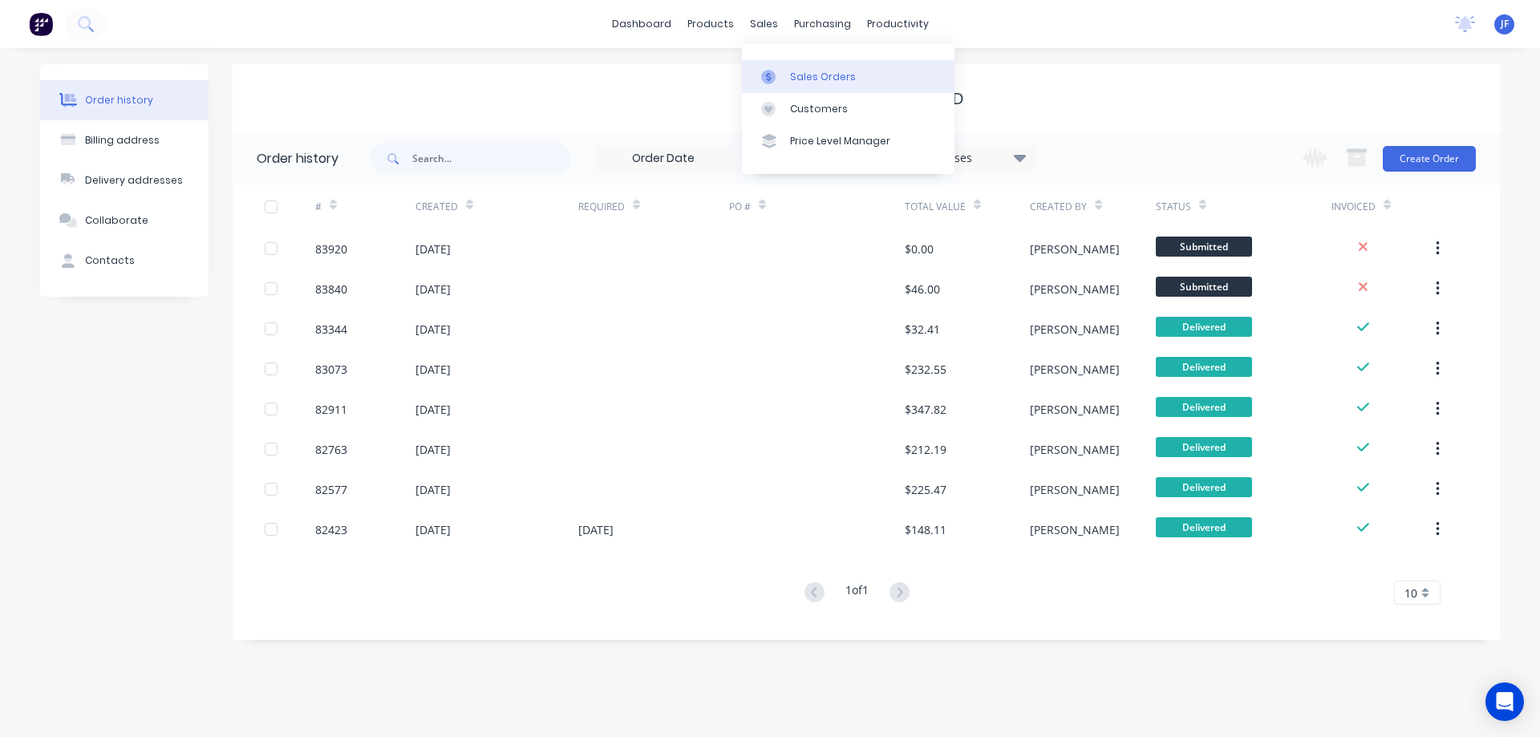
click at [793, 68] on link "Sales Orders" at bounding box center [848, 76] width 213 height 32
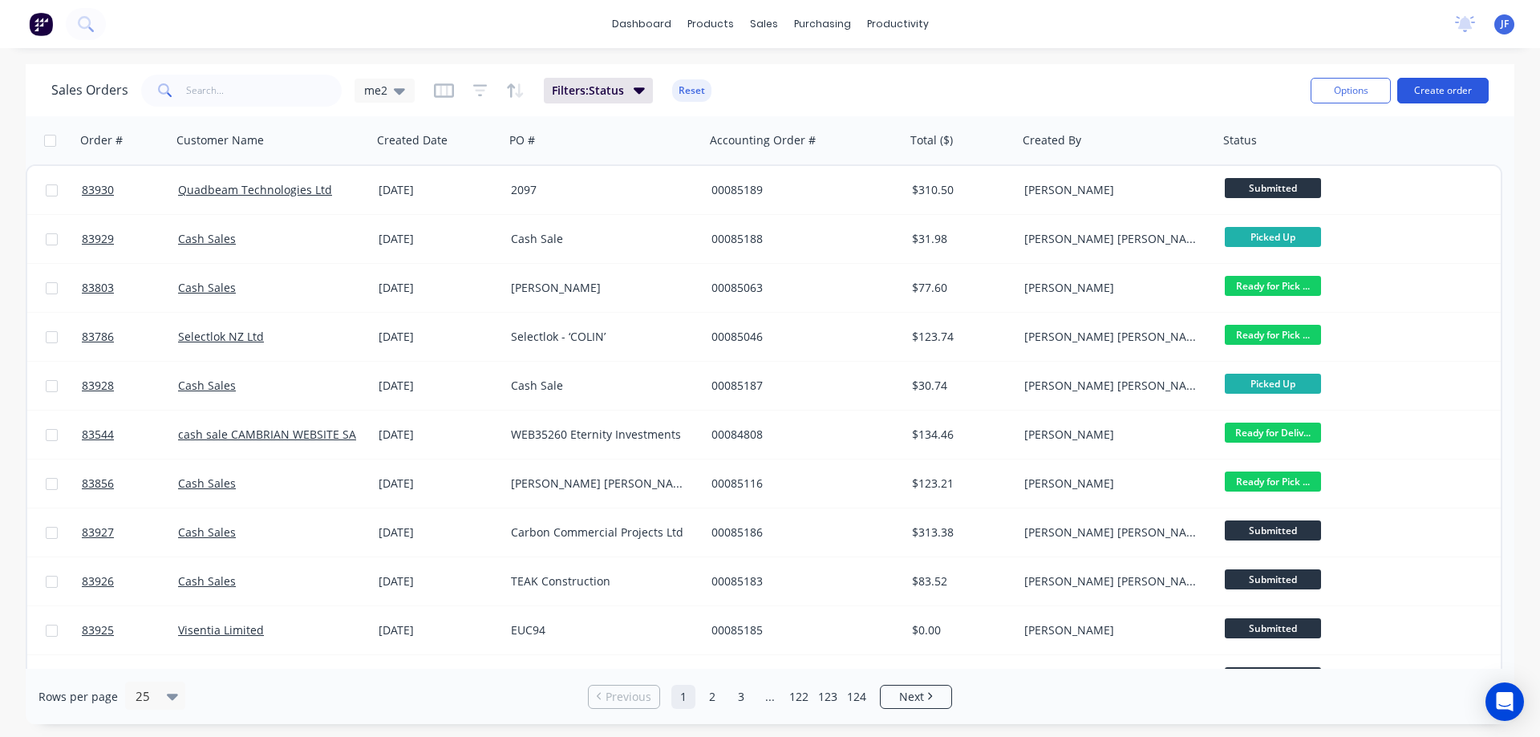
click at [1429, 87] on button "Create order" at bounding box center [1442, 91] width 91 height 26
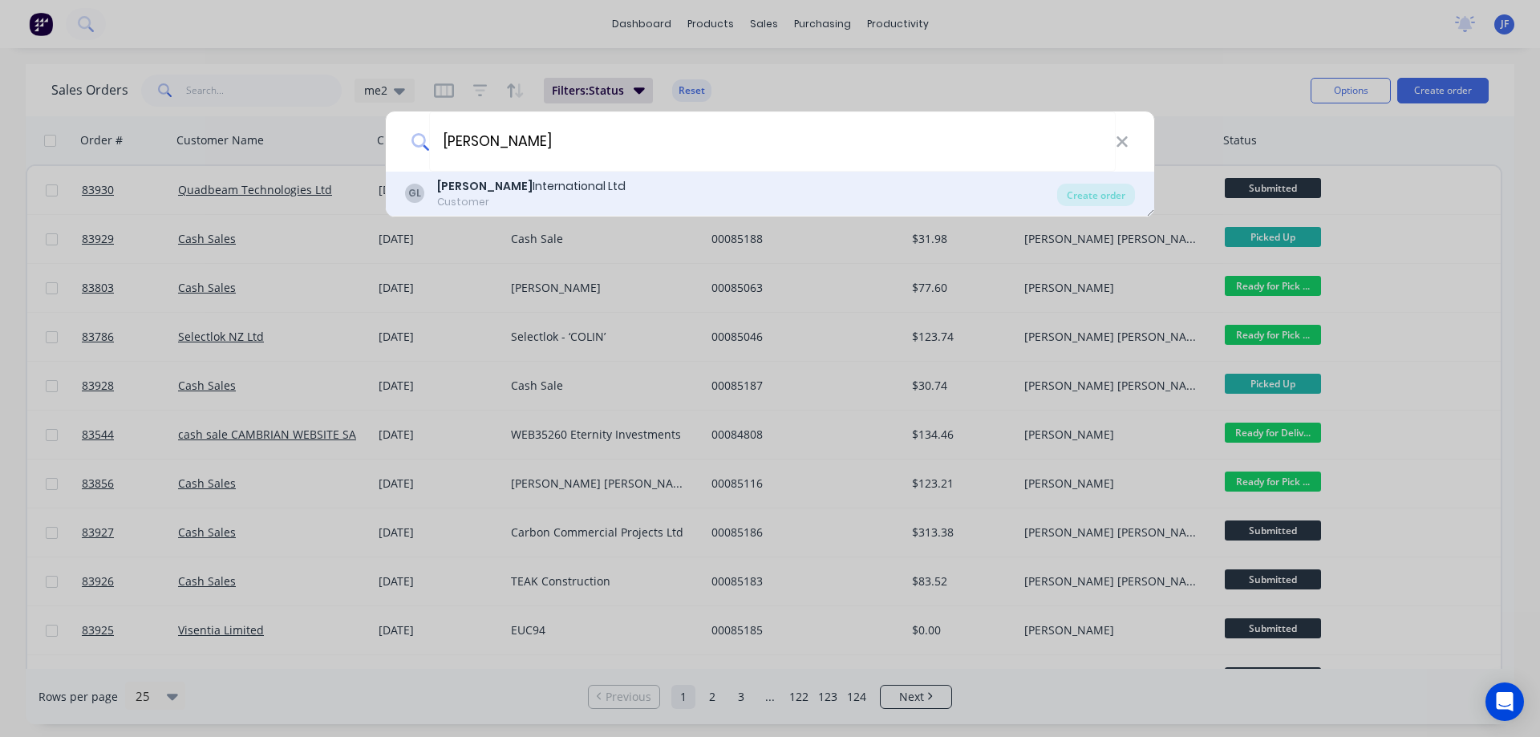
type input "[PERSON_NAME]"
click at [920, 187] on div "[PERSON_NAME] International Ltd Customer" at bounding box center [731, 193] width 652 height 31
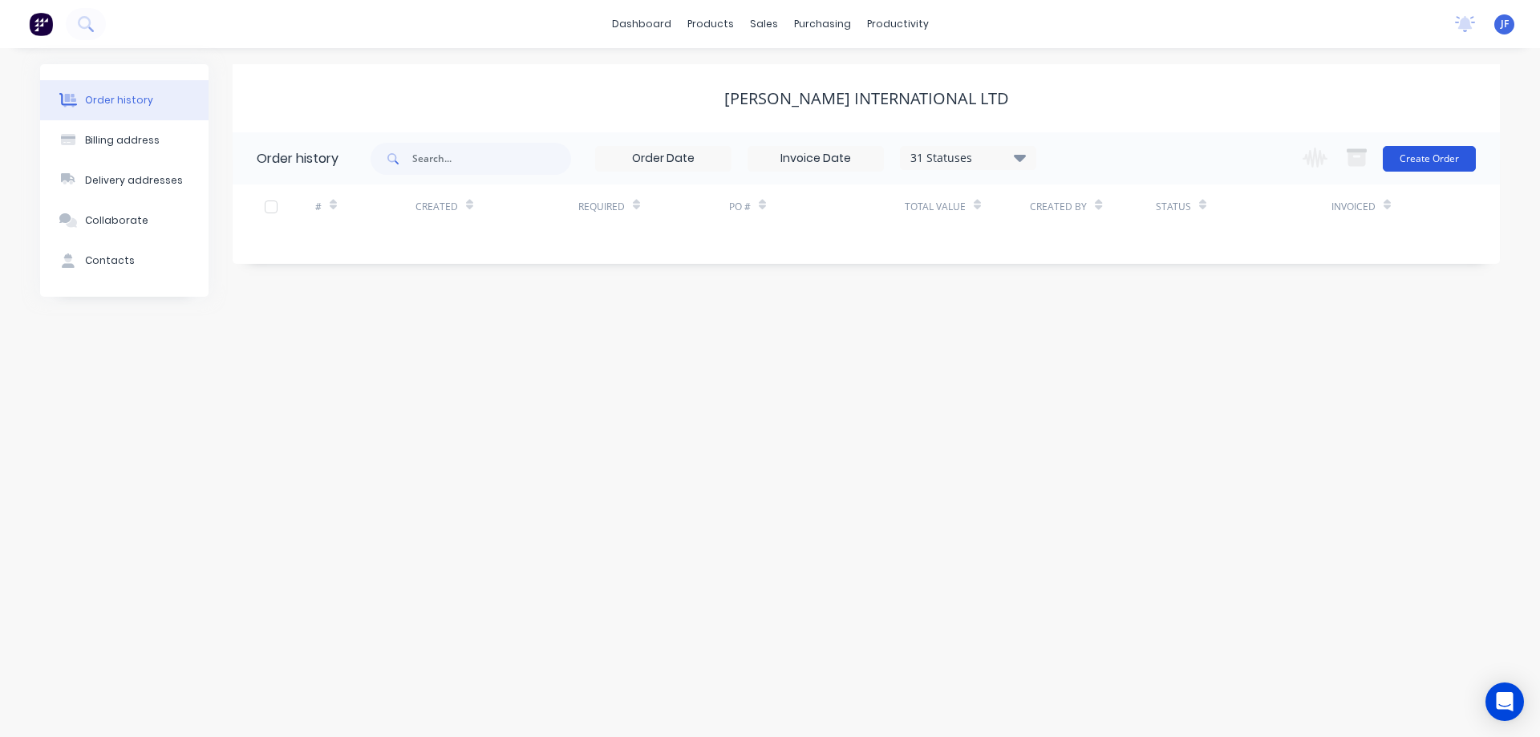
click at [1410, 160] on button "Create Order" at bounding box center [1429, 159] width 93 height 26
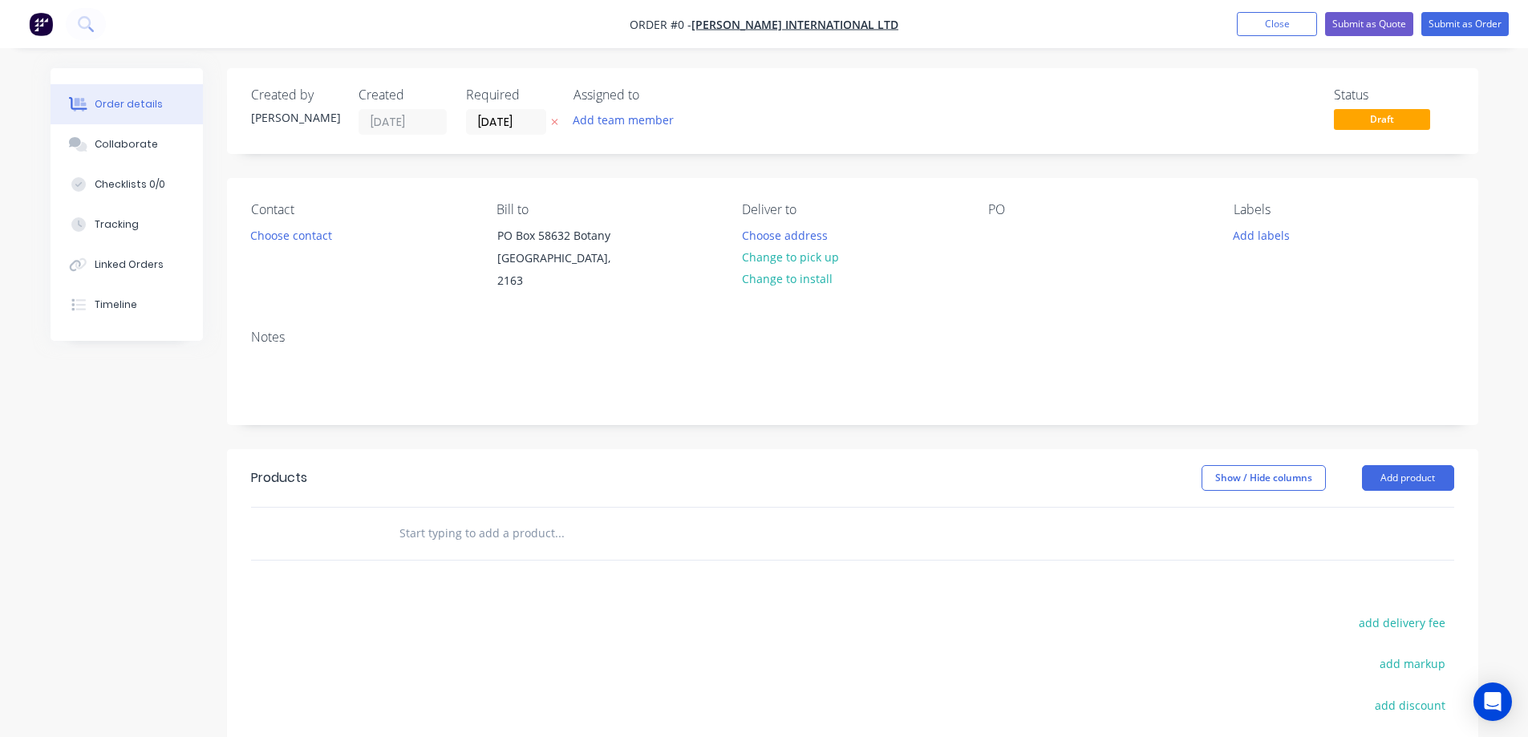
click at [552, 125] on icon at bounding box center [554, 123] width 6 height 6
click at [281, 232] on button "Choose contact" at bounding box center [290, 235] width 99 height 22
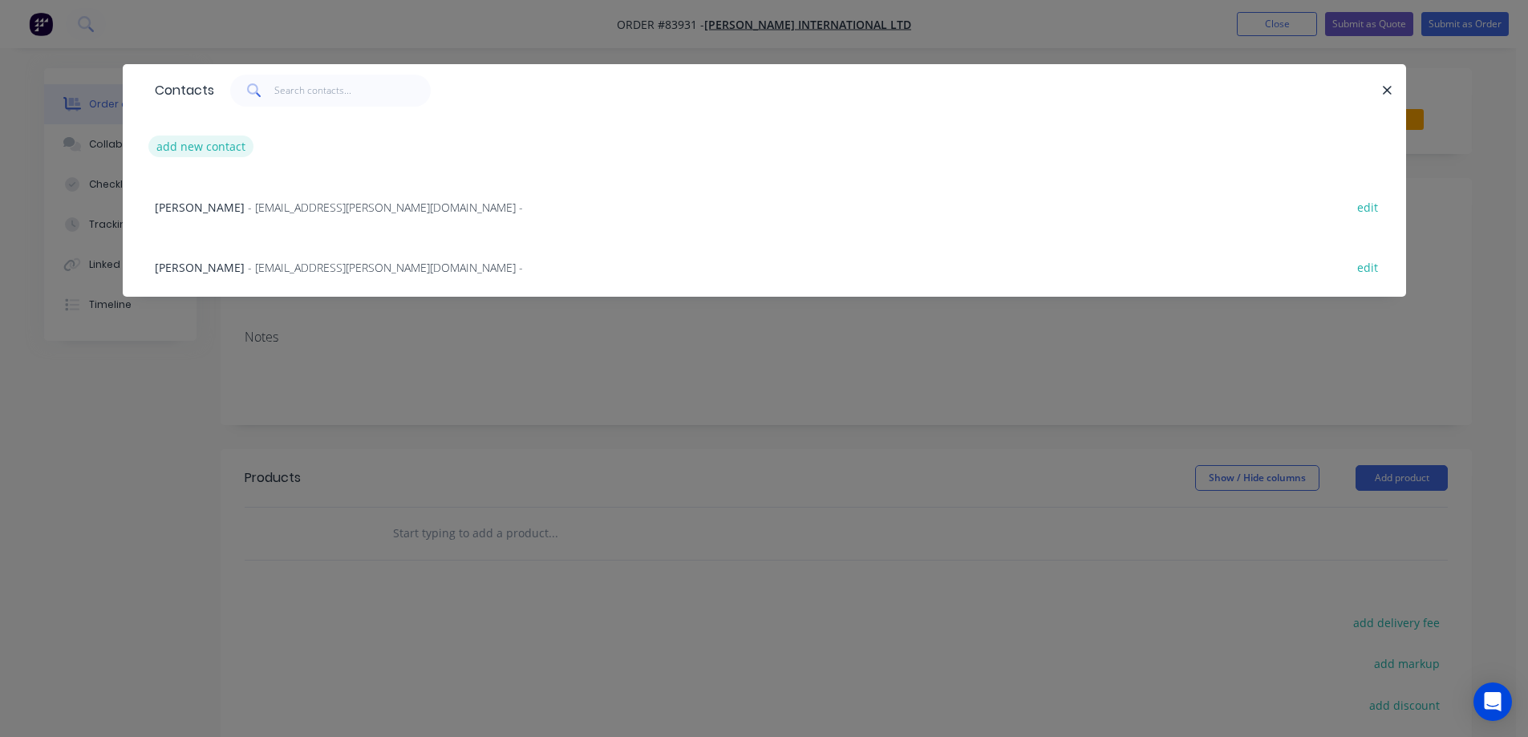
click at [205, 140] on button "add new contact" at bounding box center [201, 147] width 106 height 22
select select "NZ"
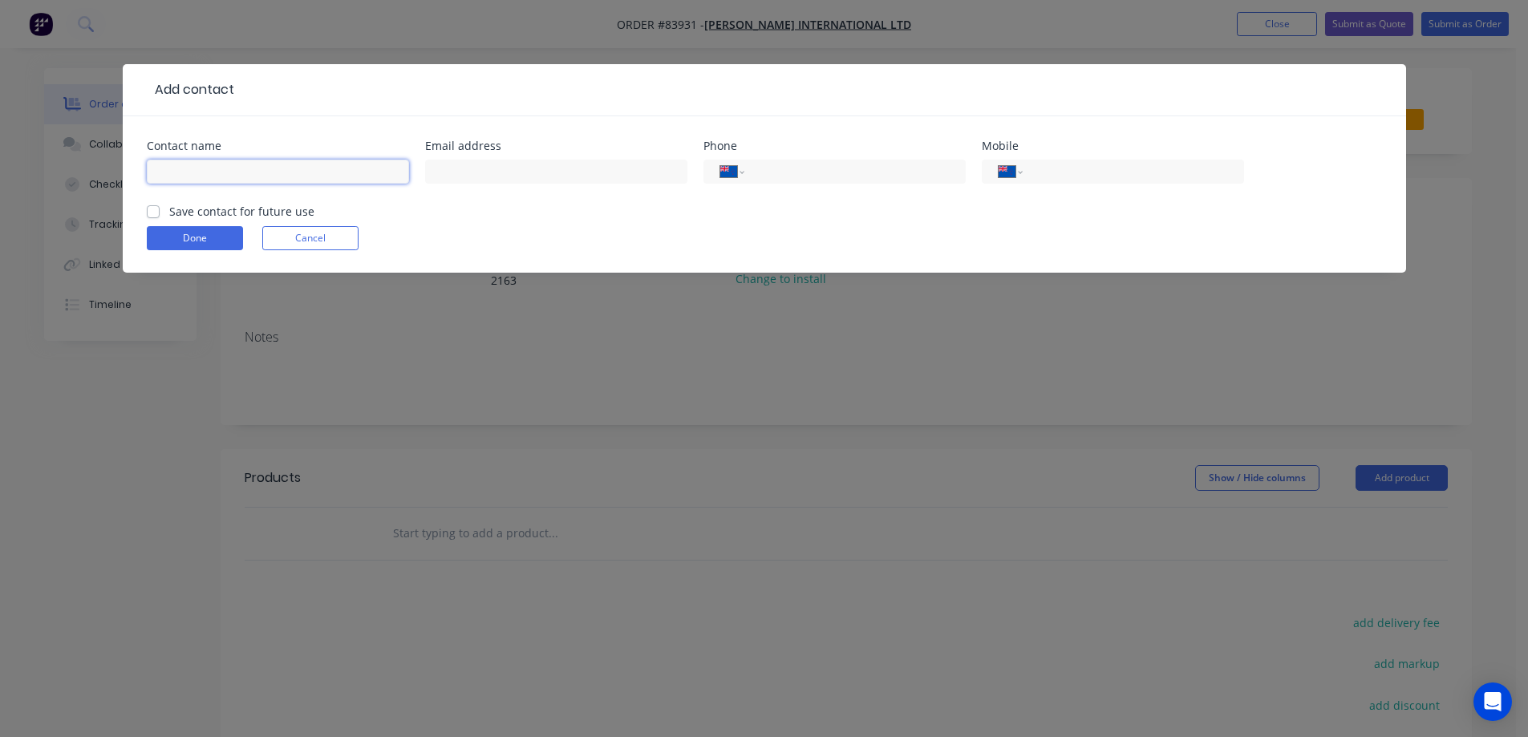
click at [277, 180] on input "text" at bounding box center [278, 172] width 262 height 24
paste input "[PERSON_NAME]"
type input "[PERSON_NAME]"
click at [265, 212] on label "Save contact for future use" at bounding box center [241, 211] width 145 height 17
click at [160, 212] on input "Save contact for future use" at bounding box center [153, 210] width 13 height 15
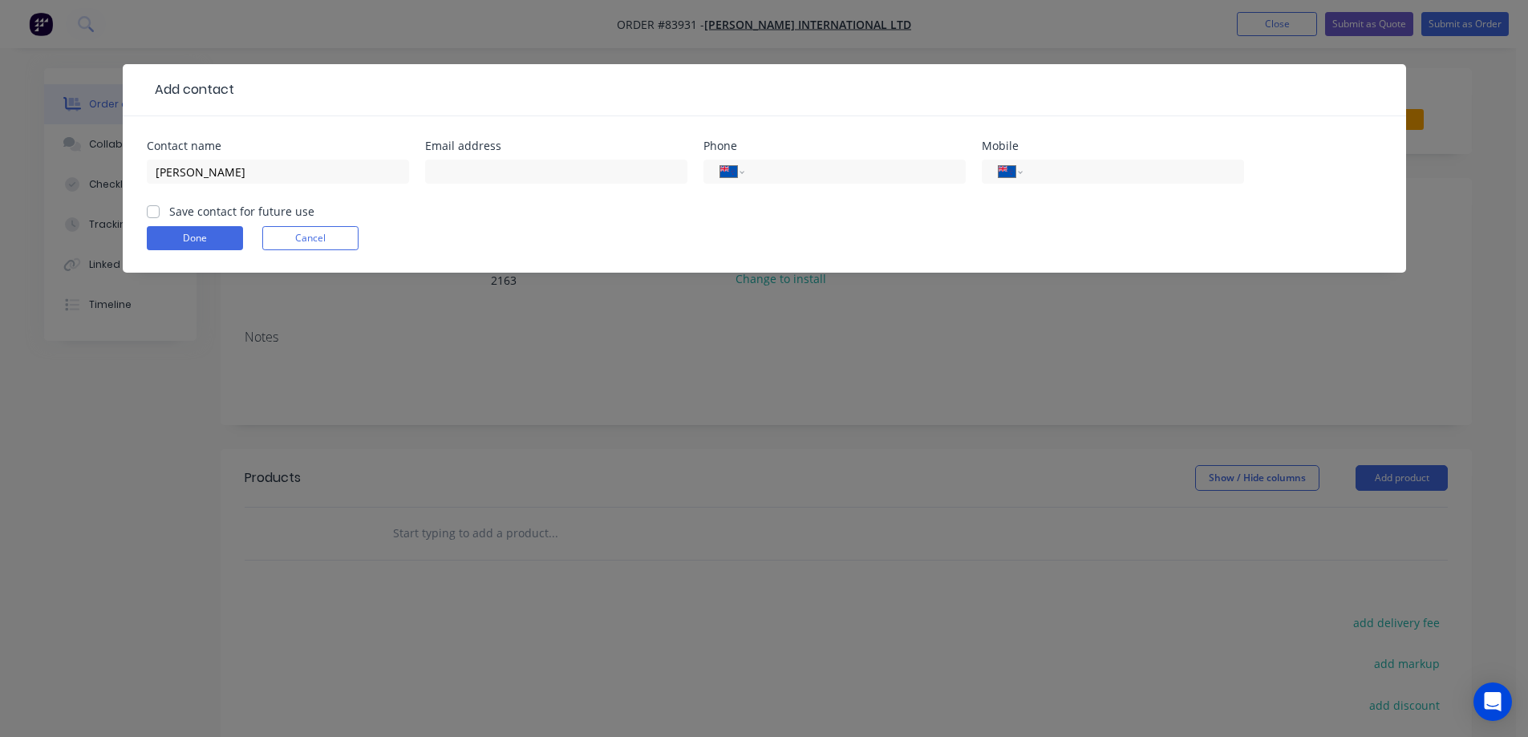
checkbox input "true"
click at [569, 168] on input "text" at bounding box center [556, 172] width 262 height 24
paste input "[EMAIL_ADDRESS][DOMAIN_NAME]"
type input "[EMAIL_ADDRESS][DOMAIN_NAME]"
click at [210, 232] on button "Done" at bounding box center [195, 238] width 96 height 24
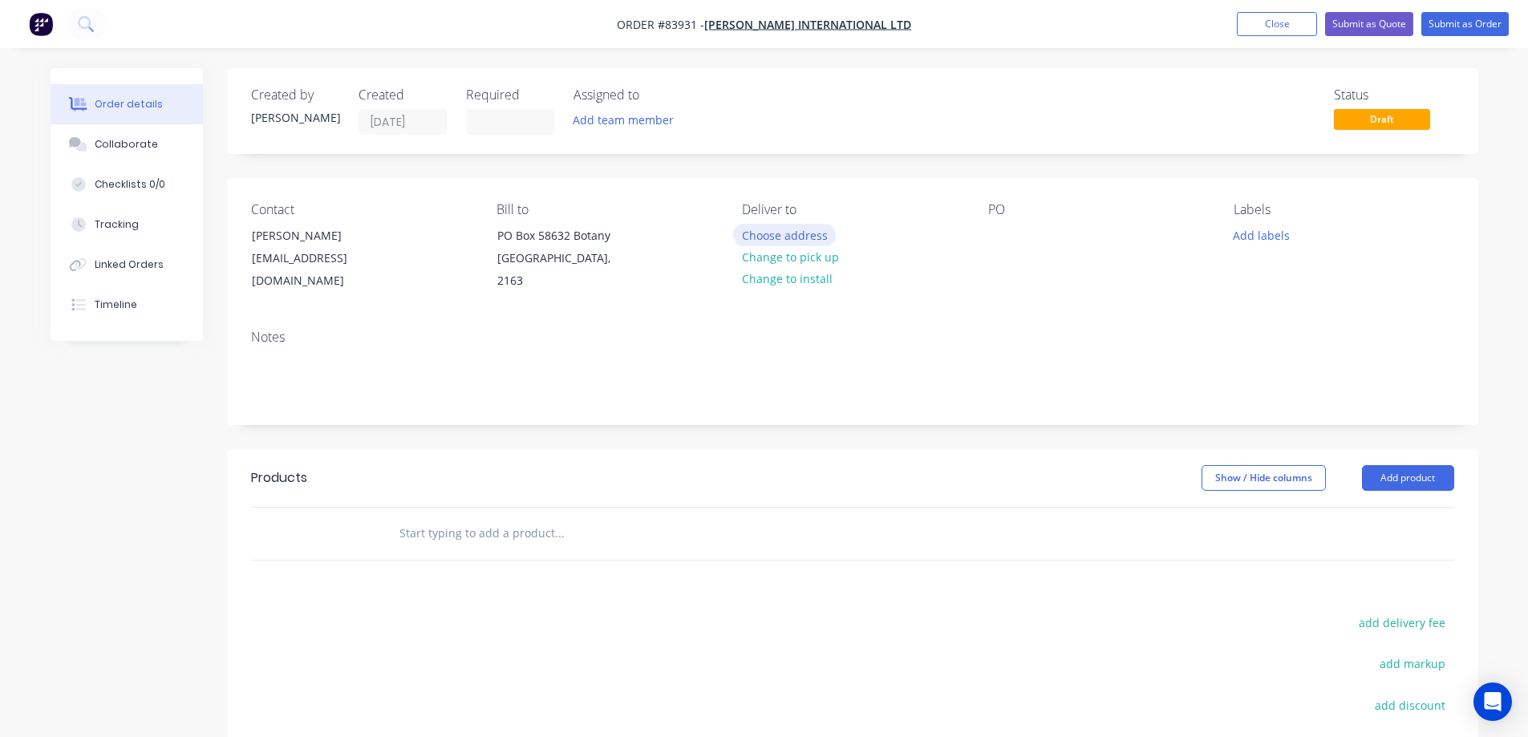
click at [796, 234] on button "Choose address" at bounding box center [784, 235] width 103 height 22
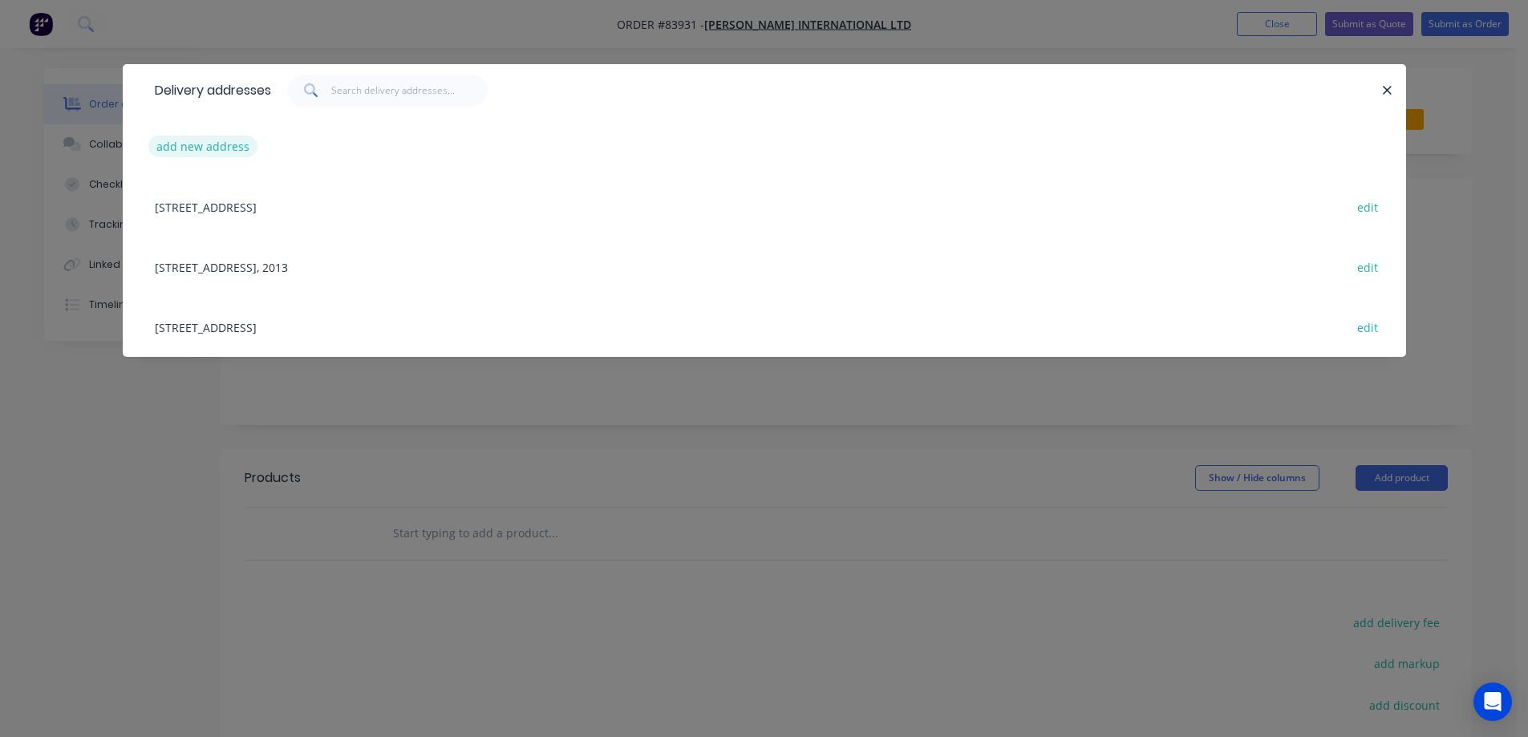
click at [195, 145] on button "add new address" at bounding box center [203, 147] width 110 height 22
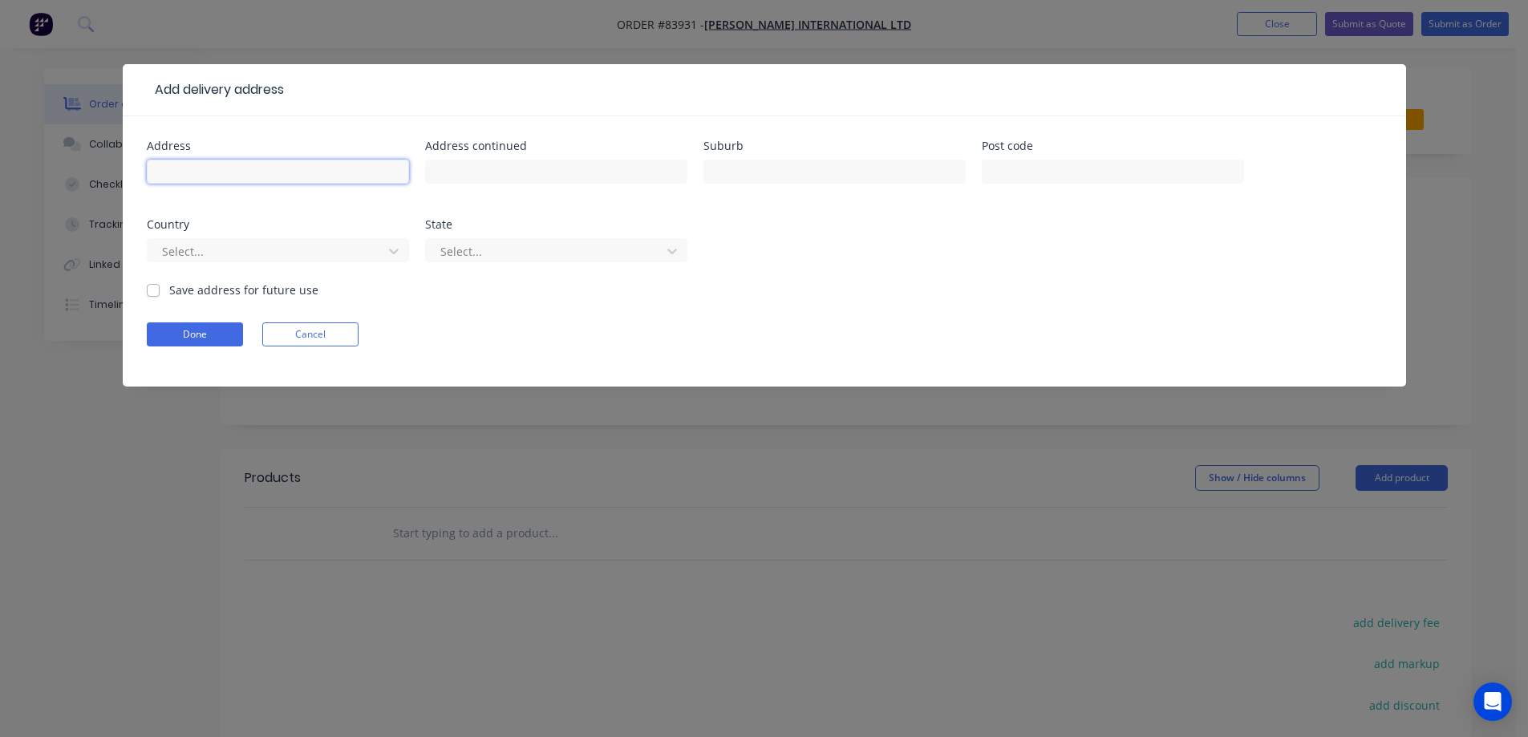
click at [178, 180] on input "text" at bounding box center [278, 172] width 262 height 24
paste input "[STREET_ADDRESS]"
type input "[STREET_ADDRESS]"
click at [556, 175] on input "text" at bounding box center [556, 172] width 262 height 24
paste input "[GEOGRAPHIC_DATA], [GEOGRAPHIC_DATA]"
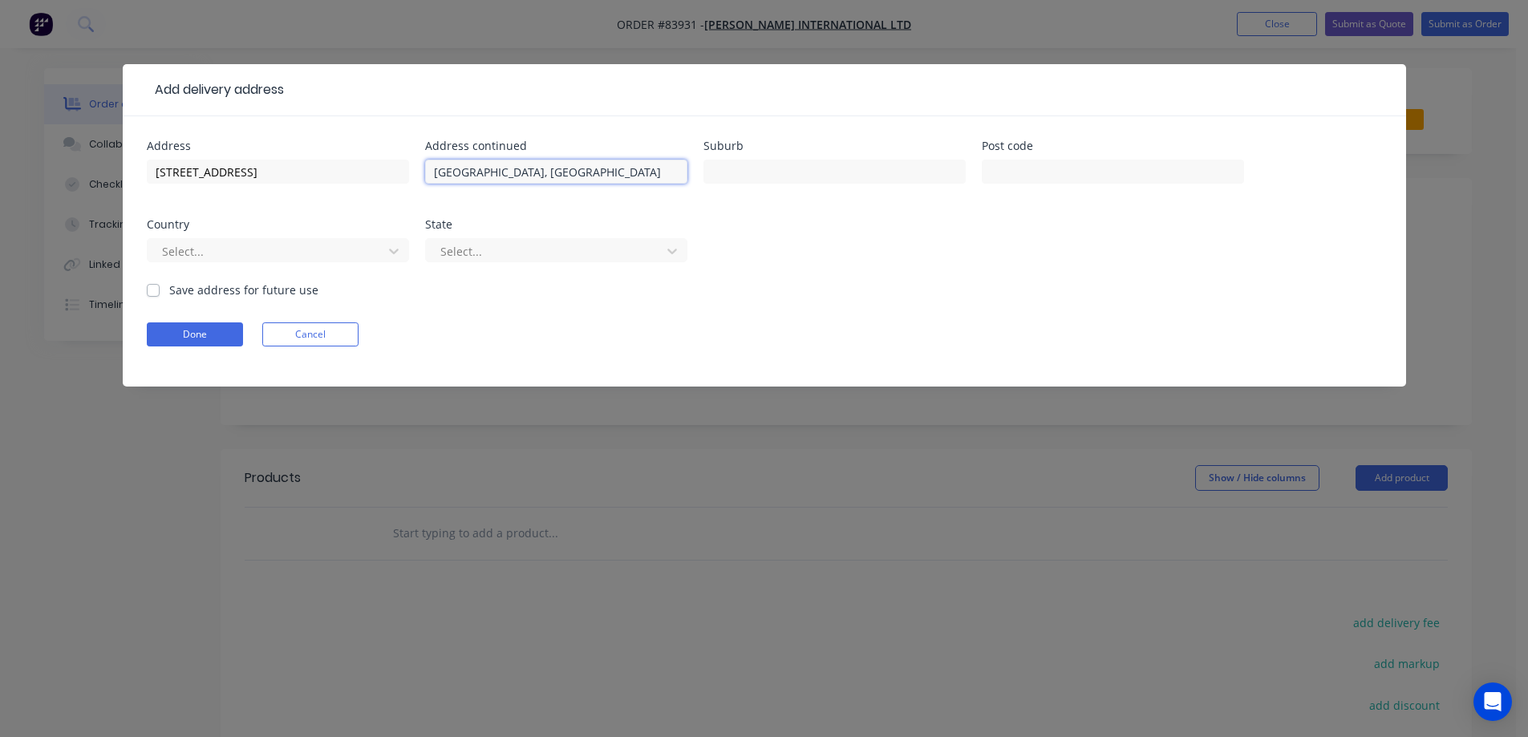
click at [561, 172] on input "[GEOGRAPHIC_DATA], [GEOGRAPHIC_DATA]" at bounding box center [556, 172] width 262 height 24
type input "[GEOGRAPHIC_DATA],"
type input "[GEOGRAPHIC_DATA]"
click at [514, 172] on input "[GEOGRAPHIC_DATA]," at bounding box center [556, 172] width 262 height 24
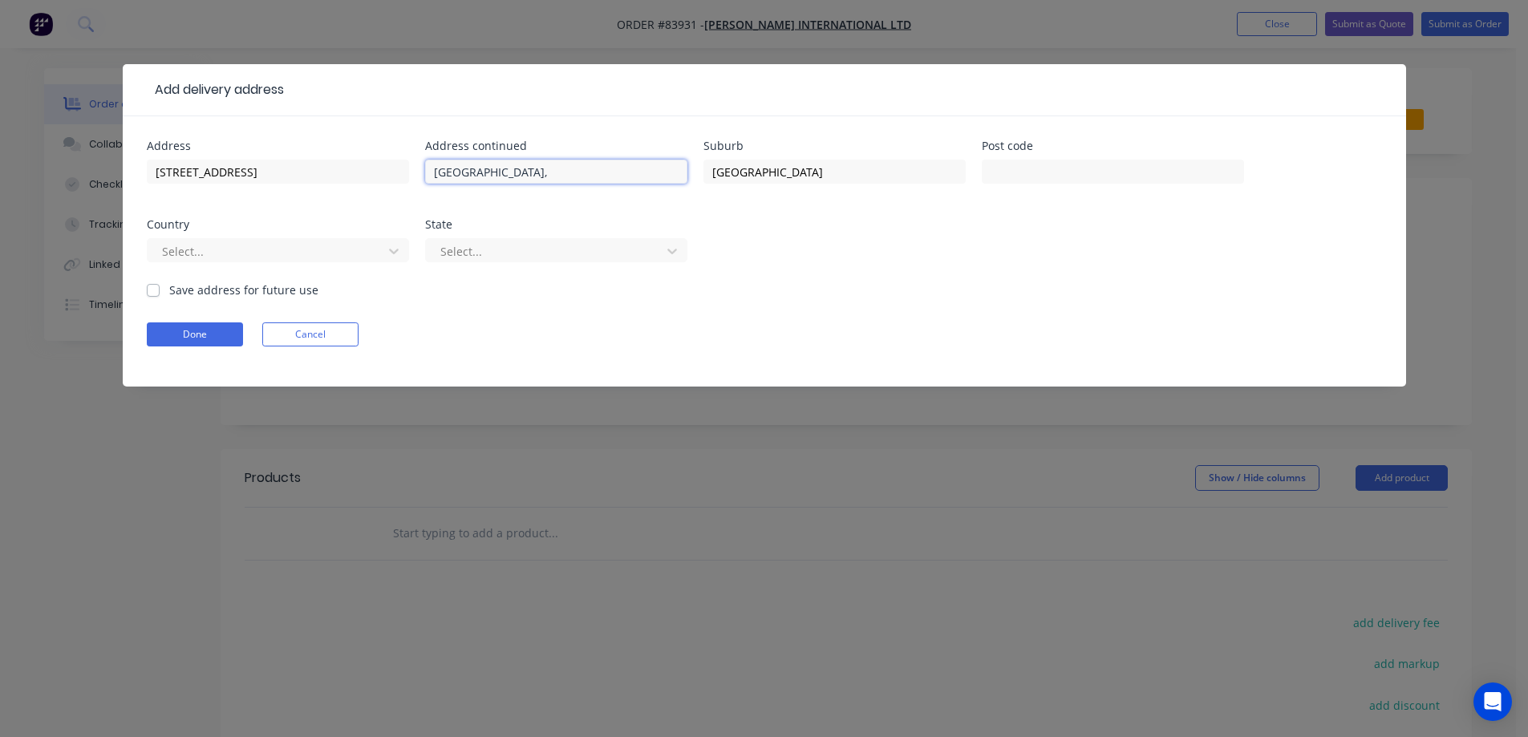
click at [514, 172] on input "[GEOGRAPHIC_DATA]," at bounding box center [556, 172] width 262 height 24
click at [525, 174] on input "East Tamaki ," at bounding box center [556, 172] width 262 height 24
type input "East Tamaki"
click at [152, 175] on input "[STREET_ADDRESS]" at bounding box center [278, 172] width 262 height 24
click at [154, 168] on input "[STREET_ADDRESS]" at bounding box center [278, 172] width 262 height 24
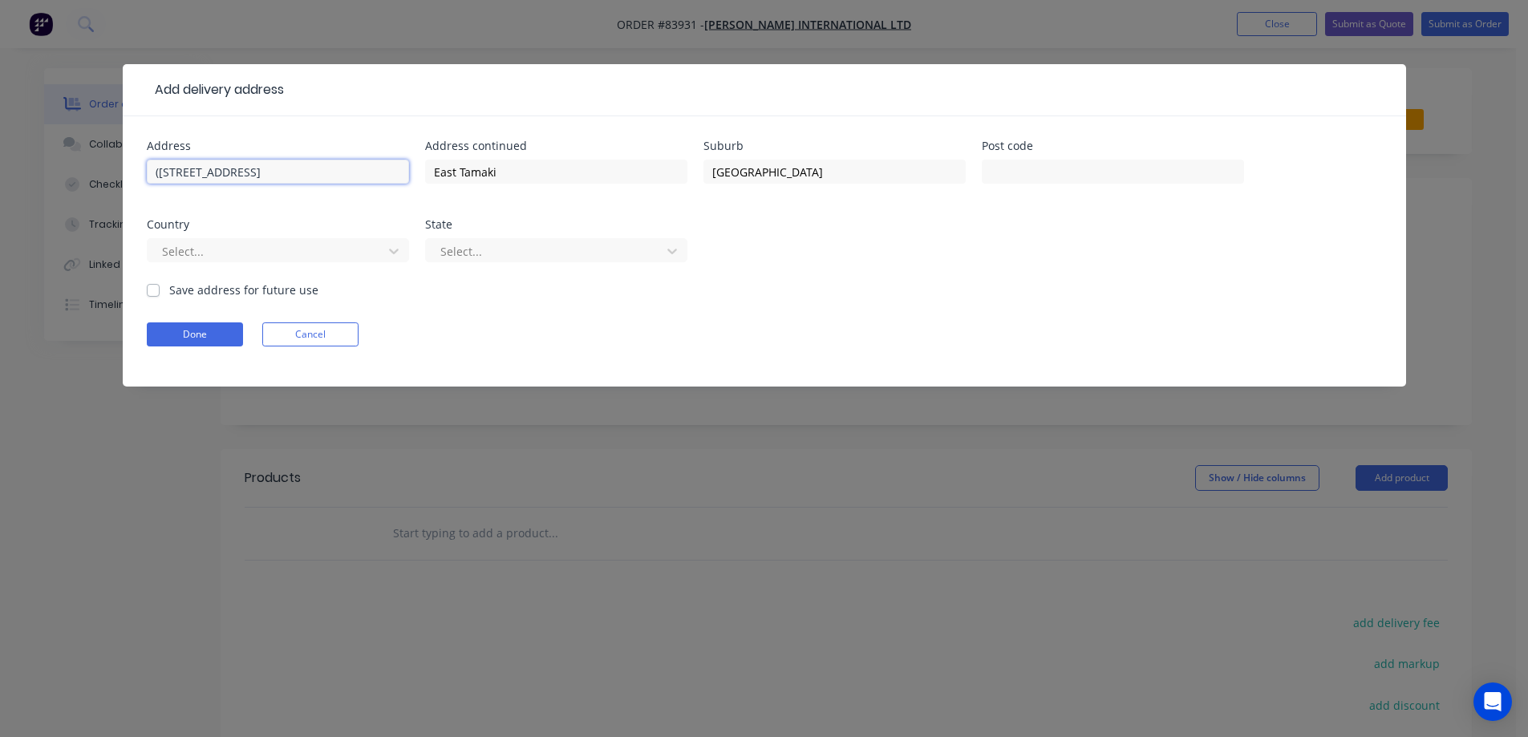
paste input "- Enter into [STREET_ADDRESS], our building is located at the end of the drivew…"
click at [322, 173] on input "(- Enter into [STREET_ADDRESS], our building is located at the end of the drive…" at bounding box center [278, 172] width 262 height 24
type input "(- Enter into [STREET_ADDRESS], our building is located at the end of the drive…"
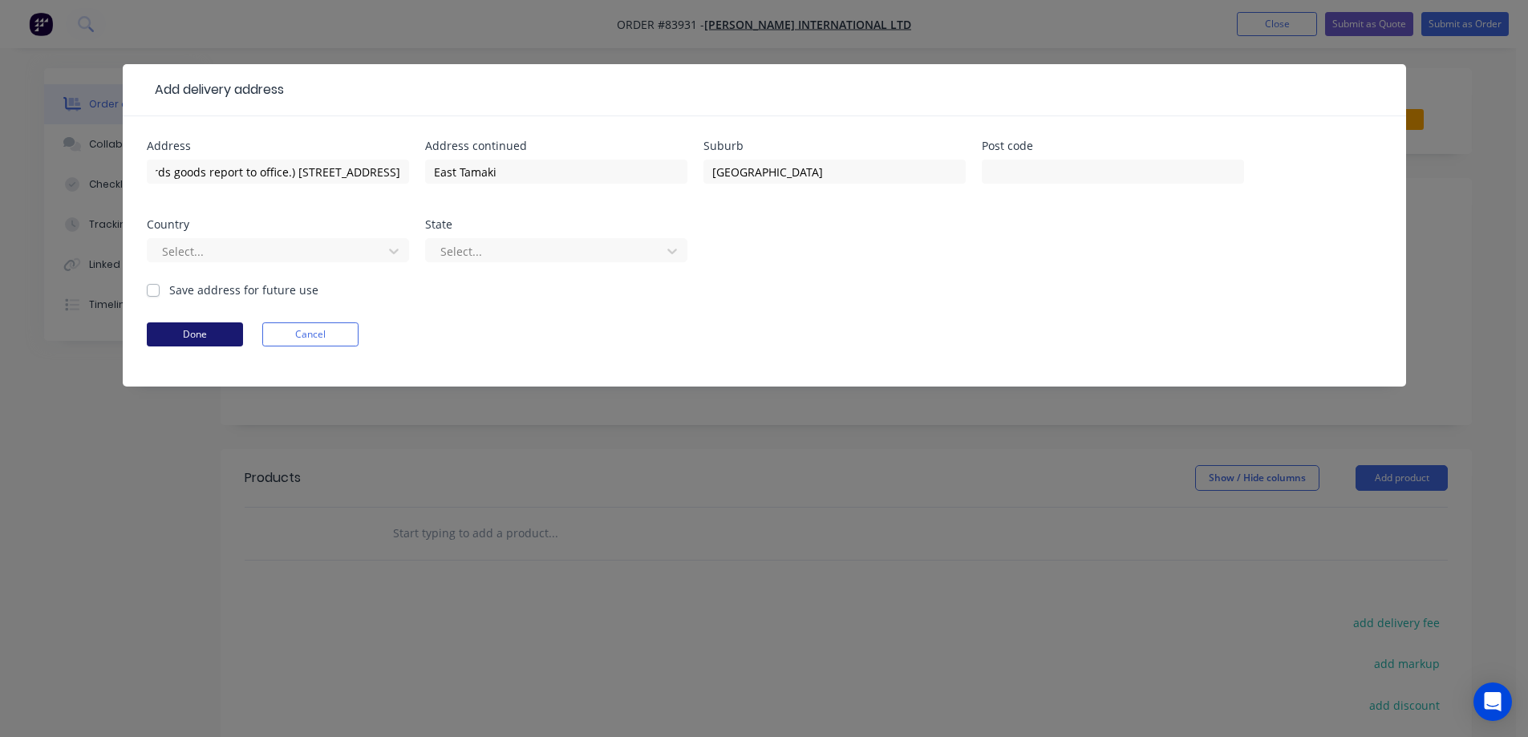
click at [210, 335] on button "Done" at bounding box center [195, 334] width 96 height 24
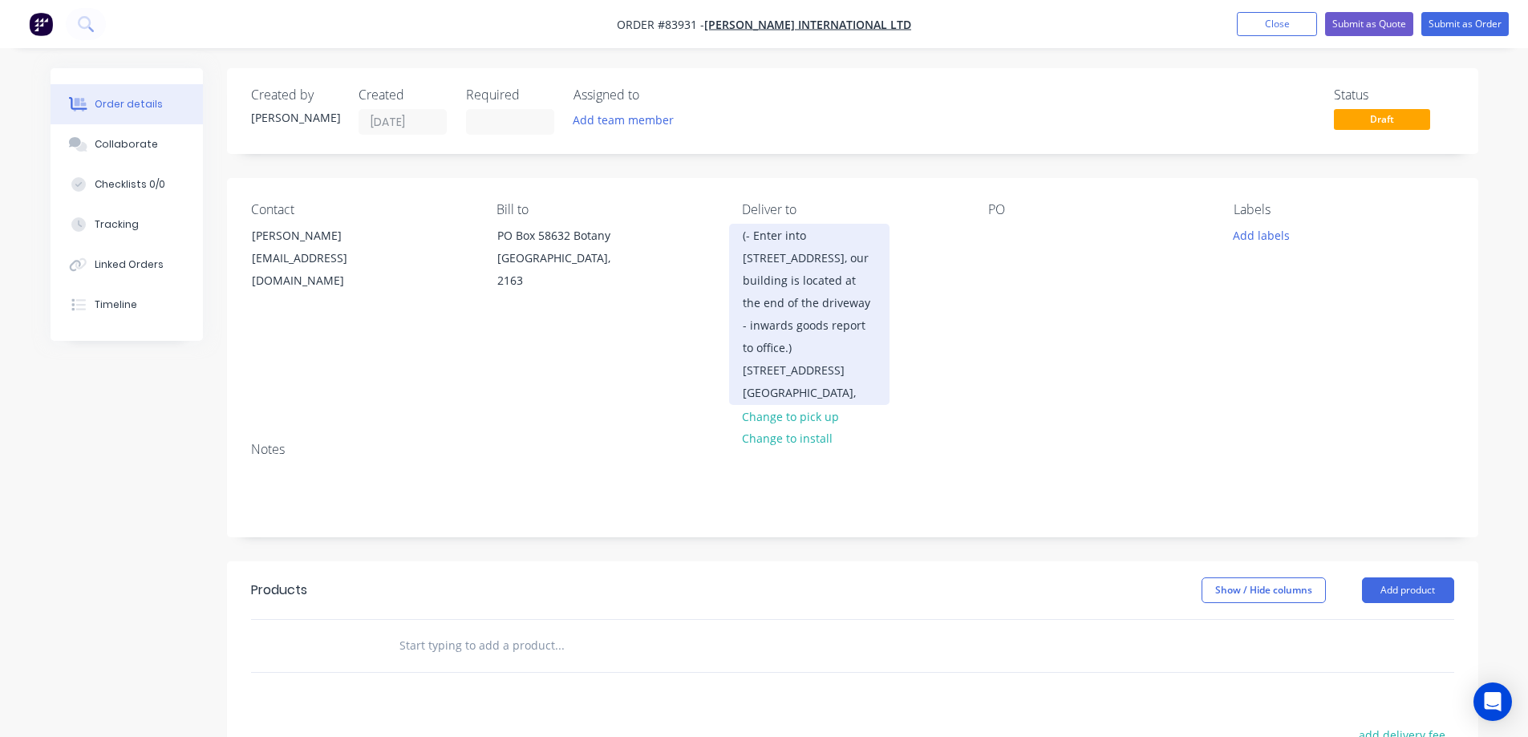
click at [804, 273] on div "(- Enter into [STREET_ADDRESS], our building is located at the end of the drive…" at bounding box center [809, 303] width 133 height 157
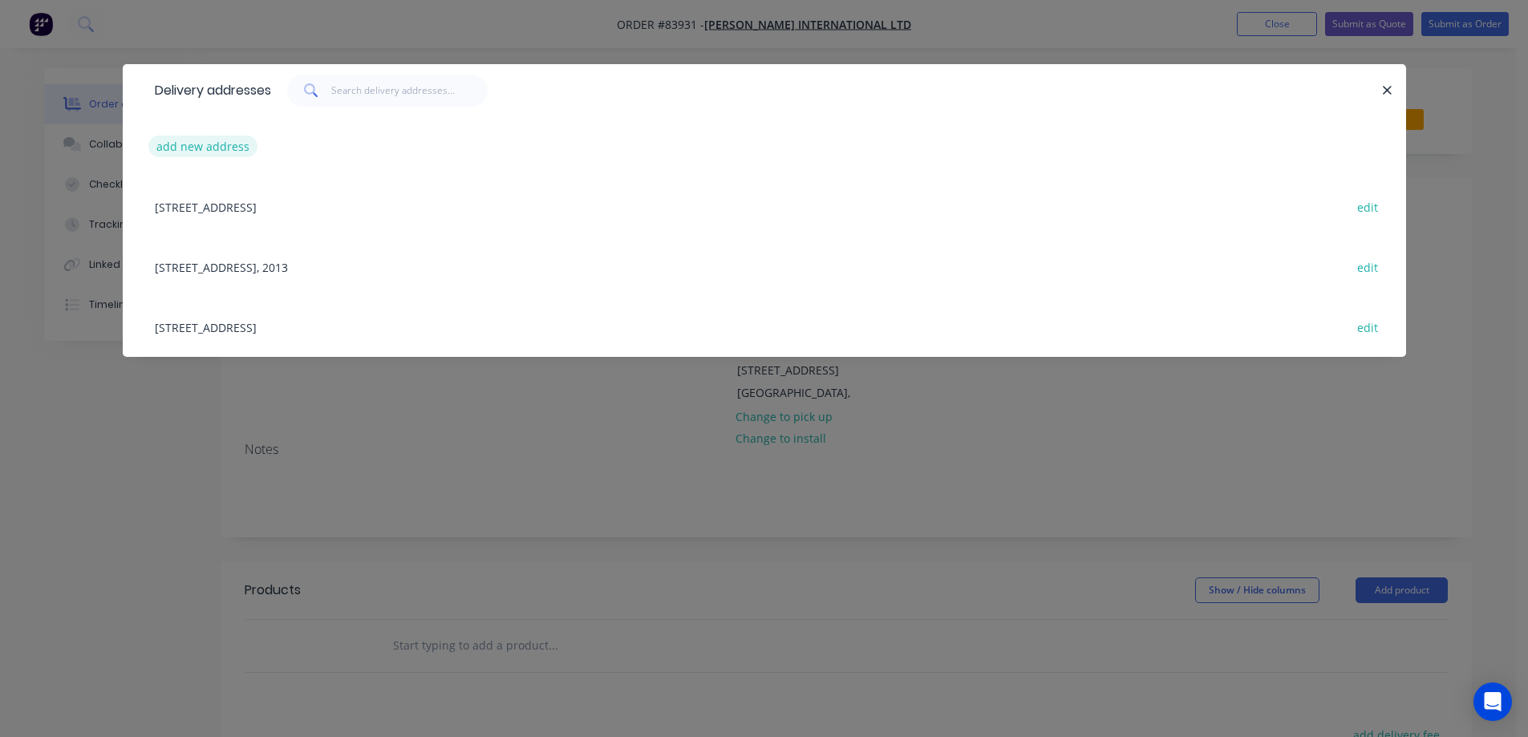
click at [209, 156] on button "add new address" at bounding box center [203, 147] width 110 height 22
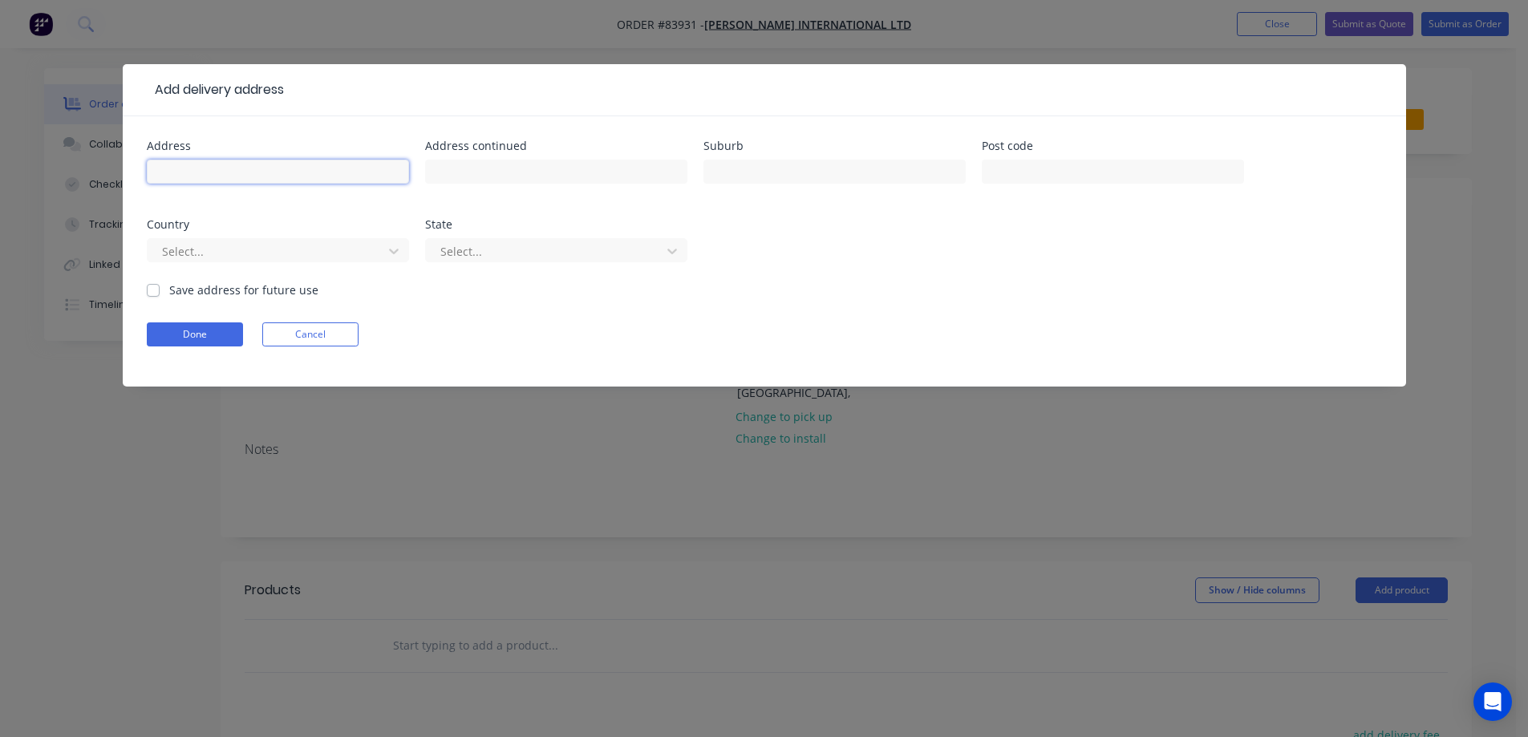
click at [209, 164] on input "text" at bounding box center [278, 172] width 262 height 24
paste input "- Enter into [STREET_ADDRESS], our building is located at the end of the drivew…"
drag, startPoint x: 164, startPoint y: 175, endPoint x: 119, endPoint y: 176, distance: 45.7
click at [119, 176] on div "Add delivery address Address - Enter into [STREET_ADDRESS], our building is loc…" at bounding box center [764, 368] width 1528 height 737
click at [161, 170] on input "- Enter into [STREET_ADDRESS], our building is located at the end of the drivew…" at bounding box center [278, 172] width 262 height 24
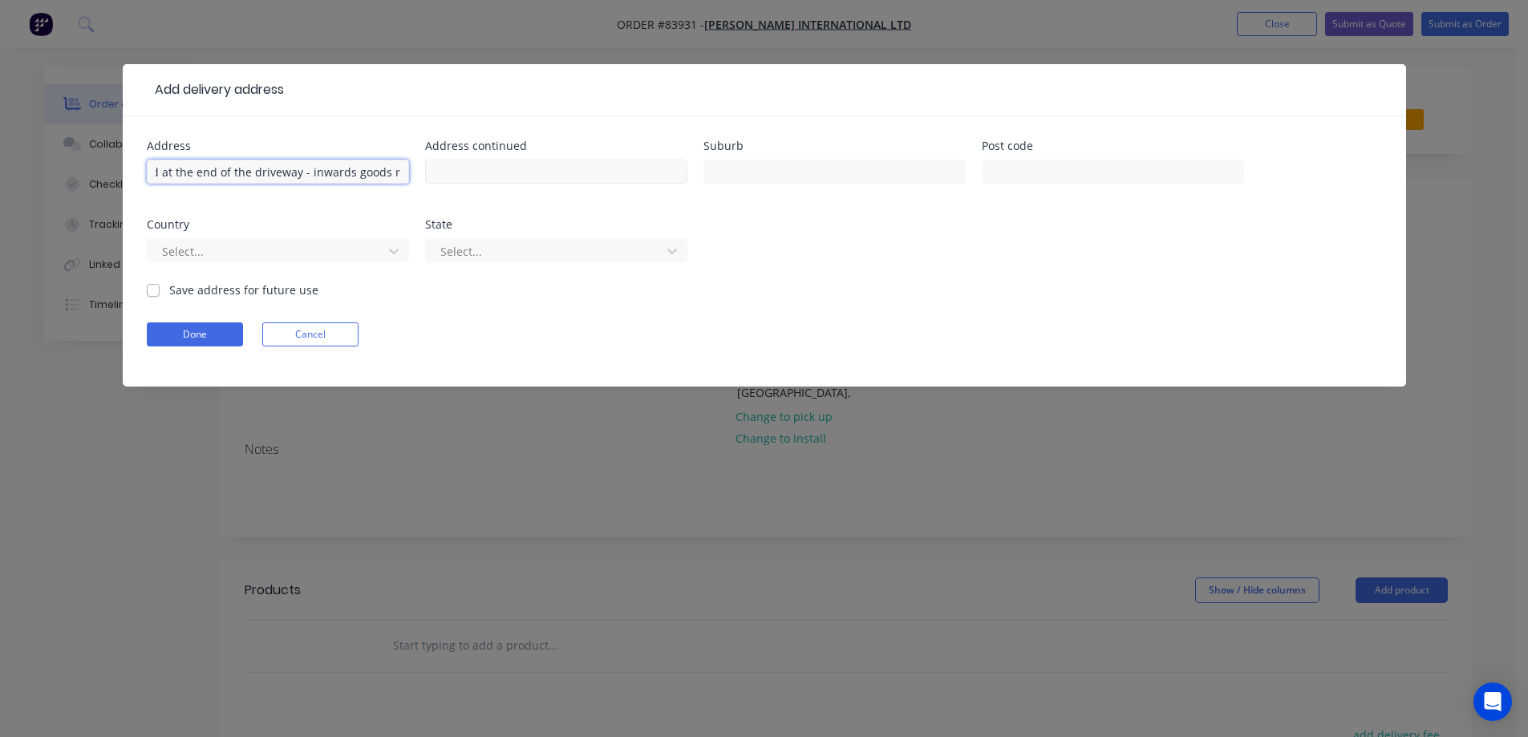
scroll to position [0, 397]
drag, startPoint x: 406, startPoint y: 165, endPoint x: 438, endPoint y: 172, distance: 32.9
click at [438, 172] on div "Address Enter into [STREET_ADDRESS], our building is located at the end of the …" at bounding box center [764, 210] width 1235 height 141
click at [393, 172] on input "Enter into [STREET_ADDRESS], our building is located at the end of the driveway…" at bounding box center [278, 172] width 262 height 24
type input "Enter into [STREET_ADDRESS], our building is located at the end of the driveway…"
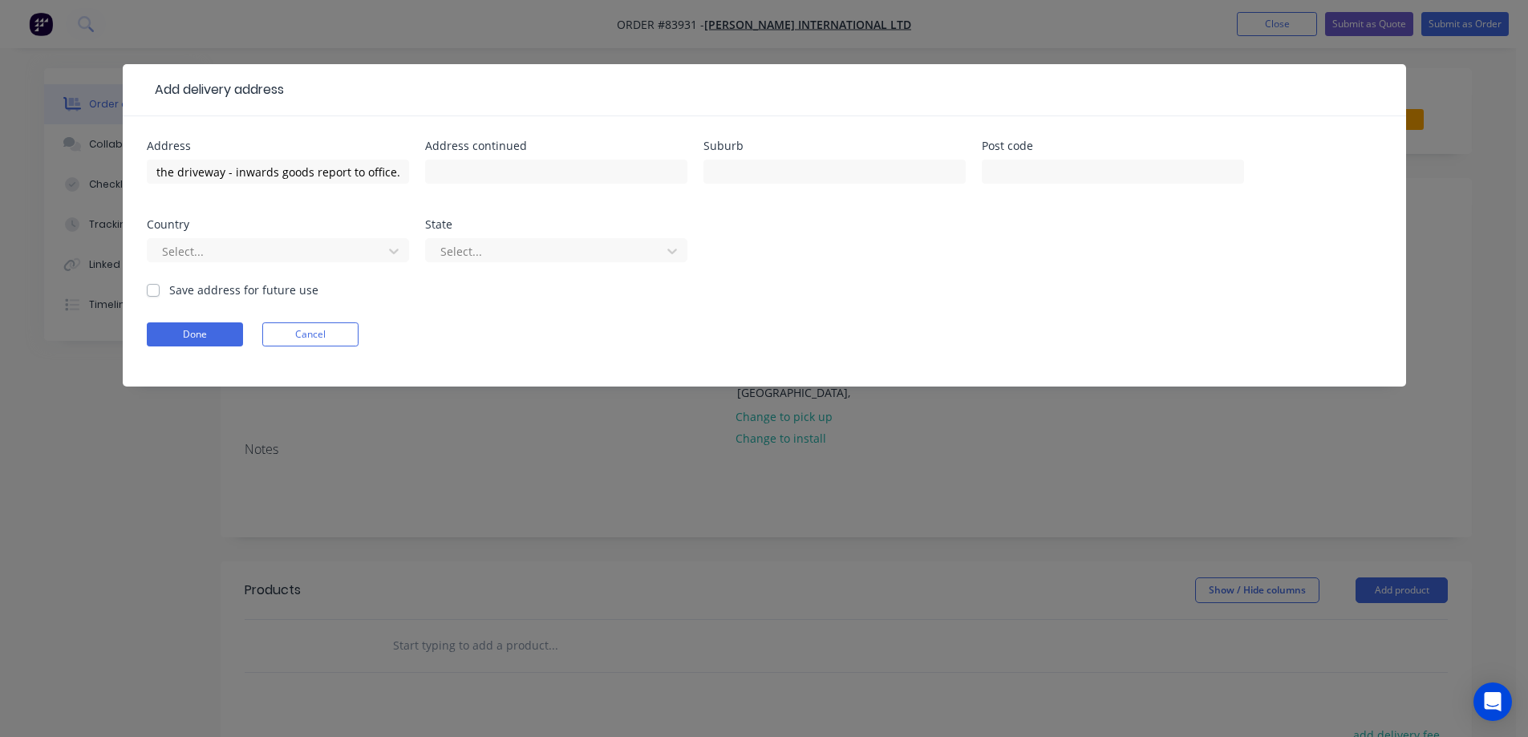
scroll to position [0, 0]
click at [538, 175] on input "text" at bounding box center [556, 172] width 262 height 24
paste input "[STREET_ADDRESS]"
type input "[STREET_ADDRESS]"
click at [787, 181] on input "text" at bounding box center [834, 172] width 262 height 24
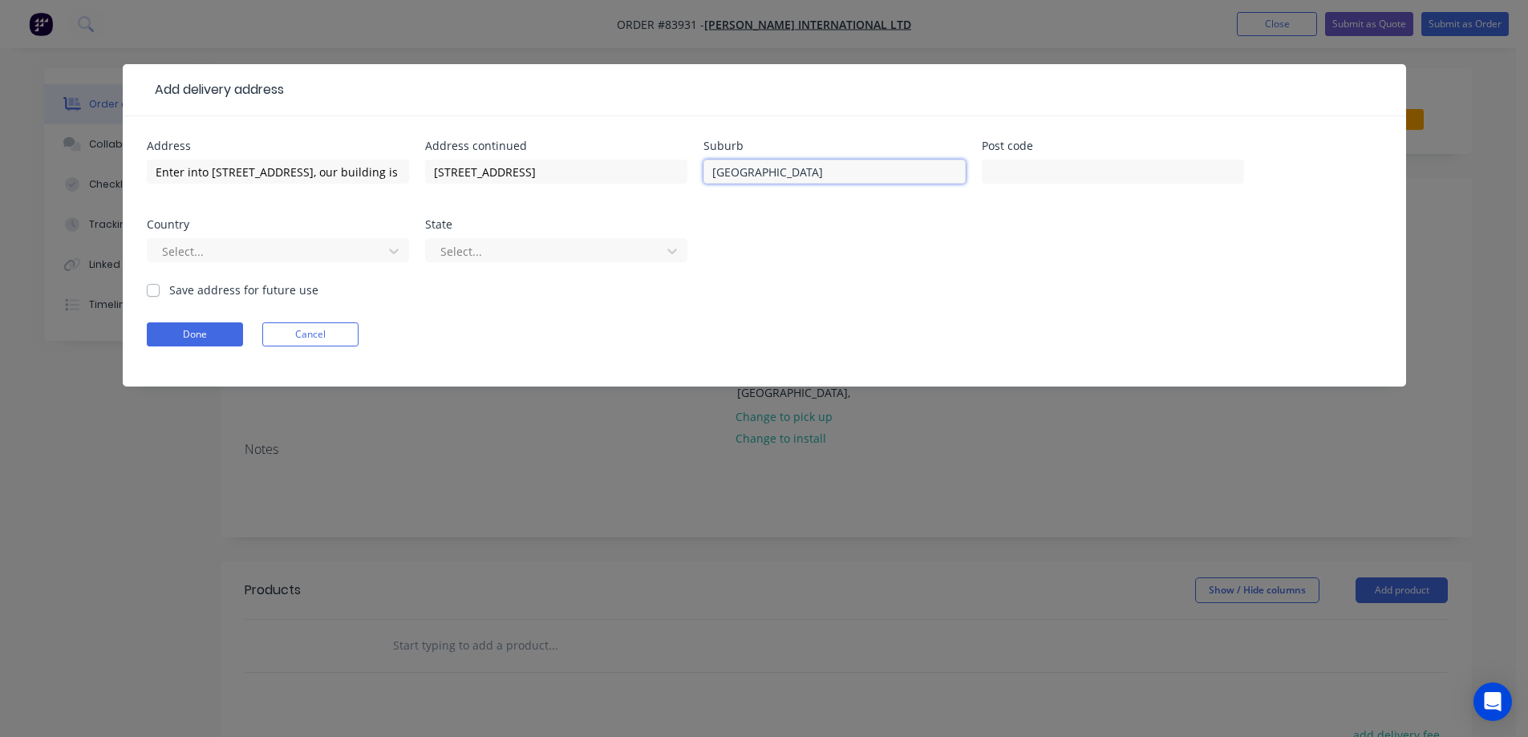
type input "[GEOGRAPHIC_DATA]"
click at [183, 298] on form "Address Enter into [STREET_ADDRESS], our building is located at the end of the …" at bounding box center [764, 263] width 1235 height 246
click at [158, 290] on div "Save address for future use" at bounding box center [233, 290] width 172 height 17
click at [169, 291] on label "Save address for future use" at bounding box center [243, 290] width 149 height 17
click at [156, 291] on input "Save address for future use" at bounding box center [153, 289] width 13 height 15
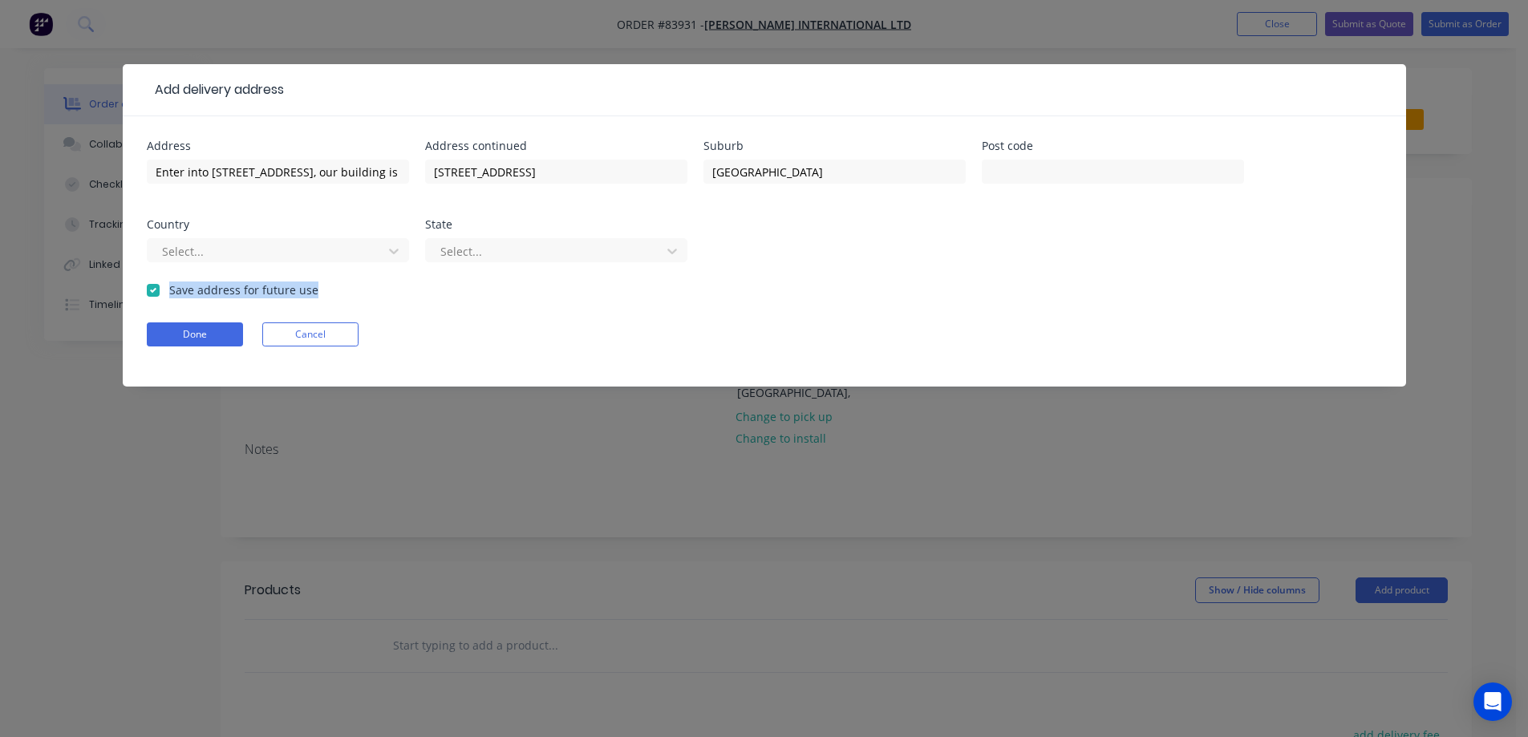
checkbox input "true"
click at [177, 335] on button "Done" at bounding box center [195, 334] width 96 height 24
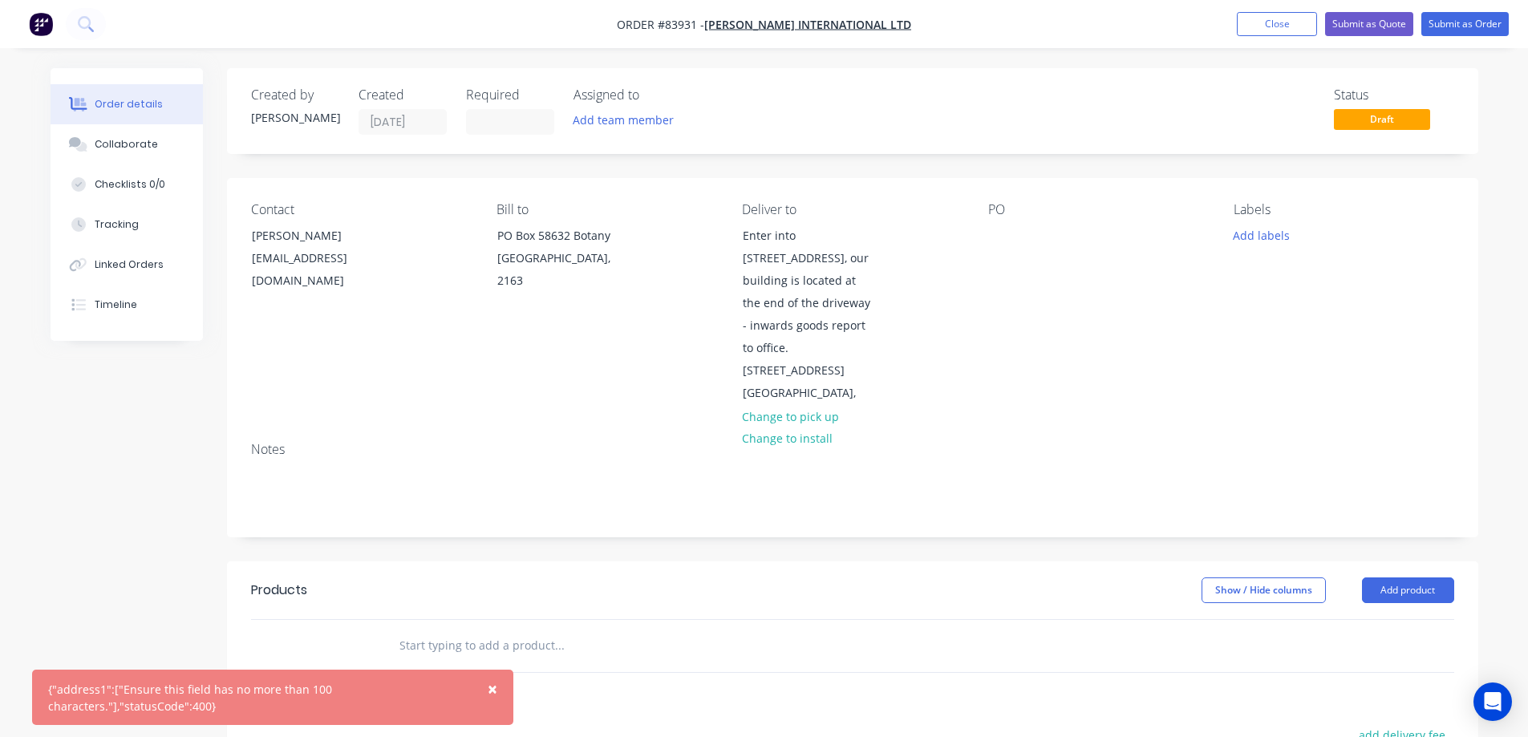
click at [496, 687] on span "×" at bounding box center [493, 689] width 10 height 22
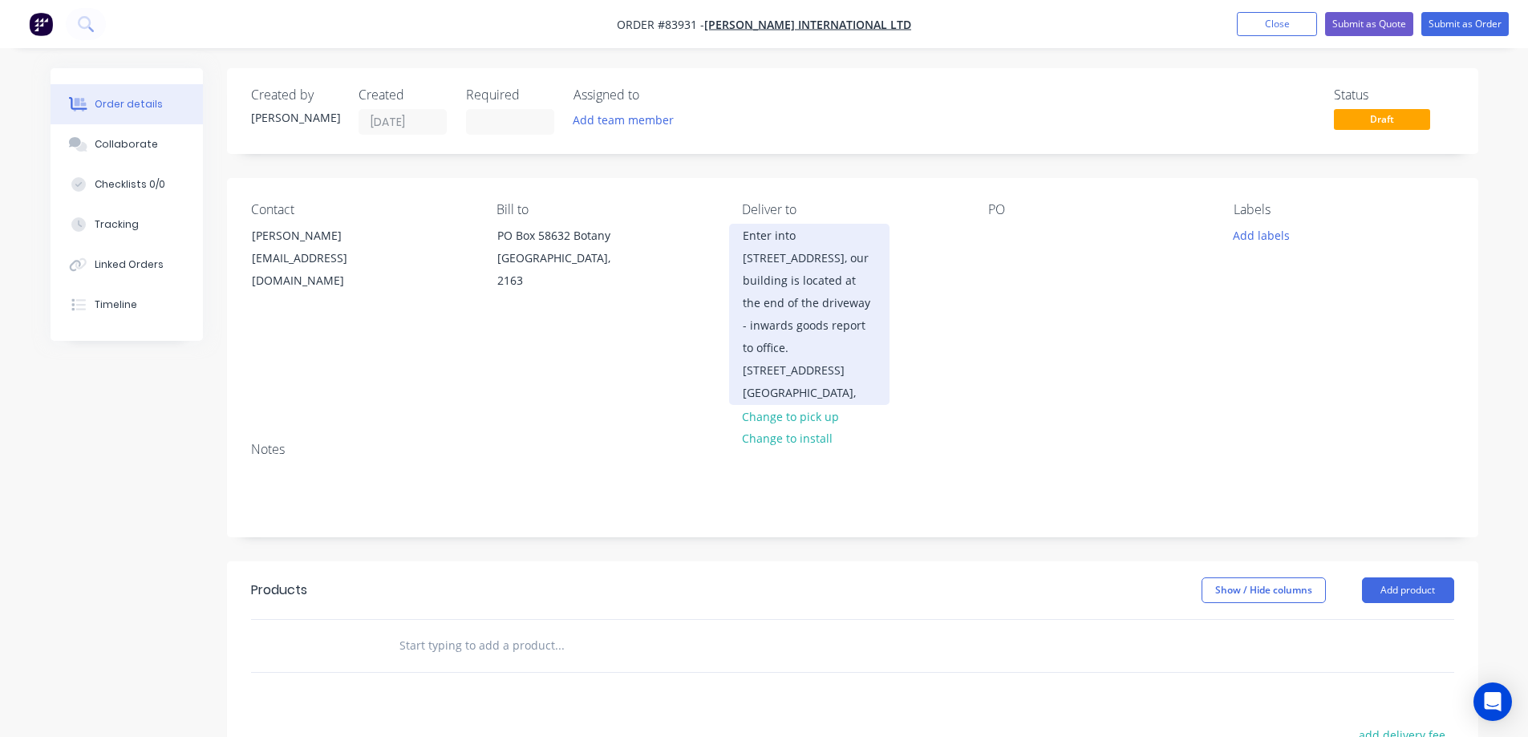
click at [795, 327] on div "Enter into [STREET_ADDRESS], our building is located at the end of the driveway…" at bounding box center [809, 303] width 133 height 157
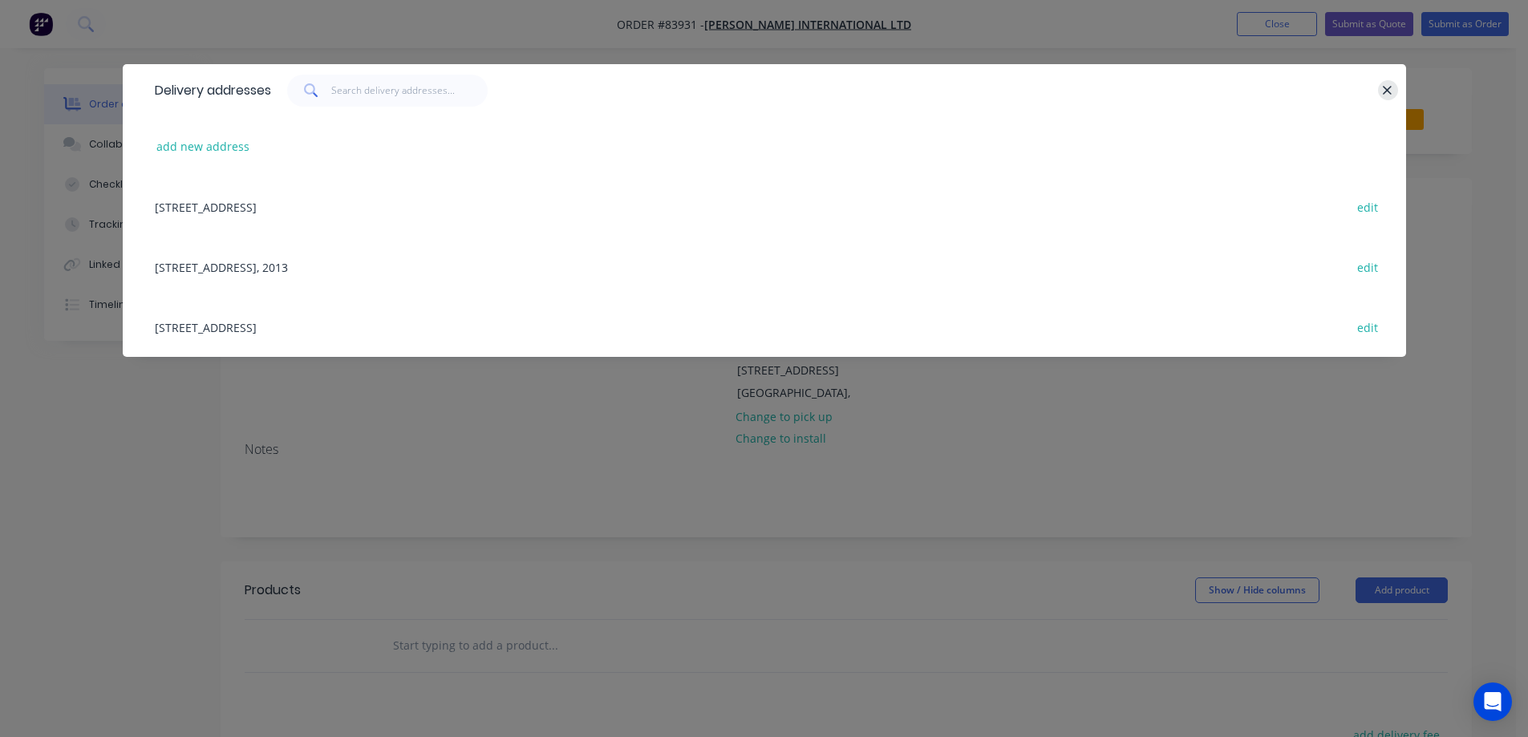
click at [1385, 95] on icon "button" at bounding box center [1387, 90] width 10 height 14
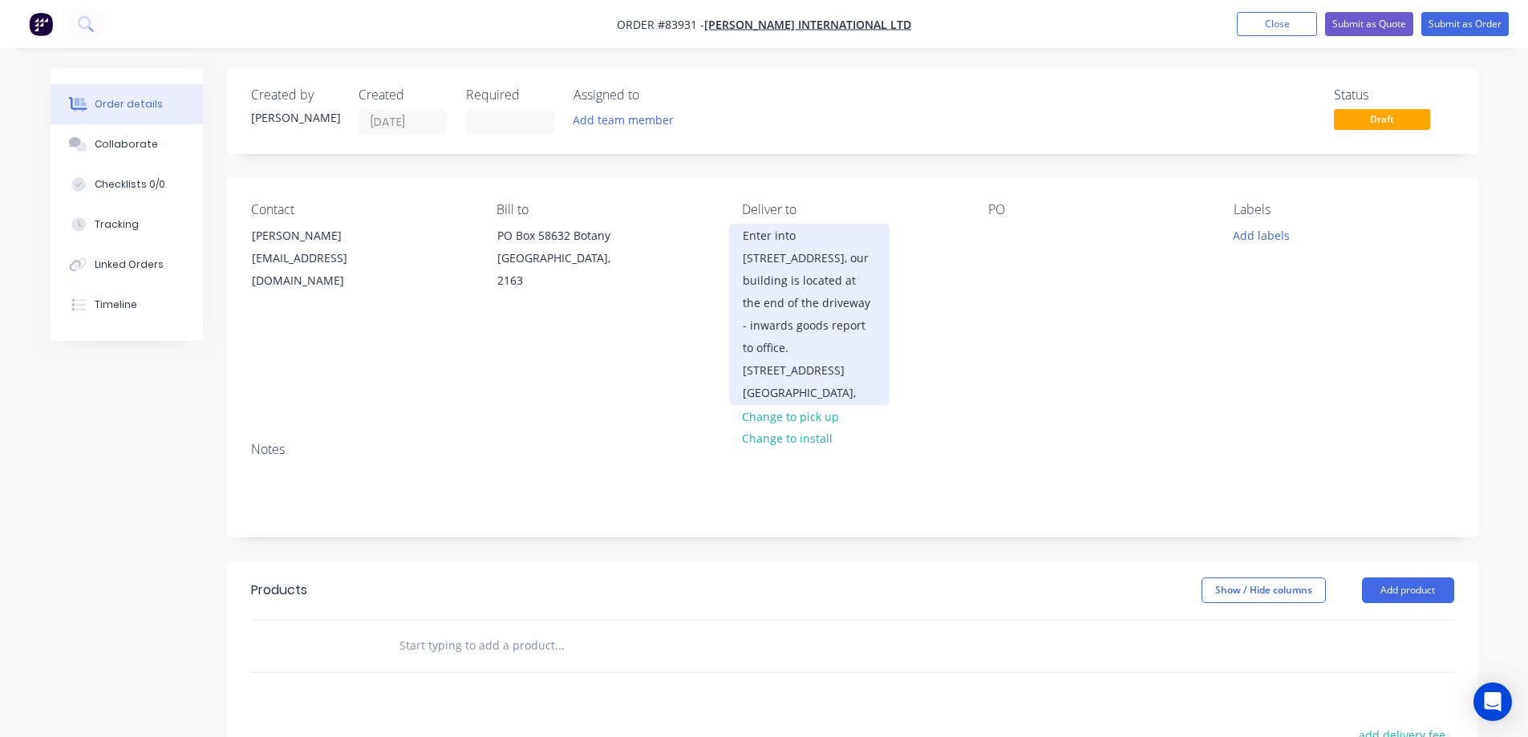
click at [883, 267] on div "Enter into [STREET_ADDRESS], our building is located at the end of the driveway…" at bounding box center [809, 314] width 160 height 181
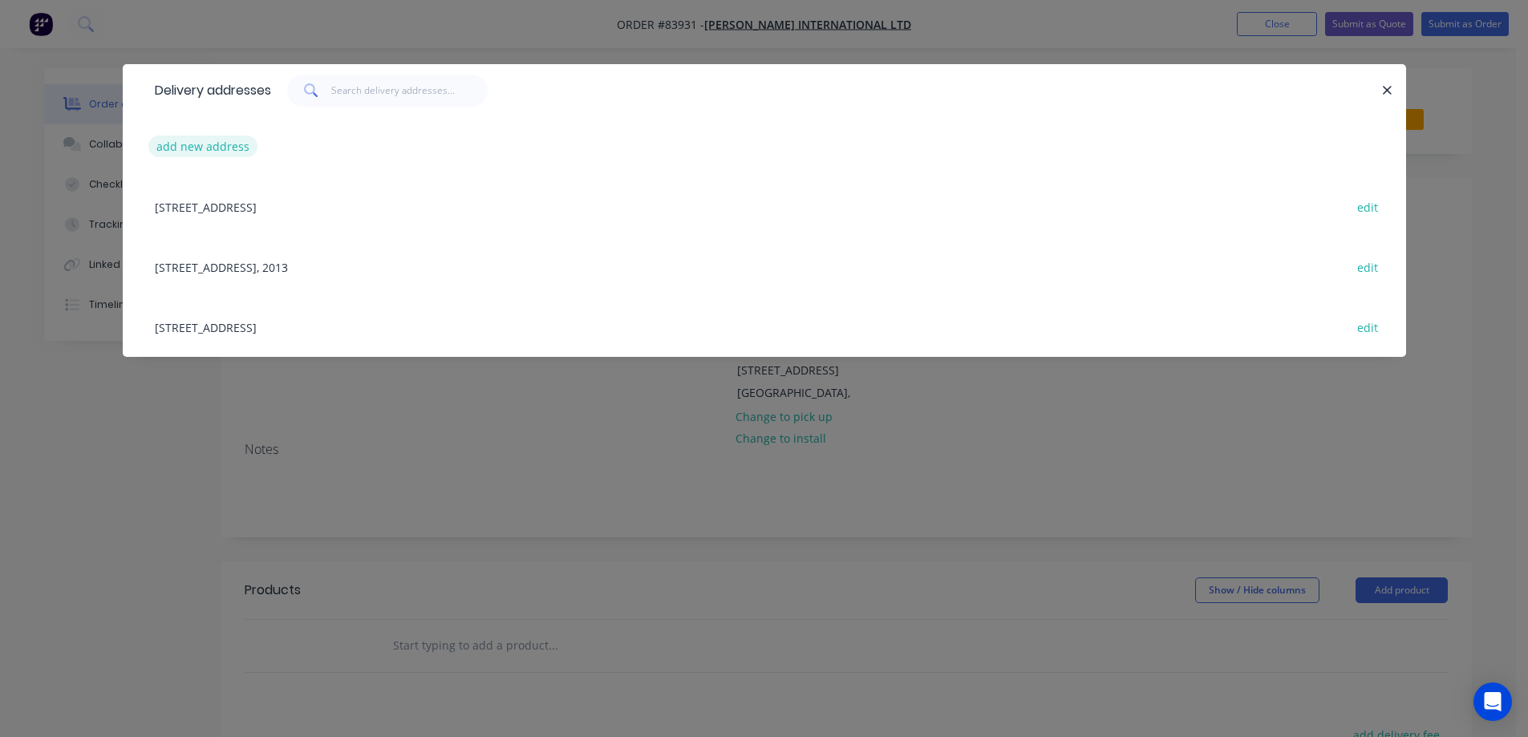
click at [200, 144] on button "add new address" at bounding box center [203, 147] width 110 height 22
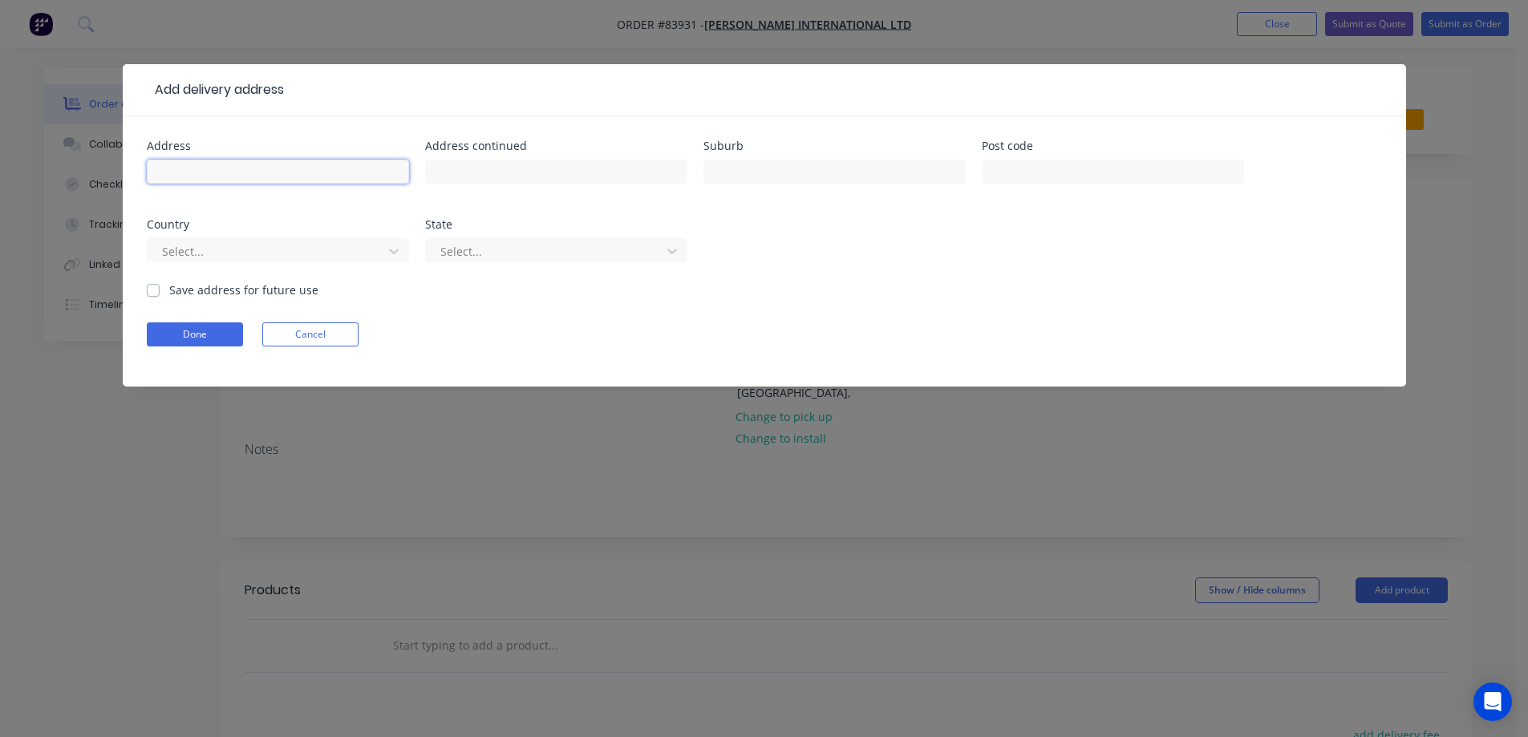
drag, startPoint x: 227, startPoint y: 169, endPoint x: 160, endPoint y: 178, distance: 67.9
click at [226, 169] on input "text" at bounding box center [278, 172] width 262 height 24
paste input "[STREET_ADDRESS]"
type input "[STREET_ADDRESS] (enter in 10A)"
click at [479, 176] on input "text" at bounding box center [556, 172] width 262 height 24
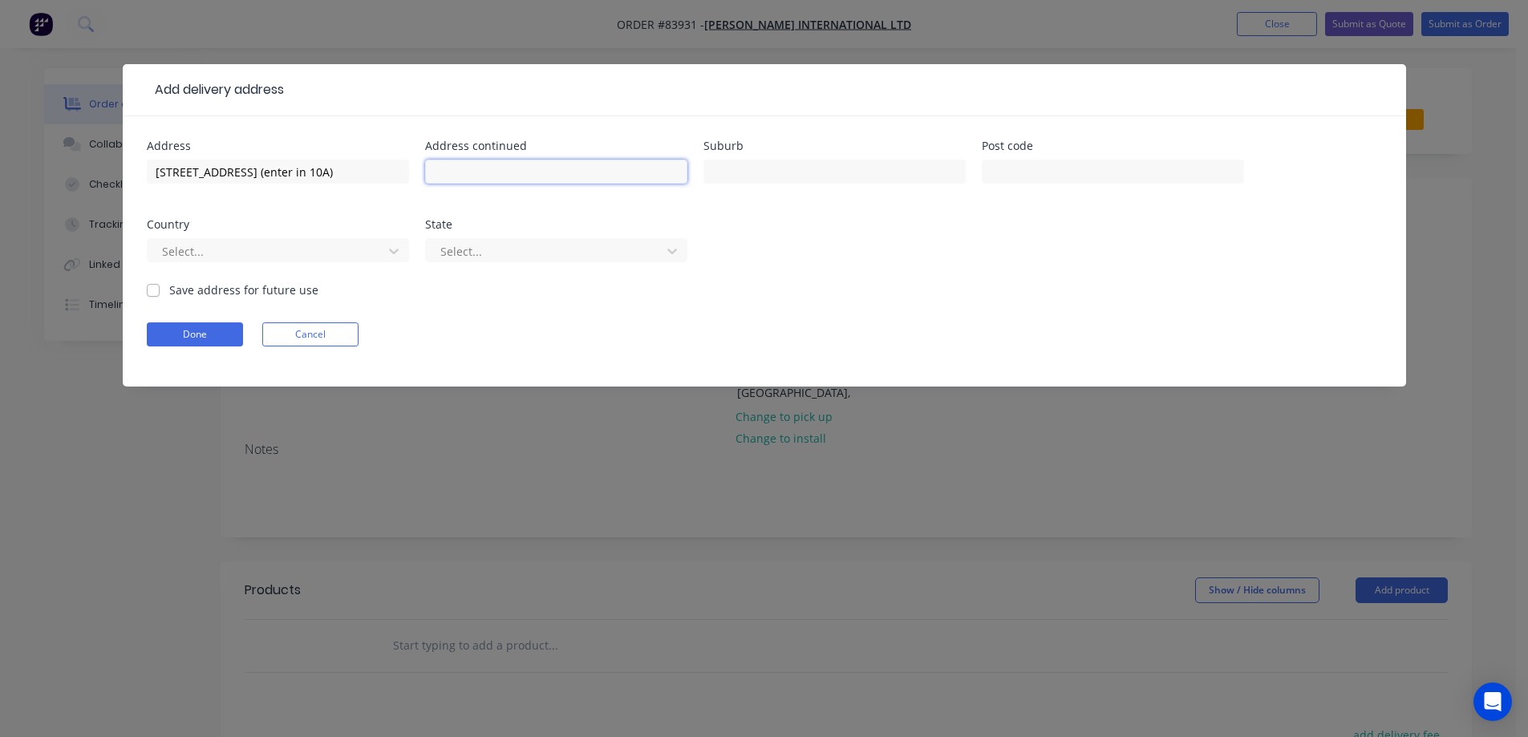
paste input "[GEOGRAPHIC_DATA], [GEOGRAPHIC_DATA]"
click at [521, 180] on input "[GEOGRAPHIC_DATA], [GEOGRAPHIC_DATA]" at bounding box center [556, 172] width 262 height 24
click at [520, 176] on input "[GEOGRAPHIC_DATA], [GEOGRAPHIC_DATA]" at bounding box center [556, 172] width 262 height 24
type input "[GEOGRAPHIC_DATA] , [GEOGRAPHIC_DATA]"
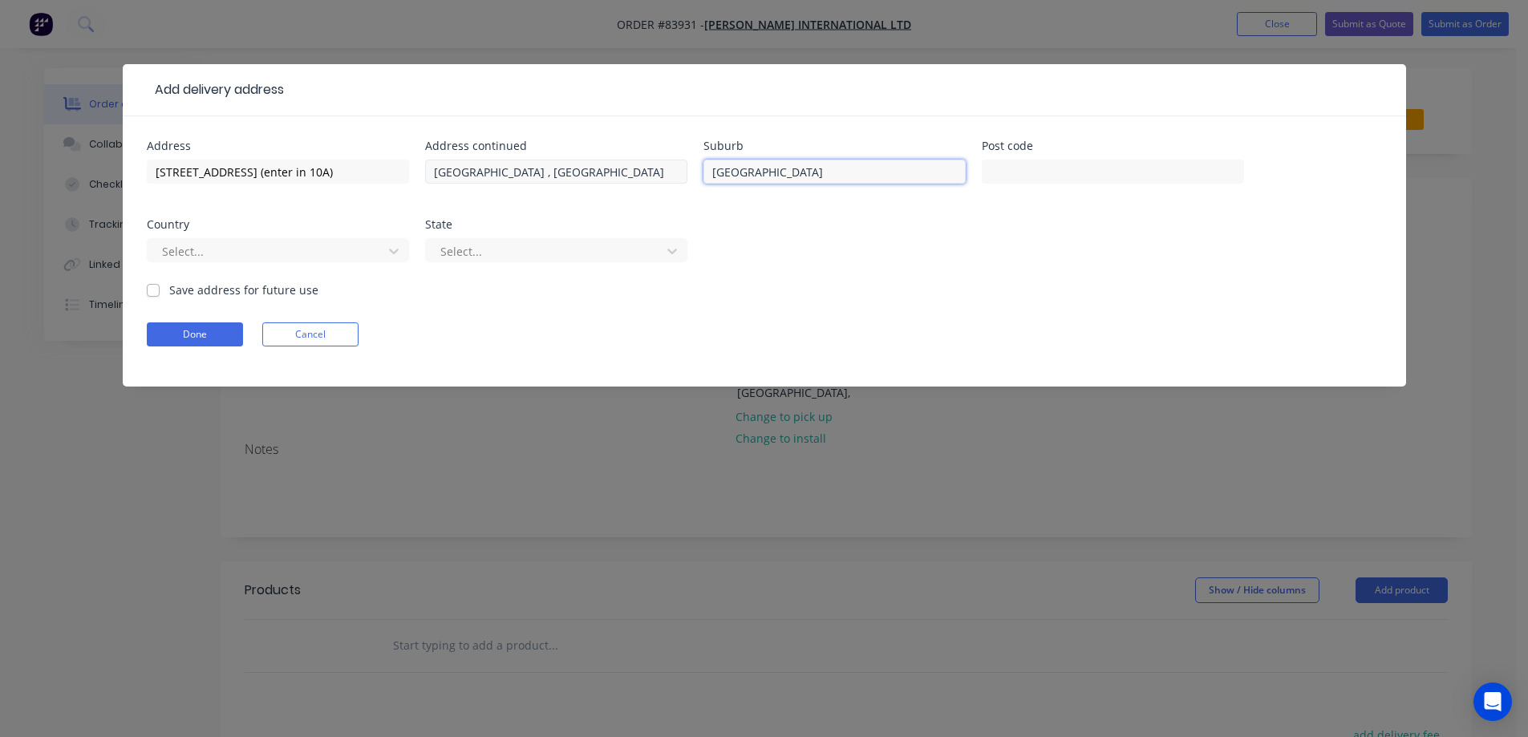
type input "[GEOGRAPHIC_DATA]"
click at [525, 167] on input "[GEOGRAPHIC_DATA] , [GEOGRAPHIC_DATA]" at bounding box center [556, 172] width 262 height 24
click at [522, 166] on input "[GEOGRAPHIC_DATA] , [GEOGRAPHIC_DATA]" at bounding box center [556, 172] width 262 height 24
type input "East Tamaki"
click at [201, 291] on label "Save address for future use" at bounding box center [243, 290] width 149 height 17
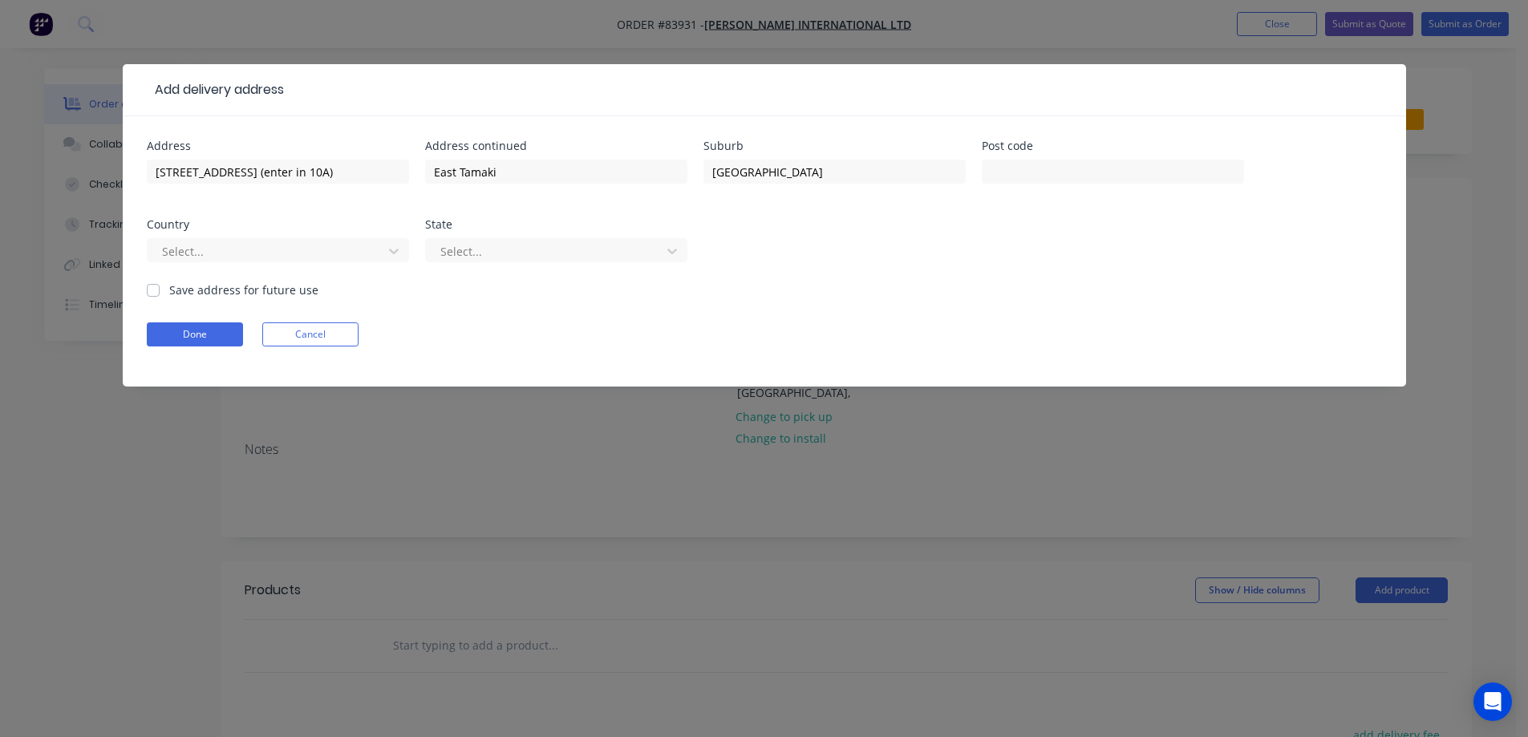
click at [160, 291] on input "Save address for future use" at bounding box center [153, 289] width 13 height 15
checkbox input "true"
click at [190, 326] on button "Done" at bounding box center [195, 334] width 96 height 24
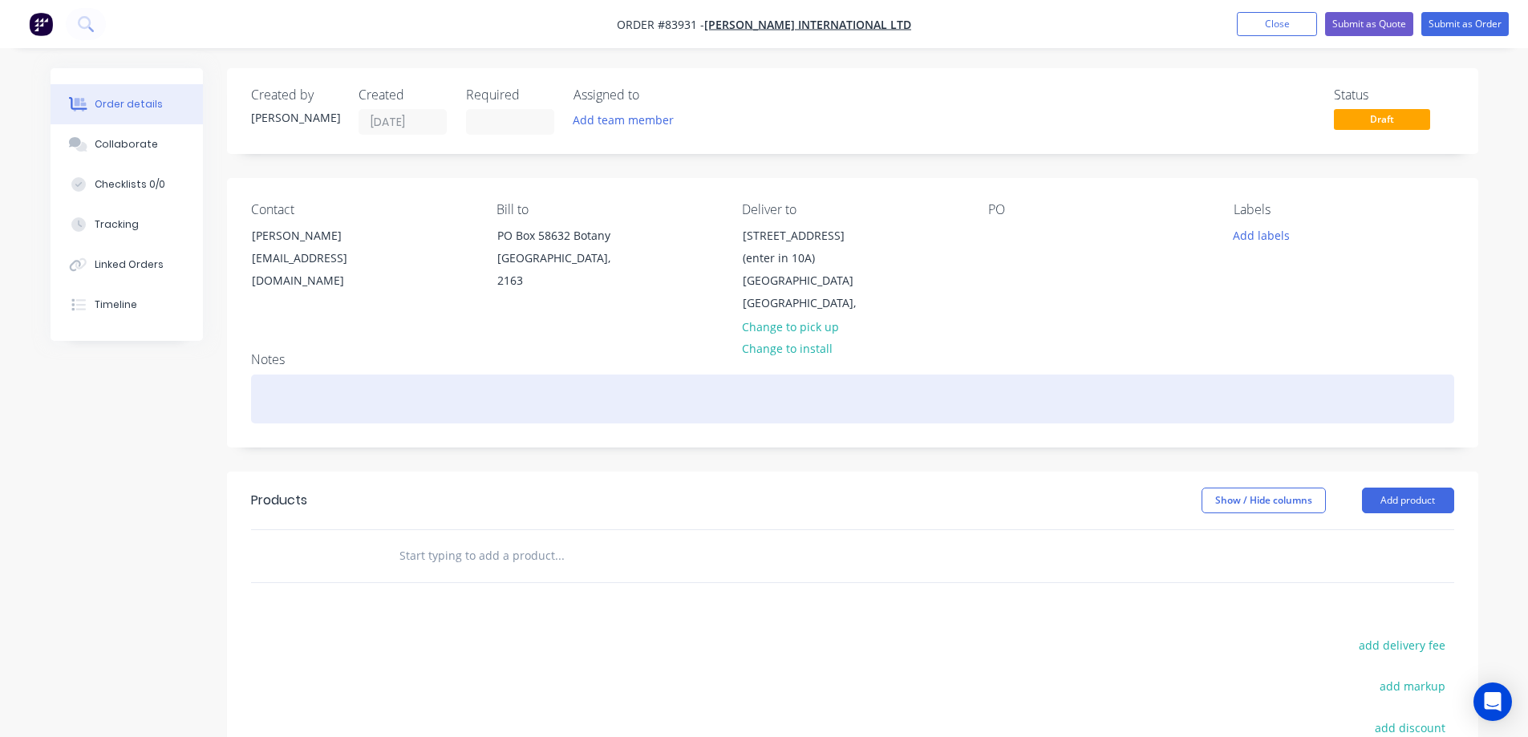
click at [411, 392] on div at bounding box center [852, 399] width 1203 height 49
paste div
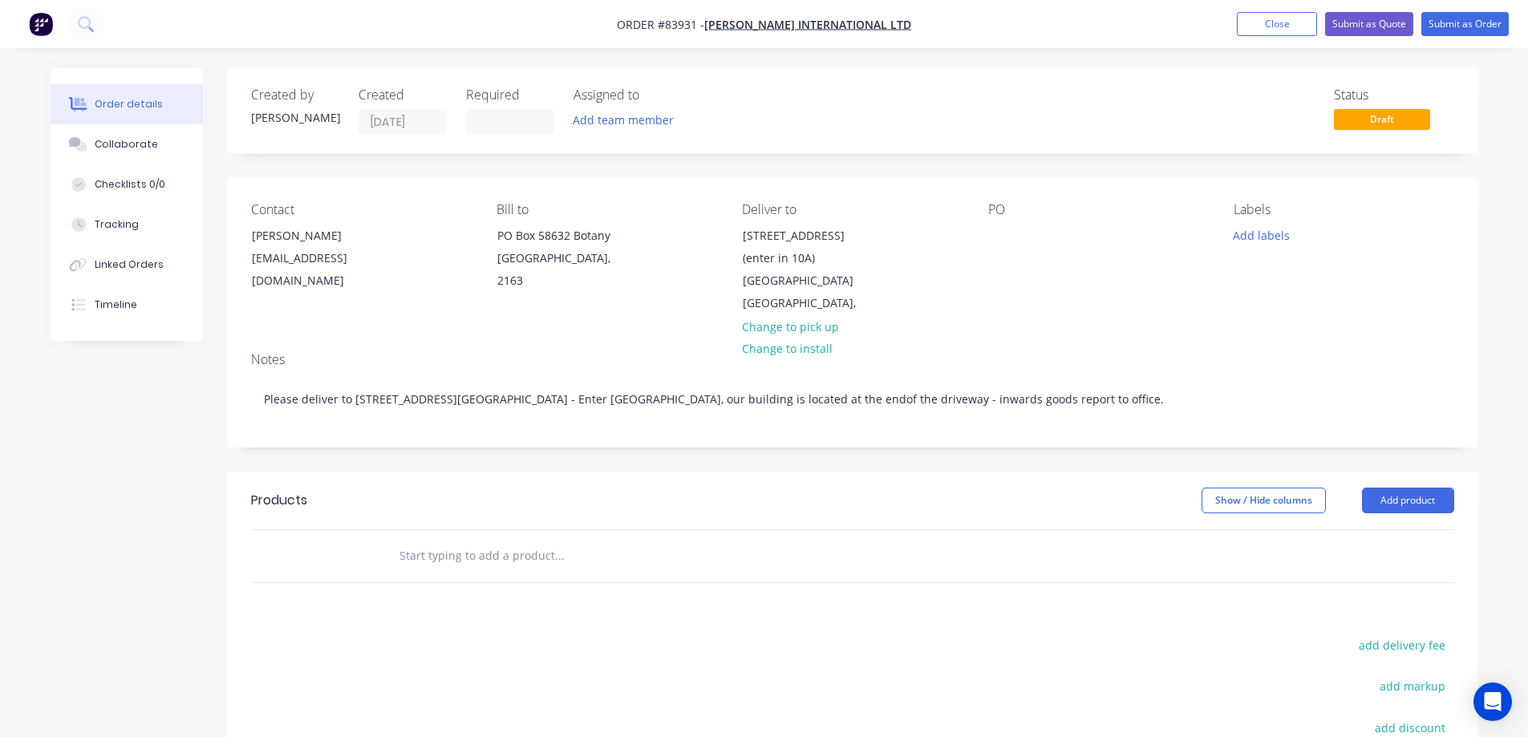
click at [460, 541] on input "text" at bounding box center [559, 556] width 321 height 32
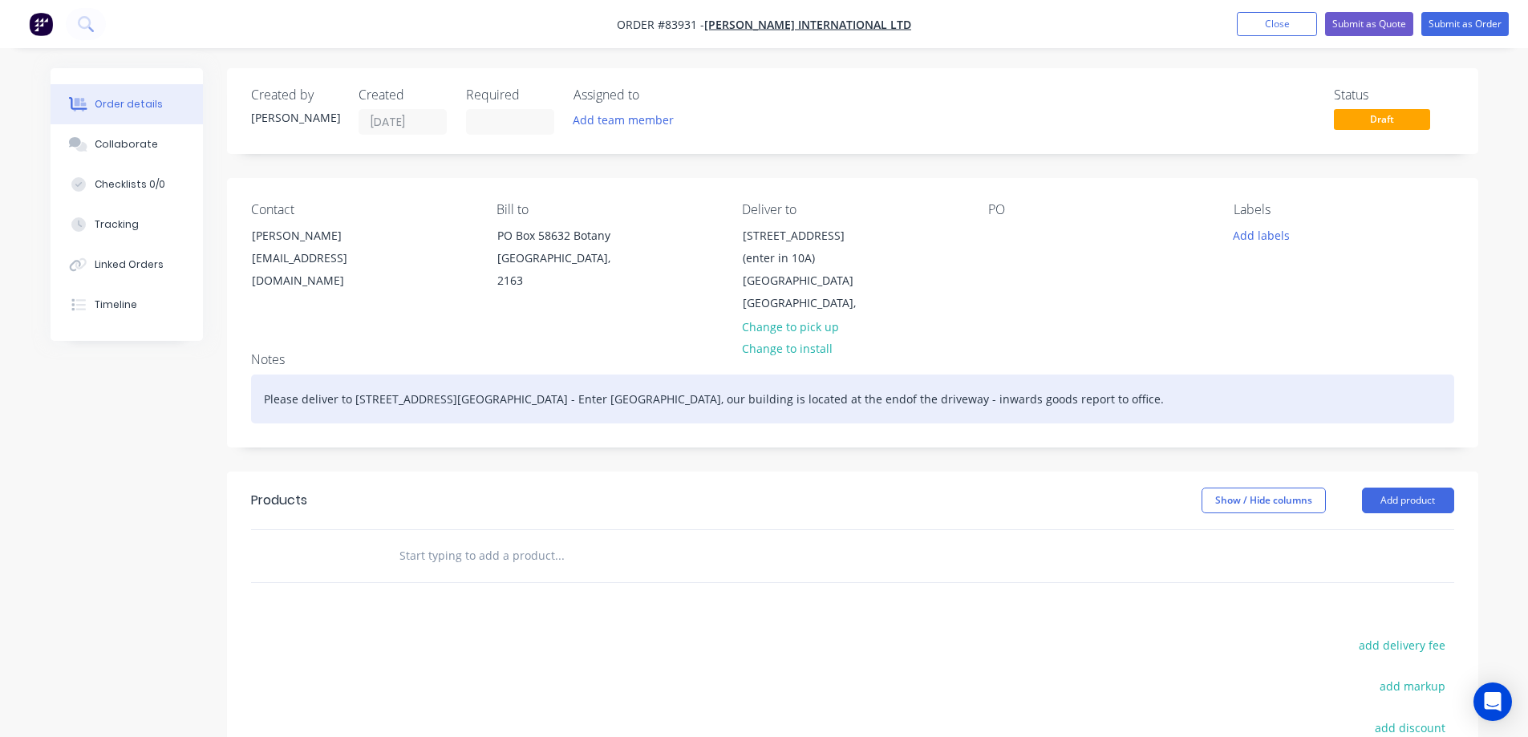
click at [577, 376] on div "Please deliver to [STREET_ADDRESS][GEOGRAPHIC_DATA] - Enter [GEOGRAPHIC_DATA], …" at bounding box center [852, 399] width 1203 height 49
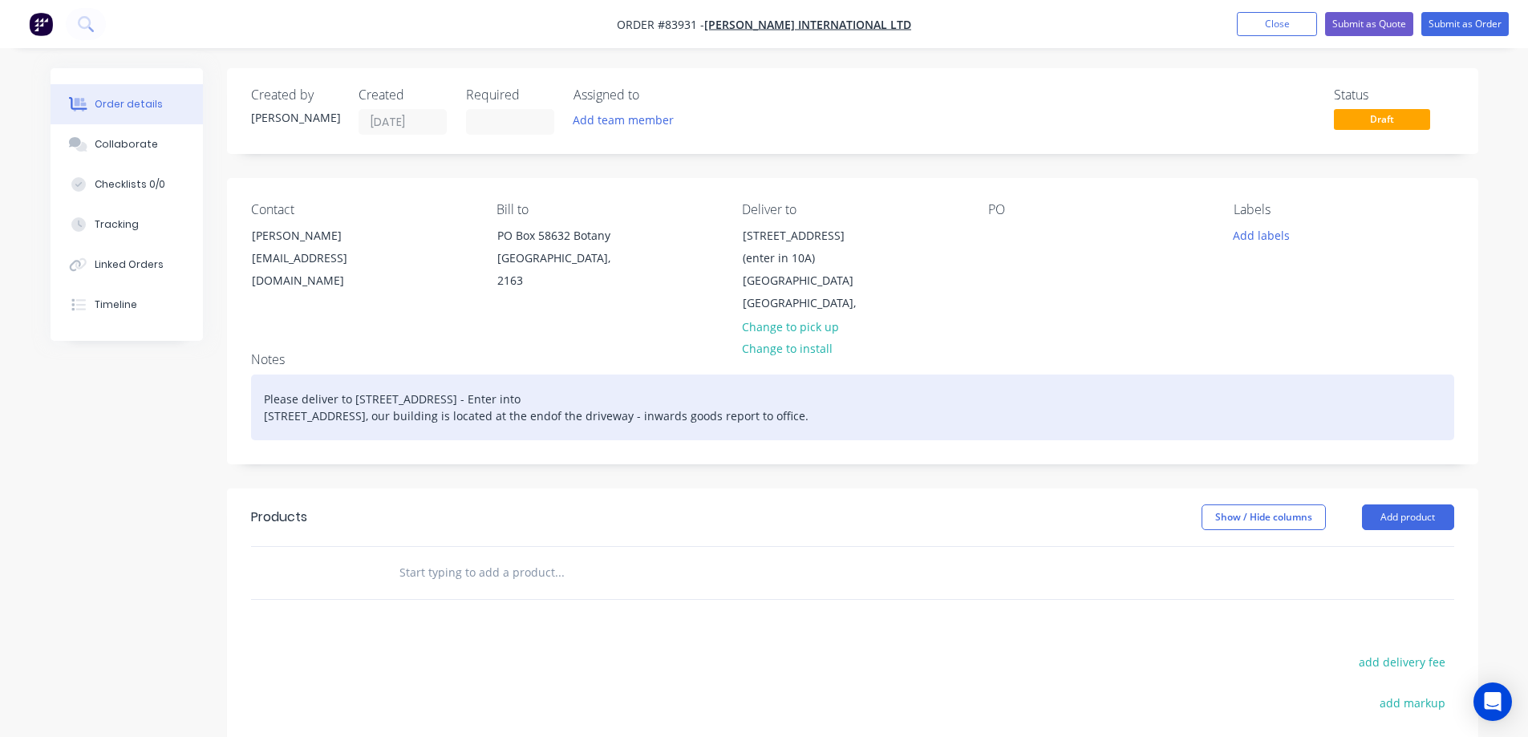
click at [595, 392] on div "Please deliver to [STREET_ADDRESS][GEOGRAPHIC_DATA] - Enter into [STREET_ADDRES…" at bounding box center [852, 408] width 1203 height 66
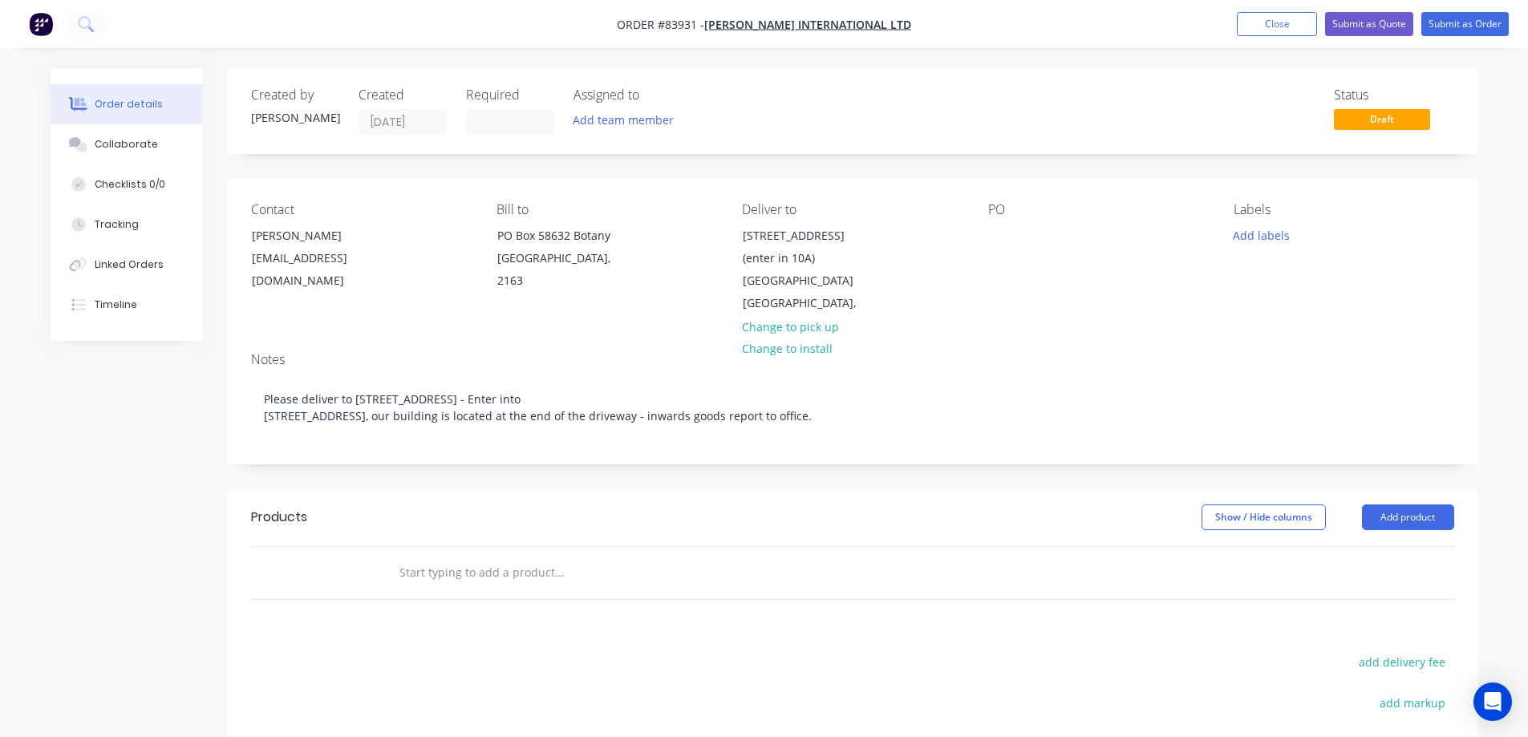
click at [603, 557] on input "text" at bounding box center [559, 573] width 321 height 32
type input "a"
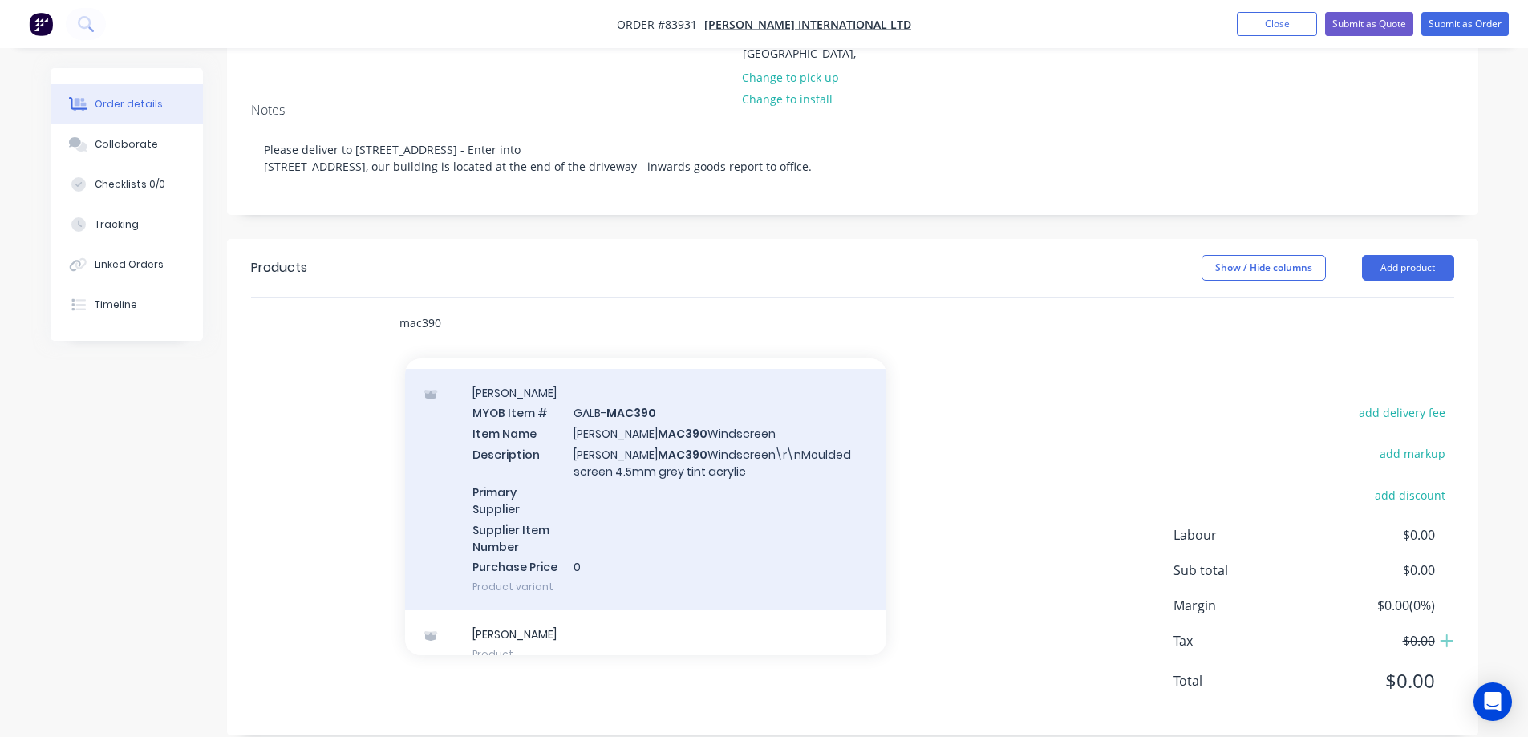
scroll to position [63, 0]
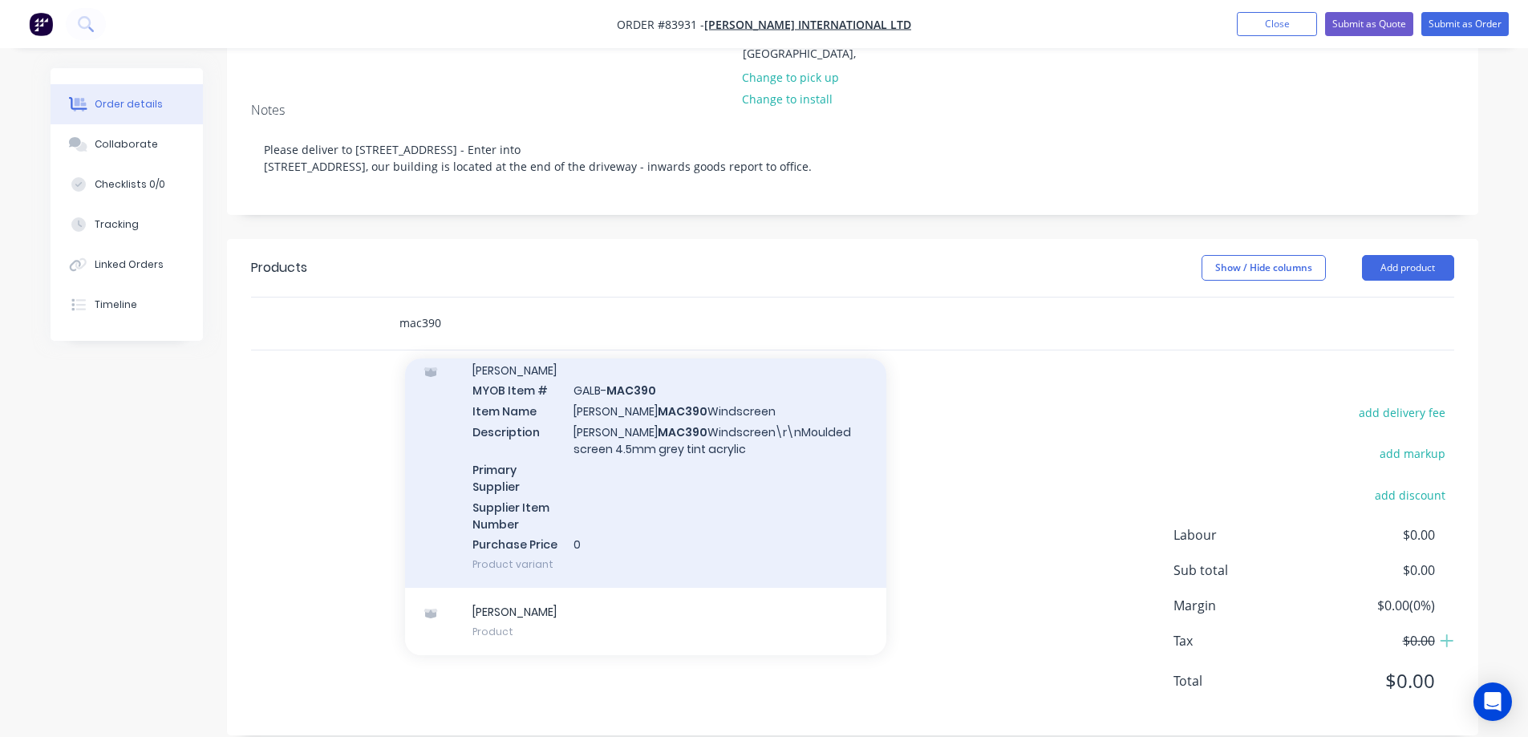
type input "mac390"
click at [637, 466] on div "[PERSON_NAME] MYOB Item # GALB- MAC390 Item Name [PERSON_NAME] MAC390 Windscree…" at bounding box center [645, 467] width 481 height 242
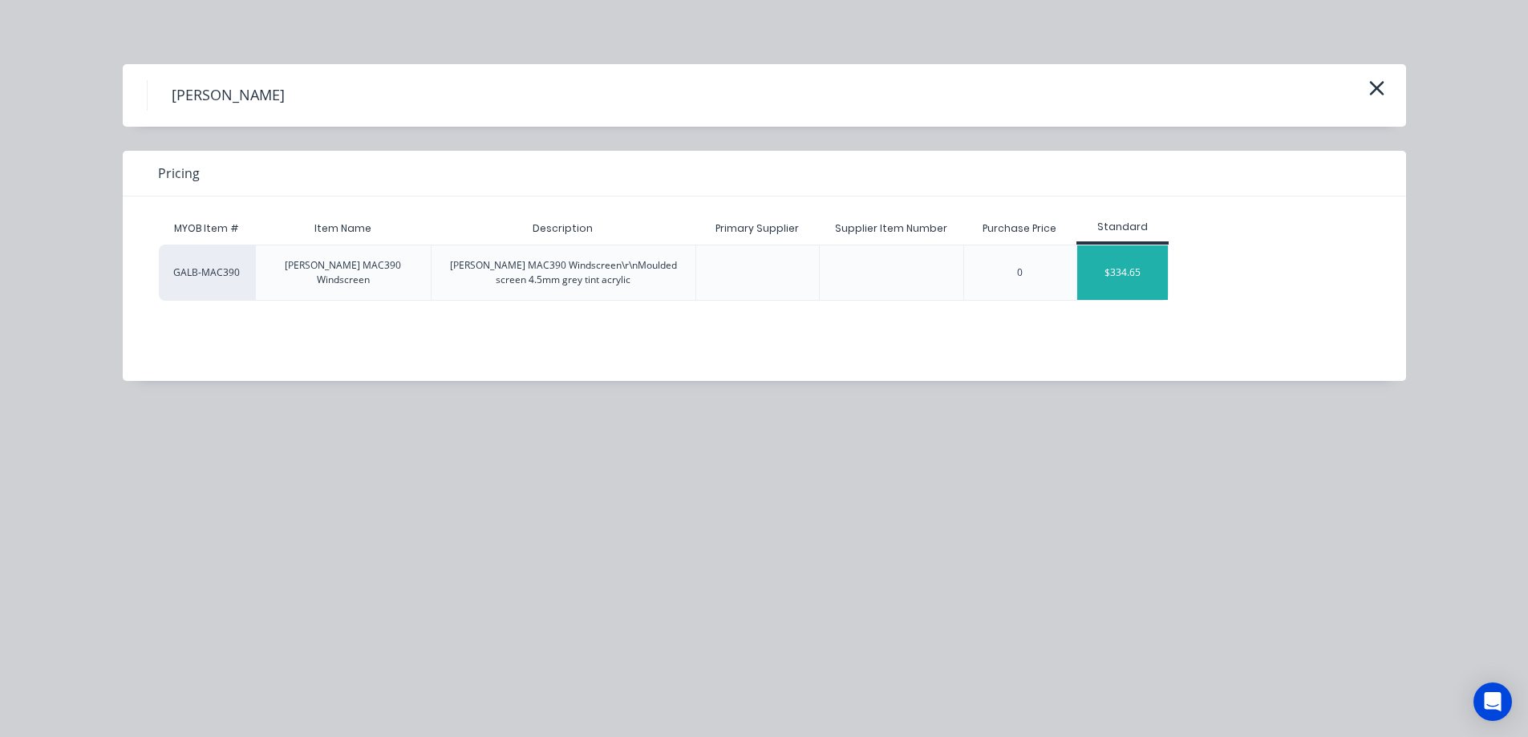
click at [1137, 257] on div "$334.65" at bounding box center [1122, 272] width 91 height 55
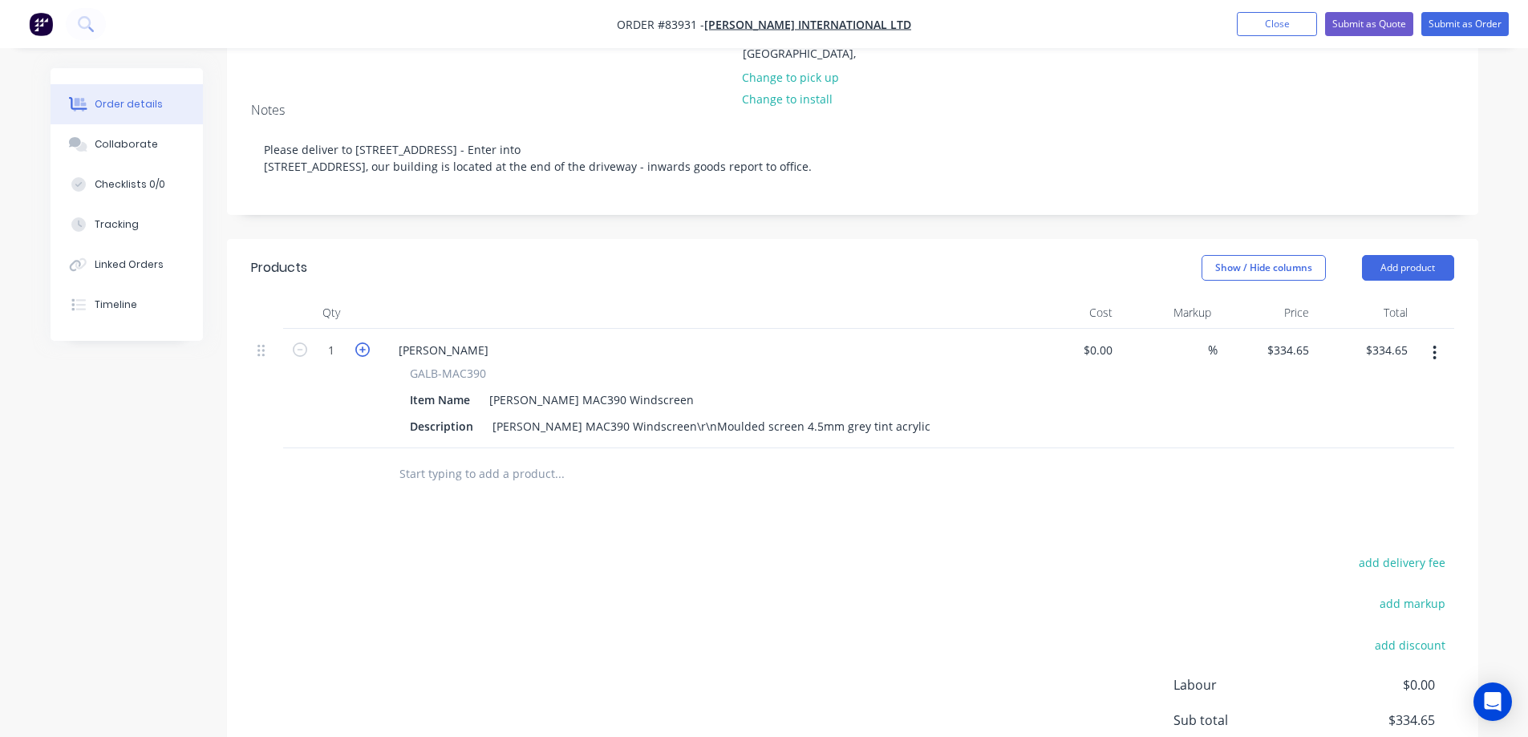
click at [358, 342] on icon "button" at bounding box center [362, 349] width 14 height 14
type input "2"
type input "$669.30"
drag, startPoint x: 667, startPoint y: 407, endPoint x: 648, endPoint y: 407, distance: 19.2
click at [648, 415] on div "[PERSON_NAME] MAC390 Windscreen\r\nMoulded screen 4.5mm grey tint acrylic" at bounding box center [711, 426] width 451 height 23
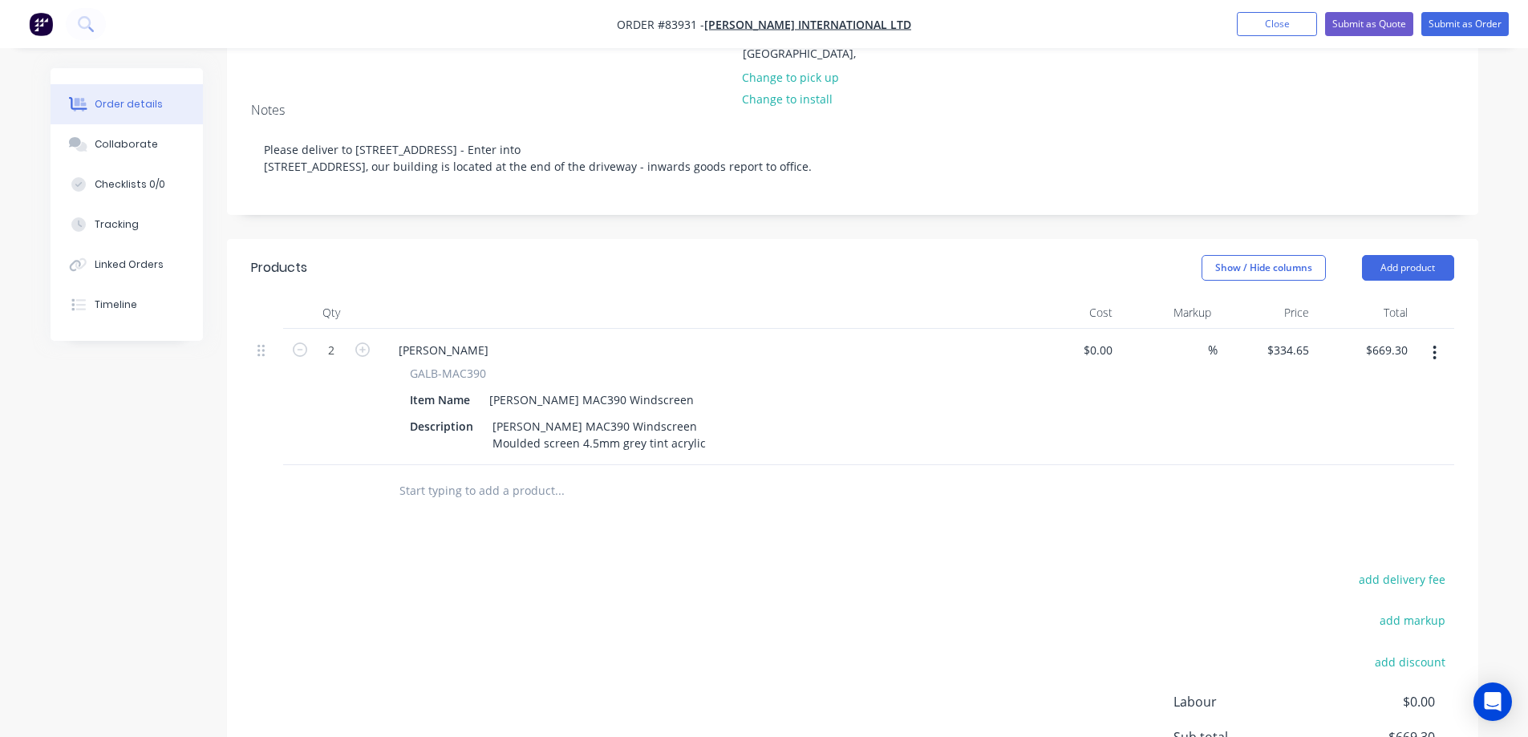
click at [675, 492] on div at bounding box center [667, 491] width 577 height 52
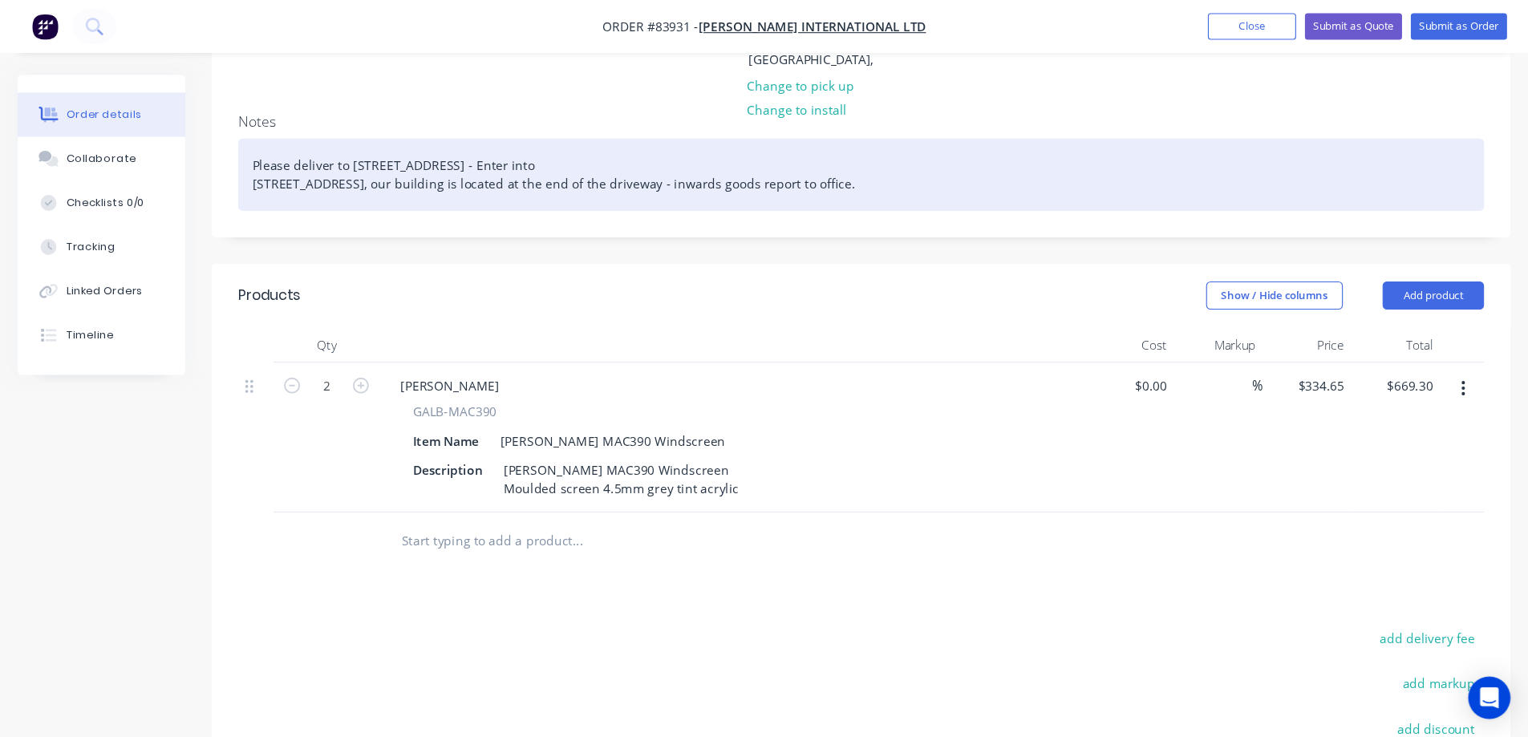
scroll to position [249, 0]
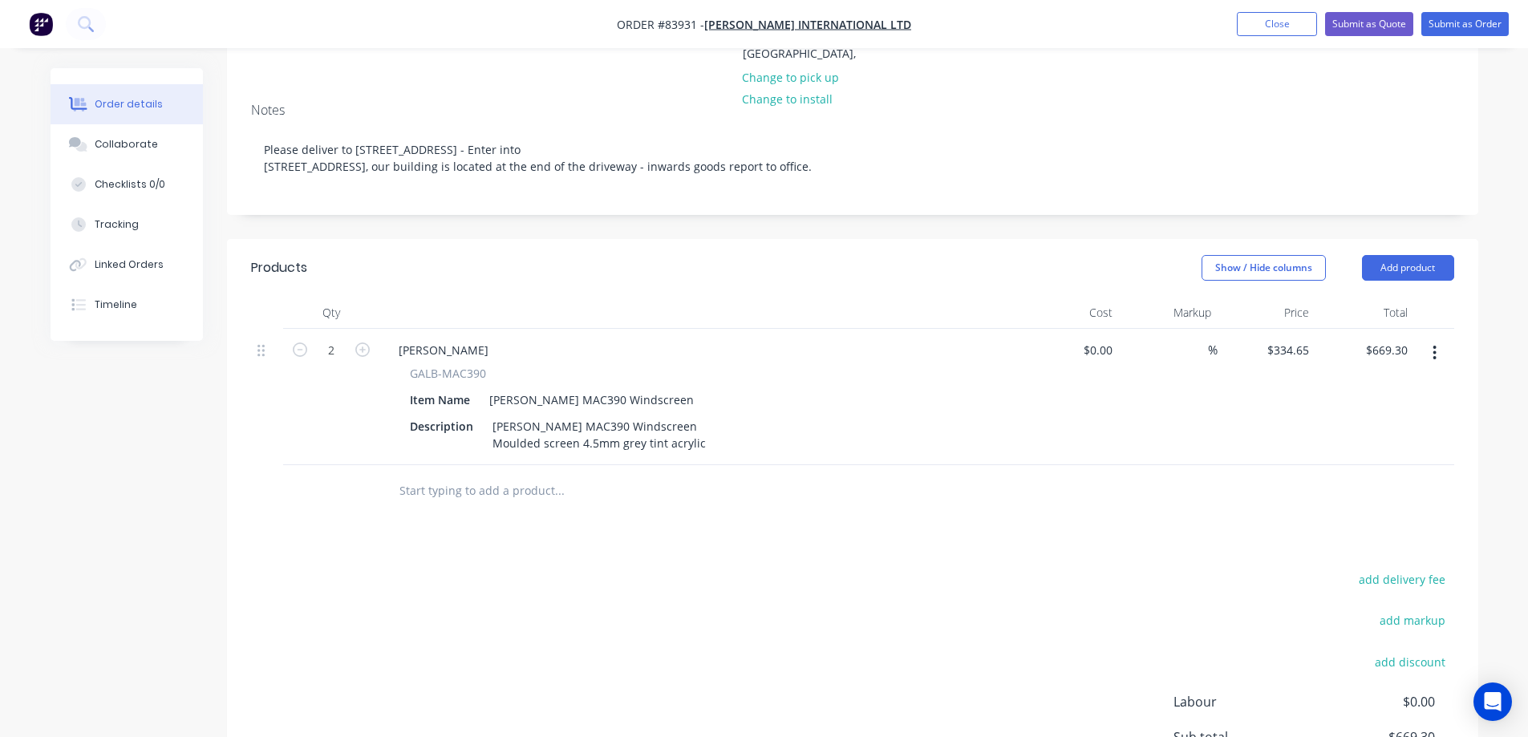
drag, startPoint x: 804, startPoint y: 150, endPoint x: 1006, endPoint y: 188, distance: 204.8
click at [1006, 188] on div "Notes Please deliver to [STREET_ADDRESS][GEOGRAPHIC_DATA] - Enter into [STREET_…" at bounding box center [852, 152] width 1251 height 124
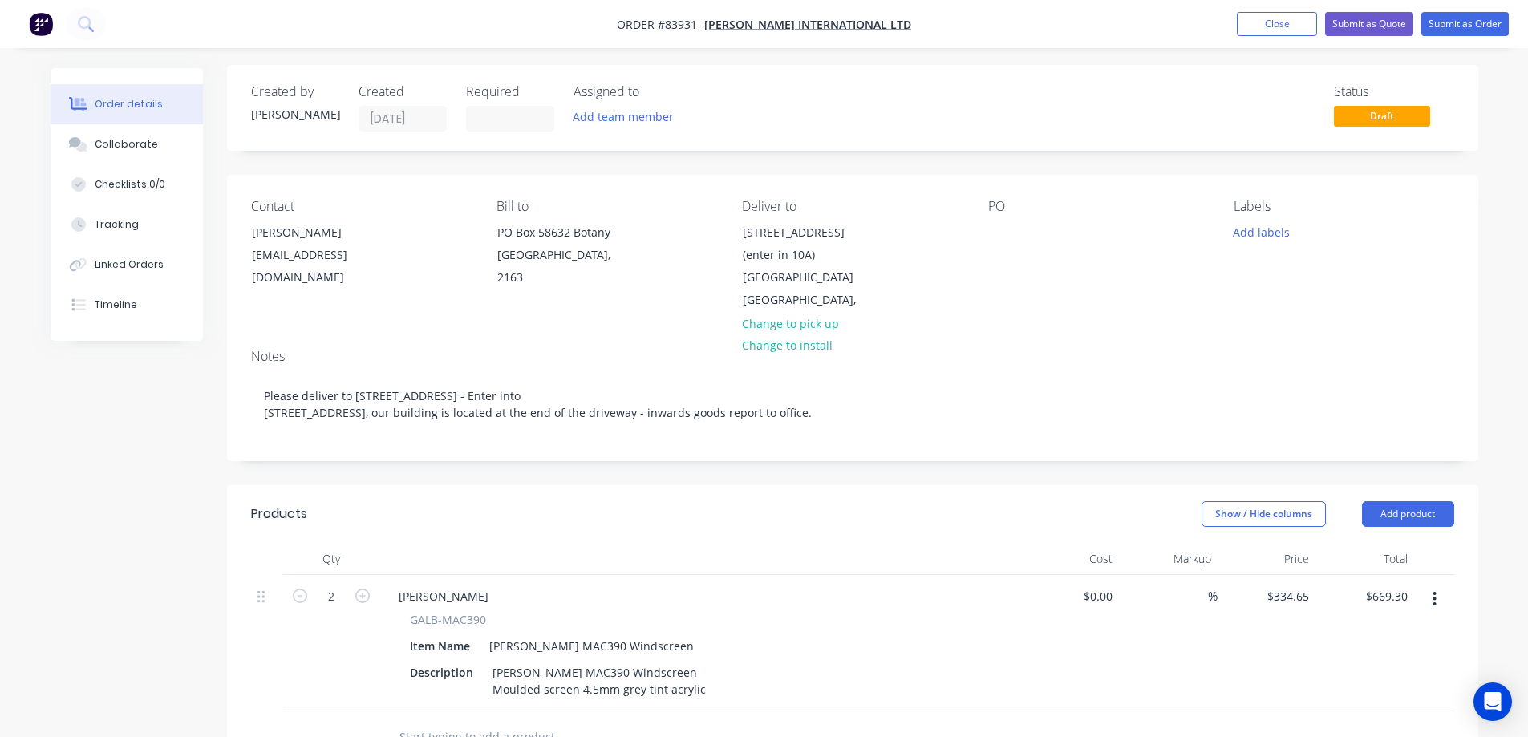
scroll to position [0, 0]
click at [1014, 229] on div "PO" at bounding box center [1098, 258] width 220 height 113
click at [1006, 231] on div at bounding box center [1001, 235] width 26 height 23
paste div
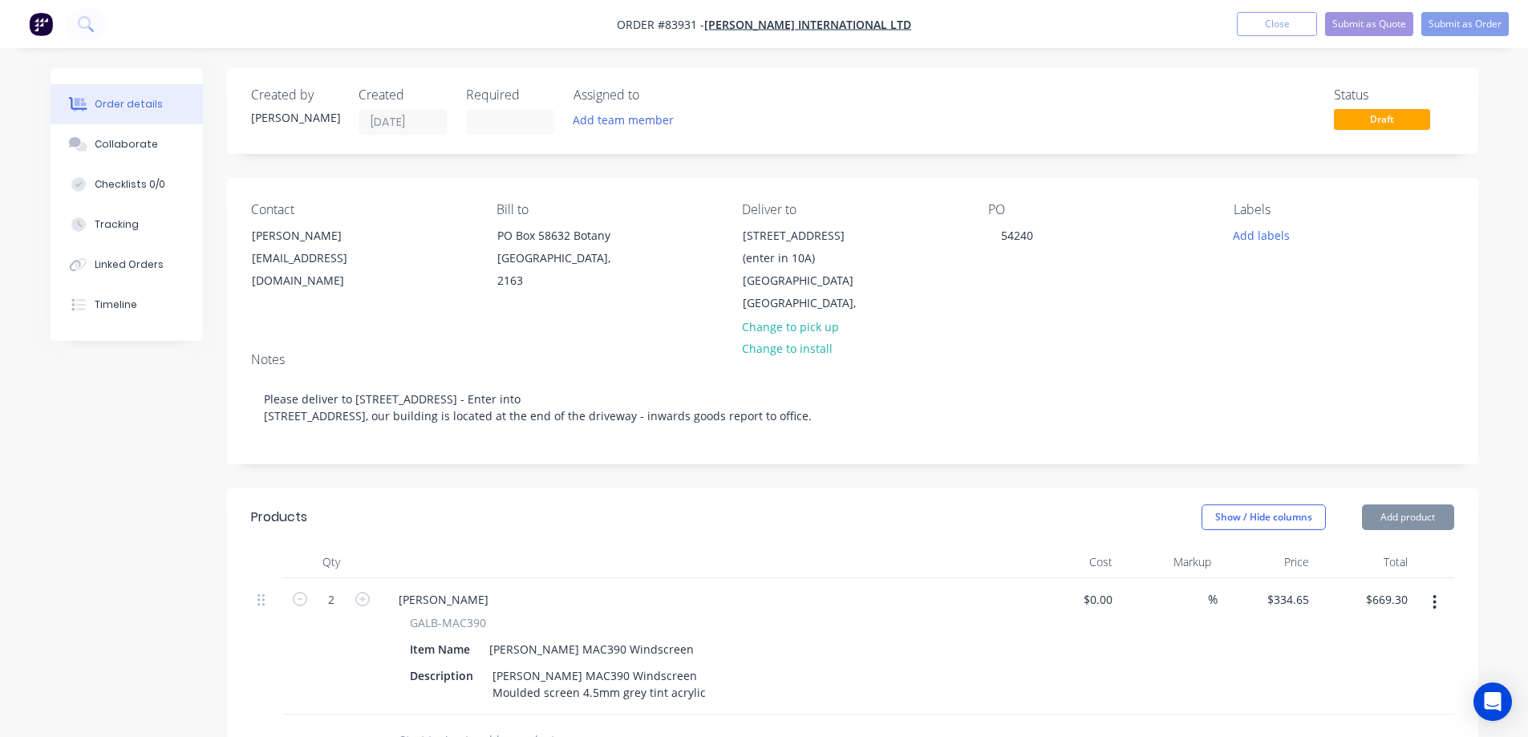
click at [994, 309] on div "Contact [PERSON_NAME] [PERSON_NAME][EMAIL_ADDRESS][DOMAIN_NAME] Bill to [STREET…" at bounding box center [852, 258] width 1251 height 161
click at [1295, 588] on input "334.65" at bounding box center [1291, 599] width 50 height 23
type input "$368.115"
type input "$736.23"
click at [1321, 643] on div "$736.23 $736.23" at bounding box center [1364, 646] width 99 height 136
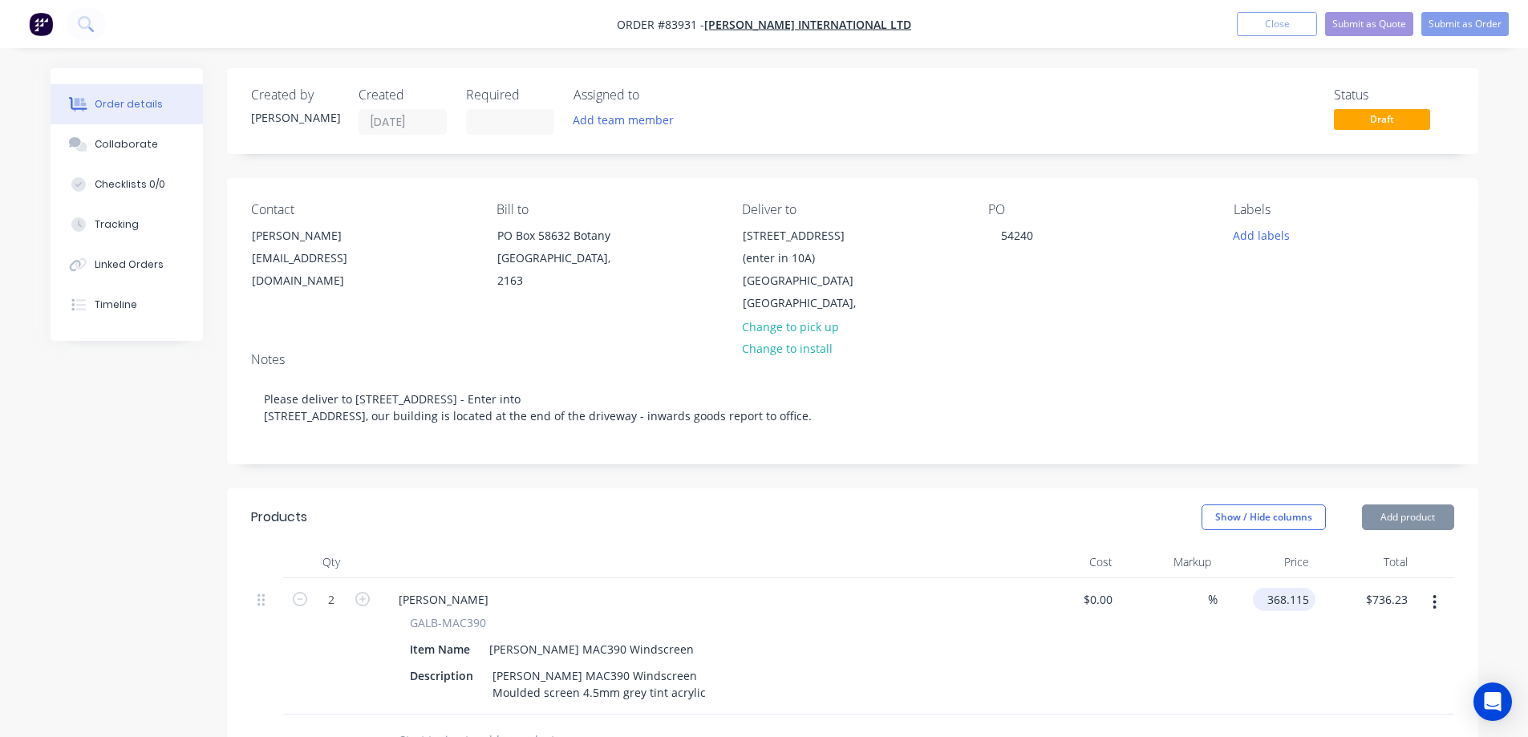
click at [1280, 588] on input "368.115" at bounding box center [1287, 599] width 56 height 23
type input "$368.115"
click at [1309, 648] on div "$368.115 $368.115" at bounding box center [1267, 646] width 99 height 136
click at [1453, 23] on button "Submit as Order" at bounding box center [1464, 24] width 87 height 24
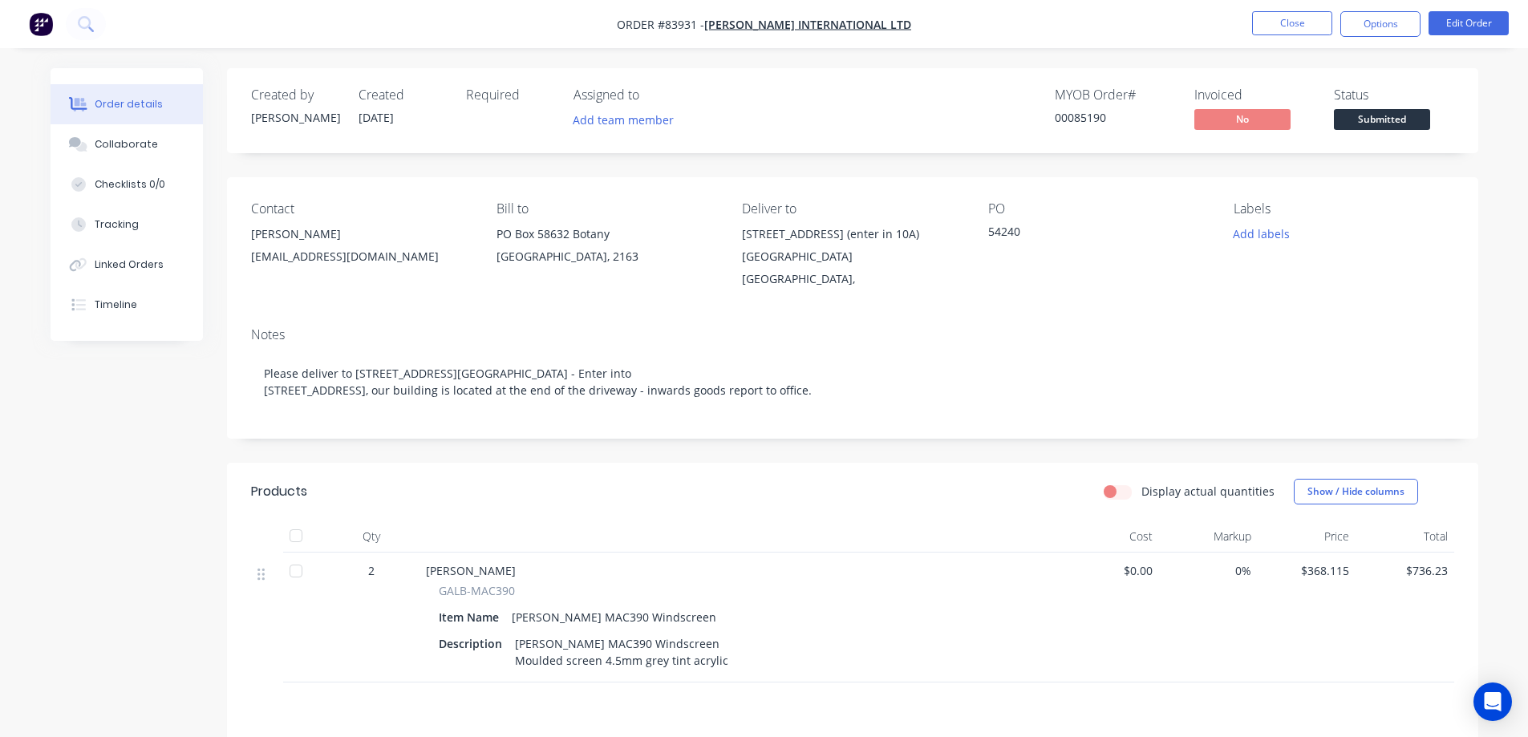
click at [1076, 118] on div "00085190" at bounding box center [1115, 117] width 120 height 17
copy div "00085190"
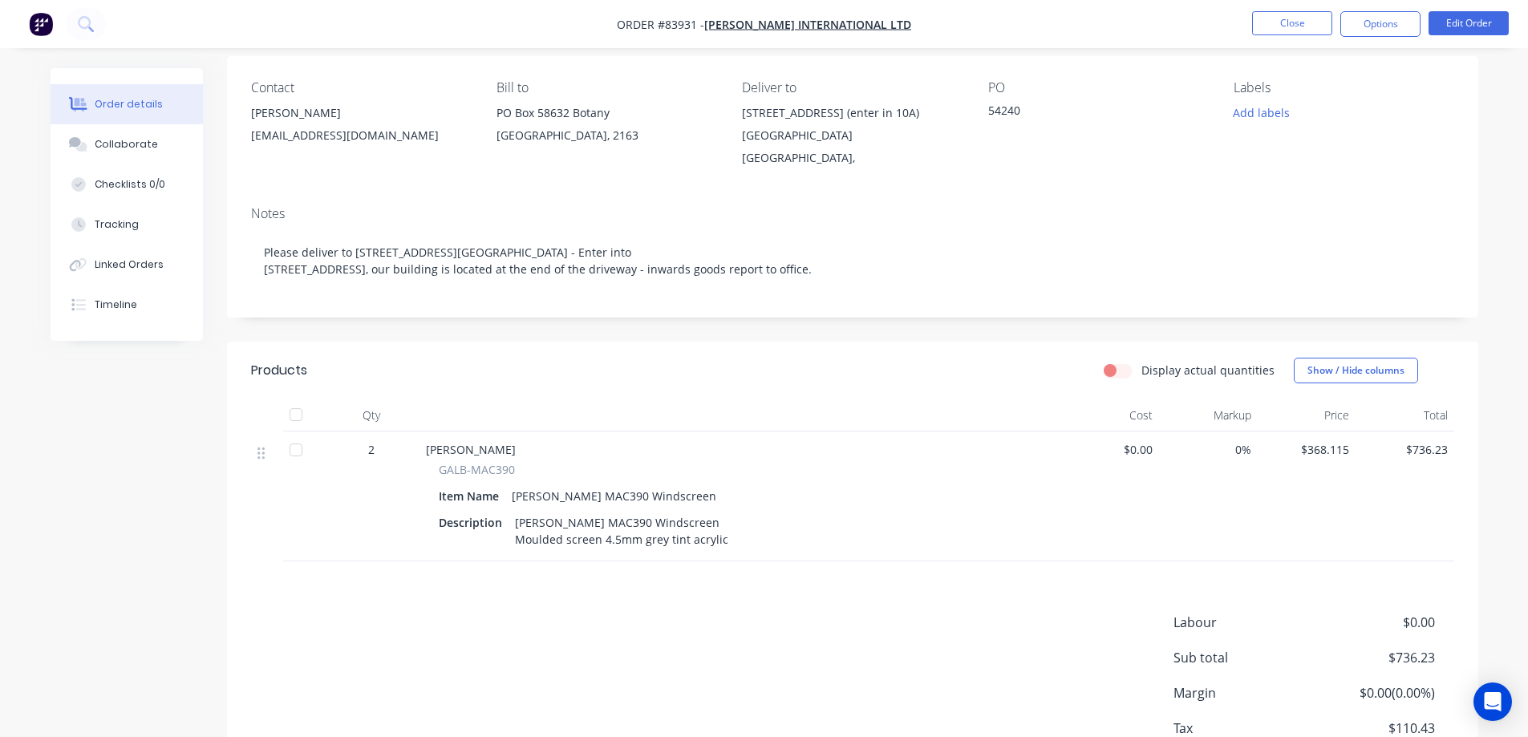
scroll to position [160, 0]
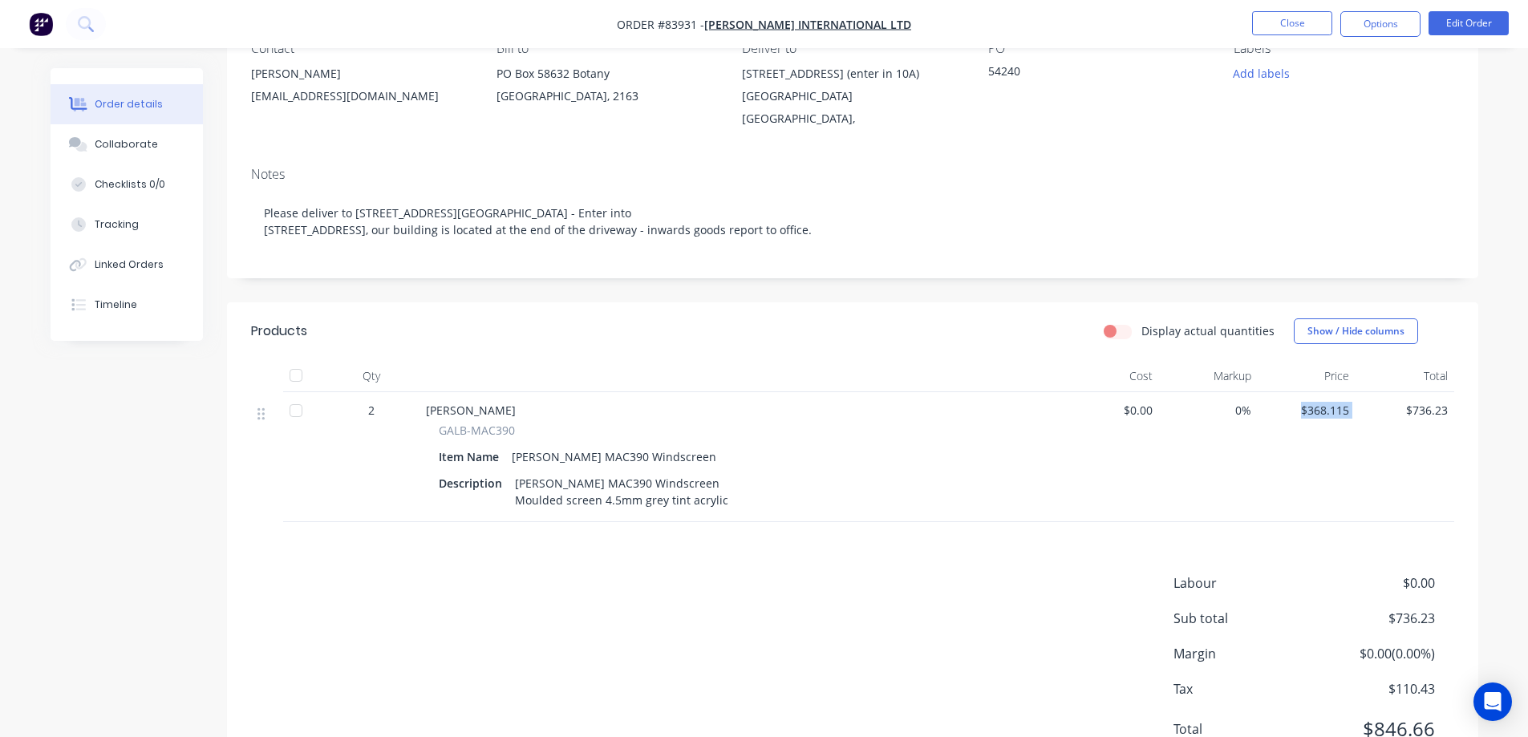
drag, startPoint x: 1360, startPoint y: 400, endPoint x: 1299, endPoint y: 399, distance: 61.0
click at [1299, 399] on div "2 [PERSON_NAME] GALB-MAC390 Item Name [PERSON_NAME] MAC390 Windscreen Descripti…" at bounding box center [852, 457] width 1203 height 130
copy span "$368.115"
click at [1327, 455] on div "$368.115" at bounding box center [1307, 457] width 99 height 130
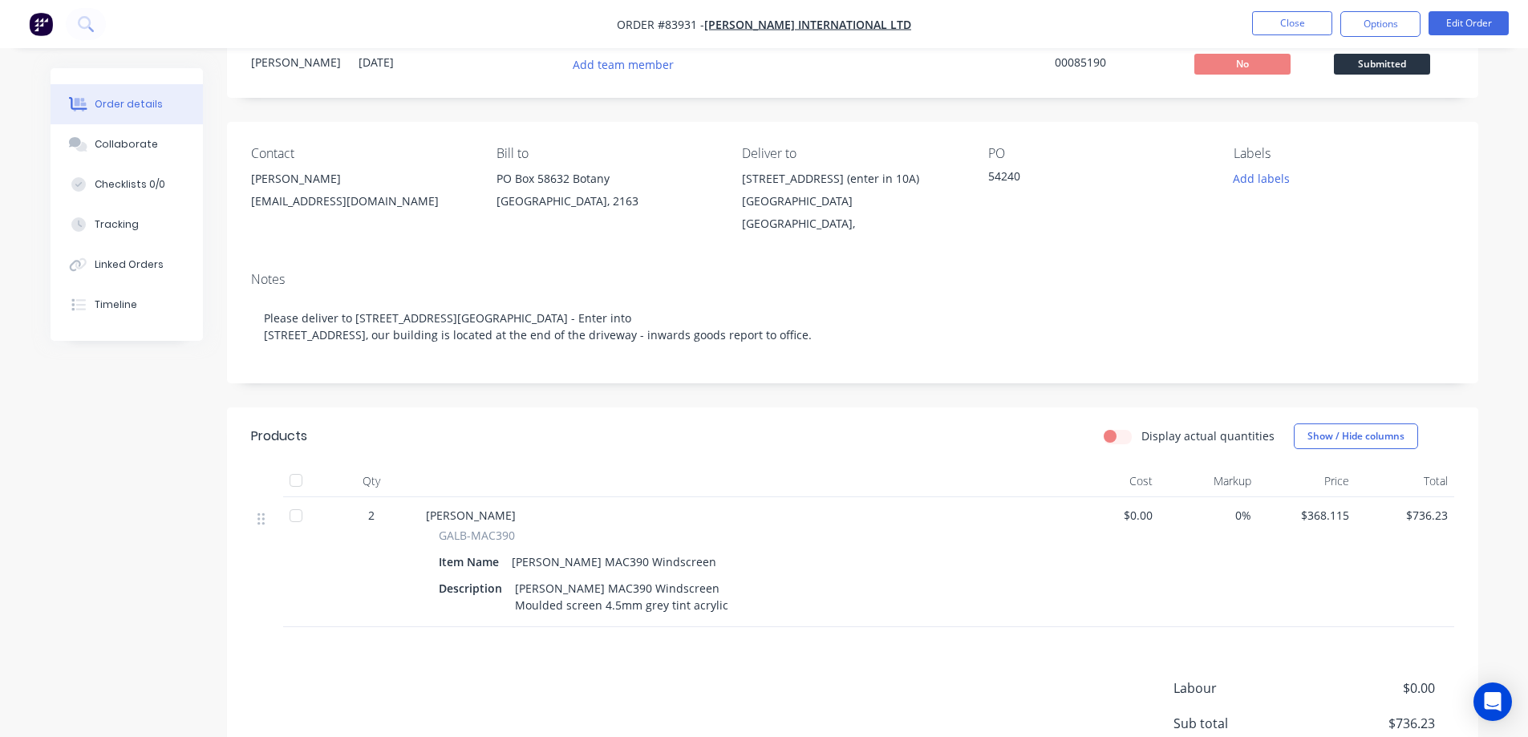
scroll to position [0, 0]
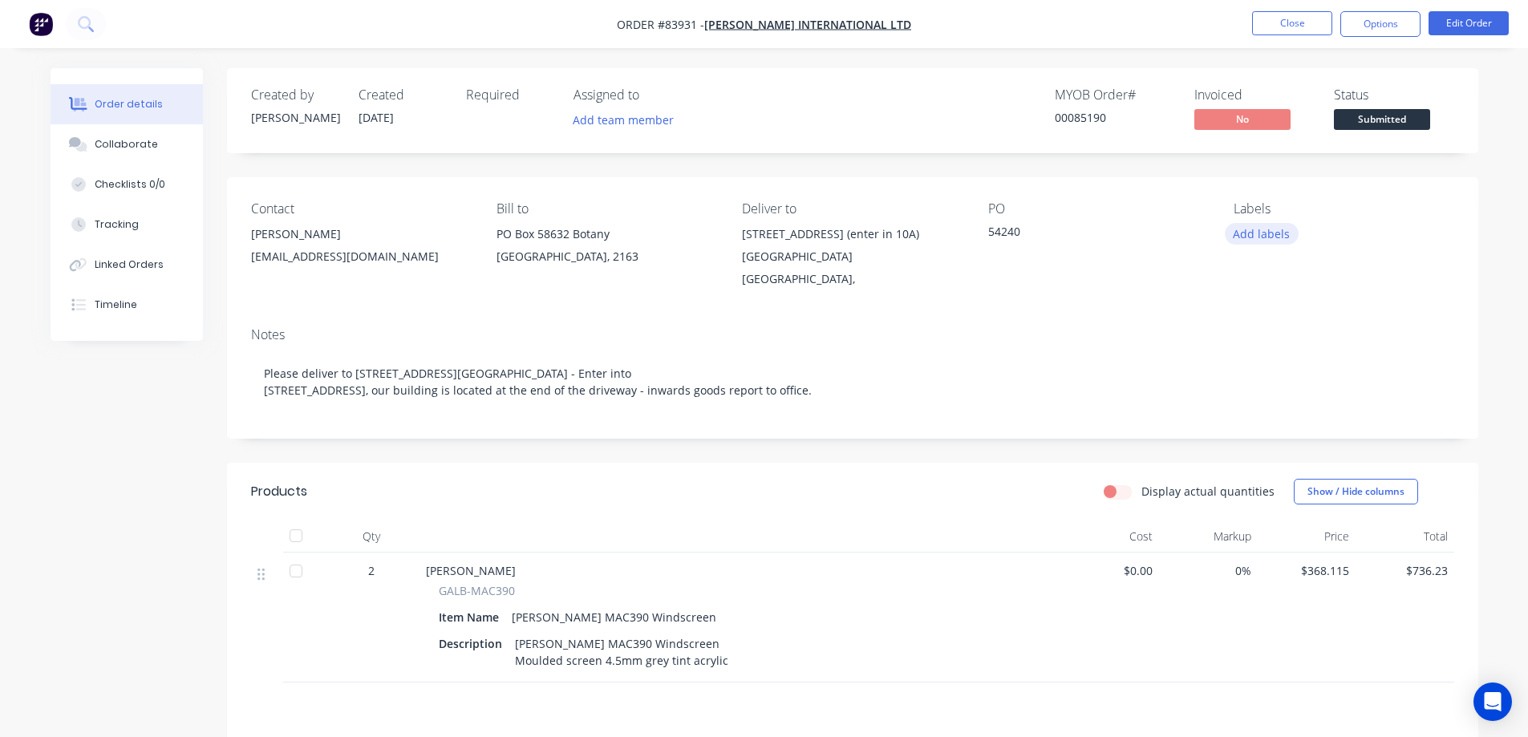
drag, startPoint x: 1279, startPoint y: 229, endPoint x: 1279, endPoint y: 239, distance: 9.6
click at [1279, 229] on button "Add labels" at bounding box center [1262, 234] width 74 height 22
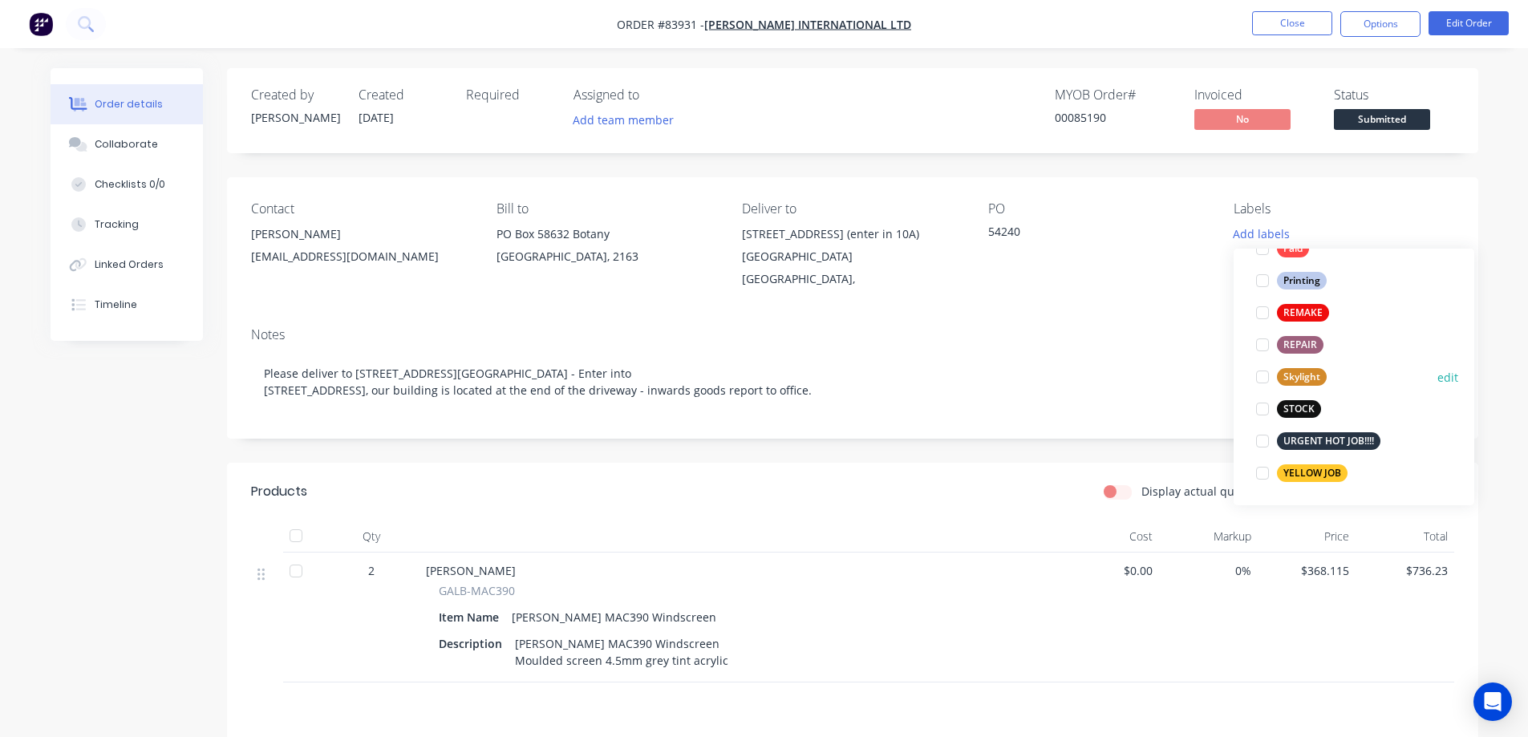
scroll to position [449, 0]
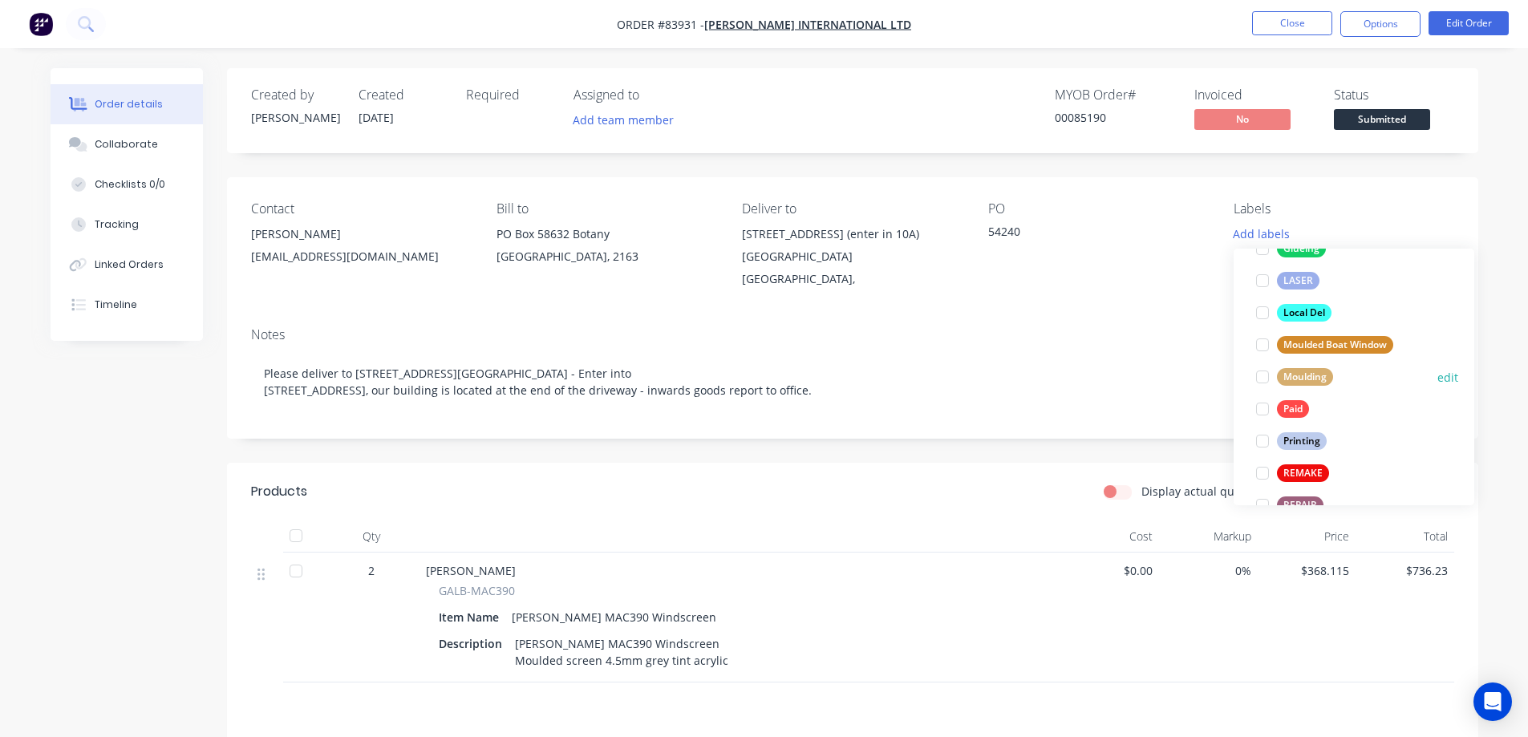
click at [1301, 377] on div "Moulding" at bounding box center [1305, 377] width 56 height 18
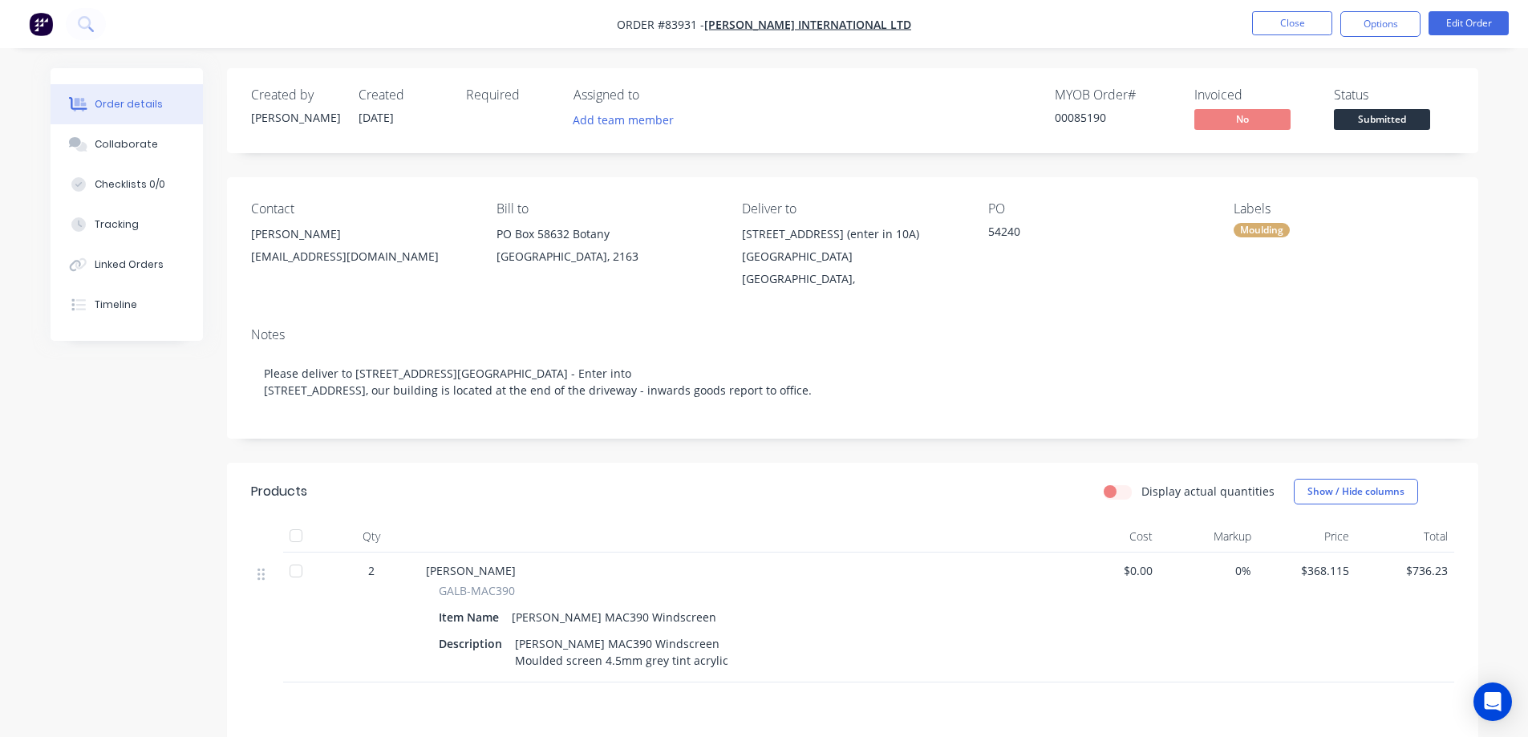
click at [1389, 142] on div "Created by [PERSON_NAME] Created [DATE] Required Assigned to Add team member MY…" at bounding box center [852, 110] width 1251 height 85
click at [1388, 27] on button "Options" at bounding box center [1380, 24] width 80 height 26
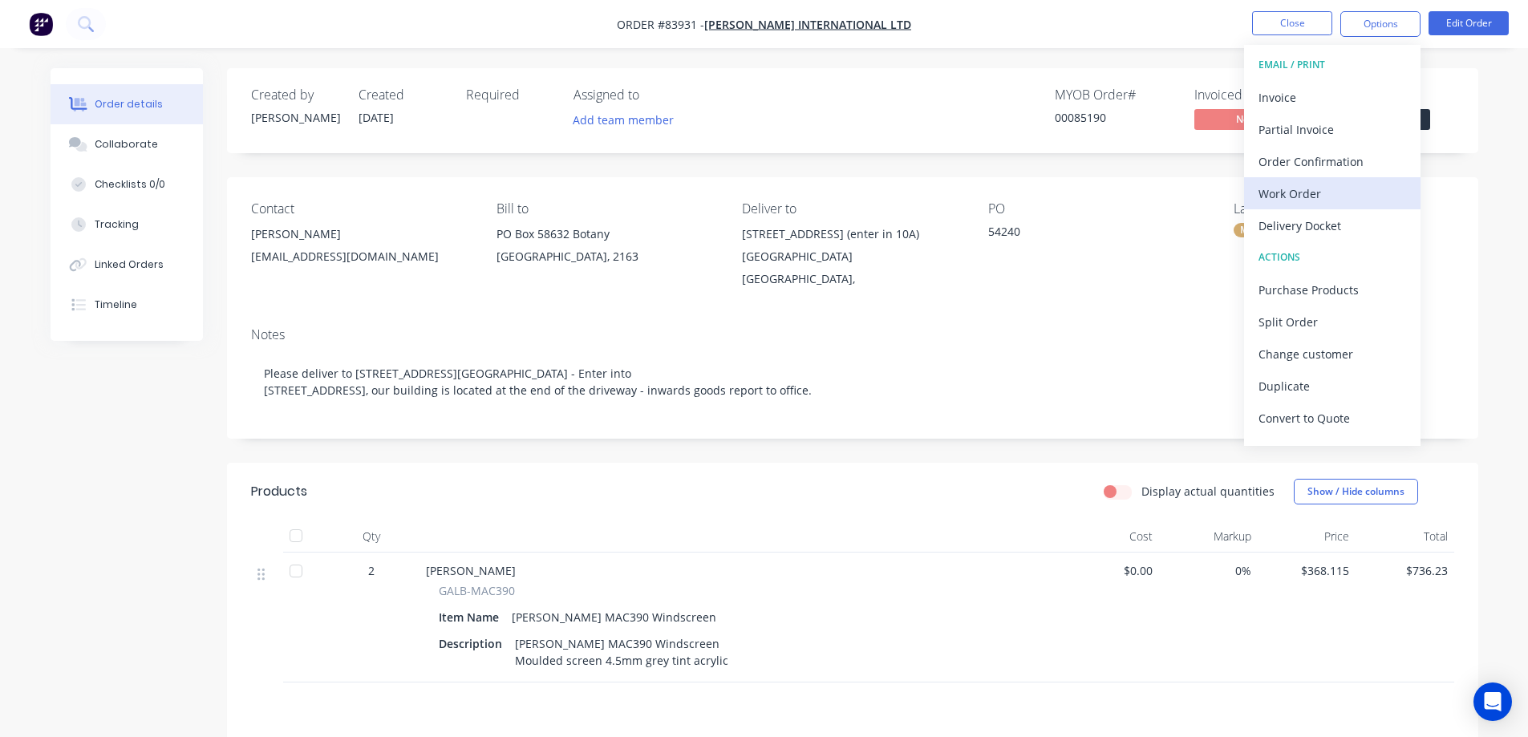
click at [1349, 190] on div "Work Order" at bounding box center [1332, 193] width 148 height 23
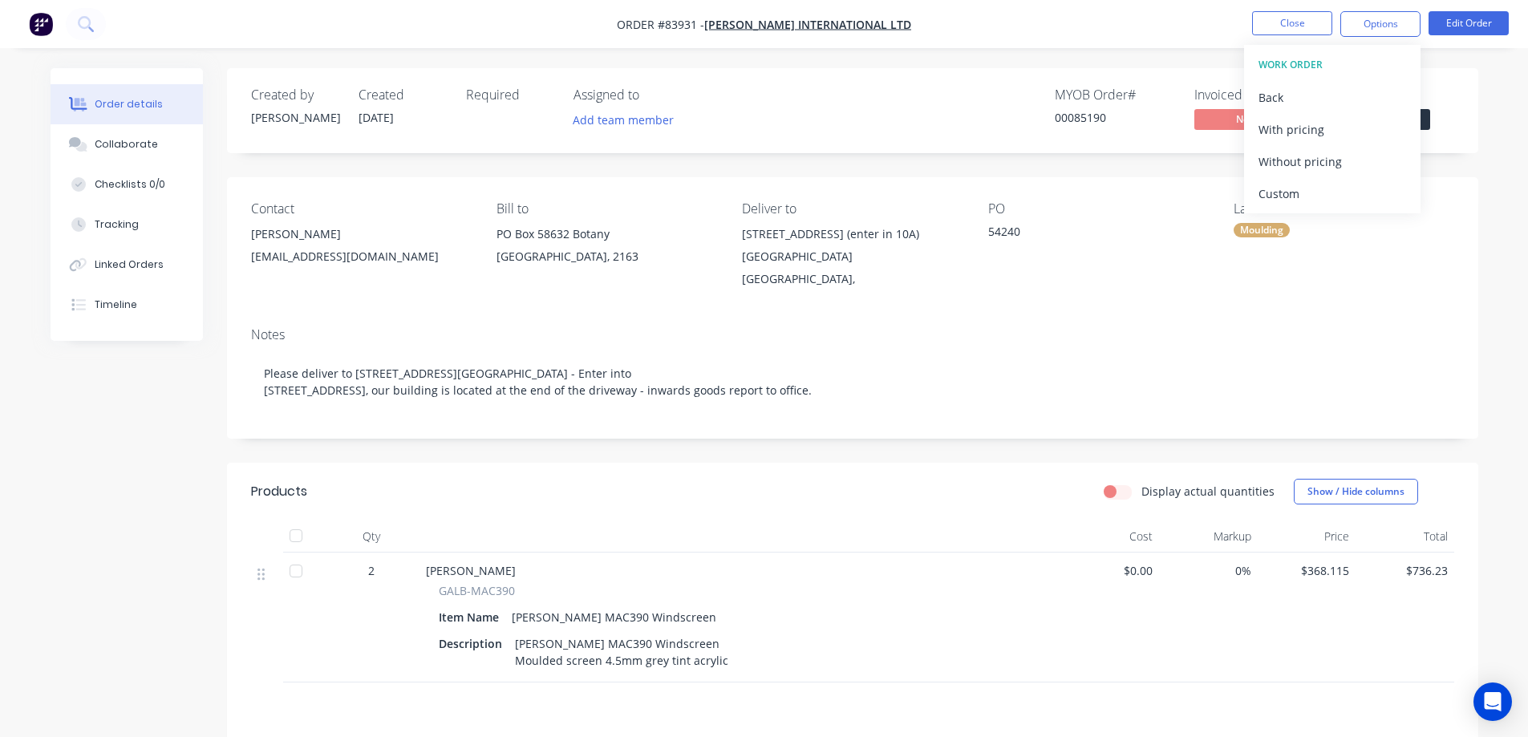
click at [1339, 154] on div "Without pricing" at bounding box center [1332, 161] width 148 height 23
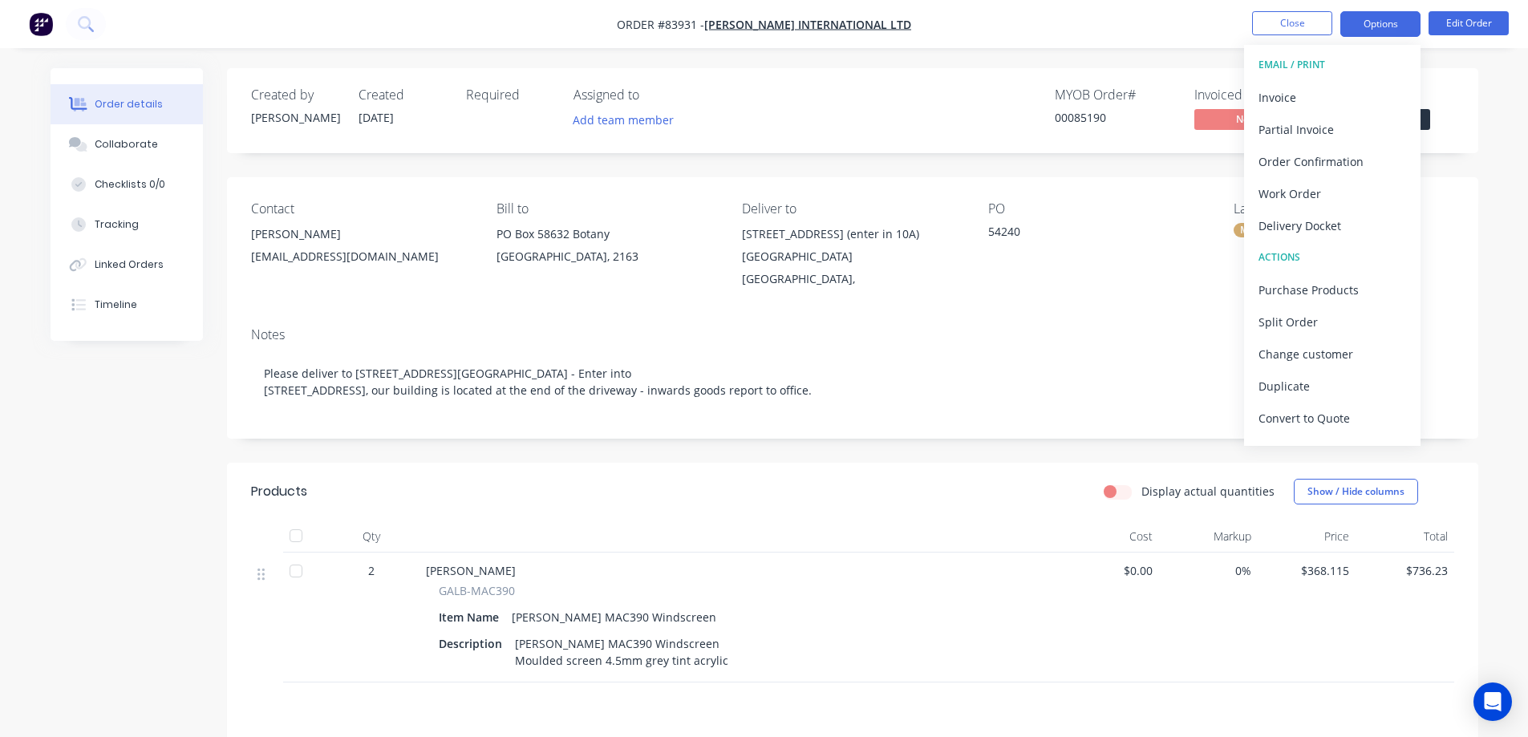
click at [1351, 21] on button "Options" at bounding box center [1380, 24] width 80 height 26
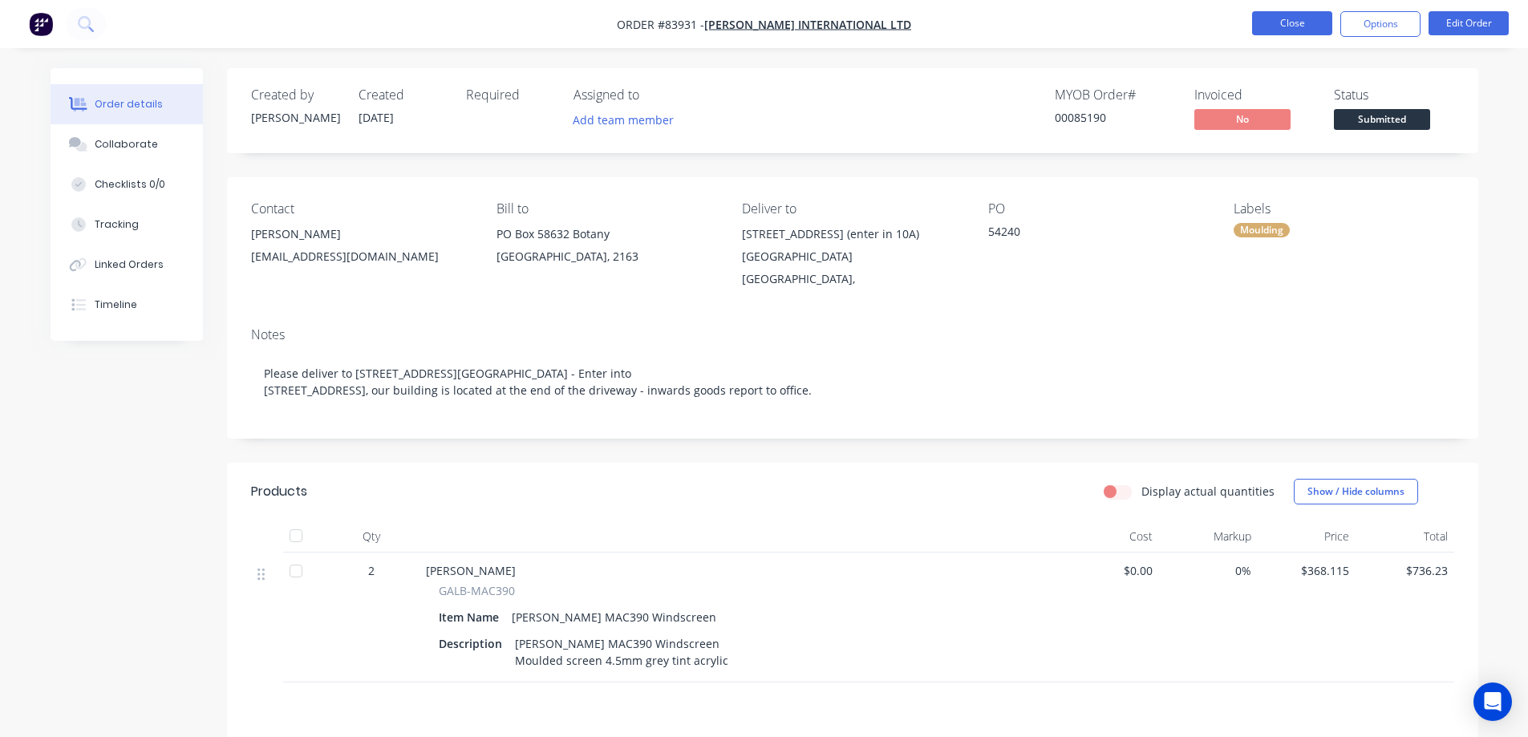
click at [1299, 22] on button "Close" at bounding box center [1292, 23] width 80 height 24
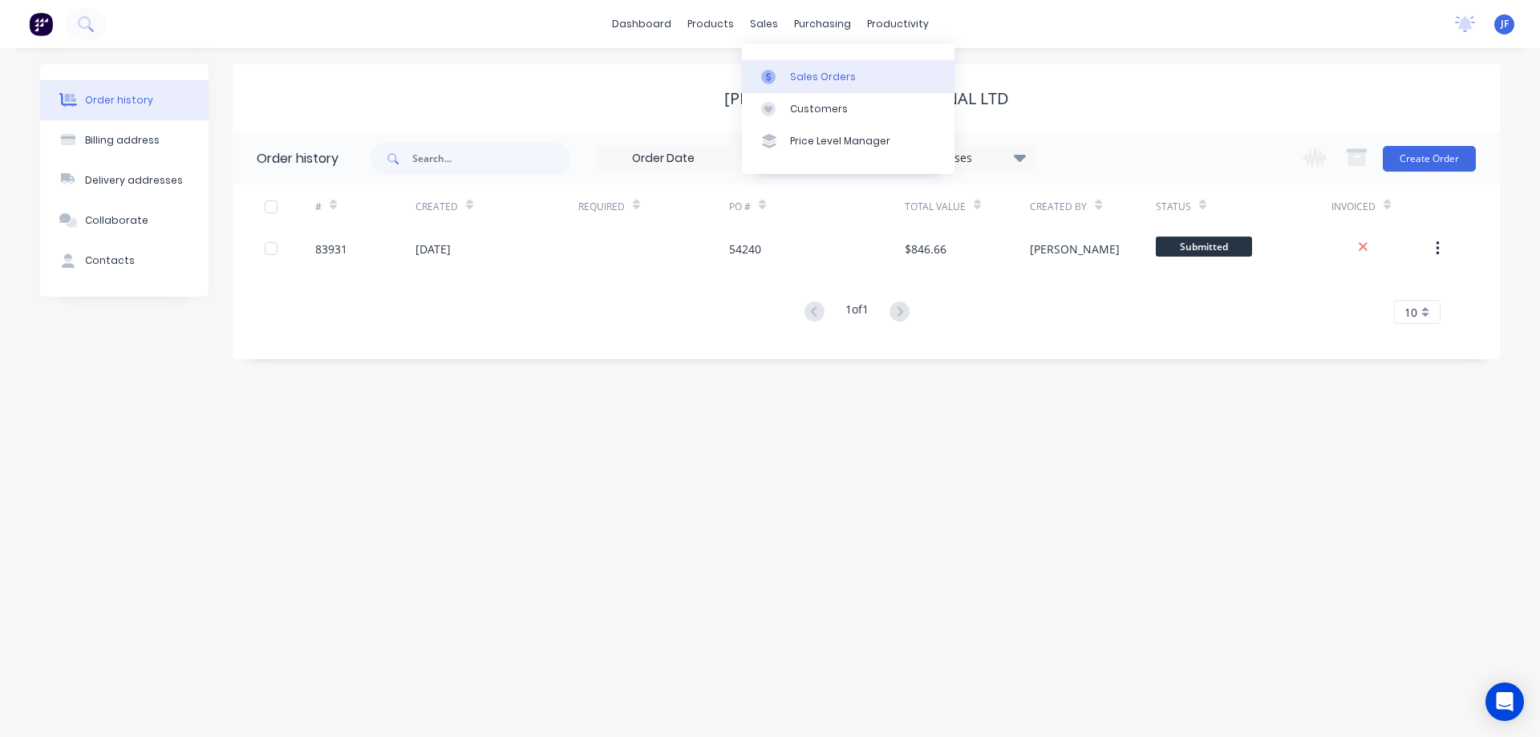
click at [789, 64] on link "Sales Orders" at bounding box center [848, 76] width 213 height 32
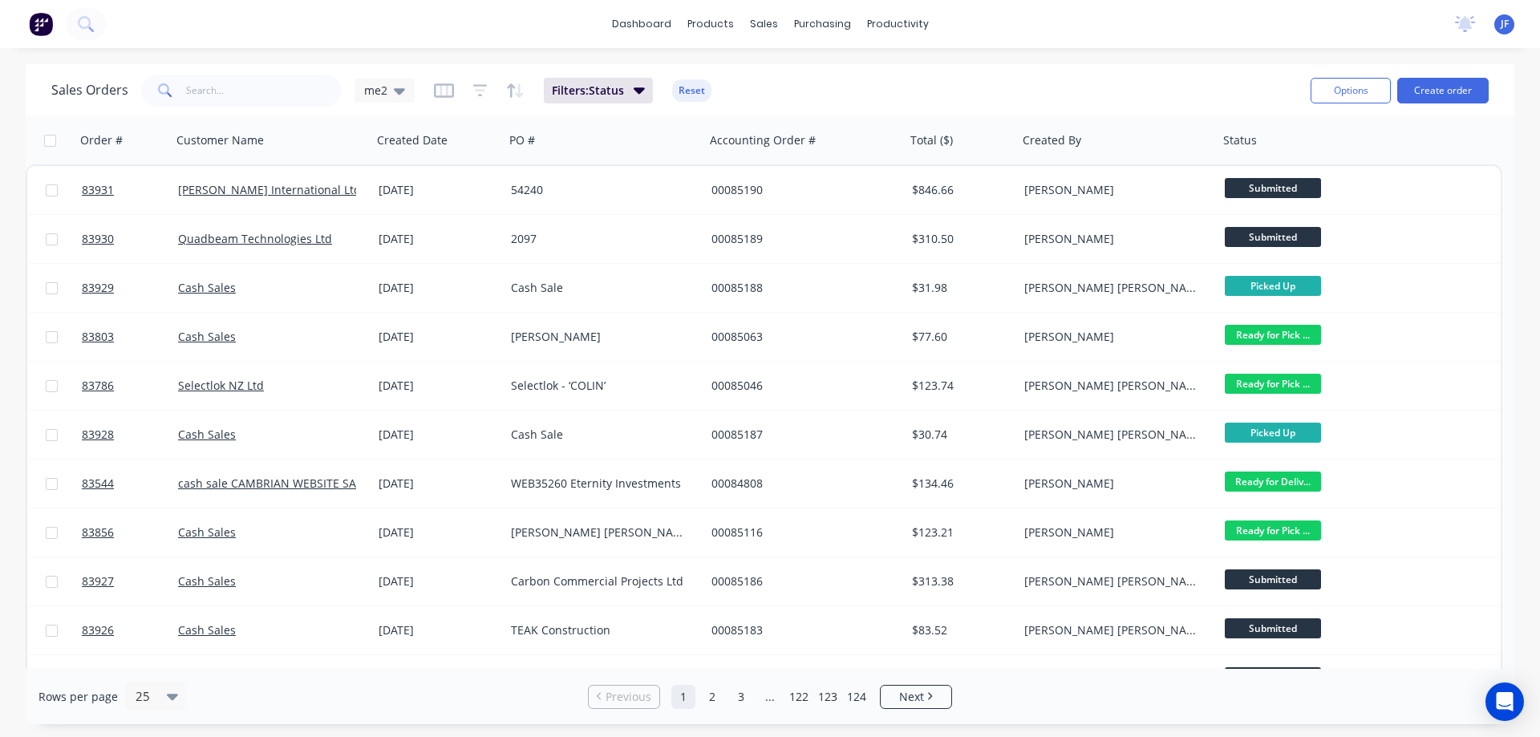
click at [956, 63] on div "dashboard products sales purchasing productivity dashboard products Product Cat…" at bounding box center [770, 368] width 1540 height 737
click at [1420, 83] on button "Create order" at bounding box center [1442, 91] width 91 height 26
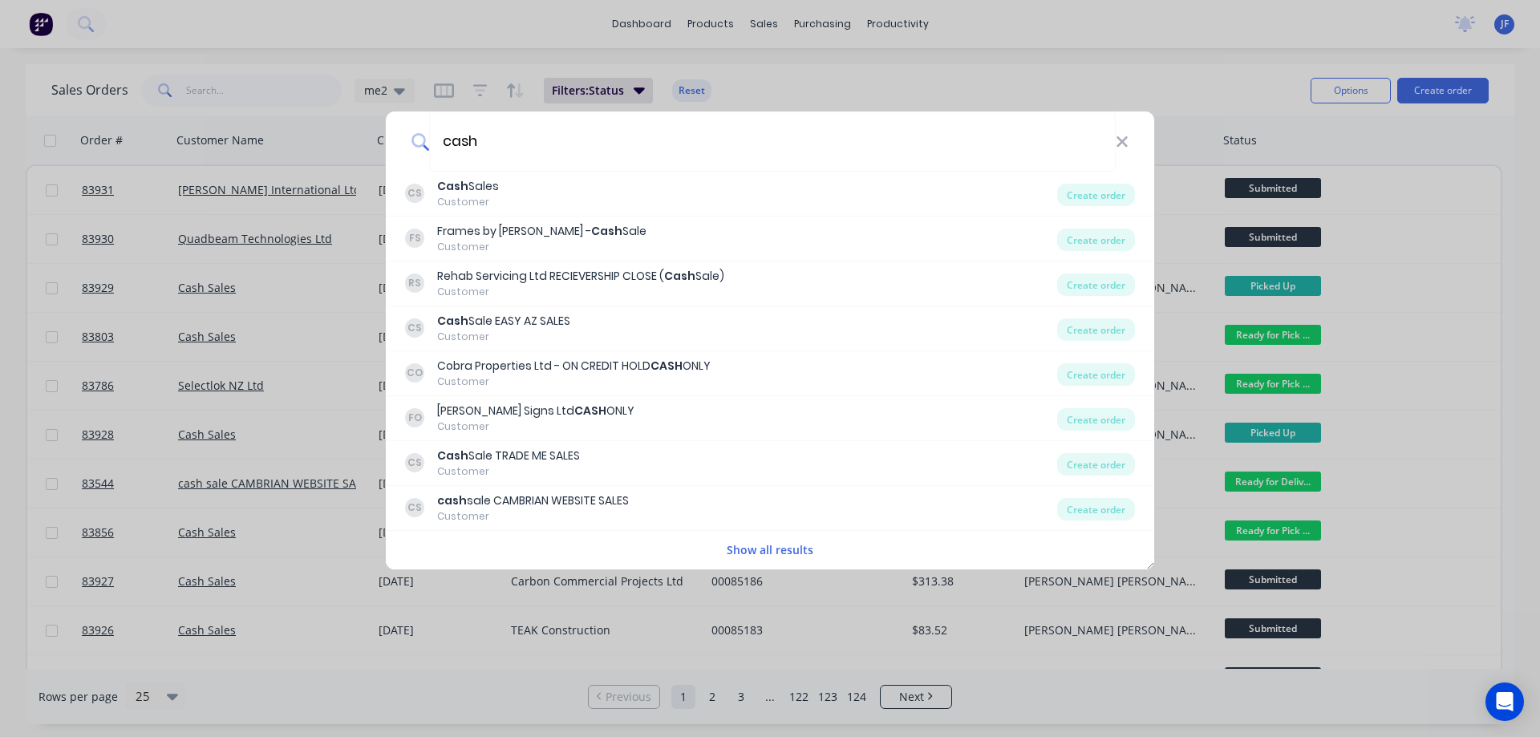
type input "cash"
click at [507, 198] on div "CS Cash Sales Customer" at bounding box center [731, 193] width 652 height 31
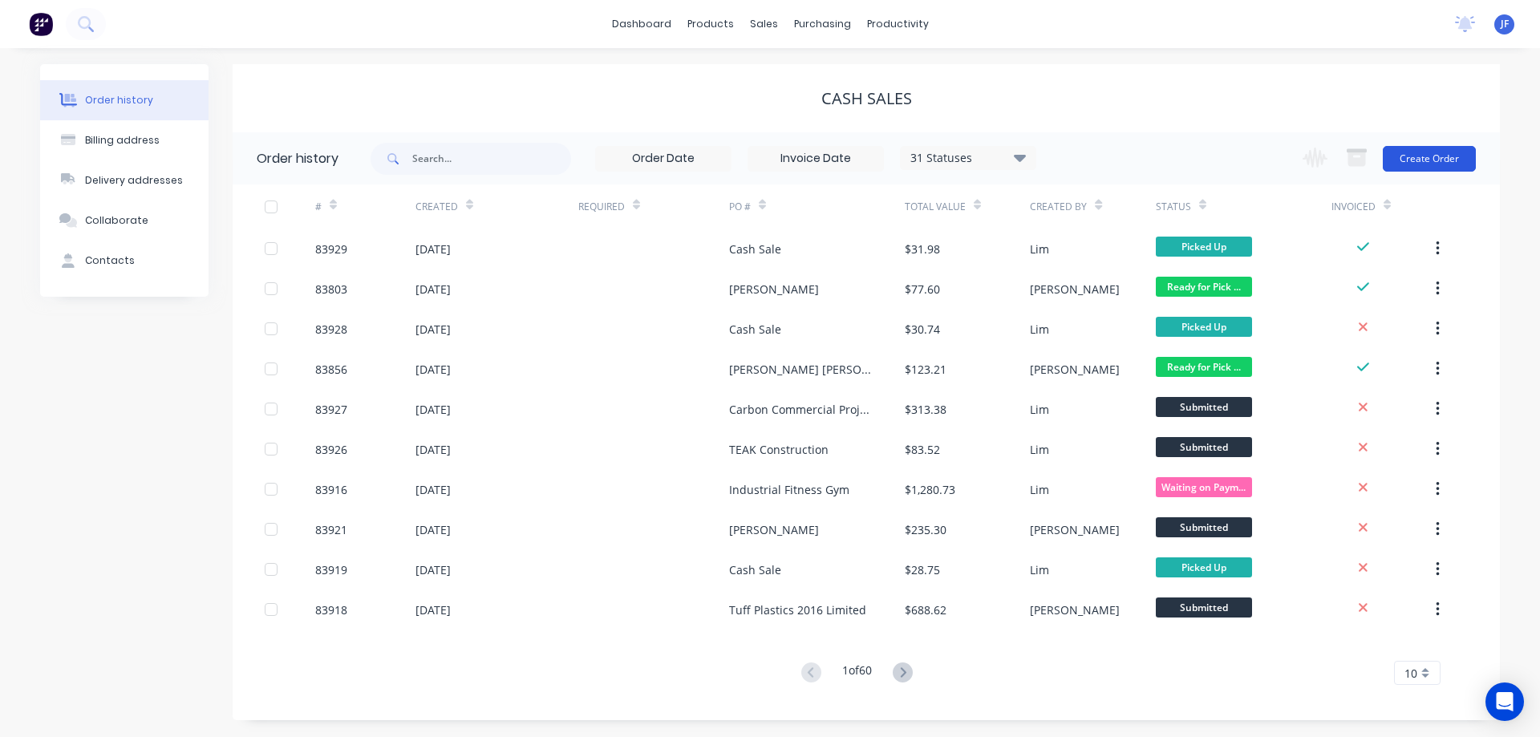
click at [1416, 165] on button "Create Order" at bounding box center [1429, 159] width 93 height 26
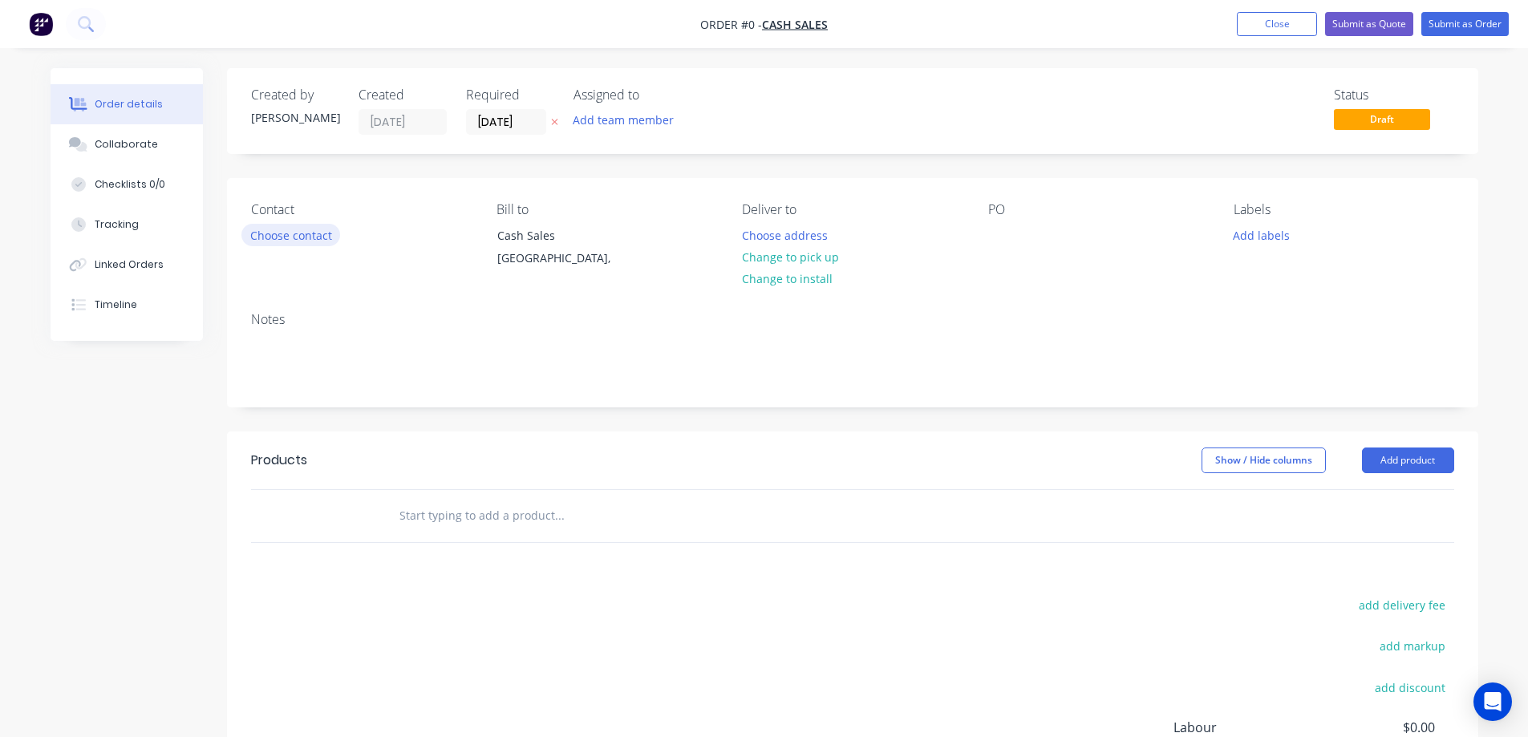
click at [294, 232] on button "Choose contact" at bounding box center [290, 235] width 99 height 22
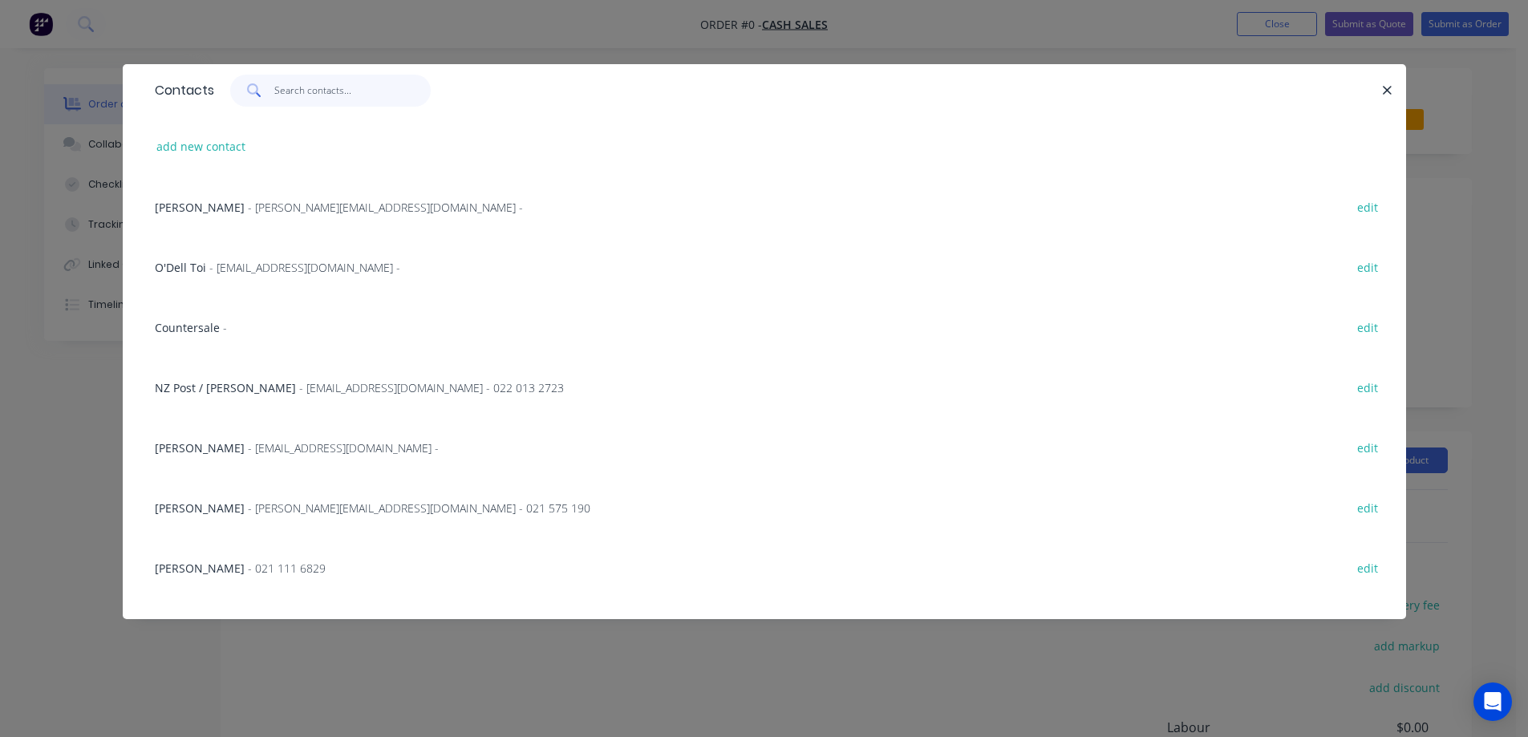
click at [359, 83] on input "text" at bounding box center [352, 91] width 156 height 32
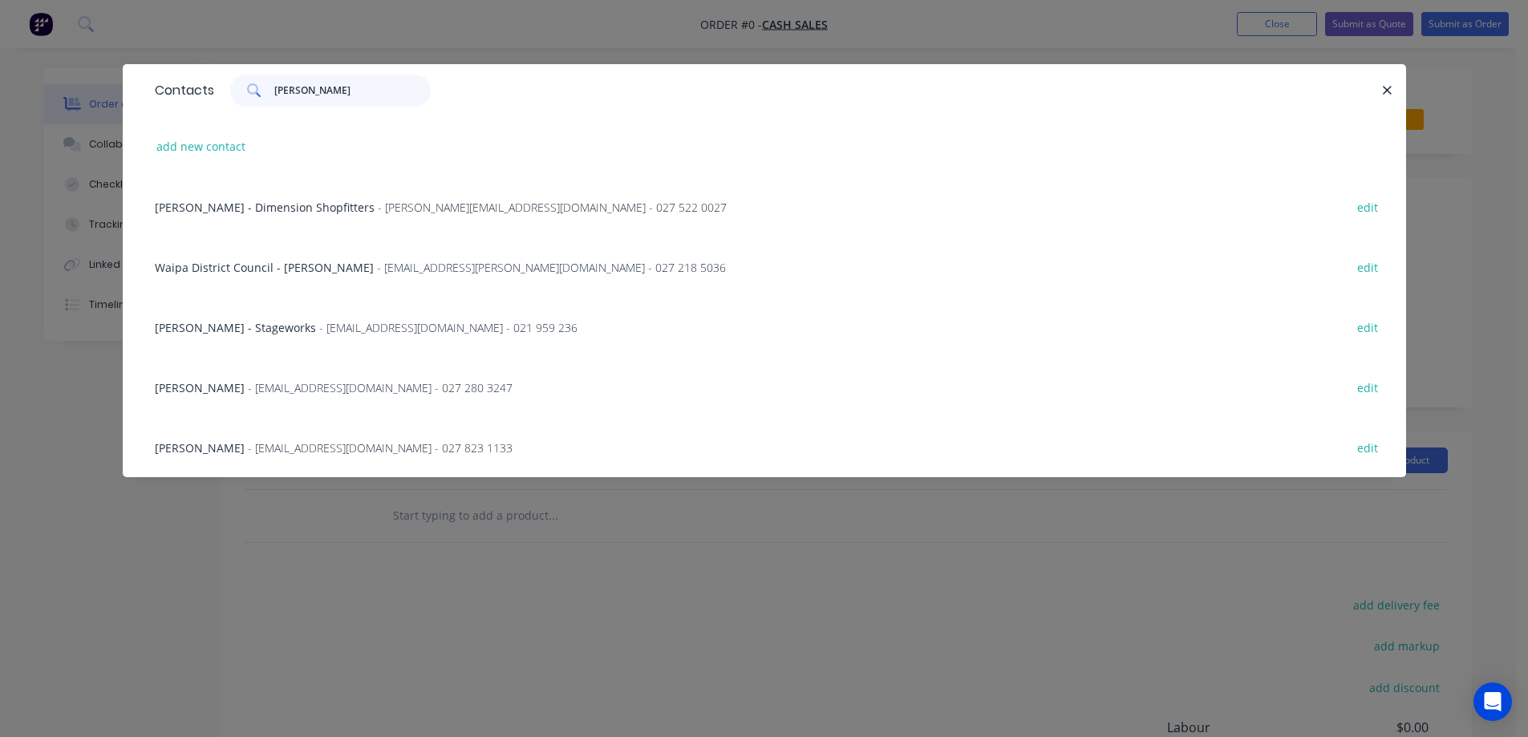
type input "[PERSON_NAME]"
click at [351, 318] on div "[PERSON_NAME] - Stageworks - [EMAIL_ADDRESS][DOMAIN_NAME] - 021 959 236 edit" at bounding box center [764, 327] width 1235 height 60
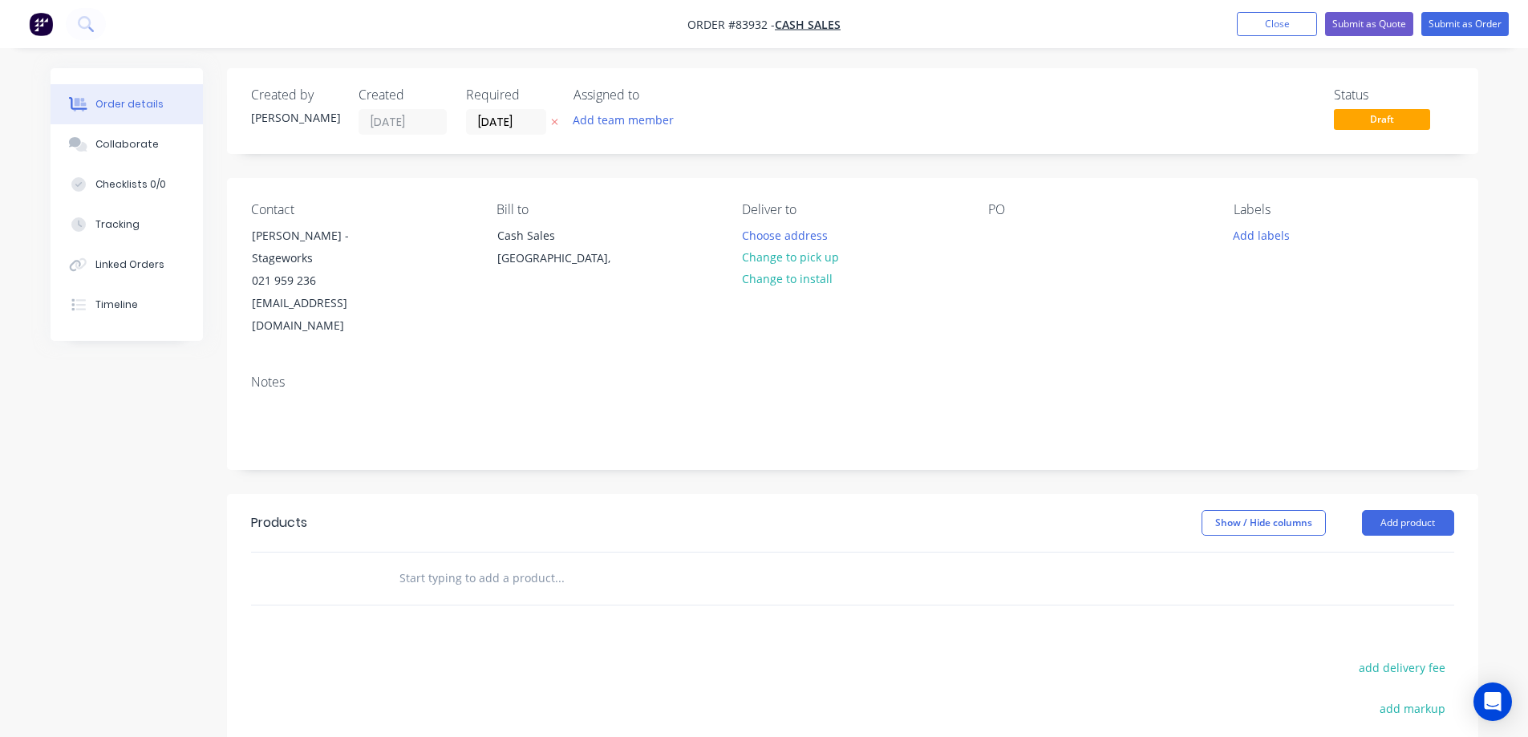
drag, startPoint x: 785, startPoint y: 257, endPoint x: 567, endPoint y: 148, distance: 243.9
click at [786, 257] on button "Change to pick up" at bounding box center [790, 257] width 114 height 22
click at [551, 121] on icon at bounding box center [554, 122] width 7 height 10
click at [1296, 15] on button "Close" at bounding box center [1277, 24] width 80 height 24
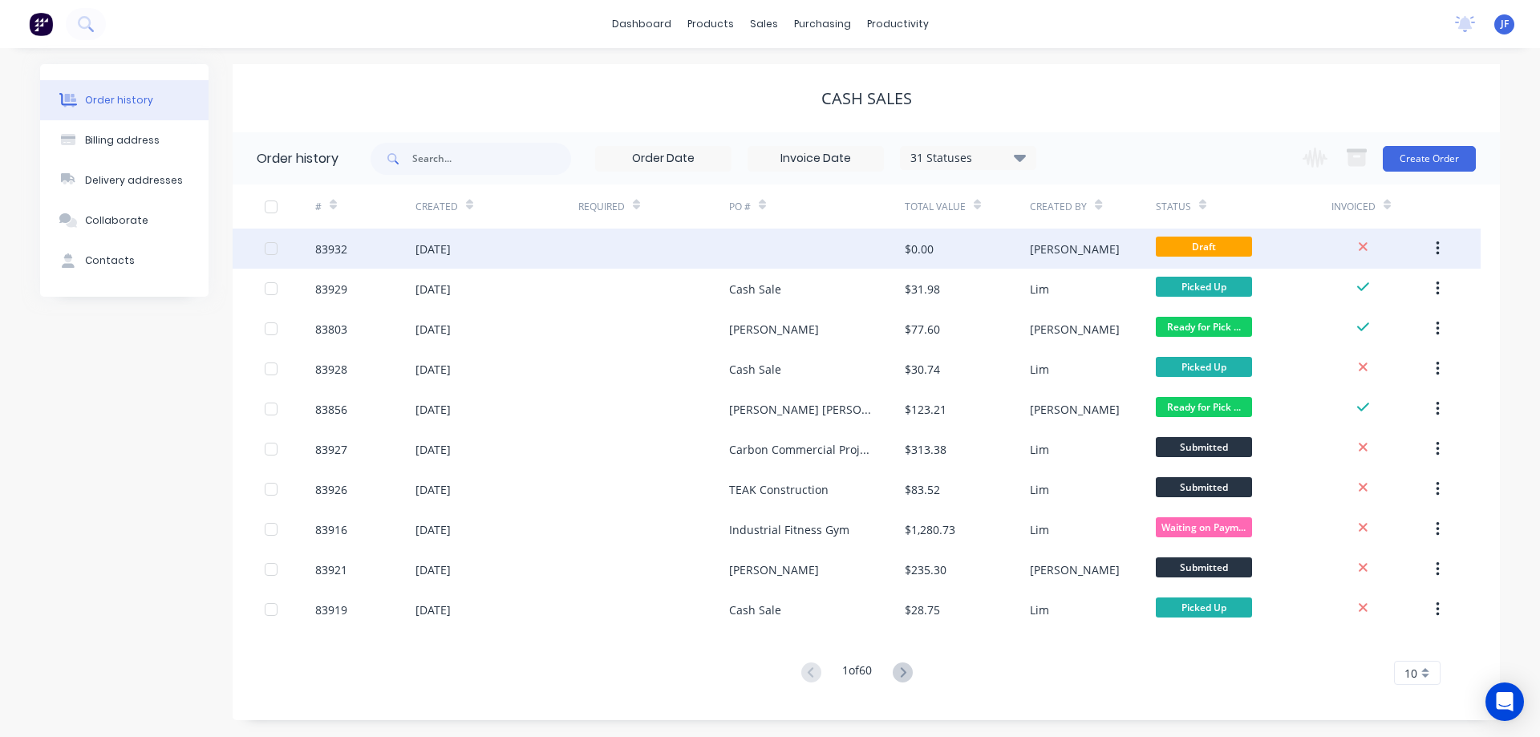
click at [1436, 244] on button "button" at bounding box center [1438, 248] width 38 height 29
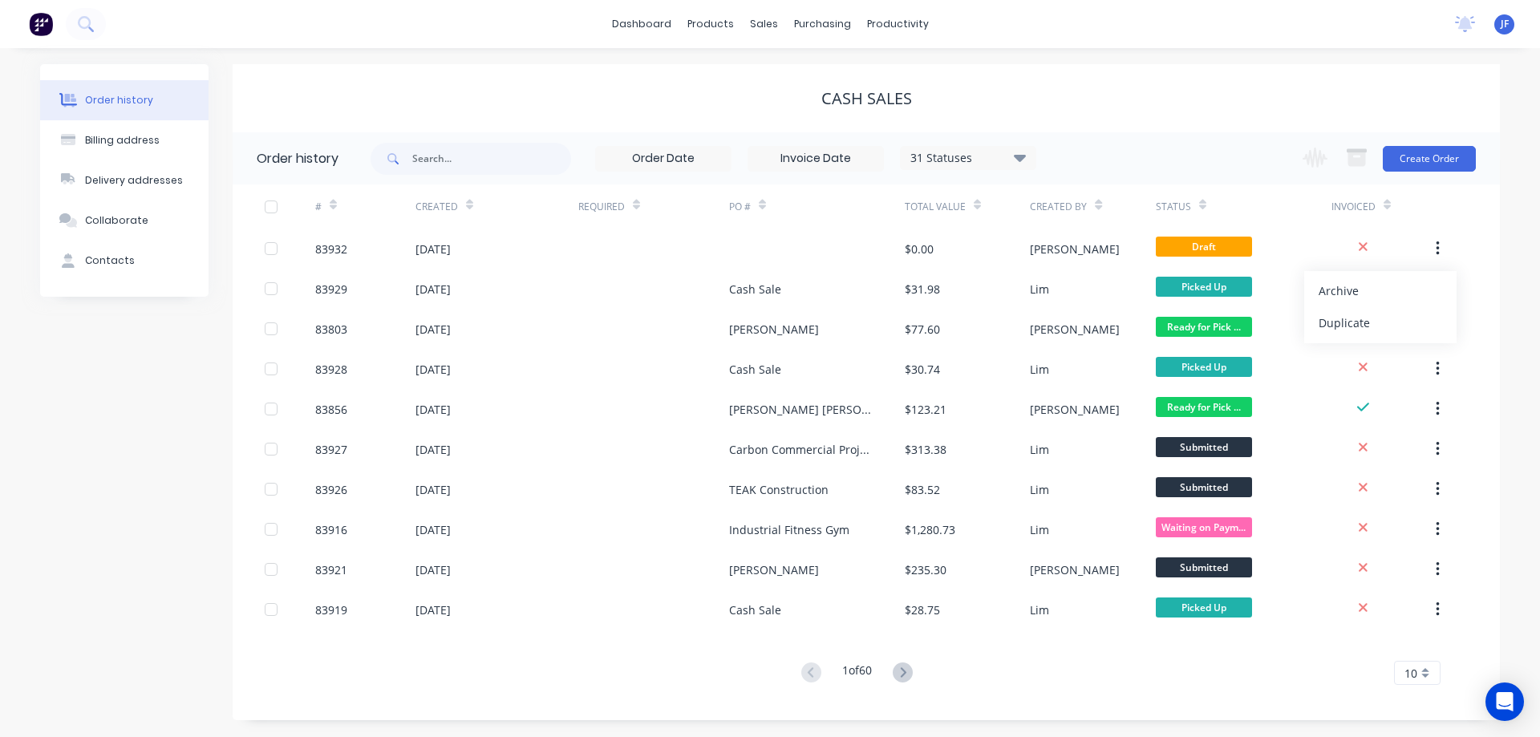
drag, startPoint x: 1362, startPoint y: 290, endPoint x: 1349, endPoint y: 282, distance: 15.1
click at [1362, 289] on div "Archive" at bounding box center [1381, 290] width 124 height 23
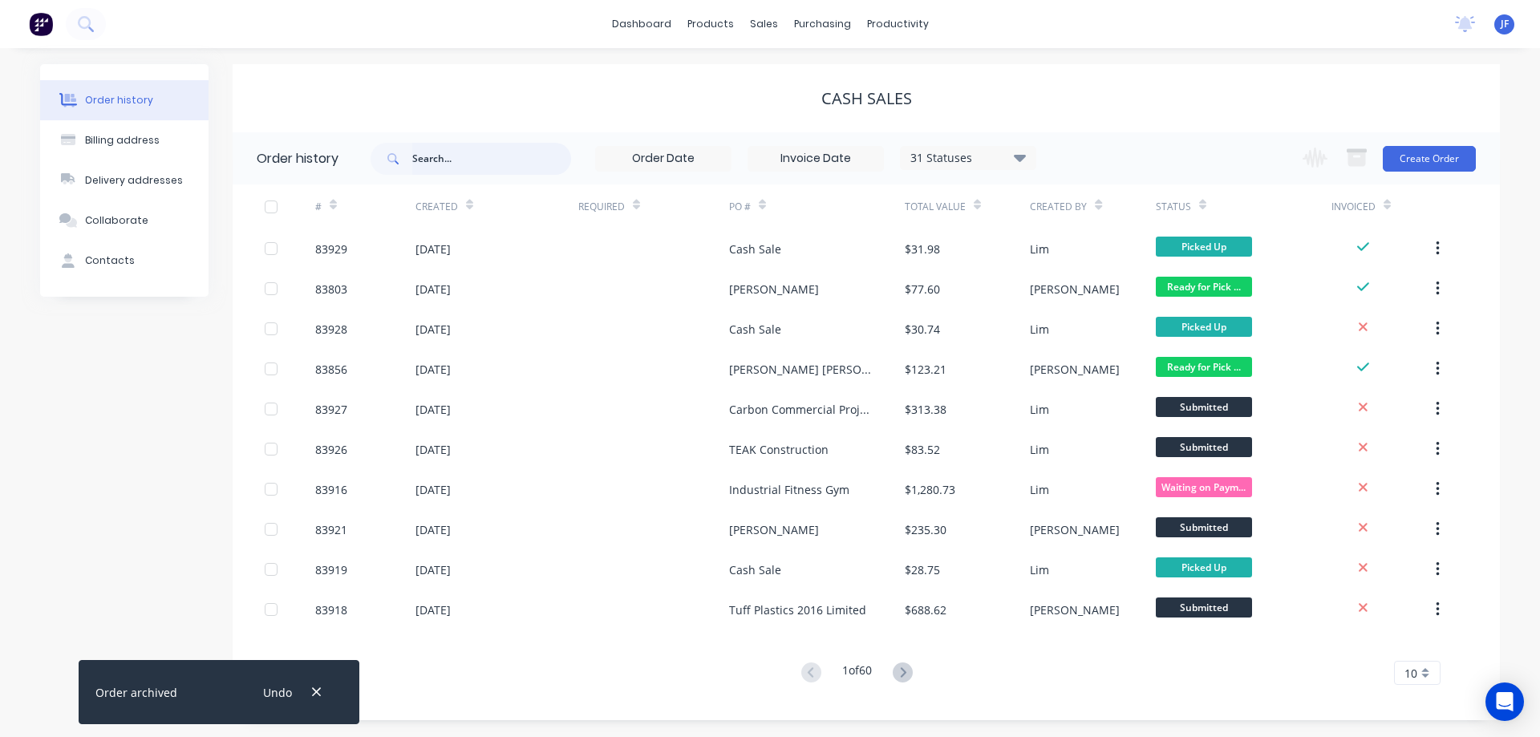
click at [456, 160] on input "text" at bounding box center [491, 159] width 159 height 32
type input "stageworks"
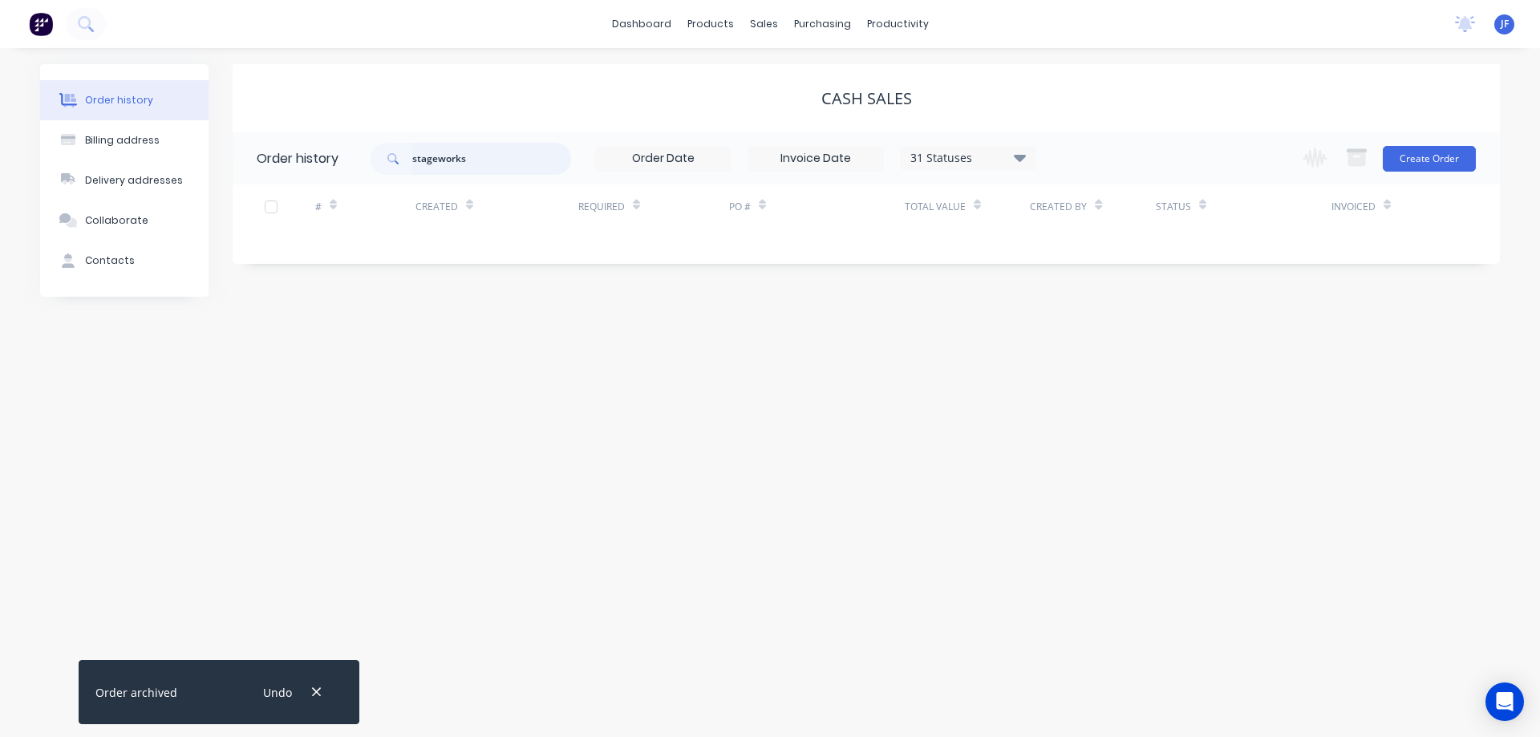
click at [440, 164] on input "stageworks" at bounding box center [491, 159] width 159 height 32
click at [786, 71] on link "Sales Orders" at bounding box center [848, 76] width 213 height 32
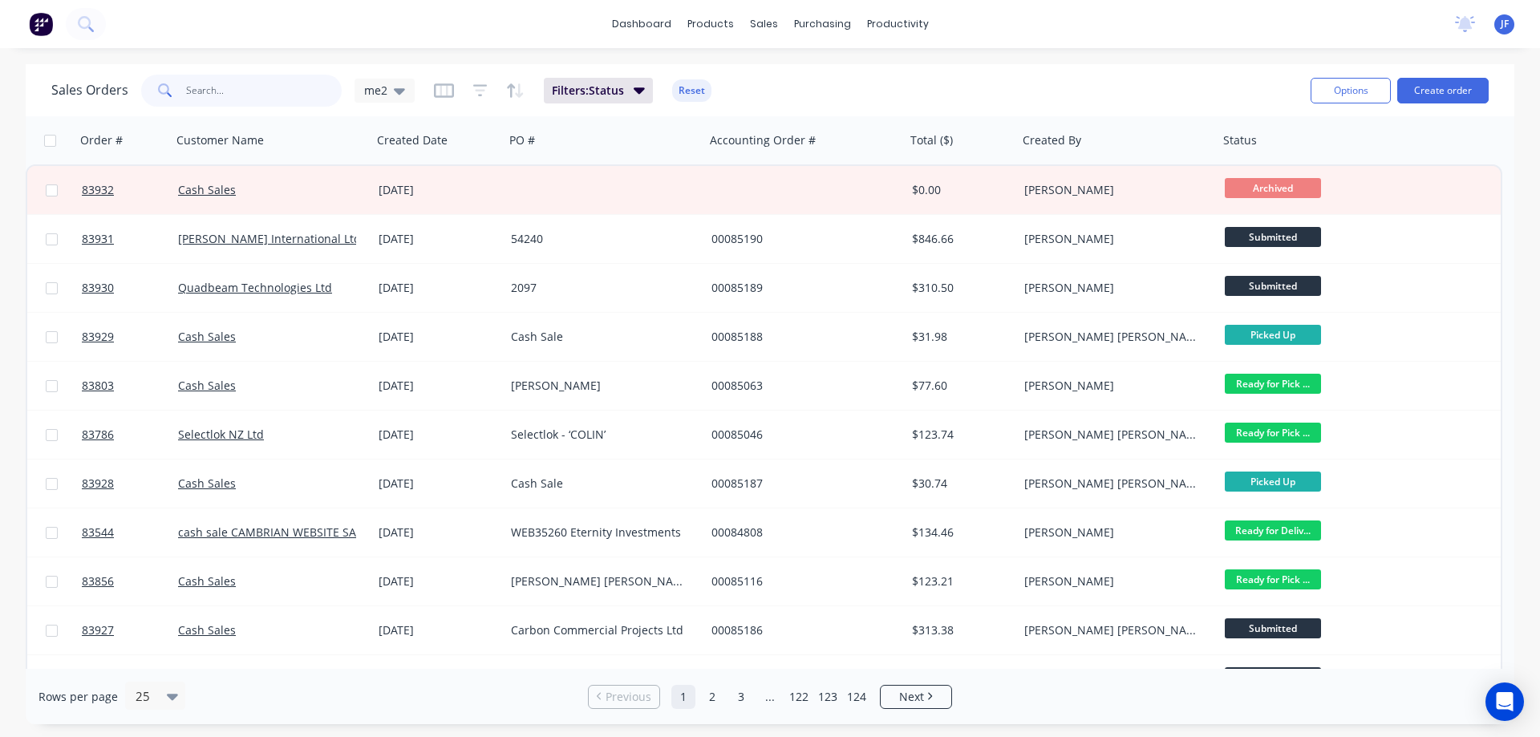
click at [198, 91] on input "text" at bounding box center [264, 91] width 156 height 32
paste input "$368.115"
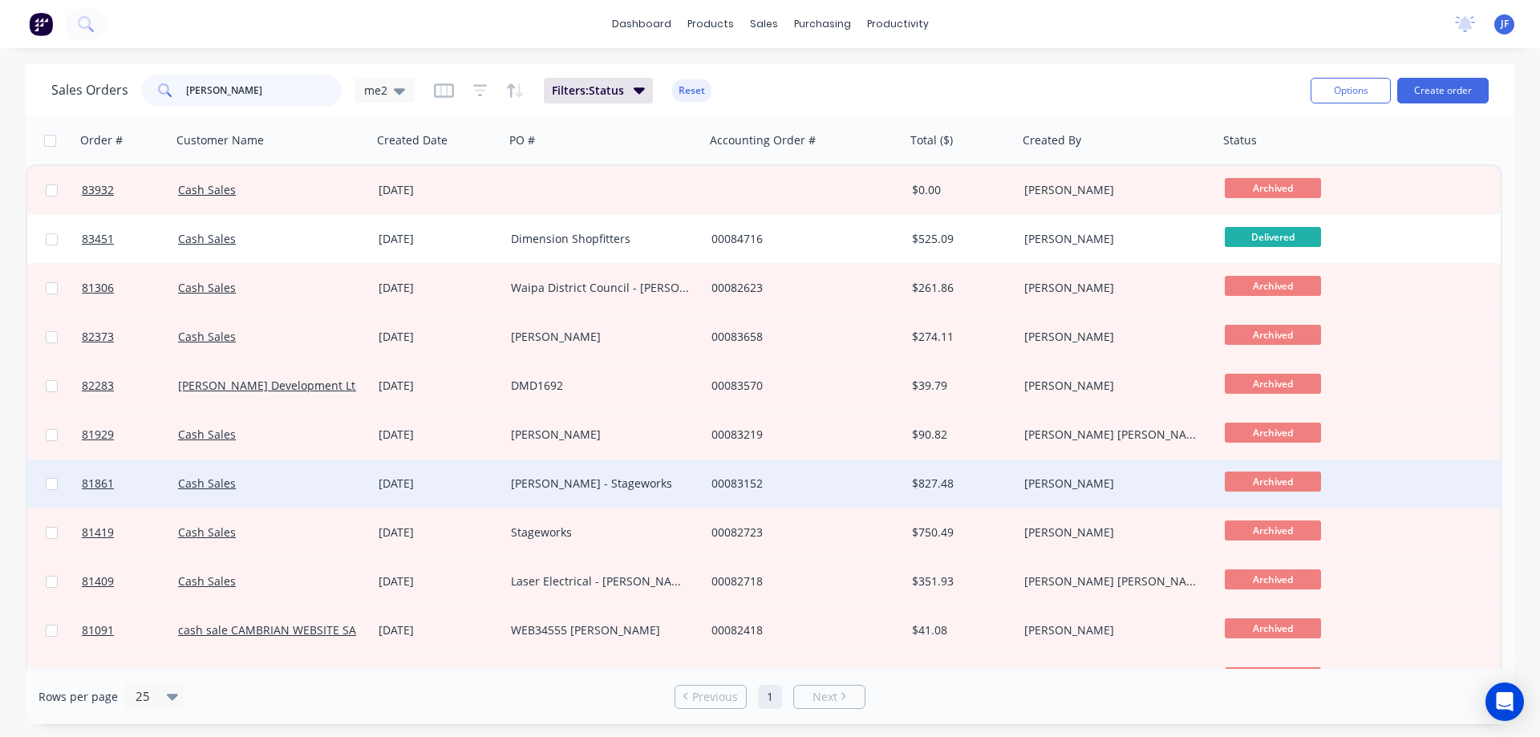
type input "[PERSON_NAME]"
click at [568, 489] on div "[PERSON_NAME] - Stageworks" at bounding box center [600, 484] width 178 height 16
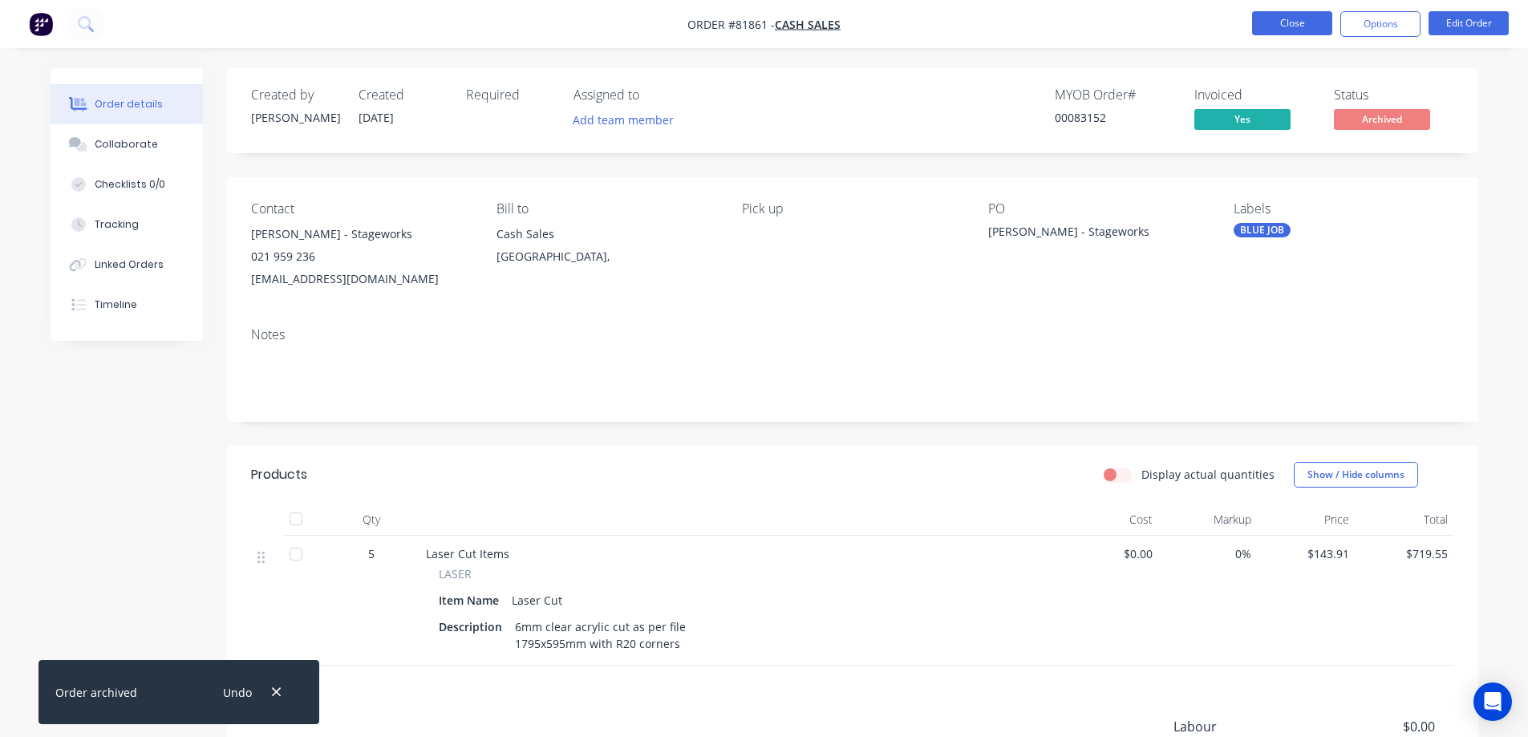
click at [1294, 27] on button "Close" at bounding box center [1292, 23] width 80 height 24
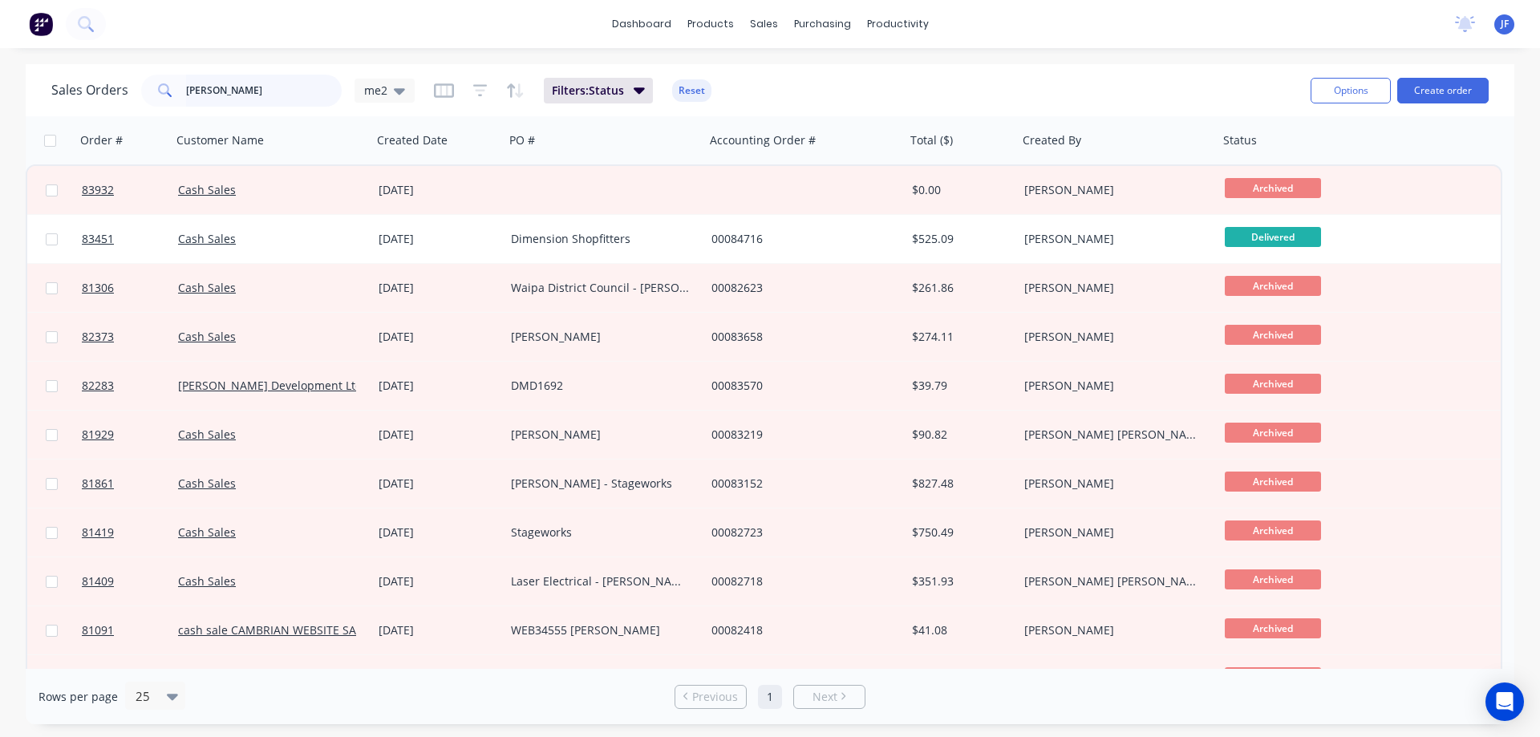
click at [265, 96] on input "[PERSON_NAME]" at bounding box center [264, 91] width 156 height 32
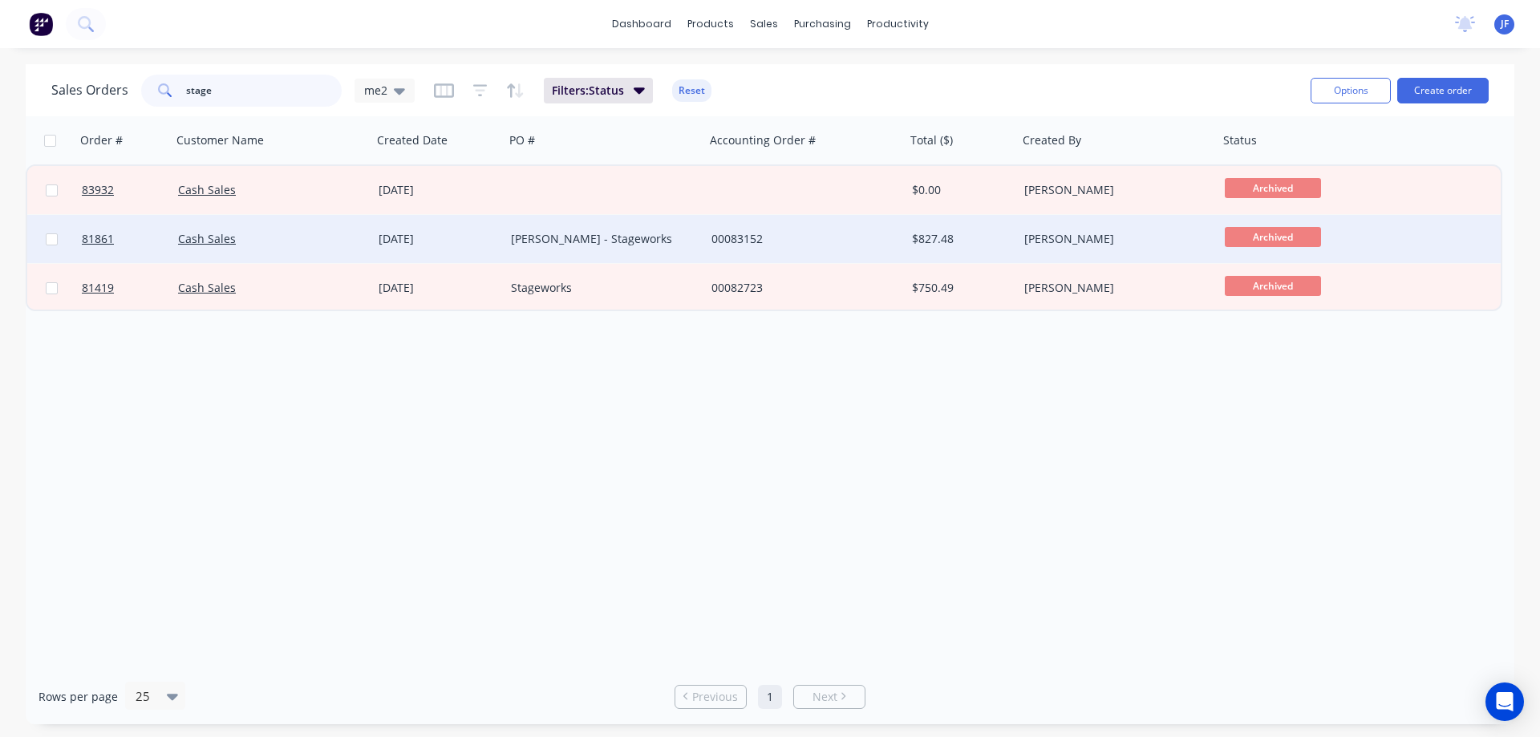
type input "stage"
click at [629, 225] on div "[PERSON_NAME] - Stageworks" at bounding box center [604, 239] width 201 height 48
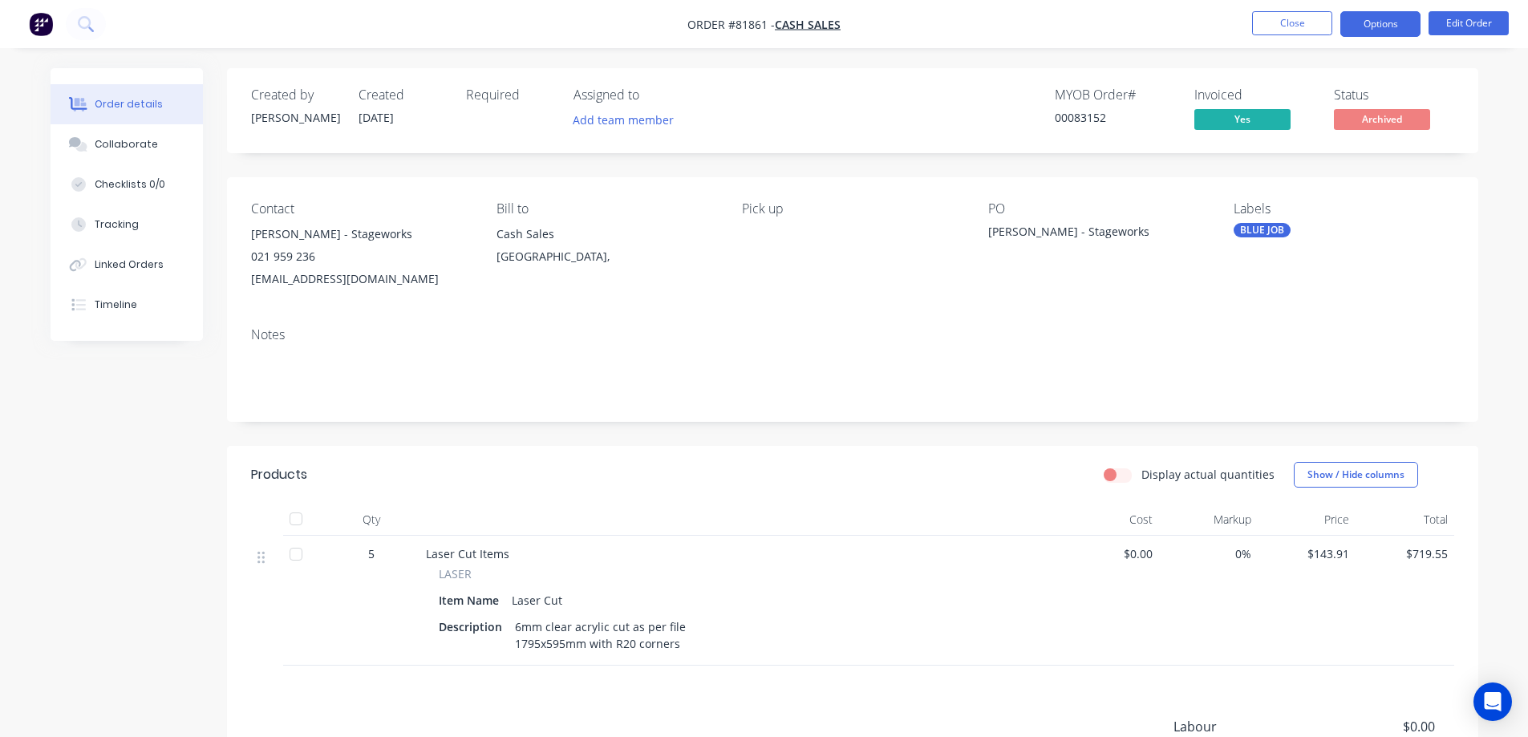
click at [1363, 29] on button "Options" at bounding box center [1380, 24] width 80 height 26
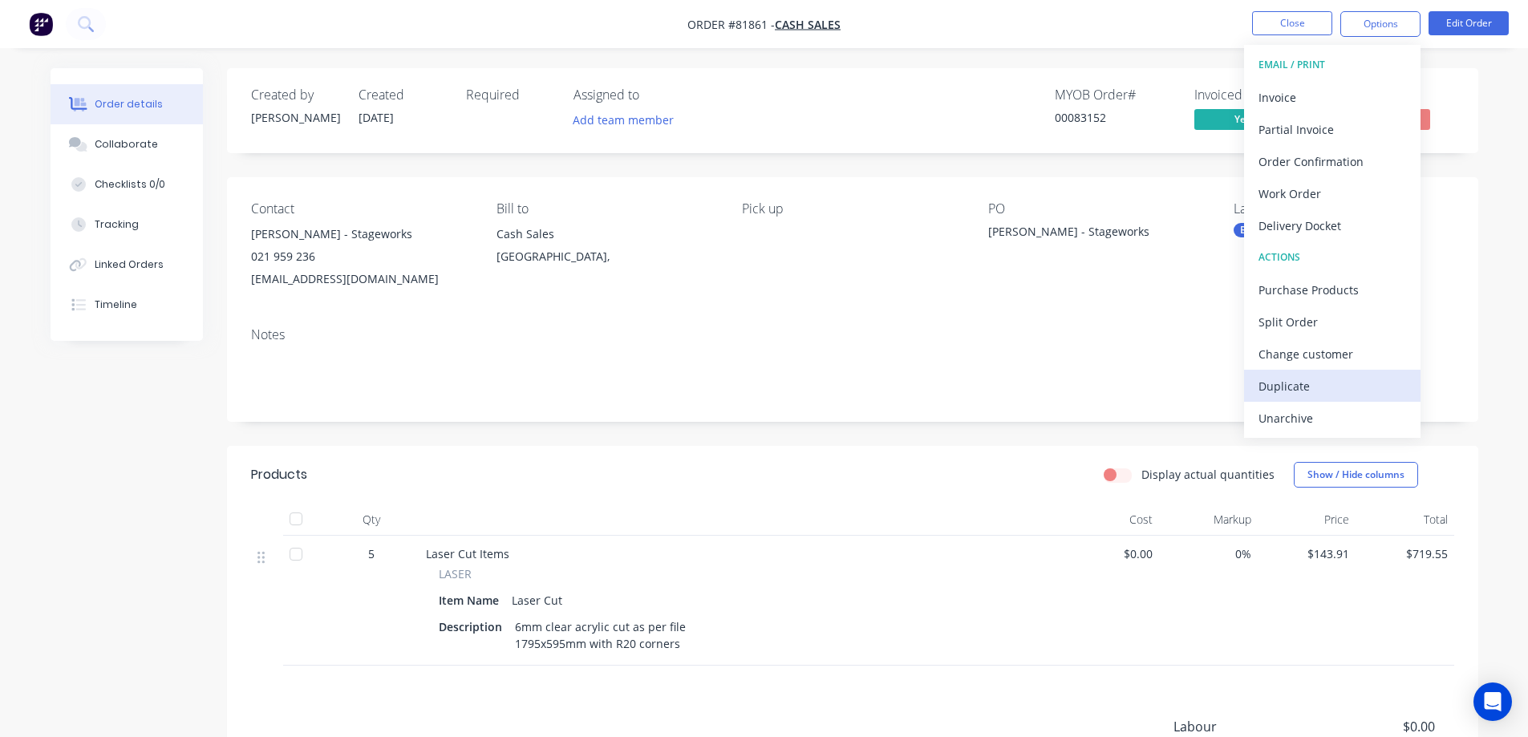
click at [1290, 387] on div "Duplicate" at bounding box center [1332, 386] width 148 height 23
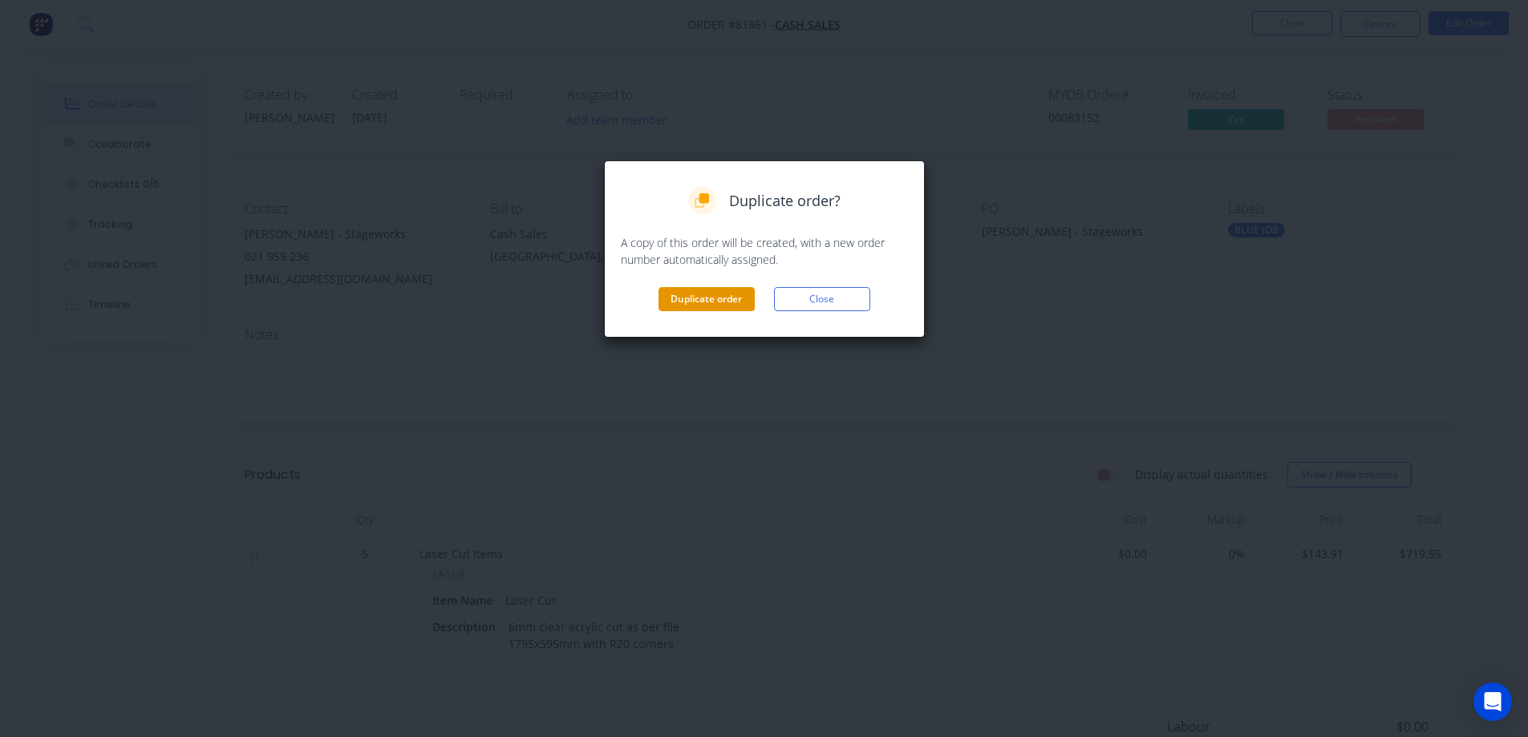
click at [702, 299] on button "Duplicate order" at bounding box center [706, 299] width 96 height 24
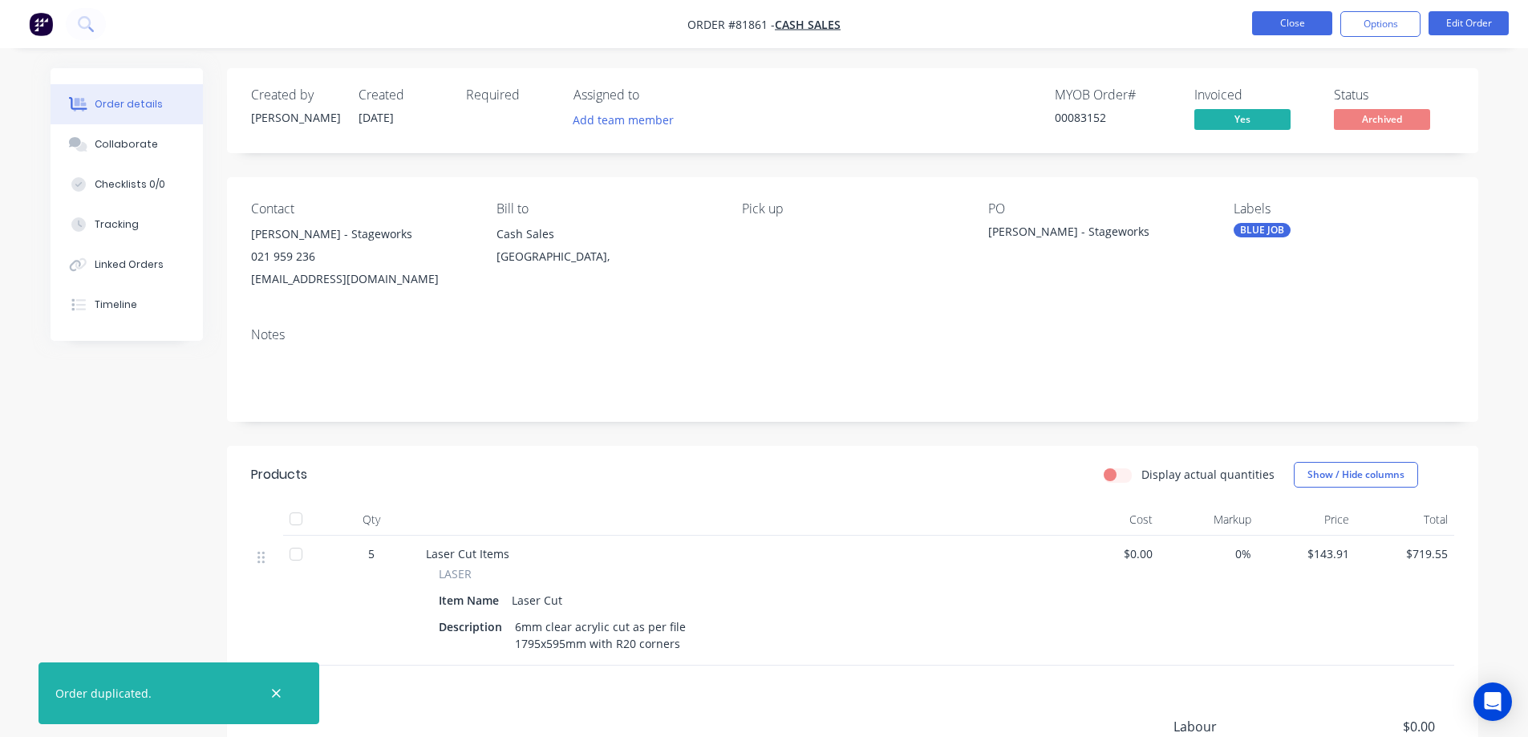
click at [1275, 33] on button "Close" at bounding box center [1292, 23] width 80 height 24
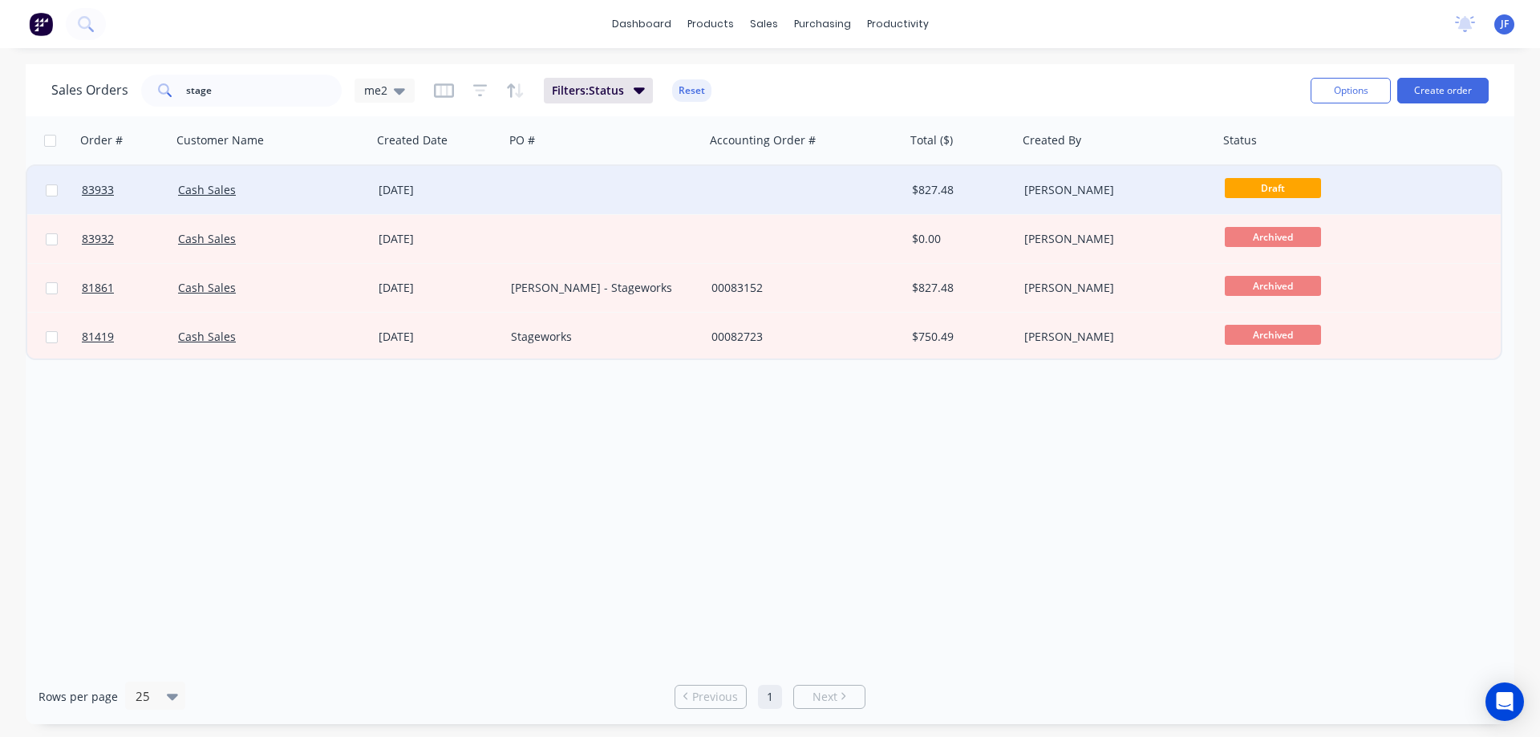
click at [741, 201] on div at bounding box center [805, 190] width 201 height 48
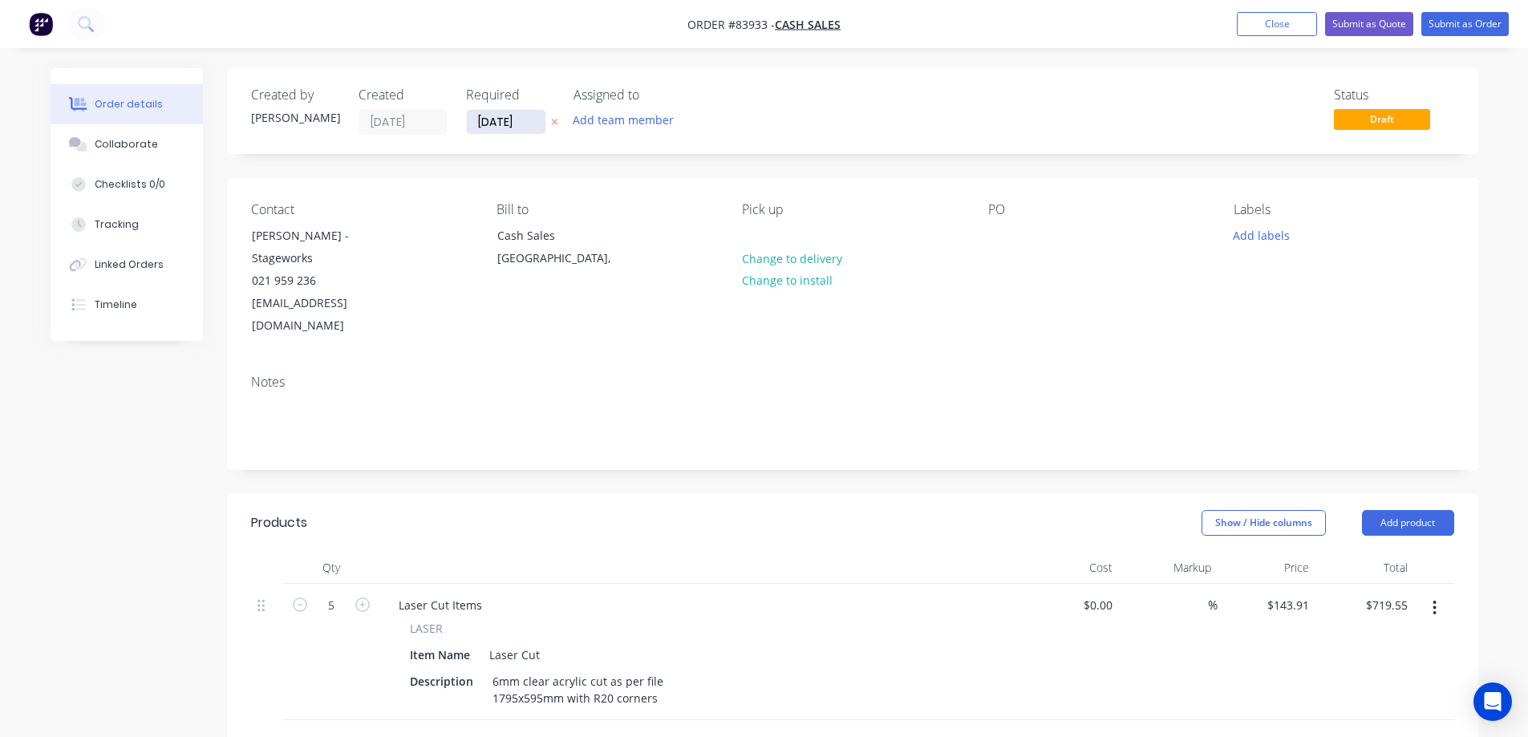
click at [549, 123] on button at bounding box center [554, 122] width 17 height 18
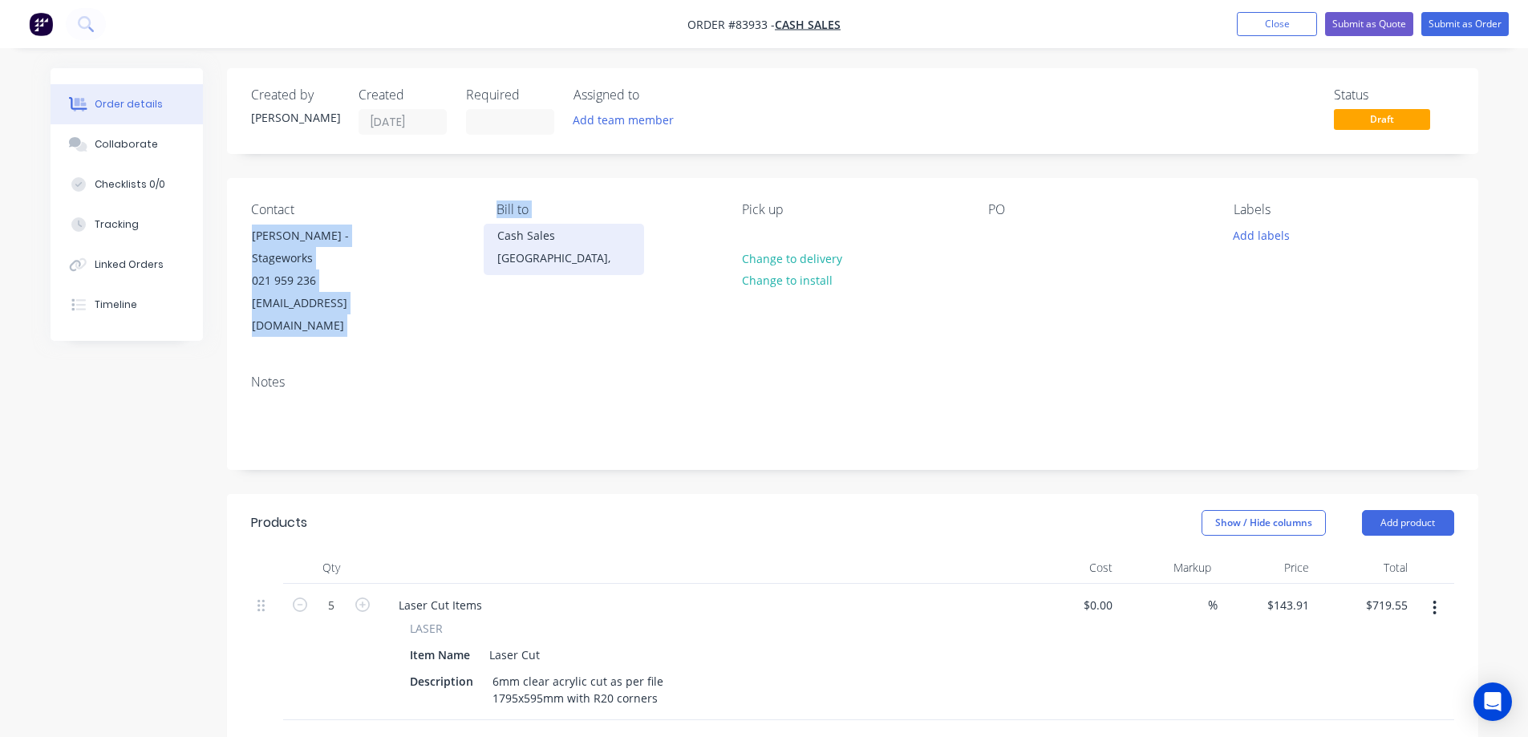
drag, startPoint x: 244, startPoint y: 237, endPoint x: 504, endPoint y: 227, distance: 260.8
click at [501, 227] on div "Contact [PERSON_NAME] - Stageworks 021 959 236 [EMAIL_ADDRESS][DOMAIN_NAME] Bil…" at bounding box center [852, 270] width 1251 height 184
copy div "[PERSON_NAME] - Stageworks 021 959 236 [EMAIL_ADDRESS][DOMAIN_NAME] Bill to C"
click at [400, 221] on div "Contact [PERSON_NAME] - Stageworks 021 959 236 [EMAIL_ADDRESS][DOMAIN_NAME]" at bounding box center [361, 270] width 220 height 136
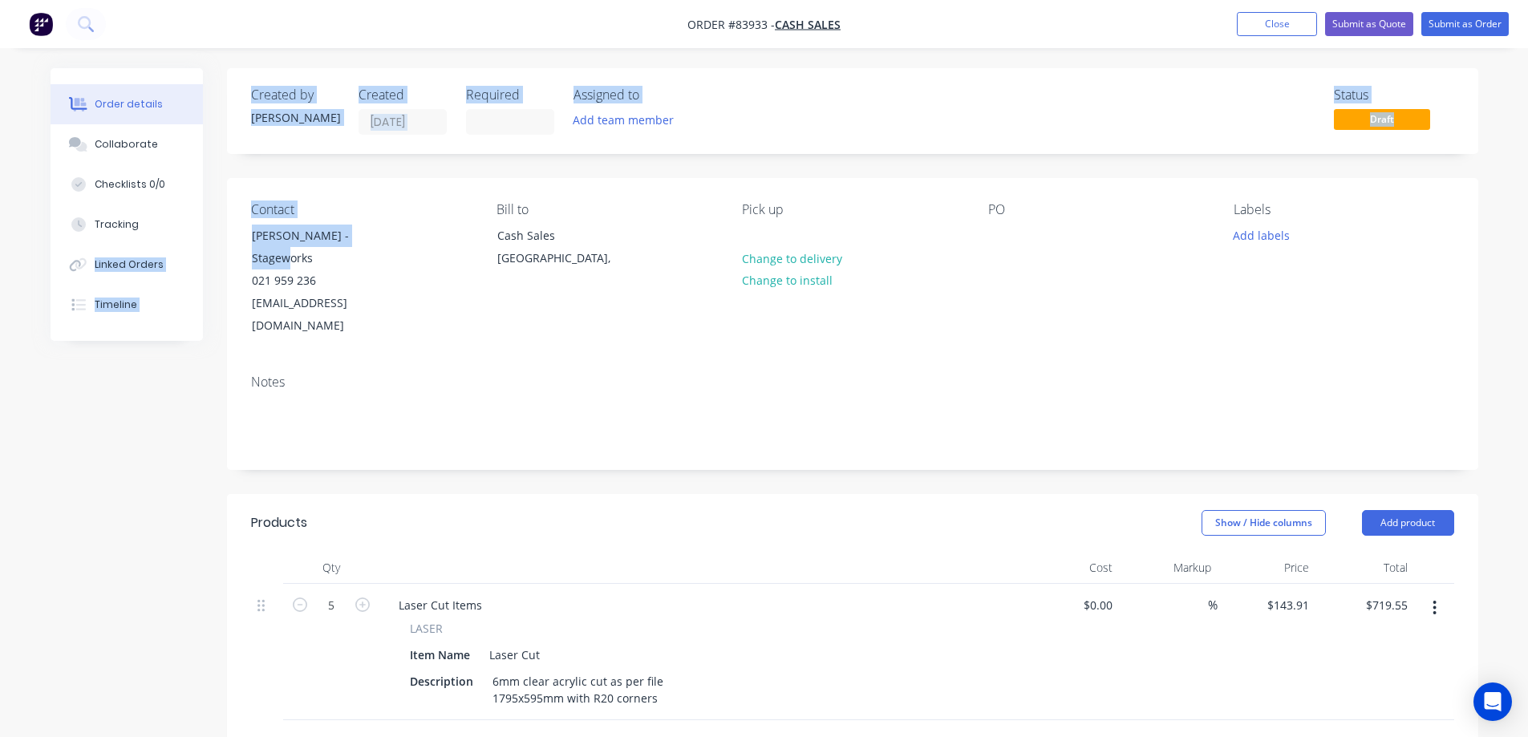
drag, startPoint x: 405, startPoint y: 233, endPoint x: 221, endPoint y: 244, distance: 184.0
click at [221, 244] on div "Order details Collaborate Checklists 0/0 Tracking Linked Orders Timeline Order …" at bounding box center [764, 624] width 1460 height 1113
click at [224, 241] on div "Order details Collaborate Checklists 0/0 Tracking Linked Orders Timeline" at bounding box center [139, 204] width 176 height 273
click at [231, 237] on div "Contact [PERSON_NAME] - Stageworks 021 959 236 [EMAIL_ADDRESS][DOMAIN_NAME] Bil…" at bounding box center [852, 270] width 1251 height 184
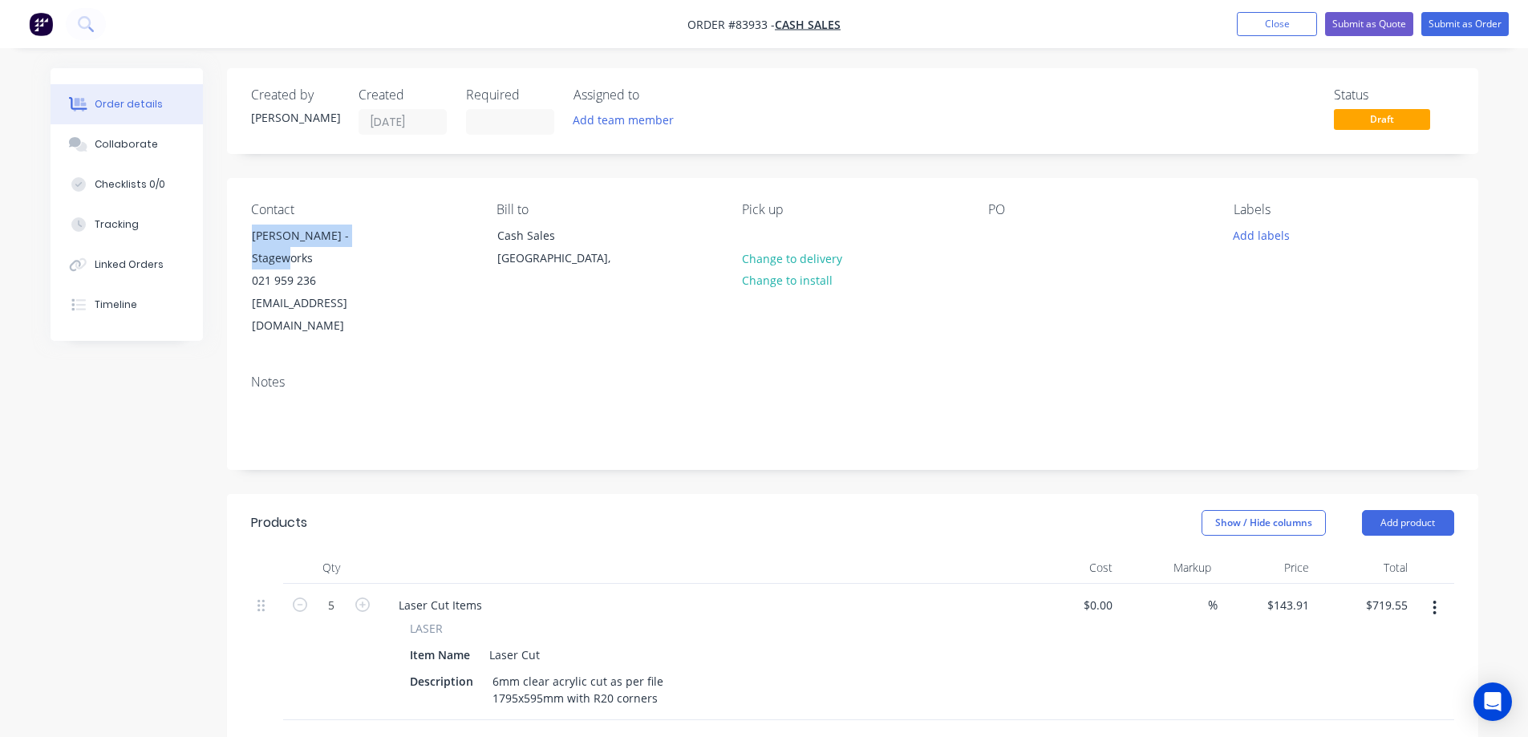
drag, startPoint x: 238, startPoint y: 237, endPoint x: 419, endPoint y: 237, distance: 181.3
click at [419, 237] on div "Contact [PERSON_NAME] - Stageworks 021 959 236 [EMAIL_ADDRESS][DOMAIN_NAME]" at bounding box center [361, 270] width 220 height 136
copy div "[PERSON_NAME] - Stageworks"
drag, startPoint x: 1001, startPoint y: 231, endPoint x: 1053, endPoint y: 282, distance: 73.2
click at [1001, 232] on div at bounding box center [1001, 235] width 26 height 23
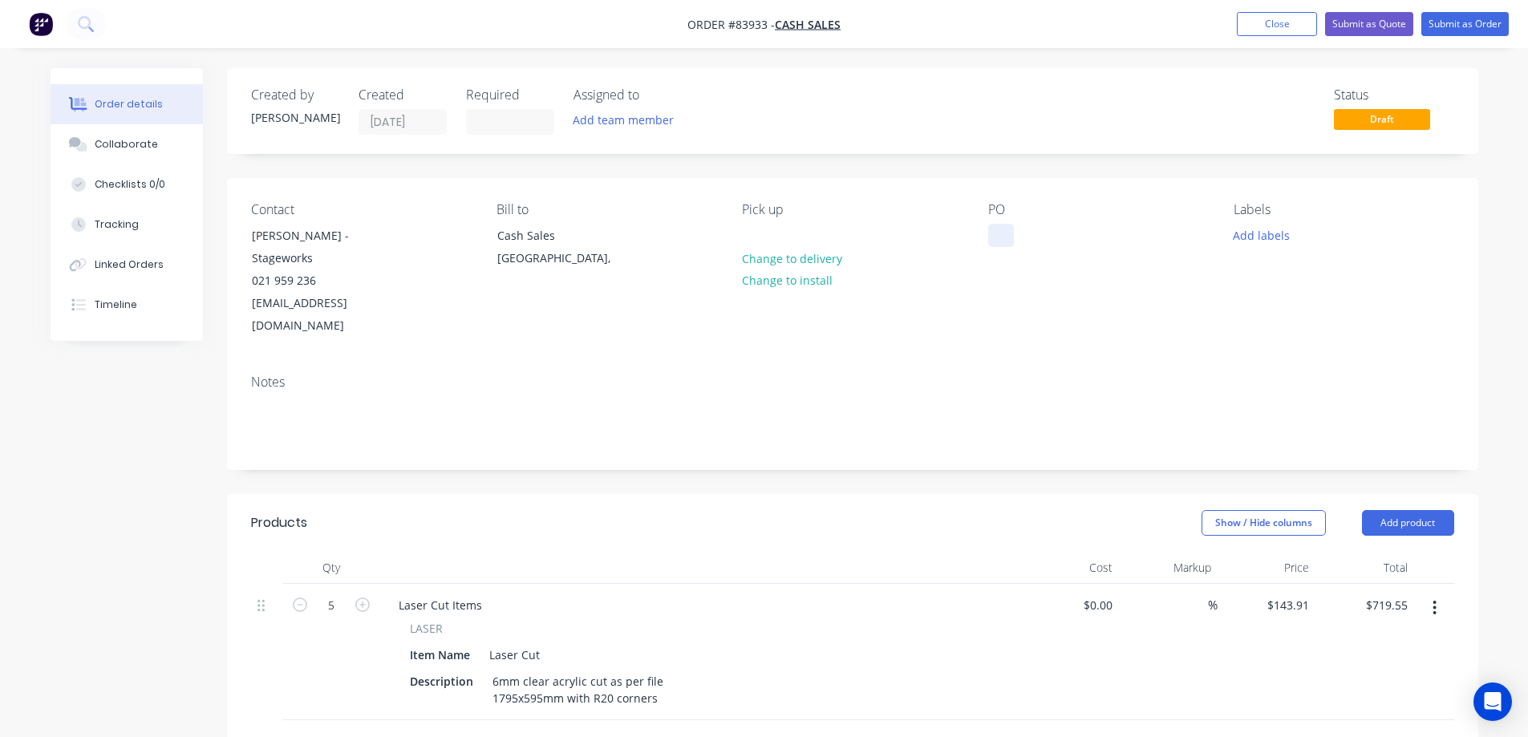
paste div
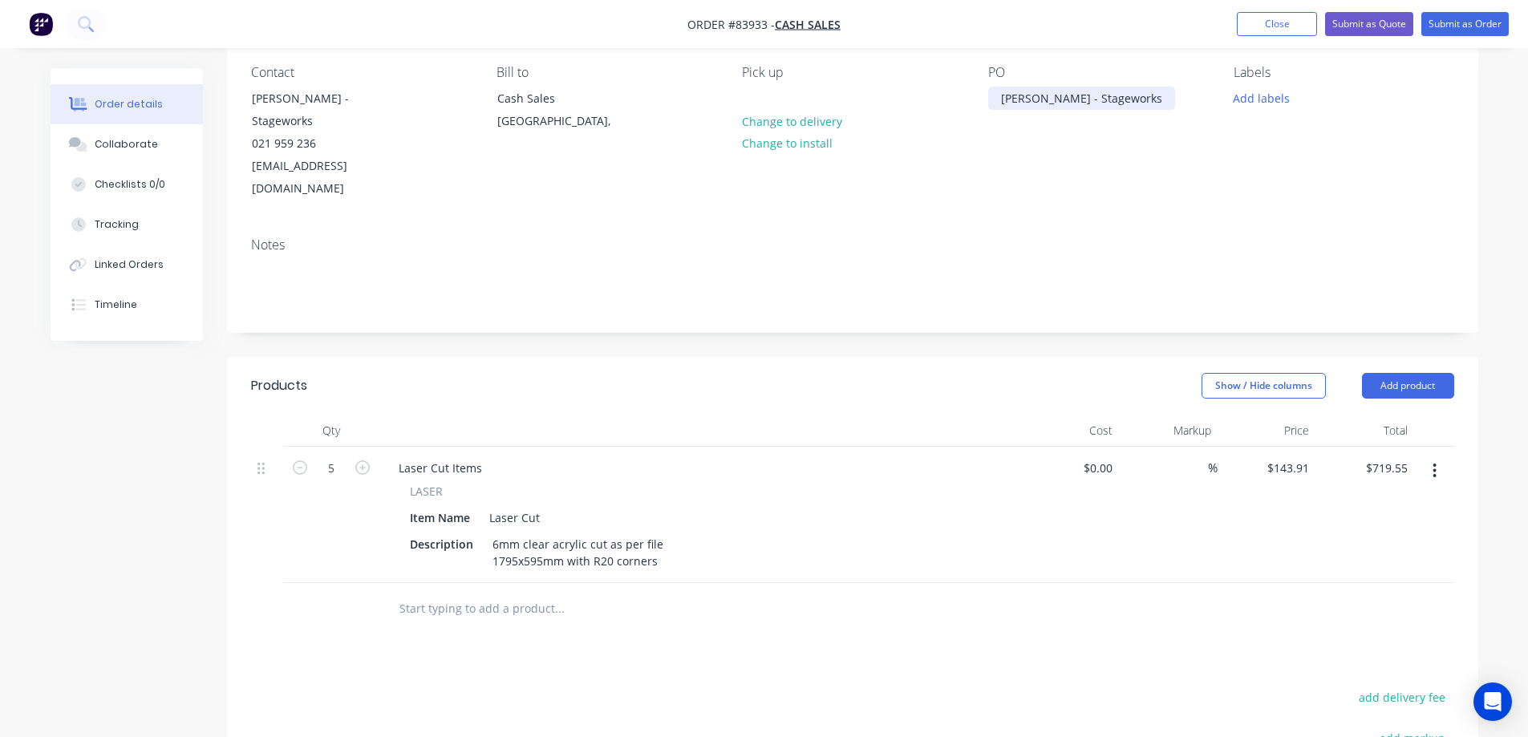
scroll to position [321, 0]
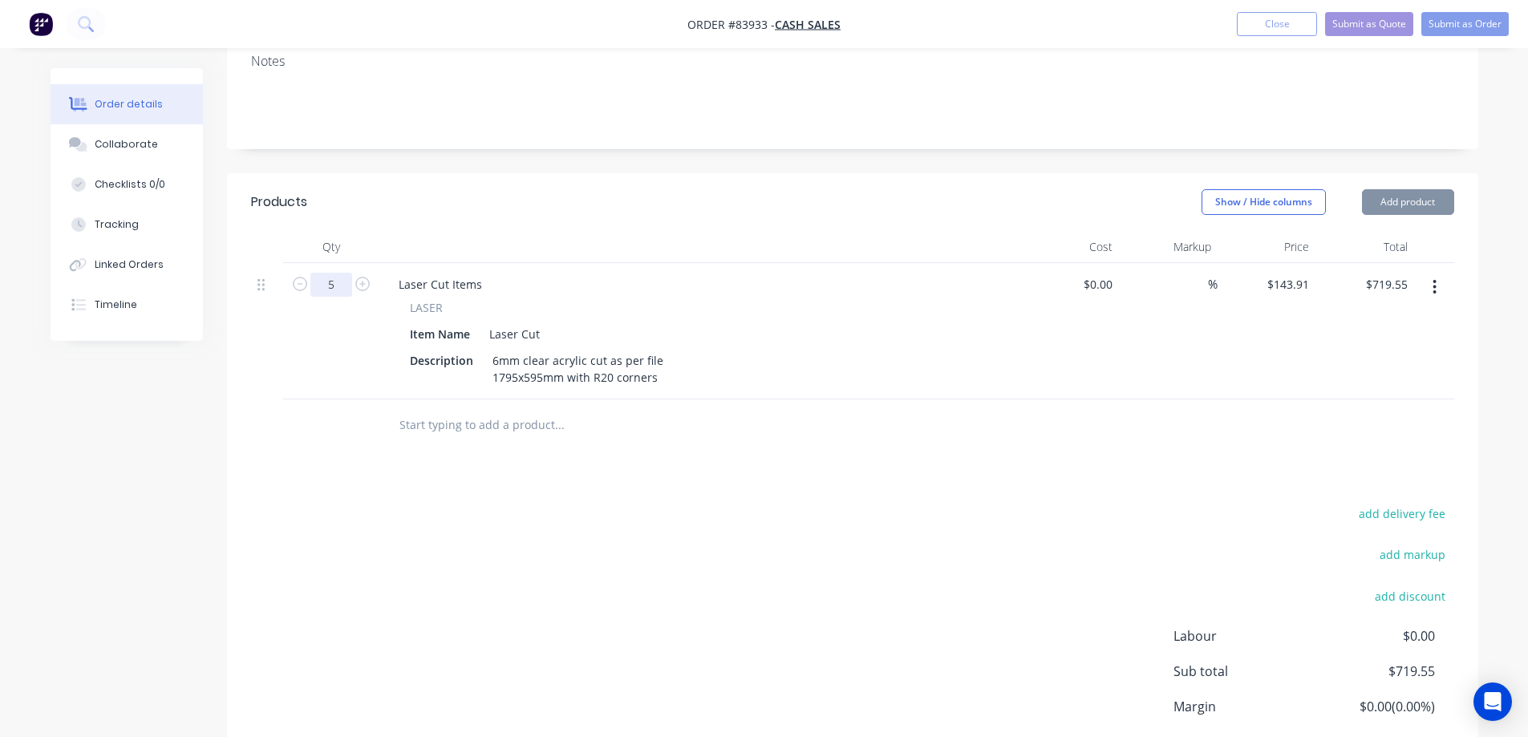
click at [326, 273] on input "5" at bounding box center [331, 285] width 42 height 24
type input "3"
type input "$431.73"
click at [664, 503] on div "add delivery fee add markup add discount Labour $0.00 Sub total $719.55 Margin …" at bounding box center [852, 658] width 1203 height 310
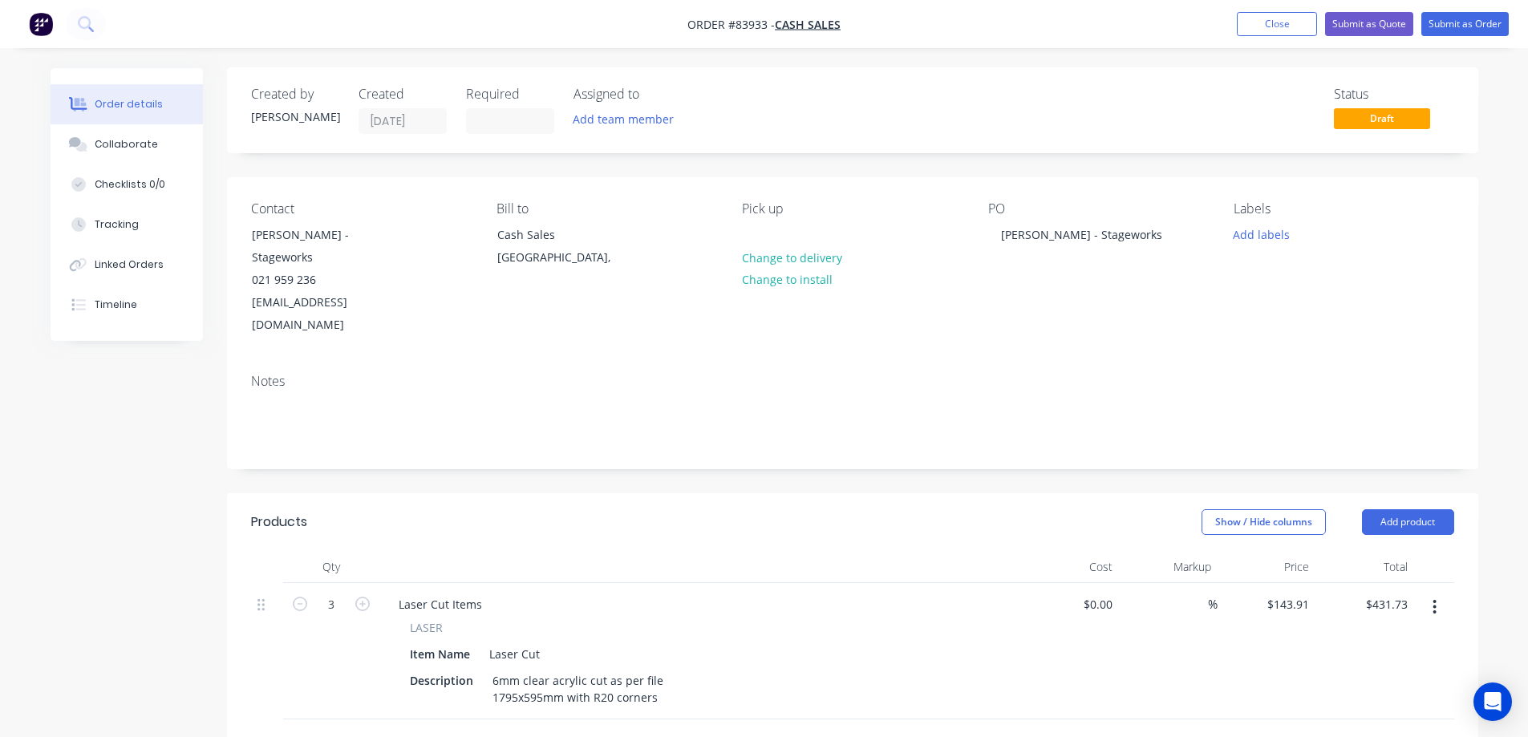
scroll to position [0, 0]
click at [1470, 30] on button "Submit as Order" at bounding box center [1464, 24] width 87 height 24
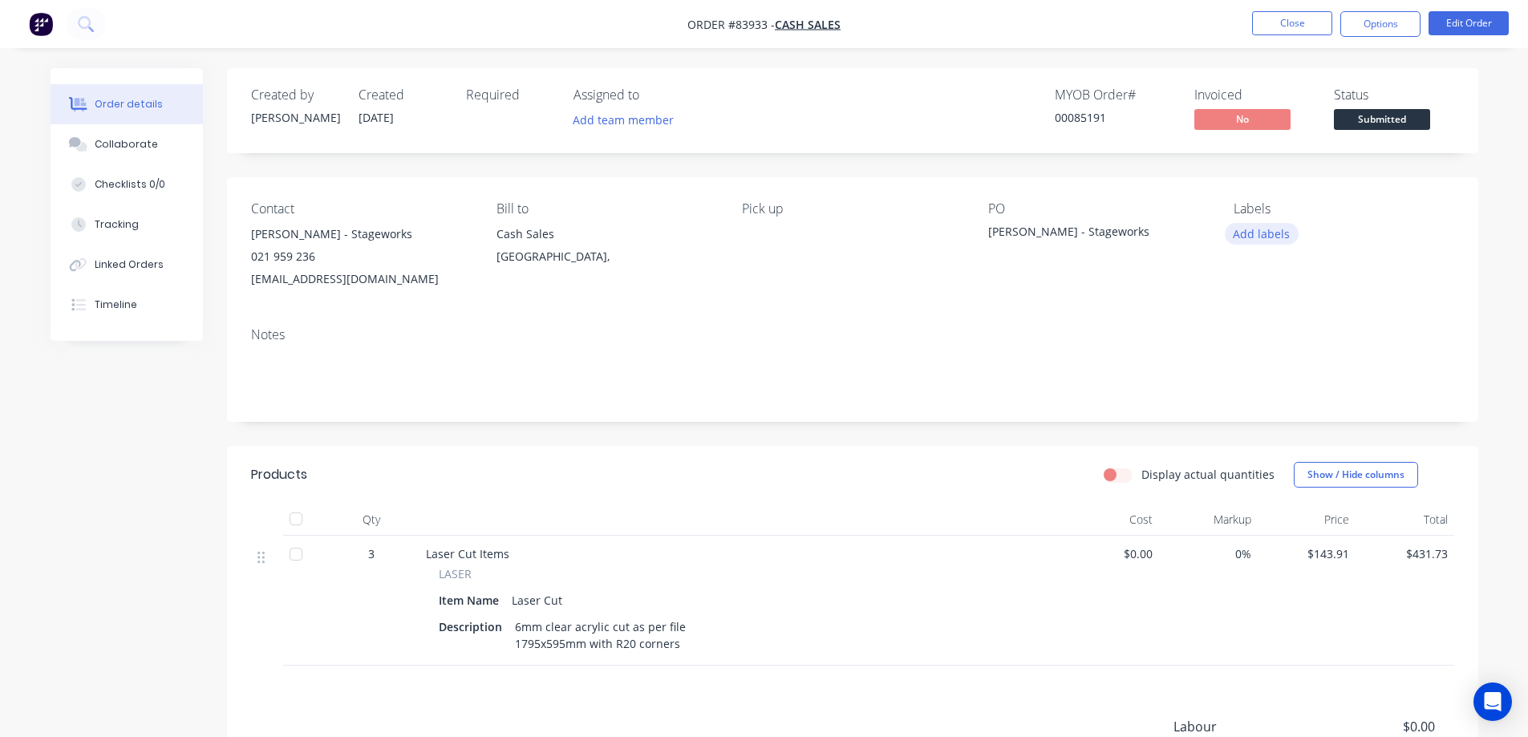
click at [1252, 227] on button "Add labels" at bounding box center [1262, 234] width 74 height 22
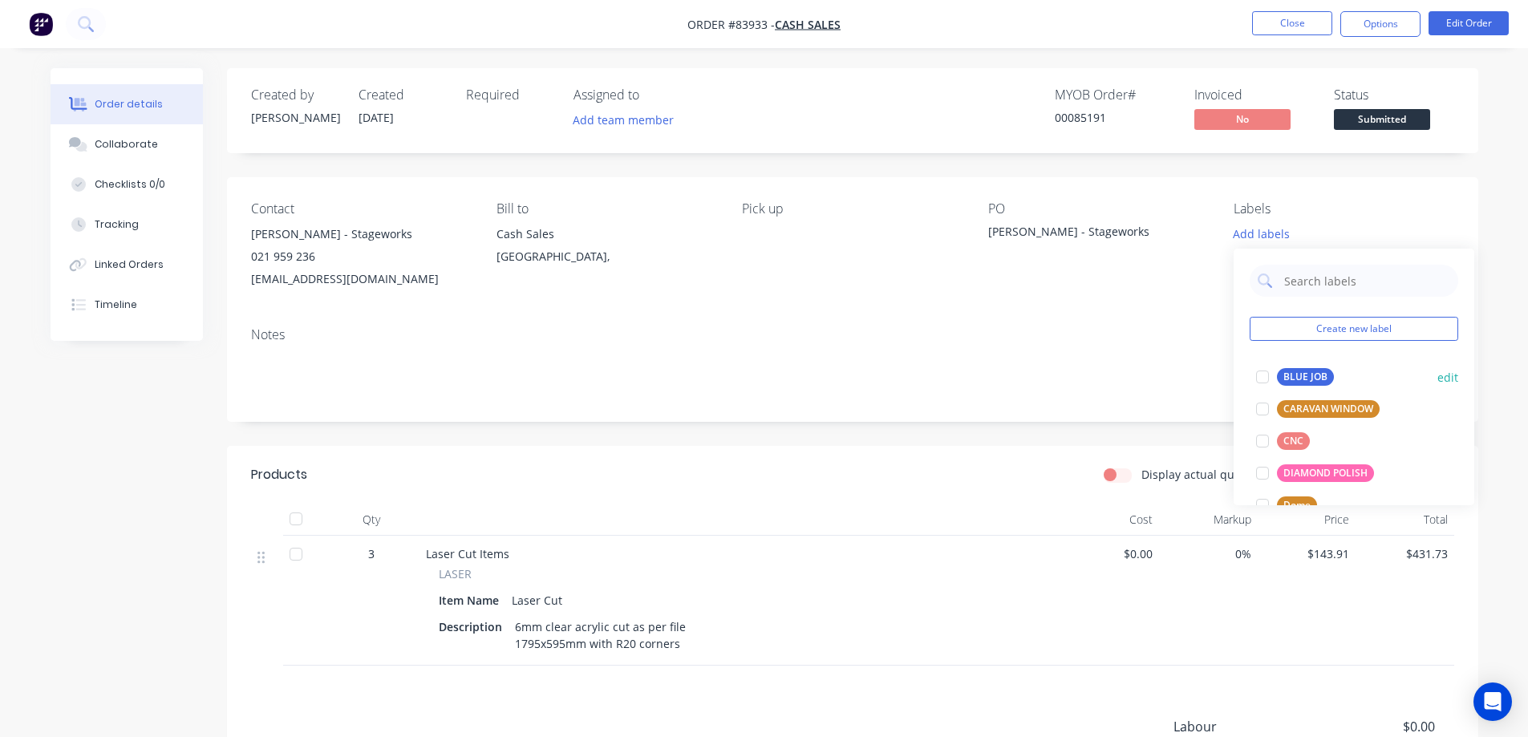
click at [1303, 374] on div "BLUE JOB" at bounding box center [1305, 377] width 57 height 18
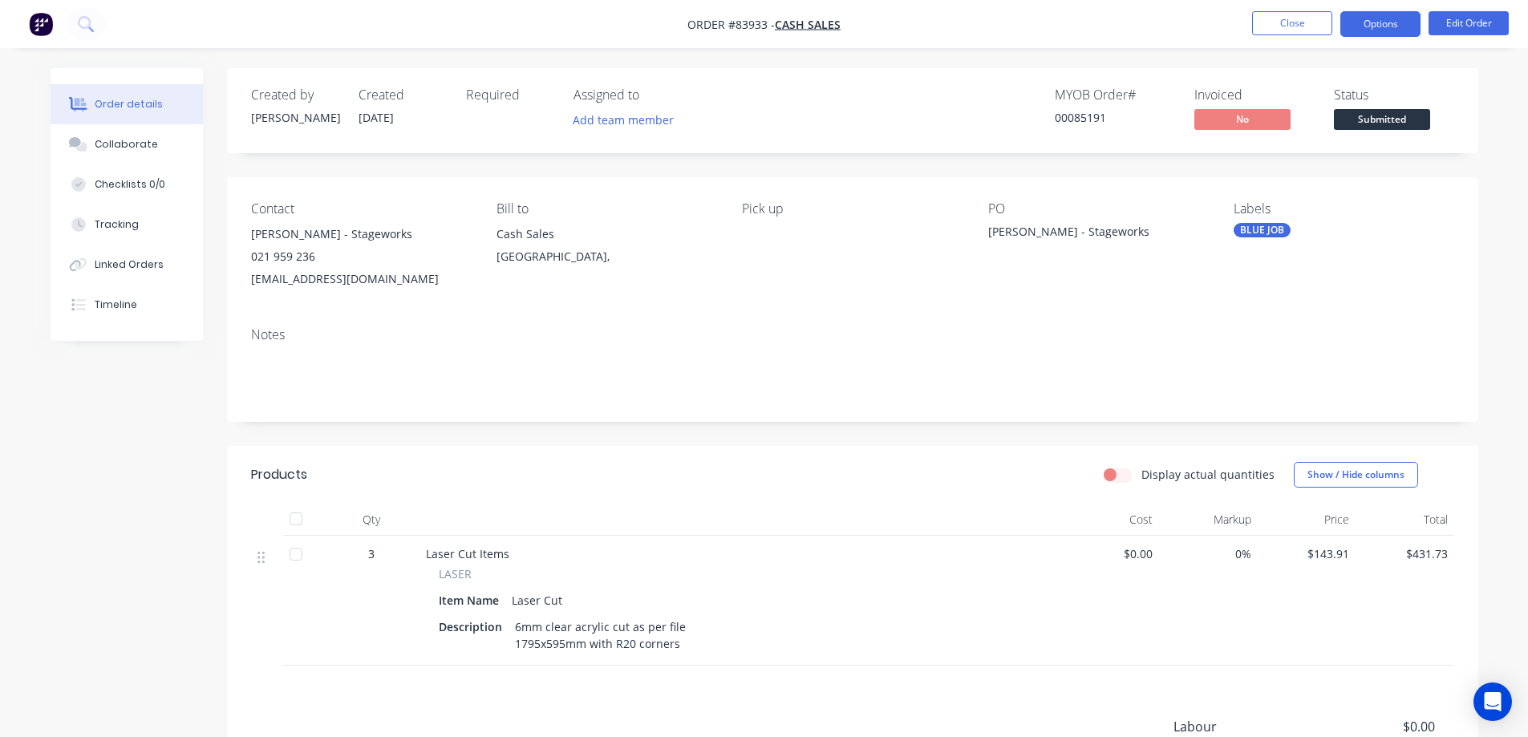
click at [1370, 26] on button "Options" at bounding box center [1380, 24] width 80 height 26
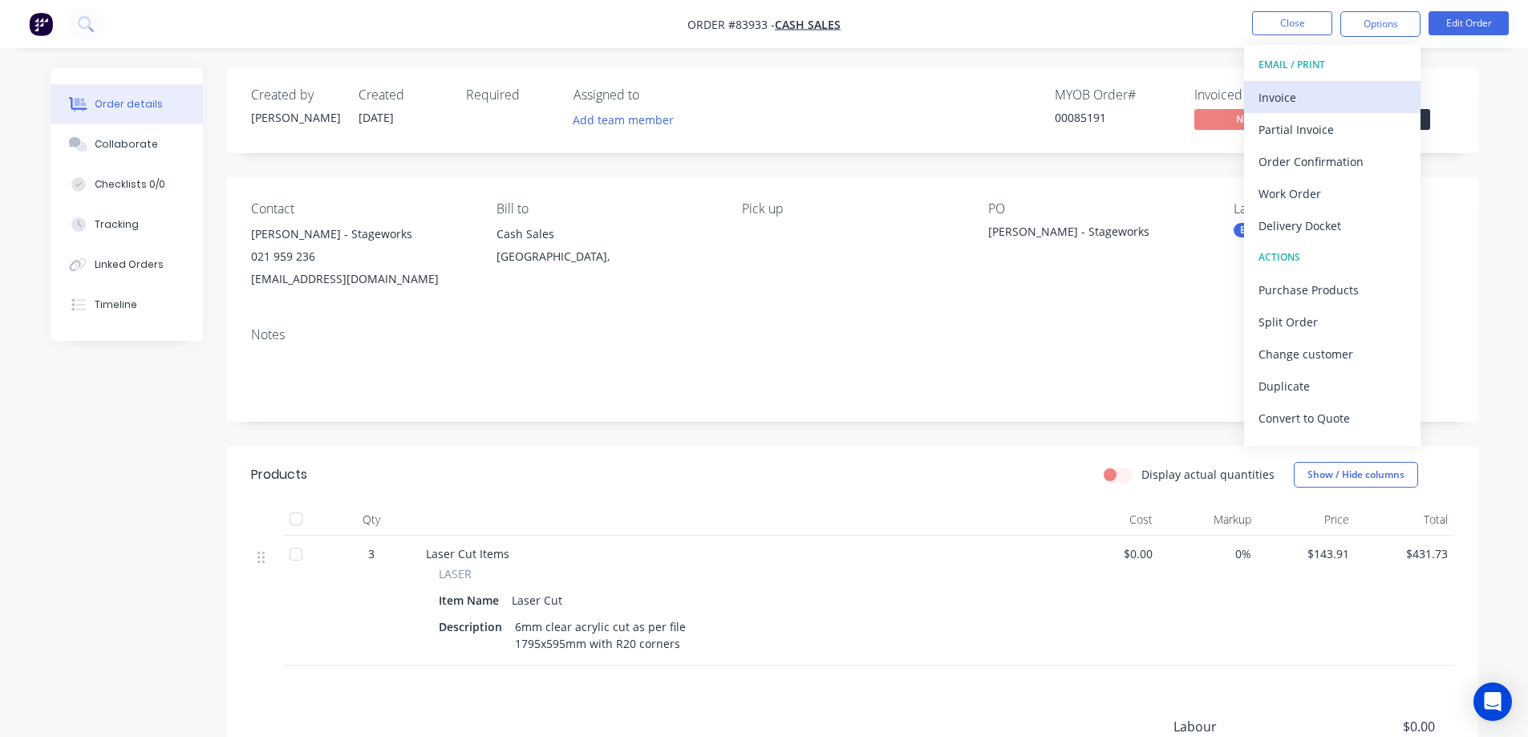
click at [1291, 100] on div "Invoice" at bounding box center [1332, 97] width 148 height 23
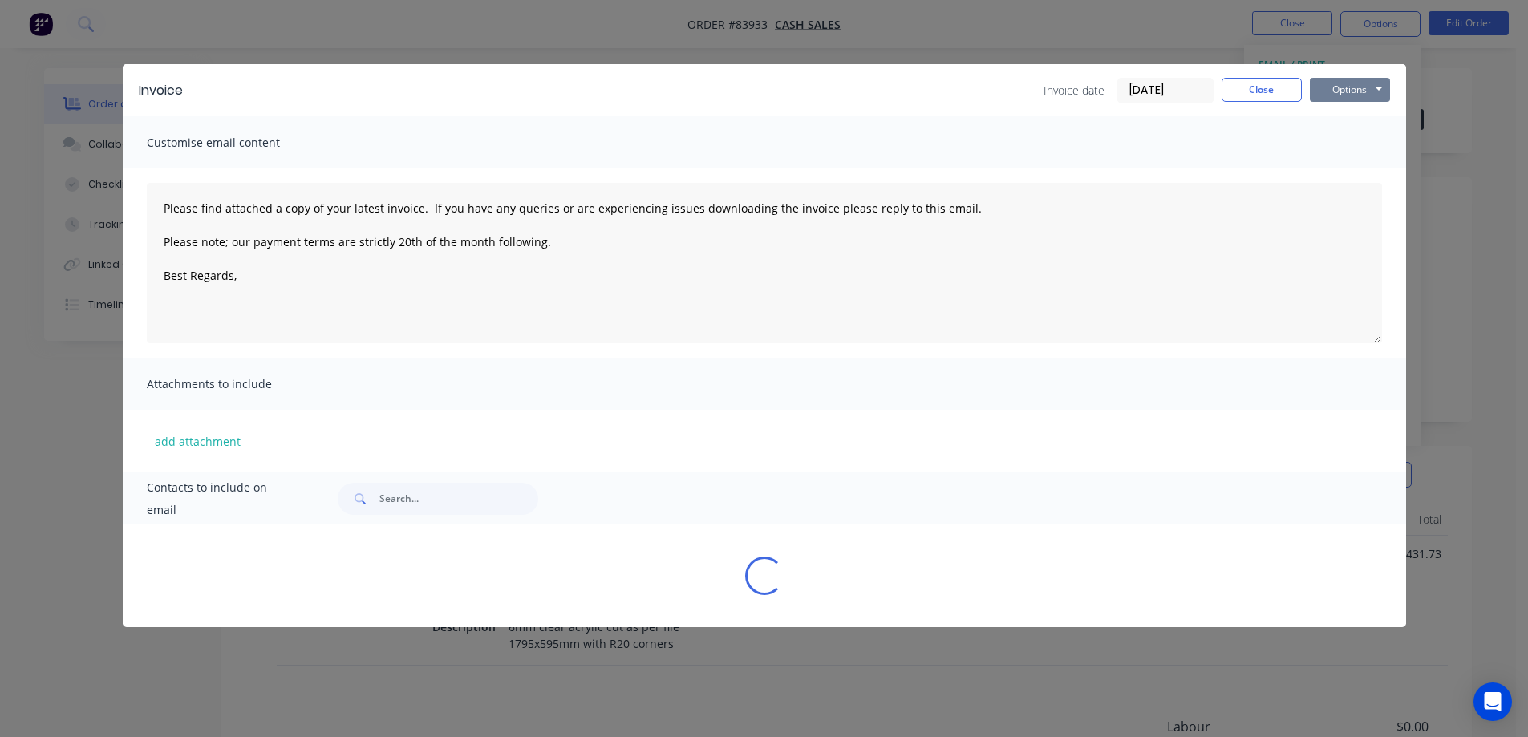
click at [1334, 91] on button "Options" at bounding box center [1350, 90] width 80 height 24
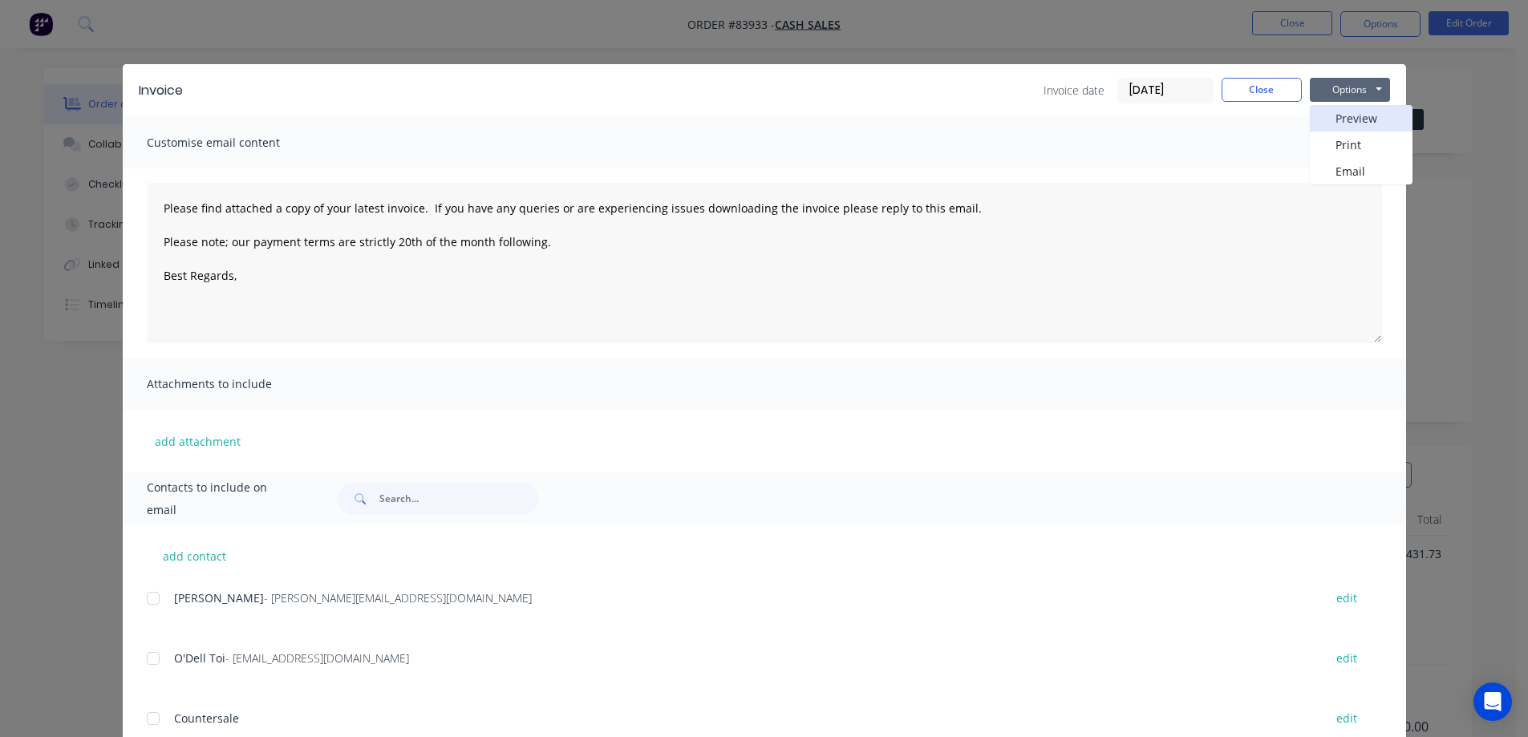
click at [1347, 114] on button "Preview" at bounding box center [1361, 118] width 103 height 26
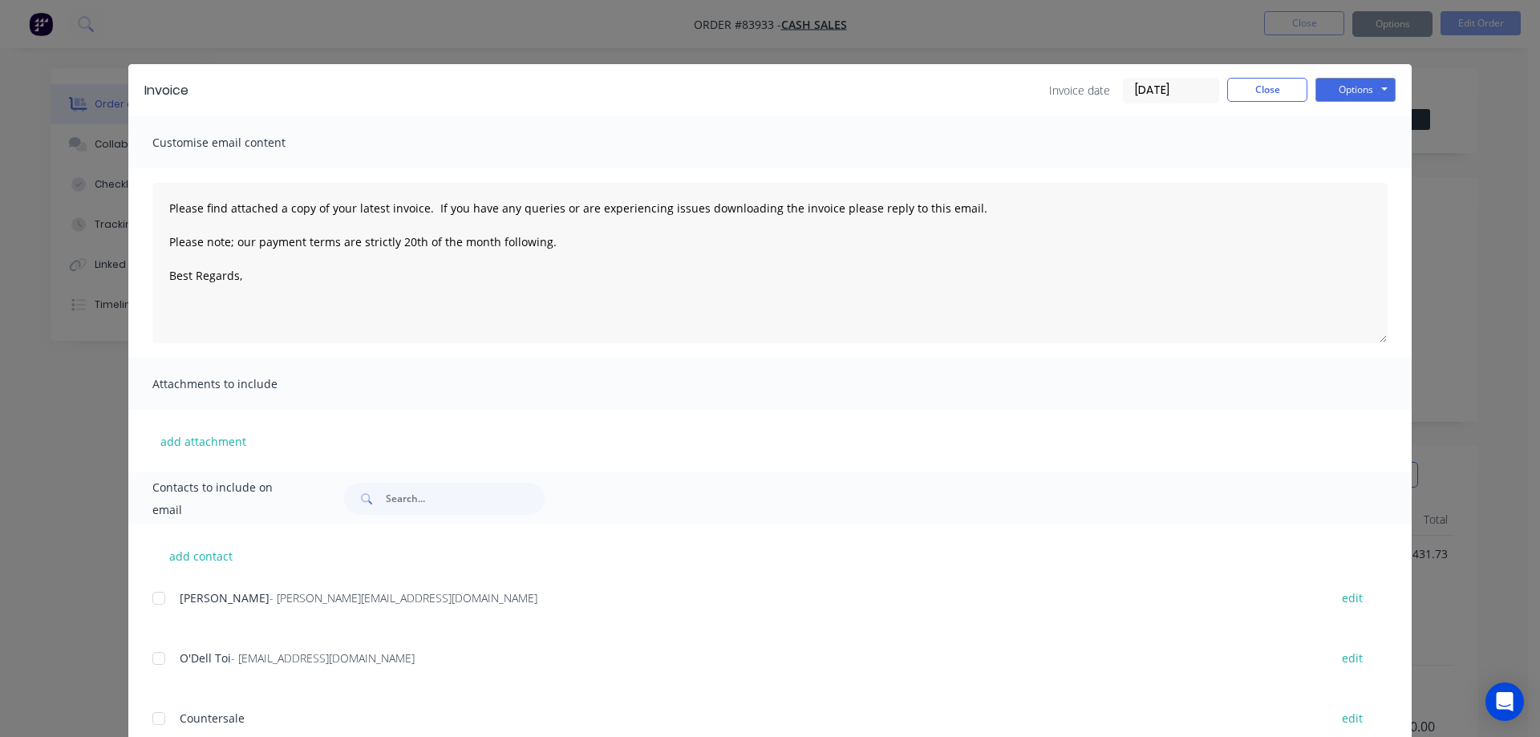
type textarea "Please find attached a copy of your latest invoice. If you have any queries or …"
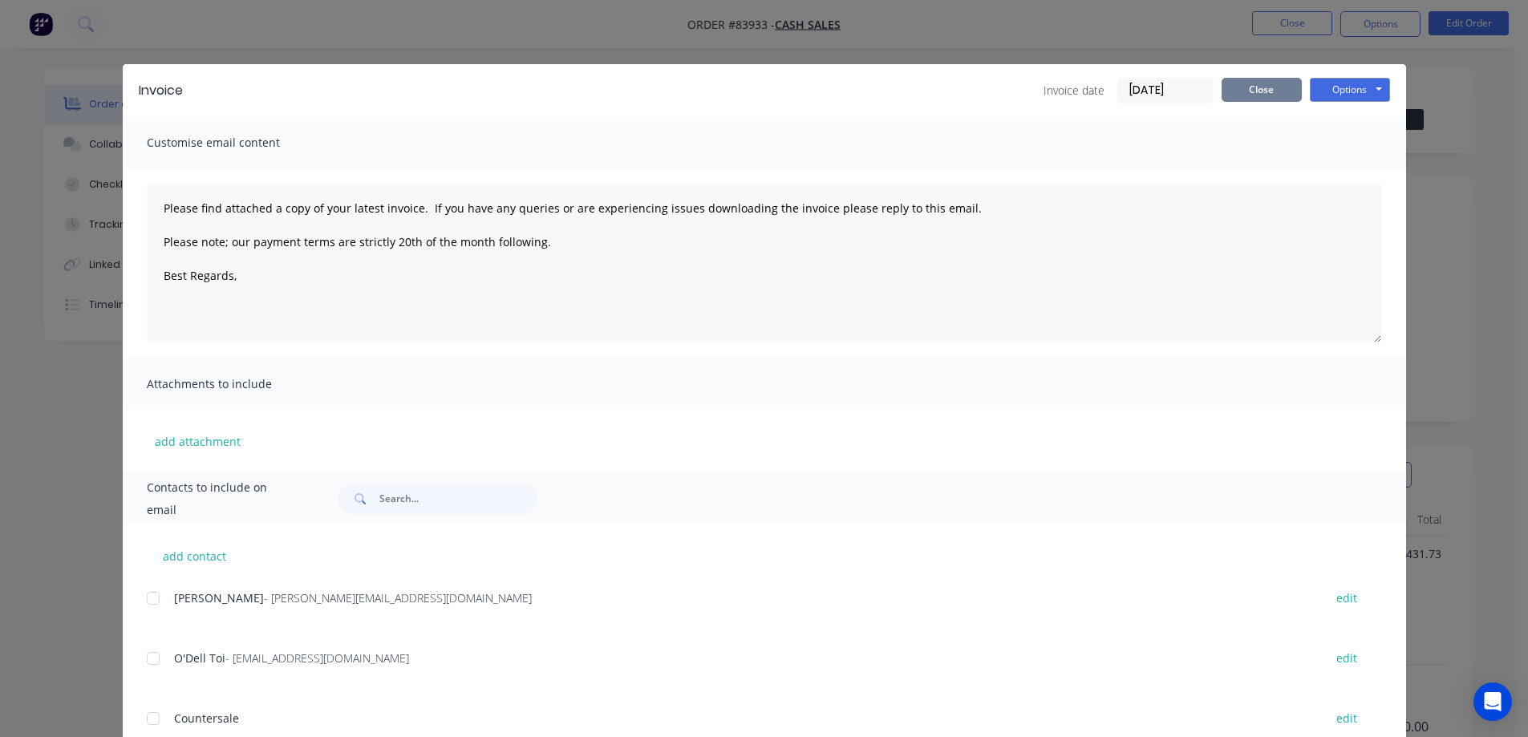
click at [1242, 84] on button "Close" at bounding box center [1262, 90] width 80 height 24
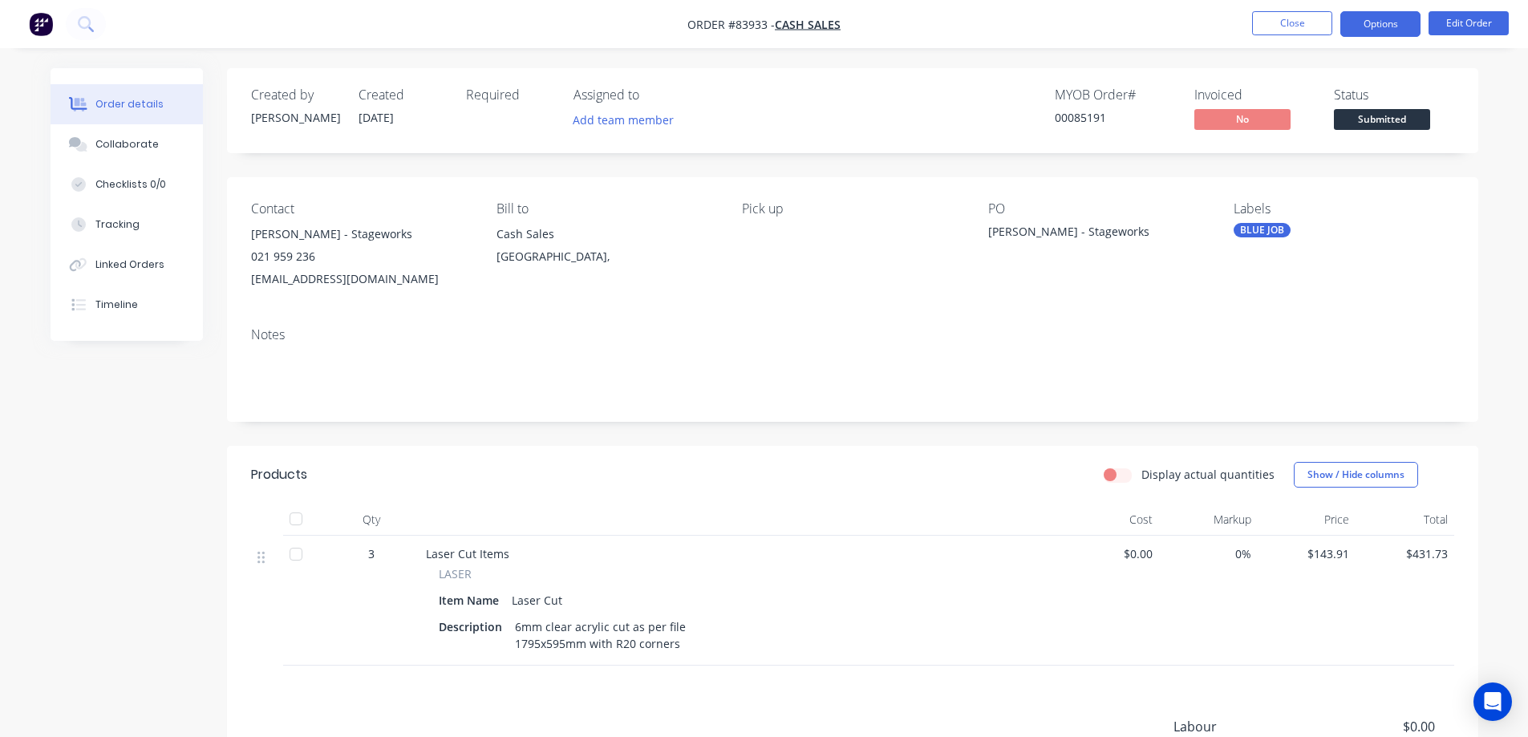
click at [1395, 26] on button "Options" at bounding box center [1380, 24] width 80 height 26
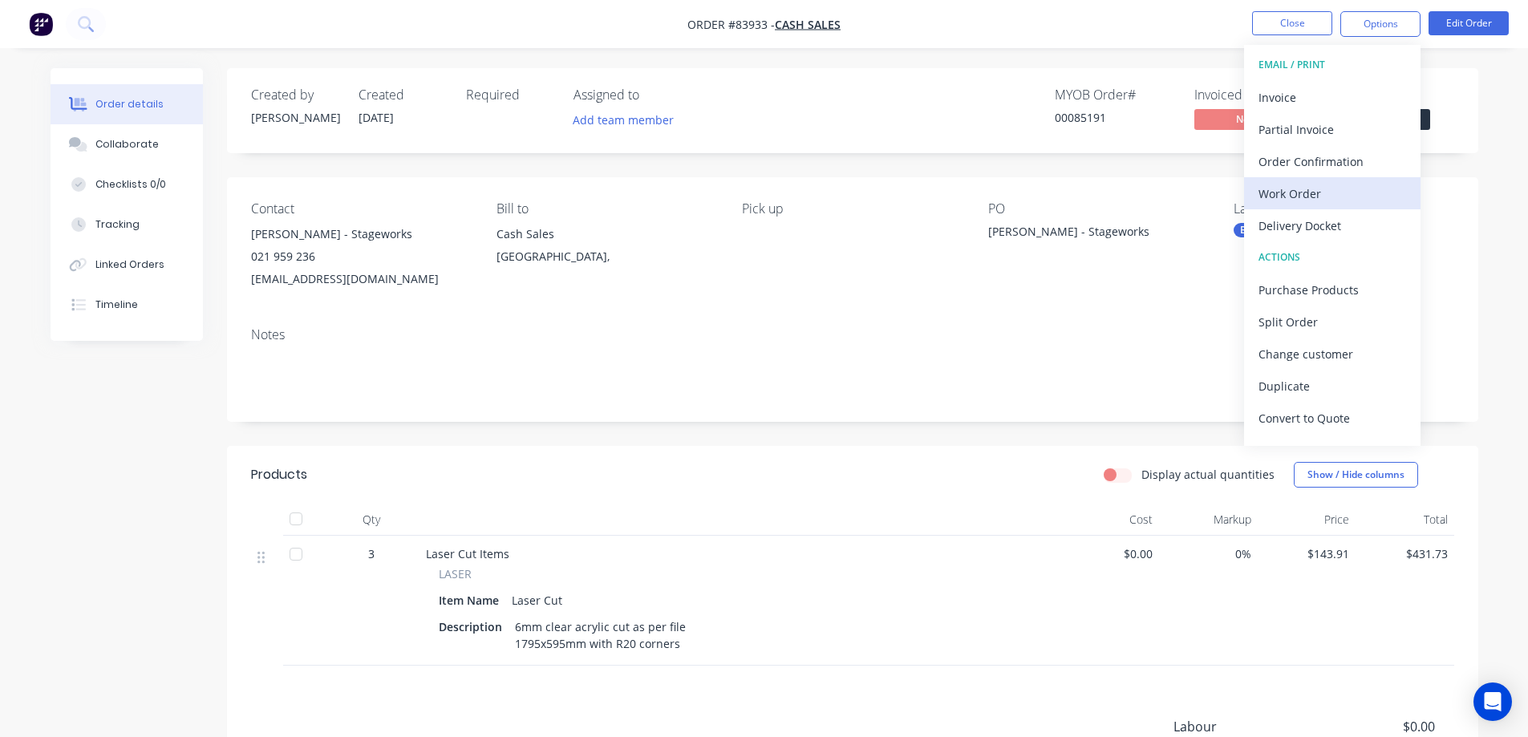
click at [1293, 192] on div "Work Order" at bounding box center [1332, 193] width 148 height 23
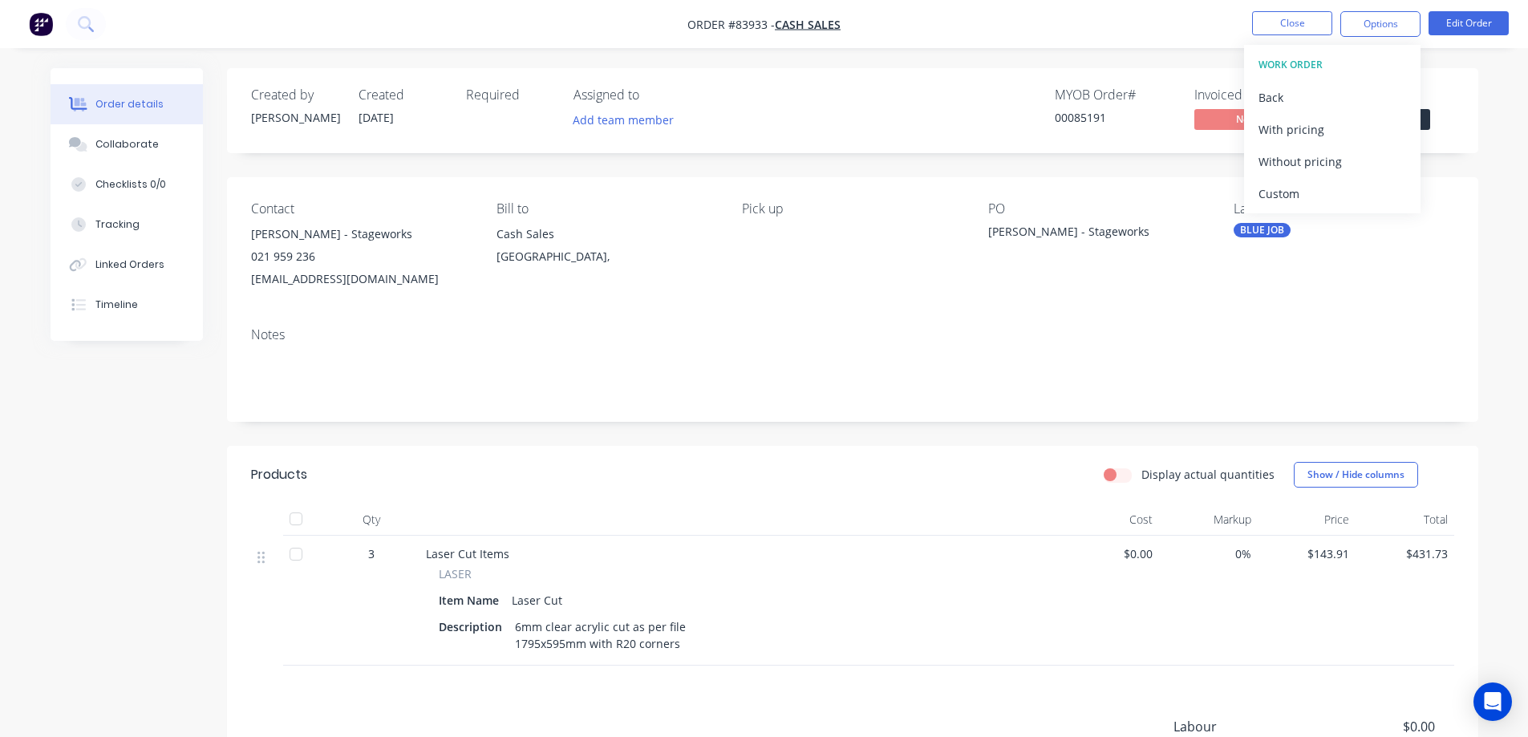
click at [1292, 164] on div "Without pricing" at bounding box center [1332, 161] width 148 height 23
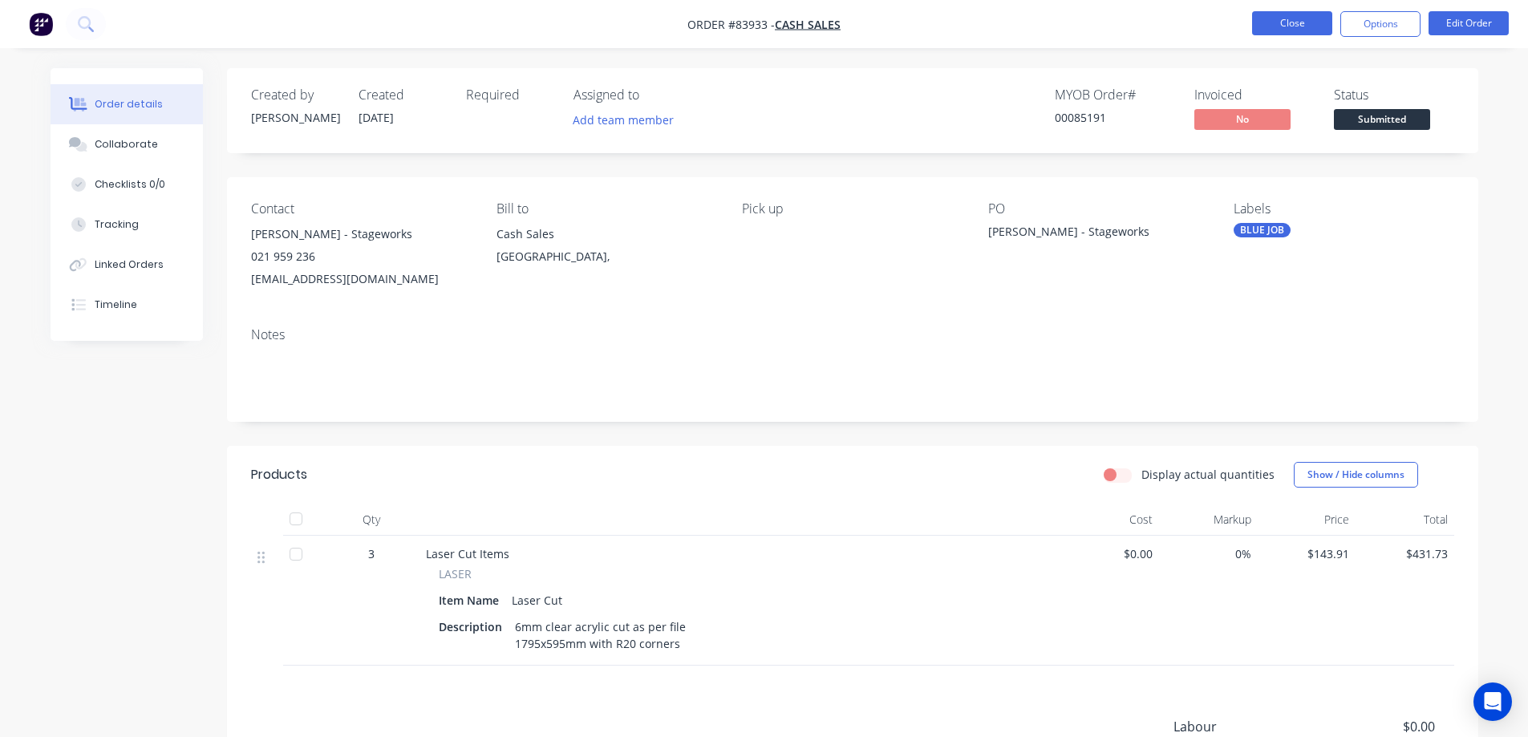
click at [1266, 27] on button "Close" at bounding box center [1292, 23] width 80 height 24
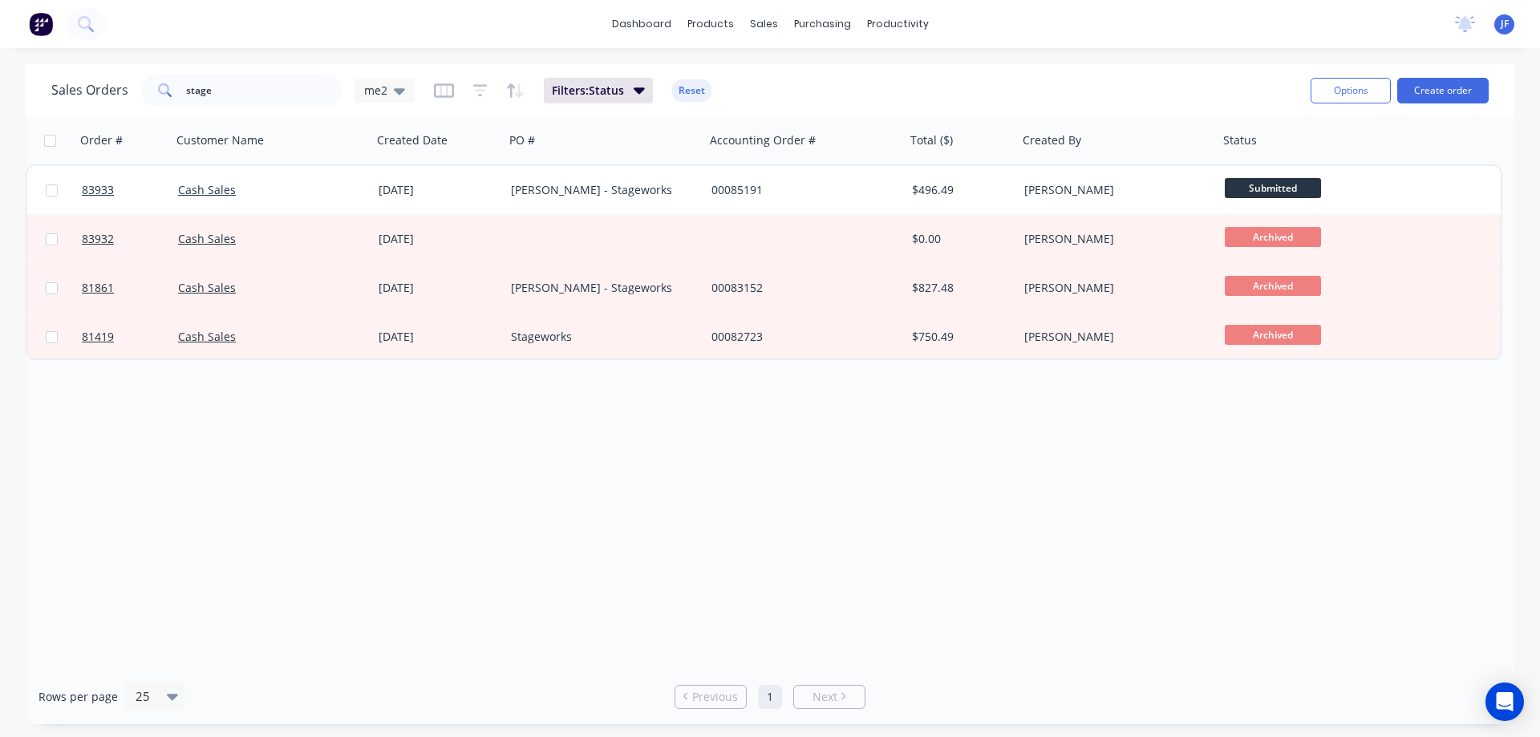
drag, startPoint x: 504, startPoint y: 462, endPoint x: 513, endPoint y: 411, distance: 51.3
click at [504, 462] on div "Order # Customer Name Created Date PO # Accounting Order # Total ($) Created By…" at bounding box center [770, 392] width 1489 height 553
click at [261, 81] on input "stage" at bounding box center [264, 91] width 156 height 32
type input "hamish"
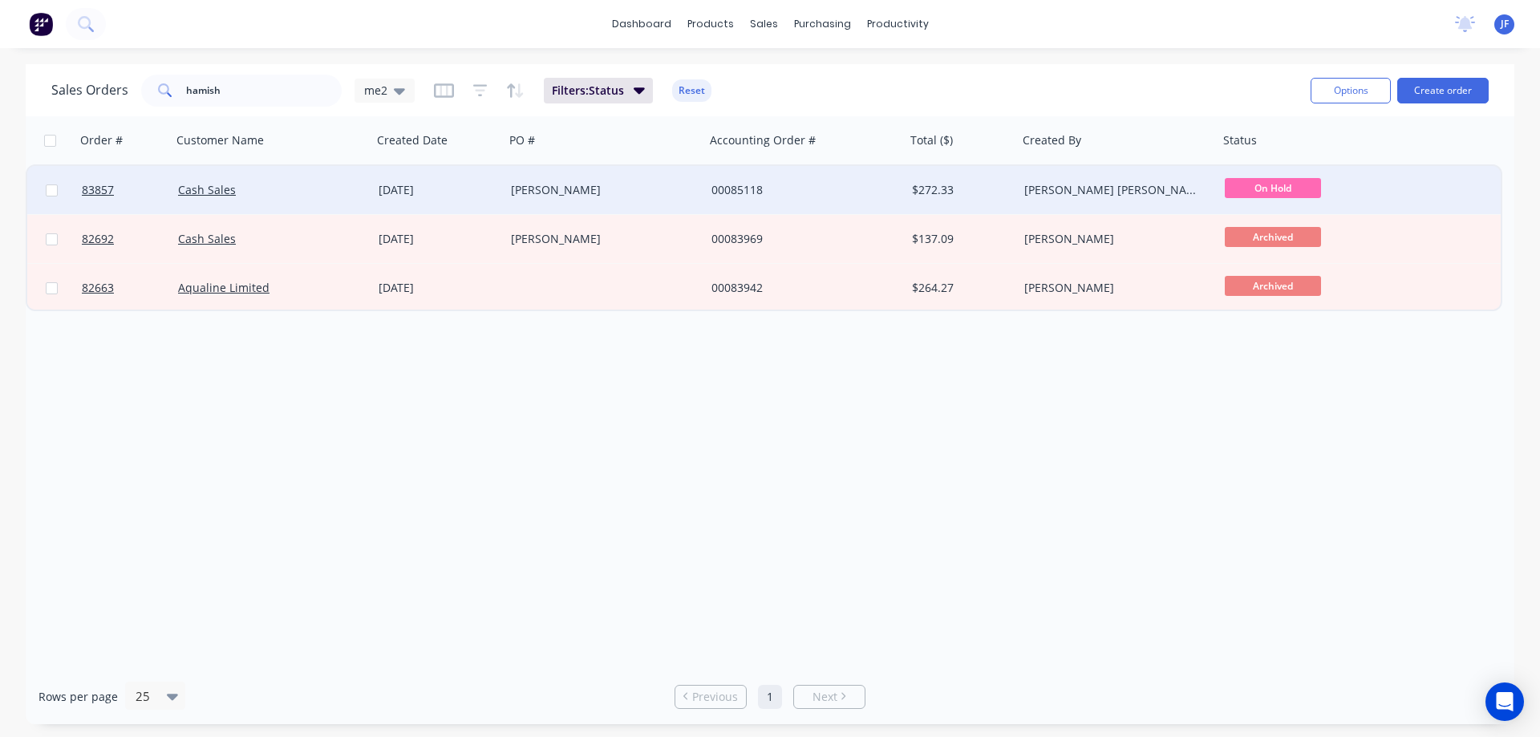
click at [496, 201] on div "[DATE]" at bounding box center [438, 190] width 132 height 48
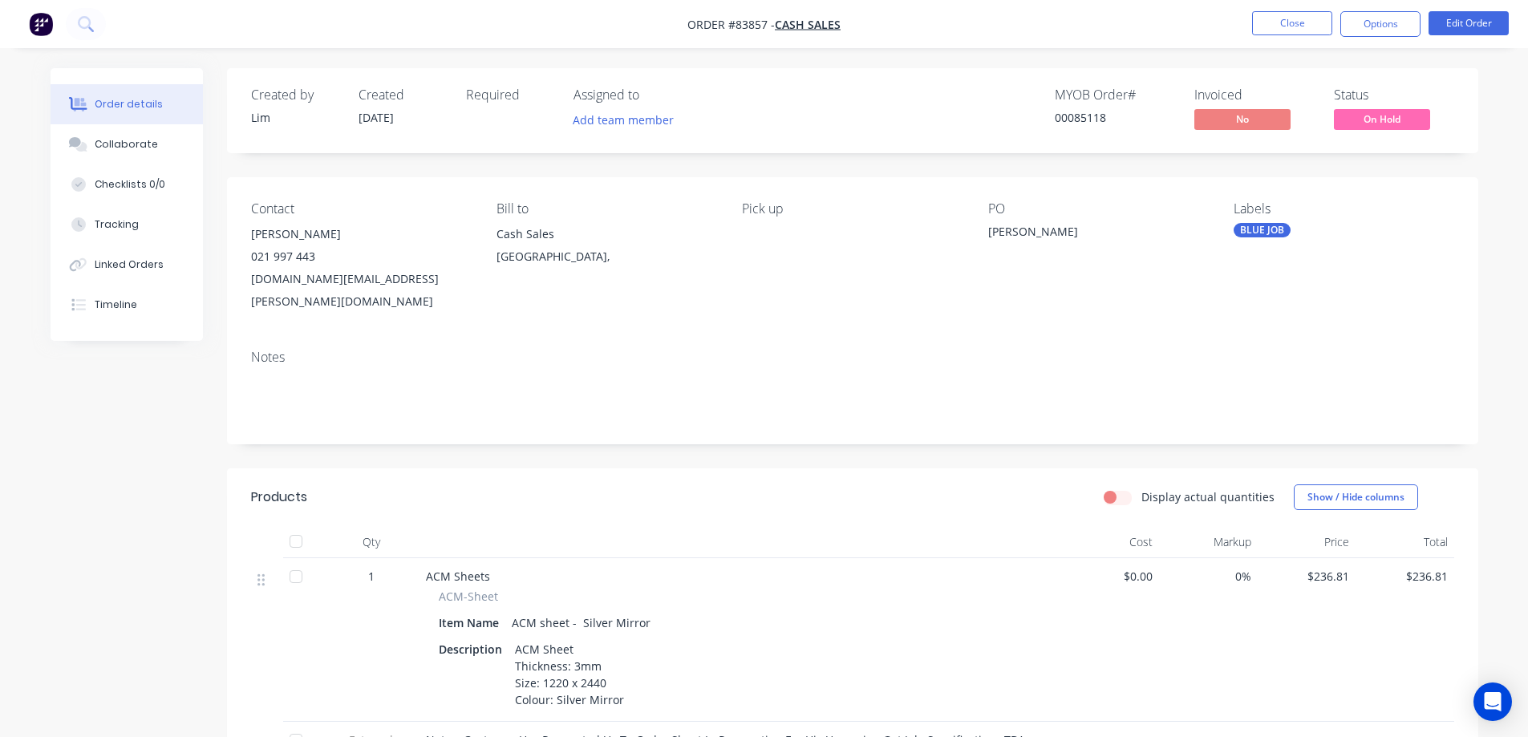
click at [1392, 114] on span "On Hold" at bounding box center [1382, 119] width 96 height 20
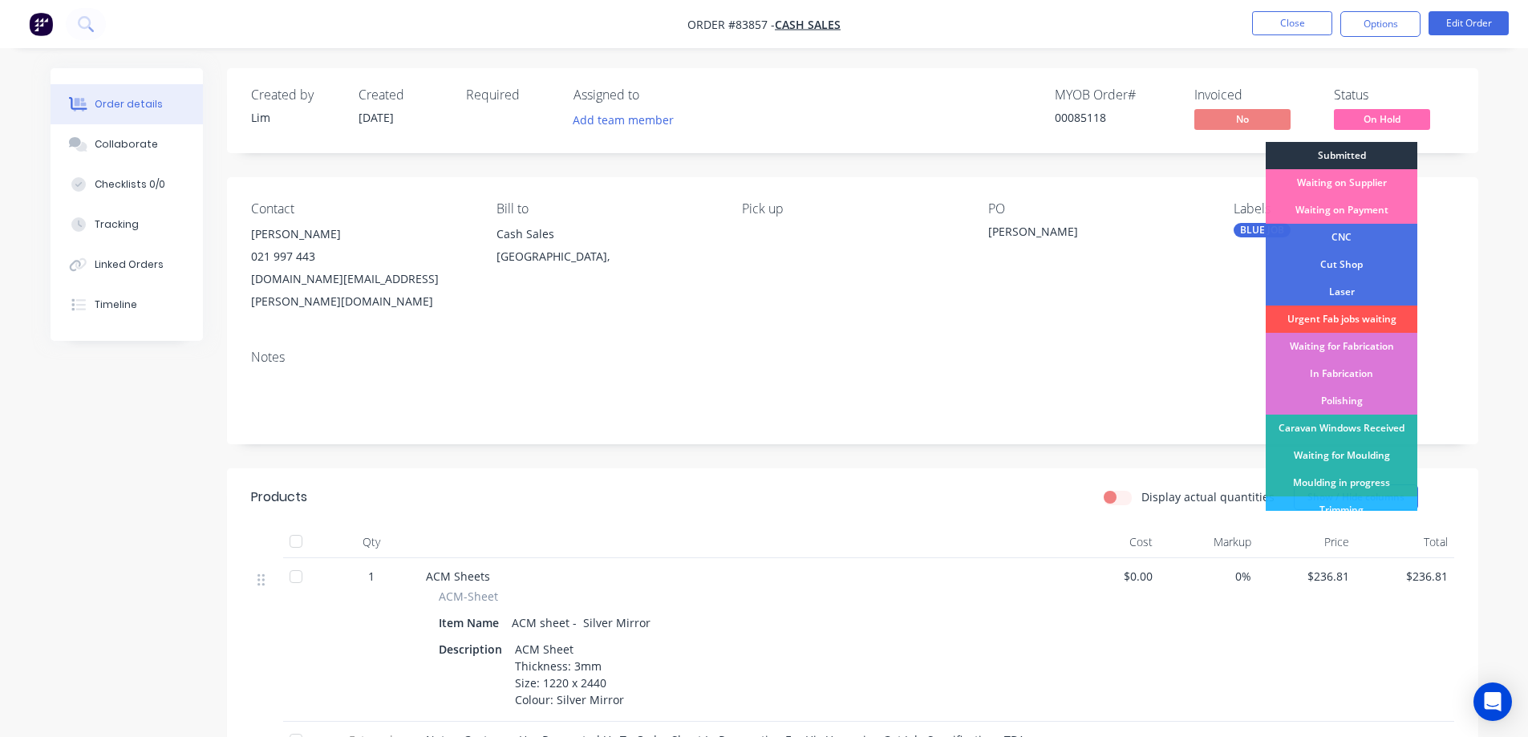
click at [1391, 156] on div "Submitted" at bounding box center [1342, 155] width 152 height 27
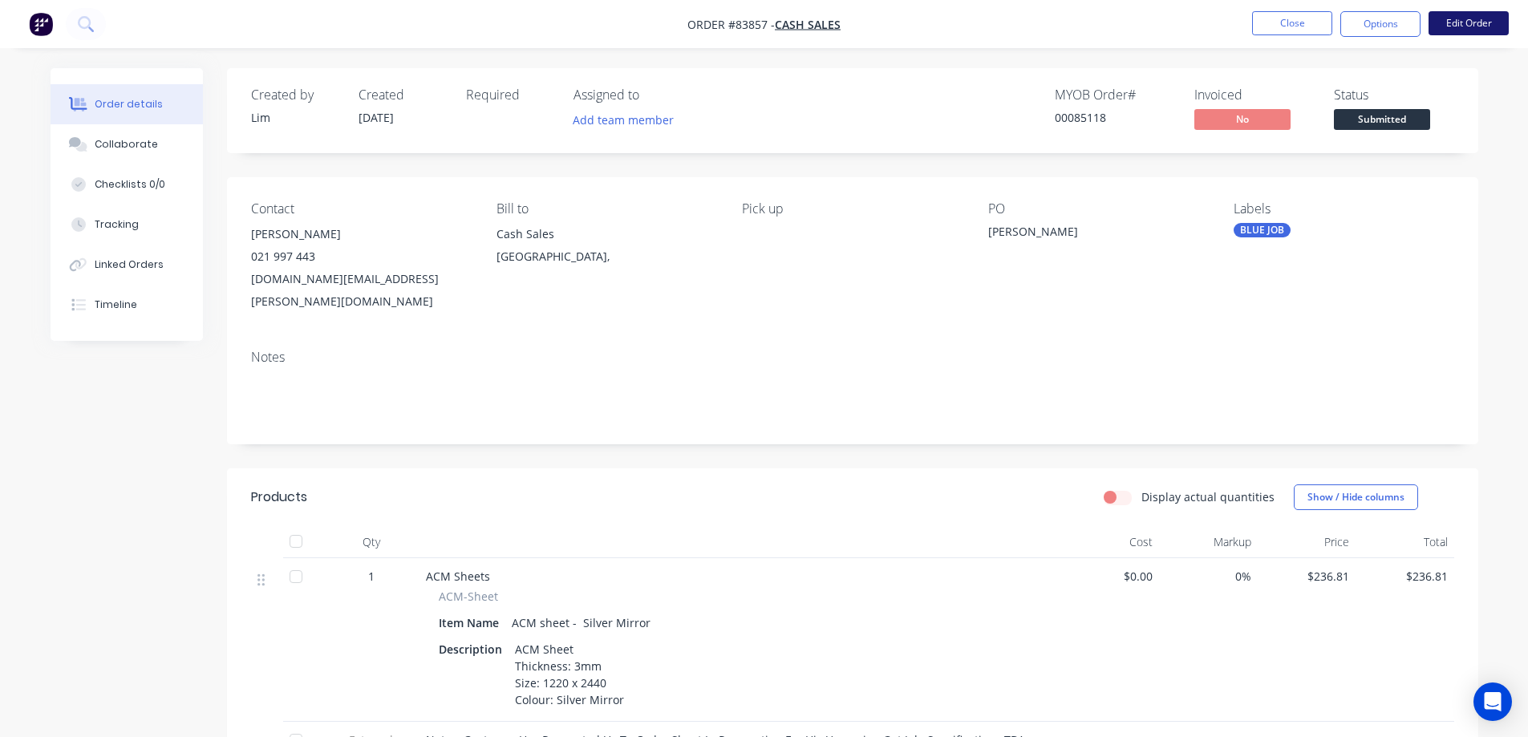
click at [1443, 33] on button "Edit Order" at bounding box center [1468, 23] width 80 height 24
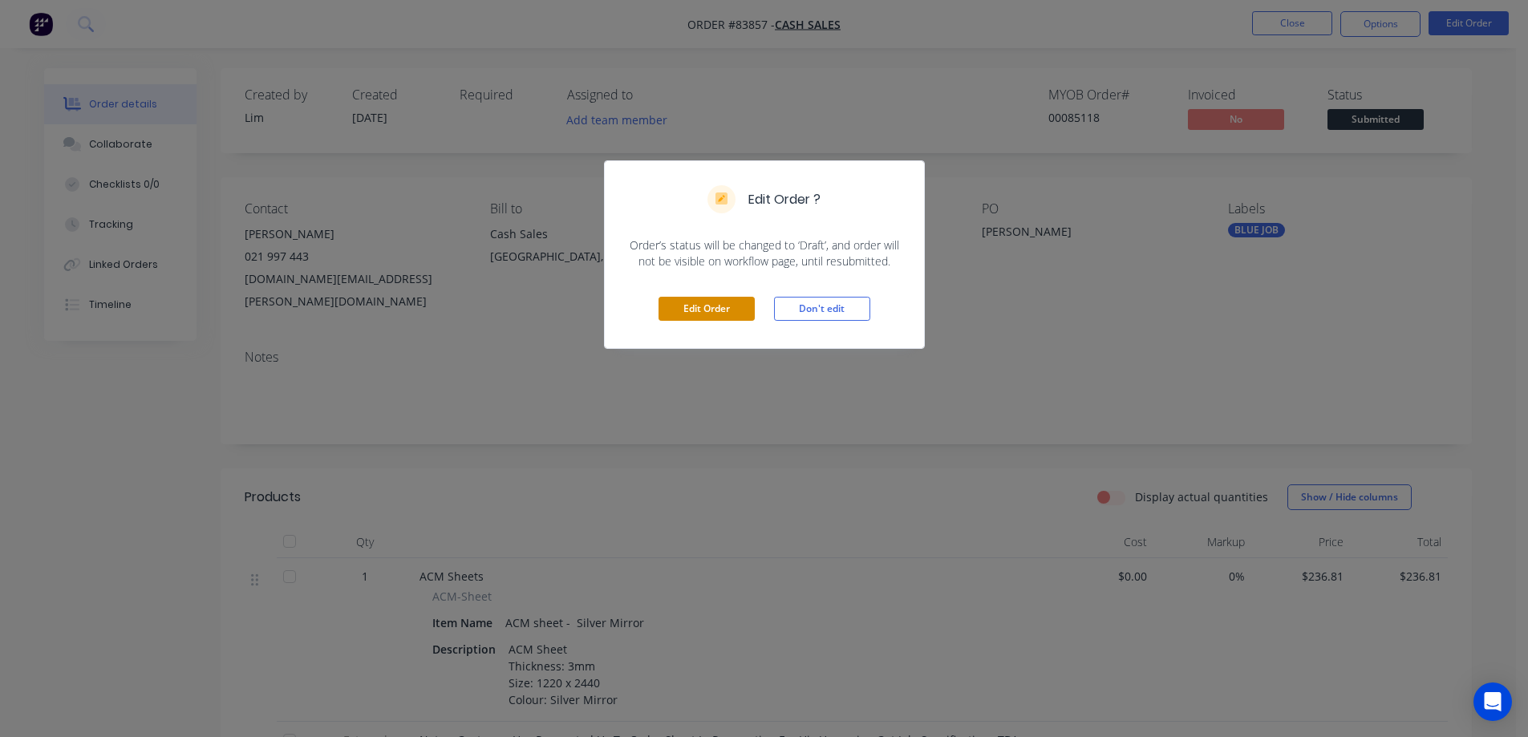
click at [738, 302] on button "Edit Order" at bounding box center [706, 309] width 96 height 24
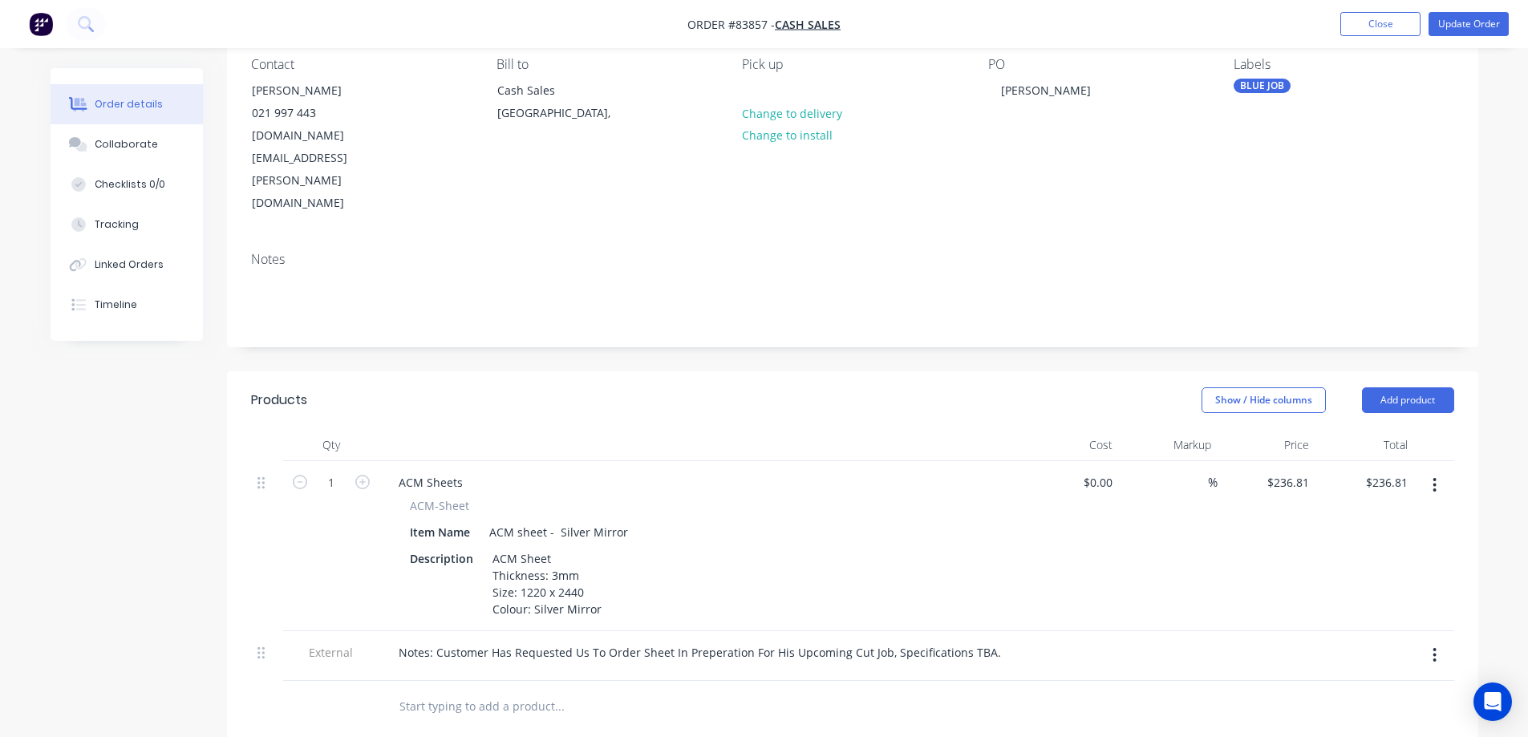
scroll to position [321, 0]
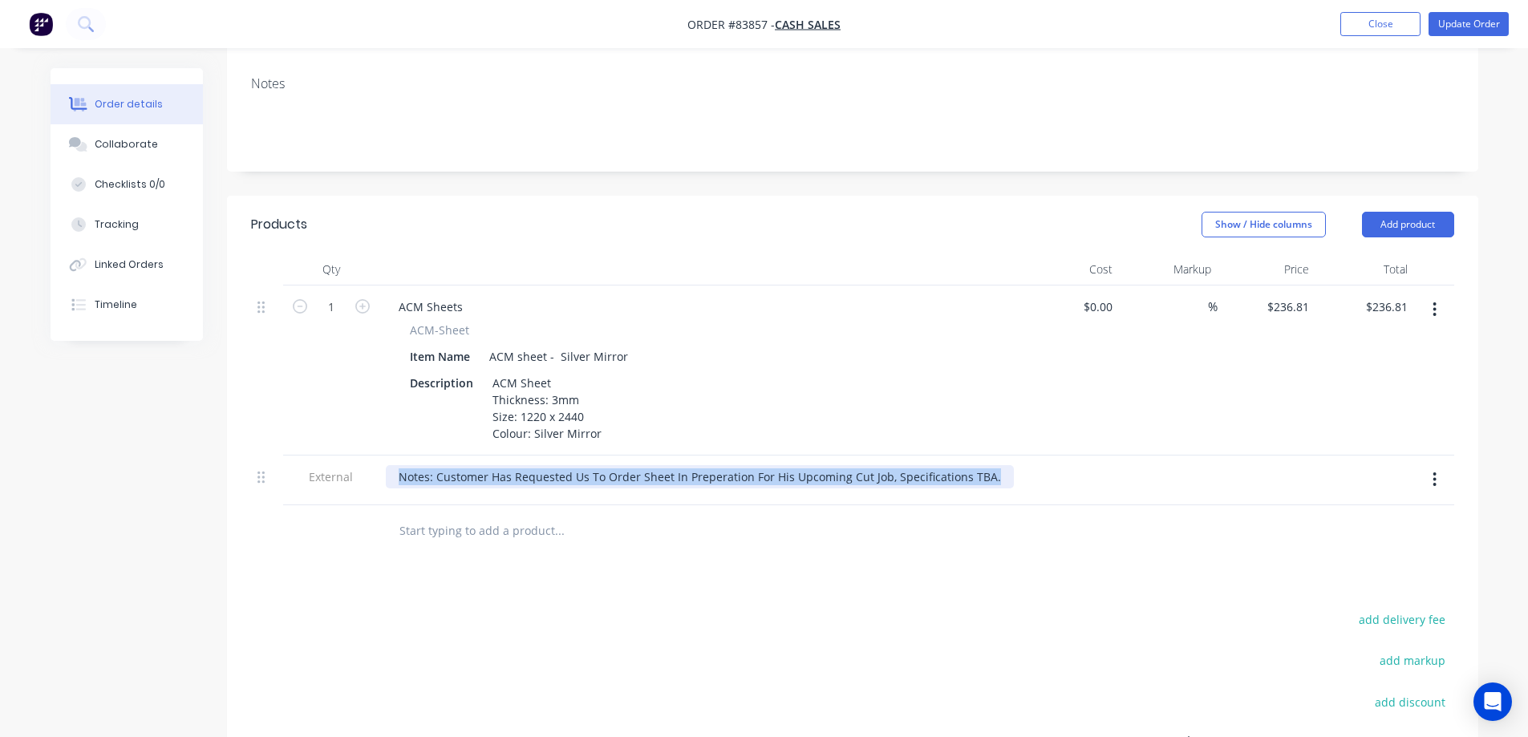
drag, startPoint x: 995, startPoint y: 415, endPoint x: 983, endPoint y: 415, distance: 11.2
click at [984, 465] on div "Notes: Customer Has Requested Us To Order Sheet In Preperation For His Upcoming…" at bounding box center [700, 476] width 629 height 23
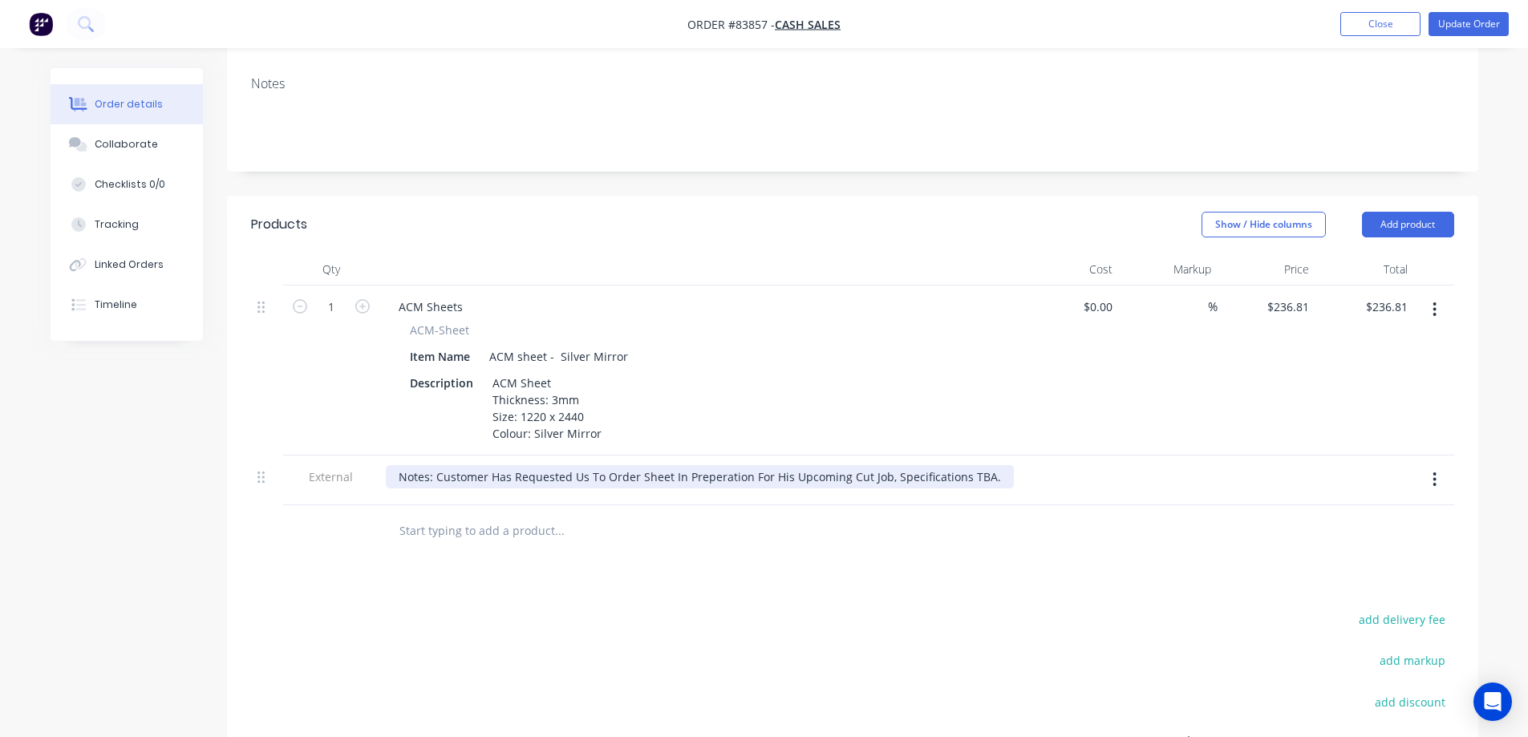
click at [970, 465] on div "Notes: Customer Has Requested Us To Order Sheet In Preperation For His Upcoming…" at bounding box center [700, 476] width 628 height 23
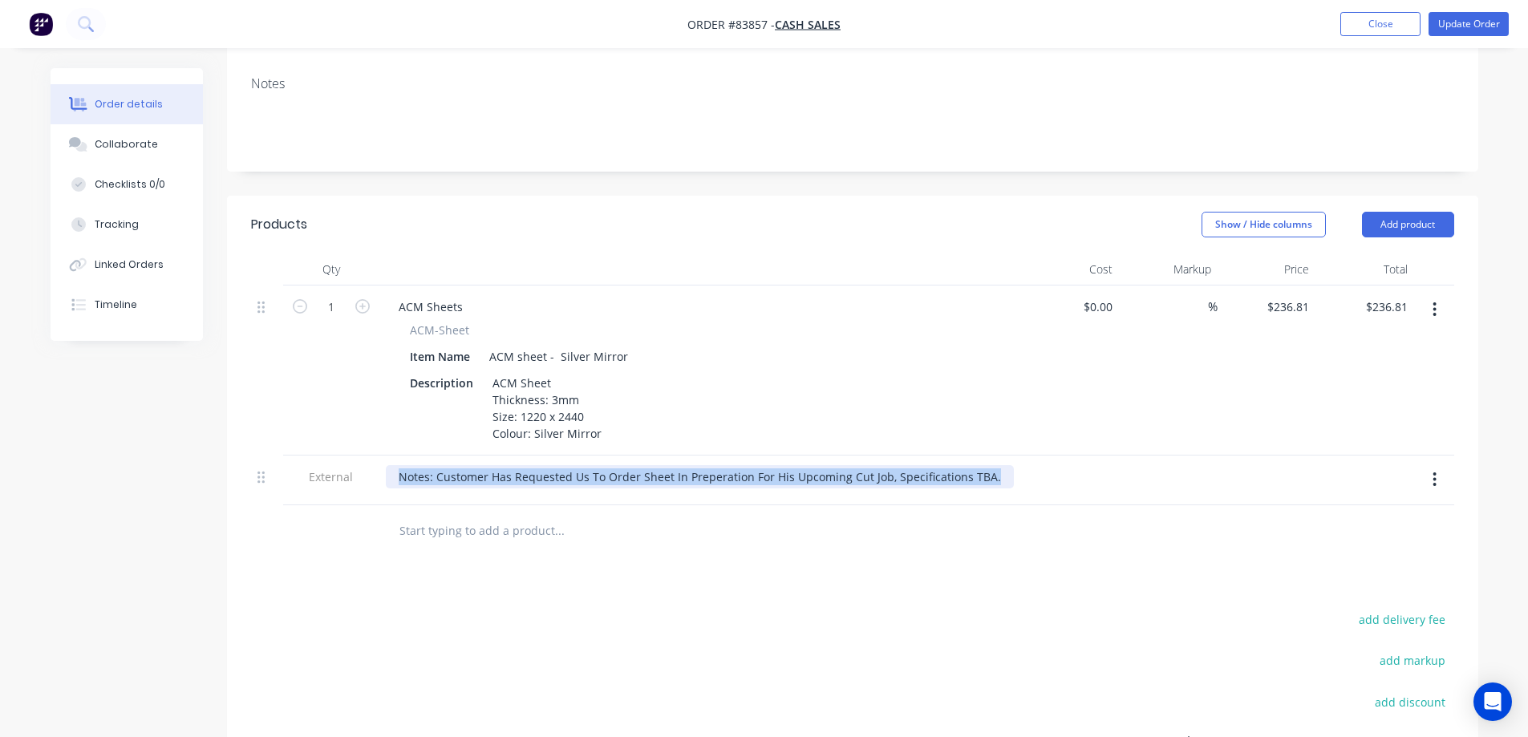
paste div
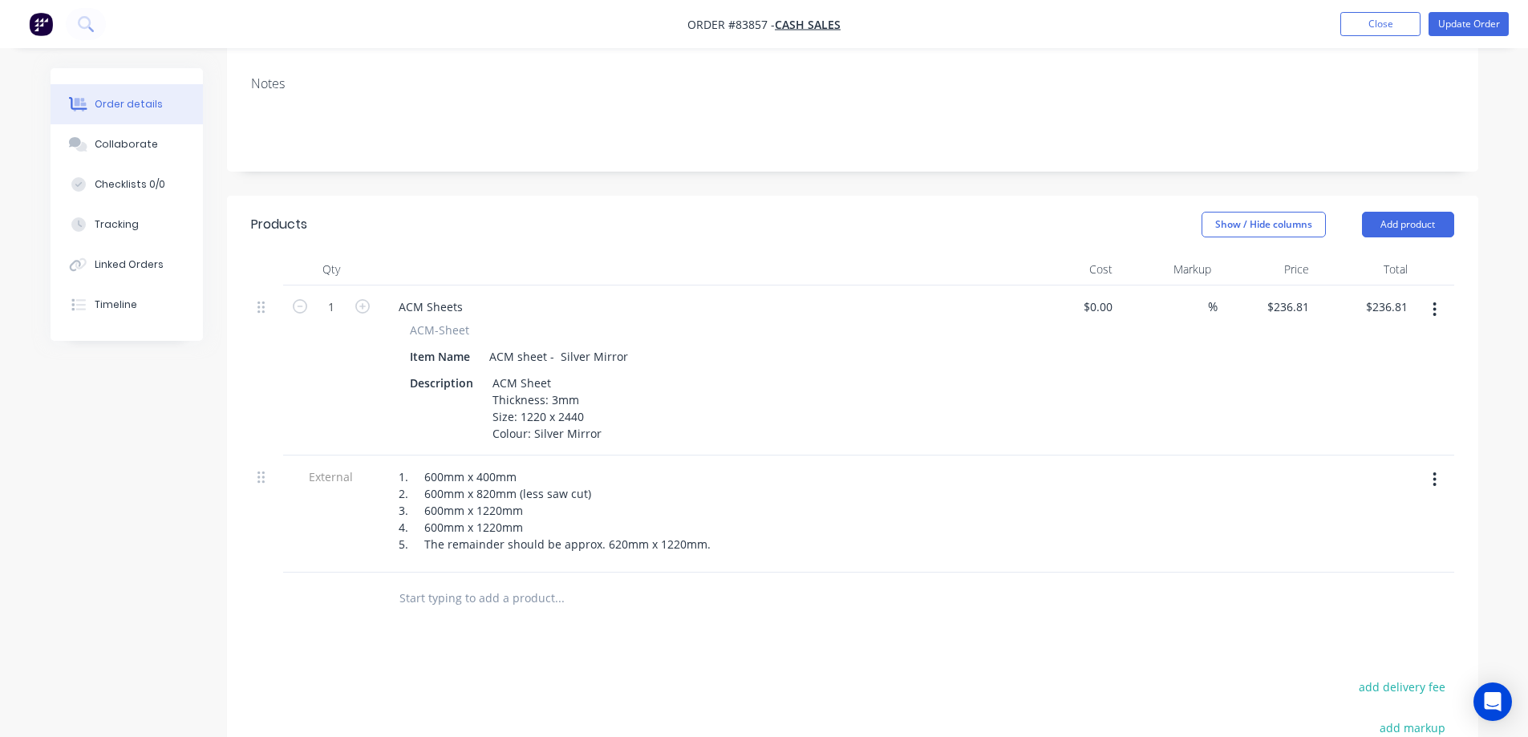
click at [739, 578] on div "Products Show / Hide columns Add product Qty Cost Markup Price Total 1 ACM Shee…" at bounding box center [852, 603] width 1251 height 814
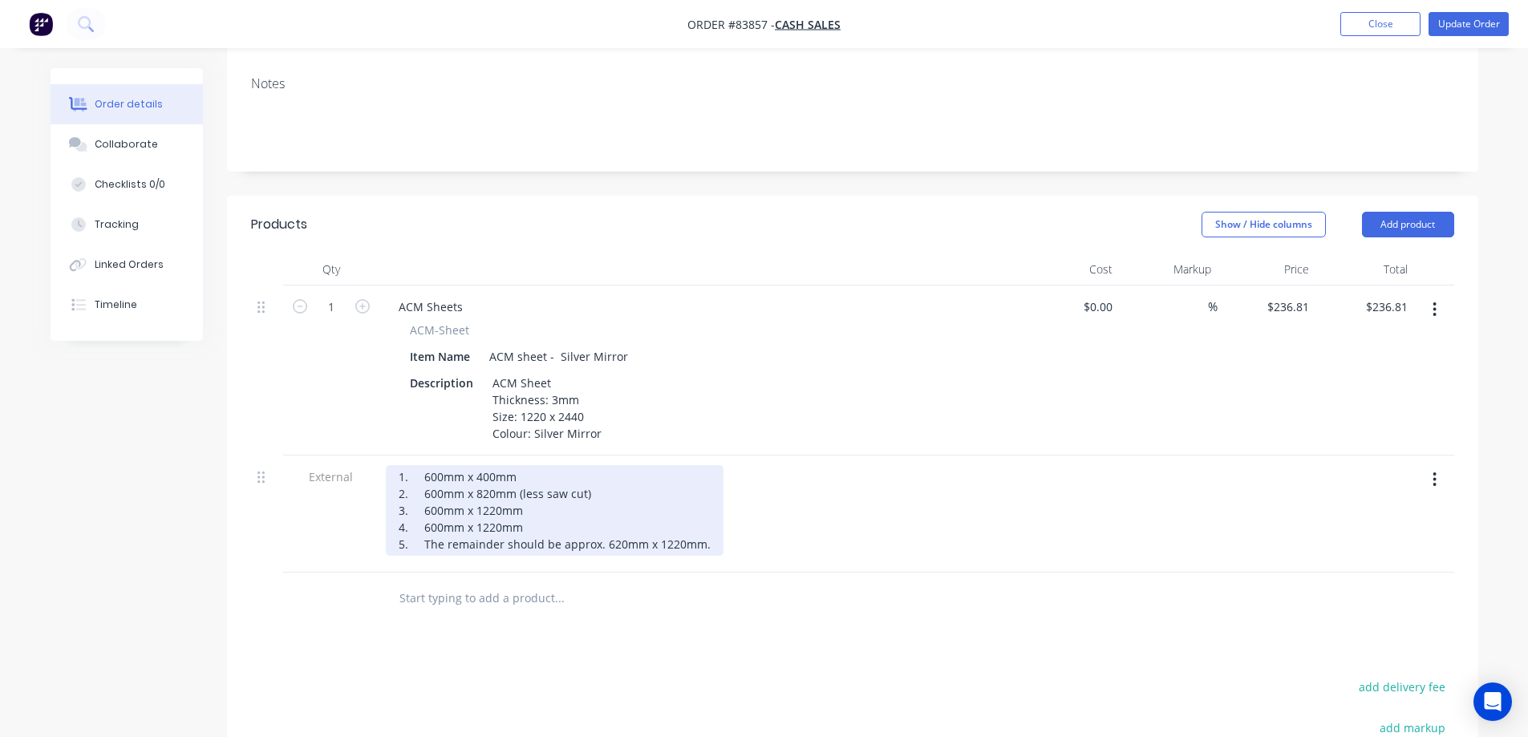
click at [399, 465] on div "1. 600mm x 400mm 2. 600mm x 820mm (less saw cut) 3. 600mm x 1220mm 4. 600mm x 1…" at bounding box center [555, 510] width 338 height 91
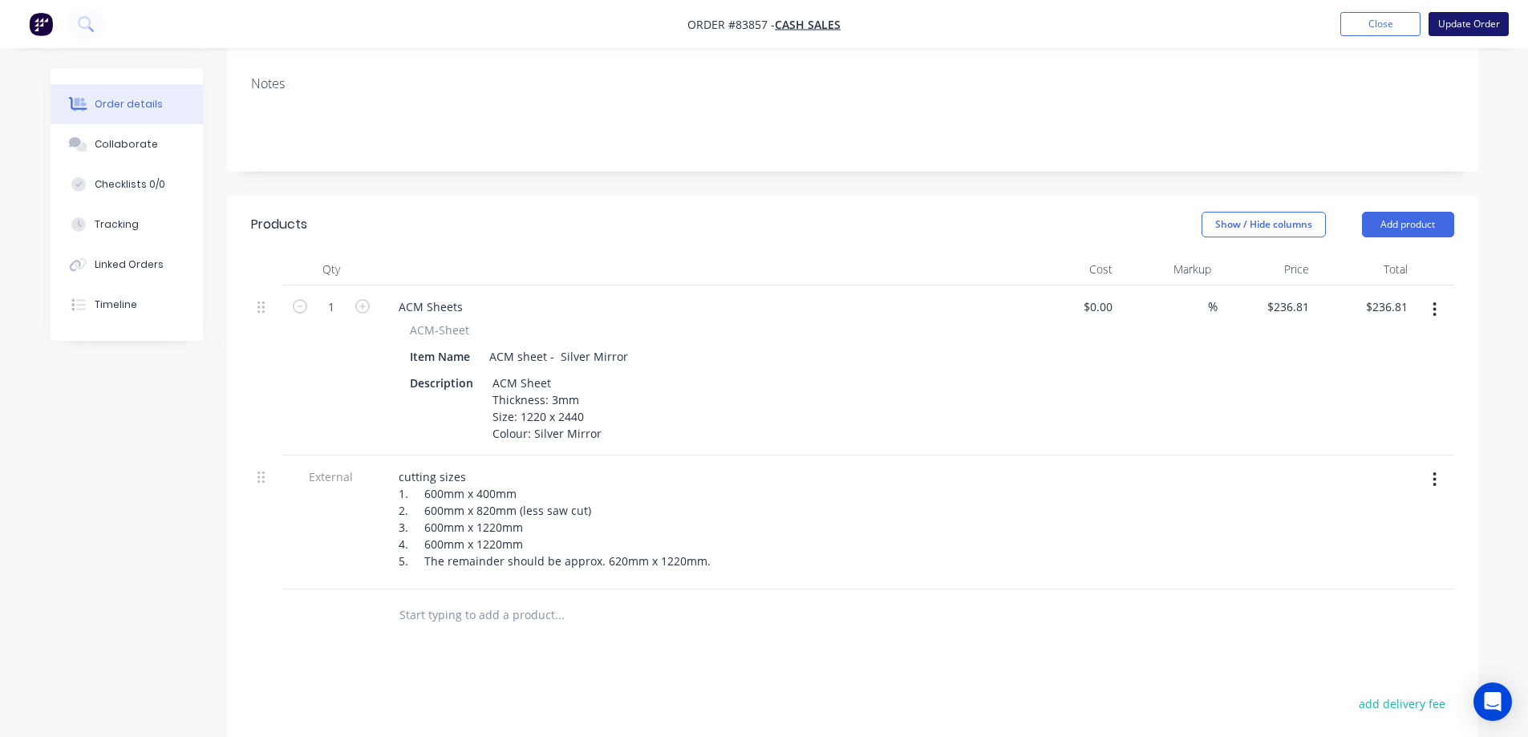
click at [1478, 31] on button "Update Order" at bounding box center [1468, 24] width 80 height 24
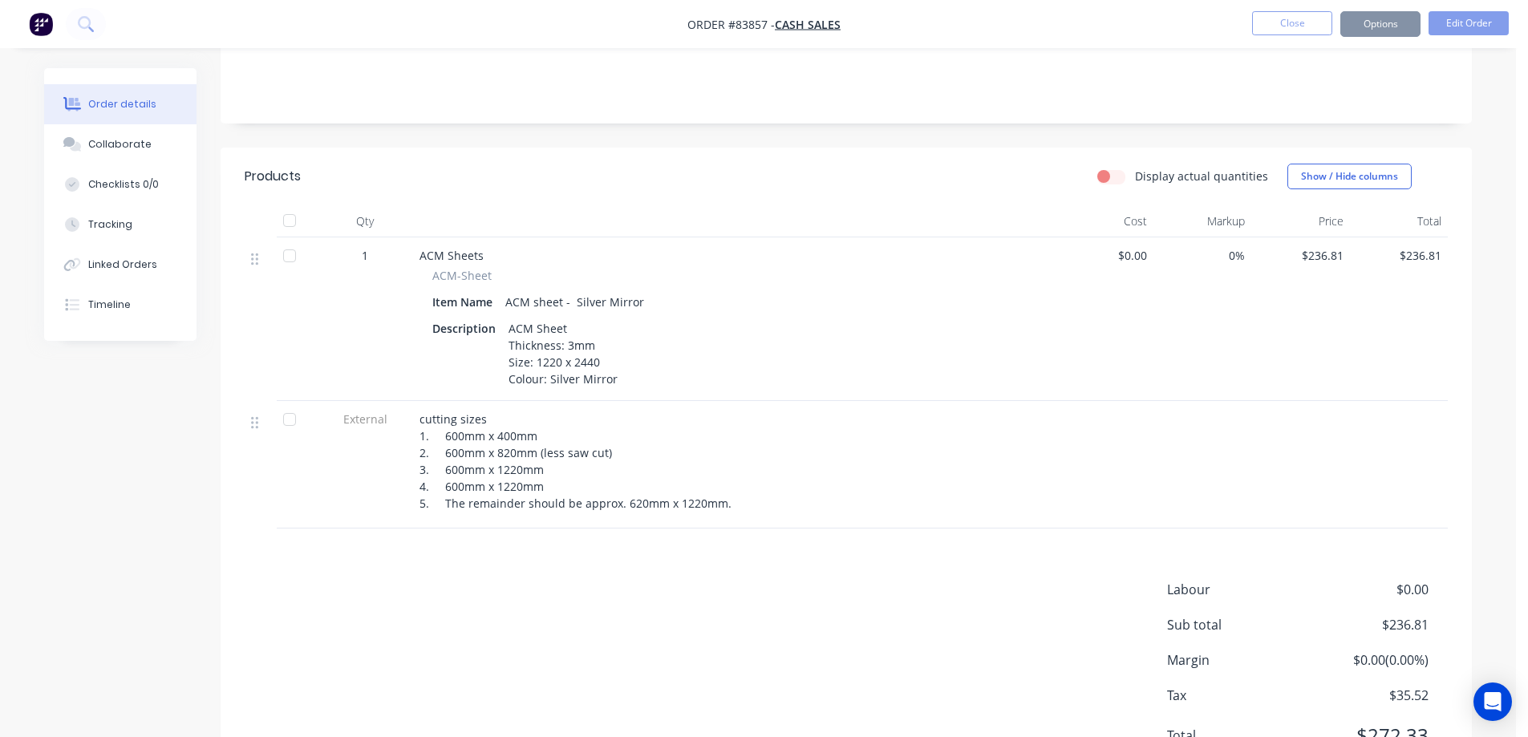
scroll to position [0, 0]
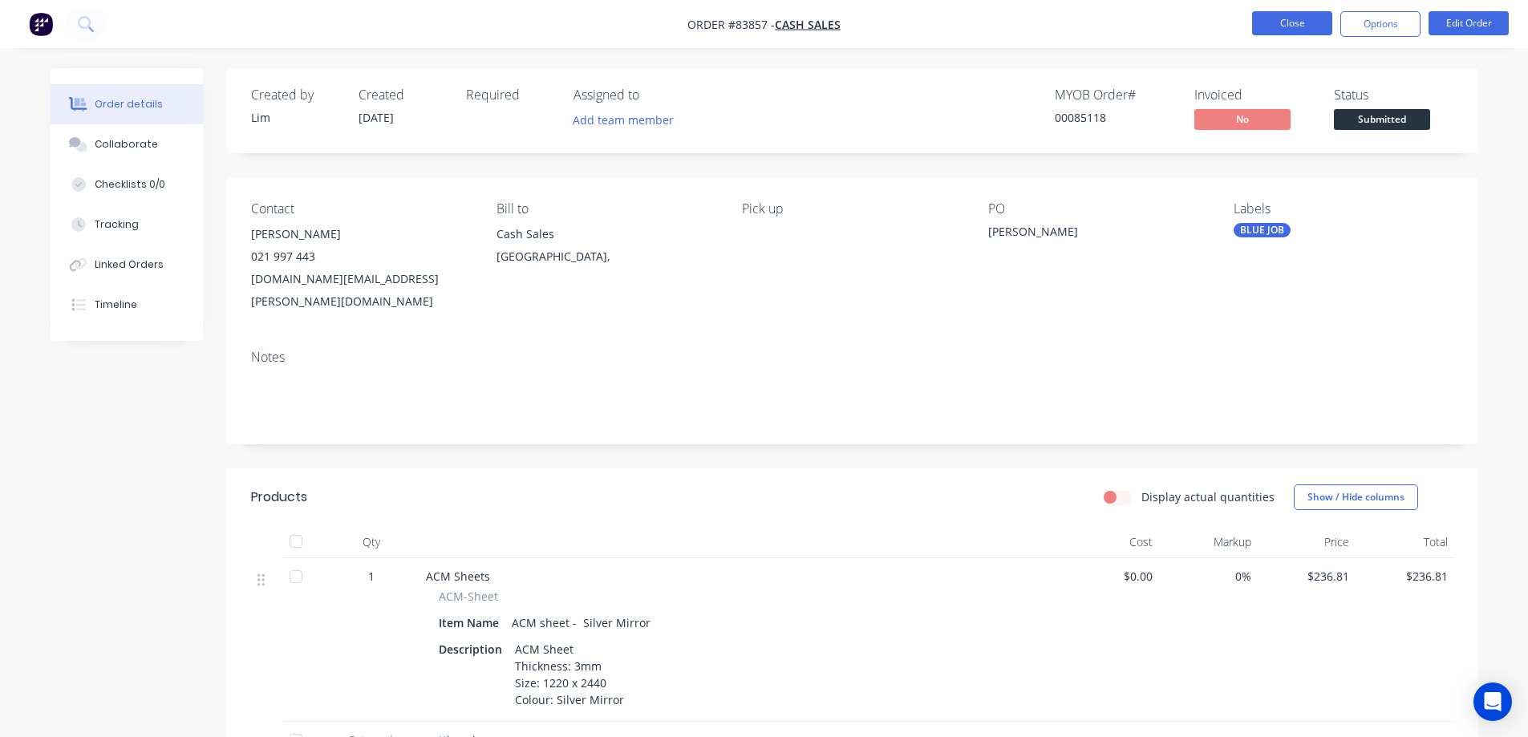
click at [1305, 22] on button "Close" at bounding box center [1292, 23] width 80 height 24
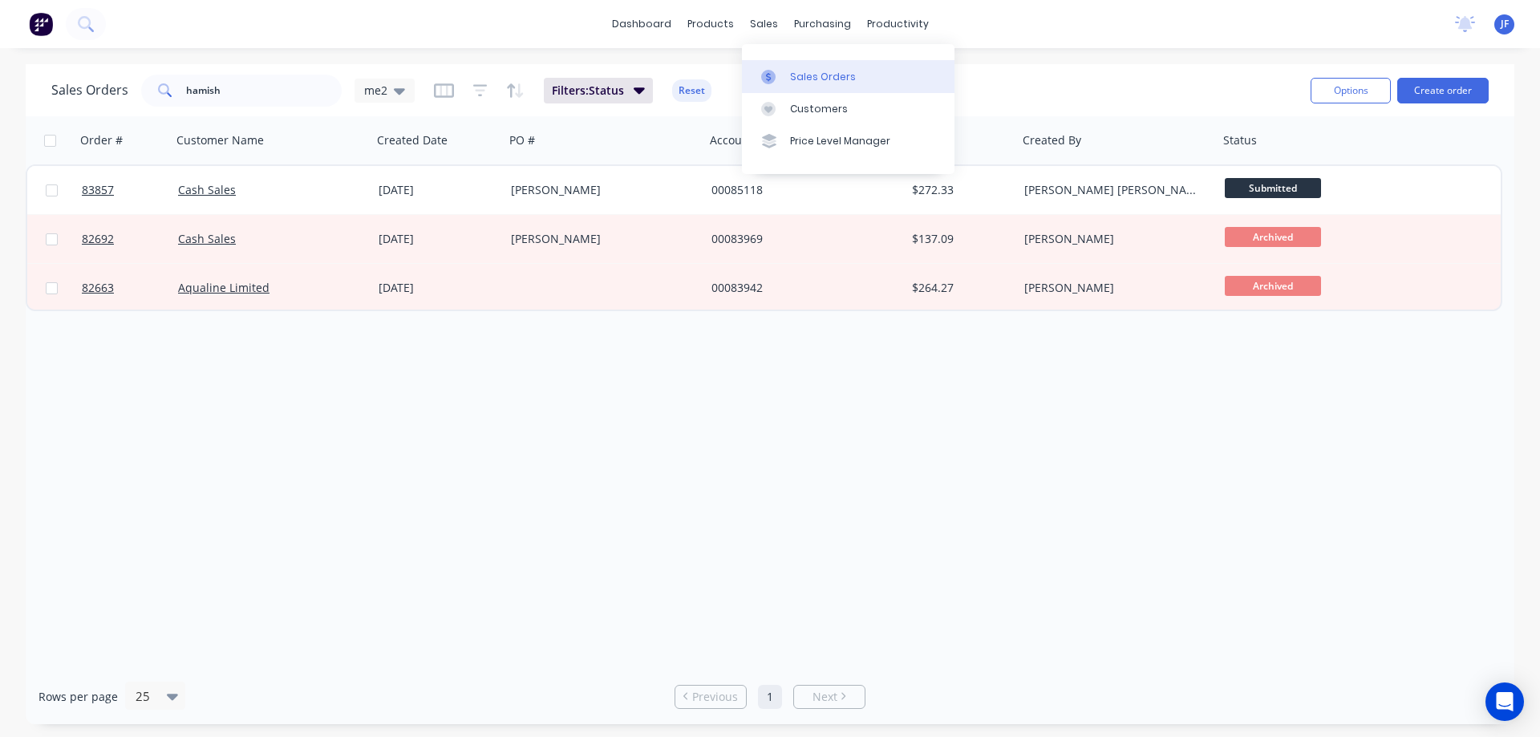
click at [883, 71] on link "Sales Orders" at bounding box center [848, 76] width 213 height 32
click at [1481, 86] on button "Create order" at bounding box center [1442, 91] width 91 height 26
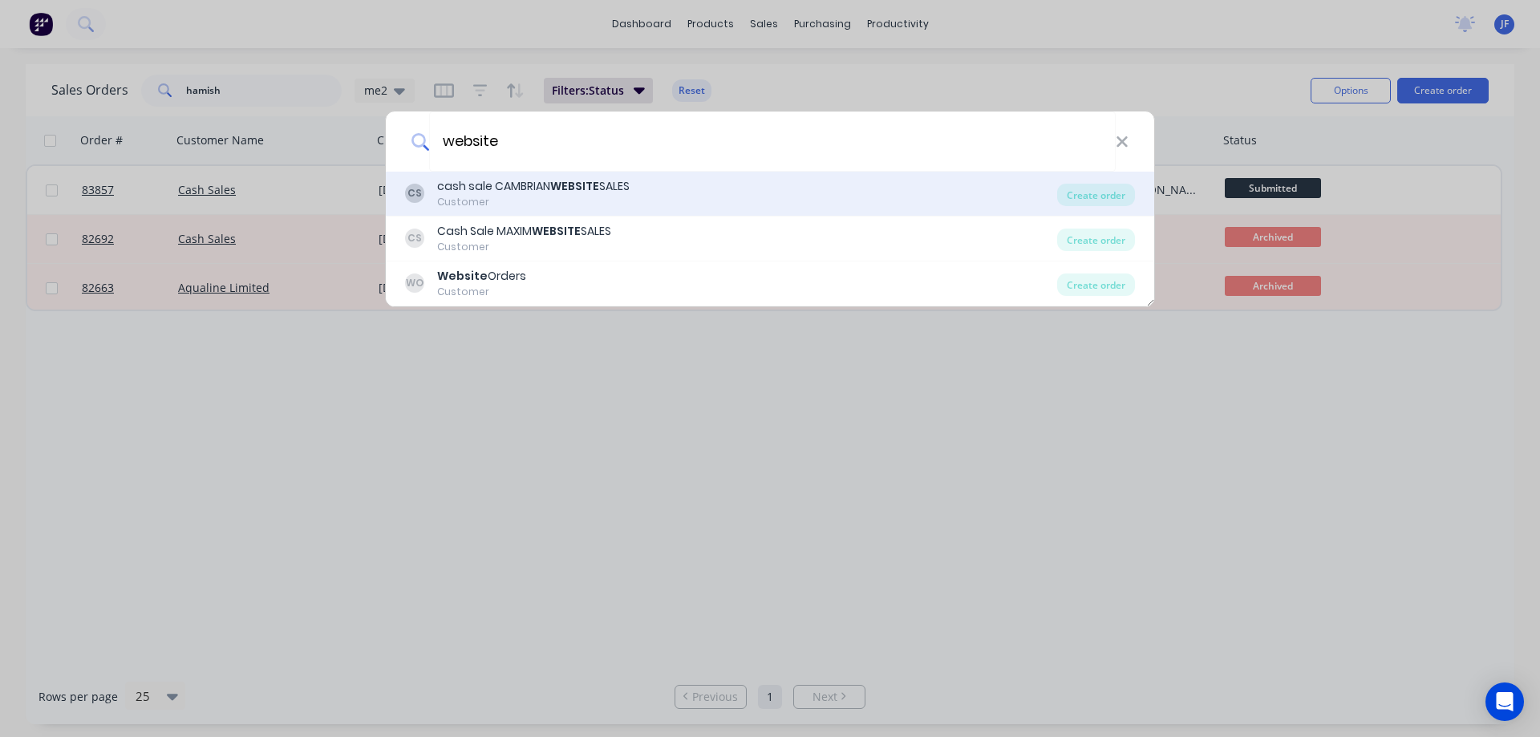
type input "website"
click at [603, 199] on div "Customer" at bounding box center [533, 202] width 192 height 14
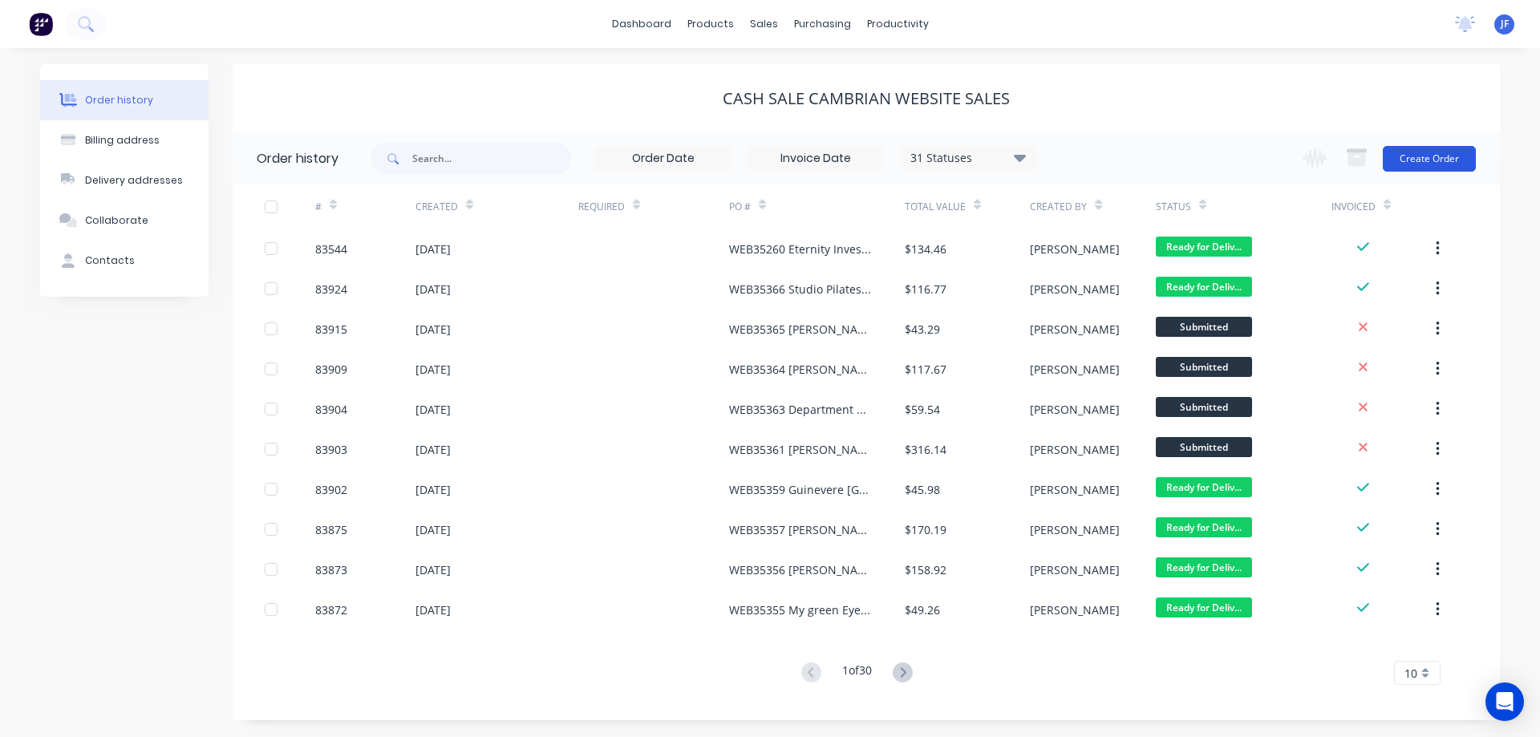
click at [1454, 159] on button "Create Order" at bounding box center [1429, 159] width 93 height 26
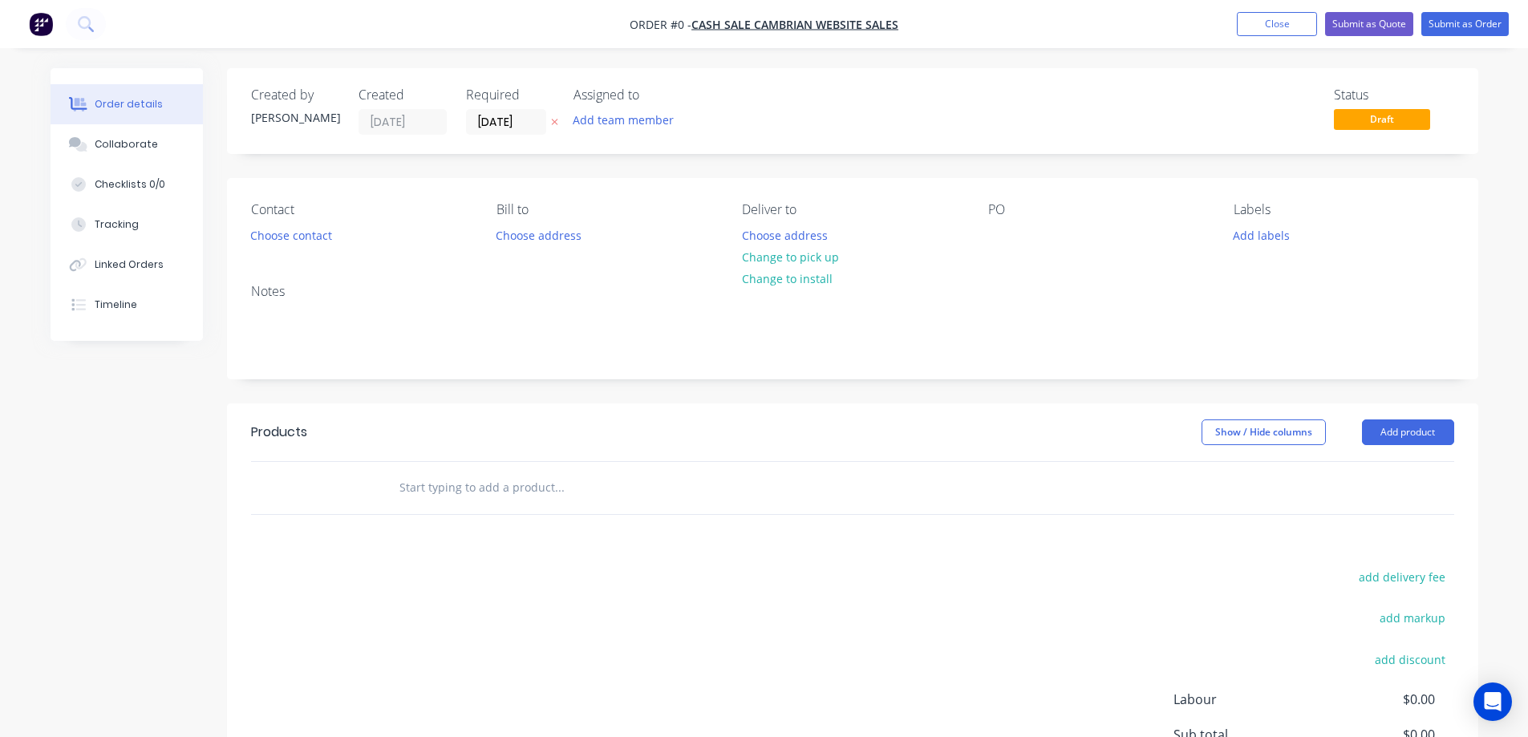
click at [558, 122] on button at bounding box center [554, 122] width 17 height 18
click at [282, 232] on button "Choose contact" at bounding box center [290, 235] width 99 height 22
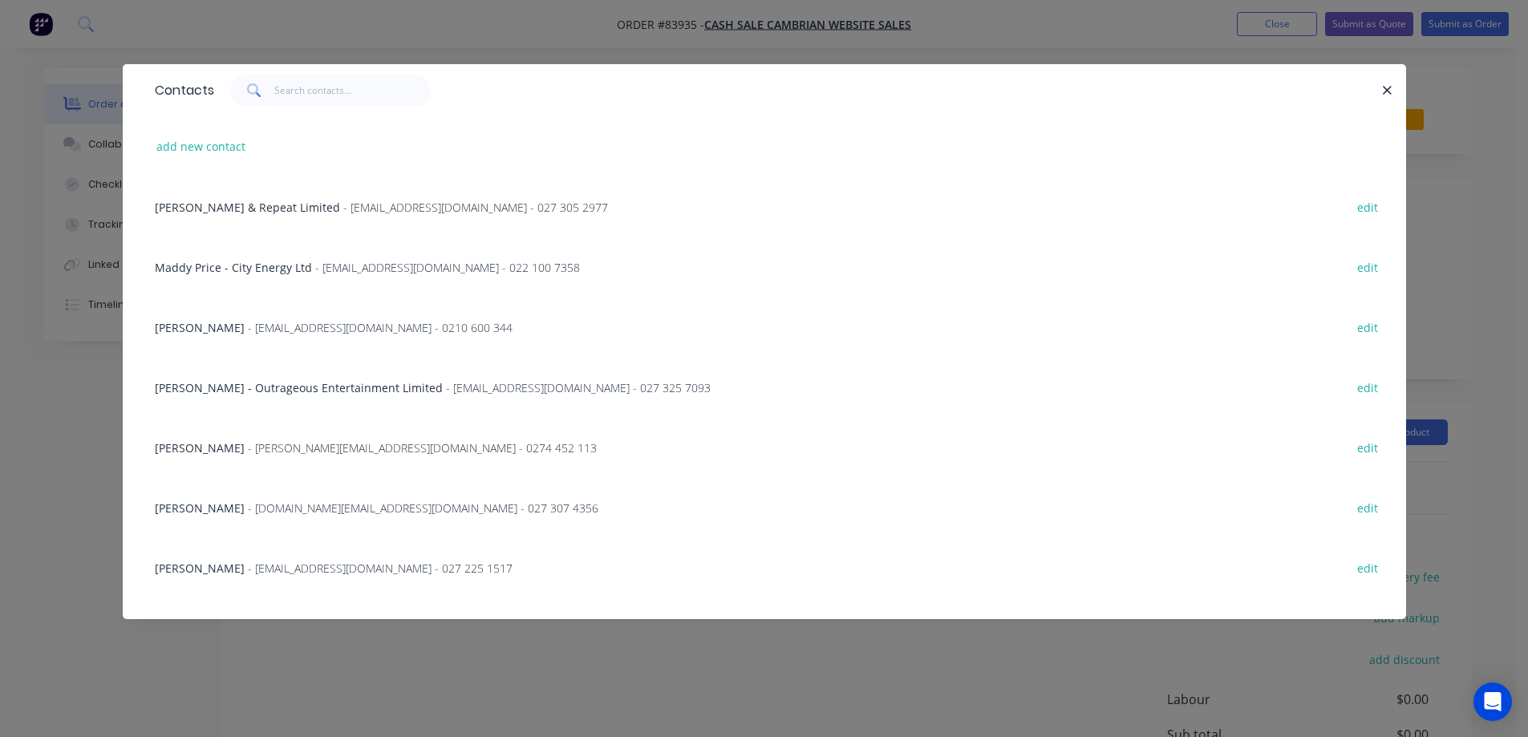
click at [314, 71] on div "Contacts" at bounding box center [764, 90] width 1283 height 52
click at [314, 85] on input "text" at bounding box center [352, 91] width 156 height 32
paste input "[PERSON_NAME]"
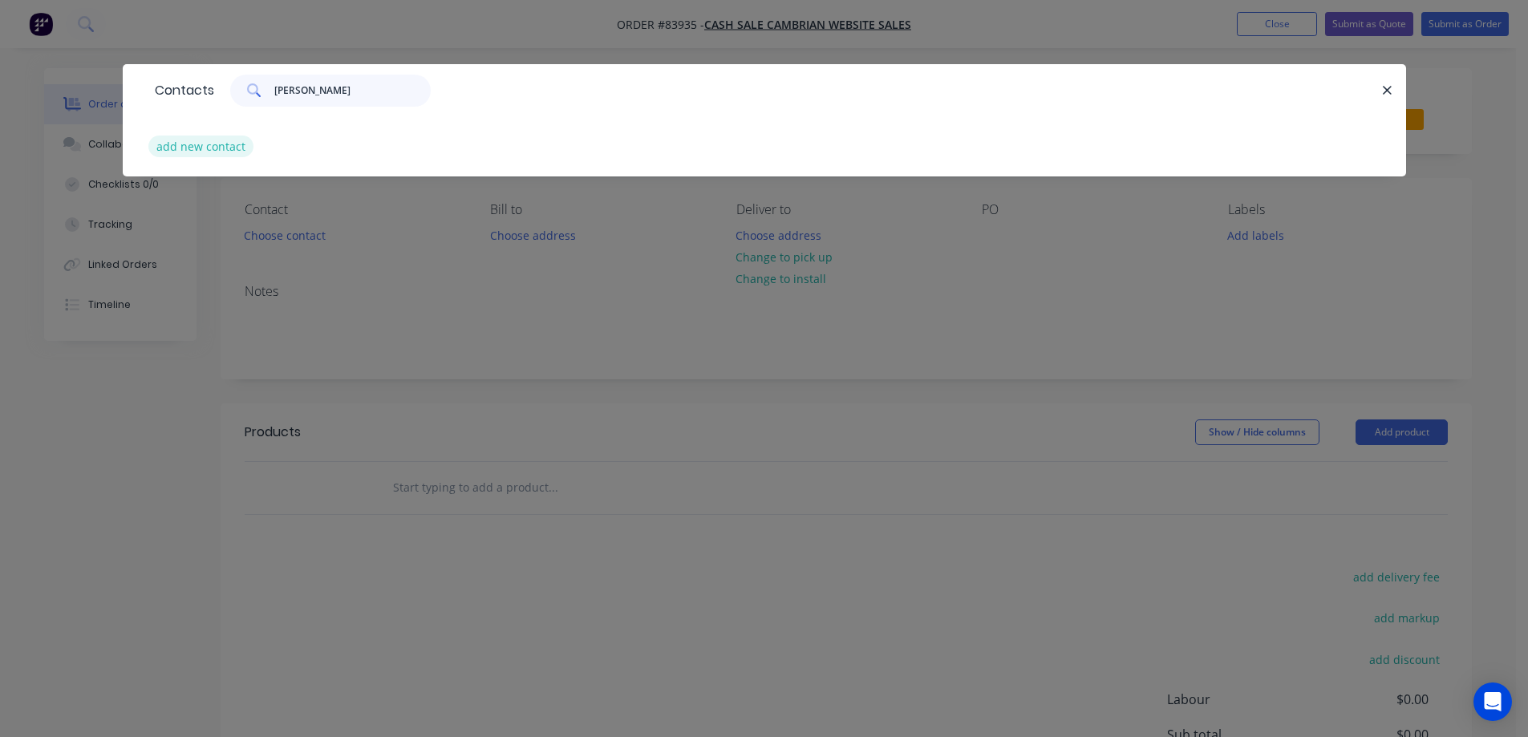
type input "[PERSON_NAME]"
click at [214, 136] on button "add new contact" at bounding box center [201, 147] width 106 height 22
select select "NZ"
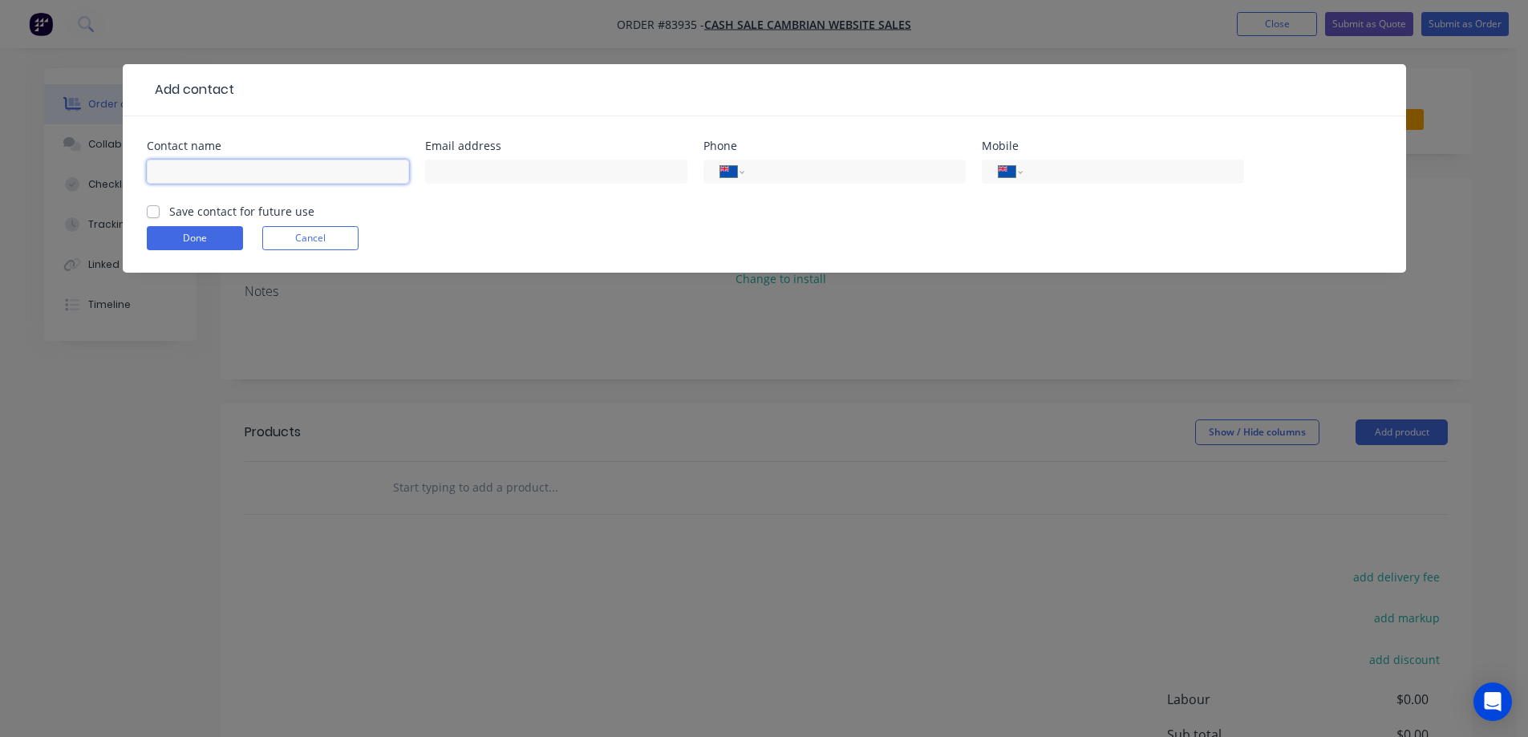
click at [247, 173] on input "text" at bounding box center [278, 172] width 262 height 24
paste input "[PERSON_NAME]"
type input "[PERSON_NAME]"
click at [224, 212] on label "Save contact for future use" at bounding box center [241, 211] width 145 height 17
click at [160, 212] on input "Save contact for future use" at bounding box center [153, 210] width 13 height 15
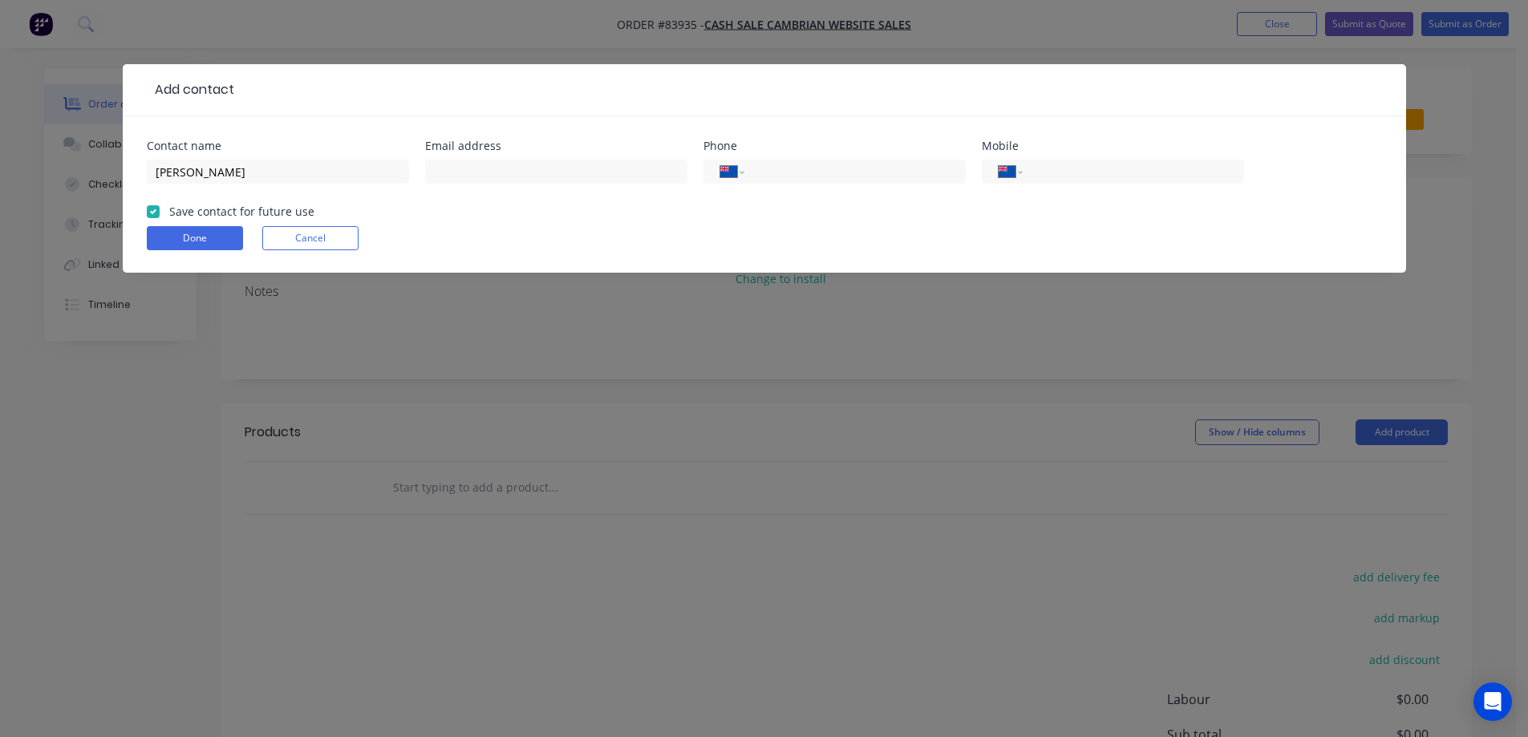
checkbox input "true"
click at [372, 164] on input "[PERSON_NAME]" at bounding box center [278, 172] width 262 height 24
paste input "Nz machining"
type input "[PERSON_NAME] - Nz machining"
click at [513, 167] on input "text" at bounding box center [556, 172] width 262 height 24
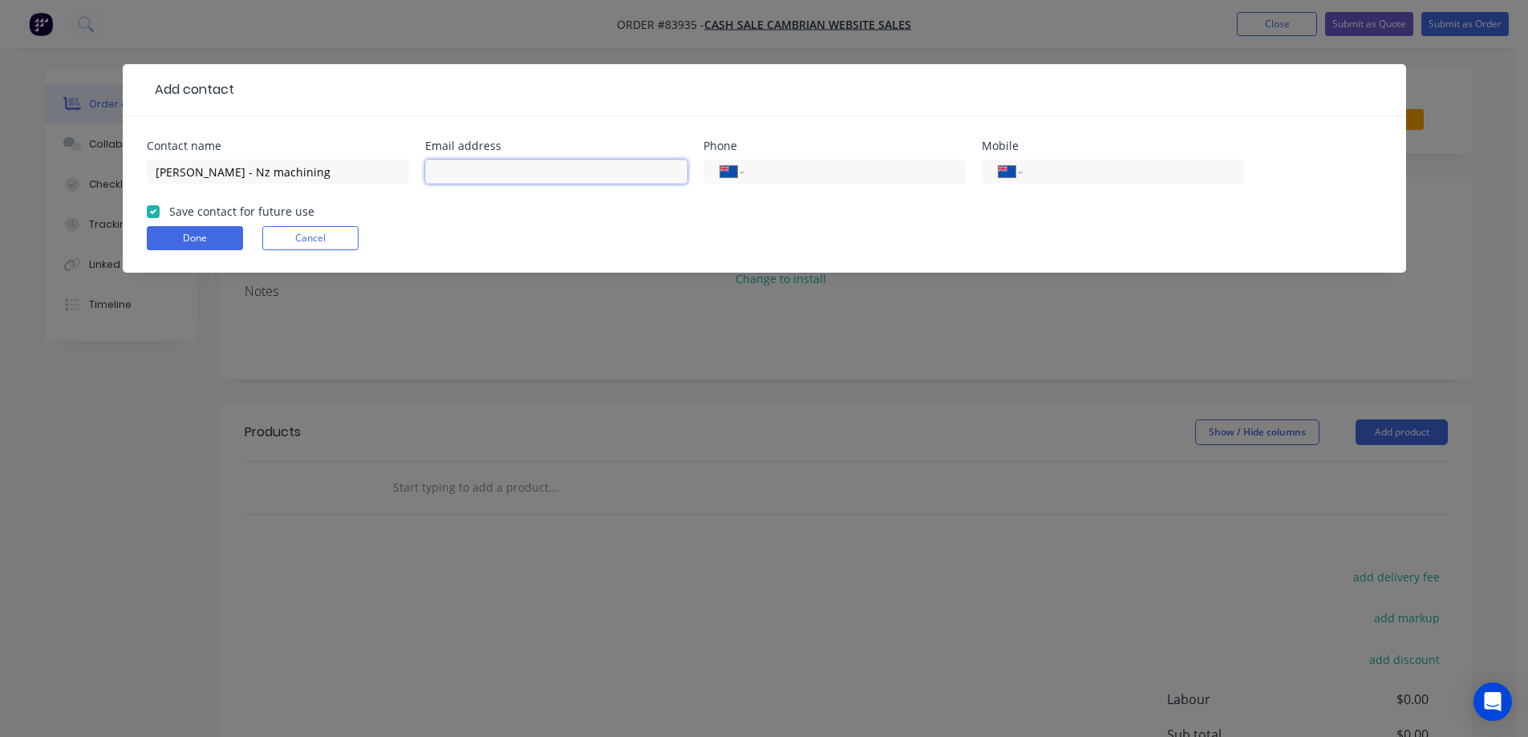
paste input "[EMAIL_ADDRESS][DOMAIN_NAME]"
type input "[EMAIL_ADDRESS][DOMAIN_NAME]"
click at [1134, 181] on div "International [GEOGRAPHIC_DATA] [GEOGRAPHIC_DATA] [GEOGRAPHIC_DATA] [GEOGRAPHIC…" at bounding box center [1113, 172] width 262 height 24
click at [1123, 173] on input "tel" at bounding box center [1130, 172] width 192 height 18
paste input "021 258 7508"
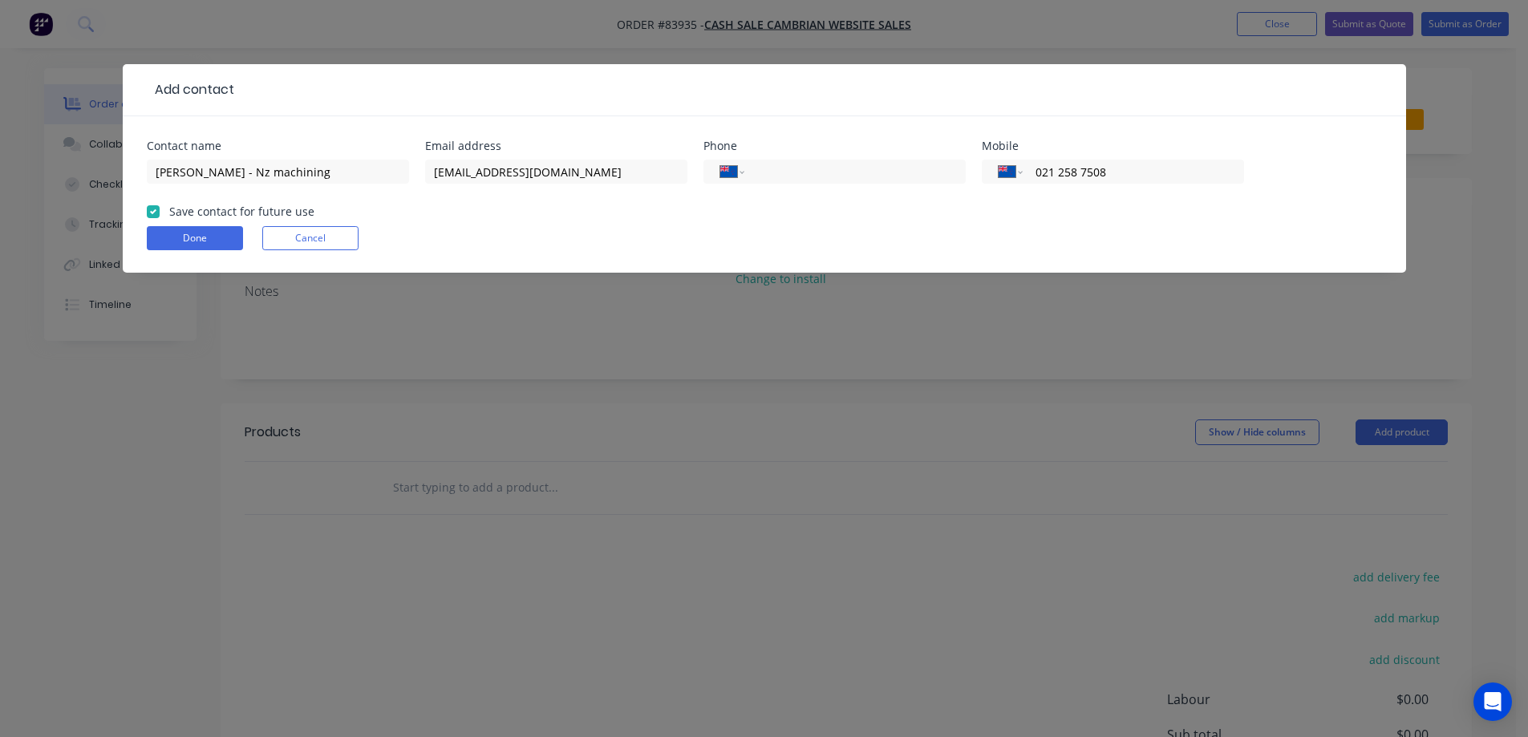
type input "021 258 7508"
click at [198, 234] on button "Done" at bounding box center [195, 238] width 96 height 24
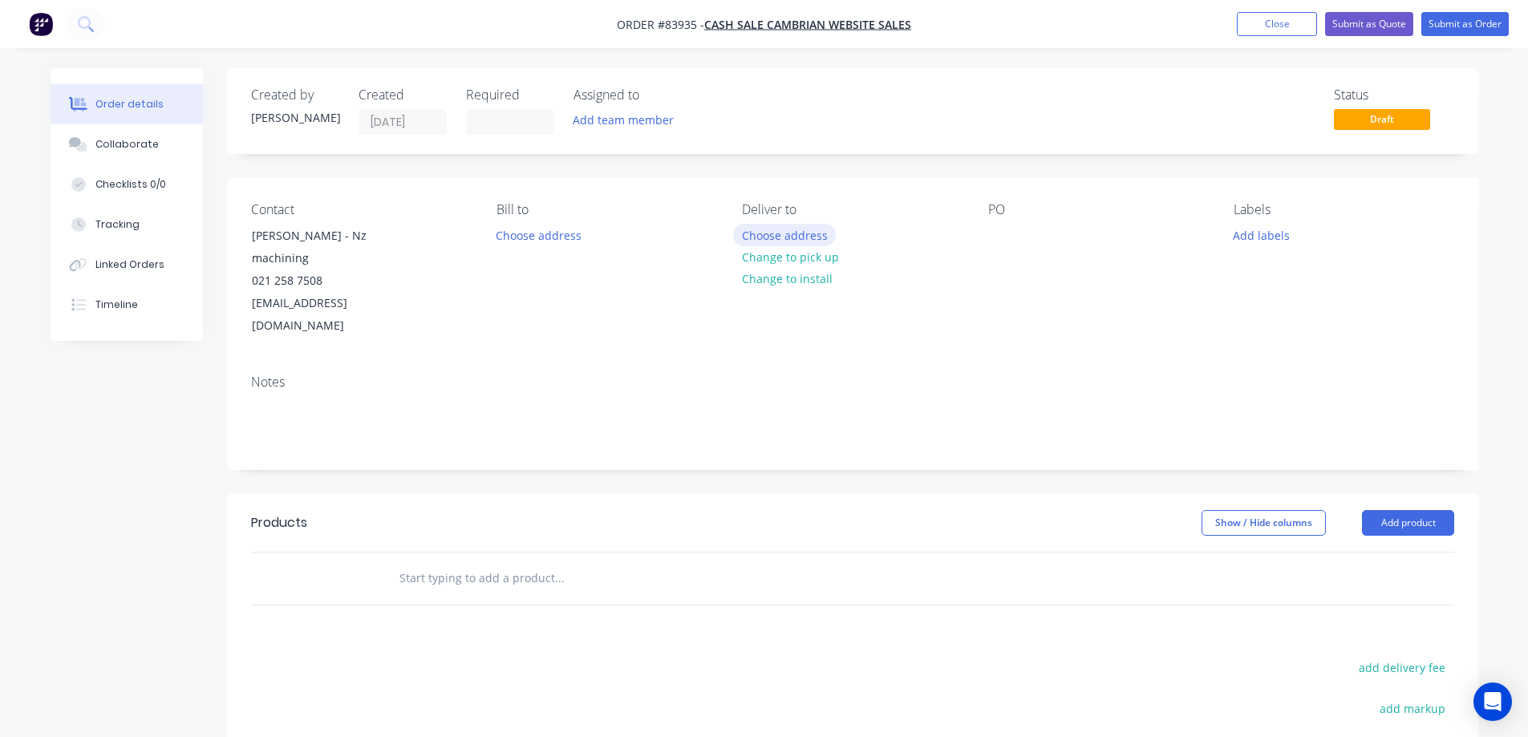
click at [774, 232] on button "Choose address" at bounding box center [784, 235] width 103 height 22
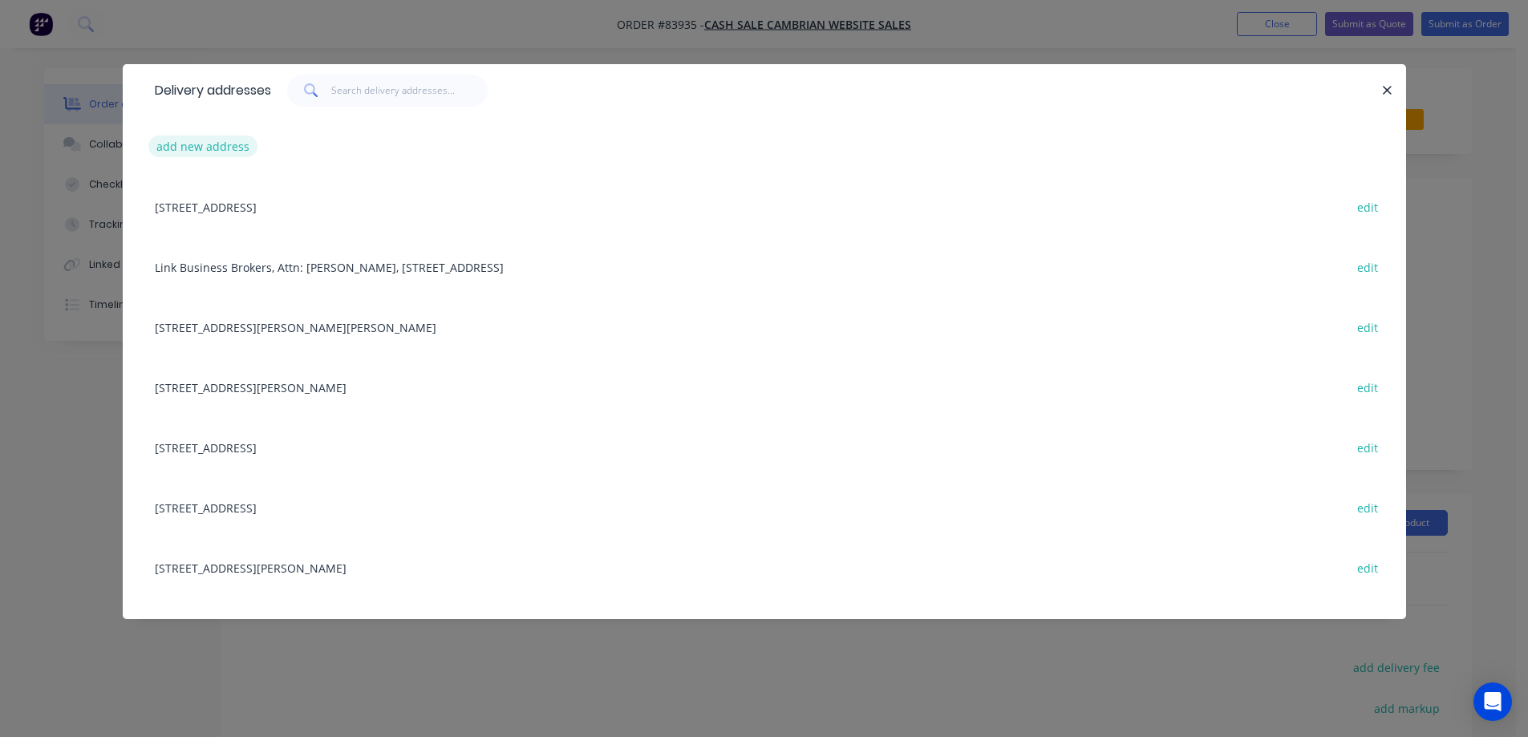
click at [251, 144] on div "add new address" at bounding box center [764, 146] width 1235 height 60
click at [244, 152] on button "add new address" at bounding box center [203, 147] width 110 height 22
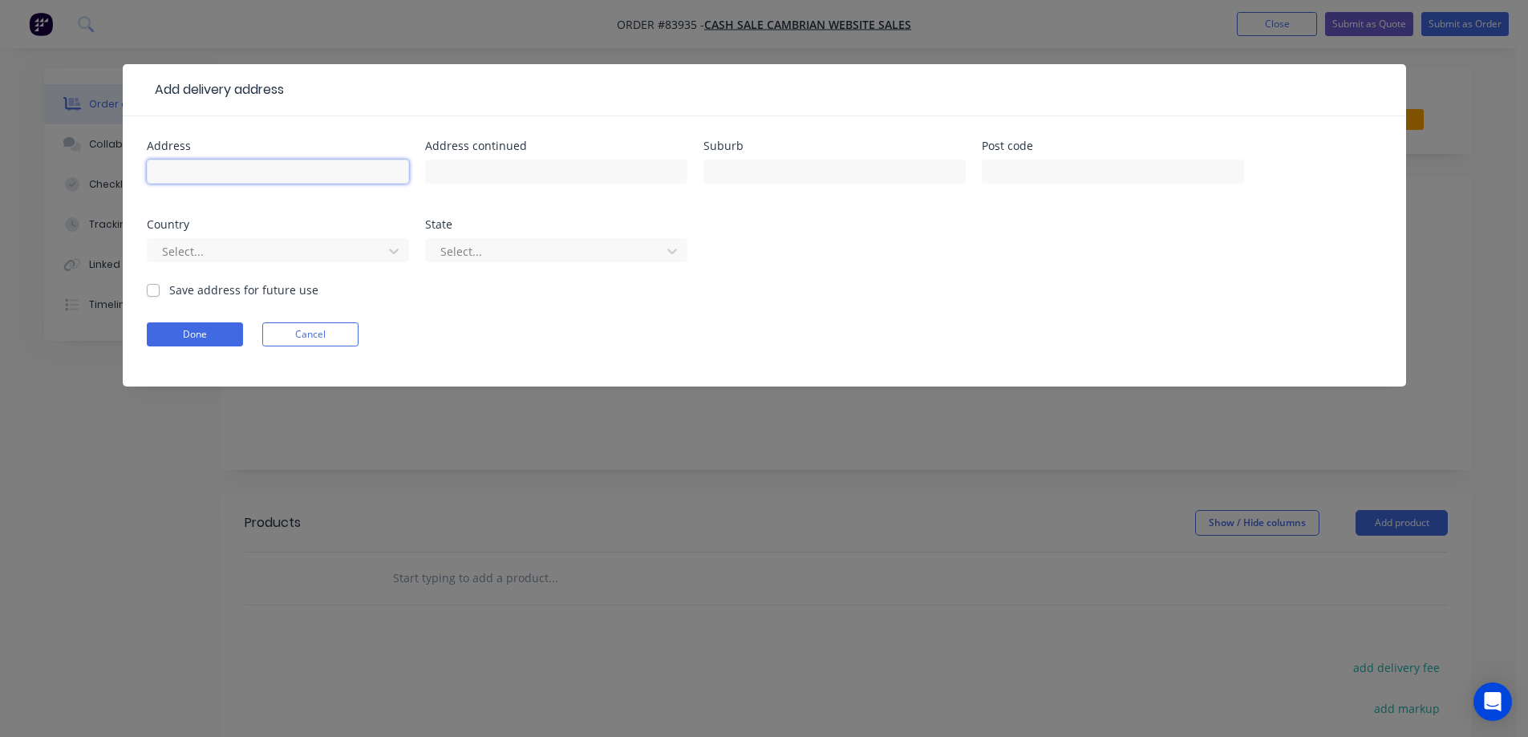
click at [252, 169] on input "text" at bounding box center [278, 172] width 262 height 24
paste input "[STREET_ADDRESS][PERSON_NAME]"
type input "[STREET_ADDRESS][PERSON_NAME]"
click at [557, 159] on div at bounding box center [556, 179] width 262 height 47
drag, startPoint x: 573, startPoint y: 172, endPoint x: 981, endPoint y: 175, distance: 407.4
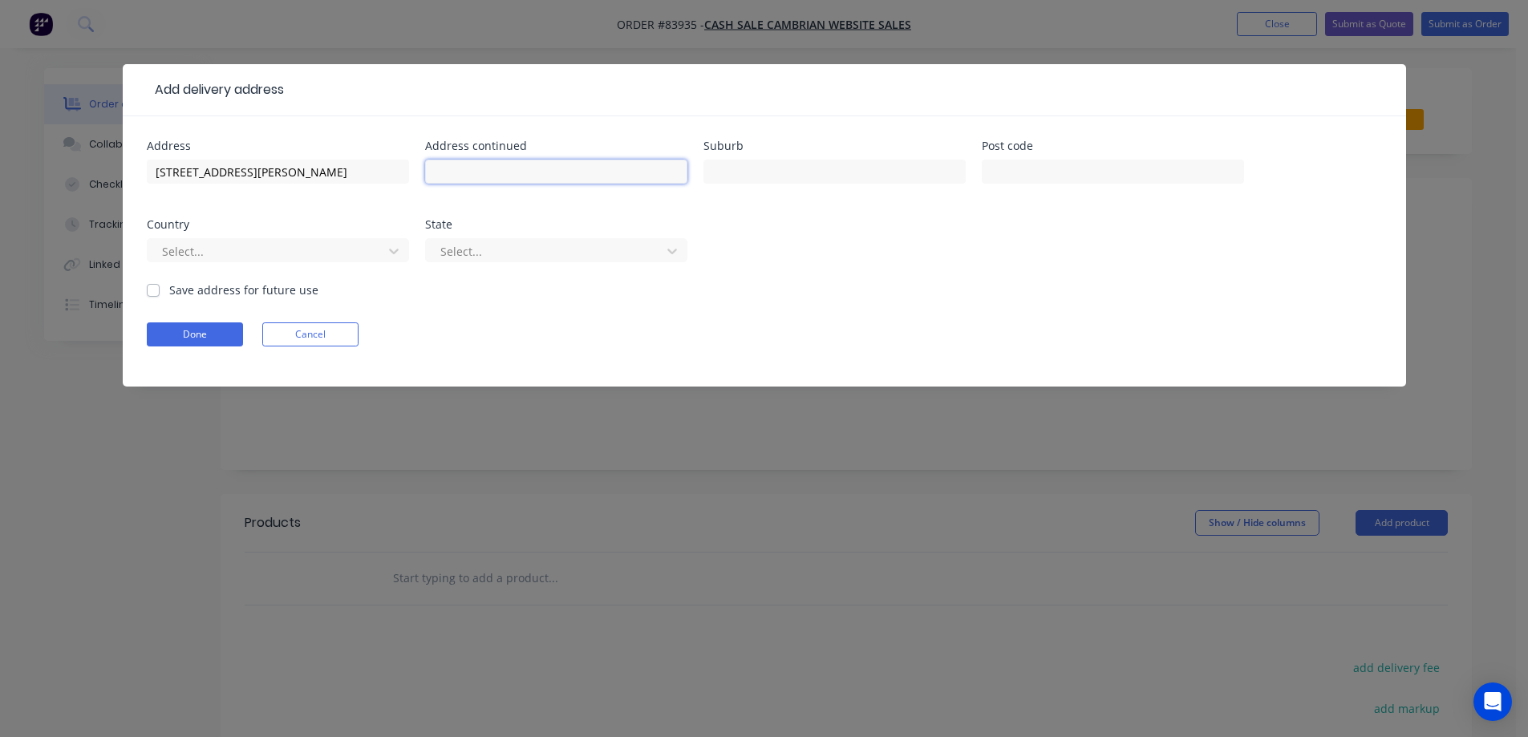
click at [580, 173] on input "text" at bounding box center [556, 172] width 262 height 24
paste input "Onewhero"
type input "Onewhero"
click at [1036, 170] on input "text" at bounding box center [1113, 172] width 262 height 24
type input "2697"
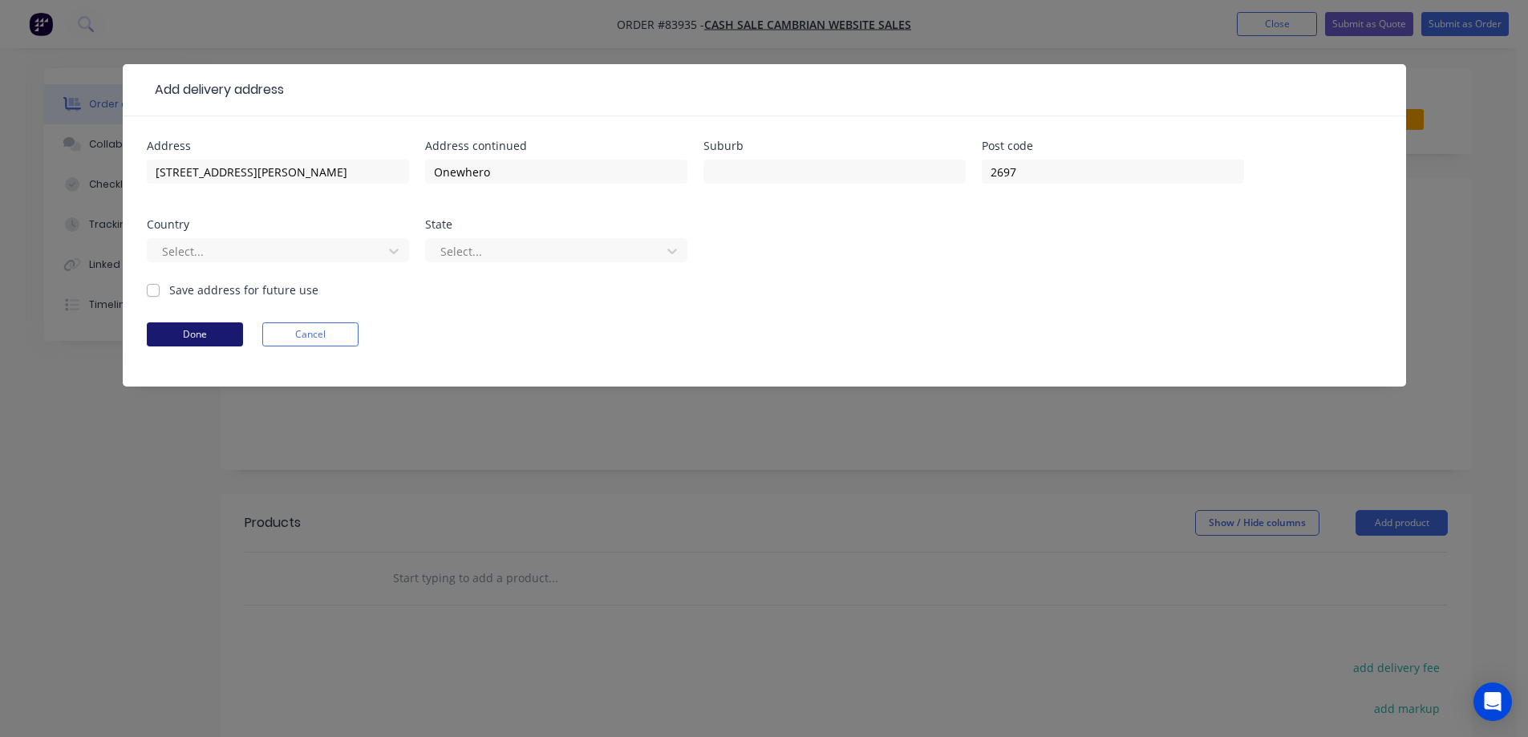
click at [166, 334] on button "Done" at bounding box center [195, 334] width 96 height 24
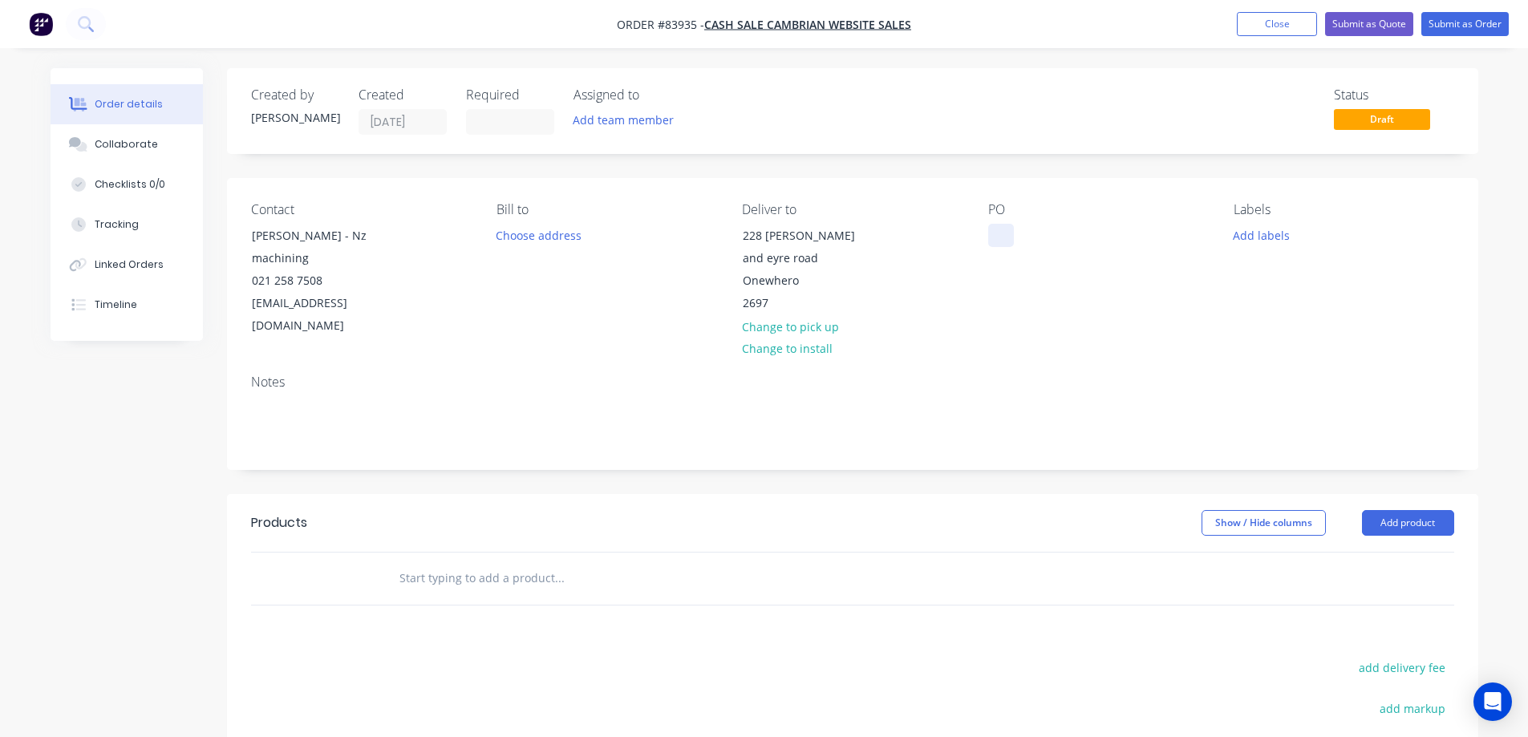
click at [997, 226] on div at bounding box center [1001, 235] width 26 height 23
drag, startPoint x: 321, startPoint y: 233, endPoint x: 419, endPoint y: 253, distance: 100.0
click at [419, 253] on div "Contact [PERSON_NAME] - Nz machining 021 258 7508 [EMAIL_ADDRESS][DOMAIN_NAME]" at bounding box center [361, 270] width 220 height 136
copy div "Nz machining"
click at [1058, 231] on div "WEB35367" at bounding box center [1029, 235] width 82 height 23
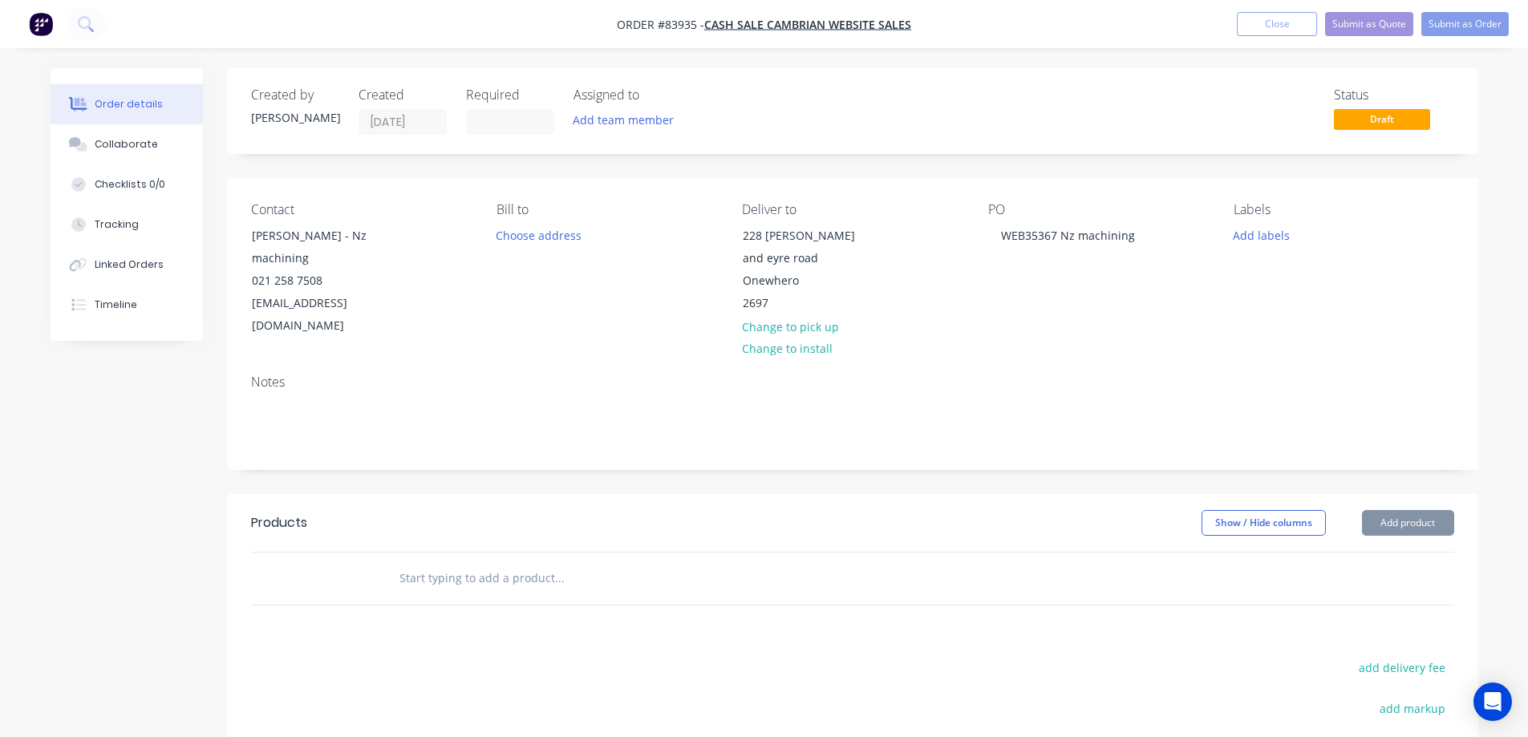
click at [1136, 304] on div "PO WEB35367 Nz machining" at bounding box center [1098, 270] width 220 height 136
click at [1403, 657] on button "add delivery fee" at bounding box center [1402, 668] width 103 height 22
type input "15"
click at [942, 571] on div at bounding box center [668, 578] width 565 height 32
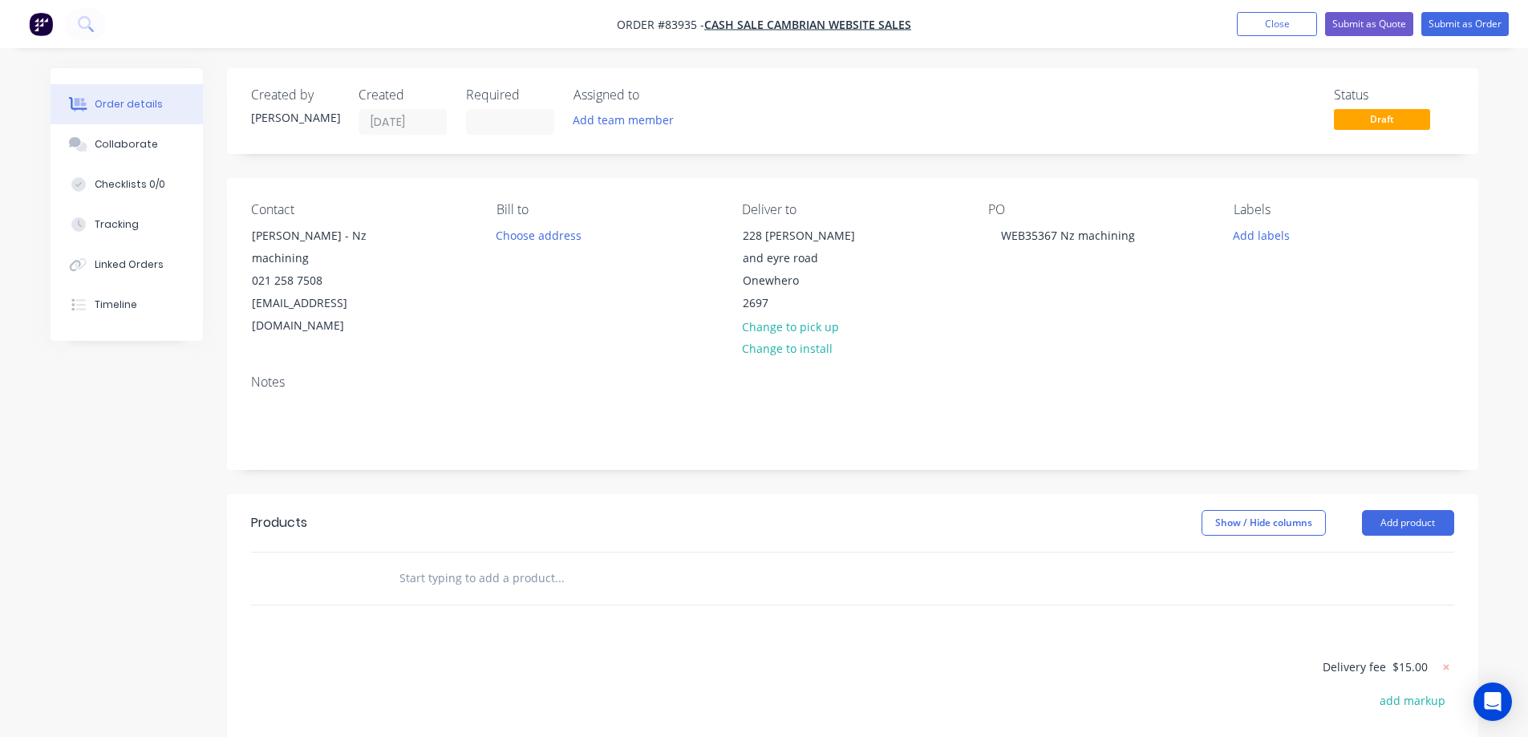
click at [549, 562] on input "text" at bounding box center [559, 578] width 321 height 32
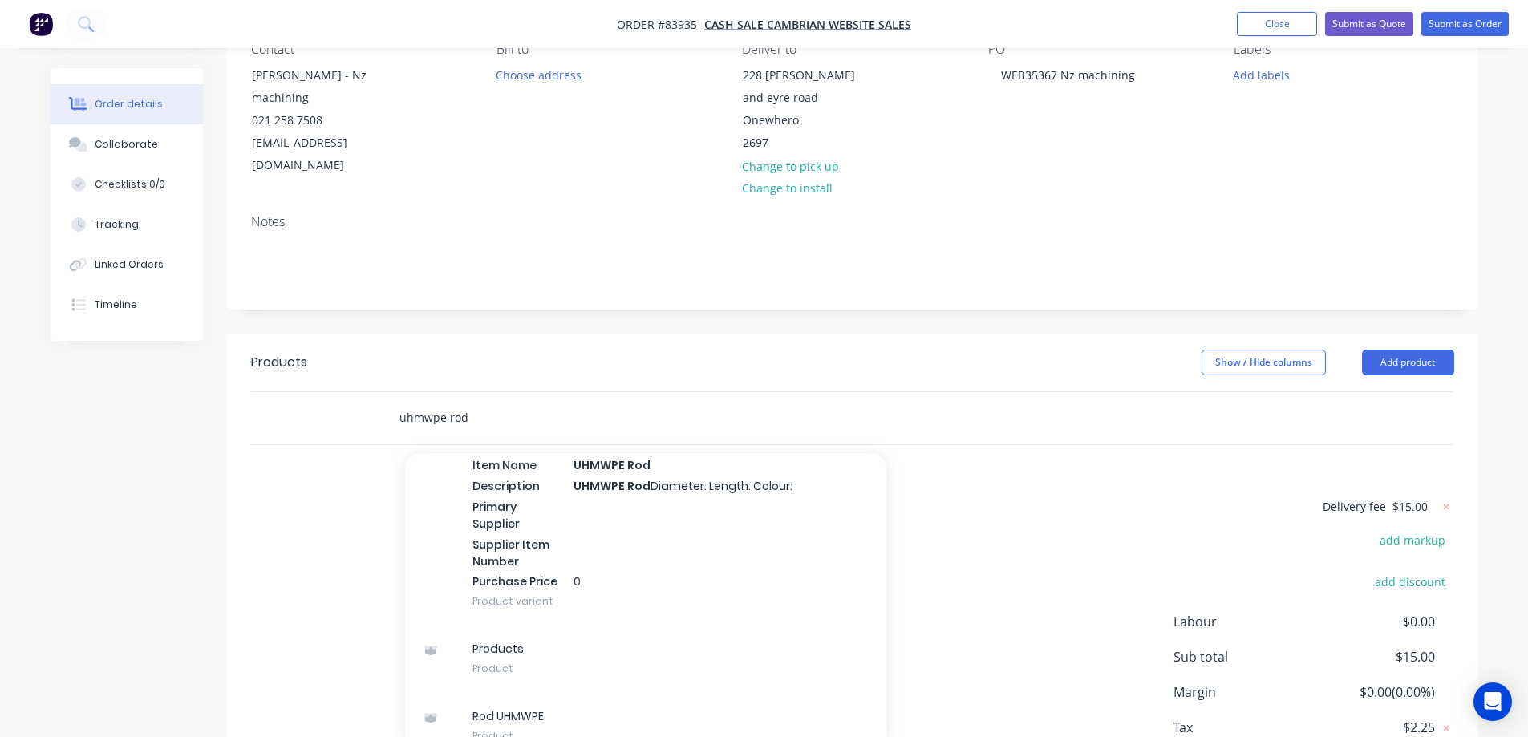
scroll to position [3416, 0]
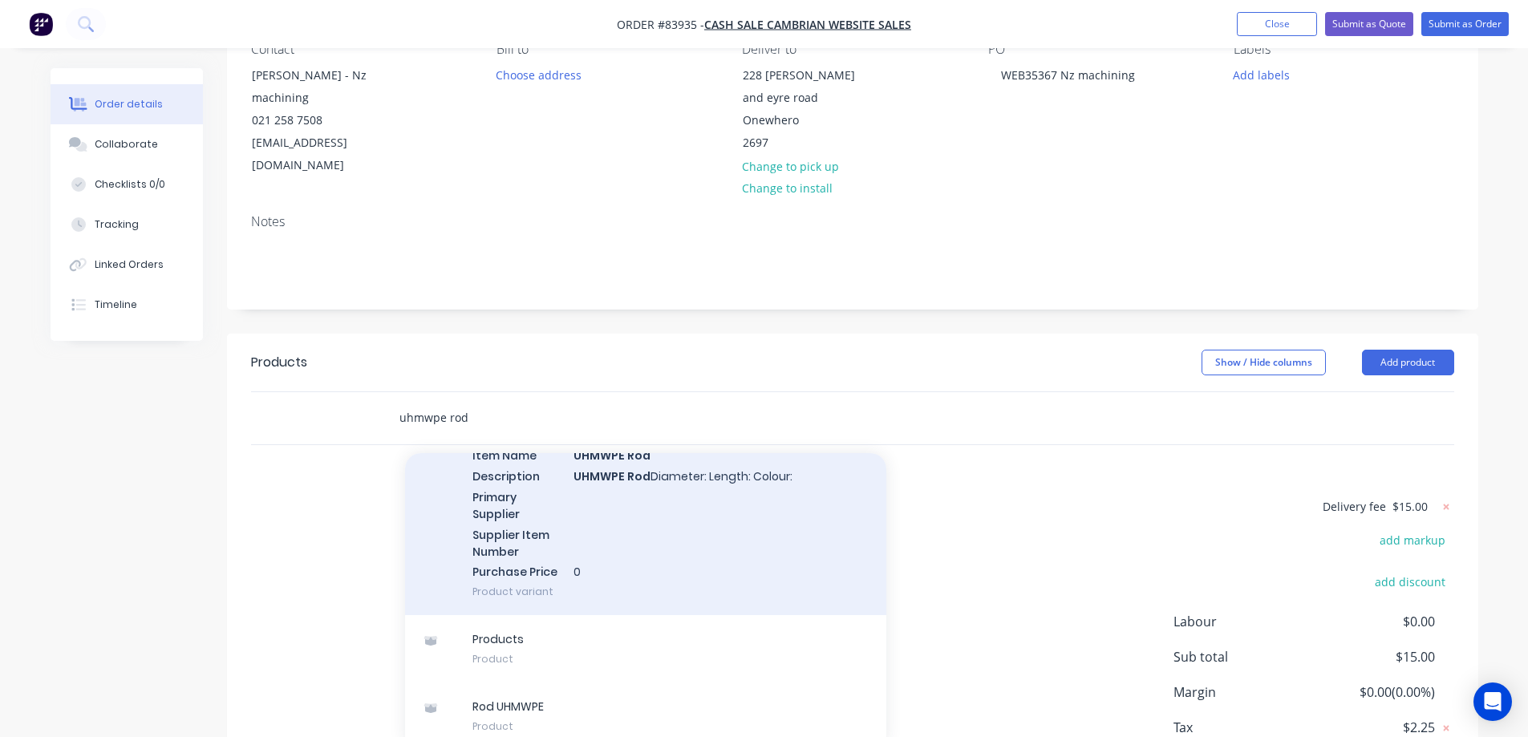
type input "uhmwpe rod"
click at [646, 501] on div "Products MYOB Item # UHMWPE-R Item Name UHMWPE Rod Description UHMWPE Rod Diame…" at bounding box center [645, 503] width 481 height 225
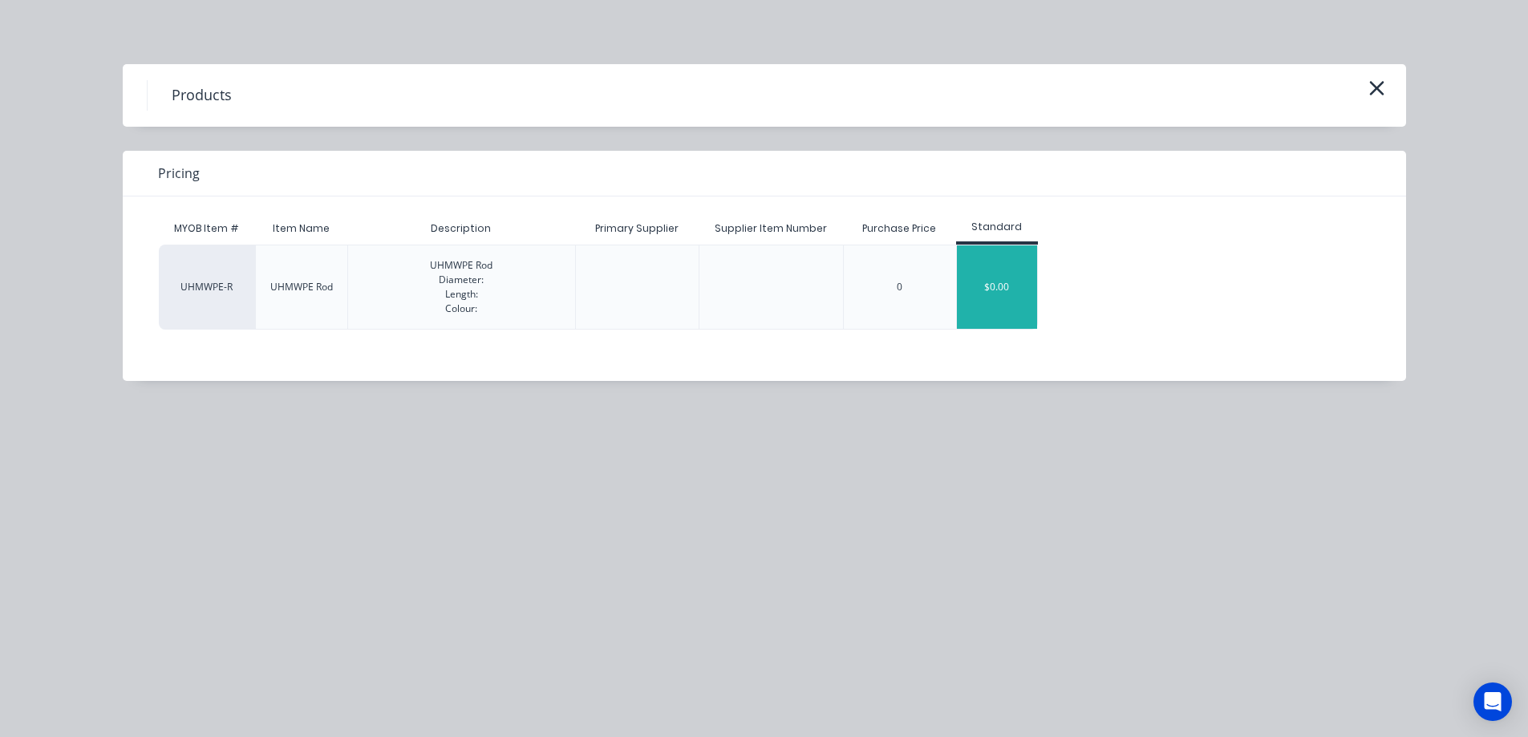
click at [980, 272] on div "$0.00" at bounding box center [997, 286] width 80 height 83
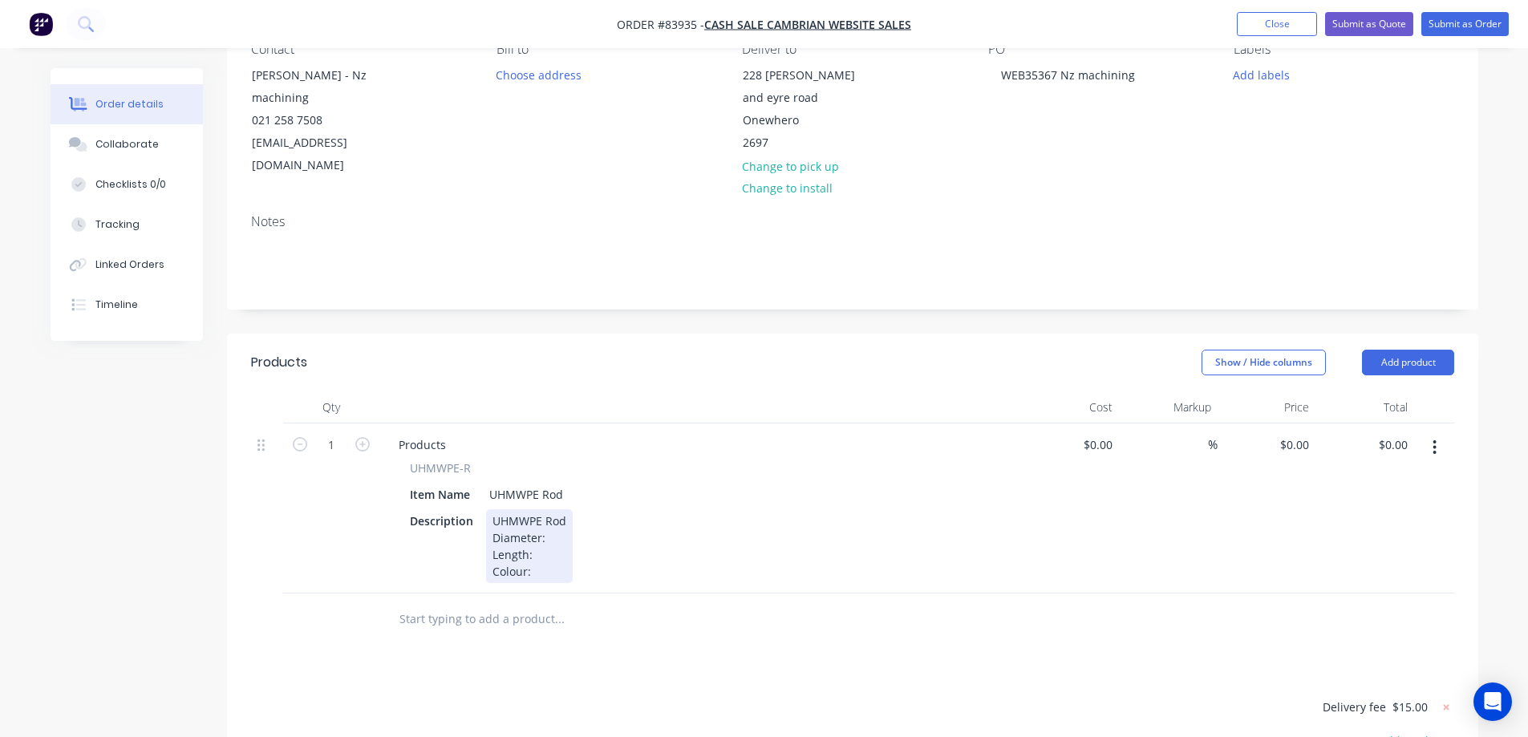
click at [557, 514] on div "UHMWPE Rod Diameter: Length: Colour:" at bounding box center [529, 546] width 87 height 74
click at [1291, 427] on div "0 0" at bounding box center [1267, 508] width 99 height 170
type input "$118.46"
drag, startPoint x: 1286, startPoint y: 615, endPoint x: 1232, endPoint y: 612, distance: 53.8
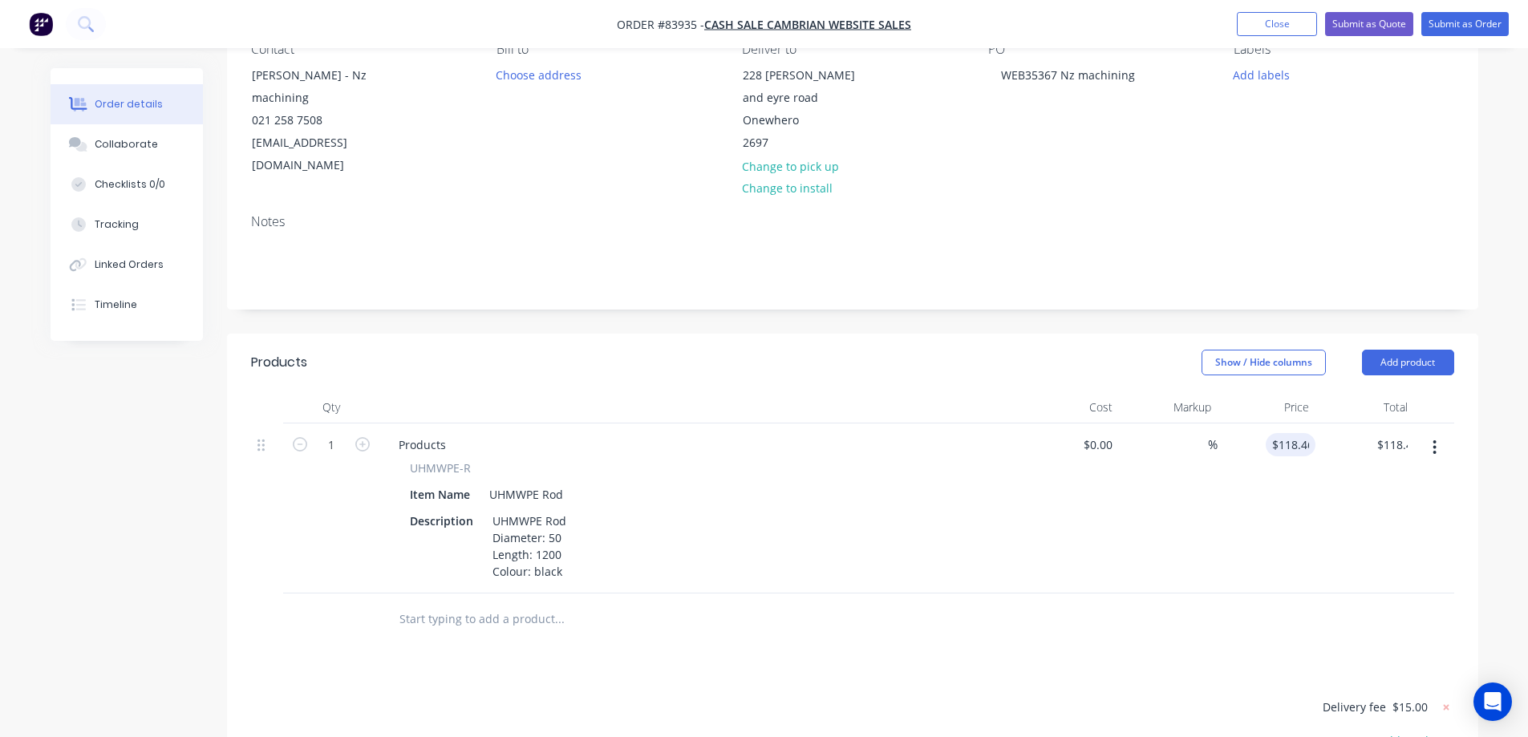
click at [1286, 615] on div at bounding box center [852, 620] width 1203 height 52
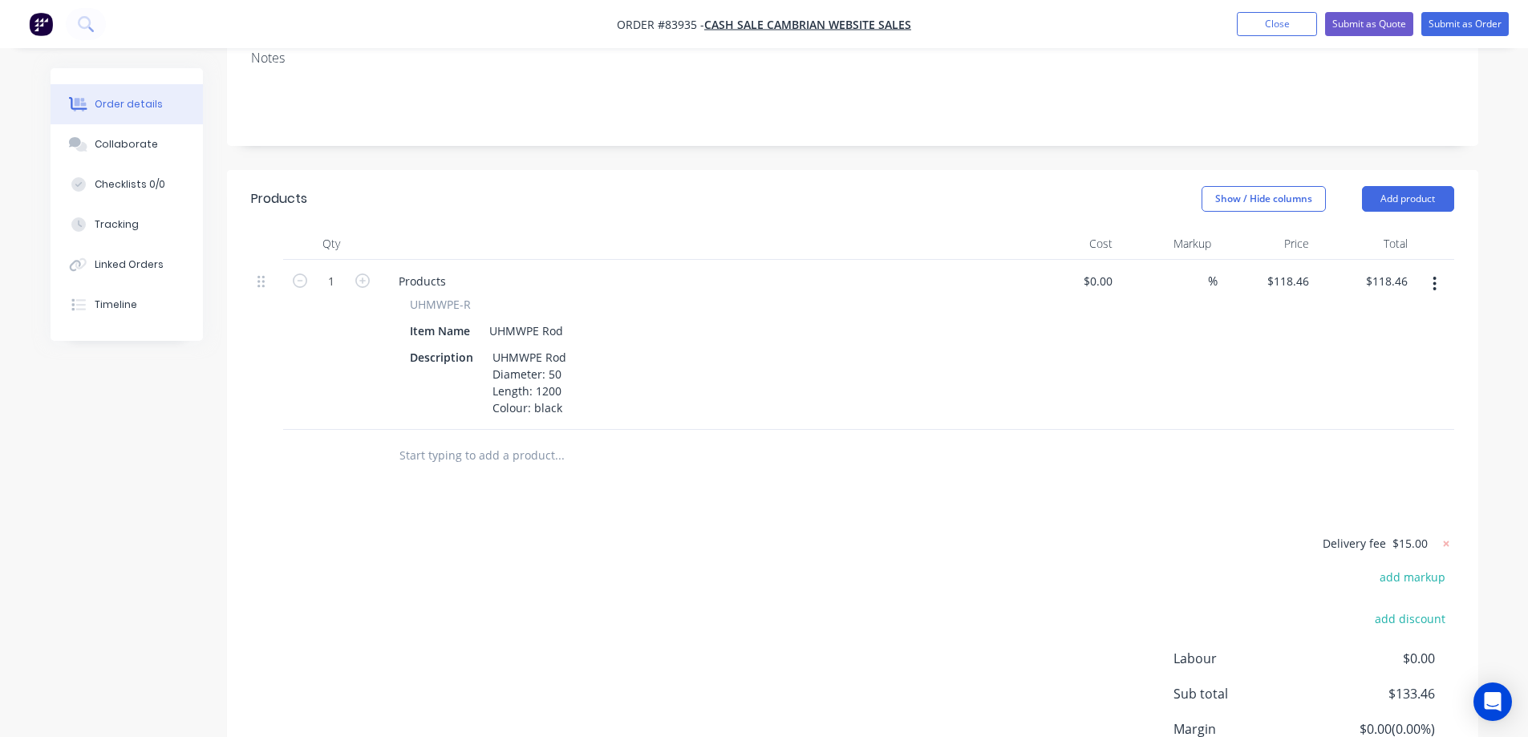
scroll to position [448, 0]
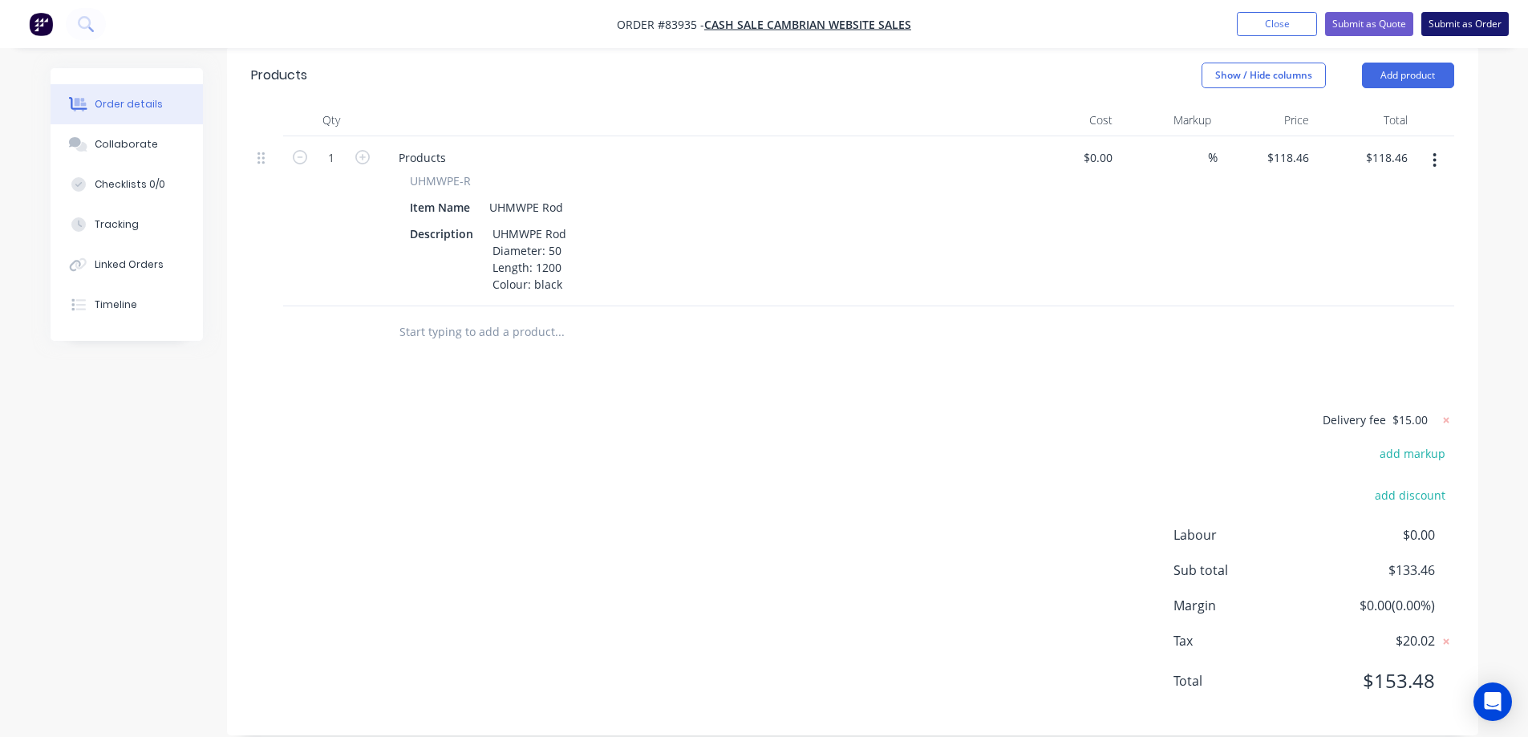
click at [1480, 20] on button "Submit as Order" at bounding box center [1464, 24] width 87 height 24
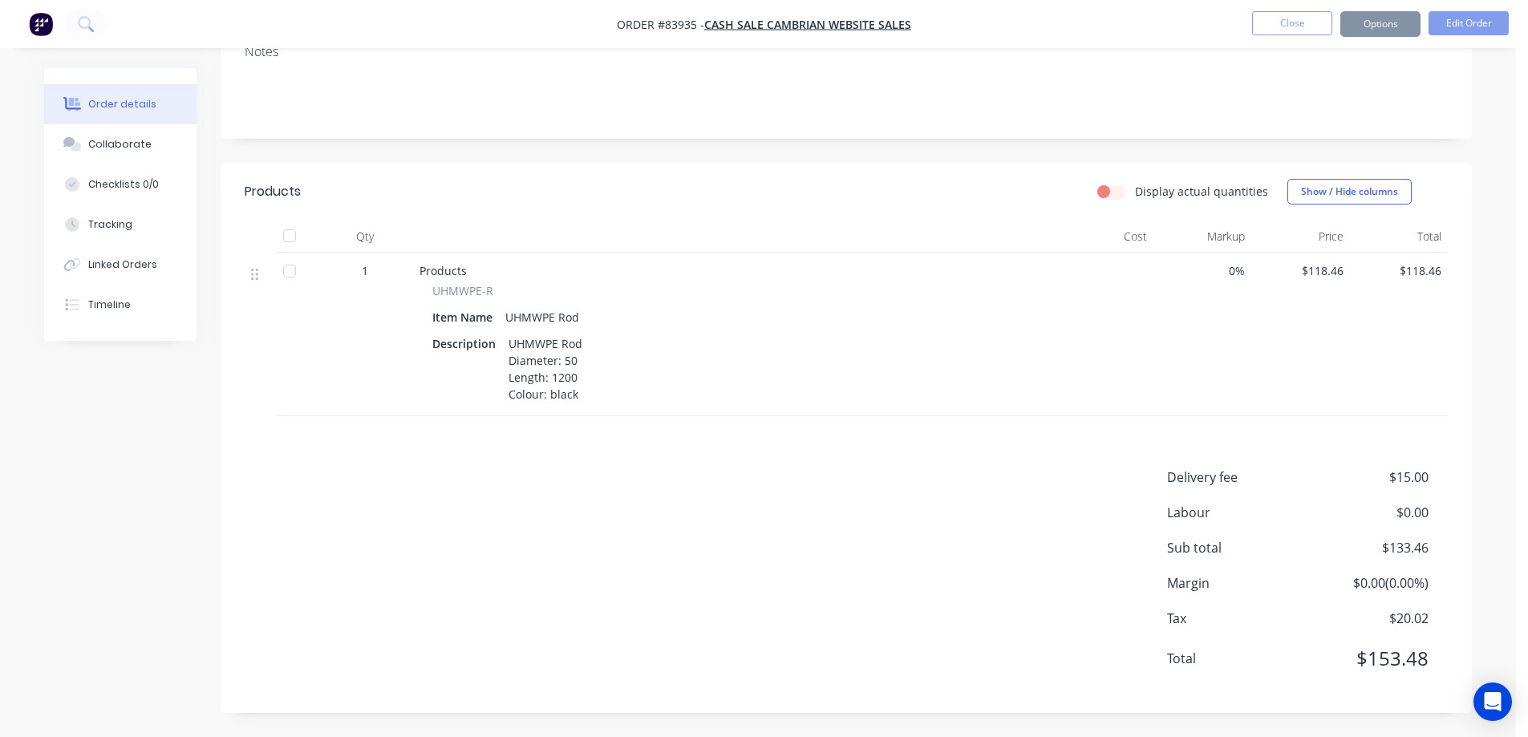
scroll to position [0, 0]
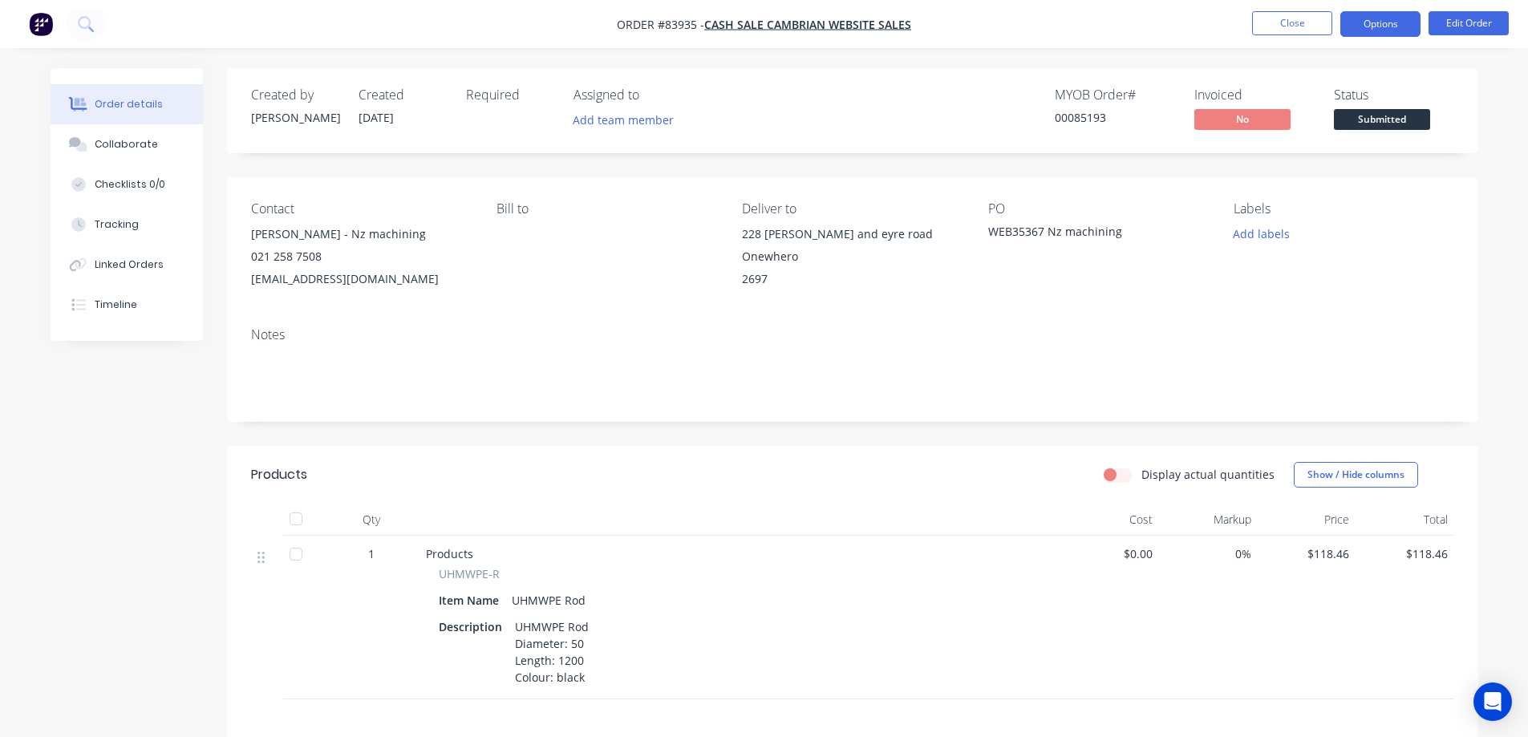
click at [1357, 31] on button "Options" at bounding box center [1380, 24] width 80 height 26
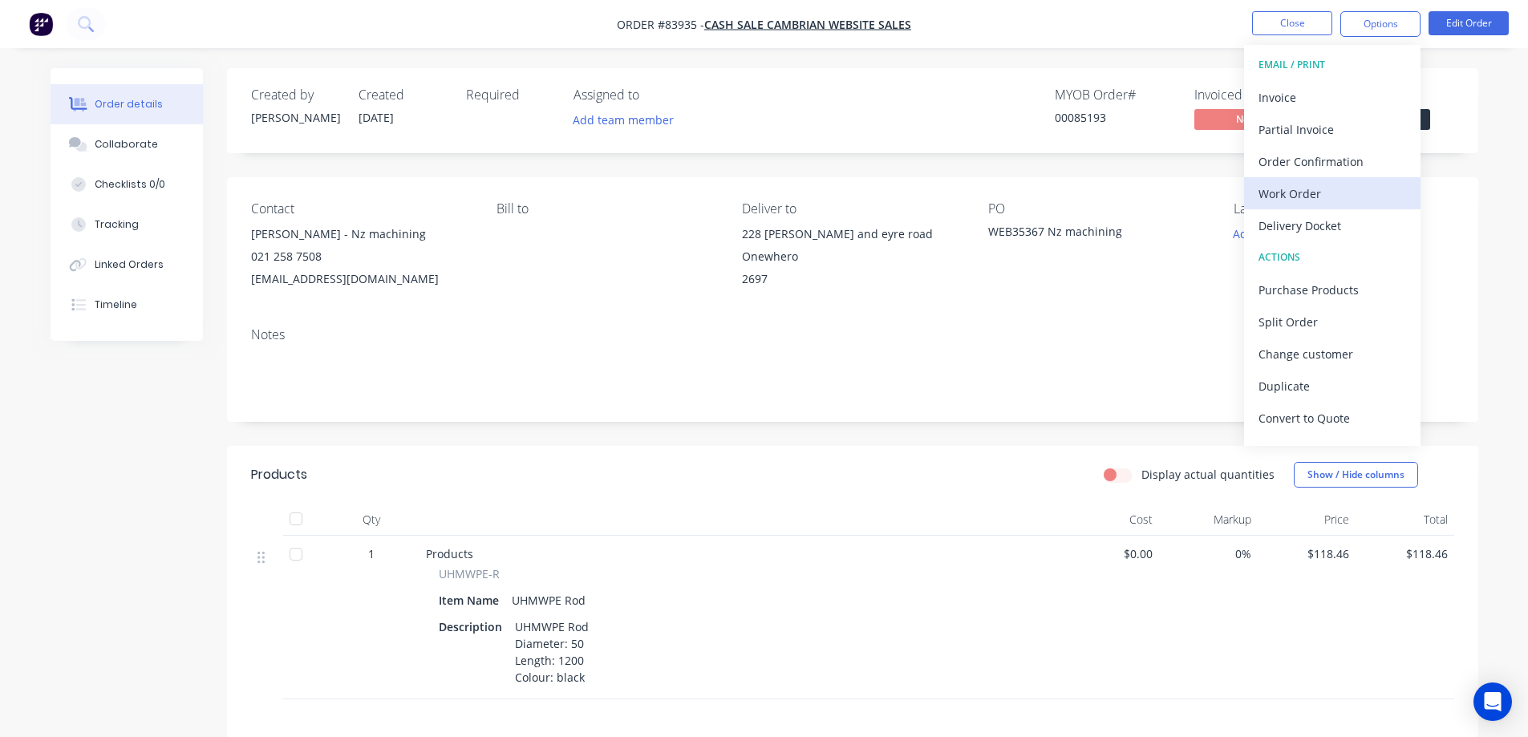
click at [1319, 195] on div "Work Order" at bounding box center [1332, 193] width 148 height 23
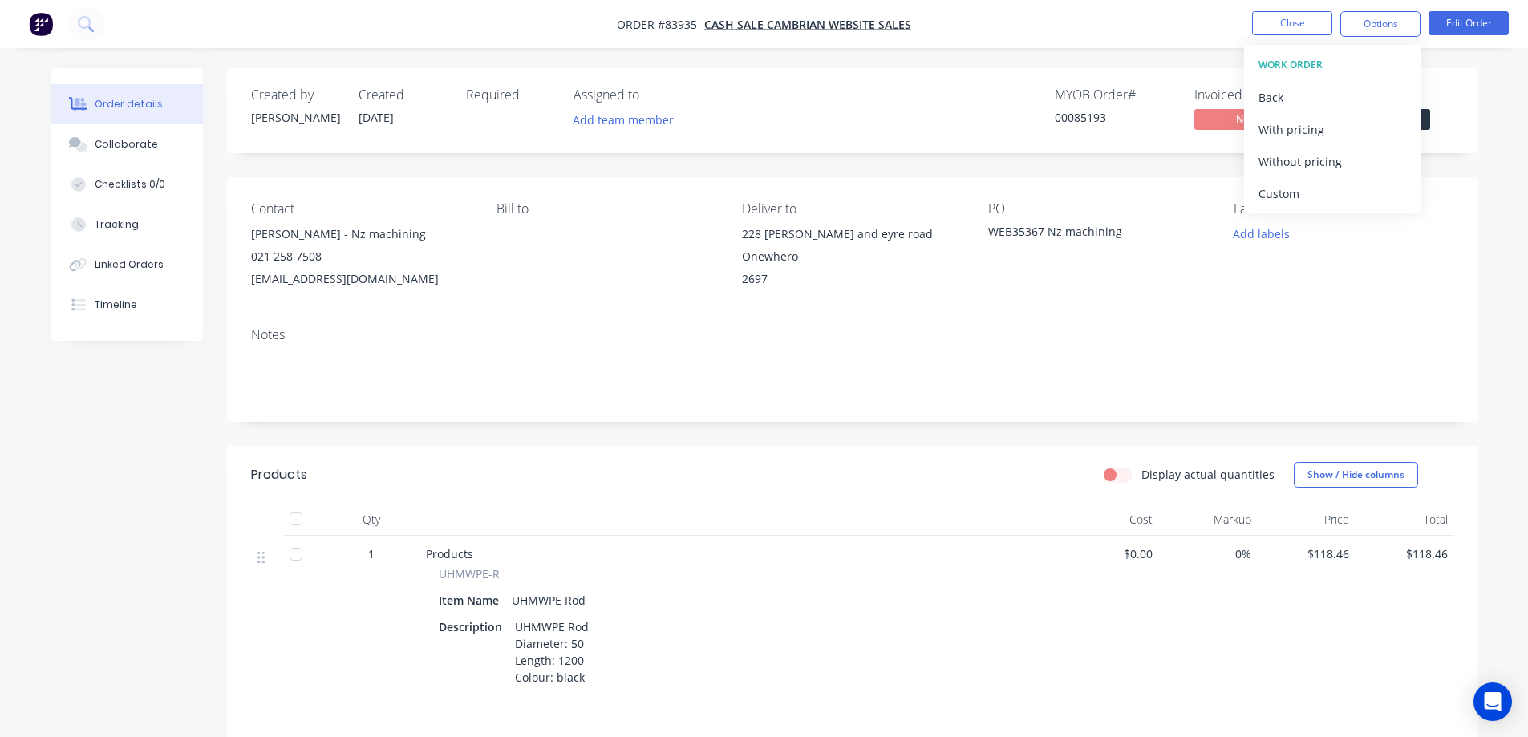
click at [1316, 166] on div "Without pricing" at bounding box center [1332, 161] width 148 height 23
click at [1268, 240] on button "Add labels" at bounding box center [1262, 234] width 74 height 22
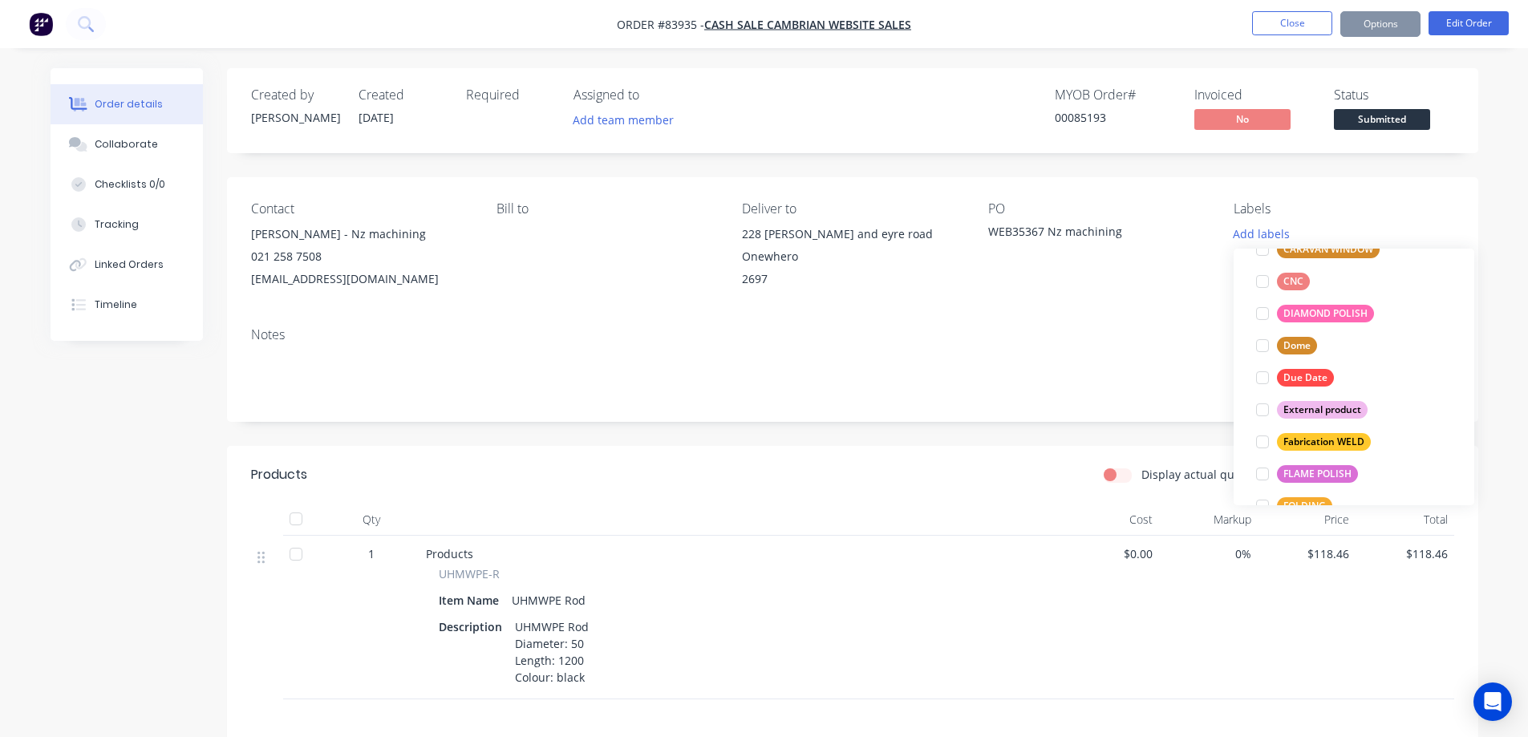
scroll to position [321, 0]
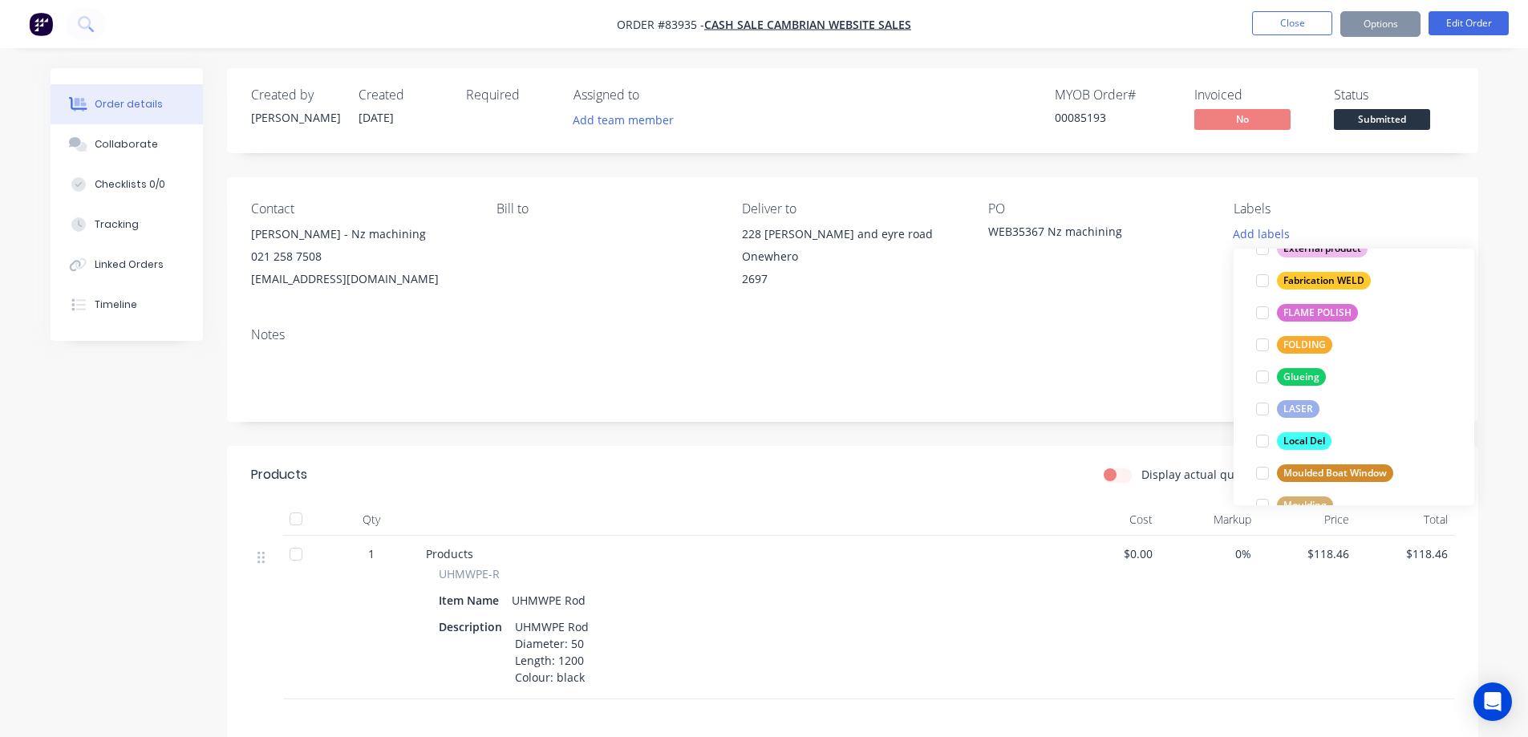
click at [1315, 247] on div "Labels Add labels" at bounding box center [1344, 245] width 220 height 89
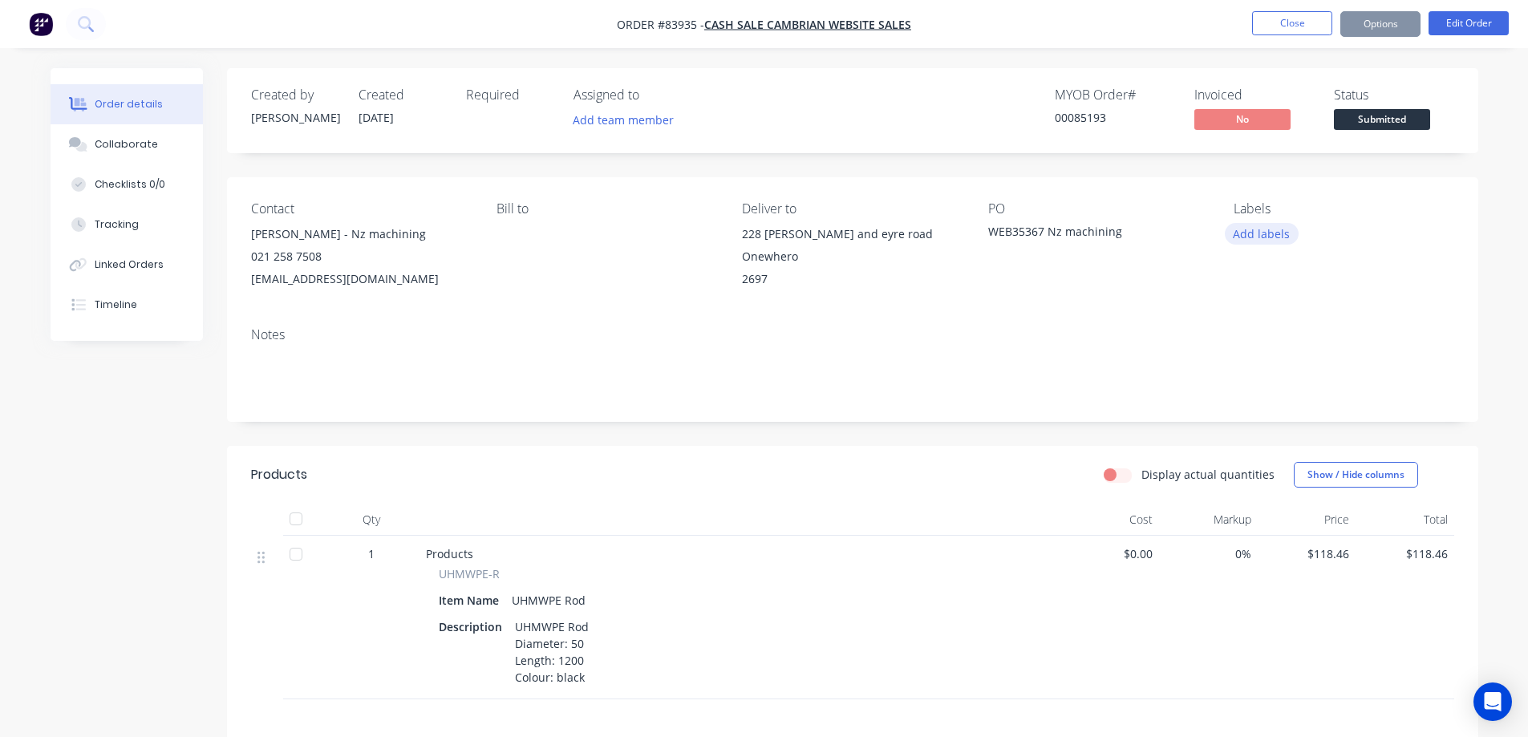
click at [1274, 228] on button "Add labels" at bounding box center [1262, 234] width 74 height 22
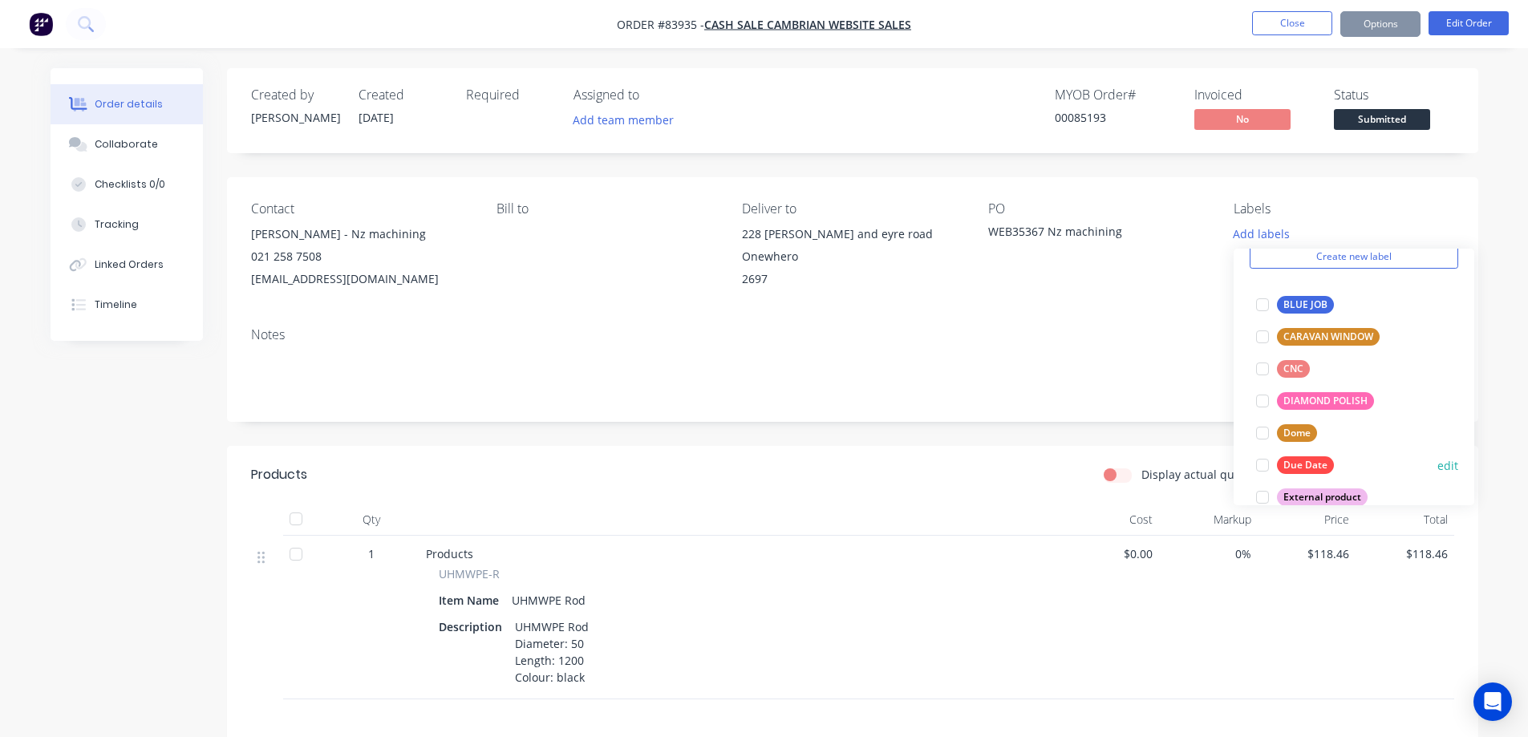
scroll to position [160, 0]
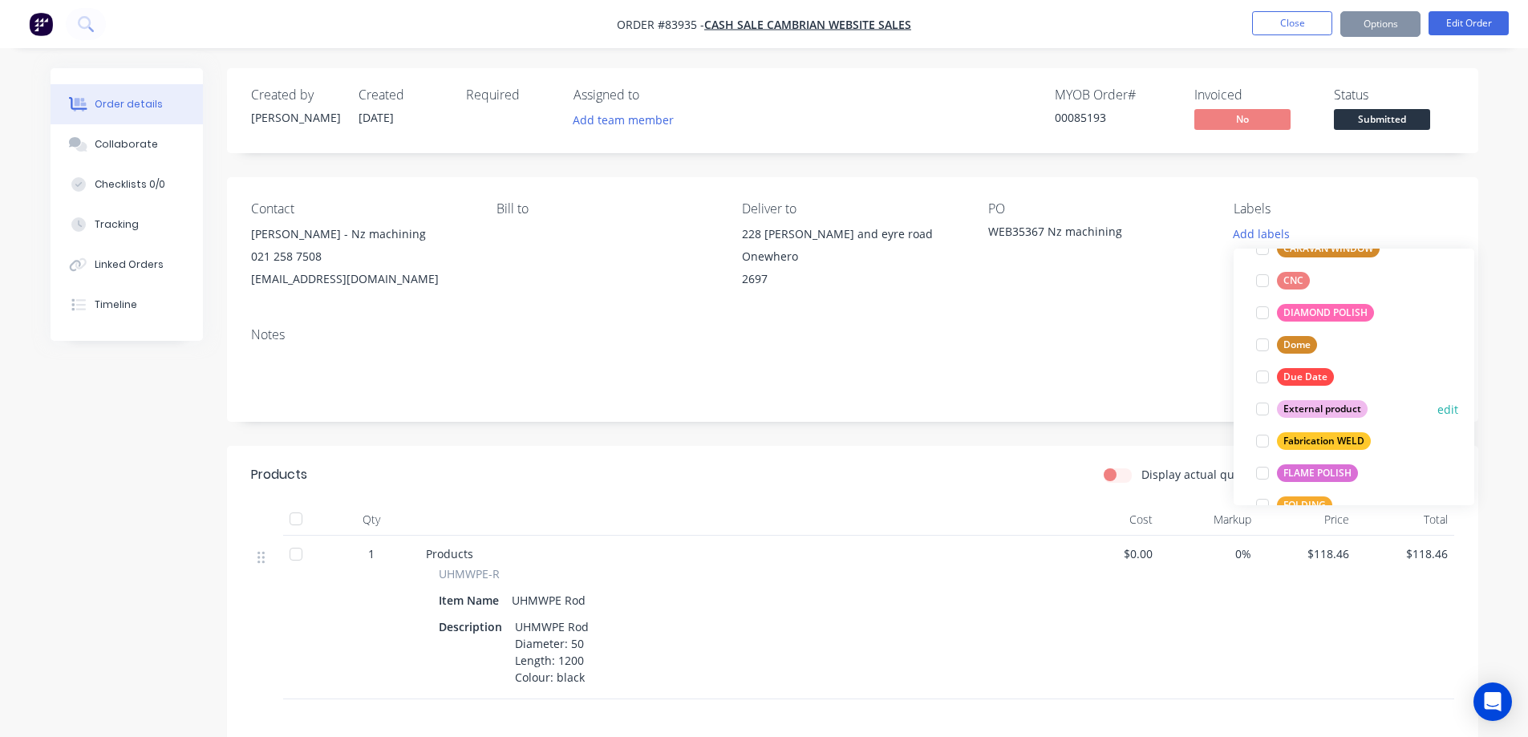
click at [1332, 403] on div "External product" at bounding box center [1322, 409] width 91 height 18
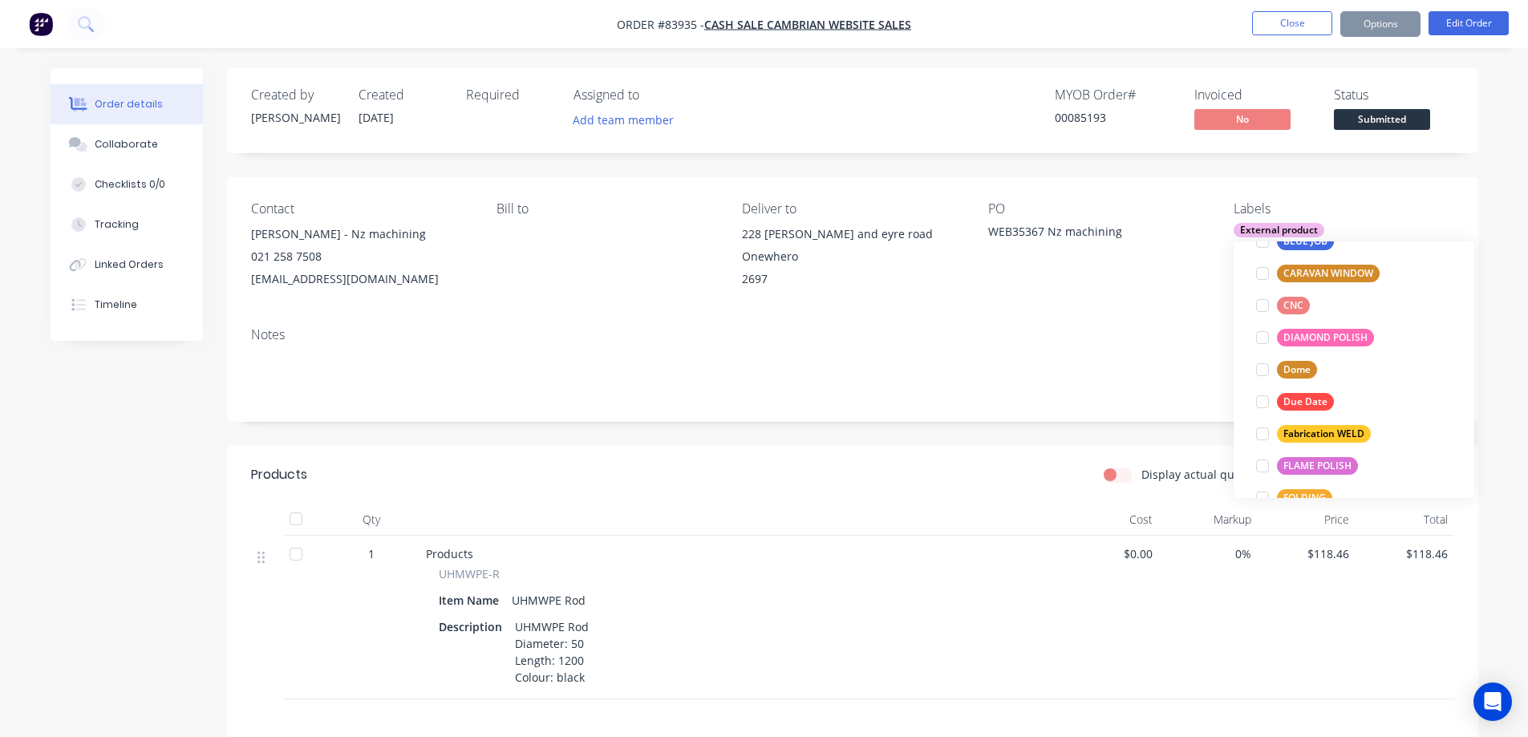
scroll to position [0, 0]
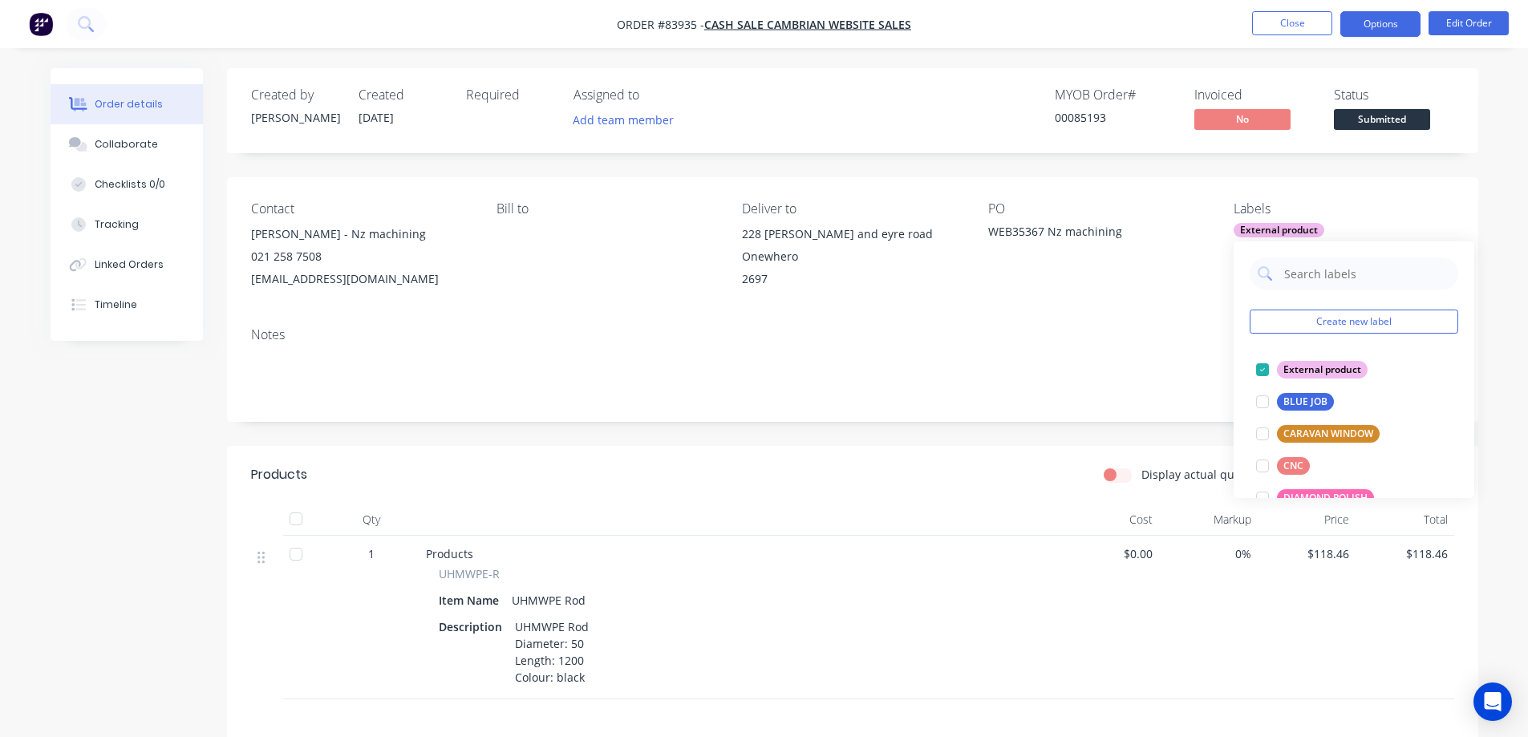
click at [1359, 24] on button "Options" at bounding box center [1380, 24] width 80 height 26
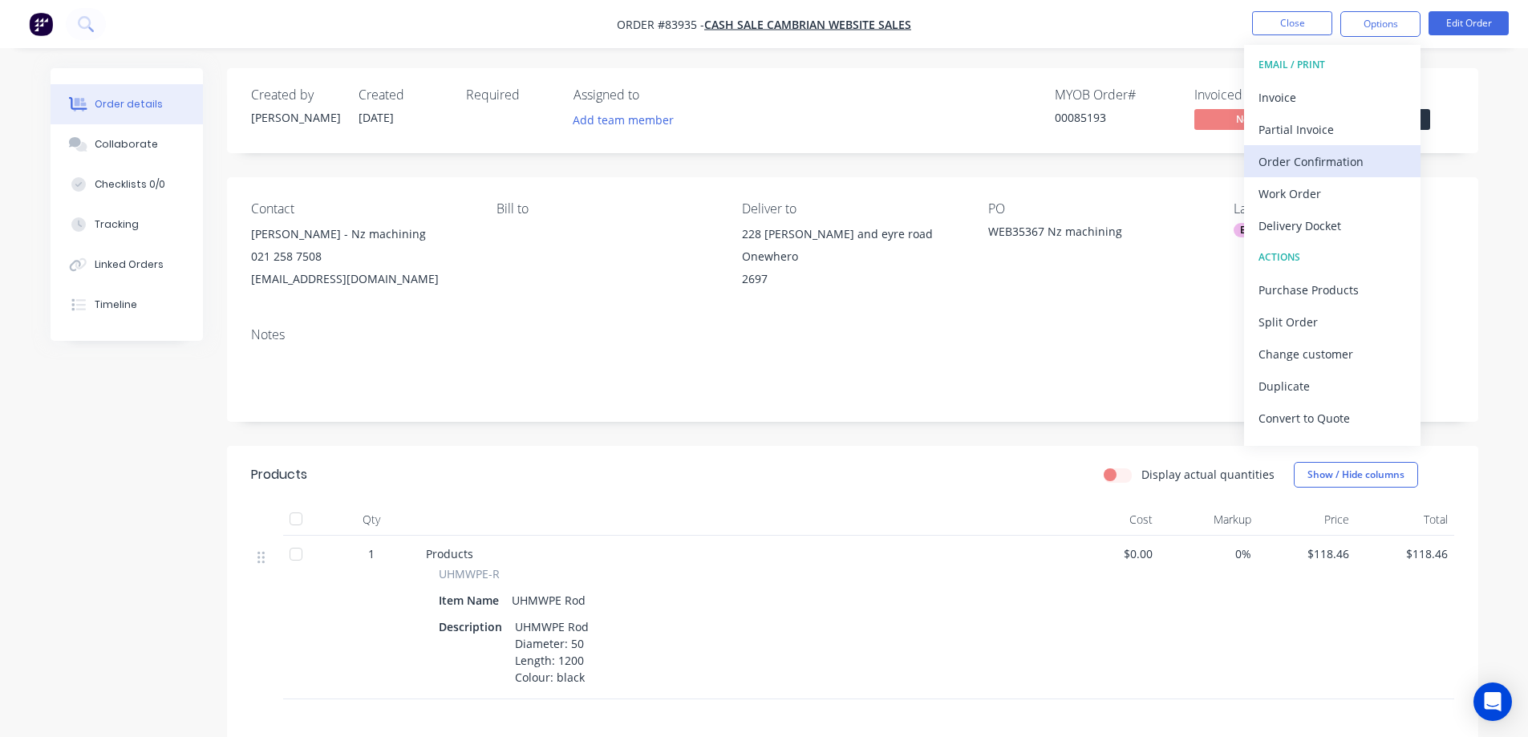
click at [1316, 152] on div "Order Confirmation" at bounding box center [1332, 161] width 148 height 23
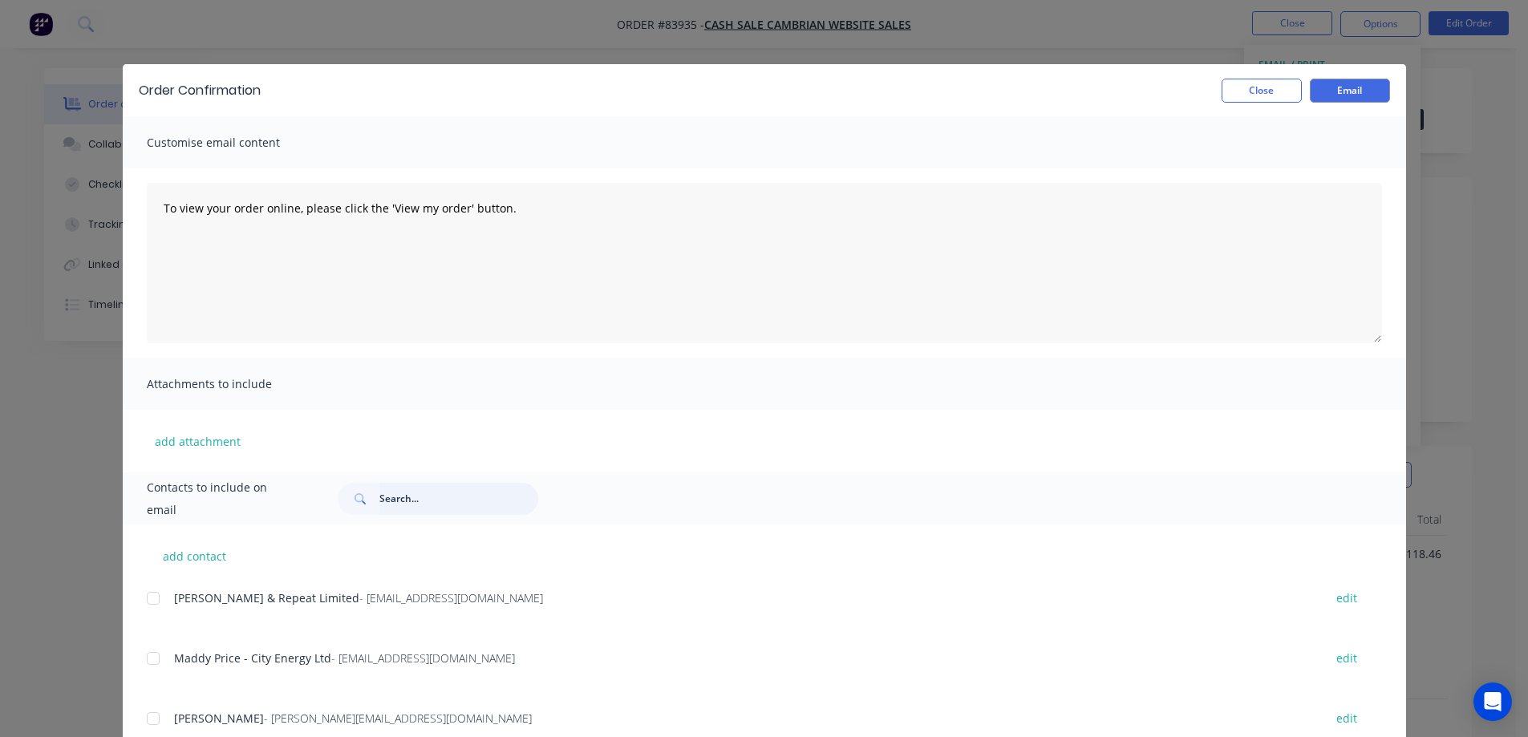
click at [459, 483] on input "text" at bounding box center [458, 499] width 159 height 32
paste input "Nz machining"
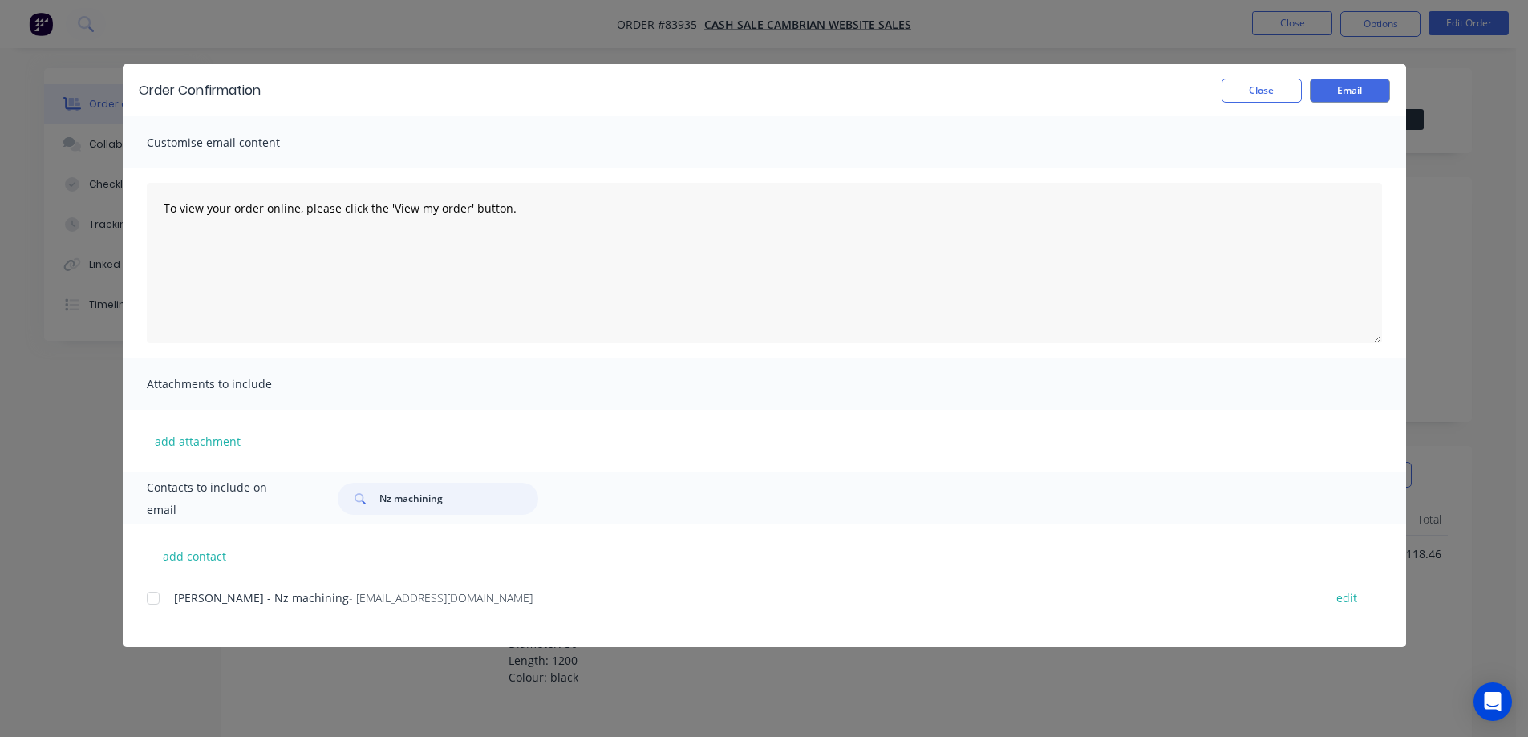
click at [155, 606] on div at bounding box center [153, 598] width 32 height 32
type input "Nz machining"
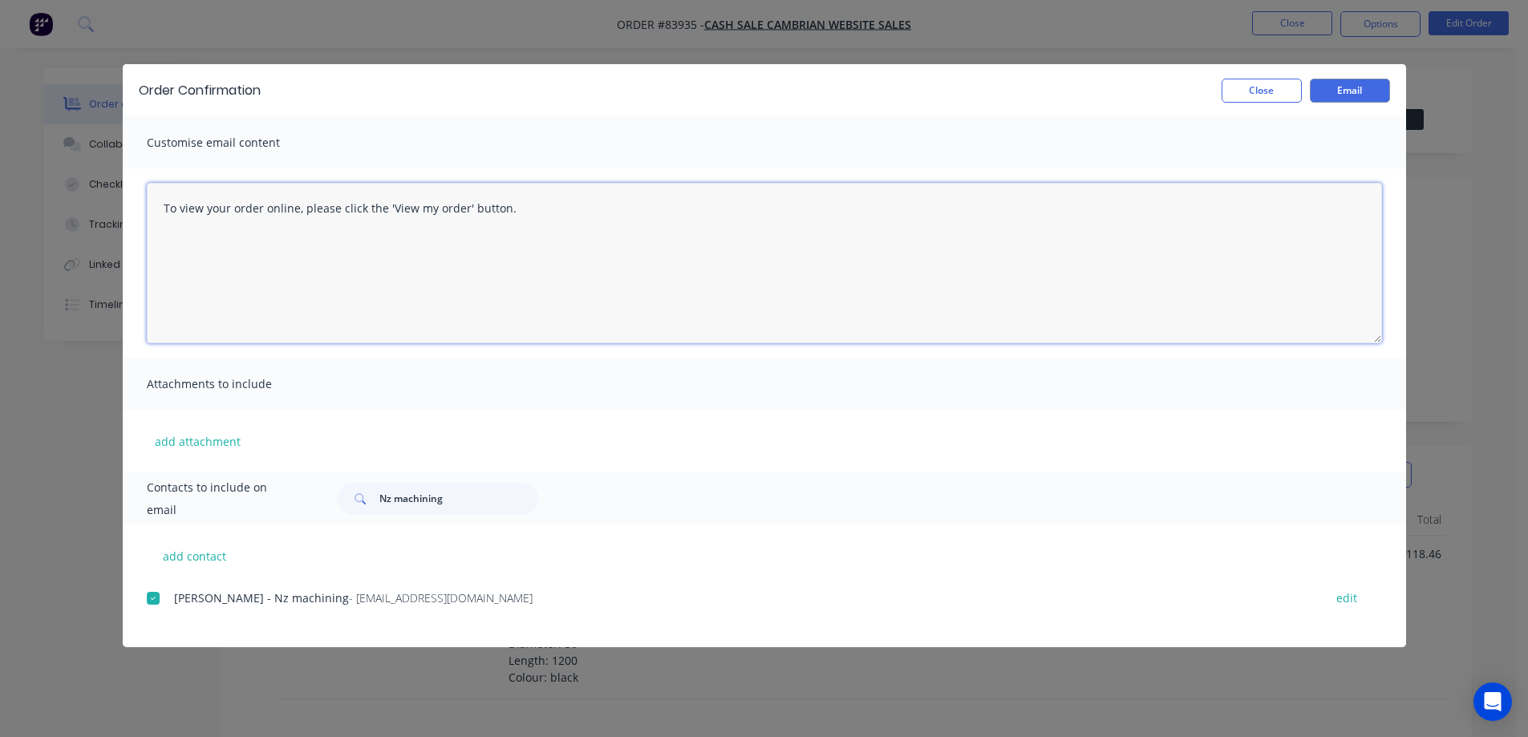
click at [776, 266] on textarea "To view your order online, please click the 'View my order' button." at bounding box center [764, 263] width 1235 height 160
paste textarea "[PERSON_NAME] you for your order, confirmation of your order is attached. Your …"
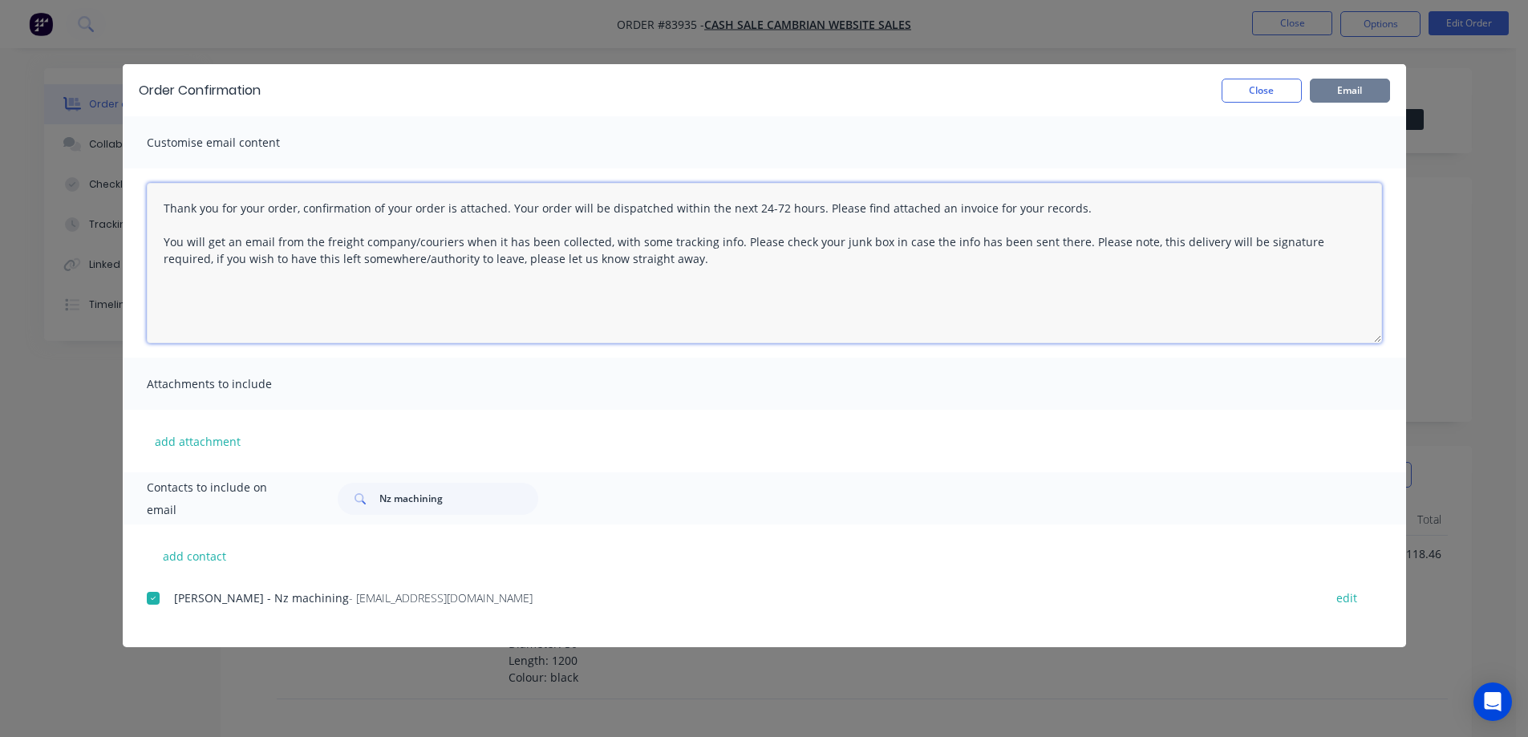
type textarea "Thank you for your order, confirmation of your order is attached. Your order wi…"
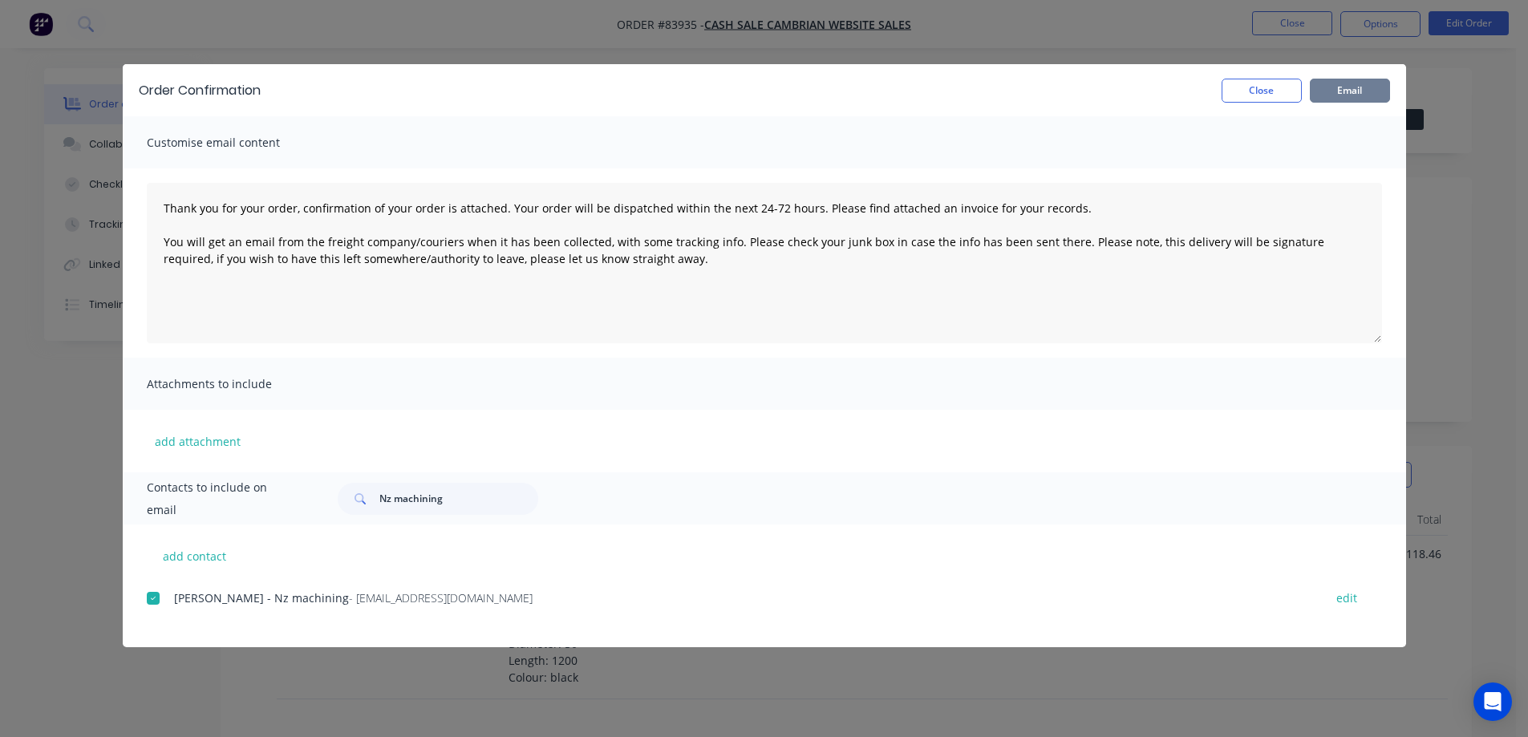
click at [1334, 88] on button "Email" at bounding box center [1350, 91] width 80 height 24
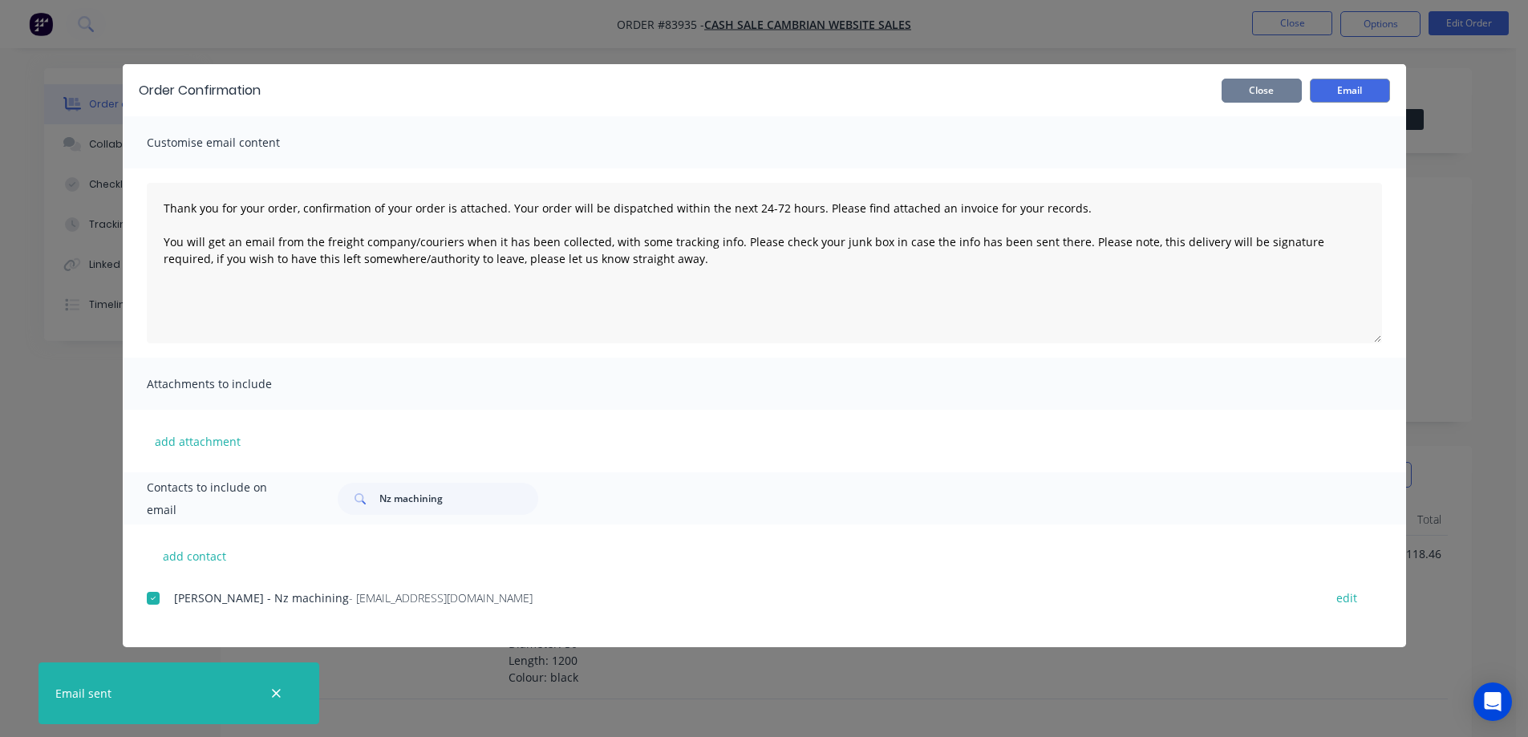
click at [1287, 81] on button "Close" at bounding box center [1262, 91] width 80 height 24
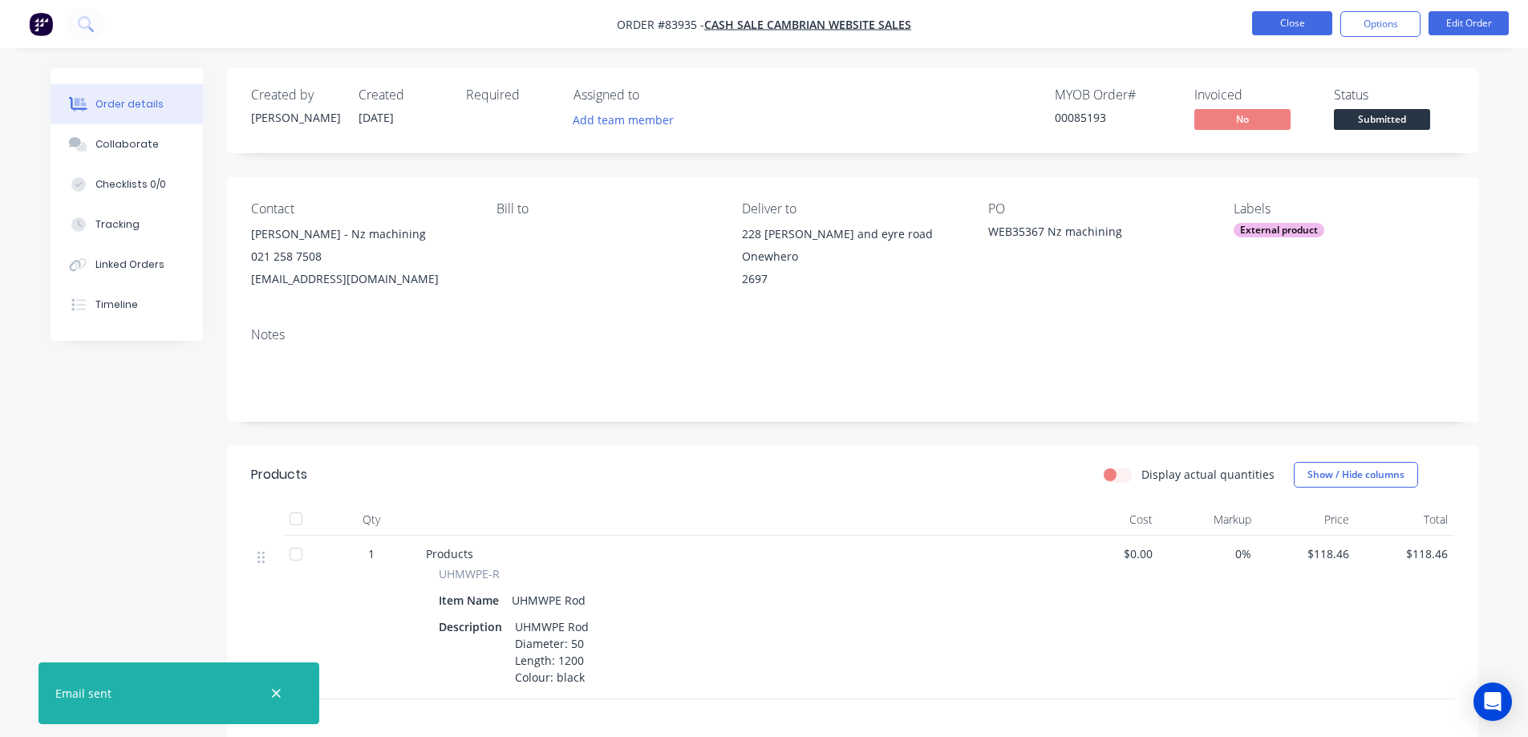
click at [1283, 32] on button "Close" at bounding box center [1292, 23] width 80 height 24
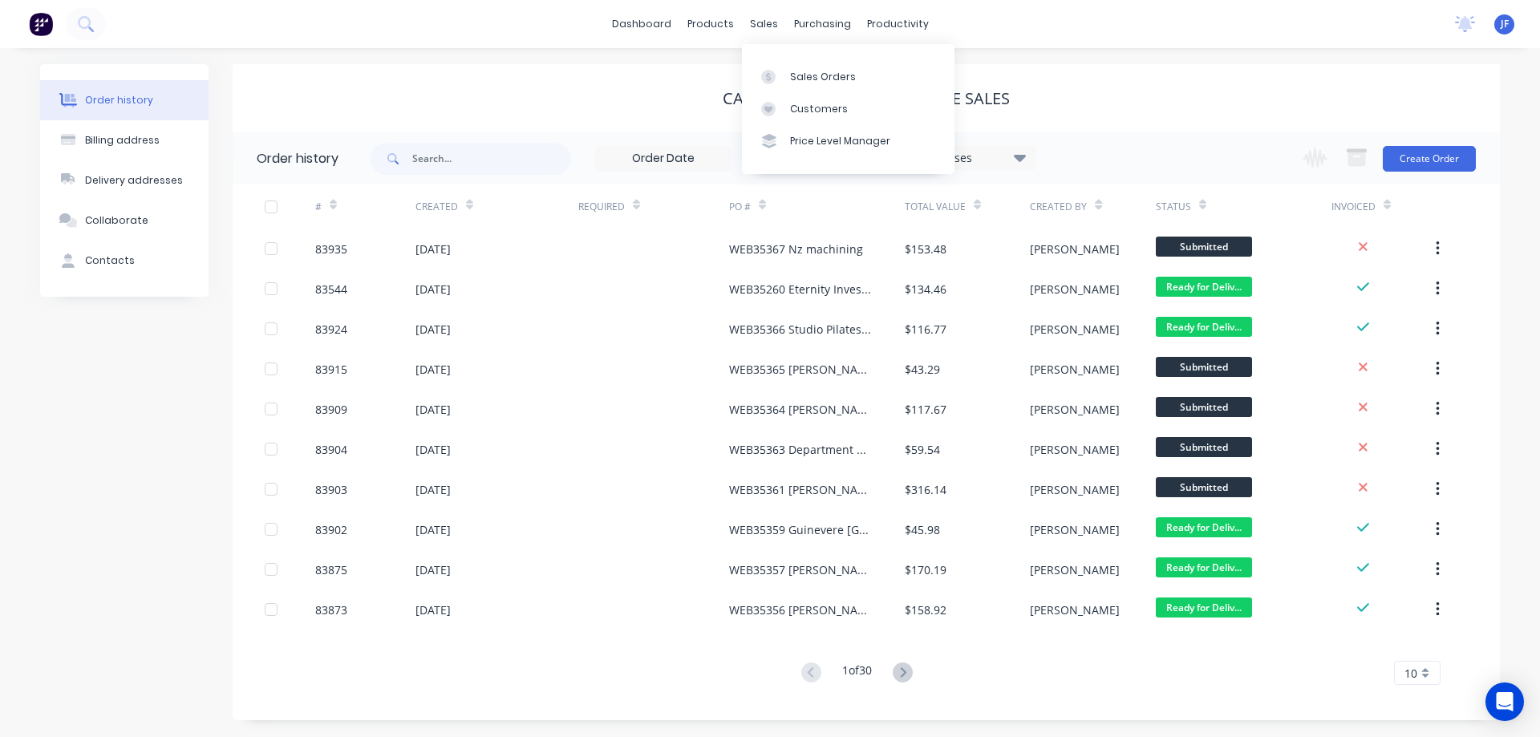
click at [779, 59] on div "Sales Orders Customers Price Level Manager" at bounding box center [848, 108] width 213 height 129
click at [784, 72] on div at bounding box center [773, 77] width 24 height 14
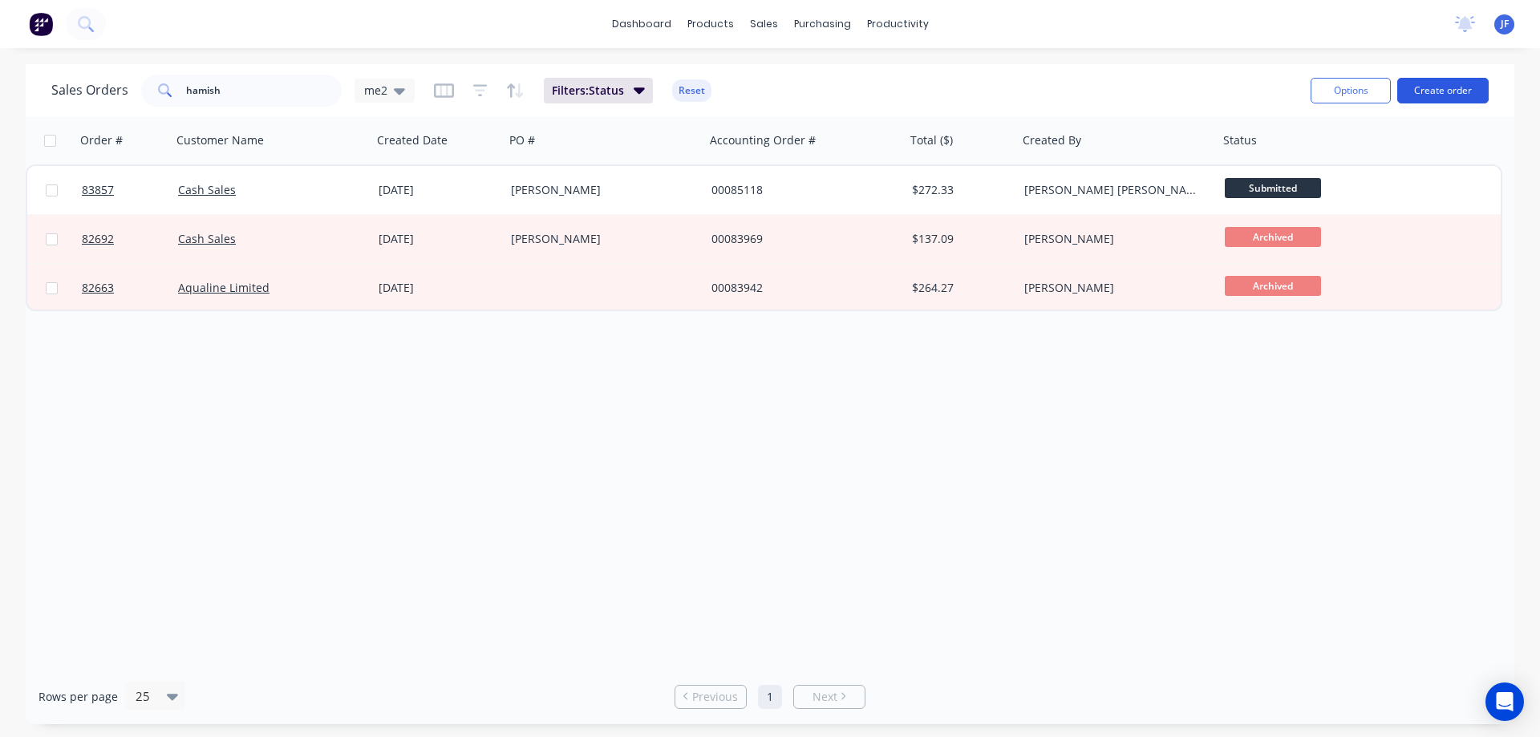
click at [1443, 95] on button "Create order" at bounding box center [1442, 91] width 91 height 26
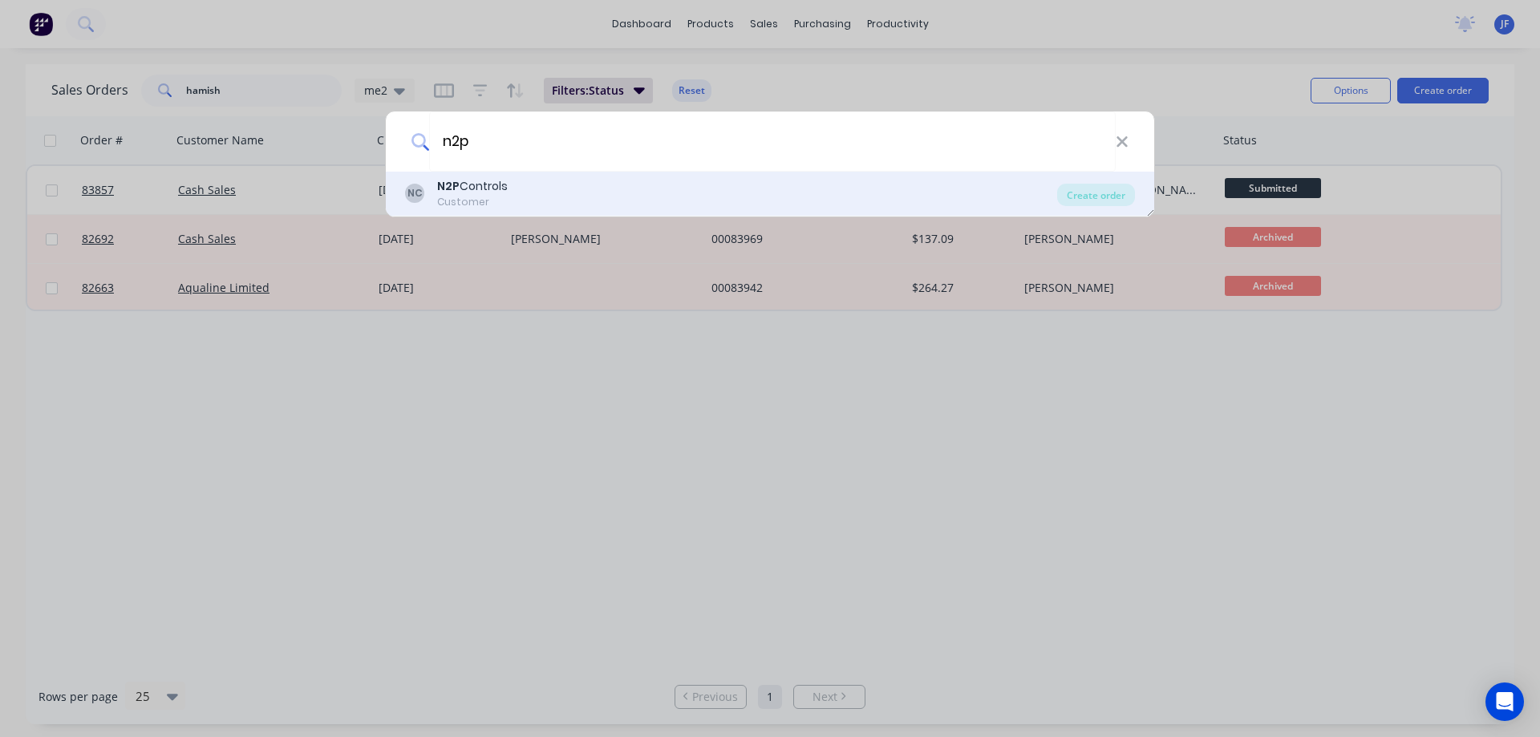
type input "n2p"
click at [764, 183] on div "NC N2P Controls Customer" at bounding box center [731, 193] width 652 height 31
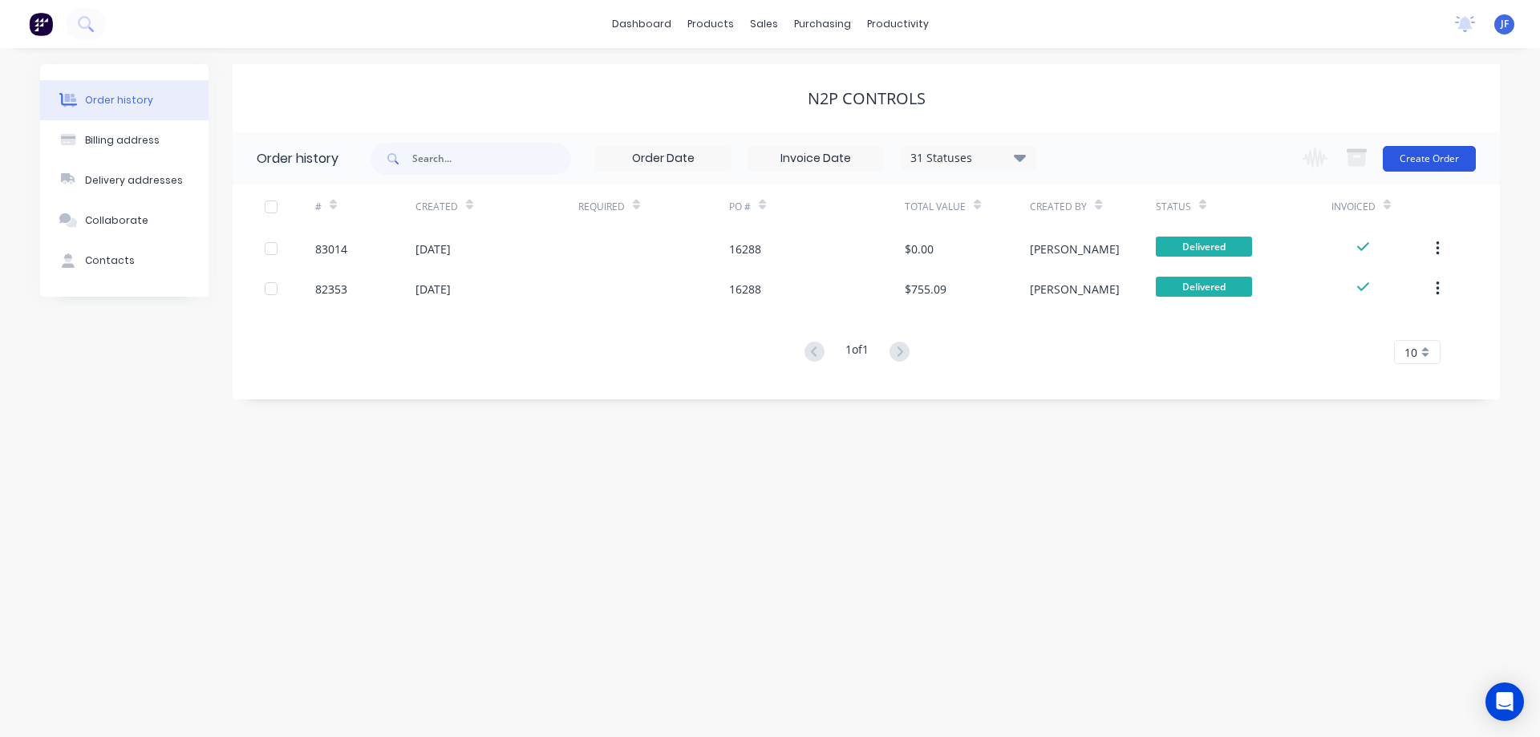
click at [1408, 152] on button "Create Order" at bounding box center [1429, 159] width 93 height 26
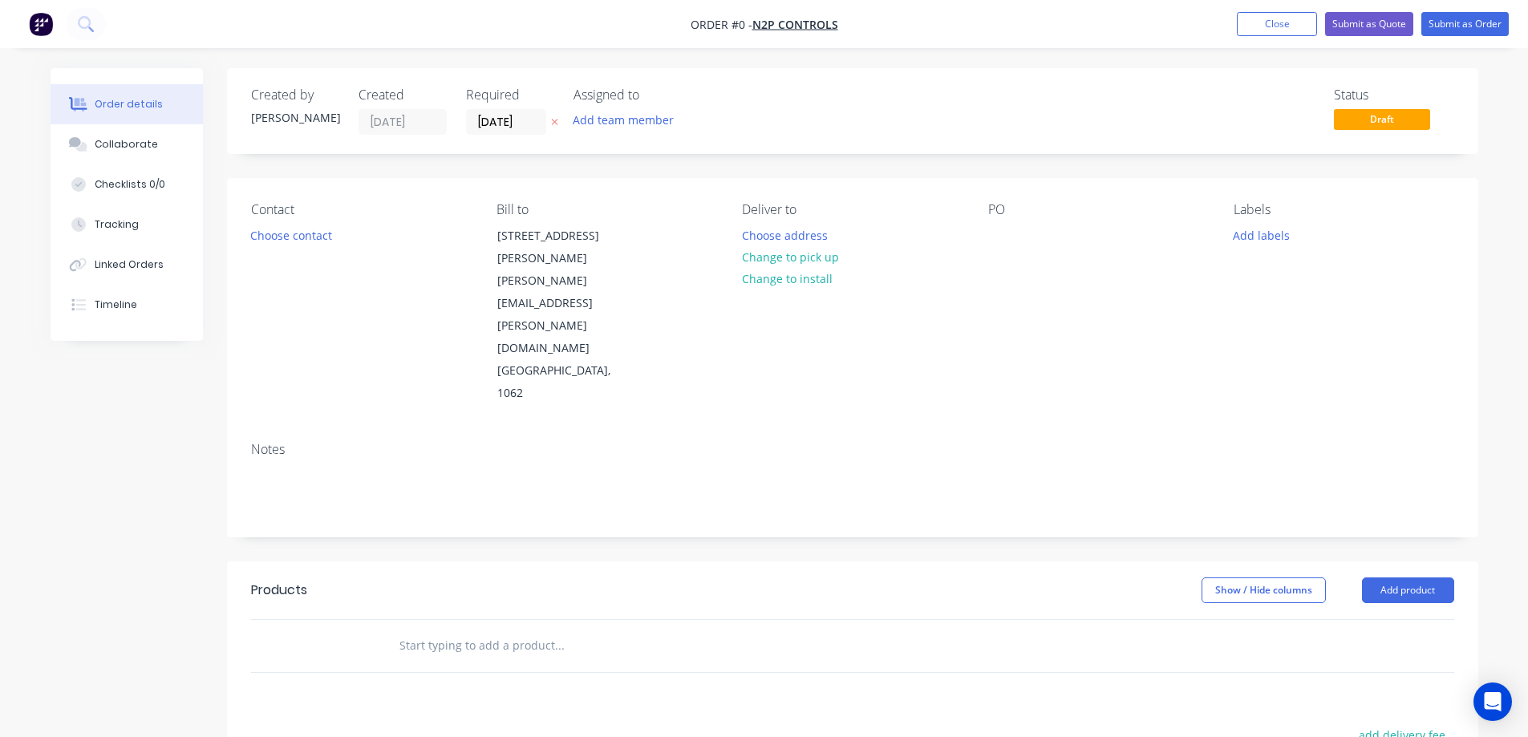
click at [554, 123] on icon at bounding box center [554, 123] width 6 height 6
click at [301, 235] on button "Choose contact" at bounding box center [290, 235] width 99 height 22
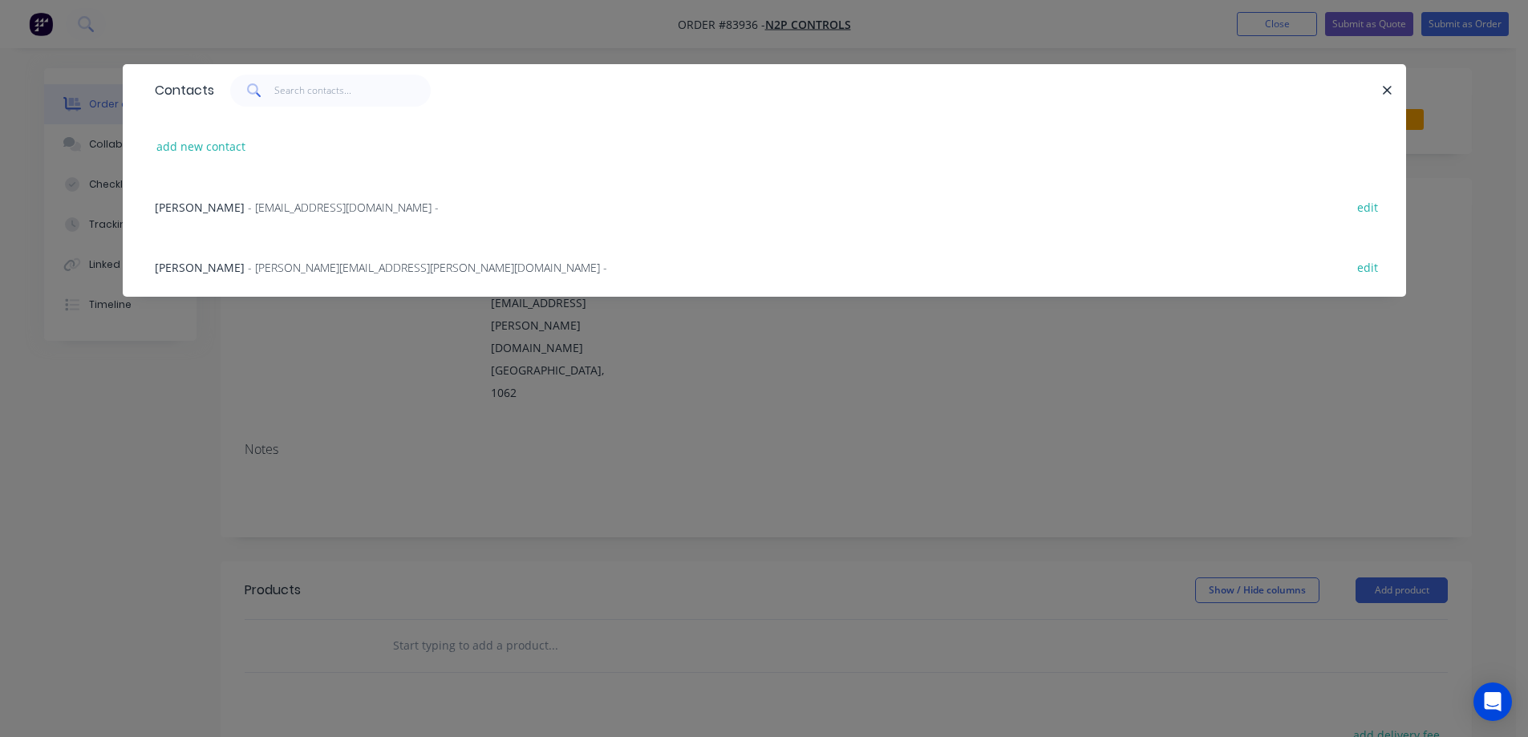
click at [216, 269] on span "[PERSON_NAME]" at bounding box center [200, 267] width 90 height 15
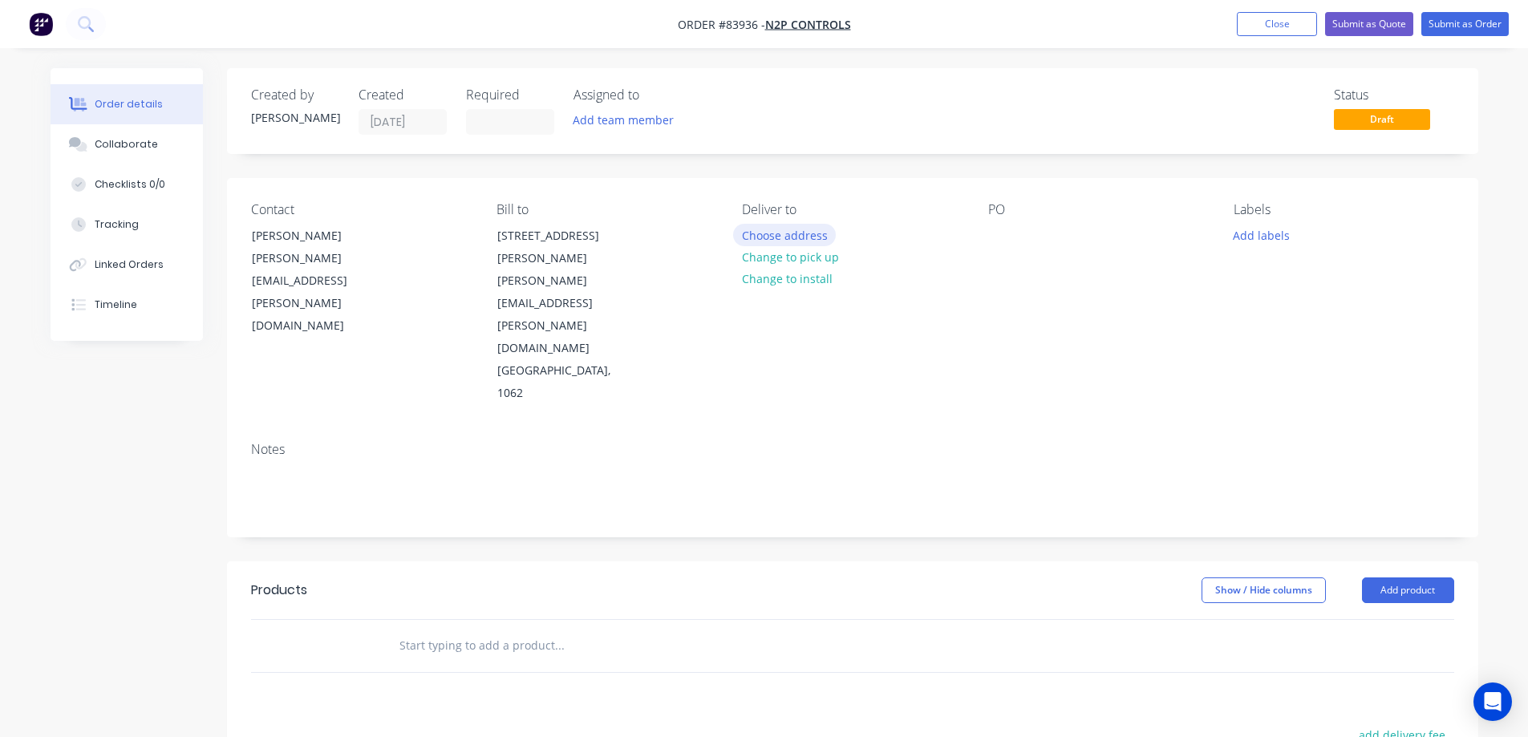
click at [791, 244] on button "Choose address" at bounding box center [784, 235] width 103 height 22
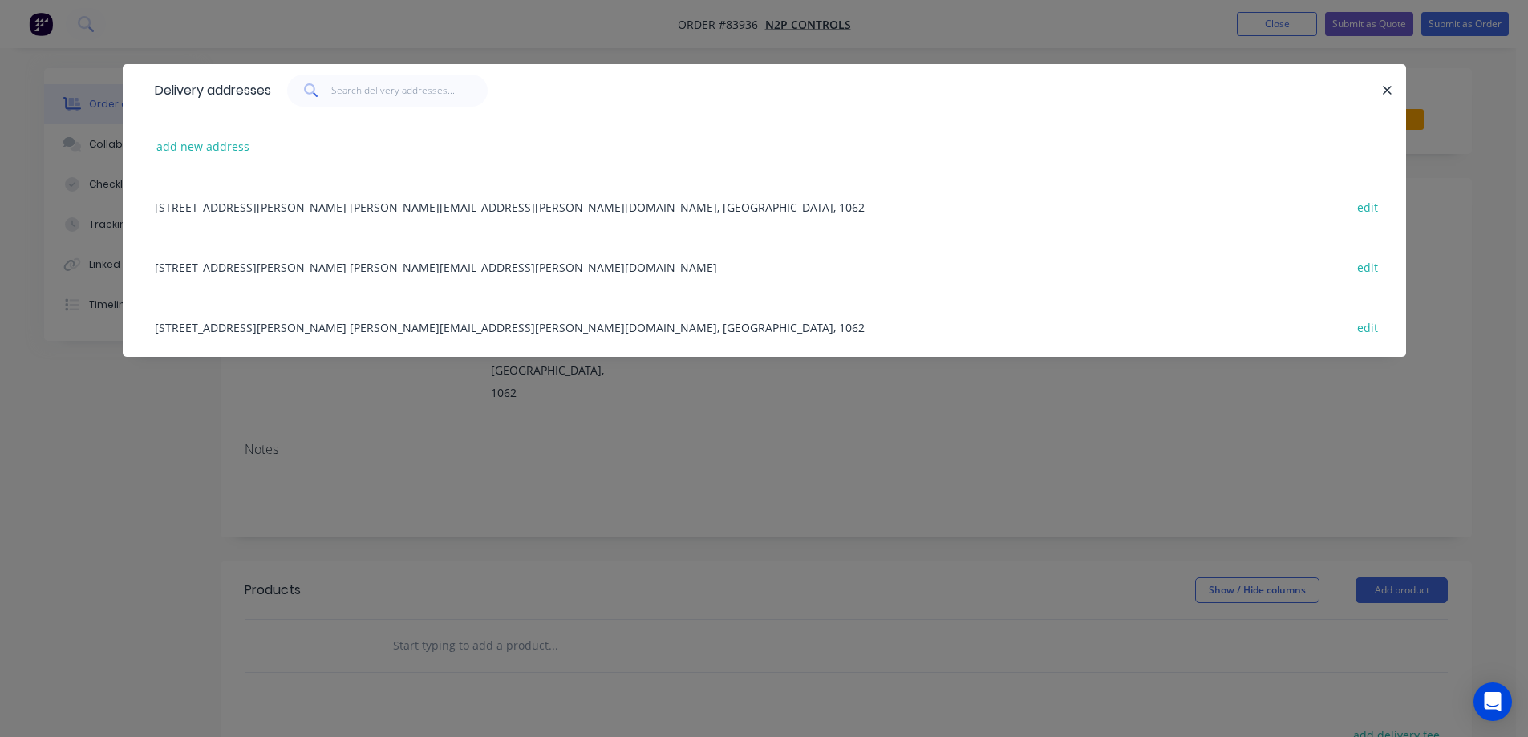
click at [257, 265] on div "[STREET_ADDRESS][PERSON_NAME] [PERSON_NAME][EMAIL_ADDRESS][PERSON_NAME][DOMAIN_…" at bounding box center [764, 267] width 1235 height 60
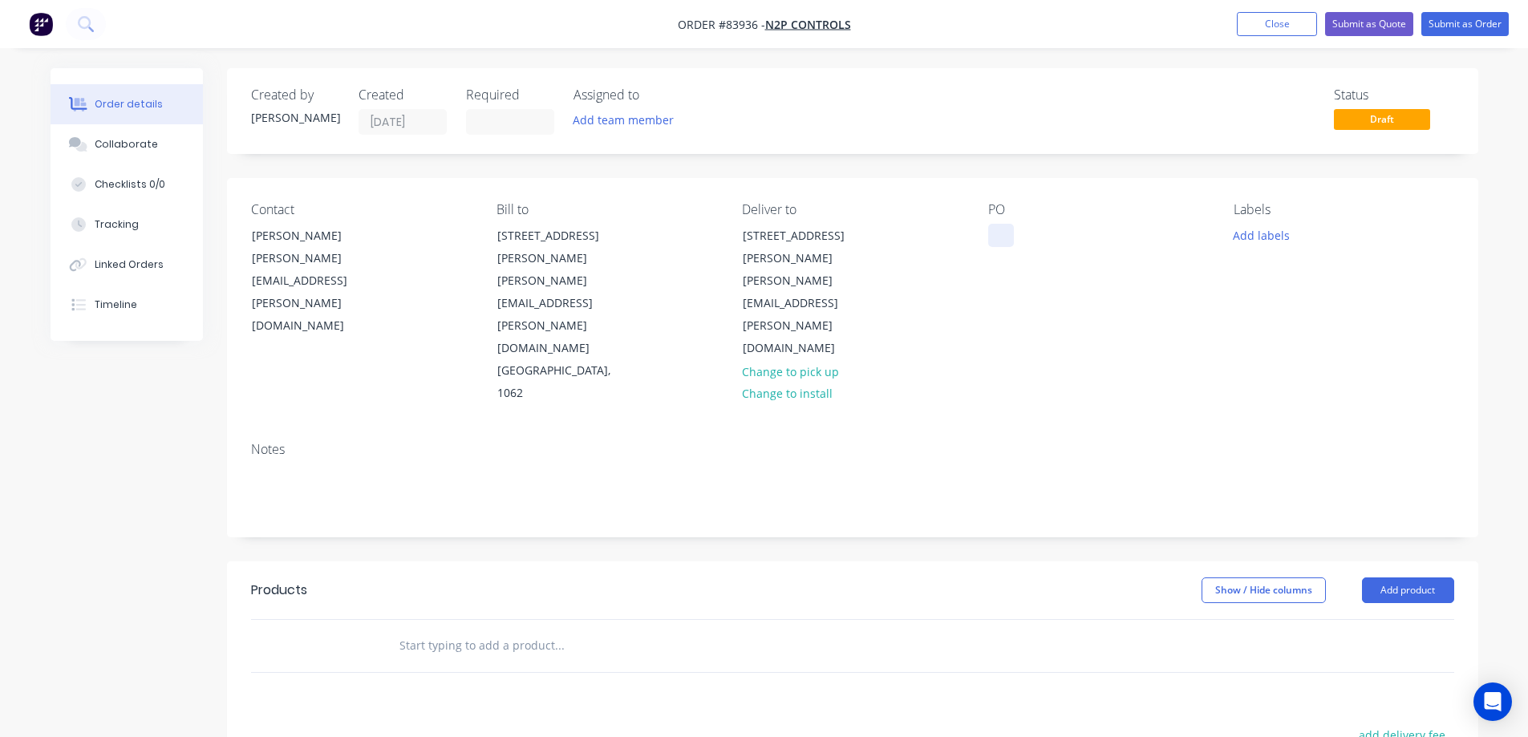
click at [1000, 231] on div at bounding box center [1001, 235] width 26 height 23
click at [1012, 226] on div "PO" at bounding box center [1098, 303] width 220 height 203
click at [1003, 227] on div at bounding box center [1001, 235] width 26 height 23
paste div
click at [975, 429] on div "Notes" at bounding box center [852, 482] width 1251 height 107
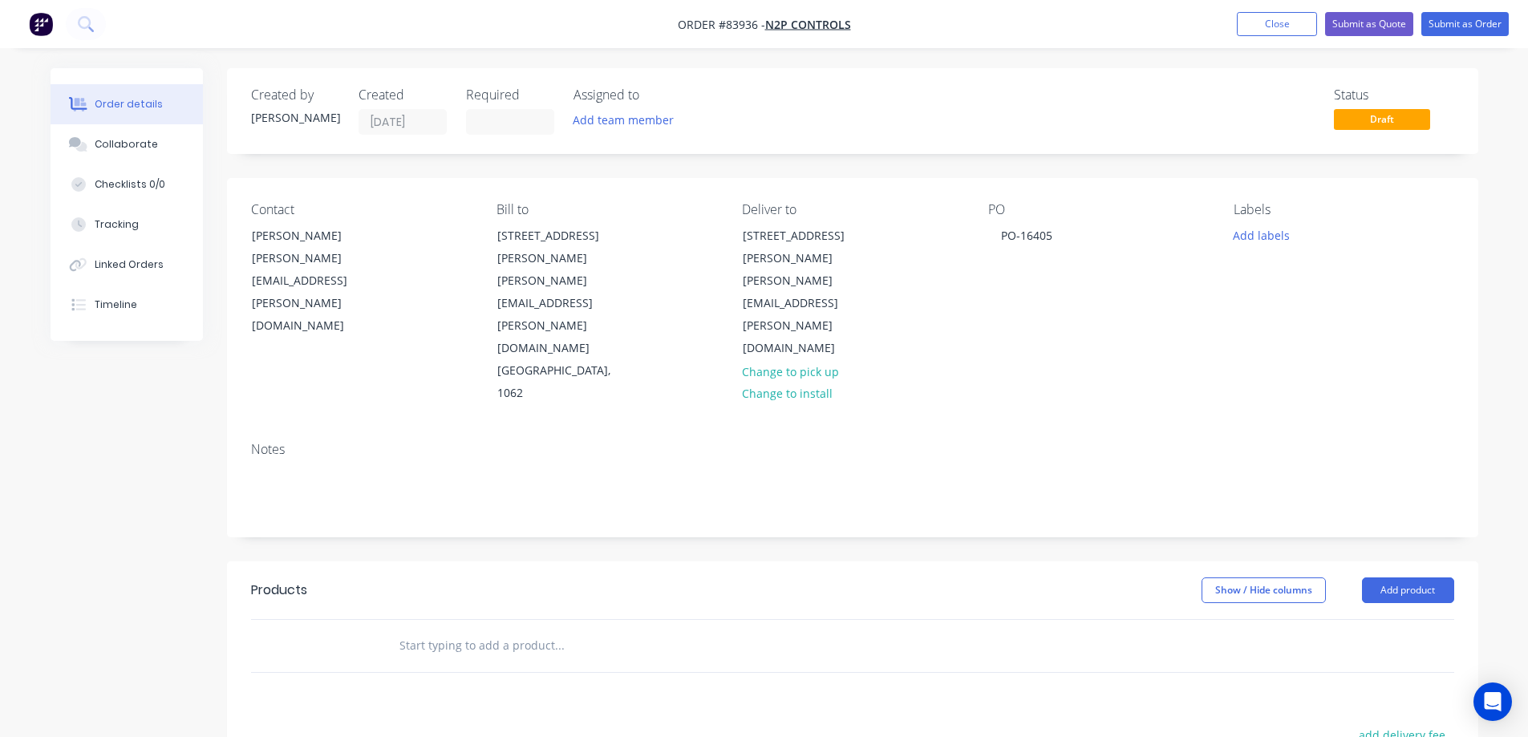
click at [513, 630] on input "text" at bounding box center [559, 646] width 321 height 32
paste input "[PERSON_NAME] Tank Standard V2 mounting plate"
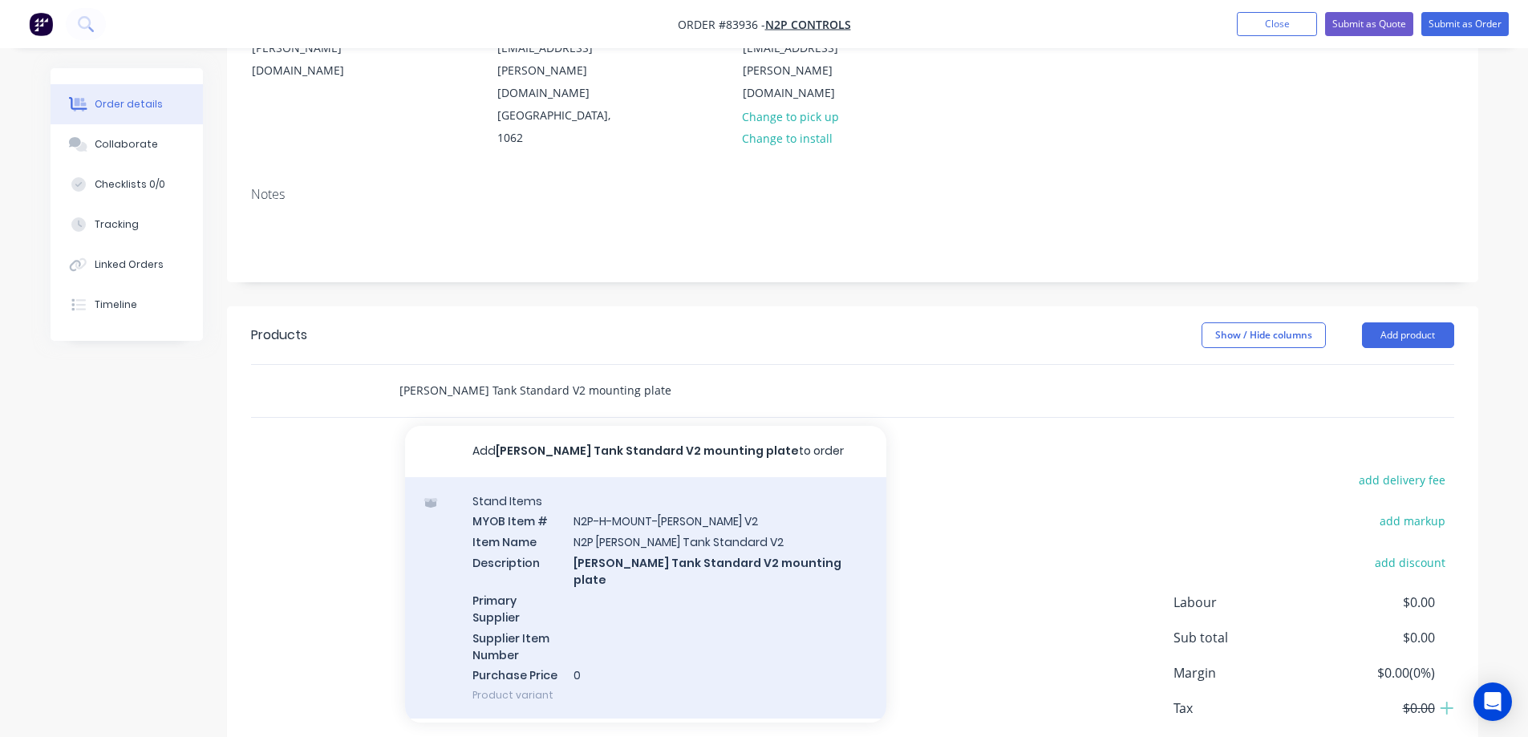
scroll to position [47, 0]
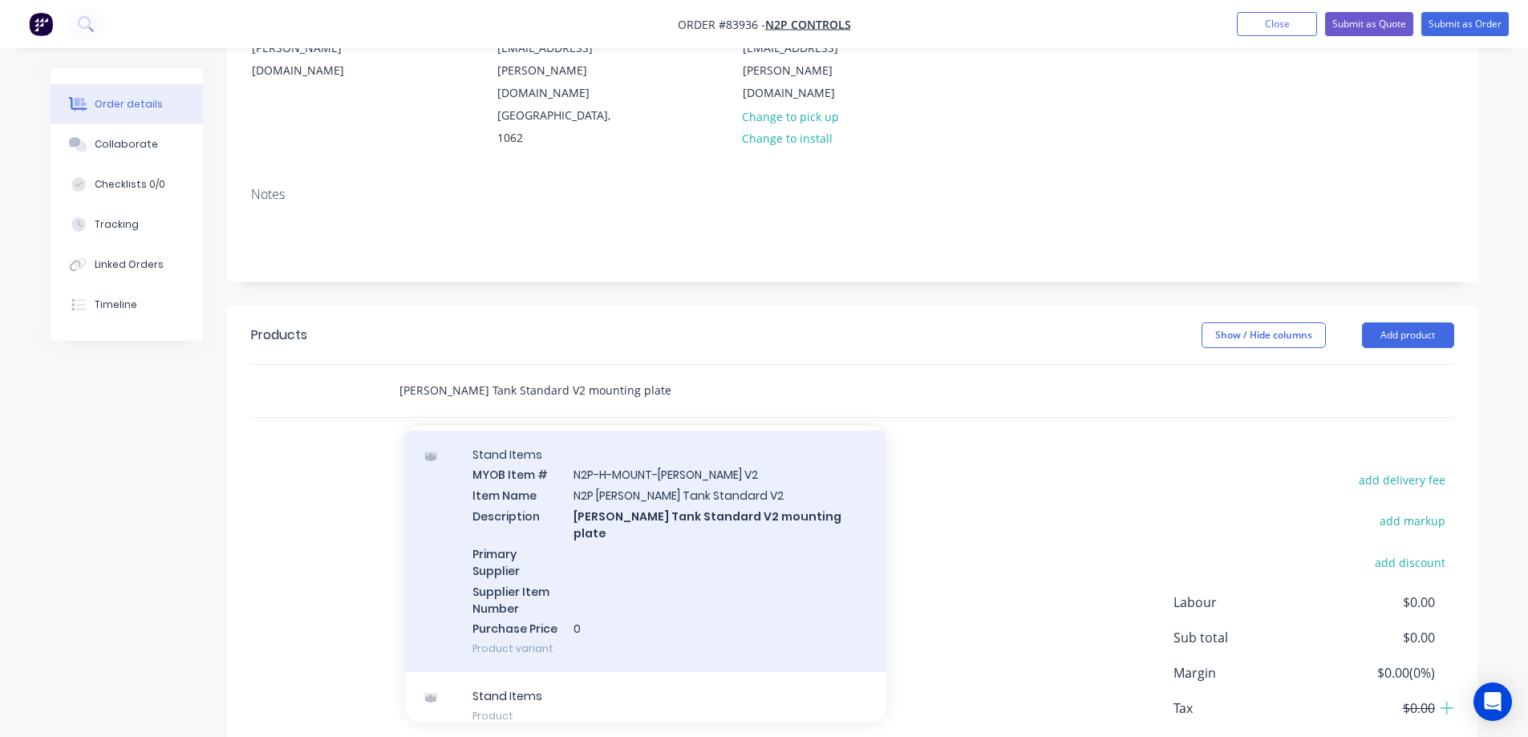
type input "[PERSON_NAME] Tank Standard V2 mounting plate"
click at [702, 476] on div "Stand Items MYOB Item # N2P-H-MOUNT-[PERSON_NAME] V2 Item Name N2P [PERSON_NAME…" at bounding box center [645, 552] width 481 height 242
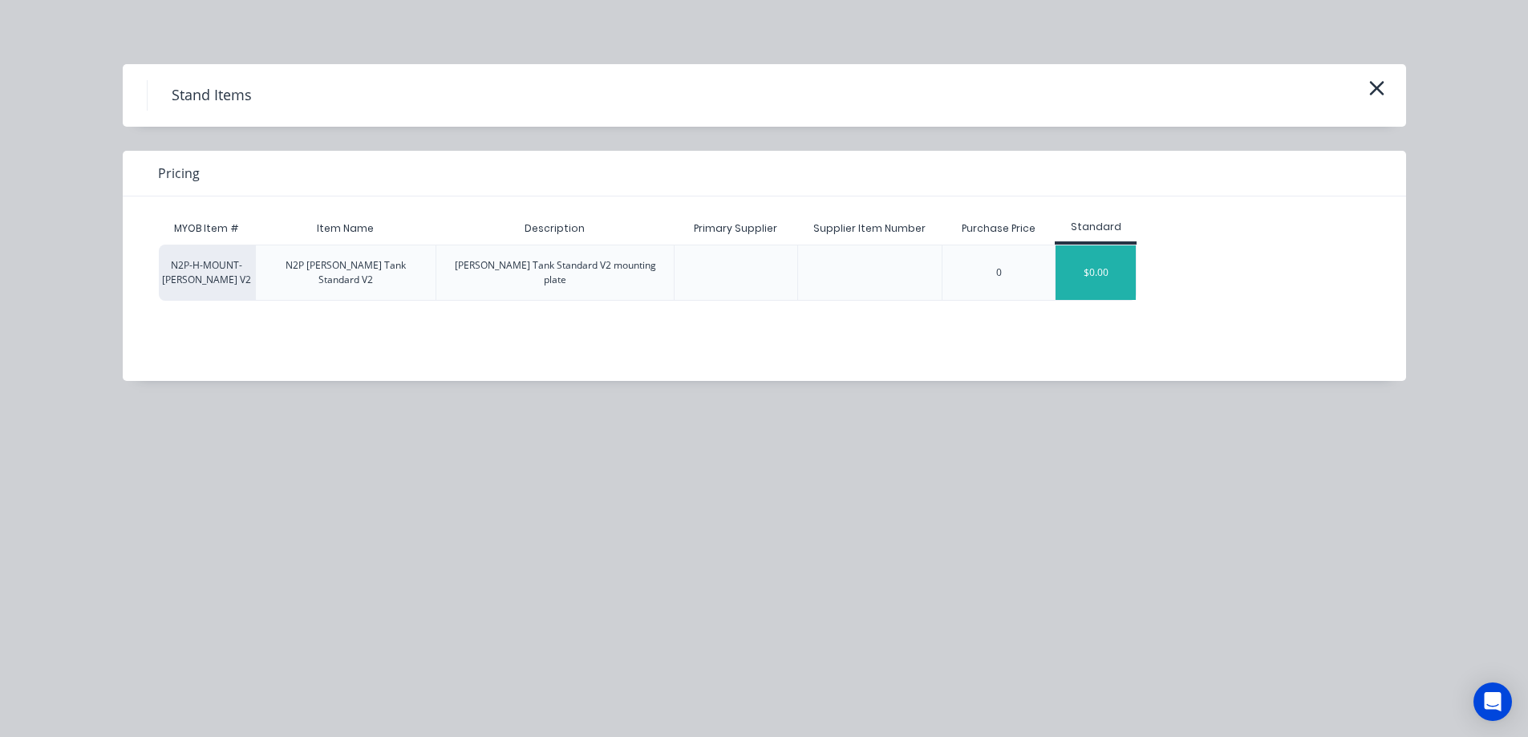
click at [1076, 273] on div "$0.00" at bounding box center [1095, 272] width 80 height 55
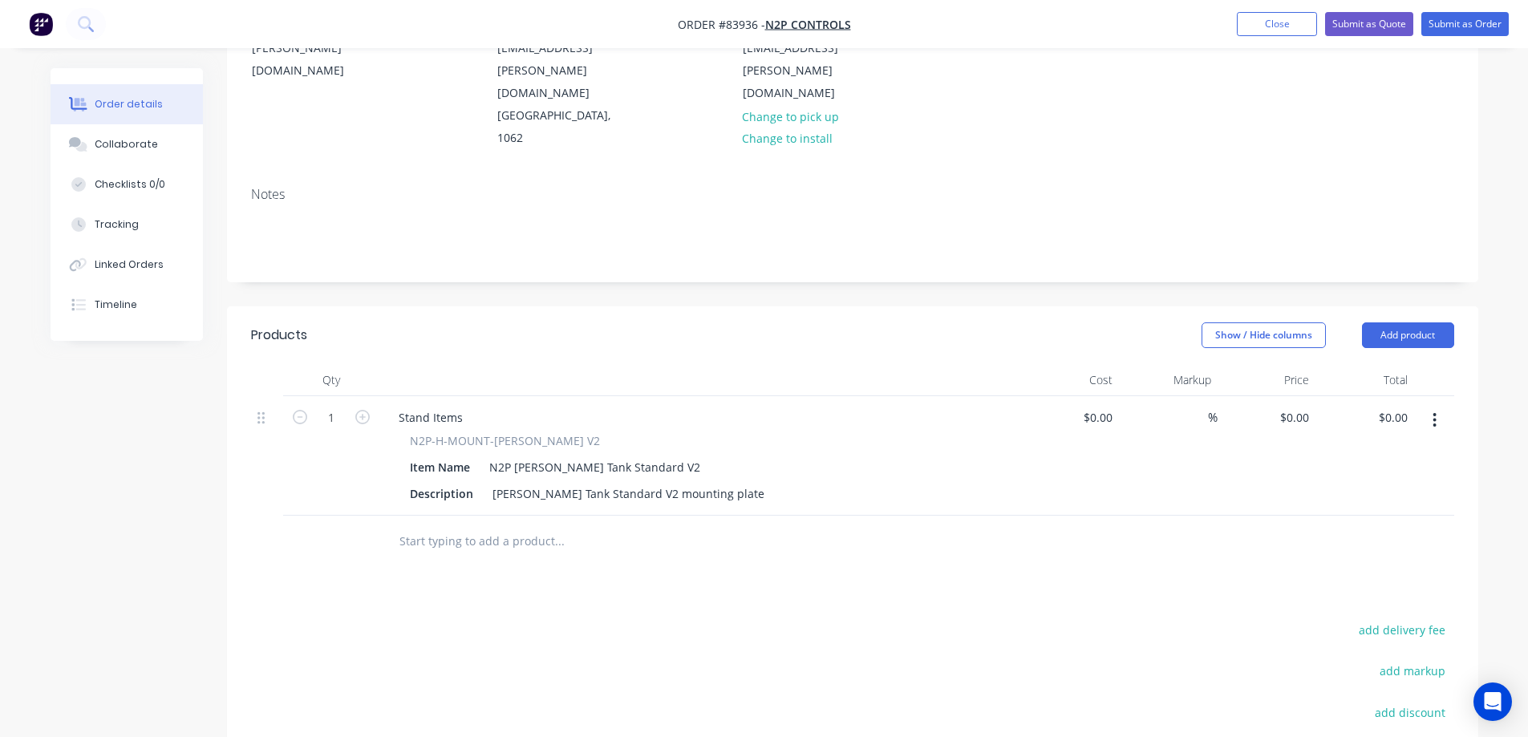
click at [513, 525] on input "text" at bounding box center [559, 541] width 321 height 32
paste input "dvance mounting plate"
click at [402, 525] on input "dvance mounting plate" at bounding box center [559, 541] width 321 height 32
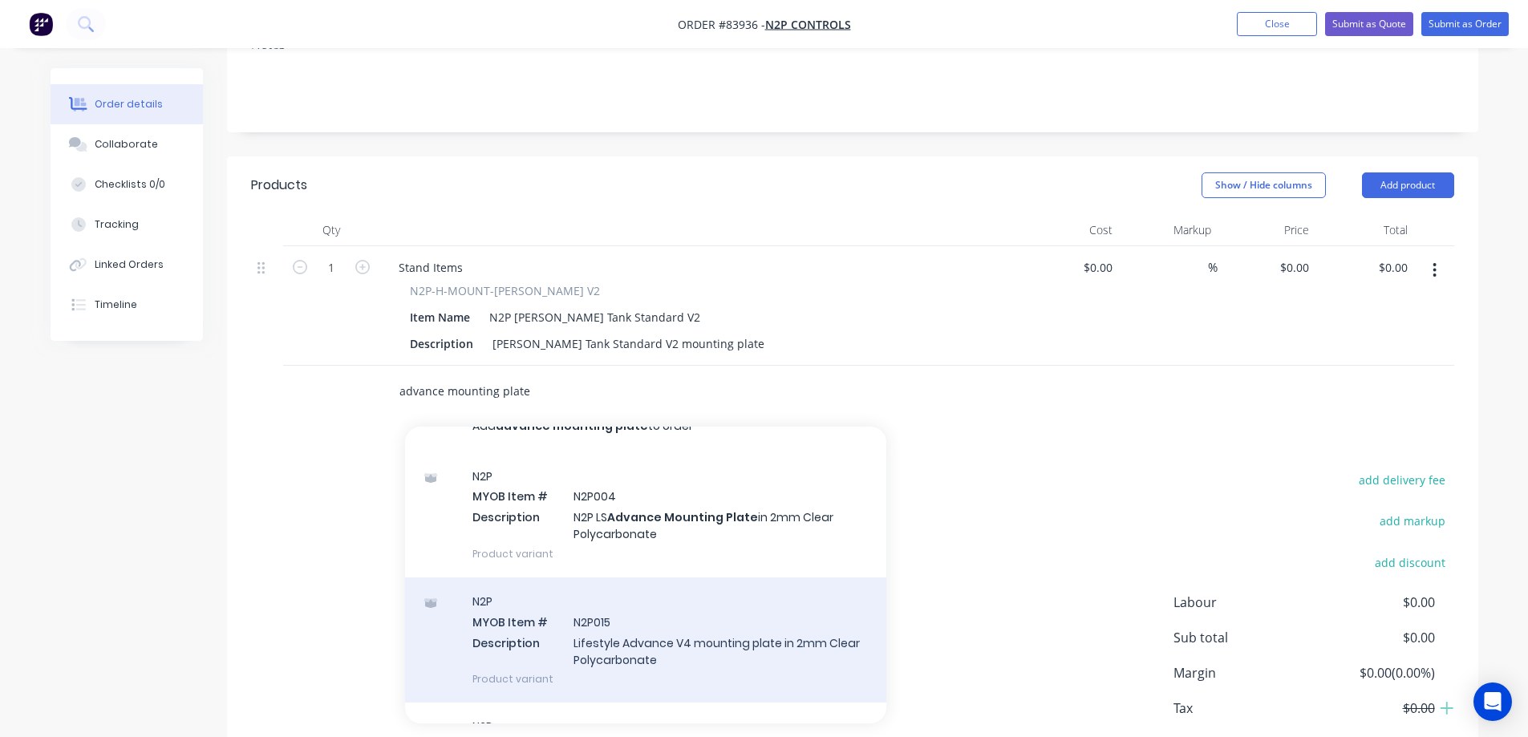
scroll to position [0, 0]
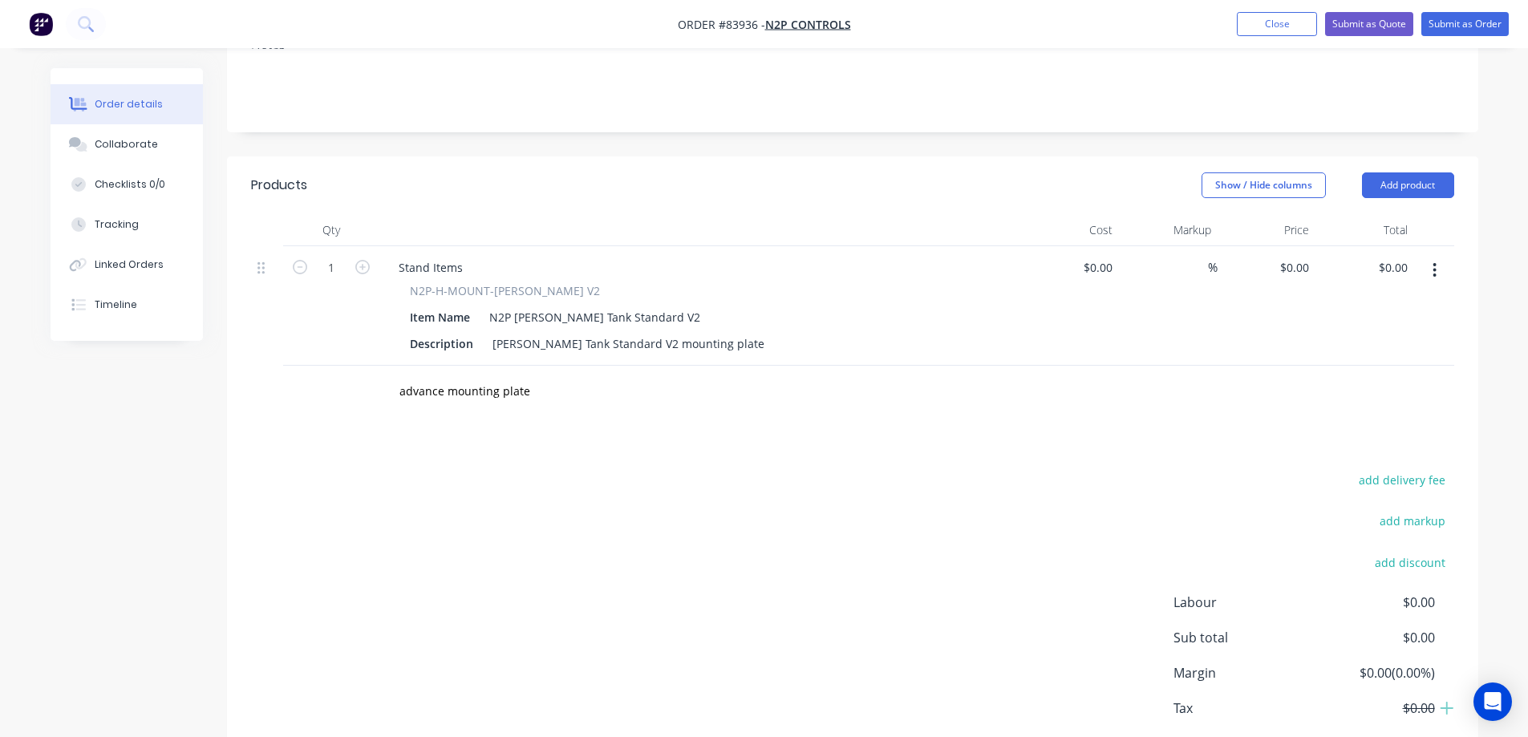
click at [979, 469] on div "add delivery fee add markup add discount Labour $0.00 Sub total $0.00 Margin $0…" at bounding box center [852, 624] width 1203 height 310
drag, startPoint x: 409, startPoint y: 322, endPoint x: 424, endPoint y: 308, distance: 20.4
click at [411, 366] on div "advance mounting plate" at bounding box center [667, 392] width 577 height 52
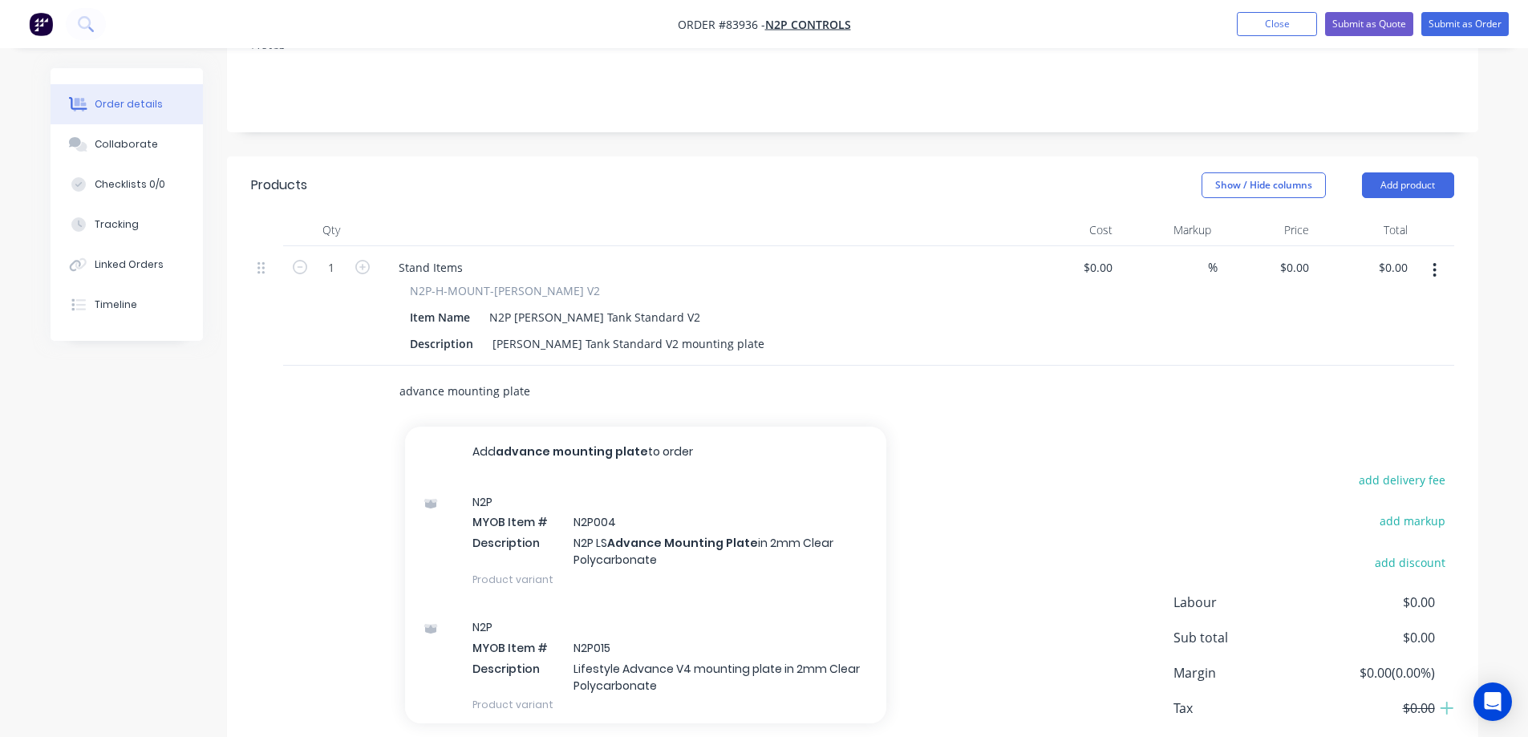
click at [430, 375] on input "advance mounting plate" at bounding box center [559, 391] width 321 height 32
paste input "N2P005"
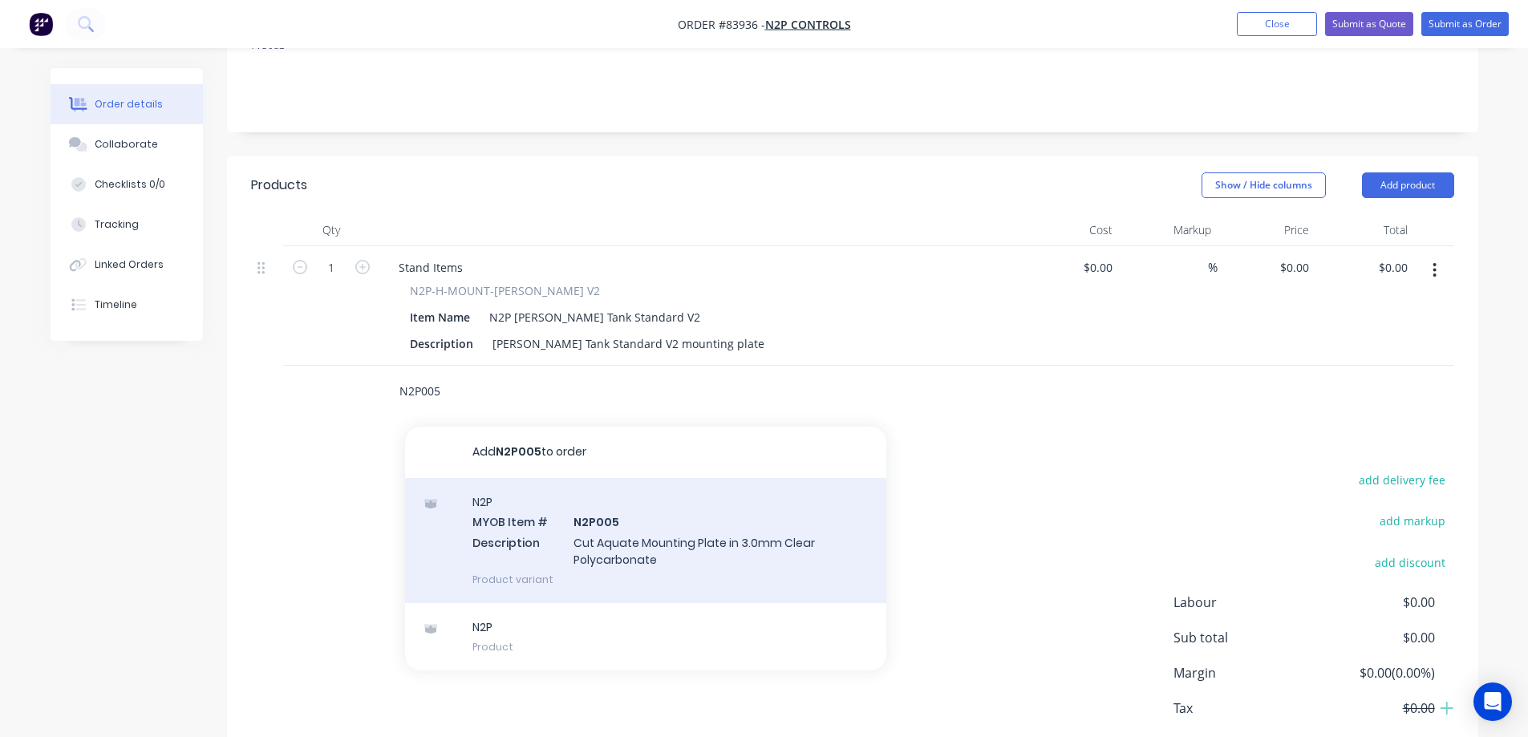
type input "N2P005"
click at [793, 480] on div "N2P MYOB Item # N2P005 Description Cut Aquate Mounting Plate in 3.0mm Clear Pol…" at bounding box center [645, 540] width 481 height 125
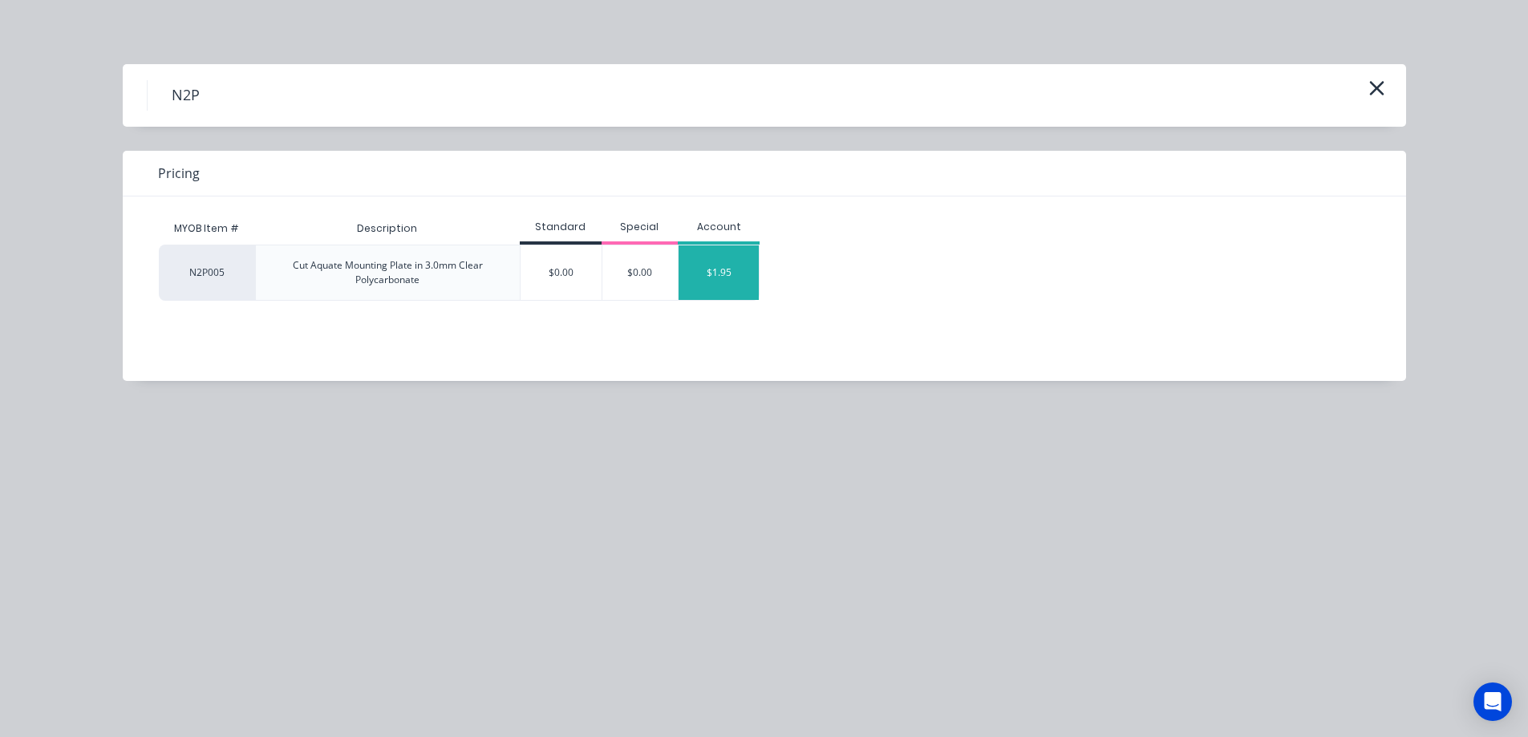
click at [732, 273] on div "$1.95" at bounding box center [719, 272] width 80 height 55
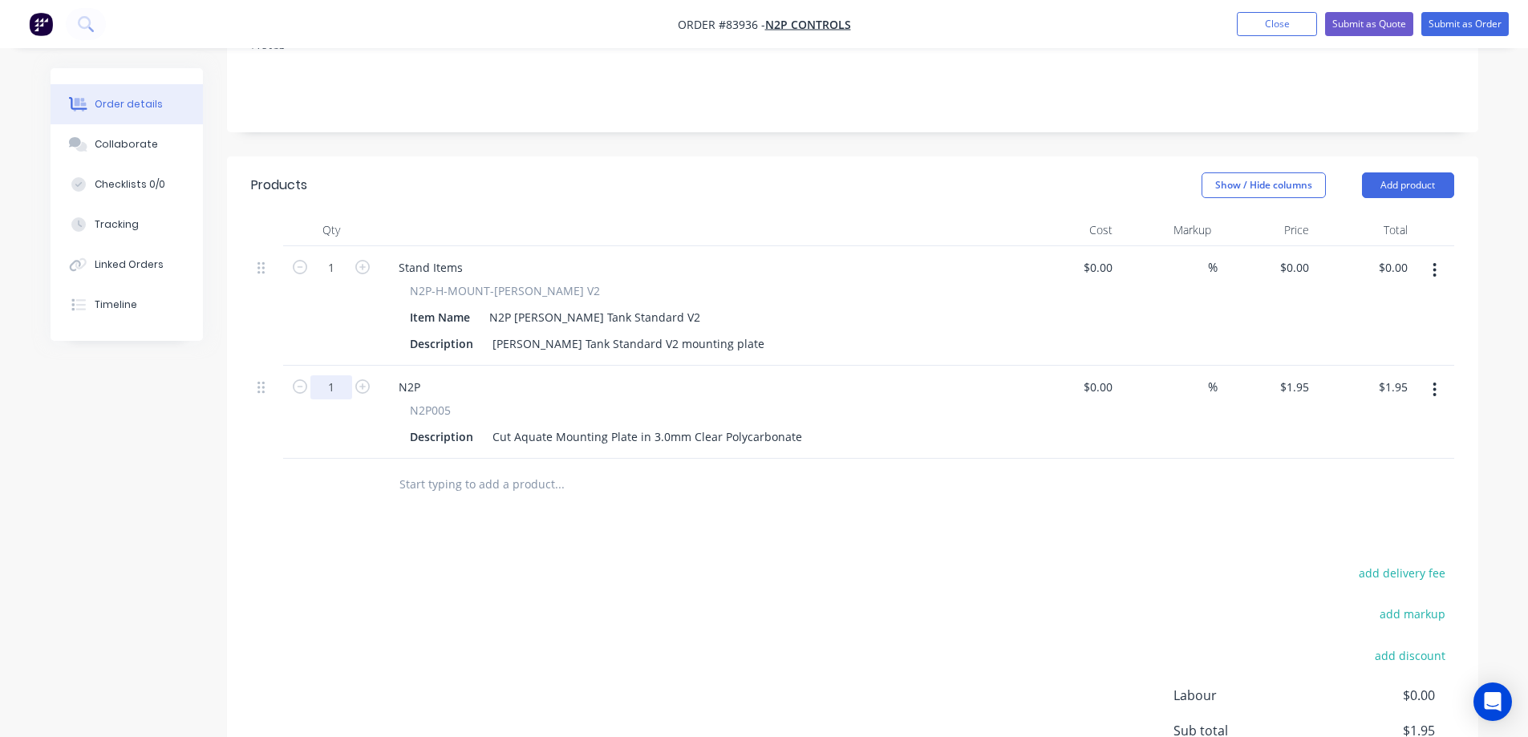
click at [315, 280] on input "1" at bounding box center [331, 268] width 42 height 24
type input "200"
type input "$390.00"
click at [330, 256] on input "1" at bounding box center [331, 268] width 42 height 24
type input "100"
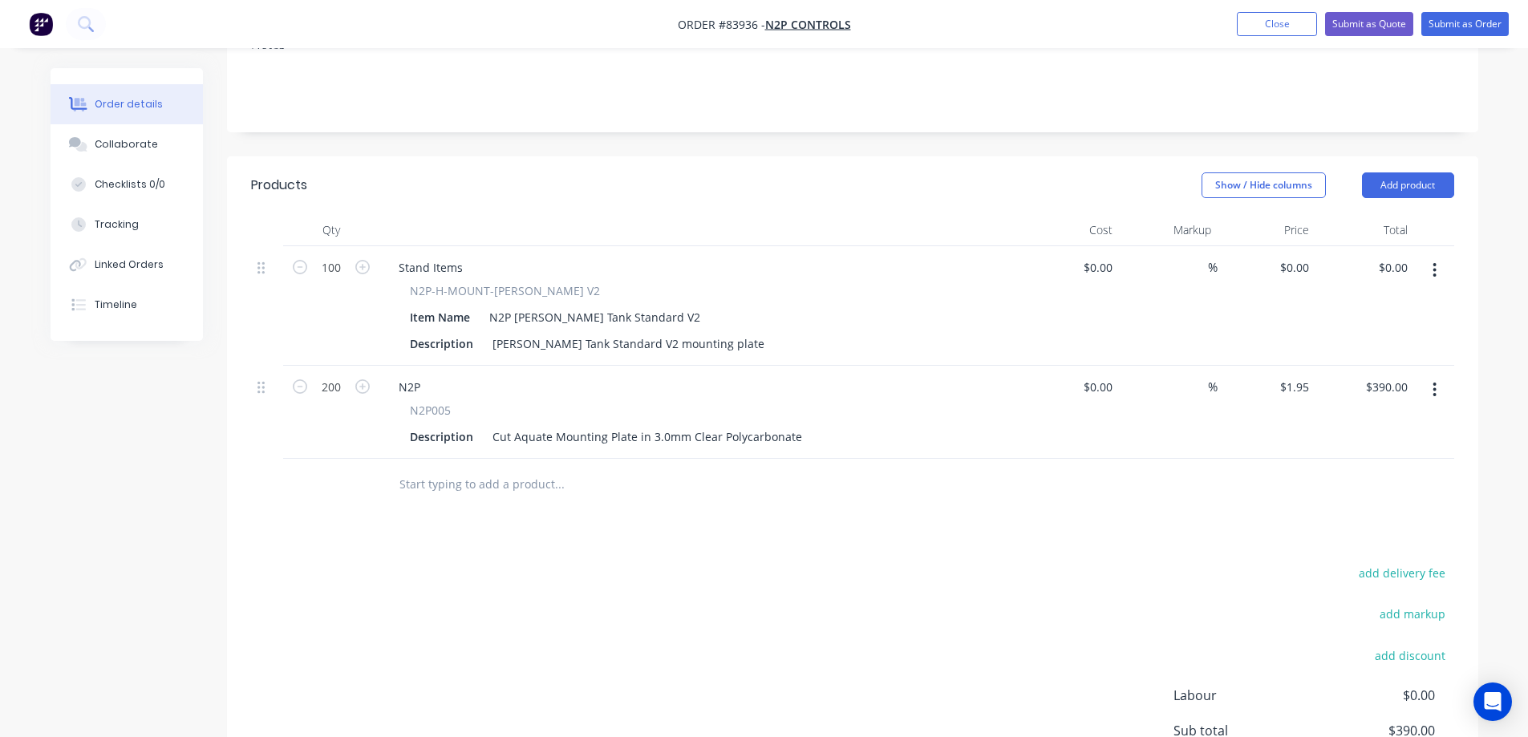
click at [881, 562] on div "add delivery fee add markup add discount Labour $0.00 Sub total $390.00 Margin …" at bounding box center [852, 717] width 1203 height 310
click at [1286, 246] on div "0 $0.00" at bounding box center [1267, 306] width 99 height 120
paste input "5.7776"
type input "$5.7776"
type input "$577.76"
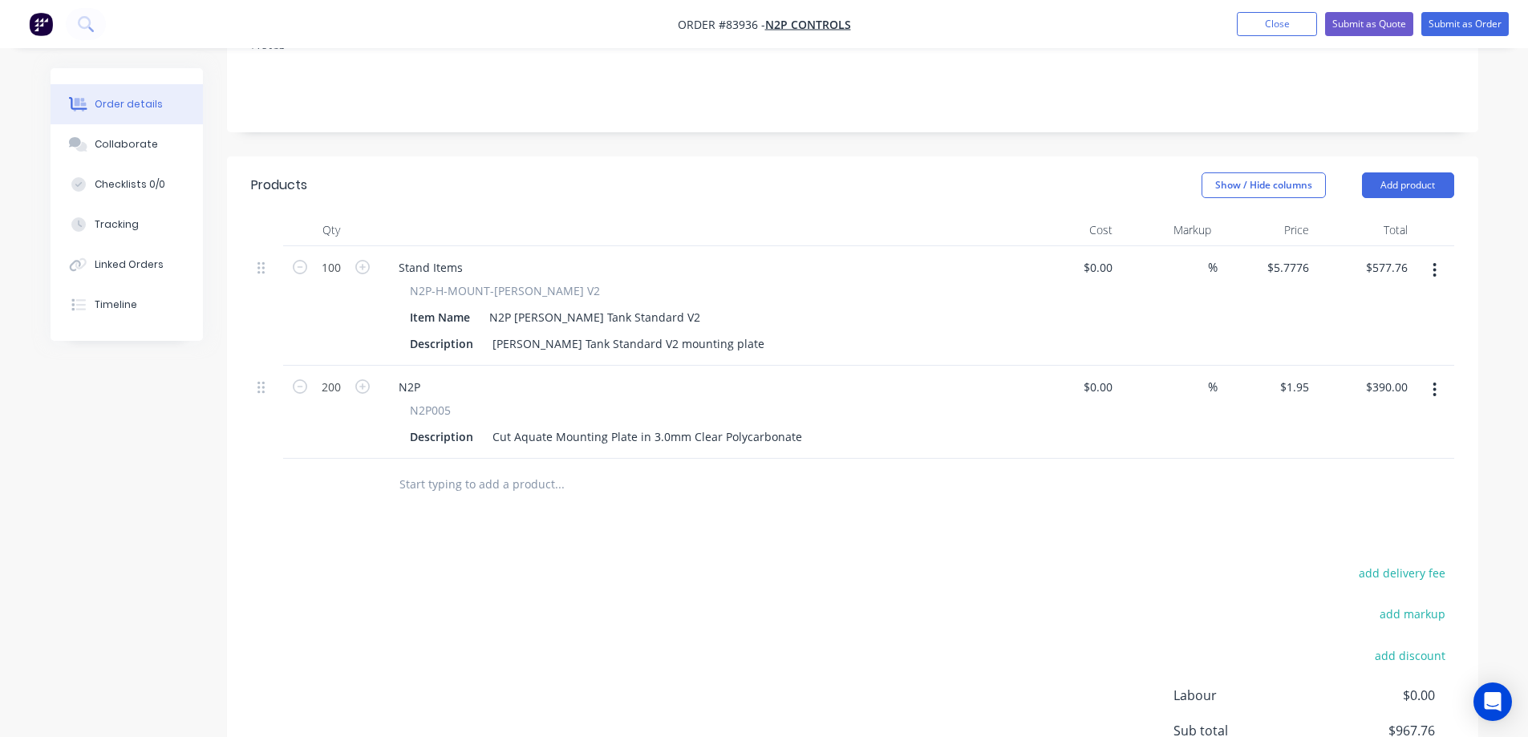
click at [1286, 246] on div "$5.7776 $5.7776" at bounding box center [1267, 306] width 99 height 120
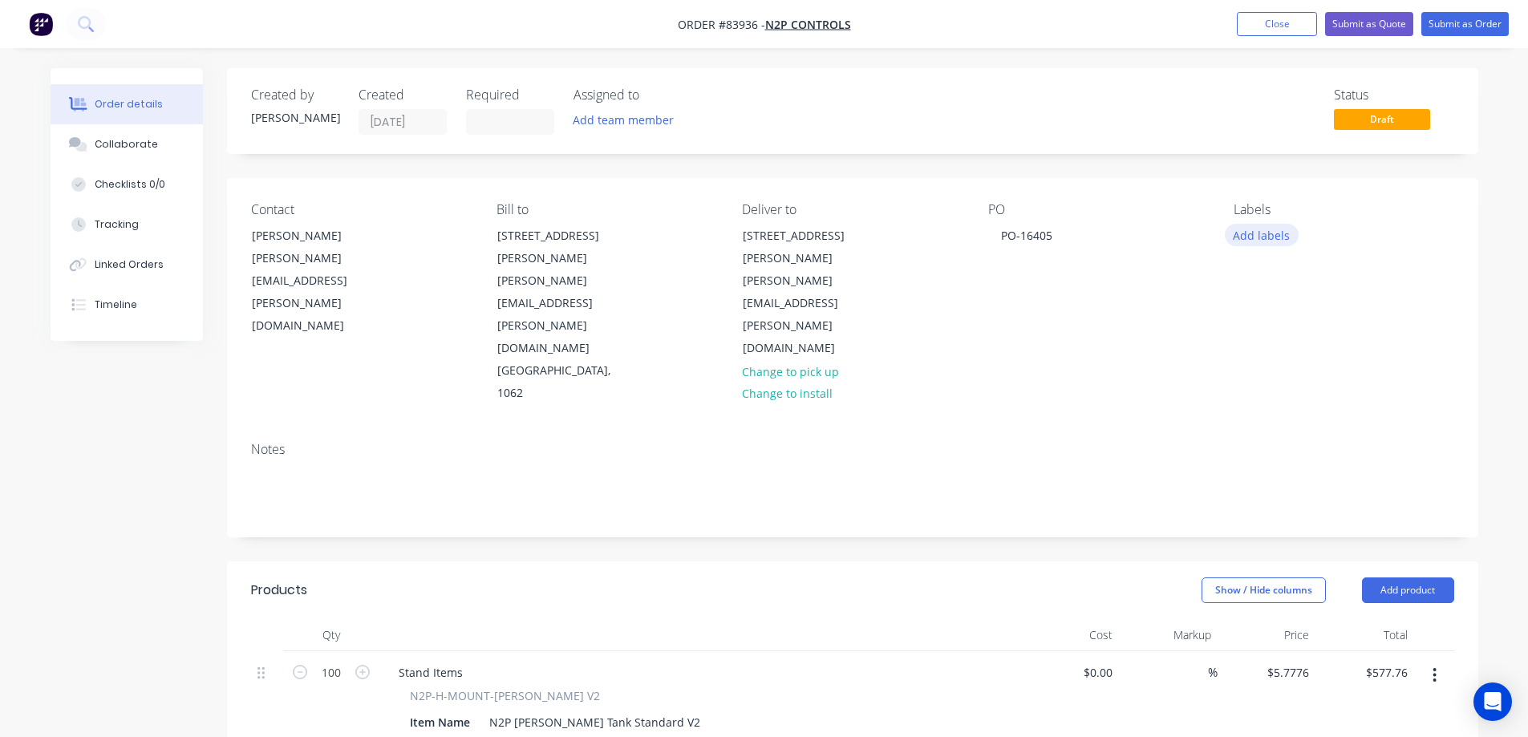
click at [1266, 235] on button "Add labels" at bounding box center [1262, 235] width 74 height 22
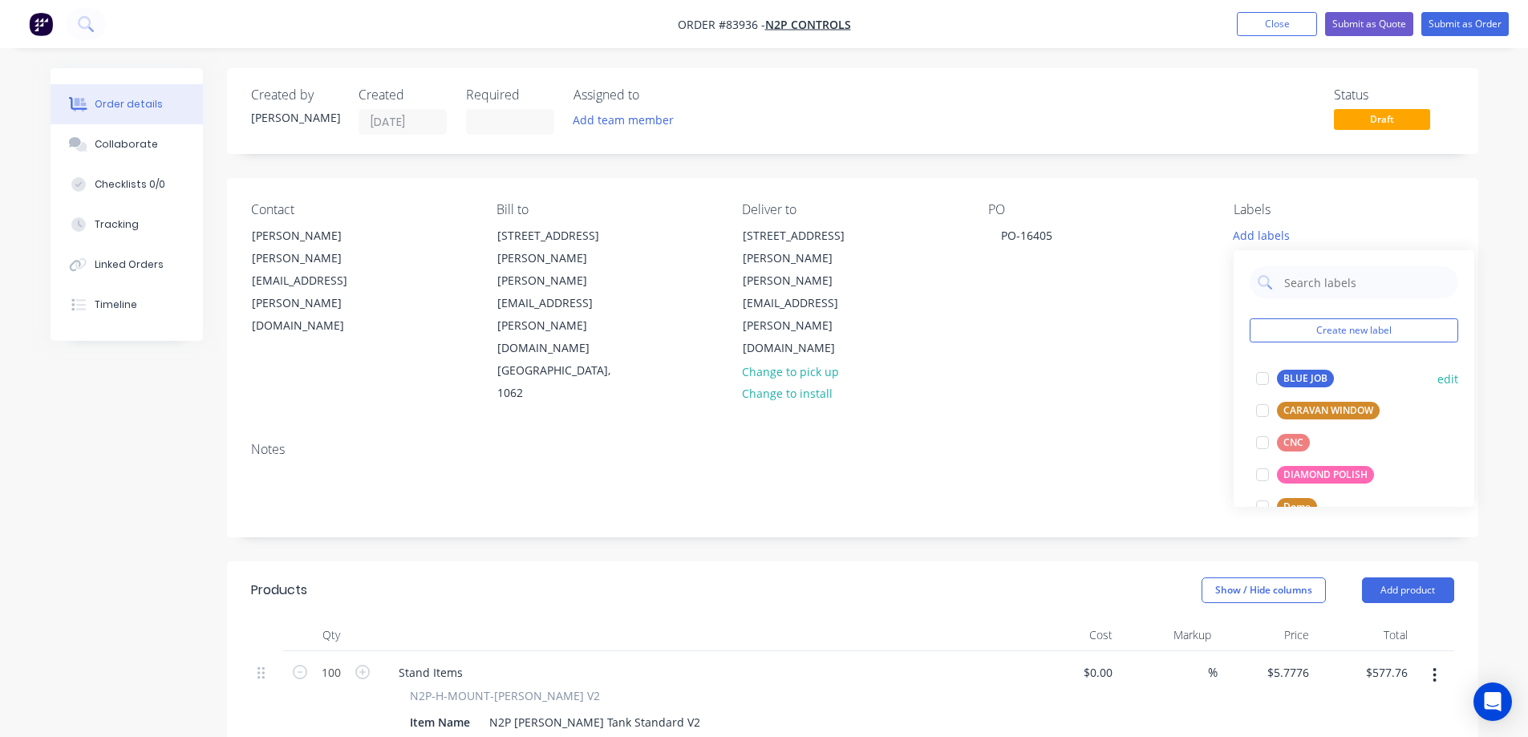
click at [1282, 376] on div "BLUE JOB" at bounding box center [1305, 379] width 57 height 18
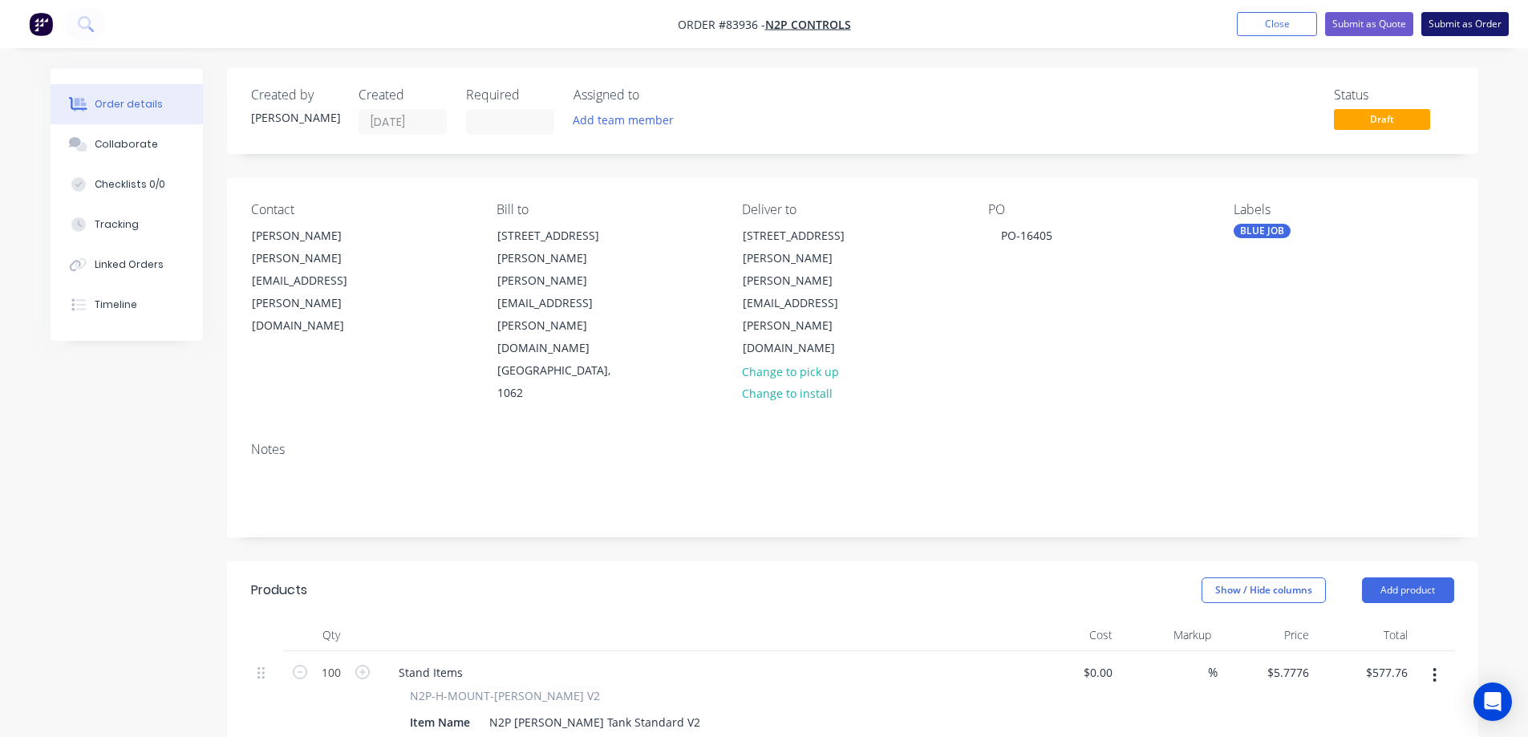
click at [1453, 15] on button "Submit as Order" at bounding box center [1464, 24] width 87 height 24
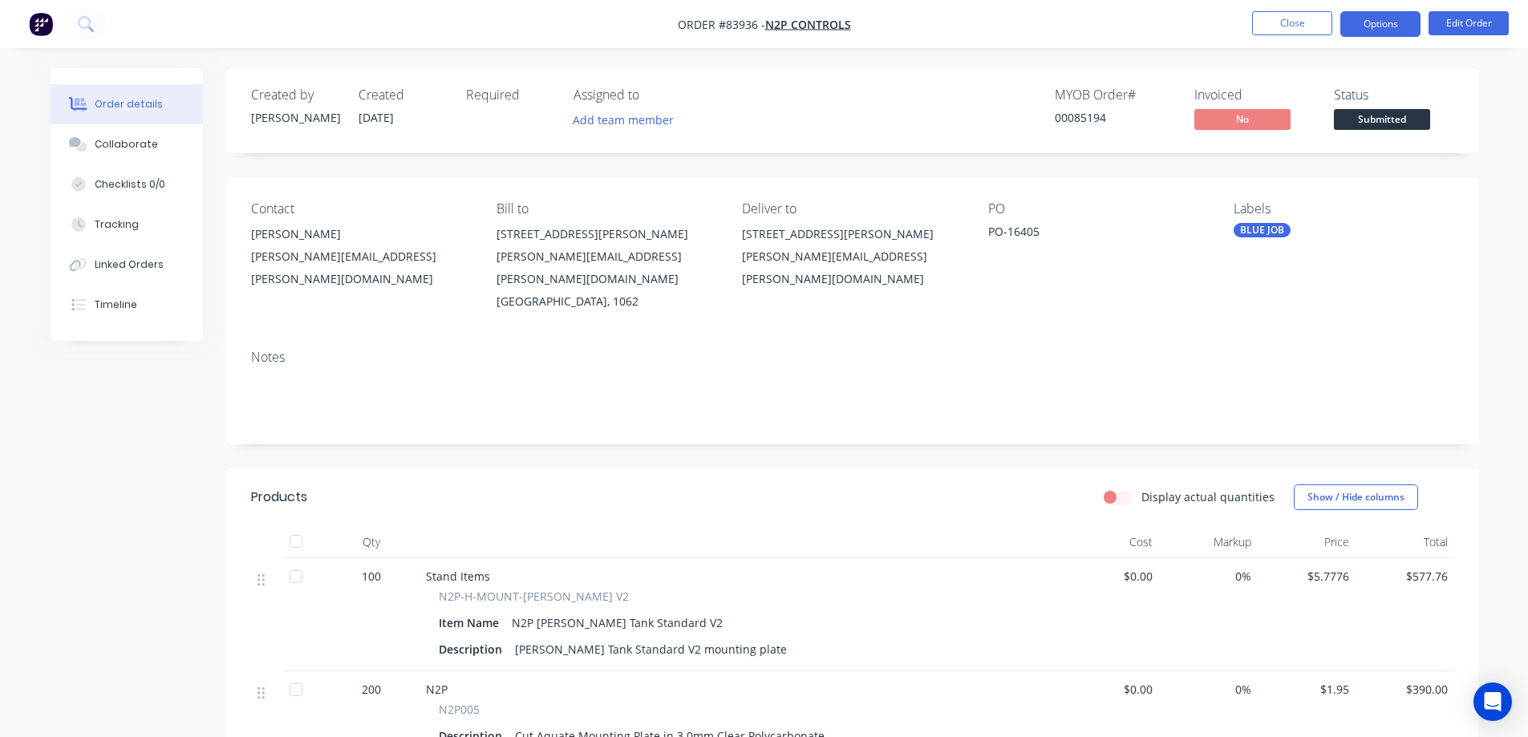
click at [1340, 26] on ul "Close Options Edit Order" at bounding box center [1380, 24] width 295 height 26
click at [1377, 22] on button "Options" at bounding box center [1380, 24] width 80 height 26
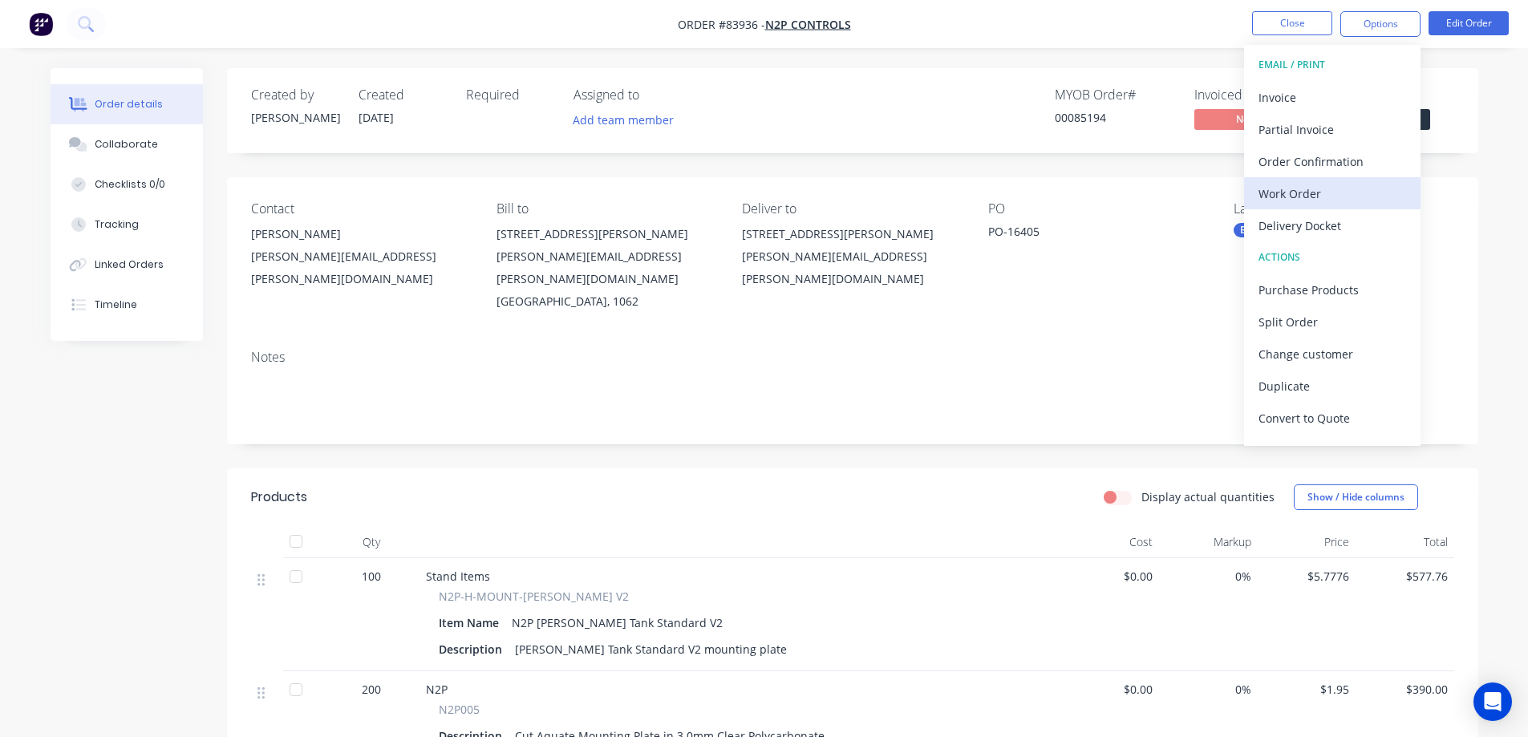
click at [1303, 201] on div "Work Order" at bounding box center [1332, 193] width 148 height 23
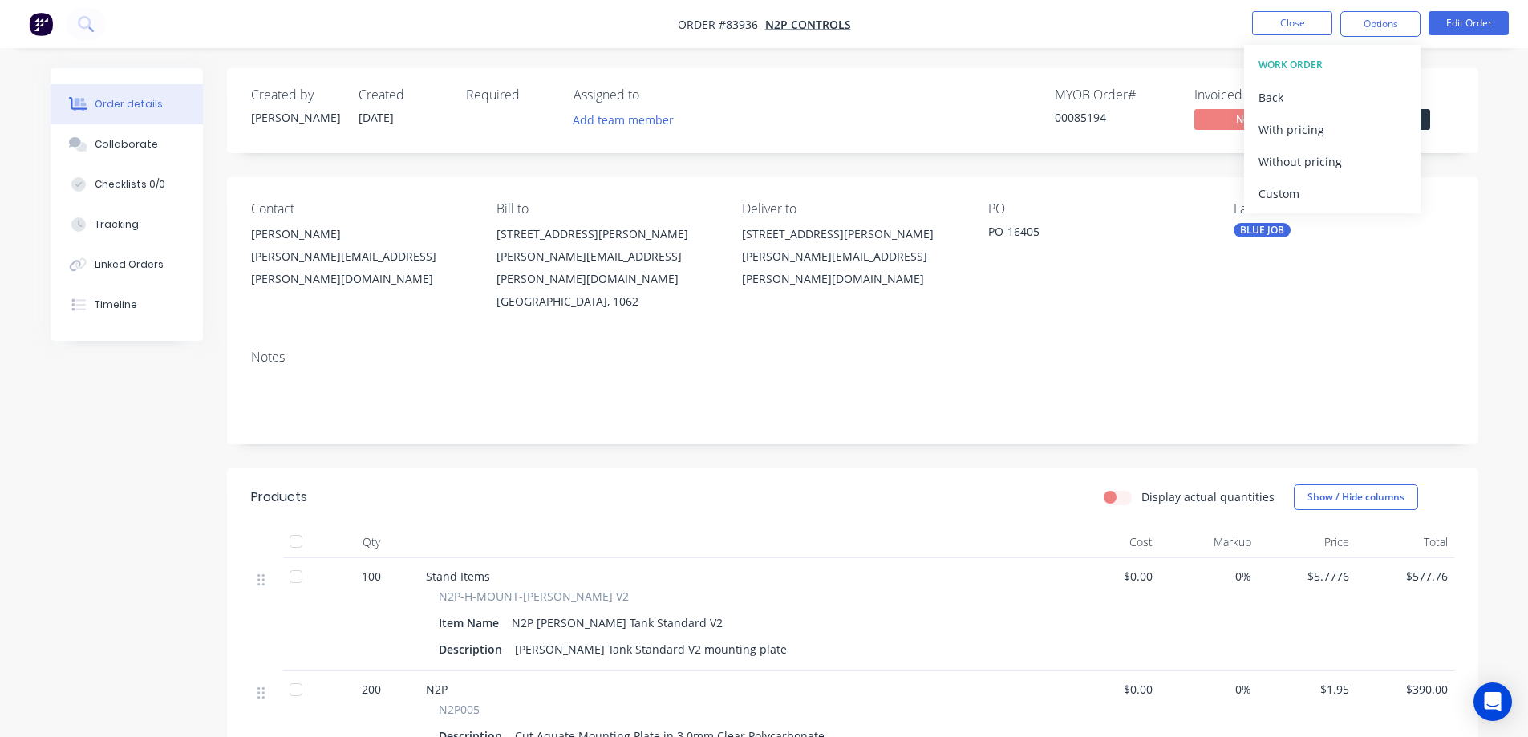
drag, startPoint x: 1307, startPoint y: 170, endPoint x: 1159, endPoint y: 318, distance: 209.3
click at [1307, 170] on div "Without pricing" at bounding box center [1332, 161] width 148 height 23
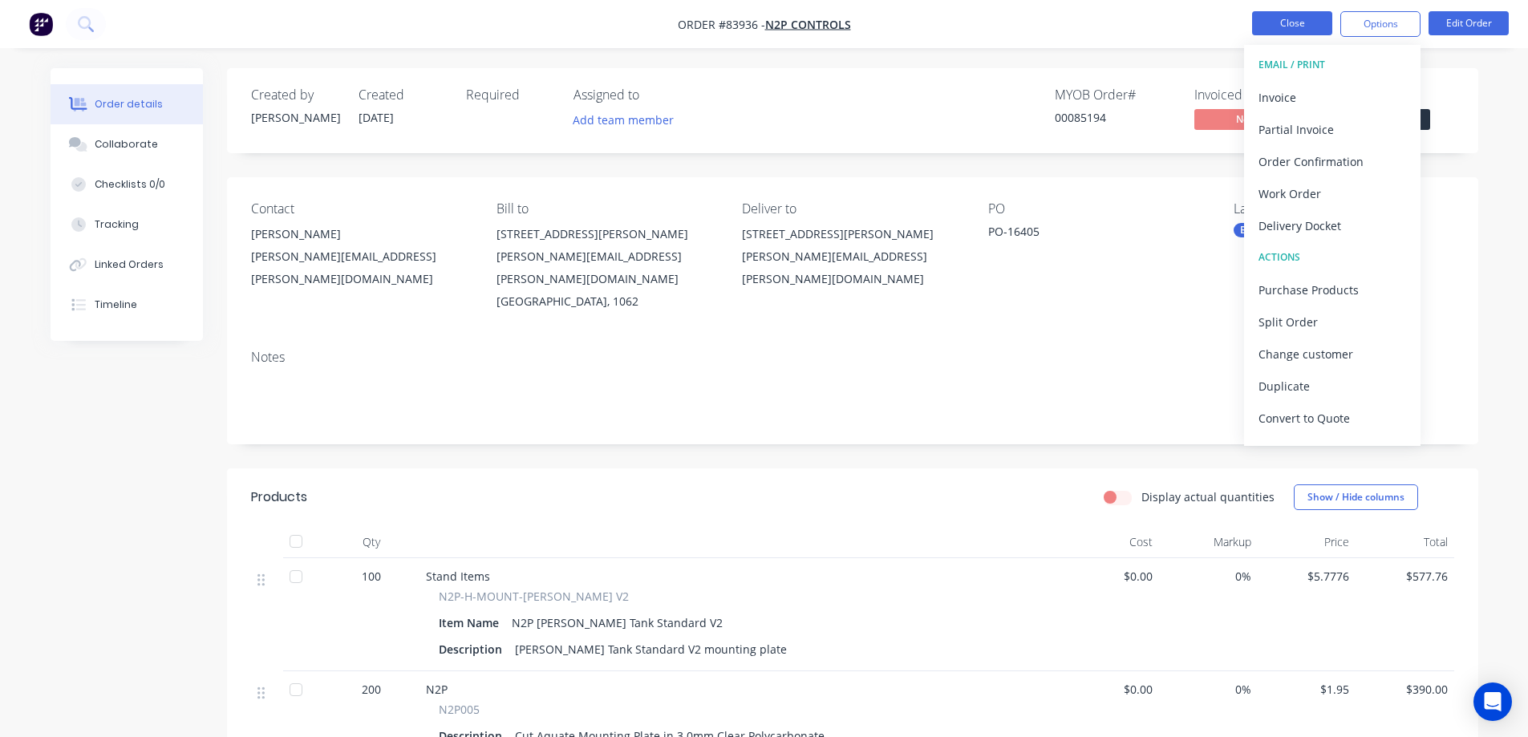
click at [1296, 27] on button "Close" at bounding box center [1292, 23] width 80 height 24
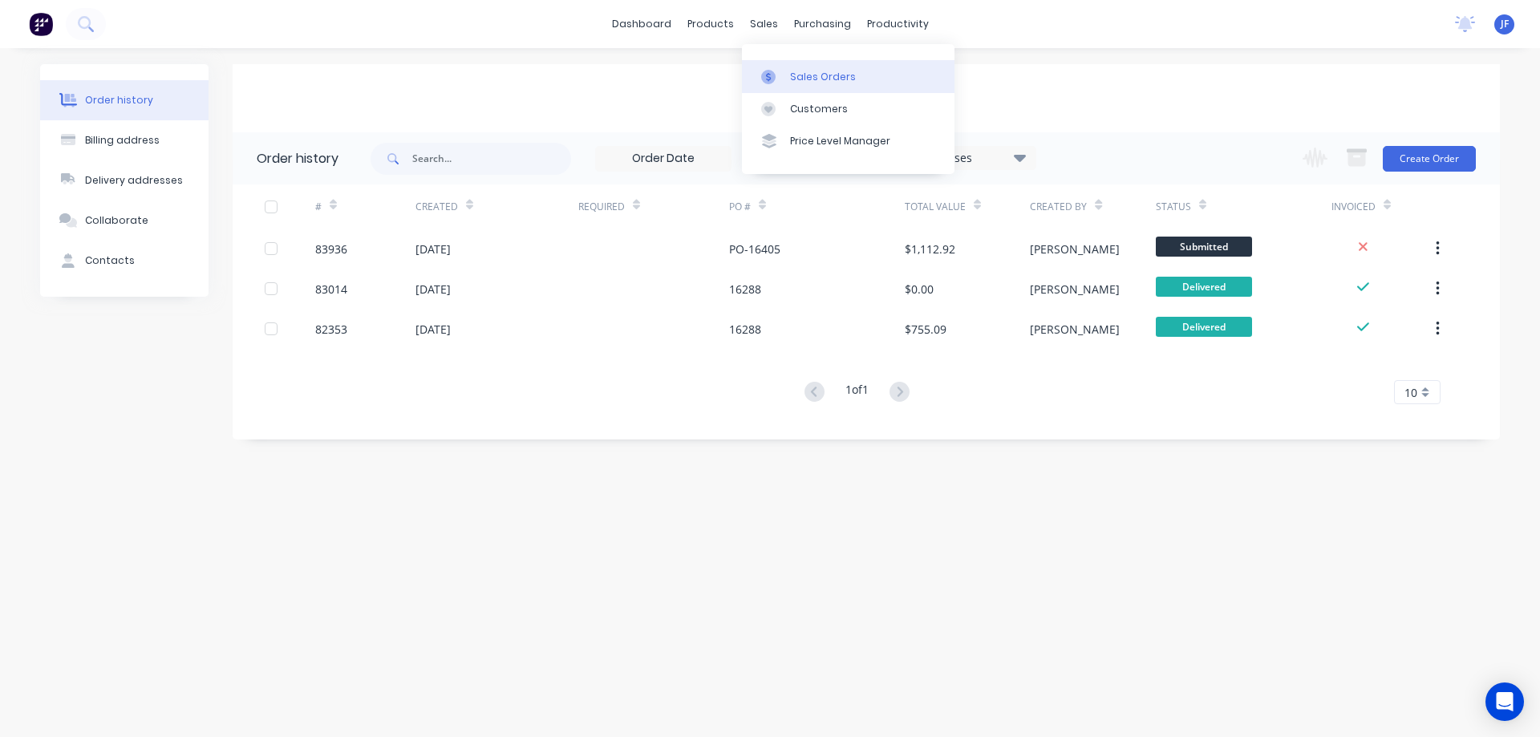
click at [790, 67] on link "Sales Orders" at bounding box center [848, 76] width 213 height 32
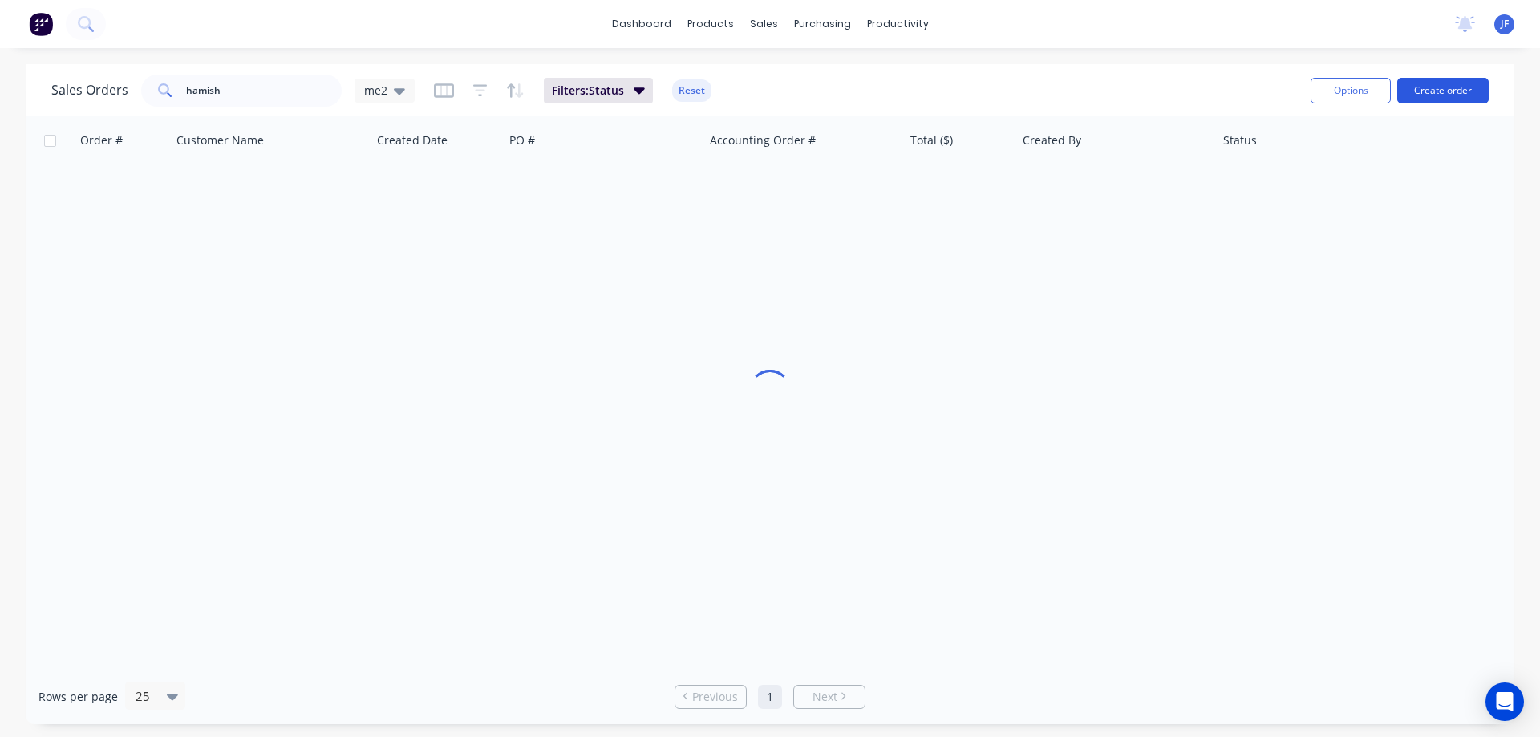
click at [1424, 88] on button "Create order" at bounding box center [1442, 91] width 91 height 26
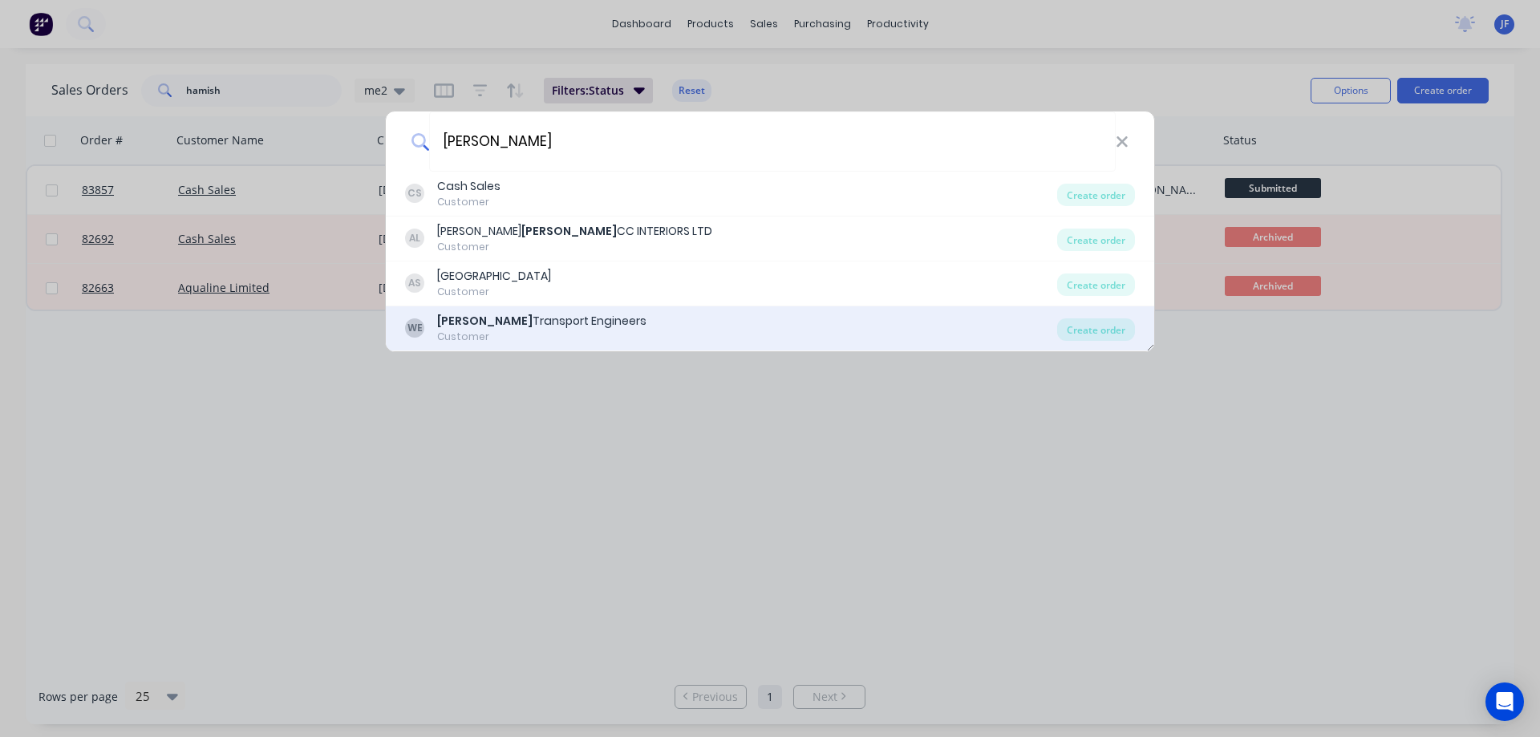
type input "[PERSON_NAME]"
click at [525, 319] on div "[PERSON_NAME] Transport Engineers" at bounding box center [541, 321] width 209 height 17
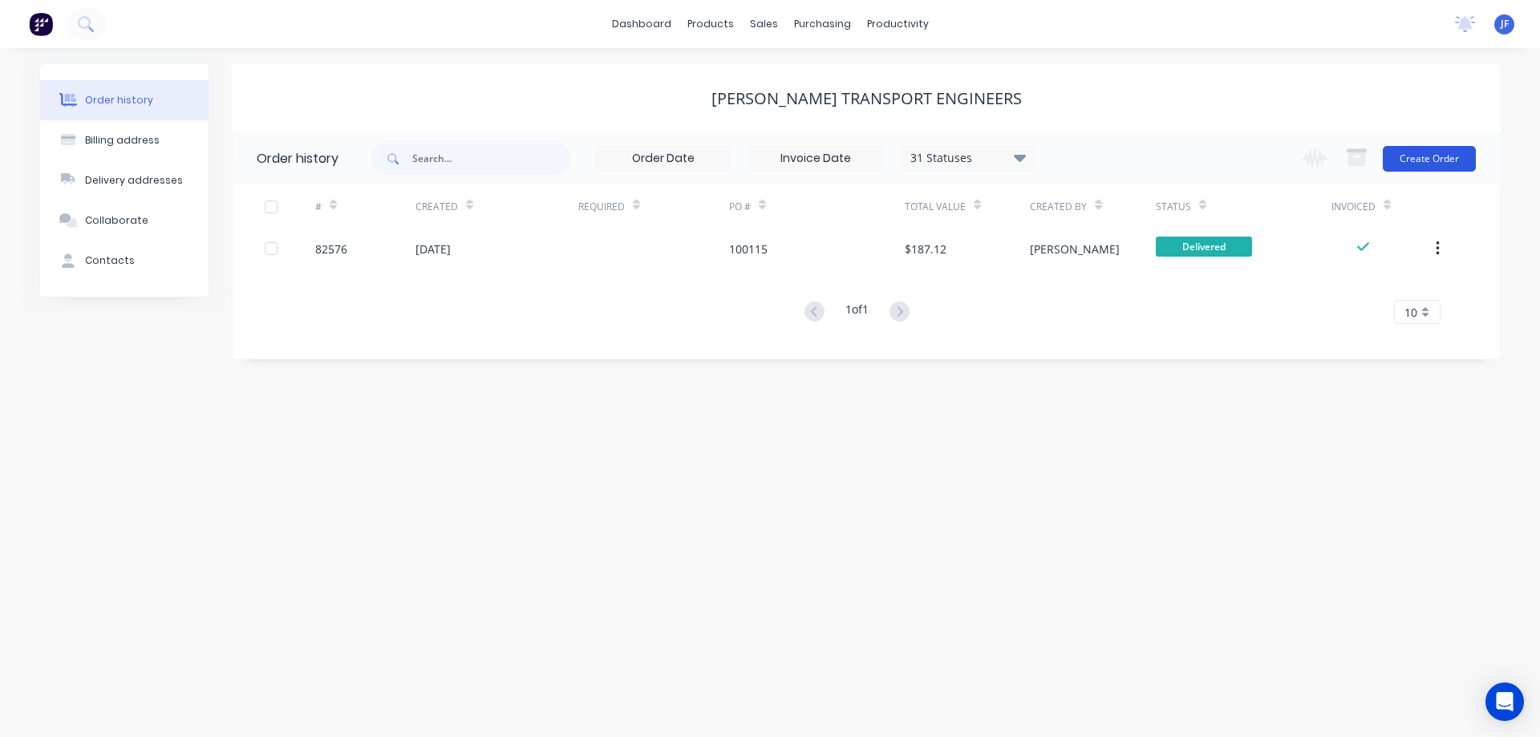
click at [1433, 156] on button "Create Order" at bounding box center [1429, 159] width 93 height 26
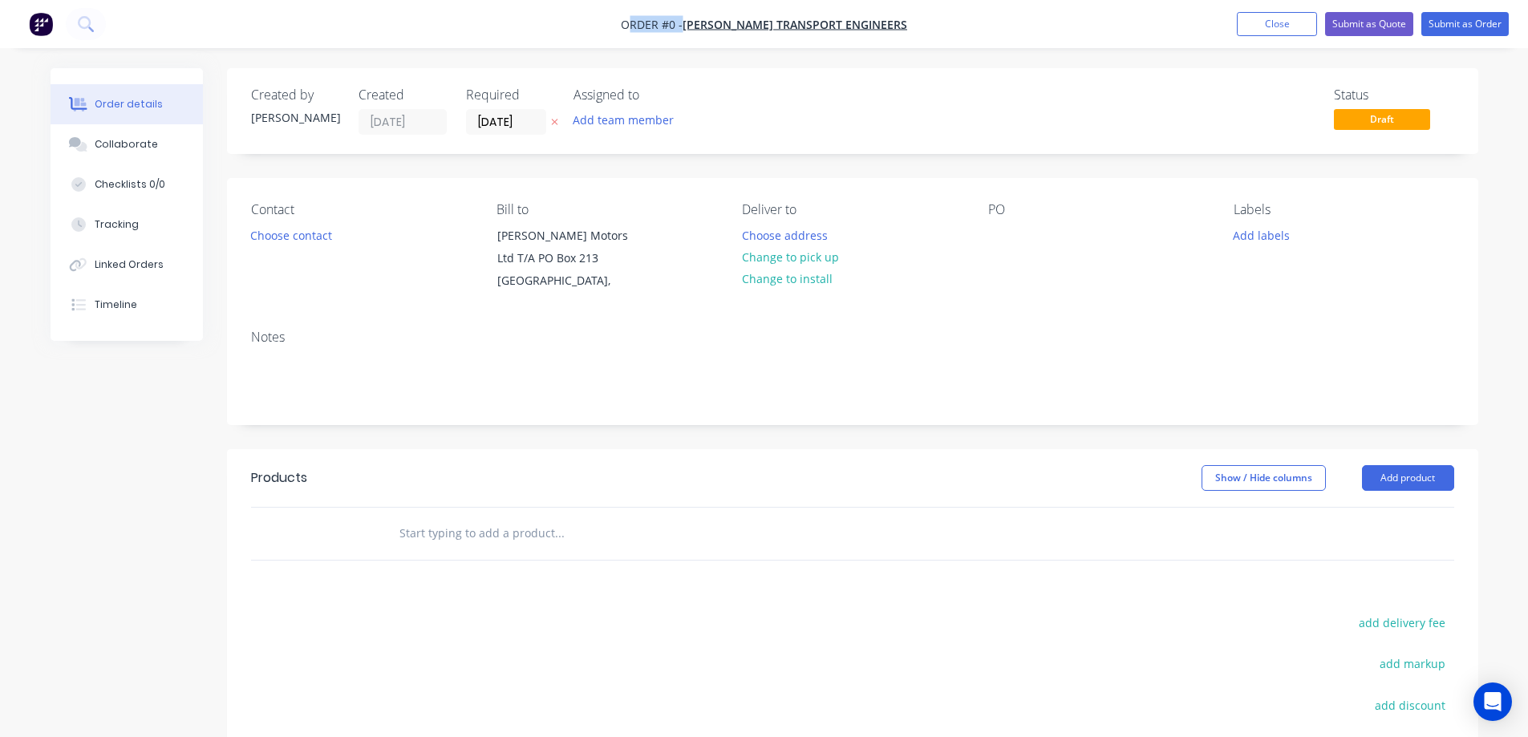
drag, startPoint x: 639, startPoint y: 24, endPoint x: 905, endPoint y: 2, distance: 266.4
click at [904, 2] on nav "Order #0 - [PERSON_NAME] Transport Engineers Add product Close Submit as Quote …" at bounding box center [764, 24] width 1528 height 48
click at [930, 22] on nav "Order #0 - [PERSON_NAME] Transport Engineers Add product Close Submit as Quote …" at bounding box center [764, 24] width 1528 height 48
drag, startPoint x: 906, startPoint y: 28, endPoint x: 573, endPoint y: 43, distance: 334.0
click at [573, 43] on nav "Order #0 - [PERSON_NAME] Transport Engineers Add product Close Submit as Quote …" at bounding box center [764, 24] width 1528 height 48
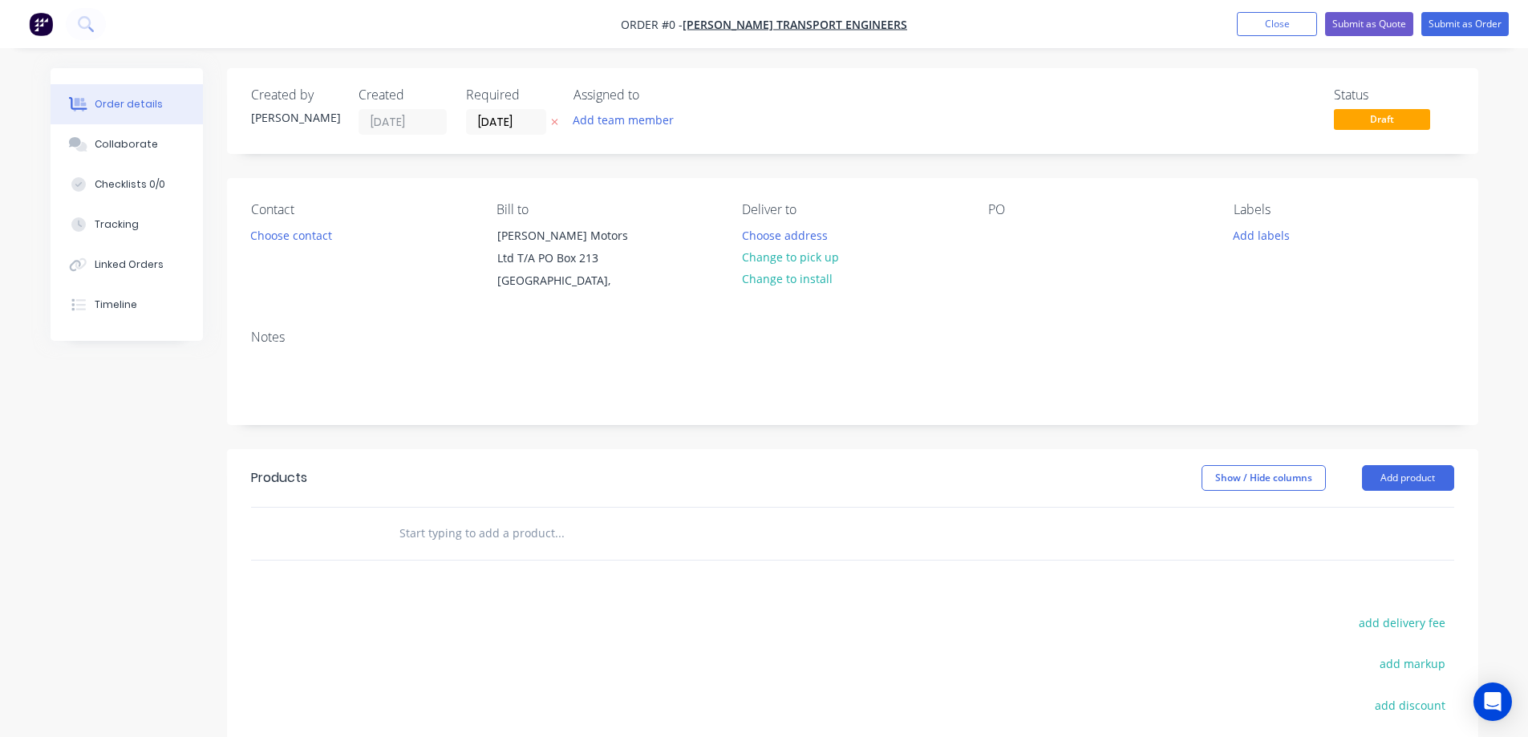
click at [606, 25] on nav "Order #0 - [PERSON_NAME] Transport Engineers Add product Close Submit as Quote …" at bounding box center [764, 24] width 1528 height 48
drag, startPoint x: 633, startPoint y: 22, endPoint x: 940, endPoint y: 24, distance: 307.2
click at [939, 24] on nav "Order #0 - [PERSON_NAME] Transport Engineers Add product Close Submit as Quote …" at bounding box center [764, 24] width 1528 height 48
click at [940, 24] on nav "Order #0 - [PERSON_NAME] Transport Engineers Add product Close Submit as Quote …" at bounding box center [764, 24] width 1528 height 48
click at [554, 122] on icon at bounding box center [554, 123] width 6 height 6
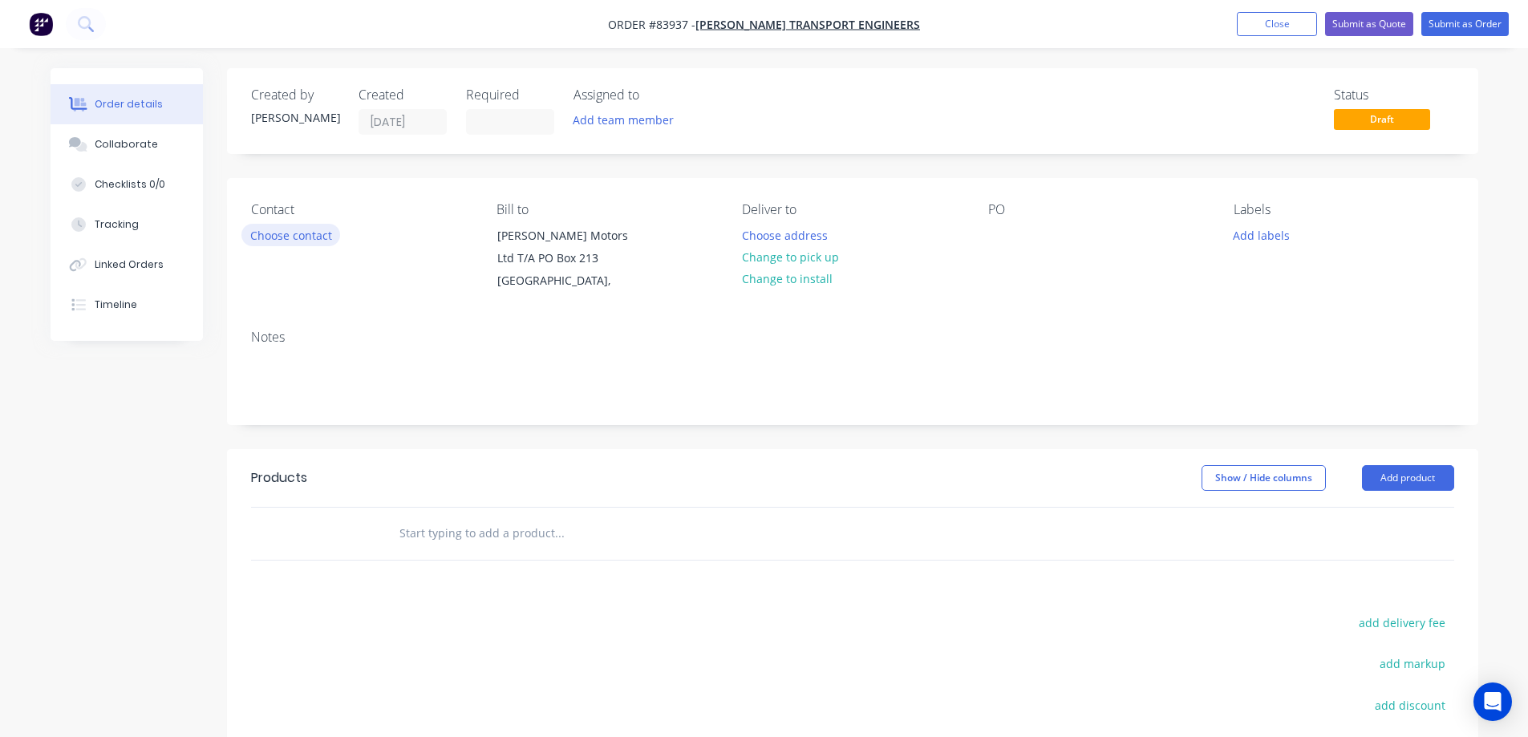
click at [292, 234] on button "Choose contact" at bounding box center [290, 235] width 99 height 22
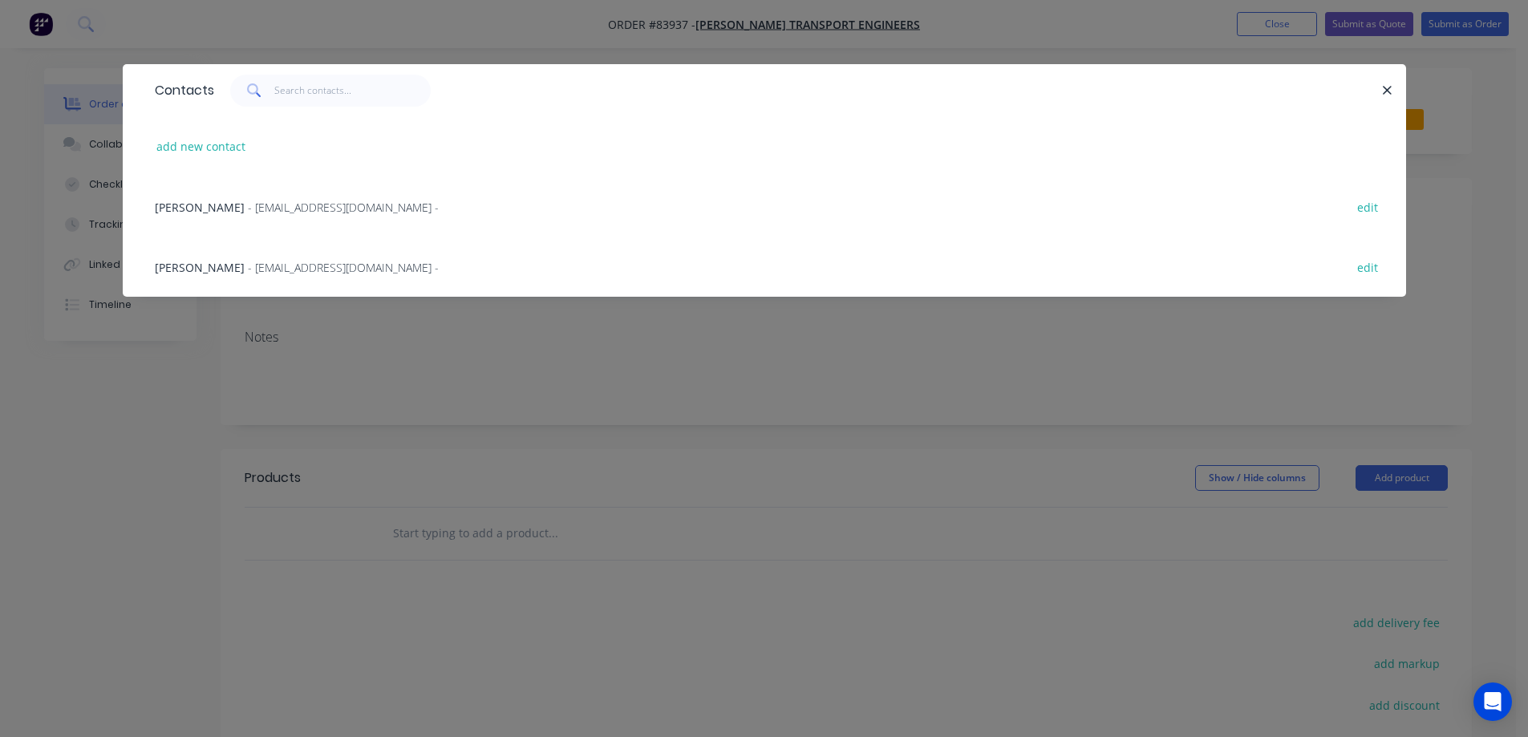
click at [224, 271] on span "[PERSON_NAME]" at bounding box center [200, 267] width 90 height 15
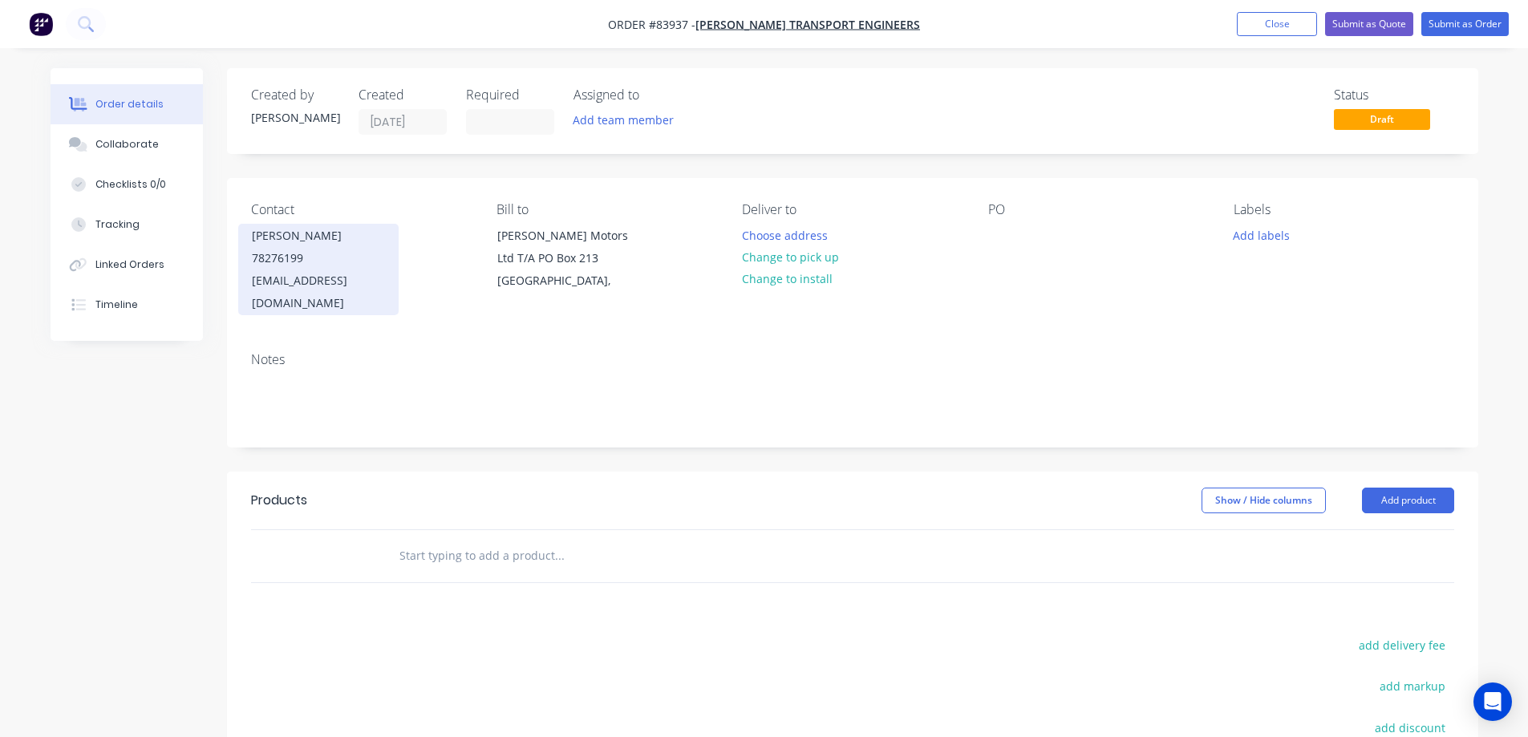
click at [278, 269] on div "[EMAIL_ADDRESS][DOMAIN_NAME]" at bounding box center [318, 291] width 133 height 45
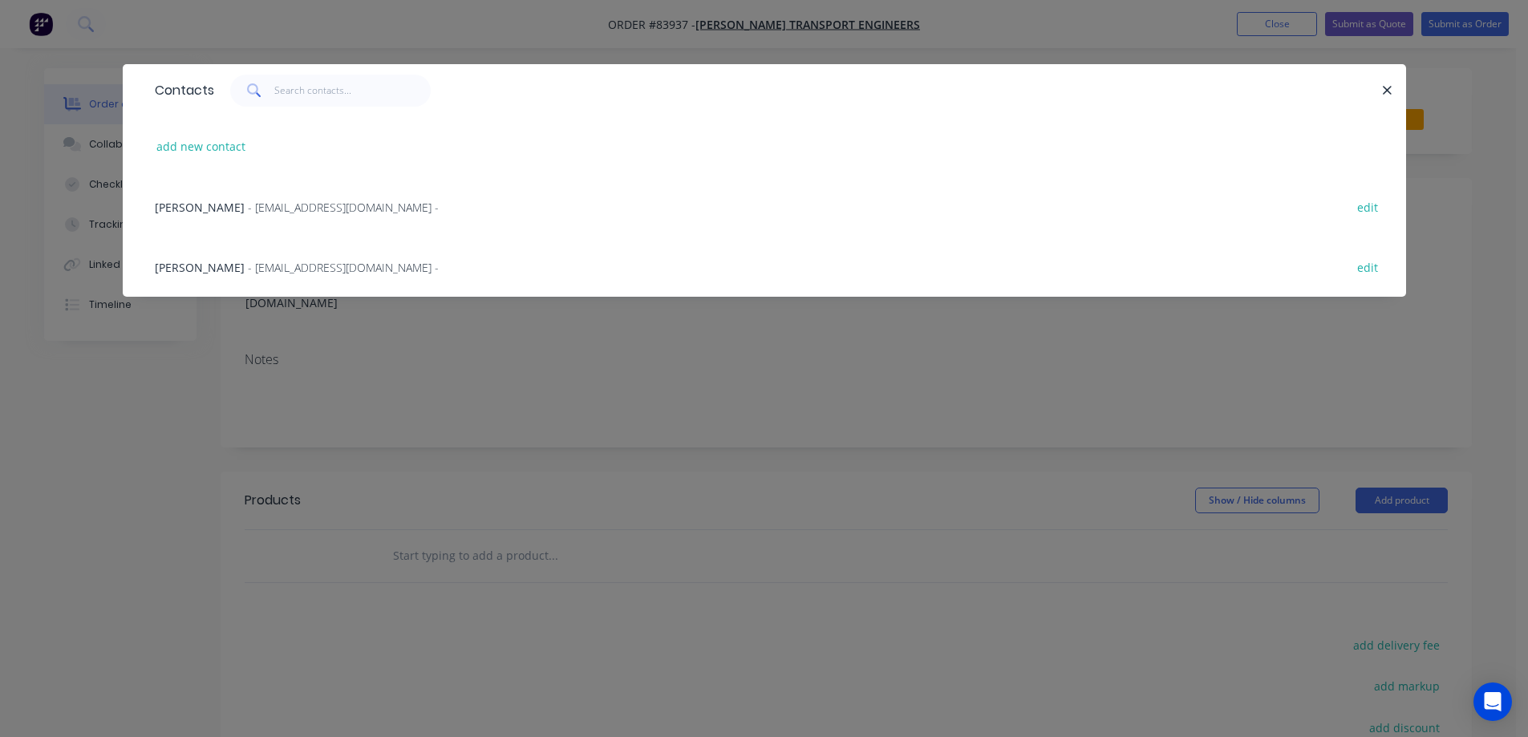
click at [268, 212] on span "- [EMAIL_ADDRESS][DOMAIN_NAME] -" at bounding box center [343, 207] width 191 height 15
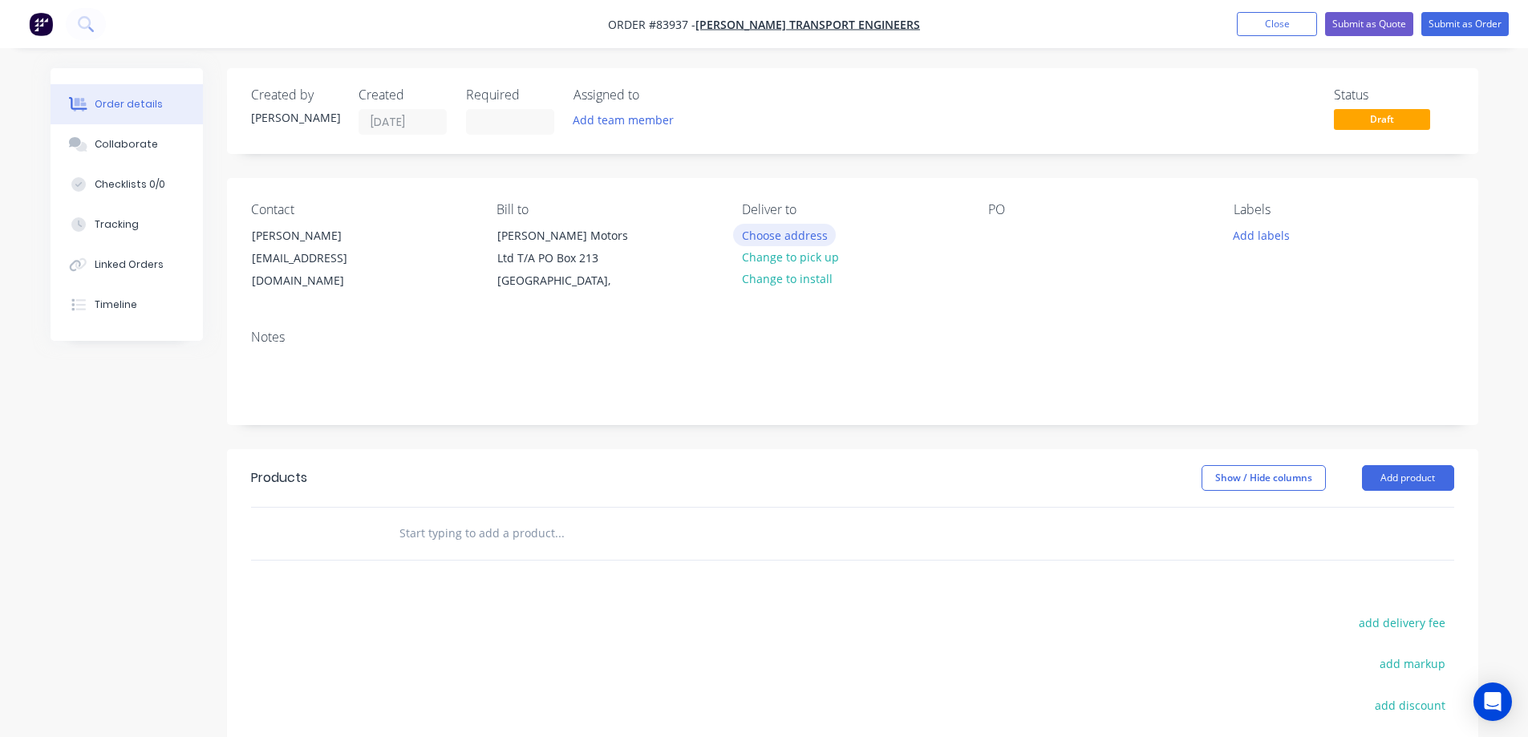
click at [756, 239] on button "Choose address" at bounding box center [784, 235] width 103 height 22
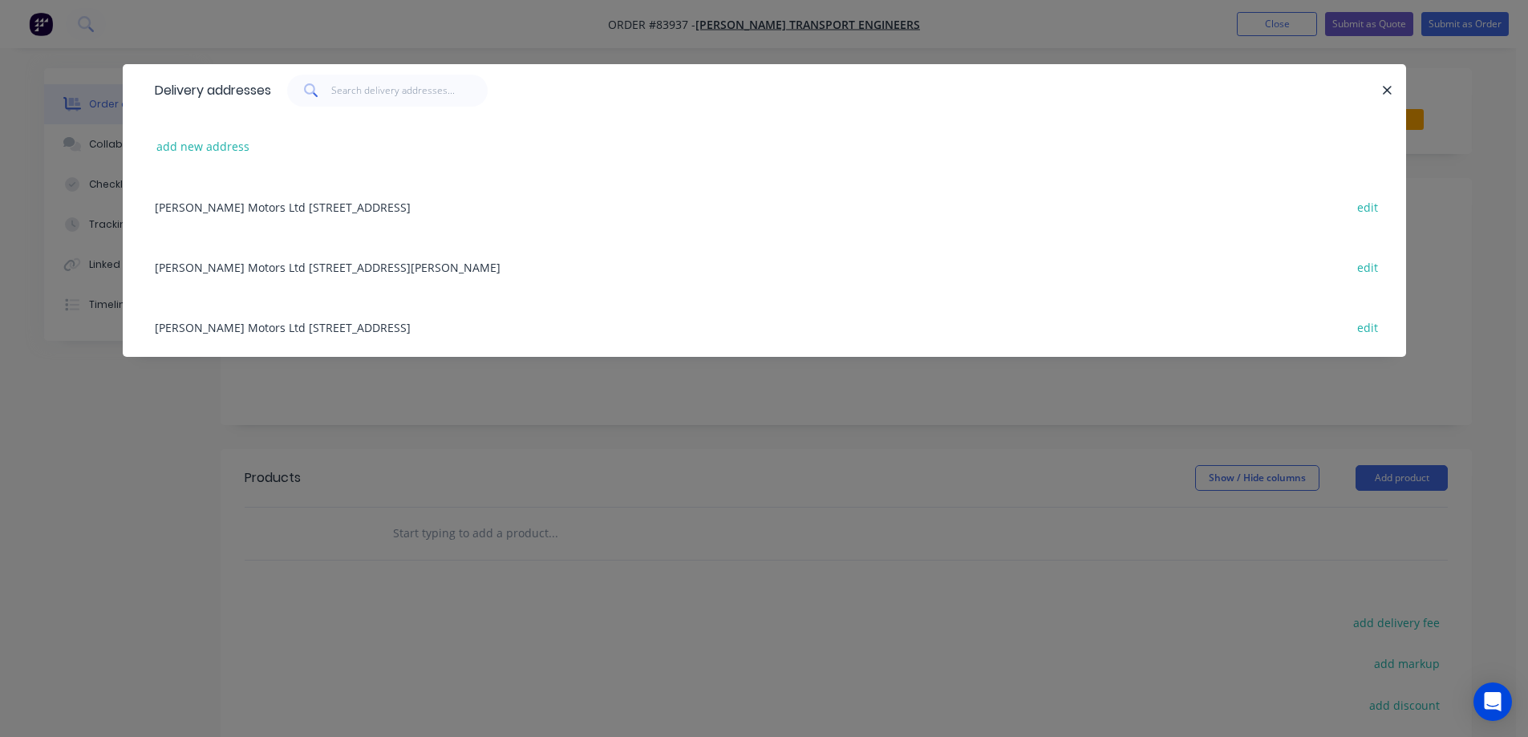
click at [276, 273] on div "[PERSON_NAME] Motors Ltd [STREET_ADDRESS][PERSON_NAME] edit" at bounding box center [764, 267] width 1235 height 60
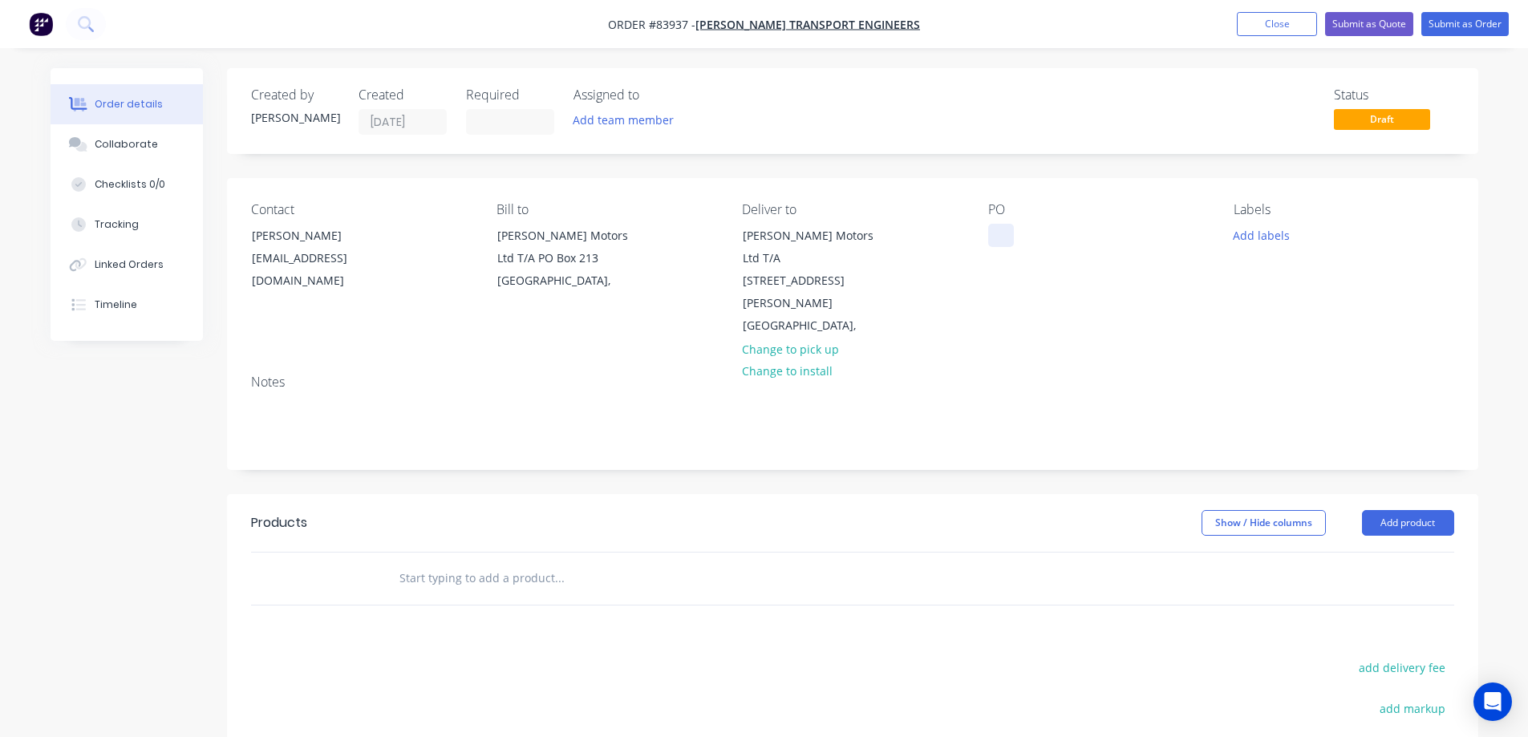
click at [1004, 228] on div at bounding box center [1001, 235] width 26 height 23
paste div
click at [1258, 241] on button "Add labels" at bounding box center [1262, 235] width 74 height 22
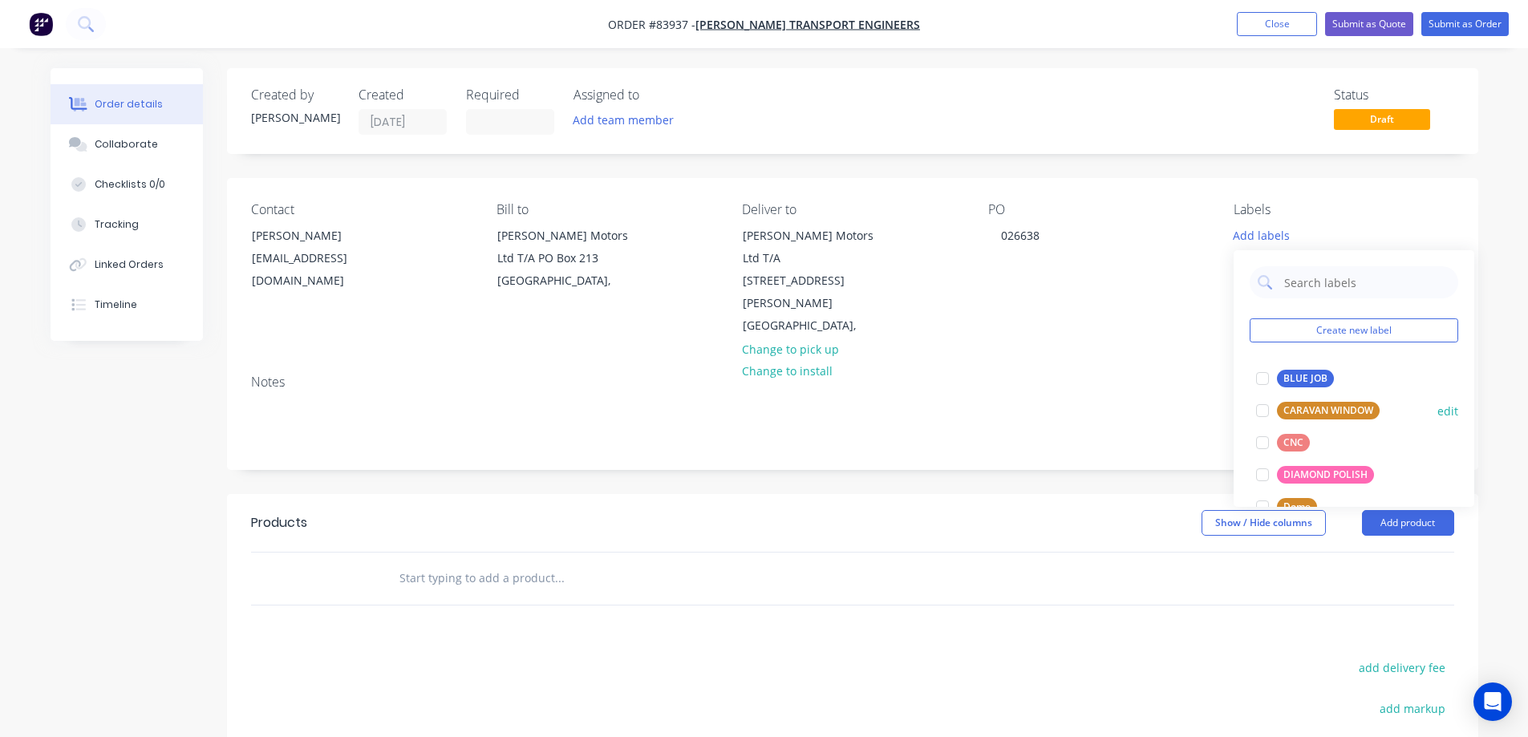
scroll to position [160, 0]
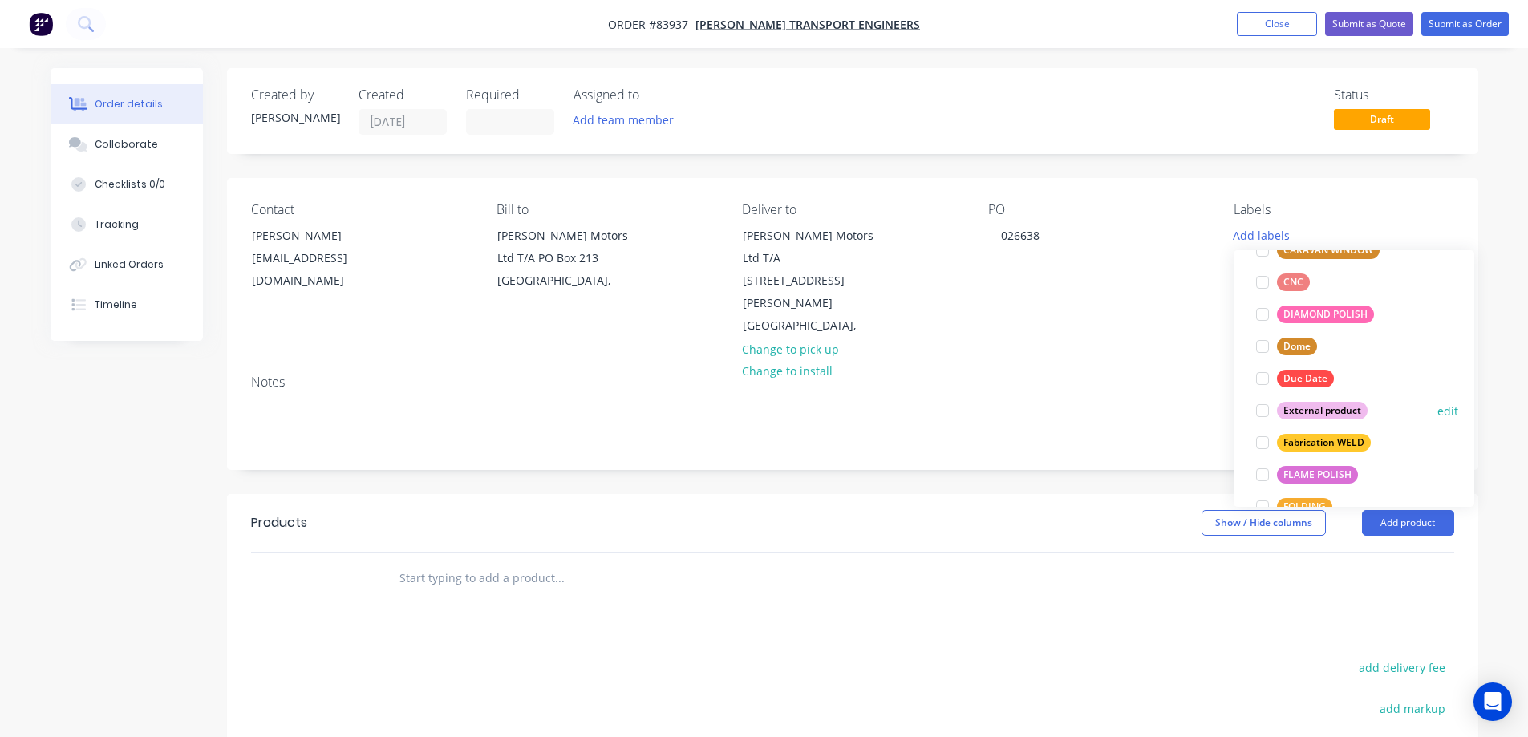
click at [1301, 405] on div "External product" at bounding box center [1322, 411] width 91 height 18
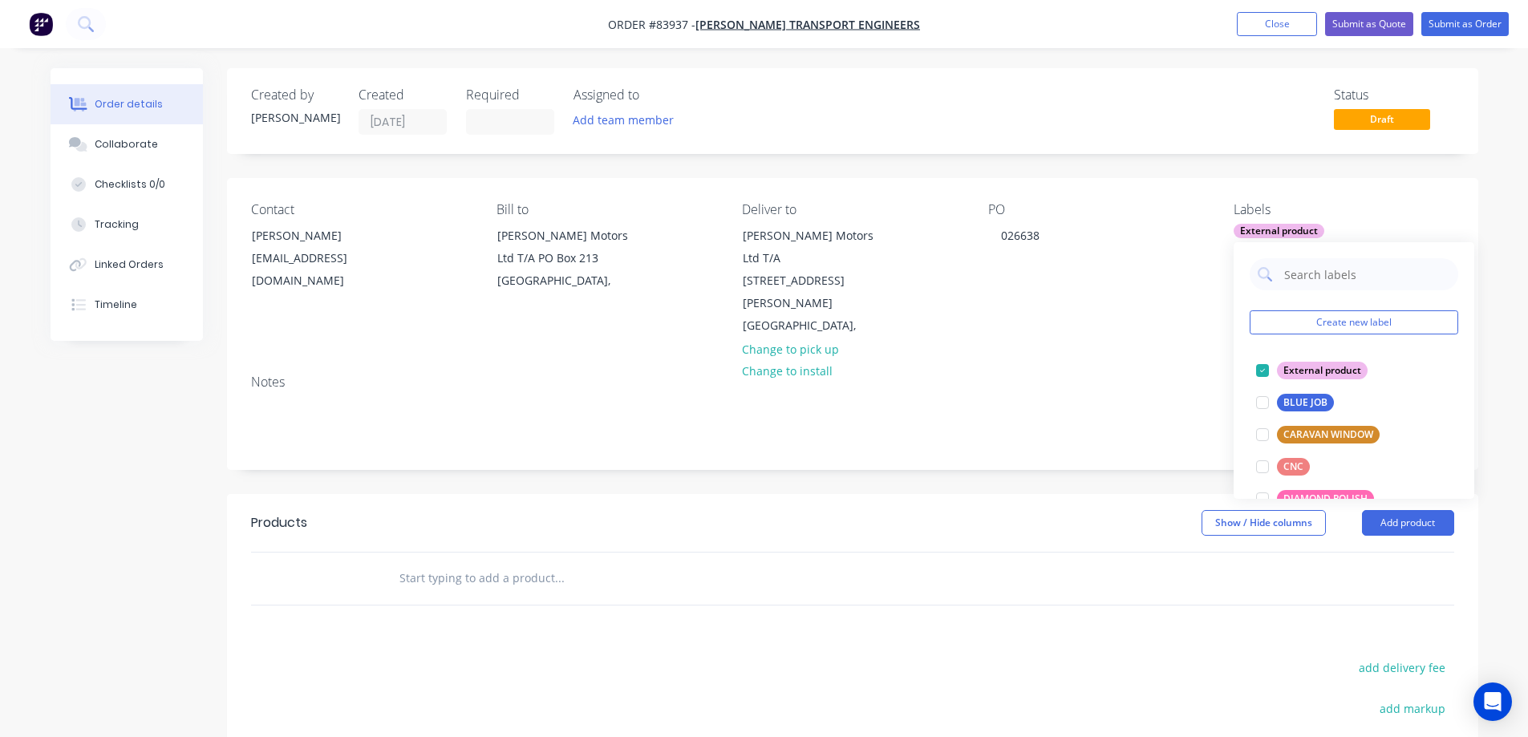
click at [566, 562] on input "text" at bounding box center [559, 578] width 321 height 32
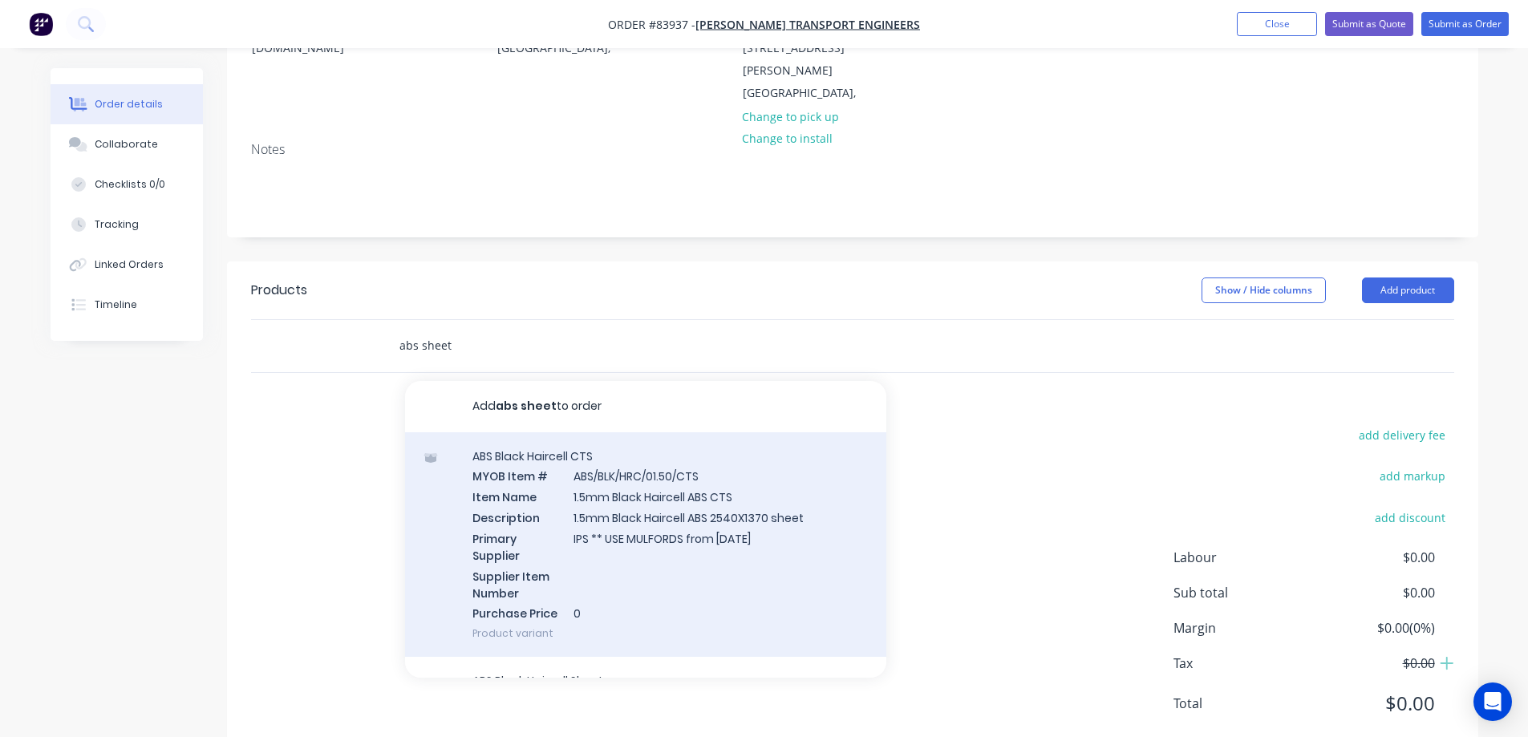
scroll to position [160, 0]
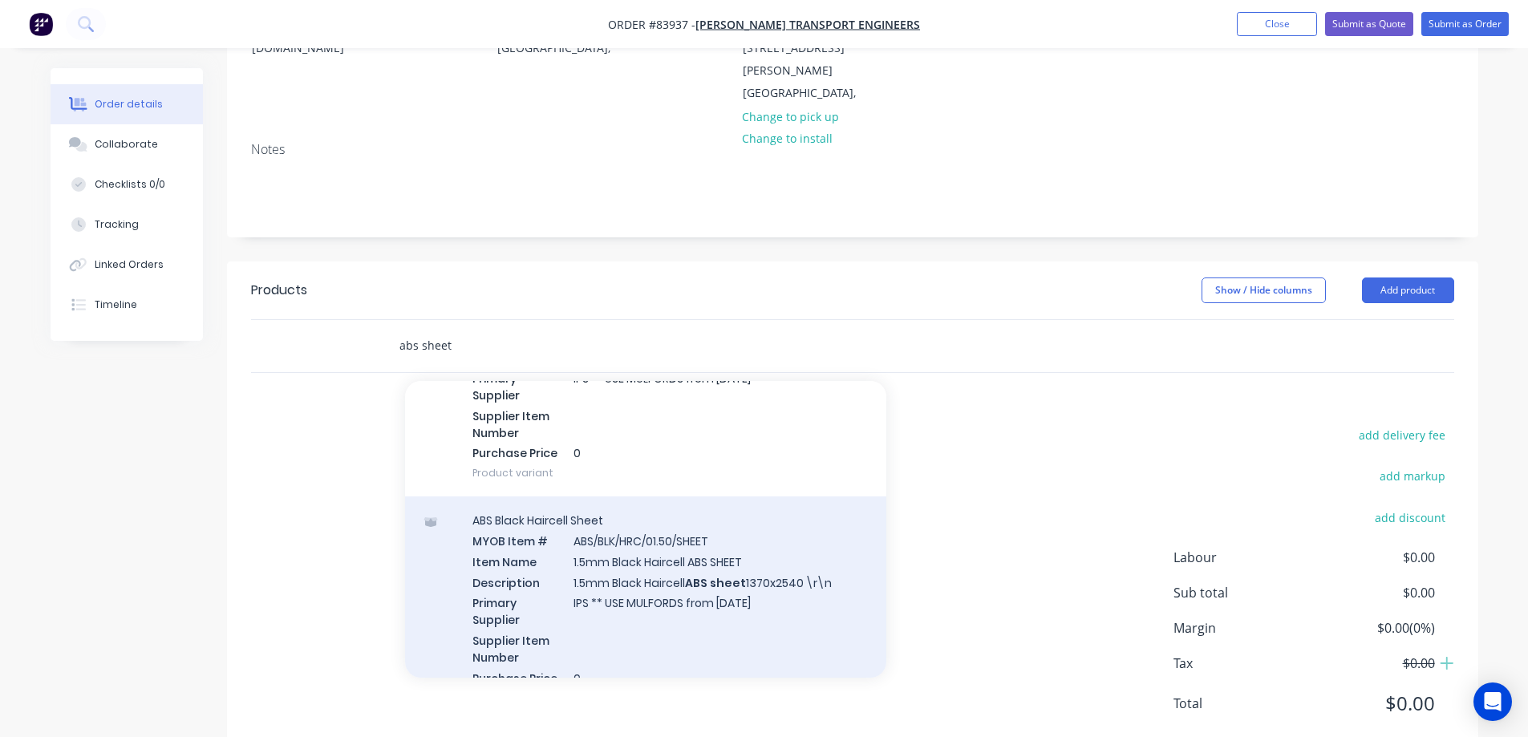
type input "abs sheet"
click at [616, 554] on div "ABS Black Haircell Sheet MYOB Item # ABS/BLK/HRC/01.50/SHEET Item Name 1.5mm Bl…" at bounding box center [645, 608] width 481 height 225
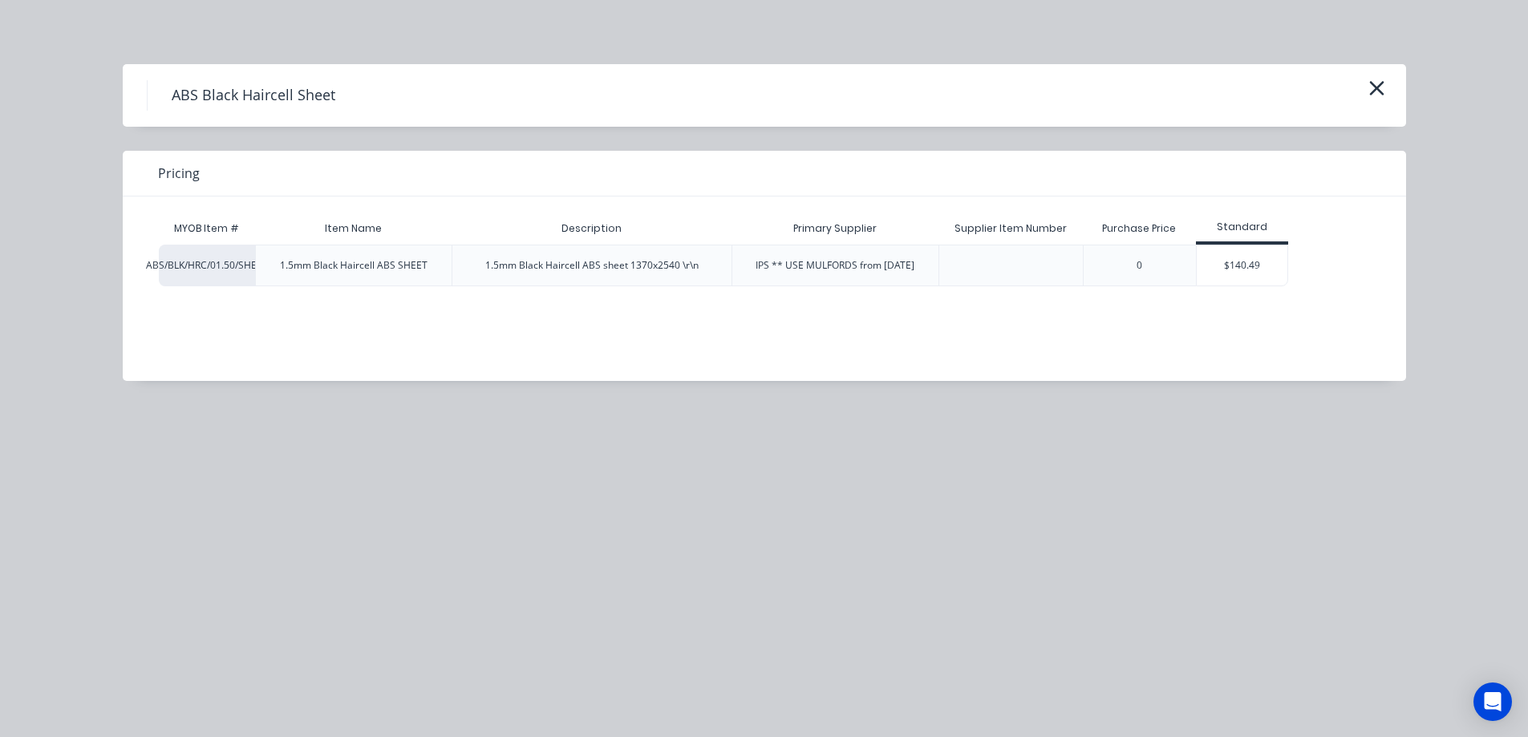
click at [1226, 267] on div "$140.49" at bounding box center [1242, 265] width 91 height 40
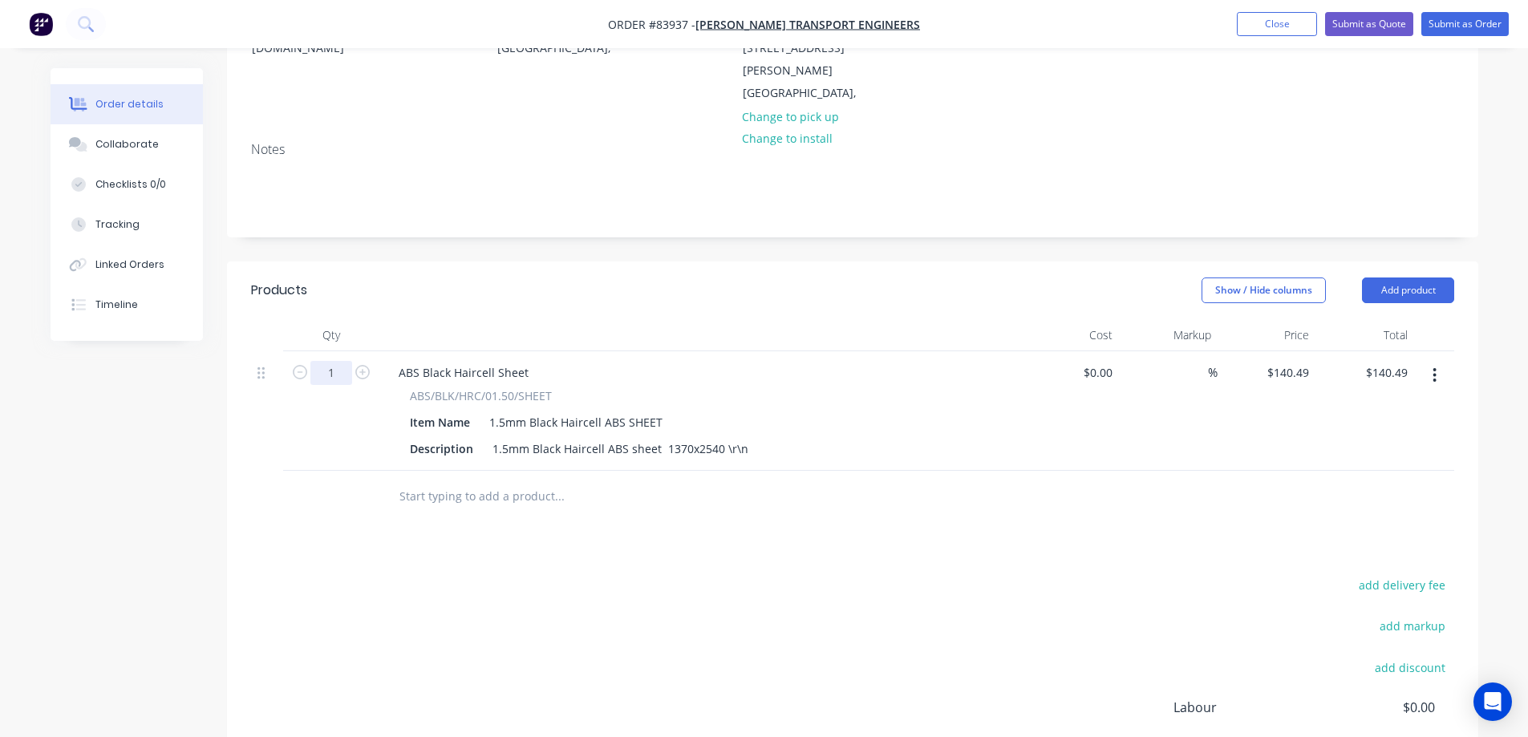
click at [337, 361] on input "1" at bounding box center [331, 373] width 42 height 24
type input "2"
type input "$280.98"
click at [451, 507] on div "Products Show / Hide columns Add product Qty Cost Markup Price Total 2 ABS Blac…" at bounding box center [852, 584] width 1251 height 646
click at [1306, 361] on input "140.49" at bounding box center [1291, 372] width 50 height 23
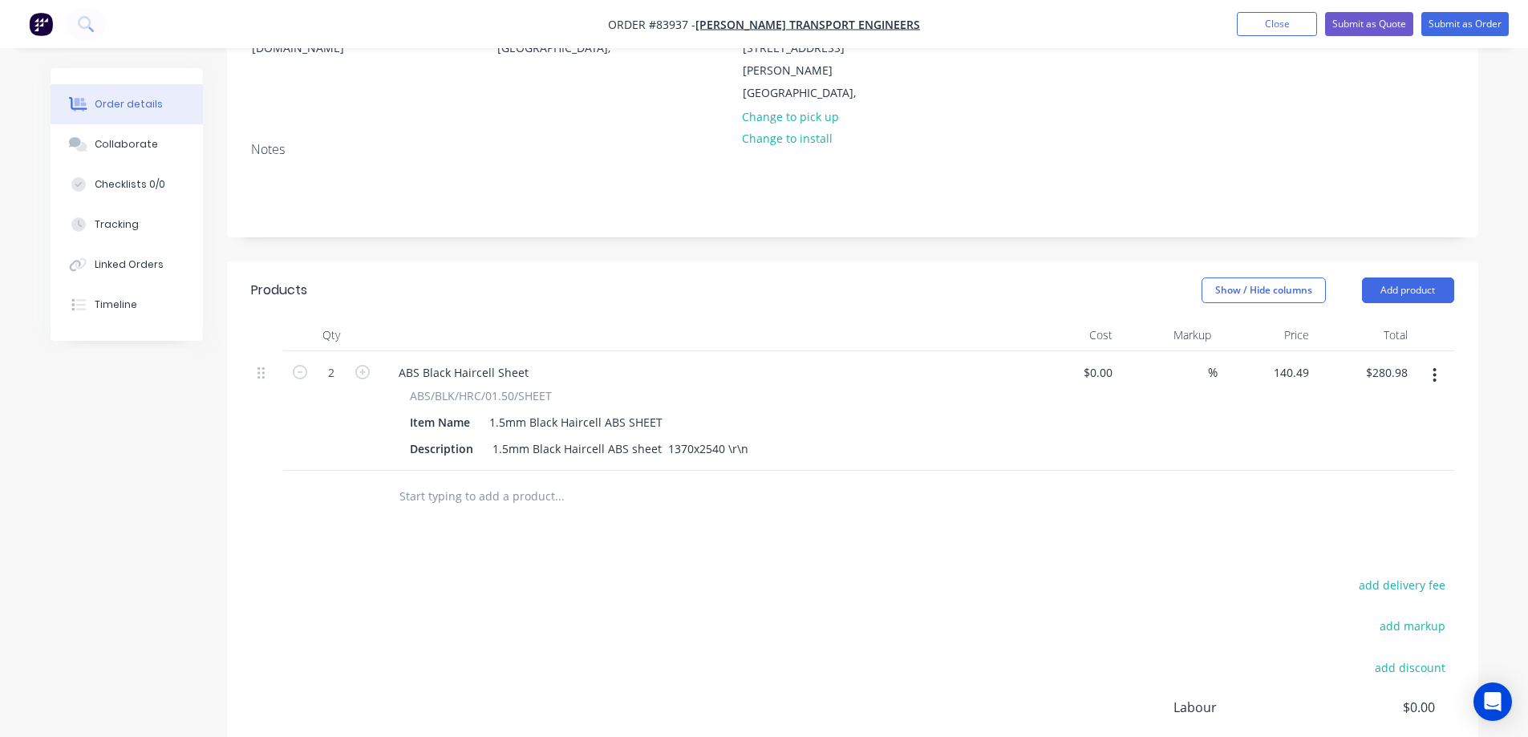
paste input "32.71"
type input "$132.71"
type input "$265.42"
click at [339, 574] on div "add delivery fee add markup add discount Labour $0.00 Sub total $265.42 Margin …" at bounding box center [852, 729] width 1203 height 310
click at [334, 574] on div "add delivery fee add markup add discount Labour $0.00 Sub total $265.42 Margin …" at bounding box center [852, 729] width 1203 height 310
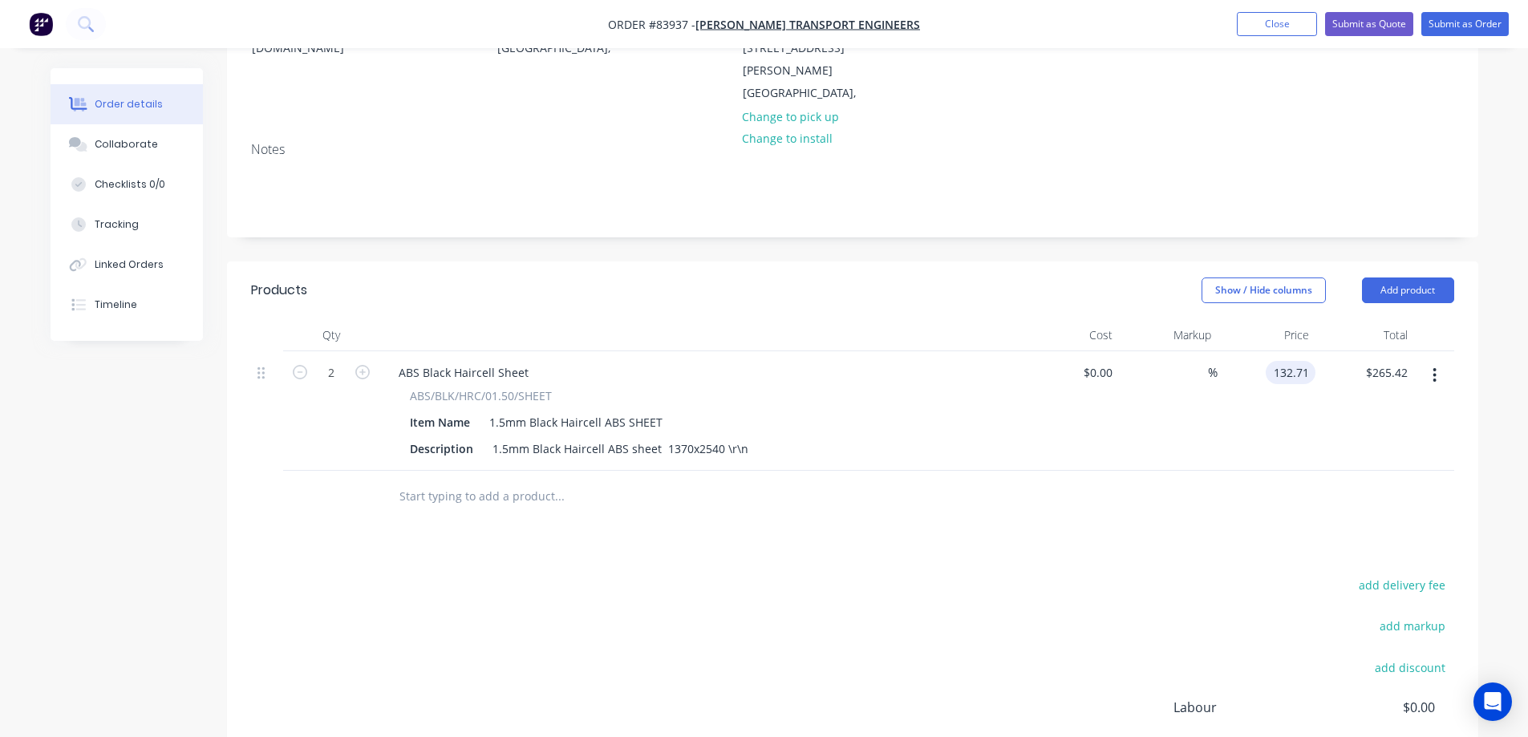
click at [1291, 361] on input "132.71" at bounding box center [1293, 372] width 43 height 23
click at [537, 480] on input "text" at bounding box center [559, 496] width 321 height 32
click at [493, 480] on input "text" at bounding box center [559, 496] width 321 height 32
click at [1444, 361] on button "button" at bounding box center [1435, 375] width 38 height 29
click at [1392, 438] on div "Duplicate" at bounding box center [1378, 449] width 124 height 23
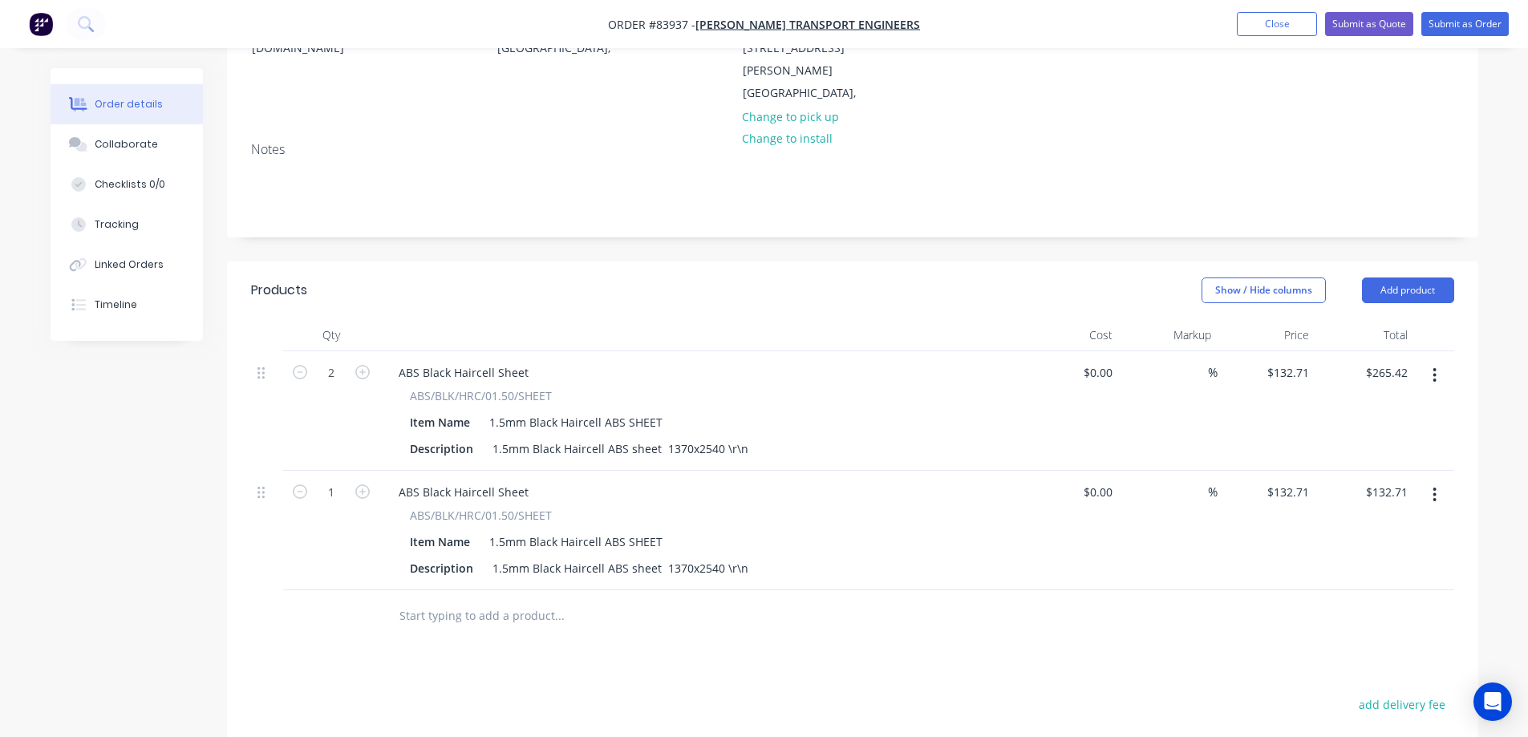
click at [1427, 480] on button "button" at bounding box center [1435, 494] width 38 height 29
click at [1360, 622] on div "Delete" at bounding box center [1378, 633] width 124 height 23
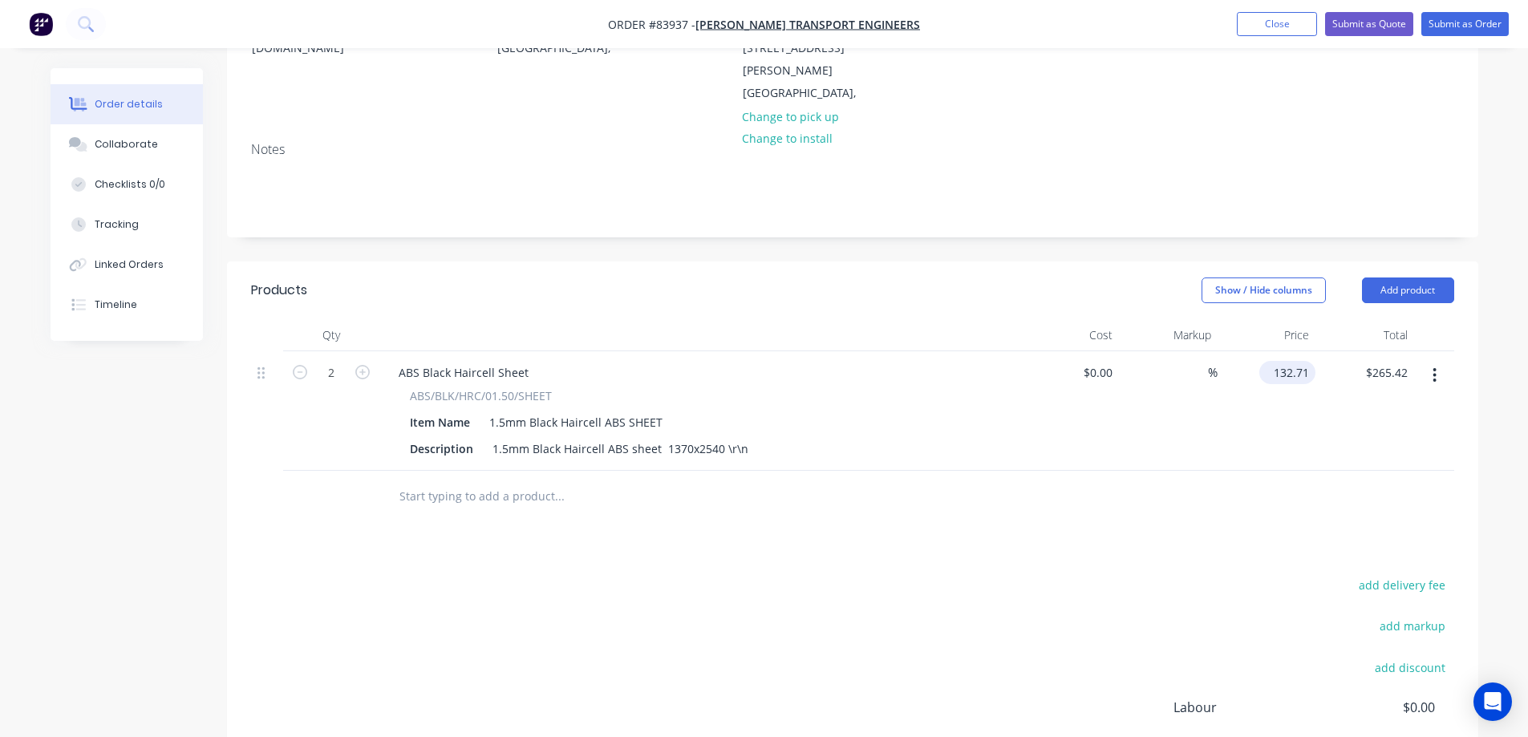
click at [1292, 361] on input "132.71" at bounding box center [1291, 372] width 50 height 23
type input "$132.71"
click at [1440, 361] on button "button" at bounding box center [1435, 375] width 38 height 29
click at [1322, 502] on div "Delete" at bounding box center [1378, 513] width 124 height 23
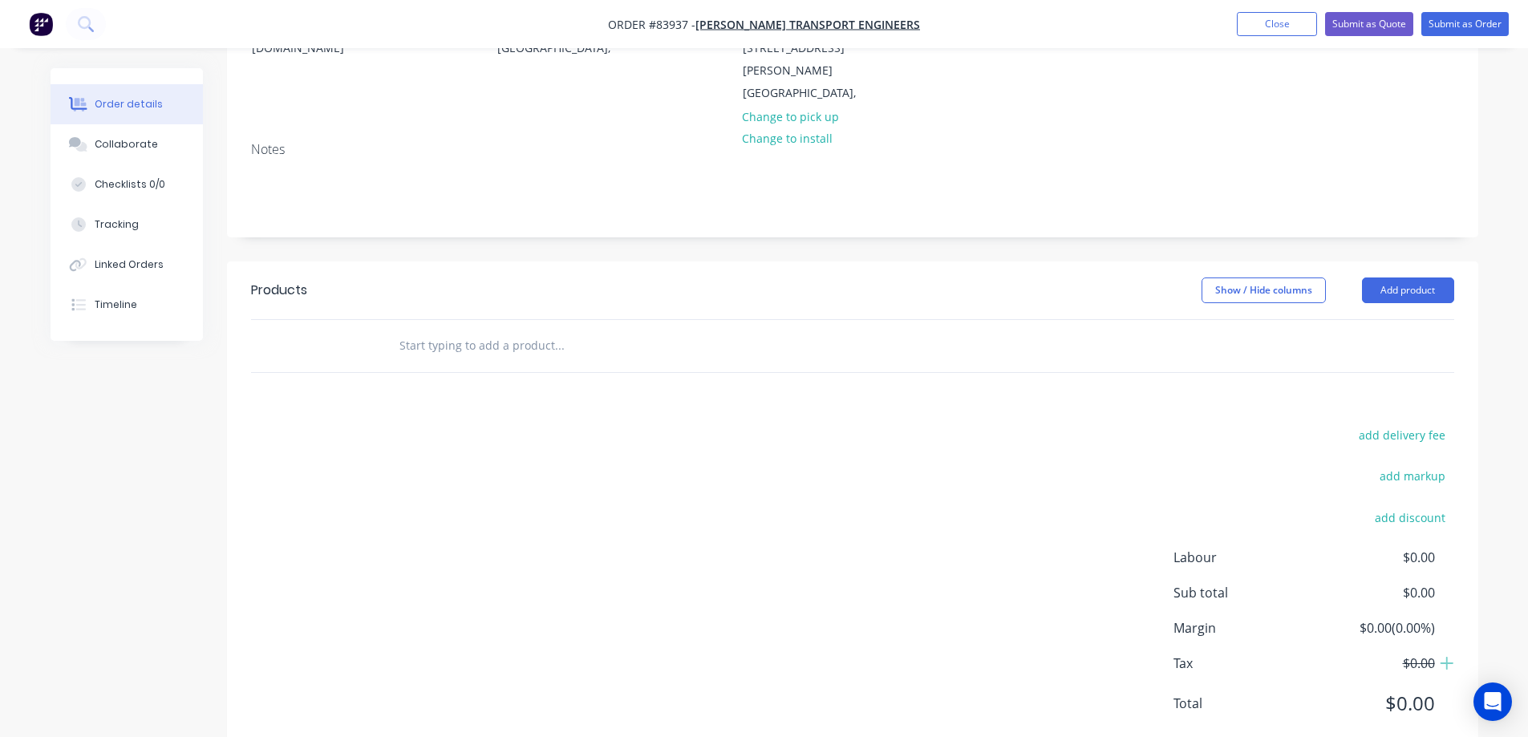
click at [461, 330] on input "text" at bounding box center [559, 346] width 321 height 32
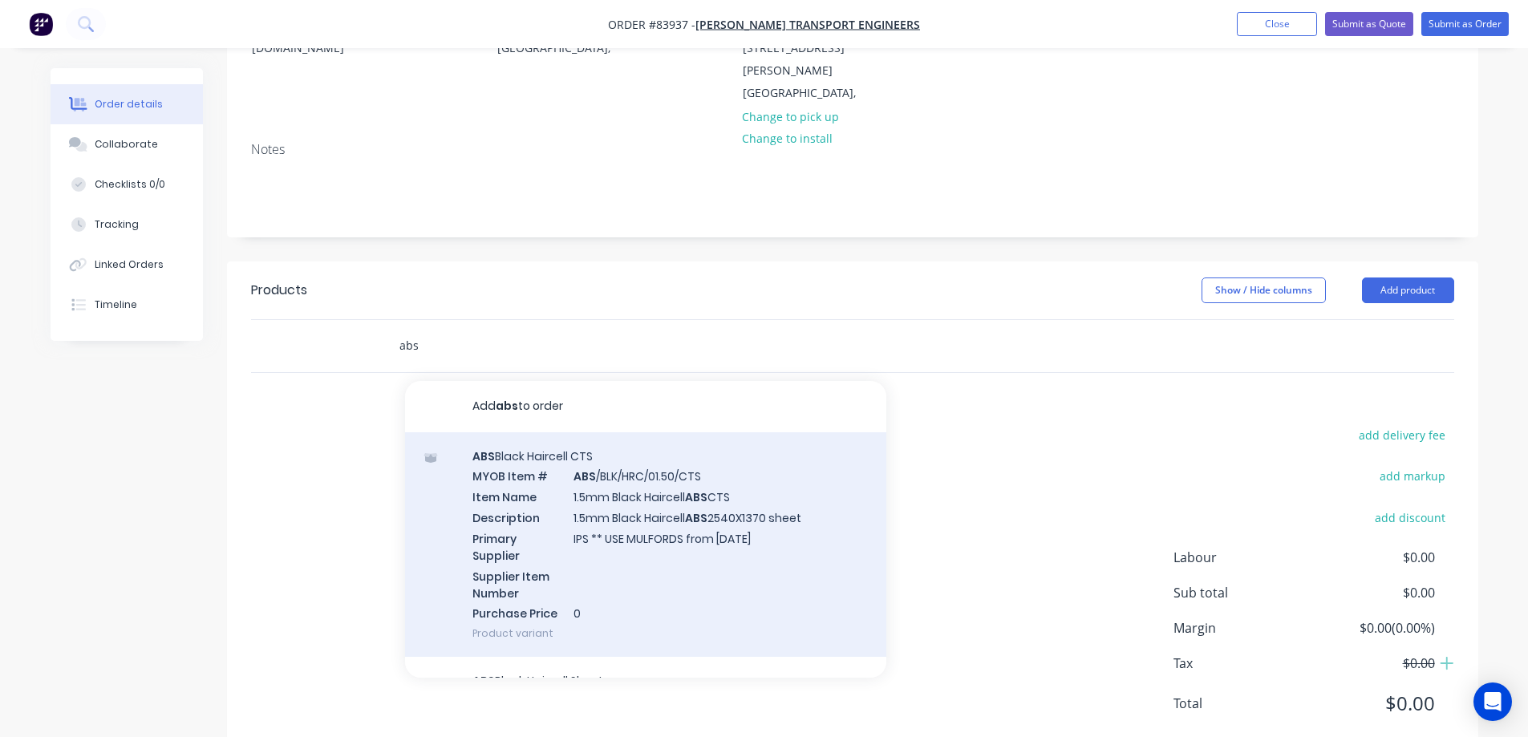
scroll to position [321, 0]
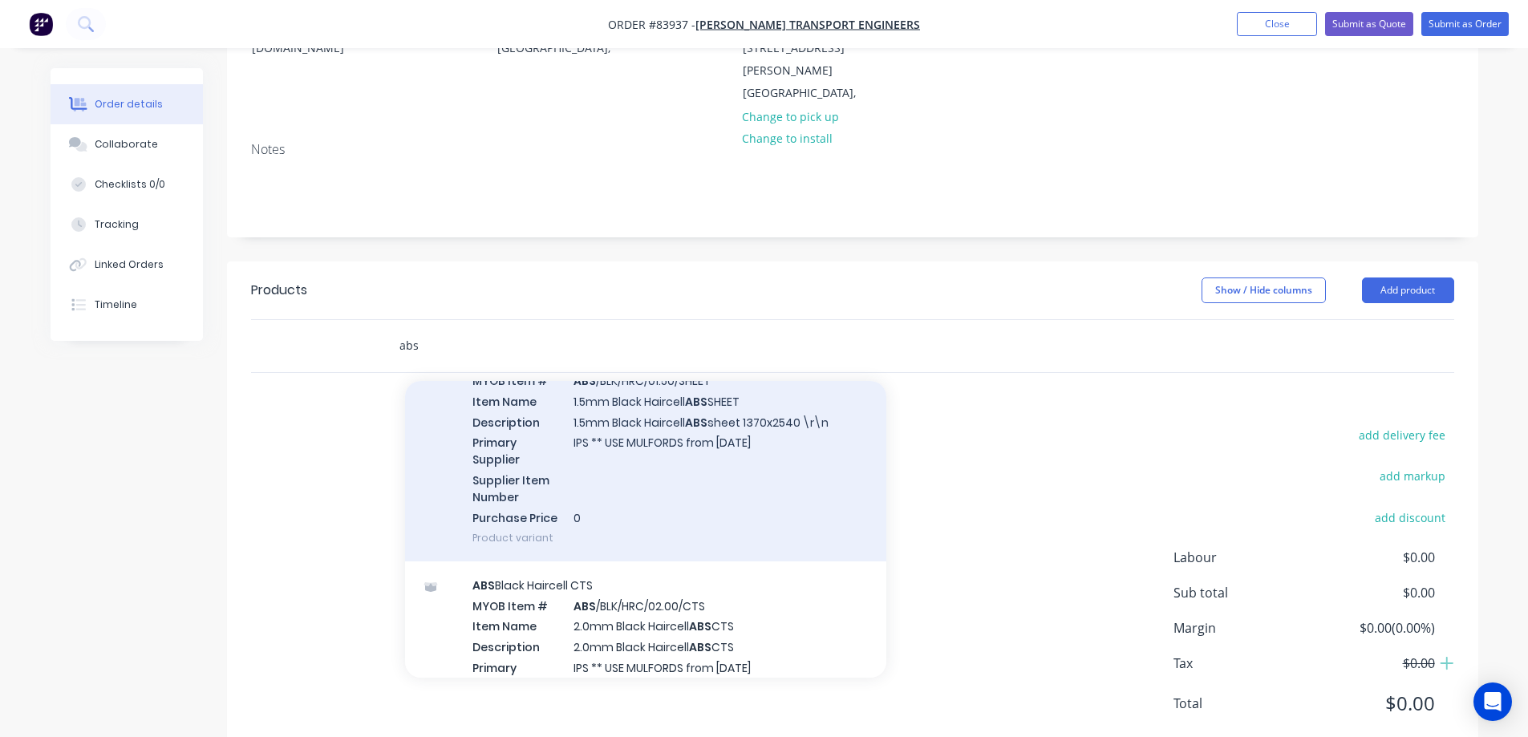
type input "abs"
click at [569, 448] on div "ABS Black Haircell Sheet MYOB Item # ABS /BLK/HRC/01.50/SHEET Item Name 1.5mm B…" at bounding box center [645, 448] width 481 height 225
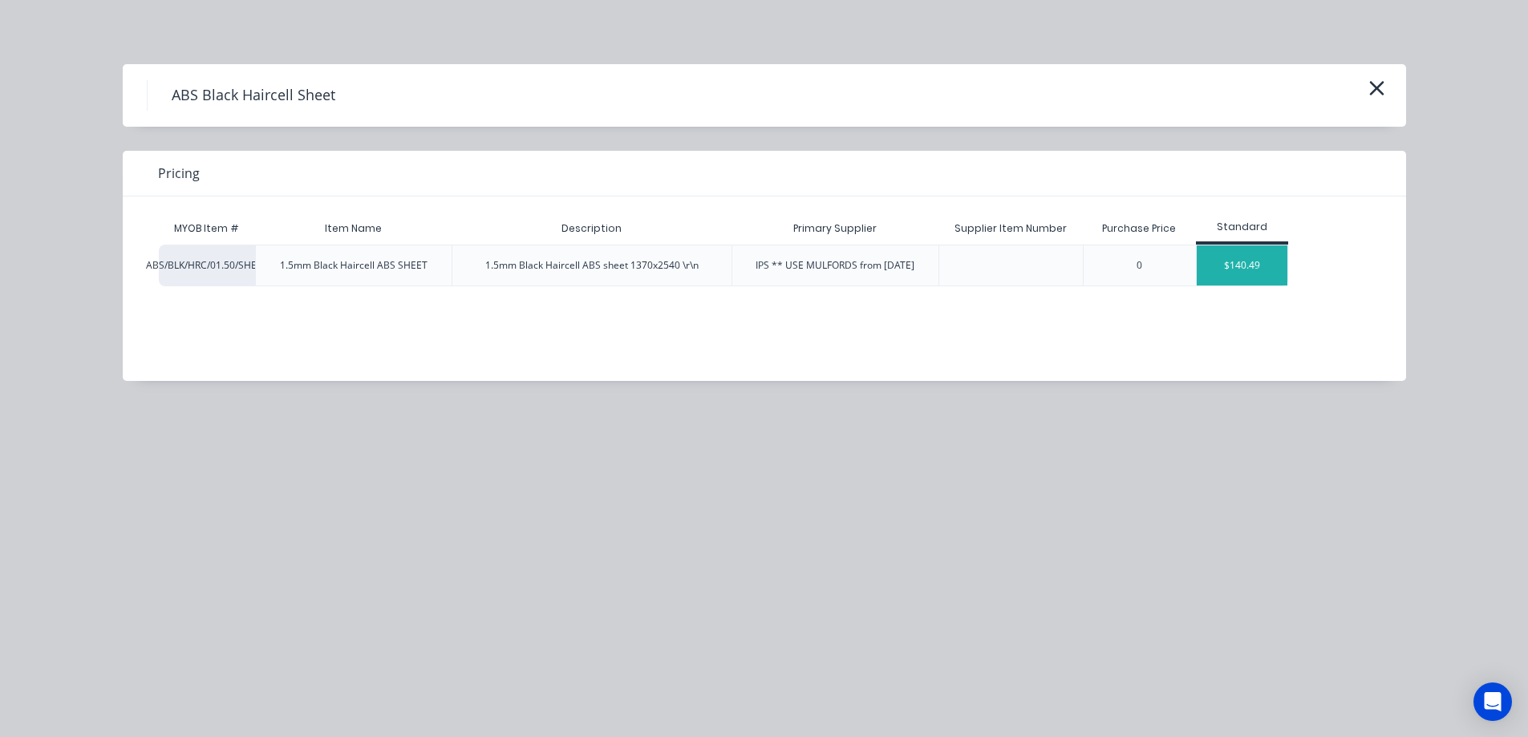
click at [1254, 273] on div "$140.49" at bounding box center [1242, 265] width 91 height 40
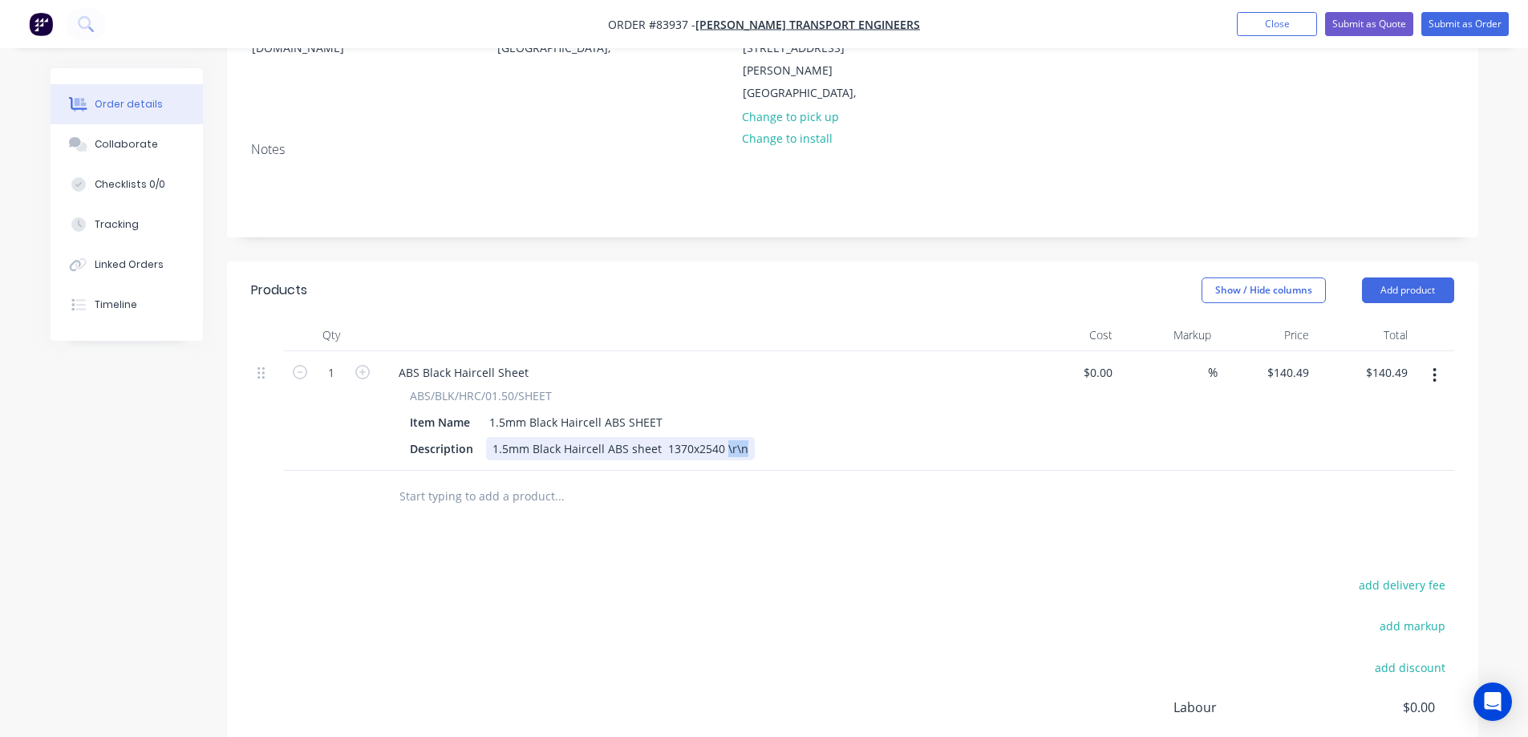
drag, startPoint x: 721, startPoint y: 407, endPoint x: 906, endPoint y: 419, distance: 184.9
click at [899, 419] on div "ABS Black Haircell Sheet ABS/BLK/HRC/01.50/SHEET Item Name 1.5mm Black Haircell…" at bounding box center [700, 411] width 642 height 120
click at [362, 365] on icon "button" at bounding box center [362, 372] width 14 height 14
type input "2"
type input "$280.98"
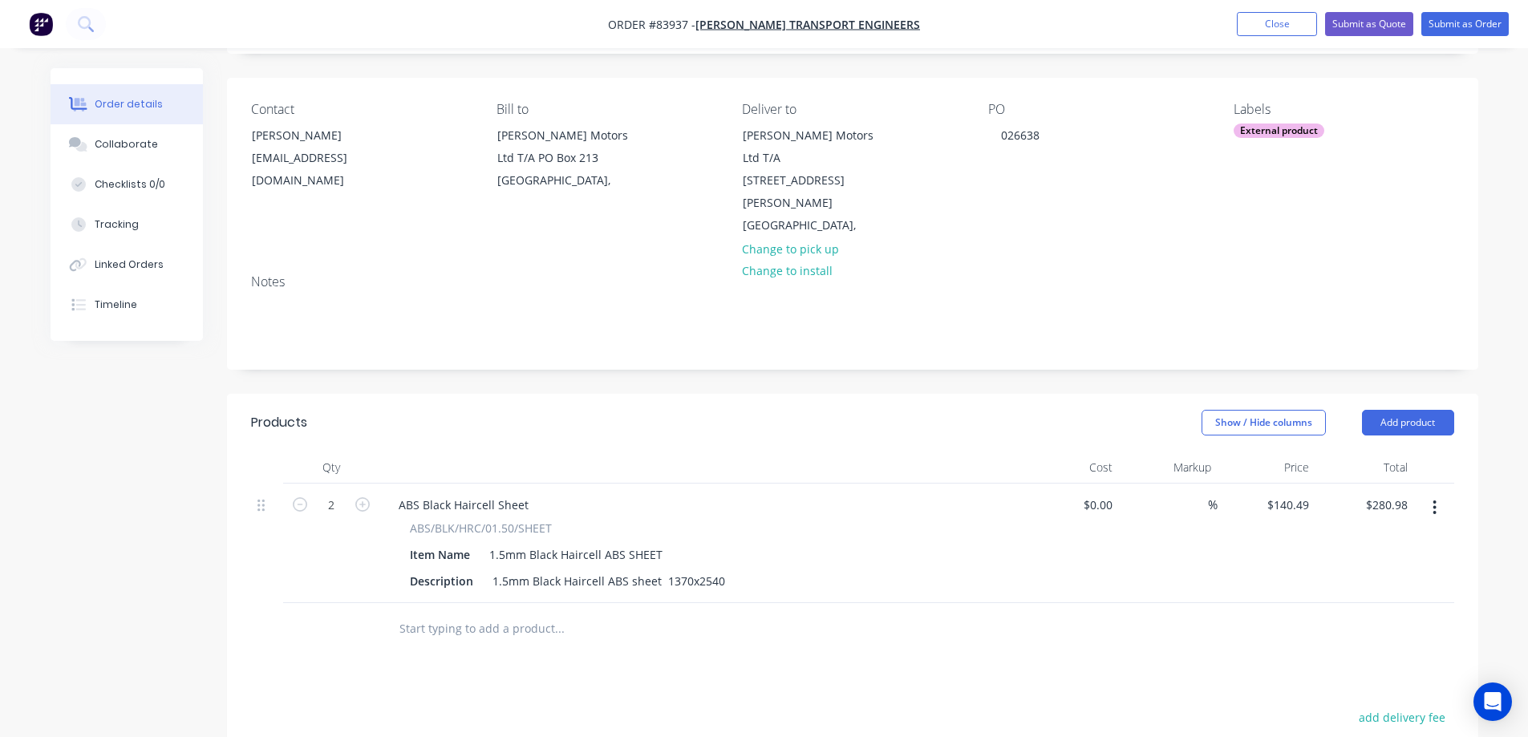
scroll to position [0, 0]
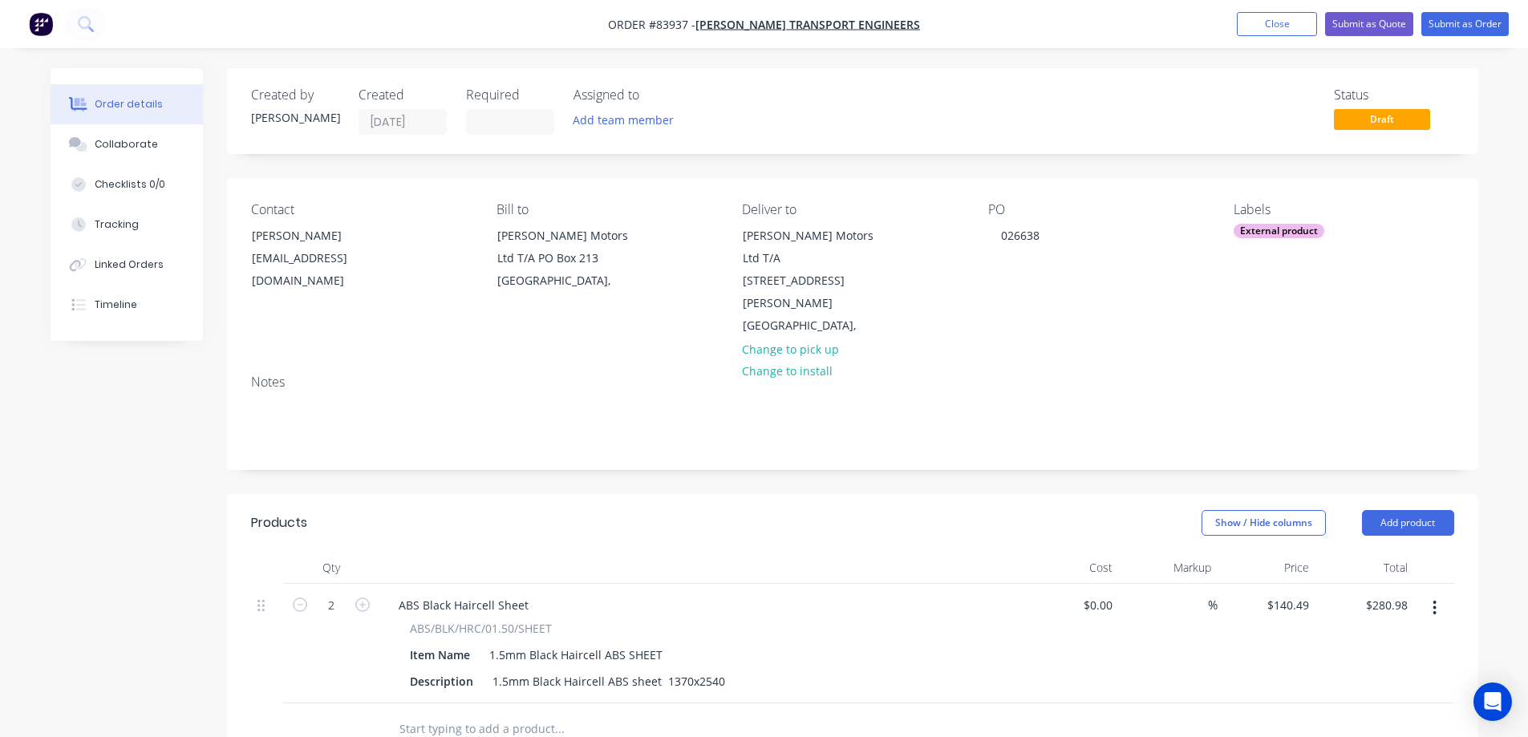
click at [1487, 8] on nav "Order #83937 - [PERSON_NAME] Transport Engineers Add product Close Submit as Qu…" at bounding box center [764, 24] width 1528 height 48
click at [1485, 22] on button "Submit as Order" at bounding box center [1464, 24] width 87 height 24
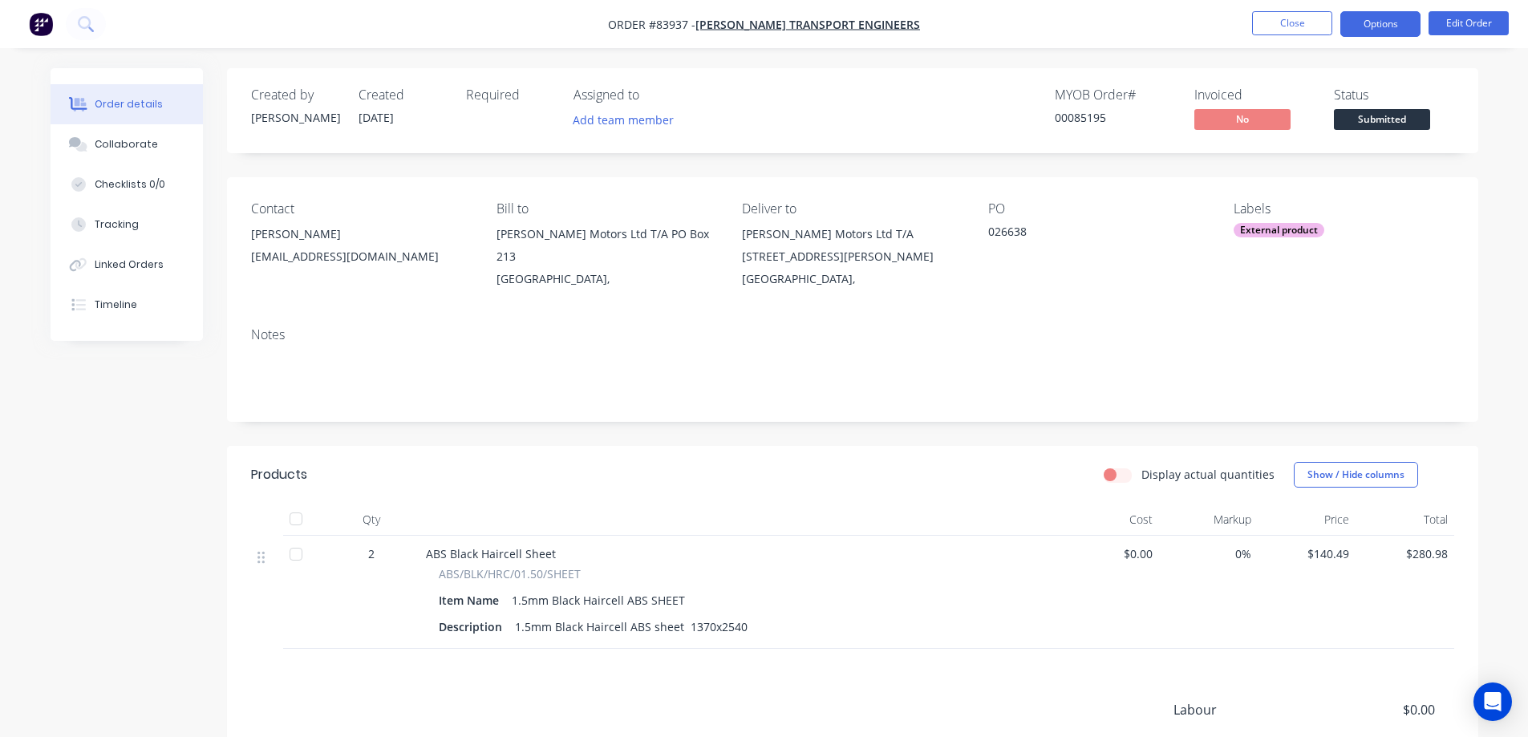
click at [1363, 15] on button "Options" at bounding box center [1380, 24] width 80 height 26
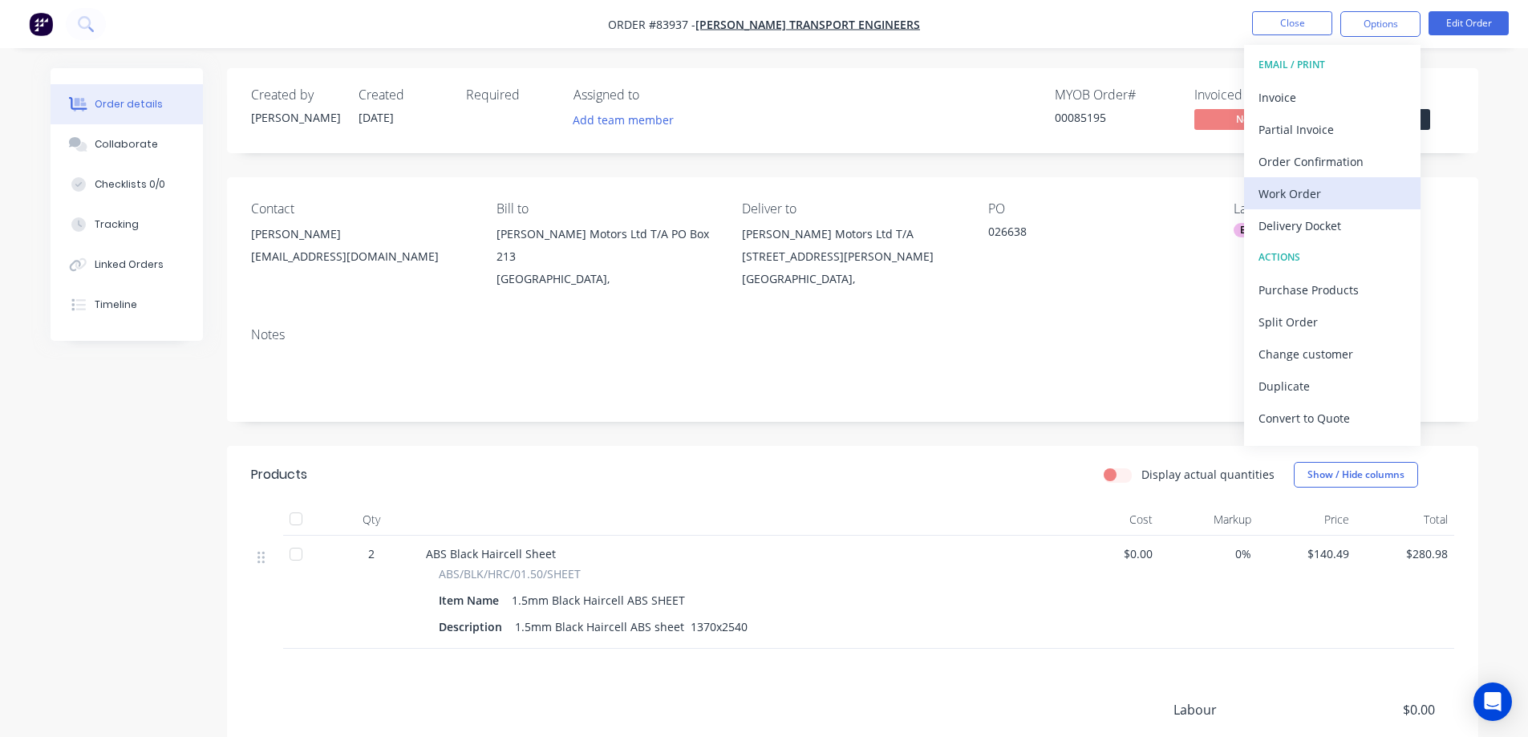
click at [1298, 178] on button "Work Order" at bounding box center [1332, 193] width 176 height 32
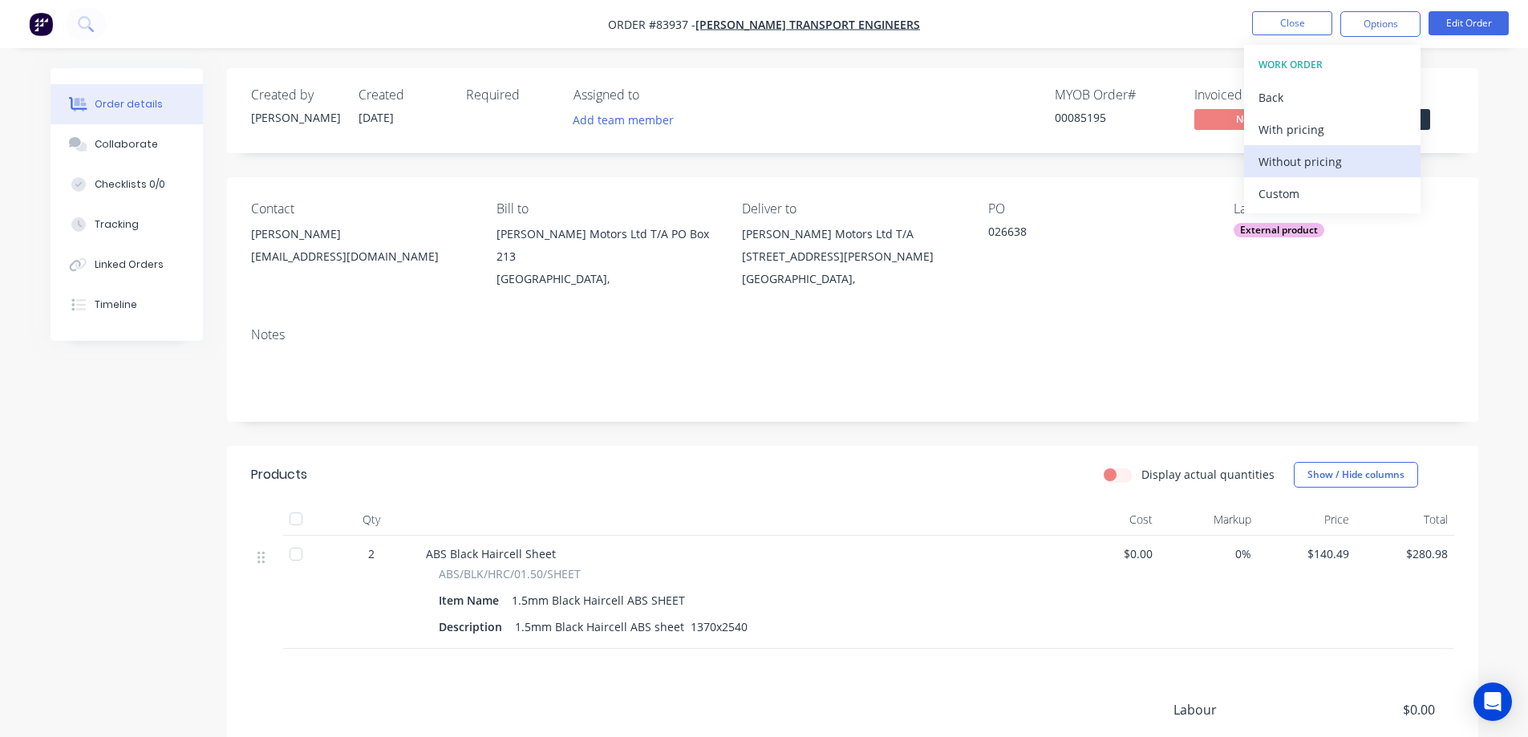
click at [1297, 160] on div "Without pricing" at bounding box center [1332, 161] width 148 height 23
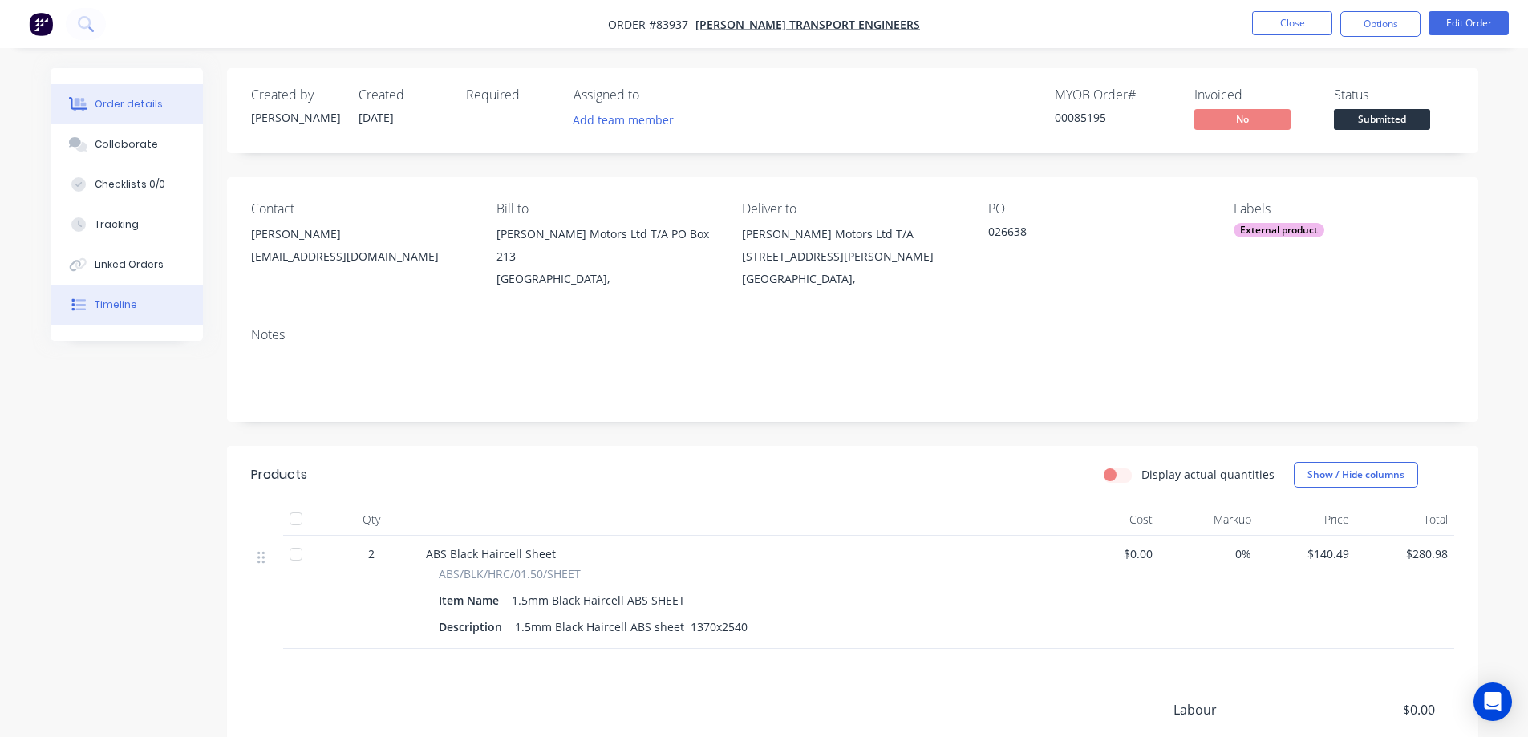
click at [115, 305] on div "Timeline" at bounding box center [116, 305] width 43 height 14
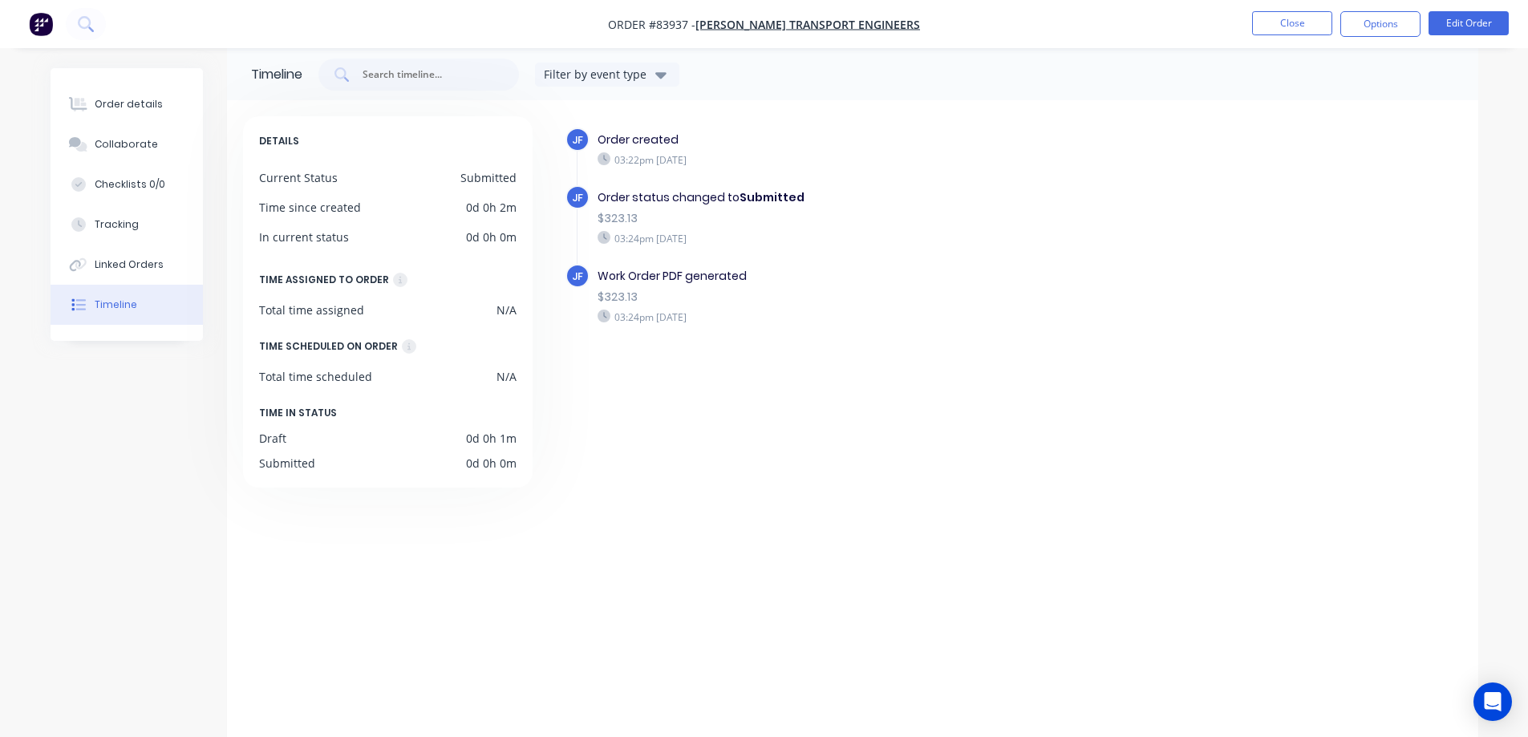
scroll to position [28, 0]
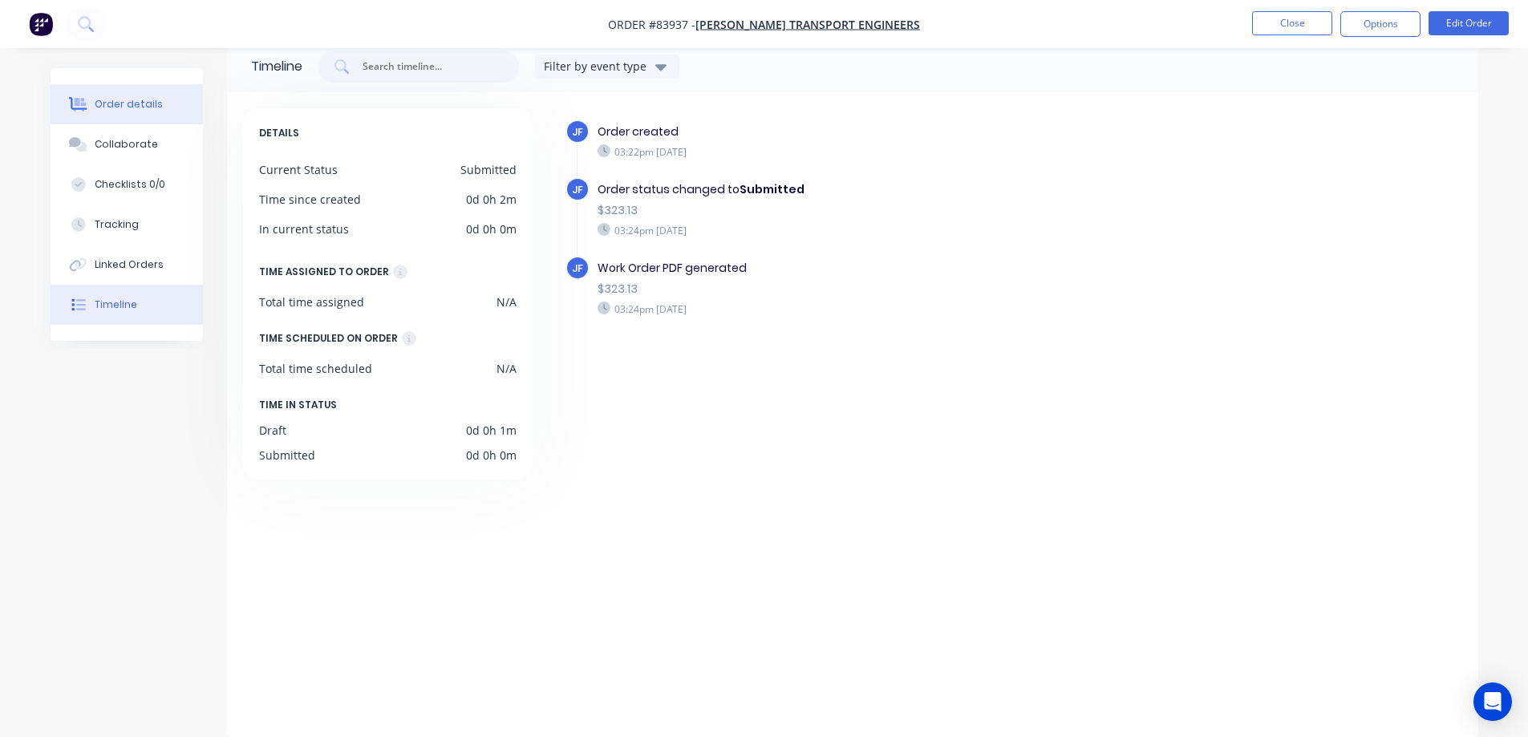
click at [102, 106] on div "Order details" at bounding box center [129, 104] width 68 height 14
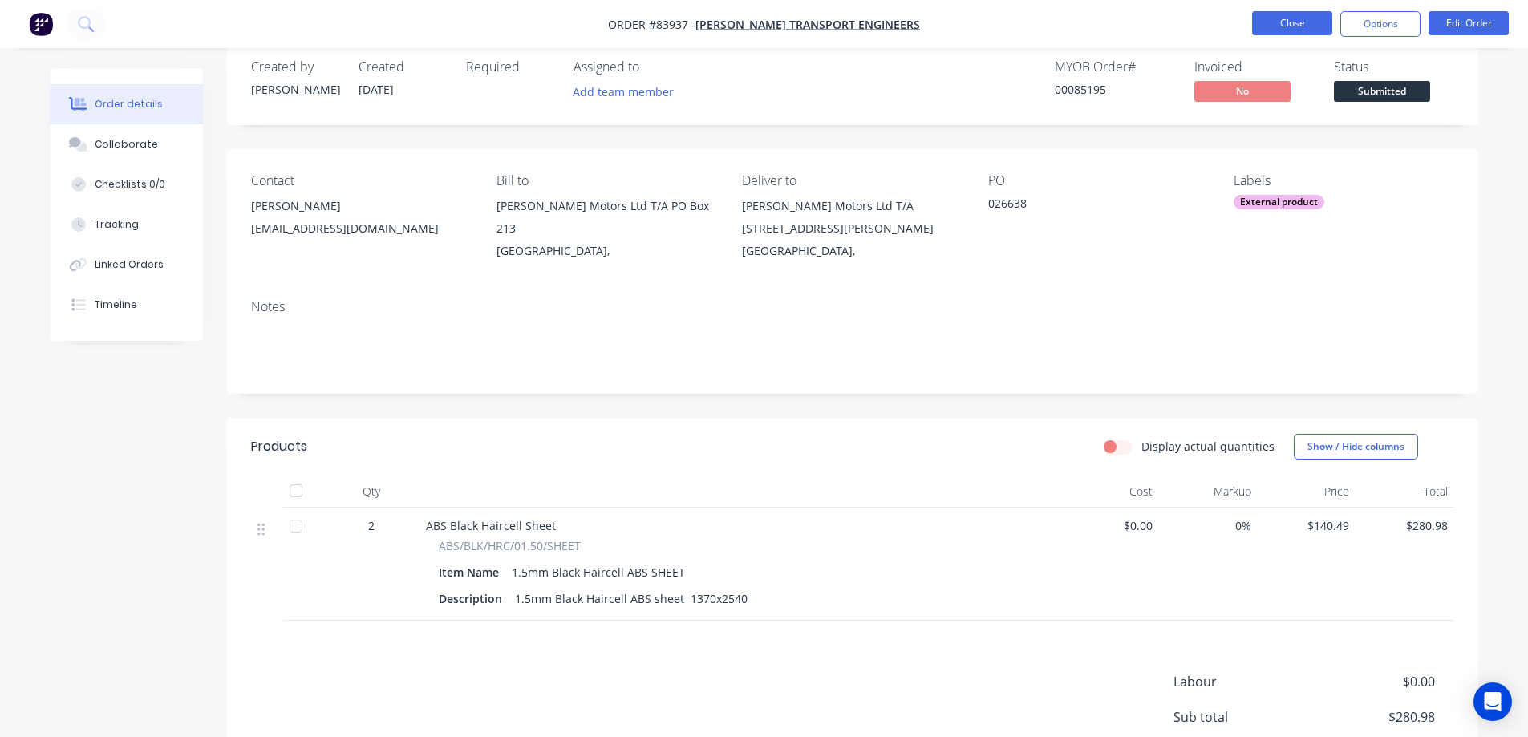
click at [1309, 22] on button "Close" at bounding box center [1292, 23] width 80 height 24
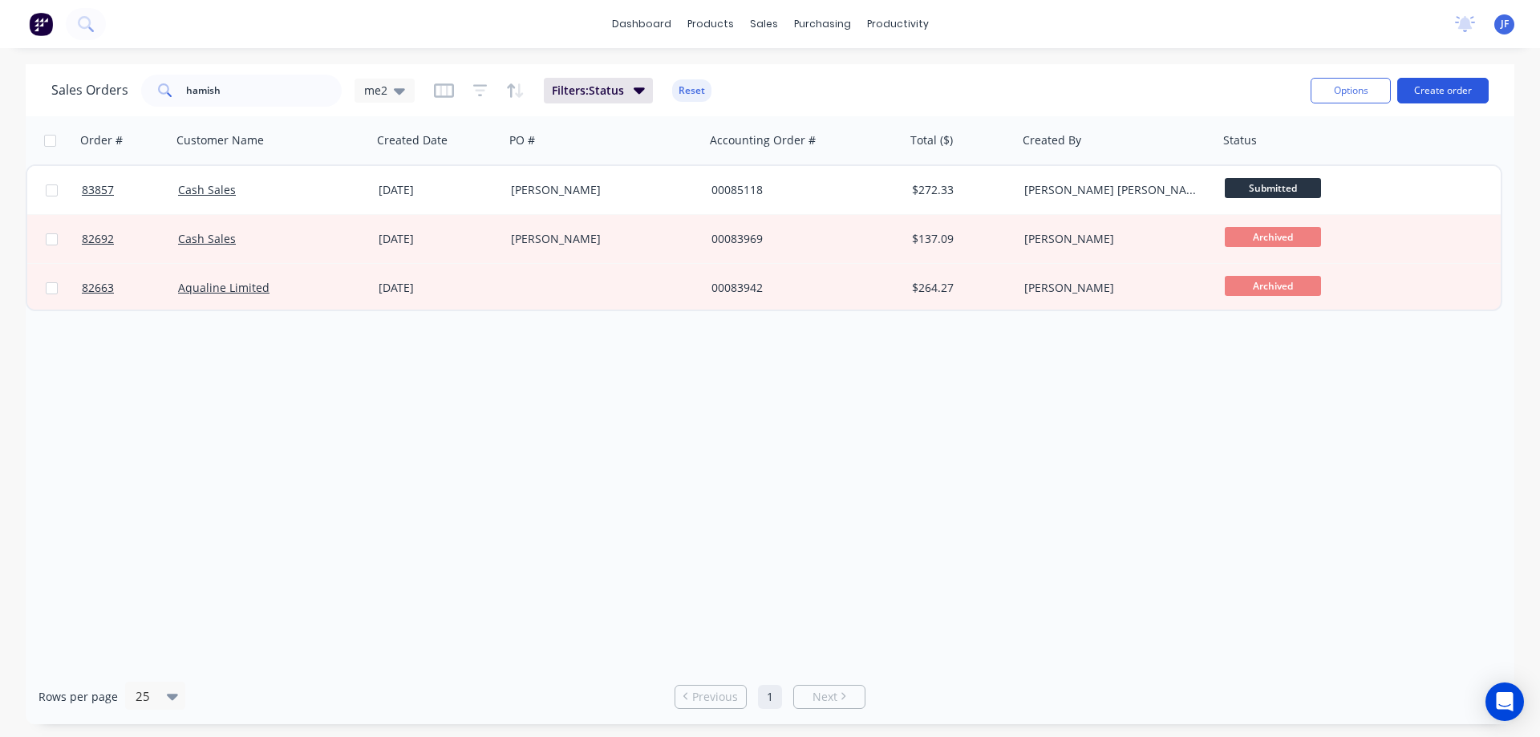
click at [1468, 99] on button "Create order" at bounding box center [1442, 91] width 91 height 26
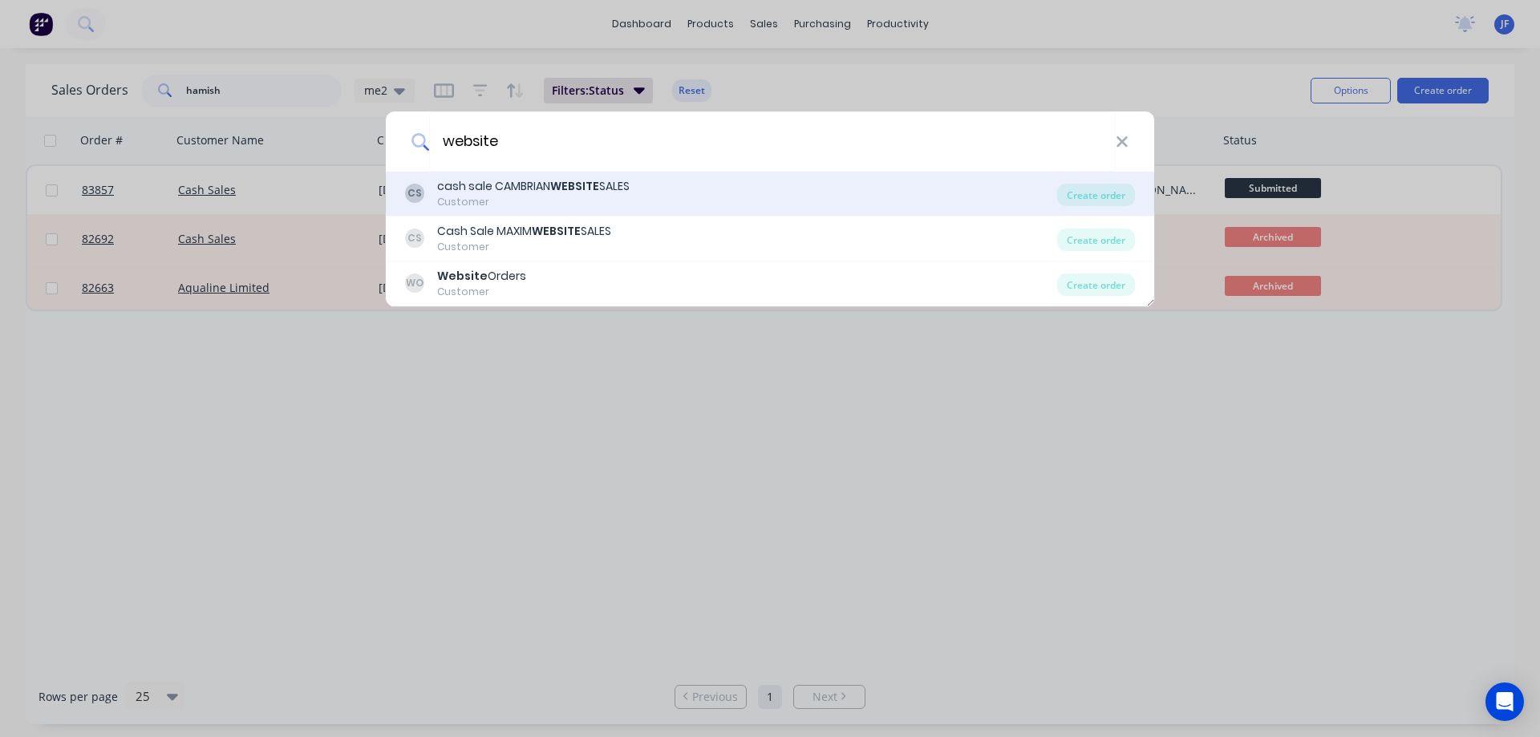
type input "website"
click at [751, 192] on div "CS cash sale CAMBRIAN WEBSITE SALES Customer" at bounding box center [731, 193] width 652 height 31
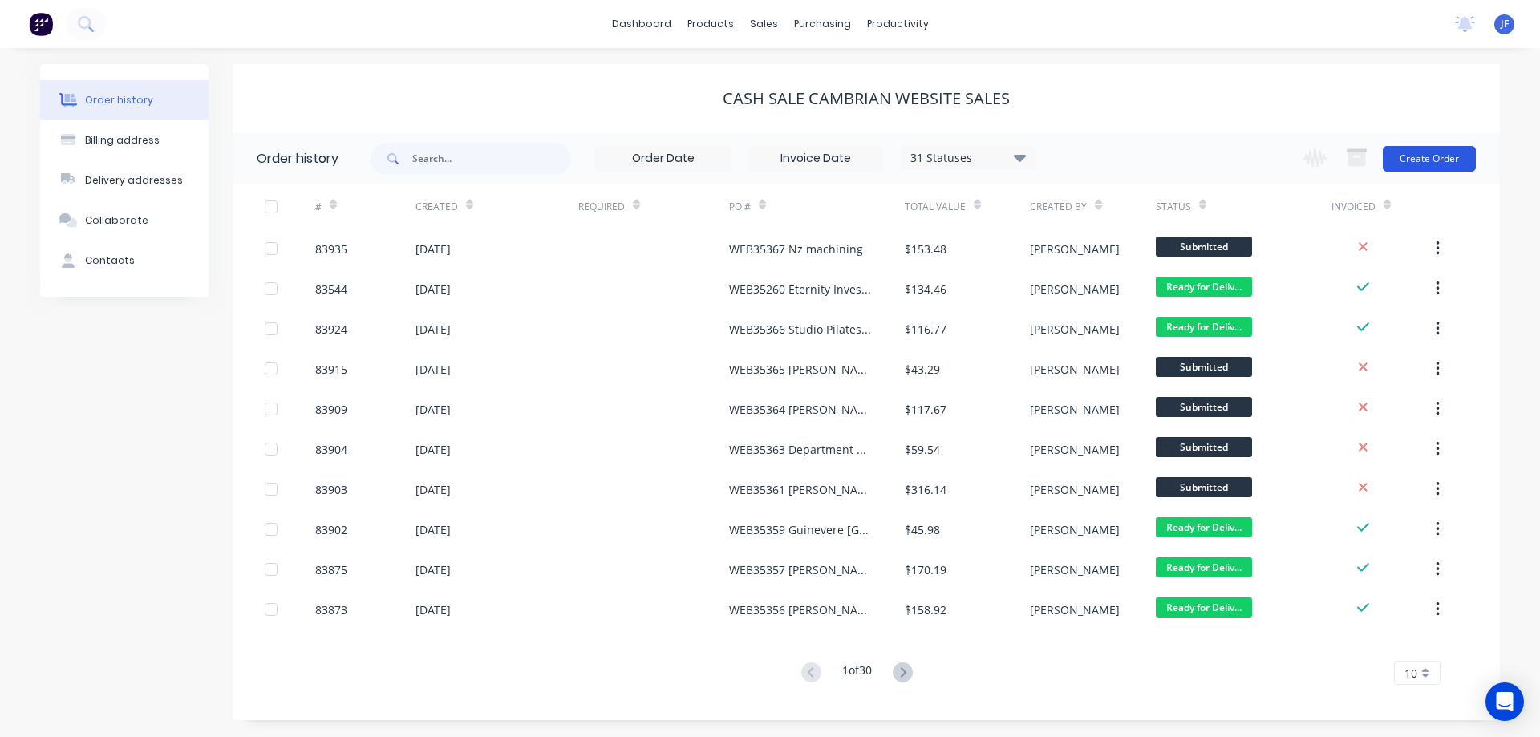
click at [1426, 155] on button "Create Order" at bounding box center [1429, 159] width 93 height 26
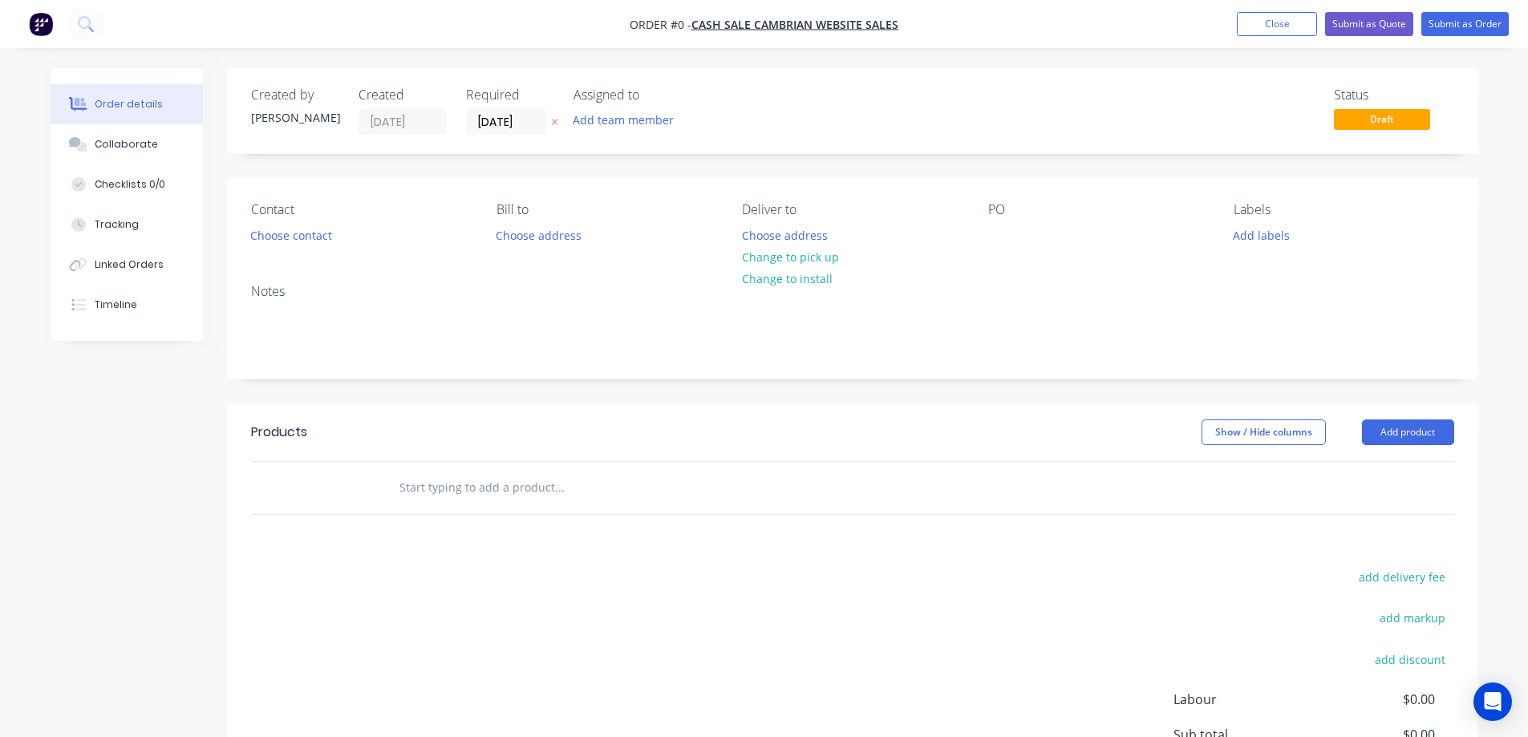
click at [551, 126] on icon at bounding box center [554, 122] width 7 height 10
click at [438, 492] on input "text" at bounding box center [559, 488] width 321 height 32
paste input "DPS-R"
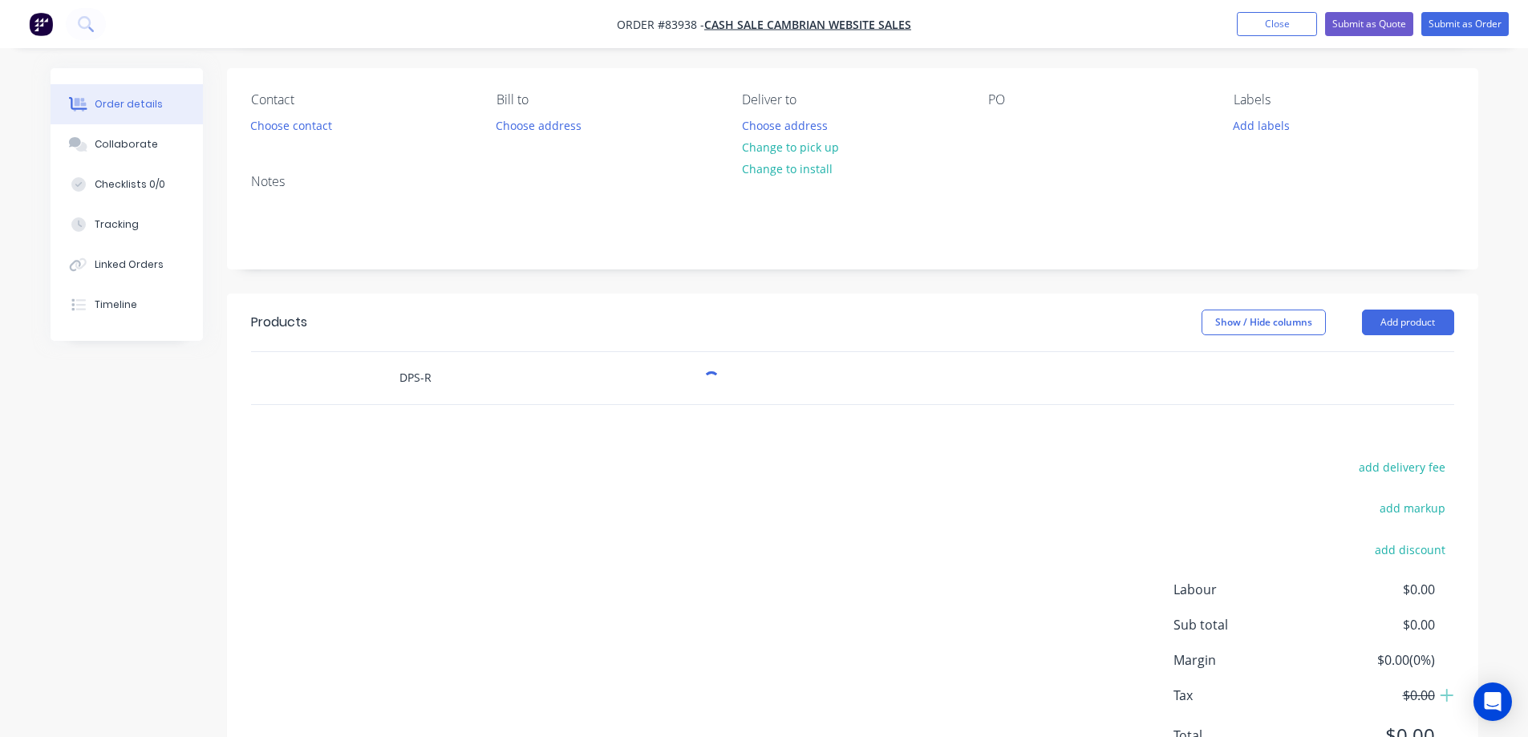
scroll to position [187, 0]
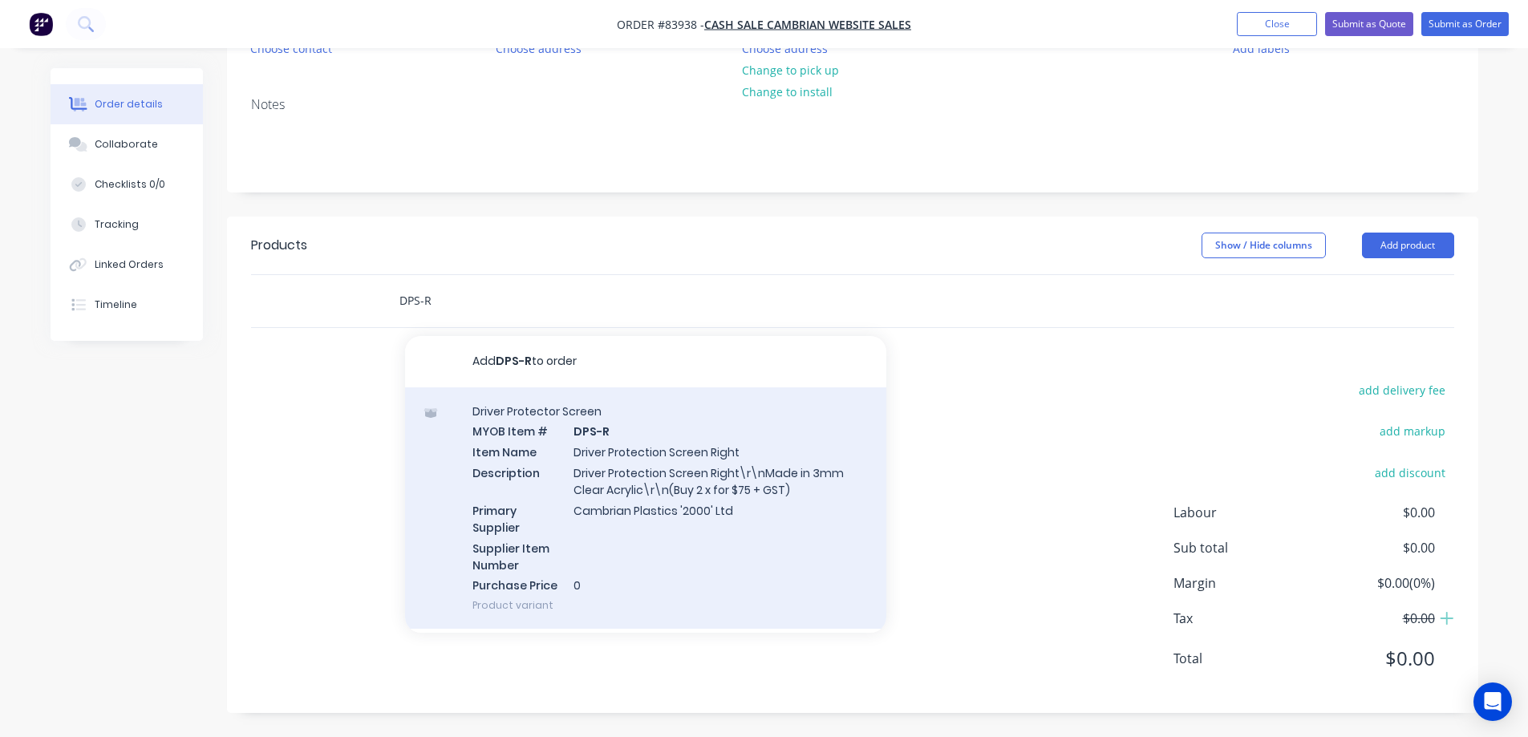
type input "DPS-R"
click at [577, 488] on div "Driver Protector Screen MYOB Item # DPS-R Item Name Driver Protection Screen Ri…" at bounding box center [645, 508] width 481 height 242
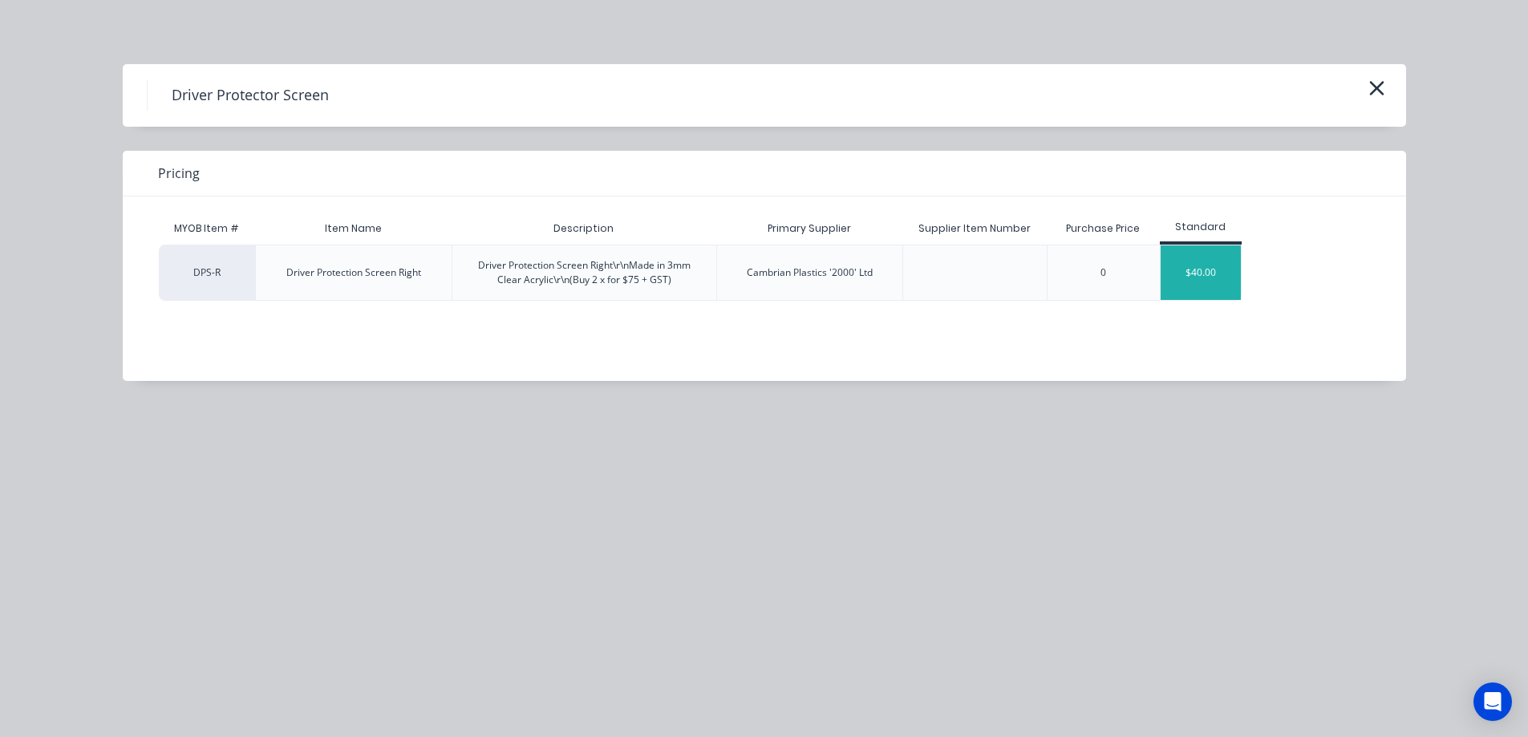
click at [1192, 278] on div "$40.00" at bounding box center [1201, 272] width 80 height 55
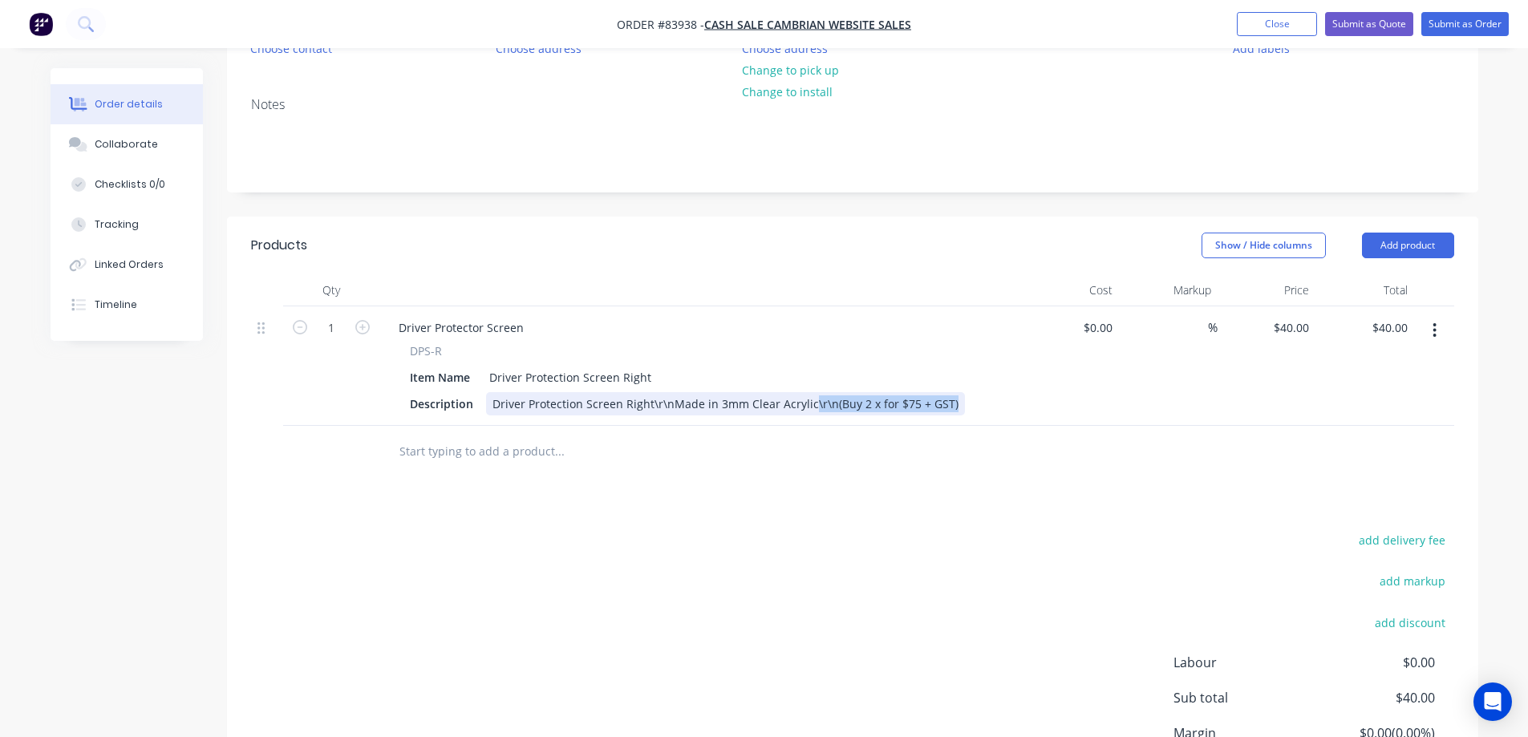
drag, startPoint x: 804, startPoint y: 407, endPoint x: 989, endPoint y: 455, distance: 190.4
click at [987, 454] on div "Qty Cost Markup Price Total 1 Driver Protector Screen DPS-R Item Name Driver Pr…" at bounding box center [852, 376] width 1251 height 204
click at [1291, 329] on div "40 $40.00" at bounding box center [1291, 327] width 50 height 23
type input "$50.60"
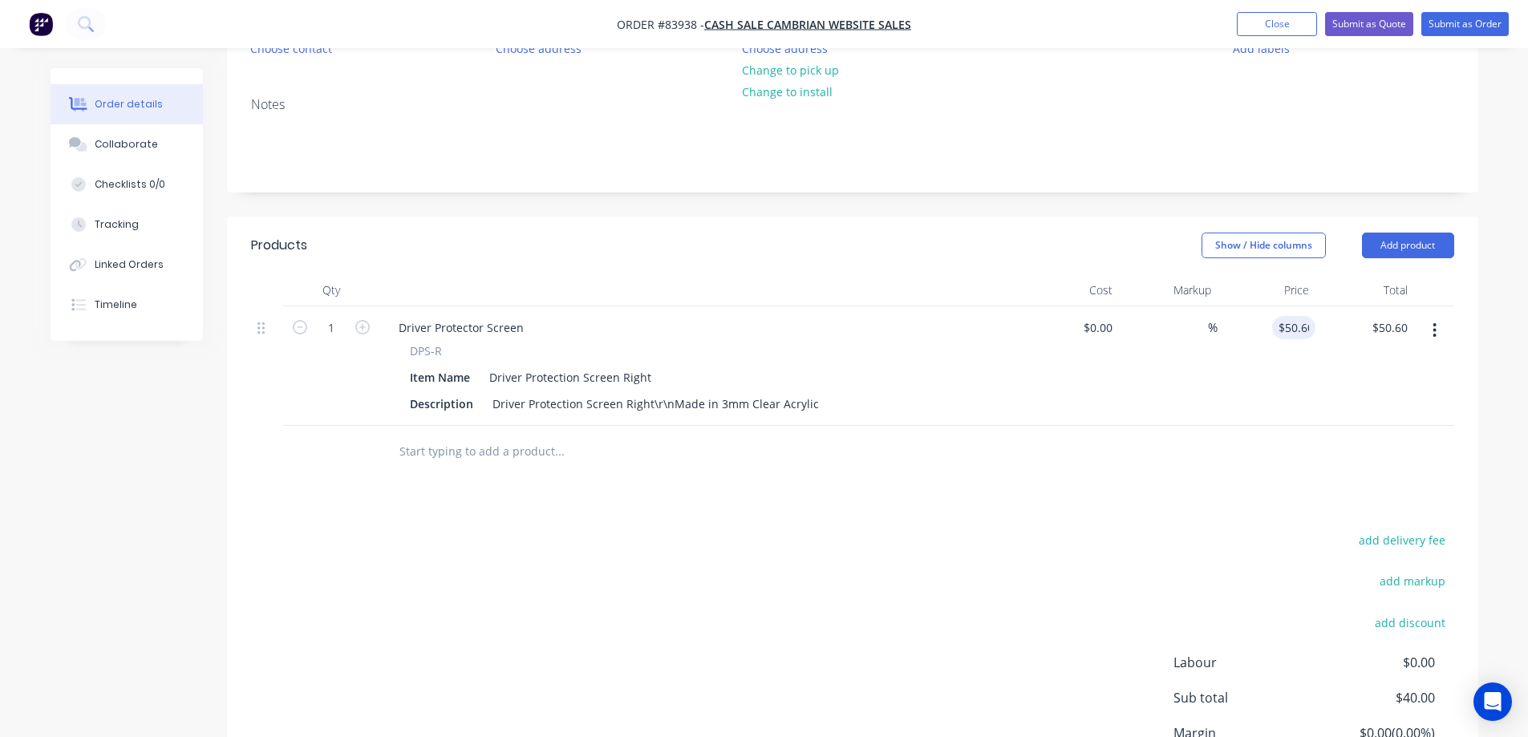
click at [1252, 439] on div at bounding box center [852, 452] width 1203 height 52
click at [1424, 533] on button "add delivery fee" at bounding box center [1402, 540] width 103 height 22
type input "12.38"
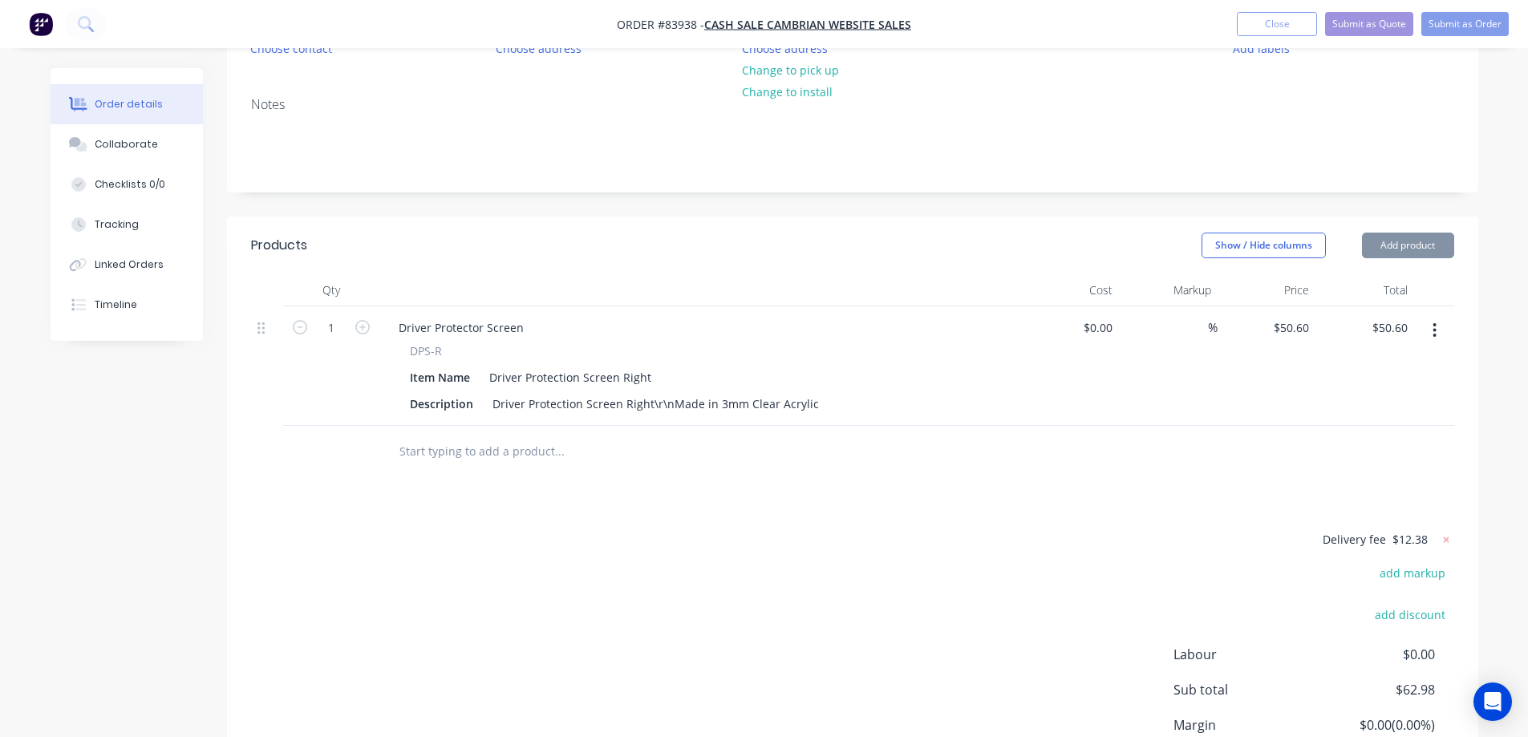
click at [979, 682] on div "Delivery fee $12.38 add markup add discount Labour $0.00 Sub total $62.98 Margi…" at bounding box center [852, 680] width 1203 height 302
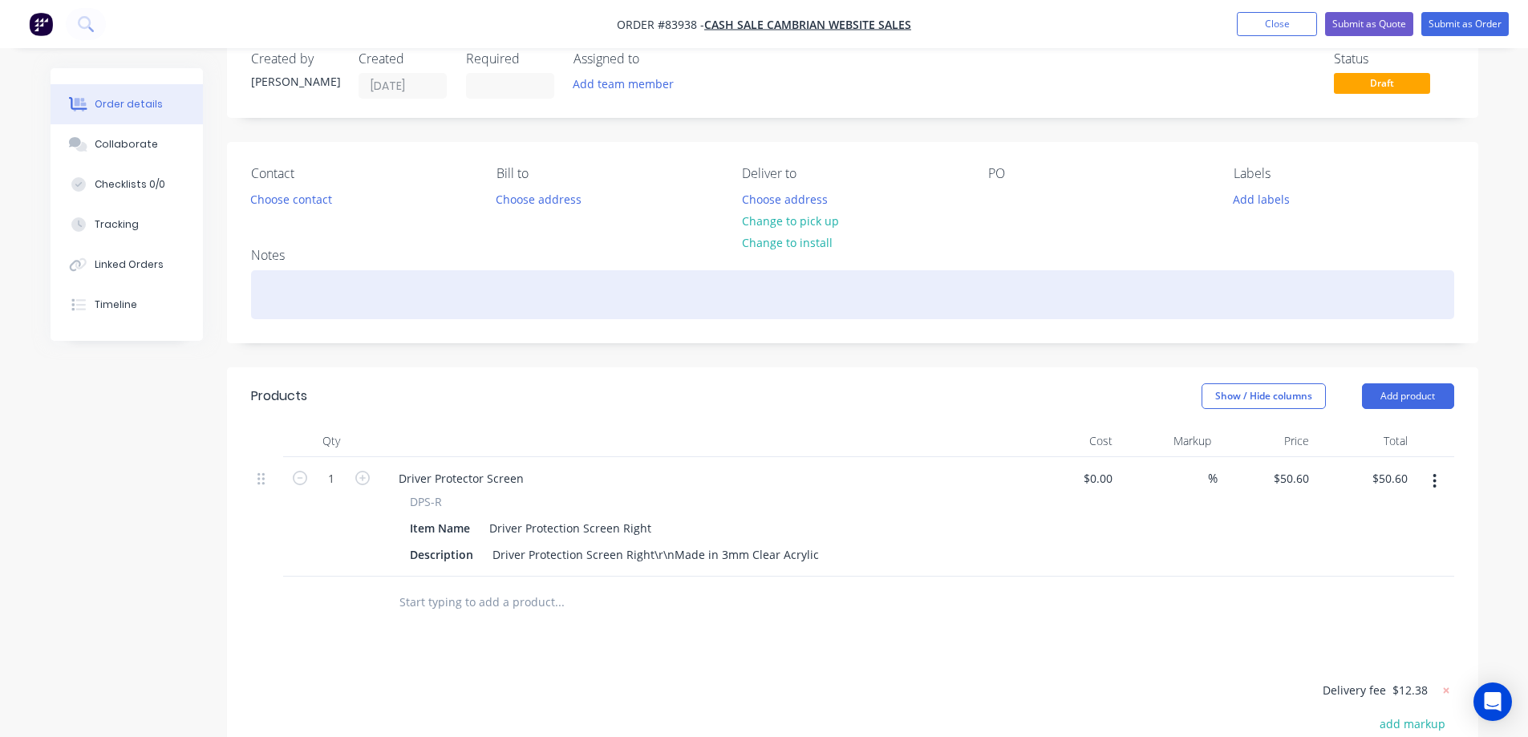
scroll to position [0, 0]
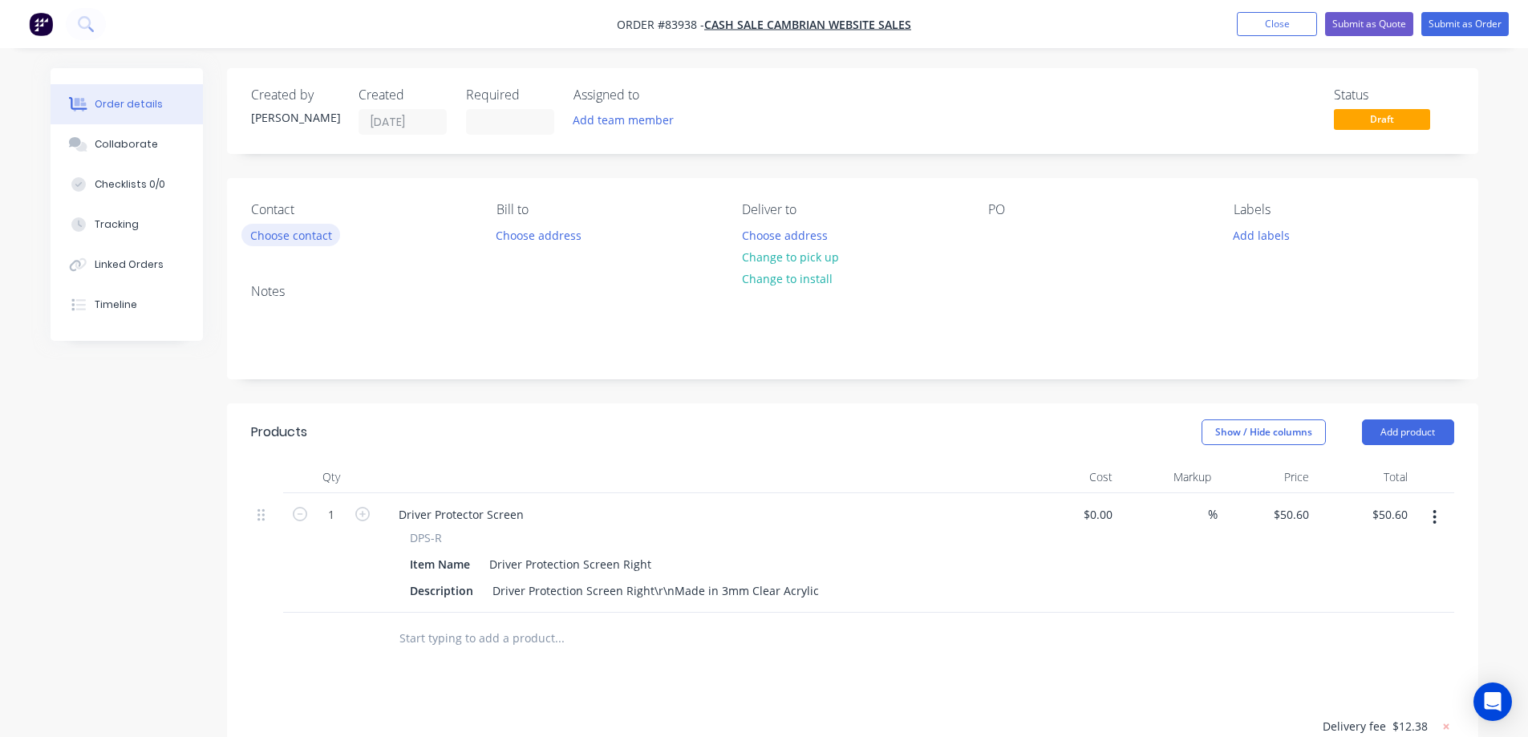
click at [311, 233] on button "Choose contact" at bounding box center [290, 235] width 99 height 22
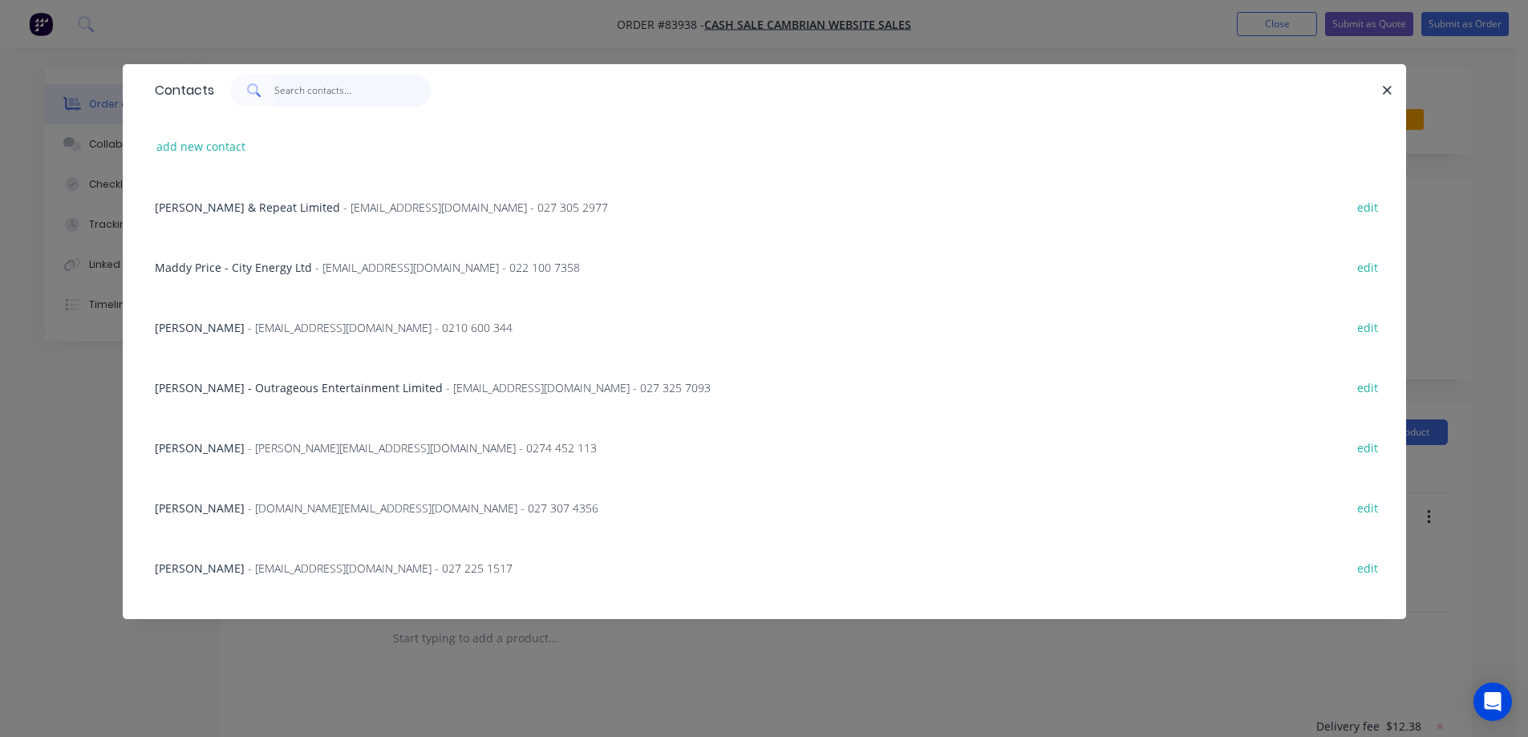
click at [381, 93] on input "text" at bounding box center [352, 91] width 156 height 32
paste input "[PERSON_NAME]"
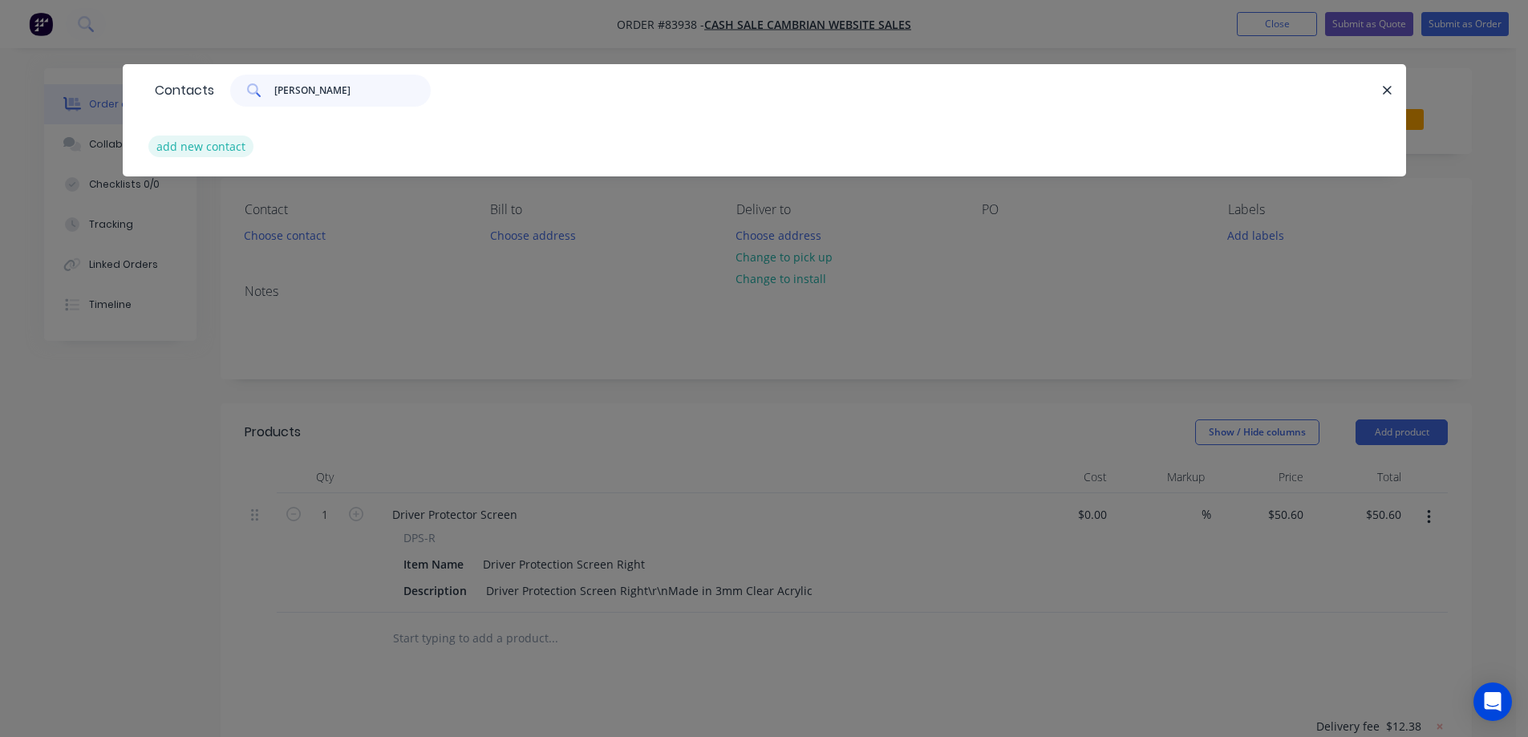
type input "[PERSON_NAME]"
click at [229, 145] on button "add new contact" at bounding box center [201, 147] width 106 height 22
select select "NZ"
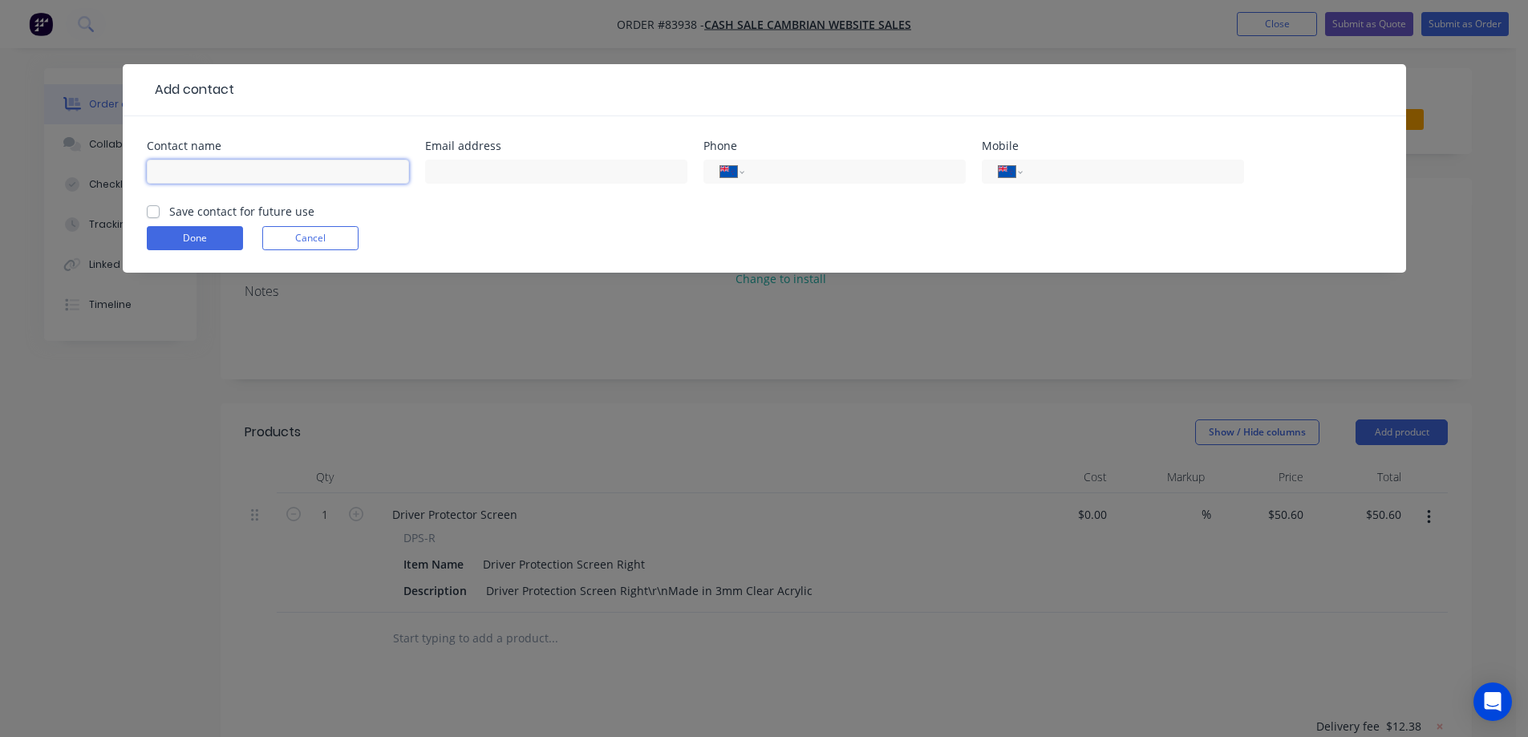
click at [225, 175] on input "text" at bounding box center [278, 172] width 262 height 24
paste input "[PERSON_NAME]"
type input "[PERSON_NAME]"
click at [225, 209] on label "Save contact for future use" at bounding box center [241, 211] width 145 height 17
click at [160, 209] on input "Save contact for future use" at bounding box center [153, 210] width 13 height 15
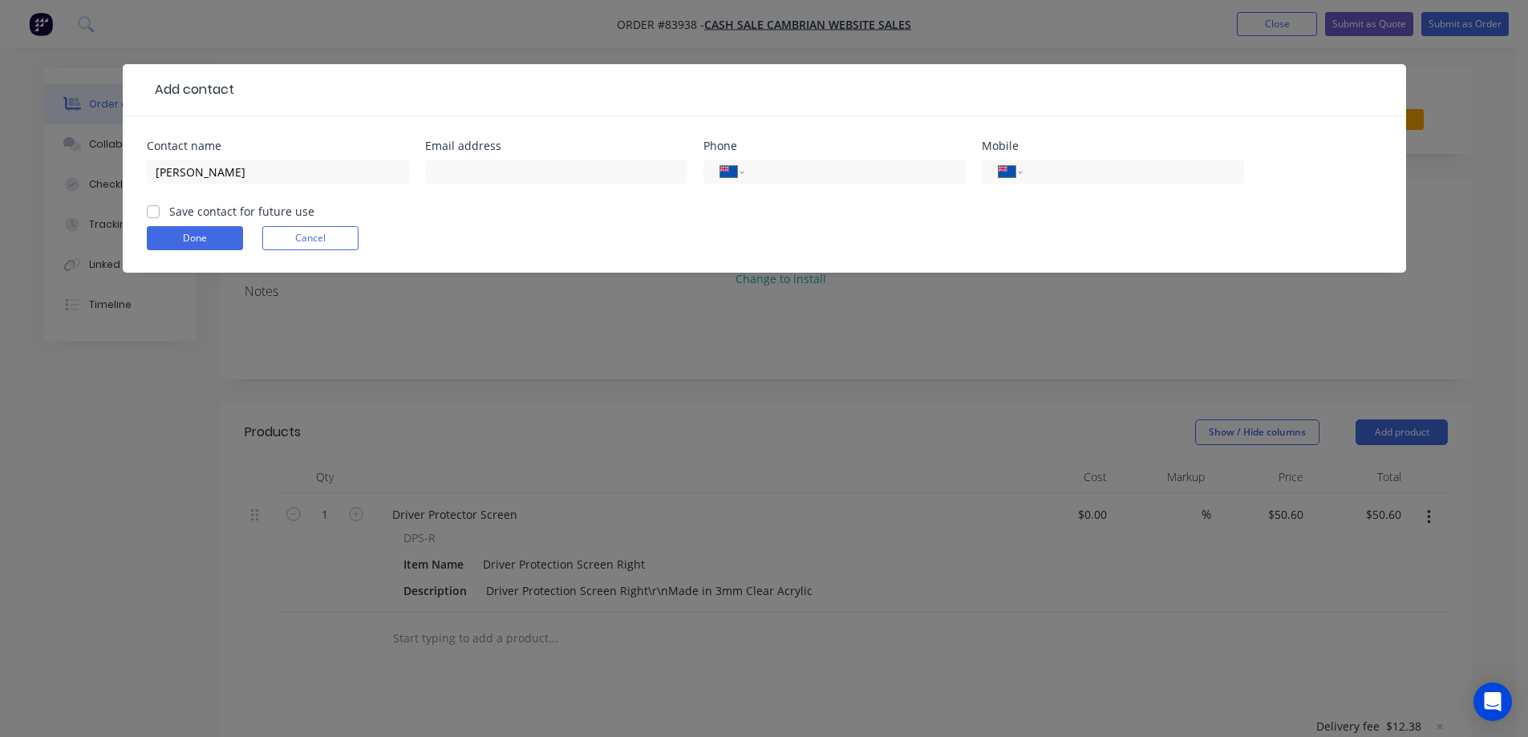
checkbox input "true"
click at [365, 176] on input "[PERSON_NAME]" at bounding box center [278, 172] width 262 height 24
paste input "Metlife Care - Gulf Rise"
type input "[PERSON_NAME] - Metlife Care - Gulf Rise"
click at [606, 177] on input "text" at bounding box center [556, 172] width 262 height 24
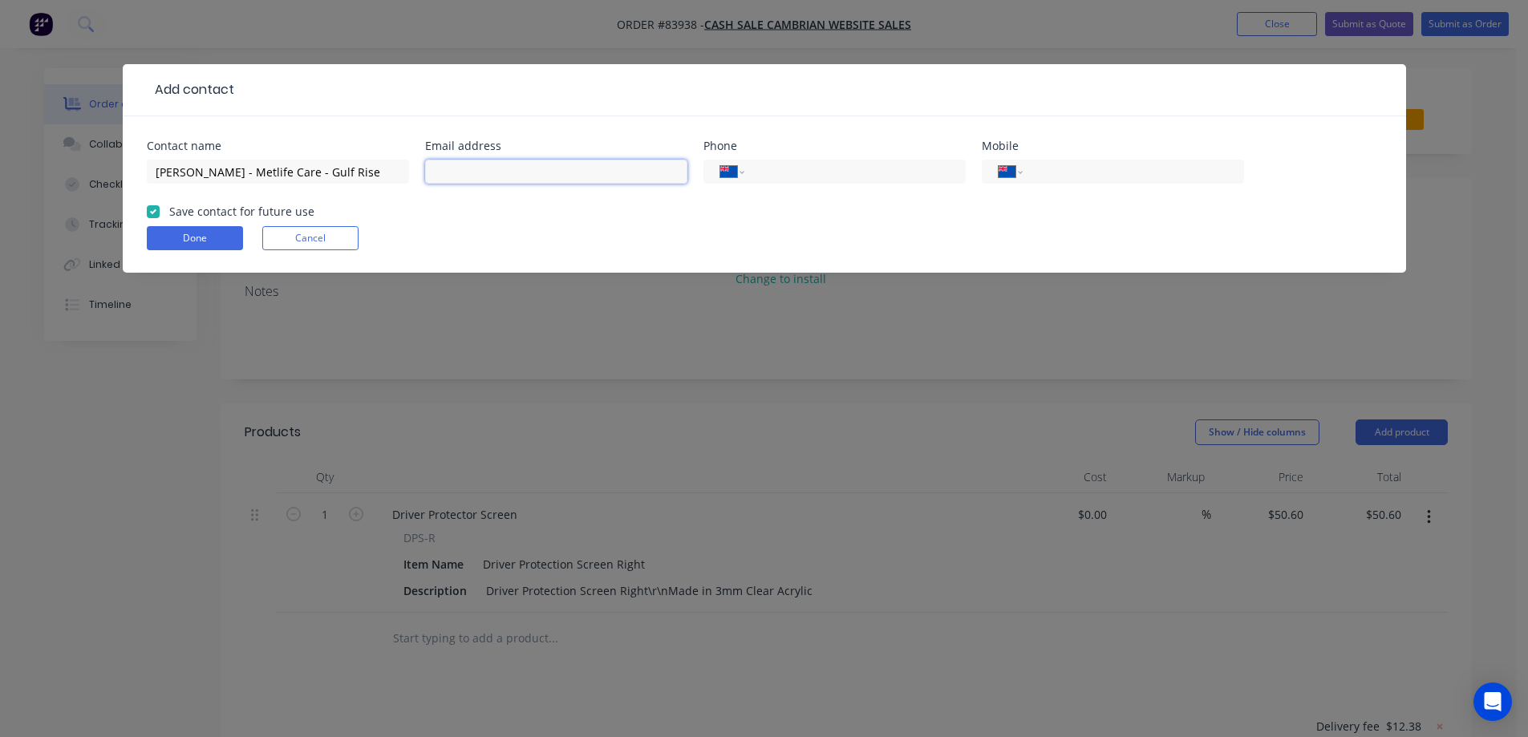
paste input "[EMAIL_ADDRESS][DOMAIN_NAME]"
type input "[EMAIL_ADDRESS][DOMAIN_NAME]"
drag, startPoint x: 1092, startPoint y: 176, endPoint x: 1078, endPoint y: 179, distance: 14.8
click at [1092, 176] on input "tel" at bounding box center [1130, 172] width 192 height 18
paste input "027 221 4520"
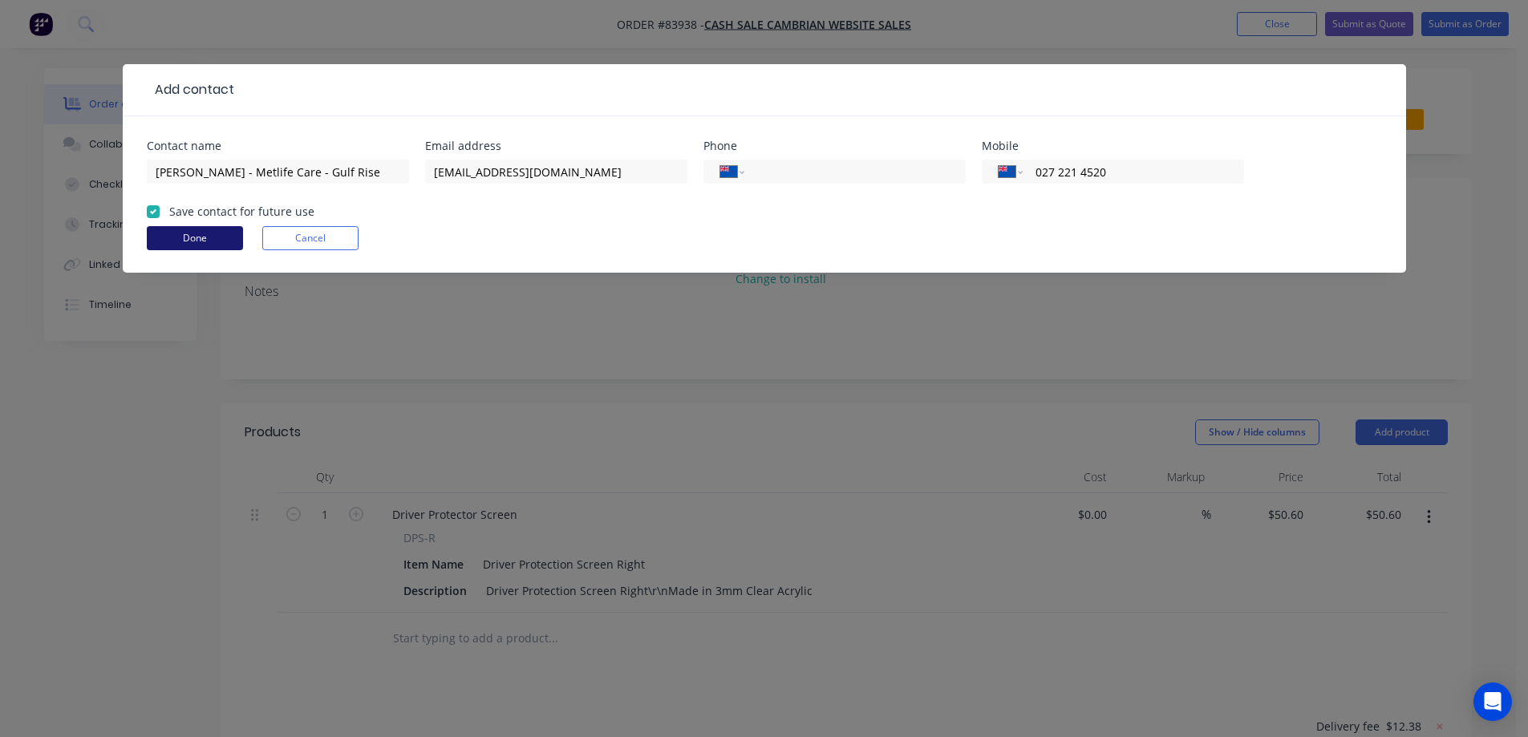
type input "027 221 4520"
click at [184, 236] on button "Done" at bounding box center [195, 238] width 96 height 24
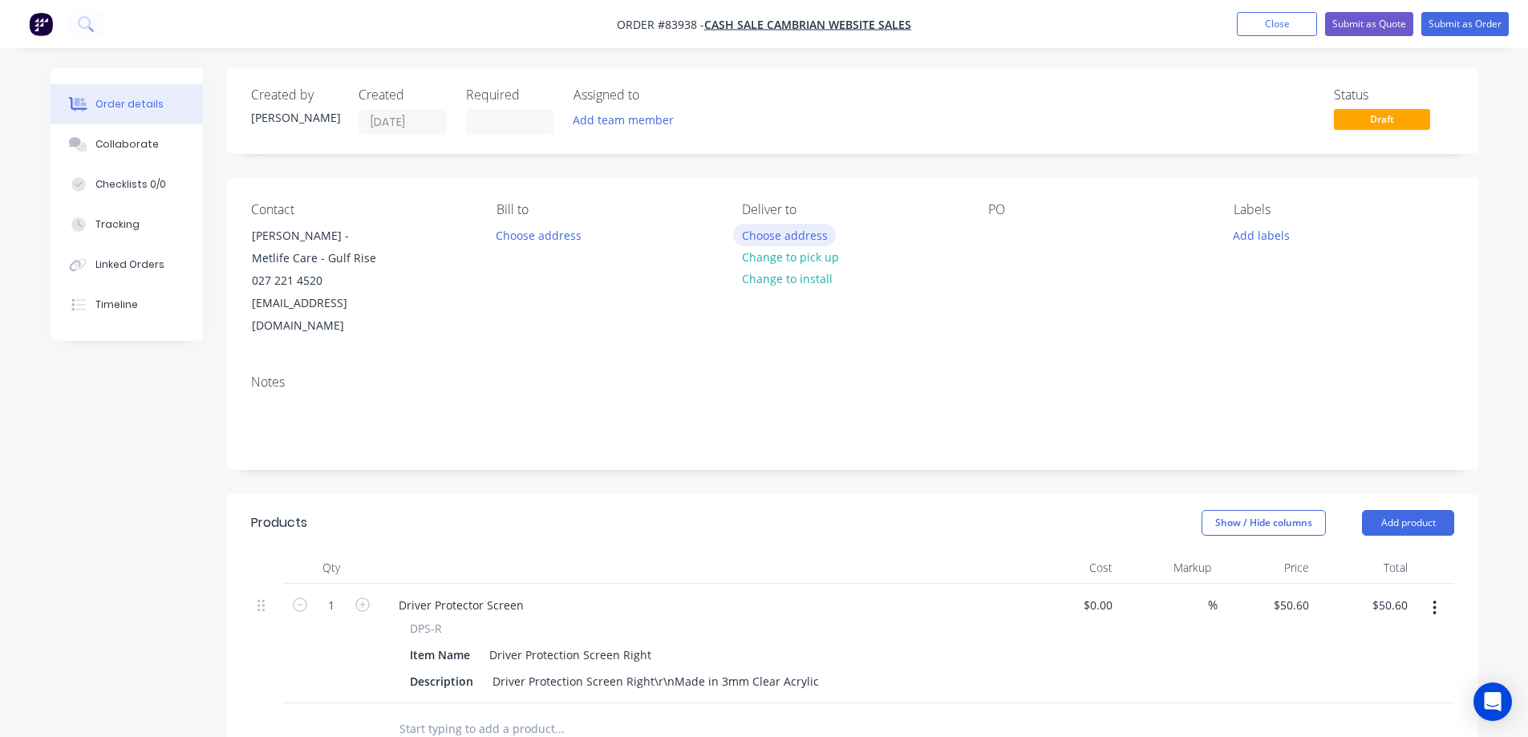
click at [779, 222] on div "Deliver to Choose address Change to pick up Change to install" at bounding box center [852, 270] width 220 height 136
click at [776, 231] on button "Choose address" at bounding box center [784, 235] width 103 height 22
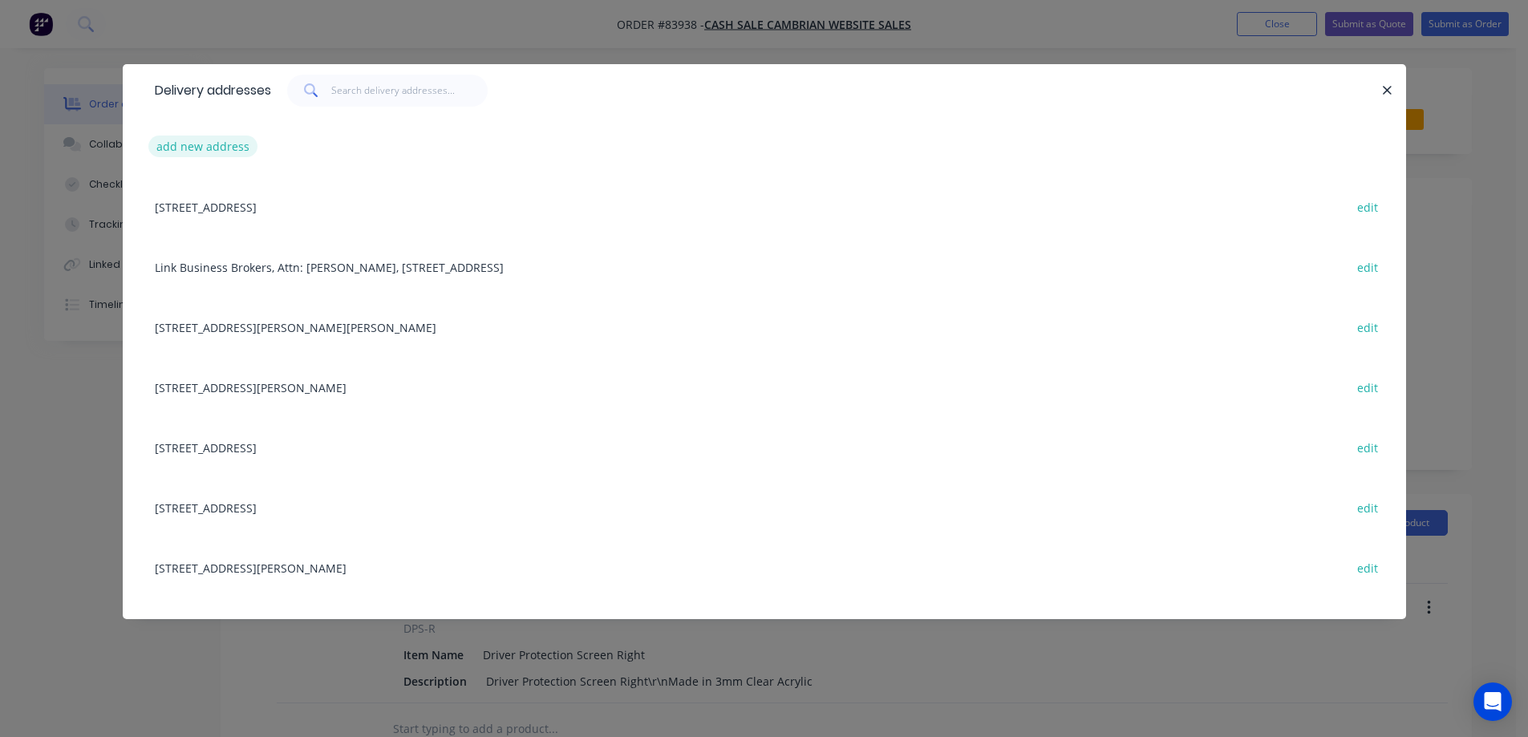
click at [166, 146] on button "add new address" at bounding box center [203, 147] width 110 height 22
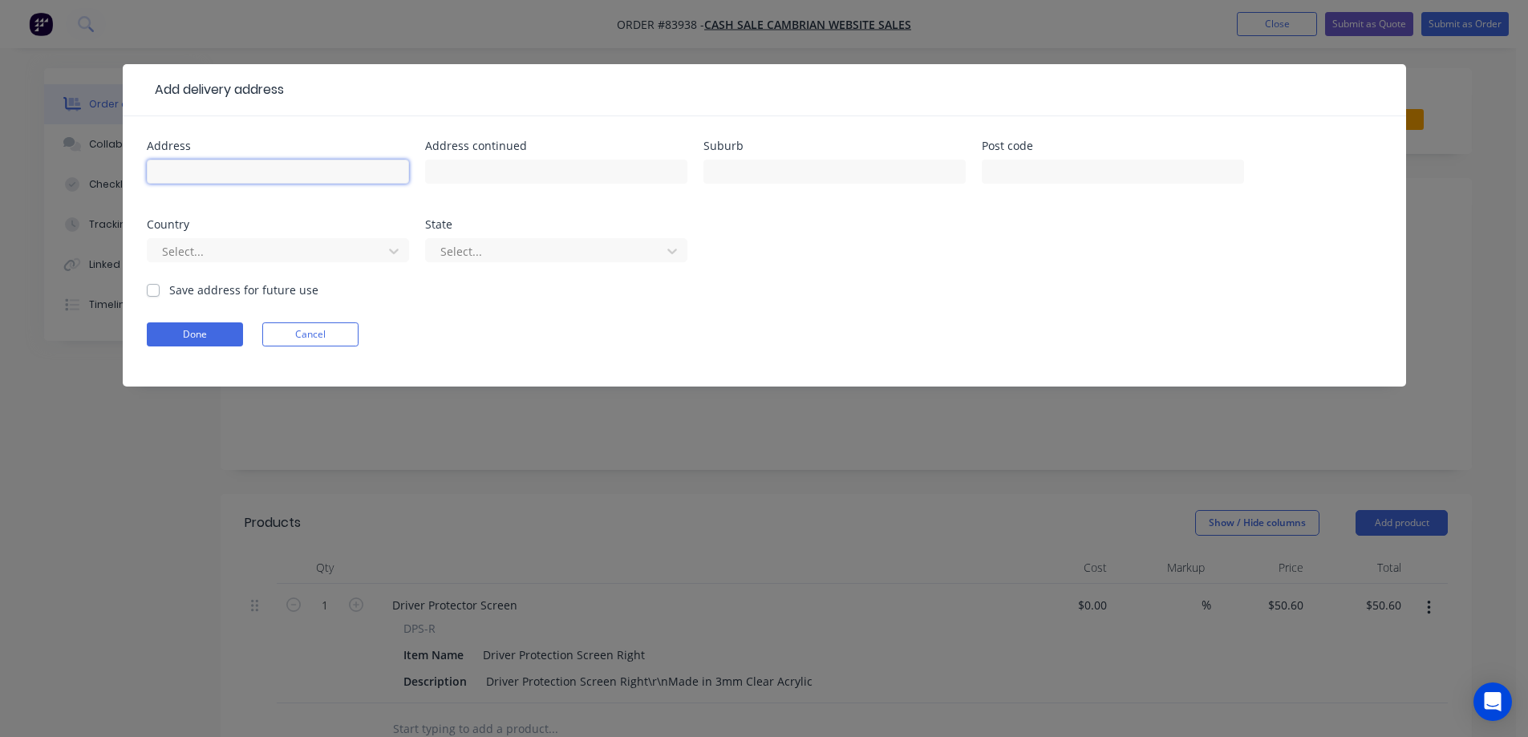
click at [322, 170] on input "text" at bounding box center [278, 172] width 262 height 24
paste input "[STREET_ADDRESS][PERSON_NAME]"
click at [152, 176] on input "[STREET_ADDRESS][PERSON_NAME]" at bounding box center [278, 172] width 262 height 24
paste input "Reception"
type input "attn Reception - [STREET_ADDRESS][PERSON_NAME]"
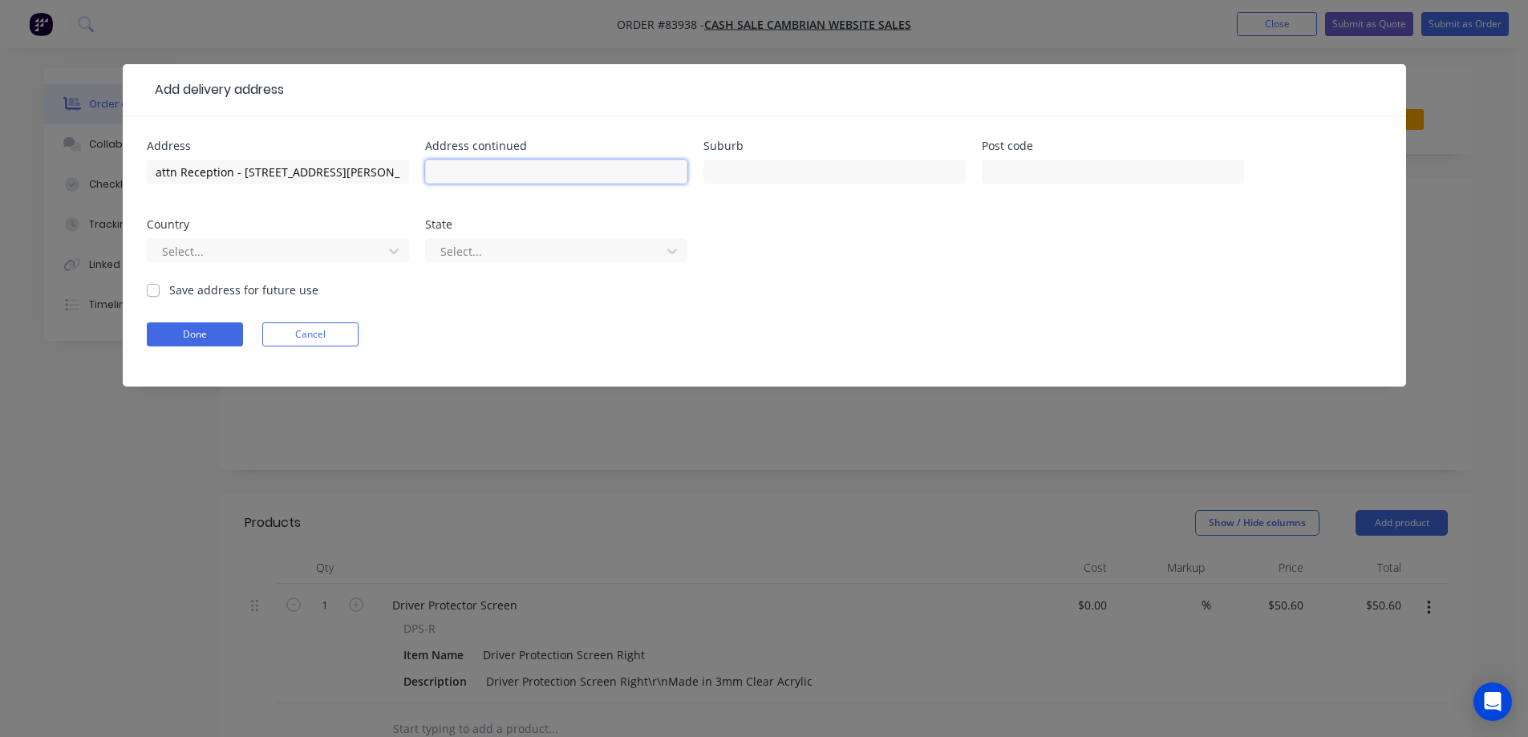
click at [582, 180] on input "text" at bounding box center [556, 172] width 262 height 24
paste input "[GEOGRAPHIC_DATA]"
type input "[GEOGRAPHIC_DATA]"
click at [691, 171] on div "Address attn Reception - 89 [PERSON_NAME] Drive Address continued [GEOGRAPHIC_D…" at bounding box center [764, 210] width 1235 height 141
click at [756, 176] on input "text" at bounding box center [834, 172] width 262 height 24
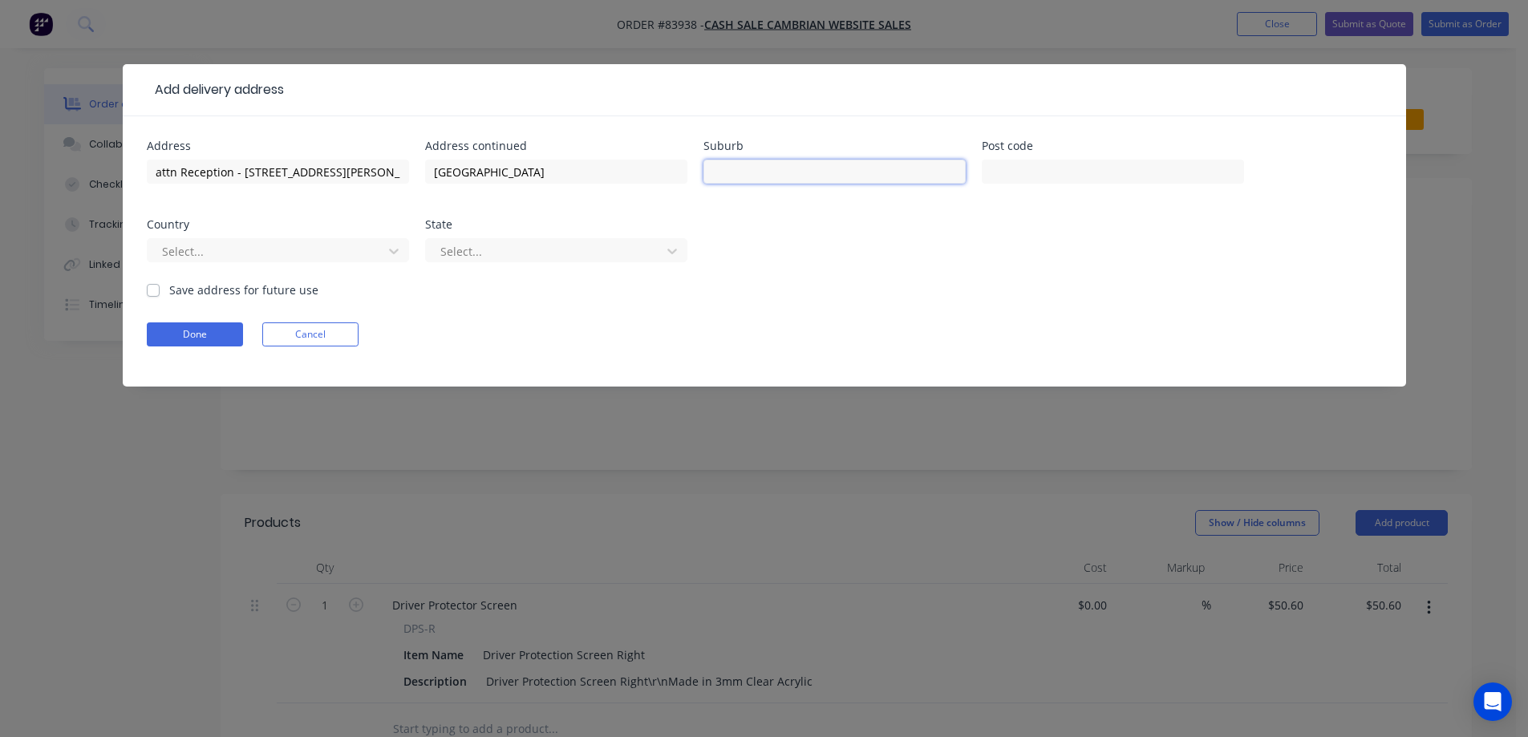
paste input "Whangaparaoa"
type input "Whangaparaoa"
click at [1095, 172] on input "text" at bounding box center [1113, 172] width 262 height 24
type input "0932"
click at [212, 334] on button "Done" at bounding box center [195, 334] width 96 height 24
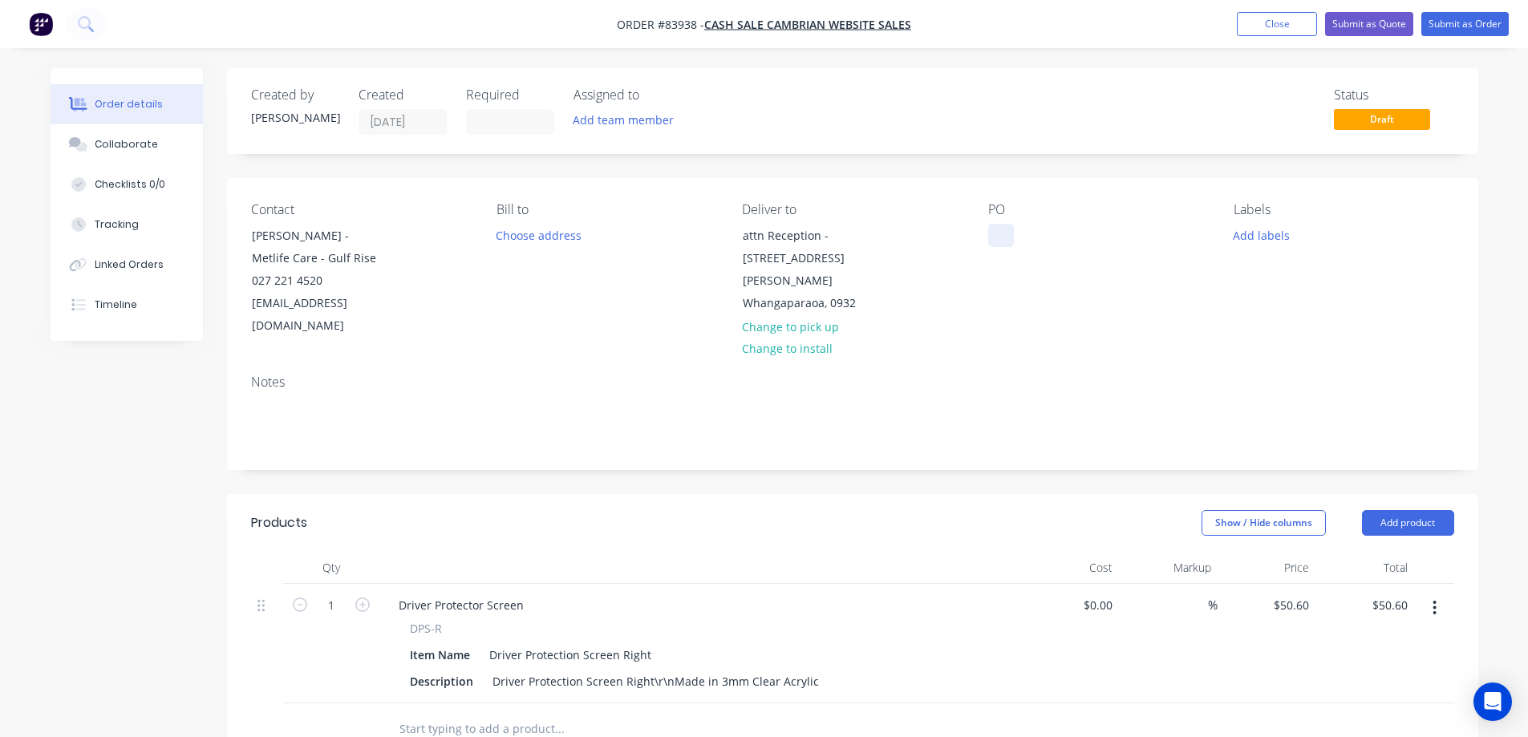
click at [989, 233] on div at bounding box center [1001, 235] width 26 height 23
drag, startPoint x: 346, startPoint y: 230, endPoint x: 400, endPoint y: 253, distance: 59.3
click at [400, 253] on div "Contact [PERSON_NAME] - Metlife Care - Gulf Rise 027 221 4520 [EMAIL_ADDRESS][D…" at bounding box center [361, 270] width 220 height 136
copy div "Metlife Care - Gulf Rise"
click at [1063, 233] on div "WEB35368" at bounding box center [1029, 235] width 82 height 23
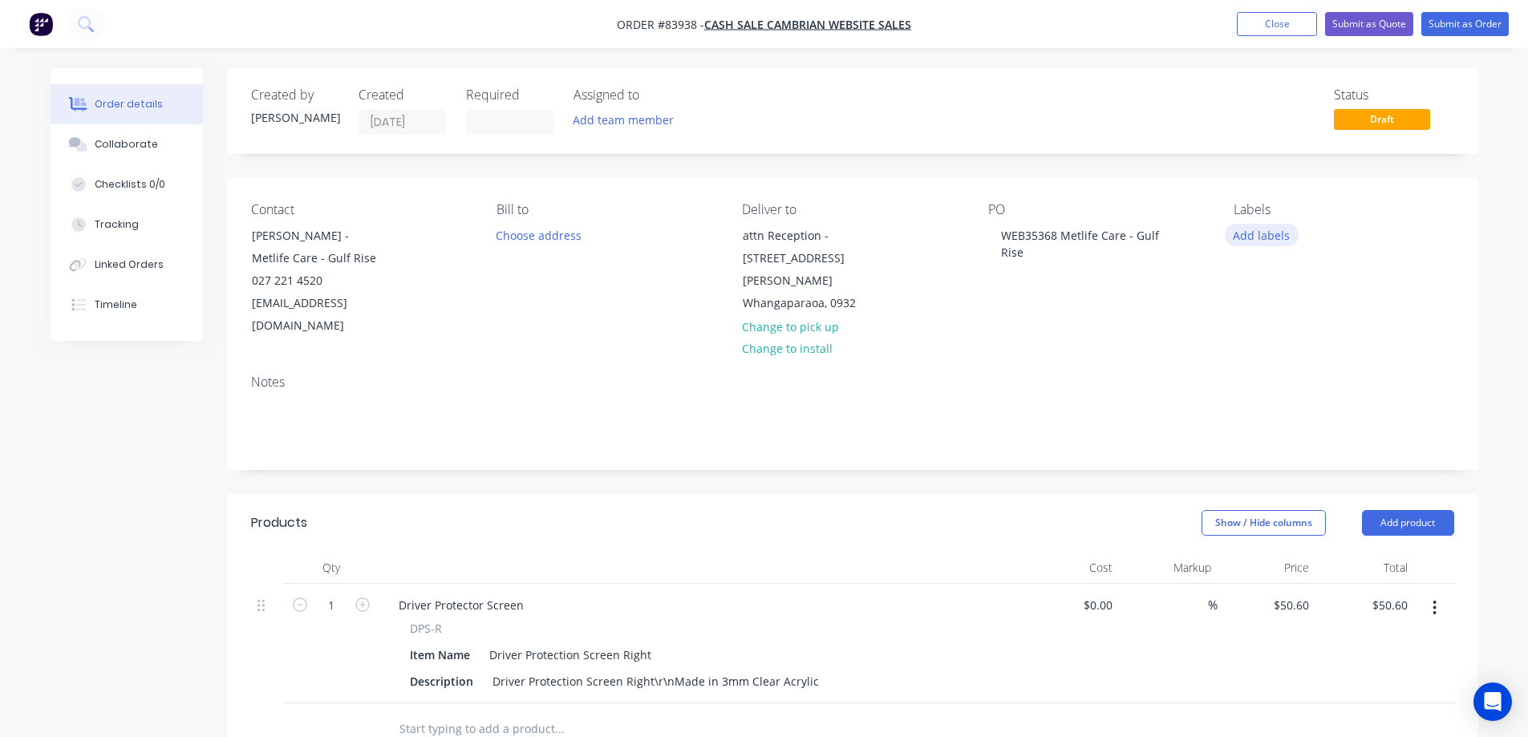
click at [1270, 243] on button "Add labels" at bounding box center [1262, 235] width 74 height 22
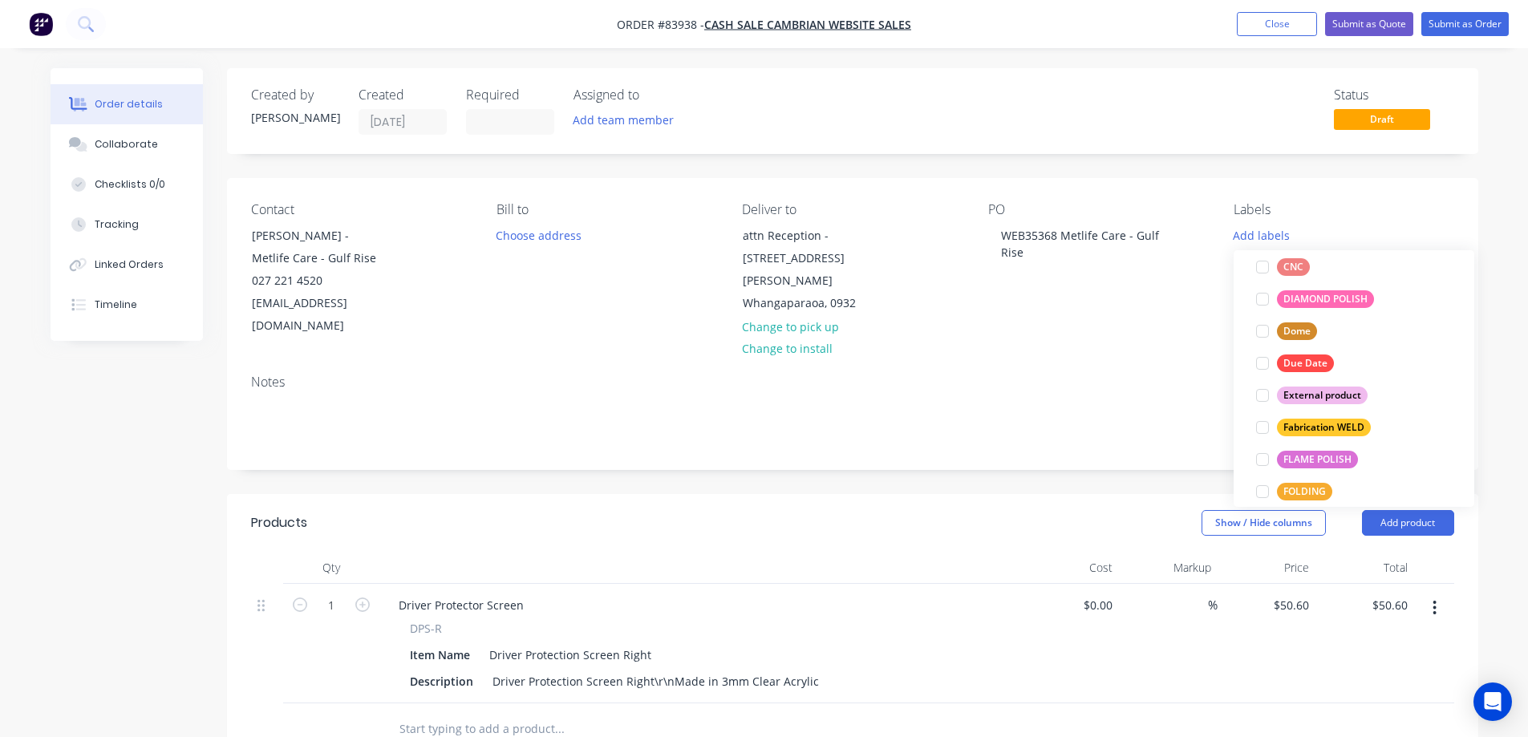
scroll to position [610, 0]
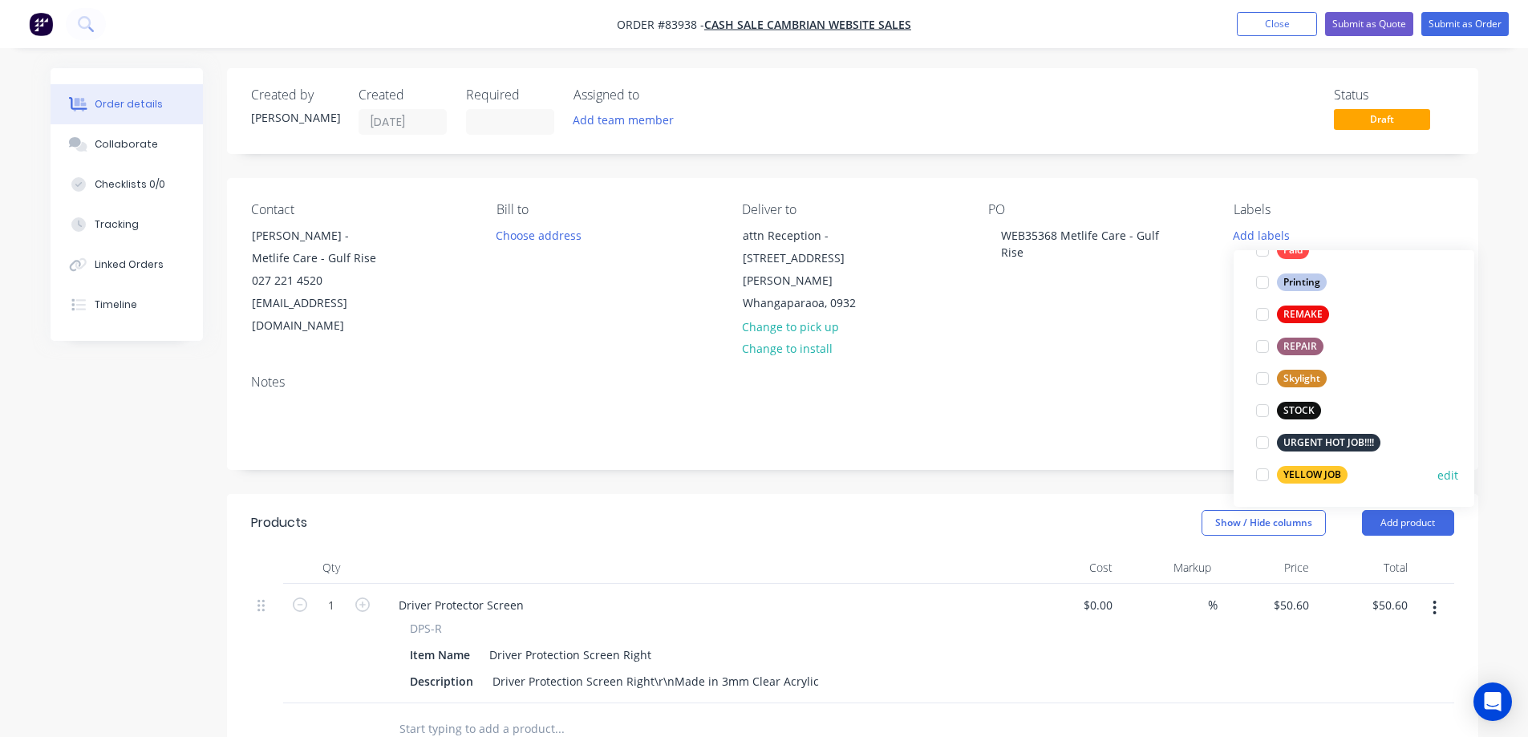
click at [1303, 471] on div "YELLOW JOB" at bounding box center [1312, 475] width 71 height 18
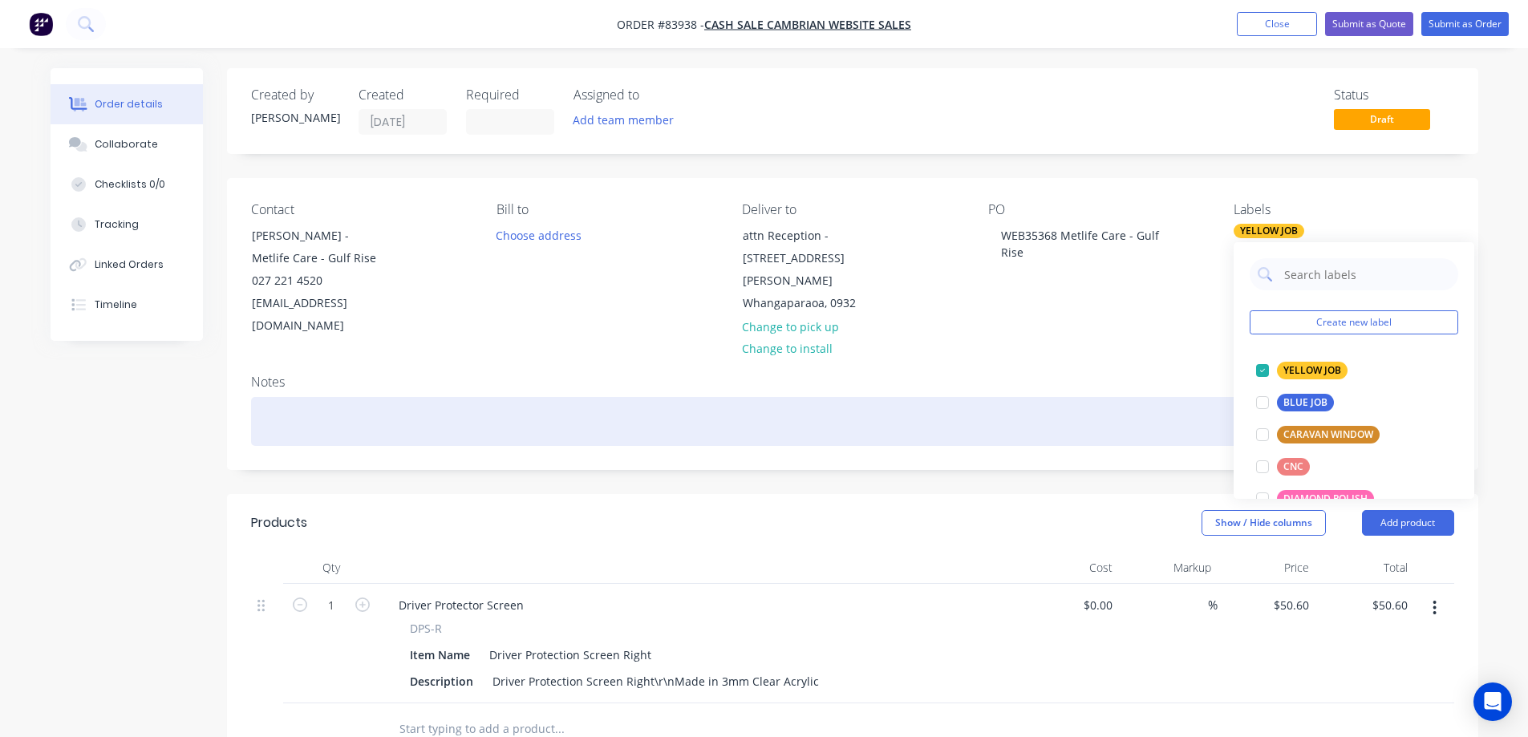
click at [1153, 397] on div at bounding box center [852, 421] width 1203 height 49
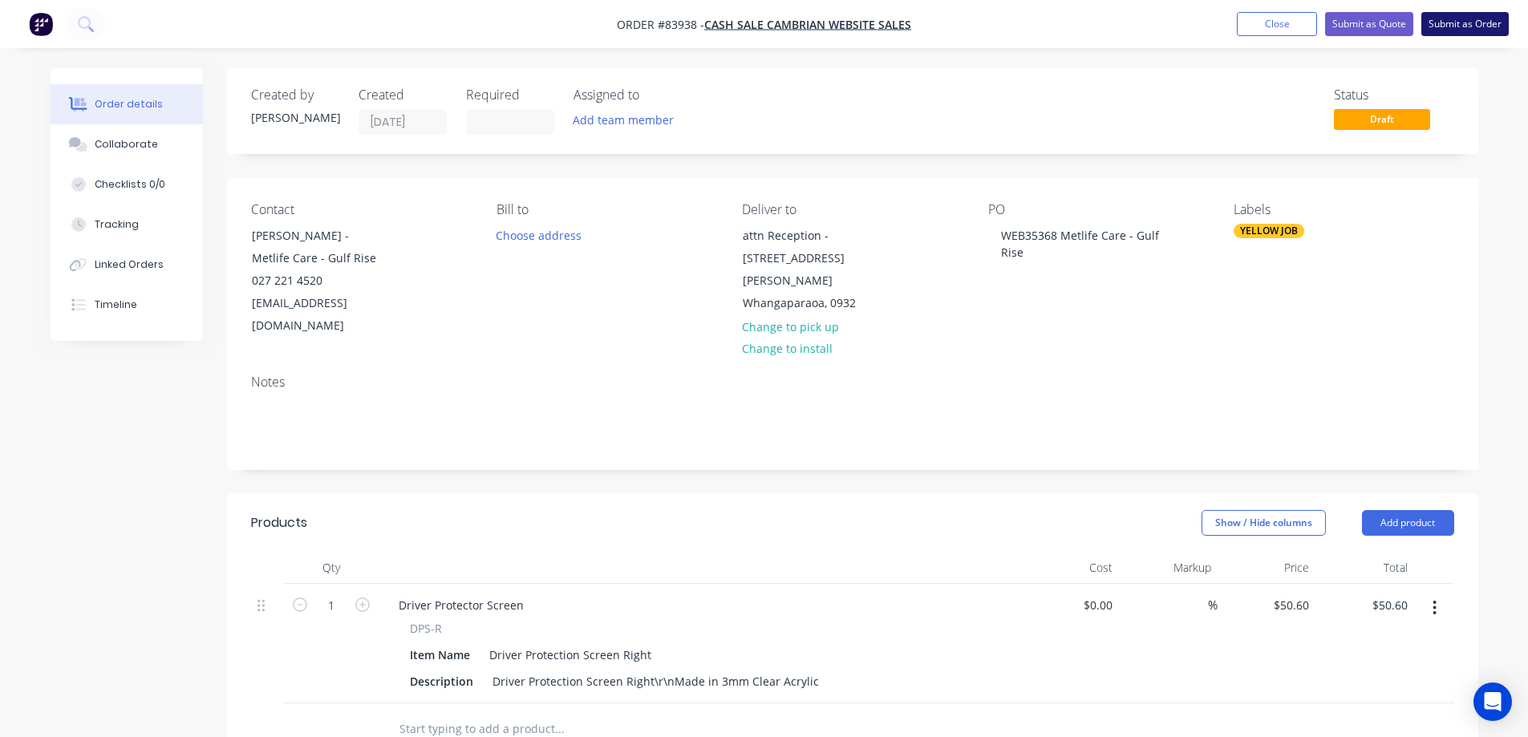
click at [1456, 28] on button "Submit as Order" at bounding box center [1464, 24] width 87 height 24
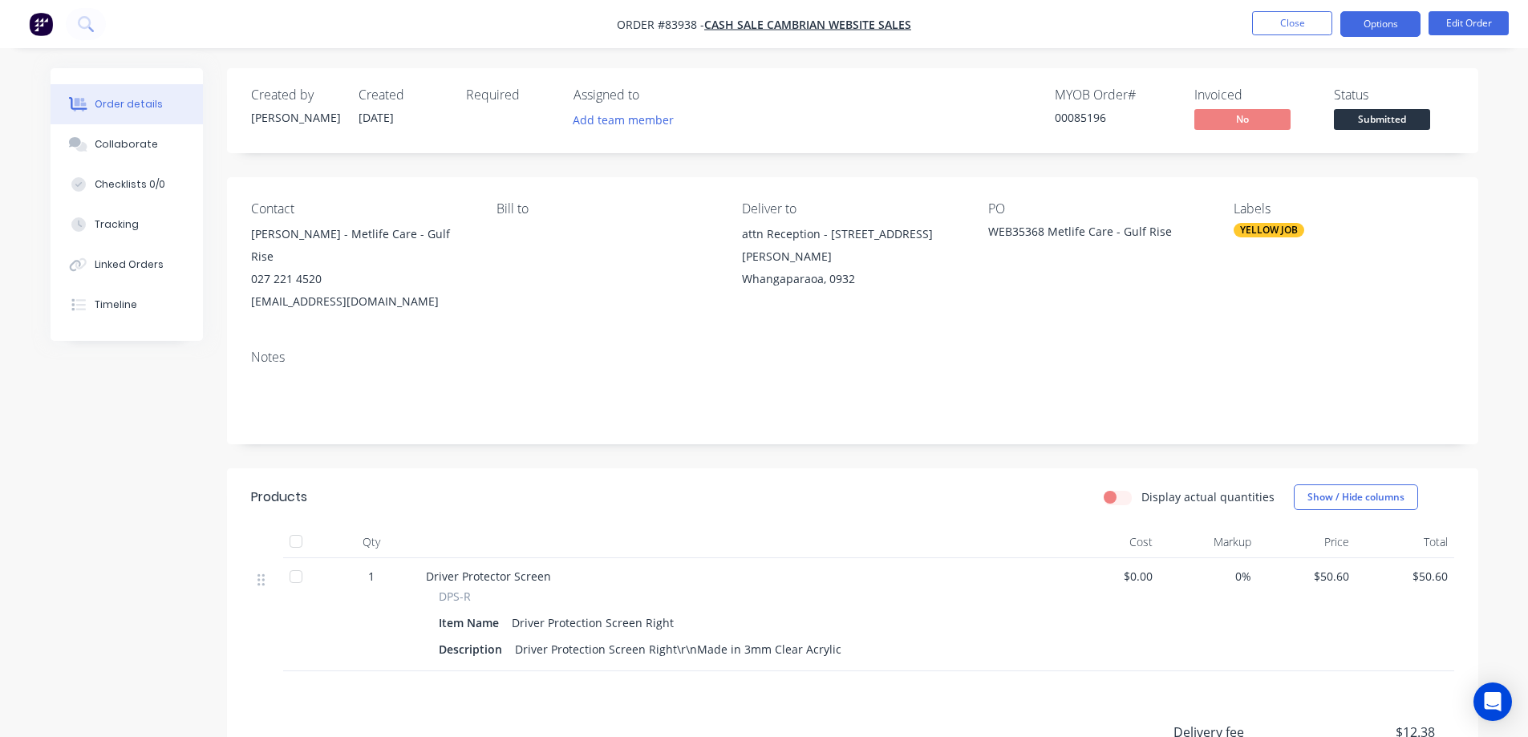
click at [1341, 26] on button "Options" at bounding box center [1380, 24] width 80 height 26
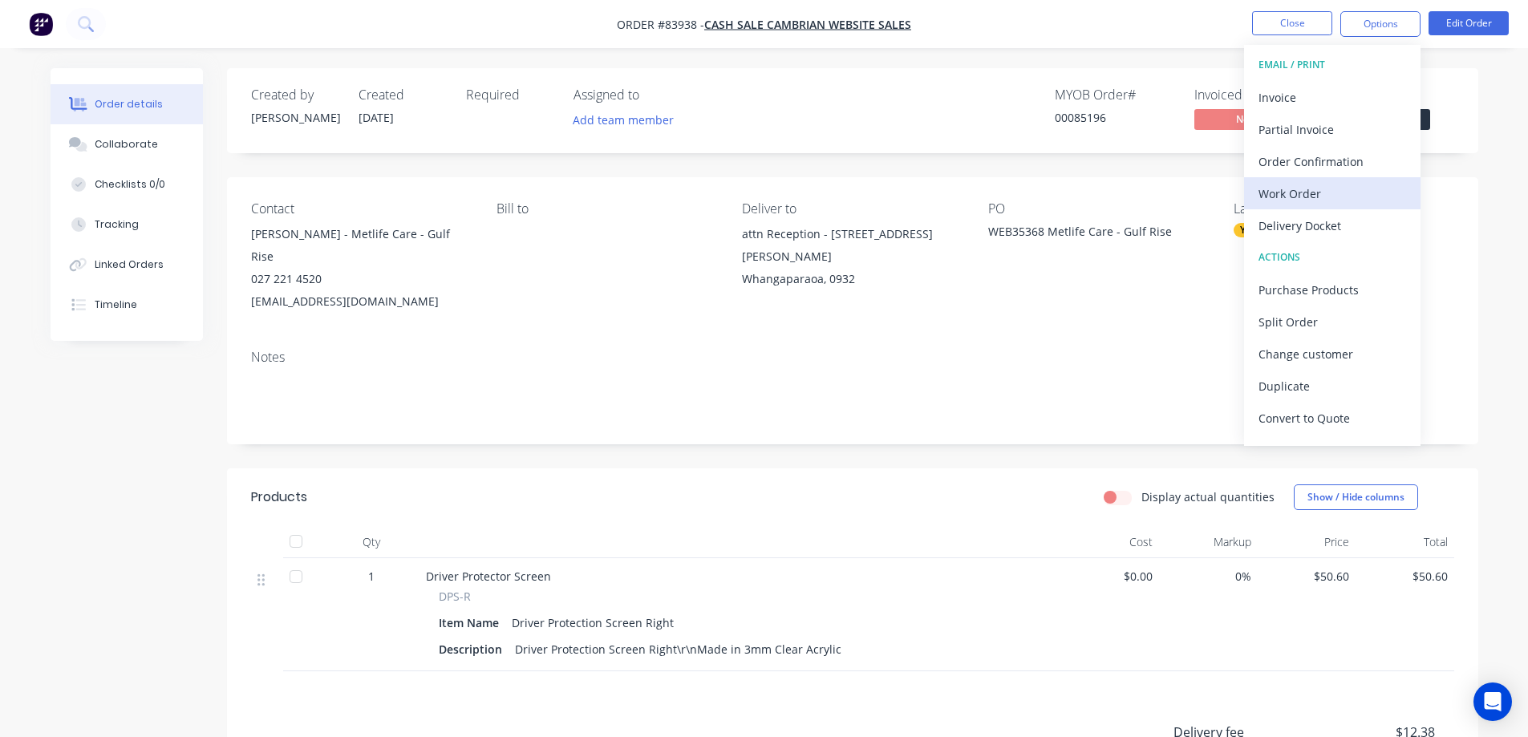
click at [1313, 193] on div "Work Order" at bounding box center [1332, 193] width 148 height 23
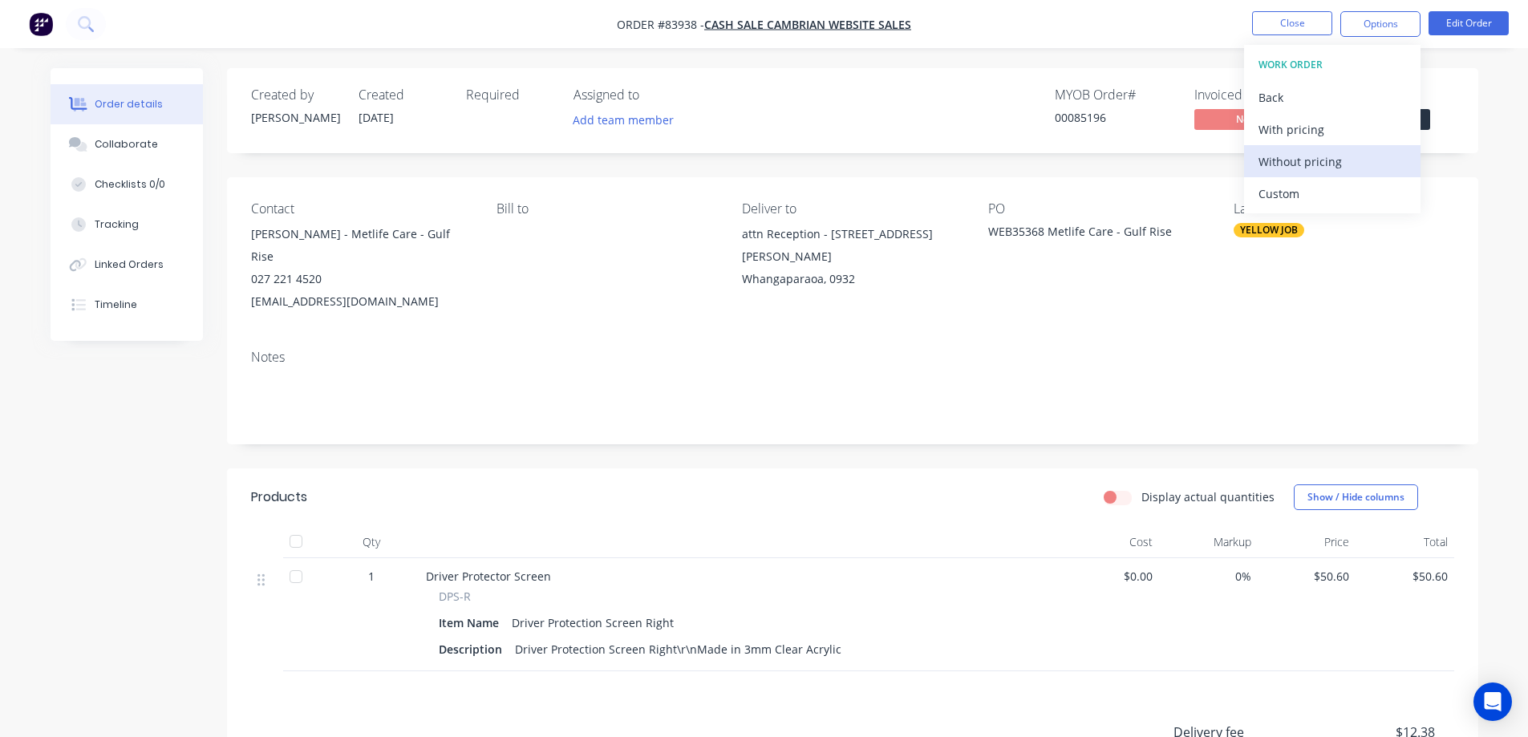
click at [1316, 162] on div "Without pricing" at bounding box center [1332, 161] width 148 height 23
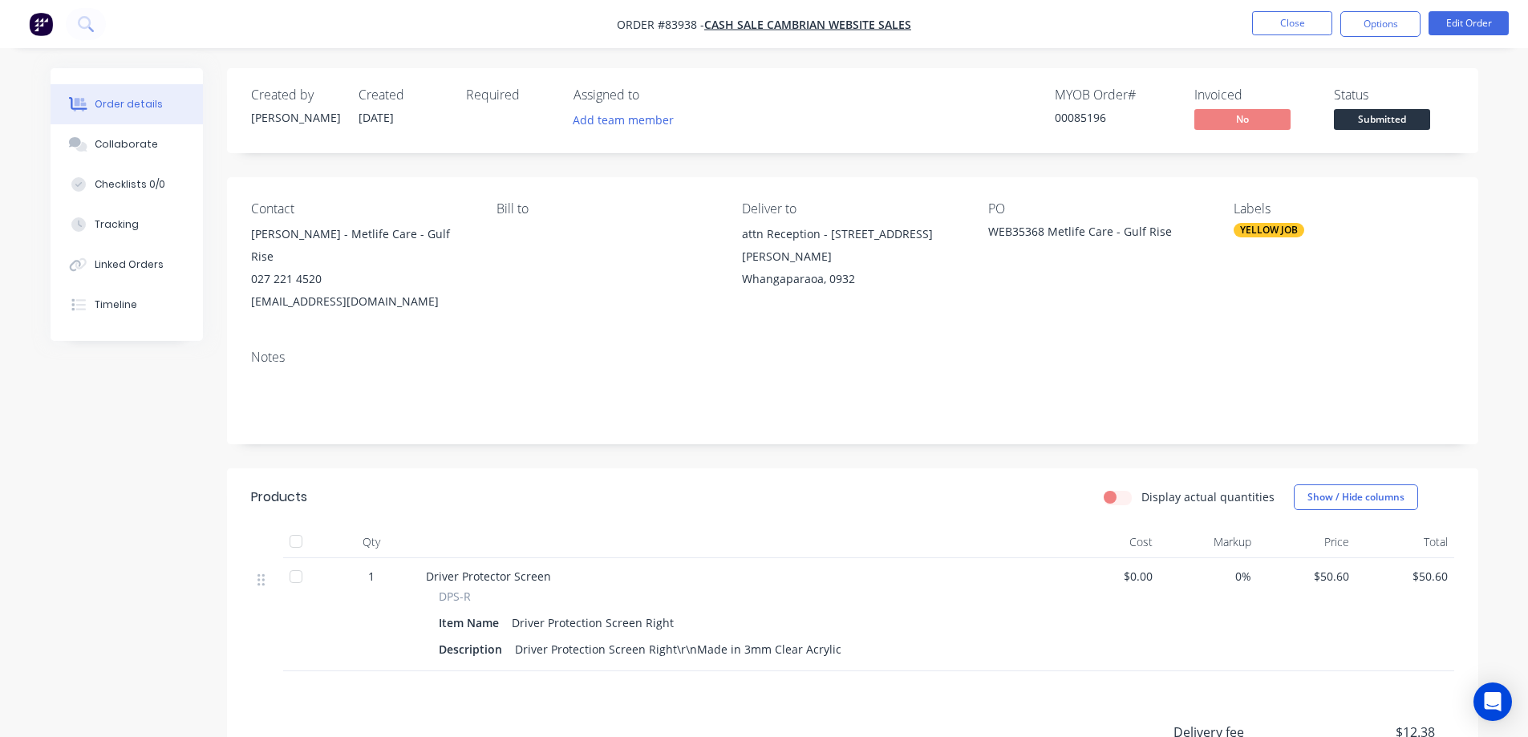
click at [1100, 120] on div "00085196" at bounding box center [1115, 117] width 120 height 17
copy div "00085196"
click at [1202, 79] on div "Created by [PERSON_NAME] Created [DATE] Required Assigned to Add team member MY…" at bounding box center [852, 110] width 1251 height 85
click at [1391, 23] on button "Options" at bounding box center [1380, 24] width 80 height 26
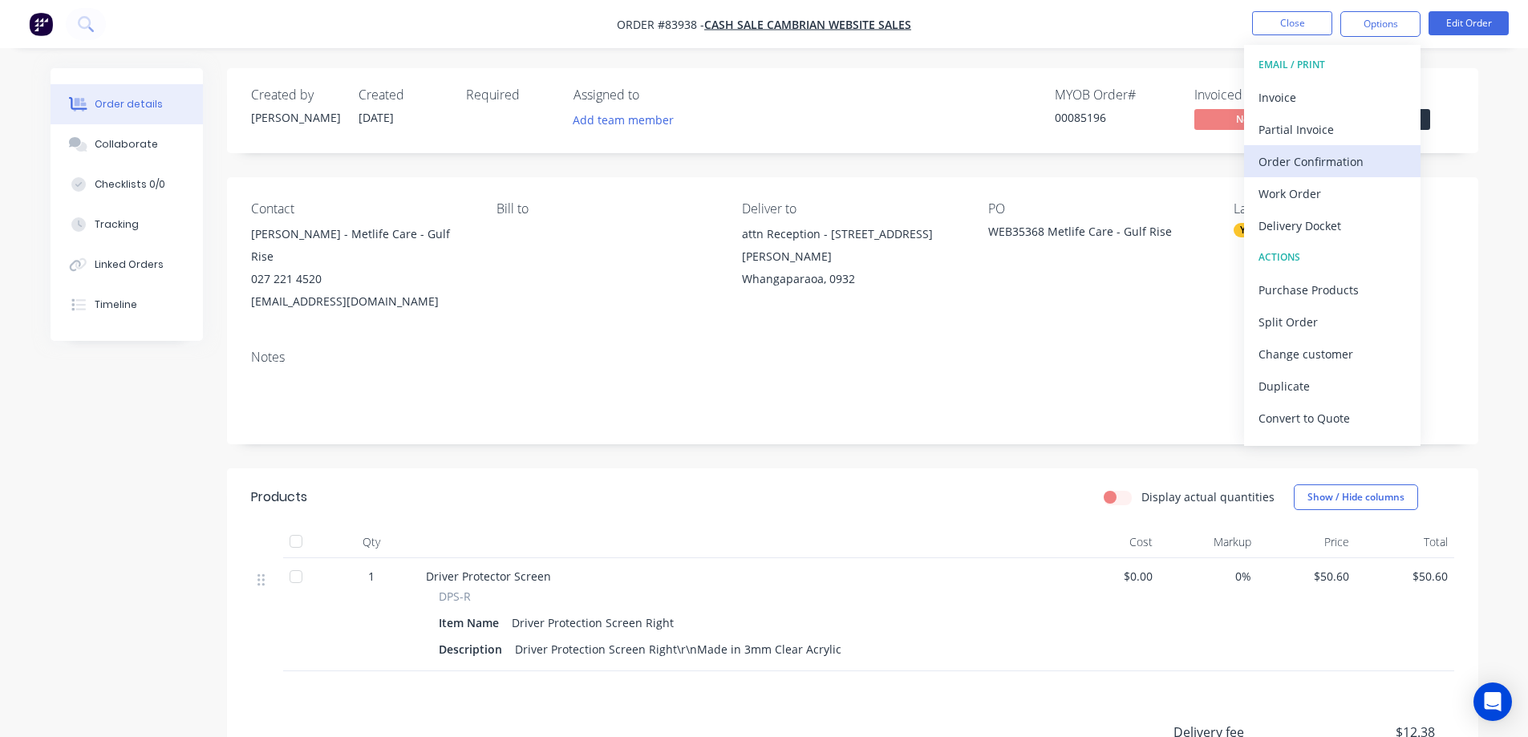
click at [1355, 152] on div "Order Confirmation" at bounding box center [1332, 161] width 148 height 23
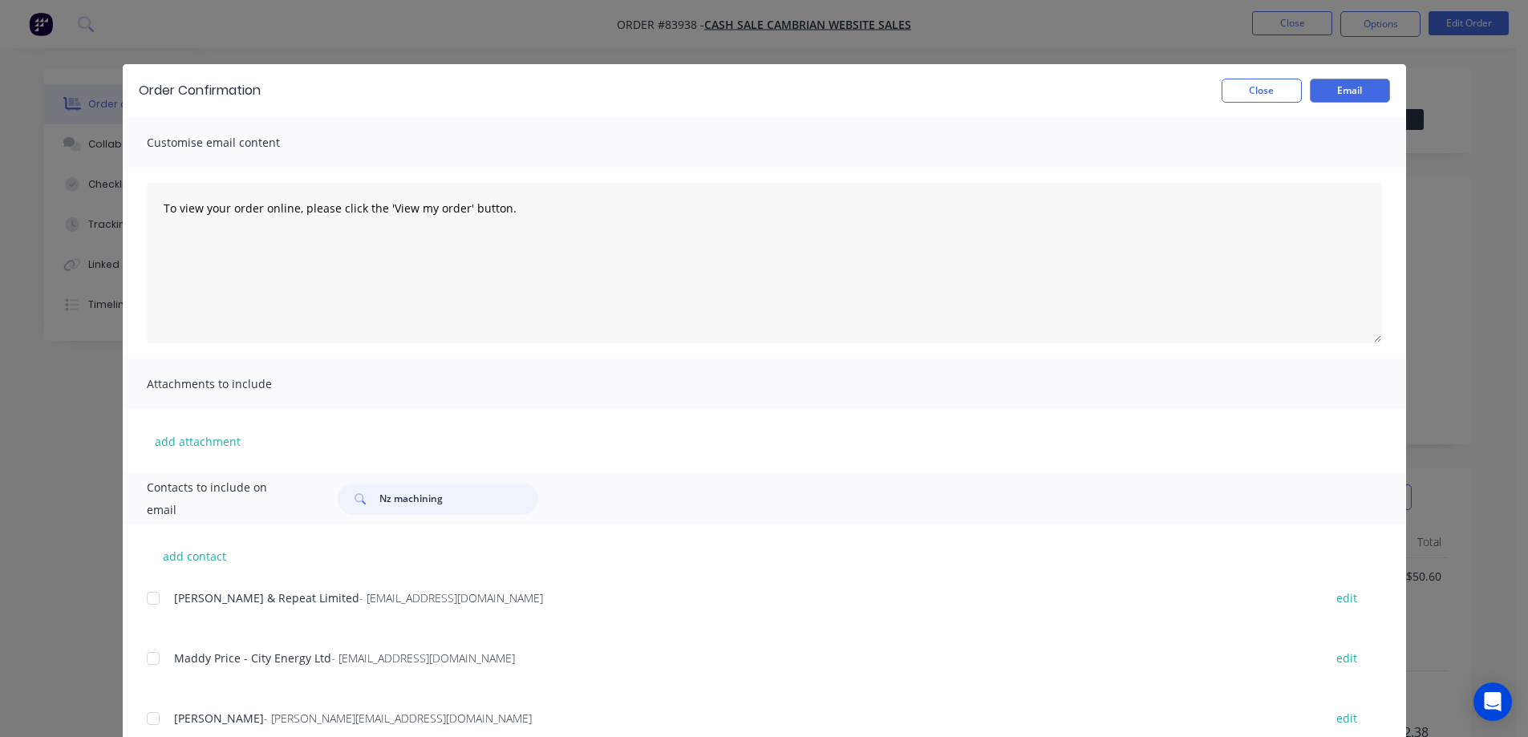
click at [402, 500] on input "Nz machining" at bounding box center [458, 499] width 159 height 32
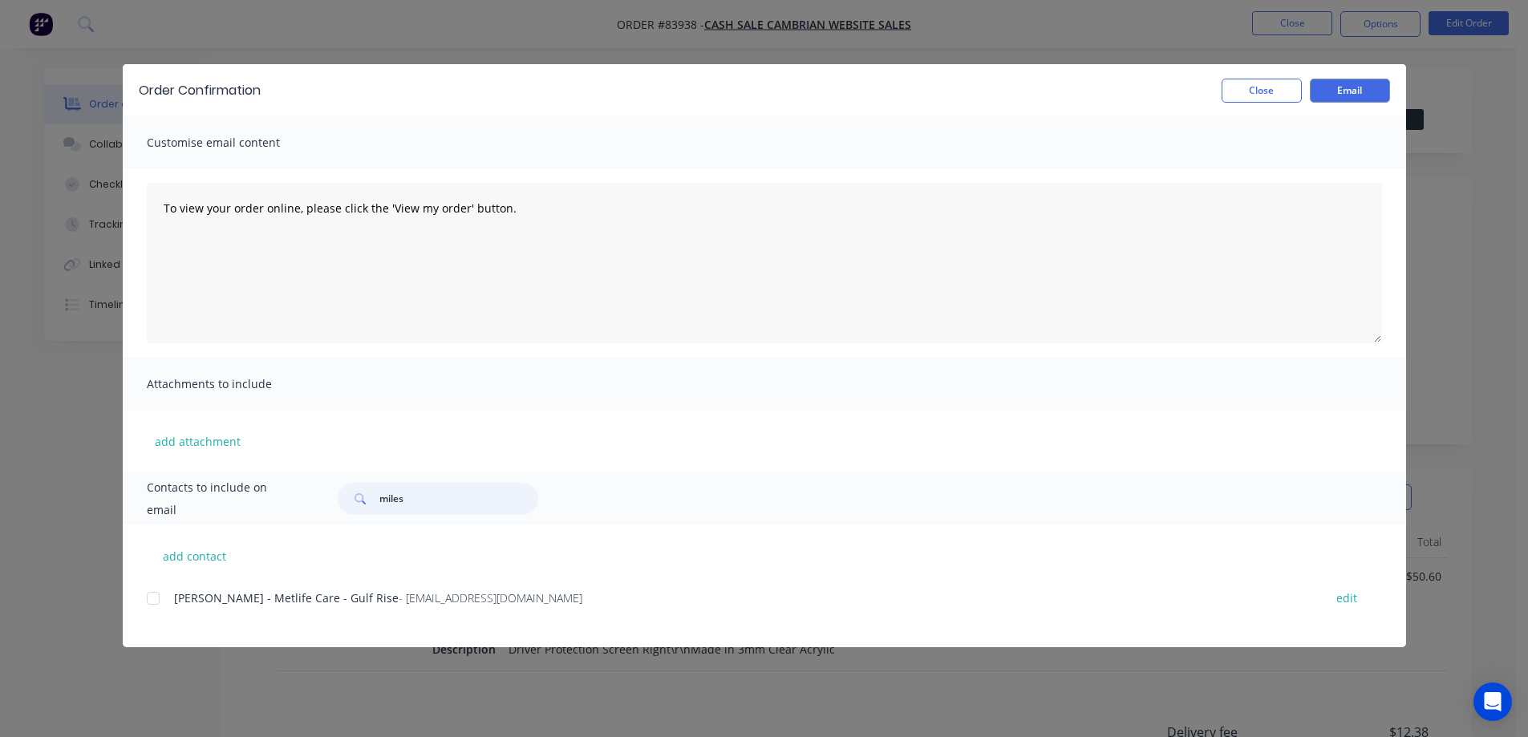
click at [148, 590] on div at bounding box center [153, 598] width 32 height 32
type input "miles"
click at [326, 158] on div "Customise email content" at bounding box center [764, 142] width 1283 height 52
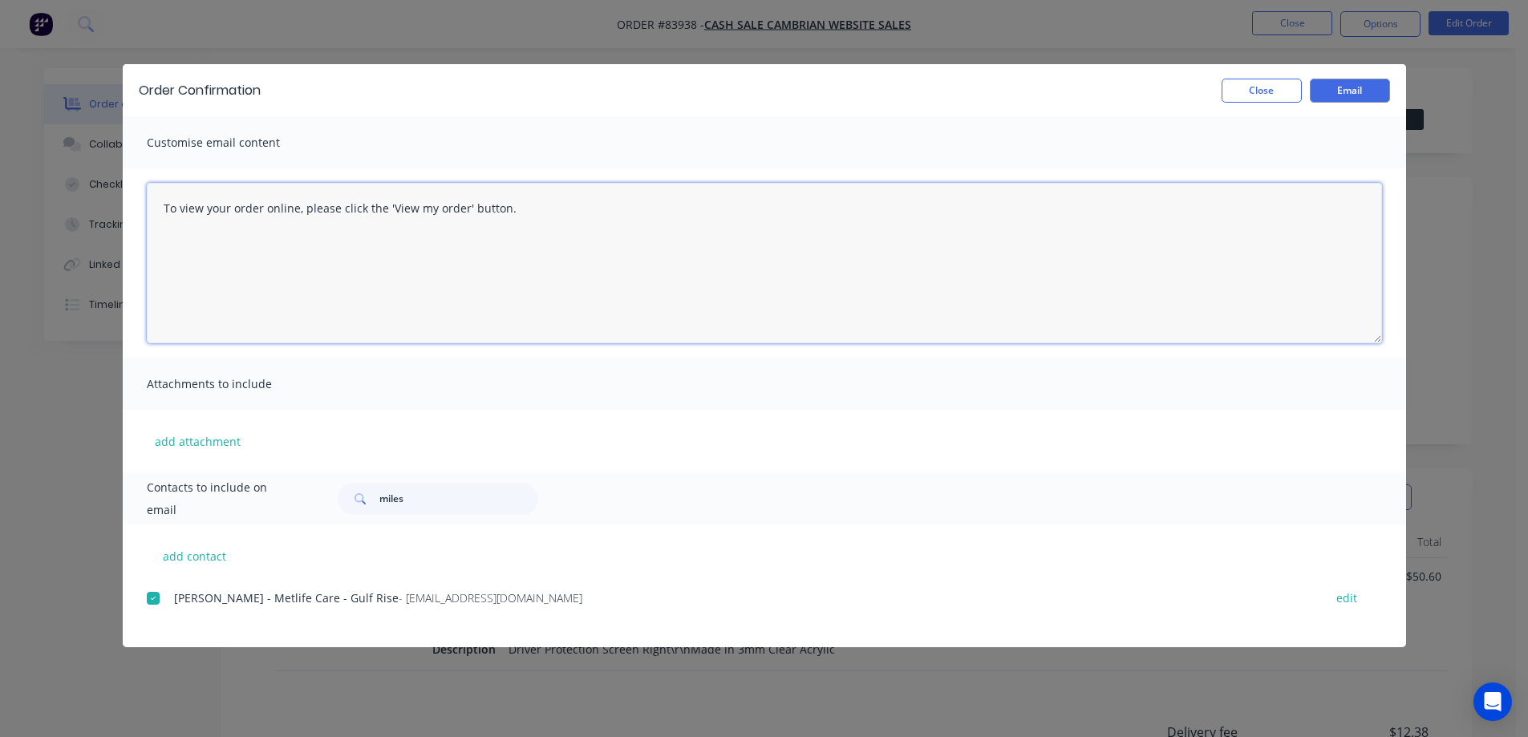
click at [346, 235] on textarea "To view your order online, please click the 'View my order' button." at bounding box center [764, 263] width 1235 height 160
paste textarea "[PERSON_NAME] you for your order, confirmation of your order is attached. This …"
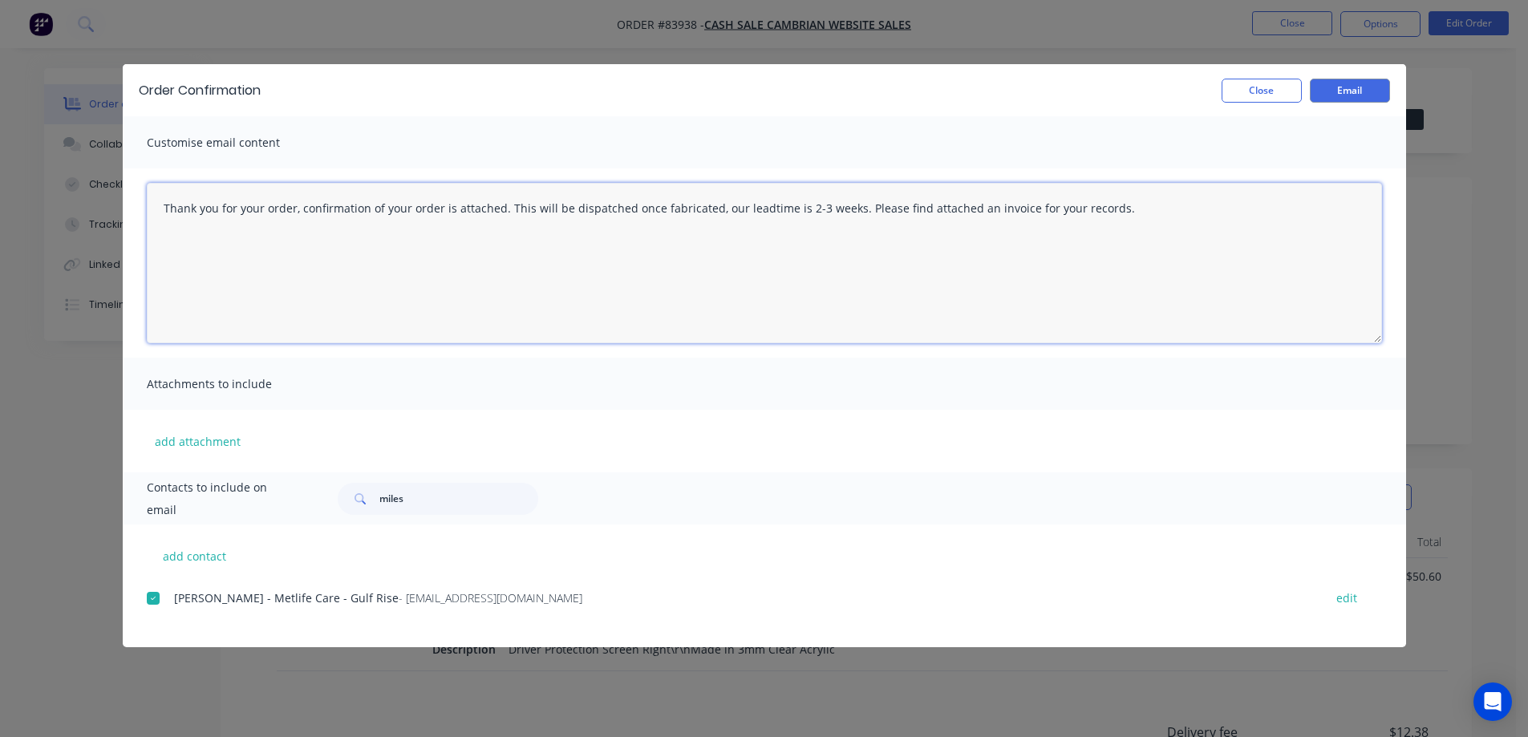
drag, startPoint x: 796, startPoint y: 211, endPoint x: 845, endPoint y: 214, distance: 48.2
click at [845, 214] on textarea "Thank you for your order, confirmation of your order is attached. This will be …" at bounding box center [764, 263] width 1235 height 160
click at [1178, 229] on textarea "Thank you for your order, confirmation of your order is attached. This will be …" at bounding box center [764, 263] width 1235 height 160
paste textarea "You will get an email from the freight company/couriers when it has been collec…"
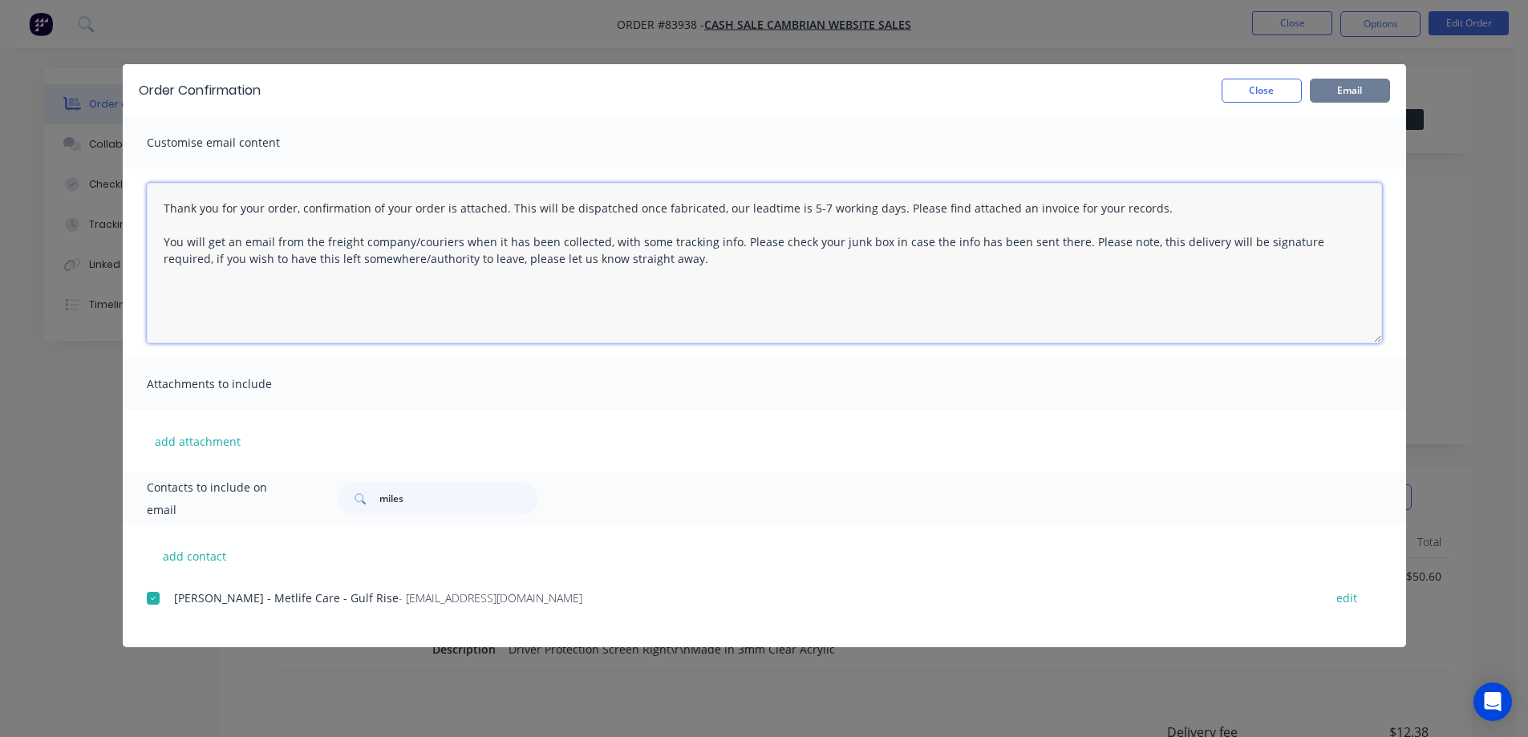
type textarea "Thank you for your order, confirmation of your order is attached. This will be …"
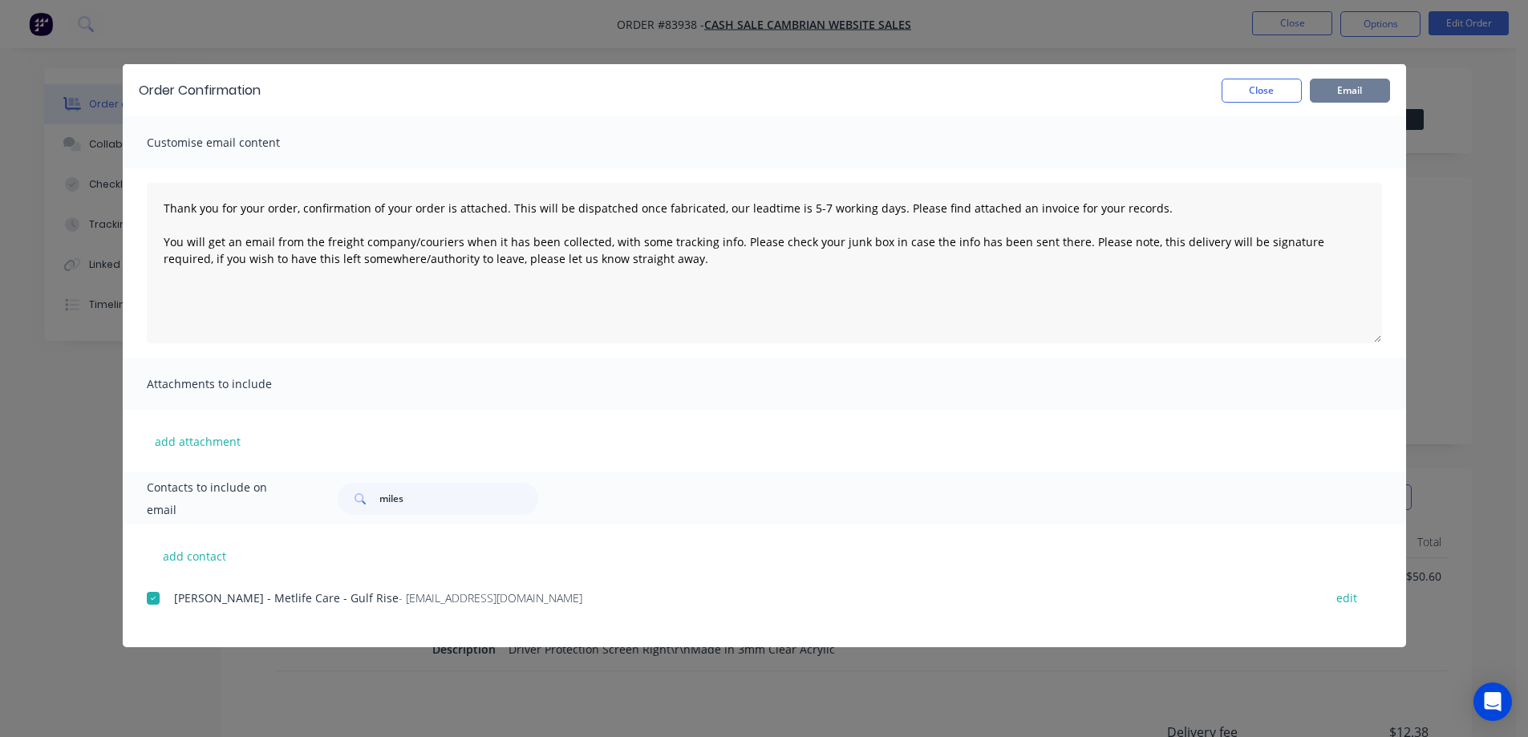
click at [1340, 90] on button "Email" at bounding box center [1350, 91] width 80 height 24
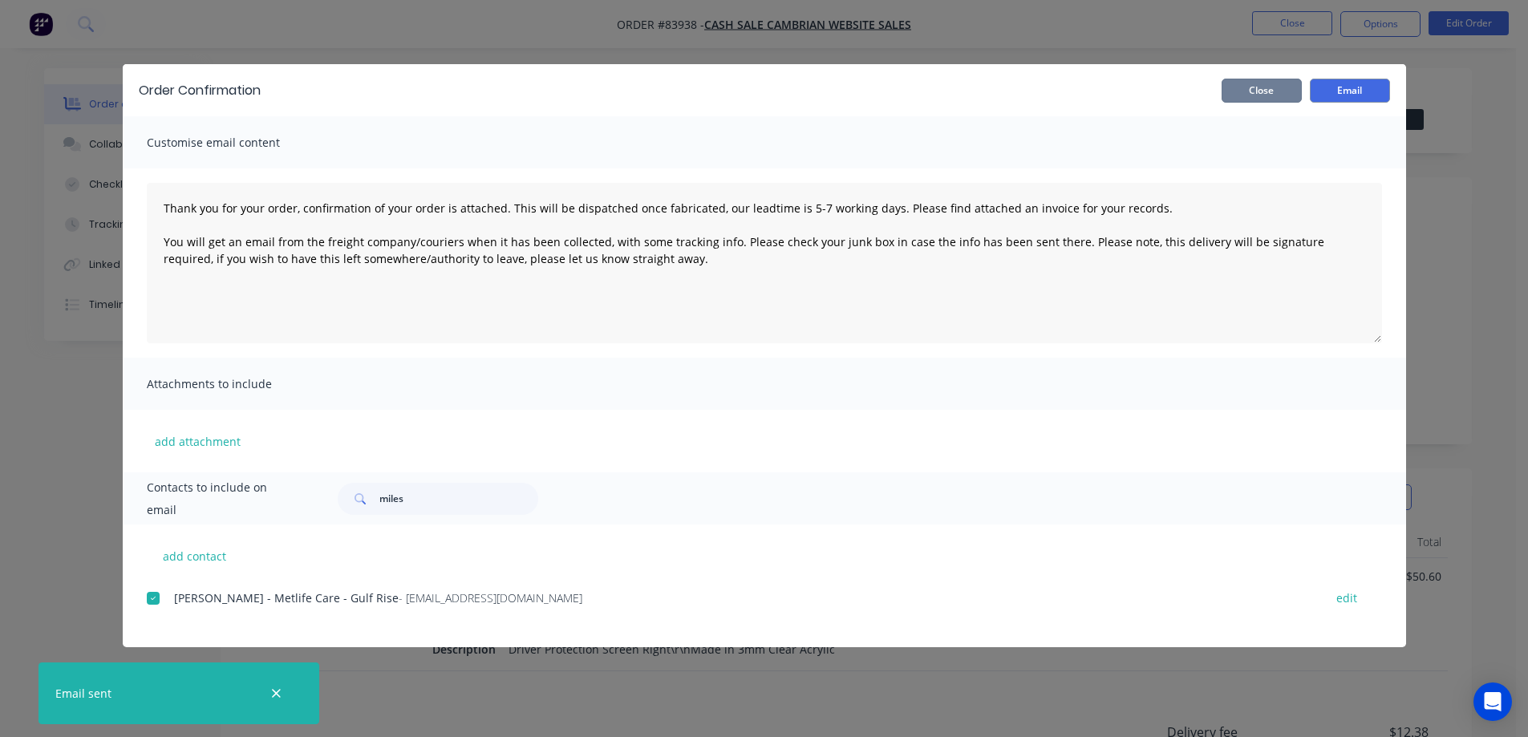
click at [1264, 92] on button "Close" at bounding box center [1262, 91] width 80 height 24
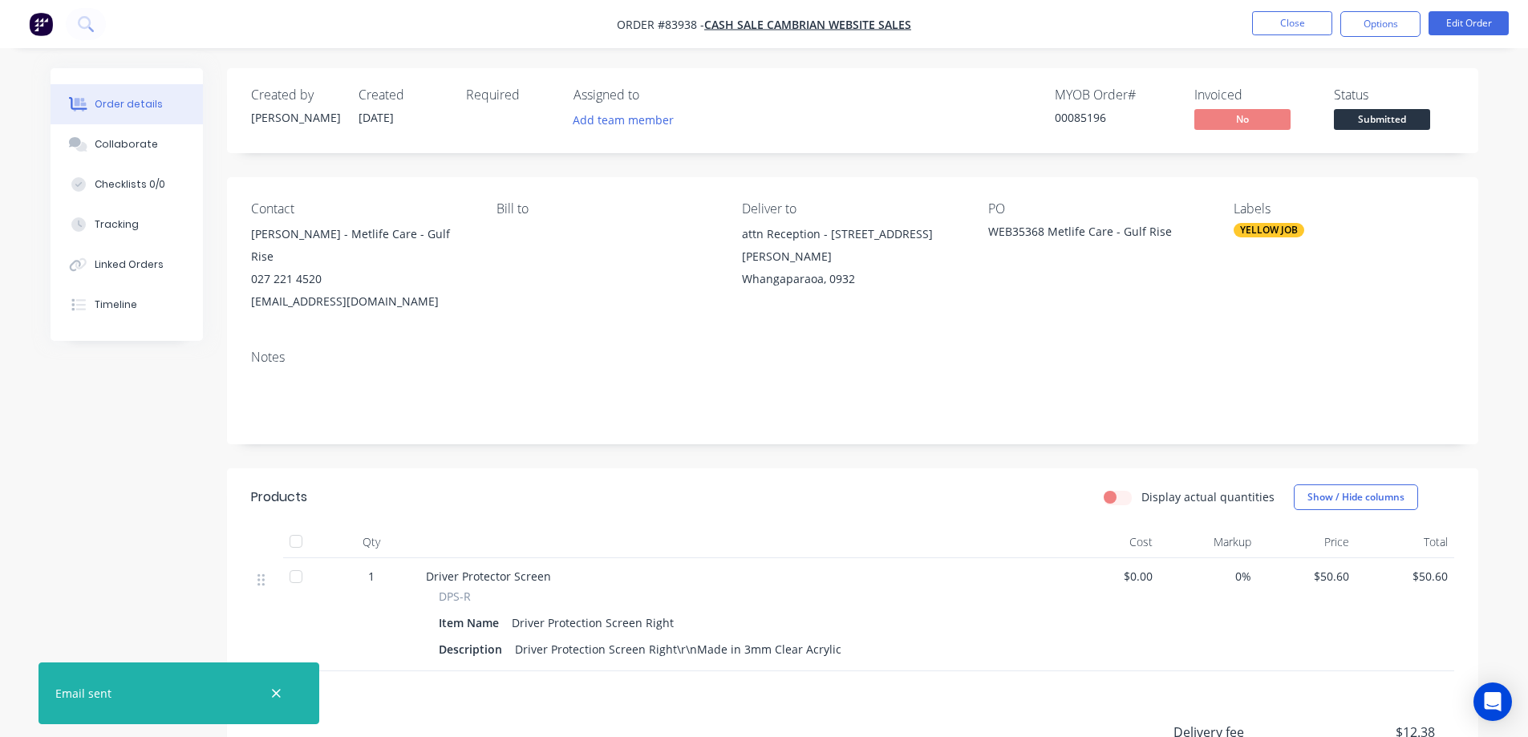
click at [1082, 115] on div "00085196" at bounding box center [1115, 117] width 120 height 17
click at [760, 497] on header "Products Display actual quantities Show / Hide columns" at bounding box center [852, 497] width 1251 height 58
click at [129, 305] on div "Timeline" at bounding box center [116, 305] width 43 height 14
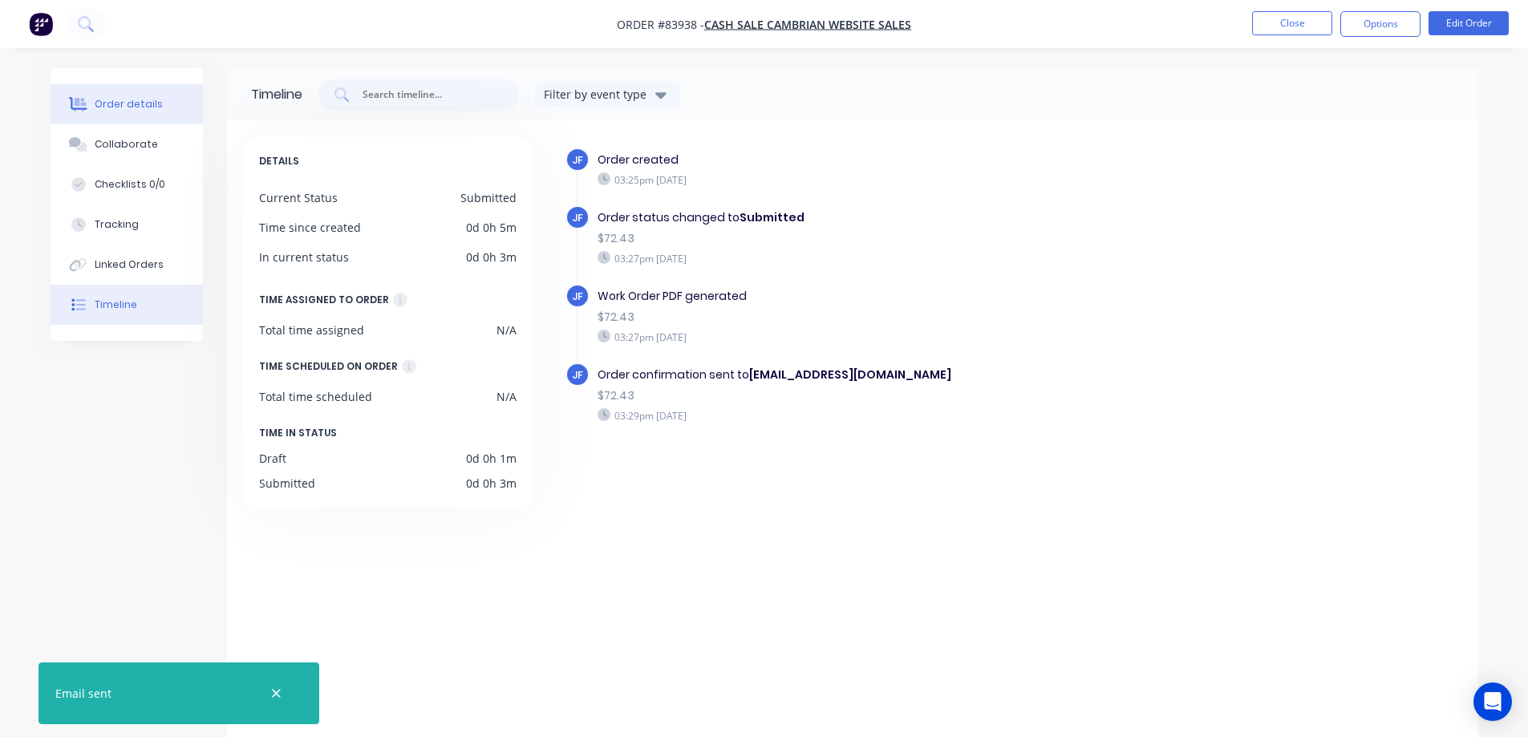
click at [128, 112] on button "Order details" at bounding box center [127, 104] width 152 height 40
